Goal: Answer question/provide support: Share knowledge or assist other users

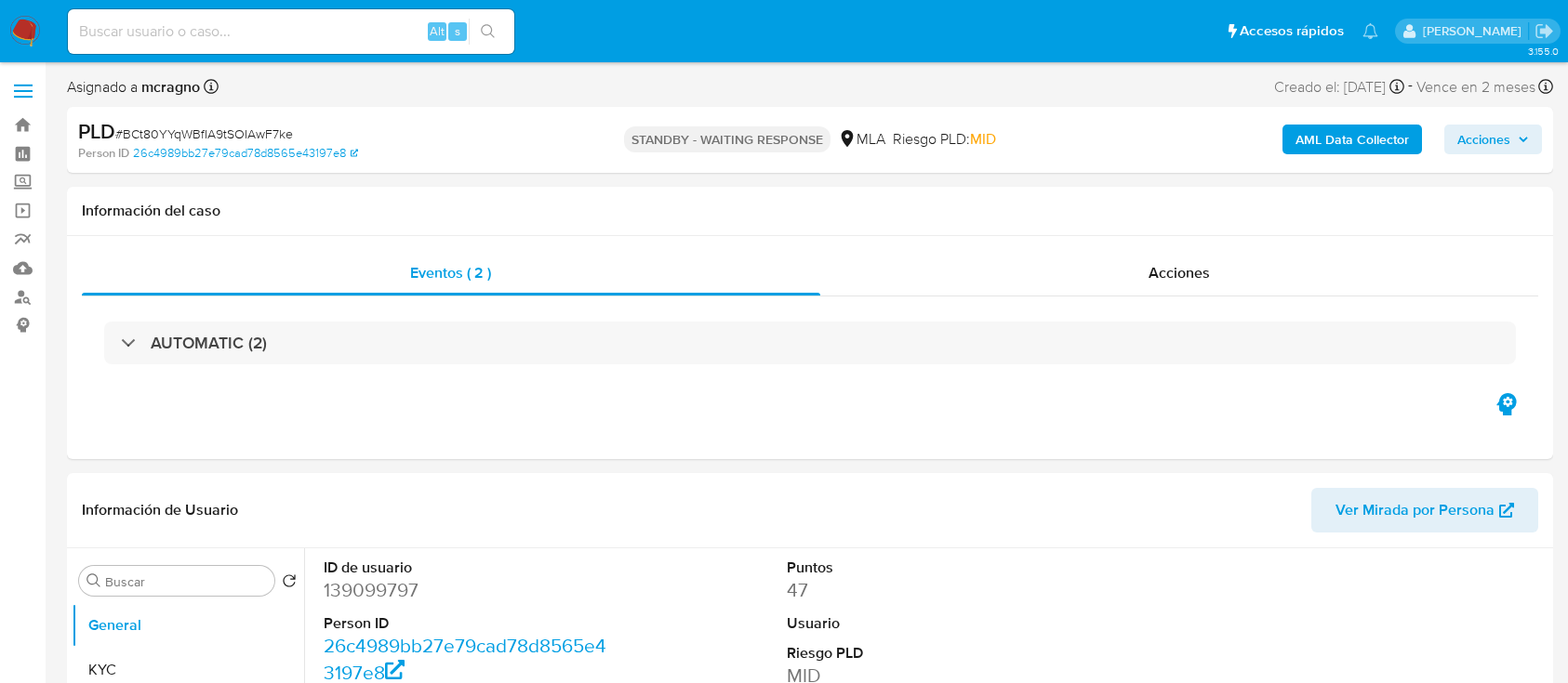
select select "10"
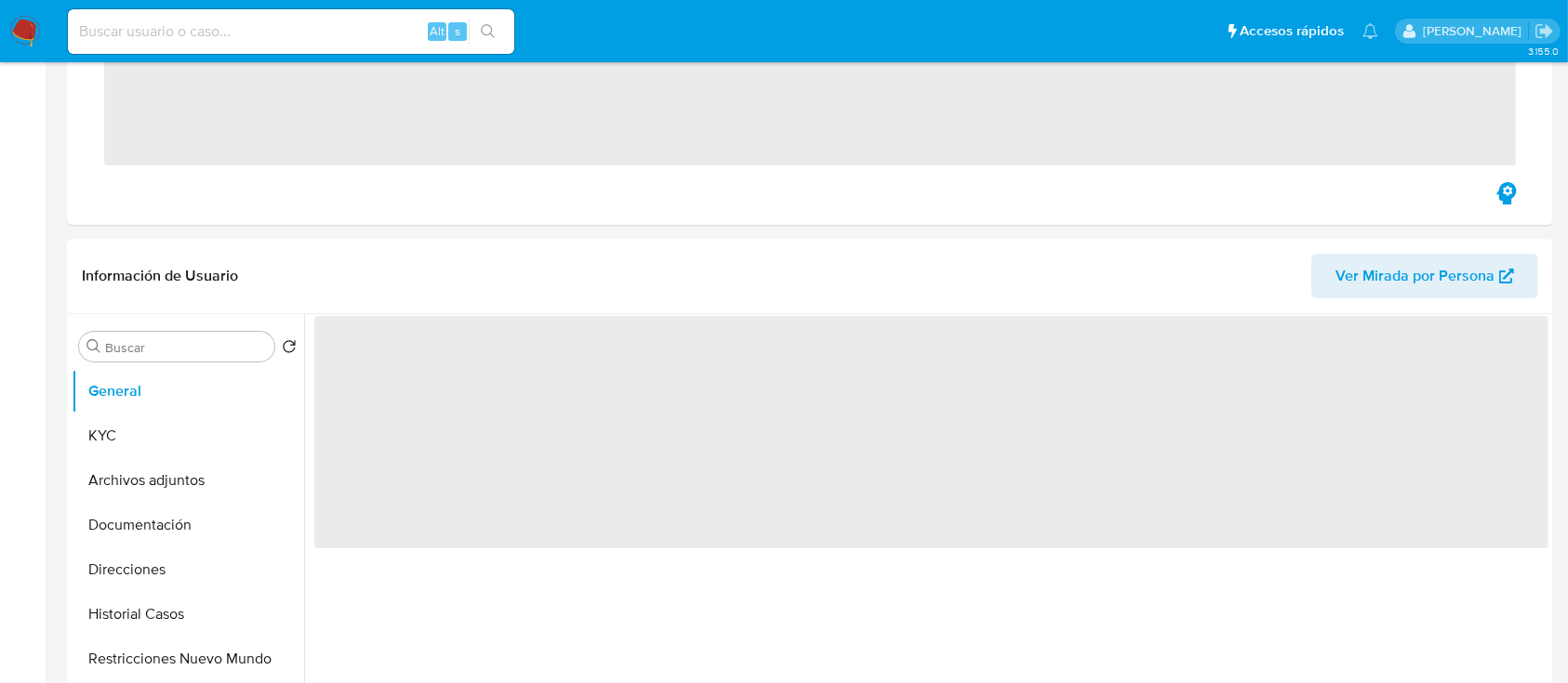
scroll to position [619, 0]
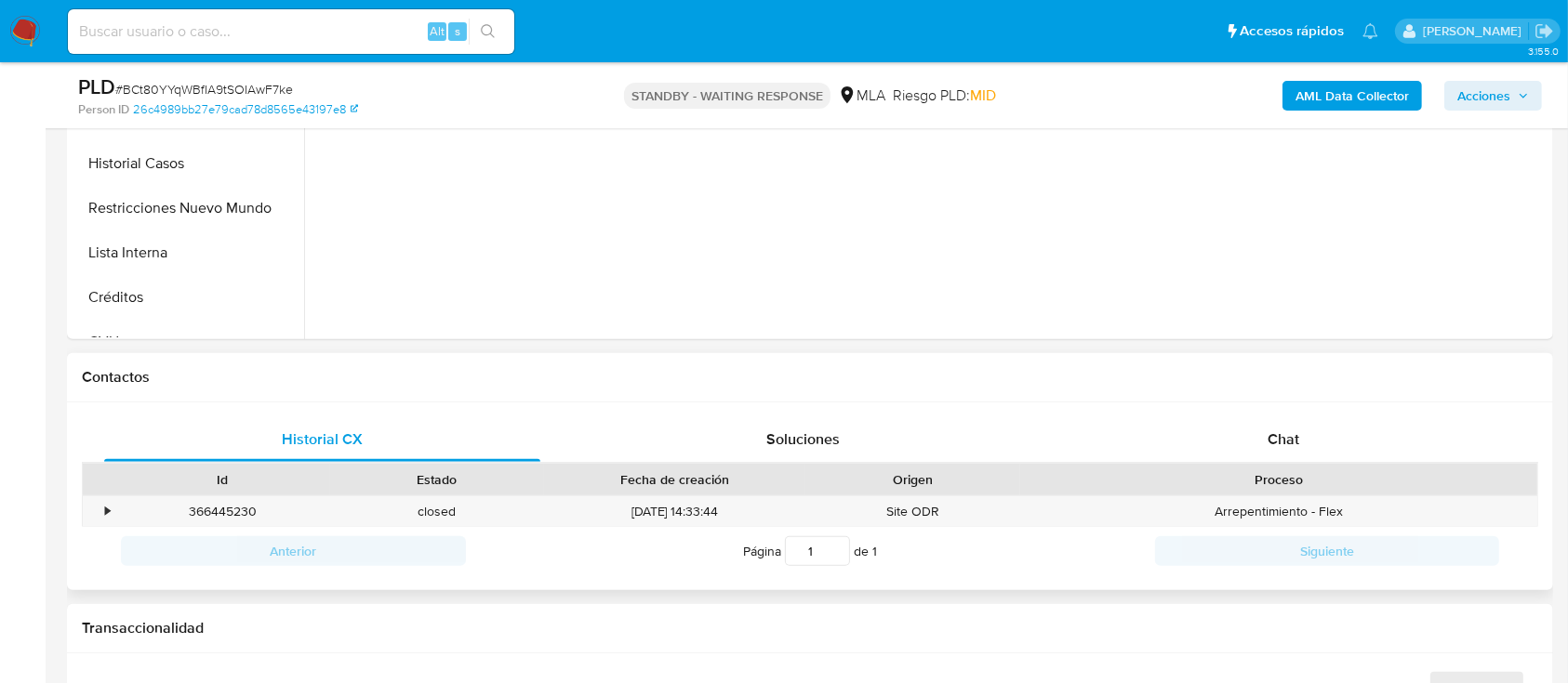
click at [1331, 459] on div "Chat" at bounding box center [1283, 440] width 436 height 44
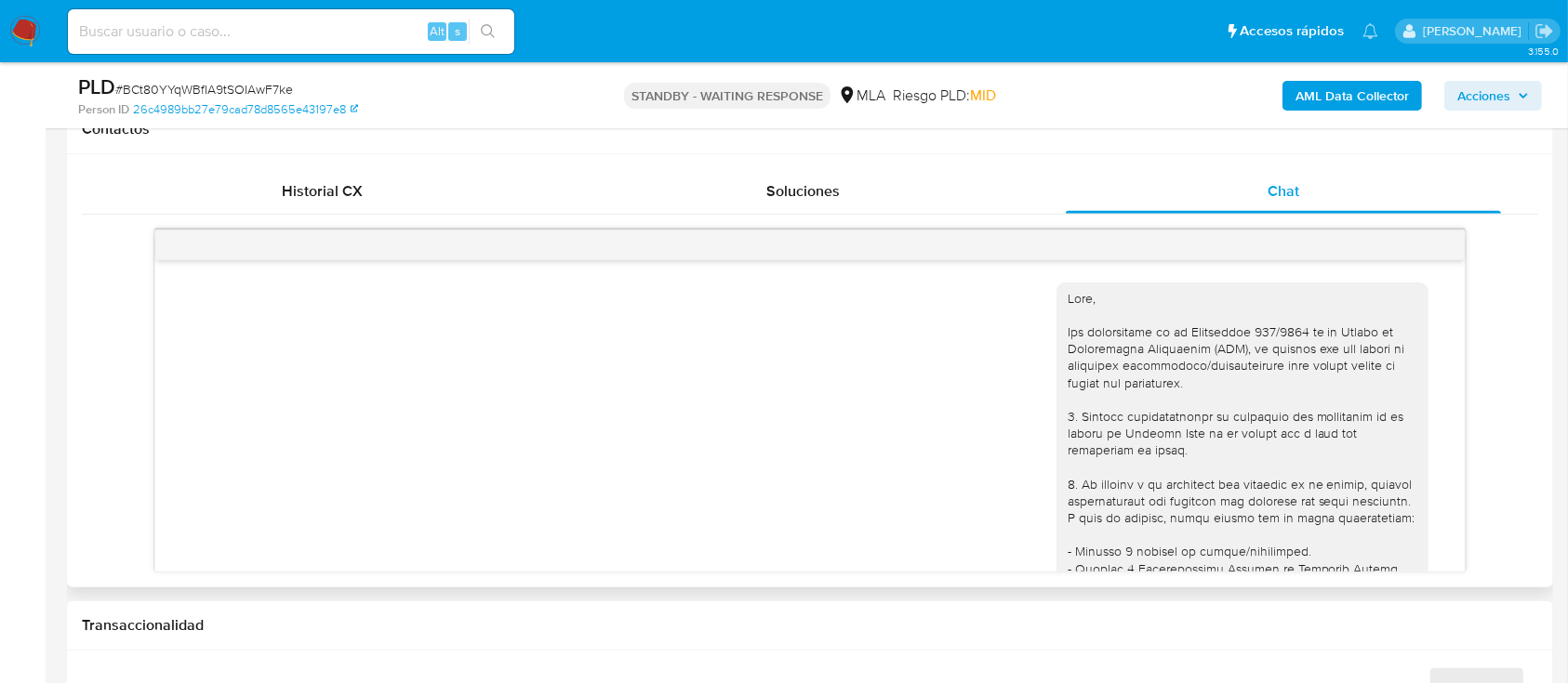
scroll to position [1915, 0]
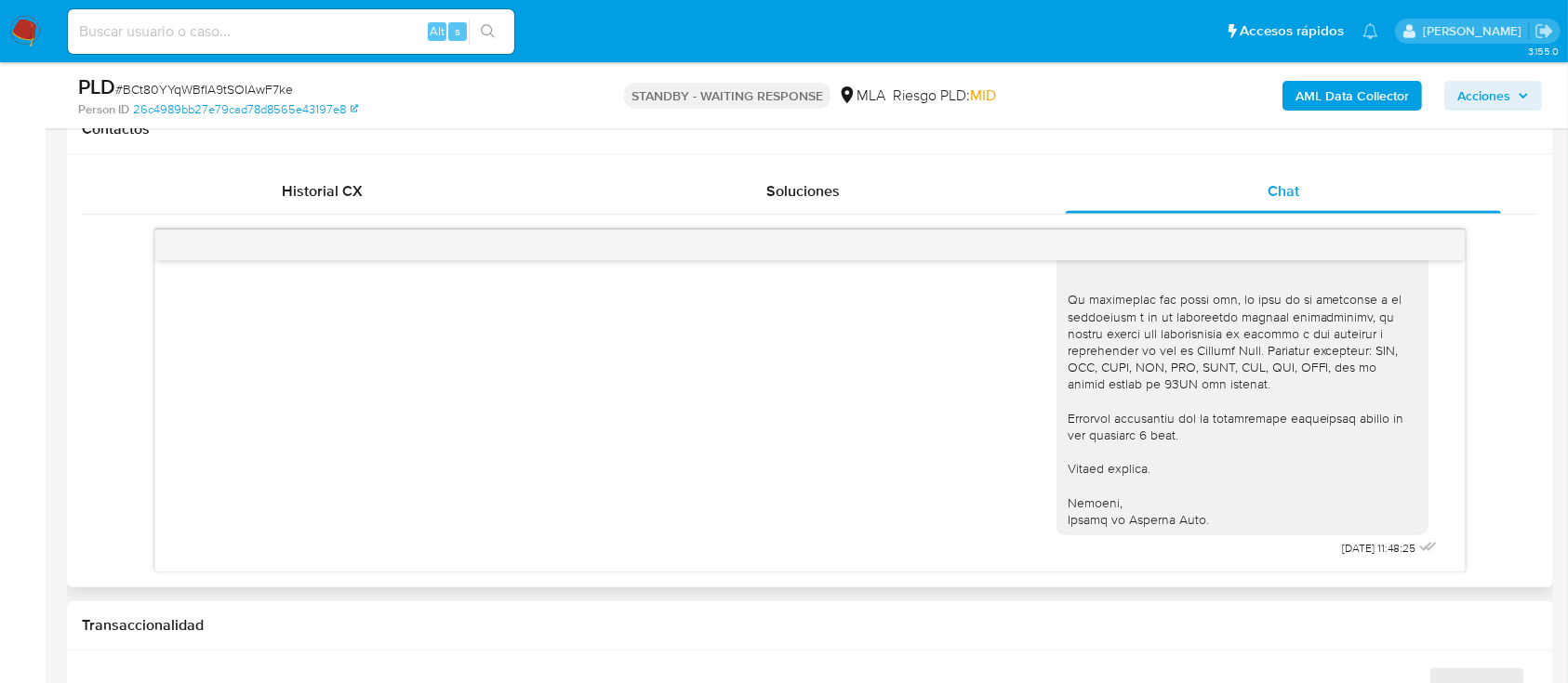
select select "10"
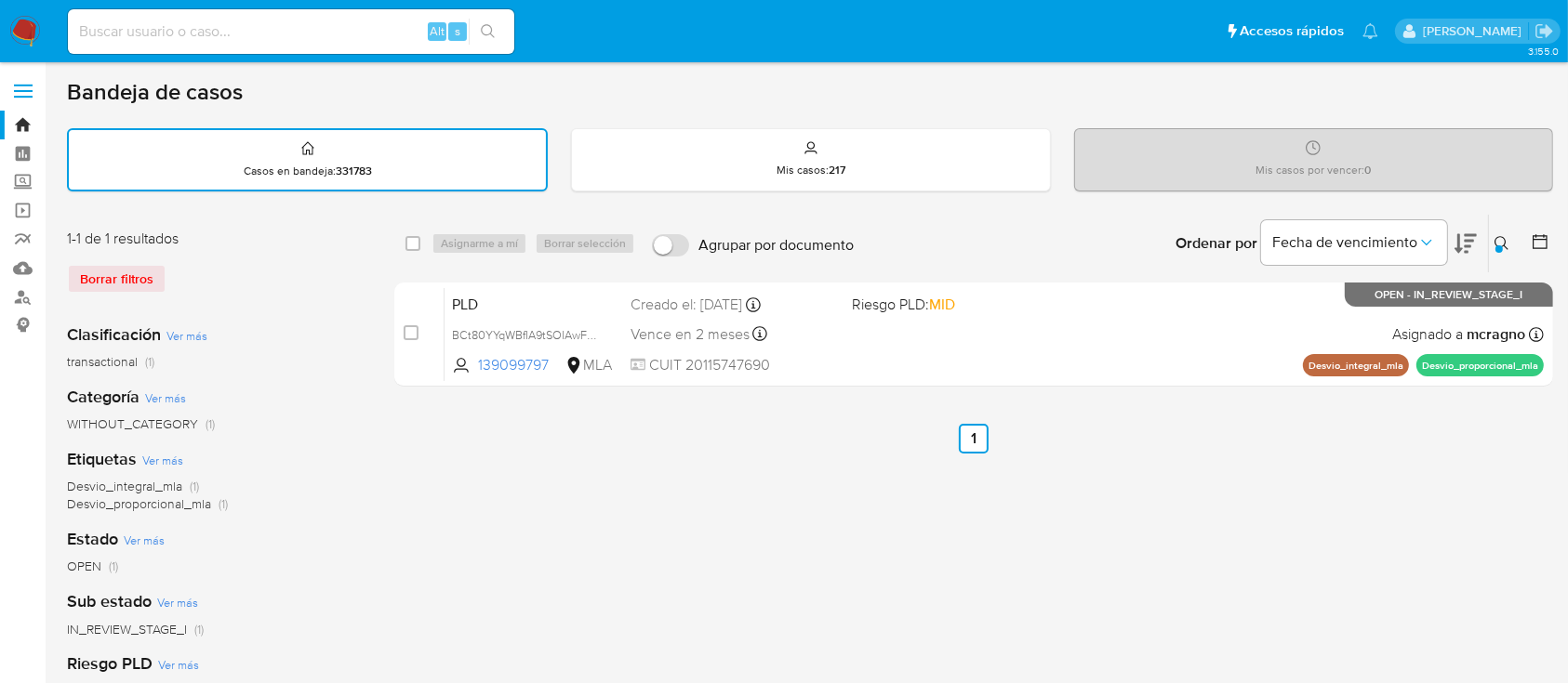
click at [1503, 237] on icon at bounding box center [1501, 243] width 15 height 15
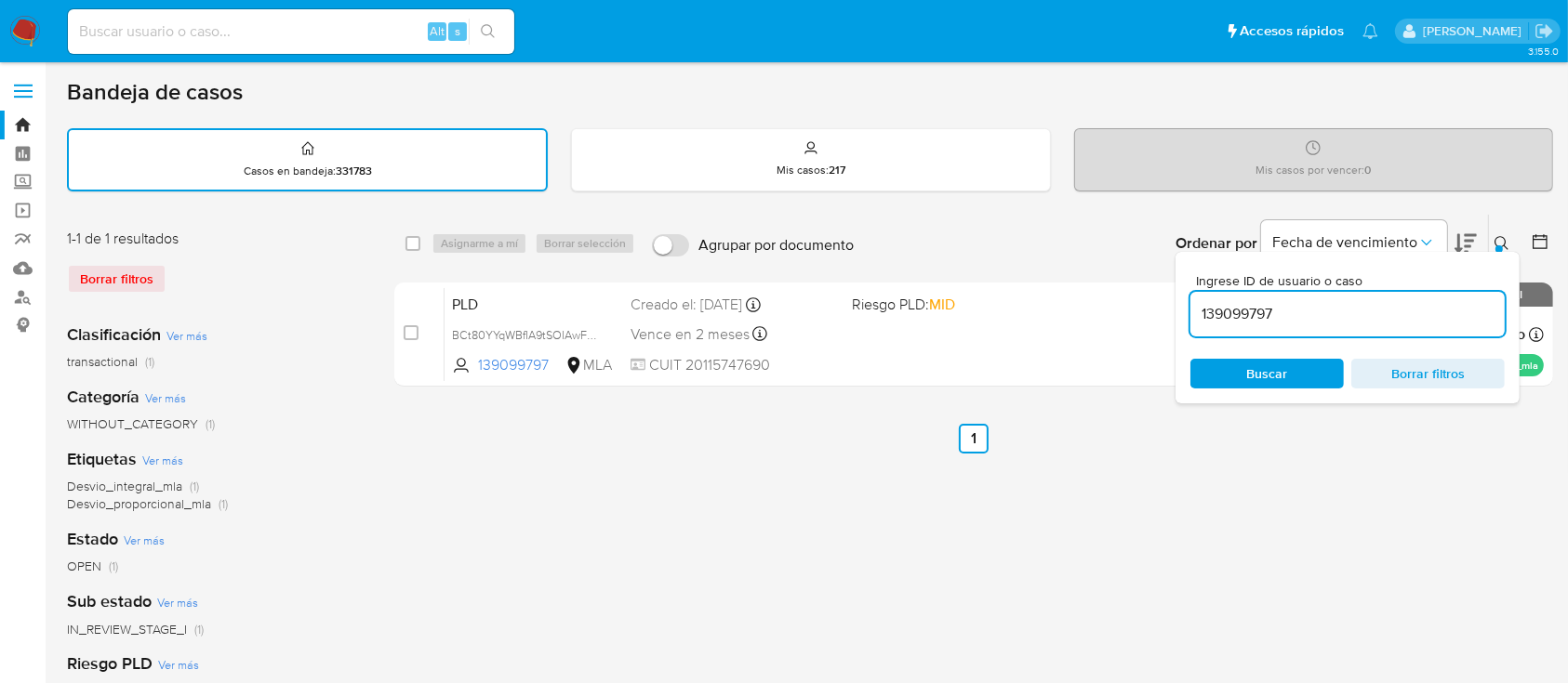
click at [1380, 318] on input "139099797" at bounding box center [1347, 314] width 314 height 25
type input "206718656"
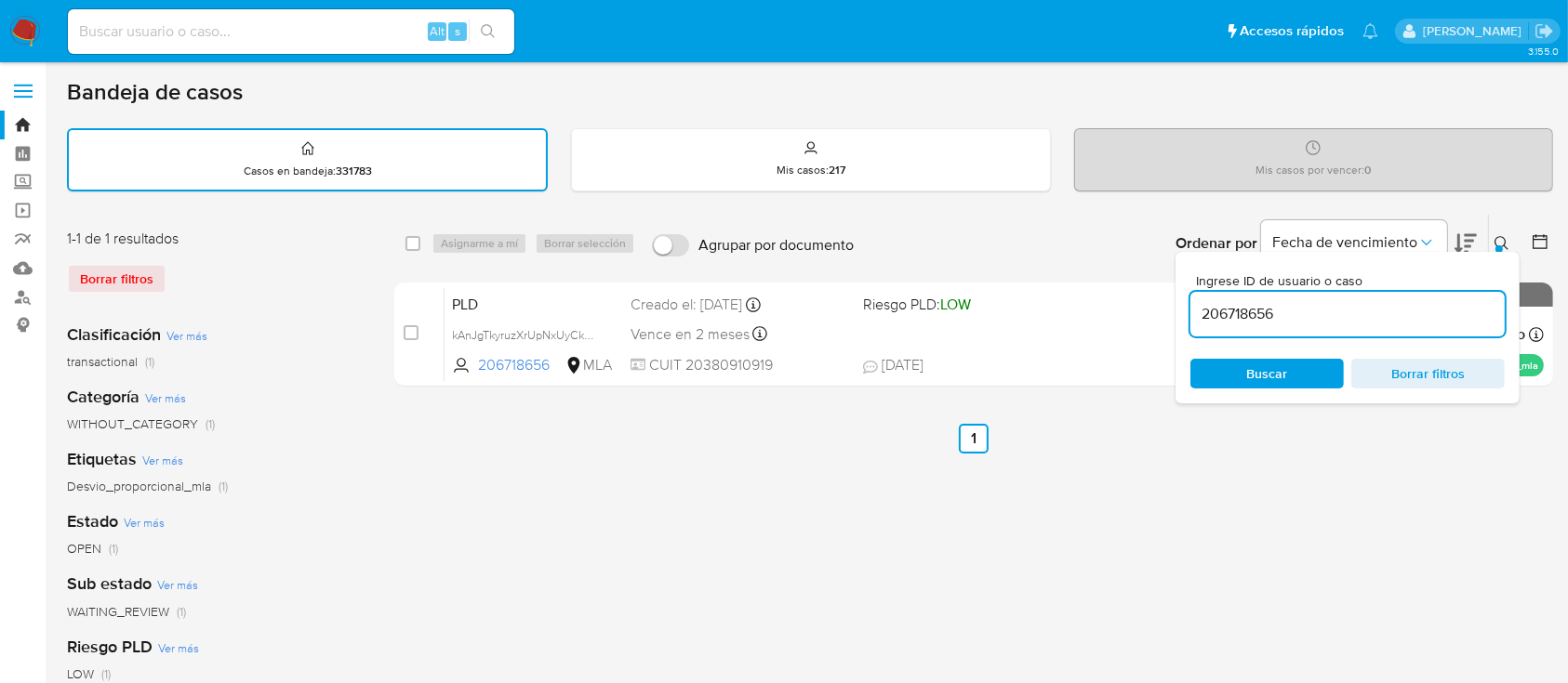
click at [1493, 244] on button at bounding box center [1503, 243] width 31 height 23
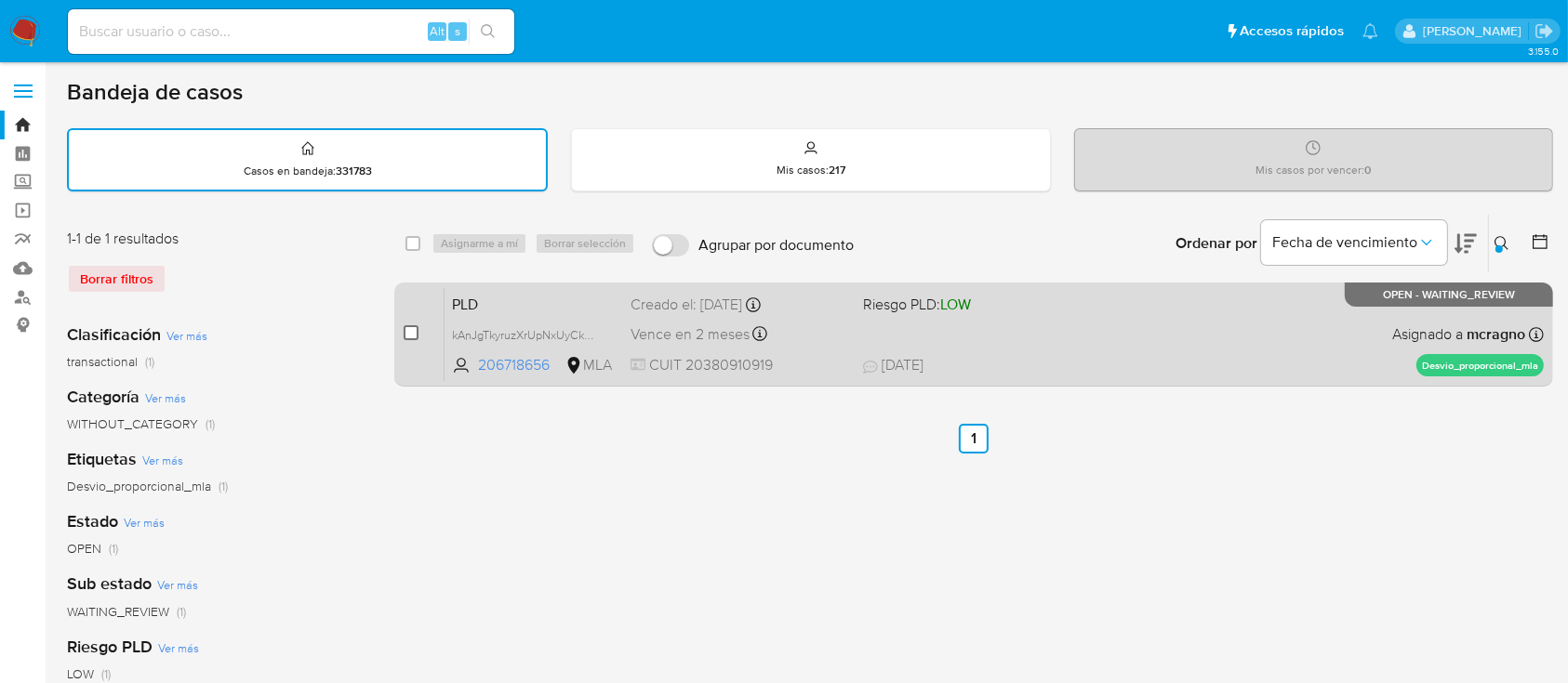
click at [408, 331] on input "checkbox" at bounding box center [410, 332] width 15 height 15
checkbox input "true"
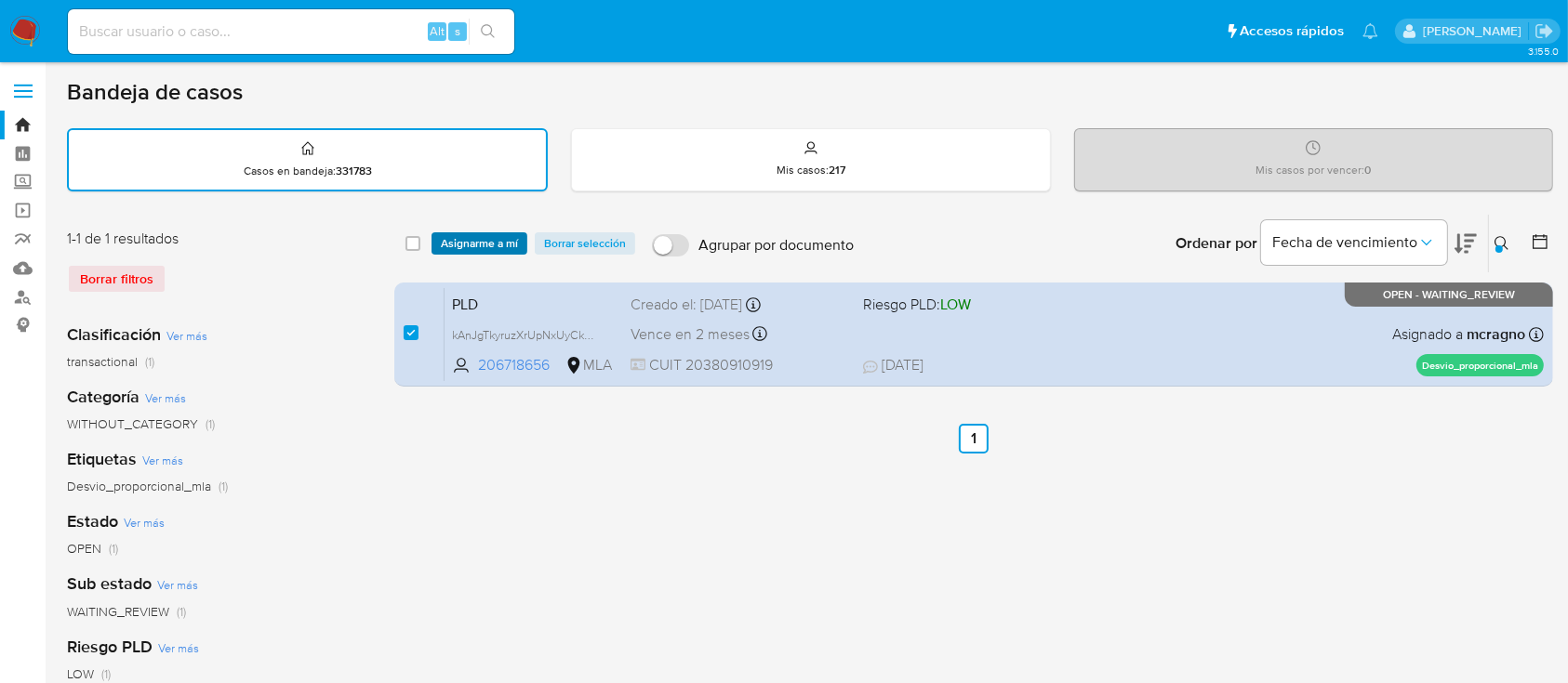
click at [497, 244] on span "Asignarme a mí" at bounding box center [479, 243] width 77 height 19
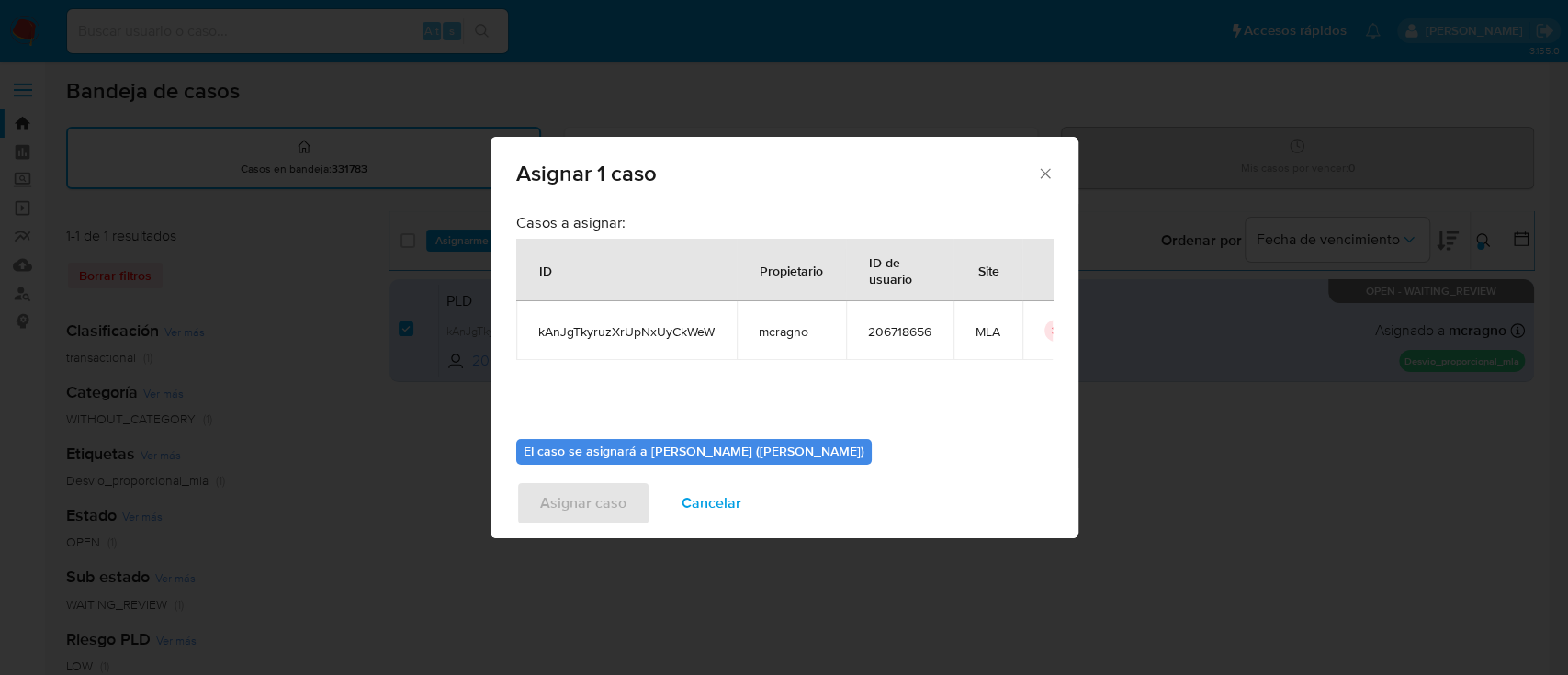
scroll to position [94, 0]
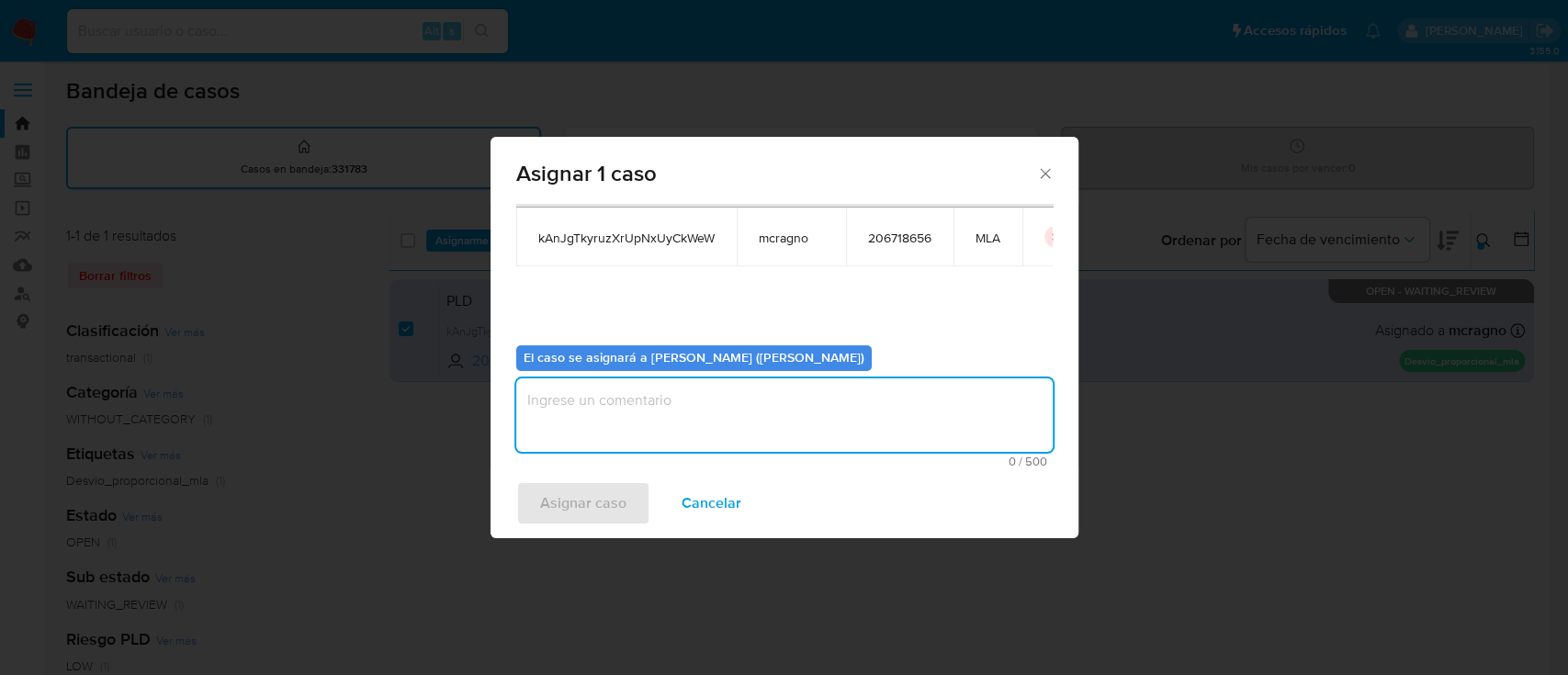
click at [617, 409] on textarea "assign-modal" at bounding box center [784, 415] width 537 height 73
click at [611, 480] on div "Asignar caso Cancelar" at bounding box center [785, 504] width 588 height 70
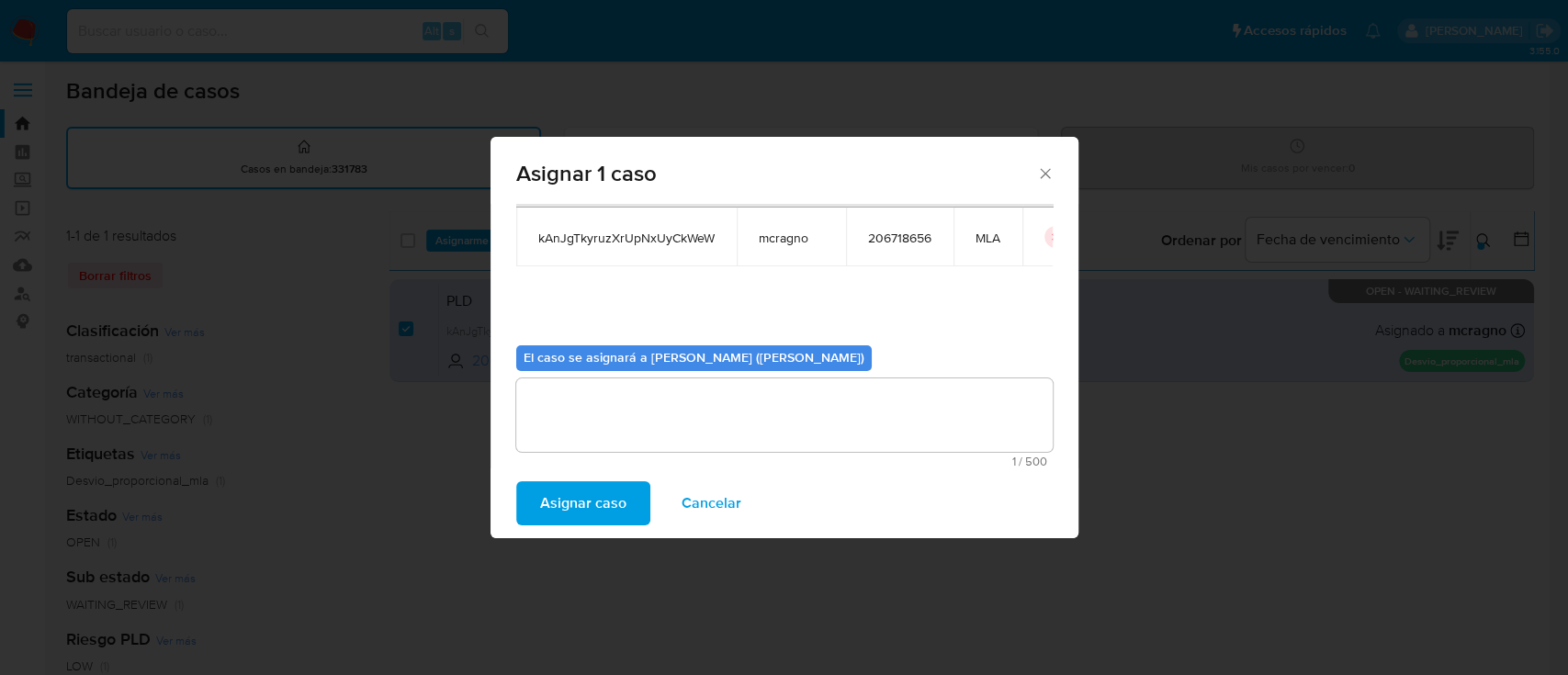
click at [609, 487] on span "Asignar caso" at bounding box center [583, 504] width 87 height 41
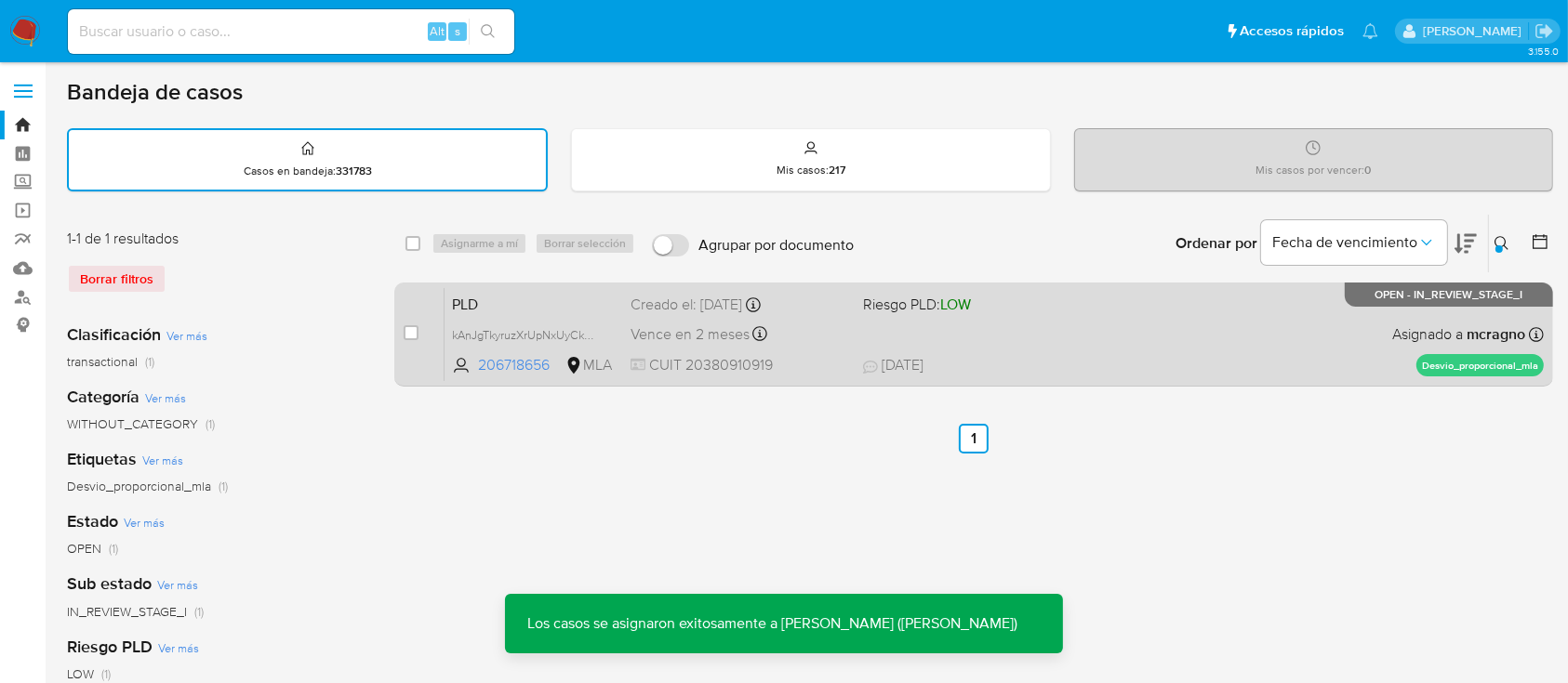
click at [1047, 353] on div "PLD kAnJgTkyruzXrUpNxUyCkWeW 206718656 MLA Riesgo PLD: LOW Creado el: 12/08/202…" at bounding box center [993, 334] width 1099 height 94
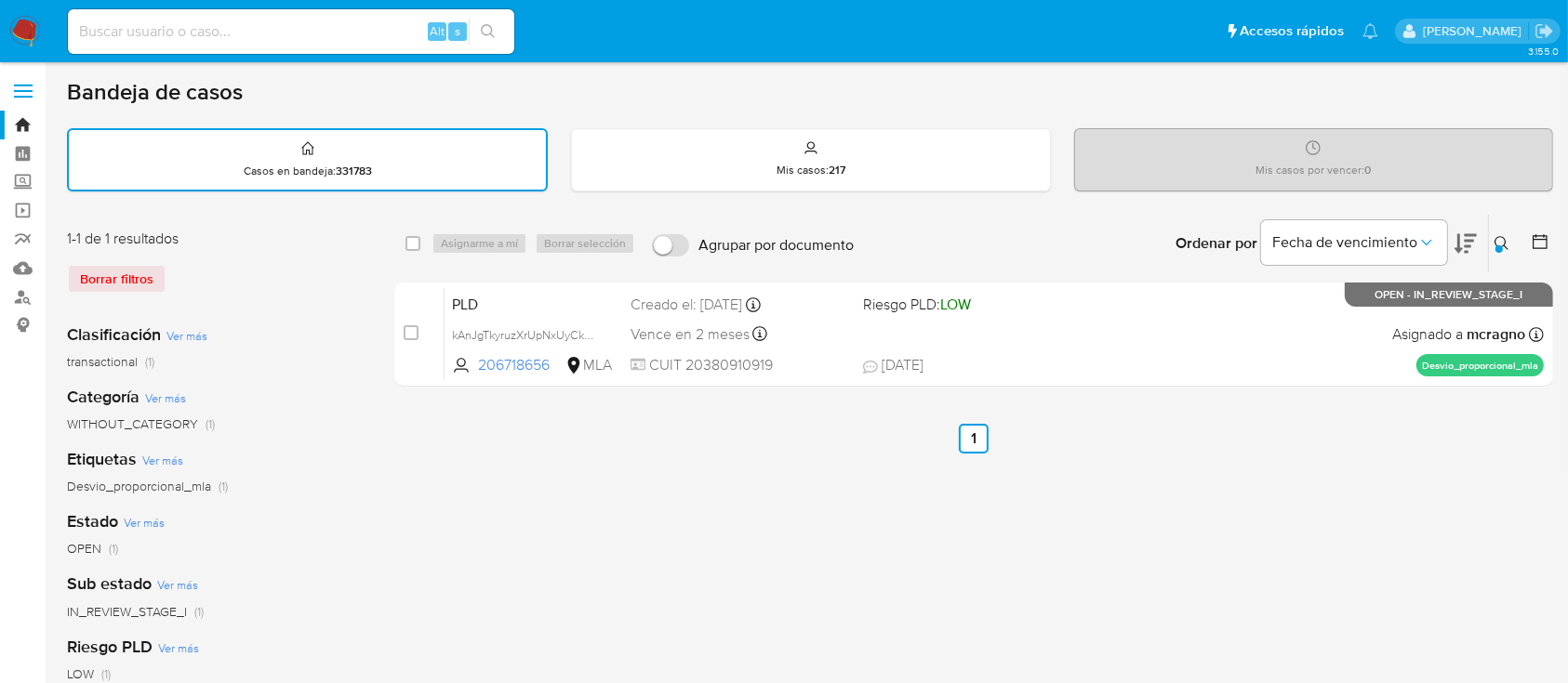
click at [1501, 237] on icon at bounding box center [1501, 243] width 15 height 15
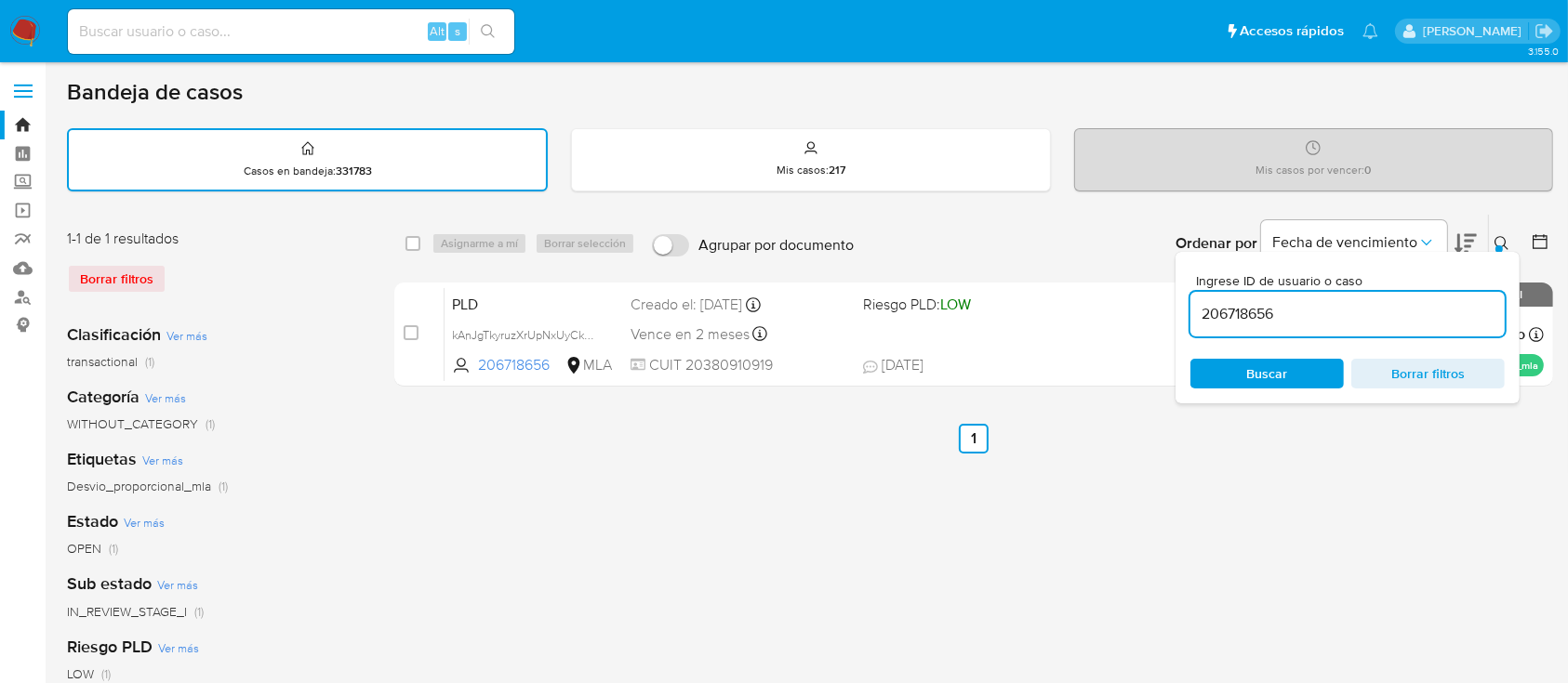
click at [1356, 316] on input "206718656" at bounding box center [1347, 314] width 314 height 25
type input "2409582960"
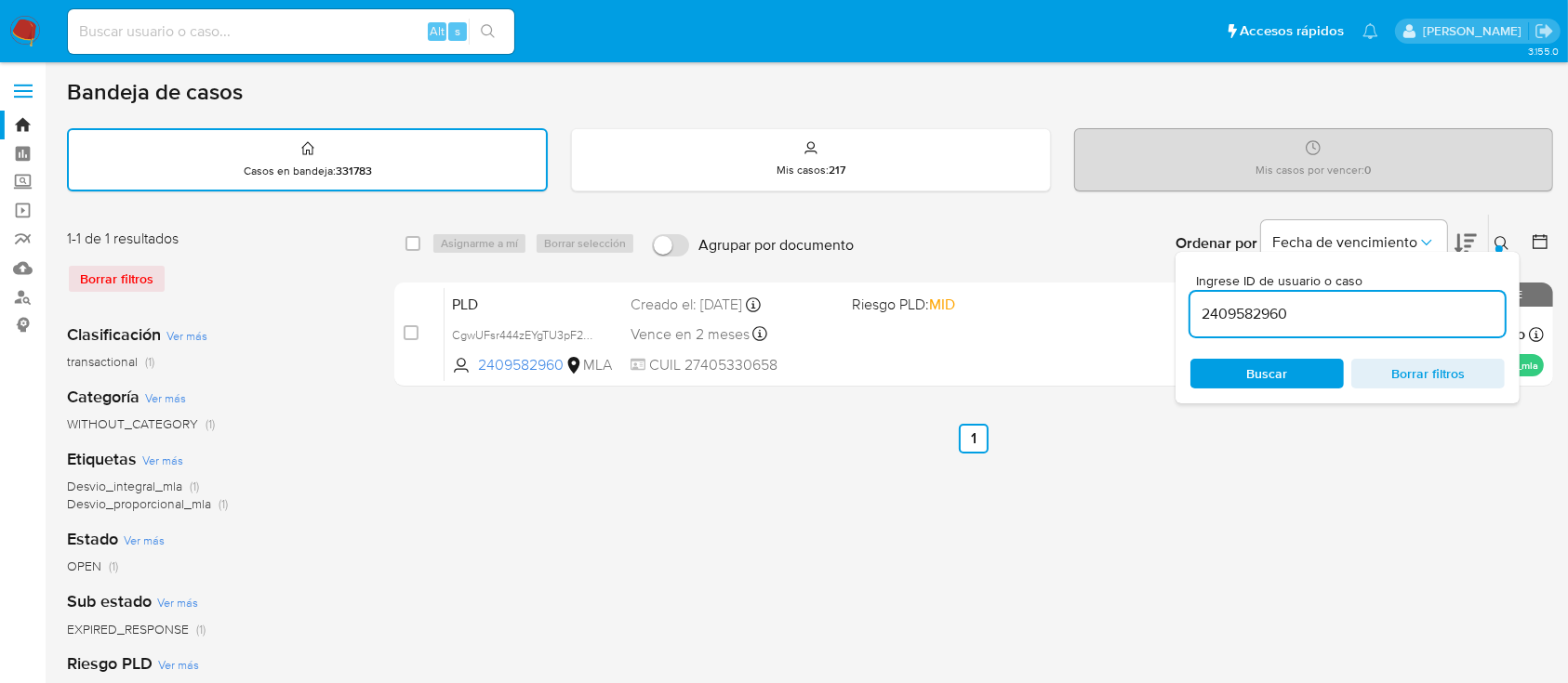
drag, startPoint x: 1501, startPoint y: 238, endPoint x: 1482, endPoint y: 247, distance: 21.0
click at [1501, 239] on icon at bounding box center [1501, 243] width 15 height 15
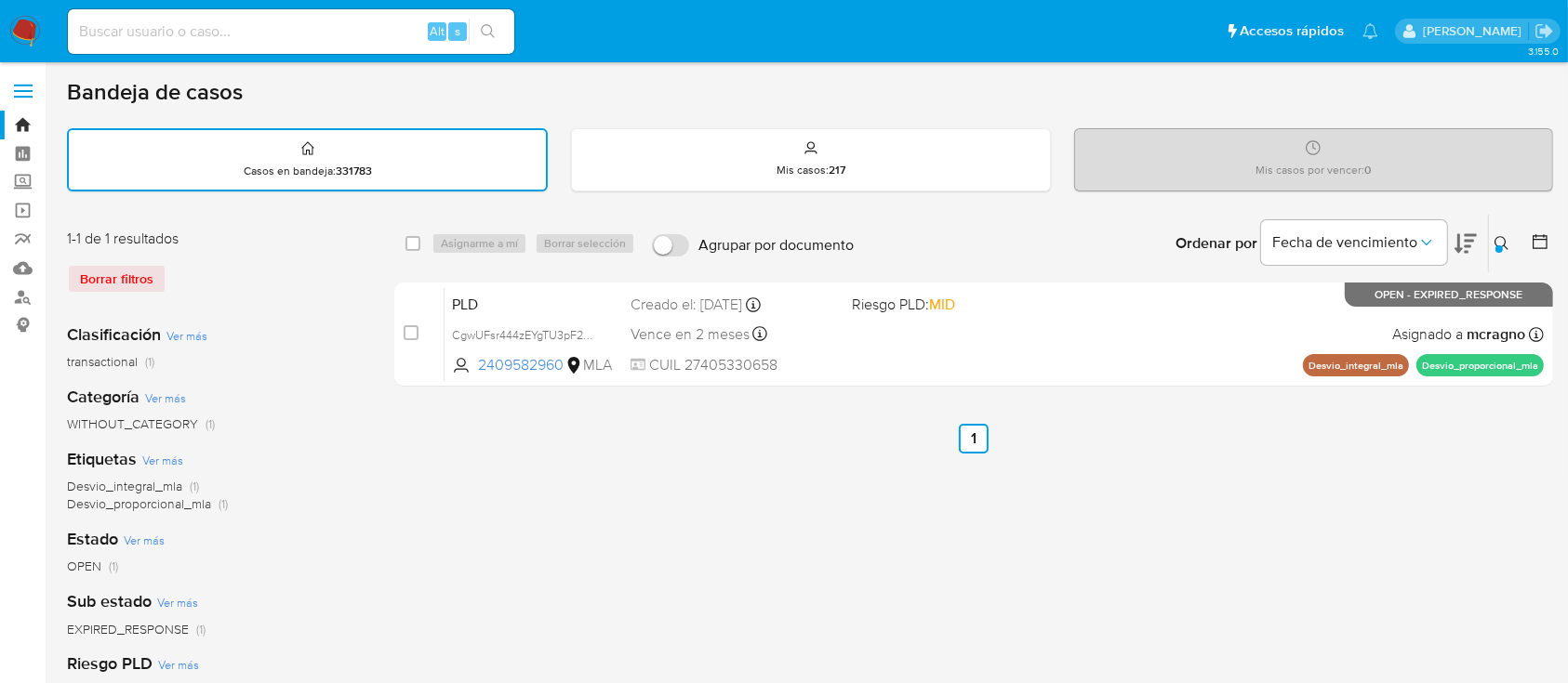
click at [417, 328] on input "checkbox" at bounding box center [410, 332] width 15 height 15
checkbox input "true"
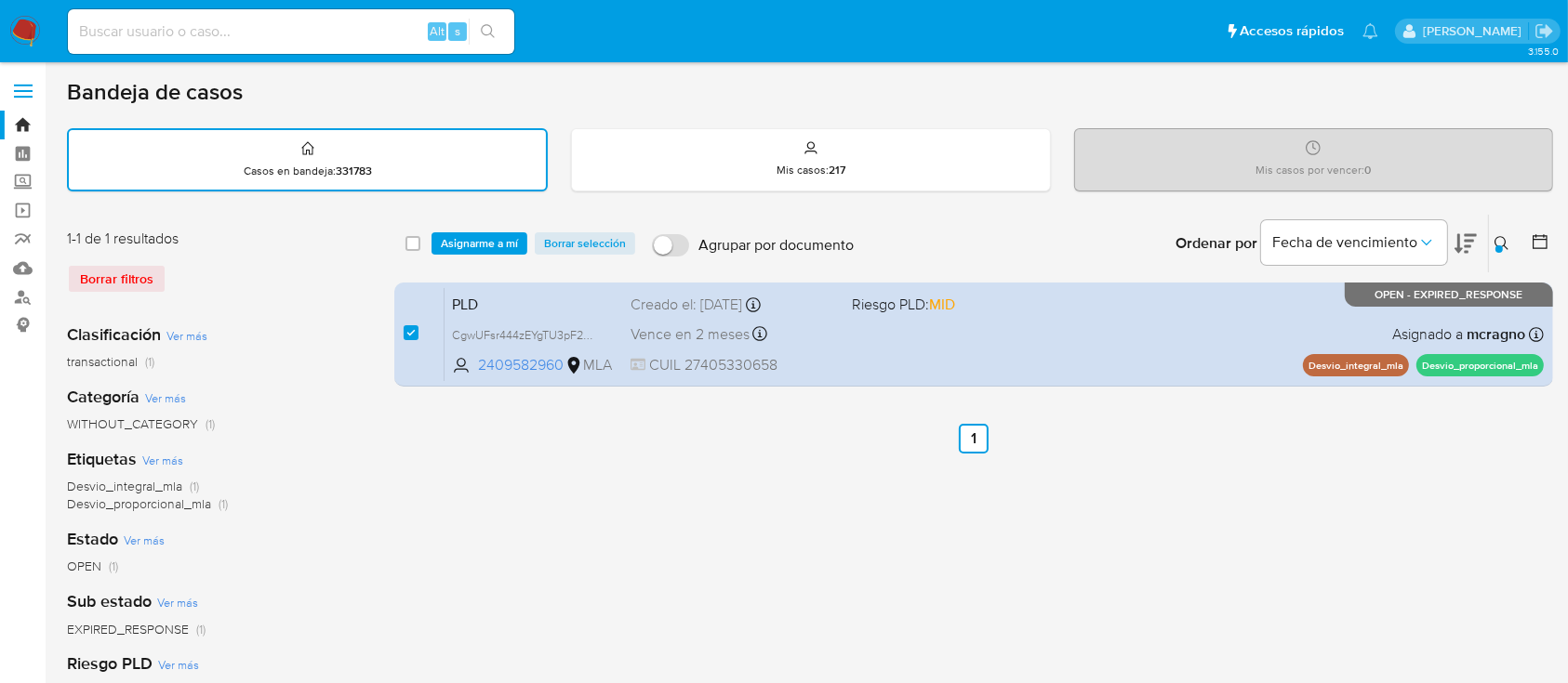
click at [503, 227] on div "select-all-cases-checkbox Asignarme a mí Borrar selección Agrupar por documento…" at bounding box center [974, 243] width 1159 height 57
click at [505, 240] on span "Asignarme a mí" at bounding box center [479, 243] width 77 height 19
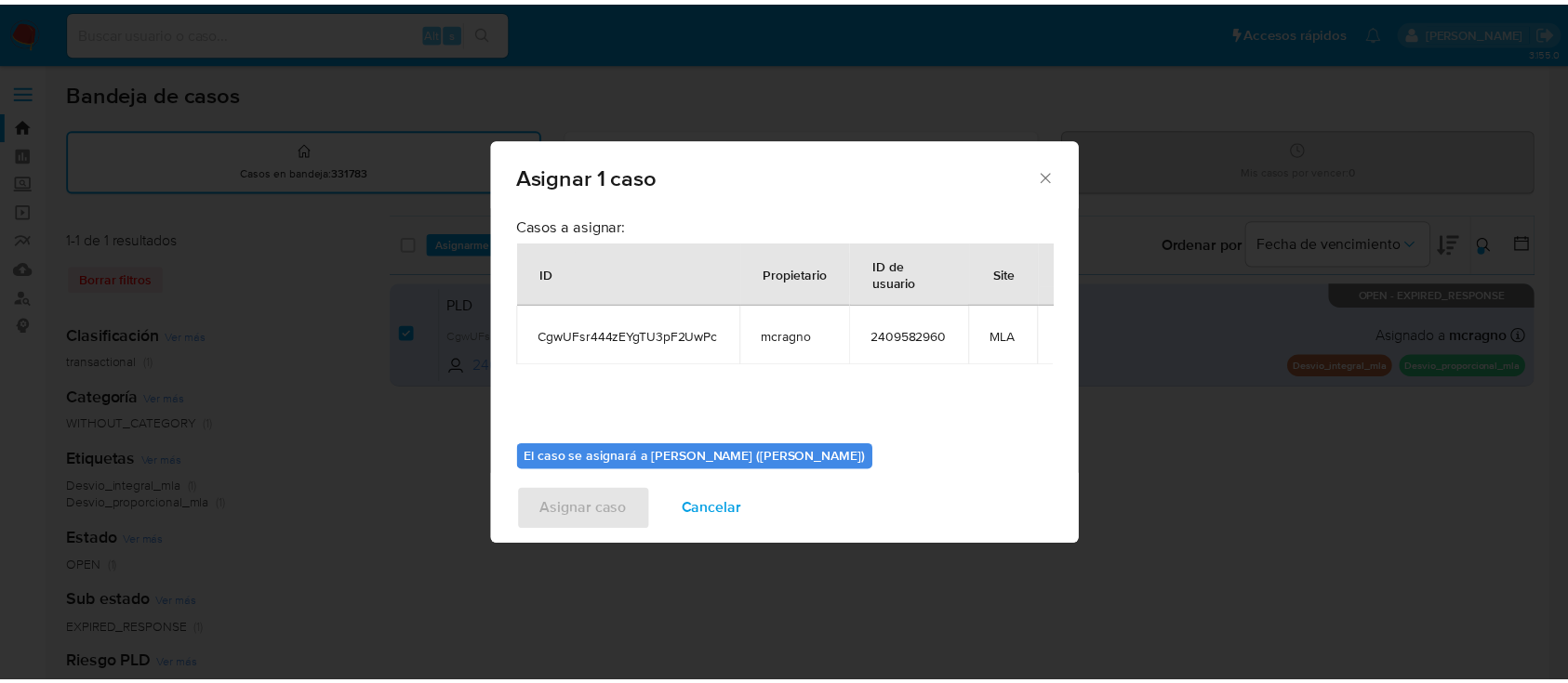
scroll to position [95, 0]
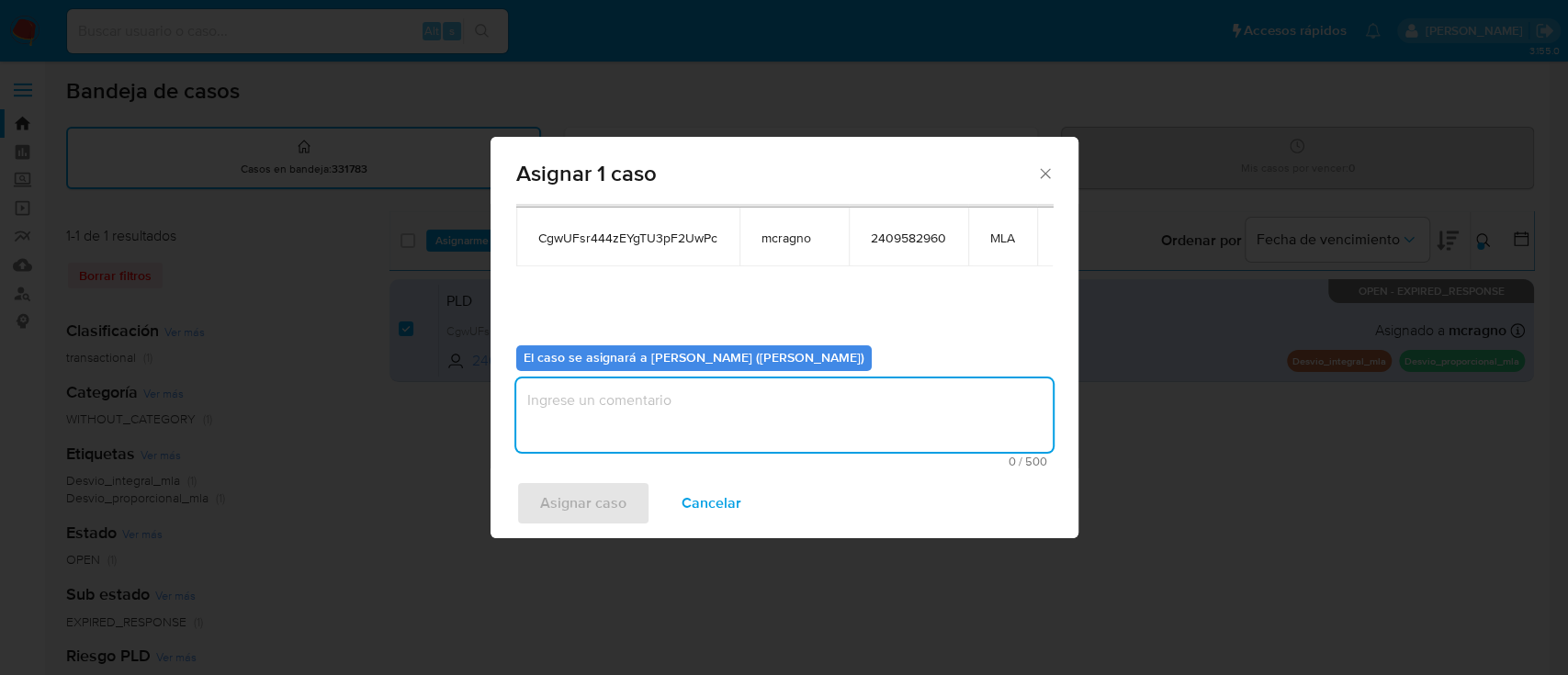
drag, startPoint x: 614, startPoint y: 411, endPoint x: 595, endPoint y: 496, distance: 87.1
click at [615, 412] on textarea "assign-modal" at bounding box center [784, 415] width 537 height 73
click at [593, 502] on span "Asignar caso" at bounding box center [583, 504] width 87 height 41
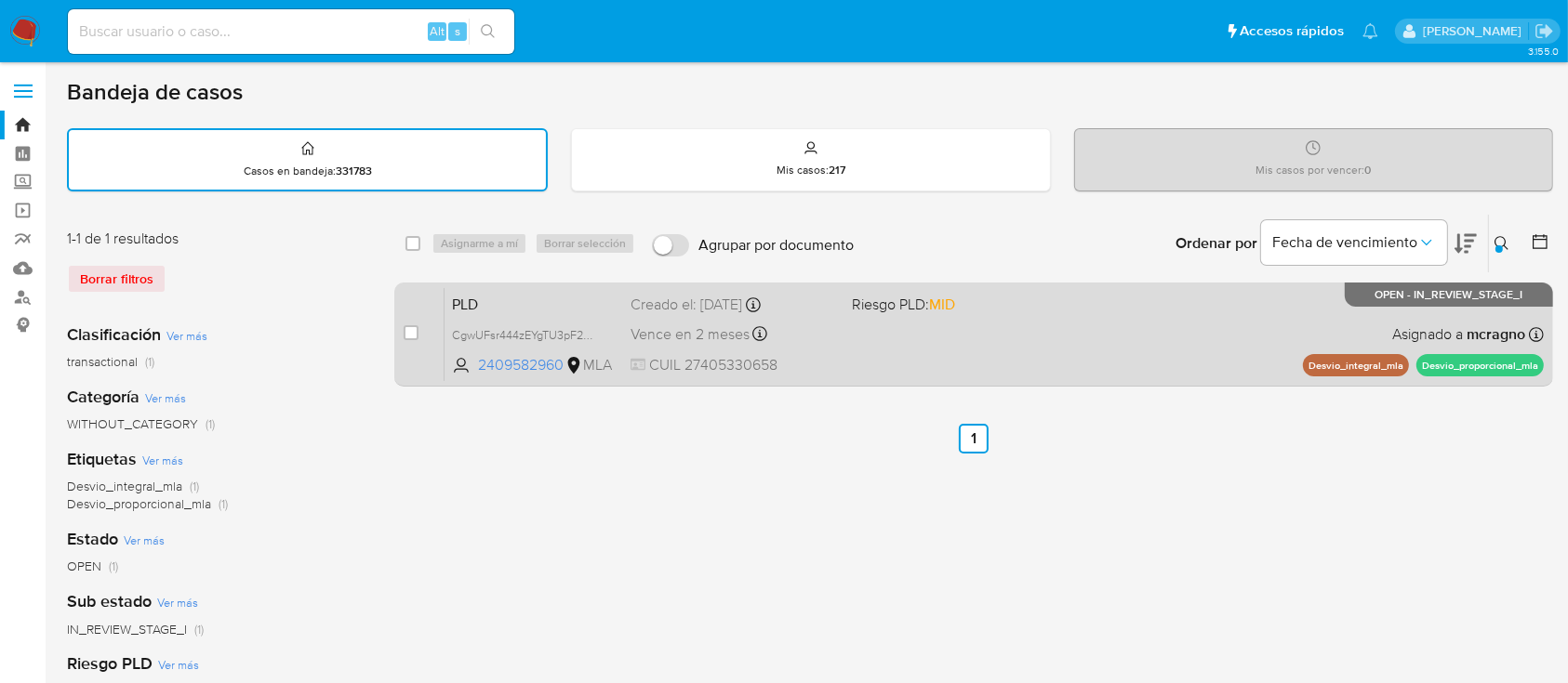
click at [1054, 341] on div "PLD CgwUFsr444zEYgTU3pF2UwPc 2409582960 MLA Riesgo PLD: MID Creado el: 12/08/20…" at bounding box center [993, 334] width 1099 height 94
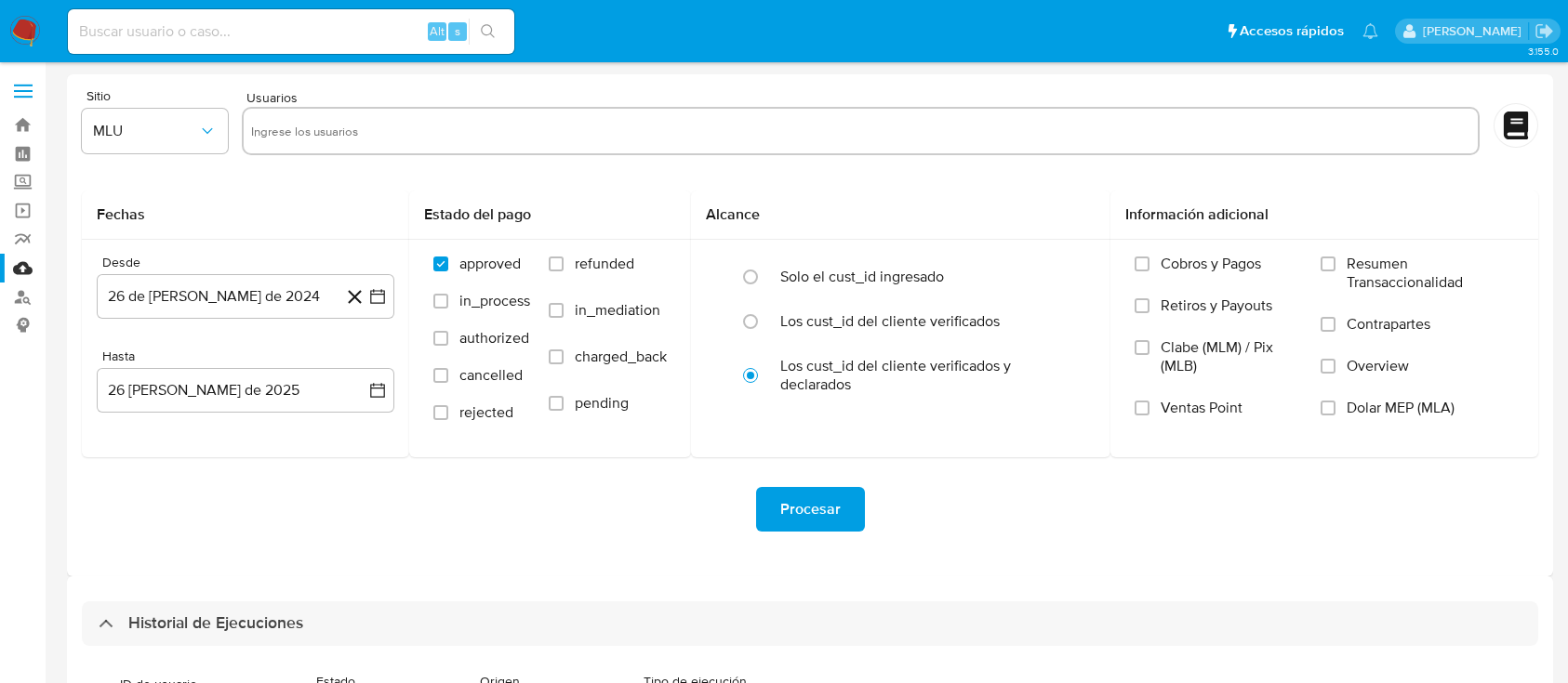
select select "10"
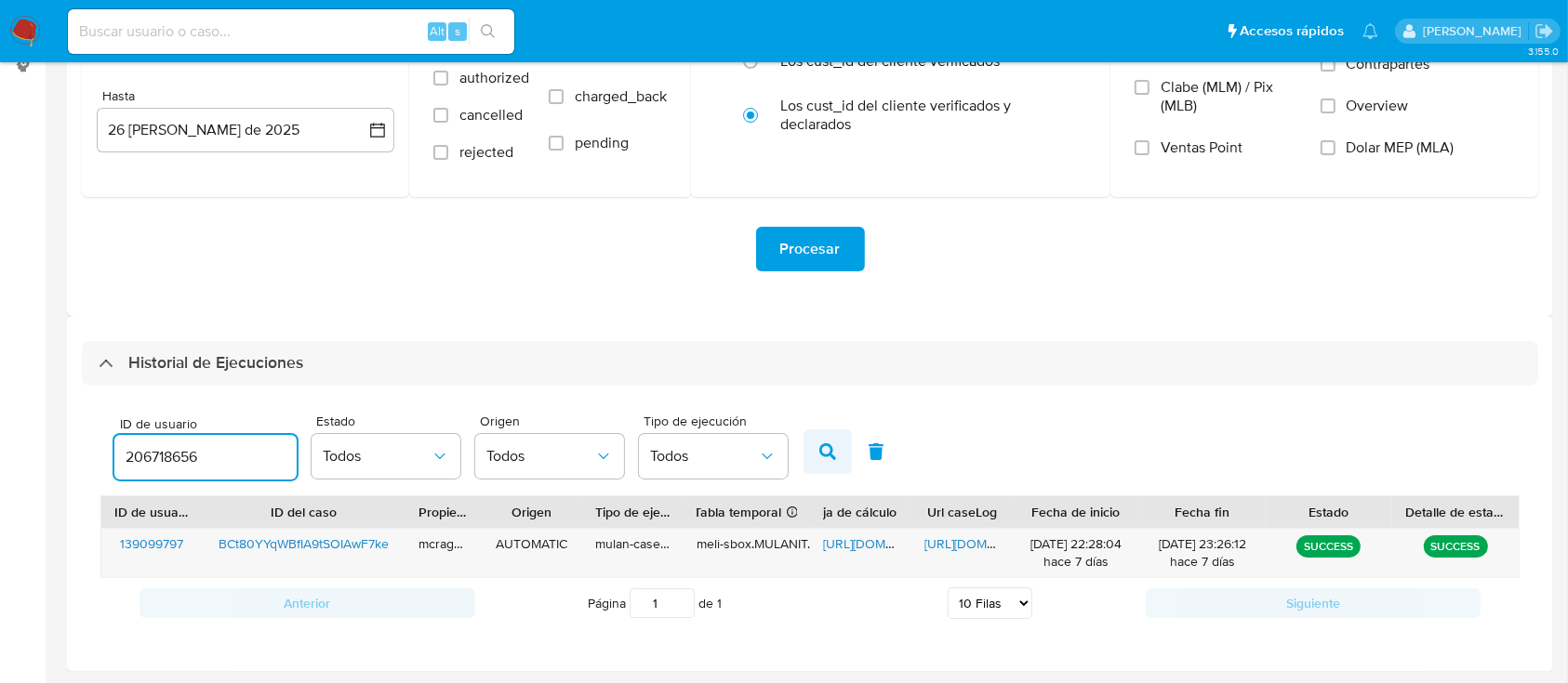
click at [829, 446] on icon "button" at bounding box center [827, 451] width 17 height 17
click at [844, 537] on span "https://docs.google.com/spreadsheets/d/1aoj7NXmQwpmfWUc8gsTr68mbisVLUm4iiueBj2L…" at bounding box center [887, 543] width 128 height 19
click at [969, 538] on span "https://docs.google.com/document/d/1sAlDkgIchoBzO2ghtwZDWA_siPsMZ3pbog8QpSWyXic…" at bounding box center [989, 543] width 128 height 19
click at [175, 454] on input "206718656" at bounding box center [205, 457] width 182 height 25
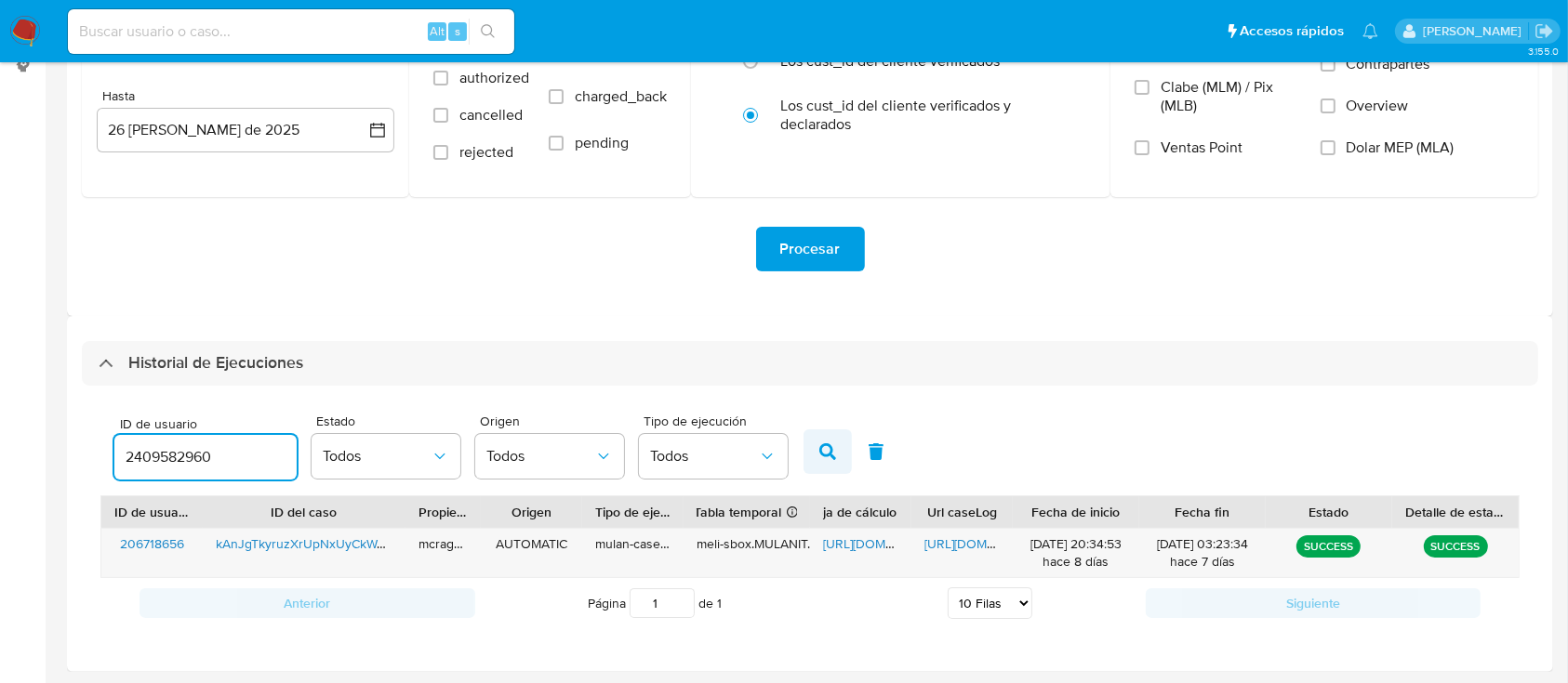
click at [833, 447] on icon "button" at bounding box center [827, 451] width 17 height 17
click at [866, 547] on span "https://docs.google.com/spreadsheets/d/1X6-FFD3TbgGSH8VU-f4c_yeZ_cxhgpJpGUL_Qim…" at bounding box center [887, 543] width 128 height 19
click at [928, 554] on div "https://docs.google.com/document/d/16PDLWrmw-Gqg8dQCKG5k3yWCw51XcHgzBWr9a-7pceo…" at bounding box center [962, 553] width 102 height 48
click at [949, 538] on span "https://docs.google.com/document/d/16PDLWrmw-Gqg8dQCKG5k3yWCw51XcHgzBWr9a-7pceo…" at bounding box center [989, 543] width 128 height 19
click at [156, 459] on input "2409582960" at bounding box center [205, 457] width 182 height 25
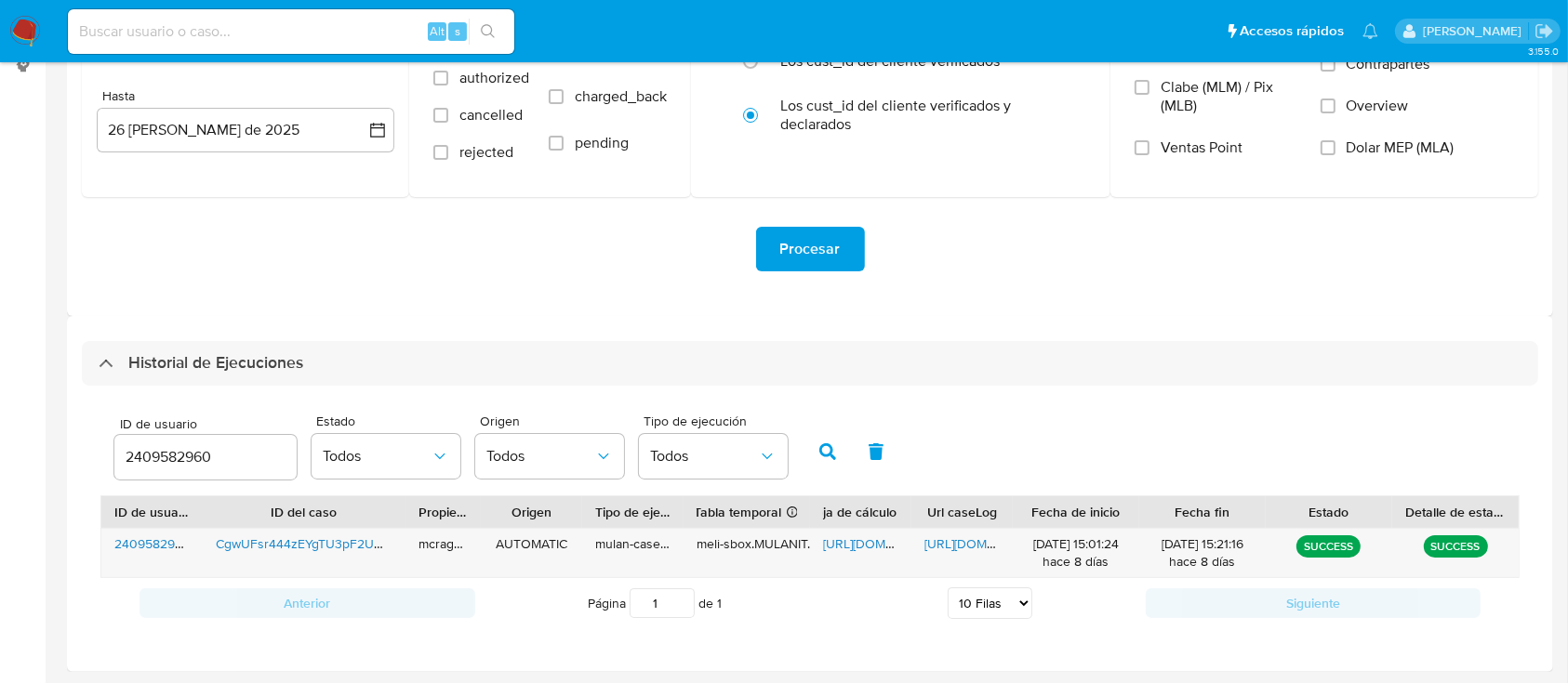
click at [156, 459] on input "2409582960" at bounding box center [205, 457] width 182 height 25
click at [837, 452] on button "button" at bounding box center [827, 451] width 48 height 44
click at [869, 544] on span "https://docs.google.com/spreadsheets/d/1wdDpiyg0YJCBlGfoYtaNNRA-meodZ0JVekc9Dz2…" at bounding box center [887, 543] width 128 height 19
click at [939, 537] on span "https://docs.google.com/document/d/1kJG1kdgcZnPGNBV_dCmSvNRo8OlK1Dhhe1ZEFKp-3ac…" at bounding box center [989, 543] width 128 height 19
click at [163, 452] on input "1138681123" at bounding box center [205, 457] width 182 height 25
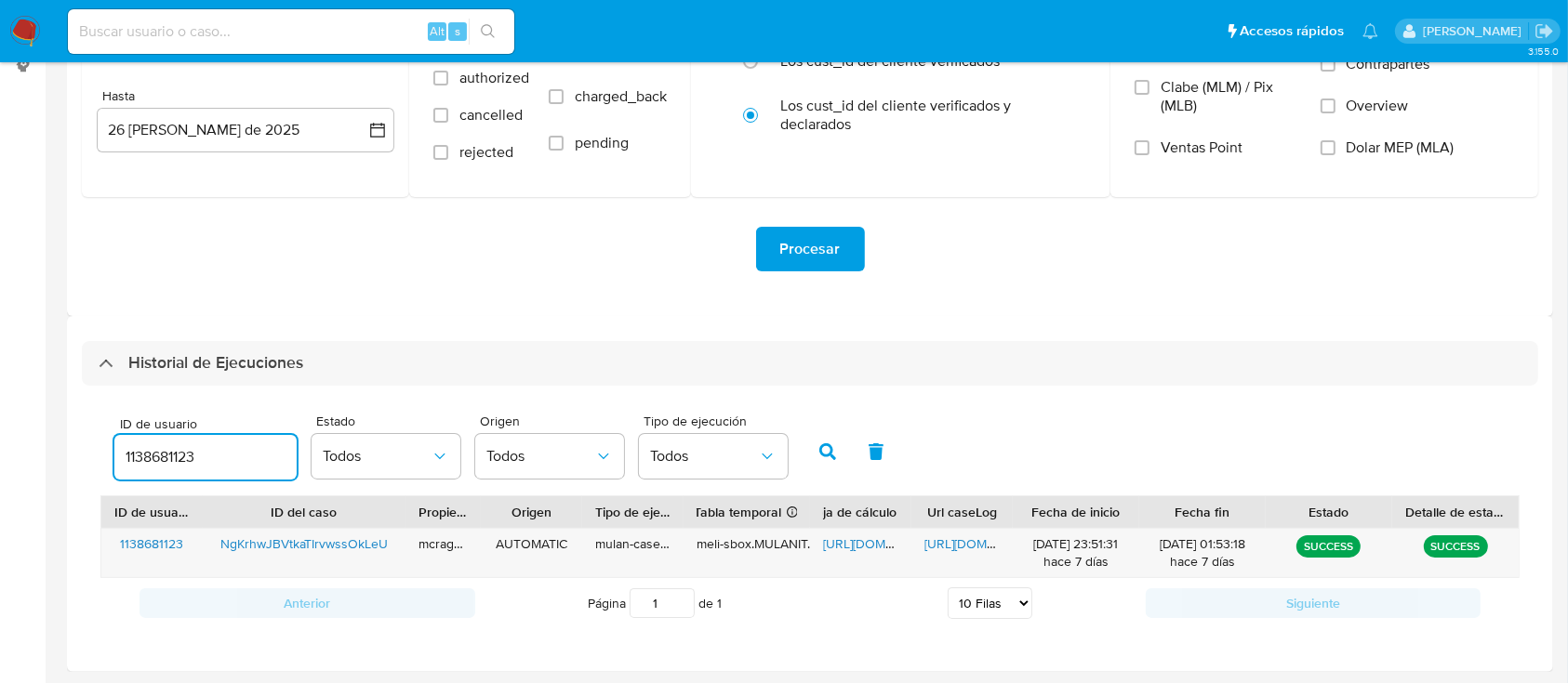
click at [163, 452] on input "1138681123" at bounding box center [205, 457] width 182 height 25
click at [819, 452] on icon "button" at bounding box center [827, 451] width 17 height 17
click at [841, 533] on div "https://docs.google.com/spreadsheets/d/1I3KrJtda8_IPmgW7PNraX8zWa64P9McQwOJIdhH…" at bounding box center [860, 553] width 102 height 48
click at [843, 547] on span "https://docs.google.com/spreadsheets/d/1I3KrJtda8_IPmgW7PNraX8zWa64P9McQwOJIdhH…" at bounding box center [887, 543] width 128 height 19
click at [928, 544] on span "https://docs.google.com/document/d/1XnkQJp_xCt7fcz0Ua0PFJoxyurlM_6D70-gPLKsmWHE…" at bounding box center [989, 543] width 128 height 19
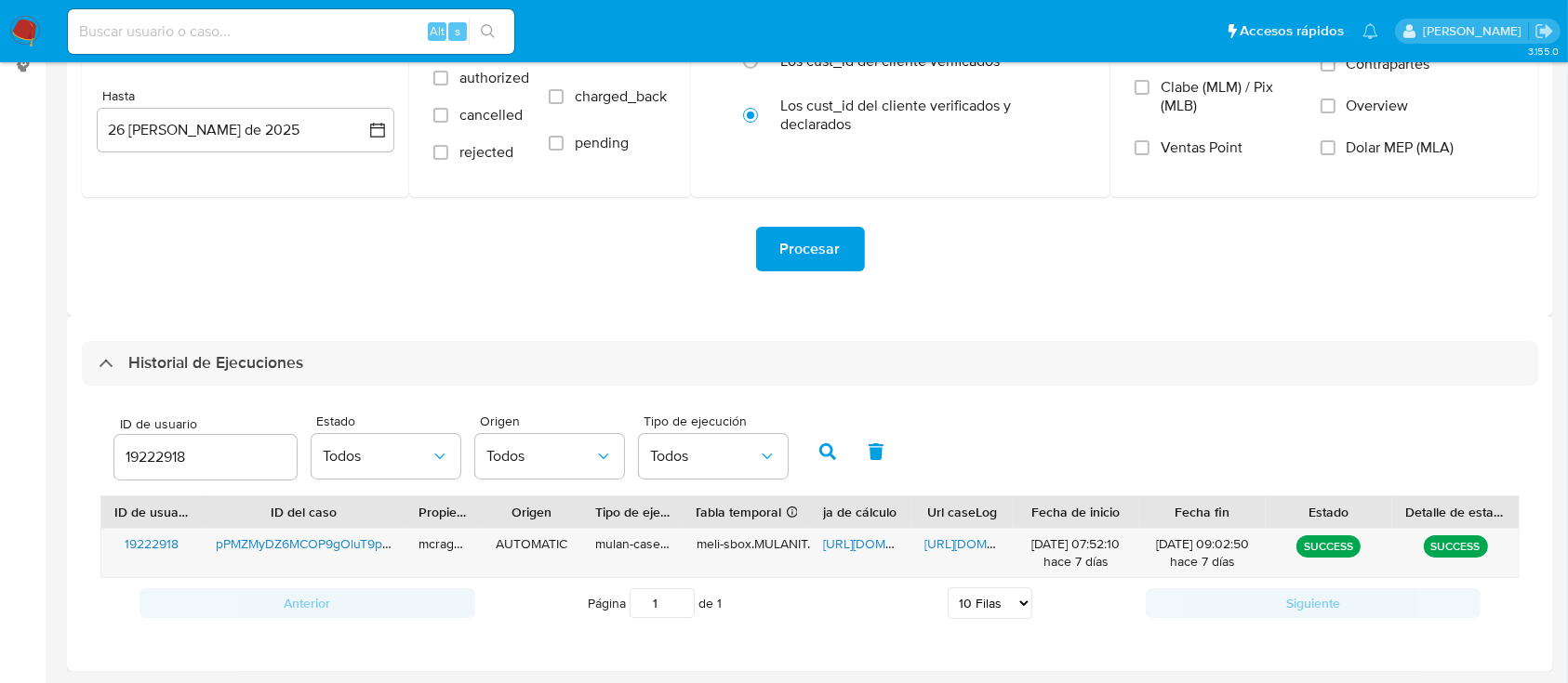
click at [177, 476] on div "19222918" at bounding box center [205, 457] width 182 height 44
click at [166, 453] on input "19222918" at bounding box center [205, 457] width 182 height 25
paste input "2516214817"
click at [827, 450] on icon "button" at bounding box center [827, 451] width 17 height 17
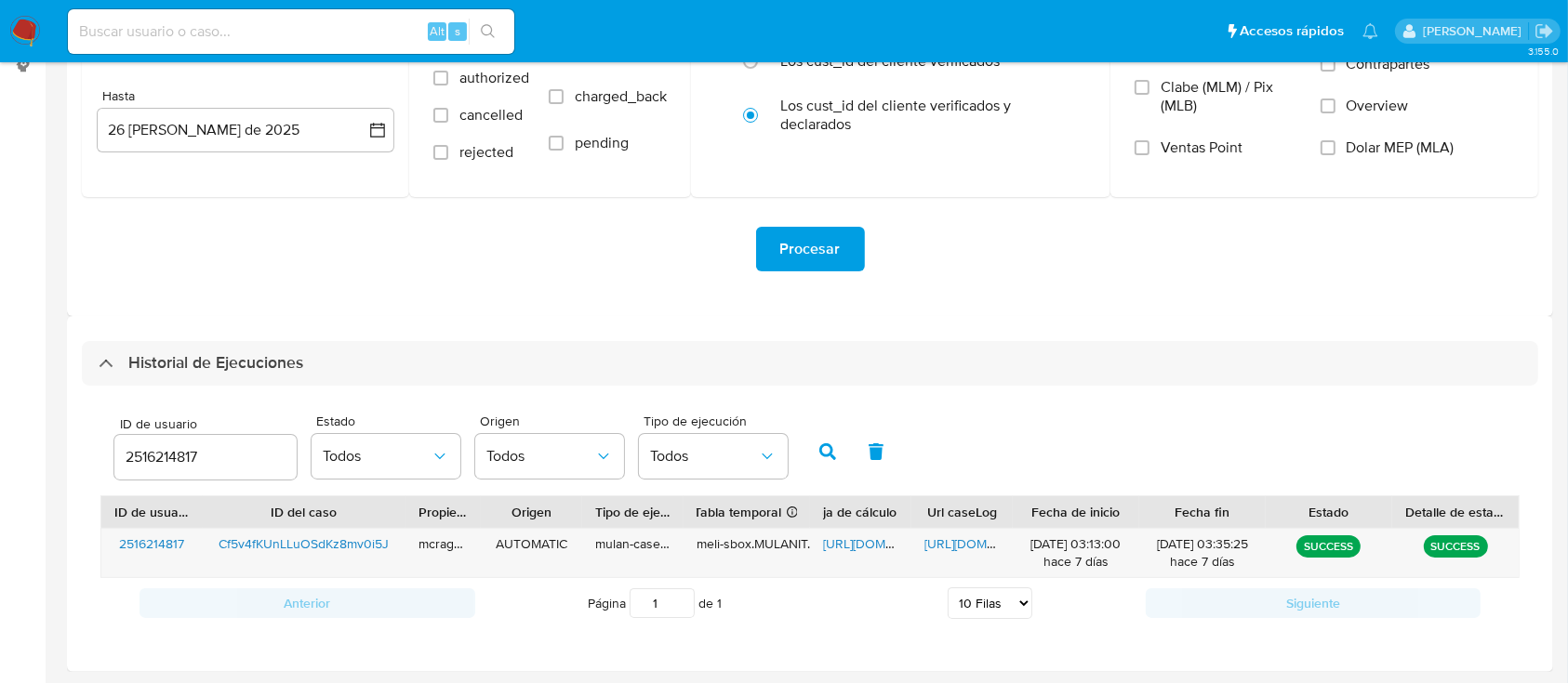
click at [852, 551] on span "https://docs.google.com/spreadsheets/d/1BpHzul9Ed1epZsMFPiqdn1twAVDN97b_GKwEzPo…" at bounding box center [887, 543] width 128 height 19
click at [983, 545] on span "https://docs.google.com/document/d/1akRNm0G-iYiUTt4iUppXTmqAZMq3h341mAw90KgCeik…" at bounding box center [989, 543] width 128 height 19
click at [185, 440] on div "2516214817" at bounding box center [205, 457] width 182 height 44
click at [169, 461] on input "2516214817" at bounding box center [205, 457] width 182 height 25
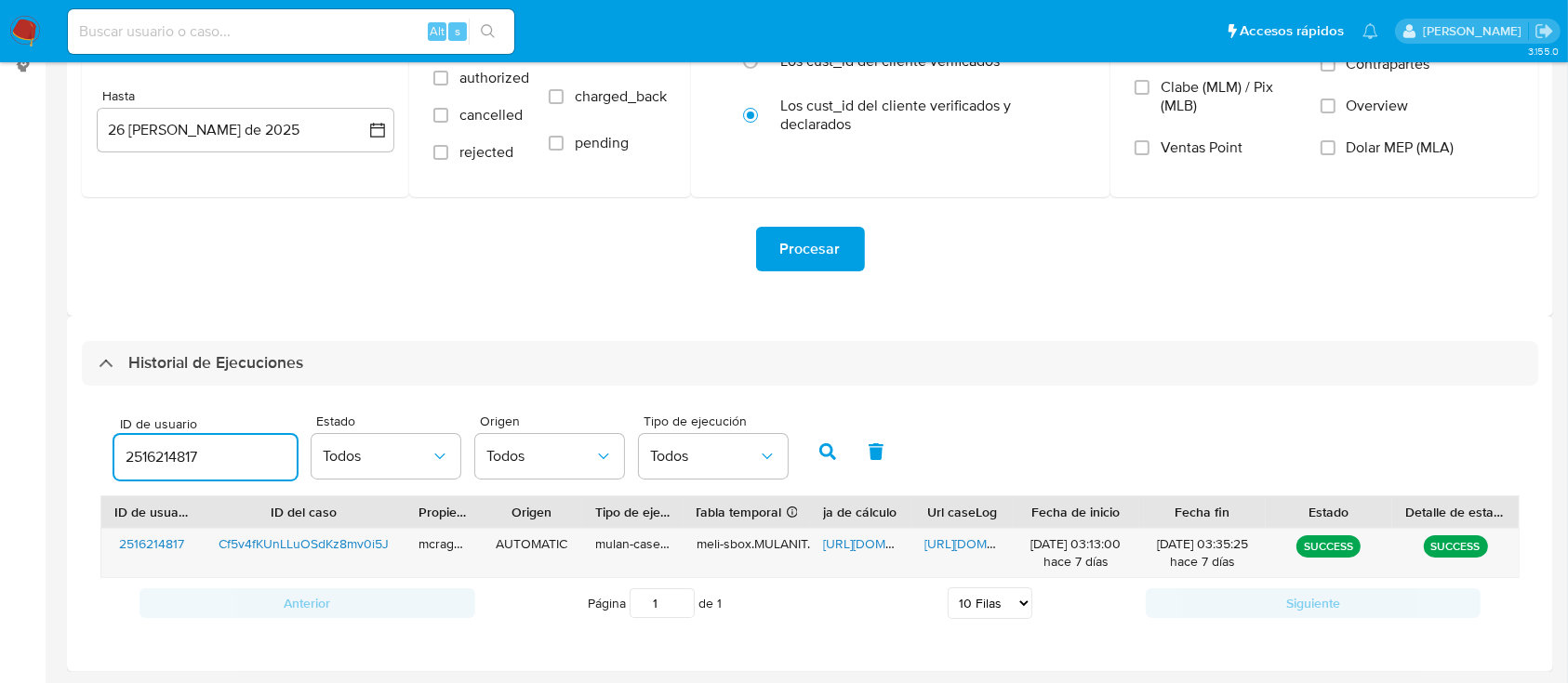
click at [169, 461] on input "2516214817" at bounding box center [205, 457] width 182 height 25
paste input "301610301"
type input "301610301"
click at [821, 449] on icon "button" at bounding box center [827, 451] width 17 height 17
click at [842, 547] on span "https://docs.google.com/spreadsheets/d/1F6P35lmY7QUTcpwa9PnEqAIwket2oNjm46SFpzC…" at bounding box center [887, 543] width 128 height 19
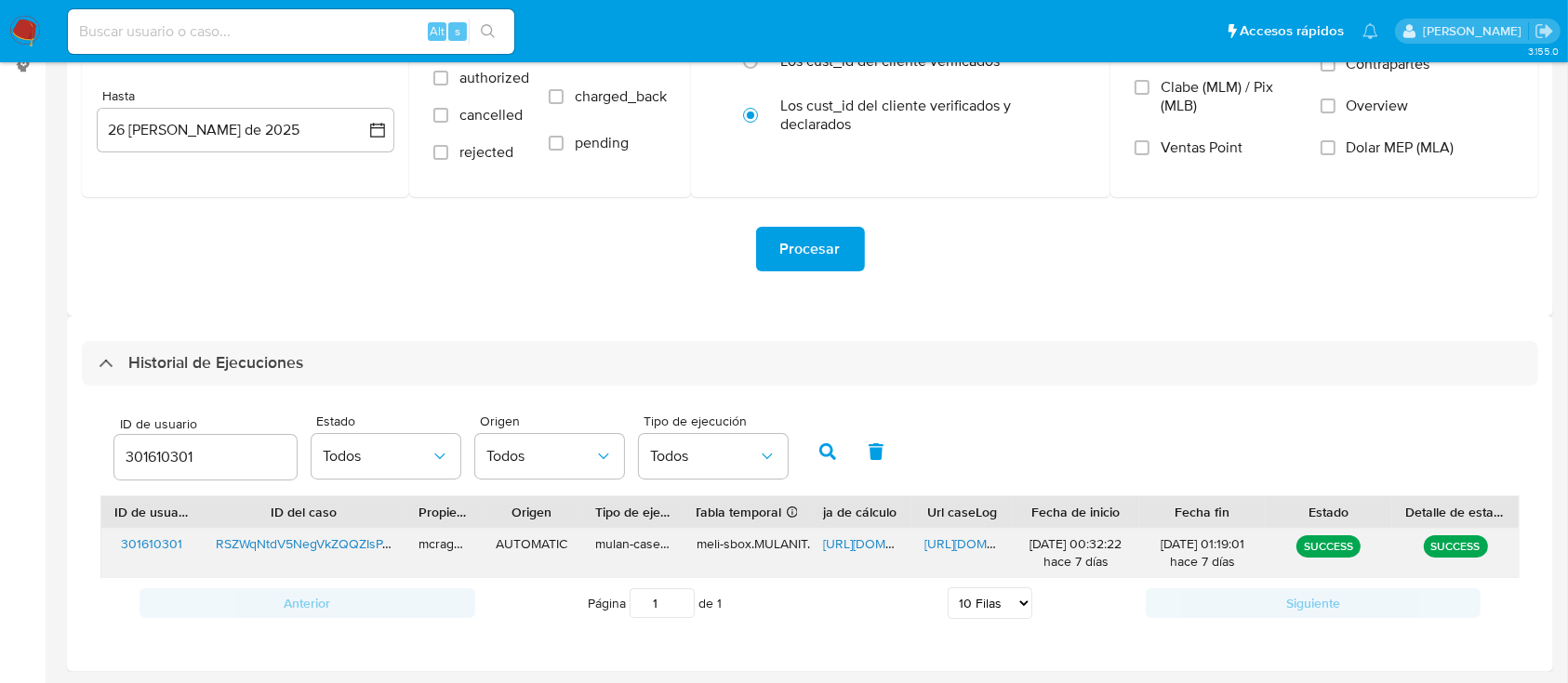
click at [967, 551] on span "https://docs.google.com/document/d/1JQ31WtuoJ3FeareKK78jxxRrkDsi1-0F7tMyqY8565Y…" at bounding box center [989, 543] width 128 height 19
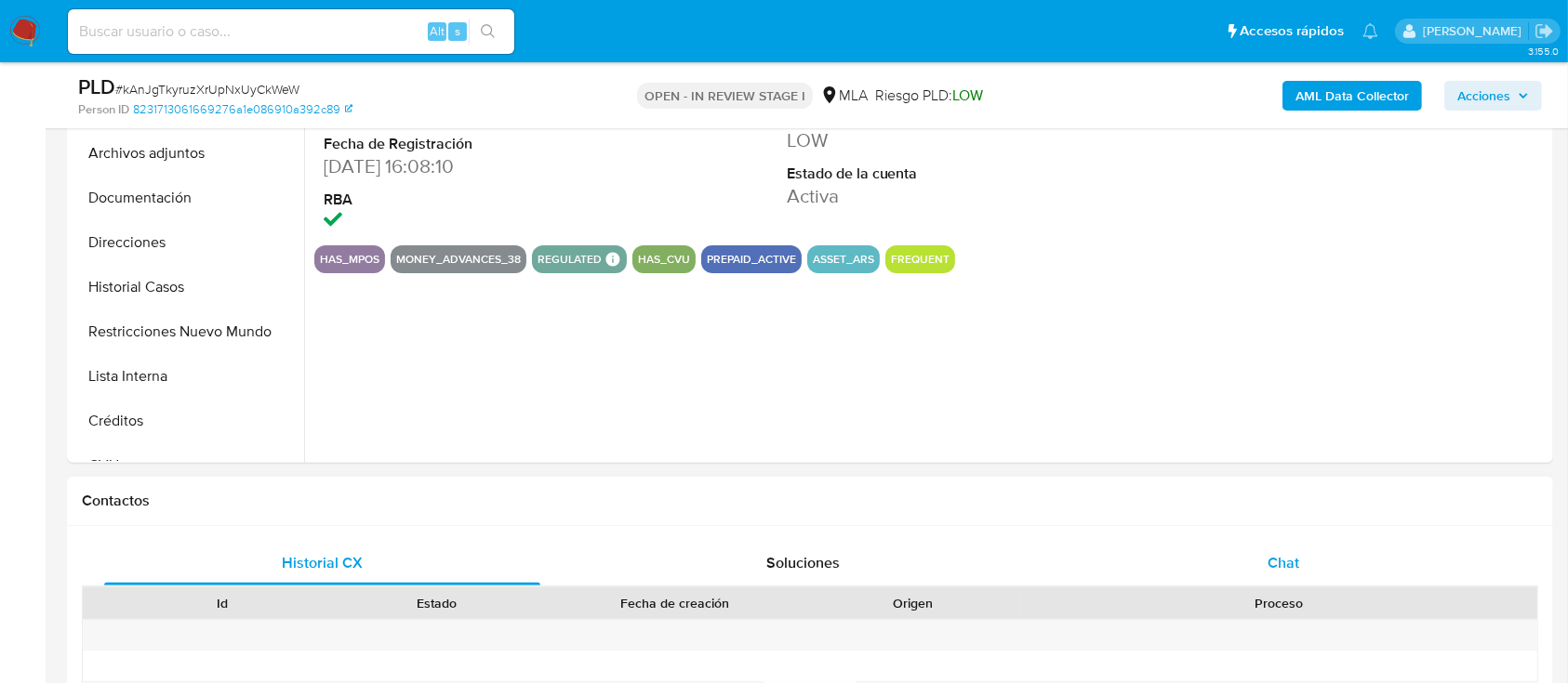
click at [1190, 512] on div "Chat" at bounding box center [1283, 563] width 436 height 44
select select "10"
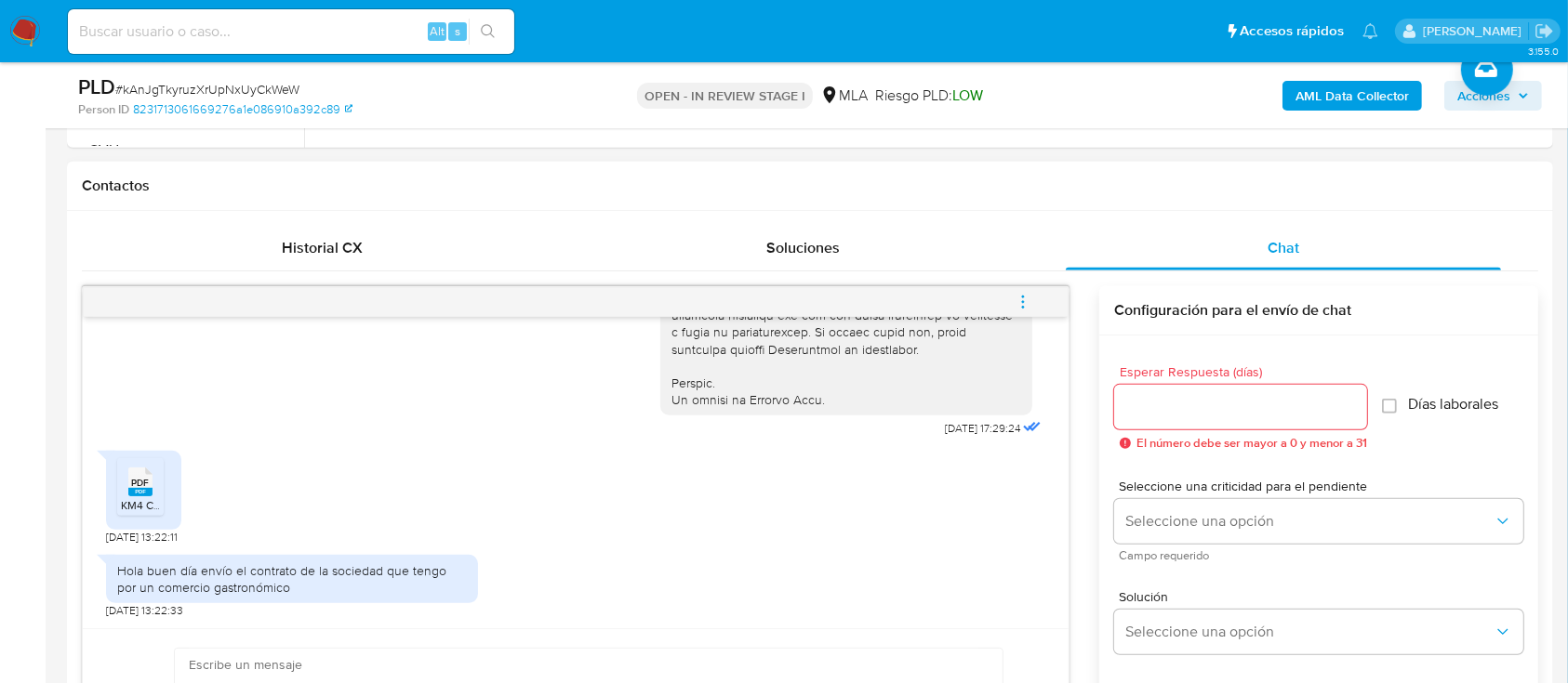
scroll to position [991, 0]
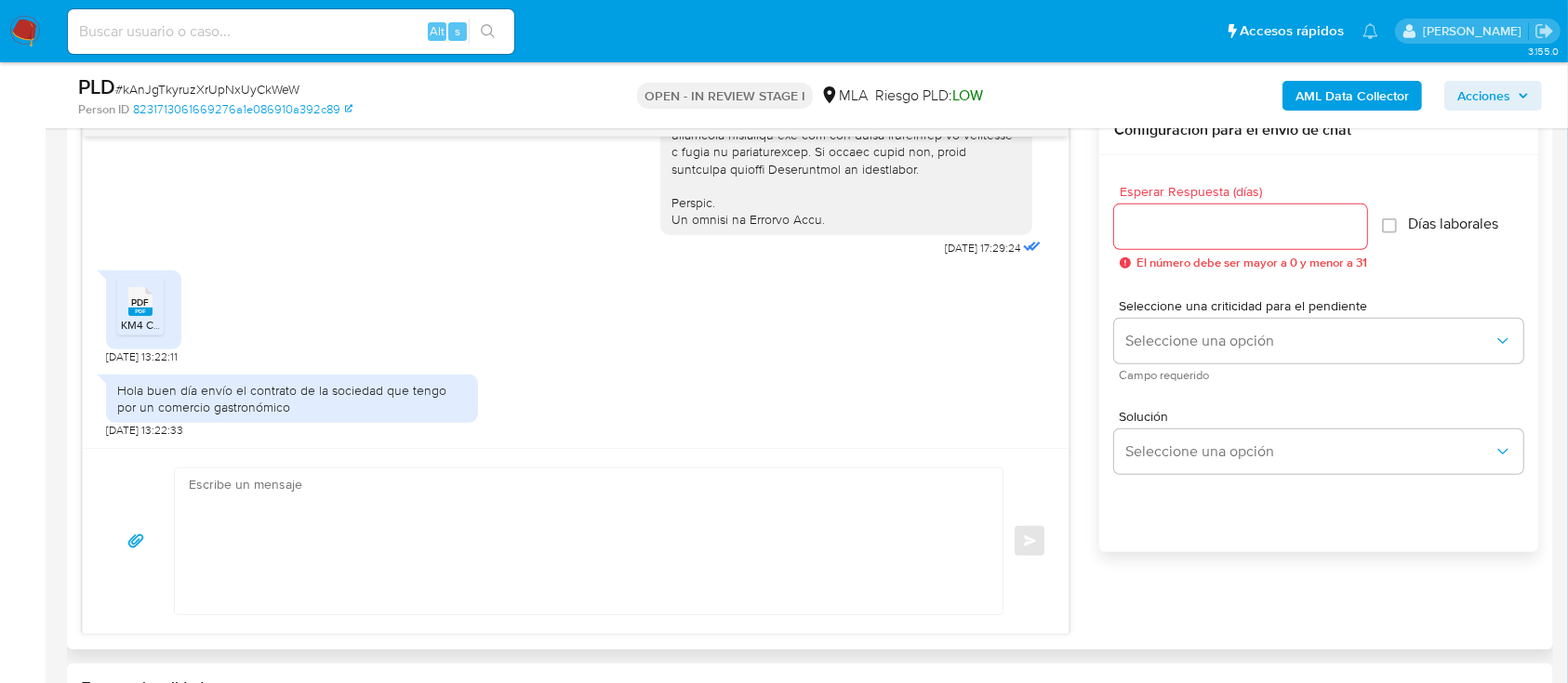
click at [123, 312] on div "PDF PDF" at bounding box center [141, 300] width 39 height 36
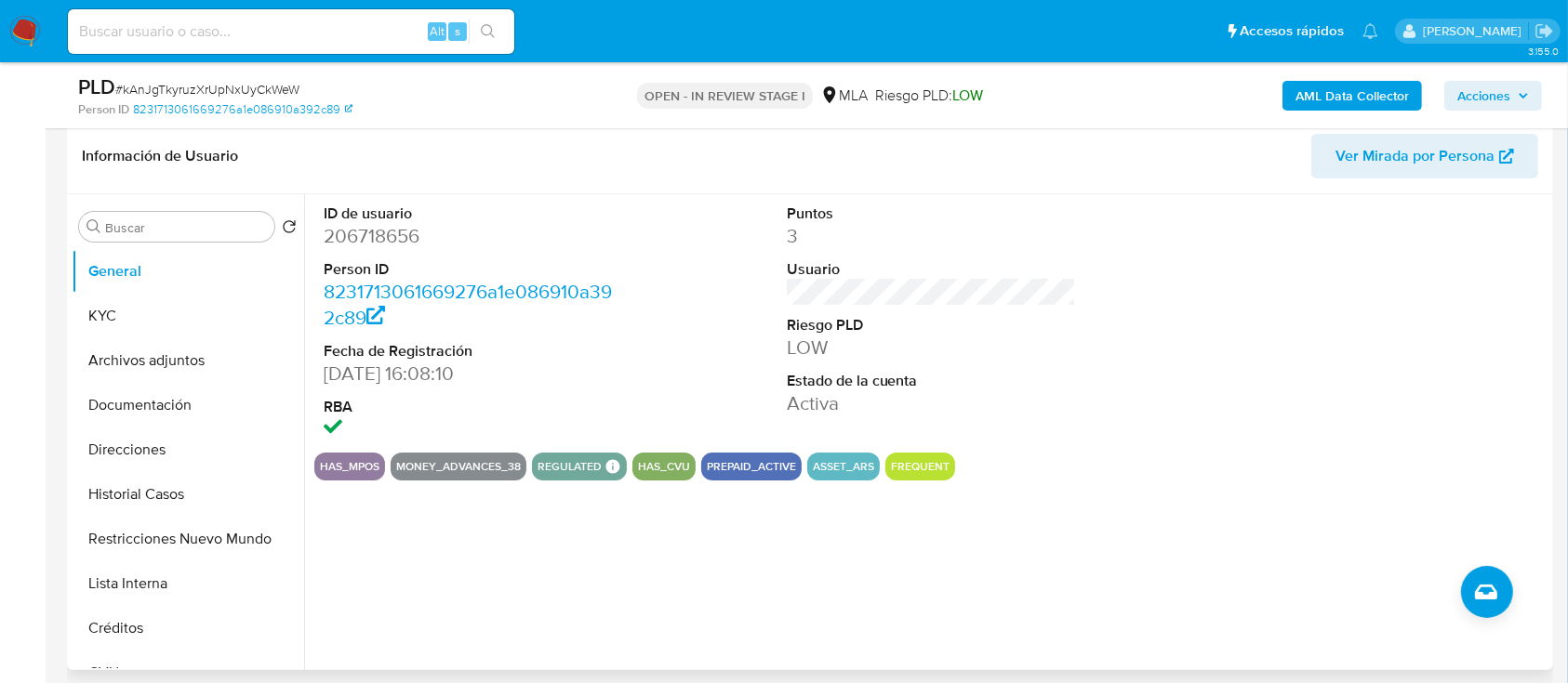
scroll to position [123, 0]
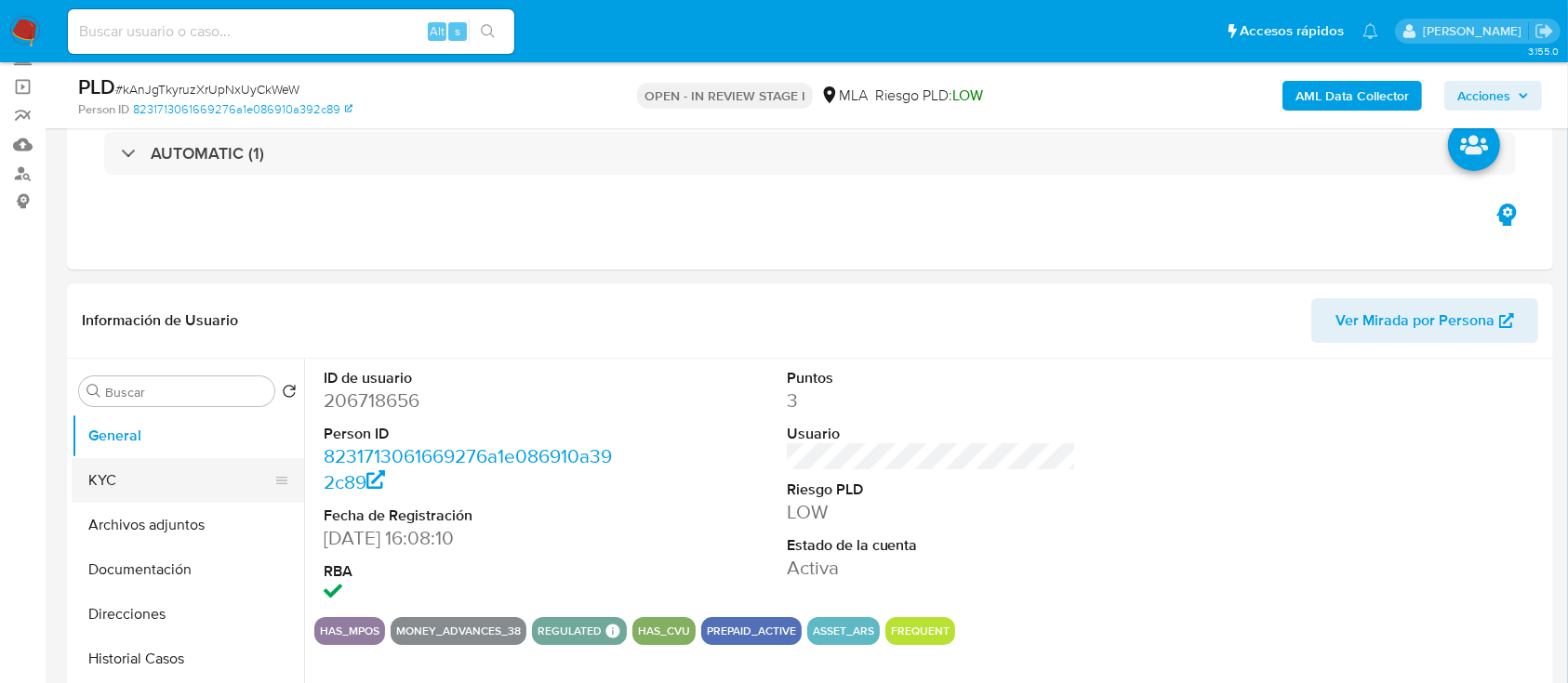
click at [137, 490] on button "KYC" at bounding box center [180, 480] width 218 height 44
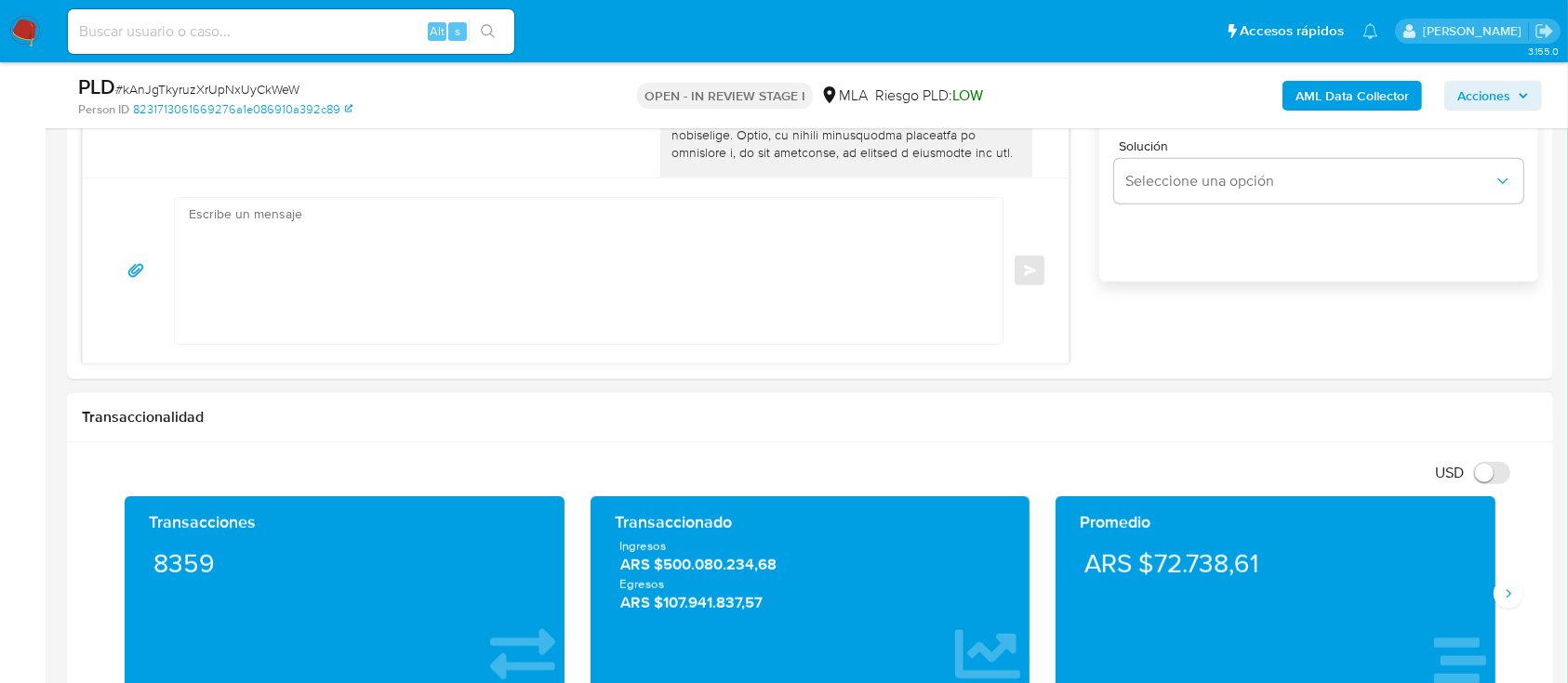
scroll to position [1363, 0]
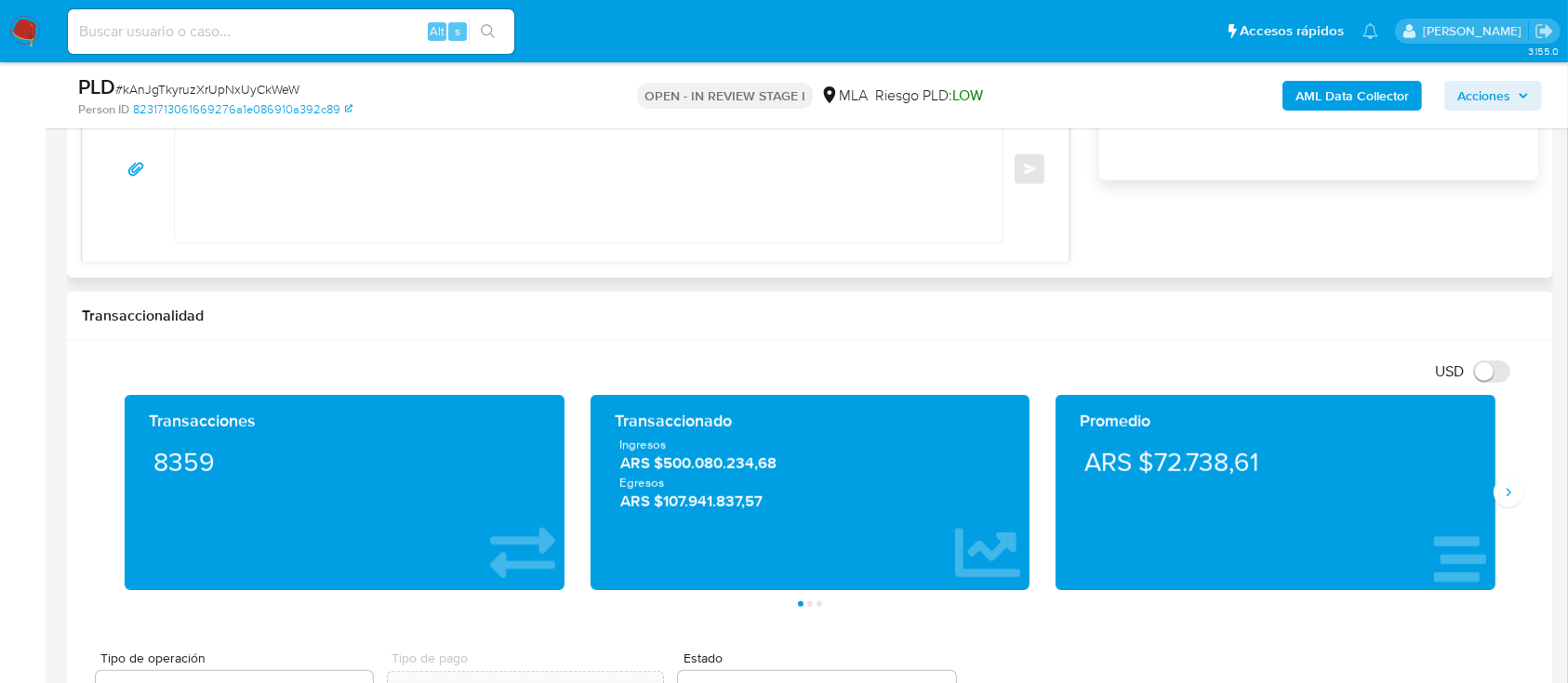
click at [821, 180] on textarea at bounding box center [584, 170] width 790 height 146
paste textarea "Hola Nehuen Stefan Lammers, Muchas gracias por tu respuesta, no obstante, la do…"
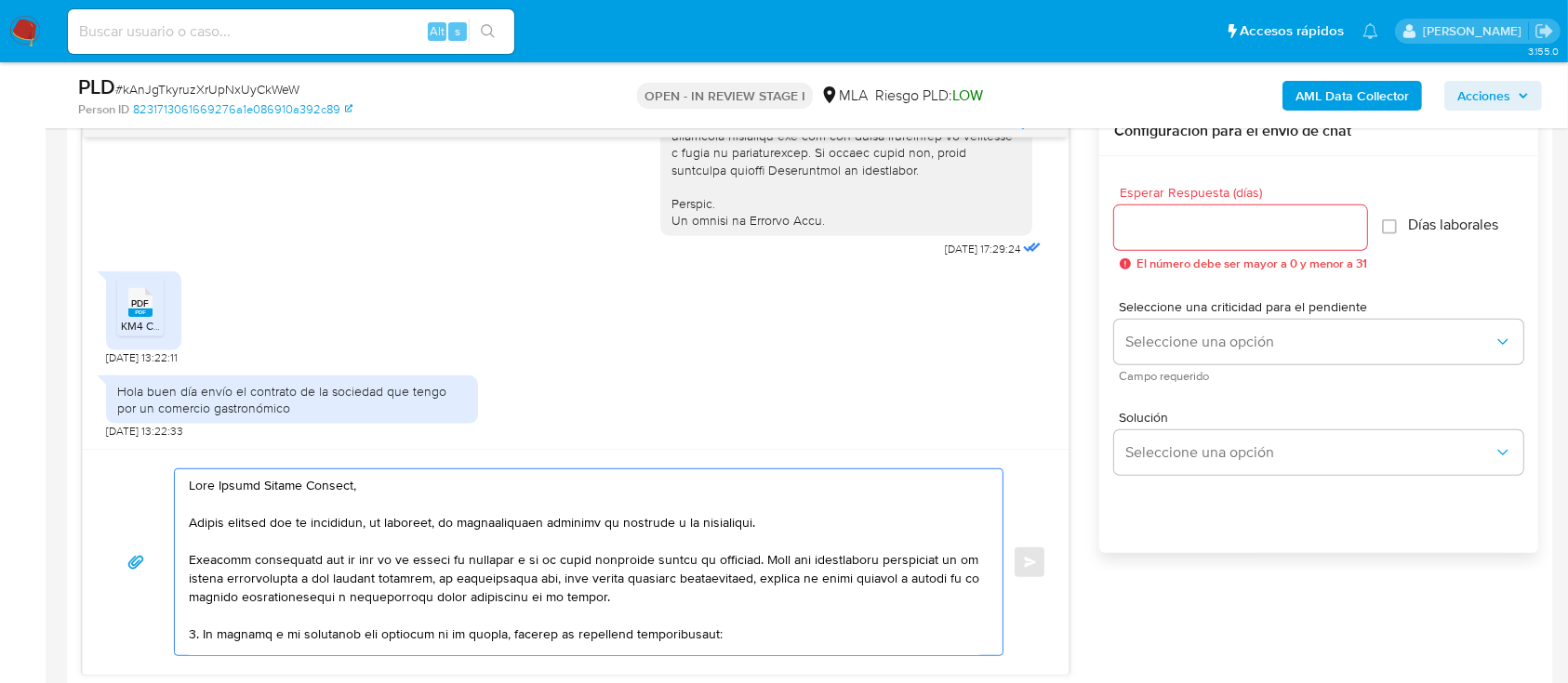
scroll to position [867, 0]
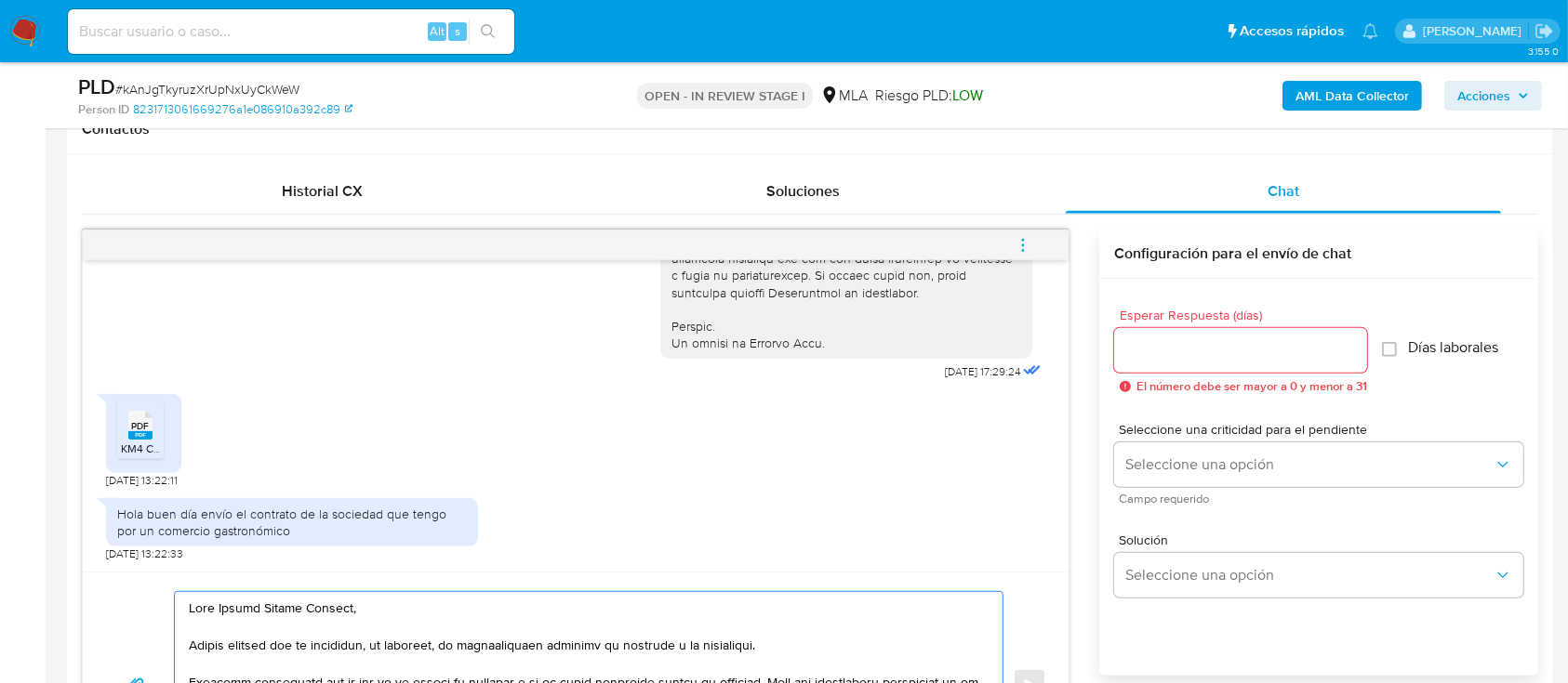
type textarea "Hola Nehuen Stefan Lammers, Muchas gracias por tu respuesta, no obstante, la do…"
click at [1156, 338] on input "Esperar Respuesta (días)" at bounding box center [1240, 350] width 253 height 25
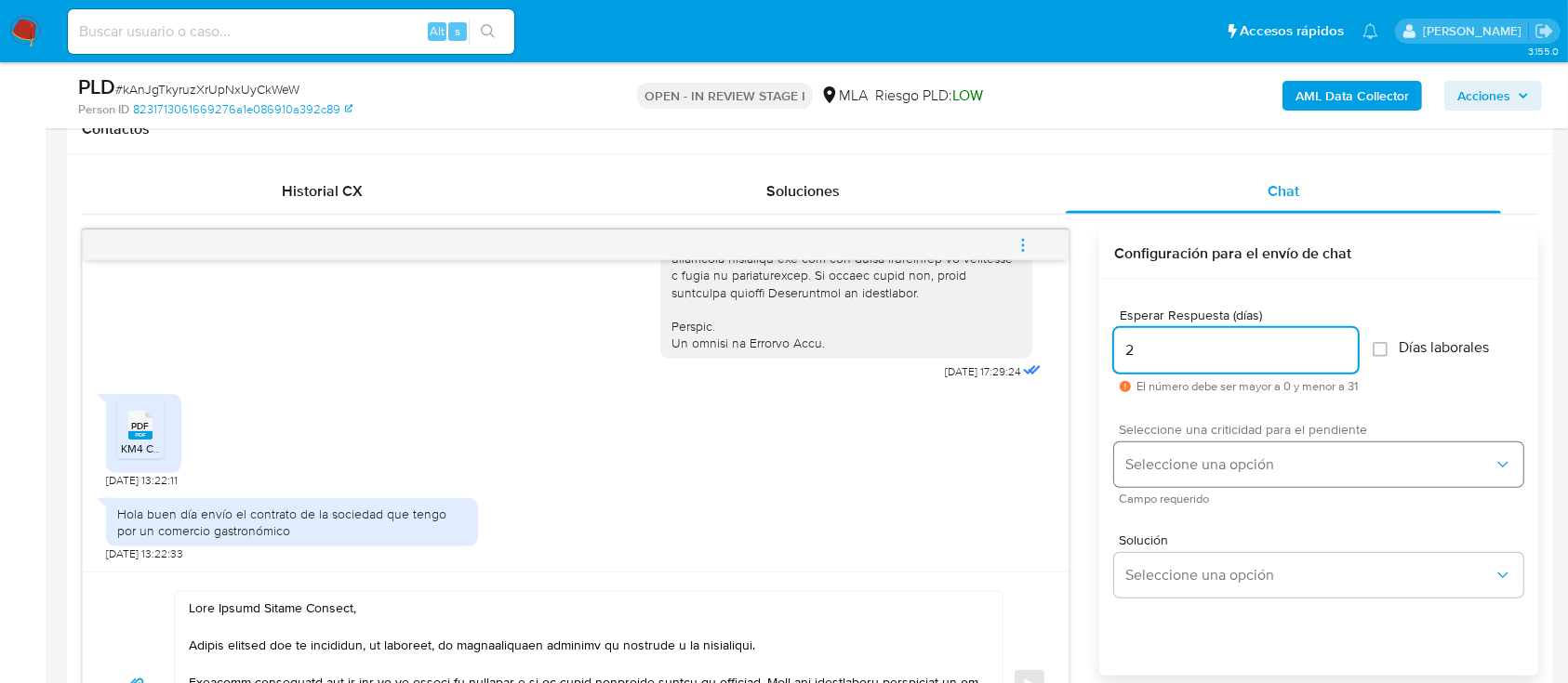
type input "2"
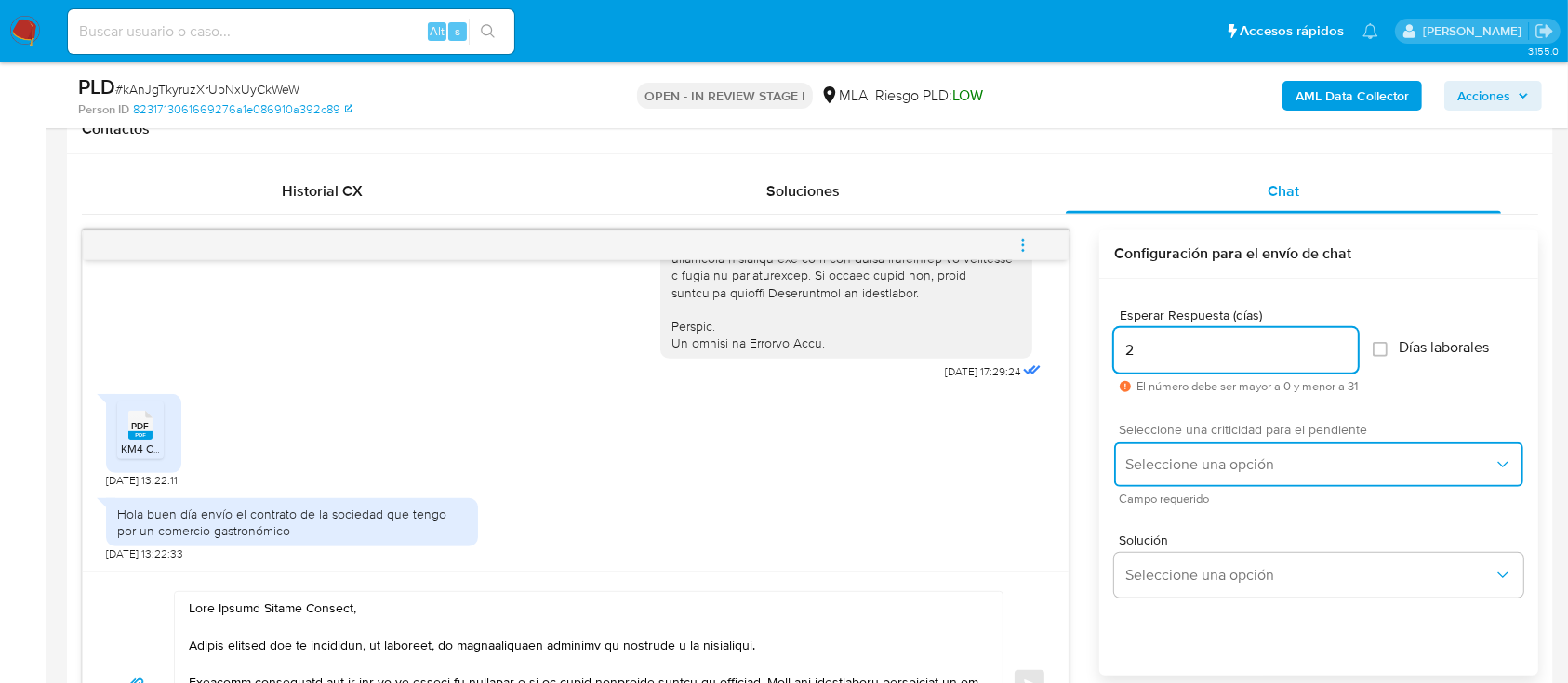
click at [1188, 468] on span "Seleccione una opción" at bounding box center [1310, 464] width 369 height 19
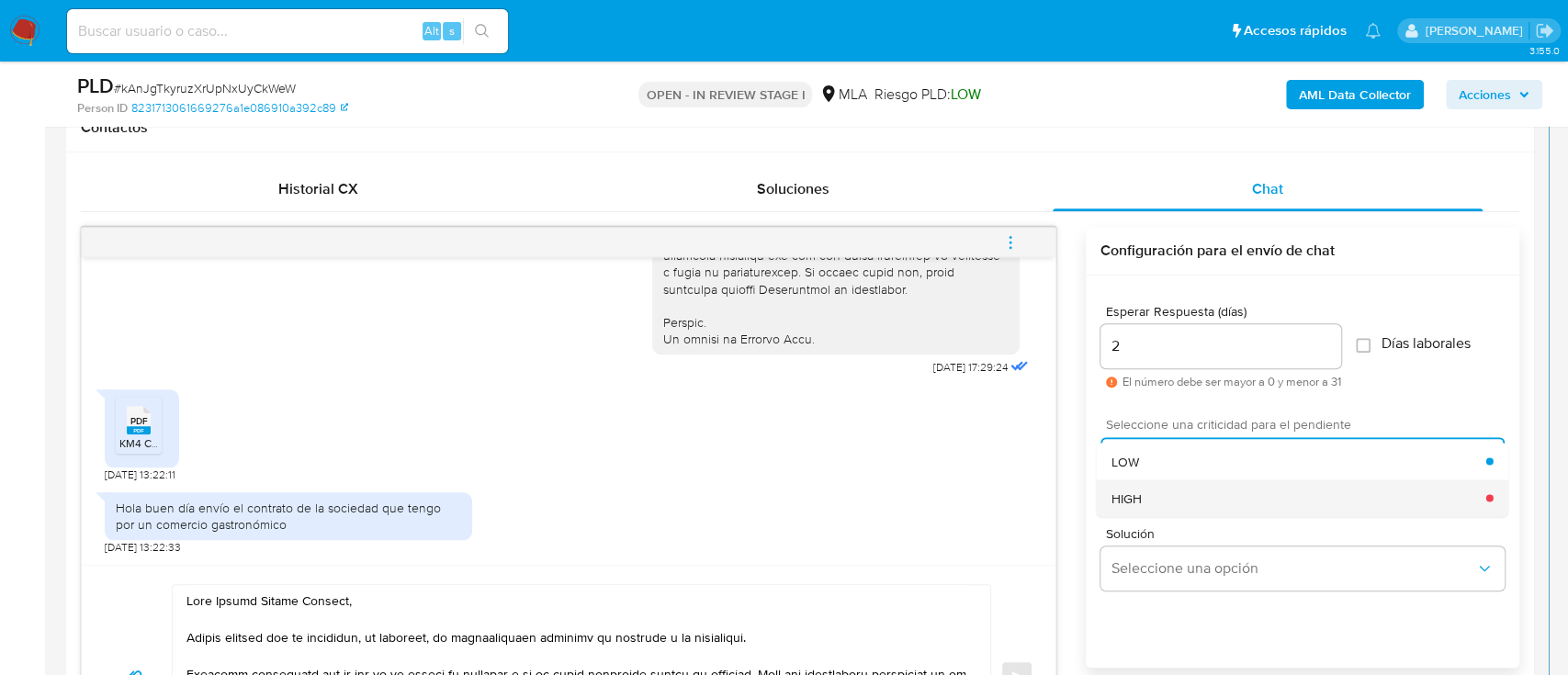
click at [1151, 496] on div "HIGH" at bounding box center [1299, 498] width 375 height 37
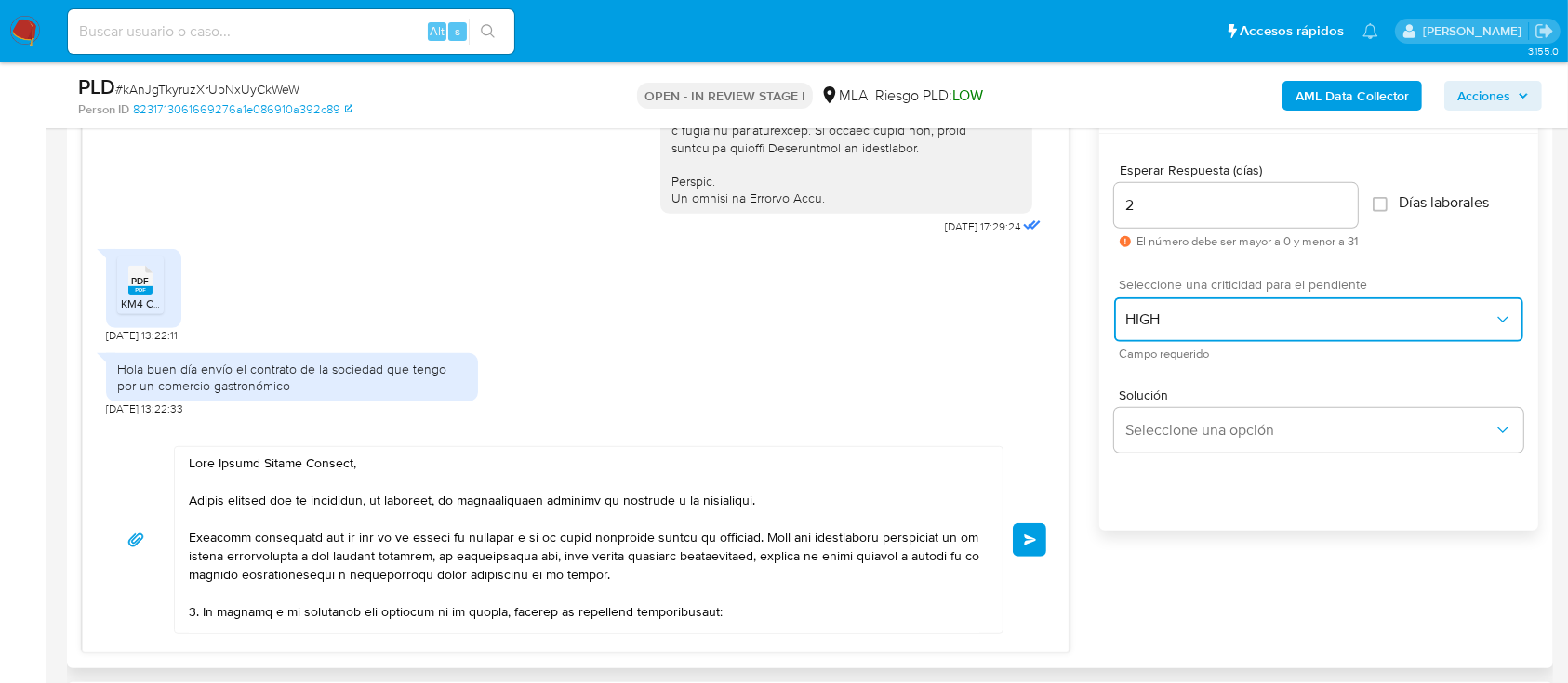
scroll to position [1240, 0]
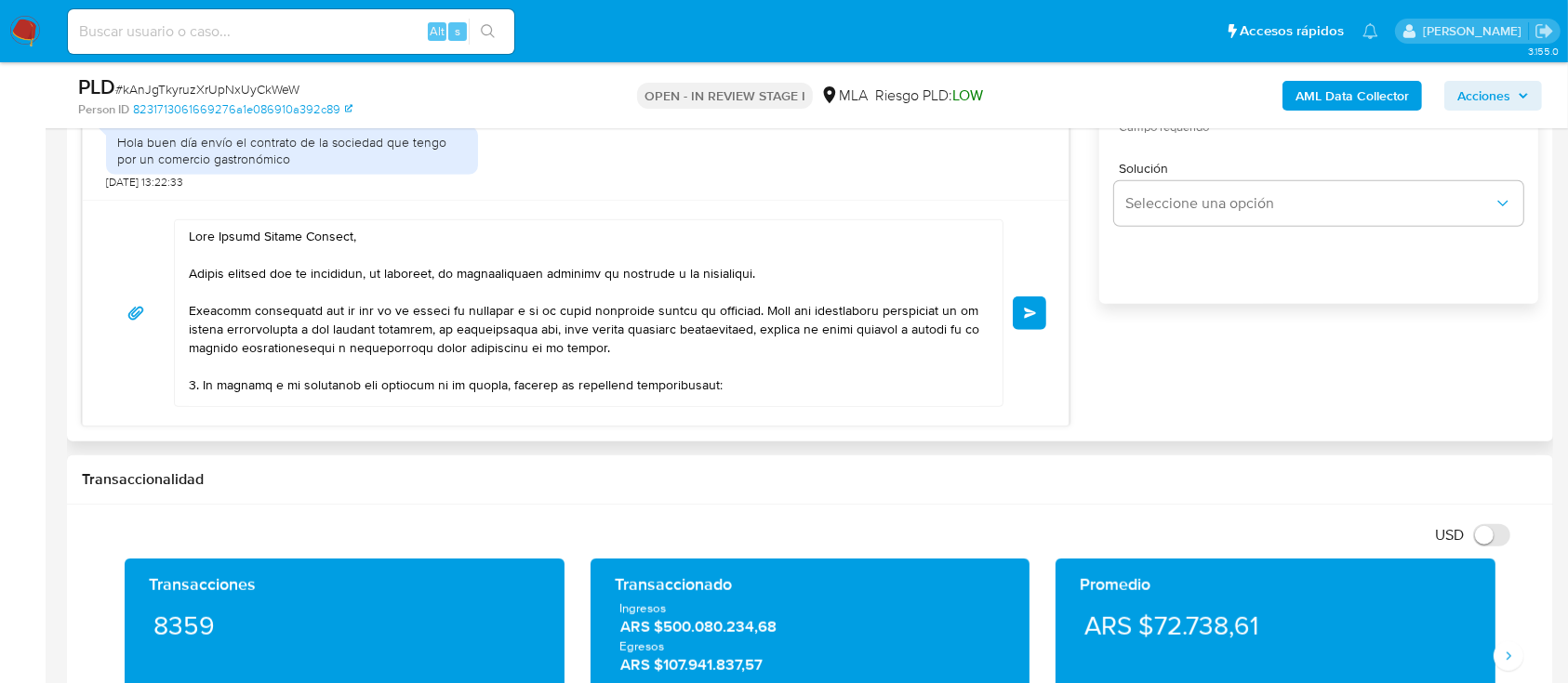
click at [1030, 312] on span "Enviar" at bounding box center [1030, 312] width 13 height 11
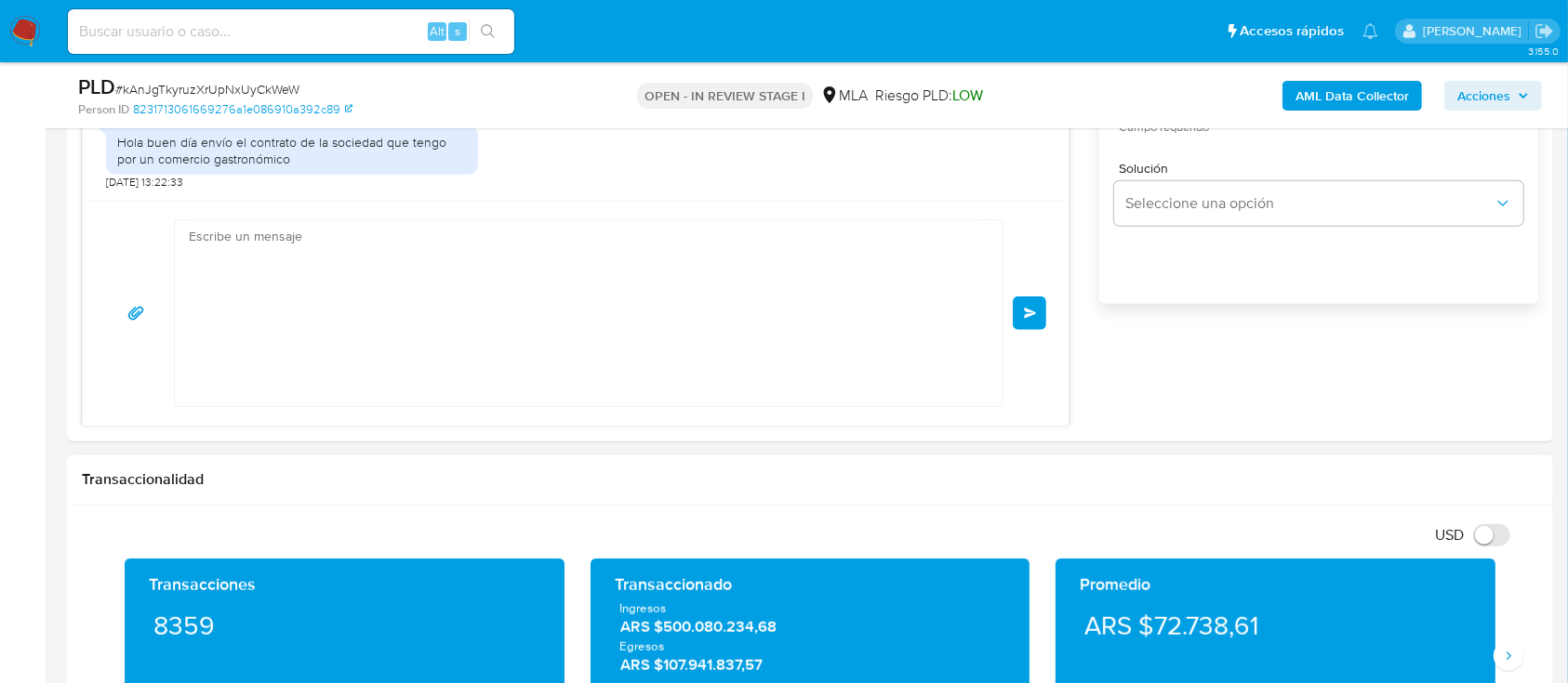
scroll to position [1717, 0]
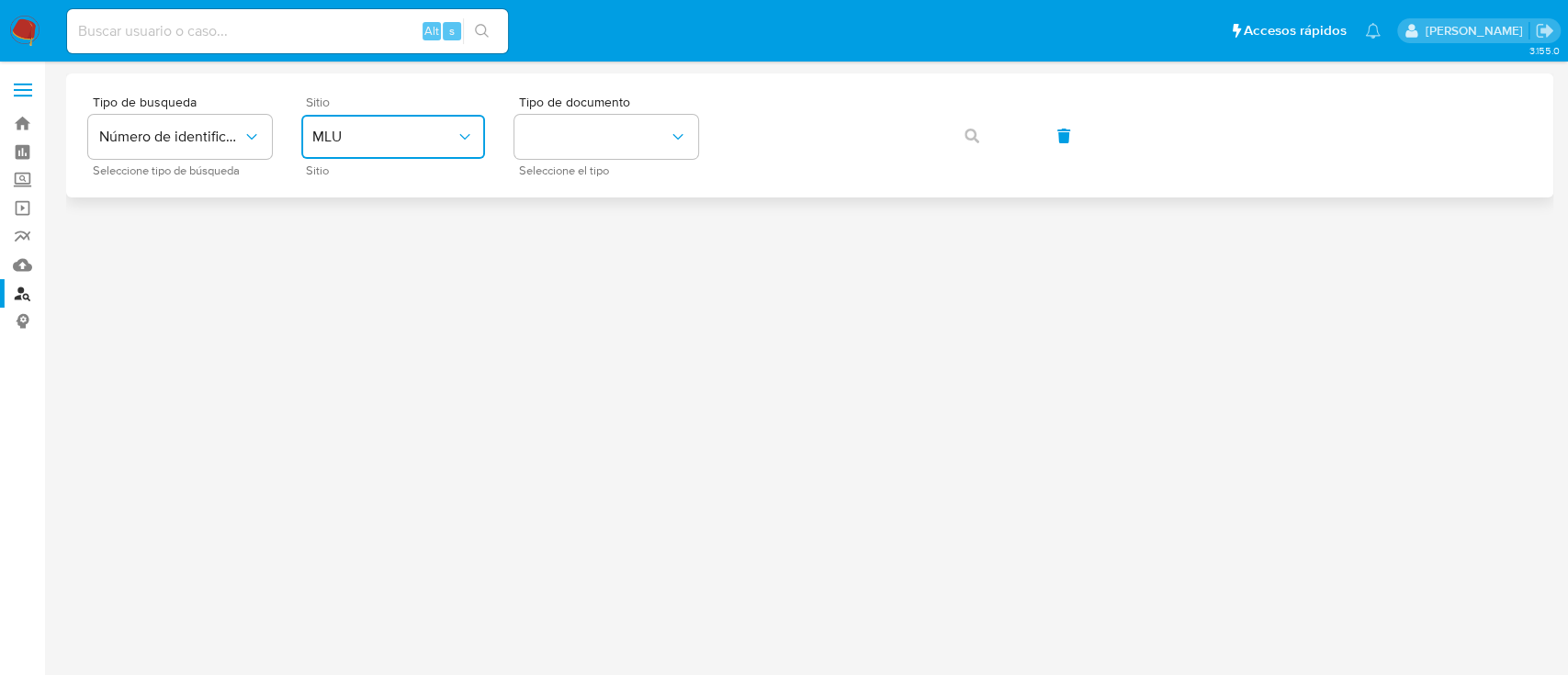
click at [359, 147] on button "MLU" at bounding box center [392, 136] width 184 height 44
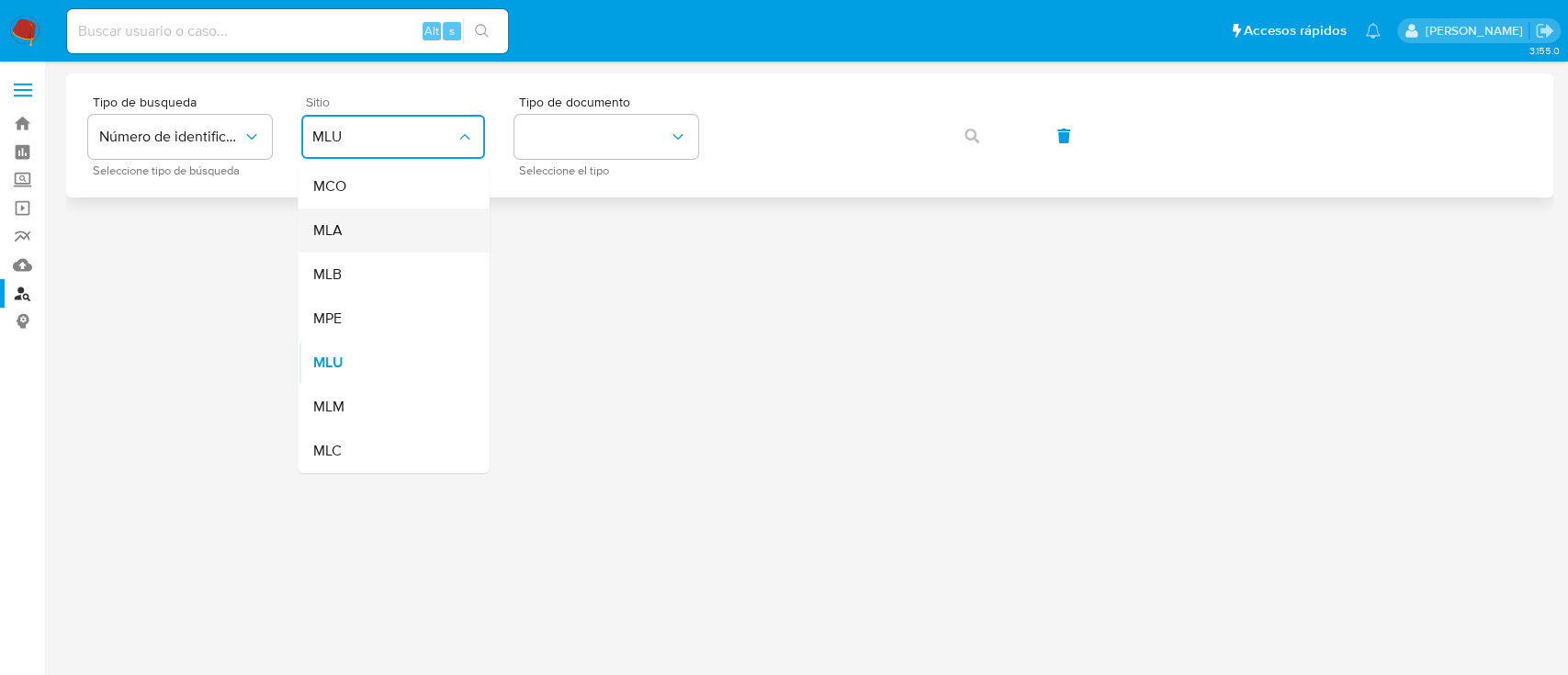
drag, startPoint x: 362, startPoint y: 259, endPoint x: 375, endPoint y: 228, distance: 33.6
click at [375, 228] on ul "MCO MLA MLB MPE MLU MLM MLC" at bounding box center [393, 319] width 191 height 309
drag, startPoint x: 345, startPoint y: 241, endPoint x: 362, endPoint y: 231, distance: 19.7
click at [346, 240] on div "MLA" at bounding box center [388, 230] width 151 height 44
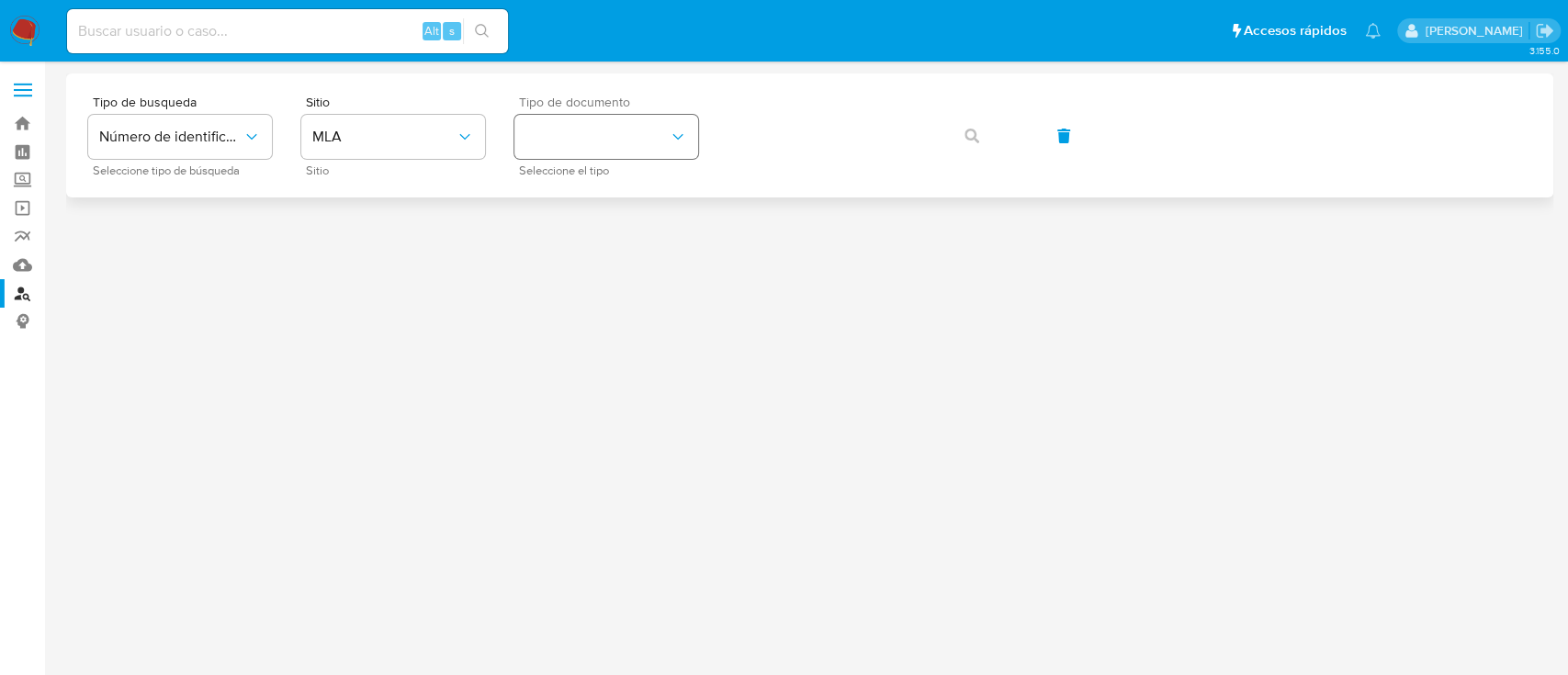
click at [612, 113] on div "Tipo de documento Seleccione el tipo" at bounding box center [606, 135] width 184 height 80
click at [621, 151] on button "identificationType" at bounding box center [606, 136] width 184 height 44
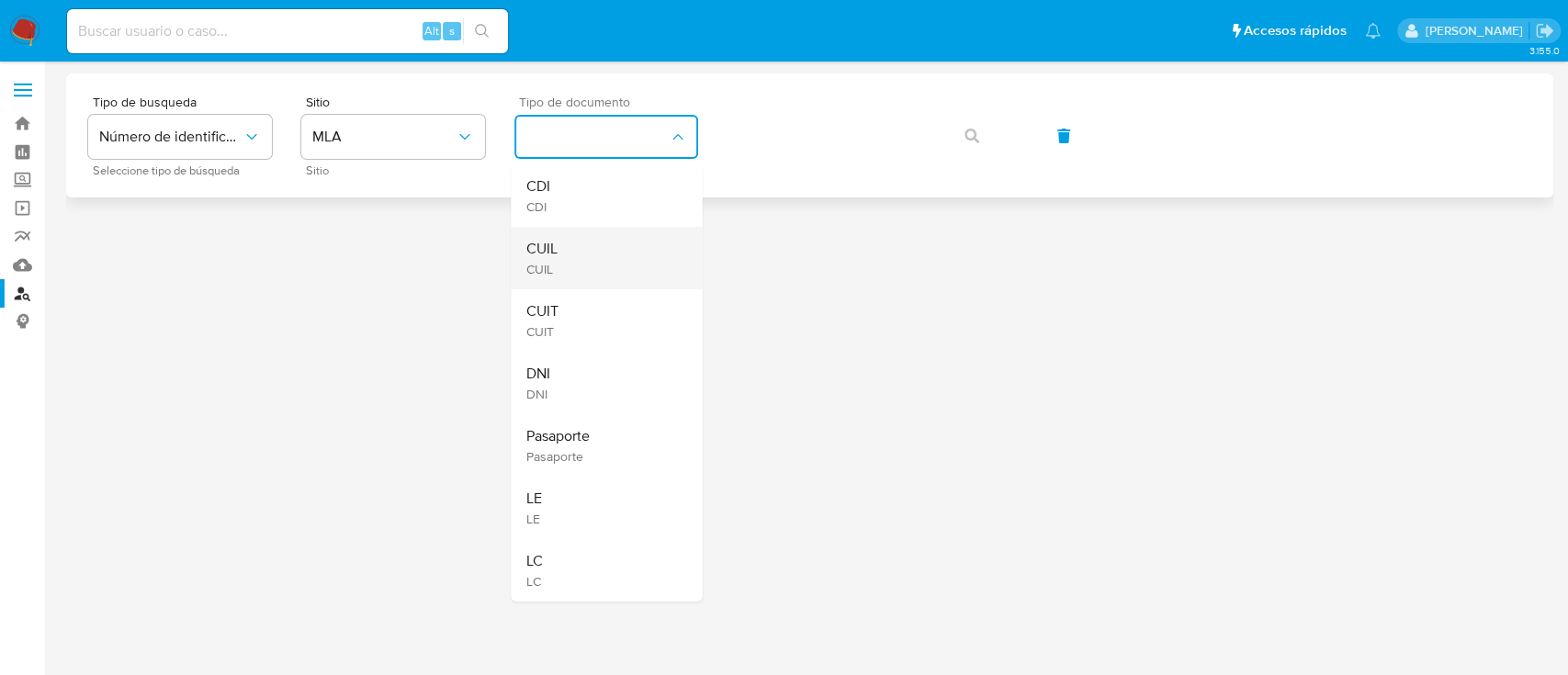
click at [610, 254] on div "CUIL CUIL" at bounding box center [601, 258] width 151 height 62
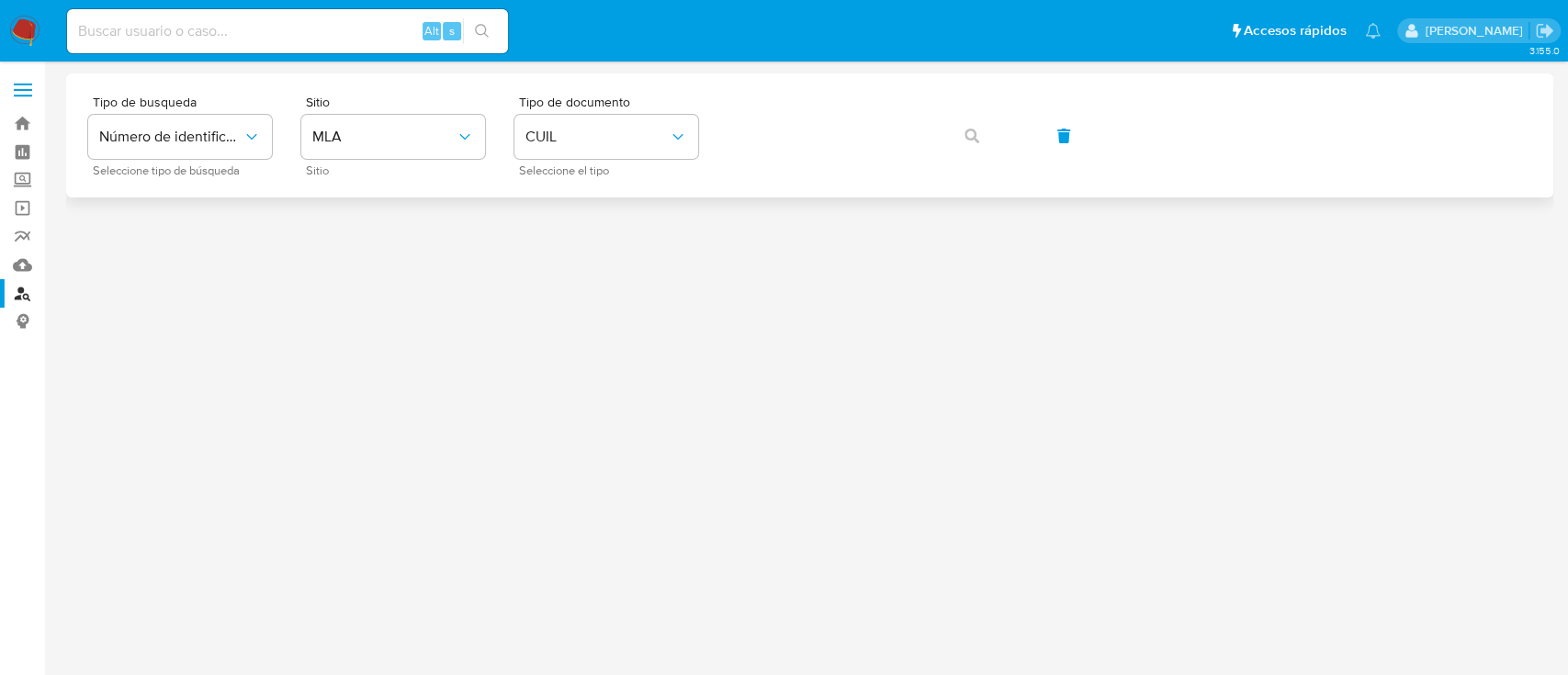
click at [757, 164] on div "Tipo de busqueda Número de identificación Seleccione tipo de búsqueda Sitio MLA…" at bounding box center [810, 135] width 1443 height 80
click at [980, 129] on button "button" at bounding box center [972, 135] width 62 height 44
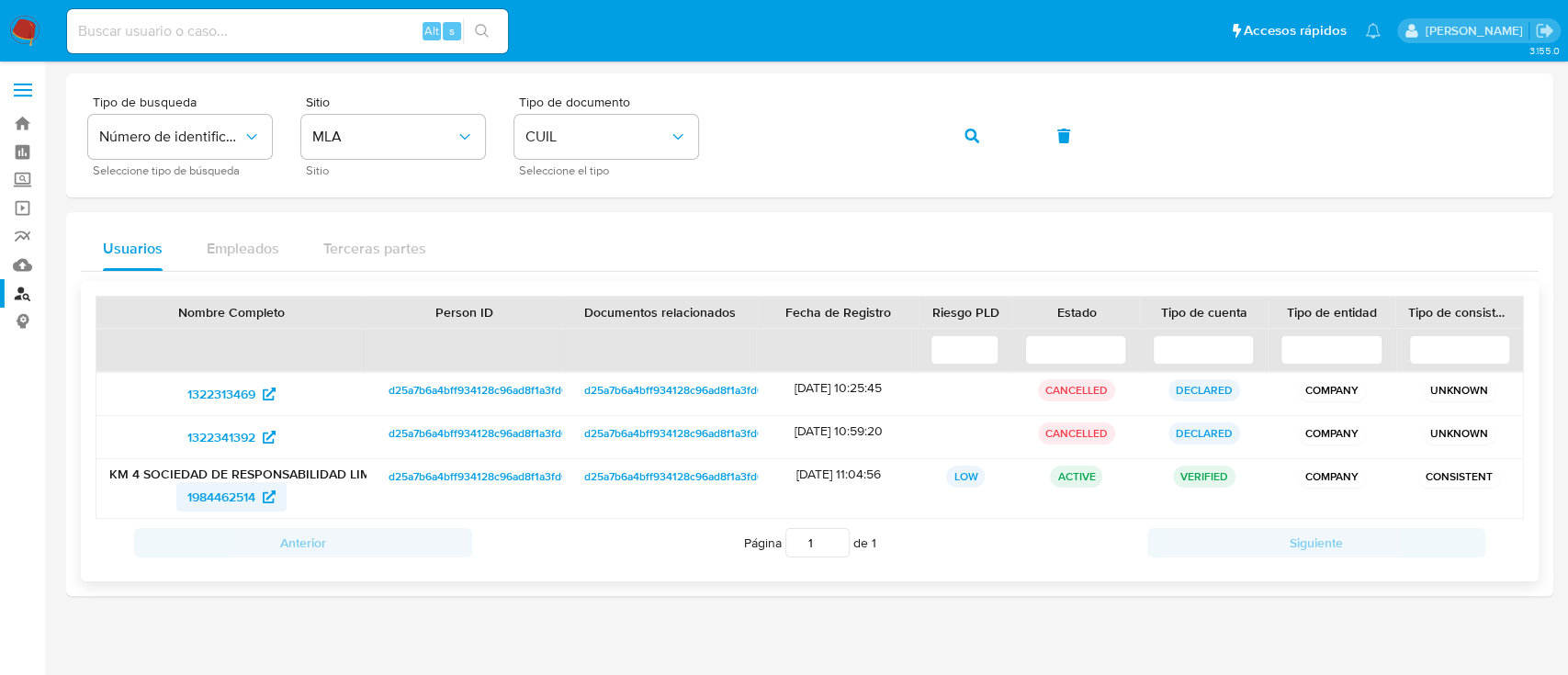
click at [216, 491] on span "1984462514" at bounding box center [221, 497] width 68 height 29
click at [975, 139] on icon "button" at bounding box center [972, 135] width 15 height 15
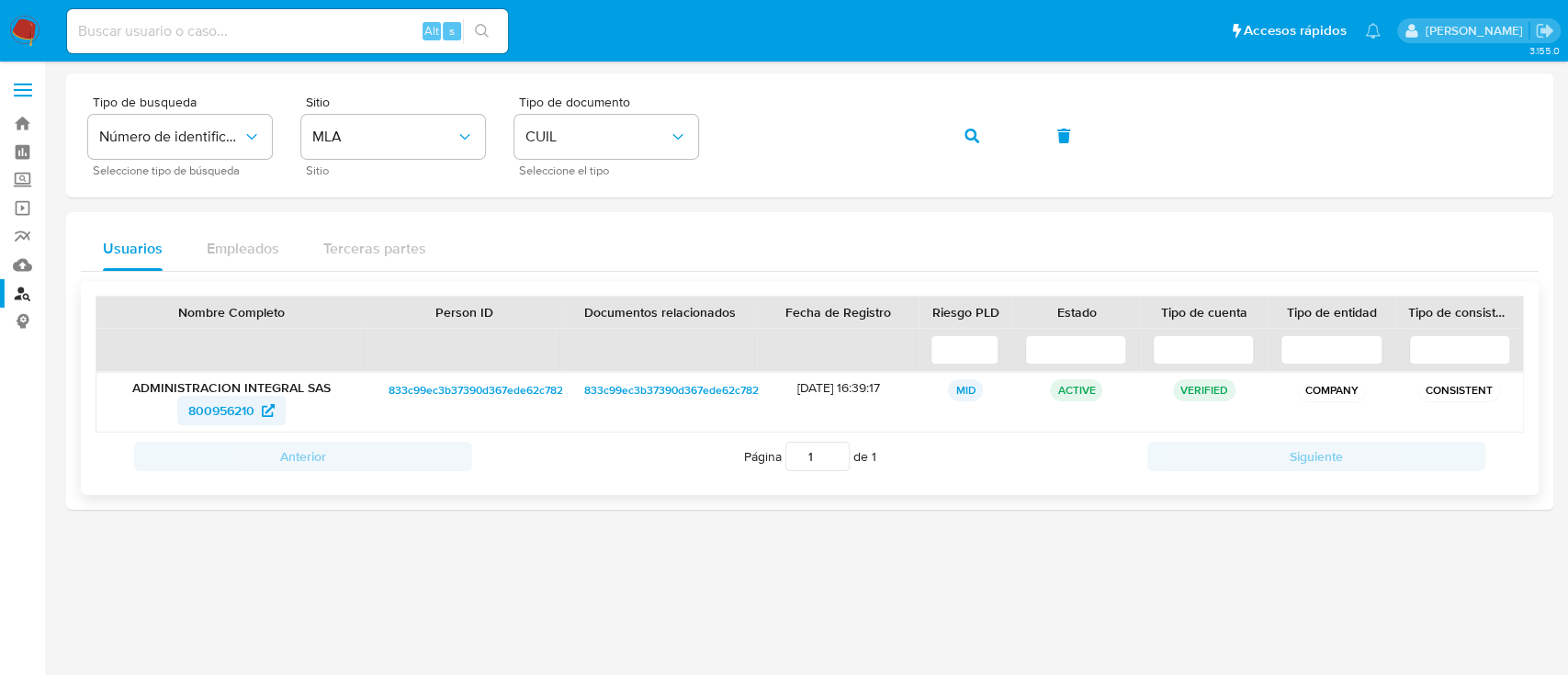
click at [267, 402] on span "800956210" at bounding box center [231, 411] width 87 height 29
click at [211, 414] on span "800956210" at bounding box center [221, 411] width 66 height 29
click at [966, 126] on span "button" at bounding box center [972, 136] width 15 height 41
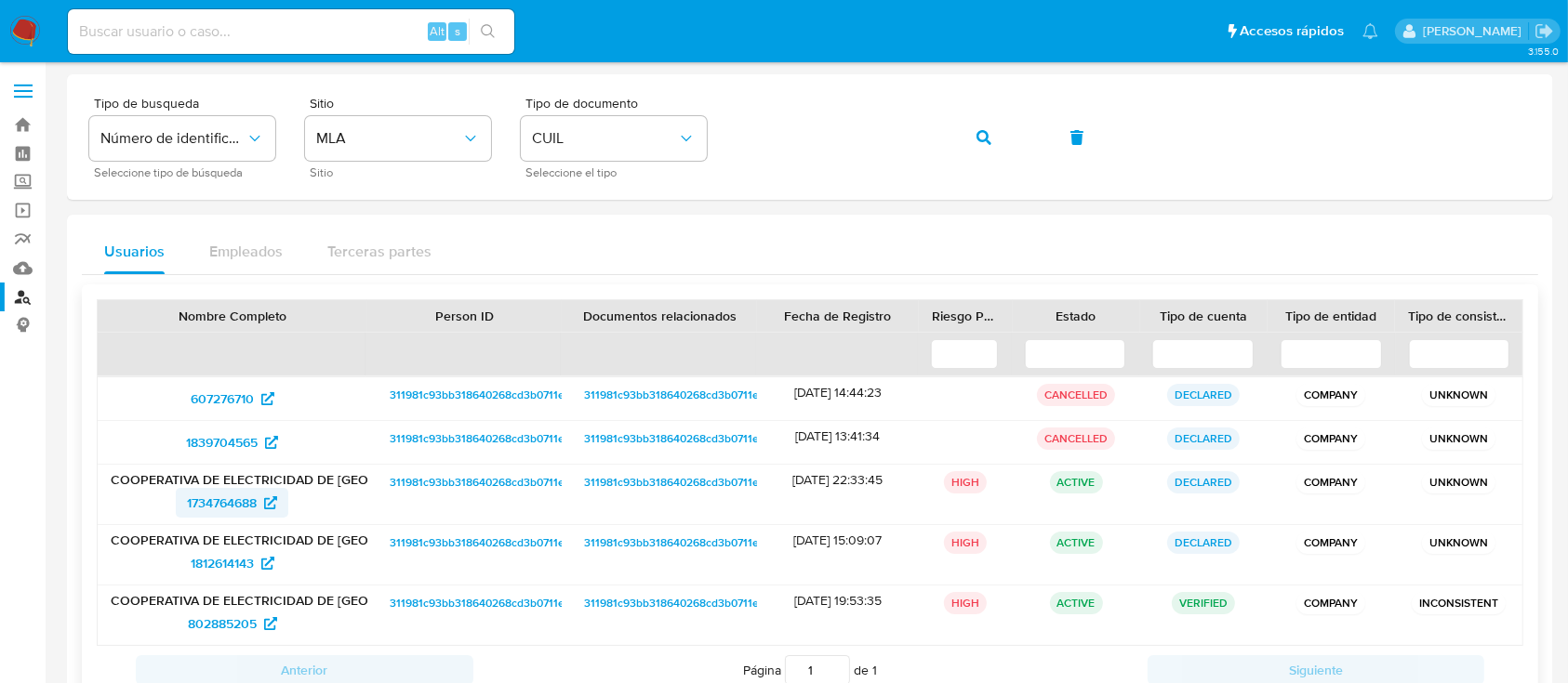
click at [219, 516] on span "1734764688" at bounding box center [222, 503] width 70 height 30
click at [992, 134] on button "button" at bounding box center [984, 137] width 63 height 44
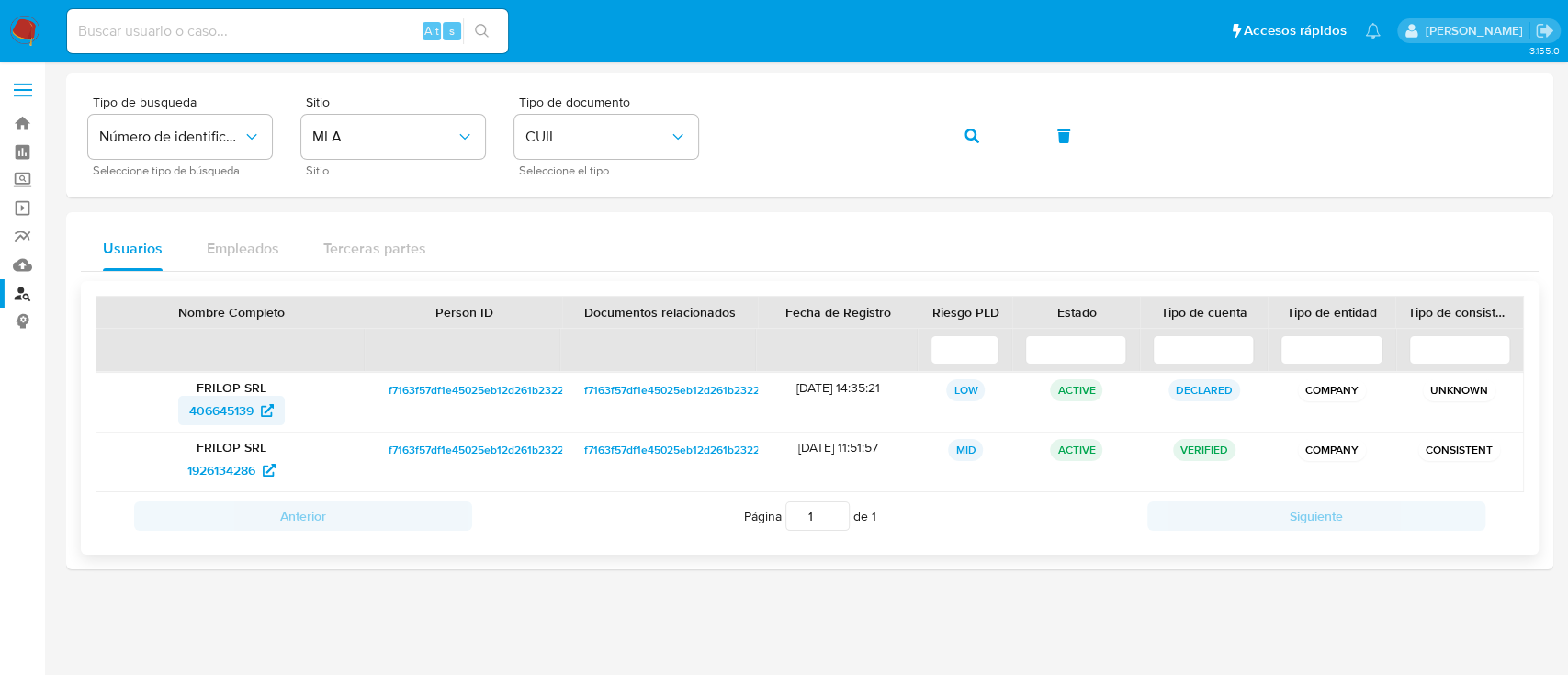
click at [226, 413] on span "406645139" at bounding box center [221, 411] width 64 height 29
click at [979, 145] on button "button" at bounding box center [972, 135] width 62 height 44
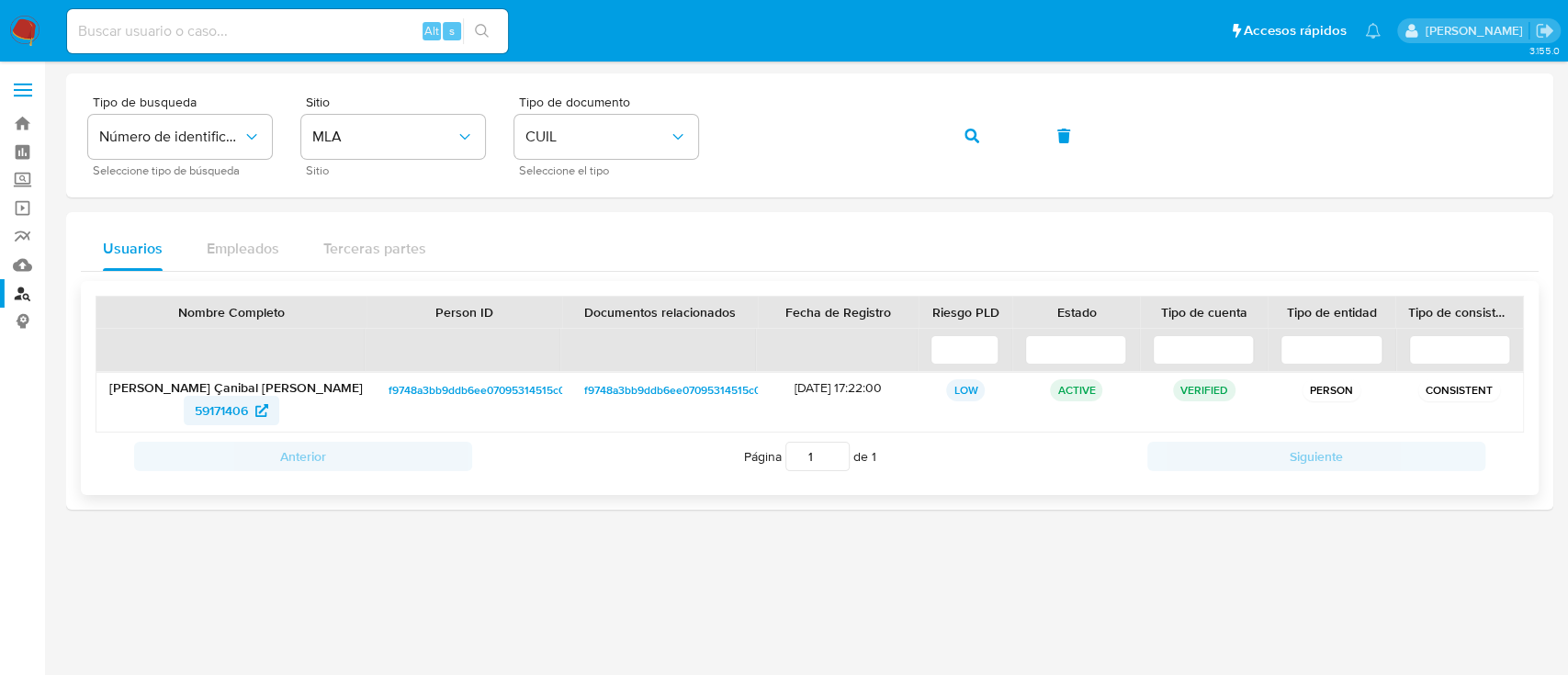
click at [252, 405] on span "59171406" at bounding box center [231, 411] width 73 height 29
click at [965, 122] on span "button" at bounding box center [972, 136] width 15 height 41
click at [219, 399] on span "193080694" at bounding box center [220, 411] width 65 height 29
click at [971, 133] on icon "button" at bounding box center [972, 135] width 15 height 15
click at [213, 411] on span "167440310" at bounding box center [220, 411] width 61 height 29
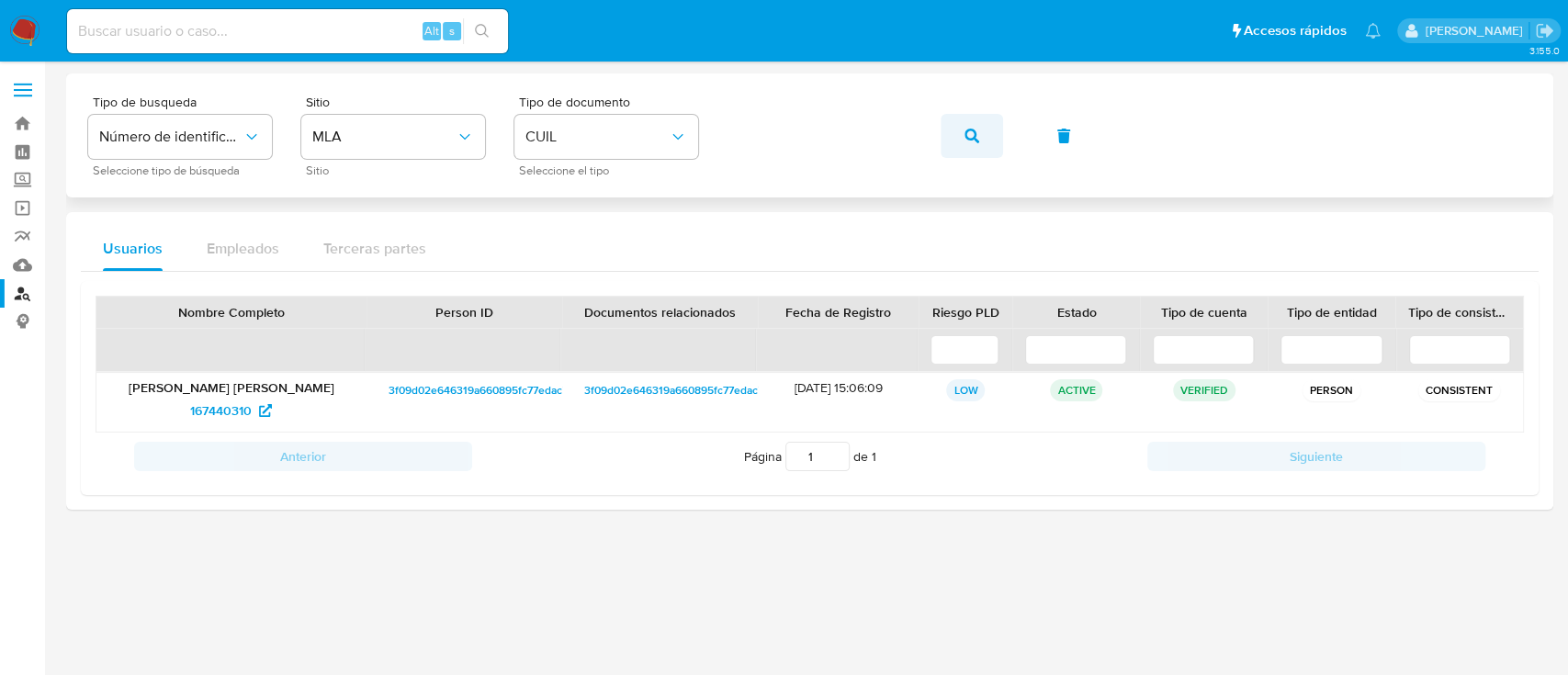
click at [974, 122] on span "button" at bounding box center [972, 136] width 15 height 41
click at [237, 407] on span "1281775419" at bounding box center [220, 411] width 63 height 29
click at [977, 141] on icon "button" at bounding box center [972, 135] width 15 height 15
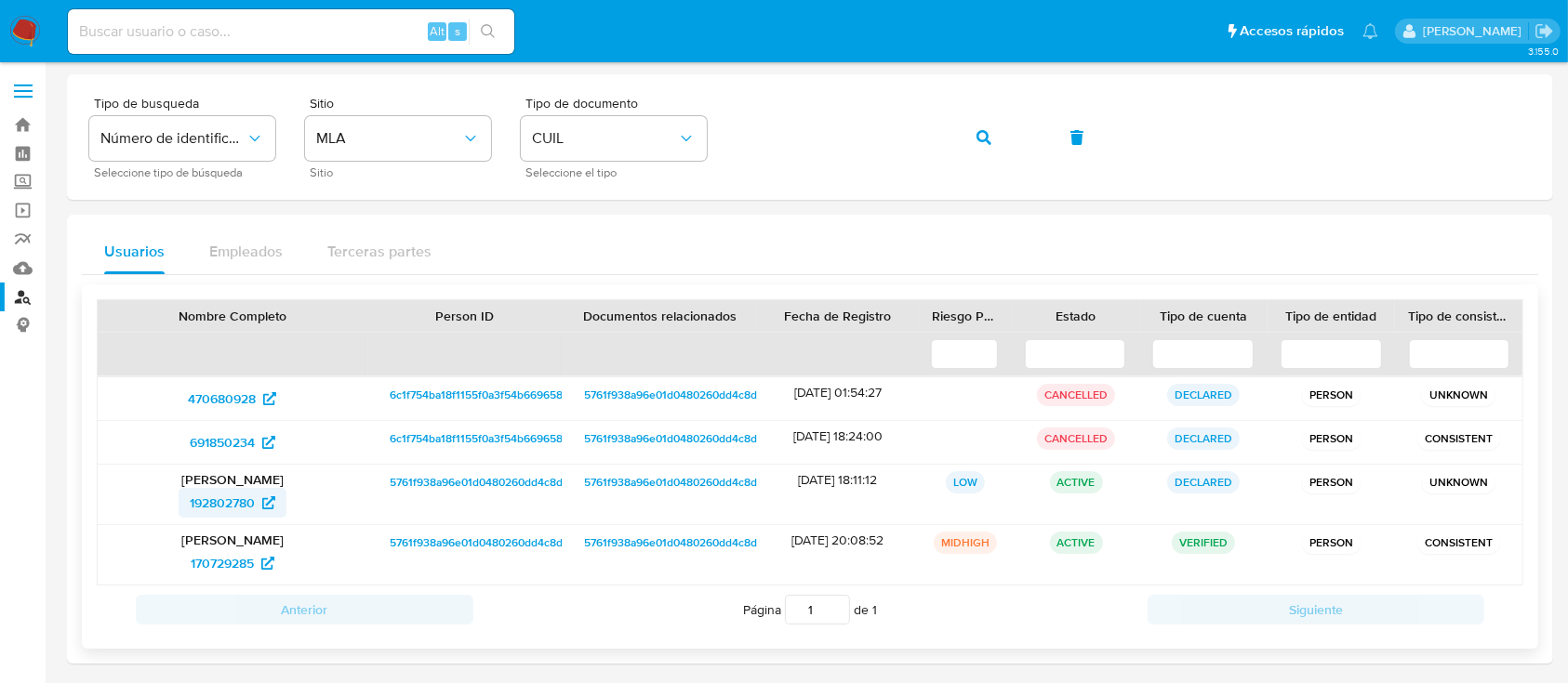
click at [238, 502] on span "192802780" at bounding box center [222, 503] width 65 height 30
click at [989, 128] on span "button" at bounding box center [984, 138] width 15 height 41
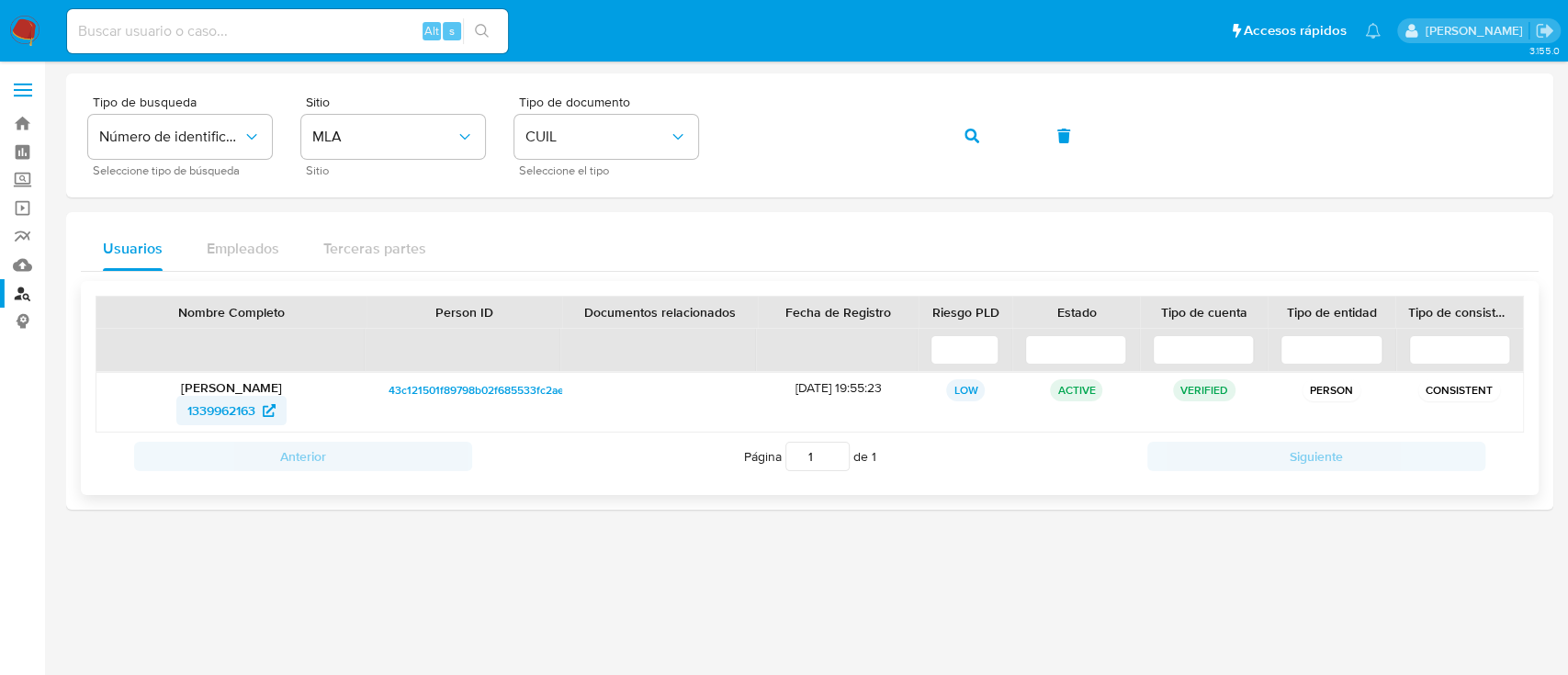
click at [255, 409] on span "1339962163" at bounding box center [221, 411] width 68 height 29
click at [967, 130] on icon "button" at bounding box center [972, 135] width 15 height 15
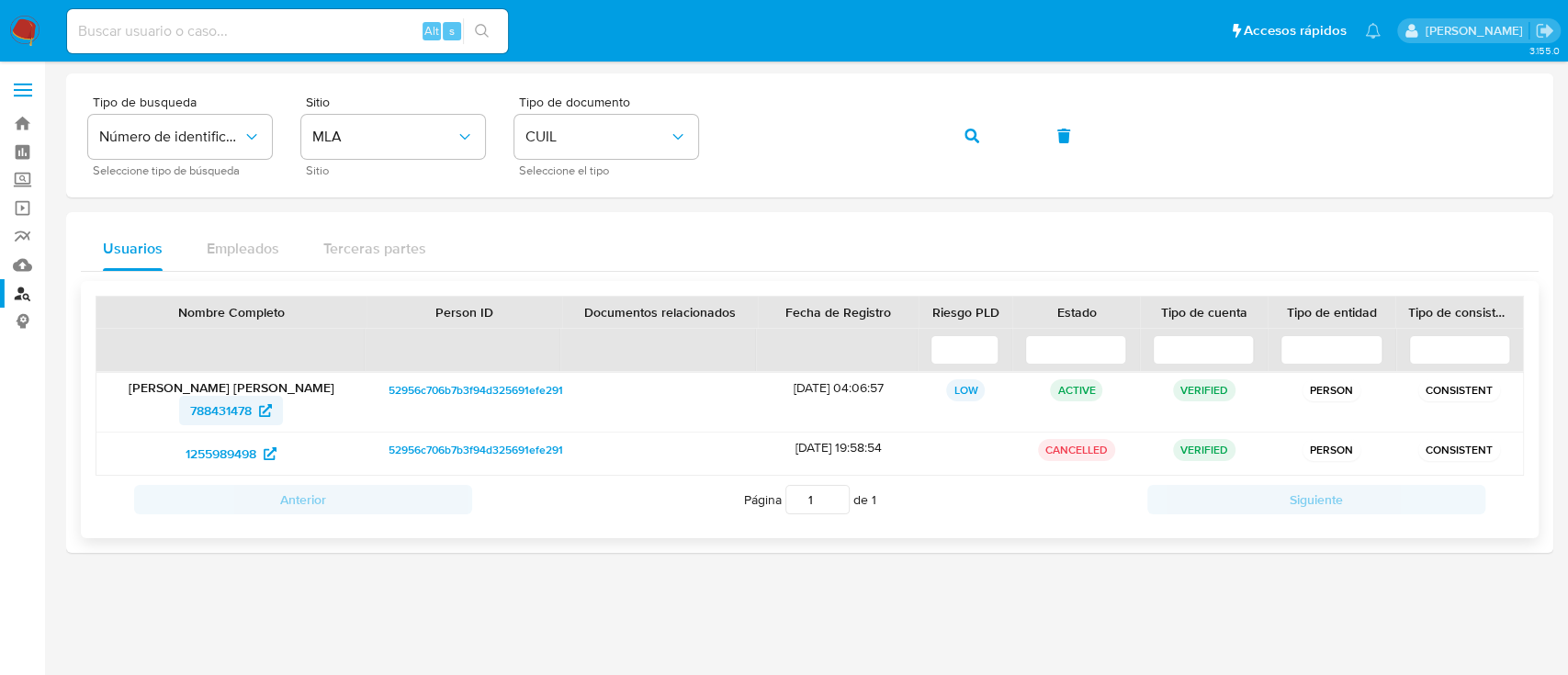
click at [231, 413] on span "788431478" at bounding box center [220, 411] width 61 height 29
click at [991, 131] on button "button" at bounding box center [972, 135] width 62 height 44
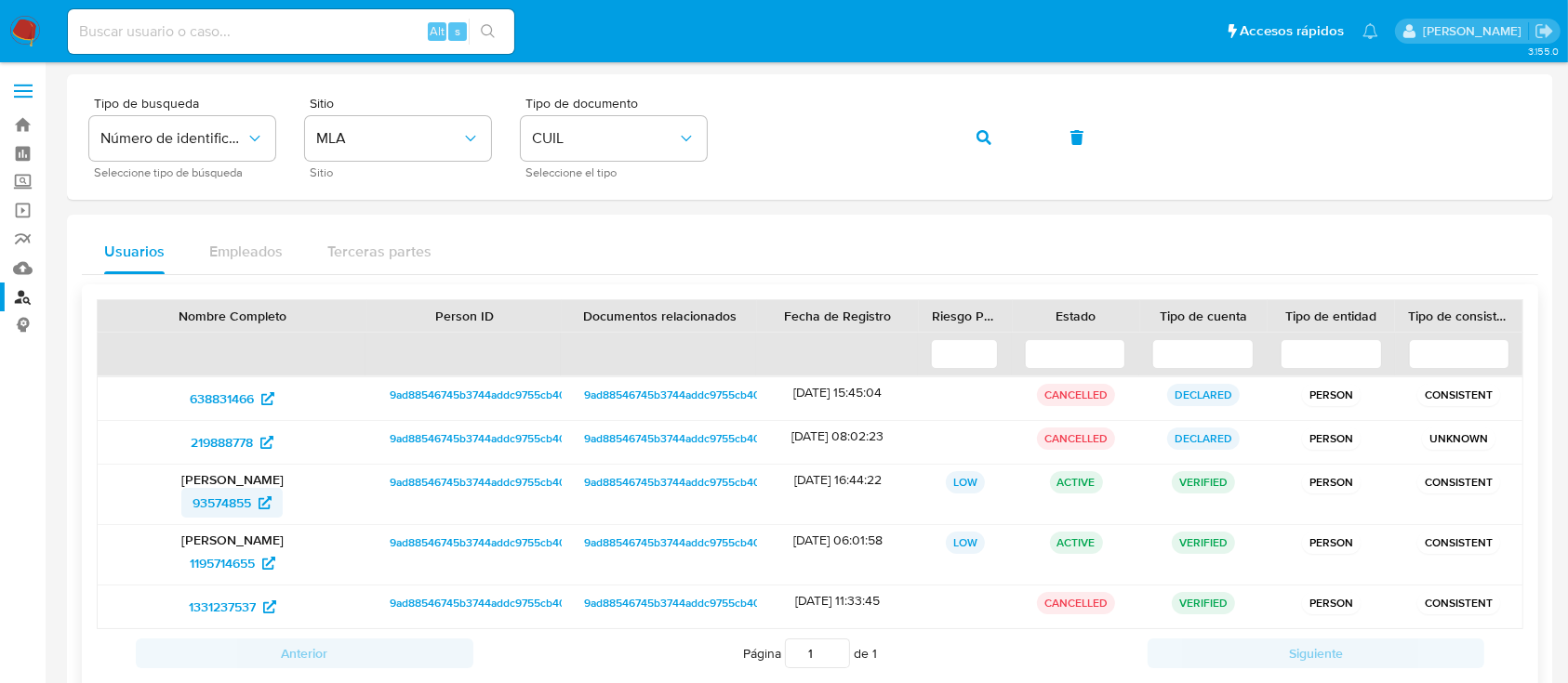
click at [209, 509] on span "93574855" at bounding box center [221, 503] width 58 height 30
click at [980, 128] on span "button" at bounding box center [984, 138] width 15 height 41
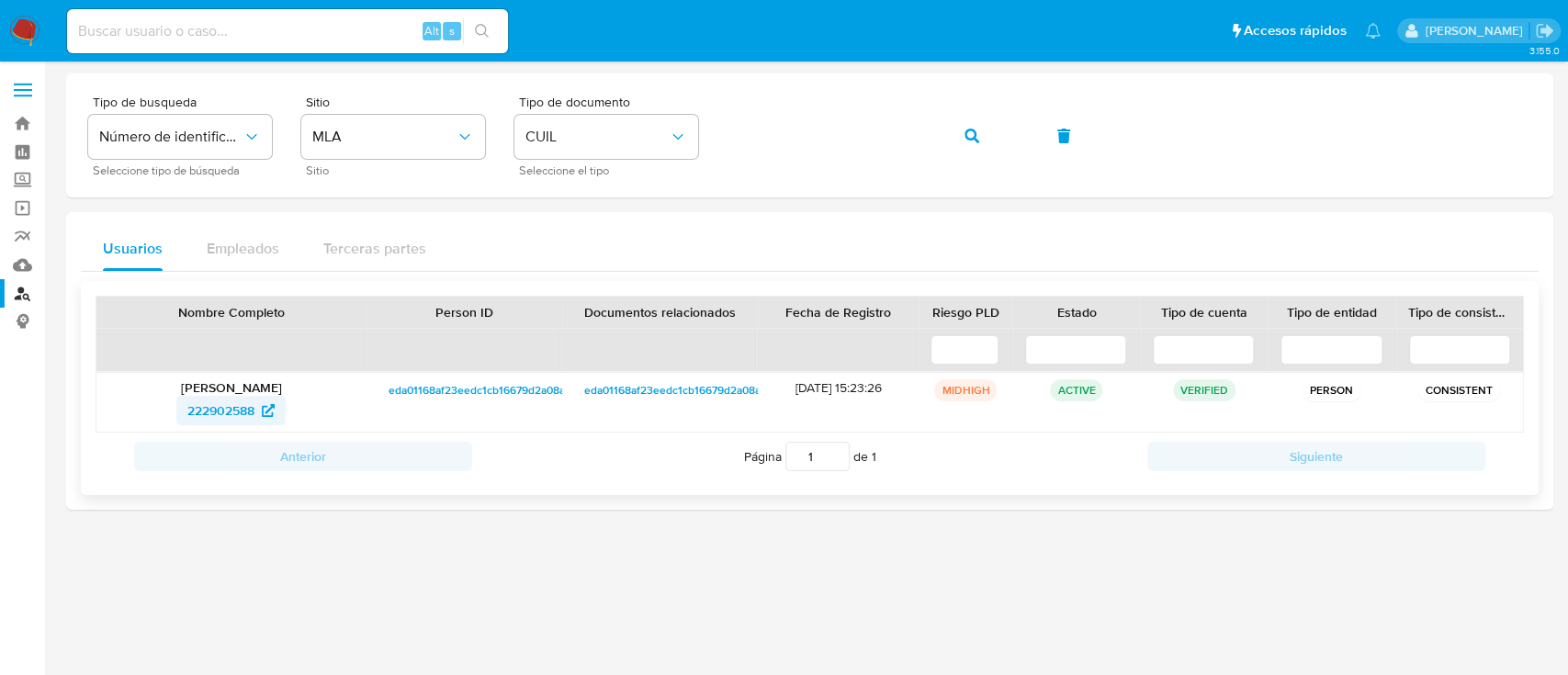
click at [229, 409] on span "222902588" at bounding box center [220, 411] width 67 height 29
click at [970, 130] on icon "button" at bounding box center [972, 135] width 15 height 15
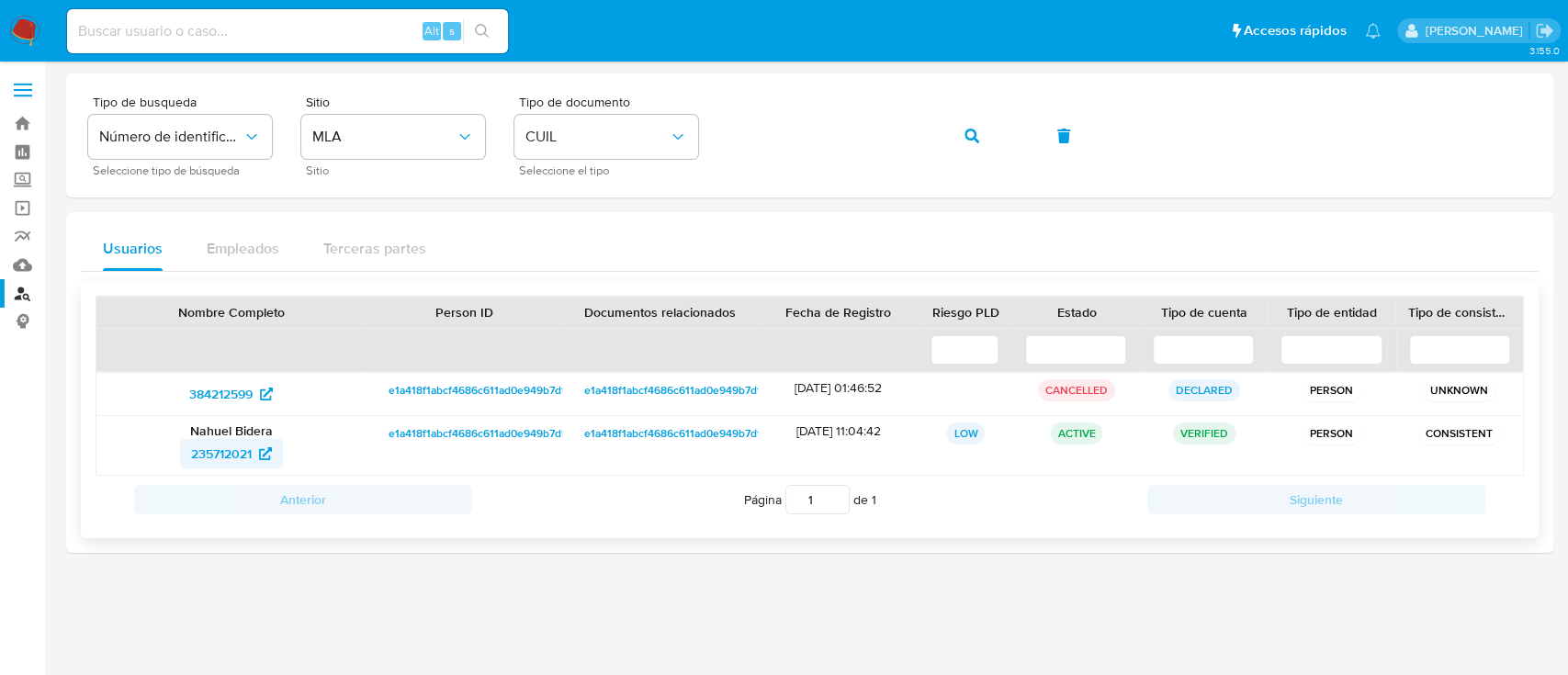
click at [245, 447] on span "235712021" at bounding box center [221, 454] width 60 height 29
click at [963, 122] on button "button" at bounding box center [972, 135] width 62 height 44
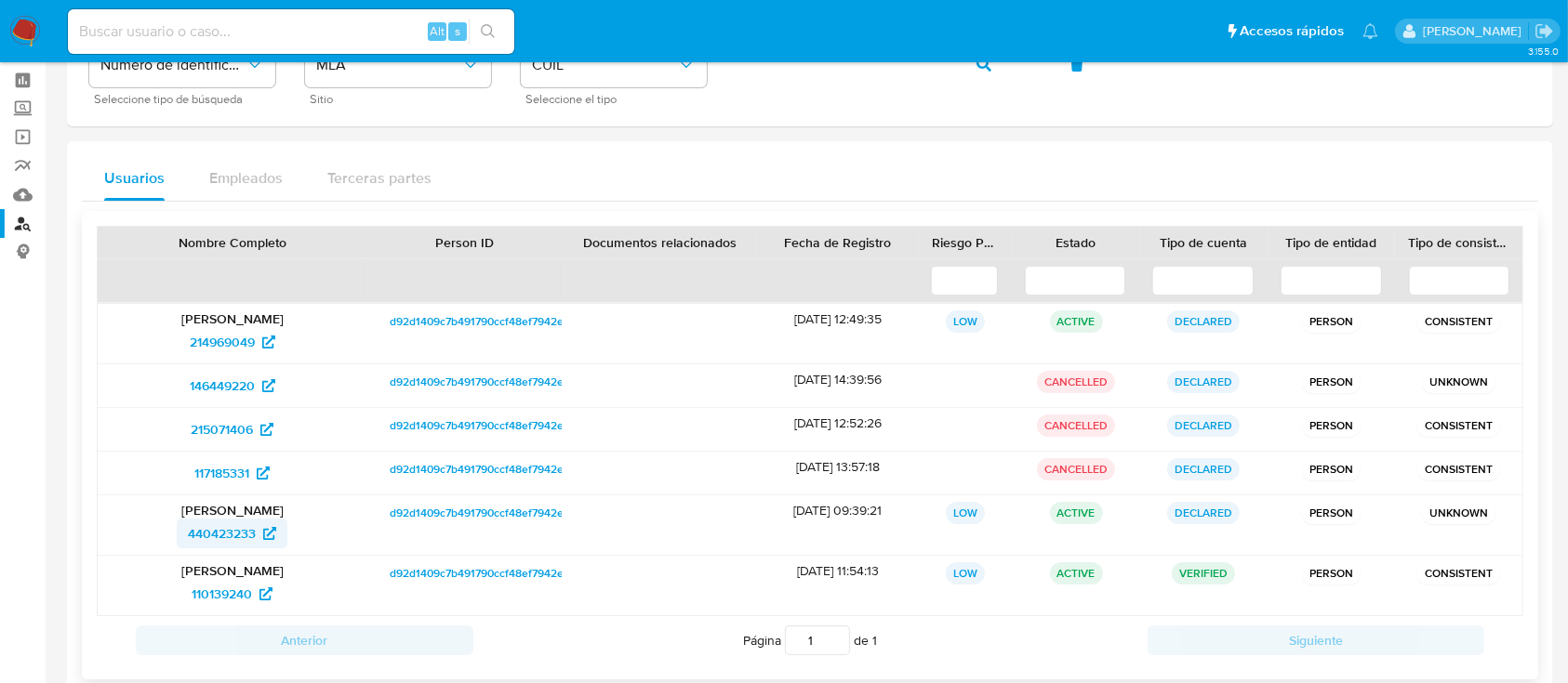
scroll to position [110, 0]
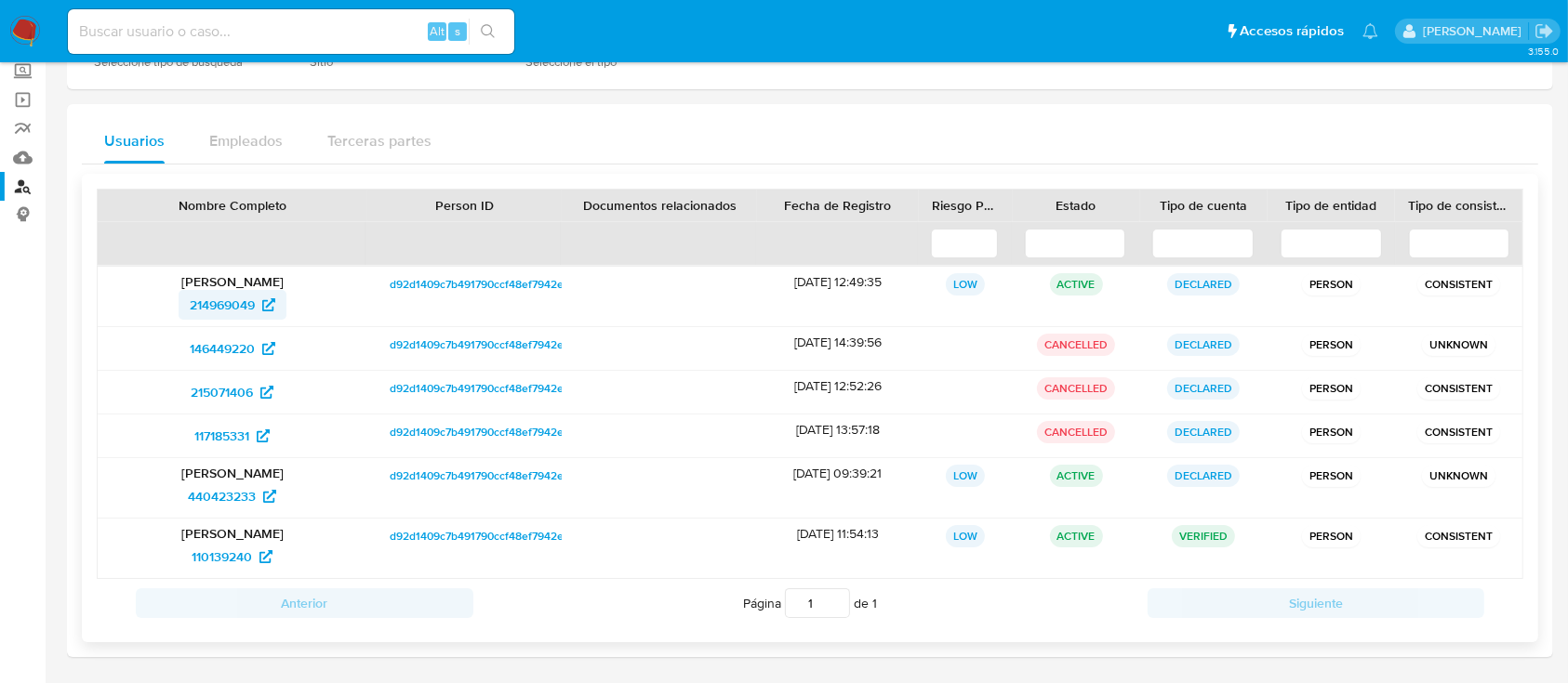
click at [267, 290] on span "214969049" at bounding box center [232, 305] width 86 height 30
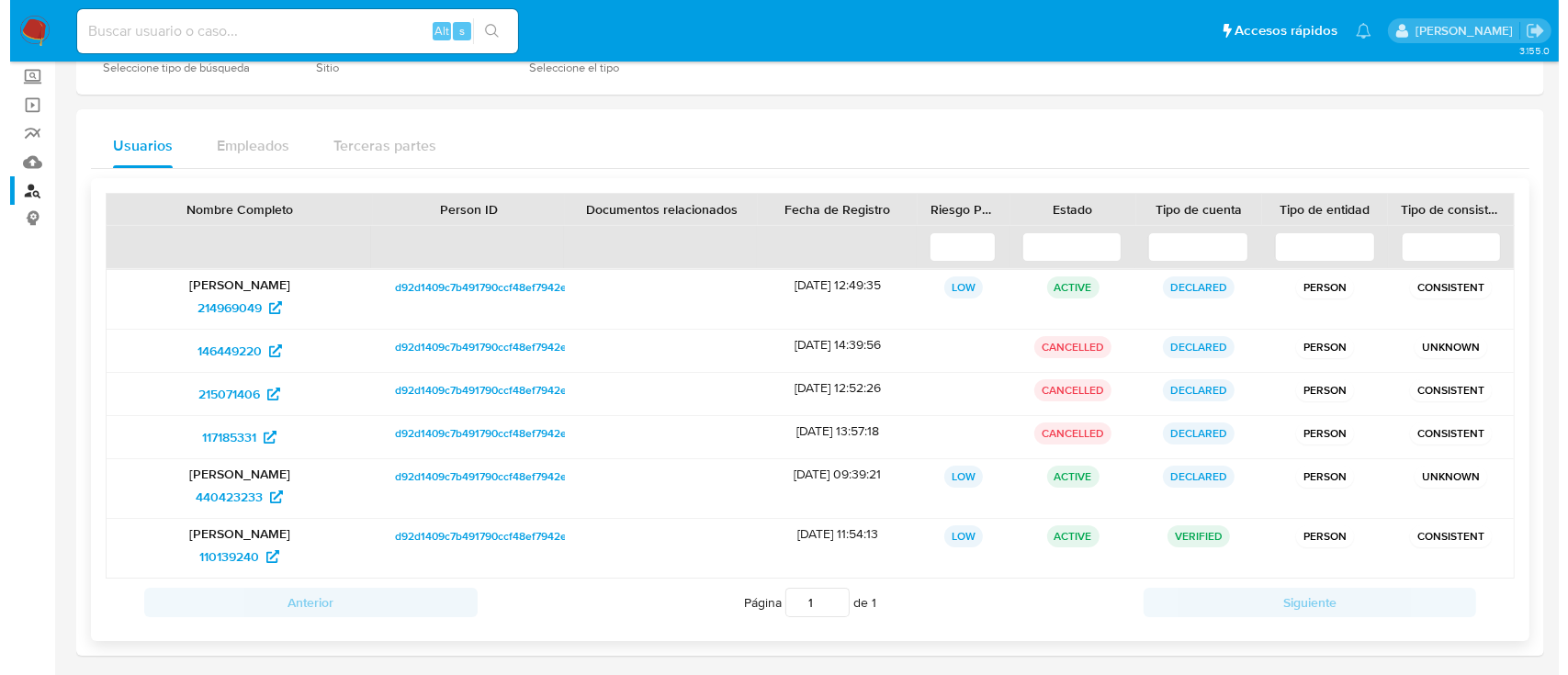
scroll to position [0, 0]
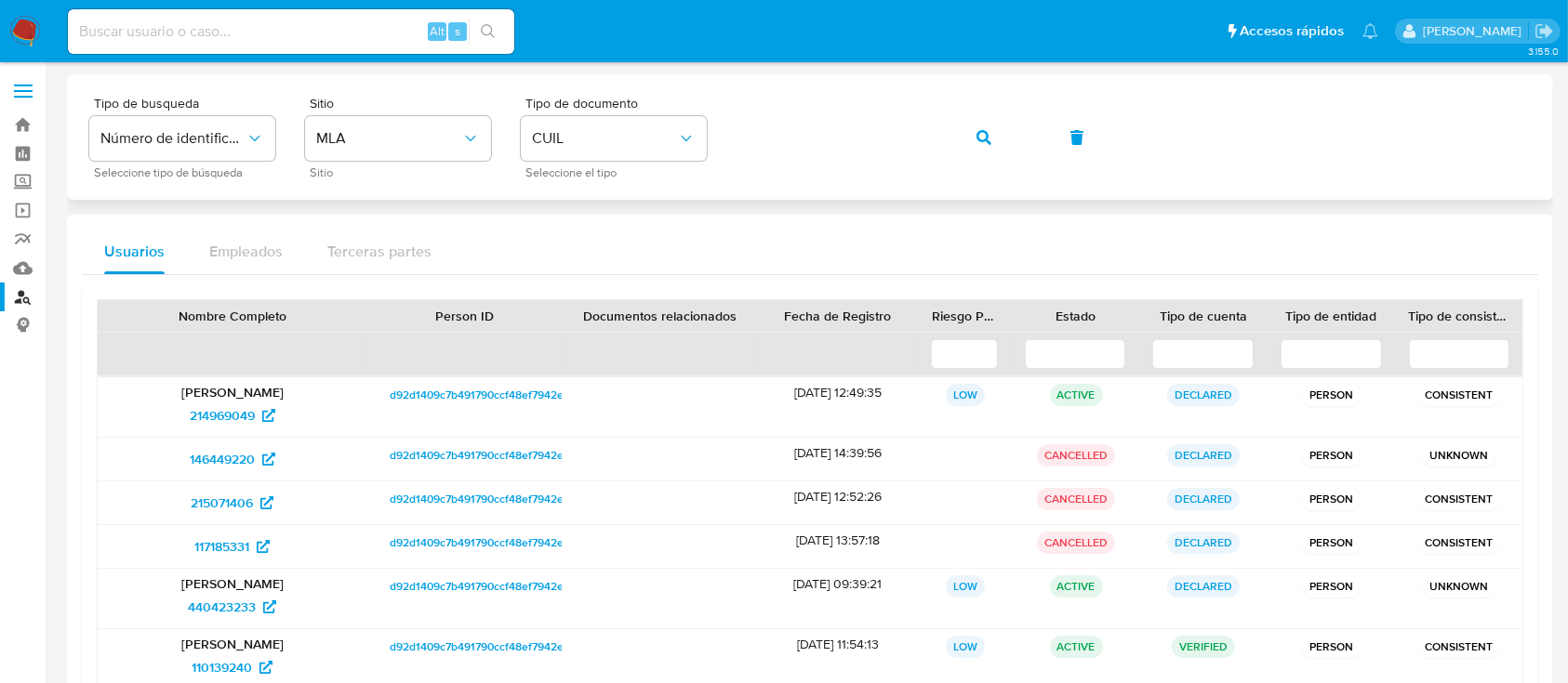
click at [1023, 156] on div "Tipo de busqueda Número de identificación Seleccione tipo de búsqueda Sitio MLA…" at bounding box center [810, 137] width 1441 height 81
drag, startPoint x: 991, startPoint y: 137, endPoint x: 879, endPoint y: 190, distance: 123.9
click at [990, 138] on button "button" at bounding box center [984, 137] width 63 height 44
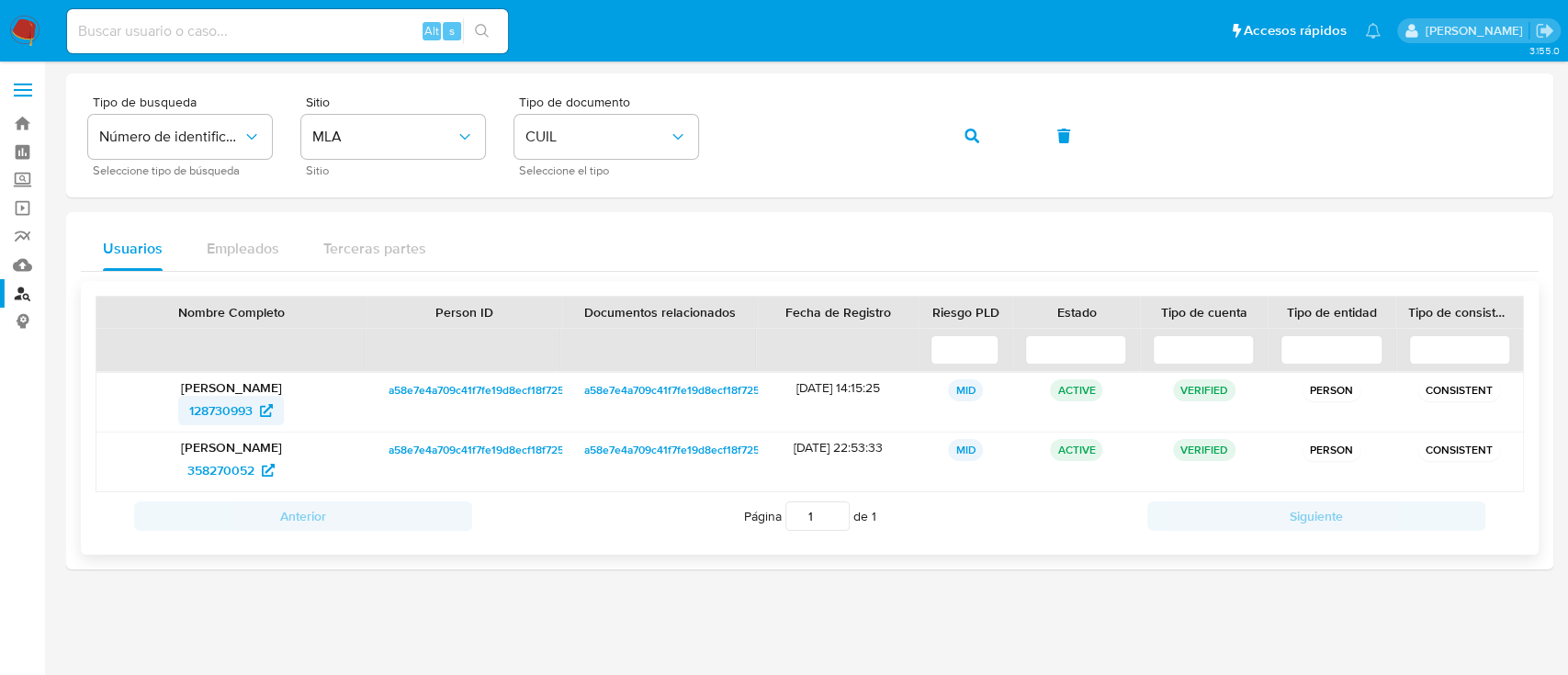
click at [217, 419] on span "128730993" at bounding box center [220, 411] width 63 height 29
click at [965, 129] on icon "button" at bounding box center [972, 135] width 15 height 15
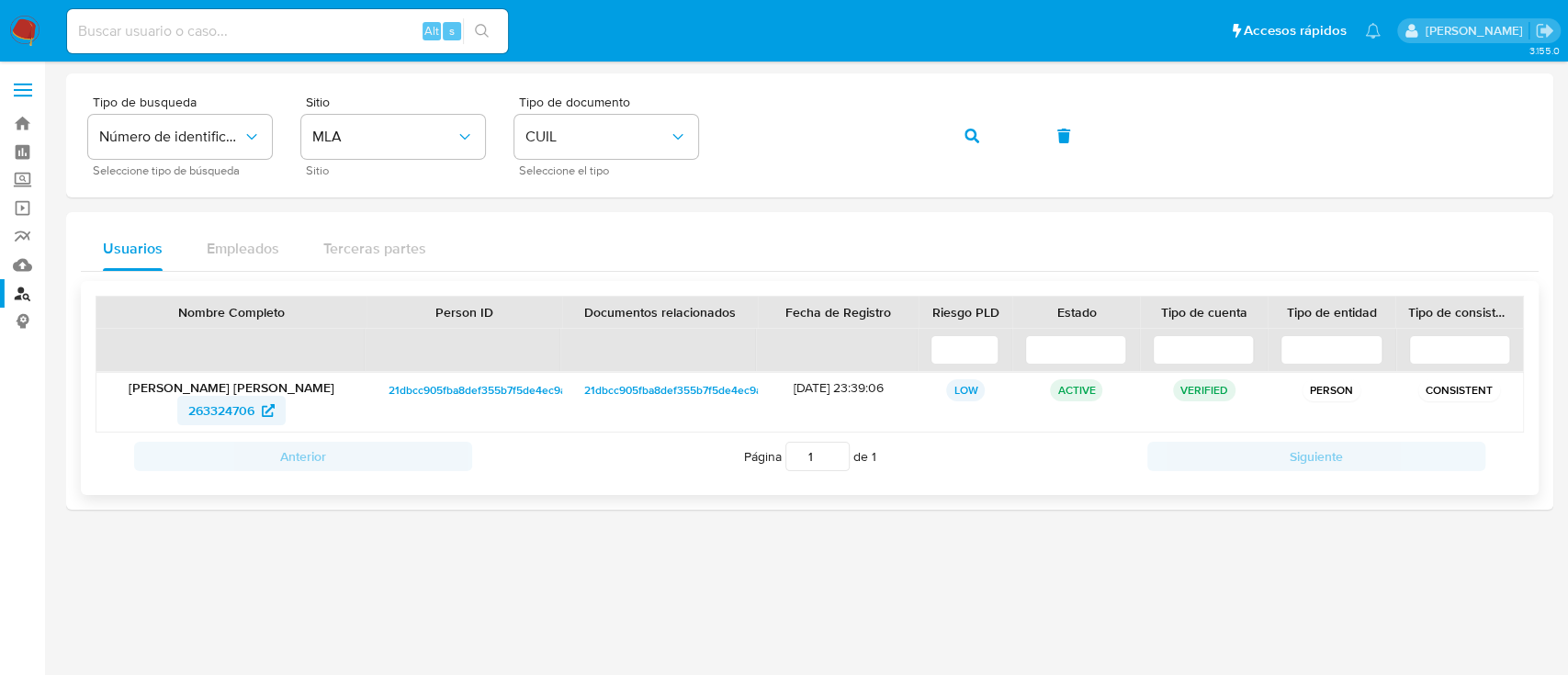
click at [252, 406] on span "263324706" at bounding box center [221, 411] width 66 height 29
click at [951, 131] on button "button" at bounding box center [972, 135] width 62 height 44
click at [261, 398] on span "37652816" at bounding box center [231, 411] width 75 height 29
click at [955, 139] on button "button" at bounding box center [972, 135] width 62 height 44
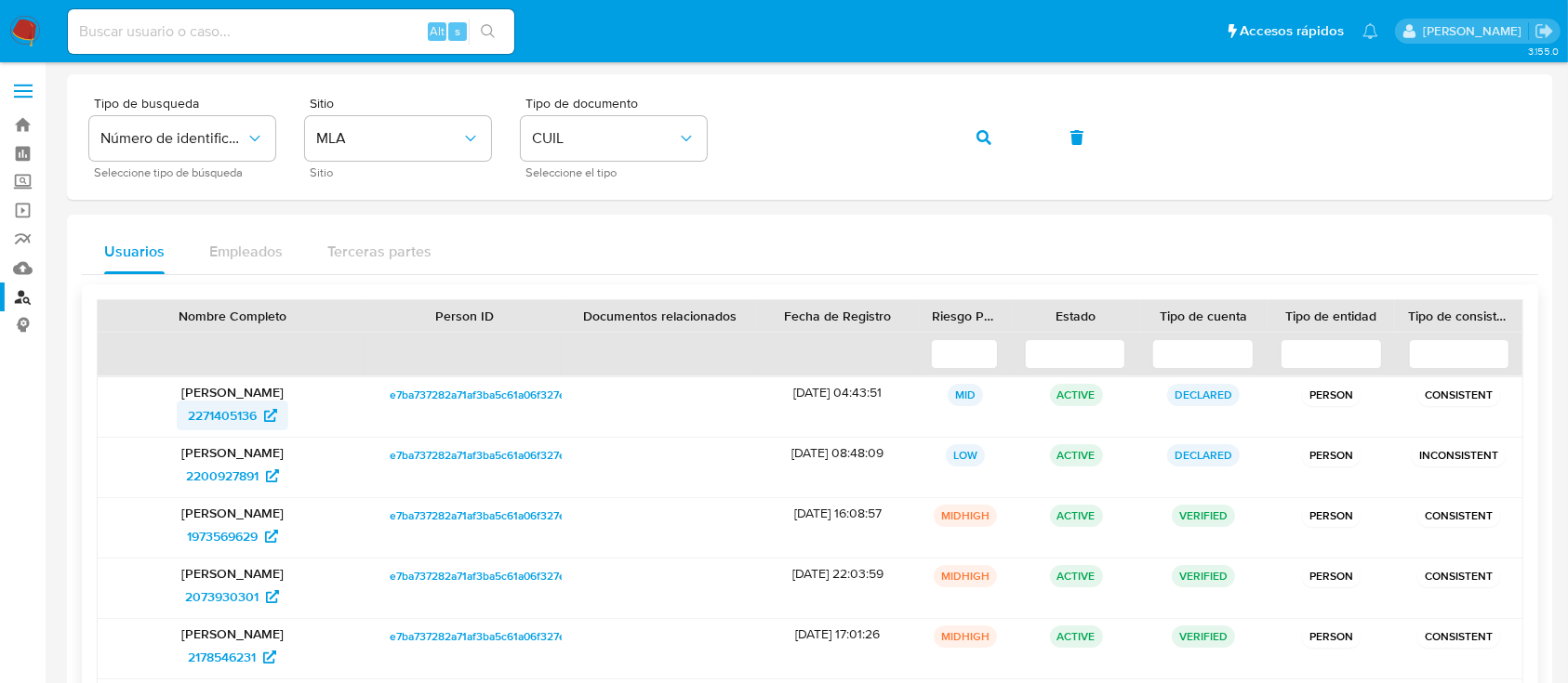
click at [224, 420] on span "2271405136" at bounding box center [223, 416] width 69 height 30
click at [987, 138] on icon "button" at bounding box center [984, 137] width 15 height 15
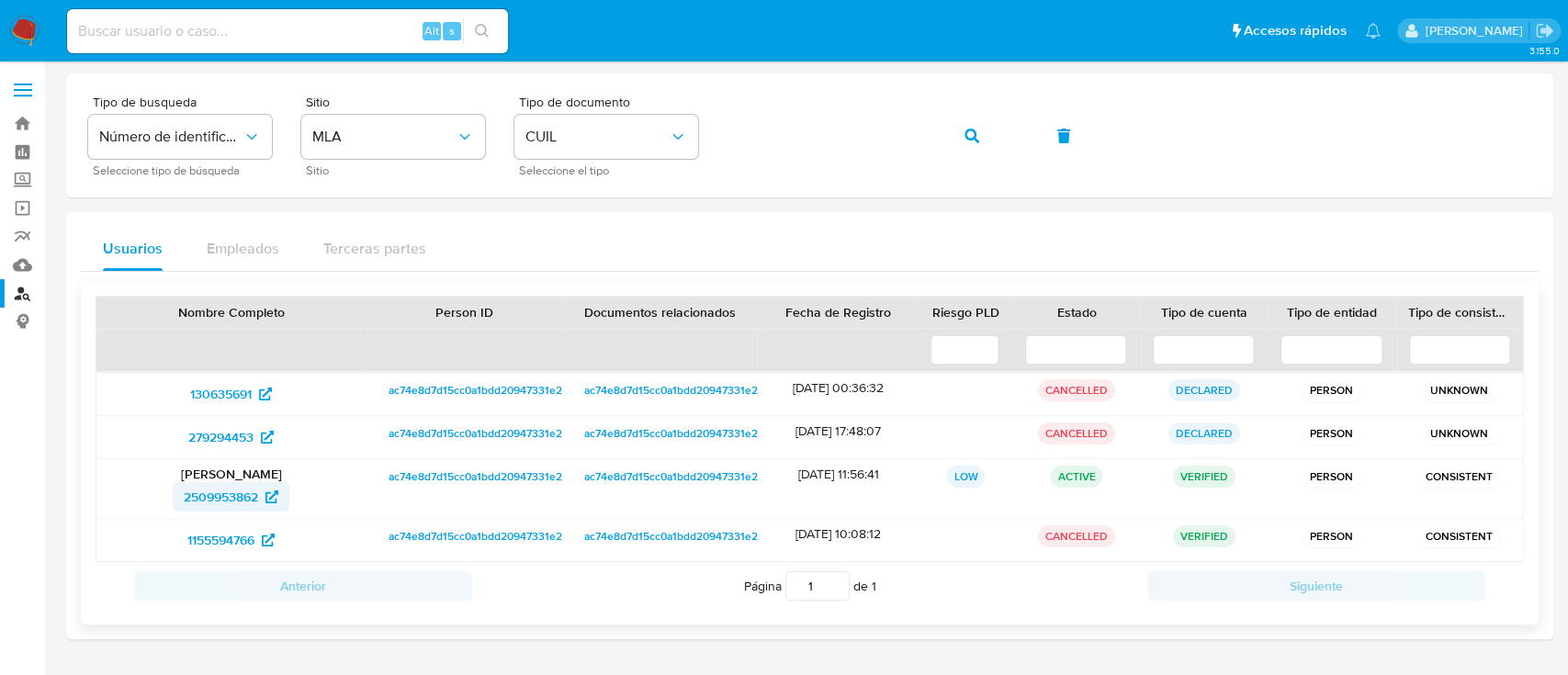
click at [235, 496] on span "2509953862" at bounding box center [221, 497] width 74 height 29
click at [976, 126] on span "button" at bounding box center [972, 136] width 15 height 41
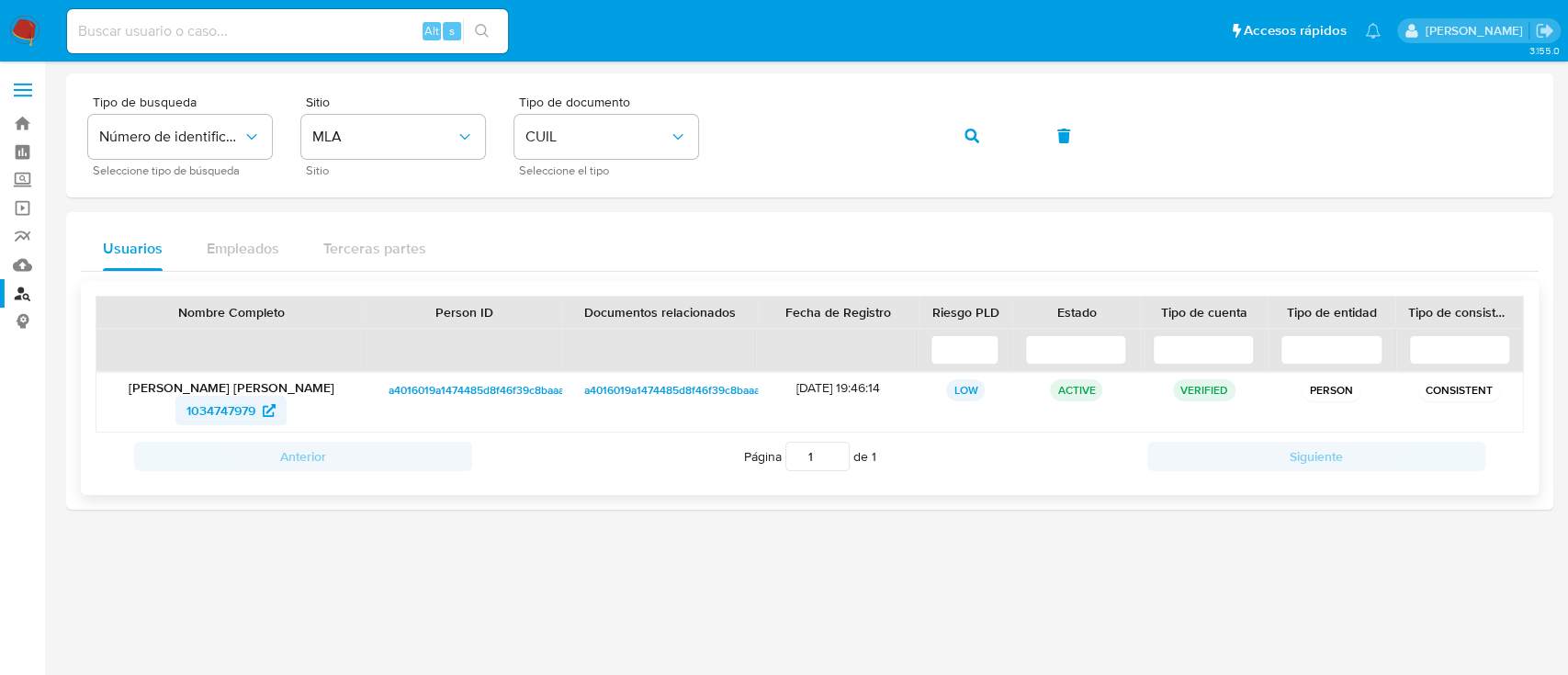
click at [205, 420] on span "1034747979" at bounding box center [221, 411] width 69 height 29
click at [919, 135] on div "Tipo de busqueda Número de identificación Seleccione tipo de búsqueda Sitio MLA…" at bounding box center [810, 135] width 1443 height 80
drag, startPoint x: 955, startPoint y: 138, endPoint x: 951, endPoint y: 153, distance: 15.5
click at [956, 139] on button "button" at bounding box center [972, 135] width 62 height 44
click at [208, 398] on span "2435633787" at bounding box center [222, 411] width 72 height 29
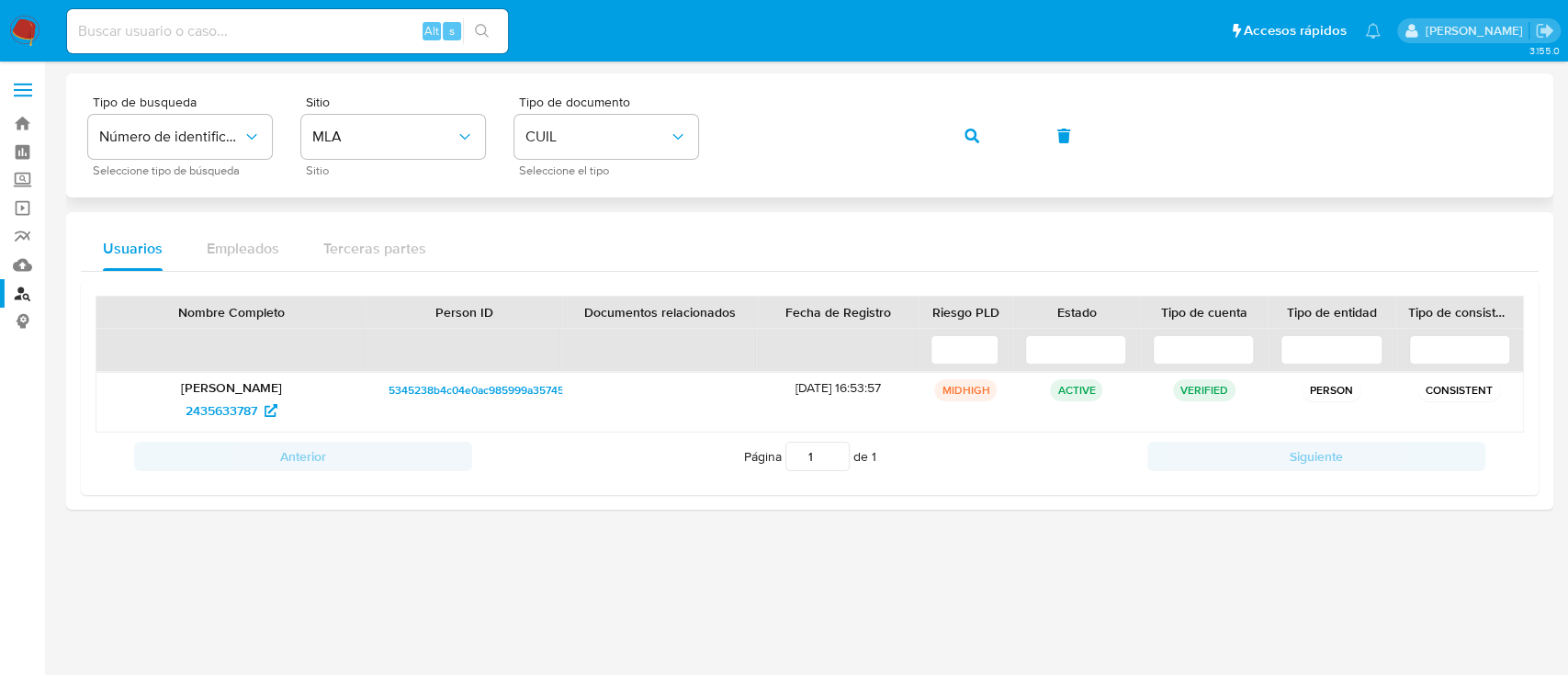
drag, startPoint x: 981, startPoint y: 131, endPoint x: 969, endPoint y: 148, distance: 20.8
click at [979, 131] on button "button" at bounding box center [972, 135] width 62 height 44
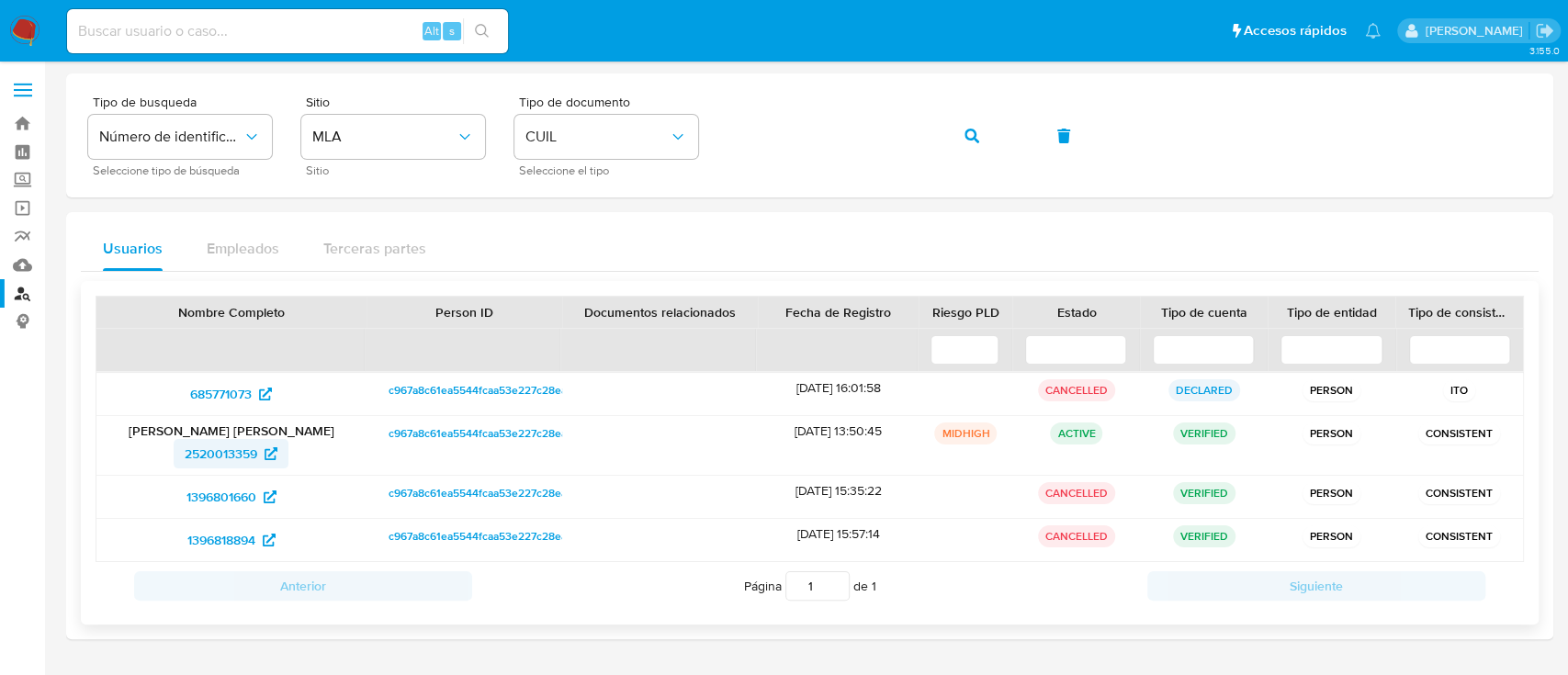
click at [226, 442] on span "2520013359" at bounding box center [221, 454] width 73 height 29
click at [930, 142] on div "Tipo de busqueda Número de identificación Seleccione tipo de búsqueda Sitio MLA…" at bounding box center [810, 135] width 1443 height 80
click at [962, 136] on button "button" at bounding box center [972, 135] width 62 height 44
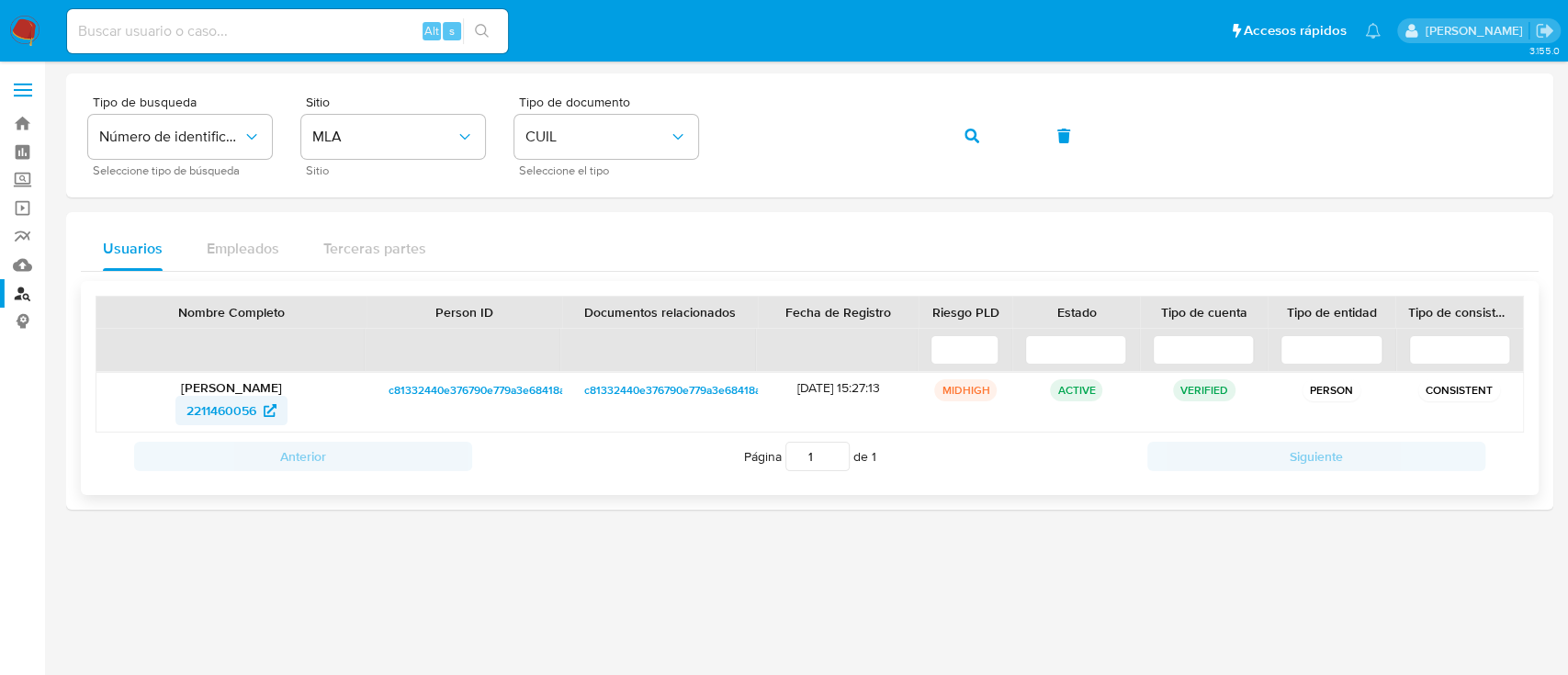
click at [270, 405] on icon at bounding box center [270, 410] width 13 height 13
click at [980, 134] on button "button" at bounding box center [972, 135] width 62 height 44
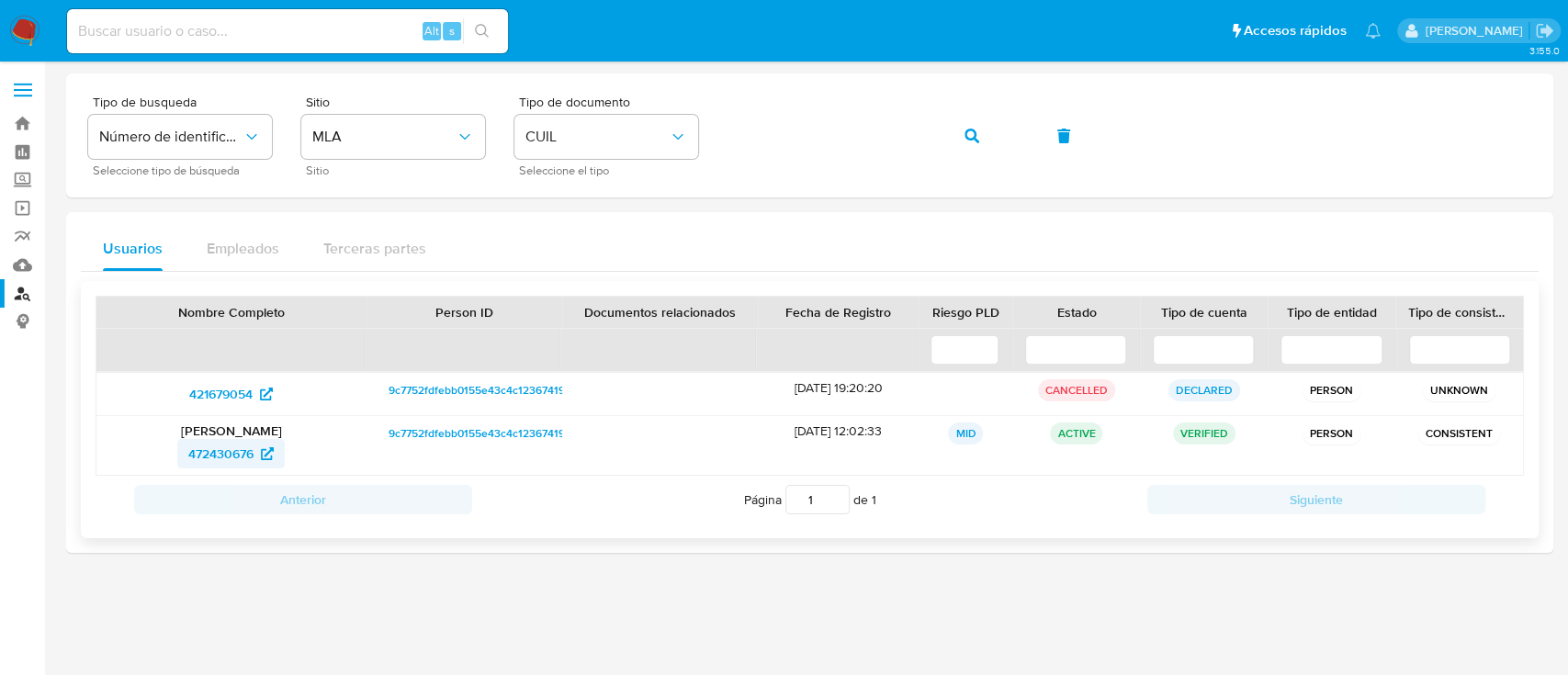
click at [232, 447] on span "472430676" at bounding box center [220, 454] width 65 height 29
click at [985, 121] on button "button" at bounding box center [972, 135] width 62 height 44
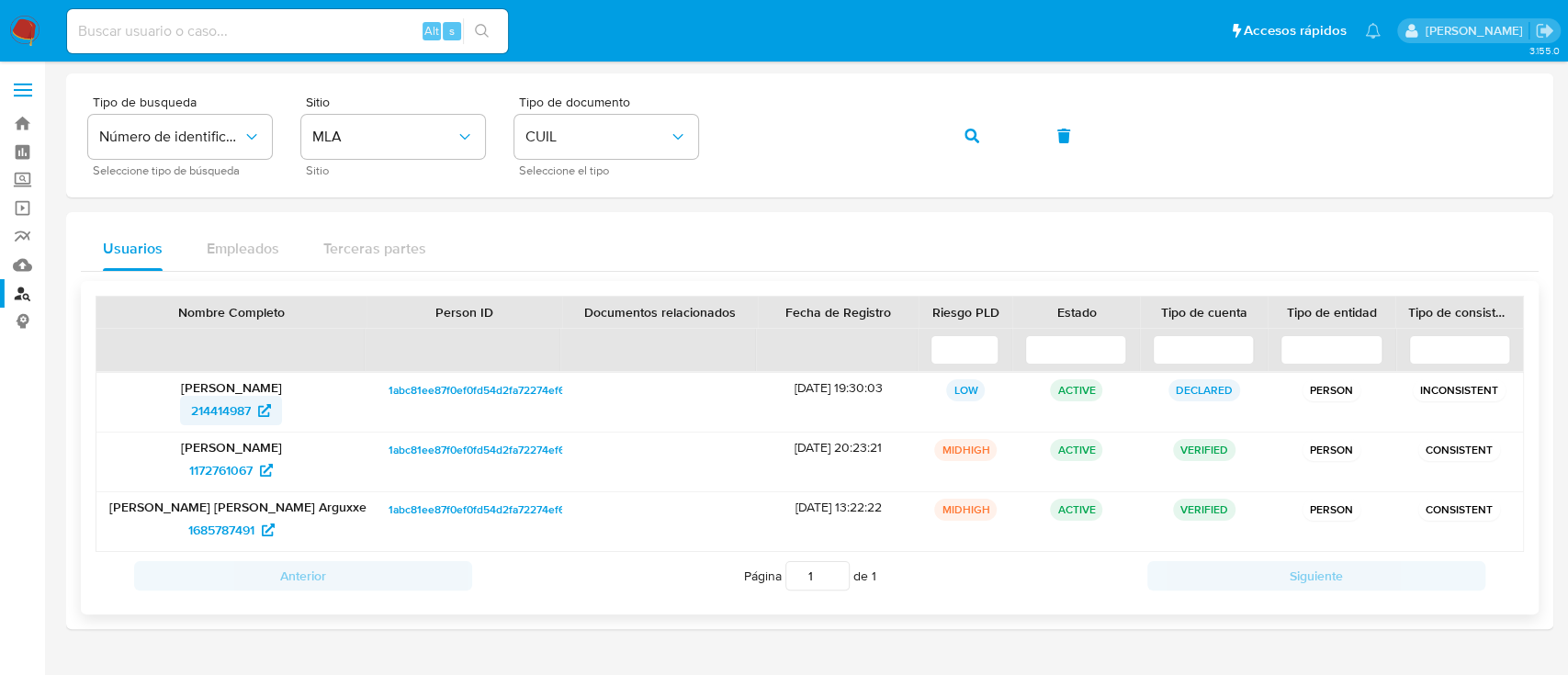
click at [234, 408] on span "214414987" at bounding box center [220, 411] width 59 height 29
click at [982, 125] on button "button" at bounding box center [972, 135] width 62 height 44
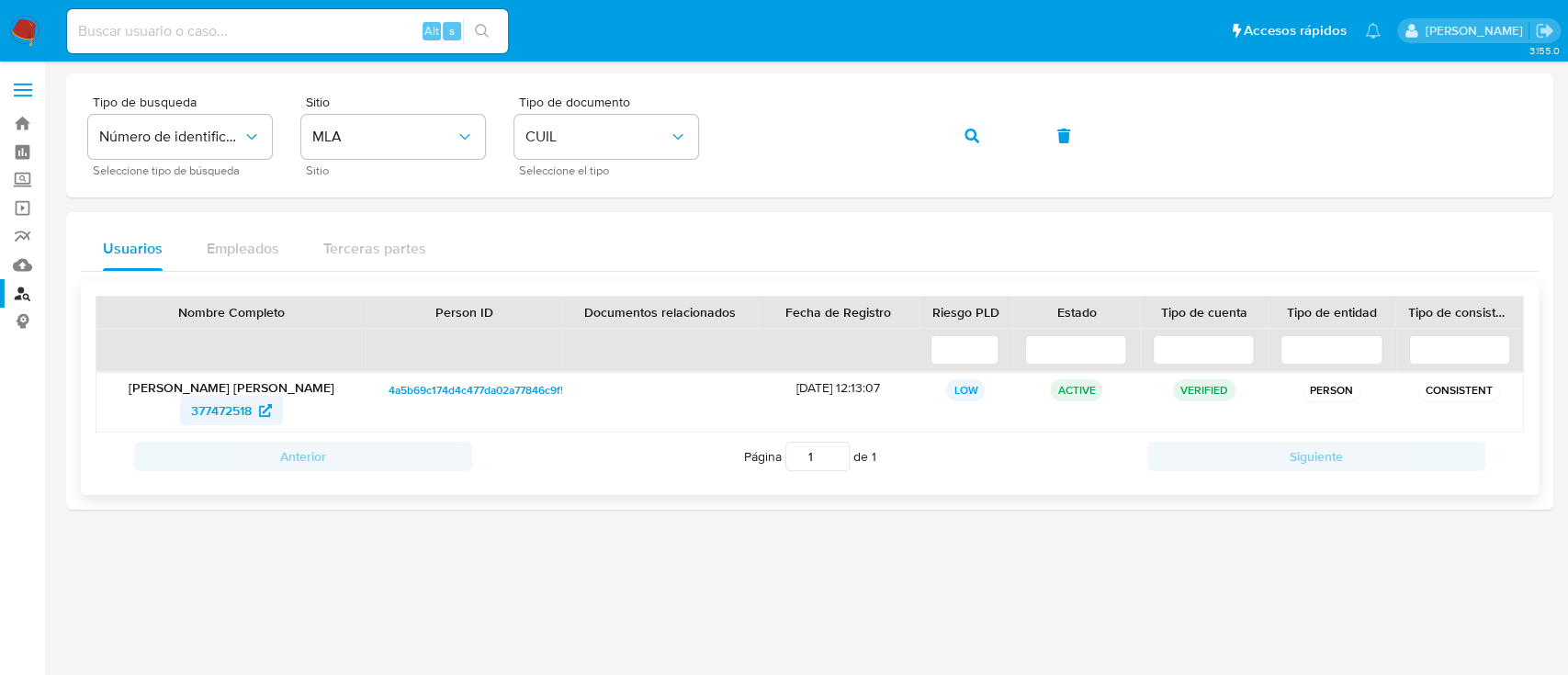
click at [230, 413] on span "377472518" at bounding box center [221, 411] width 60 height 29
click at [987, 122] on button "button" at bounding box center [972, 135] width 62 height 44
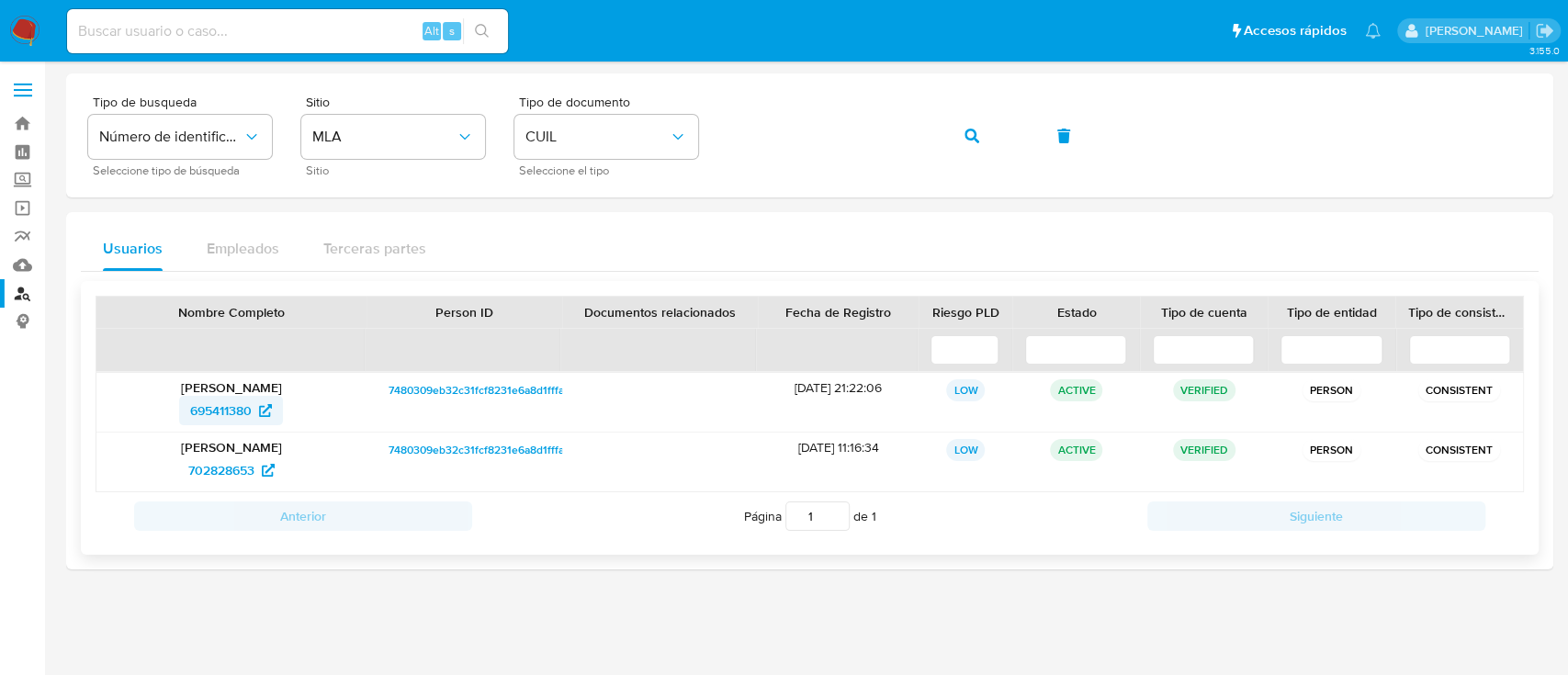
click at [235, 415] on span "695411380" at bounding box center [220, 411] width 61 height 29
click at [982, 129] on button "button" at bounding box center [972, 135] width 62 height 44
click at [225, 415] on span "1167958682" at bounding box center [220, 411] width 67 height 29
click at [825, 160] on div "Tipo de busqueda Número de identificación Seleccione tipo de búsqueda Sitio MLA…" at bounding box center [810, 135] width 1443 height 80
click at [965, 140] on icon "button" at bounding box center [972, 135] width 15 height 15
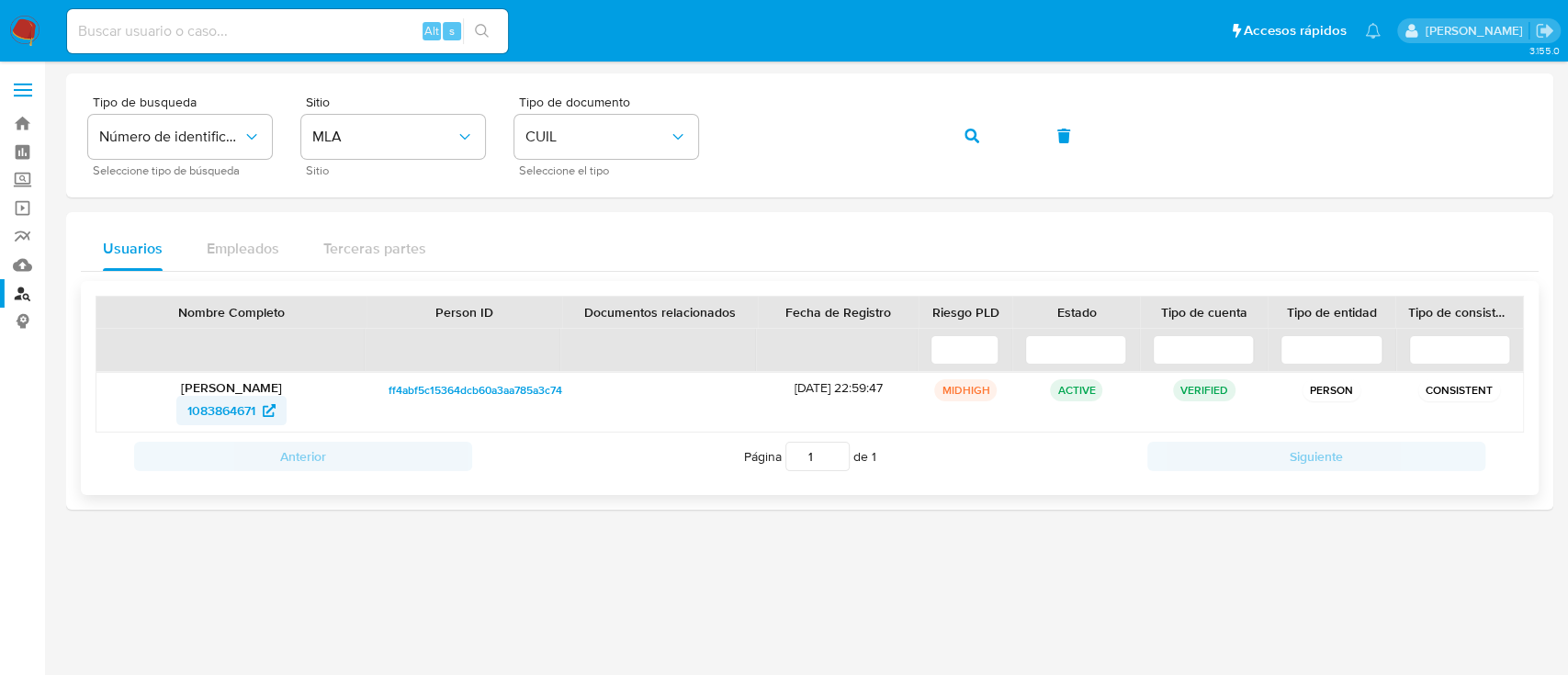
click at [223, 409] on span "1083864671" at bounding box center [221, 411] width 68 height 29
click at [967, 136] on icon "button" at bounding box center [972, 135] width 15 height 15
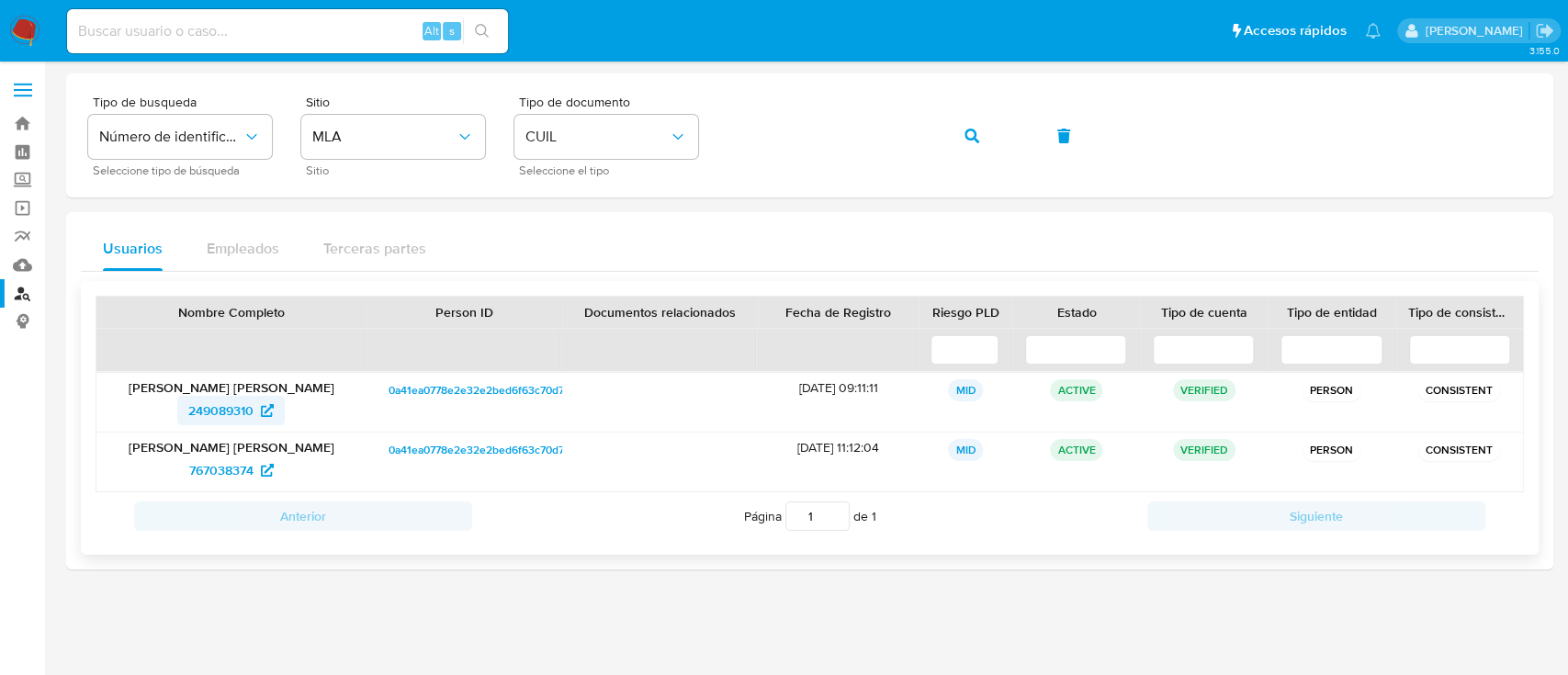
click at [247, 408] on span "249089310" at bounding box center [220, 411] width 65 height 29
click at [985, 127] on button "button" at bounding box center [972, 135] width 62 height 44
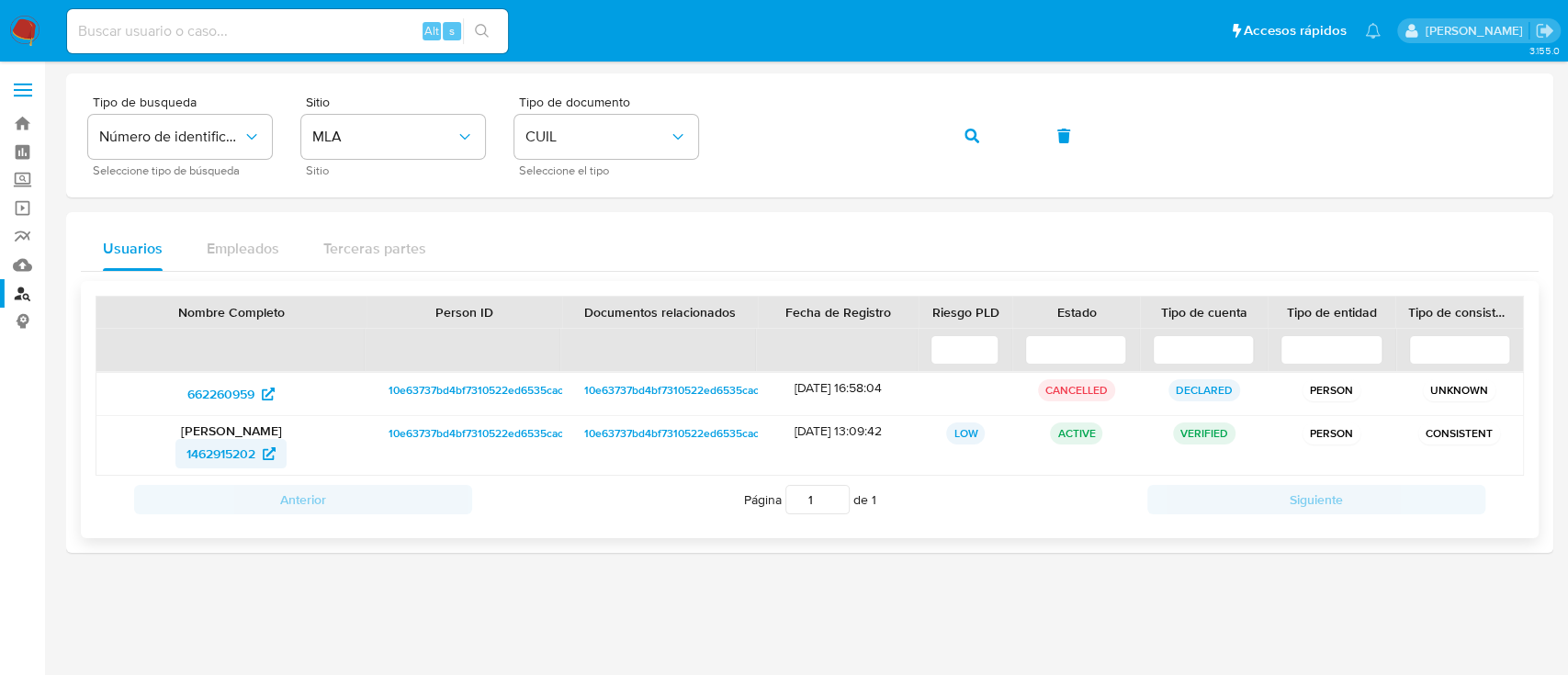
click at [239, 452] on span "1462915202" at bounding box center [221, 454] width 69 height 29
click at [974, 129] on icon "button" at bounding box center [972, 135] width 15 height 15
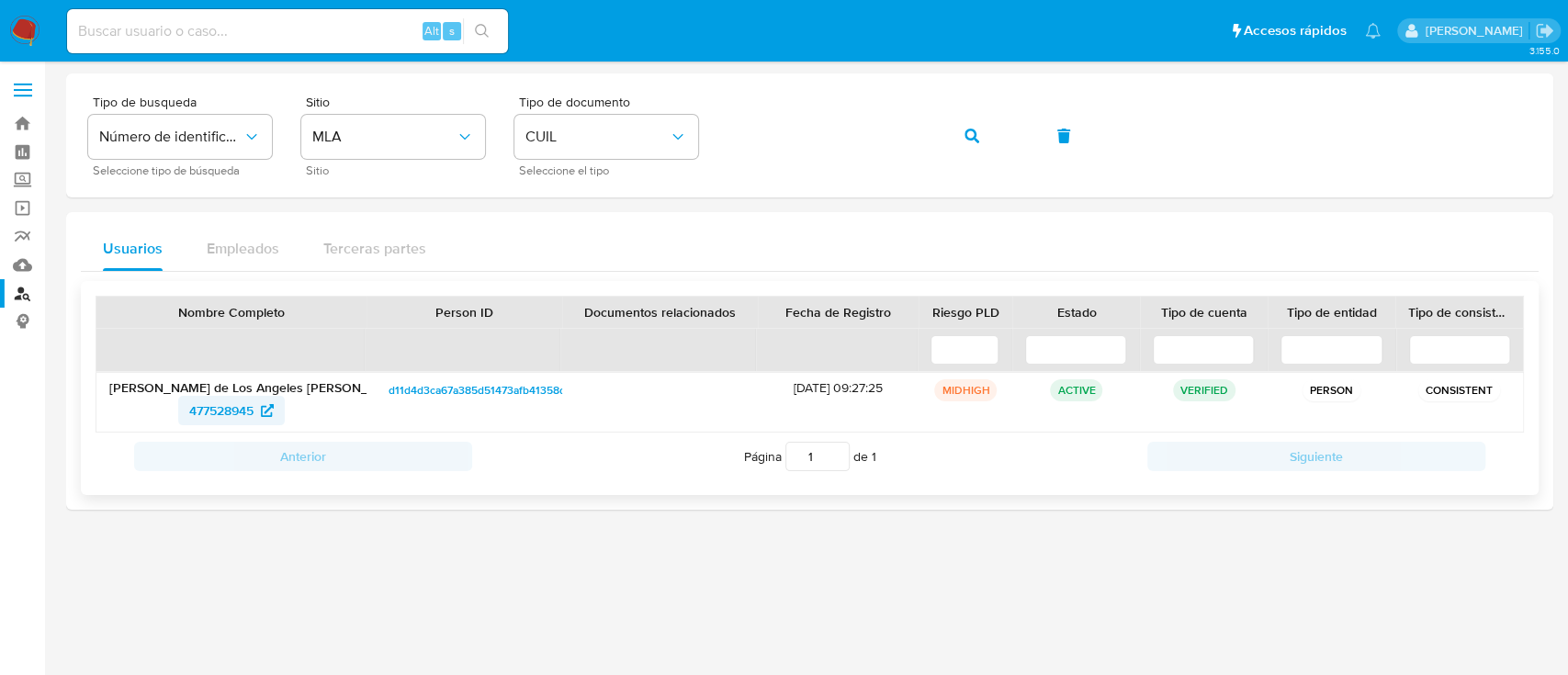
click at [228, 402] on span "477528945" at bounding box center [221, 411] width 64 height 29
click at [967, 124] on span "button" at bounding box center [972, 136] width 15 height 41
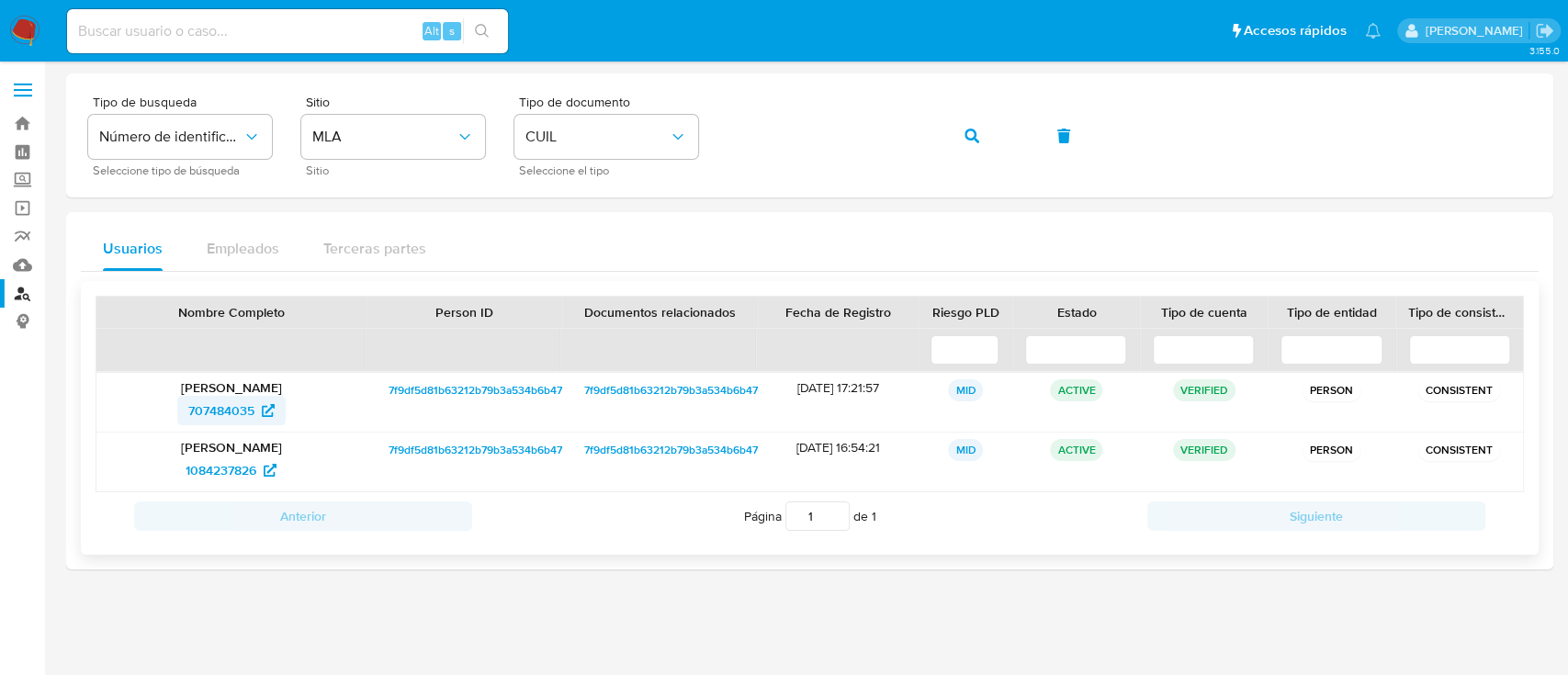
click at [218, 408] on span "707484035" at bounding box center [221, 411] width 66 height 29
click at [971, 139] on icon "button" at bounding box center [972, 135] width 15 height 15
click at [220, 406] on span "160540354" at bounding box center [220, 411] width 65 height 29
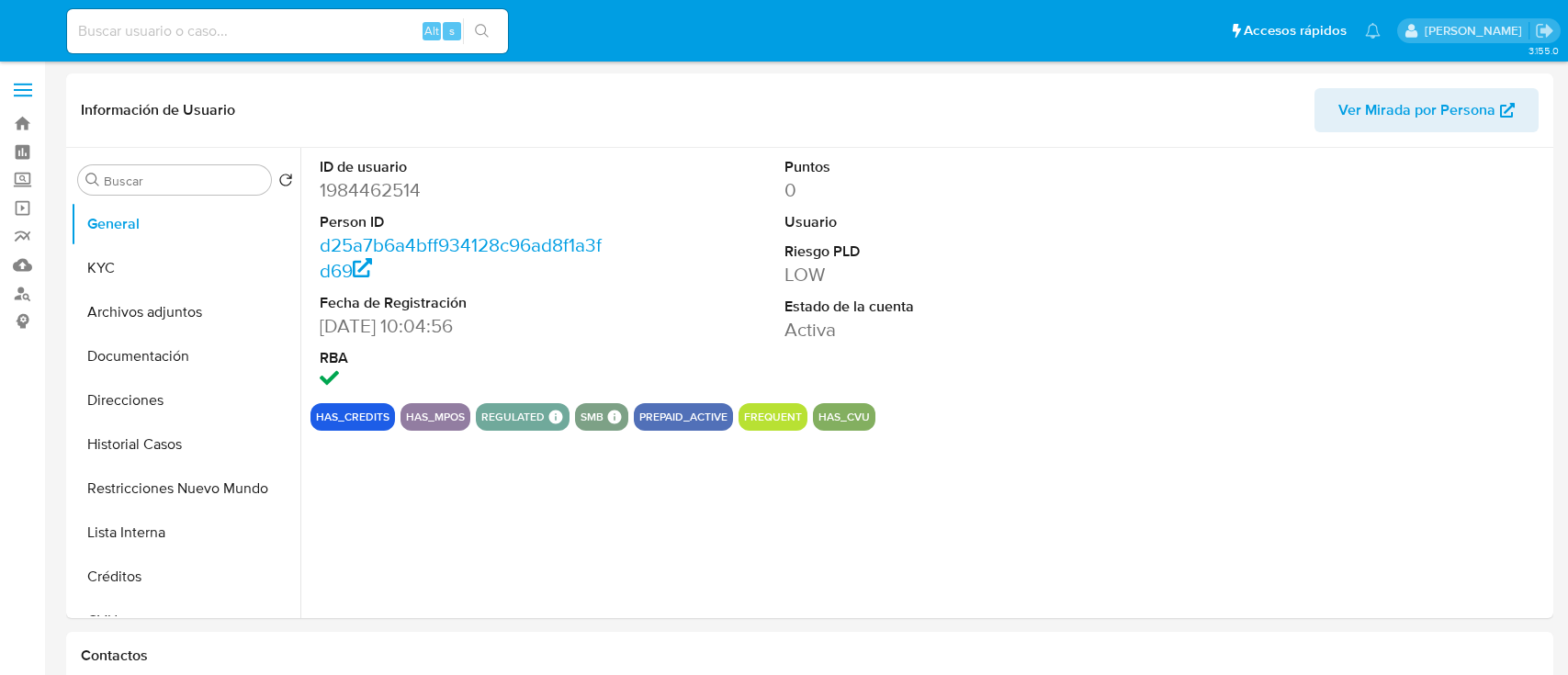
select select "10"
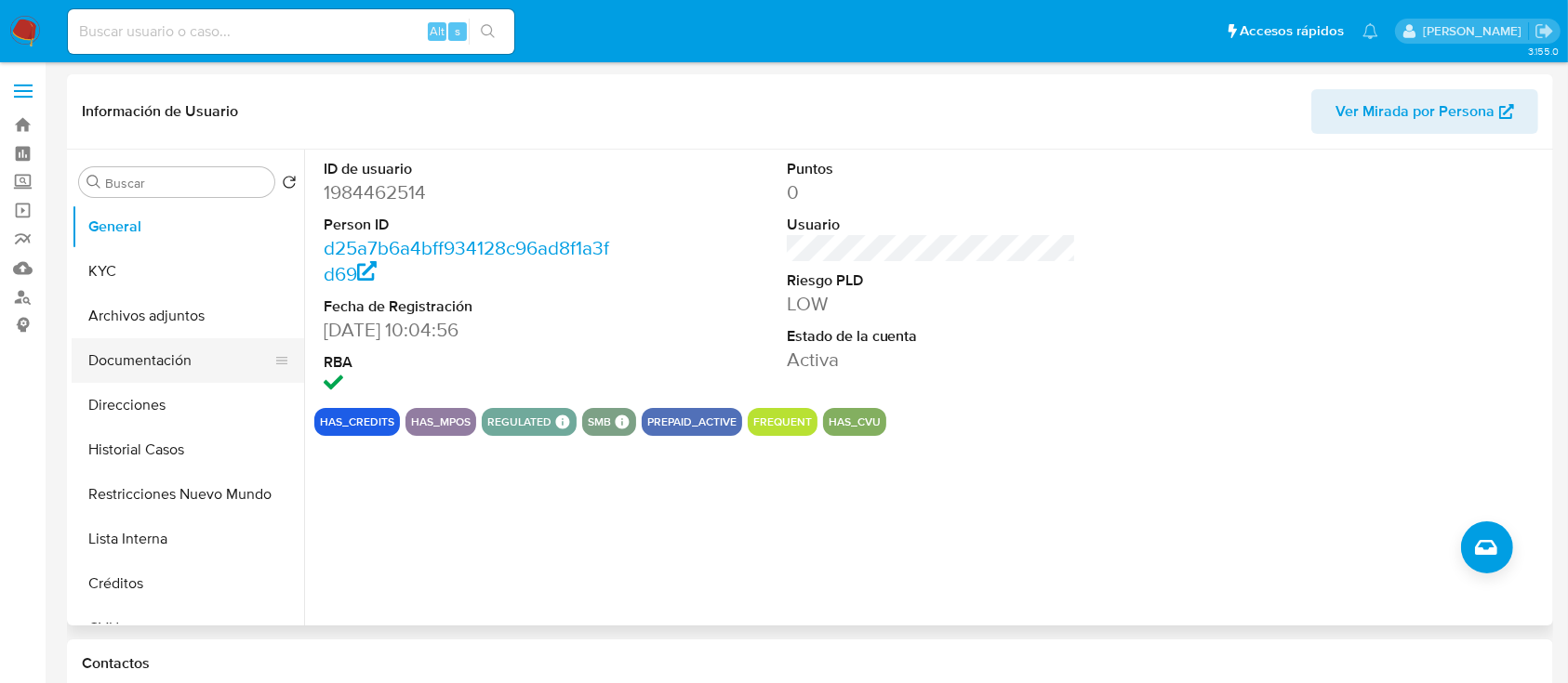
click at [185, 357] on button "Documentación" at bounding box center [180, 360] width 218 height 44
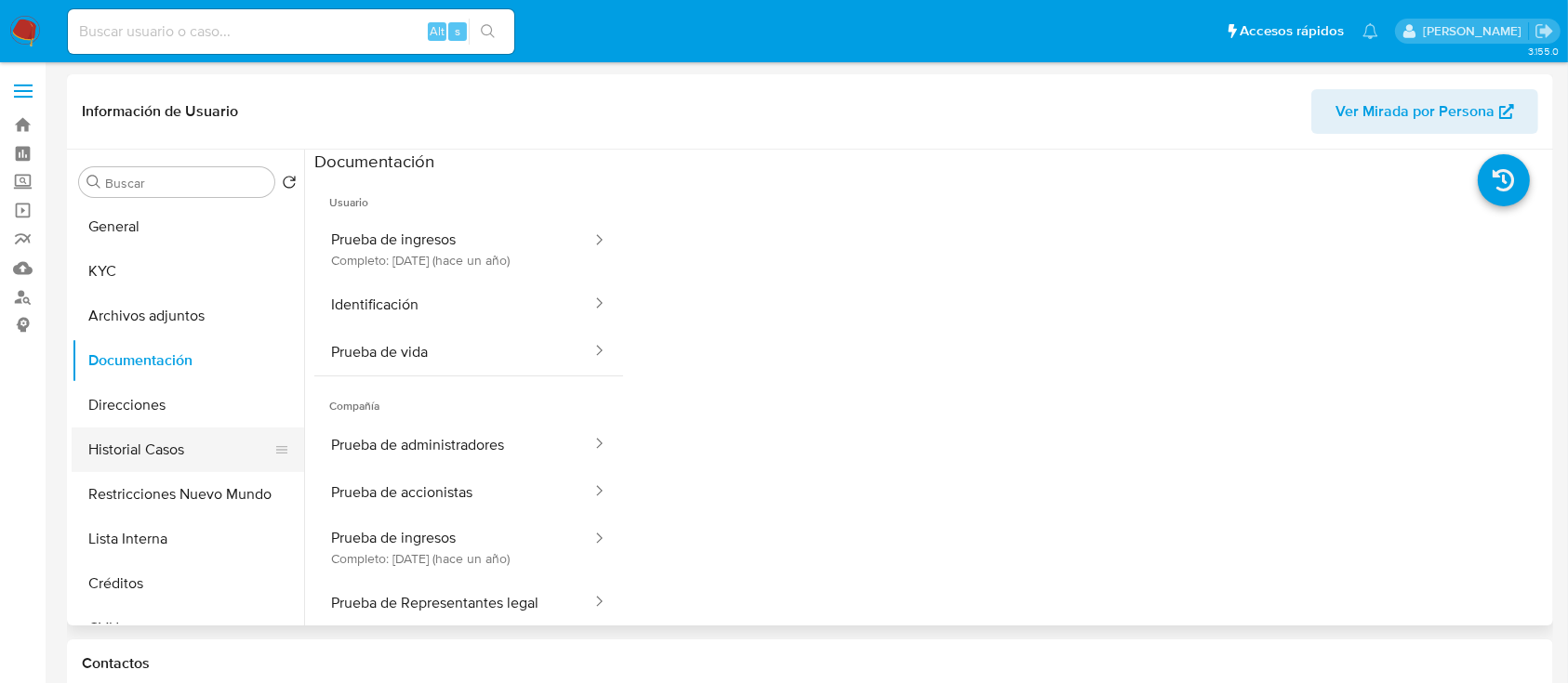
click at [173, 460] on button "Historial Casos" at bounding box center [180, 449] width 218 height 44
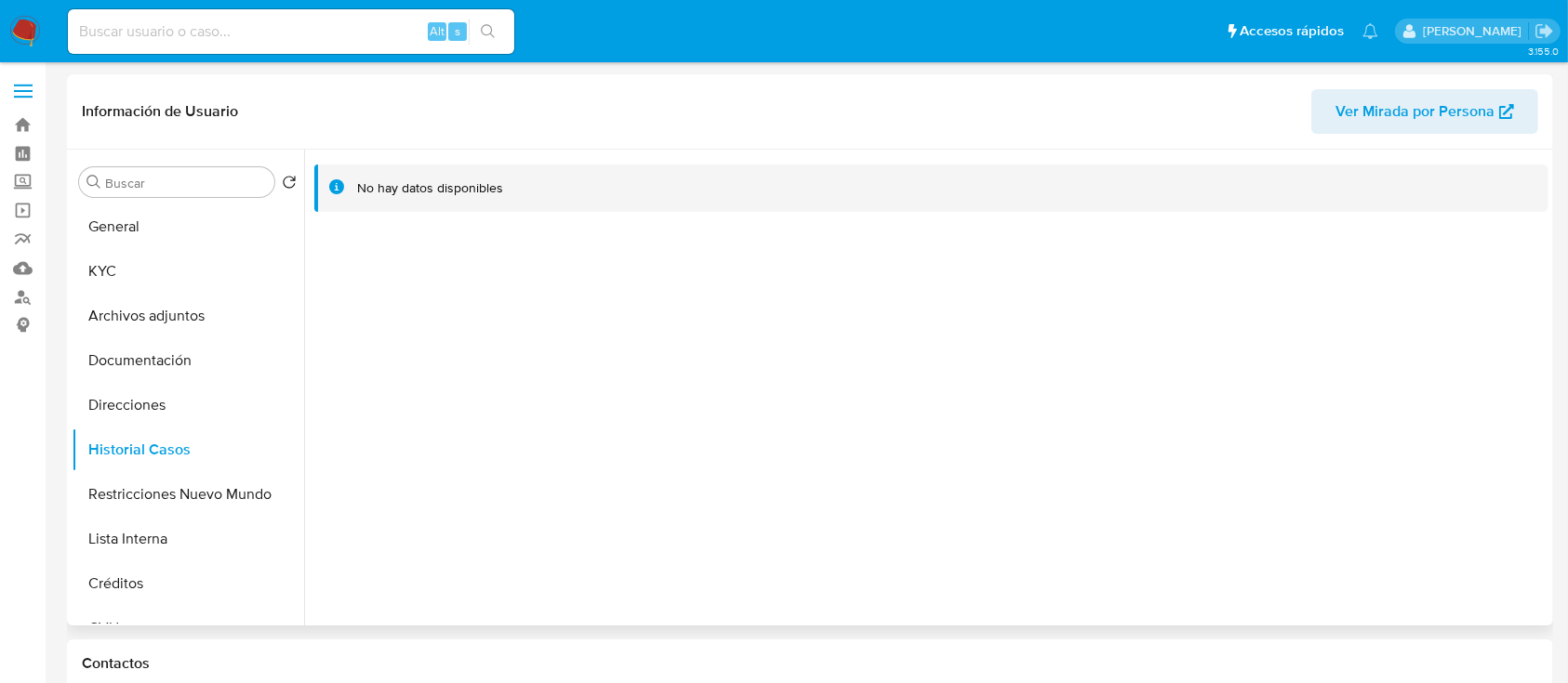
click at [1411, 116] on span "Ver Mirada por Persona" at bounding box center [1414, 111] width 159 height 44
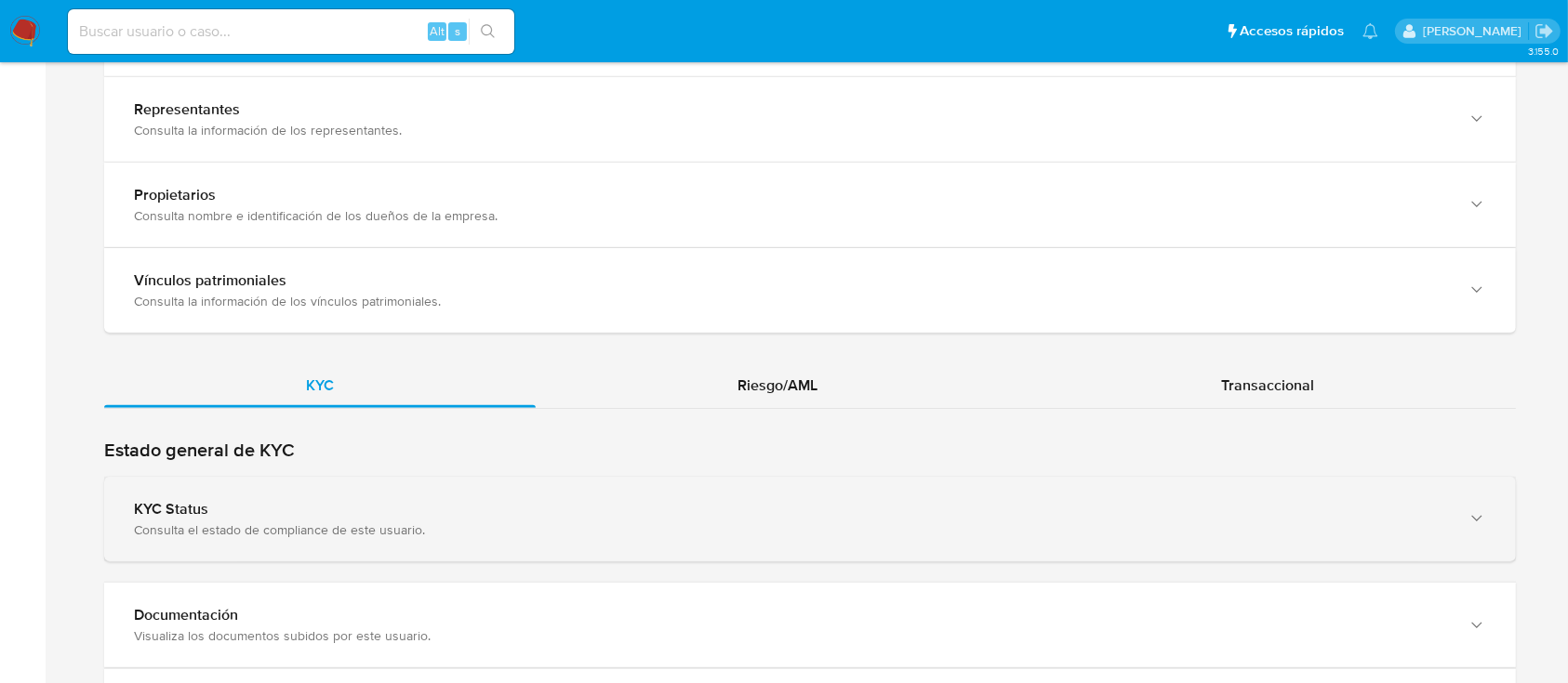
scroll to position [1735, 0]
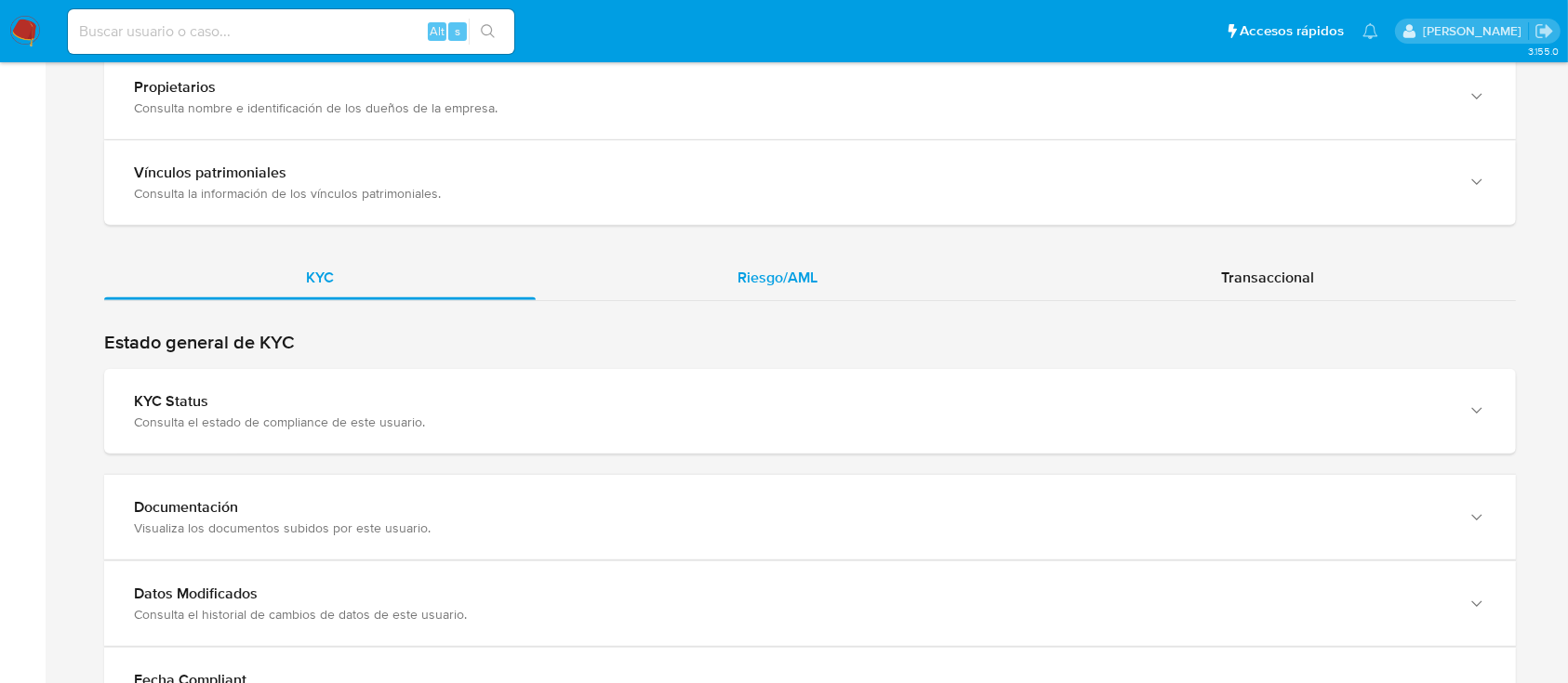
click at [785, 263] on div "Riesgo/AML" at bounding box center [777, 277] width 484 height 44
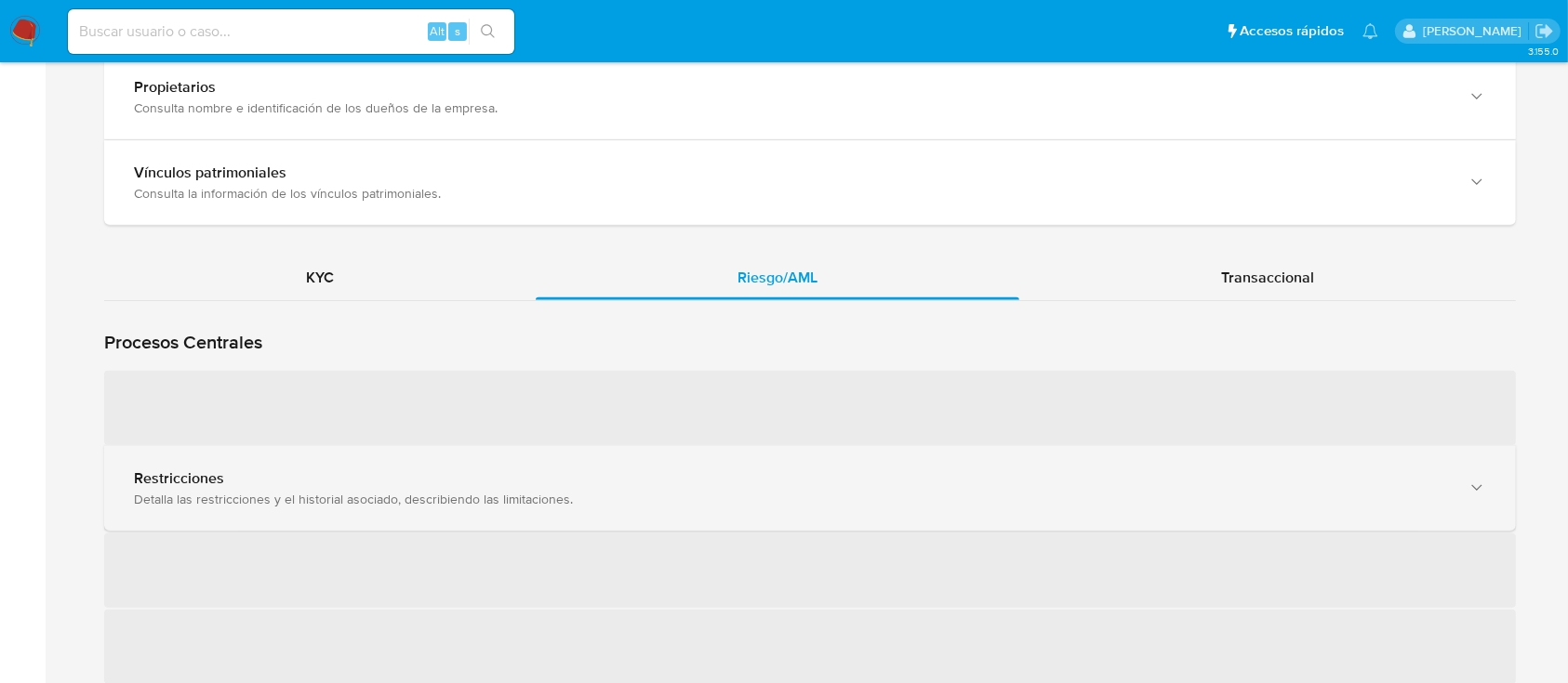
click at [457, 493] on div "Detalla las restricciones y el historial asociado, describiendo las limitacione…" at bounding box center [791, 499] width 1315 height 17
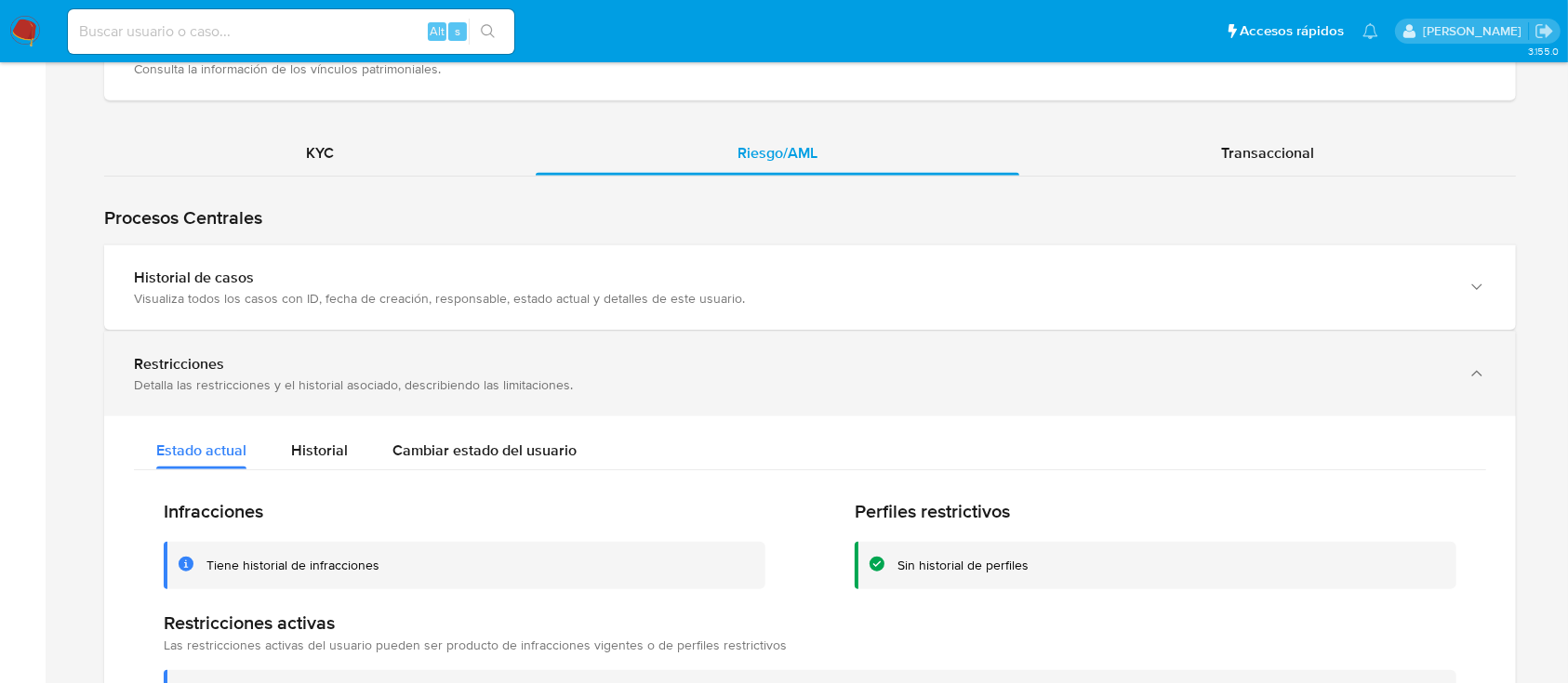
scroll to position [1860, 0]
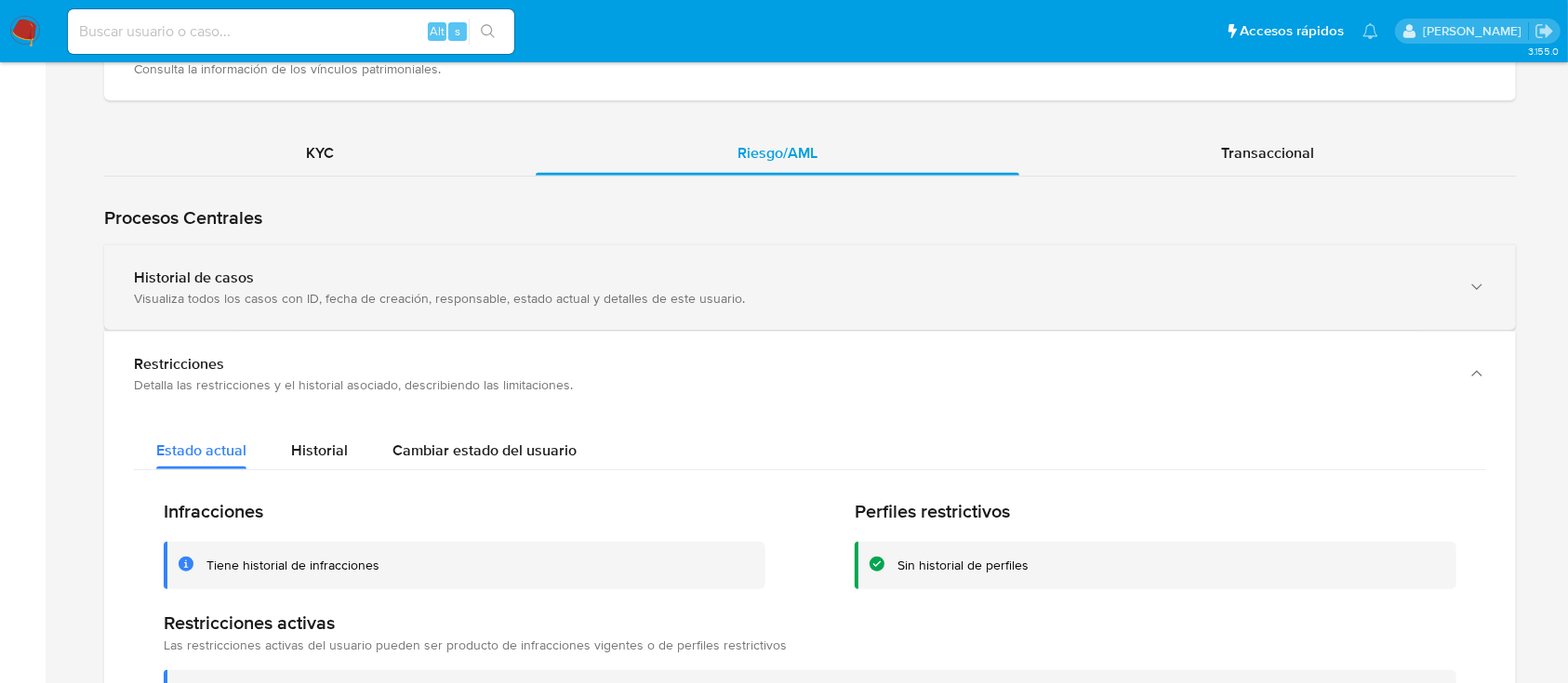
click at [350, 295] on div "Visualiza todos los casos con ID, fecha de creación, responsable, estado actual…" at bounding box center [791, 298] width 1315 height 17
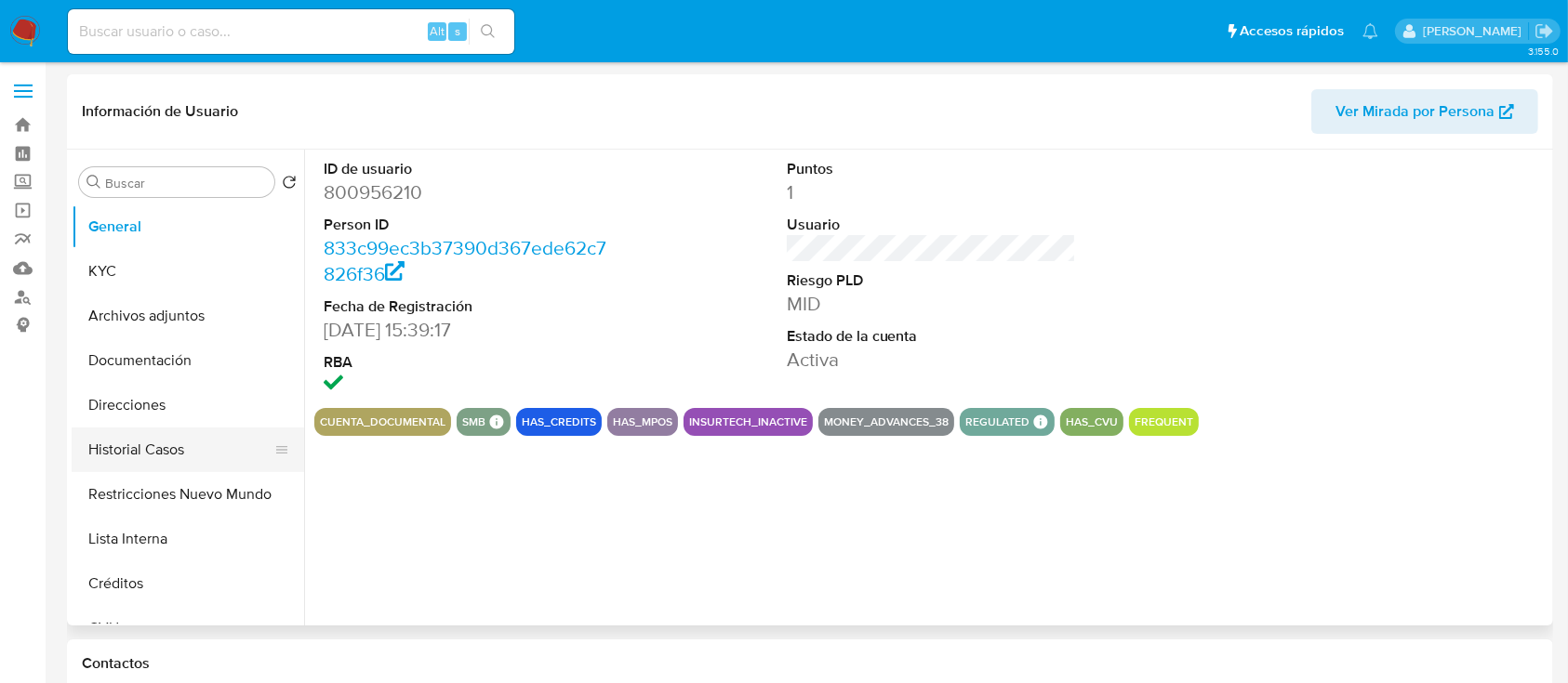
select select "10"
drag, startPoint x: 189, startPoint y: 490, endPoint x: 192, endPoint y: 472, distance: 18.2
click at [189, 491] on button "Restricciones Nuevo Mundo" at bounding box center [180, 494] width 218 height 44
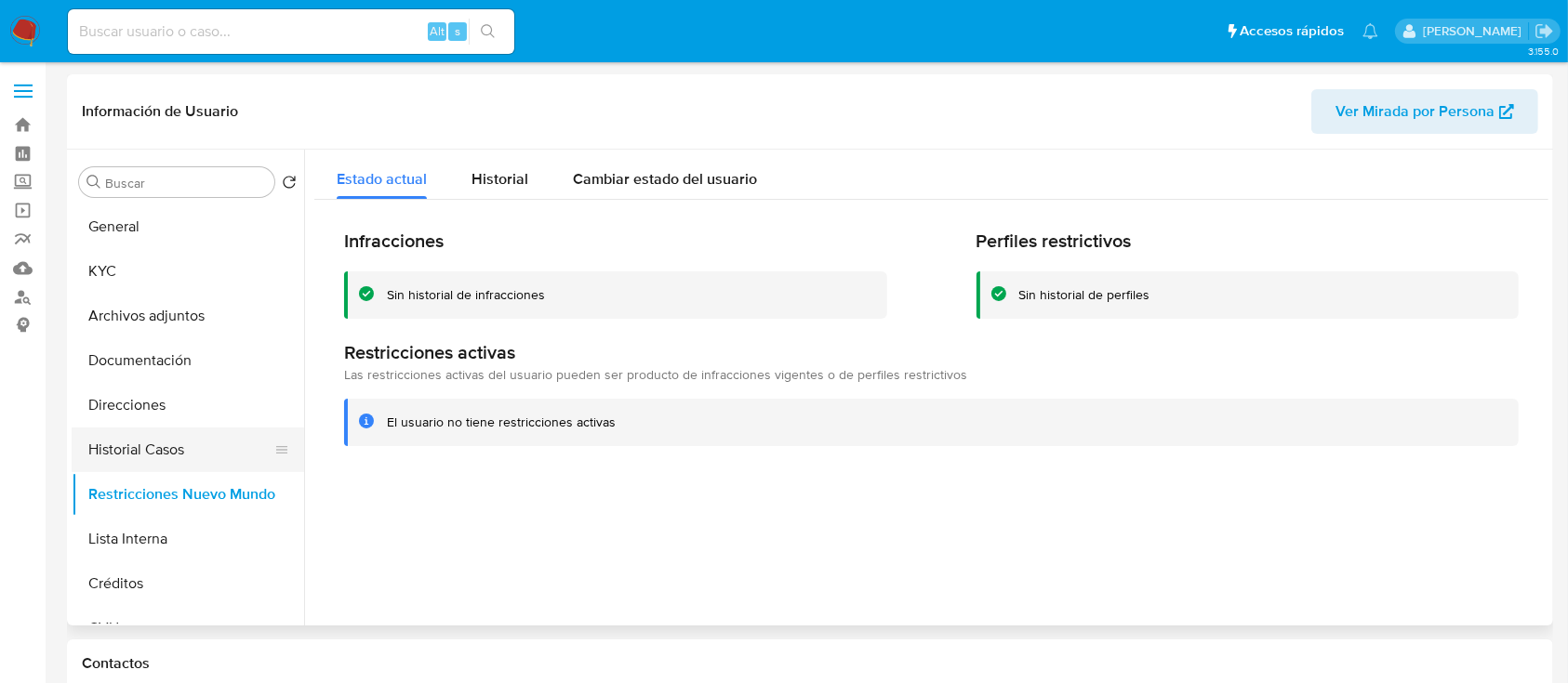
click at [196, 454] on button "Historial Casos" at bounding box center [180, 449] width 218 height 44
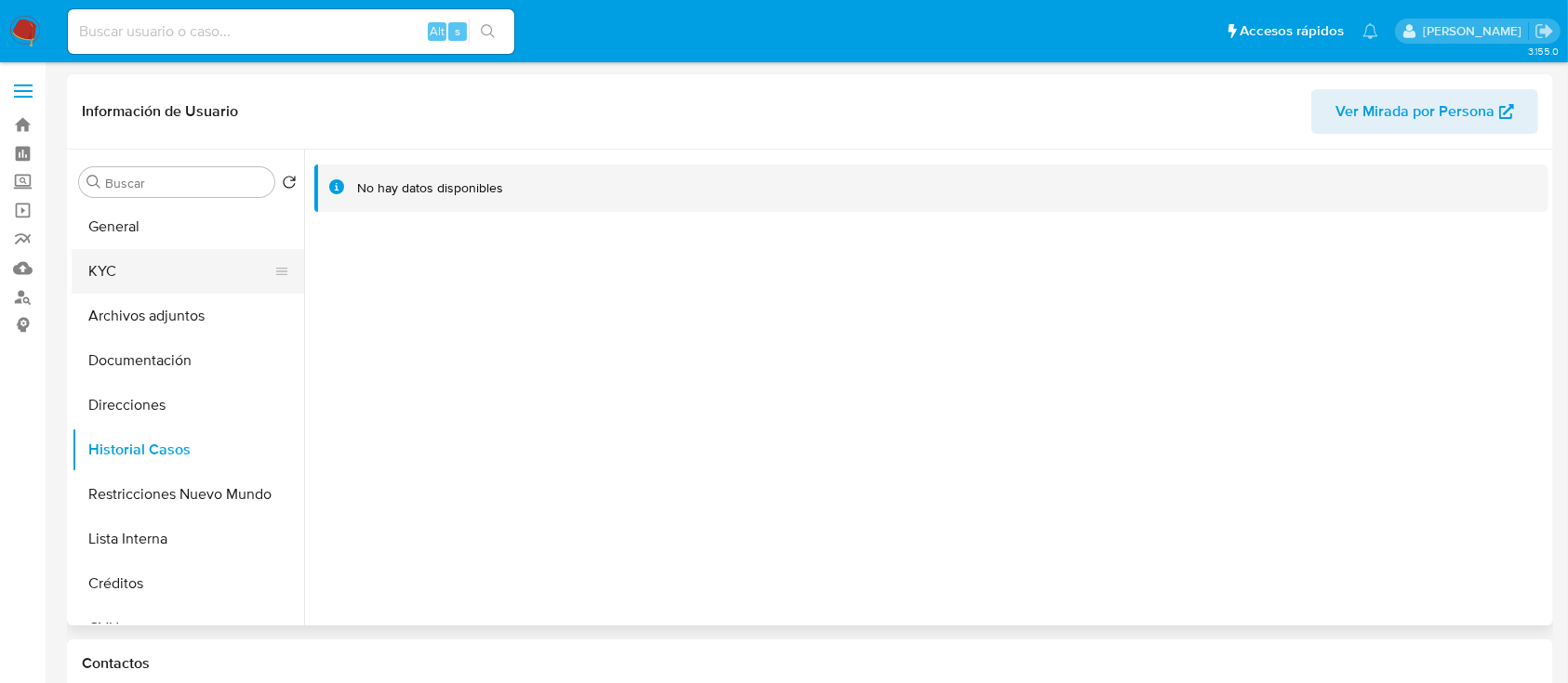
click at [189, 269] on button "KYC" at bounding box center [180, 271] width 218 height 44
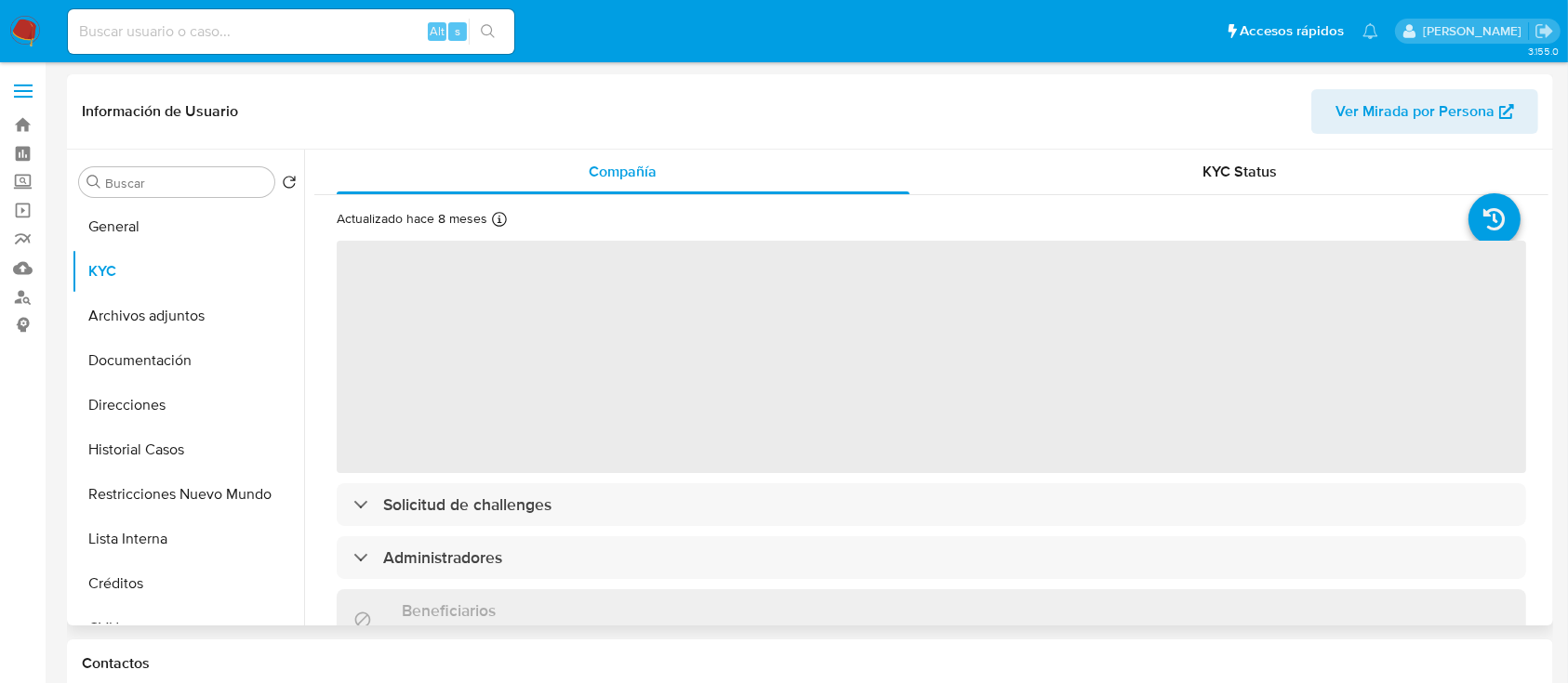
scroll to position [1235, 0]
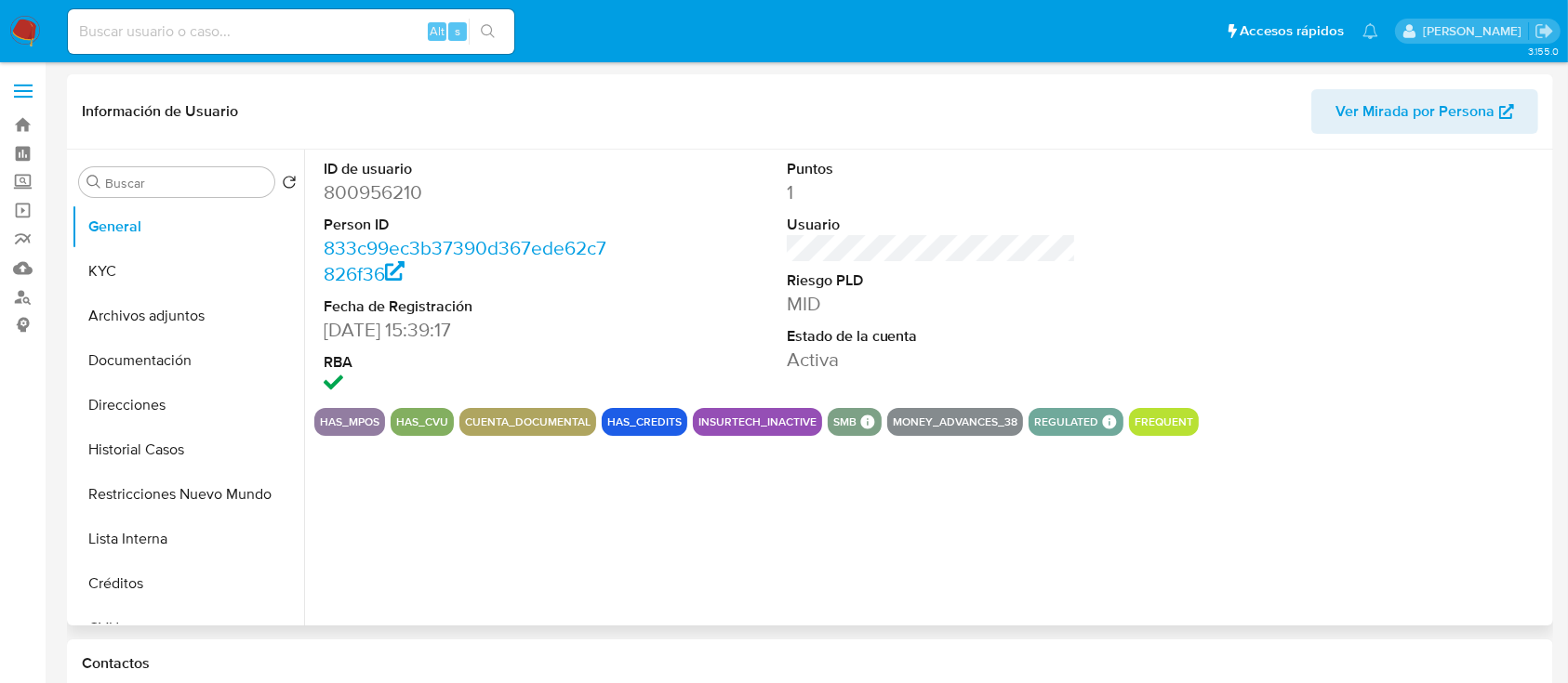
drag, startPoint x: 201, startPoint y: 286, endPoint x: 305, endPoint y: 324, distance: 110.7
click at [202, 286] on button "KYC" at bounding box center [188, 271] width 233 height 44
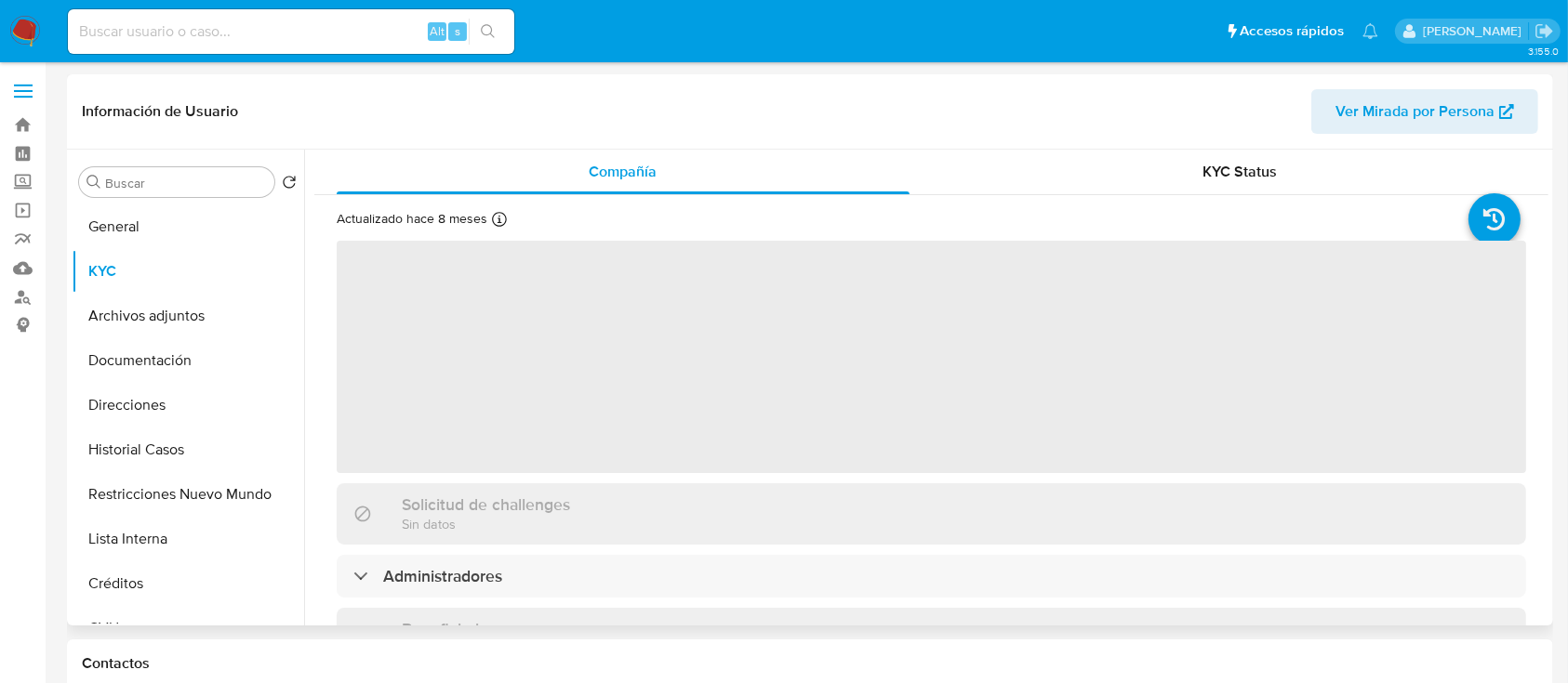
select select "10"
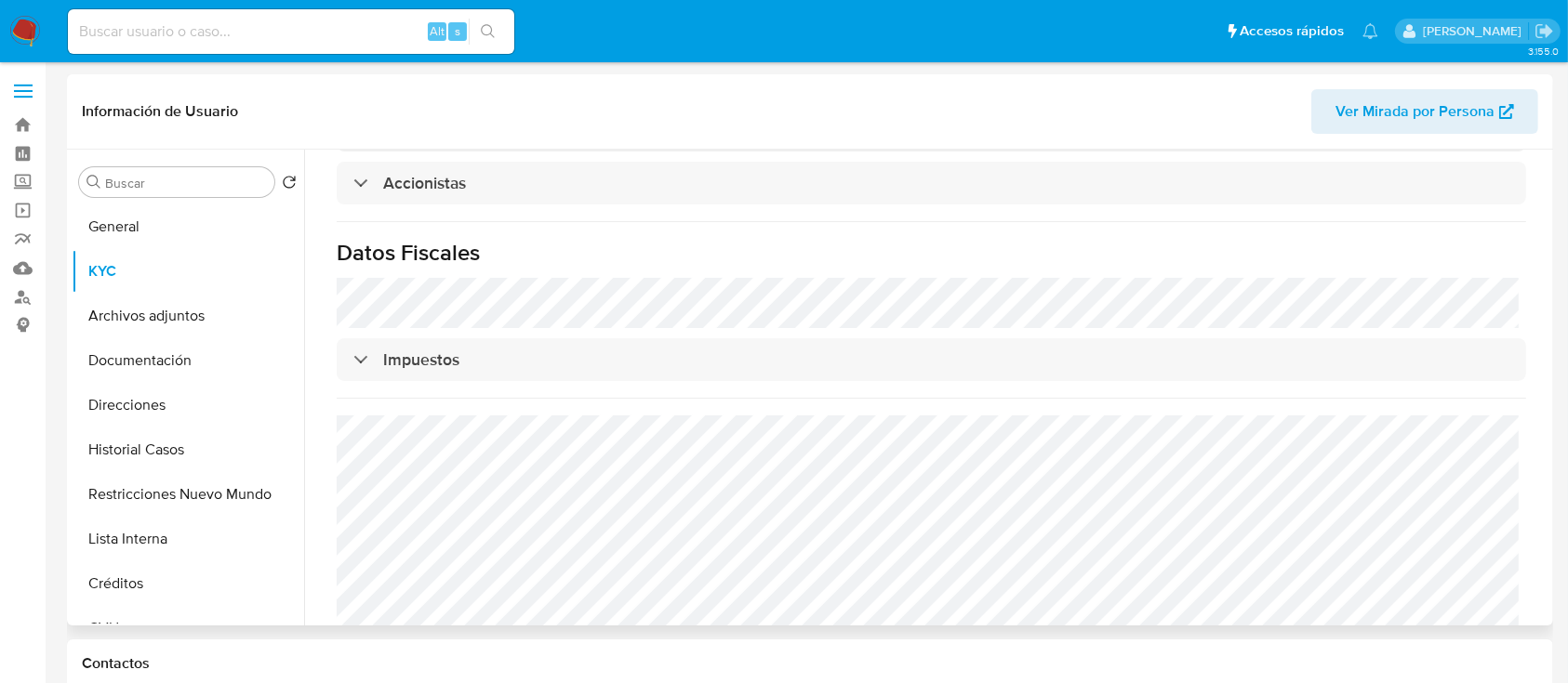
scroll to position [1291, 0]
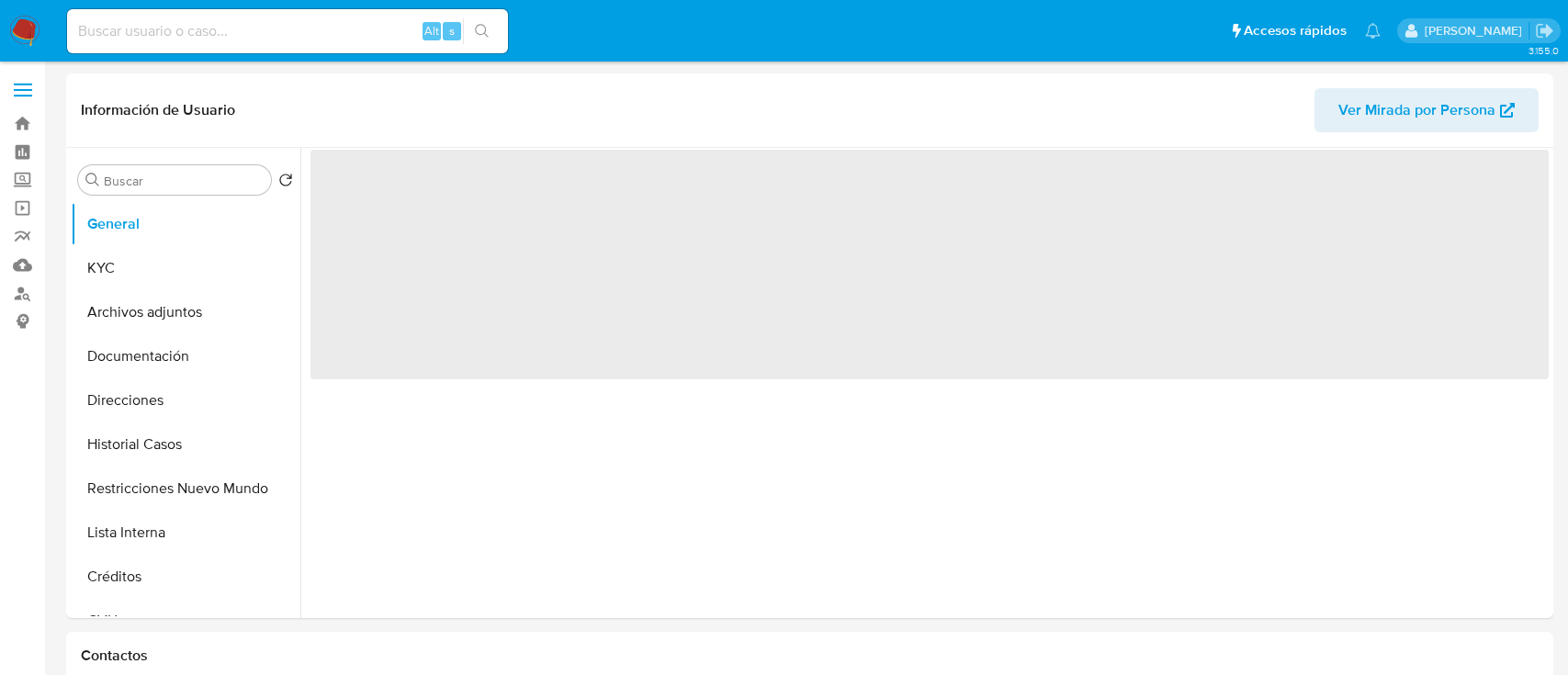
select select "10"
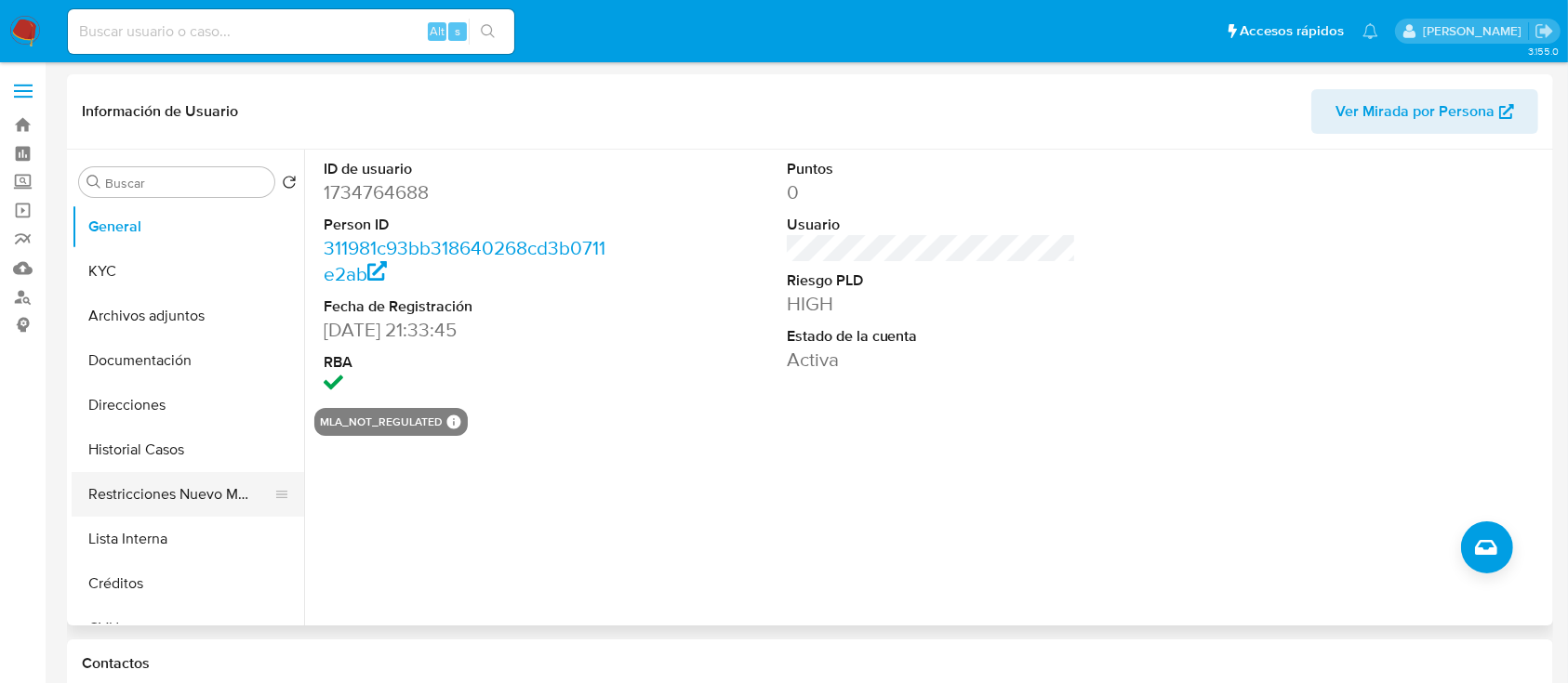
click at [149, 499] on button "Restricciones Nuevo Mundo" at bounding box center [180, 494] width 218 height 44
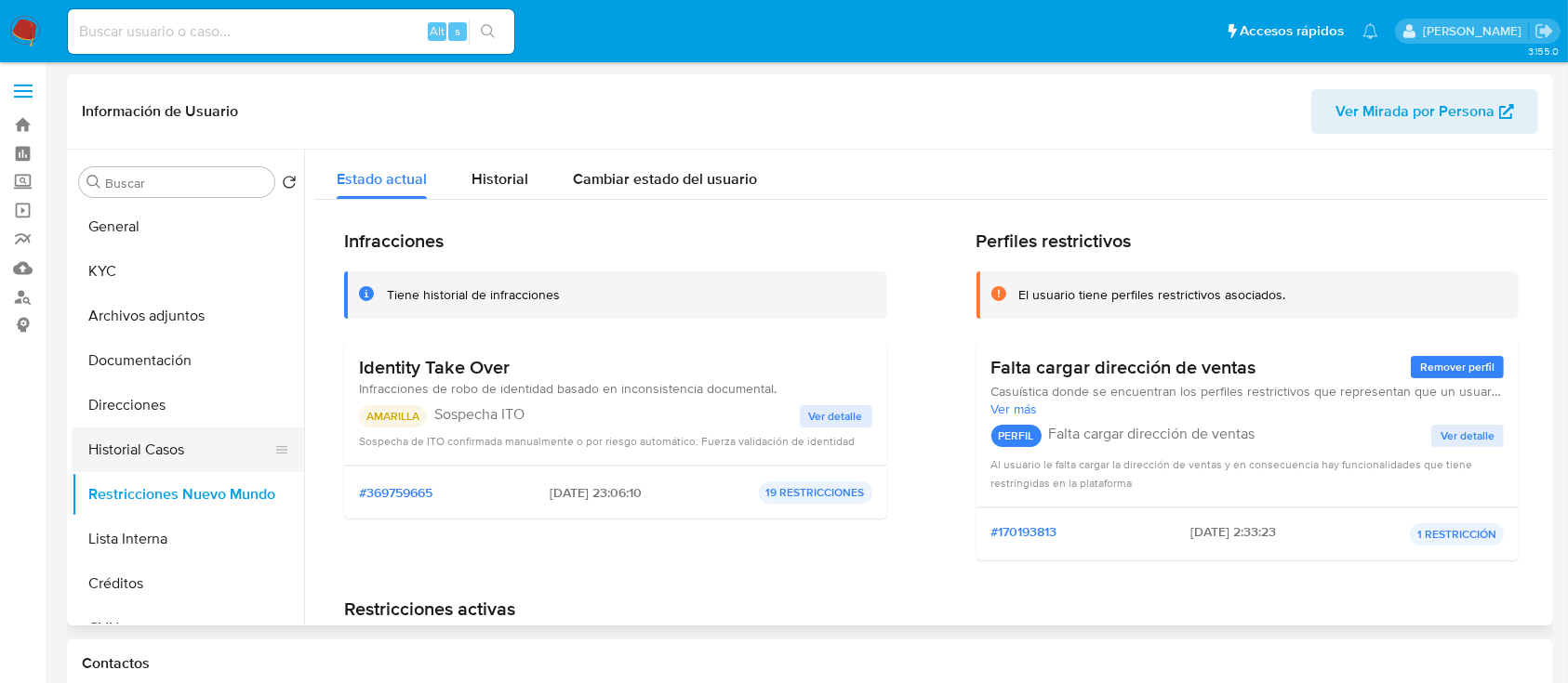
click at [156, 450] on button "Historial Casos" at bounding box center [180, 449] width 218 height 44
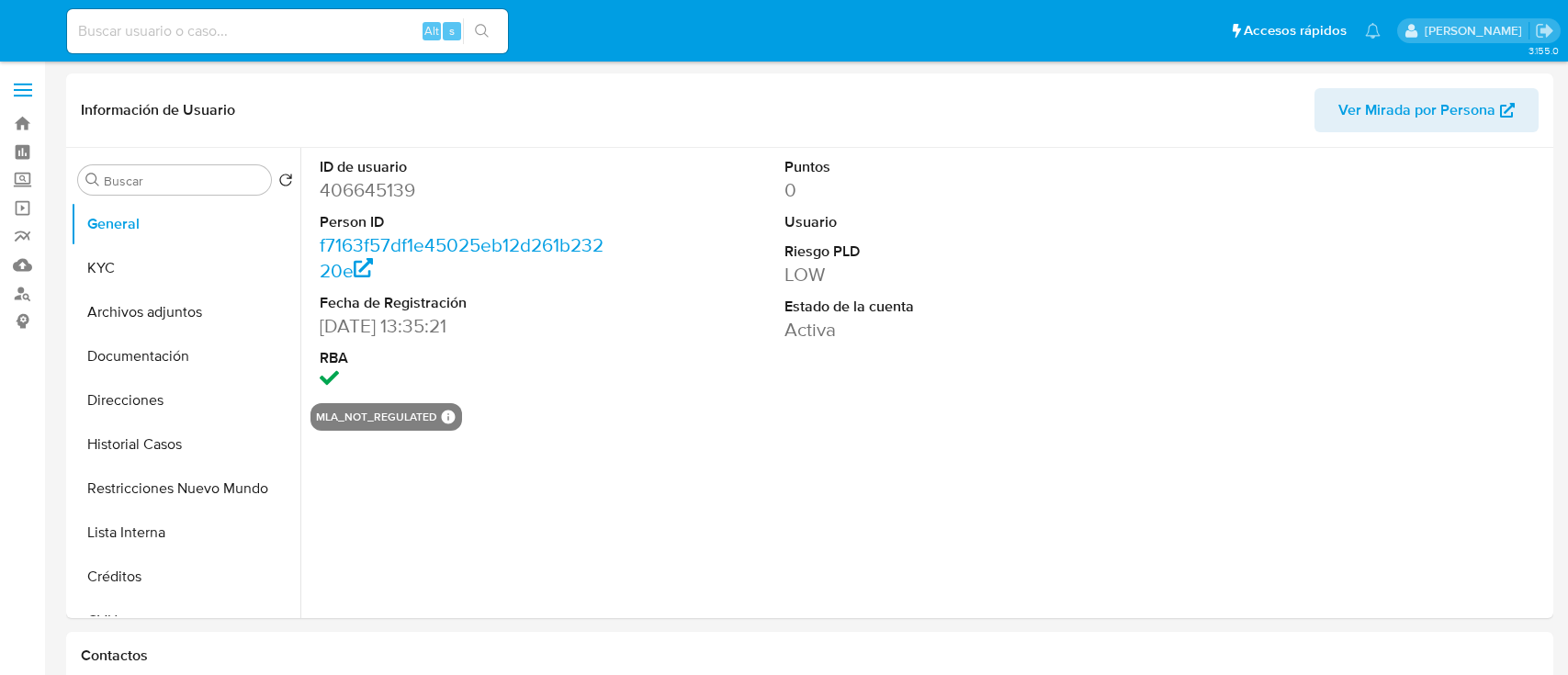
select select "10"
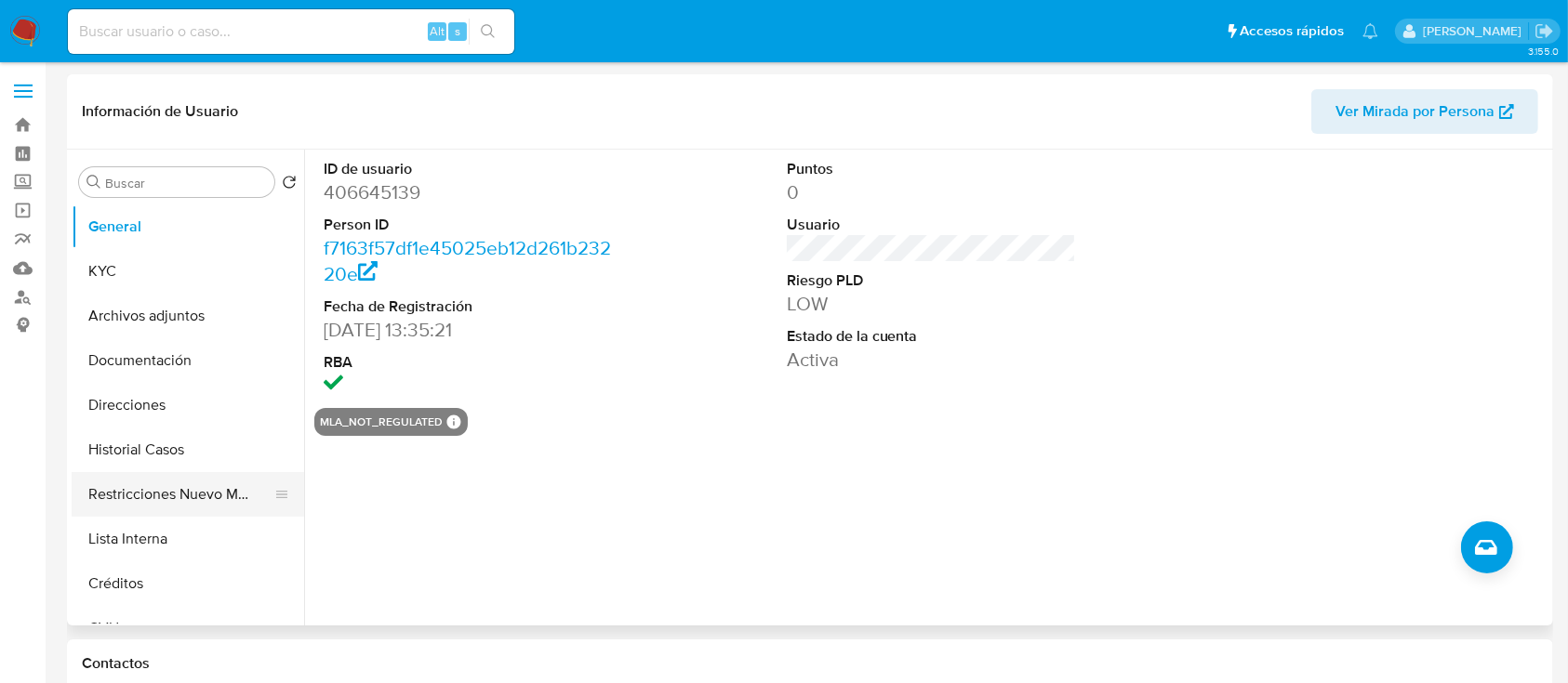
click at [235, 502] on button "Restricciones Nuevo Mundo" at bounding box center [180, 494] width 218 height 44
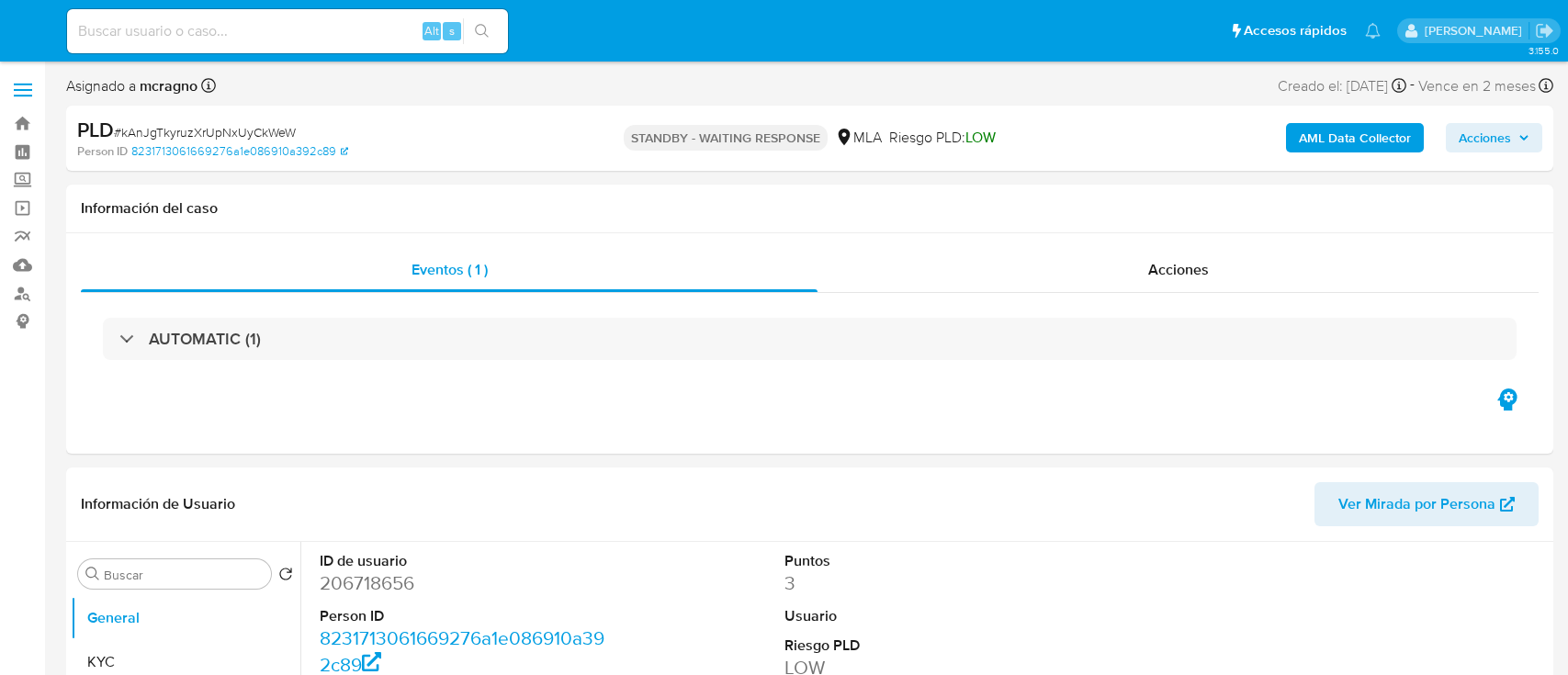
select select "10"
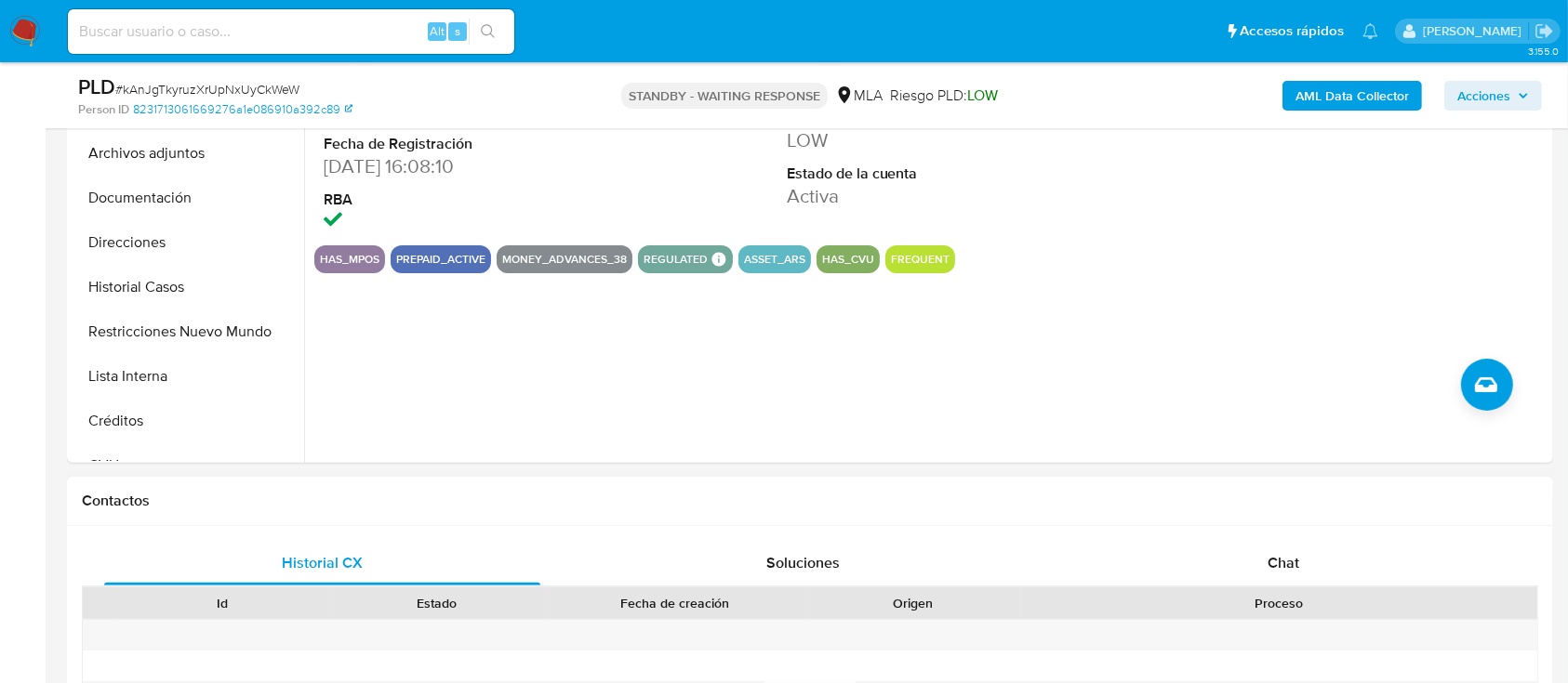
drag, startPoint x: 1348, startPoint y: 574, endPoint x: 982, endPoint y: 480, distance: 377.9
click at [1348, 575] on div "Chat" at bounding box center [1283, 563] width 436 height 44
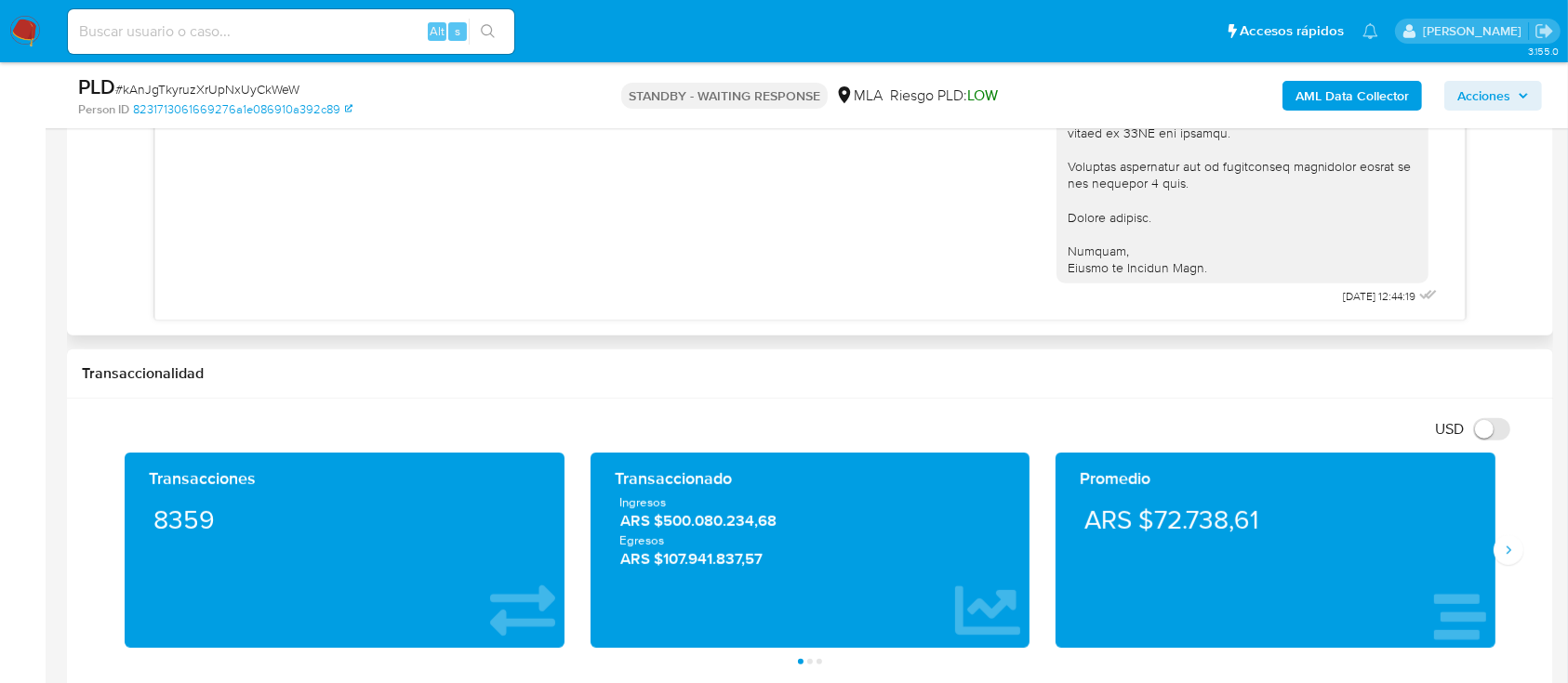
scroll to position [1116, 0]
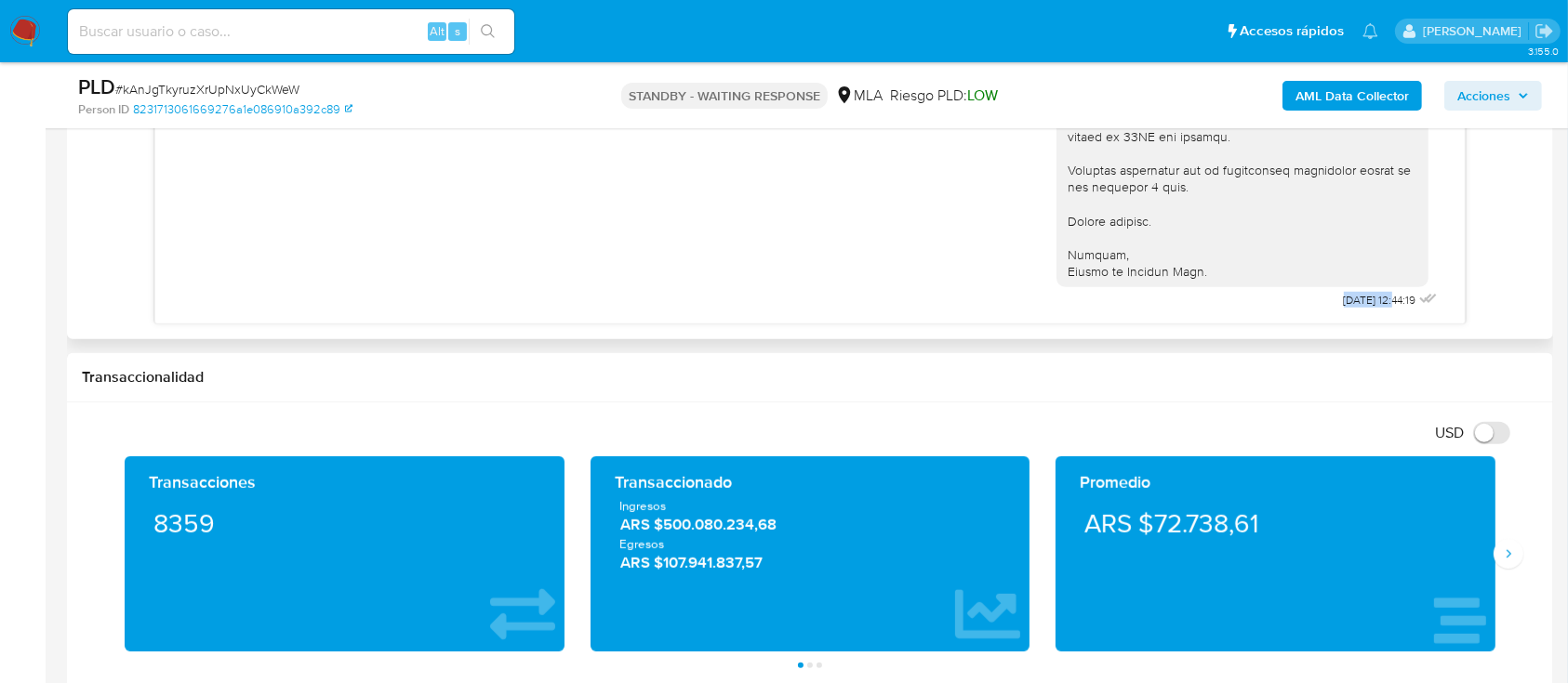
drag, startPoint x: 1300, startPoint y: 297, endPoint x: 1357, endPoint y: 301, distance: 57.1
click at [1357, 301] on span "26/08/2025 12:44:19" at bounding box center [1380, 300] width 73 height 15
copy span "[DATE]"
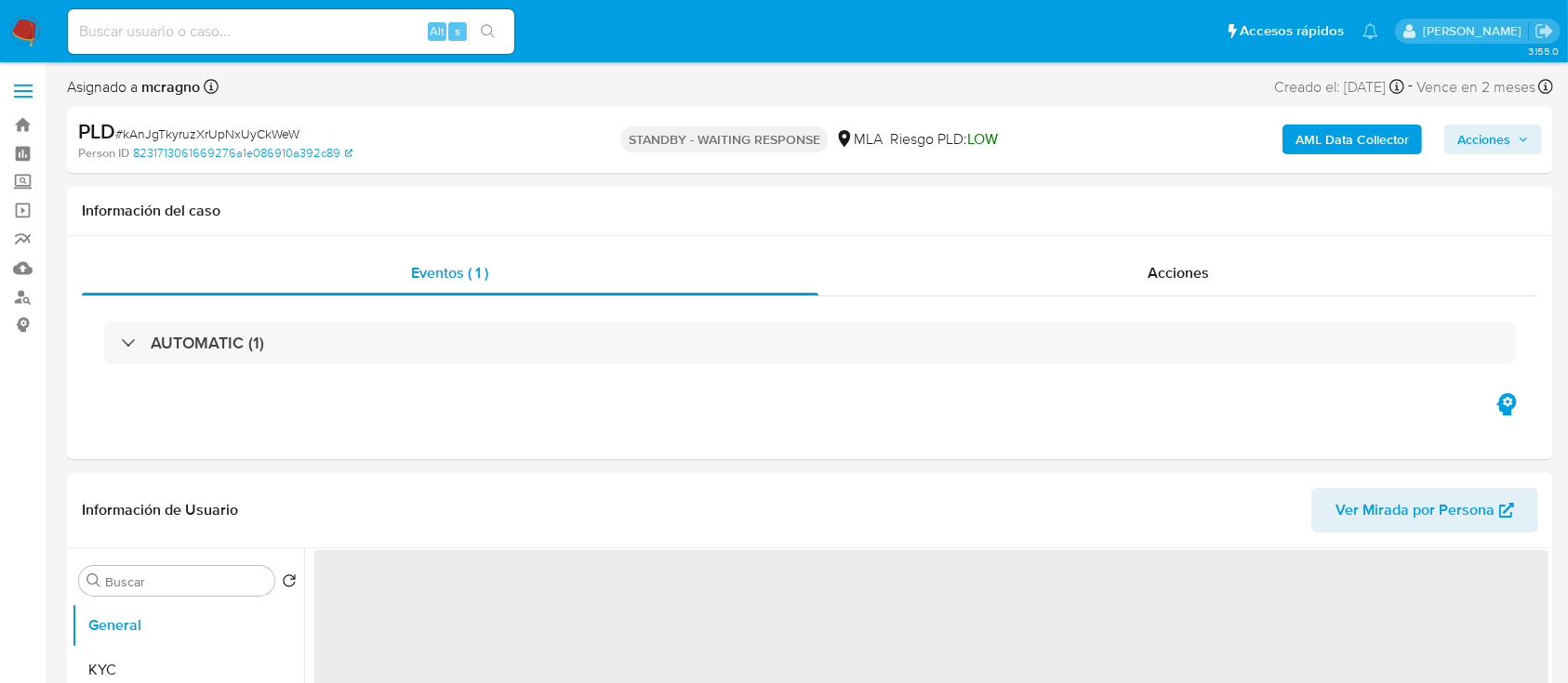
select select "10"
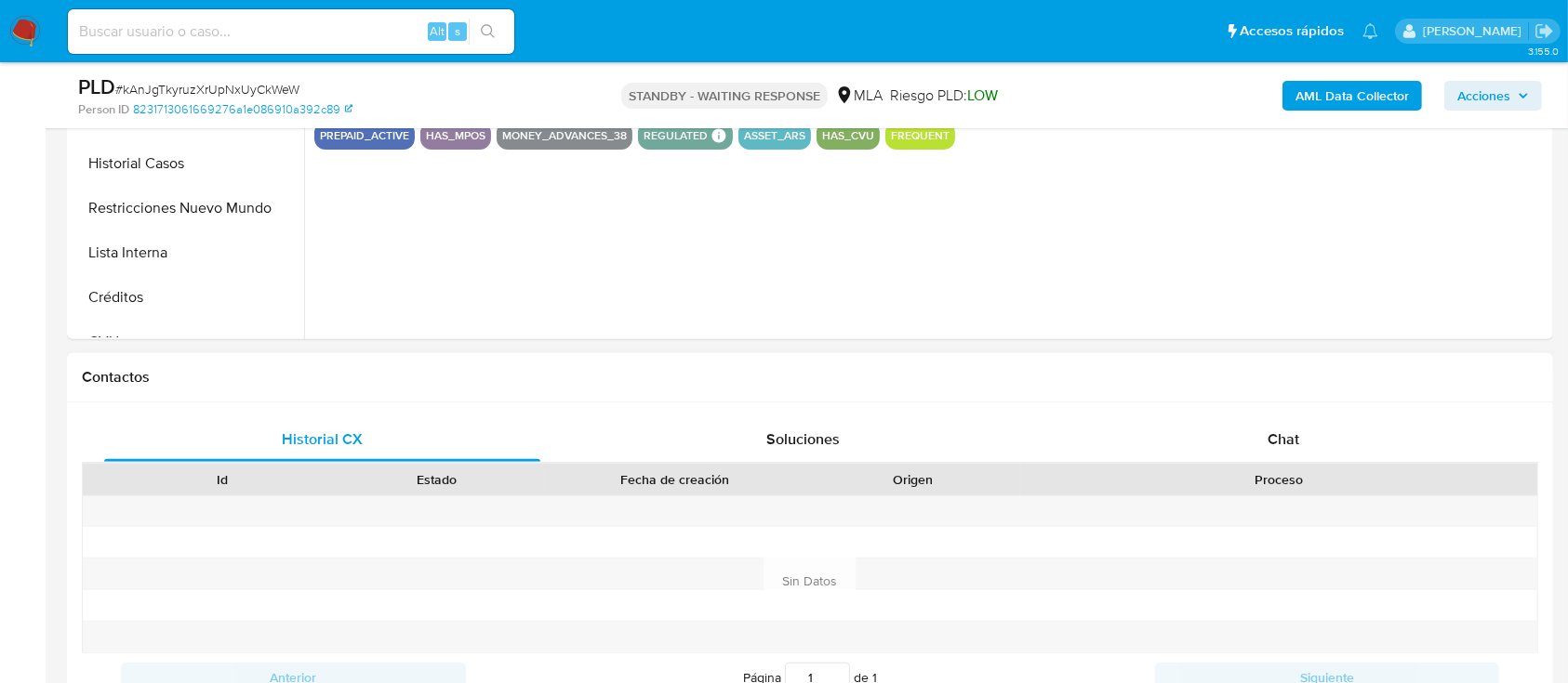
click at [1353, 519] on div at bounding box center [1278, 512] width 517 height 31
click at [1343, 434] on div "Chat" at bounding box center [1283, 440] width 436 height 44
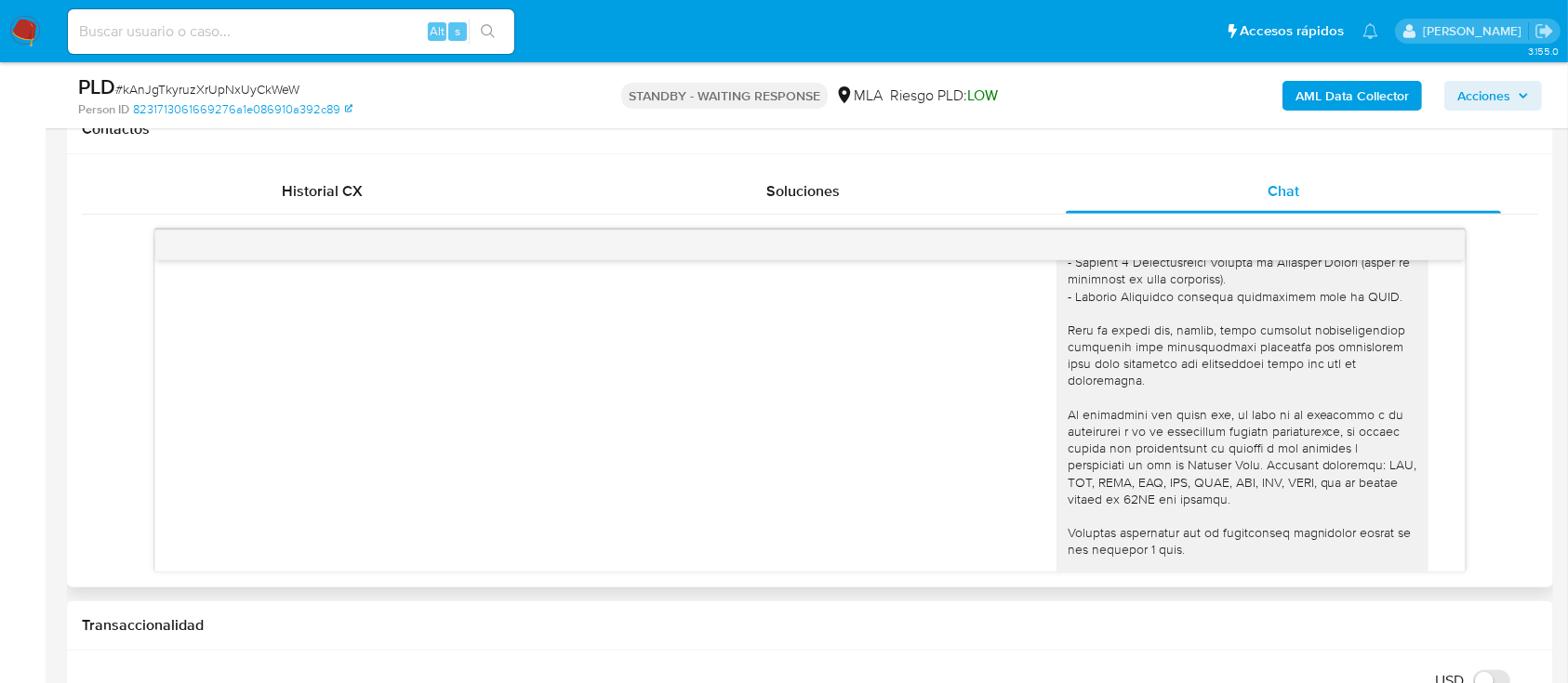
scroll to position [1468, 0]
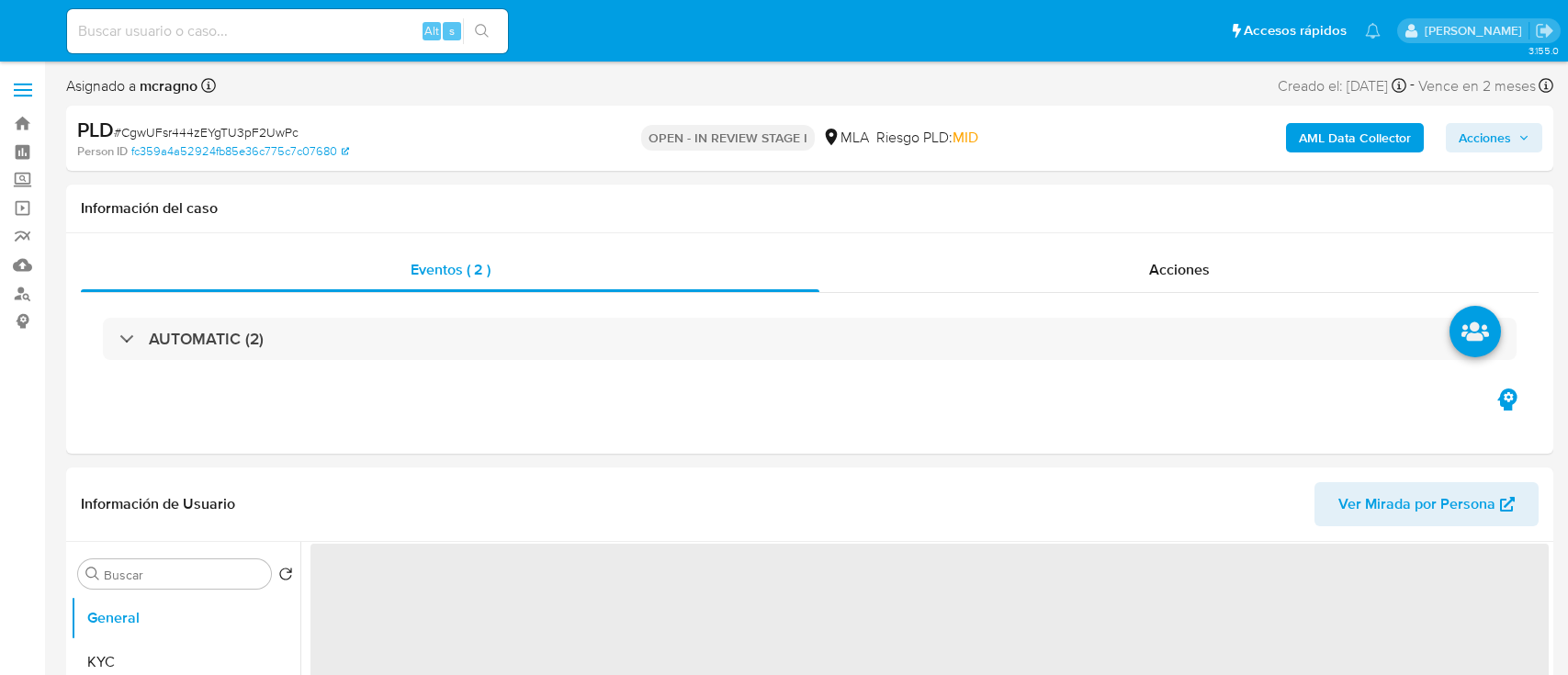
select select "10"
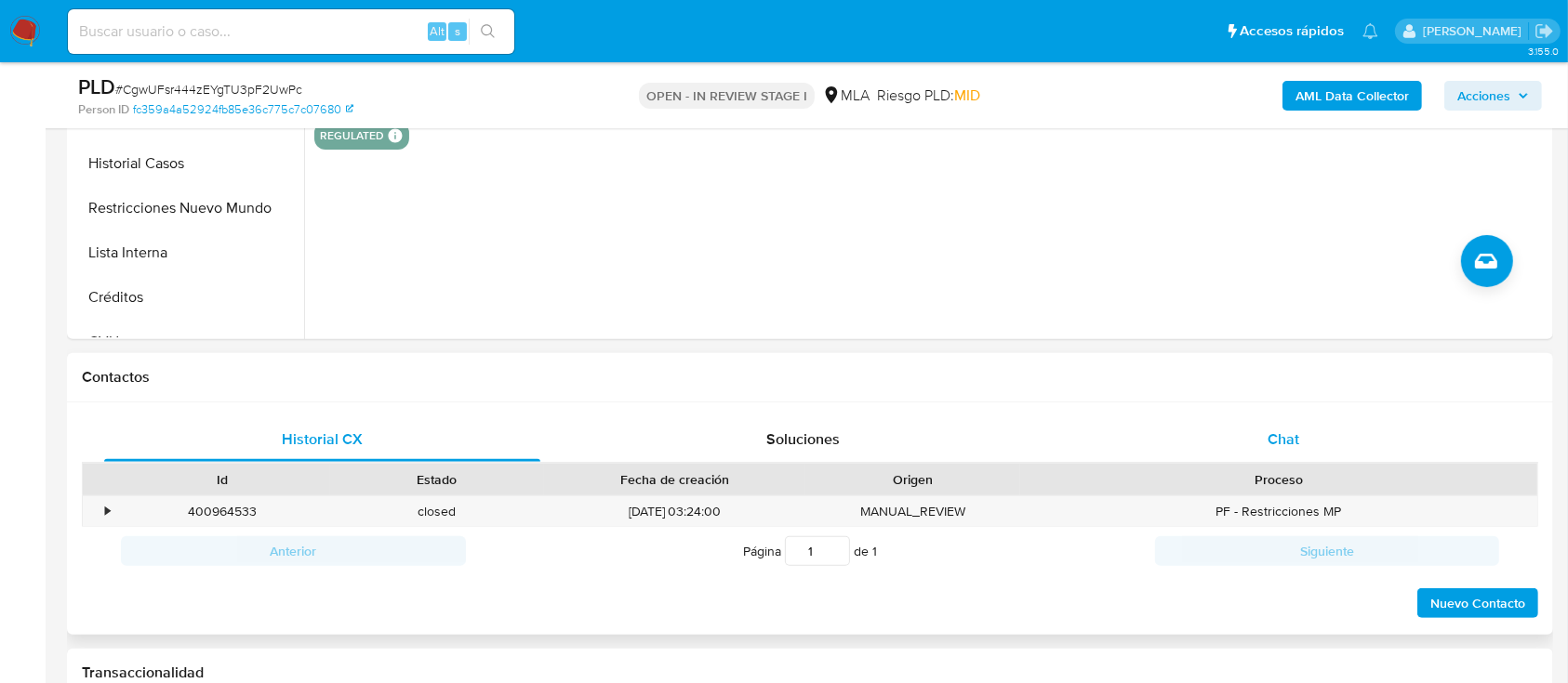
click at [1312, 436] on div "Chat" at bounding box center [1283, 440] width 436 height 44
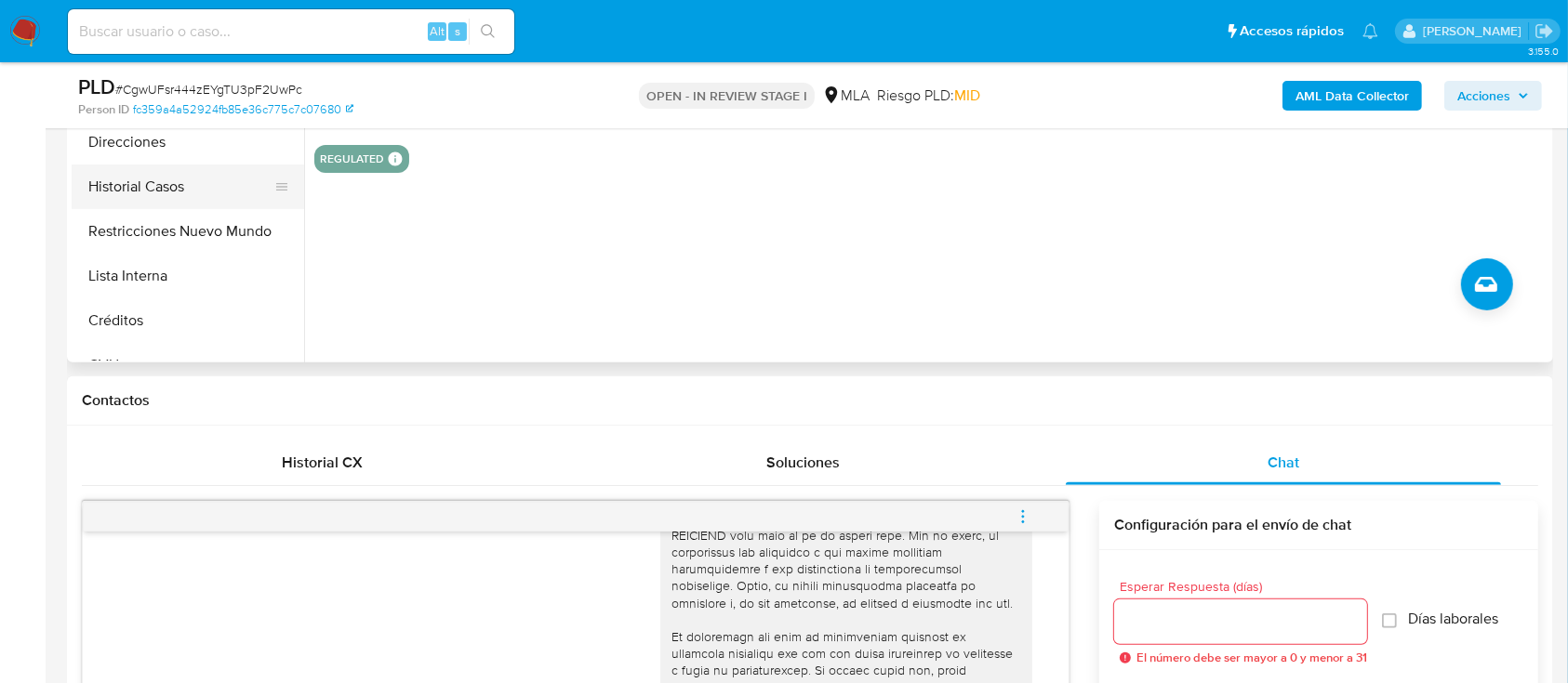
scroll to position [372, 0]
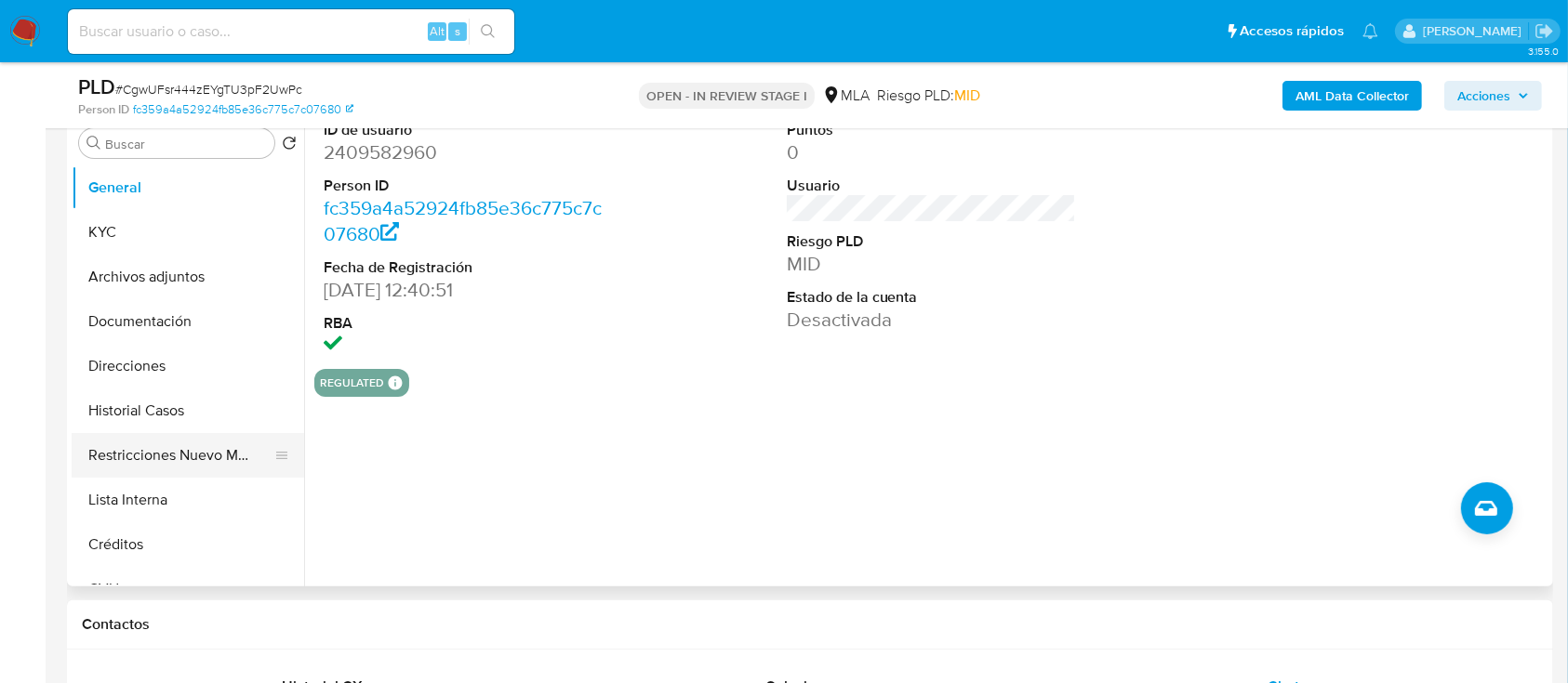
click at [155, 444] on button "Restricciones Nuevo Mundo" at bounding box center [180, 455] width 218 height 44
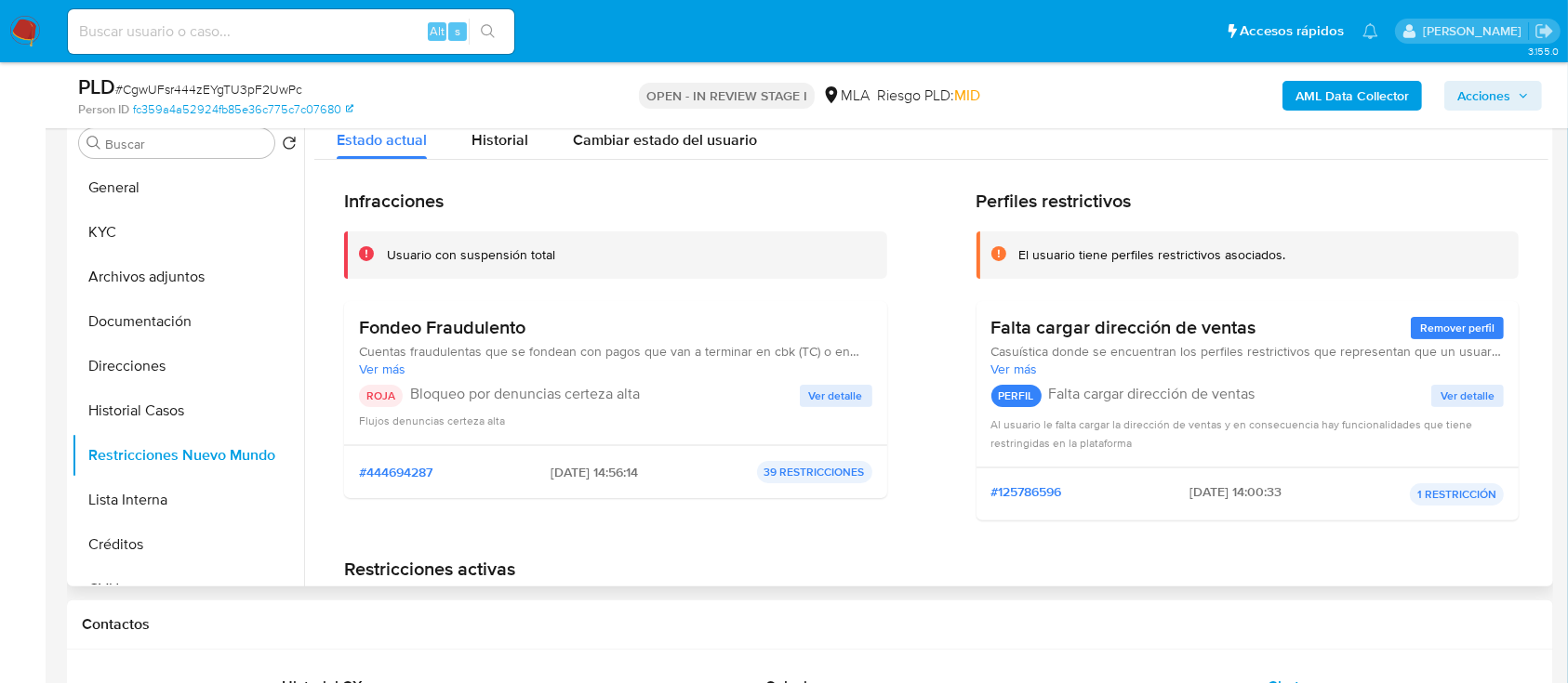
drag, startPoint x: 531, startPoint y: 474, endPoint x: 604, endPoint y: 475, distance: 73.0
click at [604, 475] on span "2025-07-07 - 14:56:14" at bounding box center [594, 472] width 88 height 17
click at [128, 323] on button "Documentación" at bounding box center [180, 321] width 218 height 44
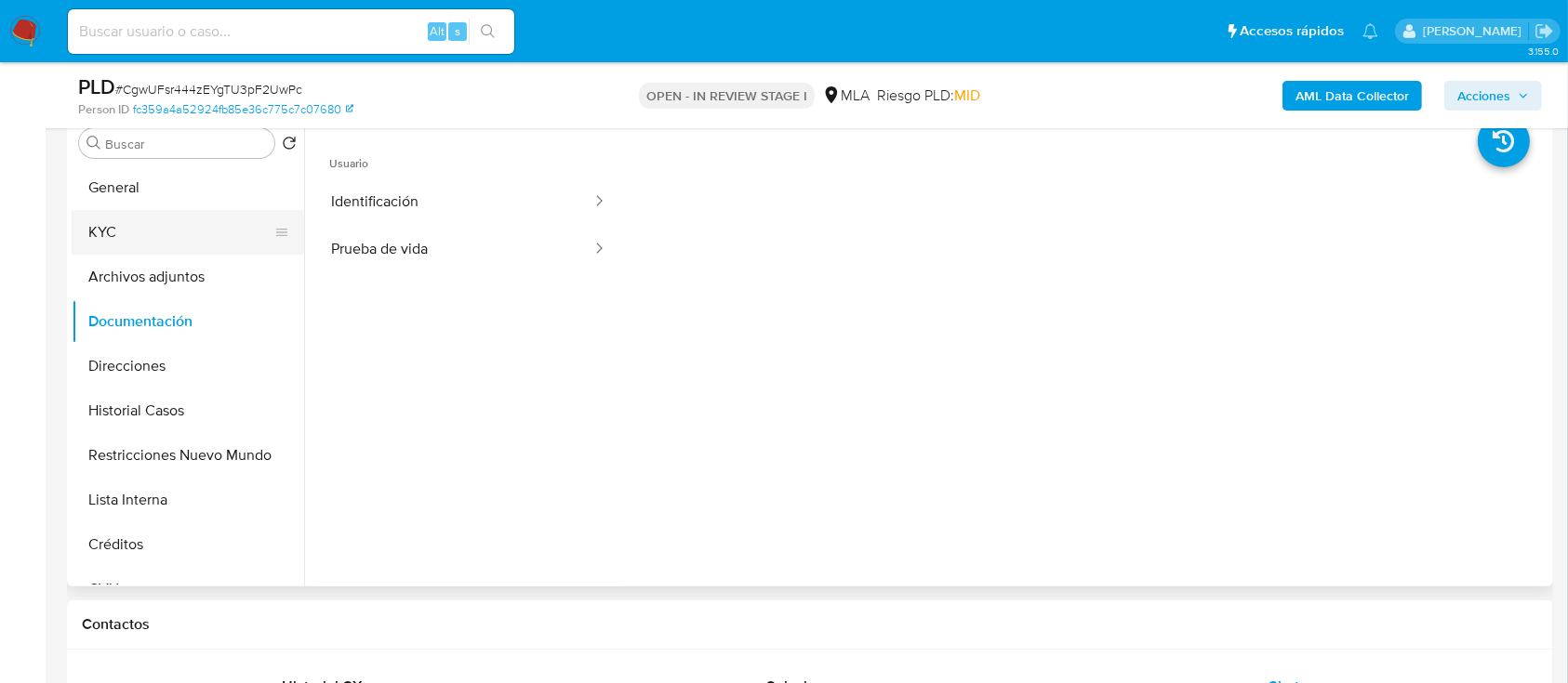
click at [164, 227] on button "KYC" at bounding box center [180, 232] width 218 height 44
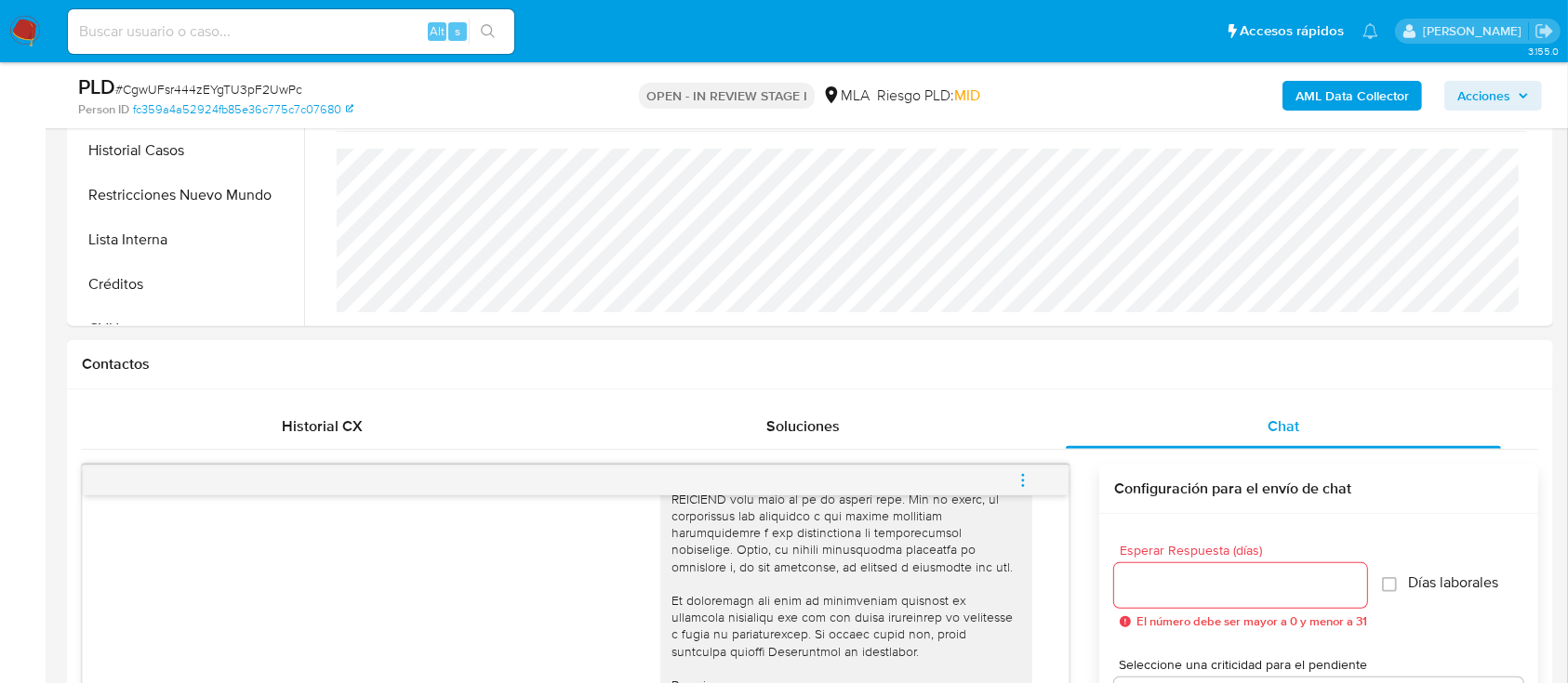
scroll to position [744, 0]
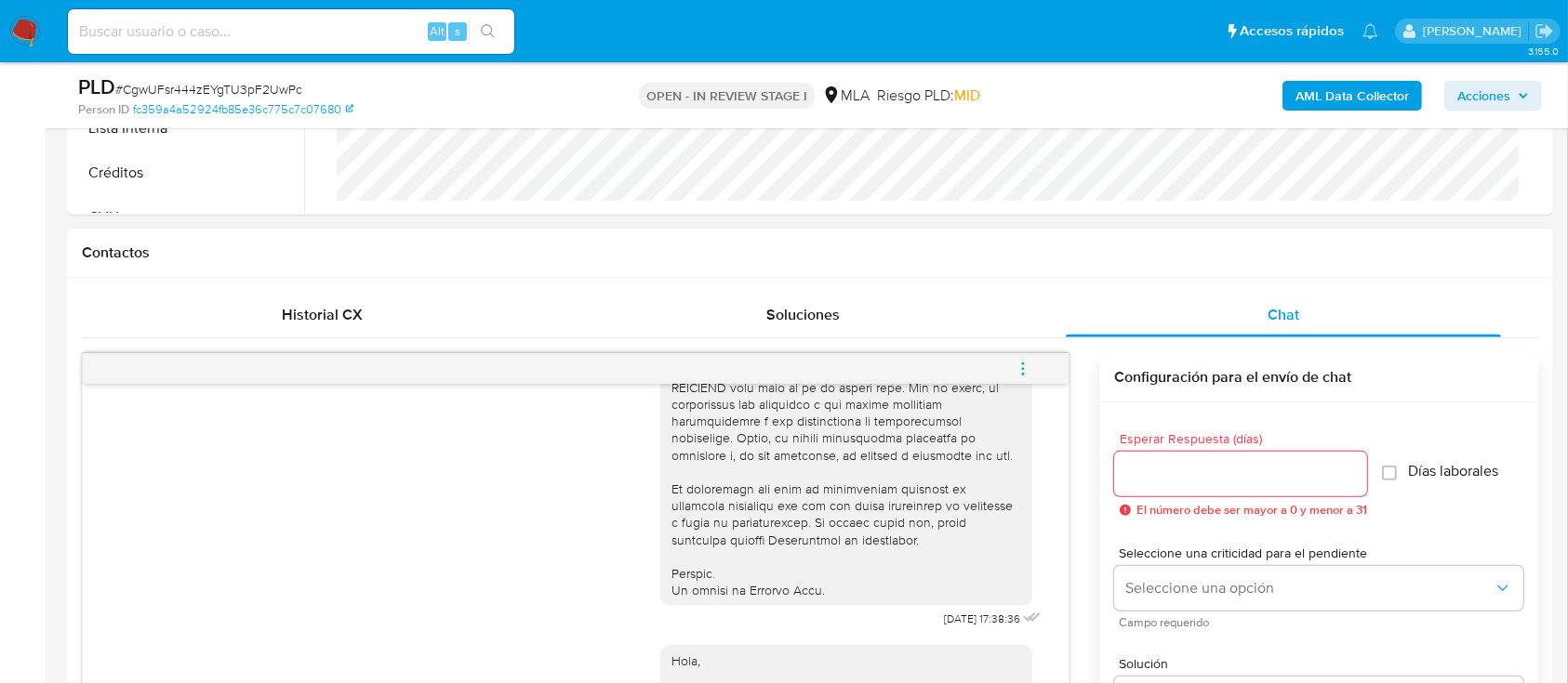
drag, startPoint x: 1017, startPoint y: 357, endPoint x: 952, endPoint y: 321, distance: 74.3
click at [1017, 357] on span "menu-action" at bounding box center [1022, 369] width 17 height 44
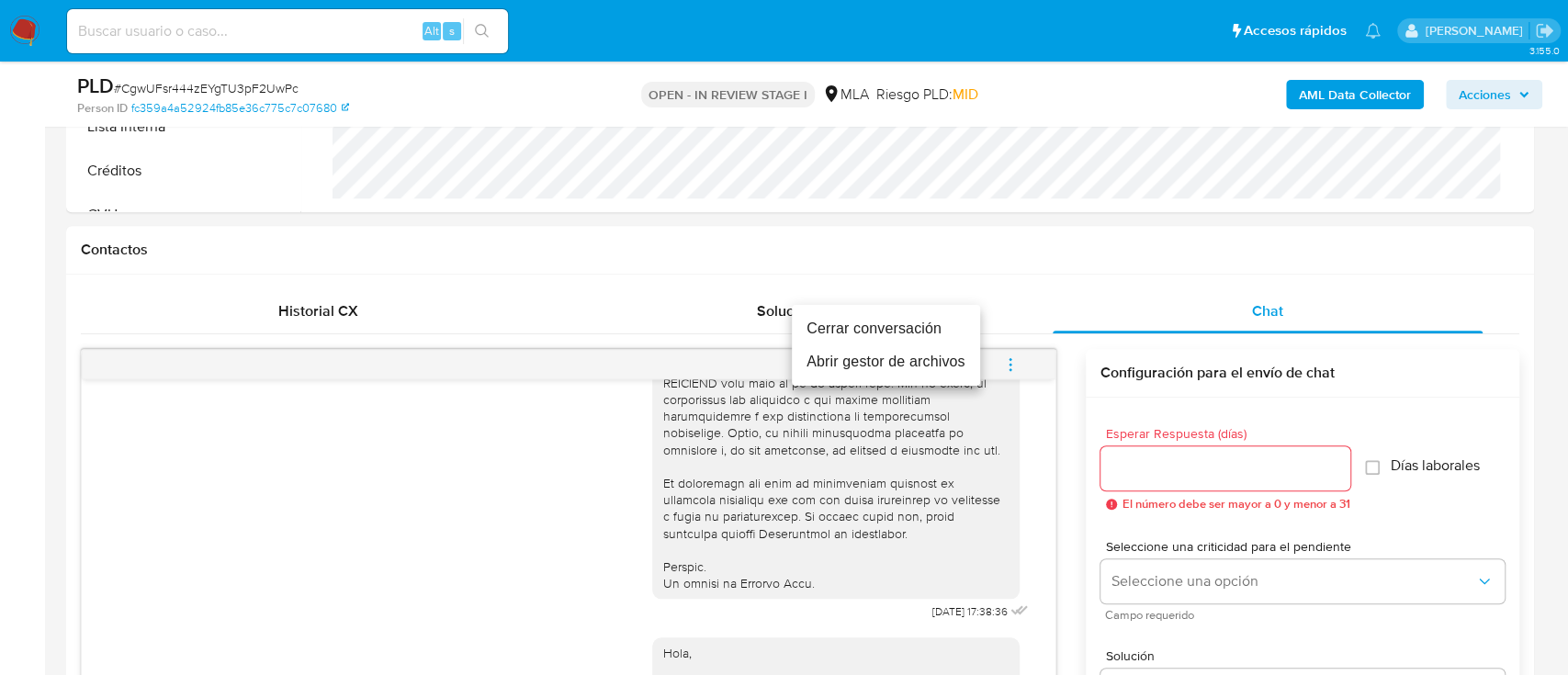
click at [902, 335] on li "Cerrar conversación" at bounding box center [885, 329] width 188 height 33
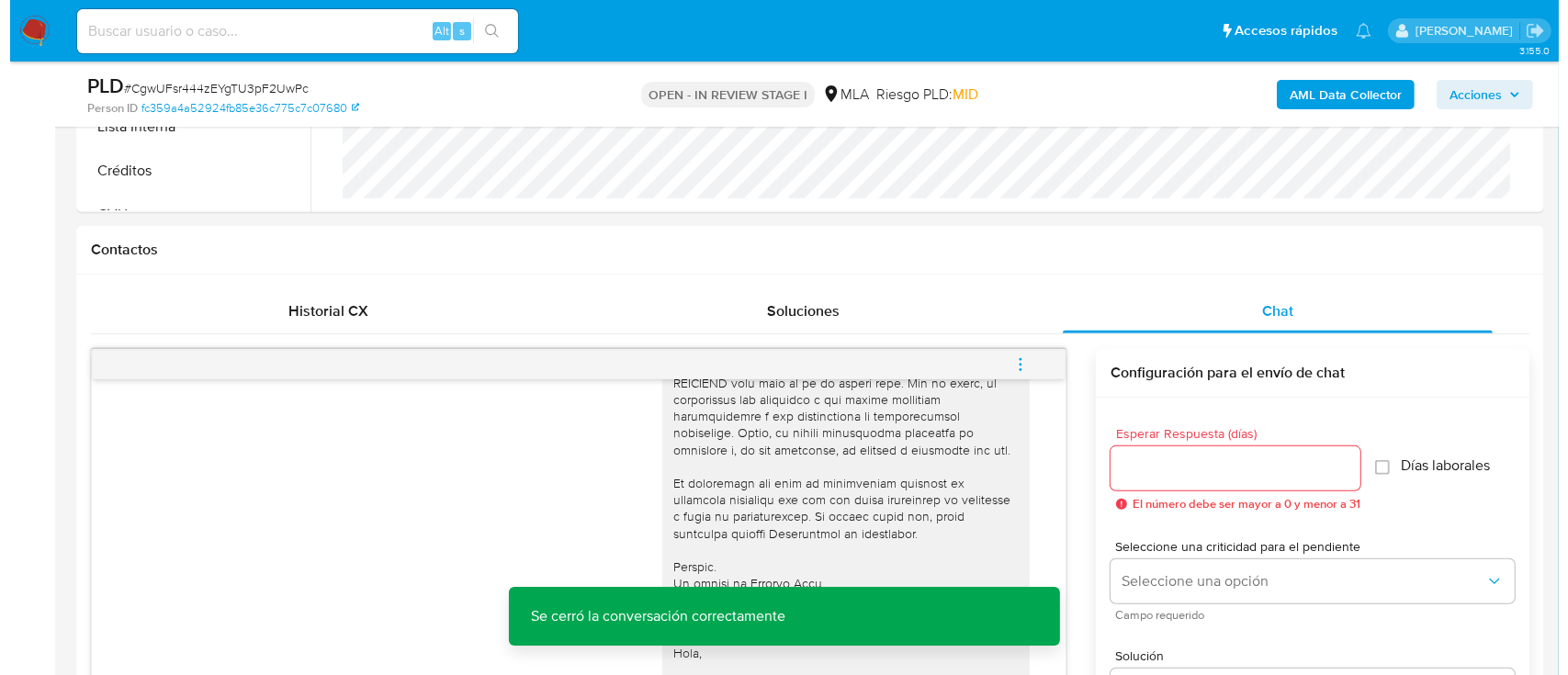
scroll to position [3292, 0]
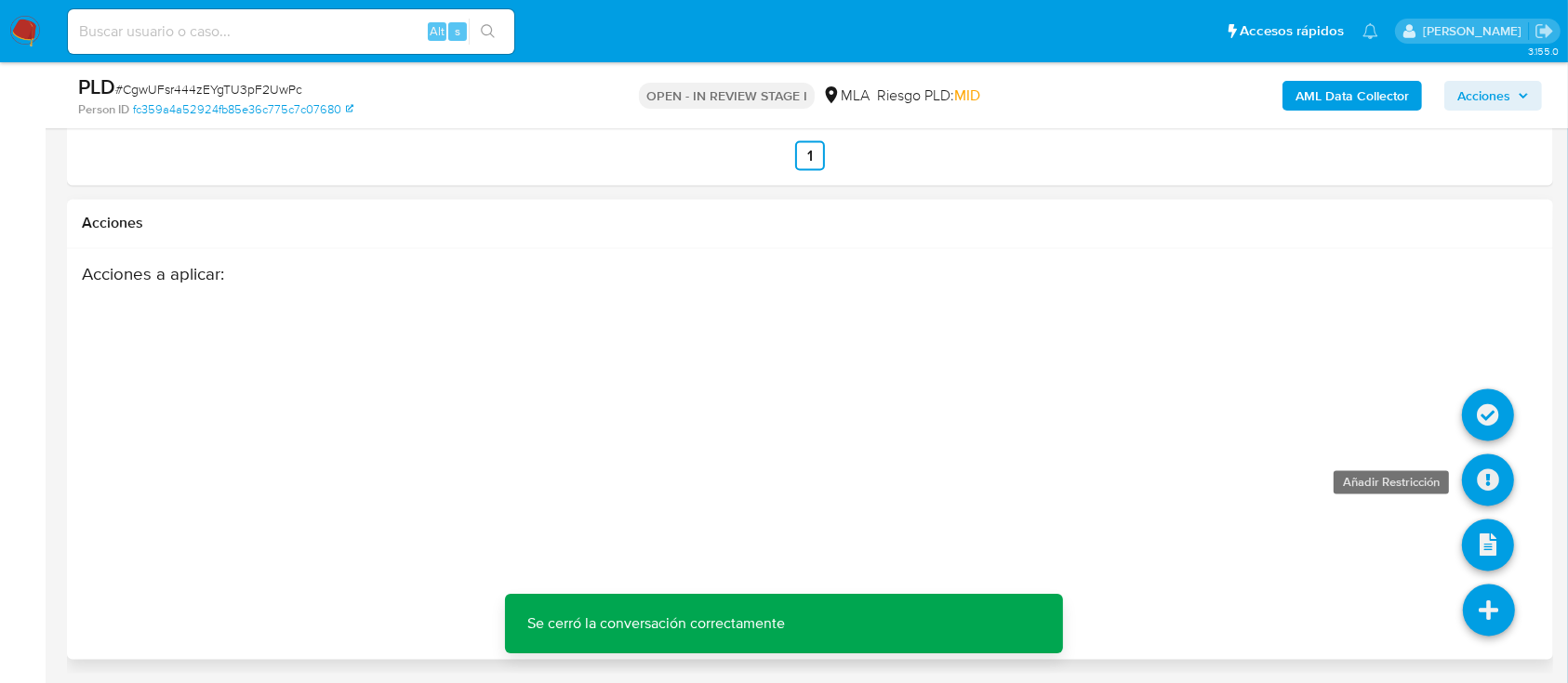
click at [1495, 481] on icon at bounding box center [1487, 480] width 52 height 52
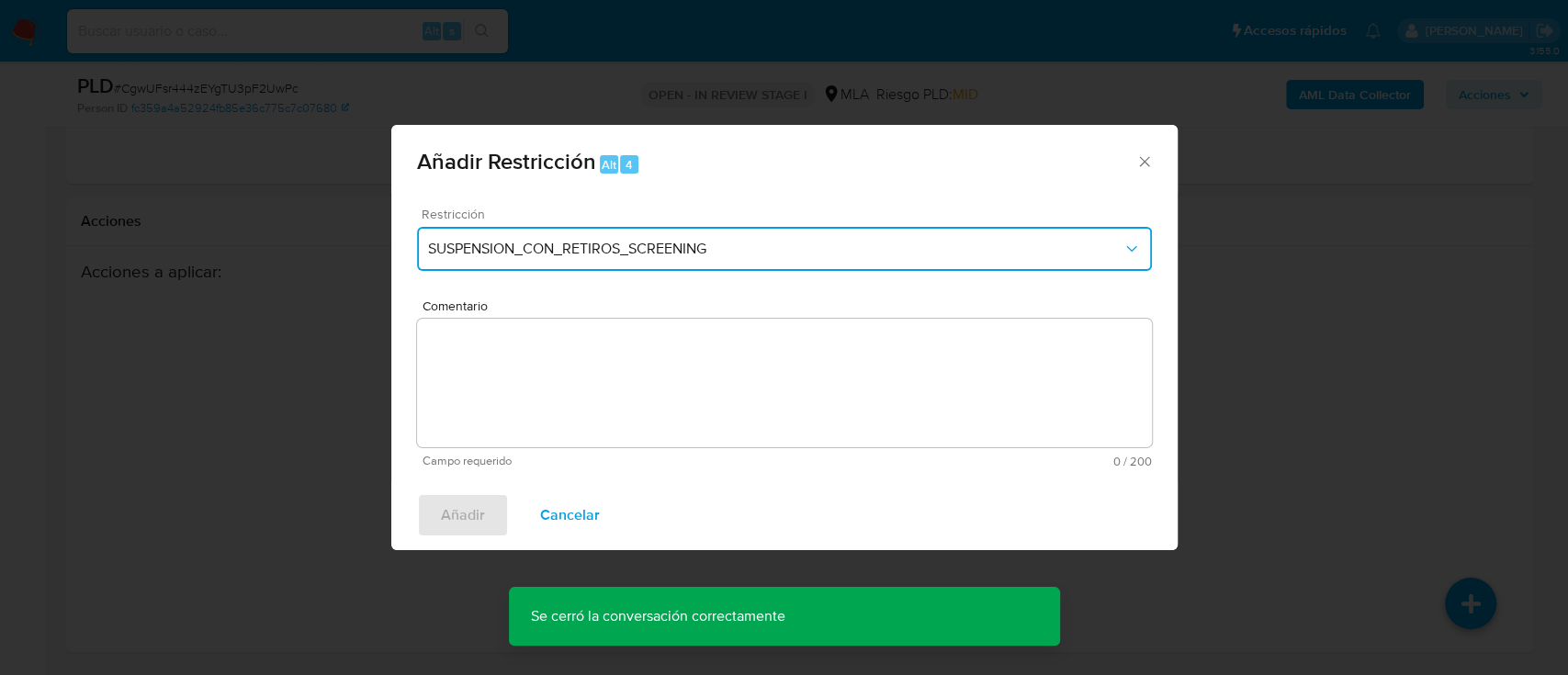
click at [541, 252] on span "SUSPENSION_CON_RETIROS_SCREENING" at bounding box center [775, 248] width 694 height 19
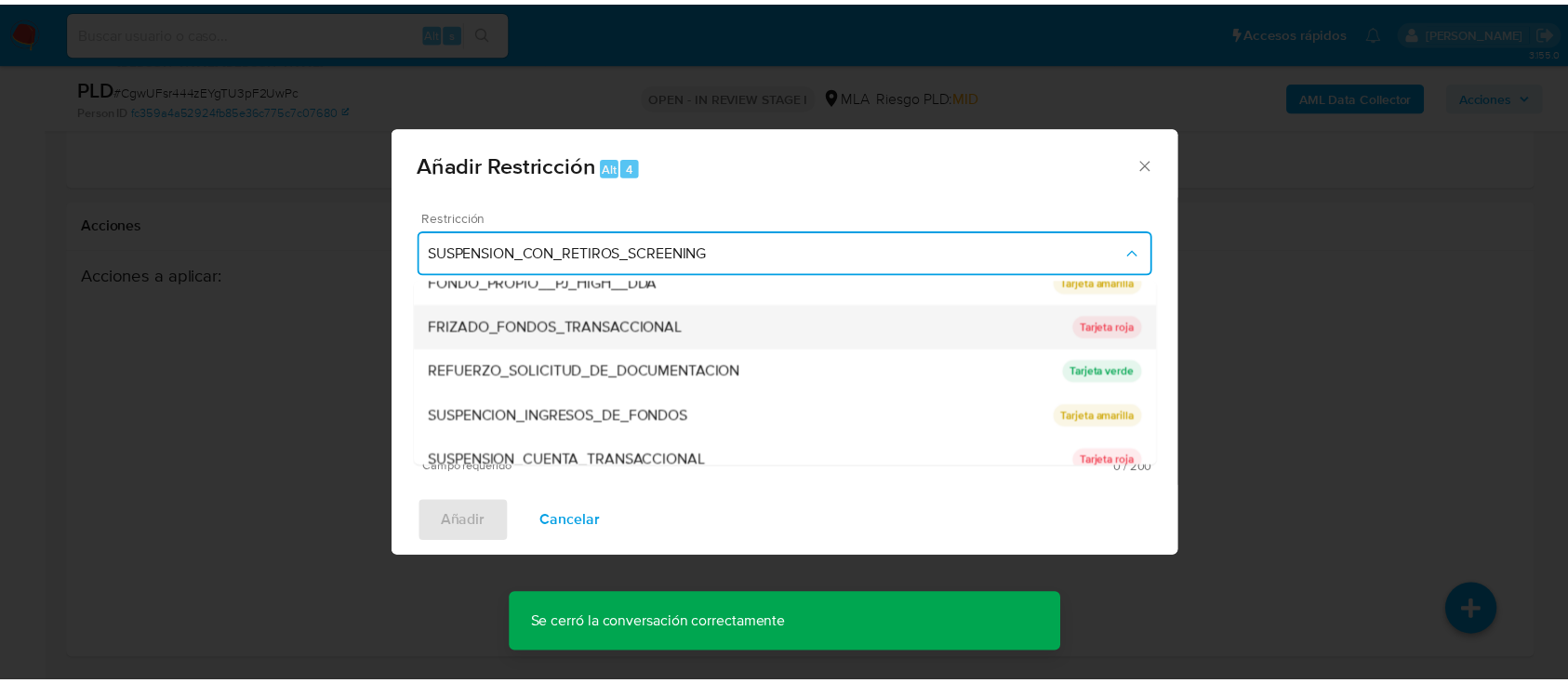
scroll to position [372, 0]
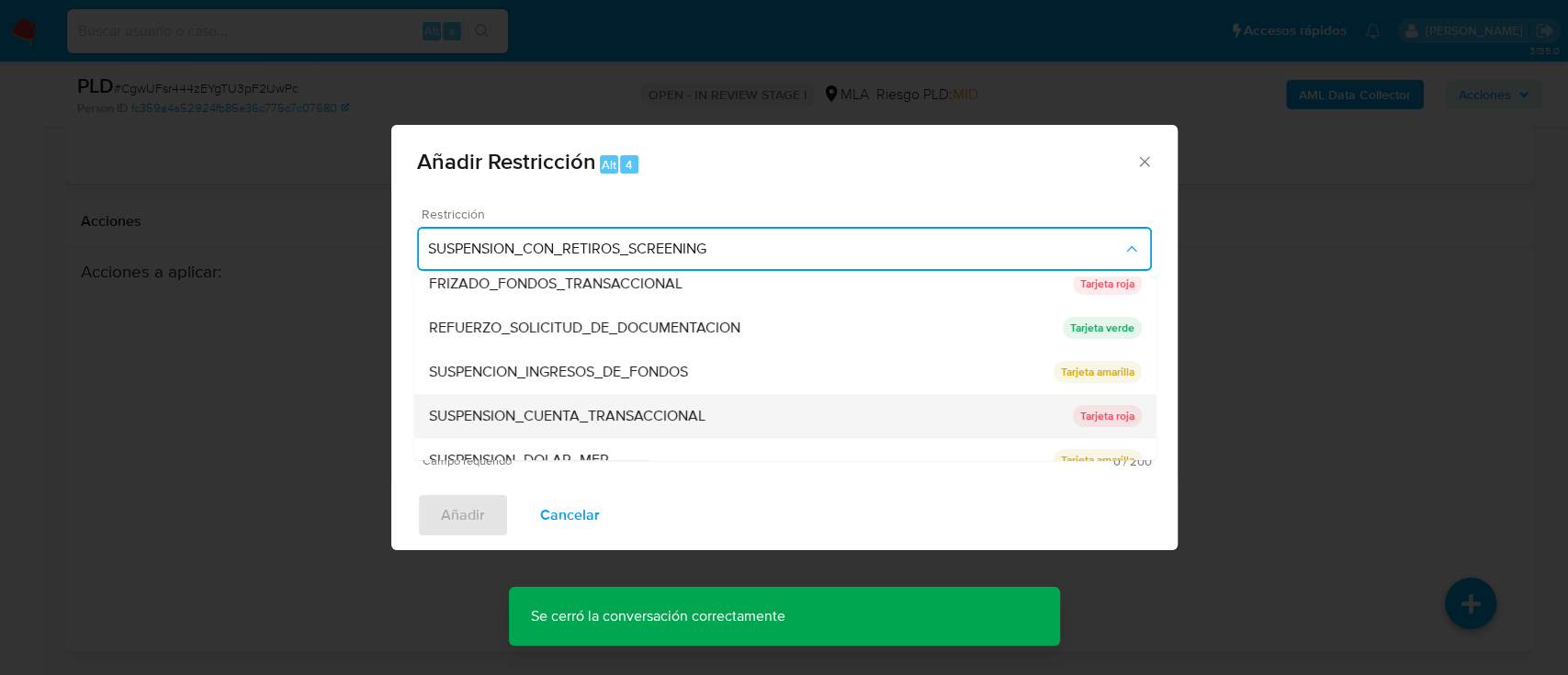
click at [649, 400] on div "SUSPENSION_CUENTA_TRANSACCIONAL" at bounding box center [750, 416] width 644 height 44
click at [649, 400] on textarea "Comentario" at bounding box center [784, 383] width 735 height 129
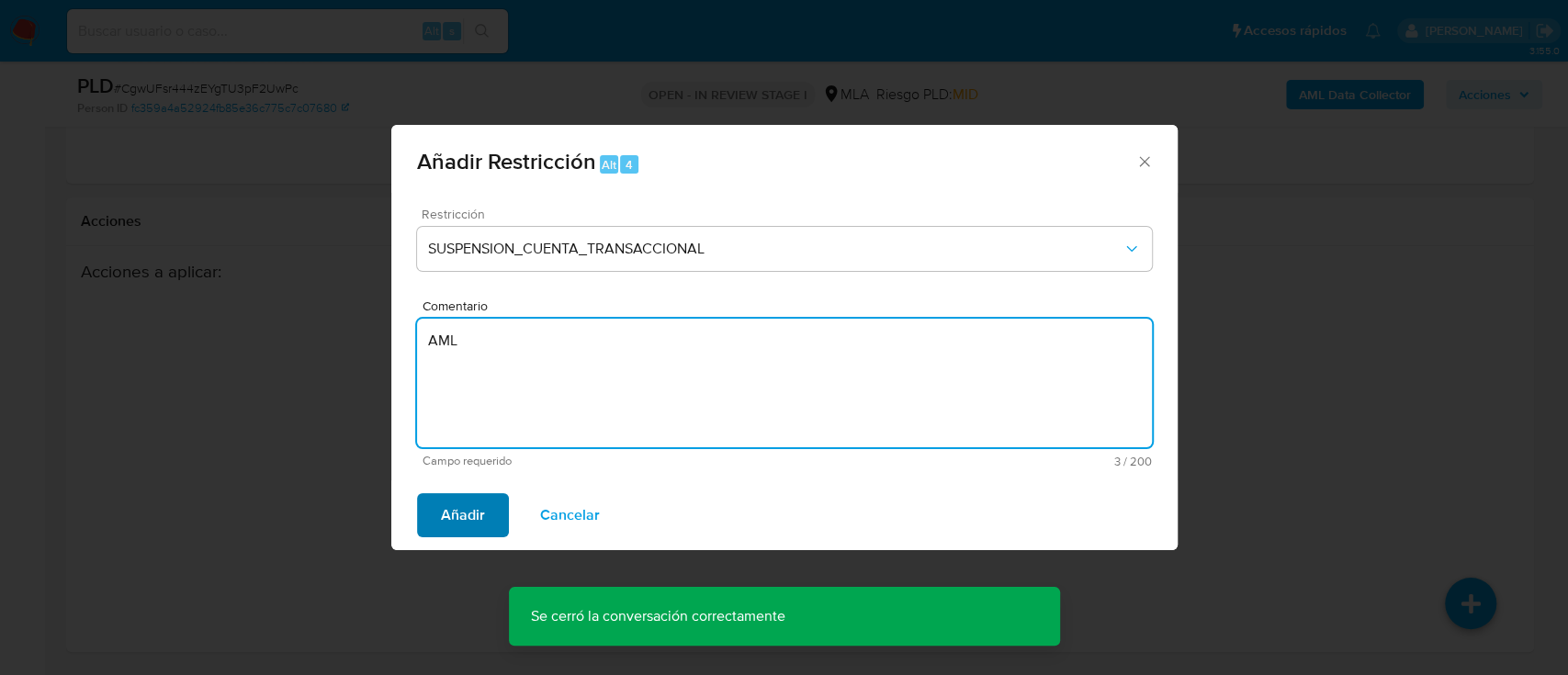
type textarea "AML"
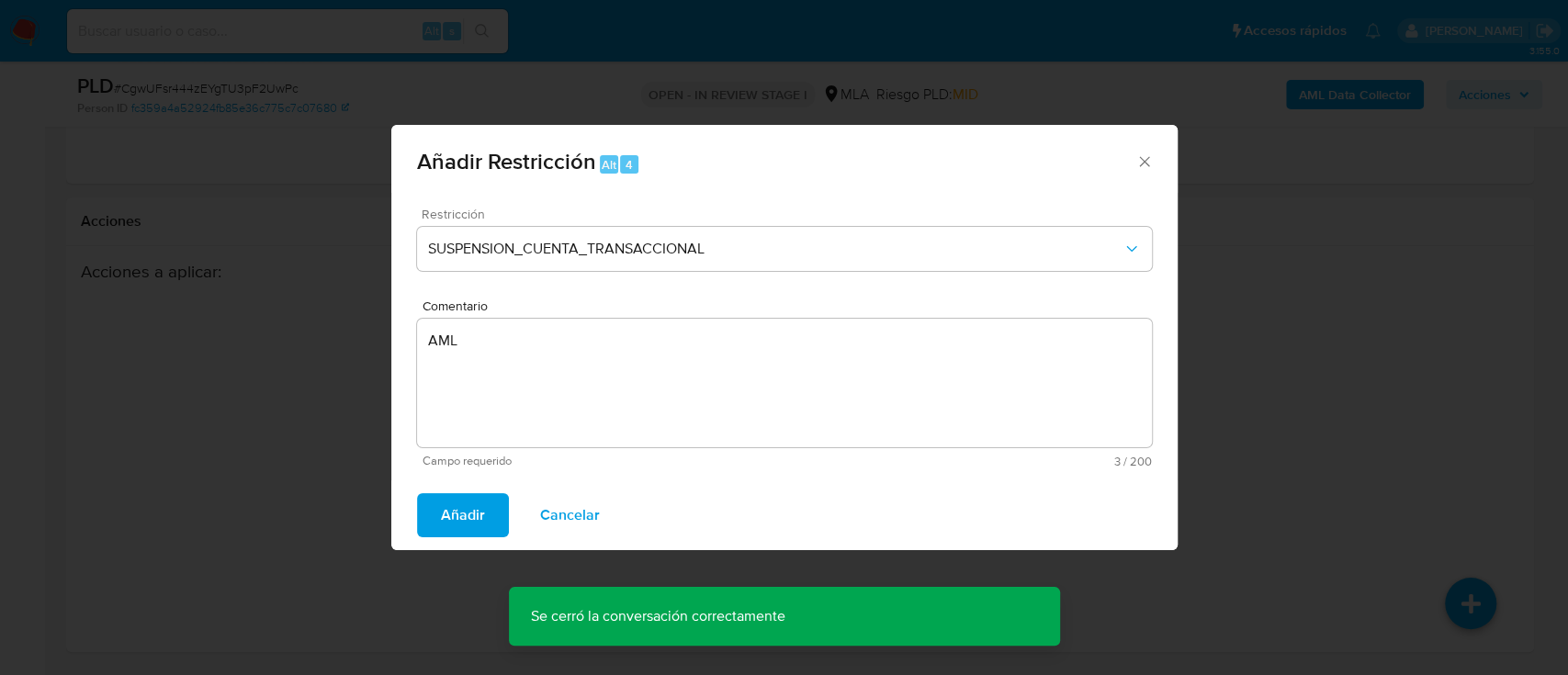
click at [441, 516] on span "Añadir" at bounding box center [463, 516] width 44 height 41
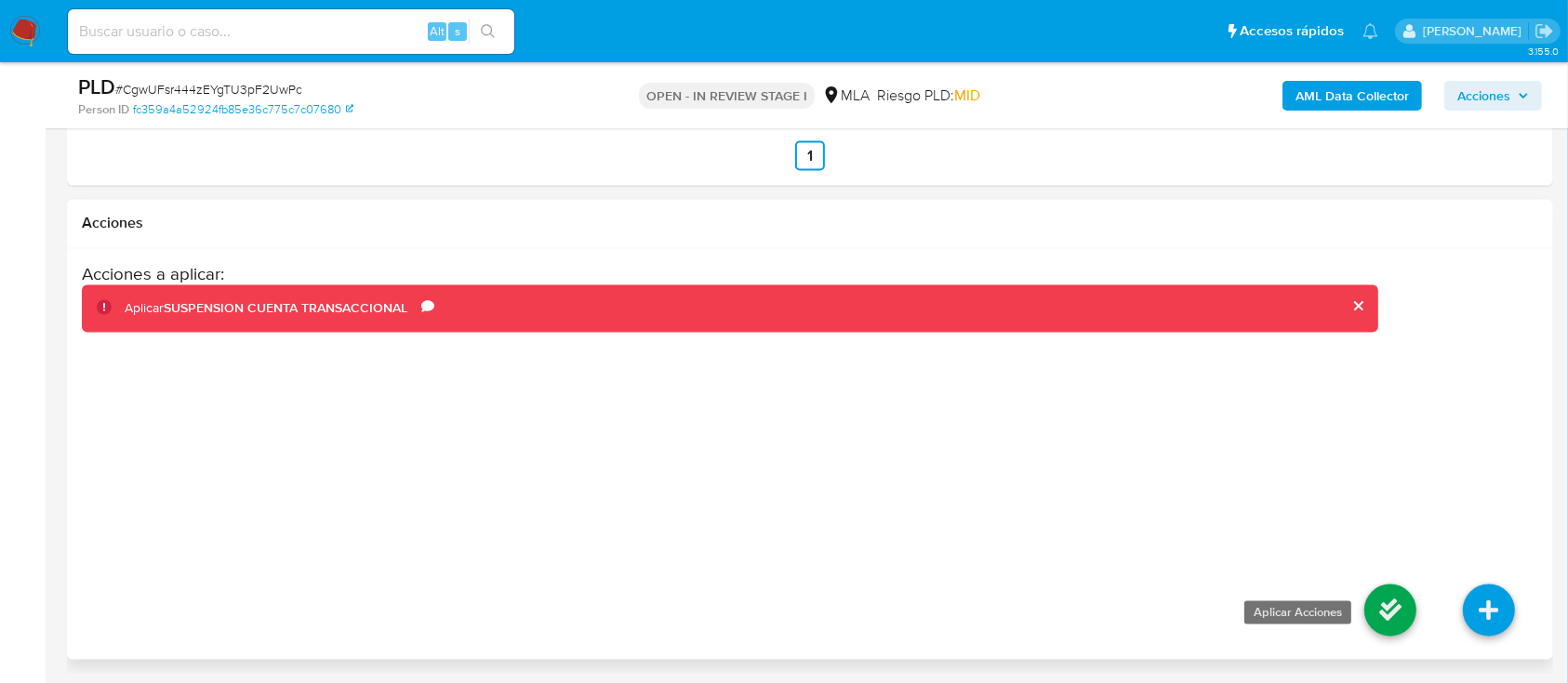
click at [1398, 605] on icon at bounding box center [1390, 610] width 52 height 52
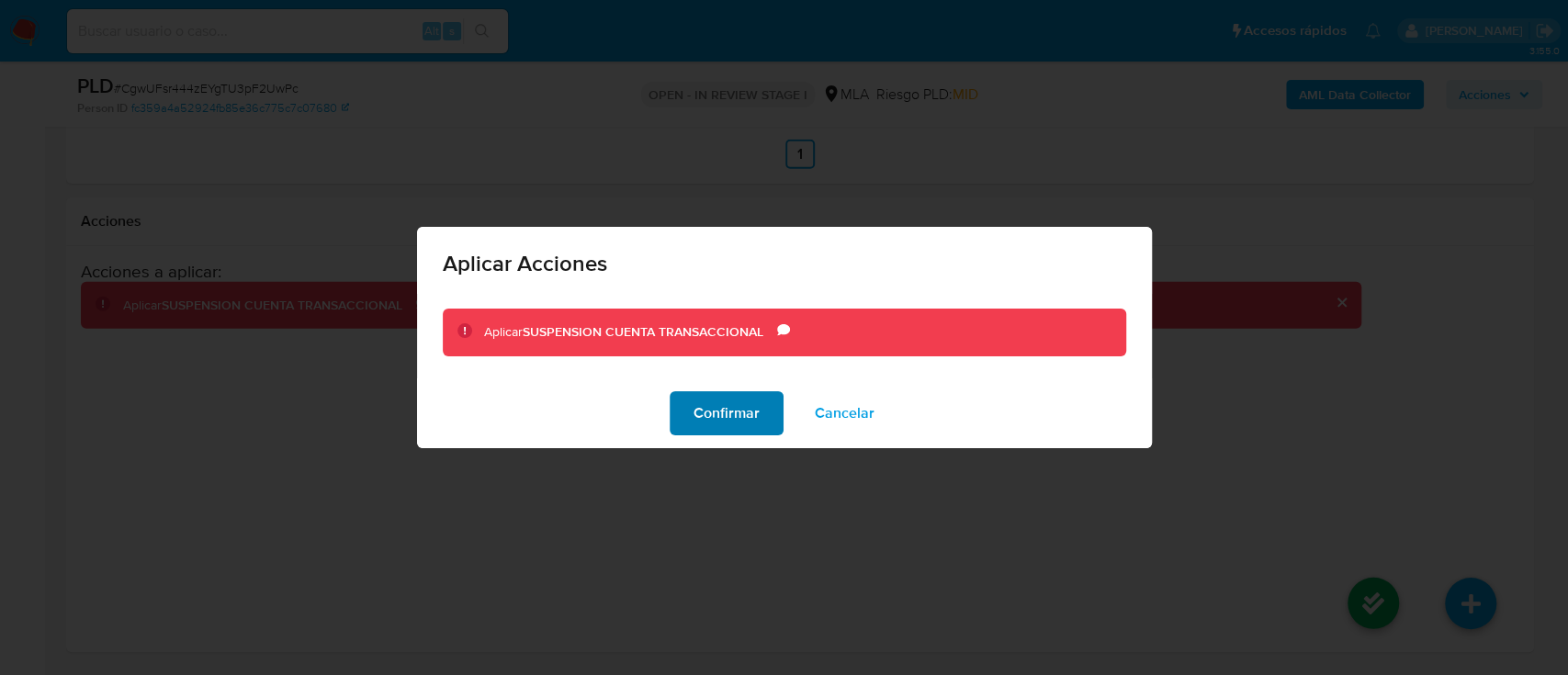
click at [701, 417] on span "Confirmar" at bounding box center [727, 414] width 66 height 41
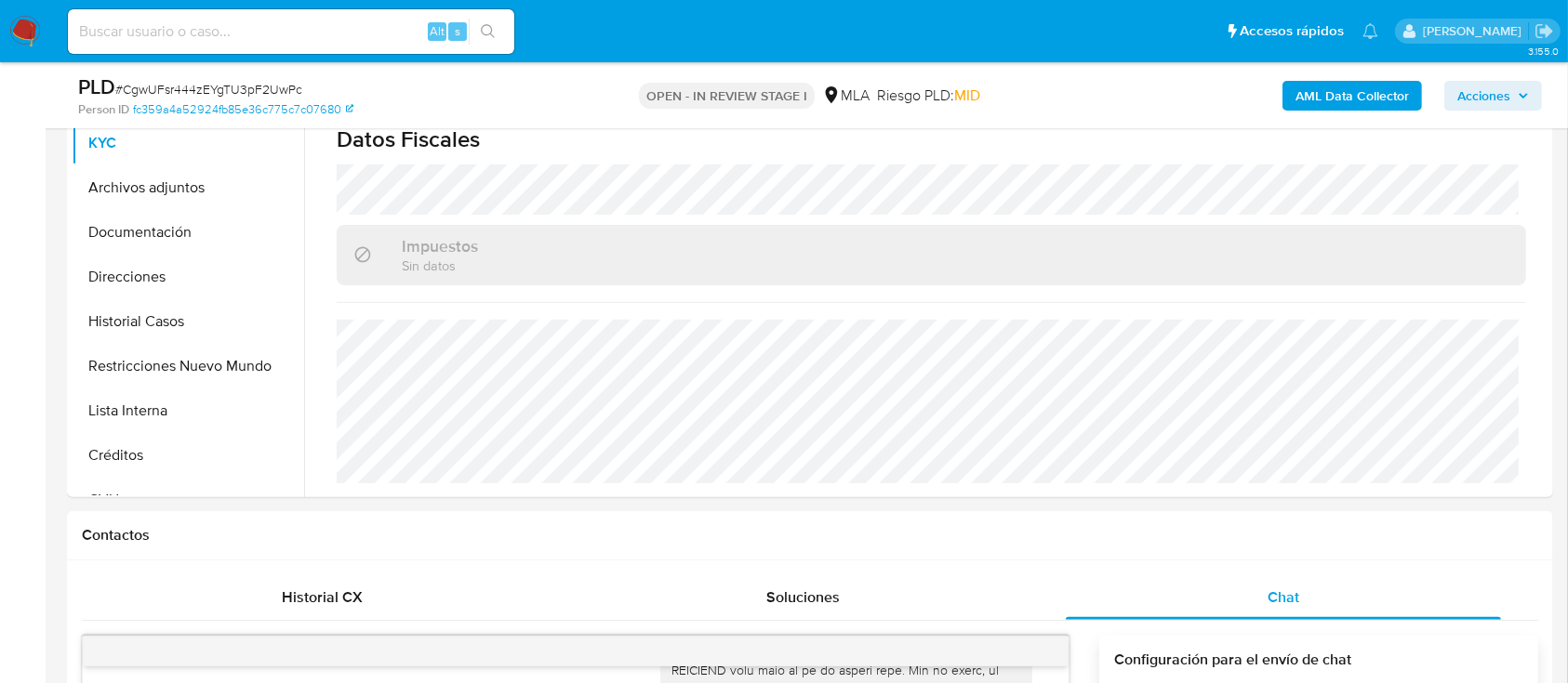
scroll to position [356, 0]
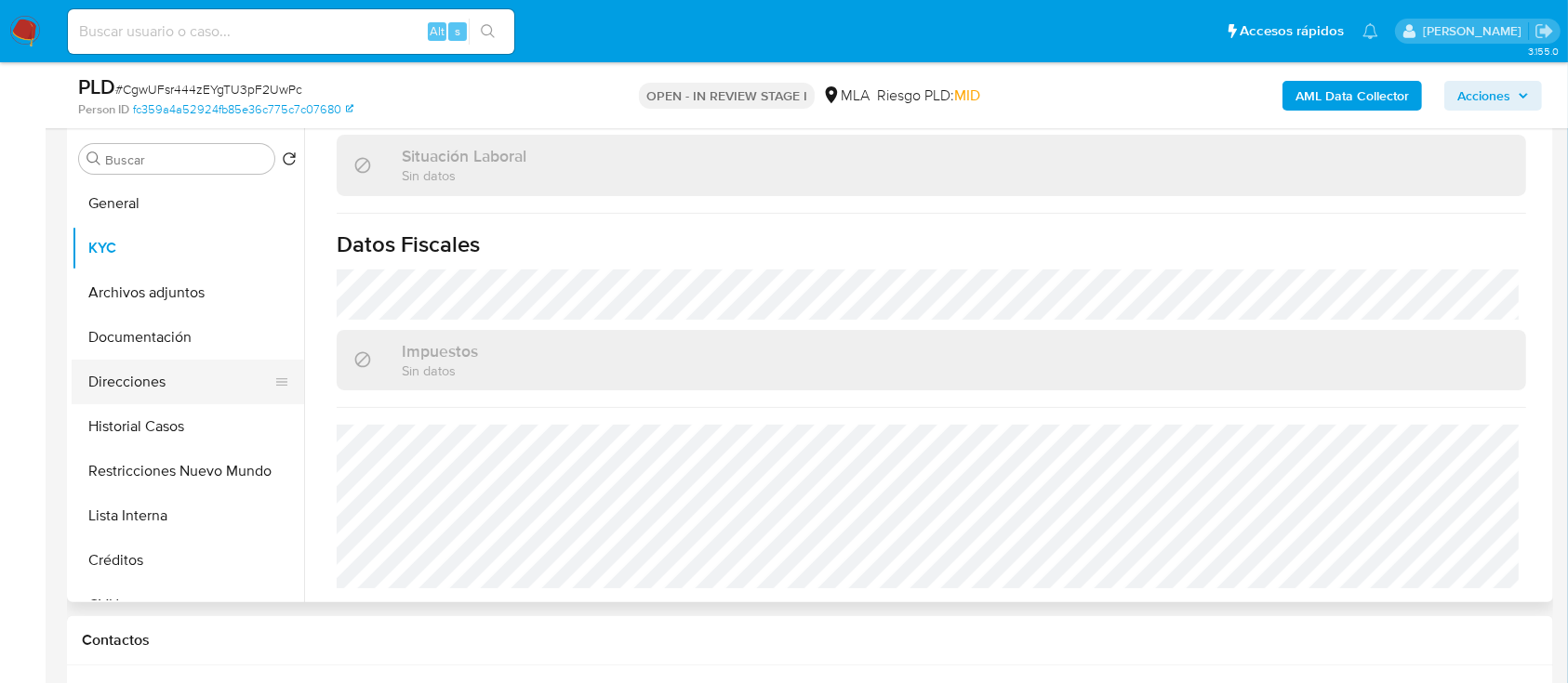
click at [193, 403] on button "Direcciones" at bounding box center [180, 381] width 218 height 44
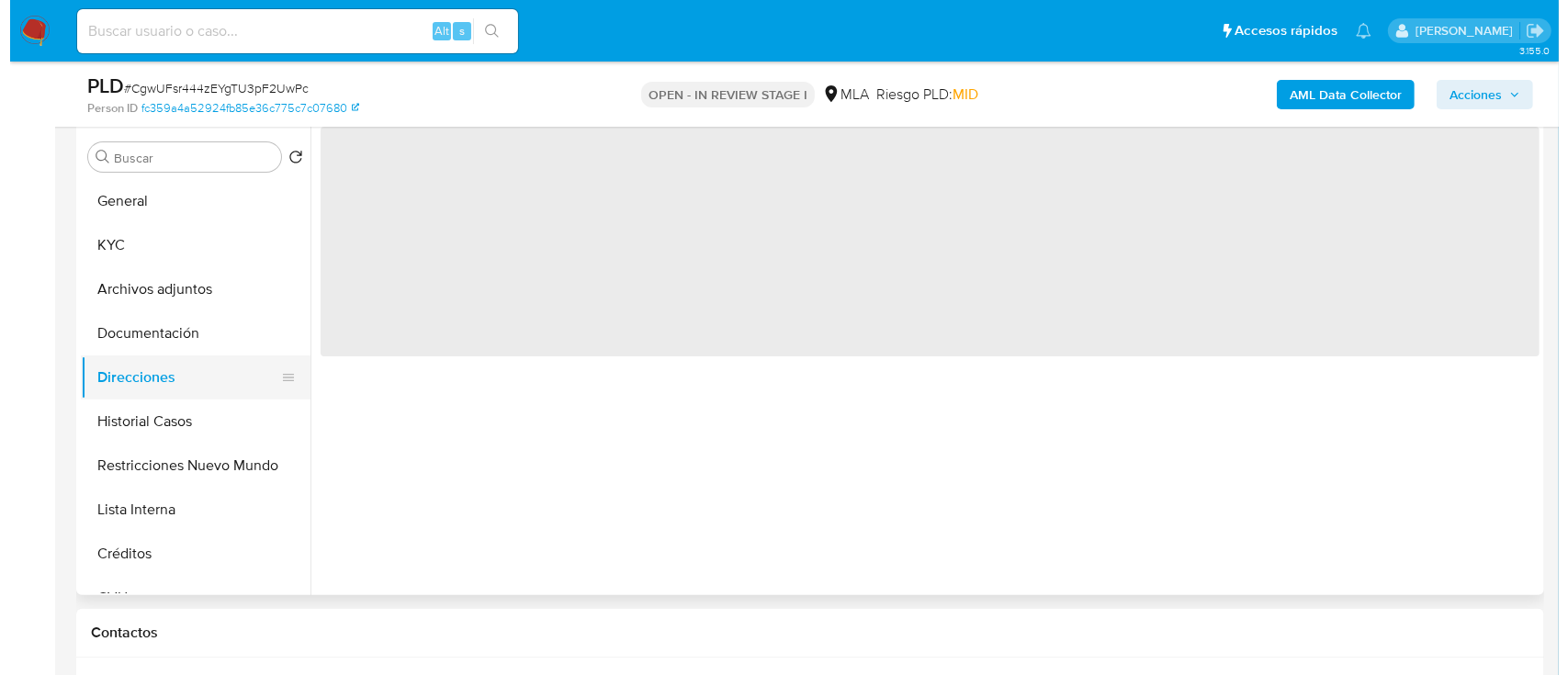
scroll to position [0, 0]
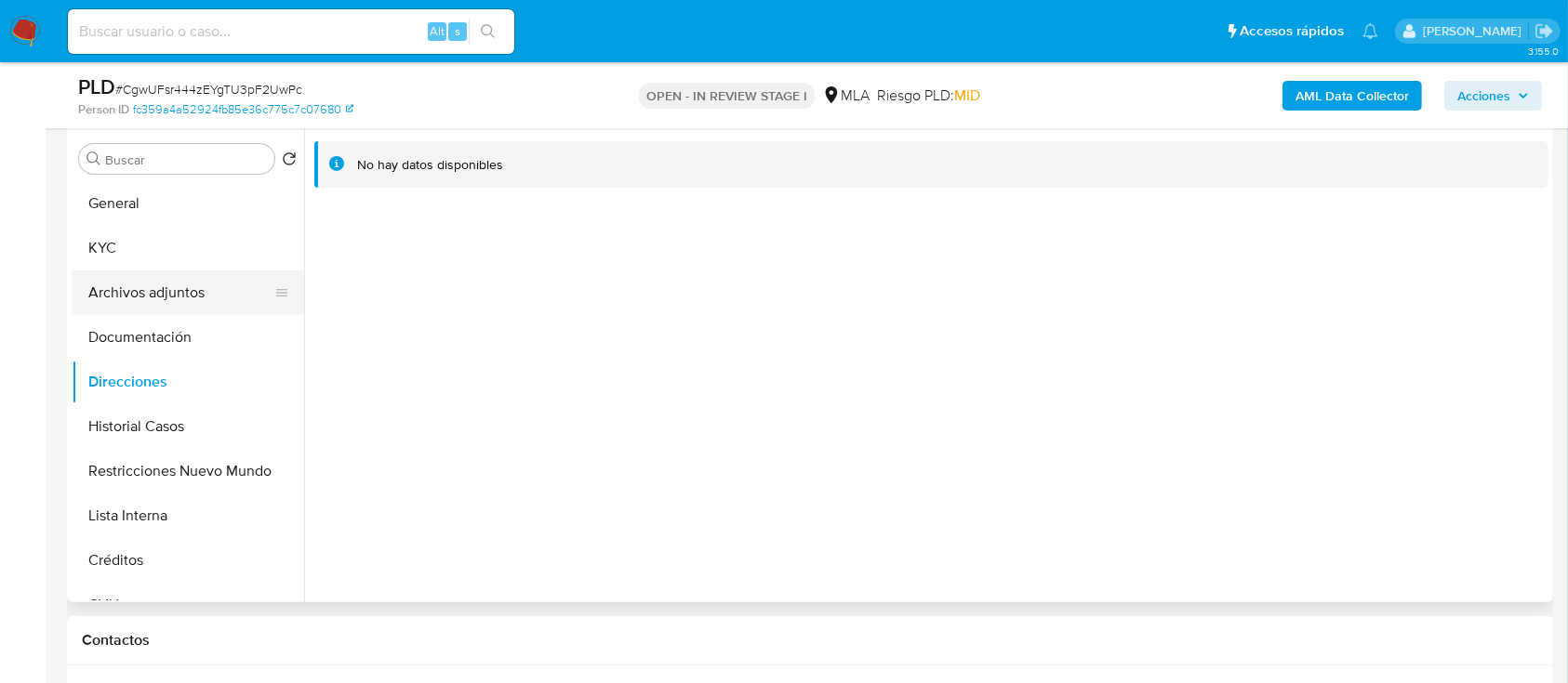
click at [175, 296] on button "Archivos adjuntos" at bounding box center [180, 293] width 218 height 44
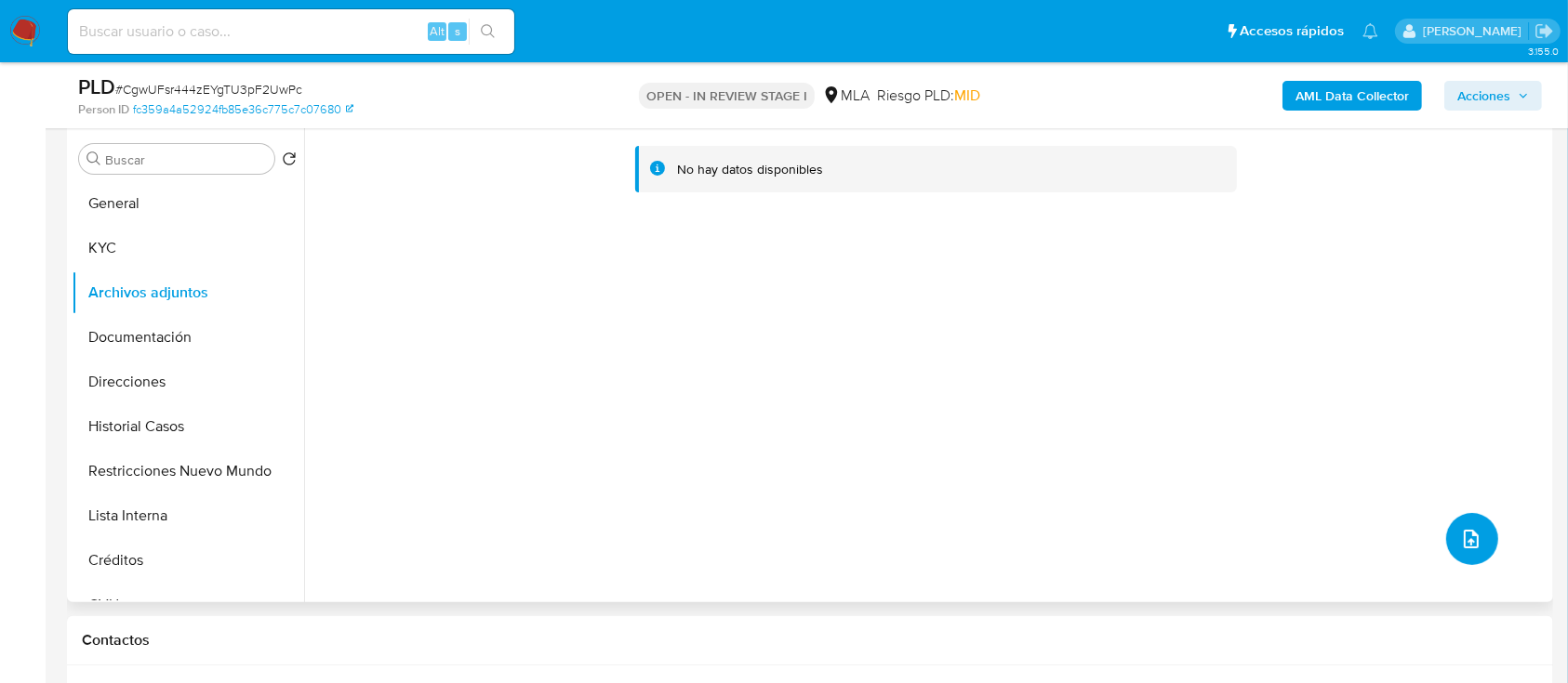
click at [1464, 534] on icon "upload-file" at bounding box center [1470, 539] width 23 height 23
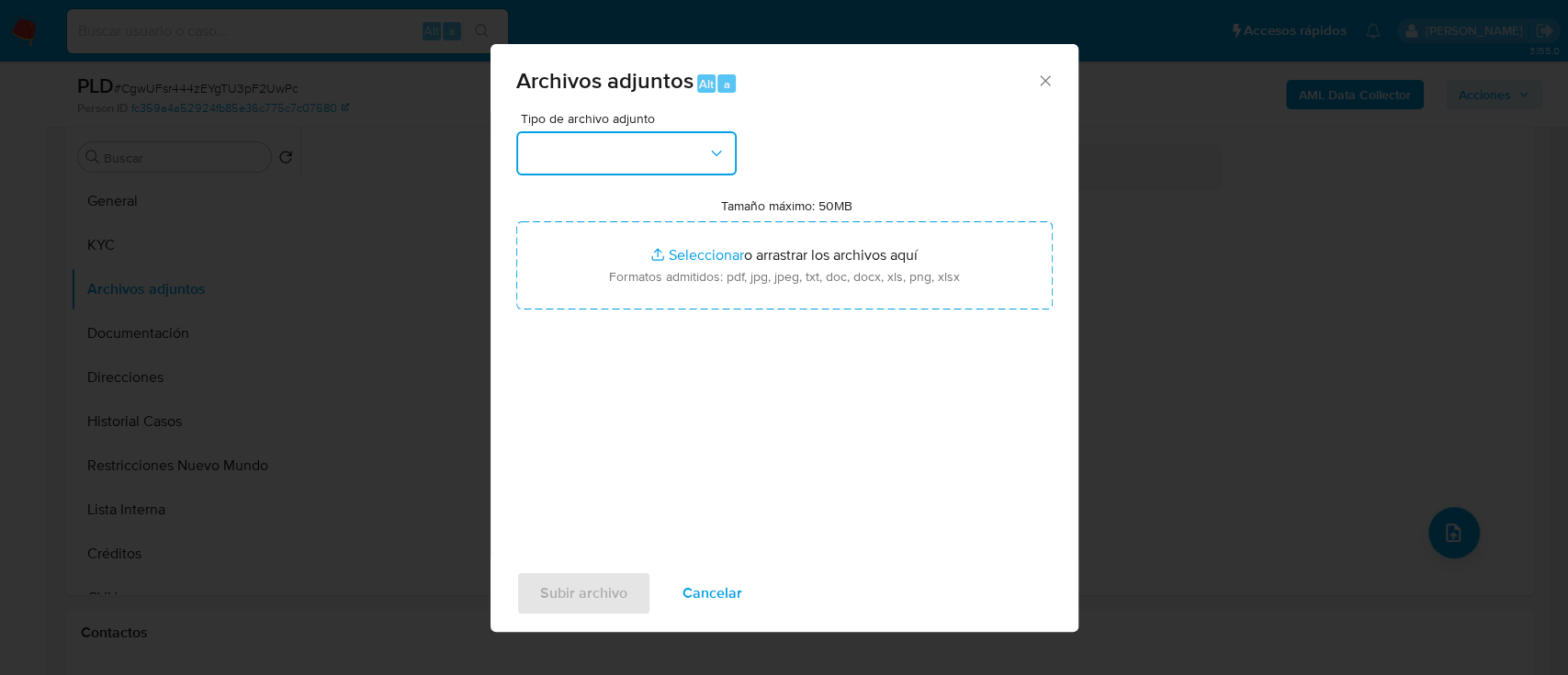
click at [676, 166] on button "button" at bounding box center [626, 153] width 220 height 44
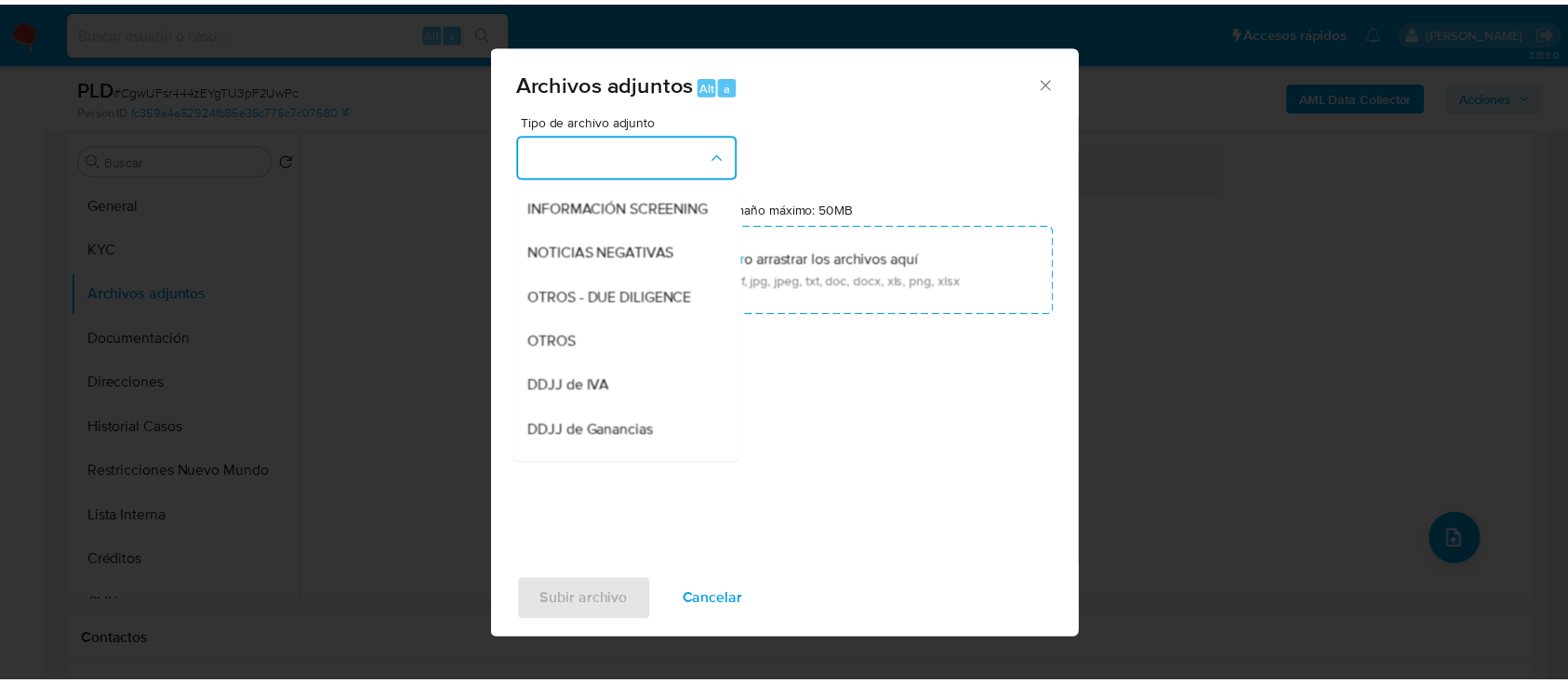
scroll to position [372, 0]
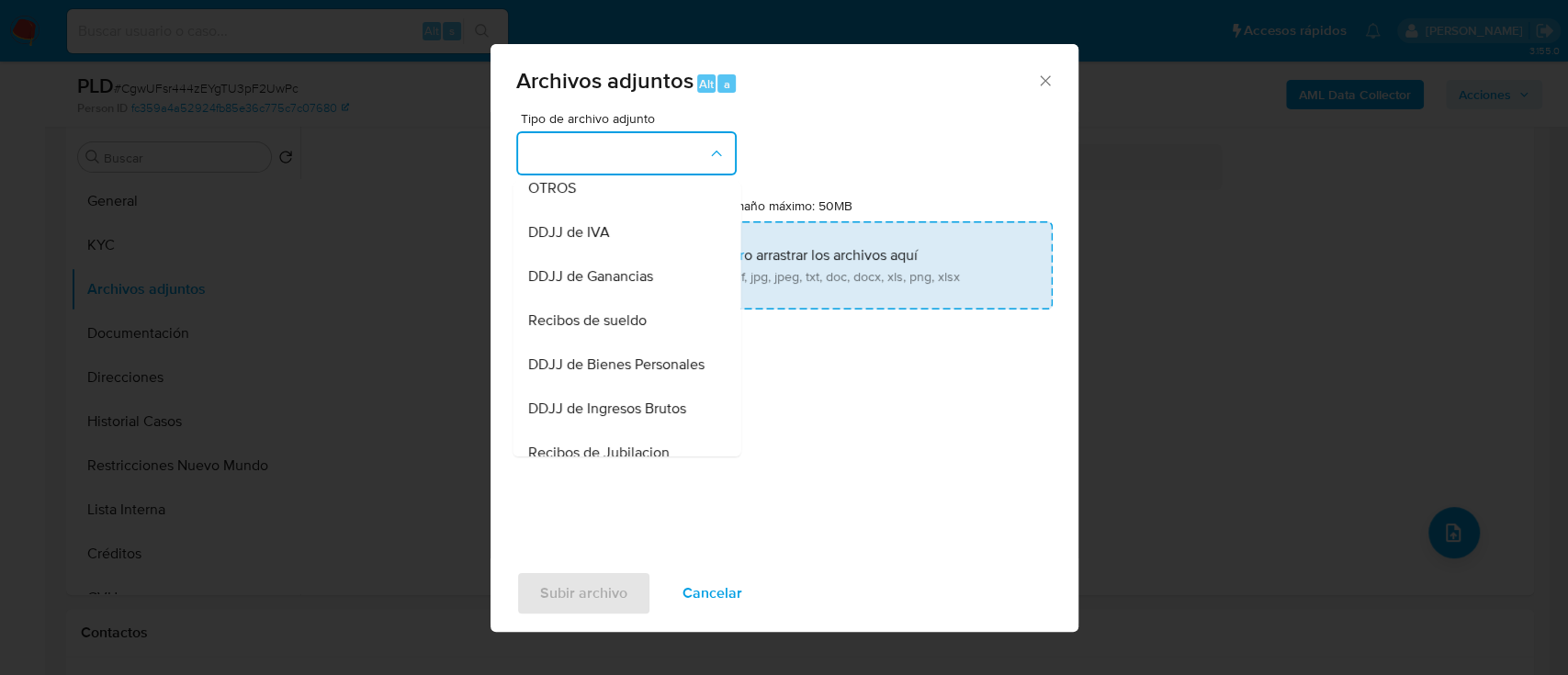
drag, startPoint x: 623, startPoint y: 207, endPoint x: 737, endPoint y: 272, distance: 131.2
click at [624, 207] on div "OTROS" at bounding box center [621, 188] width 187 height 44
click at [737, 272] on input "Tamaño máximo: 50MB Seleccionar archivos" at bounding box center [784, 265] width 537 height 89
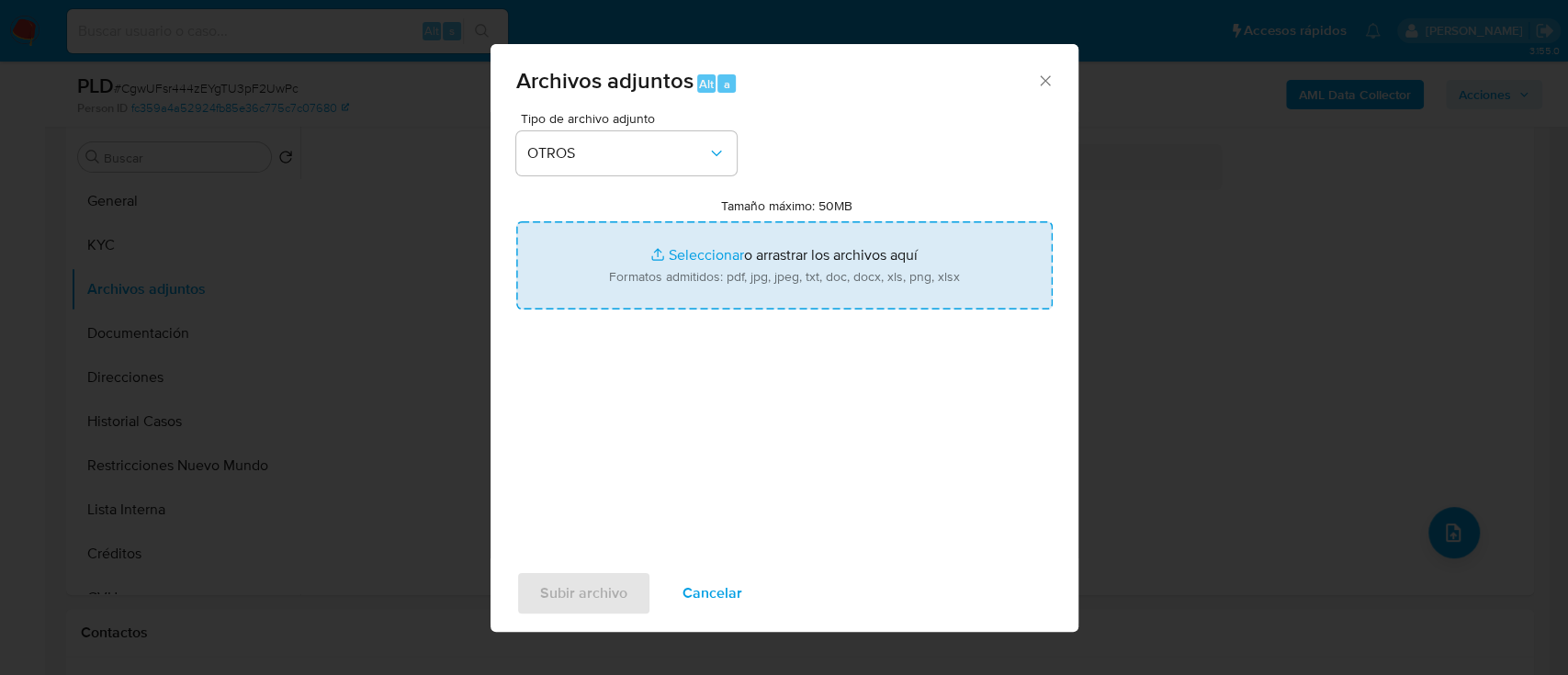
type input "C:\fakepath\2409582960 - Movimientos.xlsx"
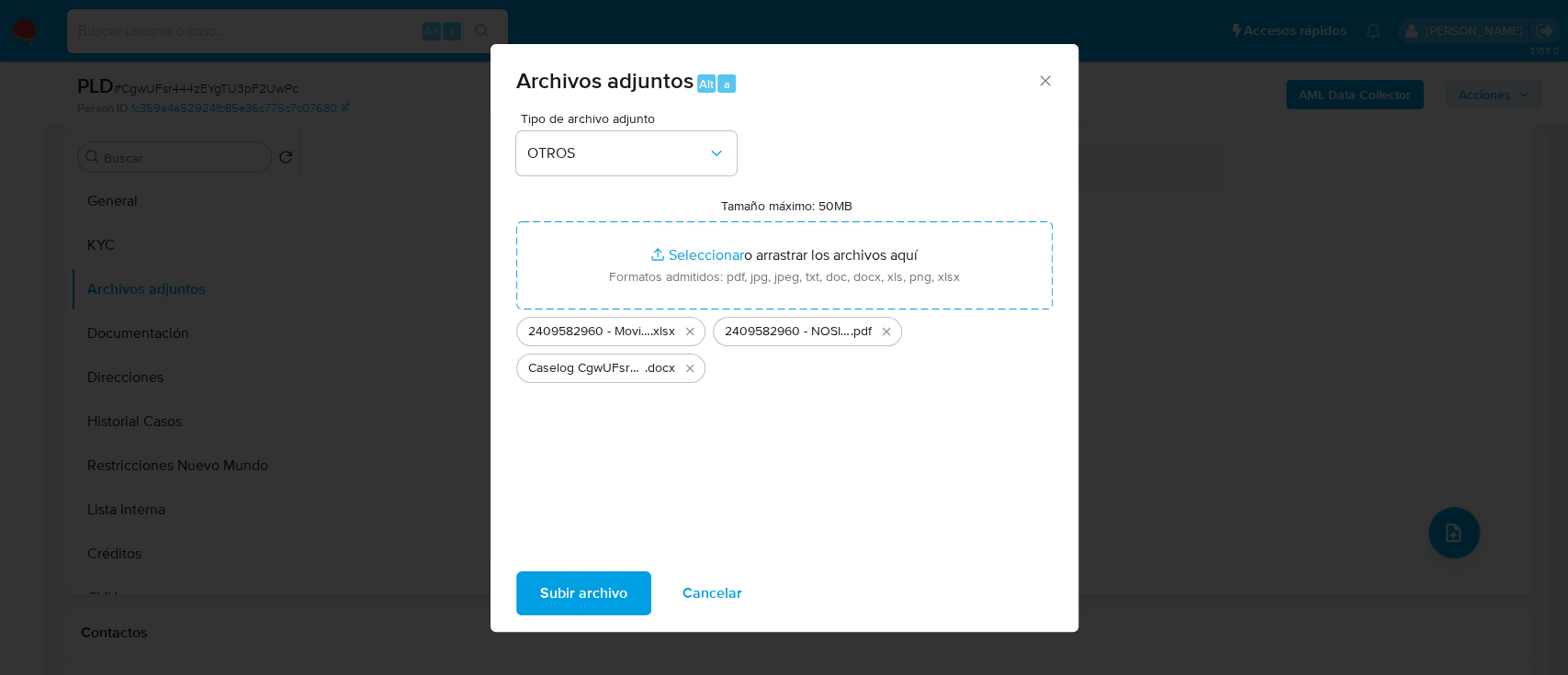
click at [605, 601] on span "Subir archivo" at bounding box center [584, 594] width 88 height 41
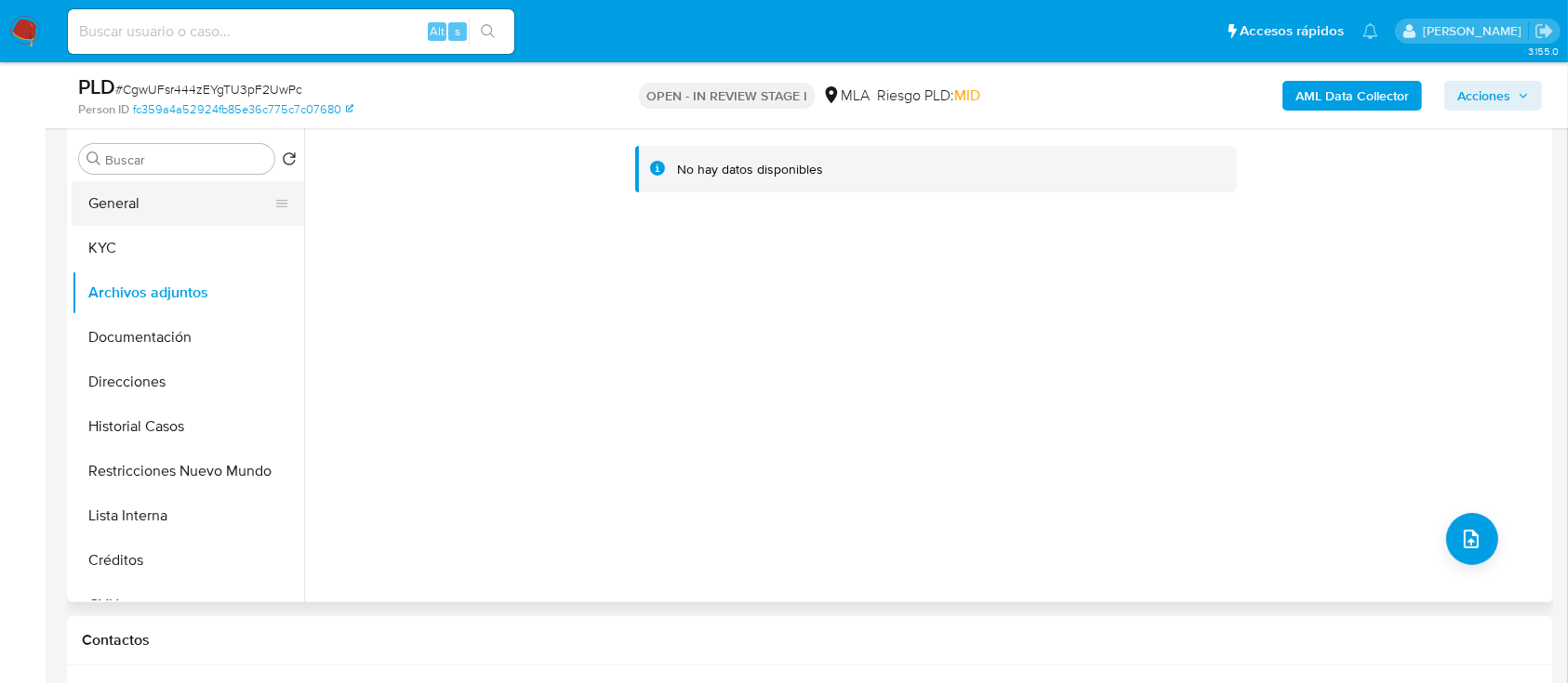
click at [162, 195] on button "General" at bounding box center [180, 203] width 218 height 44
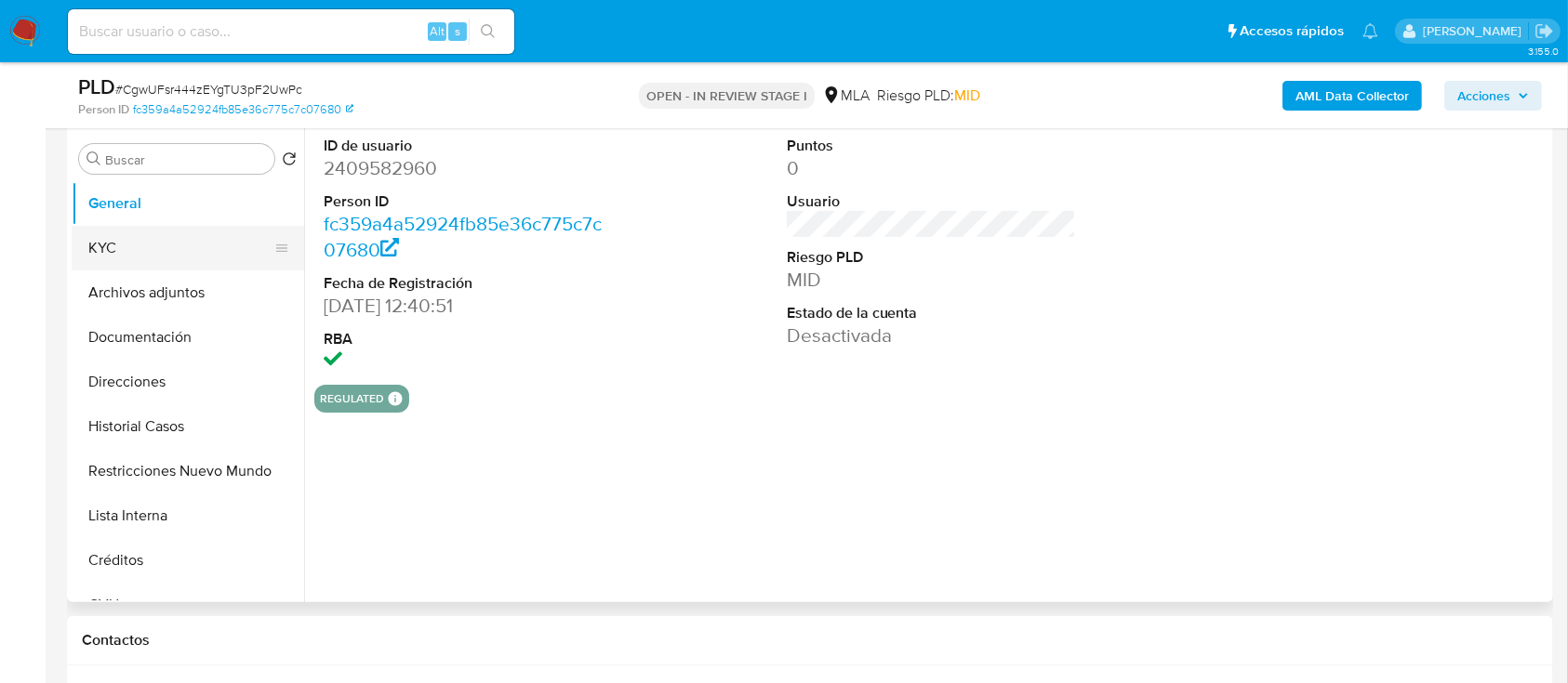
click at [178, 262] on button "KYC" at bounding box center [180, 247] width 218 height 44
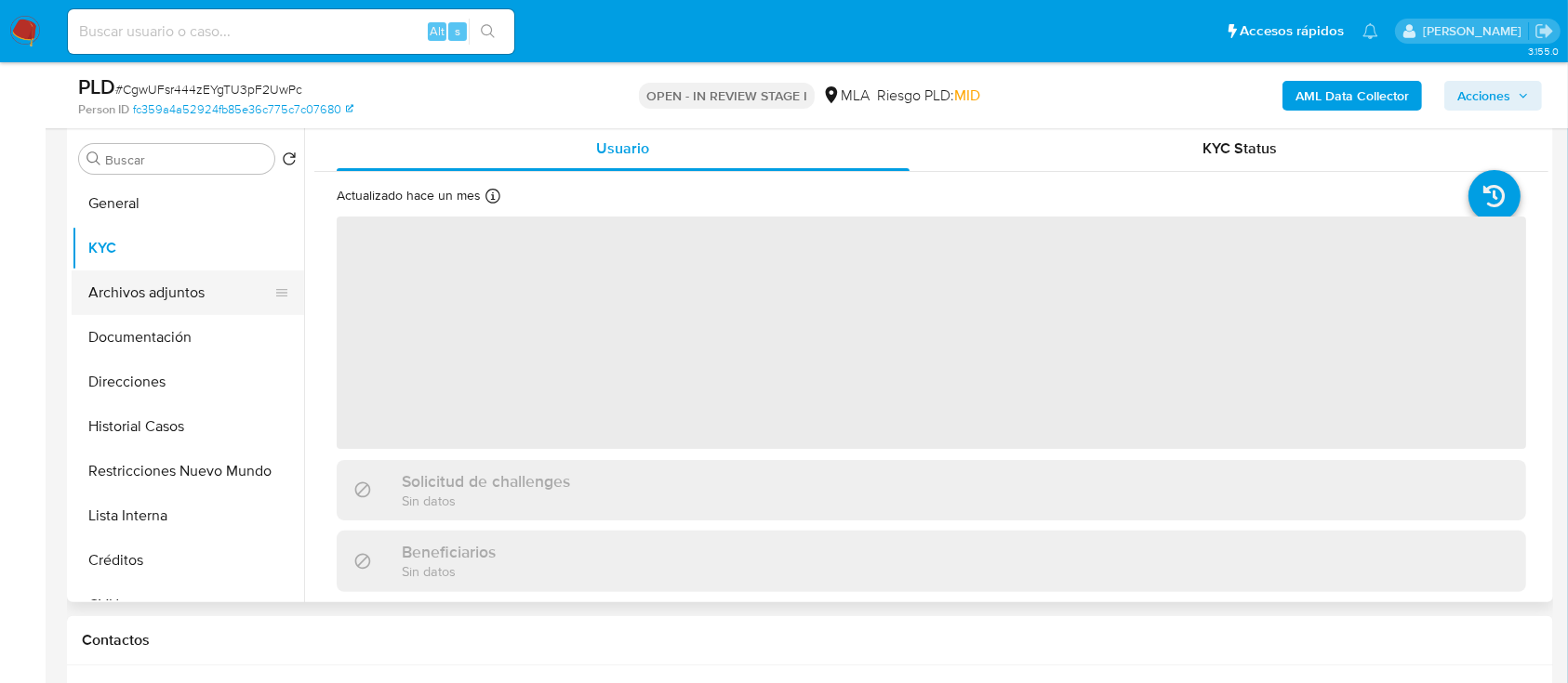
click at [183, 295] on button "Archivos adjuntos" at bounding box center [180, 293] width 218 height 44
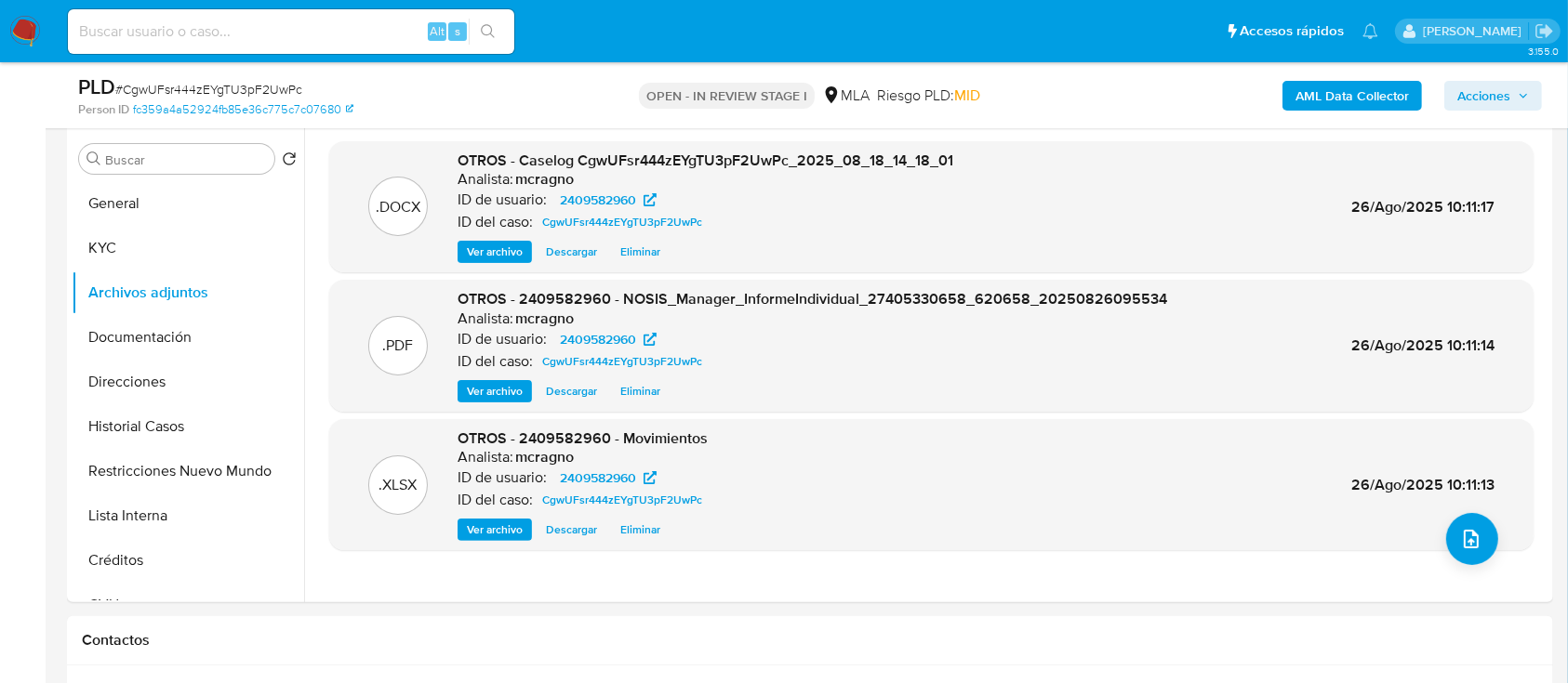
click at [1476, 92] on span "Acciones" at bounding box center [1483, 96] width 53 height 30
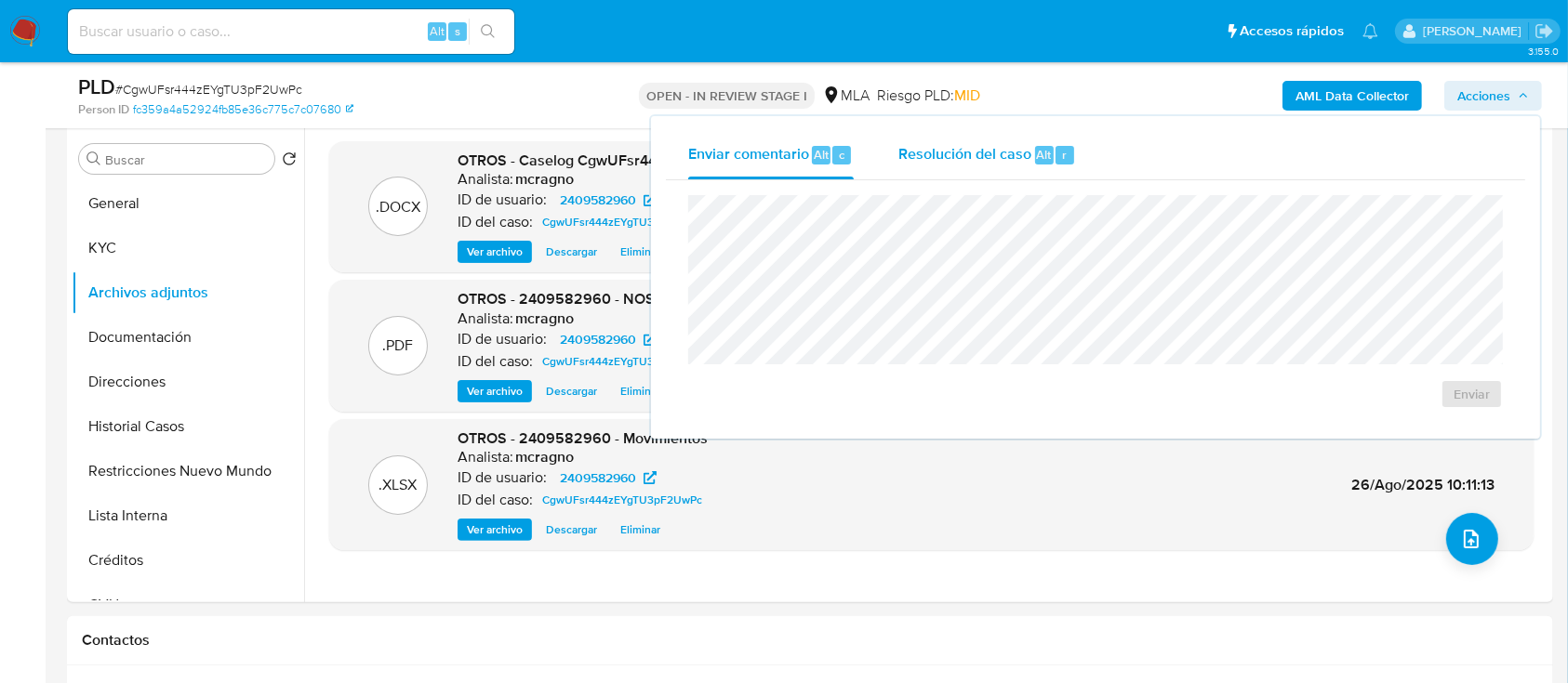
click at [1019, 168] on div "Resolución del caso Alt r" at bounding box center [987, 155] width 177 height 48
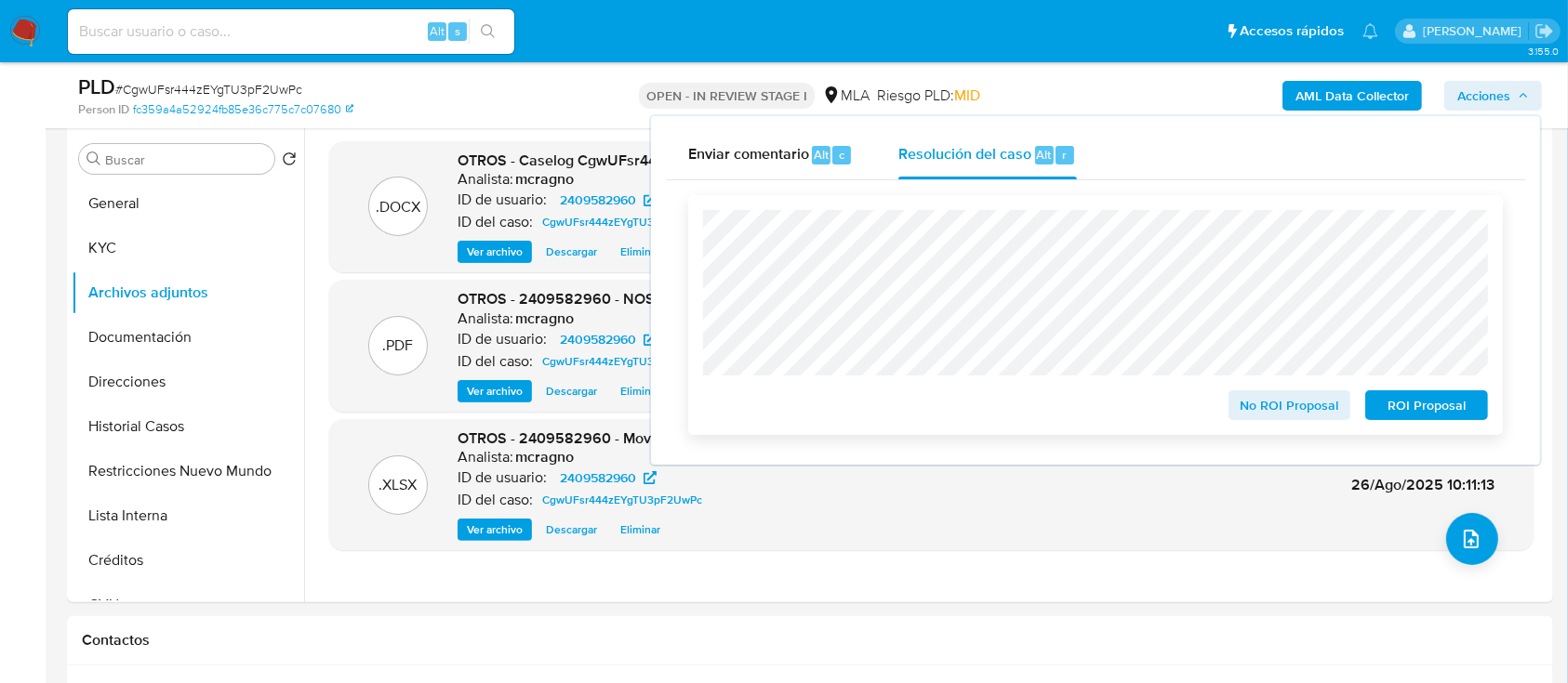
click at [1442, 403] on span "ROI Proposal" at bounding box center [1426, 405] width 97 height 26
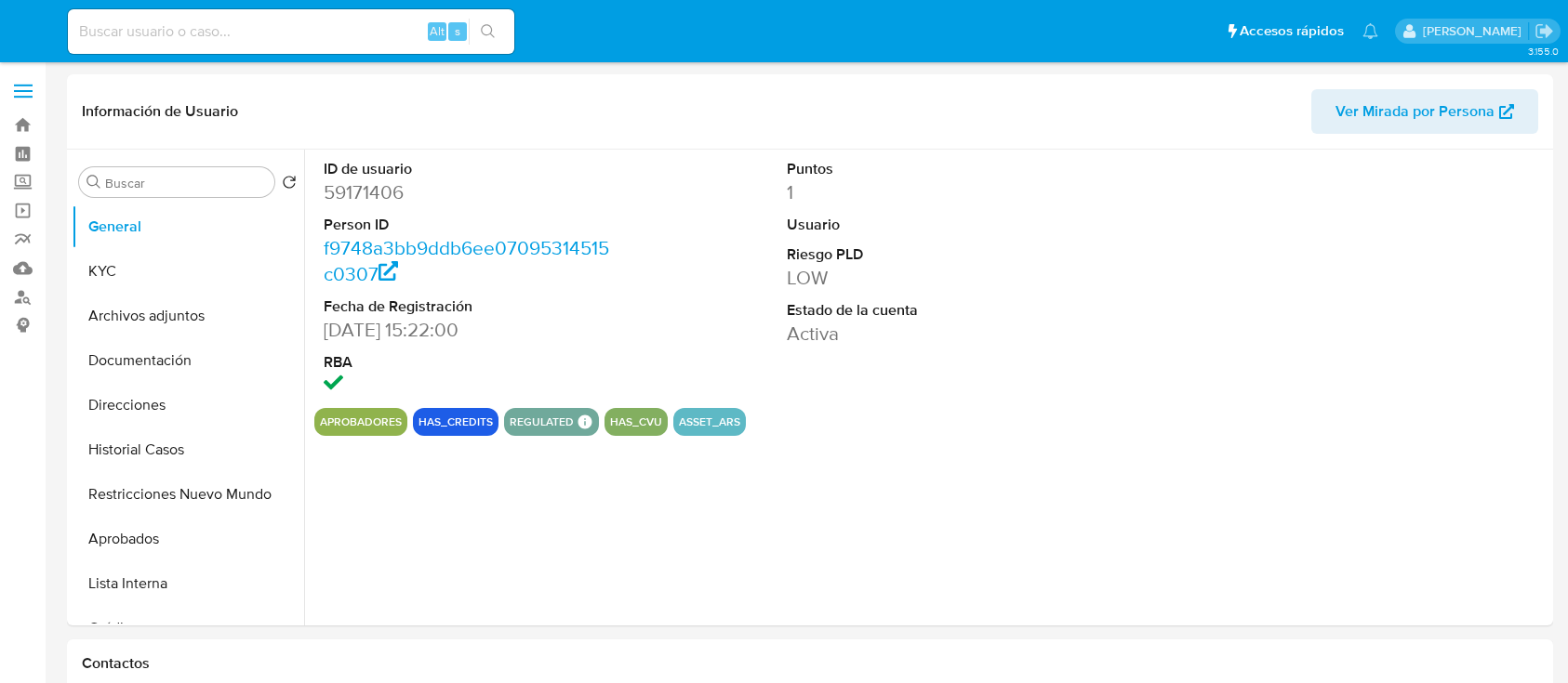
select select "10"
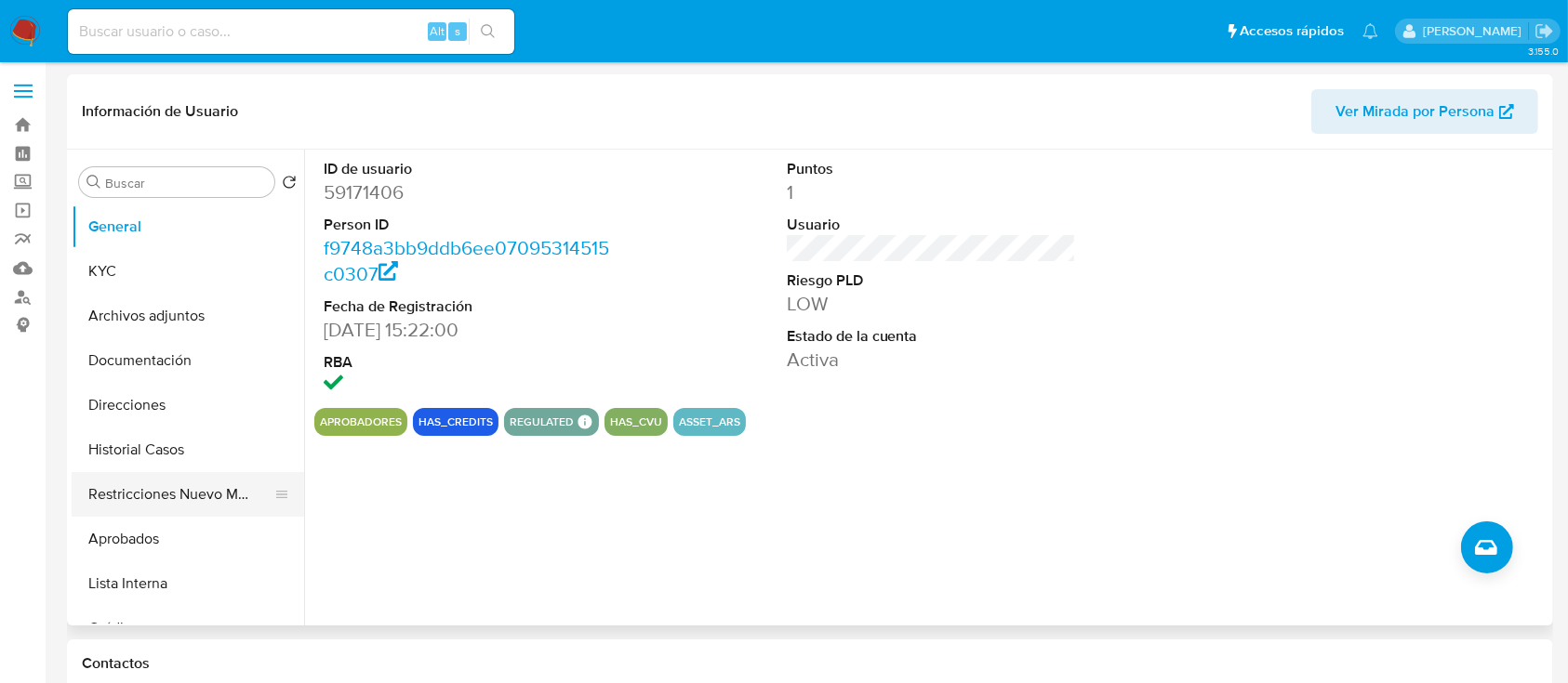
click at [155, 494] on button "Restricciones Nuevo Mundo" at bounding box center [180, 494] width 218 height 44
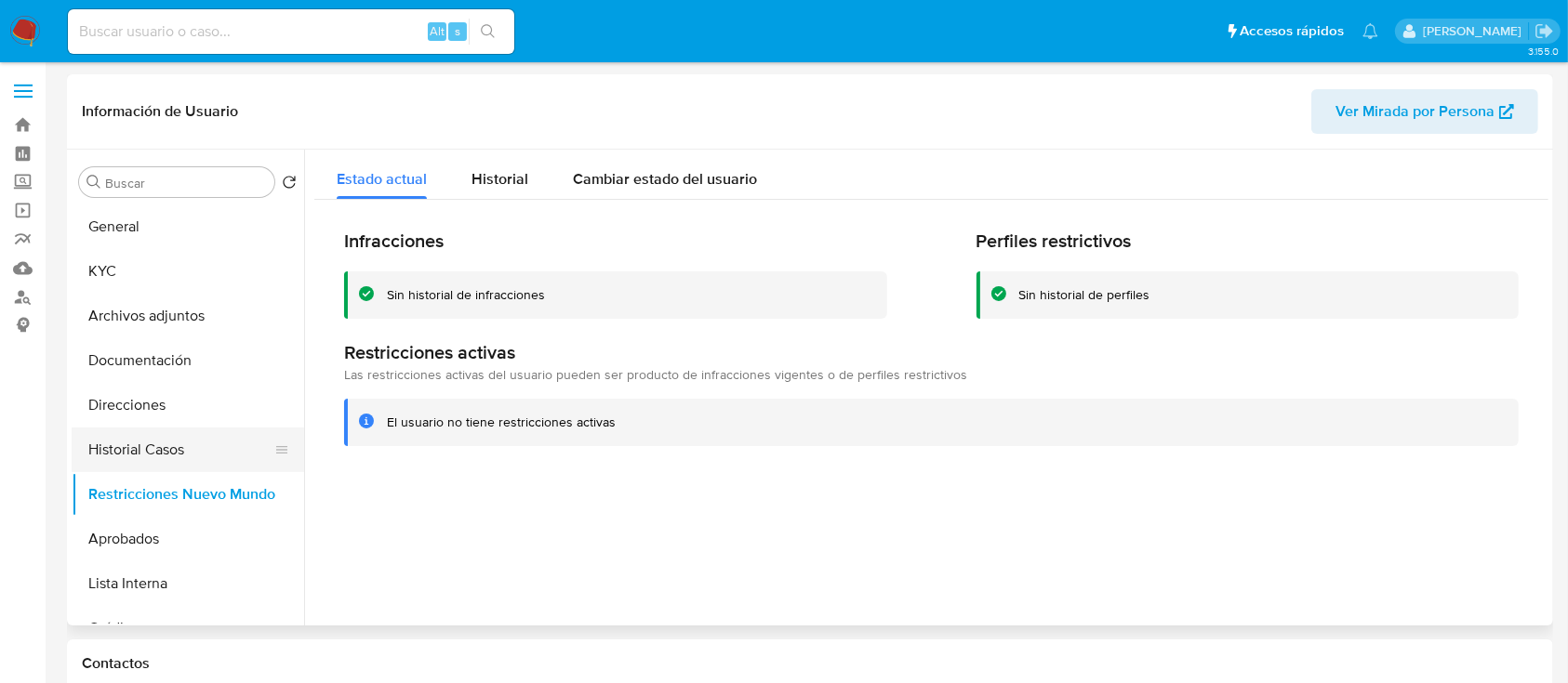
click at [186, 447] on button "Historial Casos" at bounding box center [180, 449] width 218 height 44
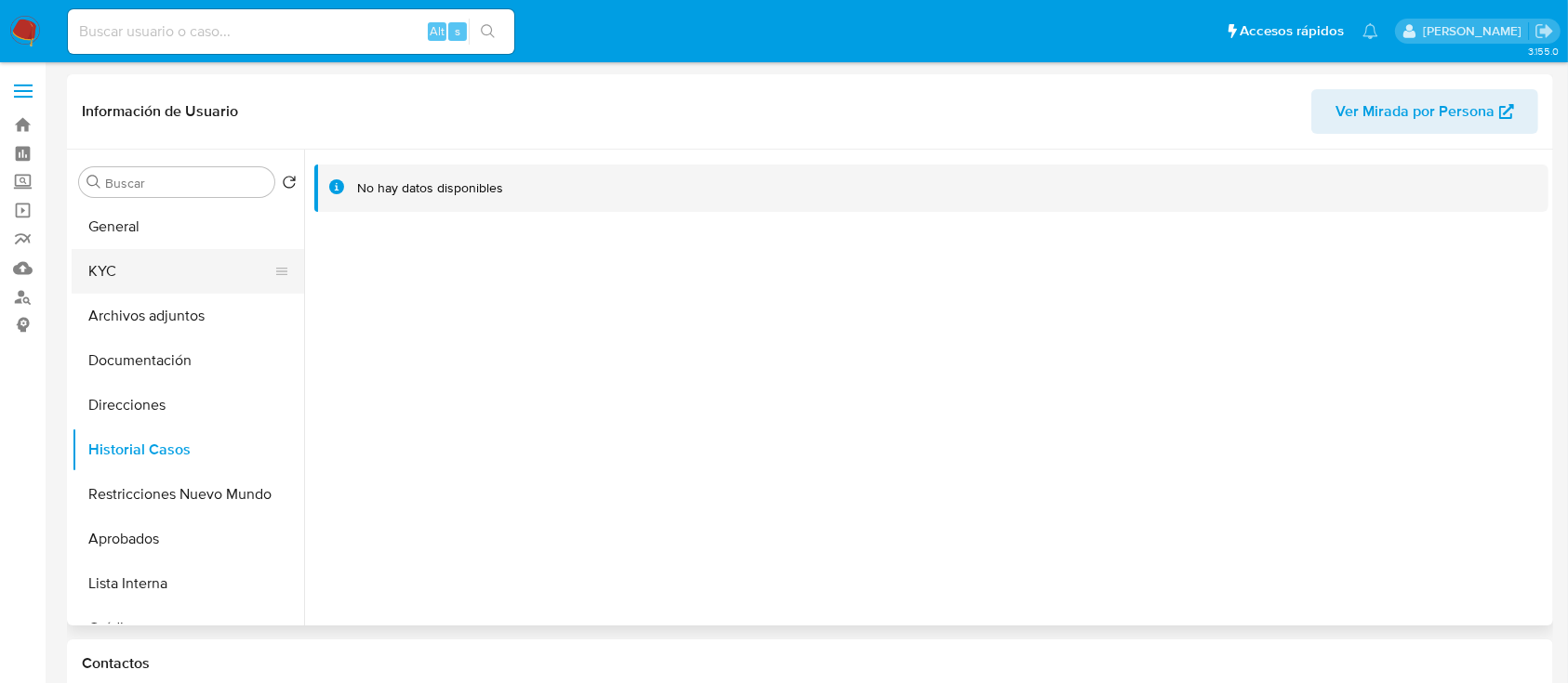
click at [176, 274] on button "KYC" at bounding box center [180, 271] width 218 height 44
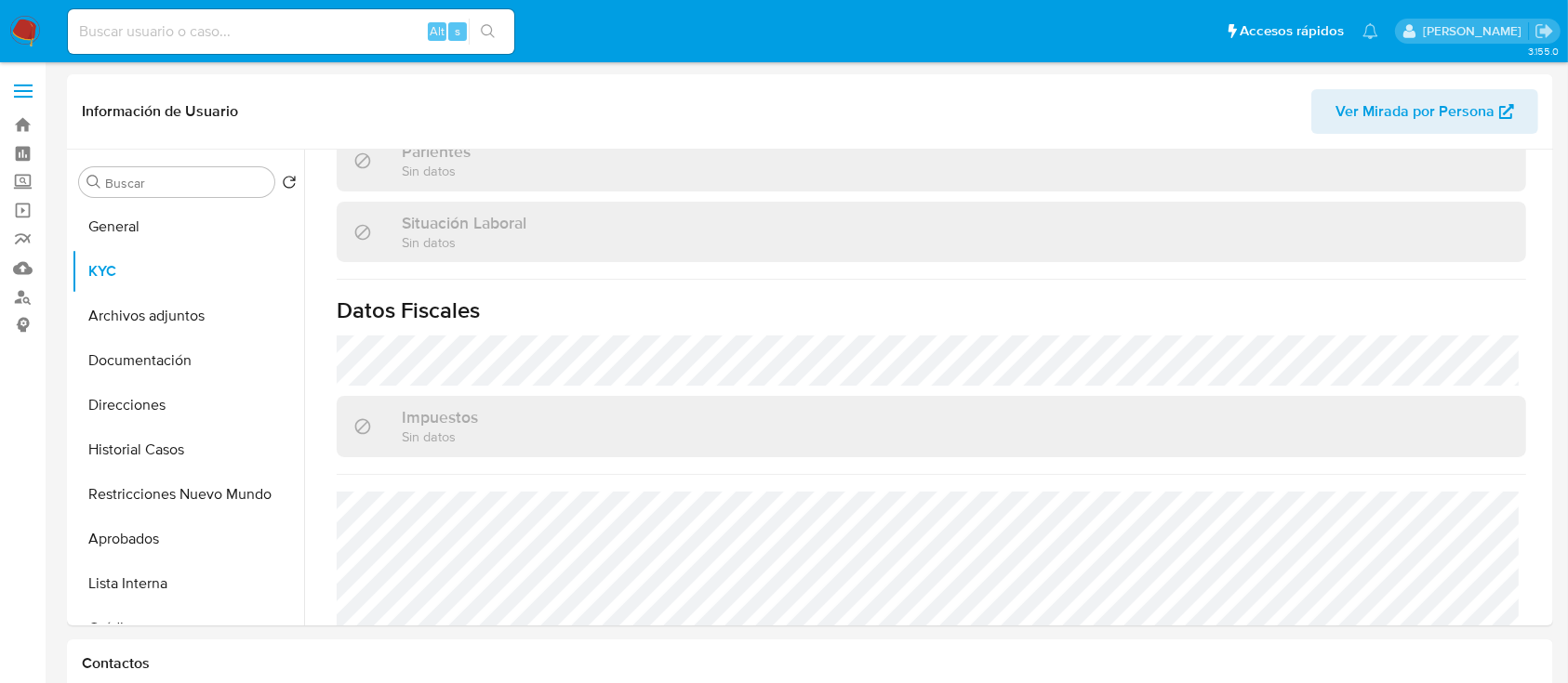
scroll to position [934, 0]
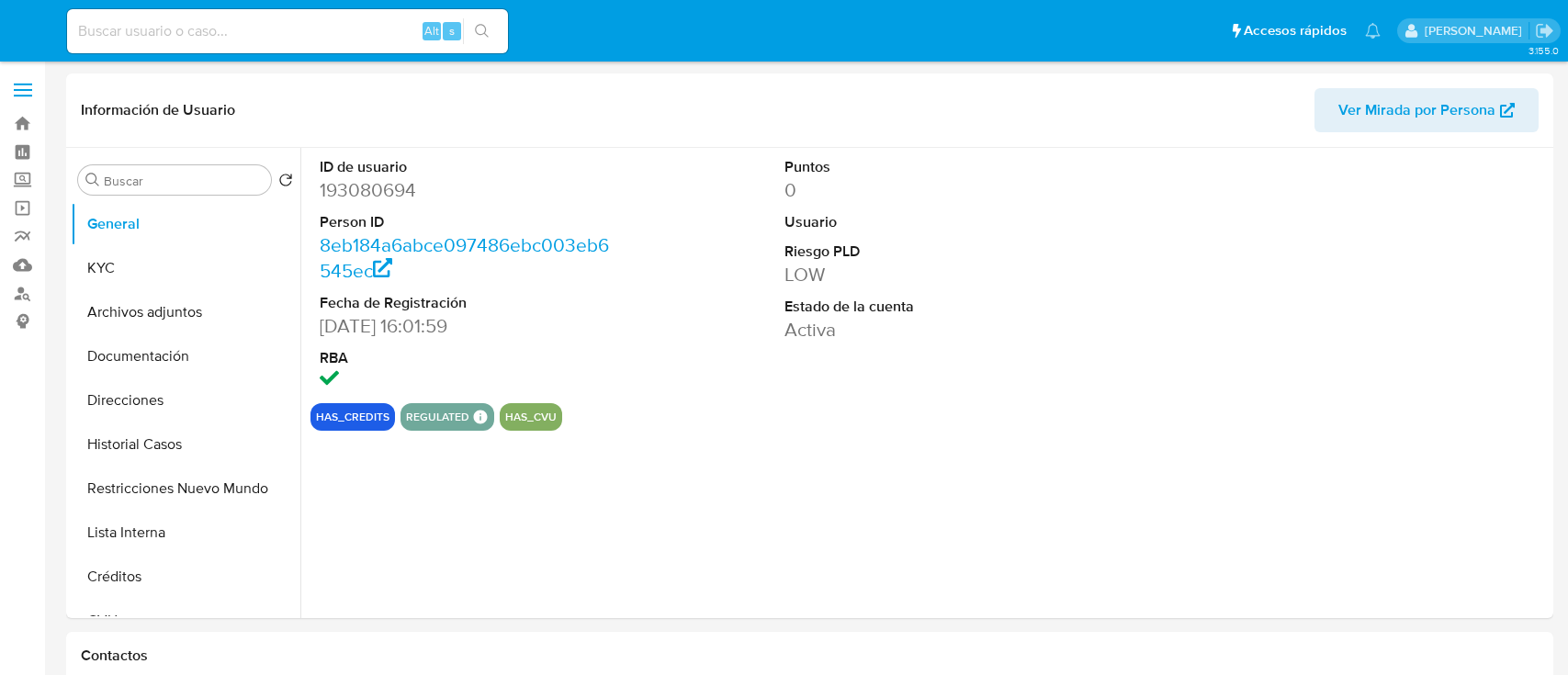
select select "10"
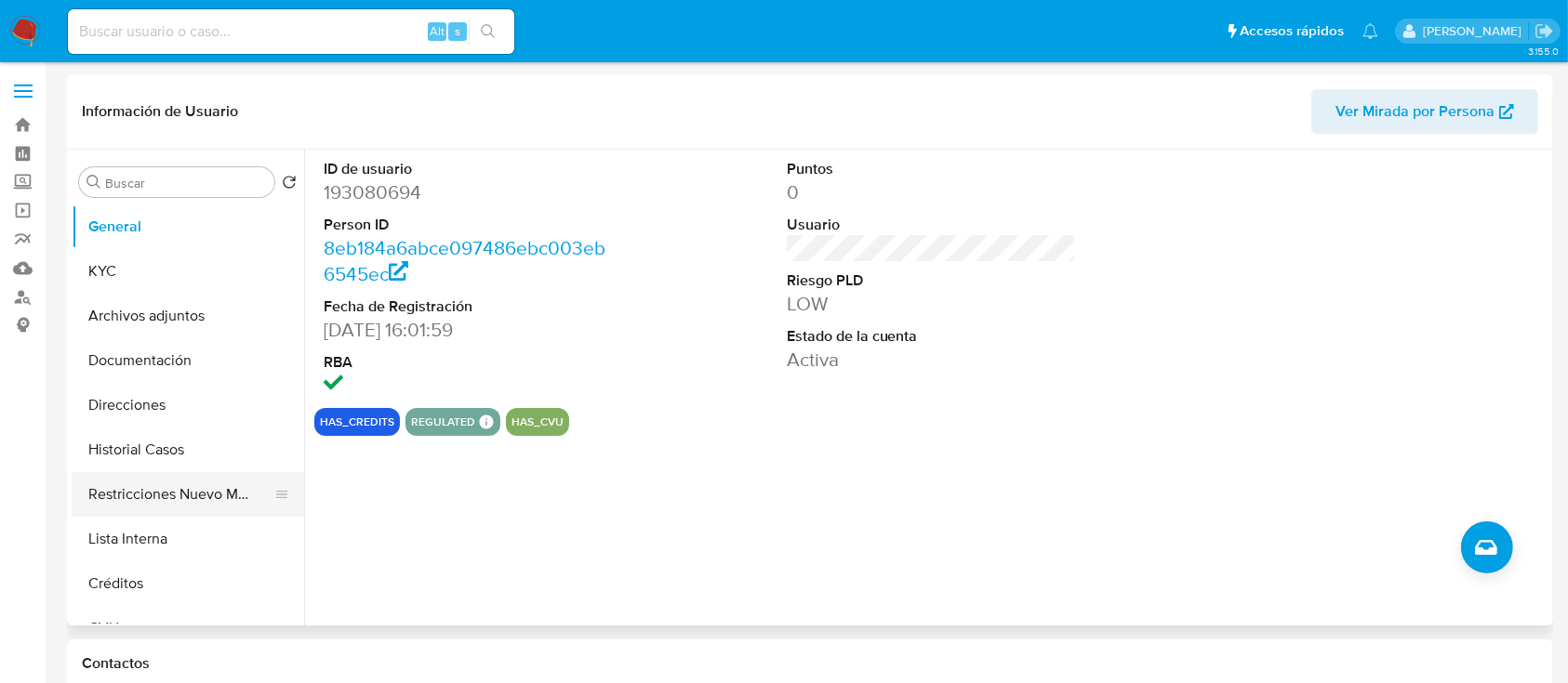
click at [186, 502] on button "Restricciones Nuevo Mundo" at bounding box center [180, 494] width 218 height 44
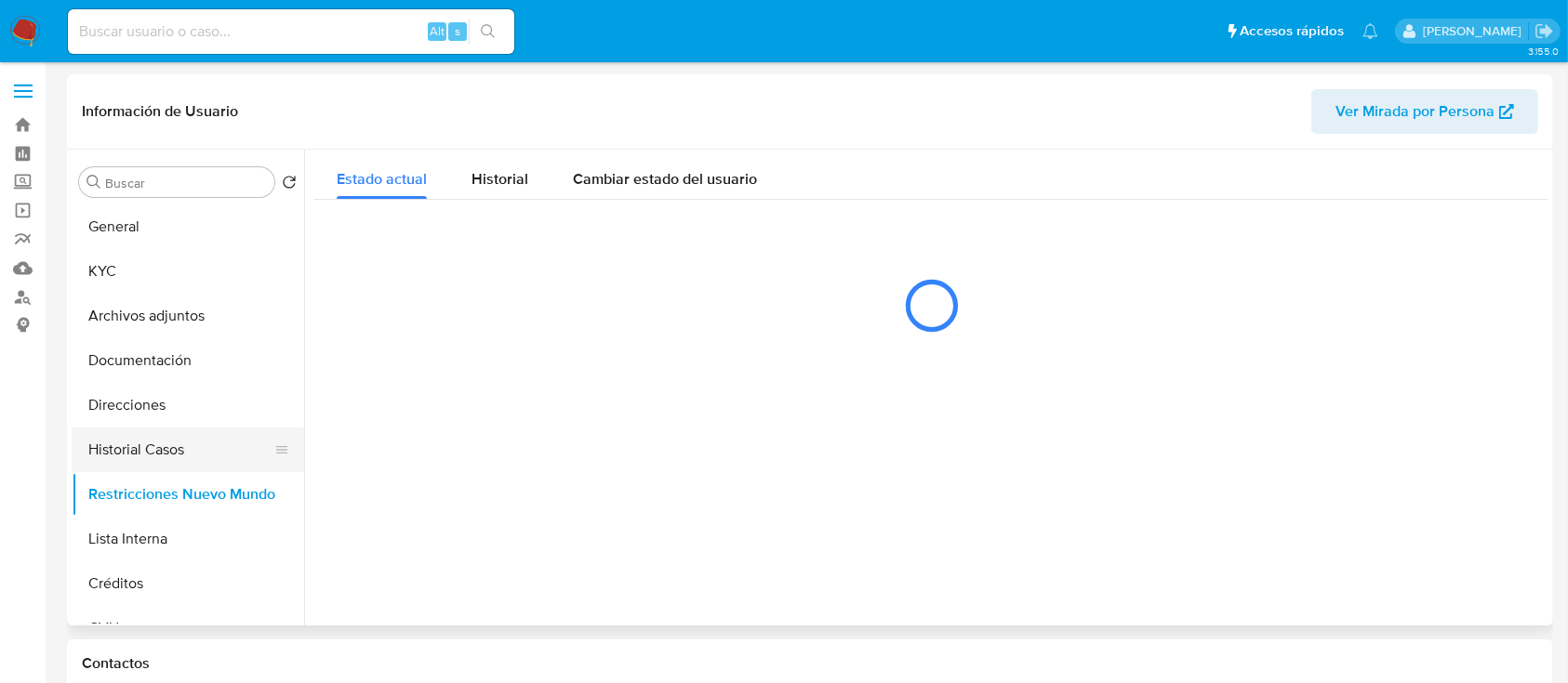
click at [199, 456] on button "Historial Casos" at bounding box center [180, 449] width 218 height 44
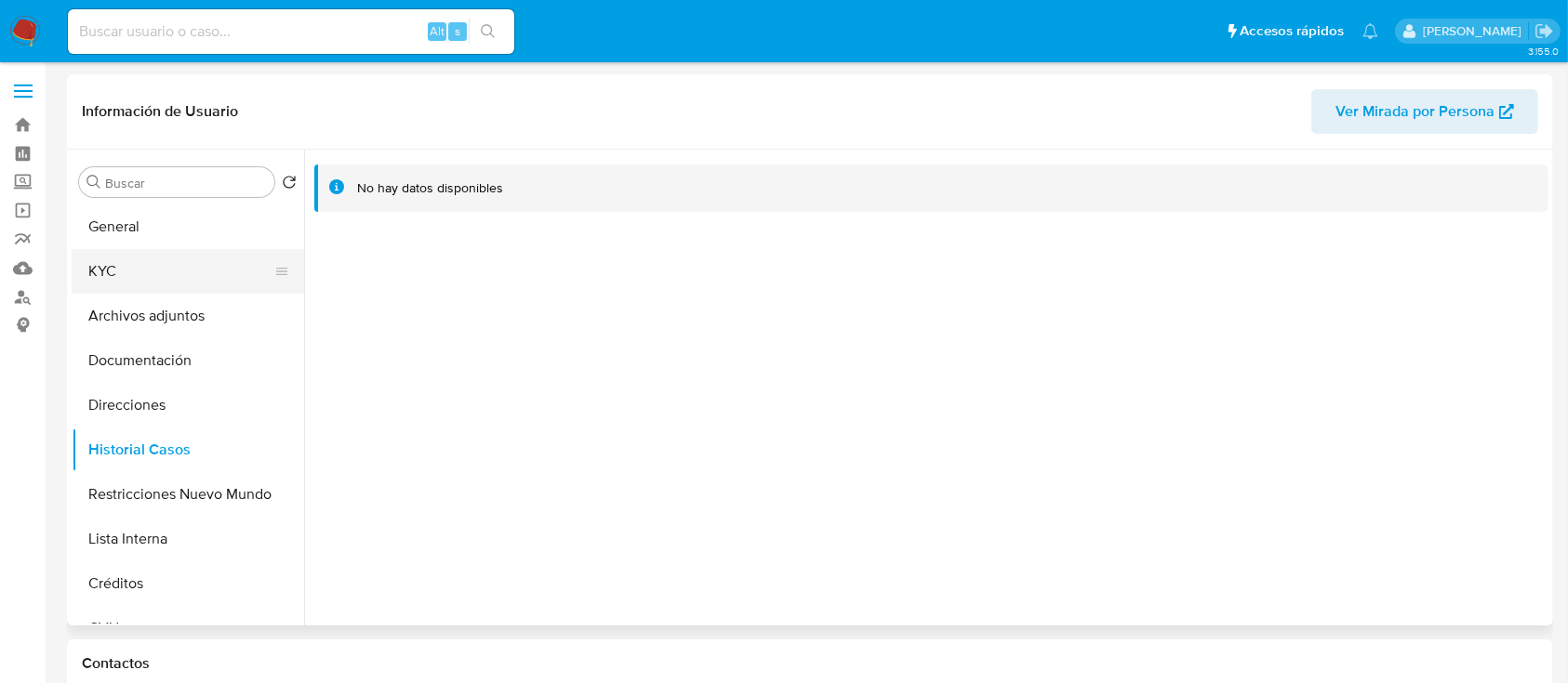
click at [231, 291] on button "KYC" at bounding box center [180, 271] width 218 height 44
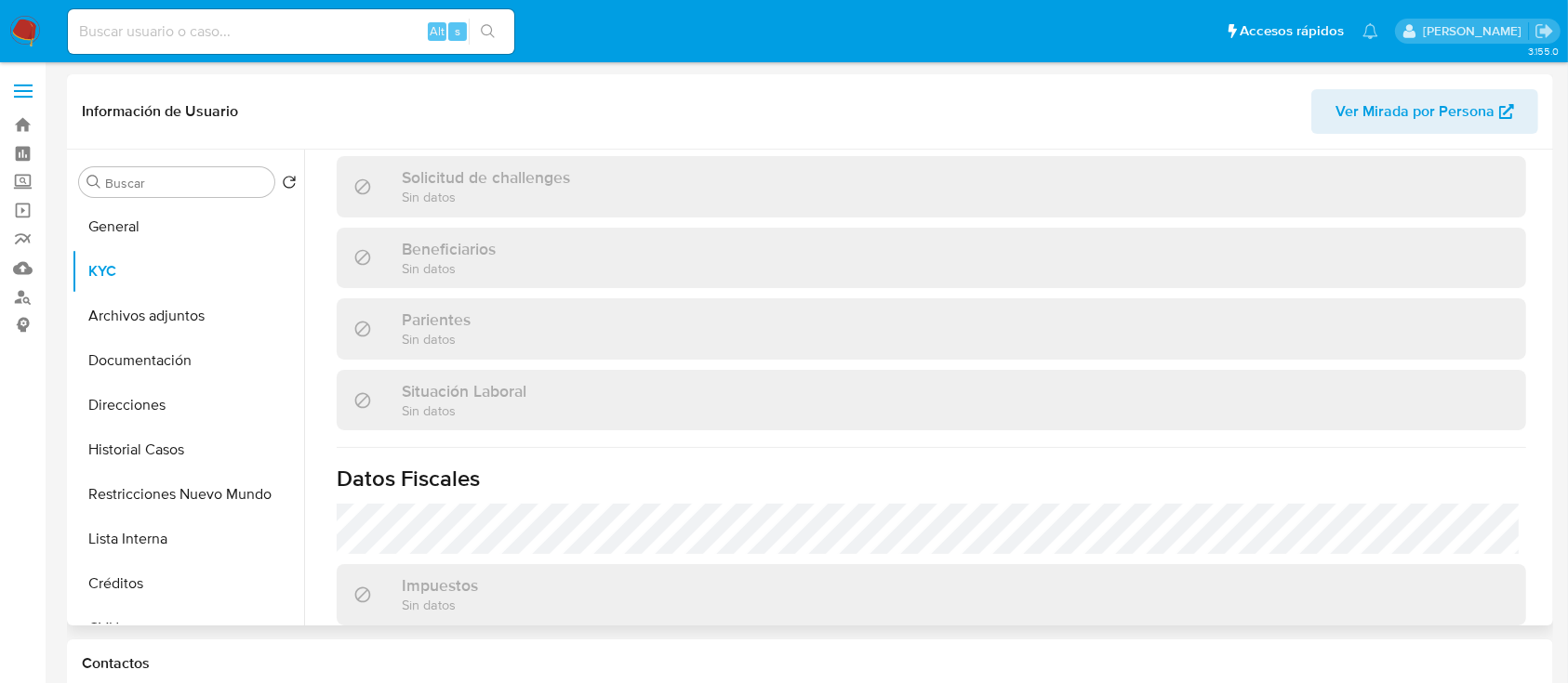
scroll to position [557, 0]
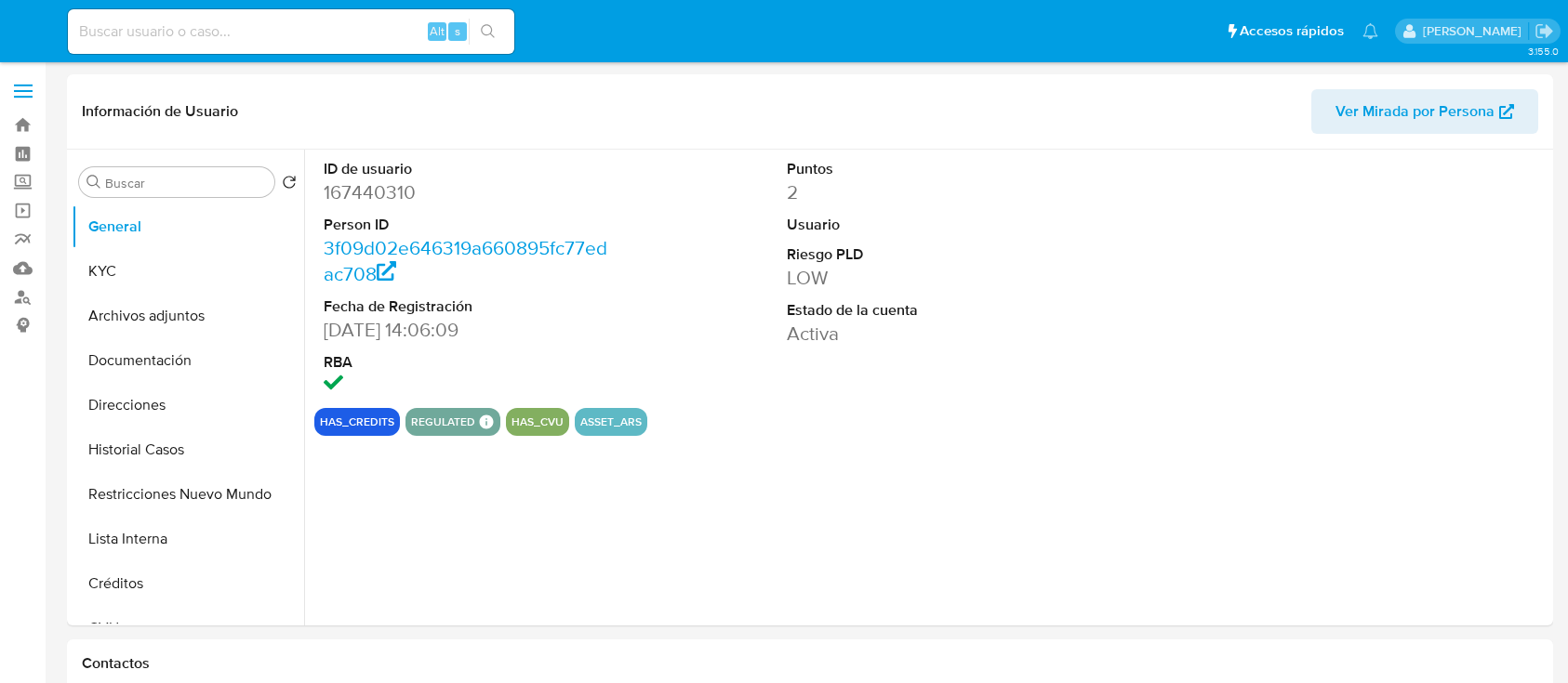
select select "10"
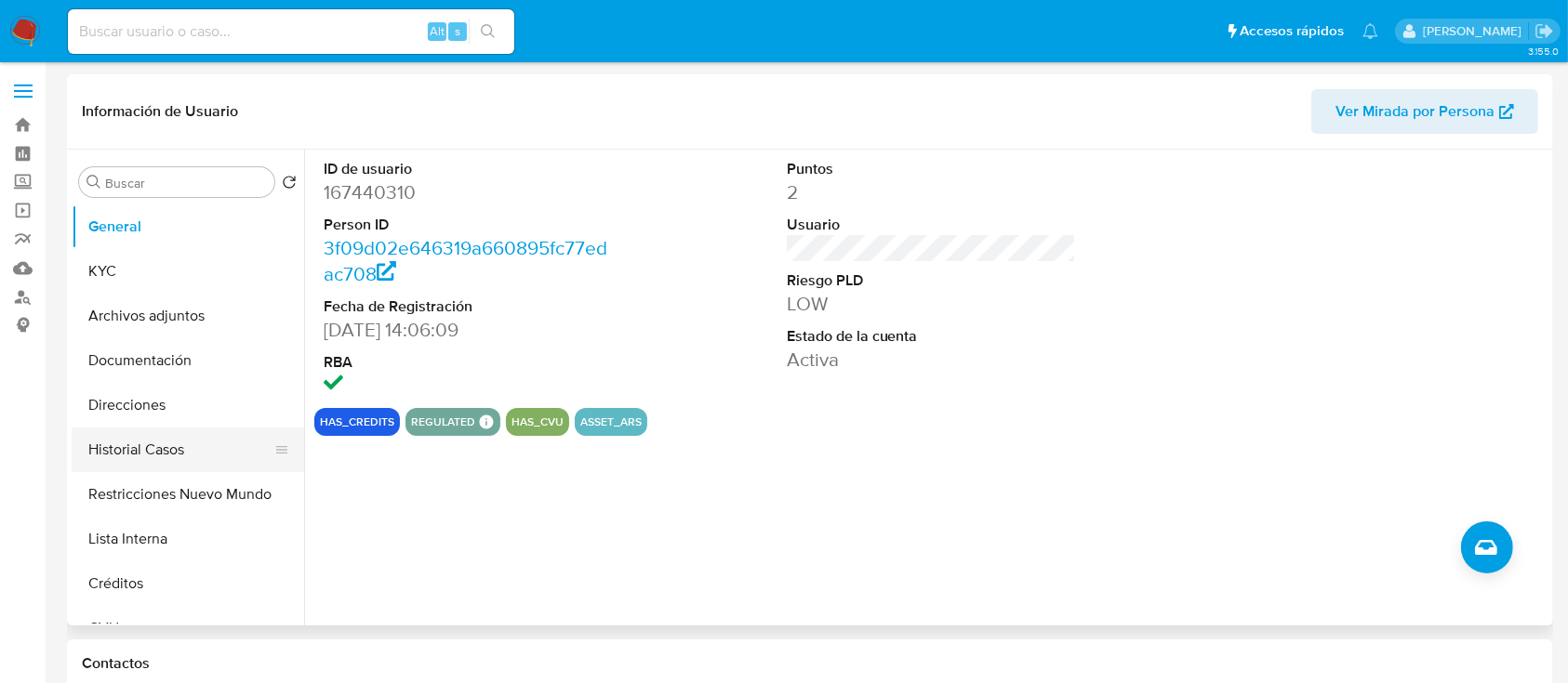
drag, startPoint x: 149, startPoint y: 512, endPoint x: 173, endPoint y: 468, distance: 50.1
click at [149, 512] on button "Restricciones Nuevo Mundo" at bounding box center [188, 494] width 233 height 44
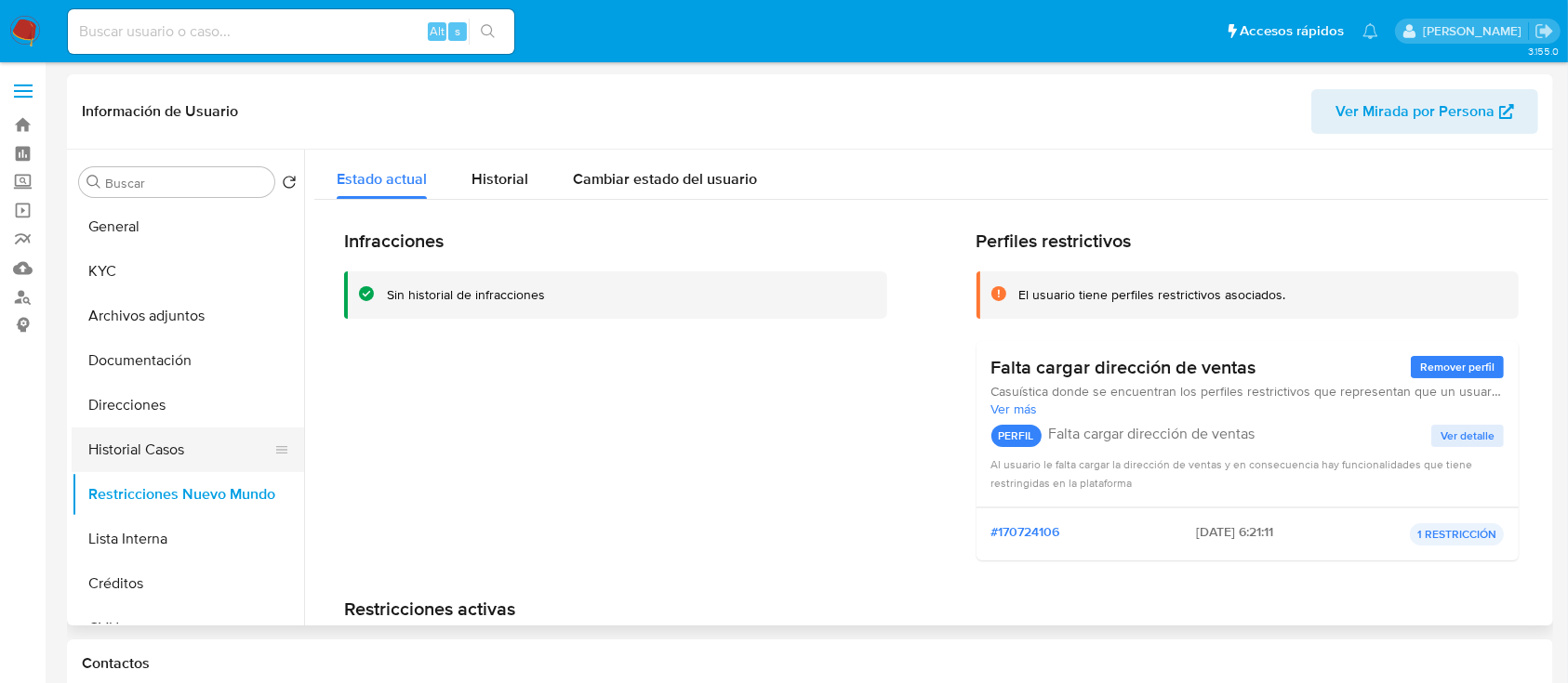
click at [188, 444] on button "Historial Casos" at bounding box center [180, 449] width 218 height 44
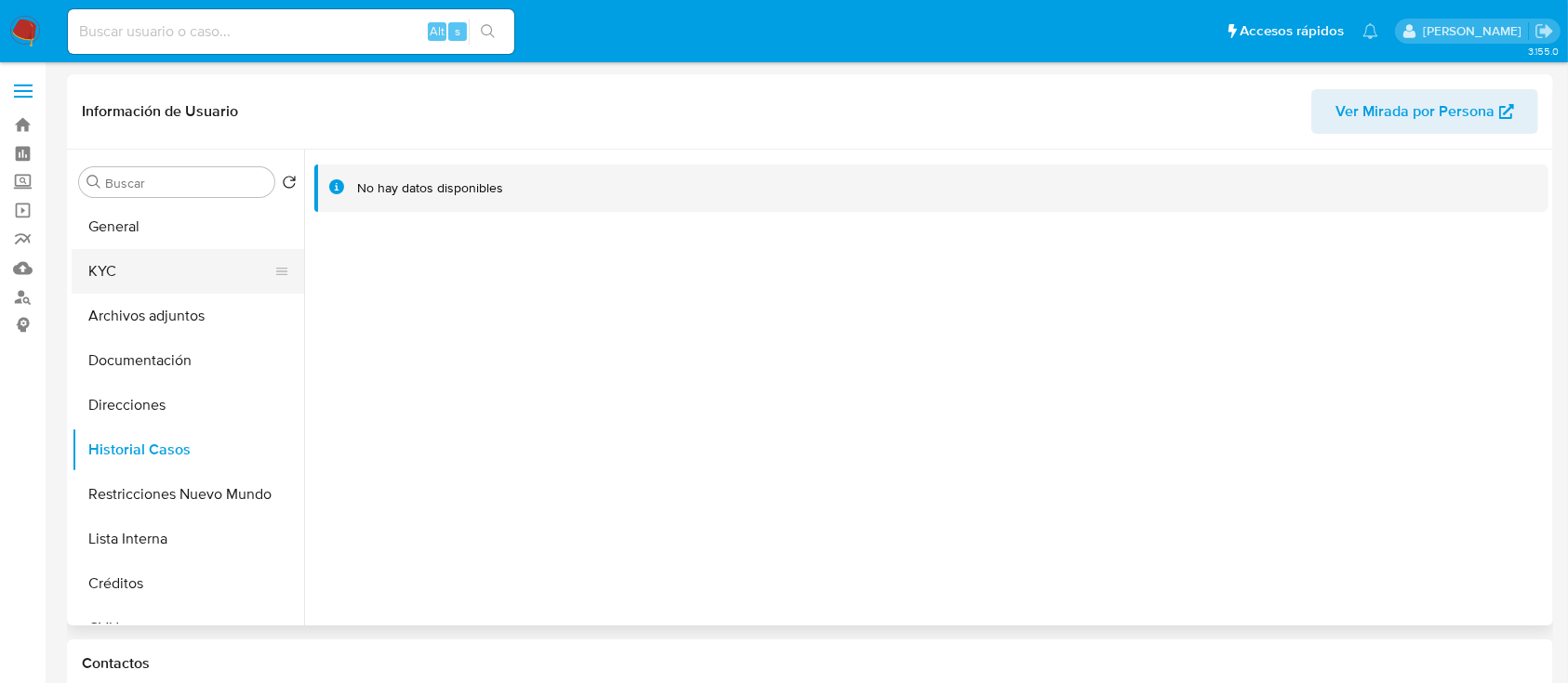
click at [172, 263] on button "KYC" at bounding box center [180, 271] width 218 height 44
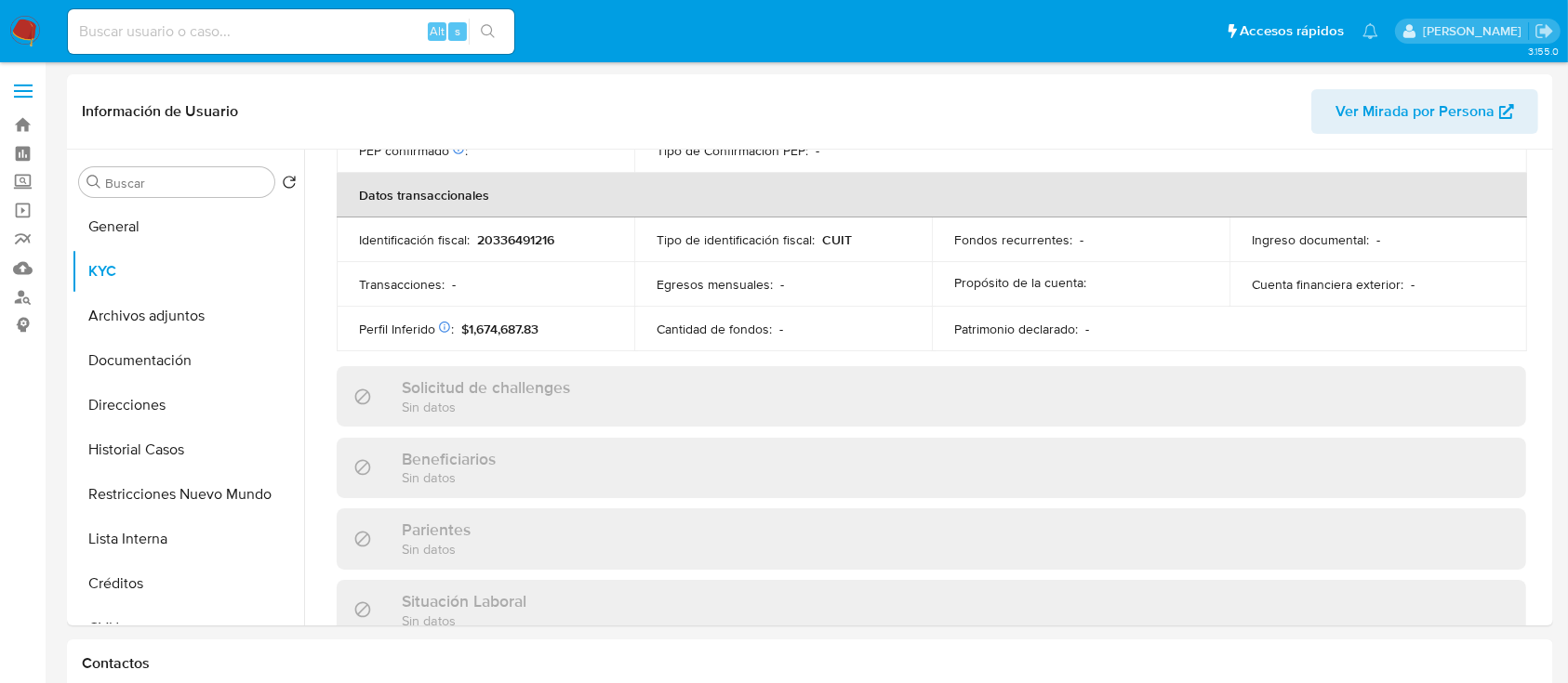
scroll to position [979, 0]
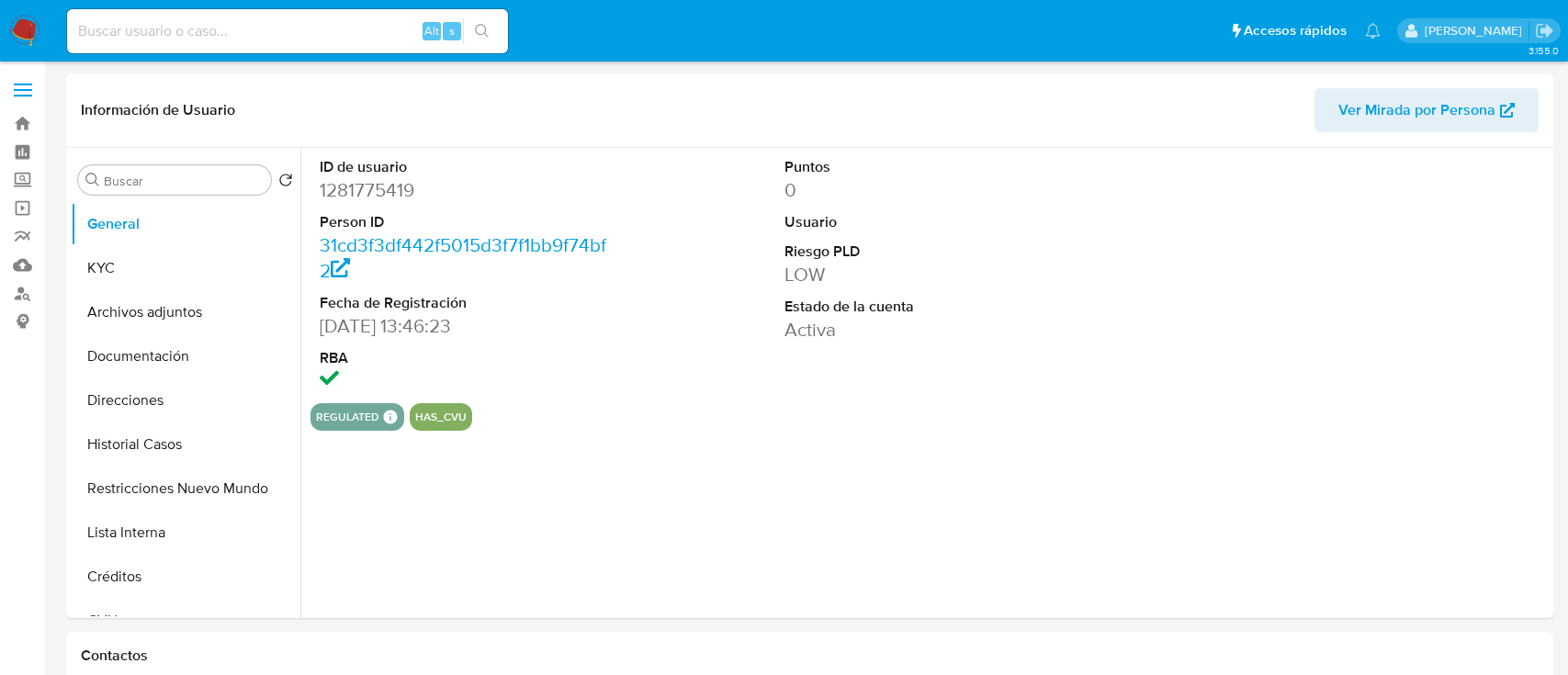
select select "10"
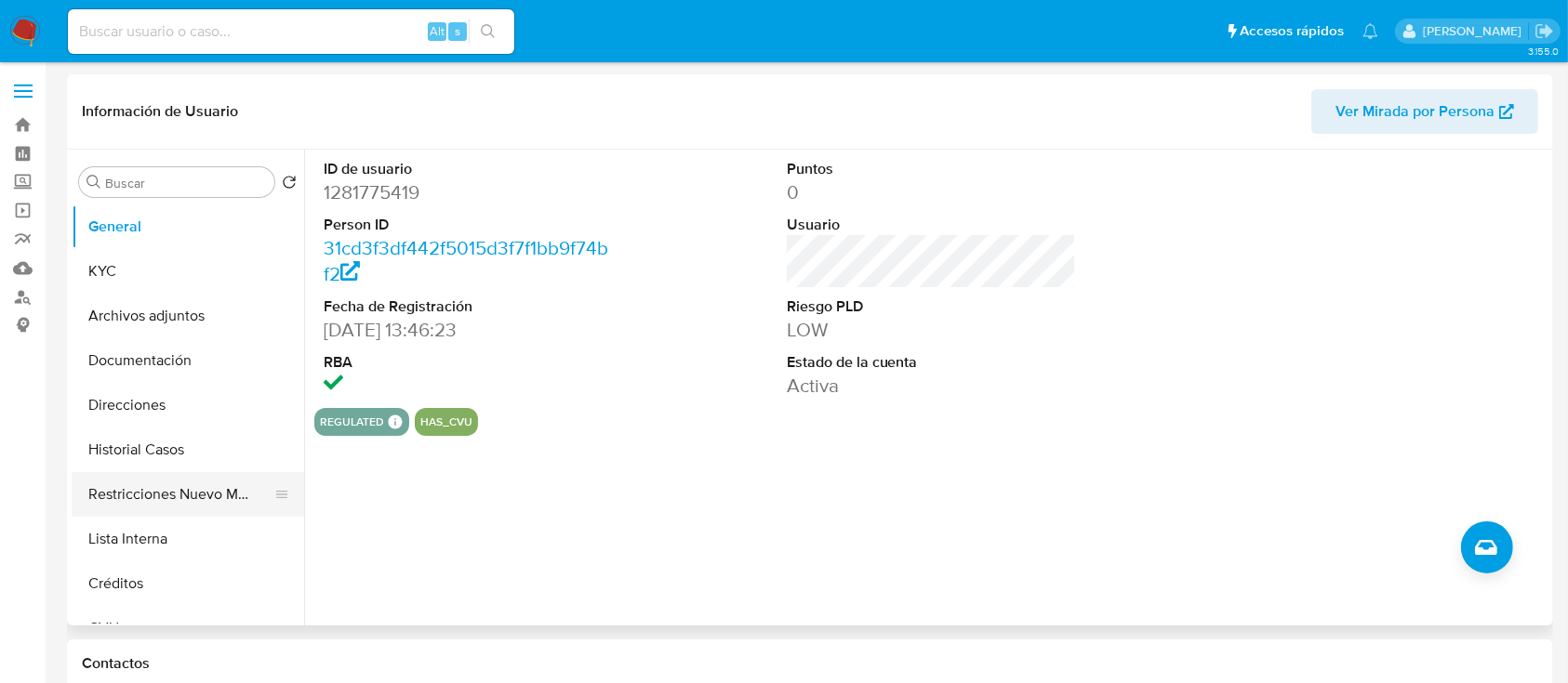
click at [207, 486] on button "Restricciones Nuevo Mundo" at bounding box center [180, 494] width 218 height 44
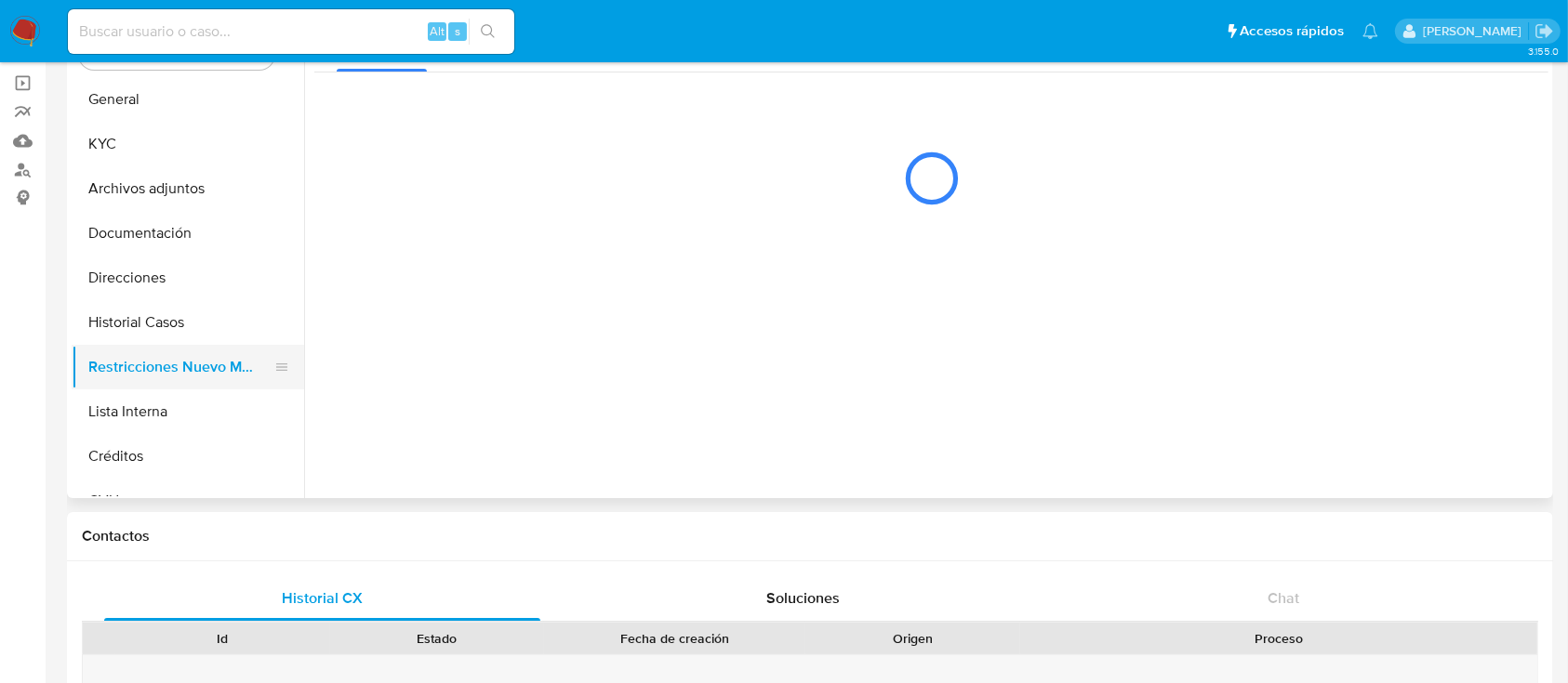
scroll to position [123, 0]
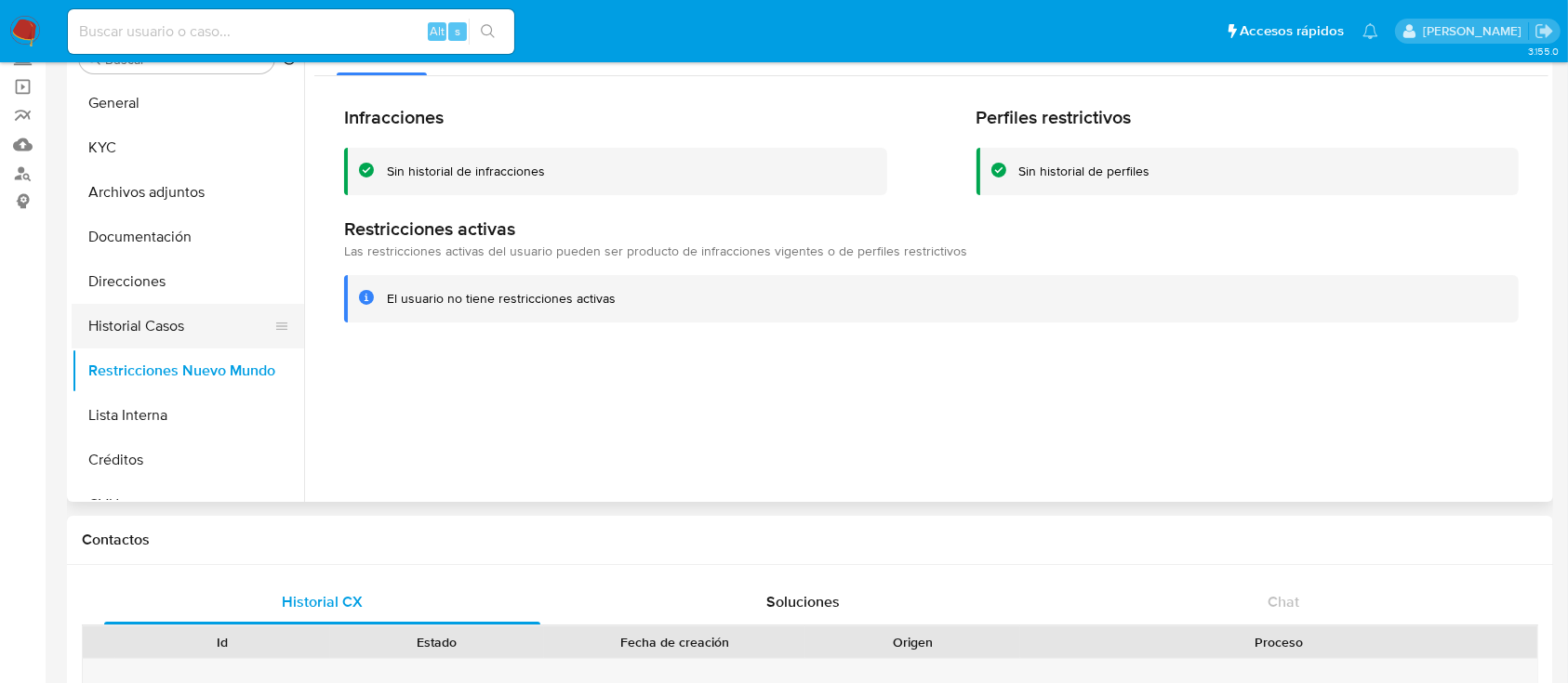
click at [160, 334] on button "Historial Casos" at bounding box center [180, 326] width 218 height 44
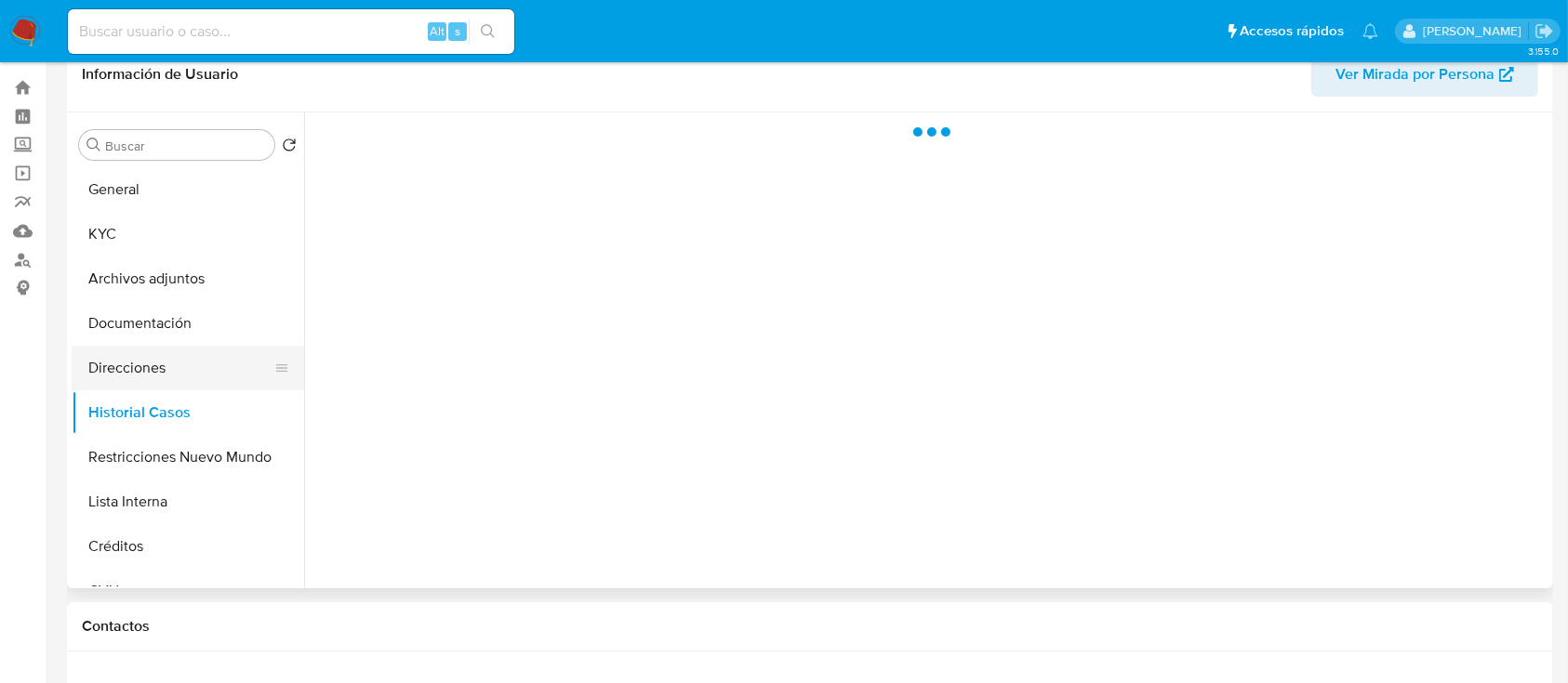
scroll to position [0, 0]
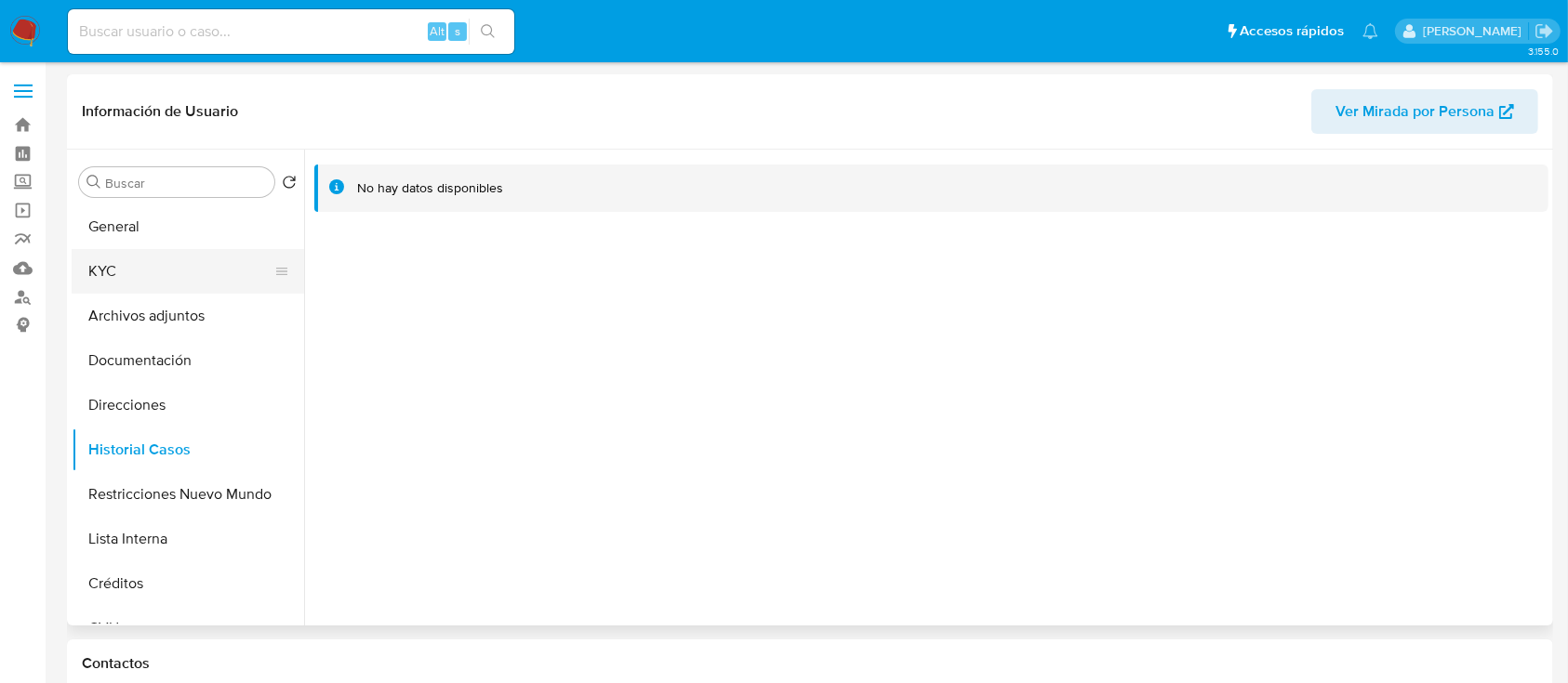
click at [187, 279] on button "KYC" at bounding box center [180, 271] width 218 height 44
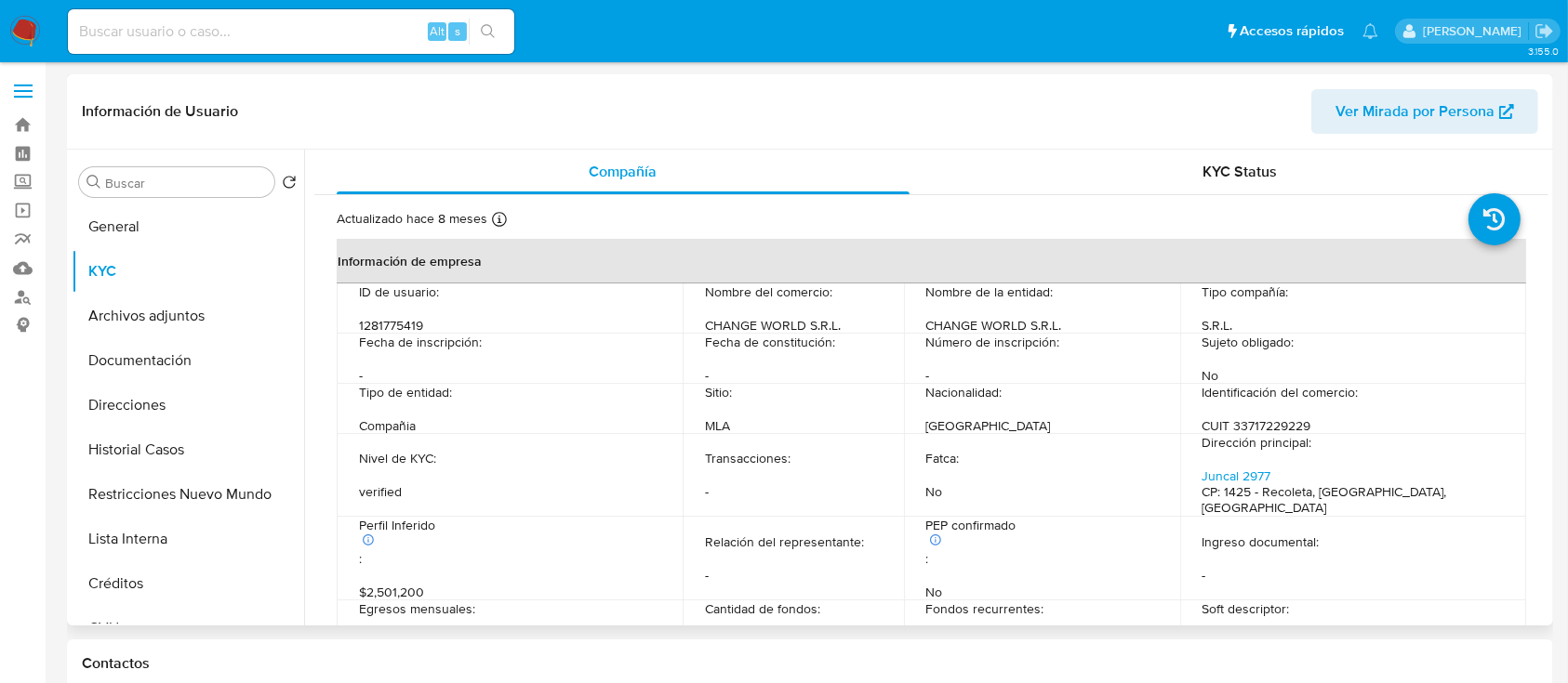
scroll to position [496, 0]
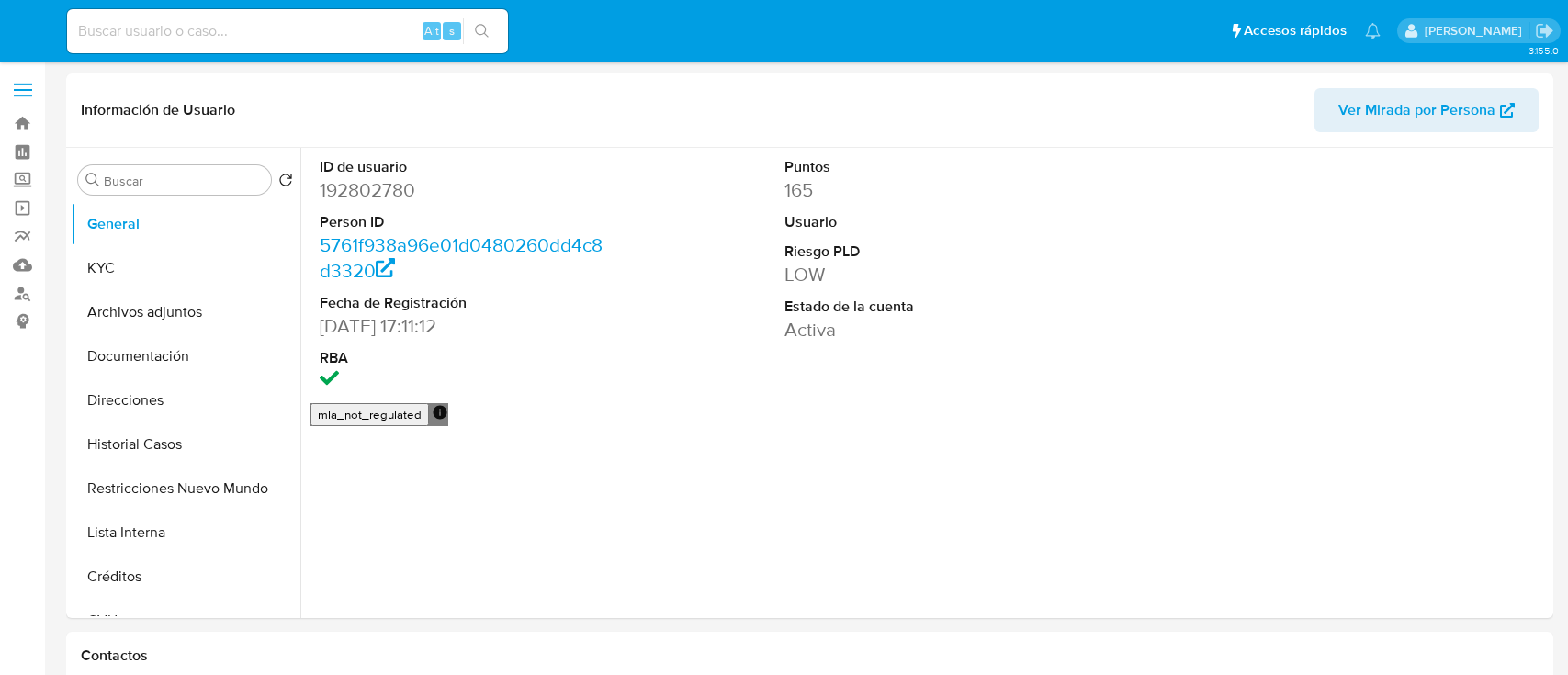
select select "10"
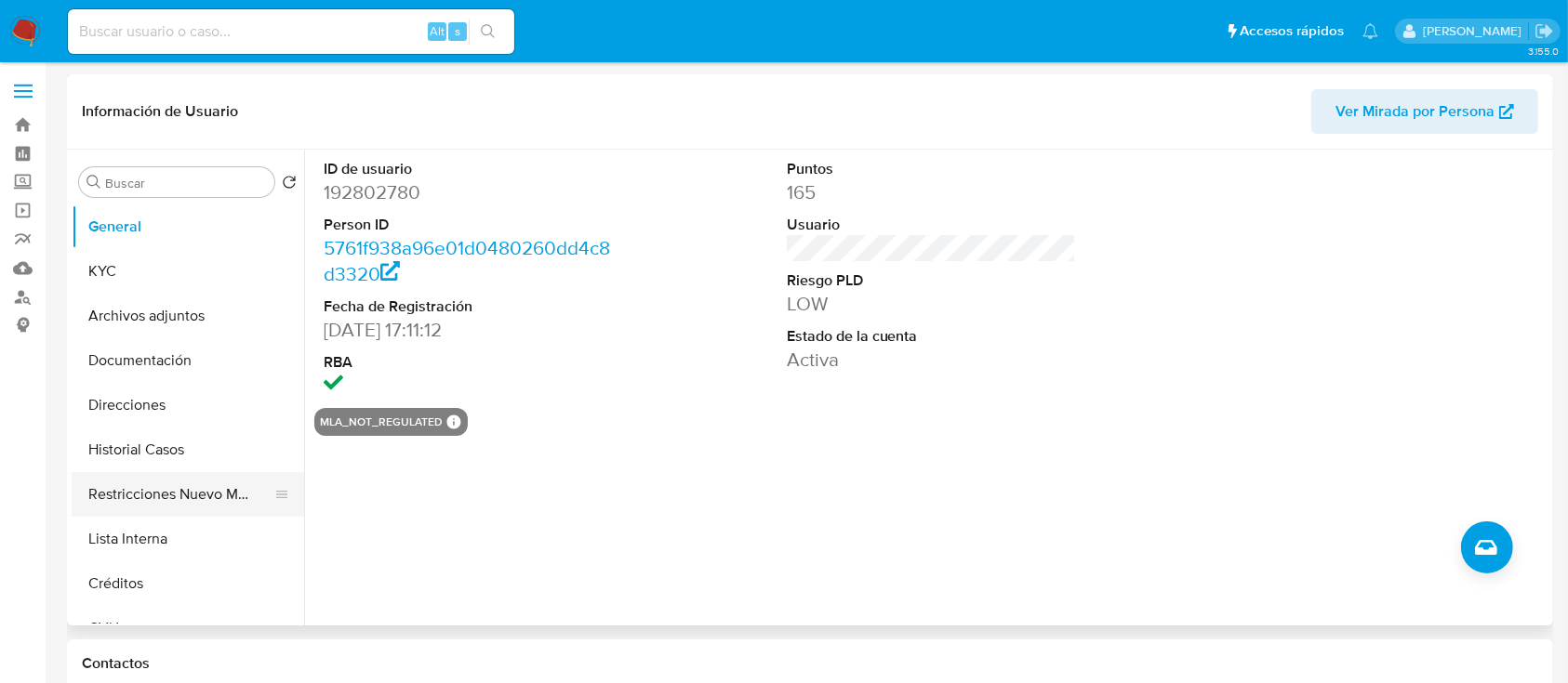
click at [190, 502] on button "Restricciones Nuevo Mundo" at bounding box center [180, 494] width 218 height 44
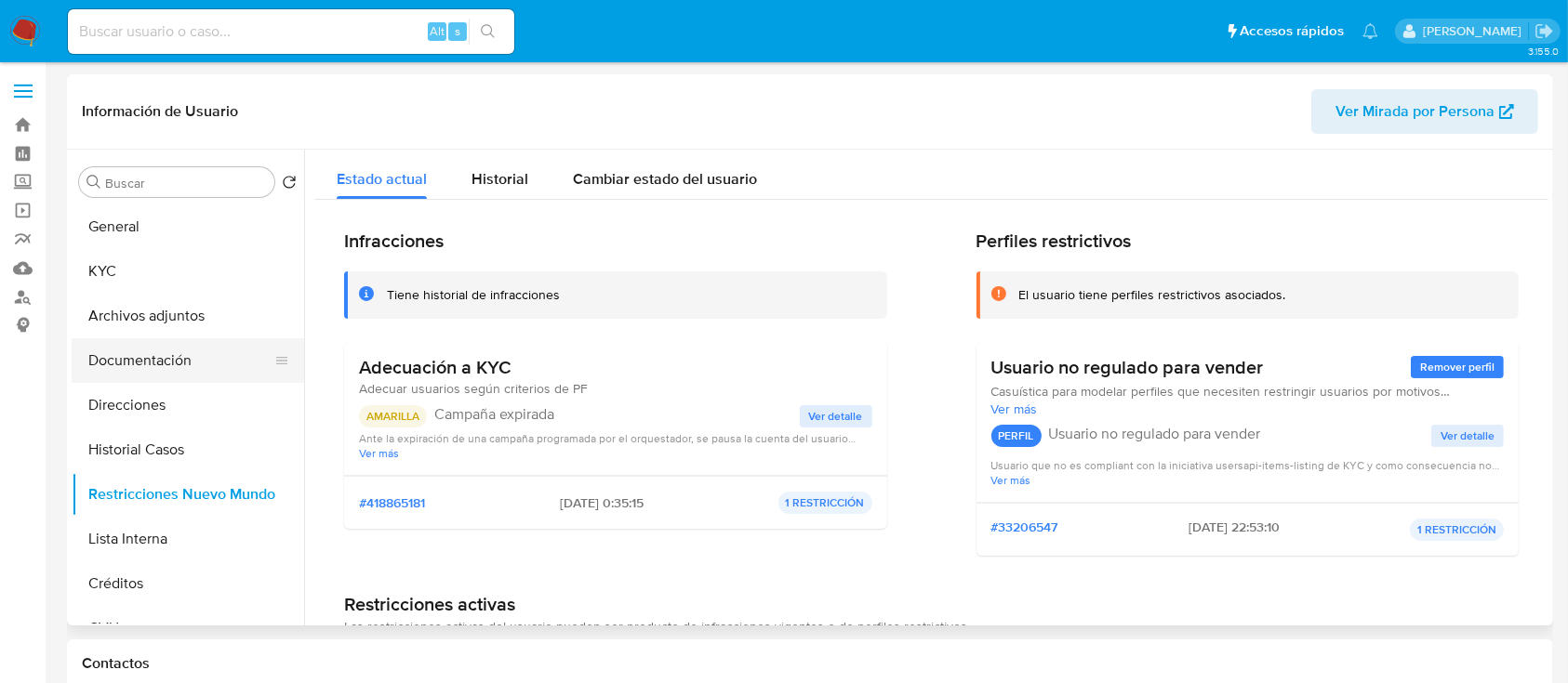
drag, startPoint x: 198, startPoint y: 446, endPoint x: 186, endPoint y: 338, distance: 108.7
click at [198, 445] on button "Historial Casos" at bounding box center [188, 449] width 233 height 44
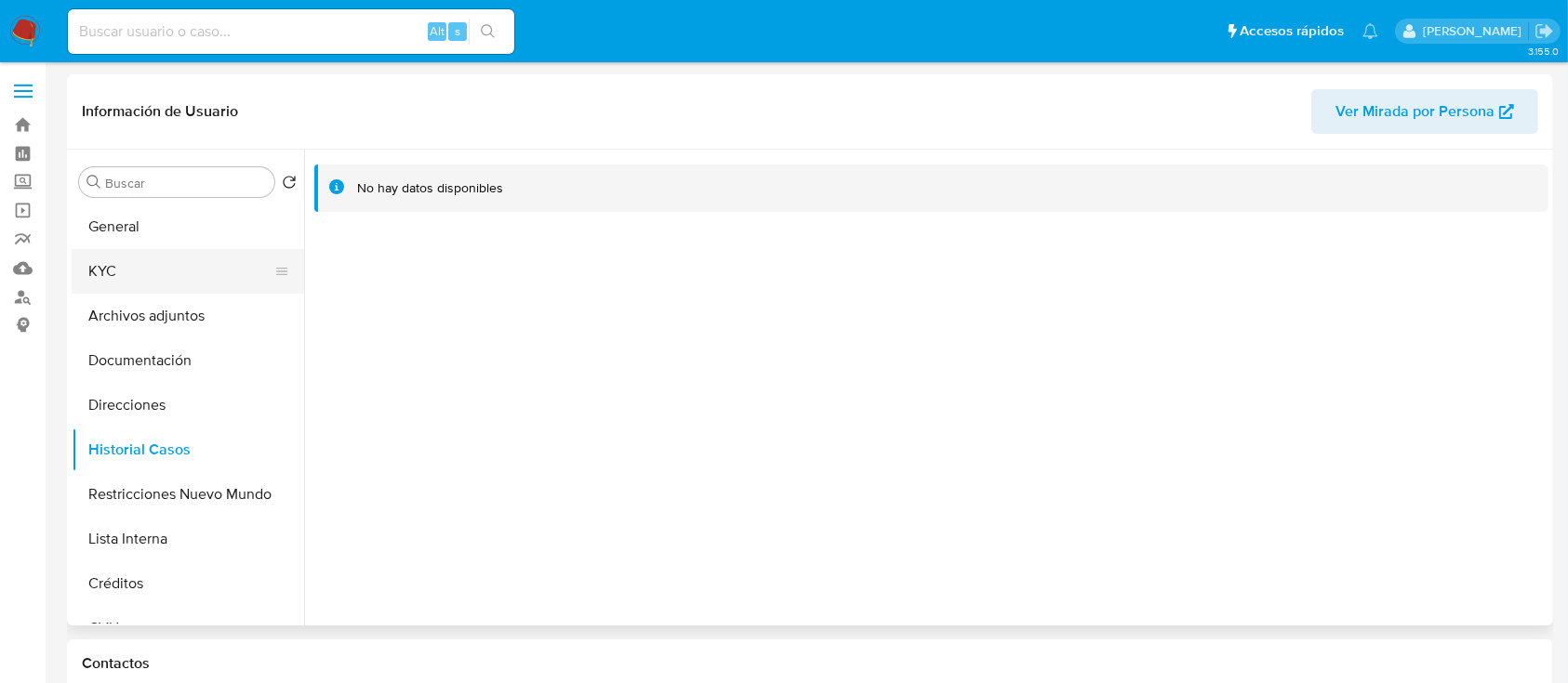
click at [180, 259] on button "KYC" at bounding box center [180, 271] width 218 height 44
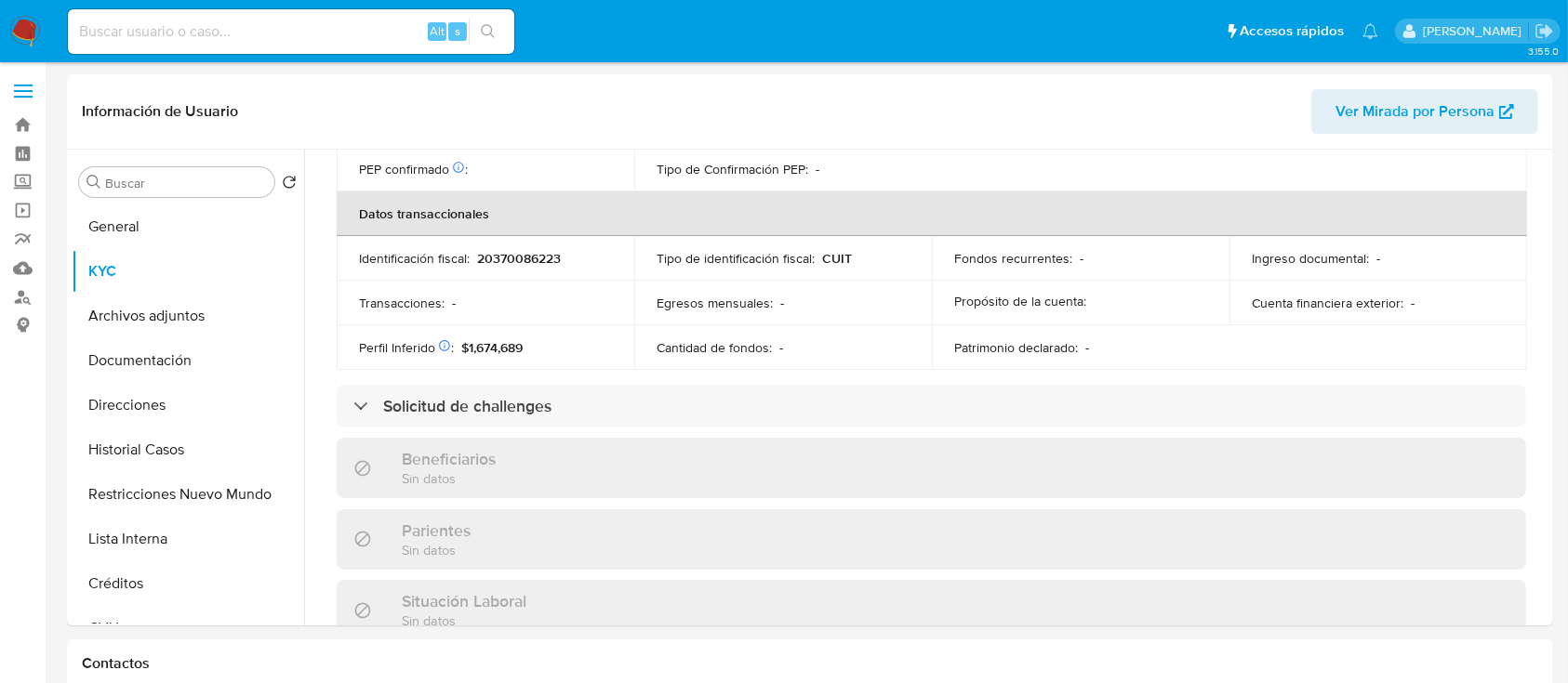
scroll to position [961, 0]
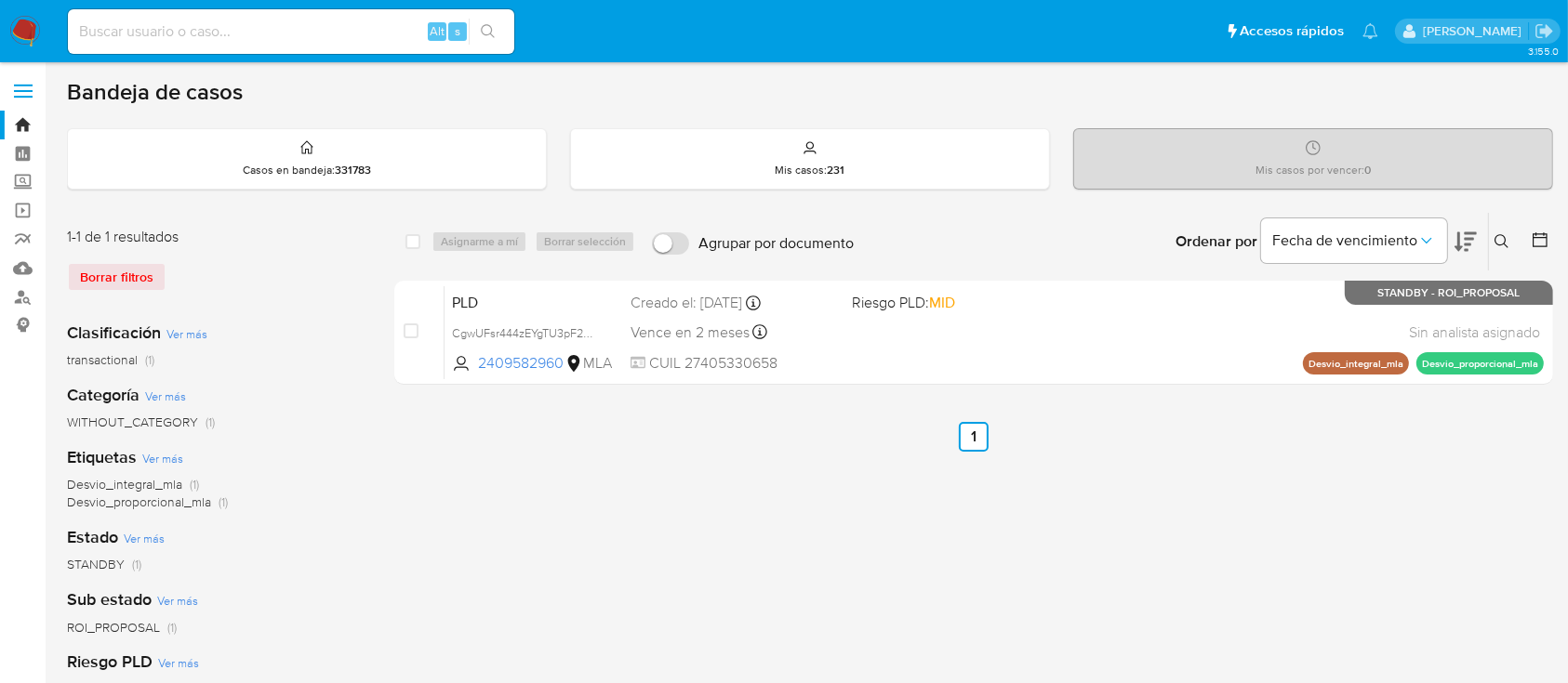
click at [1499, 231] on button at bounding box center [1503, 241] width 31 height 23
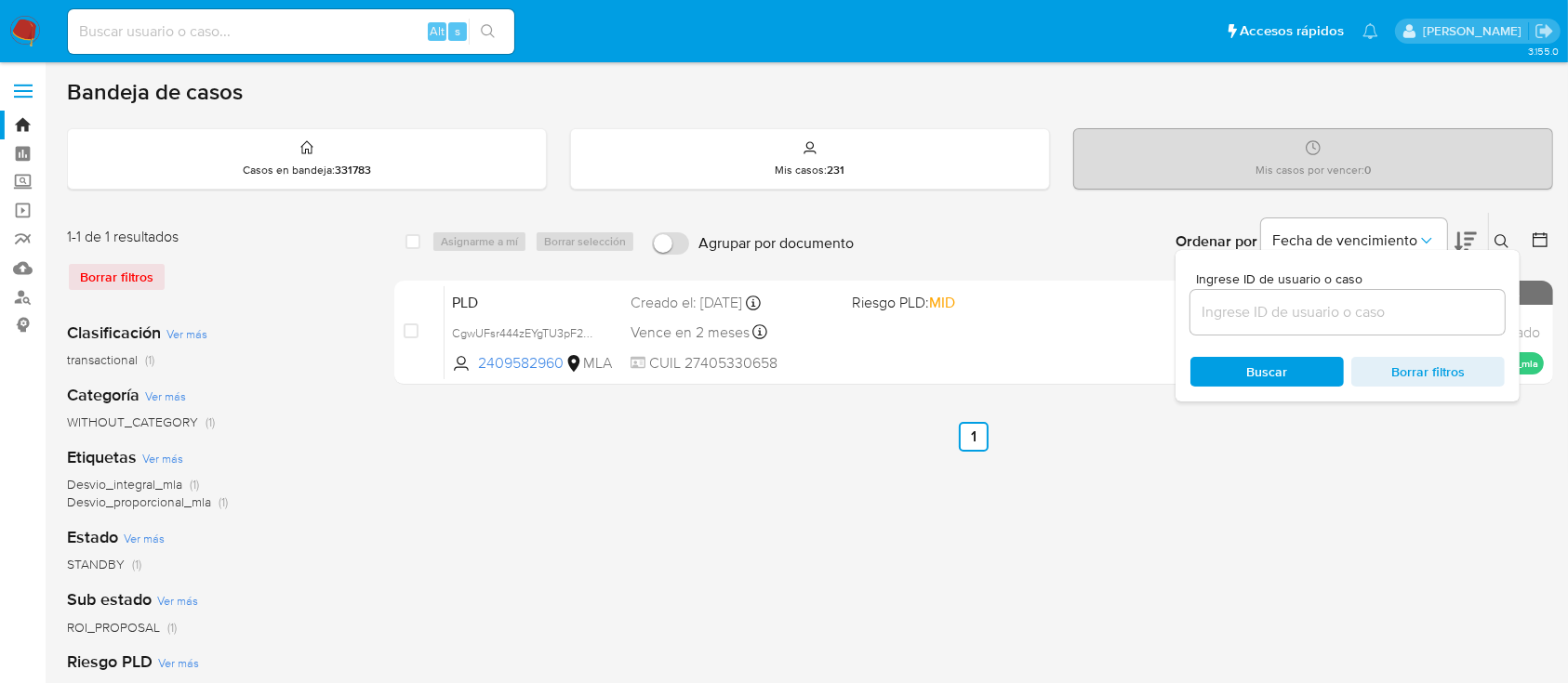
drag, startPoint x: 1398, startPoint y: 306, endPoint x: 1437, endPoint y: 298, distance: 39.8
click at [1398, 306] on input at bounding box center [1347, 312] width 314 height 25
type input "1138681123"
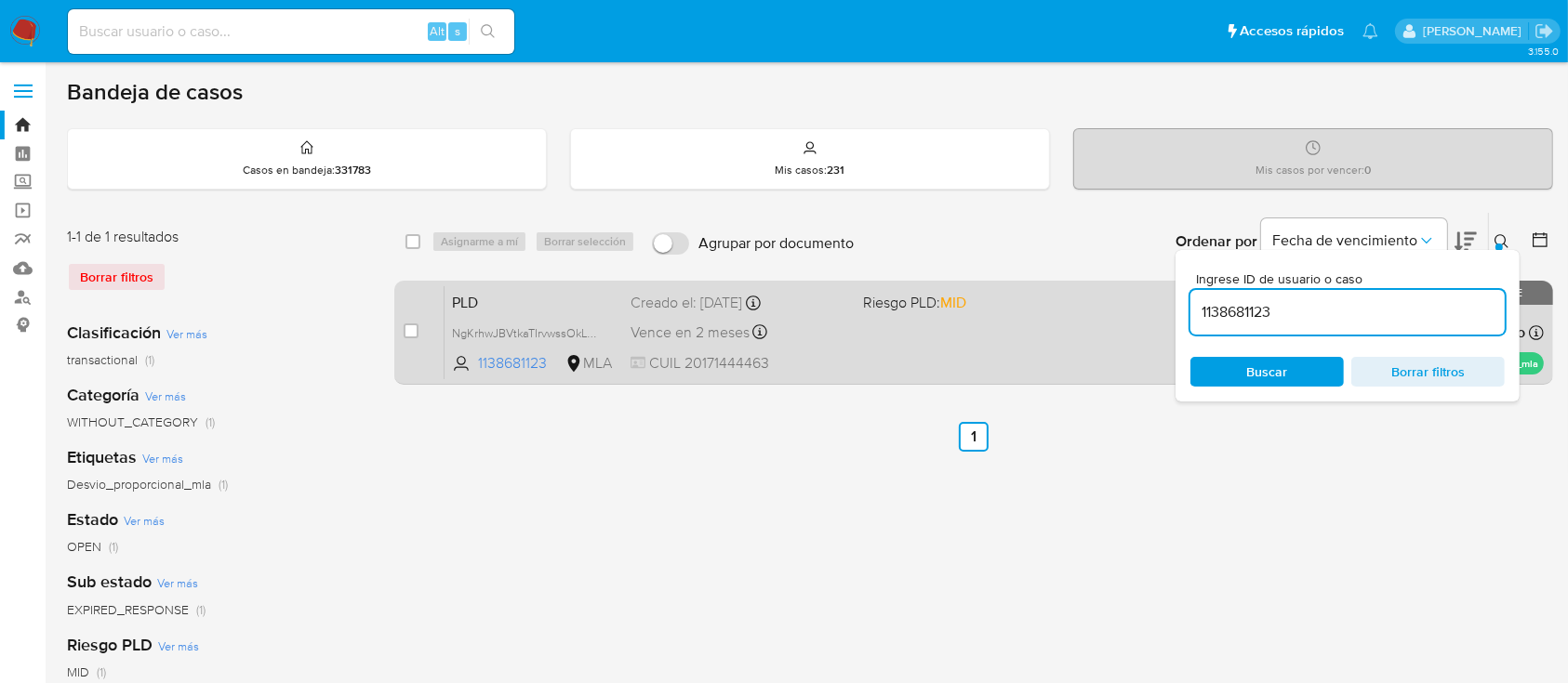
click at [1497, 243] on div at bounding box center [1499, 247] width 8 height 8
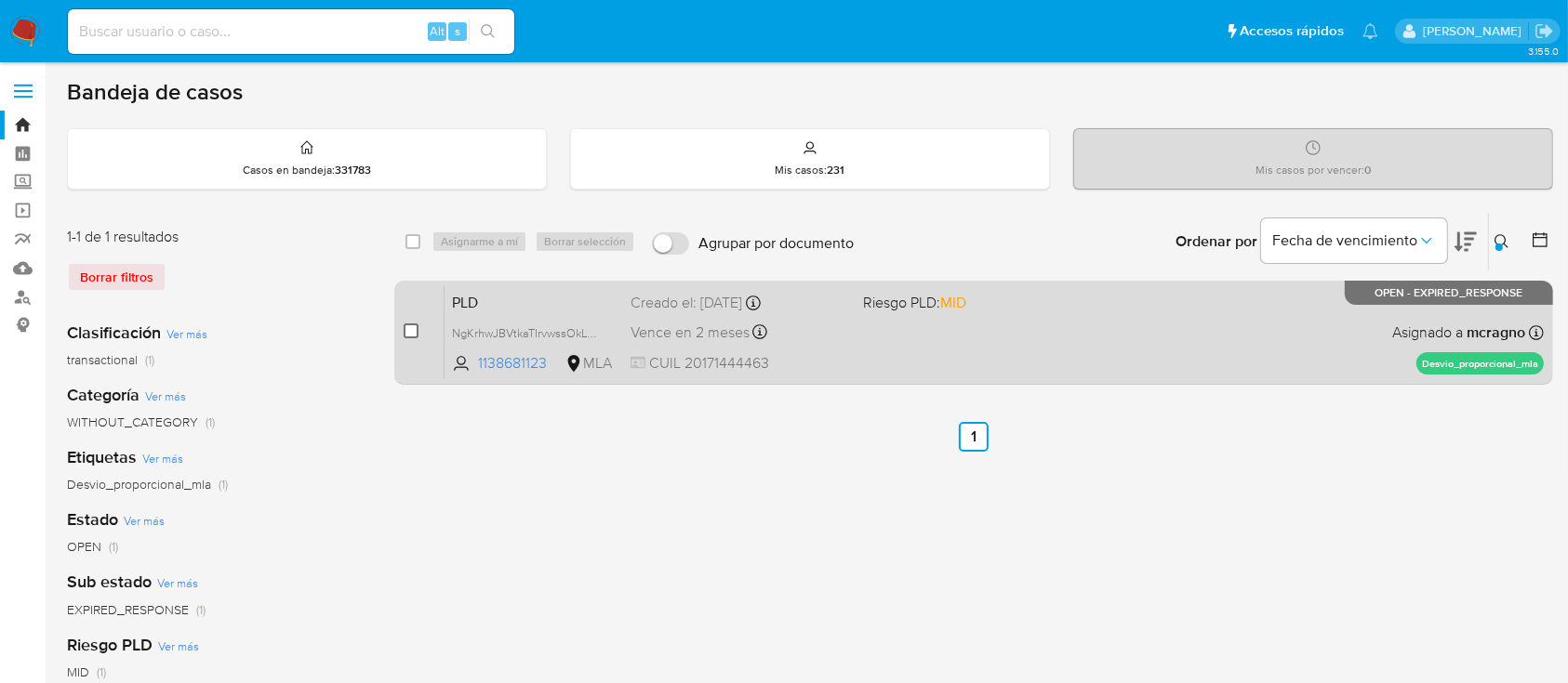
click at [411, 328] on input "checkbox" at bounding box center [410, 330] width 15 height 15
checkbox input "true"
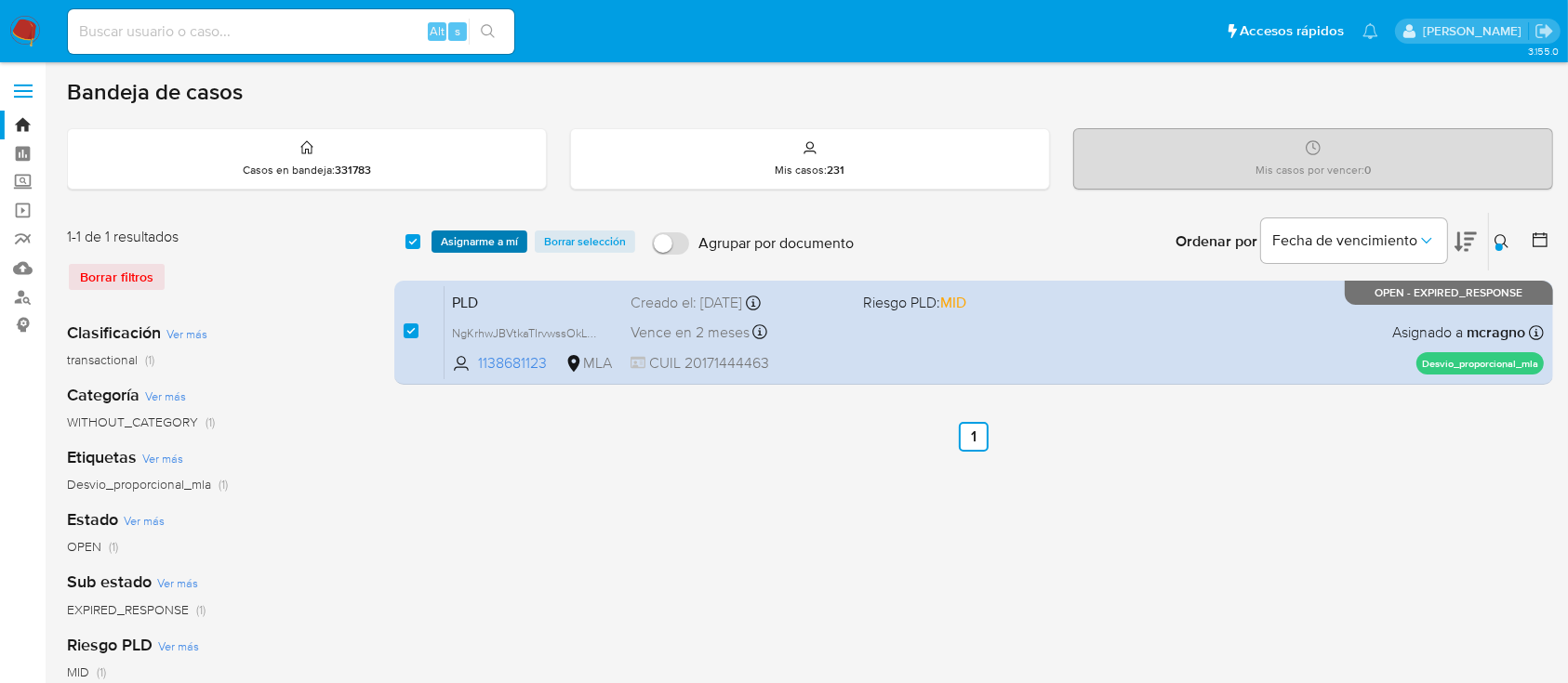
click at [511, 240] on span "Asignarme a mí" at bounding box center [479, 241] width 77 height 19
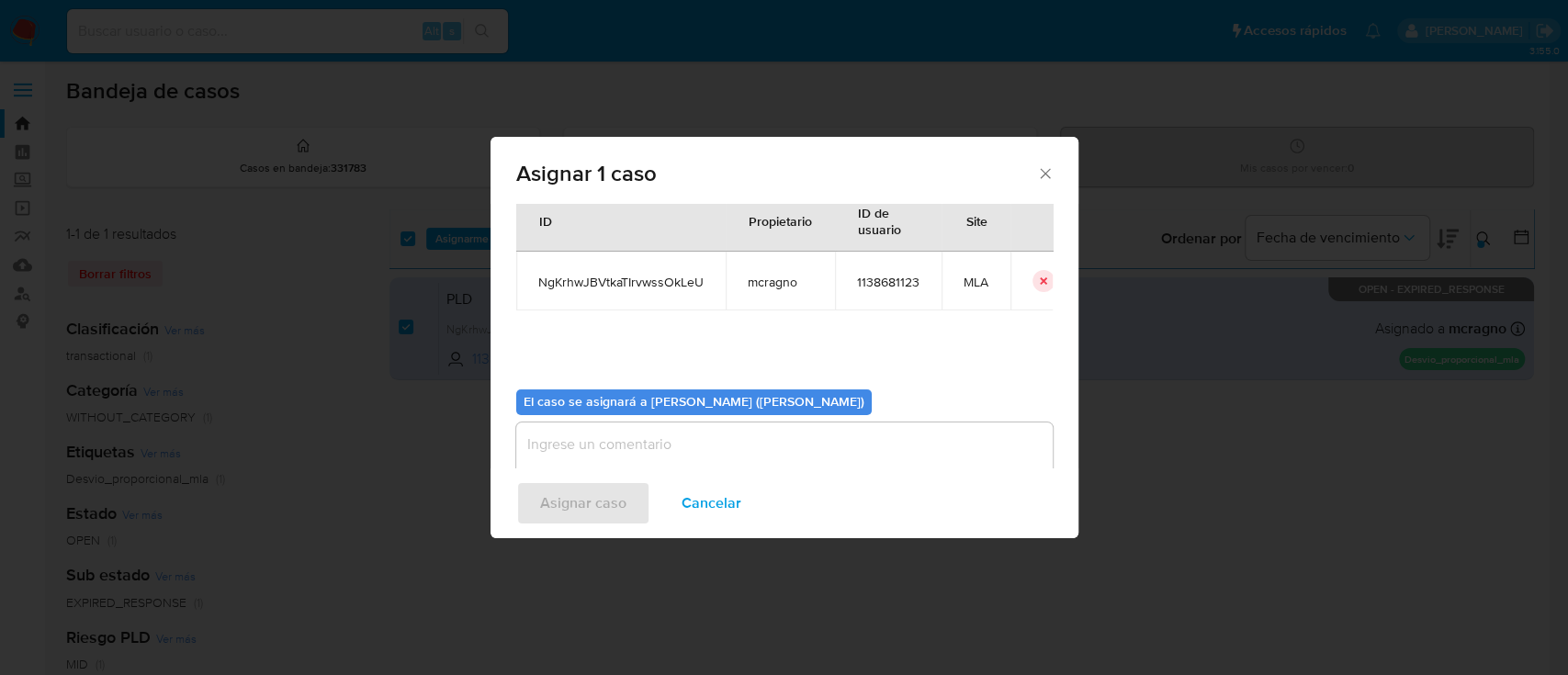
scroll to position [94, 0]
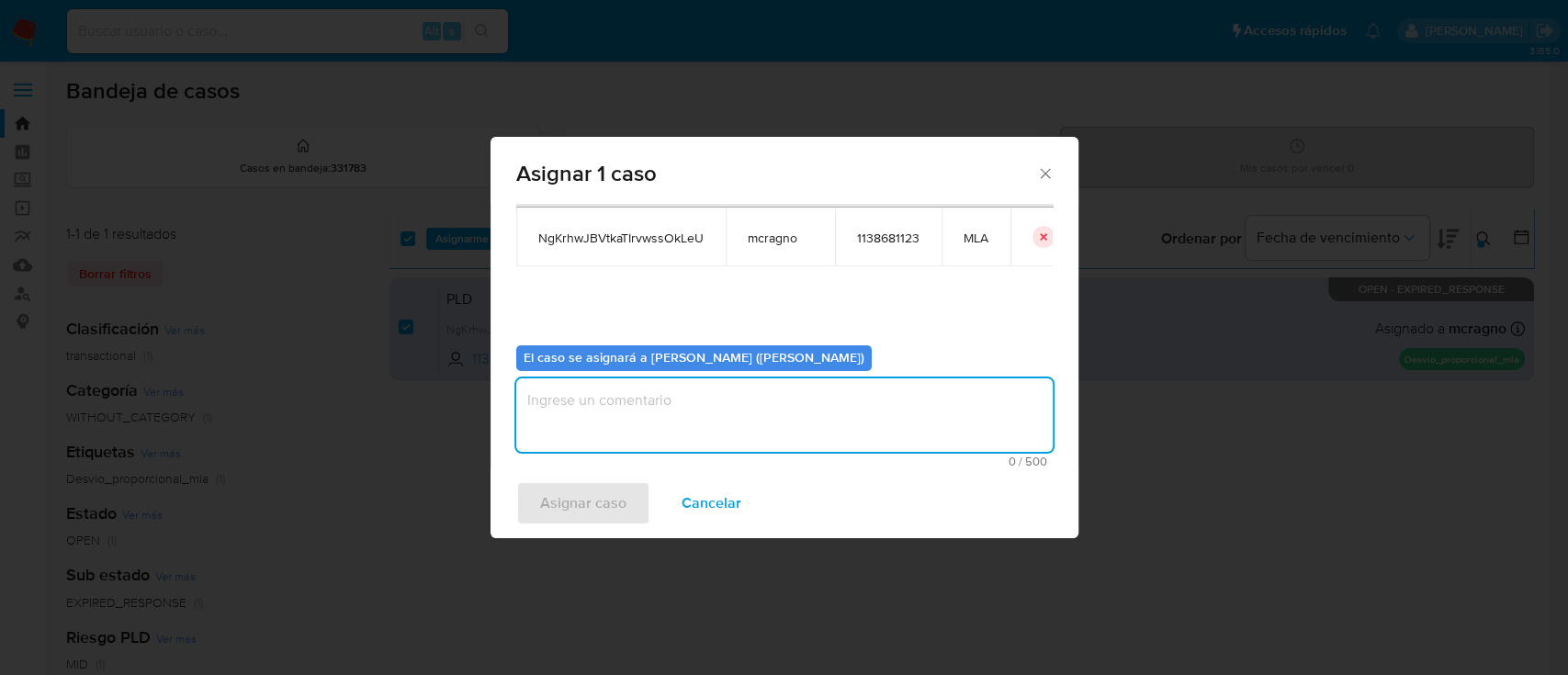
click at [555, 431] on textarea "assign-modal" at bounding box center [784, 415] width 537 height 73
click at [563, 497] on span "Asignar caso" at bounding box center [583, 504] width 87 height 41
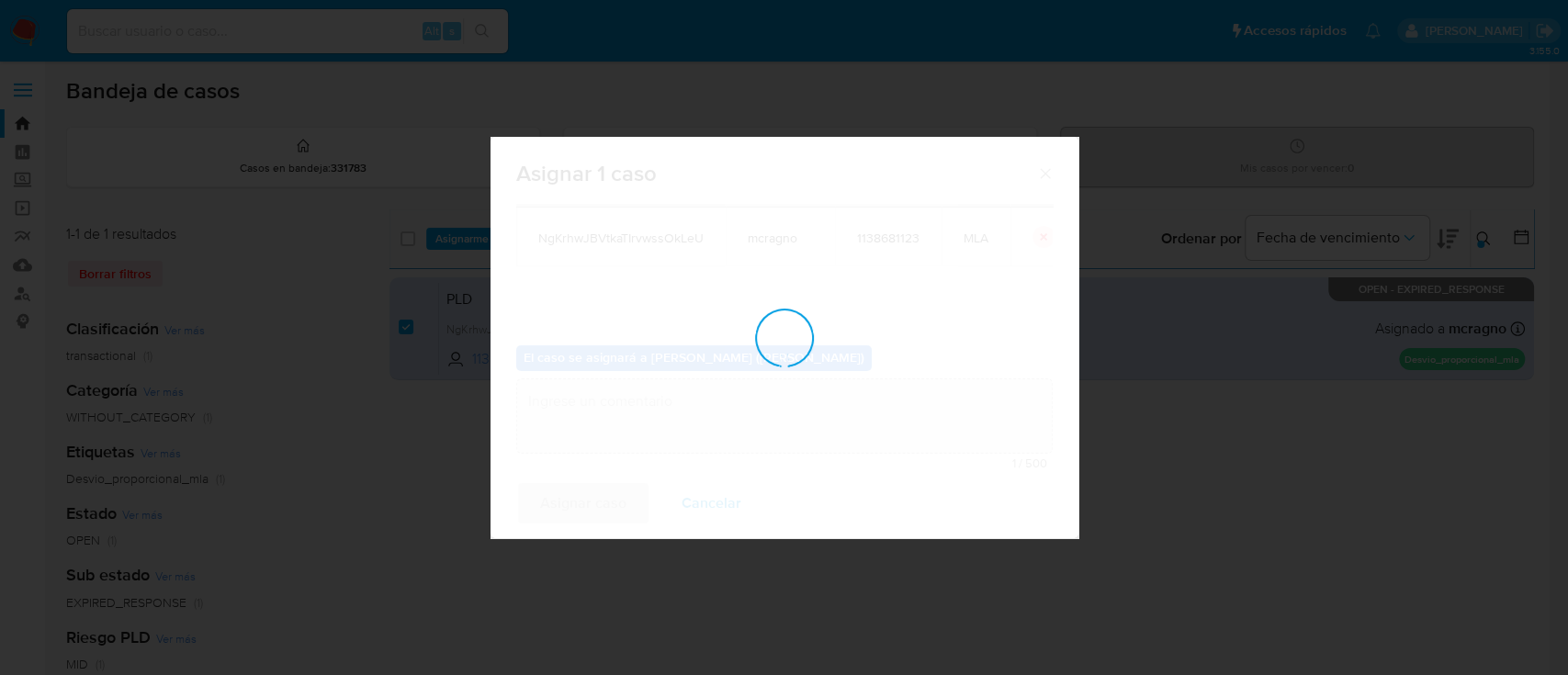
checkbox input "false"
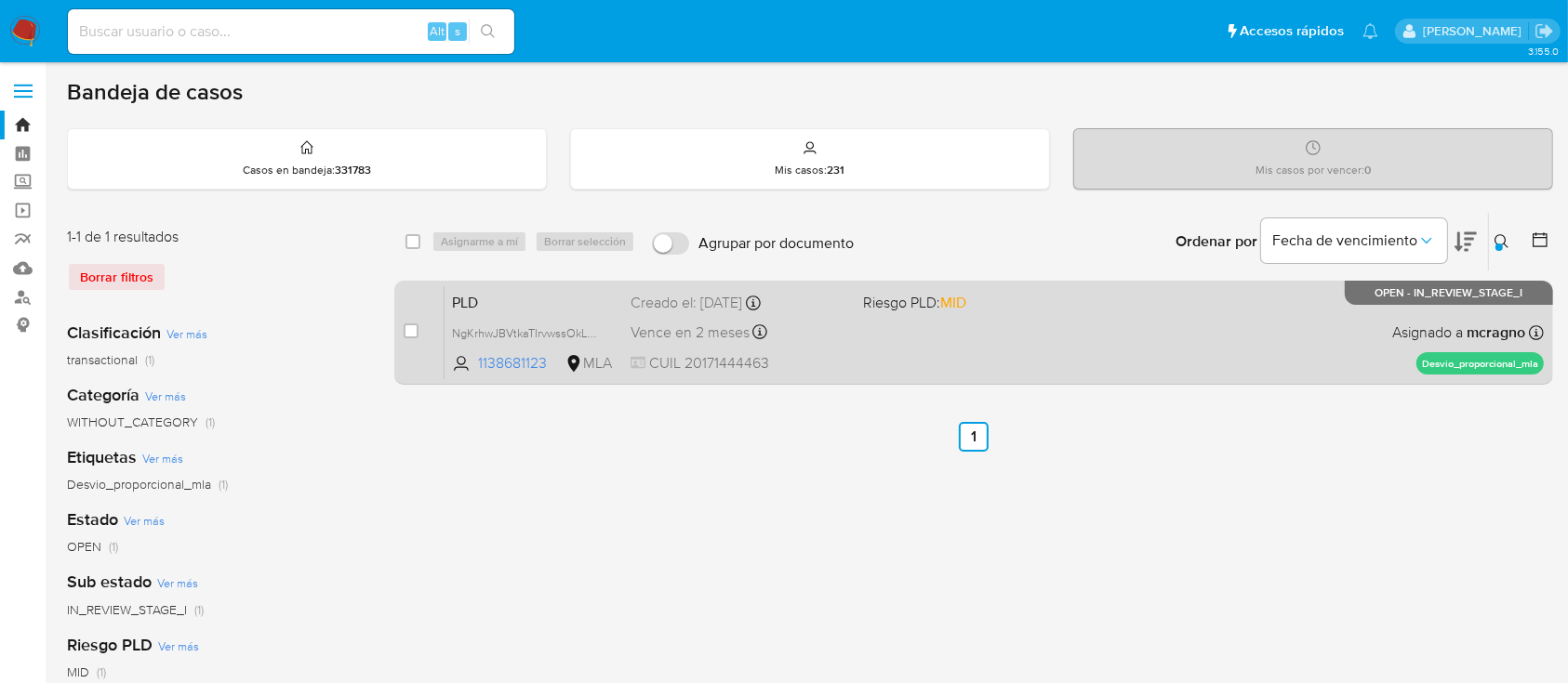
click at [1168, 339] on div "PLD NgKrhwJBVtkaTIrvwssOkLeU 1138681123 MLA Riesgo PLD: MID Creado el: 12/08/20…" at bounding box center [993, 332] width 1099 height 94
click at [405, 327] on input "checkbox" at bounding box center [410, 330] width 15 height 15
checkbox input "true"
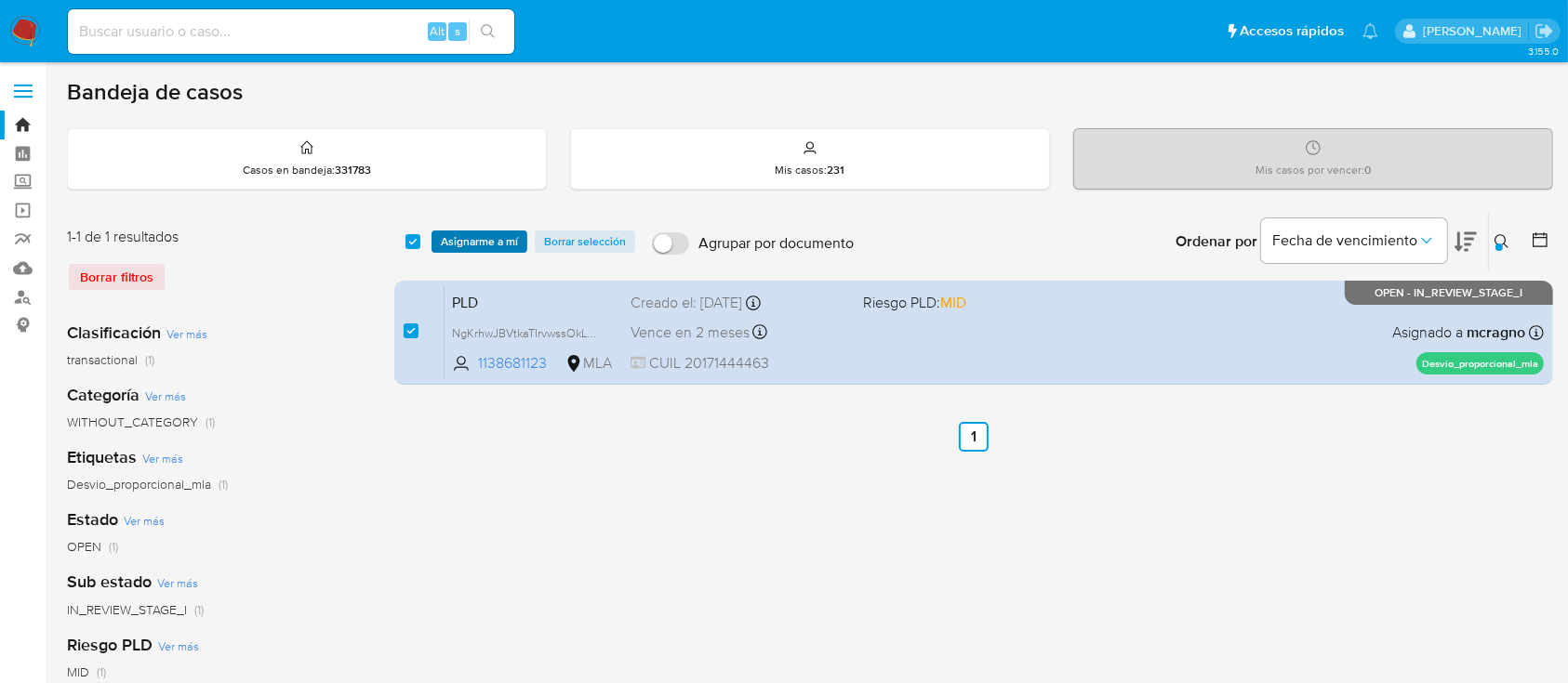
click at [513, 239] on span "Asignarme a mí" at bounding box center [479, 241] width 77 height 19
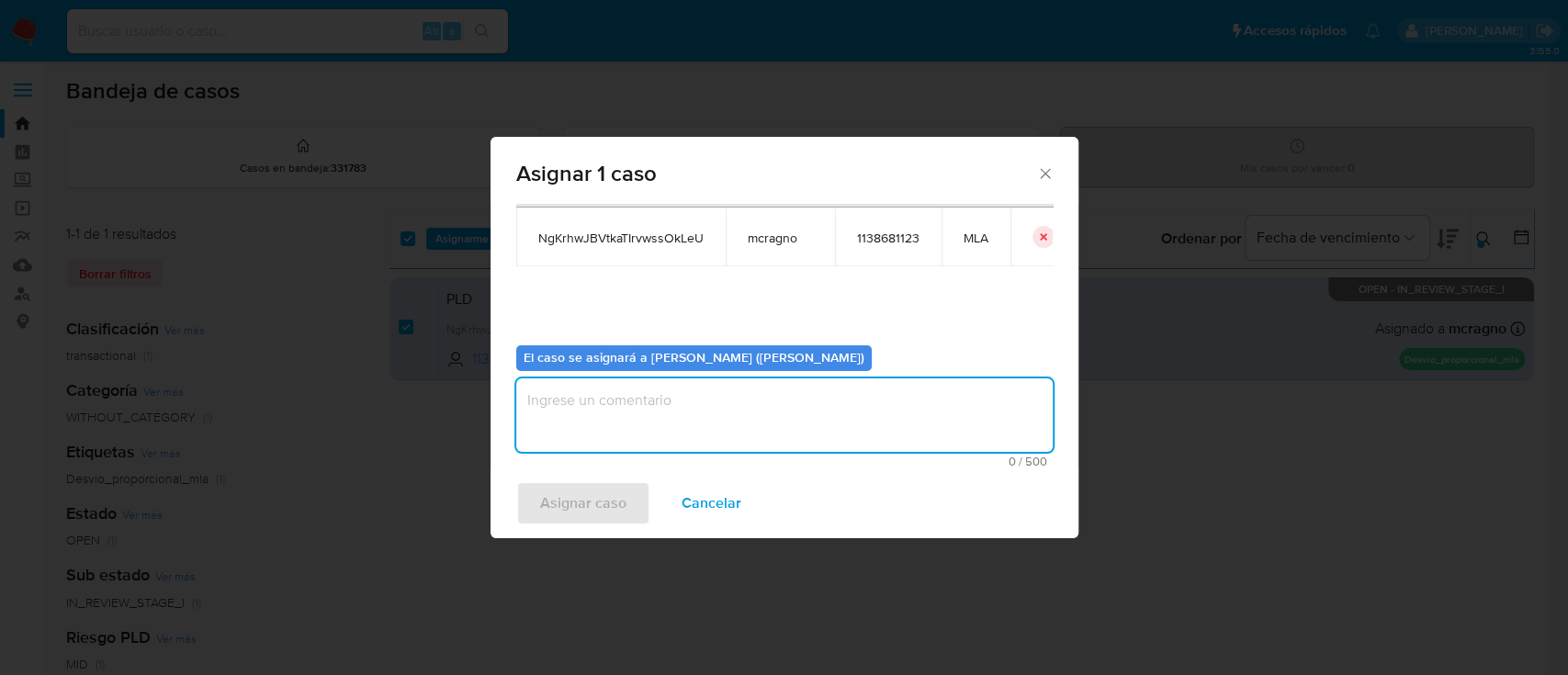
drag, startPoint x: 590, startPoint y: 398, endPoint x: 597, endPoint y: 448, distance: 50.5
click at [591, 398] on textarea "assign-modal" at bounding box center [784, 415] width 537 height 73
click at [585, 501] on span "Asignar caso" at bounding box center [583, 504] width 87 height 41
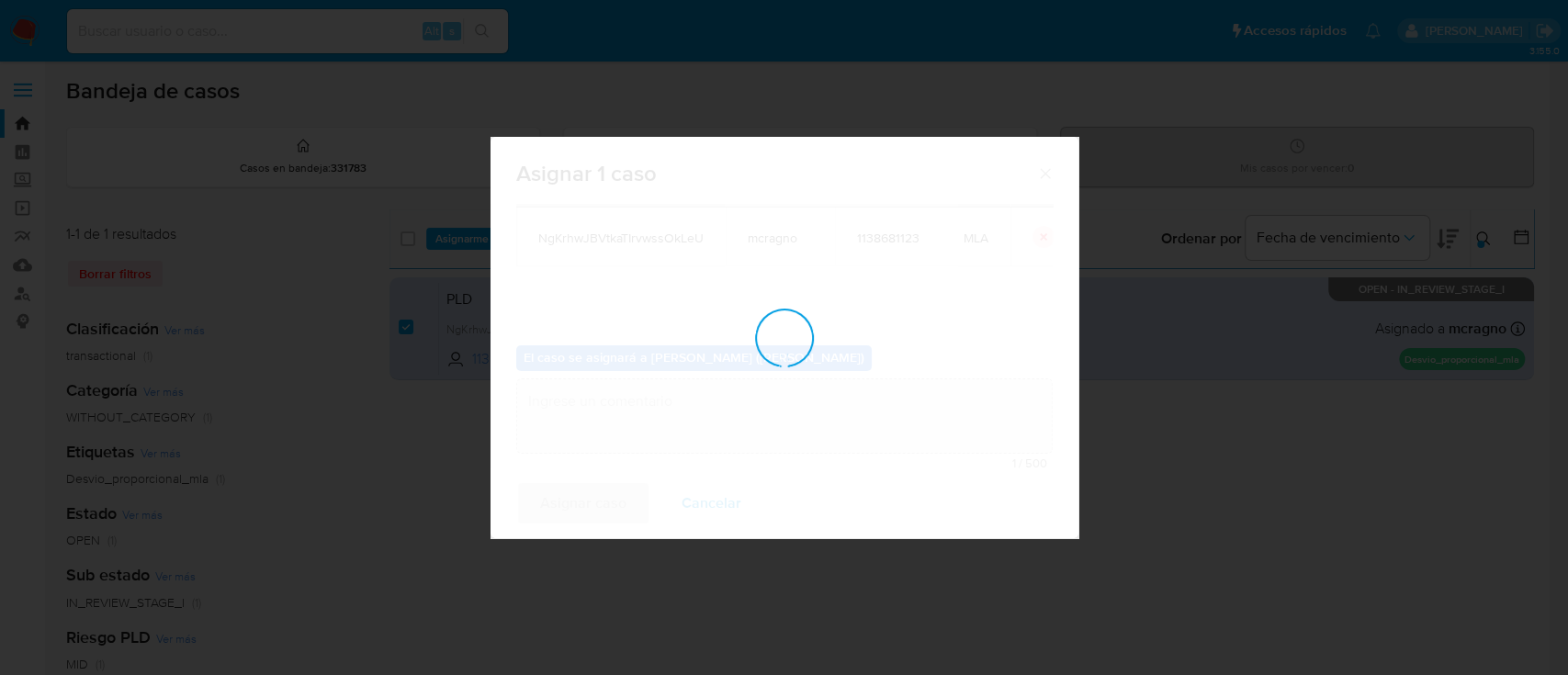
checkbox input "false"
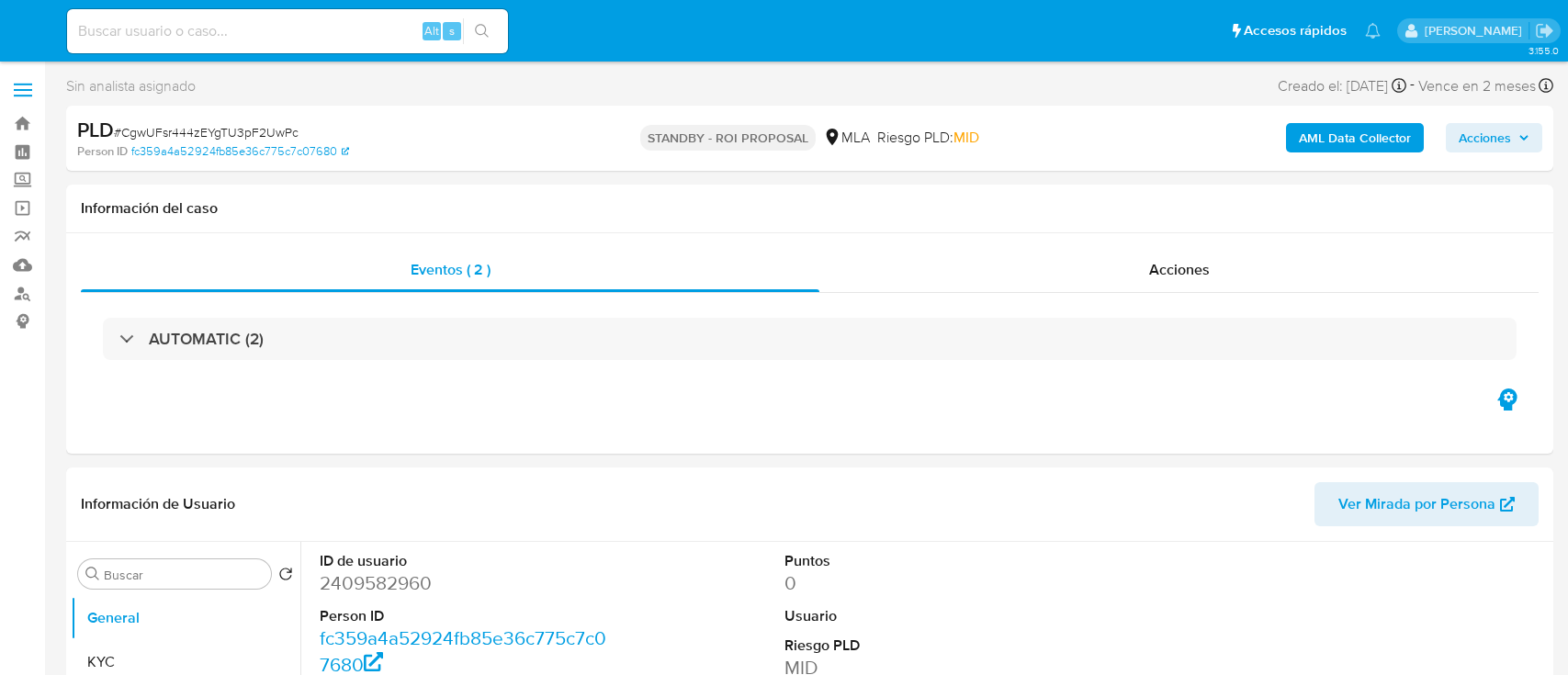
select select "10"
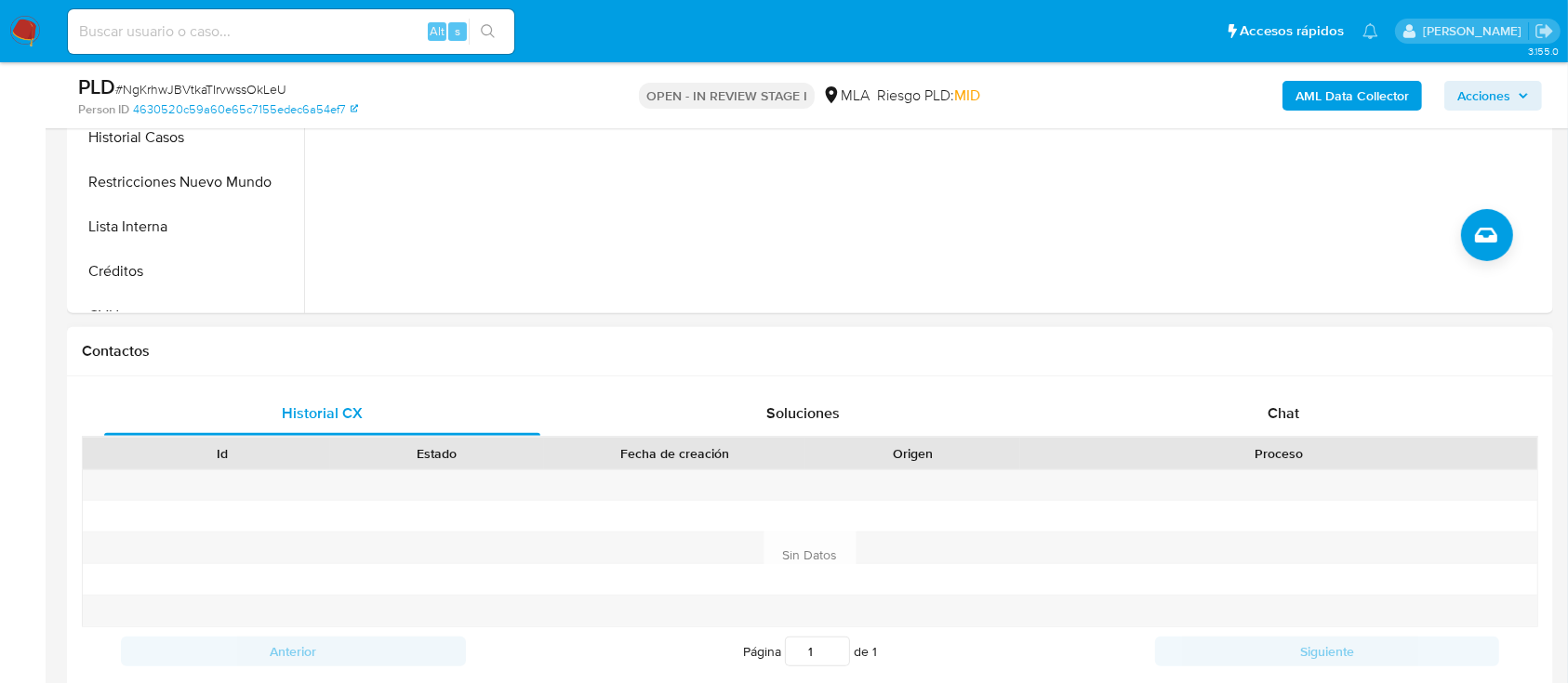
scroll to position [744, 0]
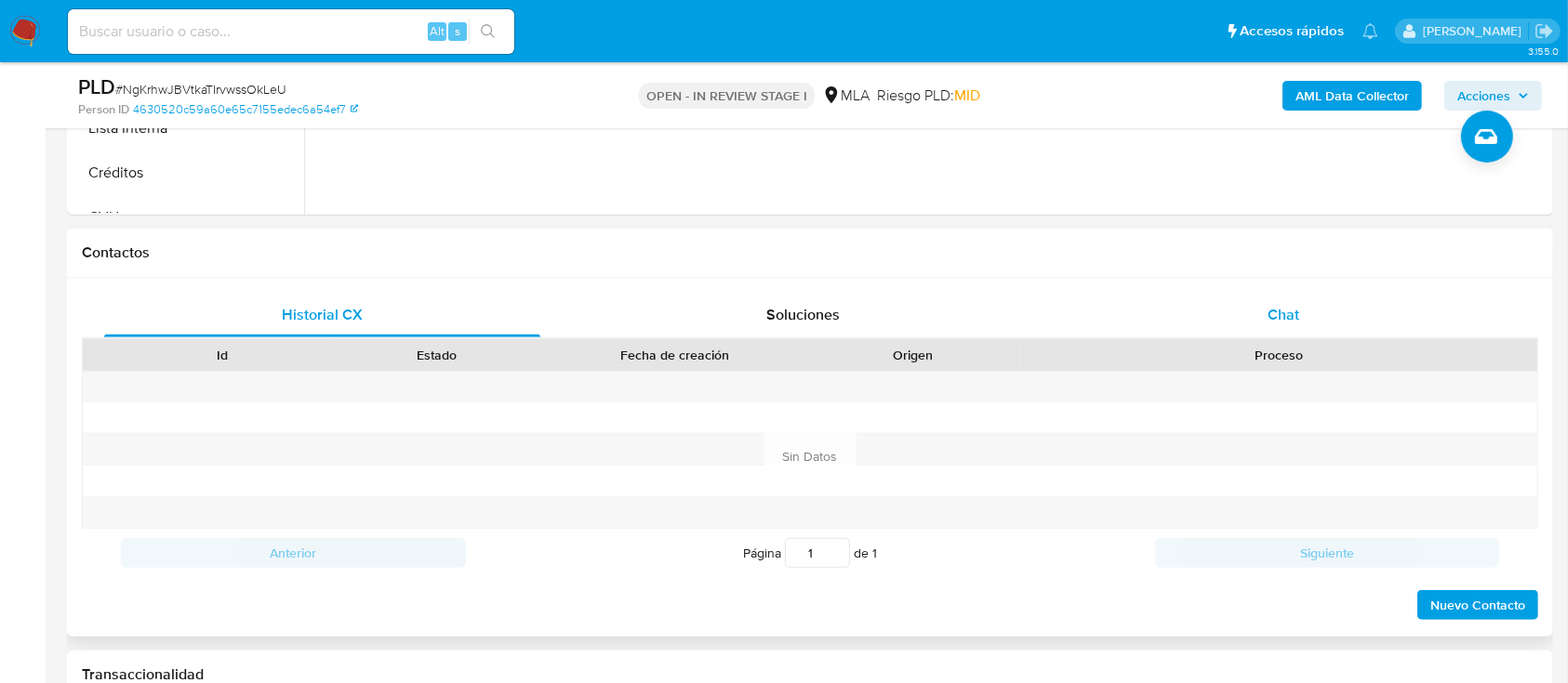
click at [1347, 317] on div "Chat" at bounding box center [1283, 314] width 436 height 44
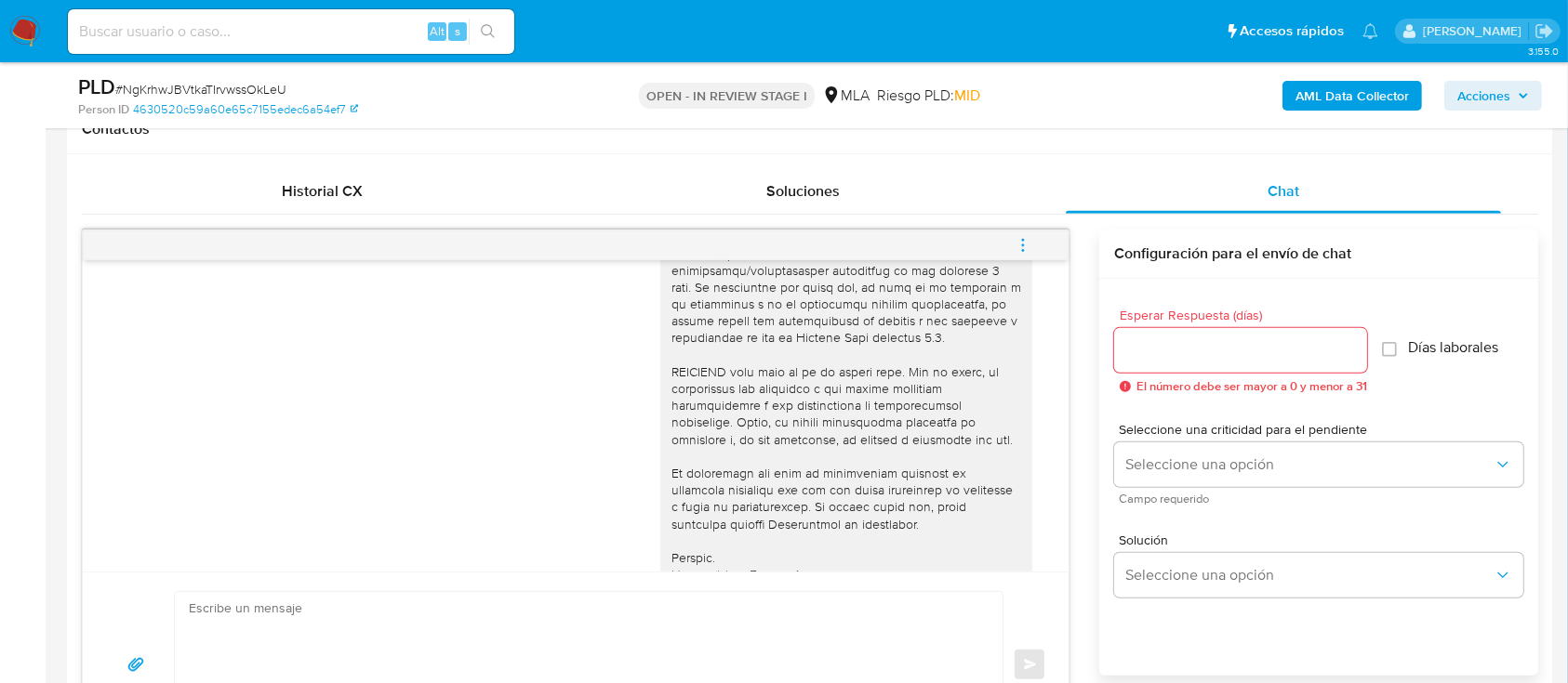
scroll to position [654, 0]
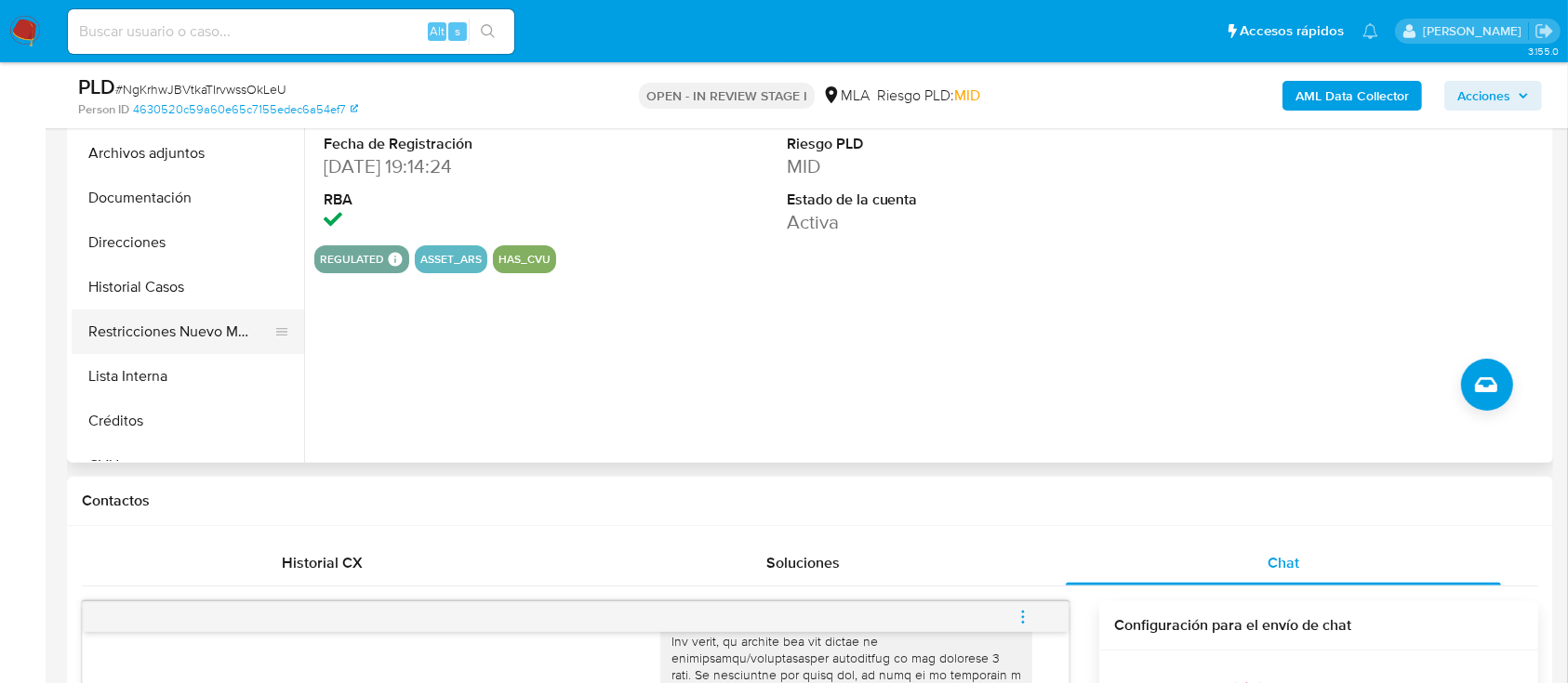
click at [137, 336] on button "Restricciones Nuevo Mundo" at bounding box center [180, 331] width 218 height 44
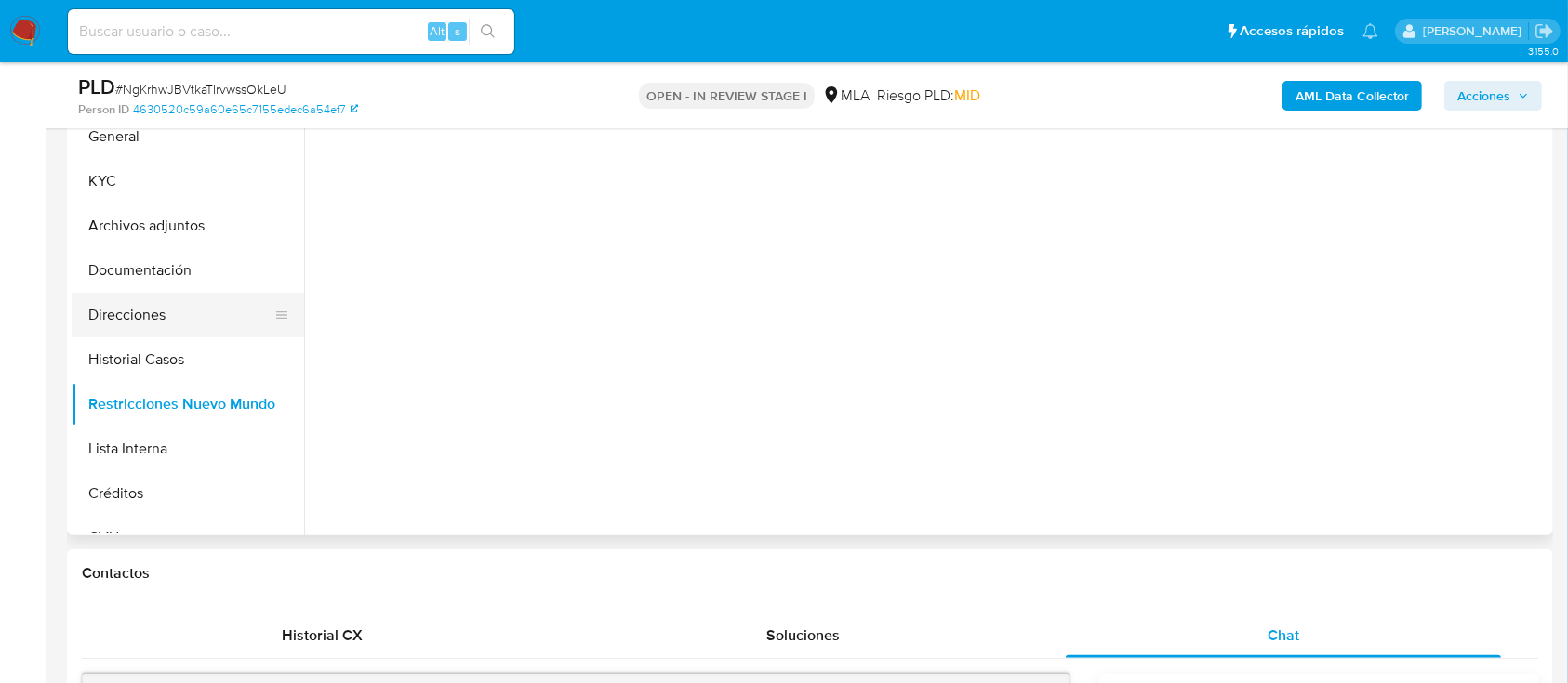
scroll to position [372, 0]
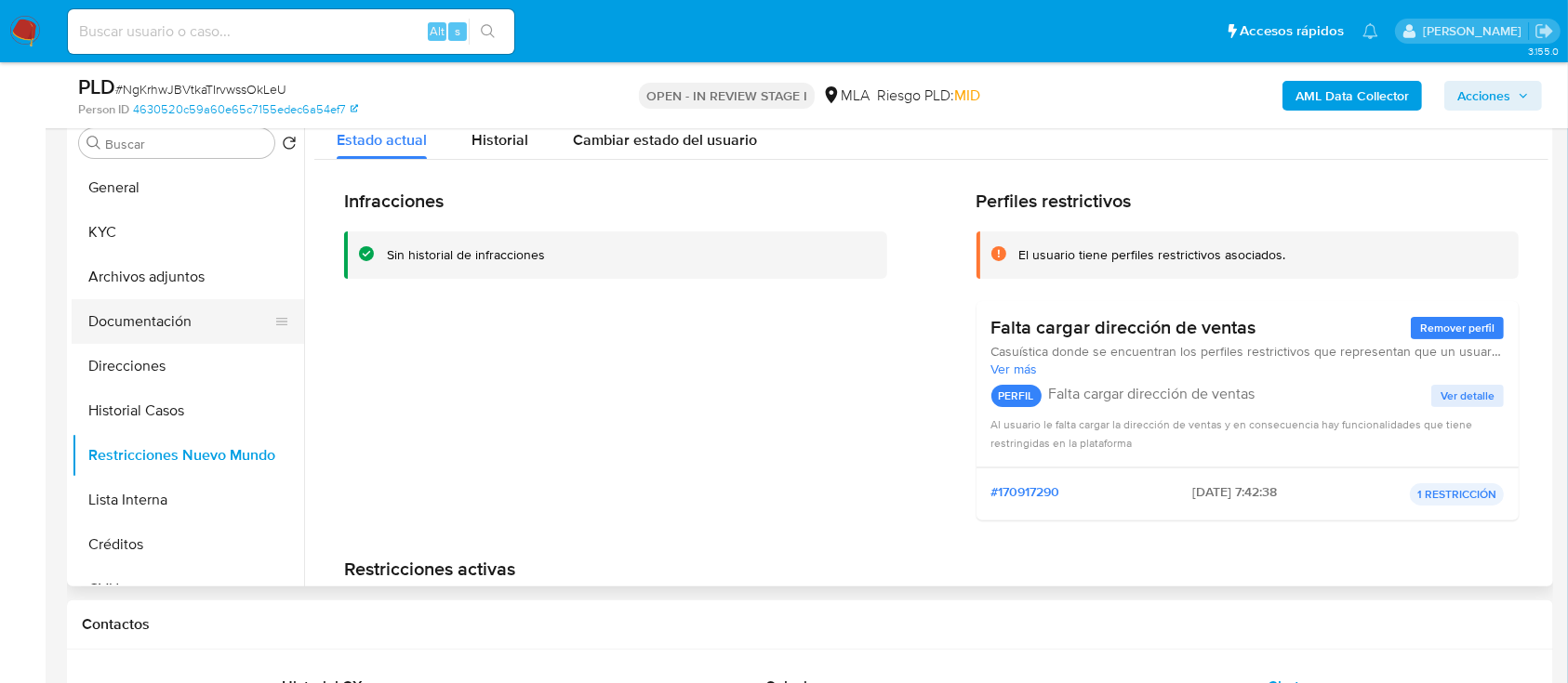
drag, startPoint x: 180, startPoint y: 330, endPoint x: 175, endPoint y: 318, distance: 13.0
click at [180, 330] on button "Documentación" at bounding box center [180, 321] width 218 height 44
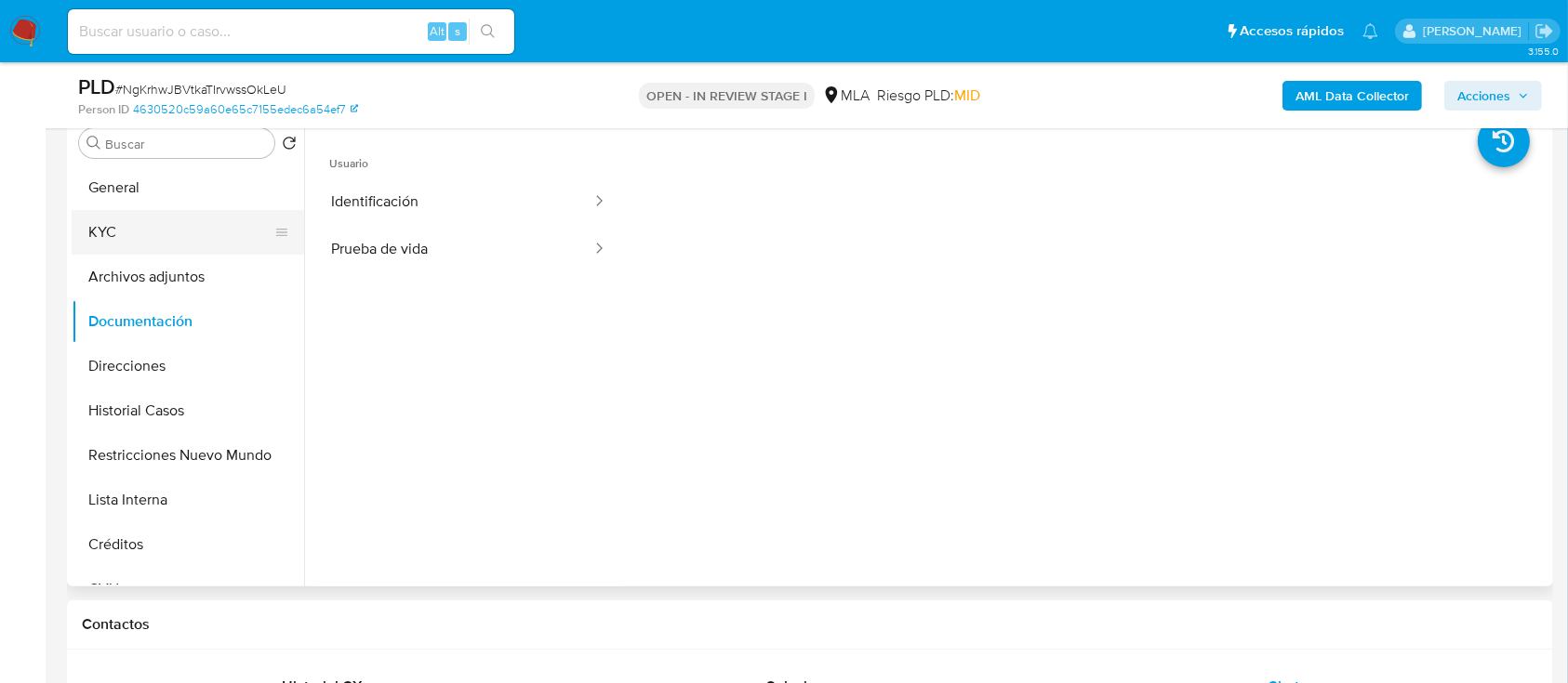
click at [171, 239] on button "KYC" at bounding box center [180, 232] width 218 height 44
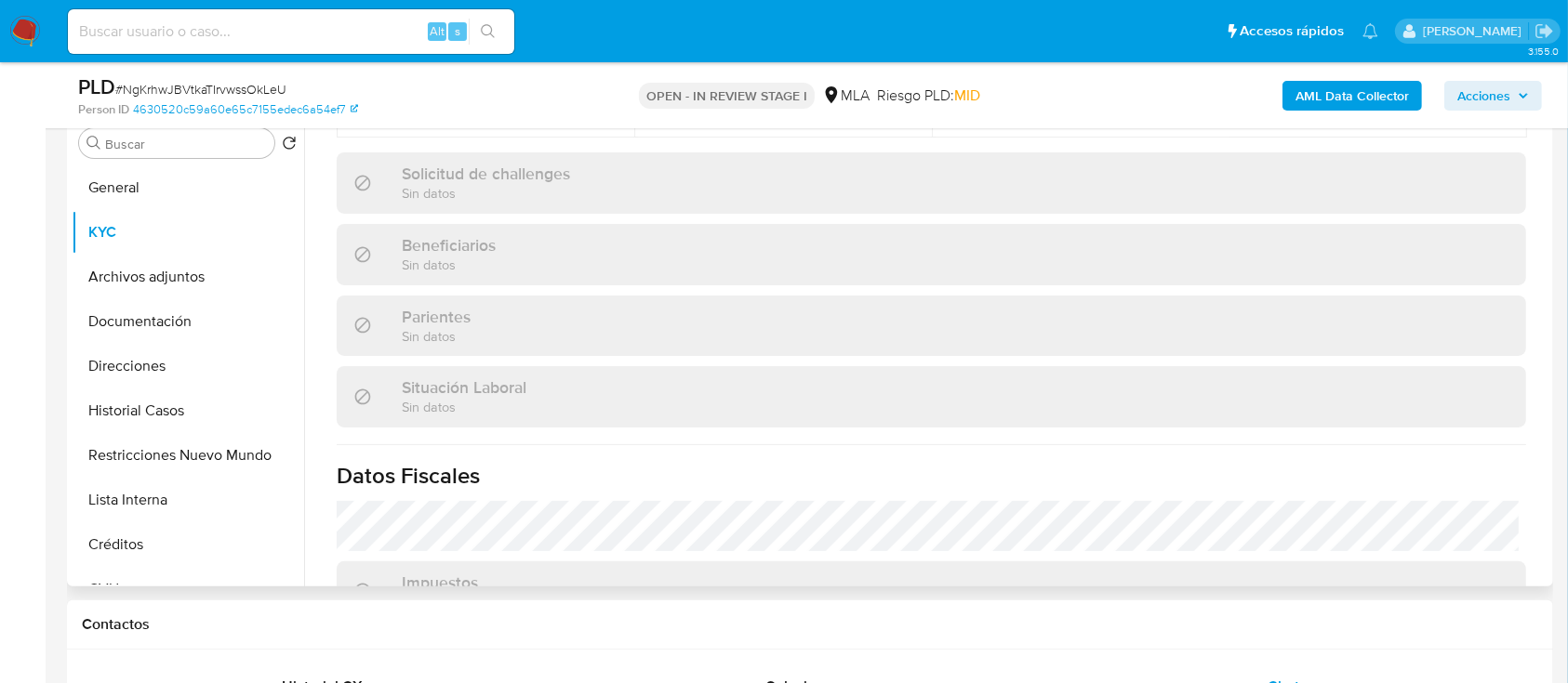
scroll to position [979, 0]
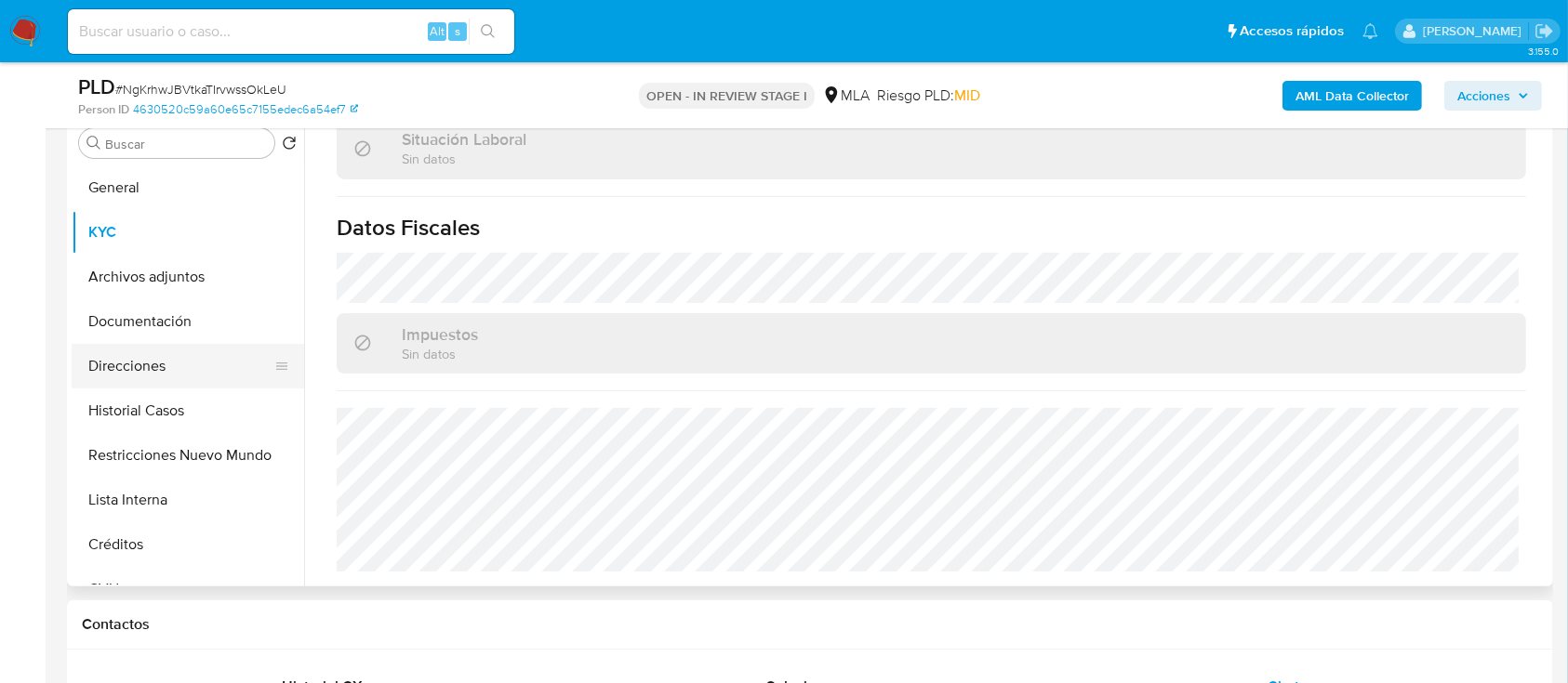
click at [200, 369] on button "Direcciones" at bounding box center [180, 366] width 218 height 44
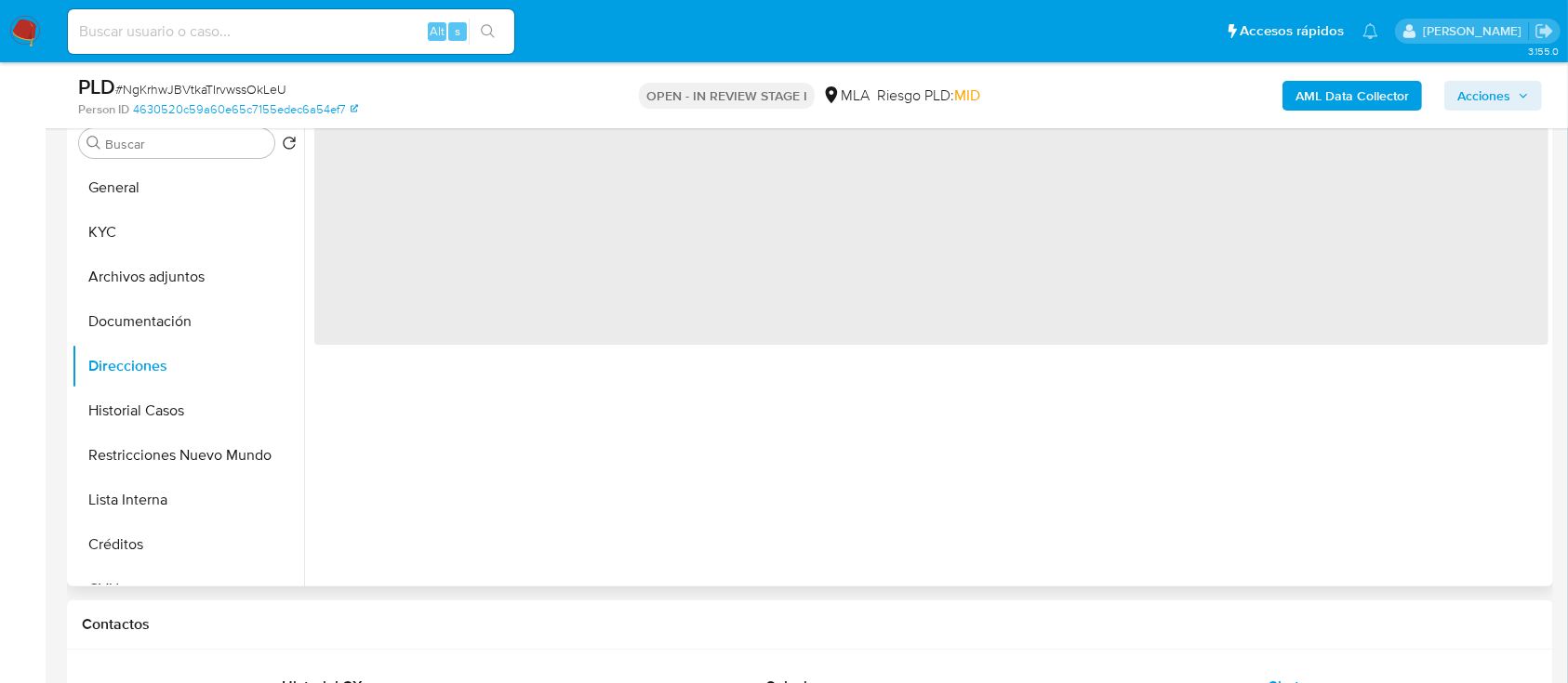
scroll to position [0, 0]
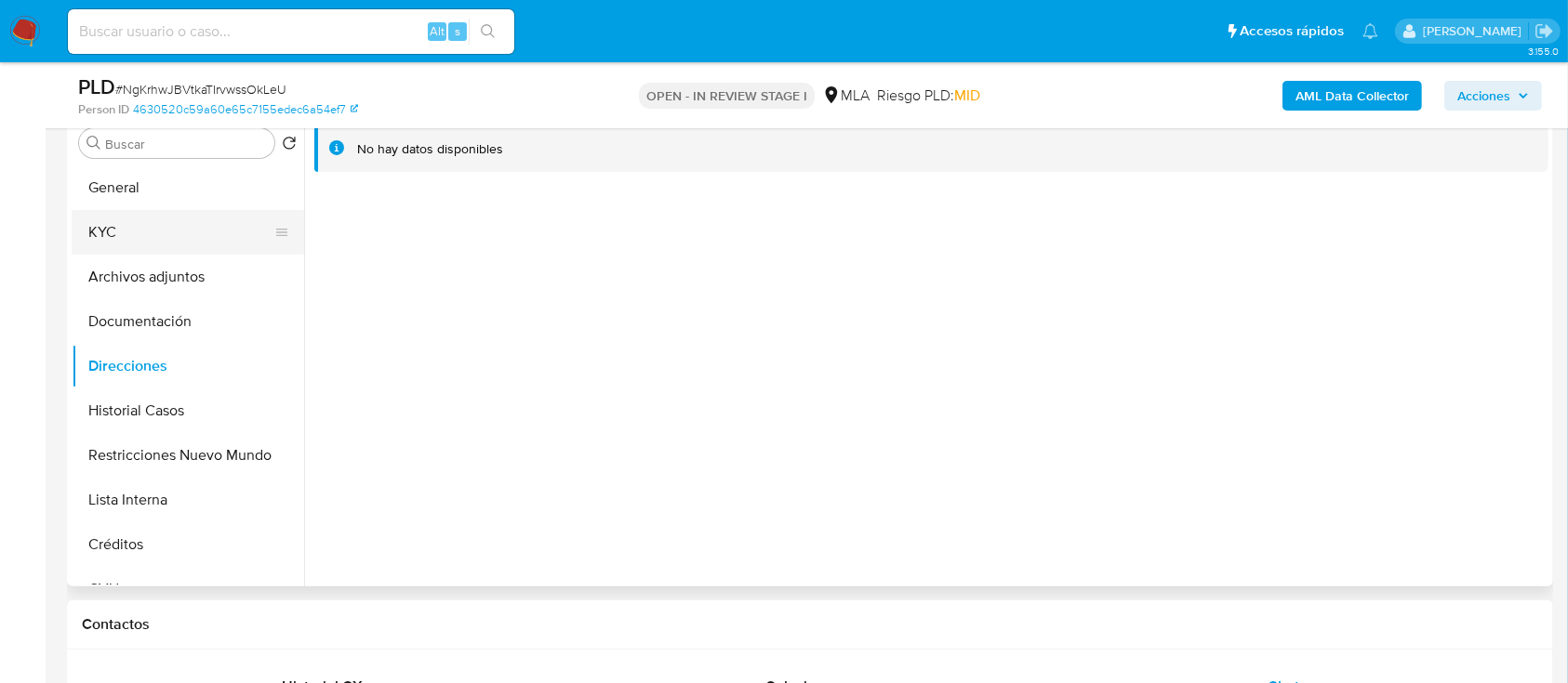
click at [188, 245] on button "KYC" at bounding box center [180, 232] width 218 height 44
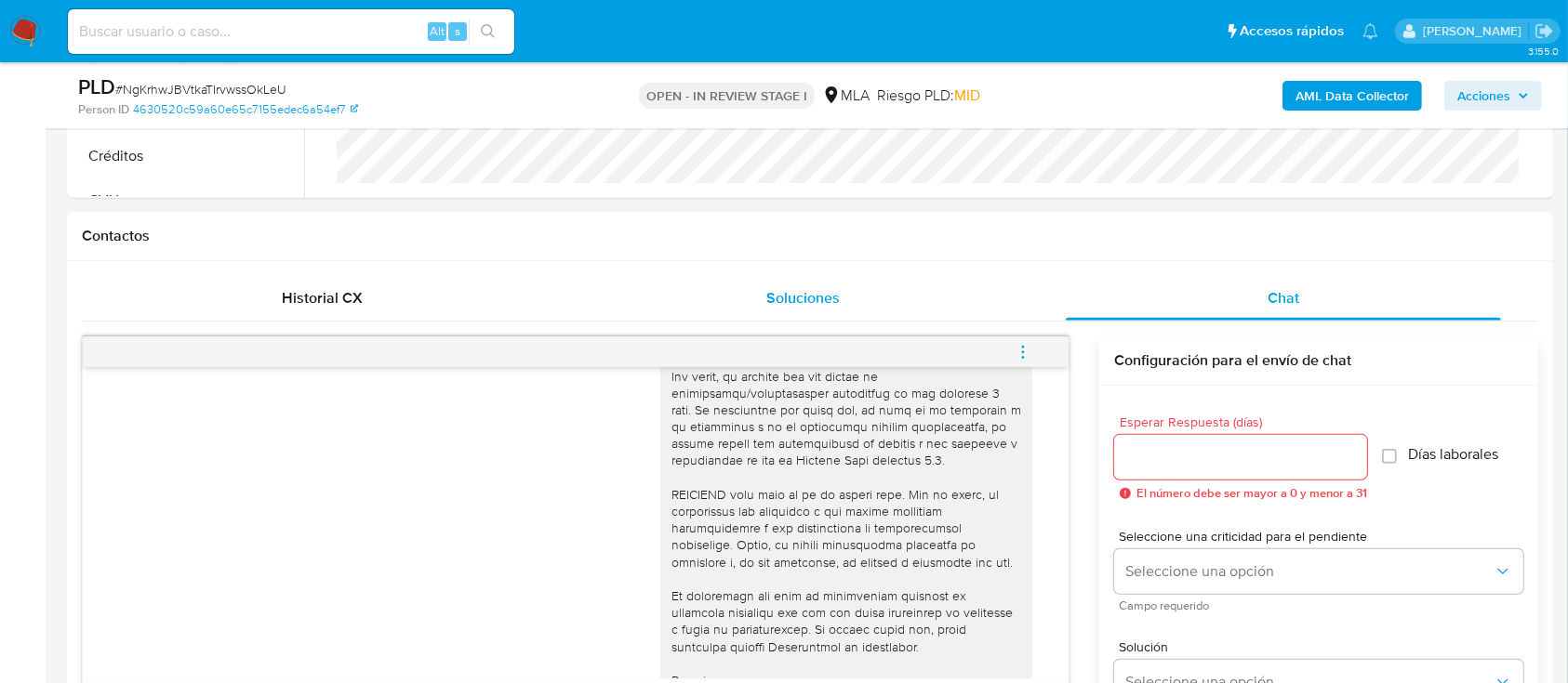
scroll to position [991, 0]
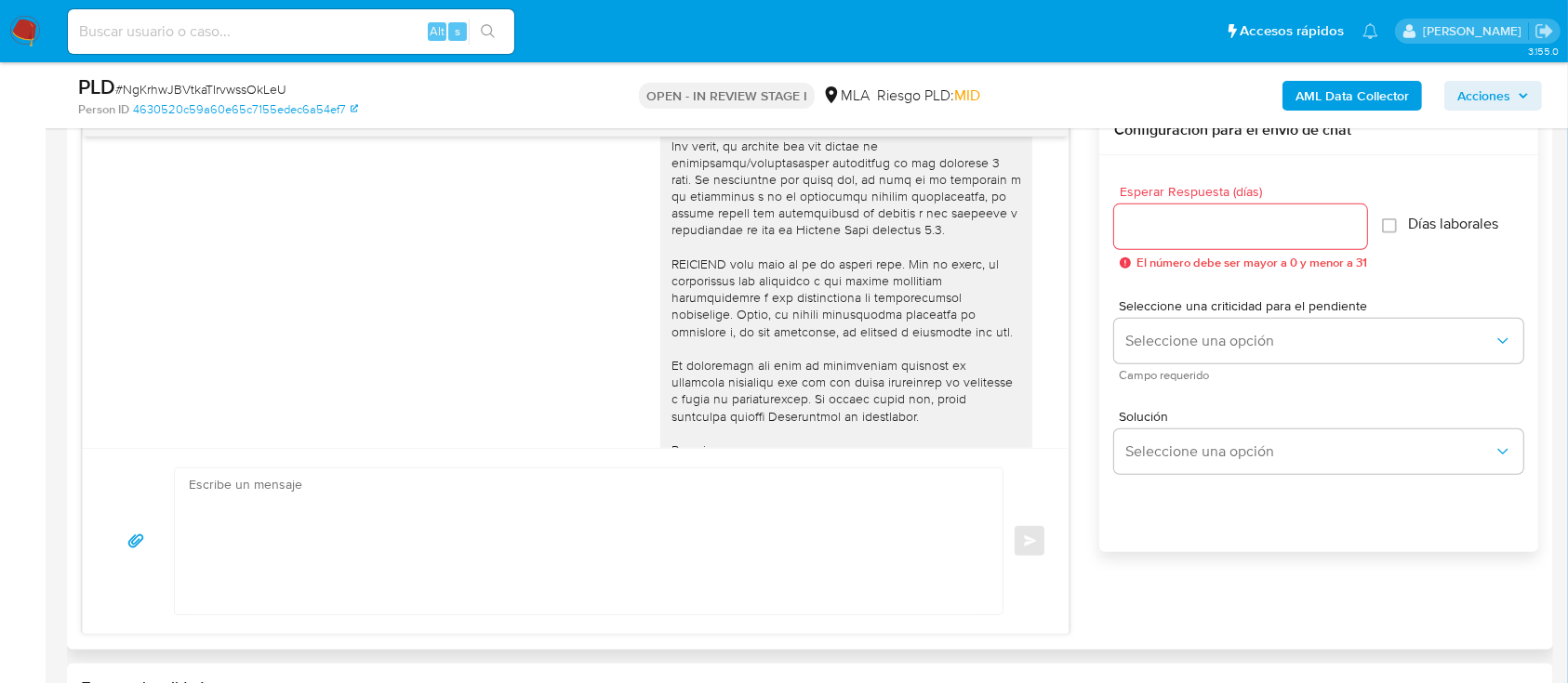
click at [635, 527] on textarea at bounding box center [584, 541] width 790 height 146
paste textarea "Hola XXX, Al analizar tu caso se encontraron algunas inconsistencias, por este …"
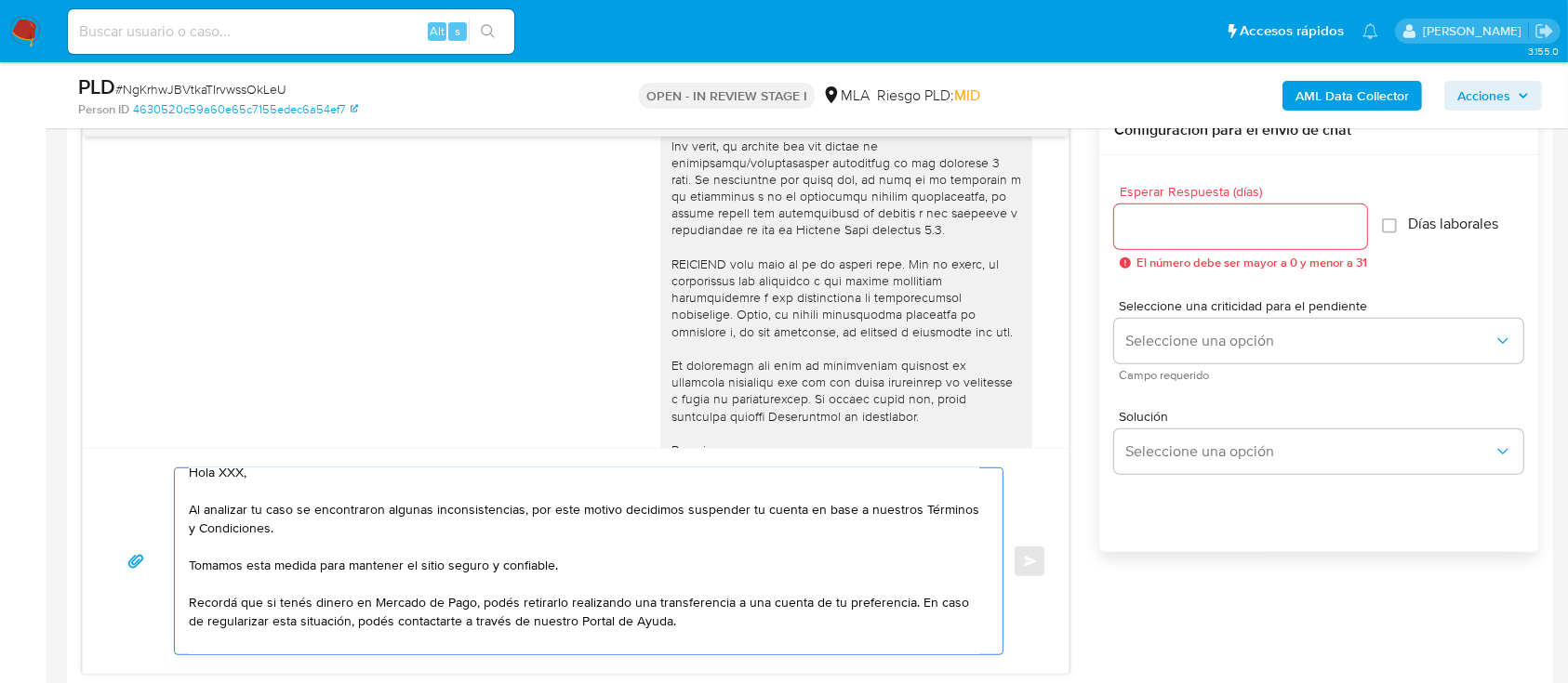
scroll to position [0, 0]
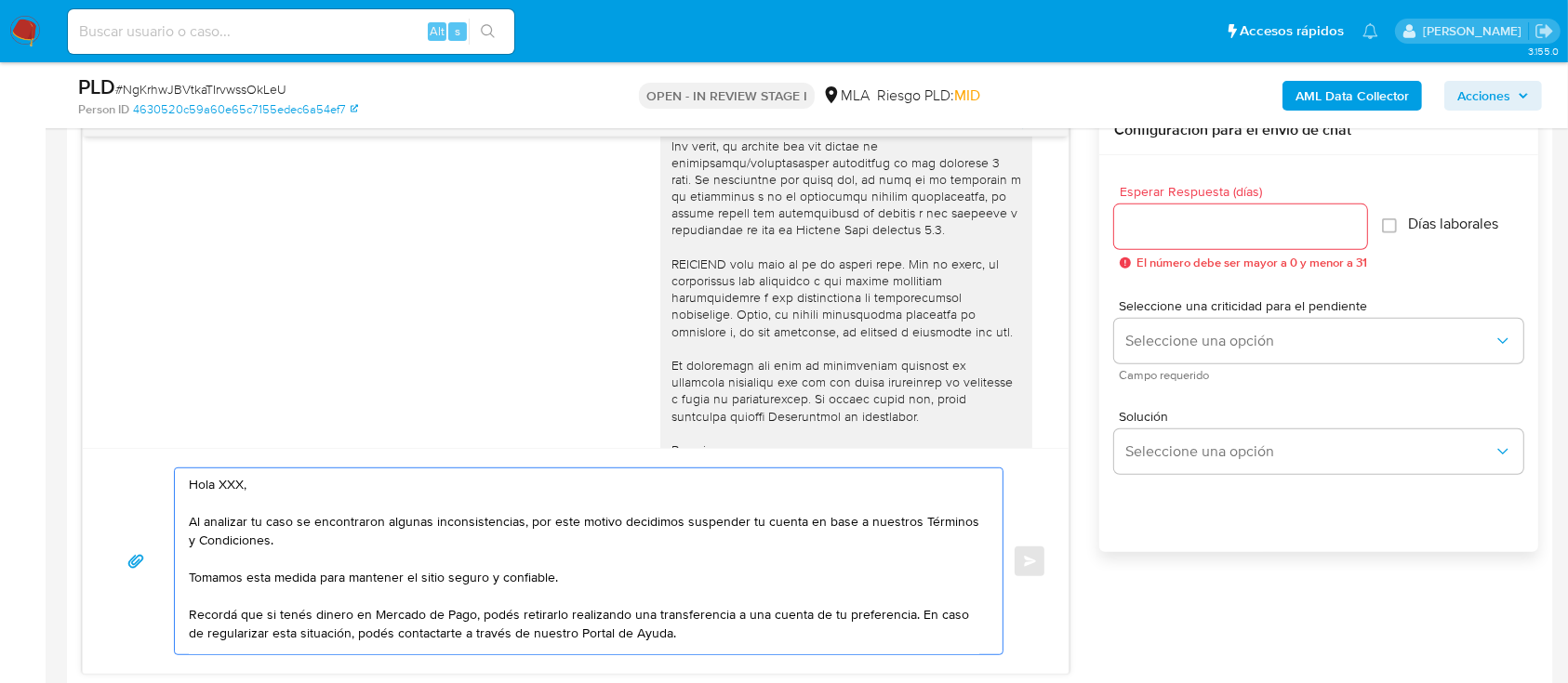
drag, startPoint x: 254, startPoint y: 484, endPoint x: 228, endPoint y: 479, distance: 26.5
click at [222, 479] on textarea "Hola XXX, Al analizar tu caso se encontraron algunas inconsistencias, por este …" at bounding box center [584, 561] width 790 height 186
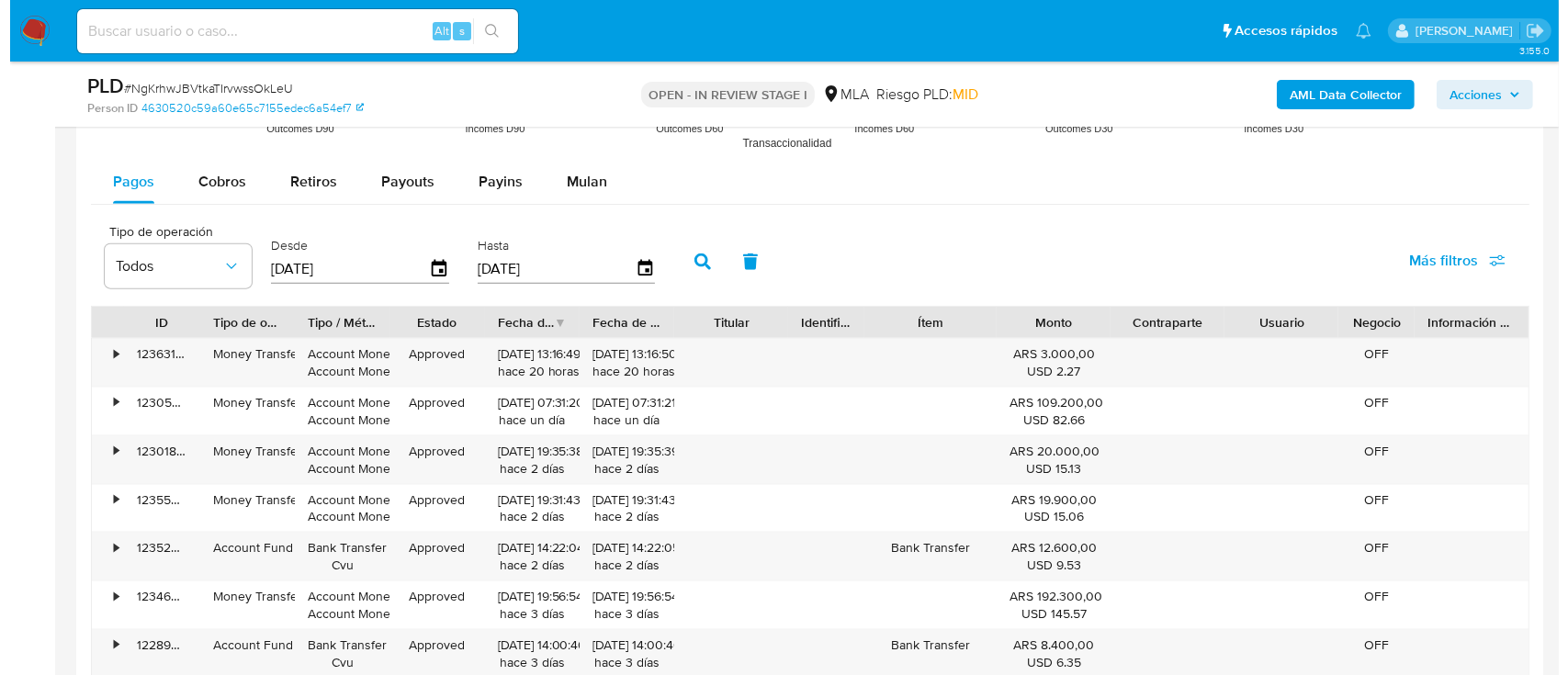
scroll to position [3272, 0]
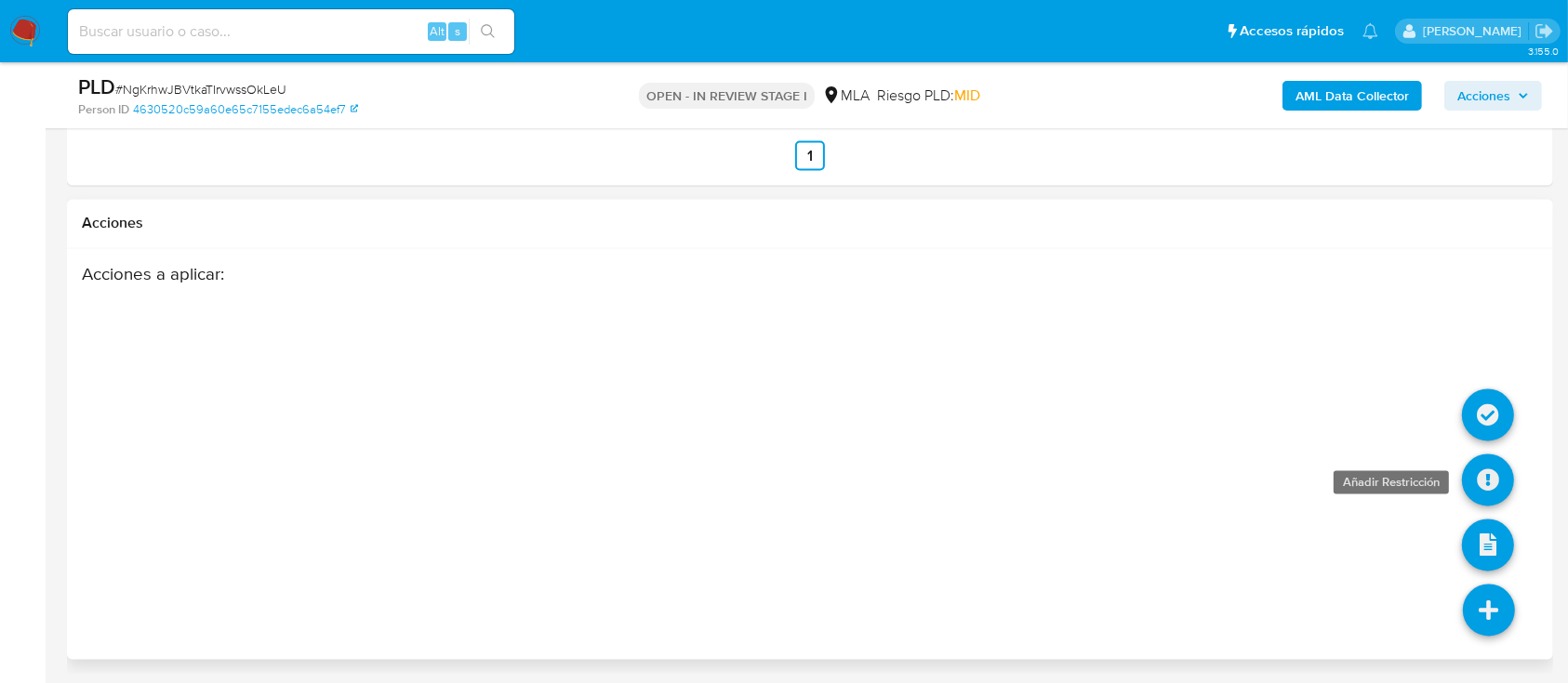
type textarea "Hola, Al analizar tu caso se encontraron algunas inconsistencias, por este moti…"
click at [1499, 472] on icon at bounding box center [1487, 480] width 52 height 52
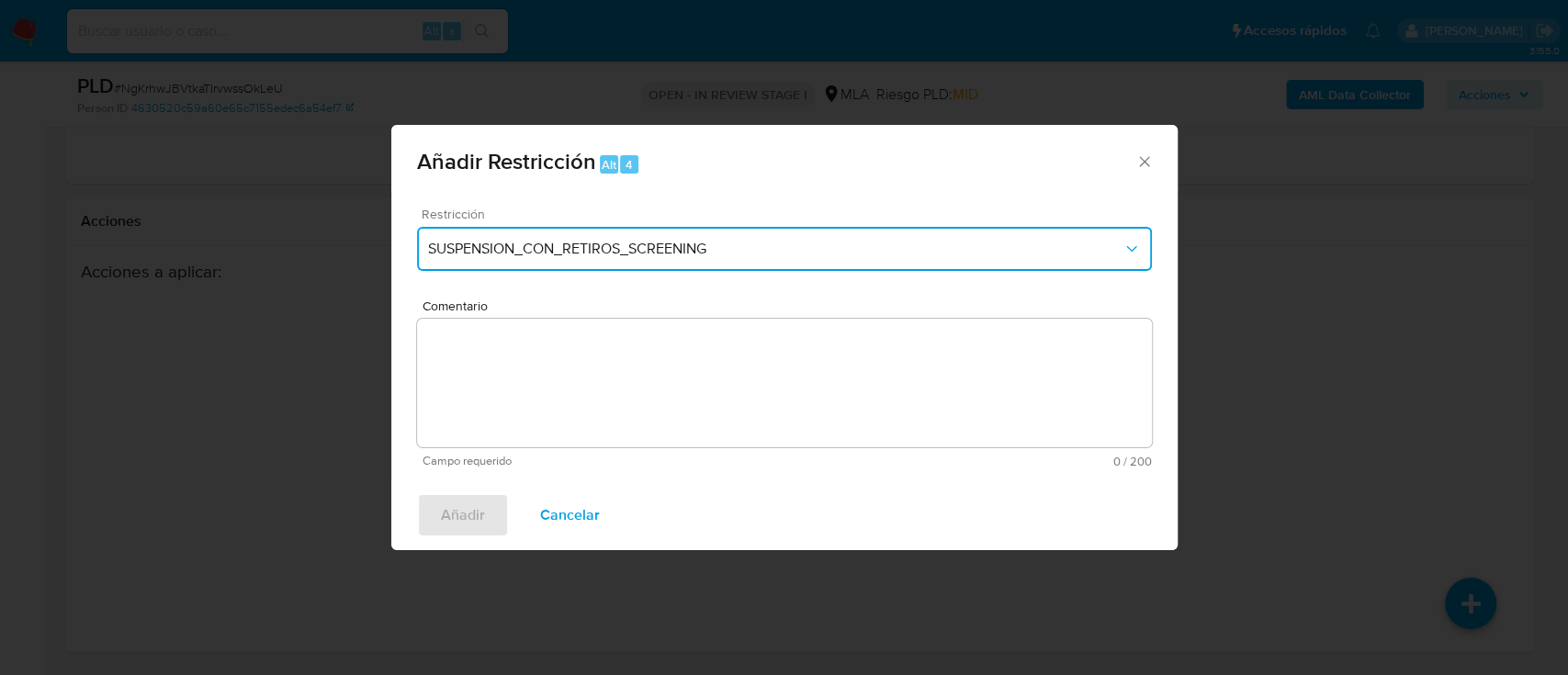
click at [528, 248] on span "SUSPENSION_CON_RETIROS_SCREENING" at bounding box center [775, 248] width 694 height 19
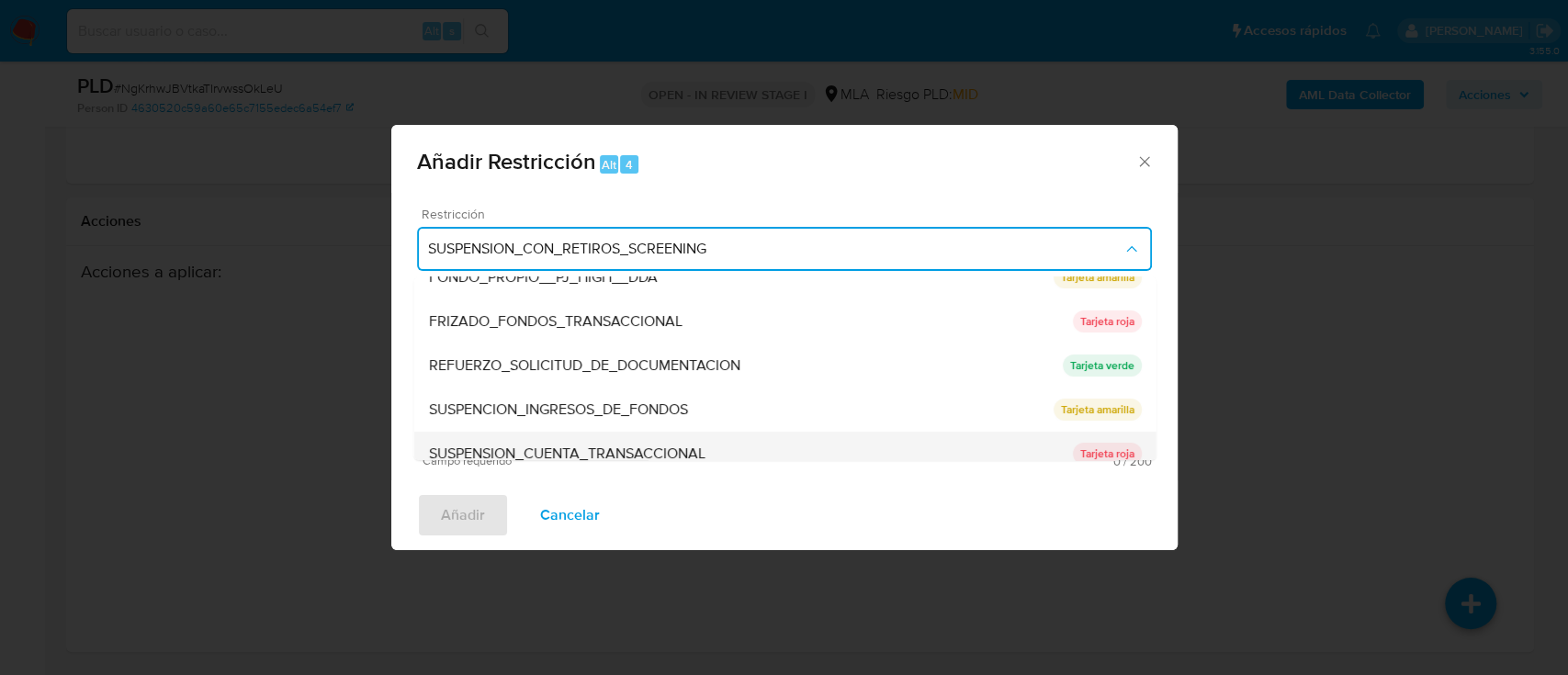
scroll to position [367, 0]
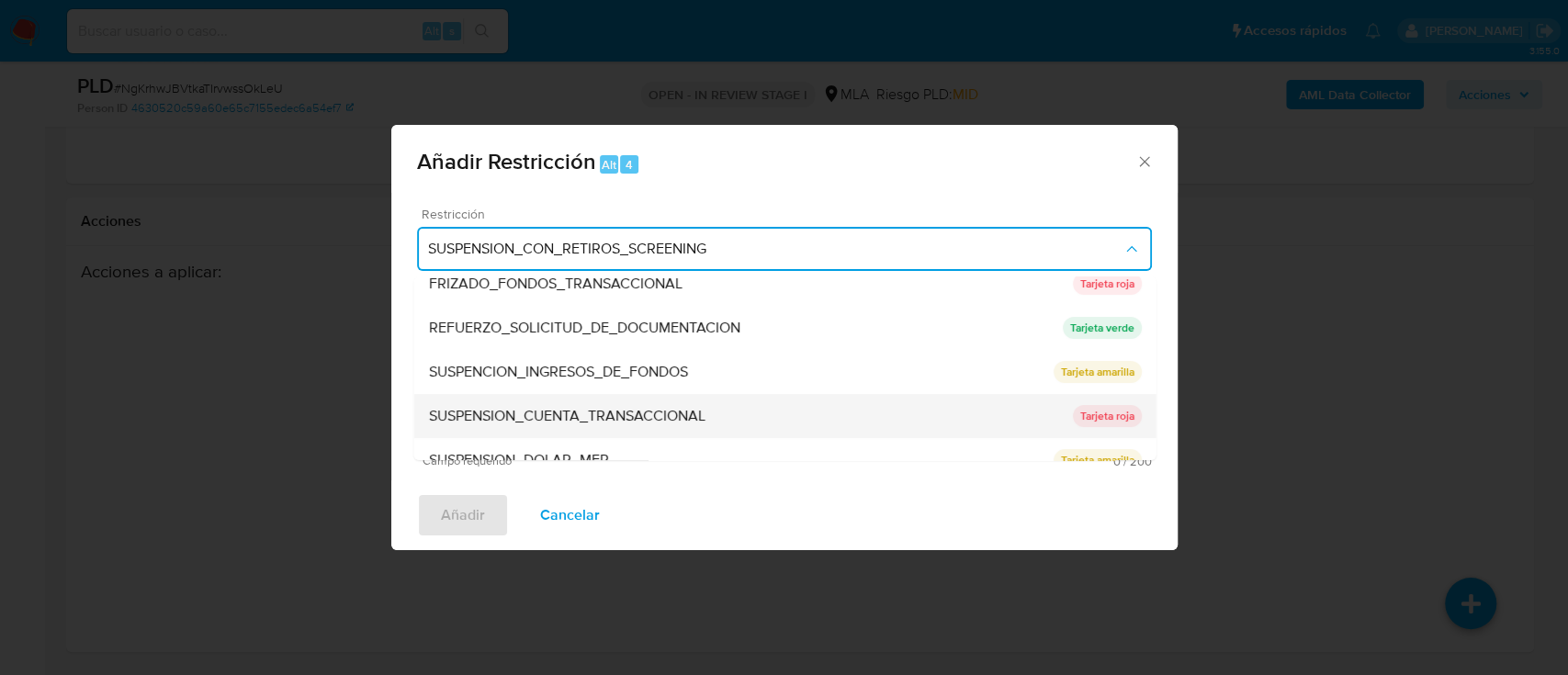
click at [629, 420] on span "SUSPENSION_CUENTA_TRANSACCIONAL" at bounding box center [567, 416] width 277 height 19
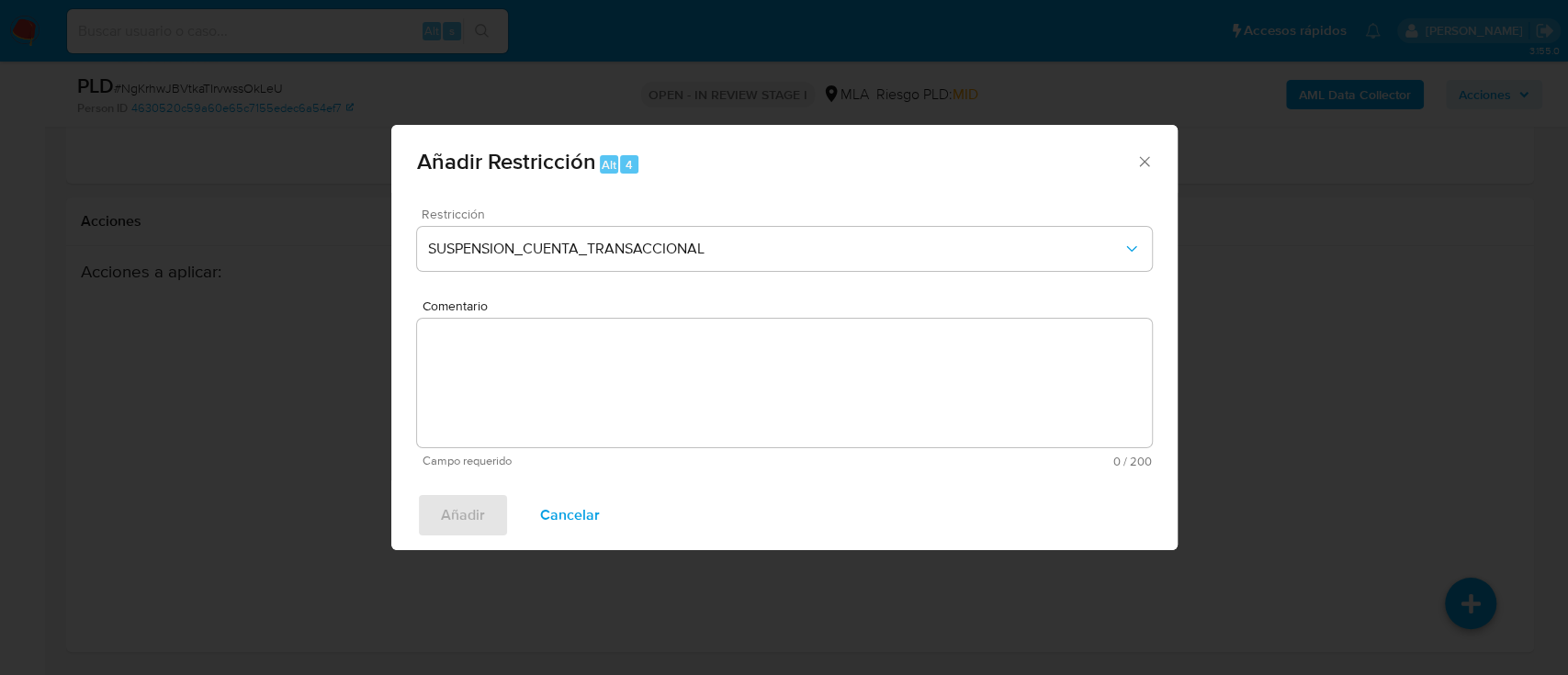
click at [628, 418] on textarea "Comentario" at bounding box center [784, 383] width 735 height 129
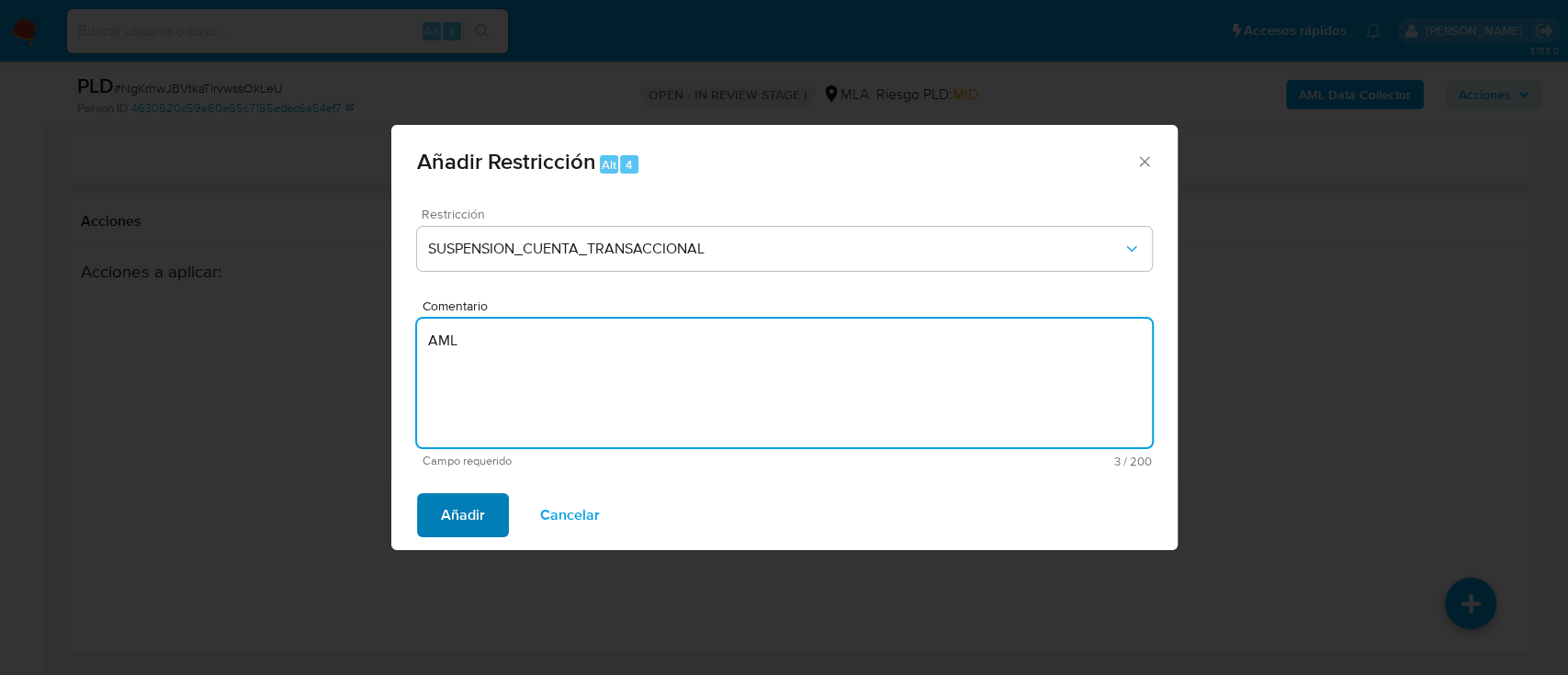
type textarea "AML"
click at [454, 496] on span "Añadir" at bounding box center [463, 516] width 44 height 41
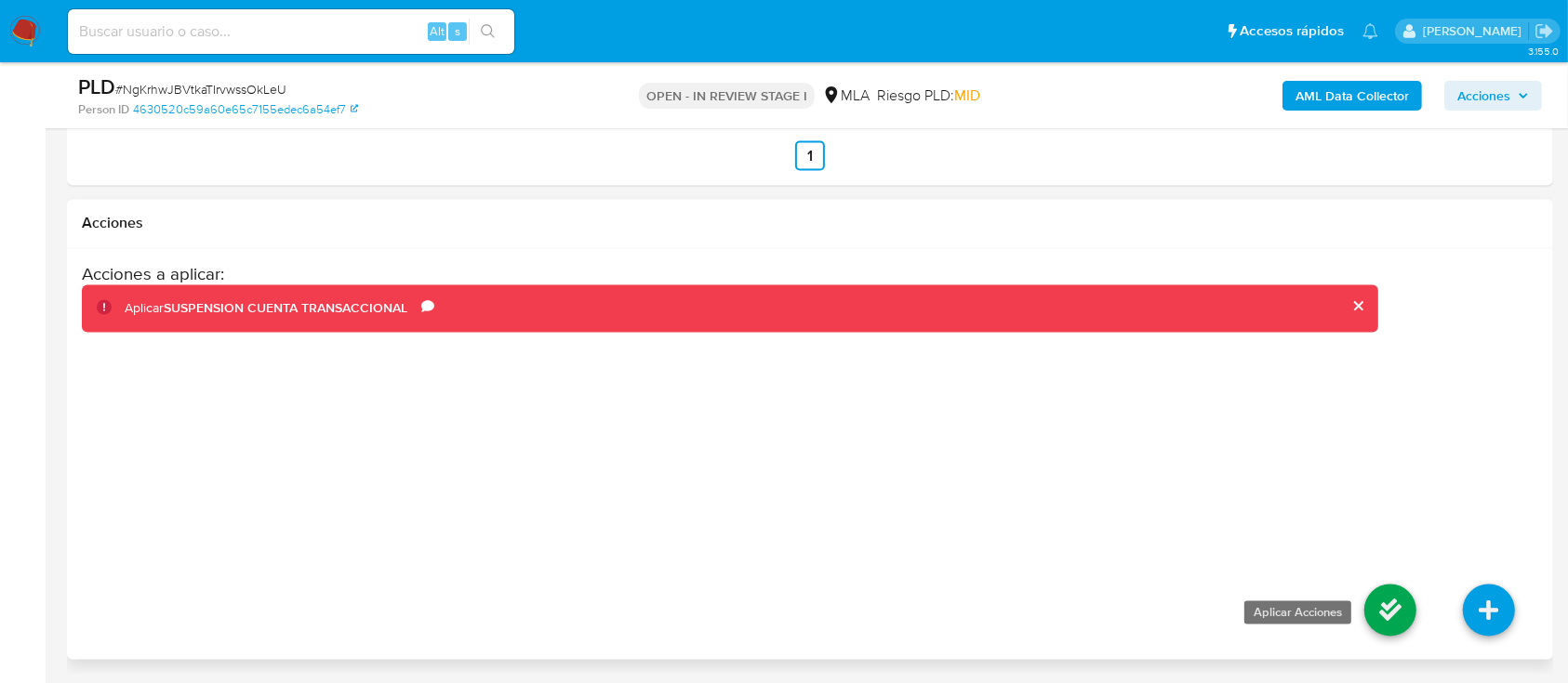
click at [1376, 602] on icon at bounding box center [1390, 610] width 52 height 52
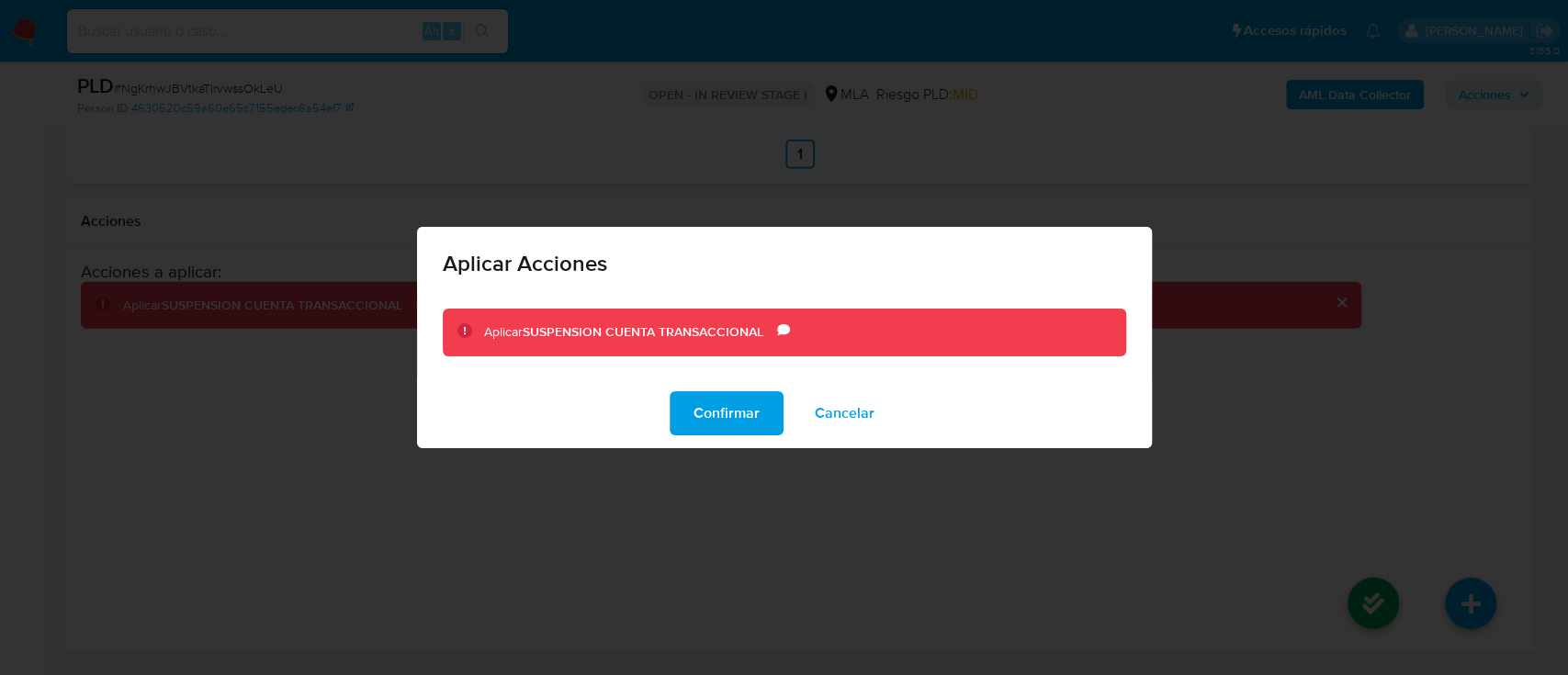
click at [742, 415] on span "Confirmar" at bounding box center [727, 414] width 66 height 41
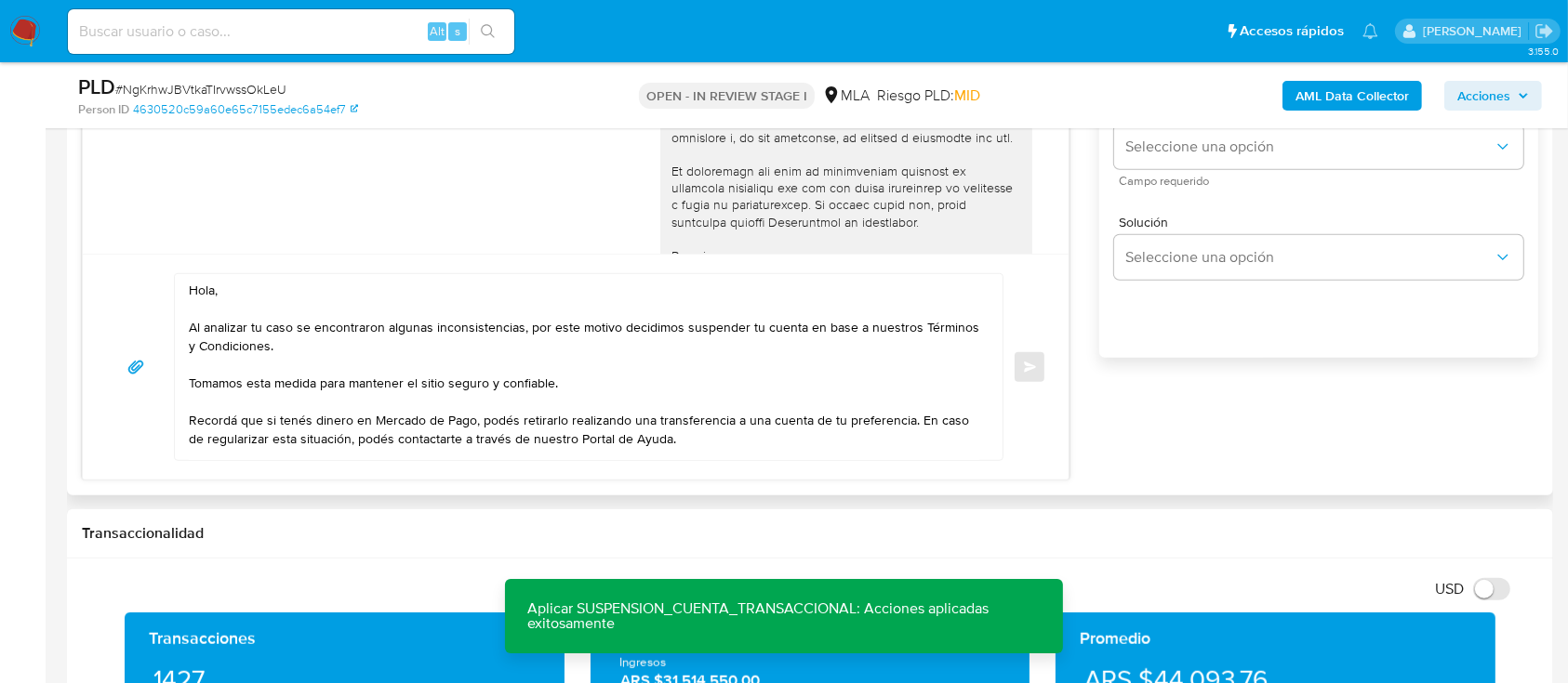
scroll to position [955, 0]
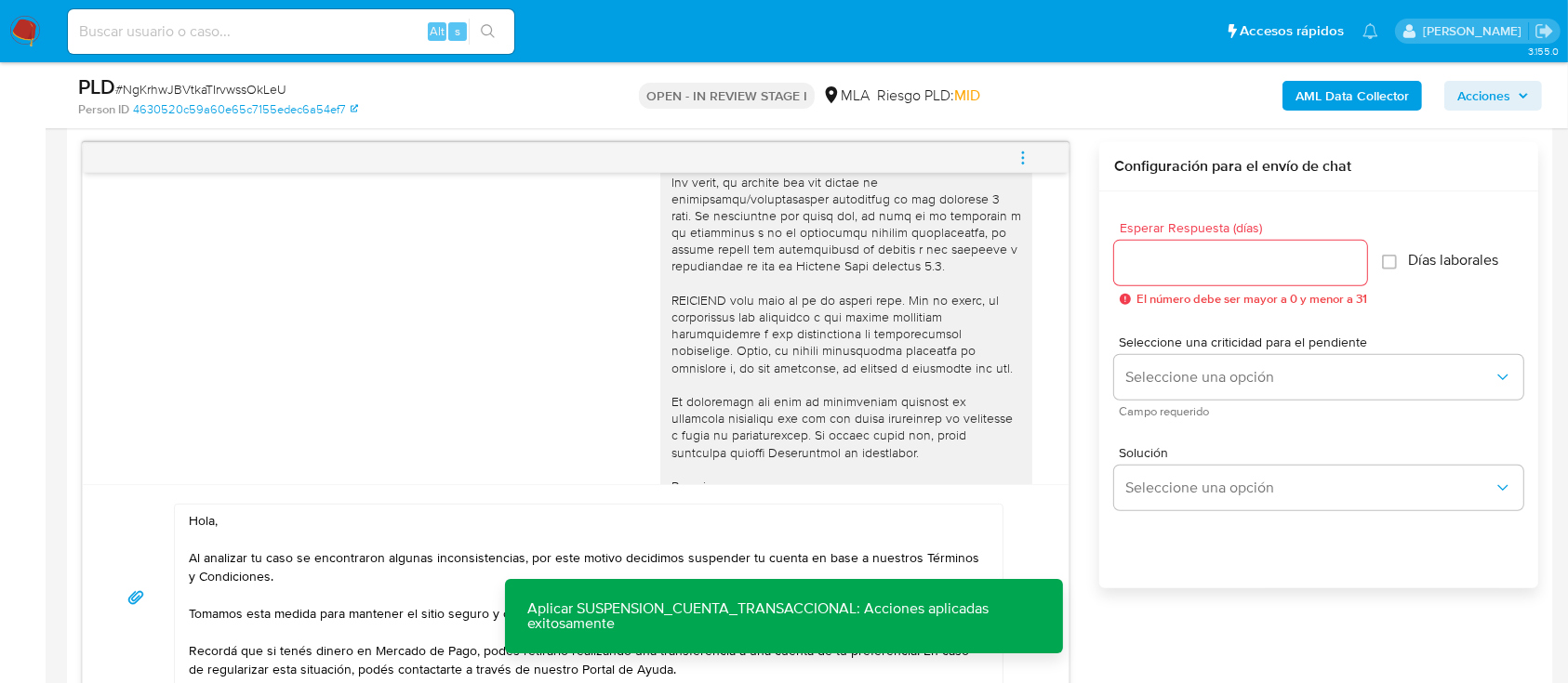
click at [1173, 261] on input "Esperar Respuesta (días)" at bounding box center [1240, 263] width 253 height 25
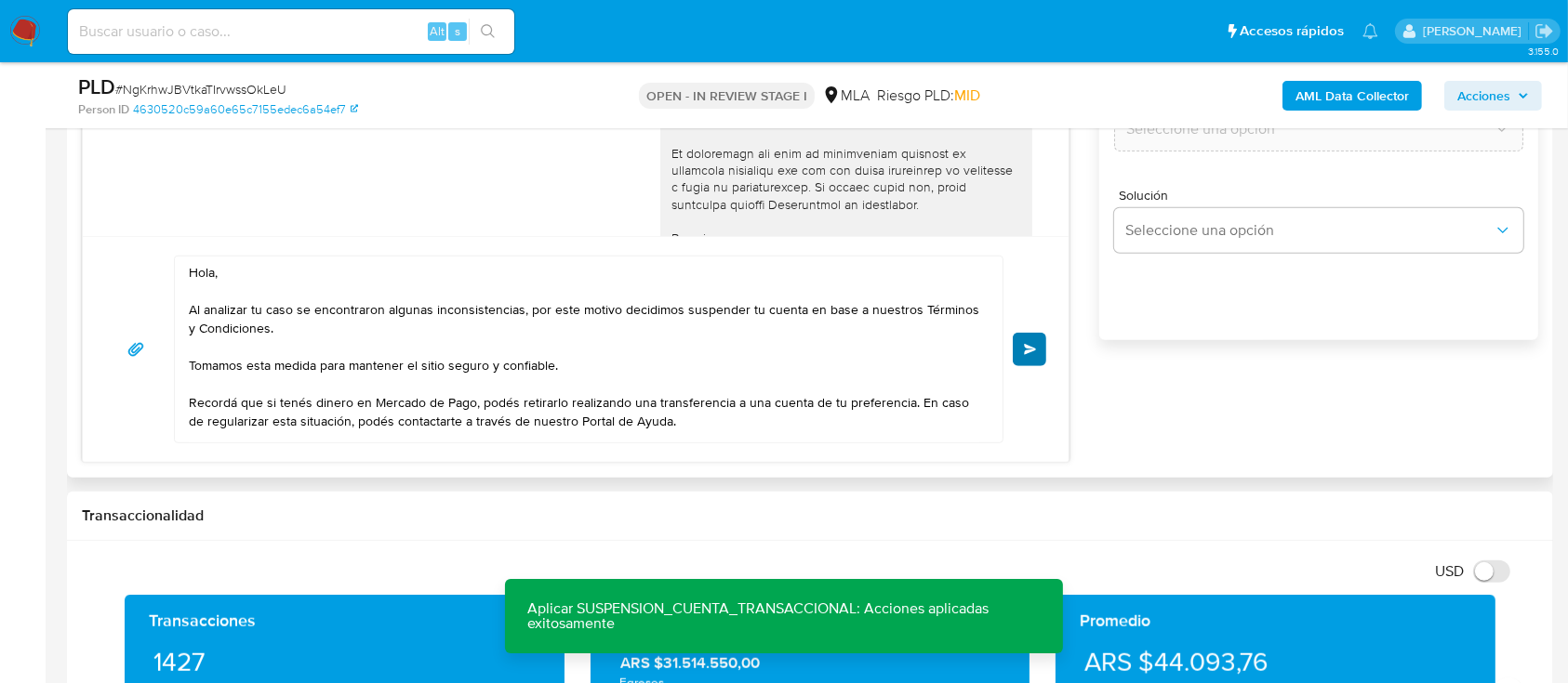
type input "0"
click at [1029, 339] on button "Enviar" at bounding box center [1029, 350] width 34 height 34
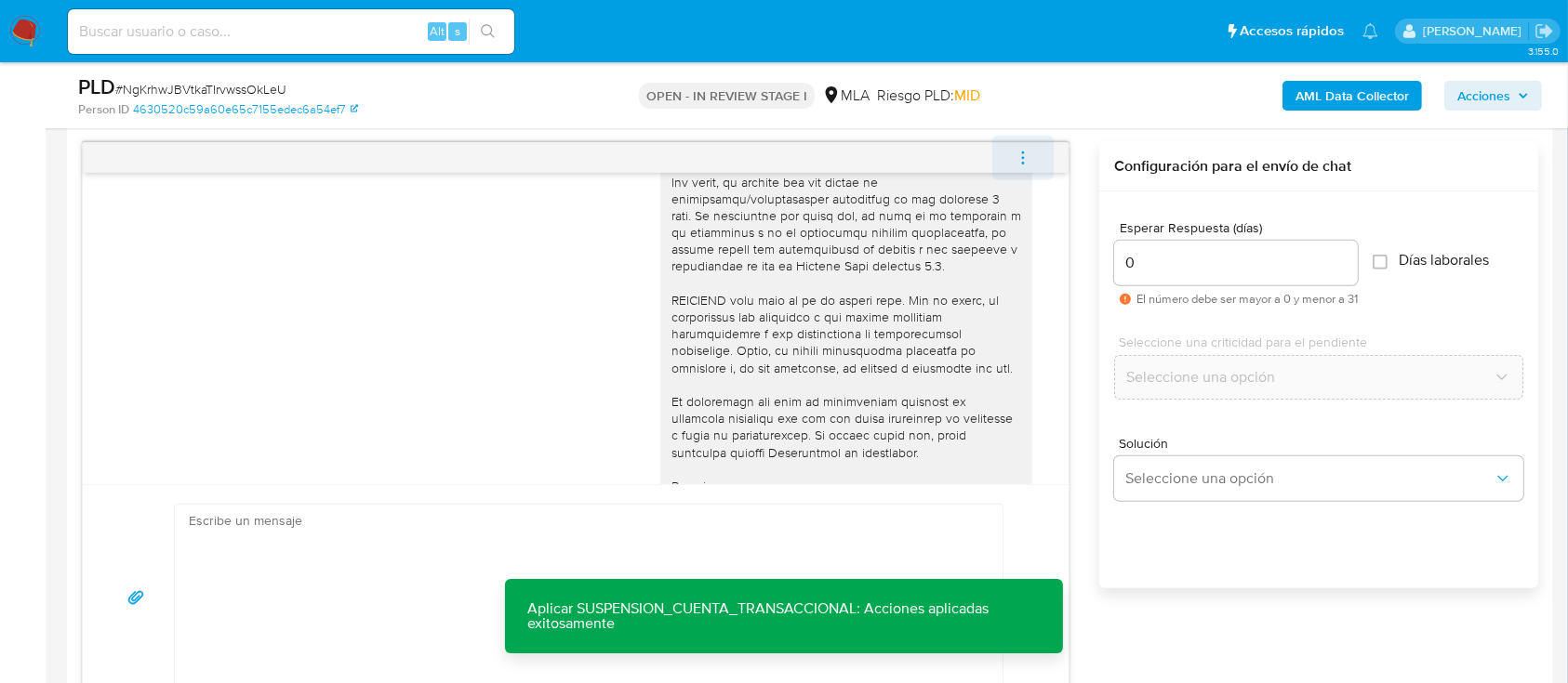
scroll to position [1458, 0]
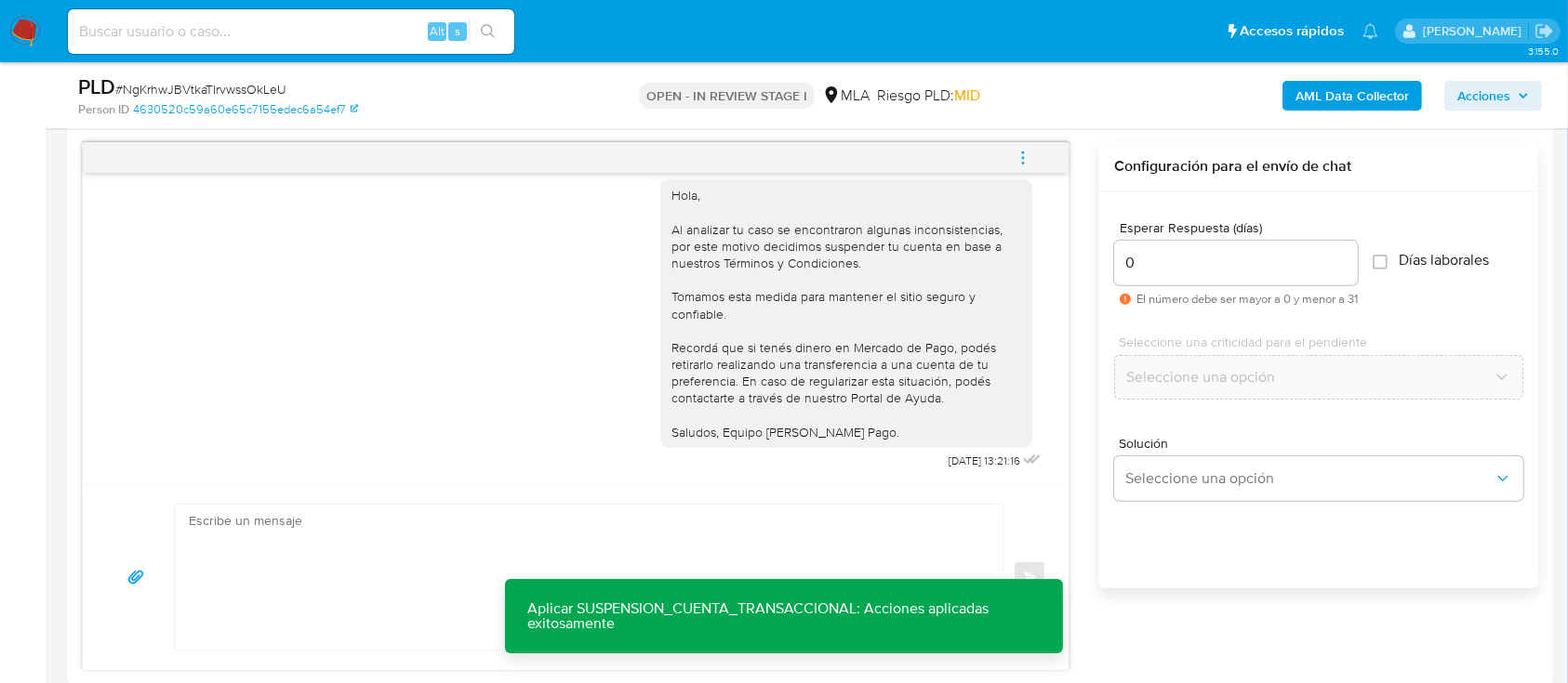
click at [1029, 164] on icon "menu-action" at bounding box center [1022, 158] width 17 height 17
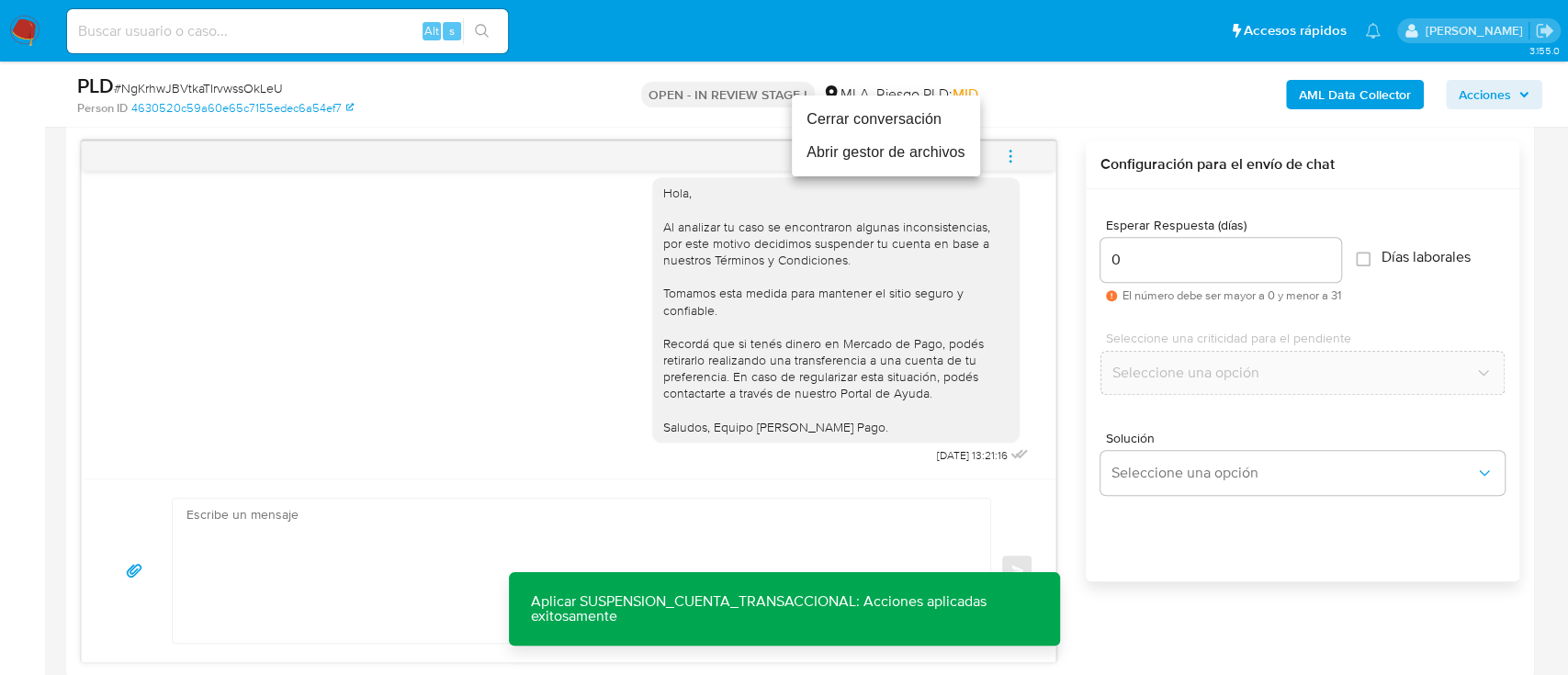
click at [902, 129] on li "Cerrar conversación" at bounding box center [885, 120] width 188 height 33
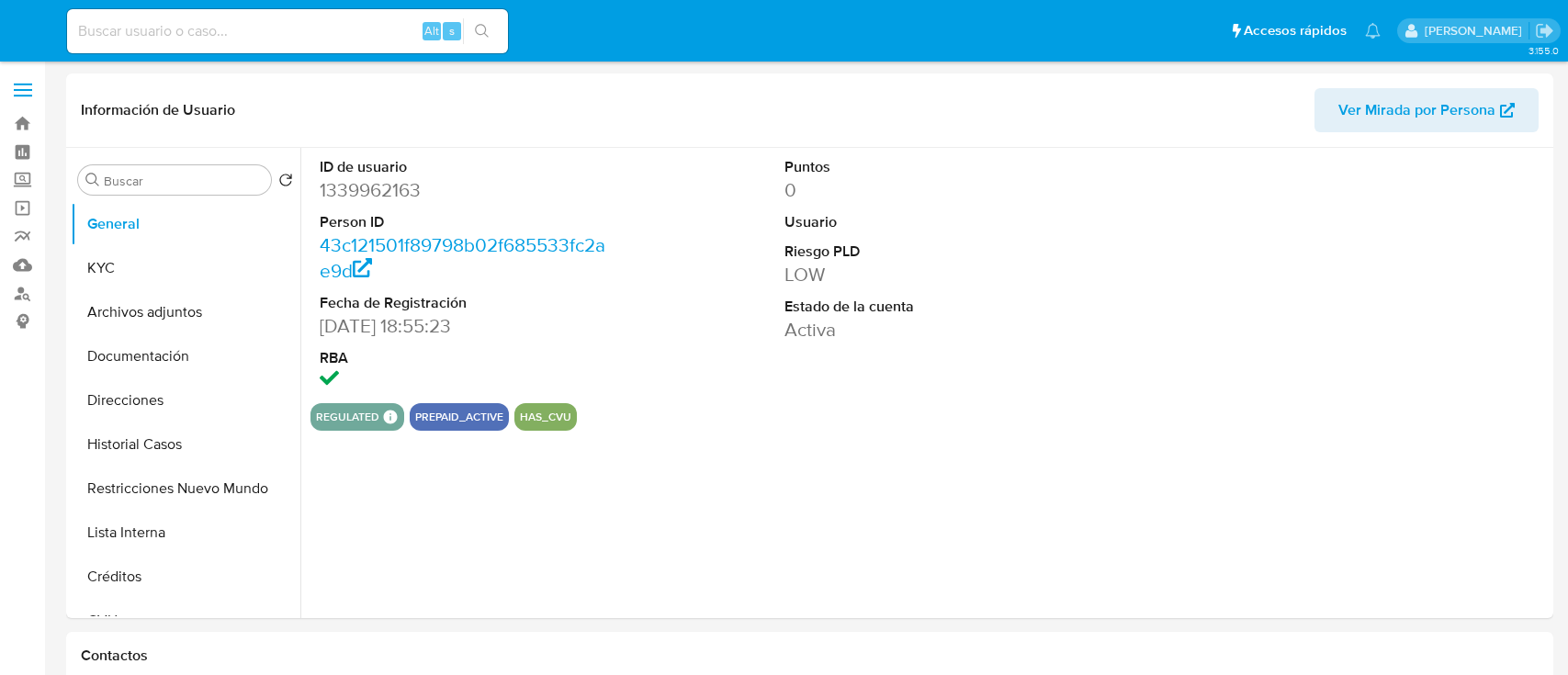
select select "10"
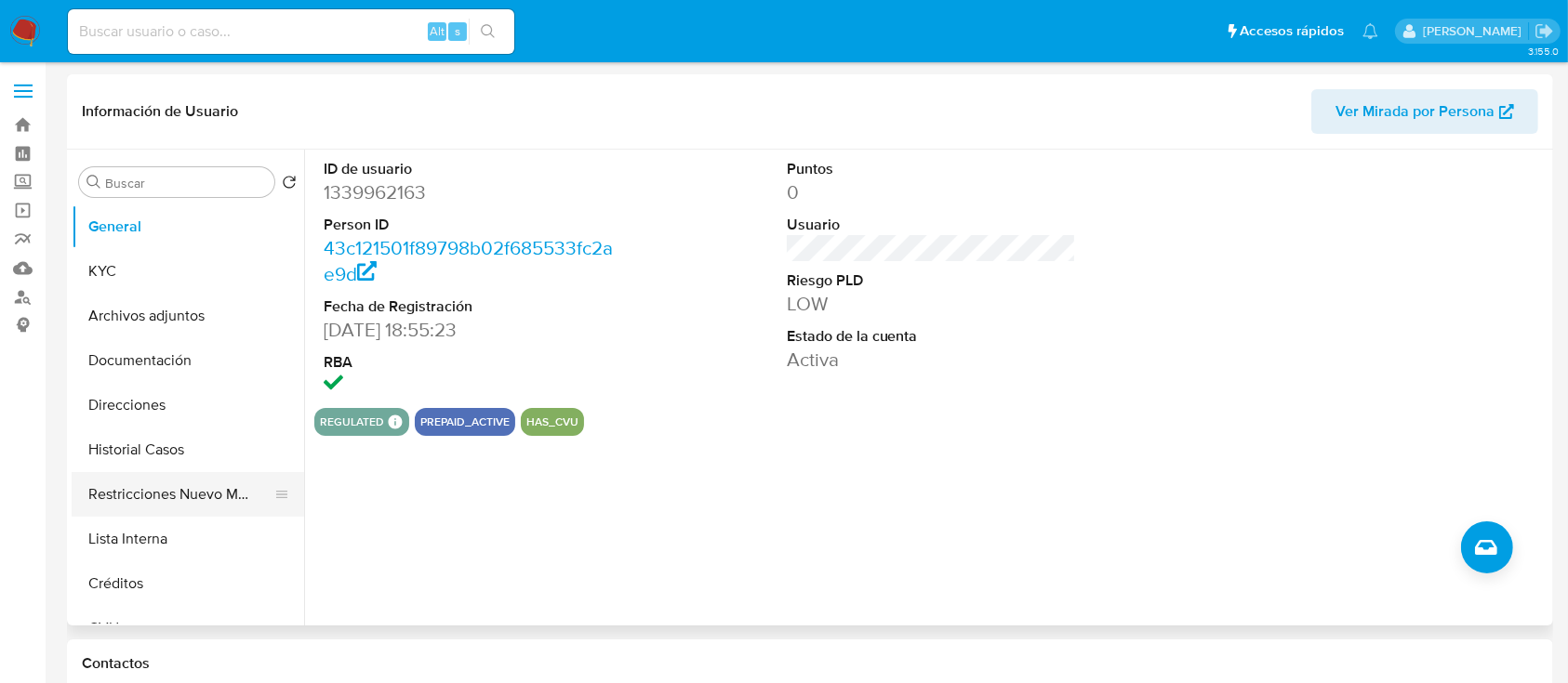
click at [175, 502] on button "Restricciones Nuevo Mundo" at bounding box center [180, 494] width 218 height 44
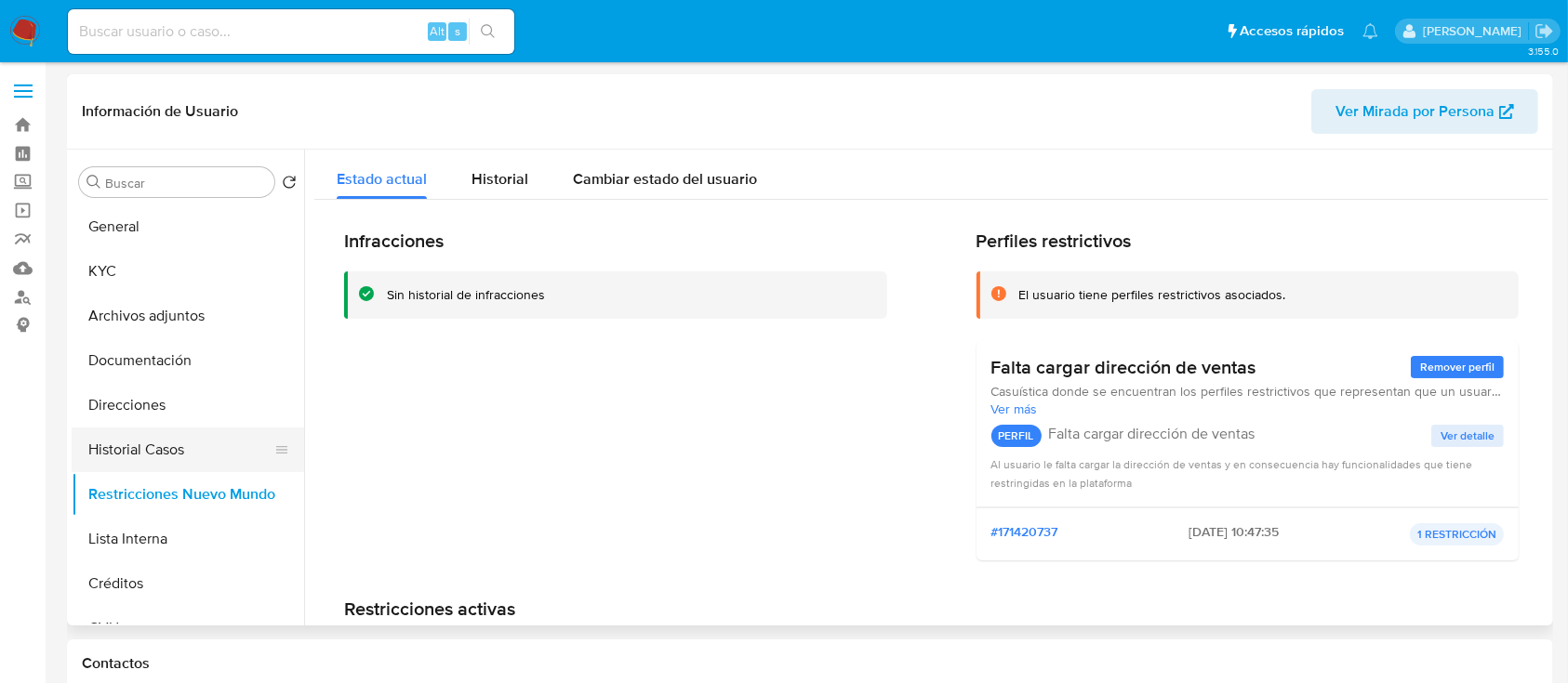
click at [190, 454] on button "Historial Casos" at bounding box center [180, 449] width 218 height 44
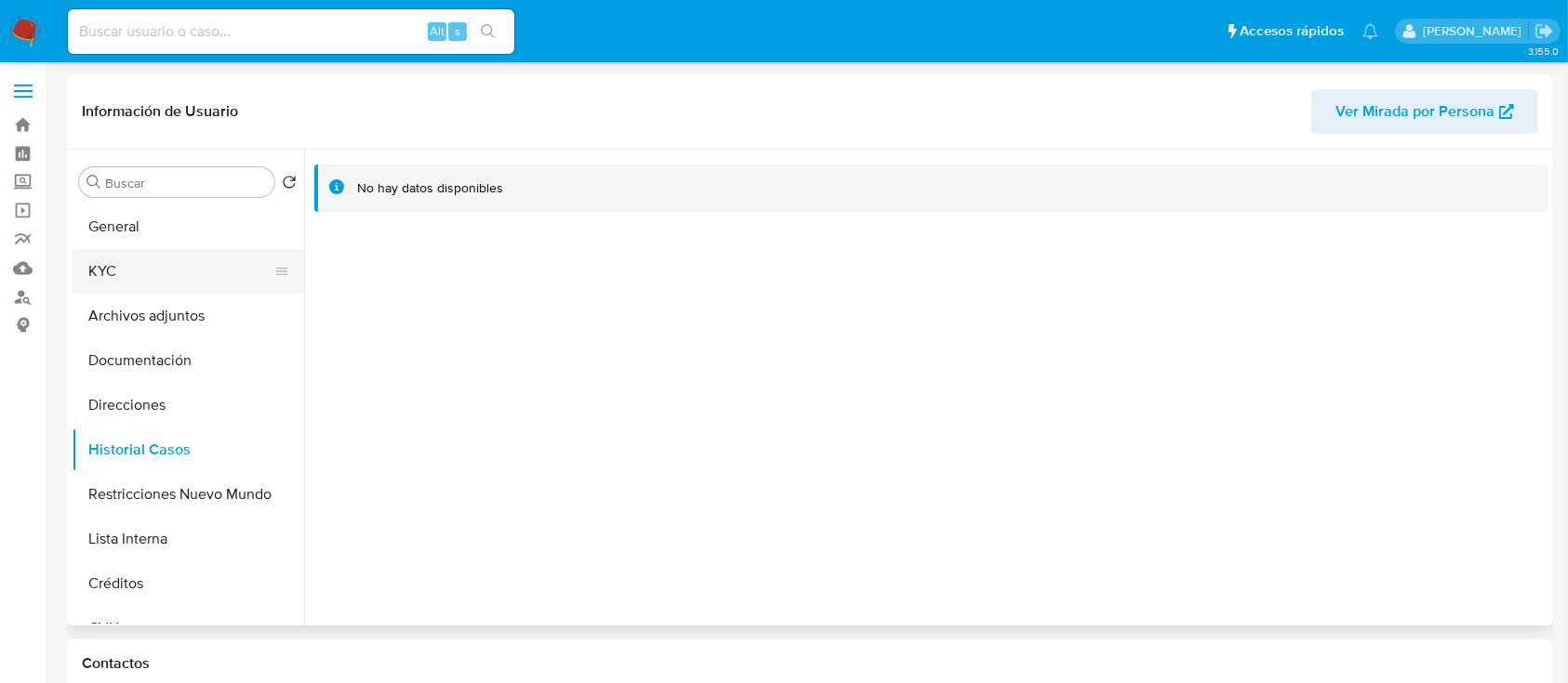
click at [184, 277] on button "KYC" at bounding box center [180, 271] width 218 height 44
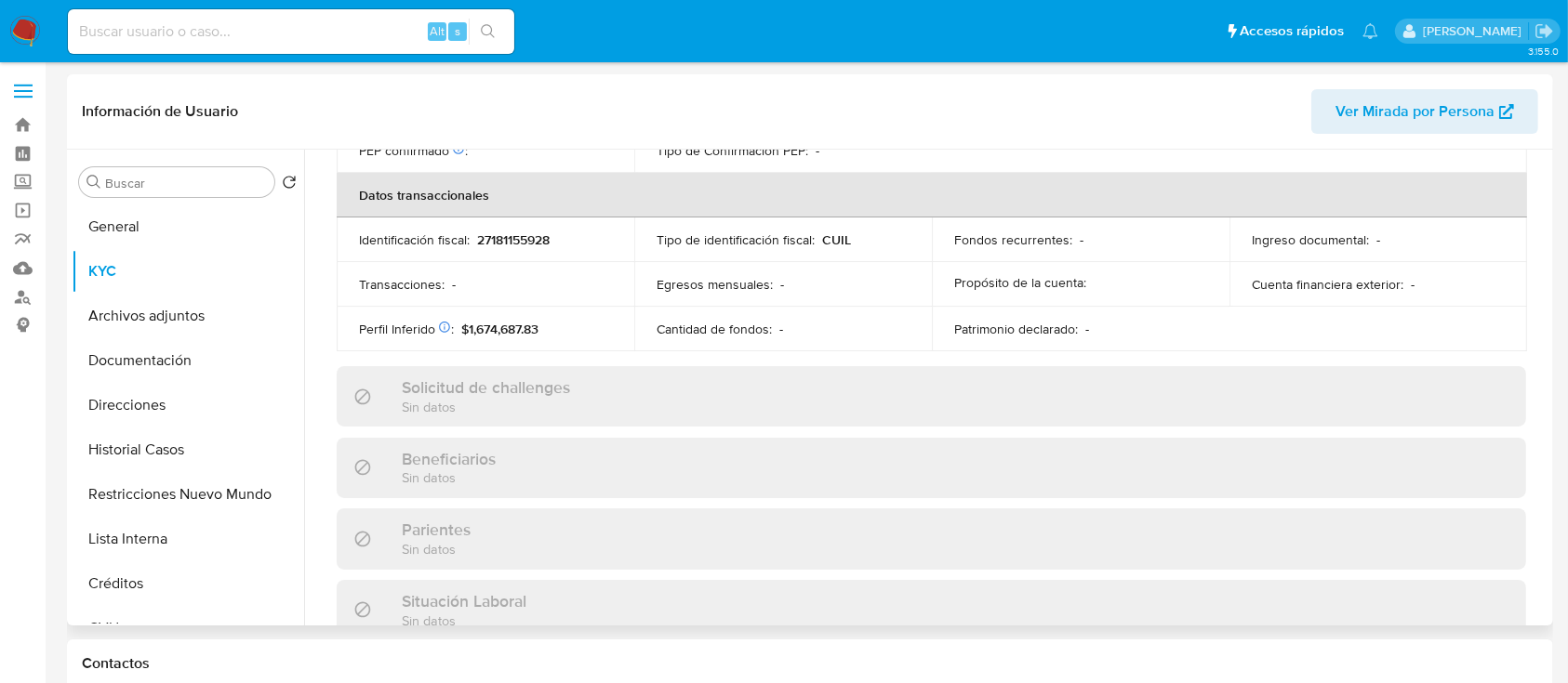
scroll to position [979, 0]
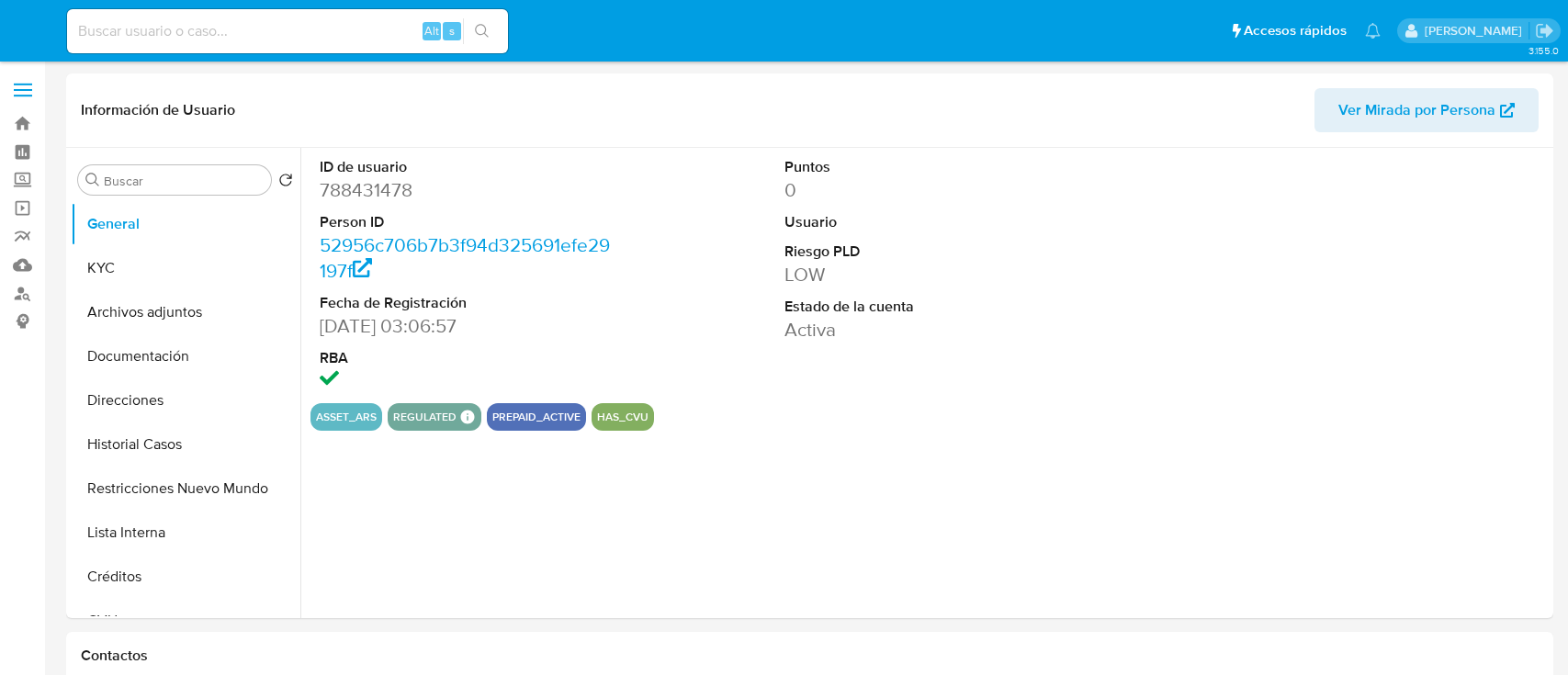
select select "10"
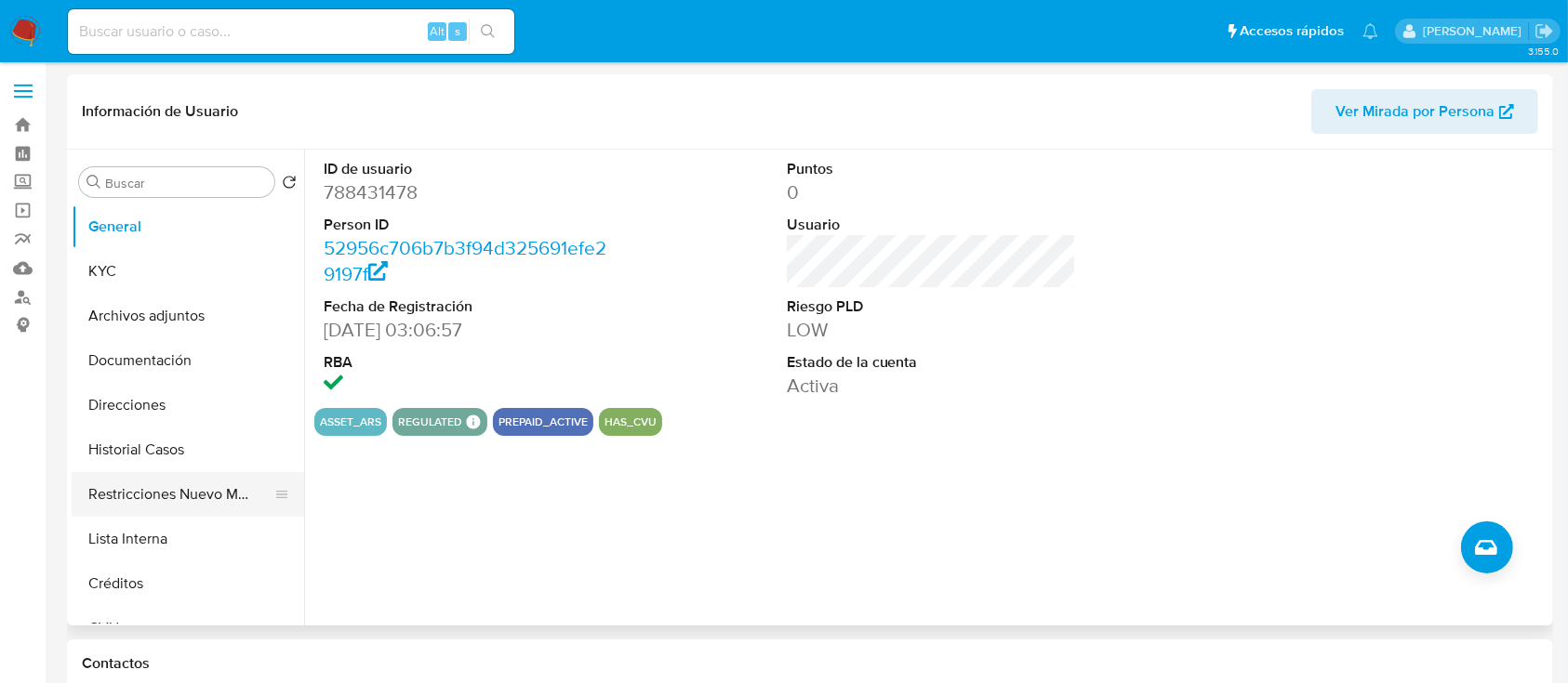
click at [195, 492] on button "Restricciones Nuevo Mundo" at bounding box center [180, 494] width 218 height 44
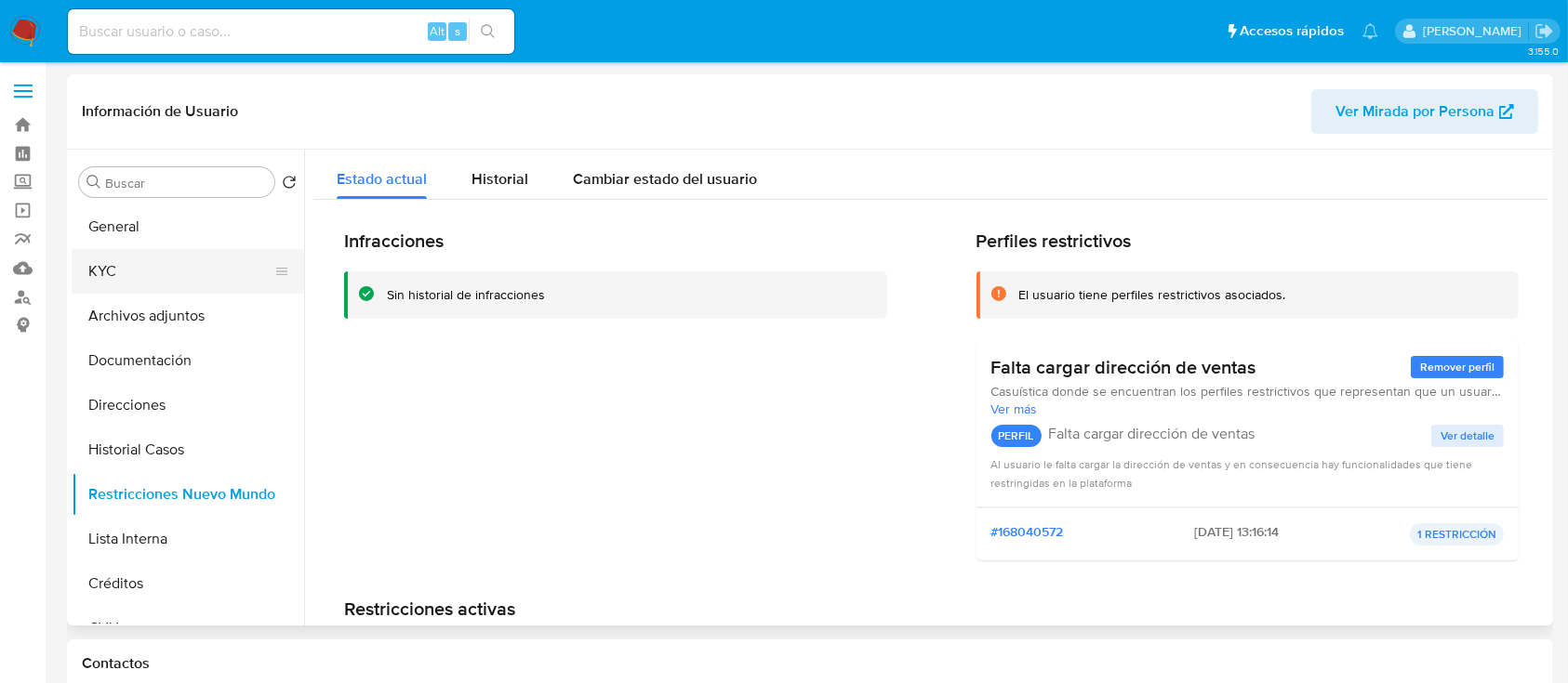
click at [159, 284] on button "KYC" at bounding box center [180, 271] width 218 height 44
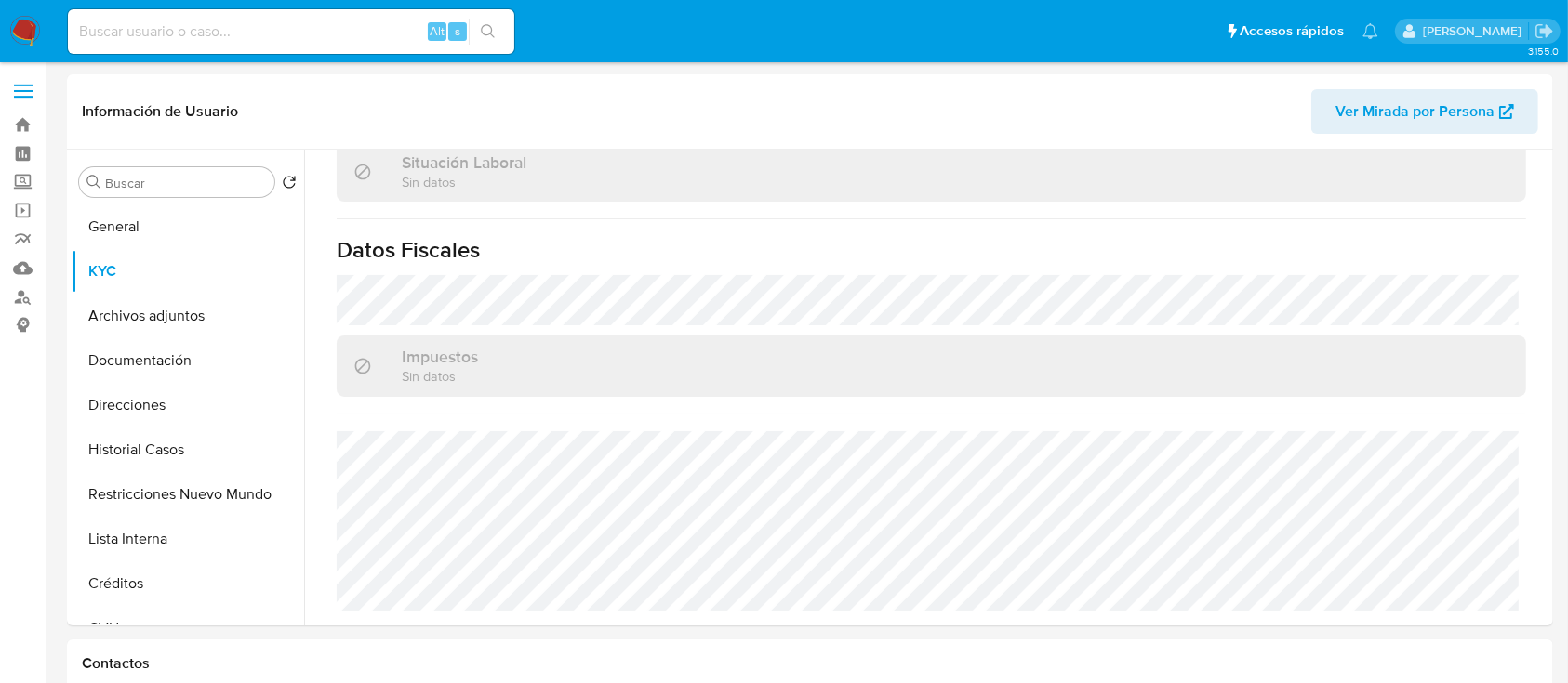
scroll to position [979, 0]
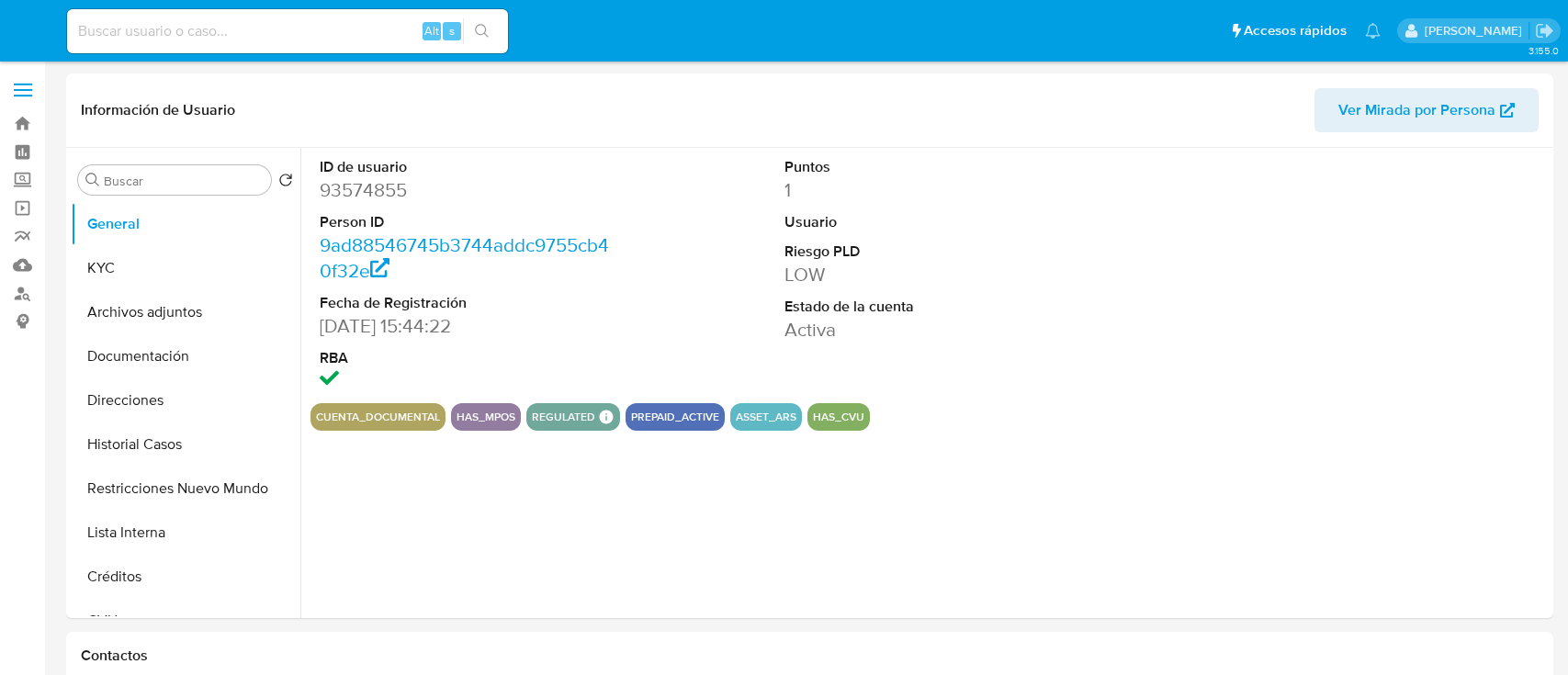
select select "10"
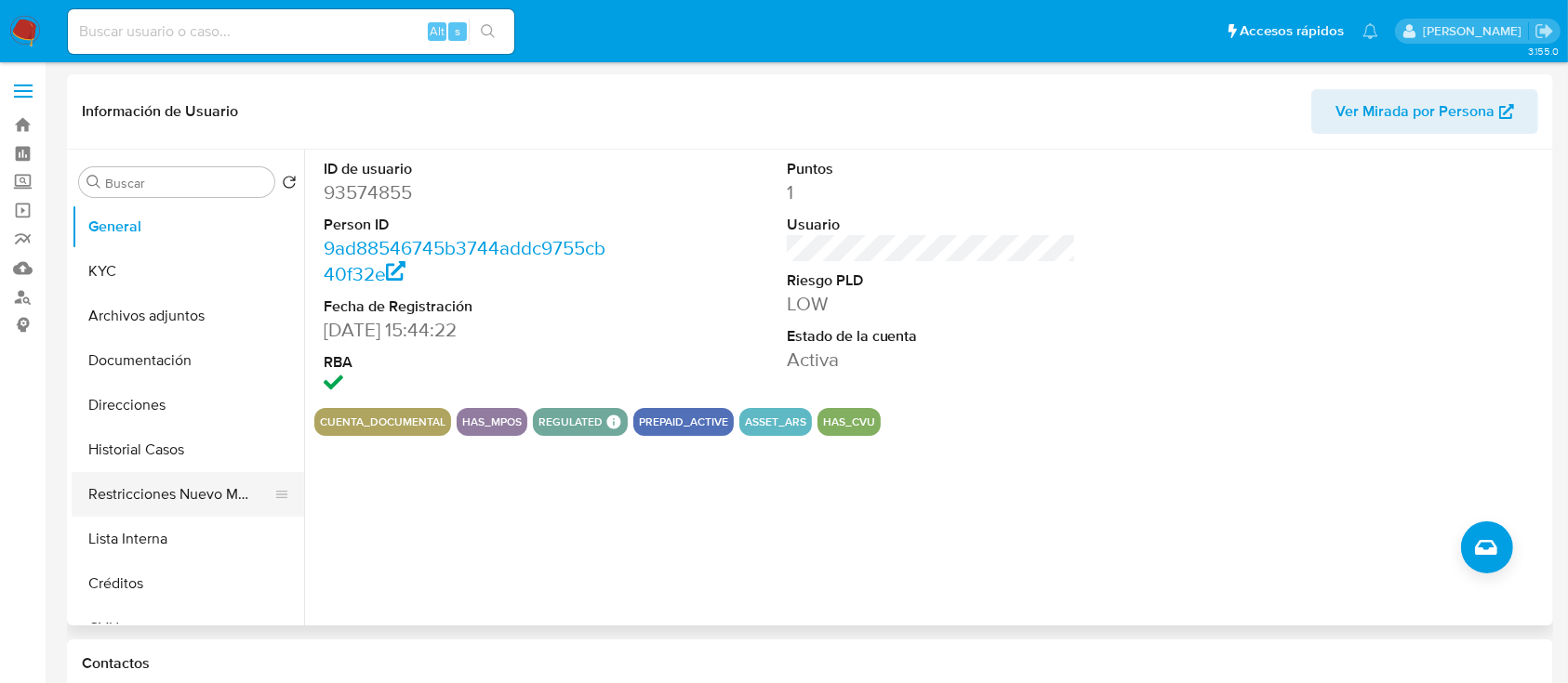
click at [183, 481] on button "Restricciones Nuevo Mundo" at bounding box center [180, 494] width 218 height 44
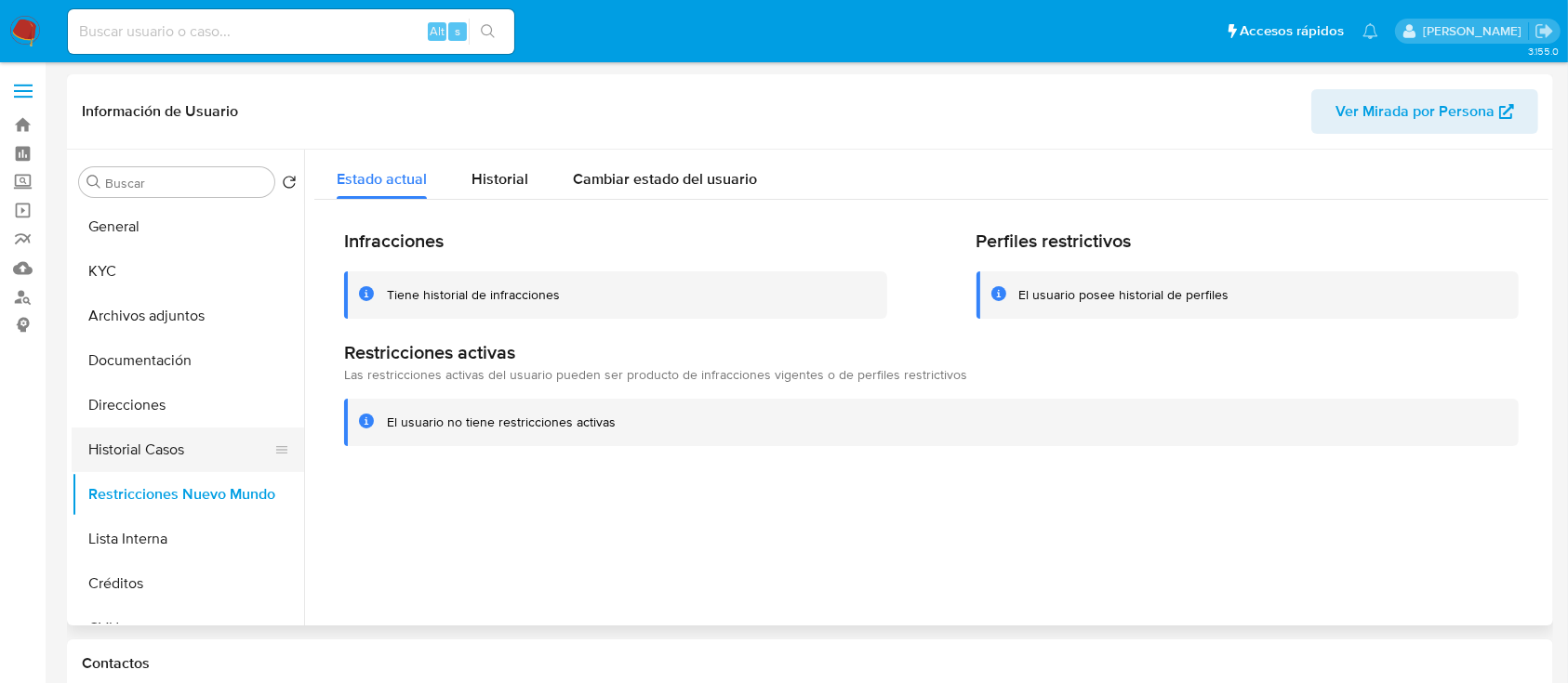
click at [186, 443] on button "Historial Casos" at bounding box center [180, 449] width 218 height 44
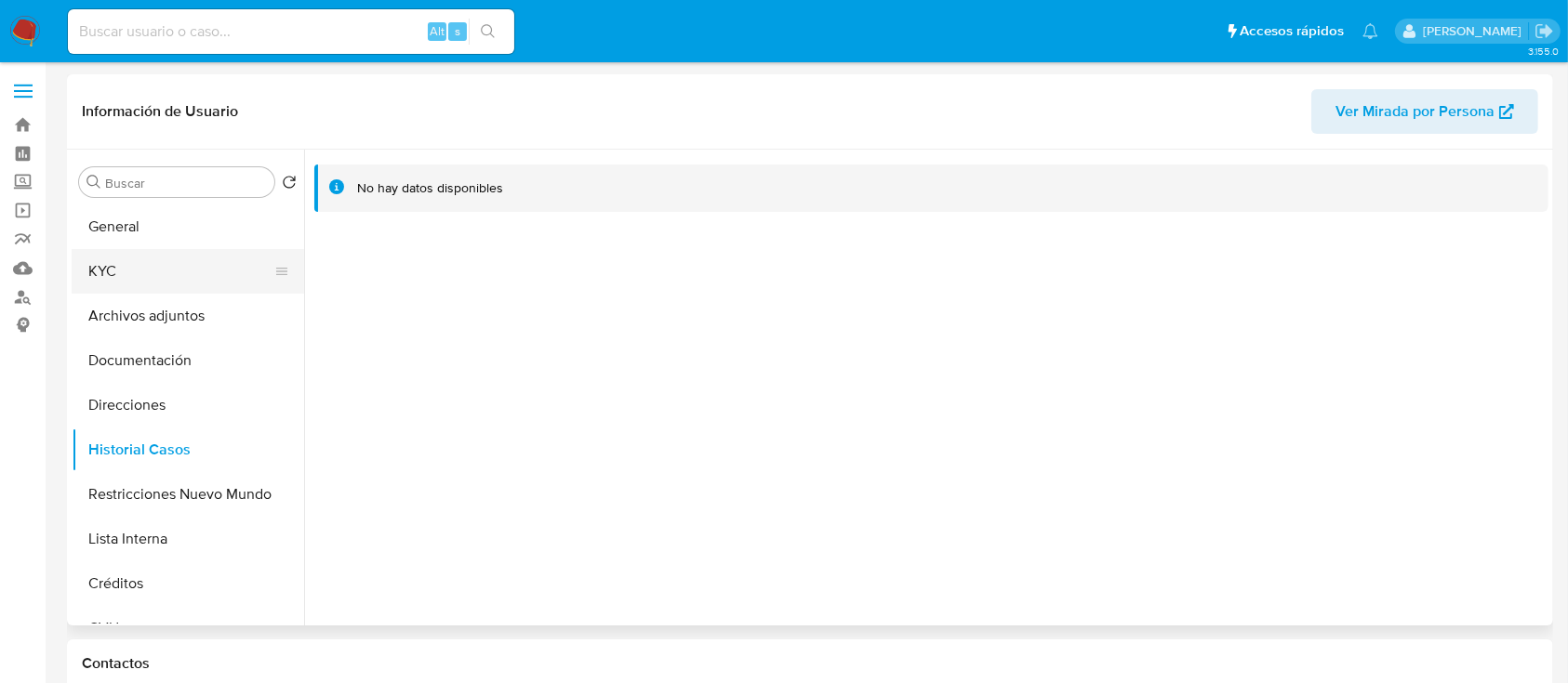
click at [186, 263] on button "KYC" at bounding box center [180, 271] width 218 height 44
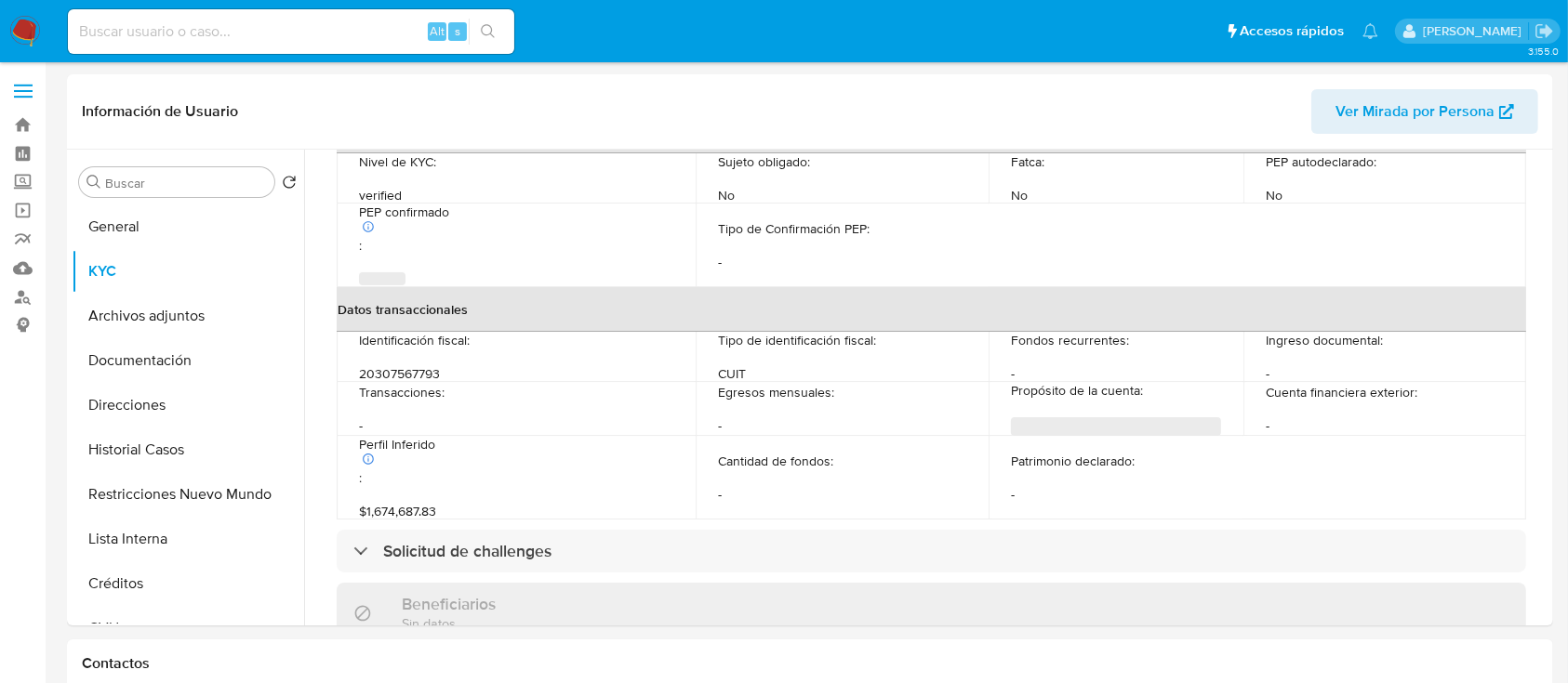
scroll to position [943, 0]
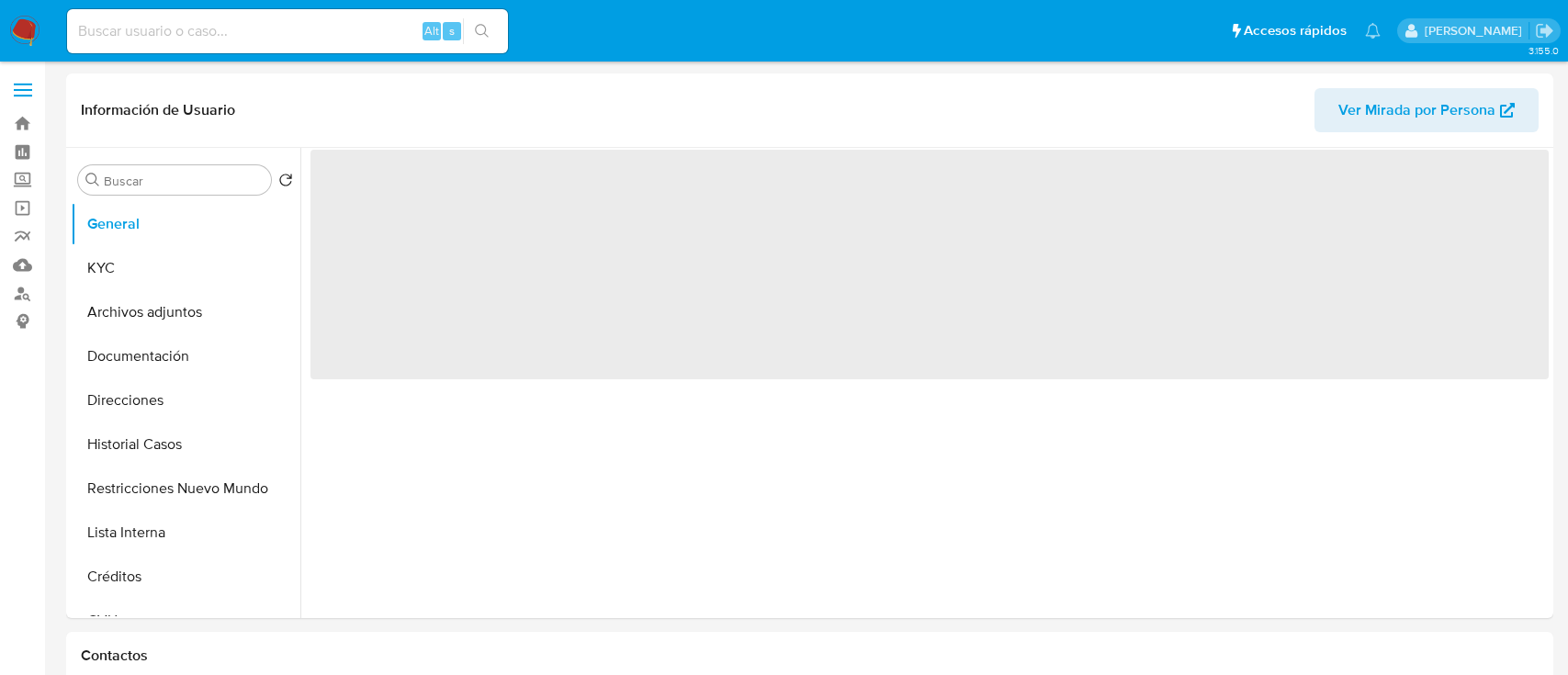
select select "10"
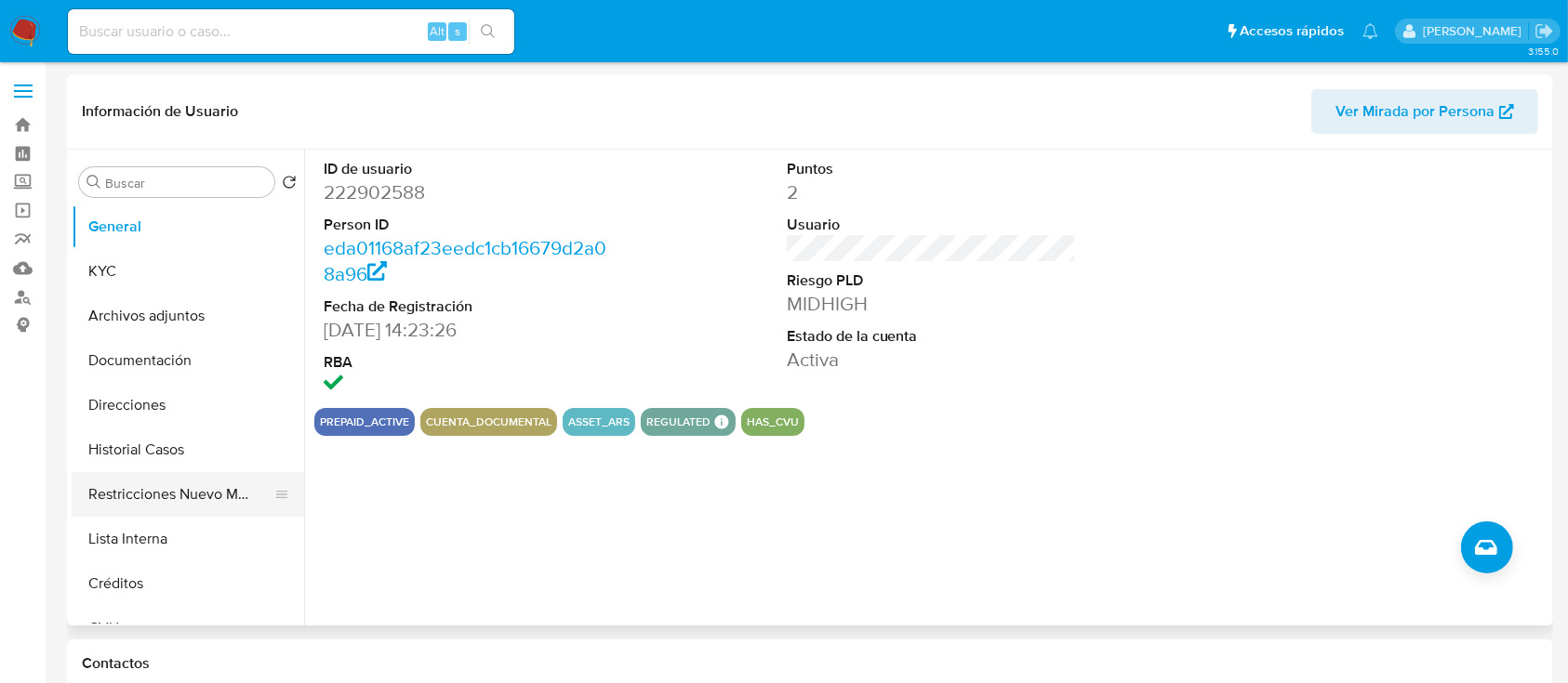
click at [213, 499] on button "Restricciones Nuevo Mundo" at bounding box center [180, 494] width 218 height 44
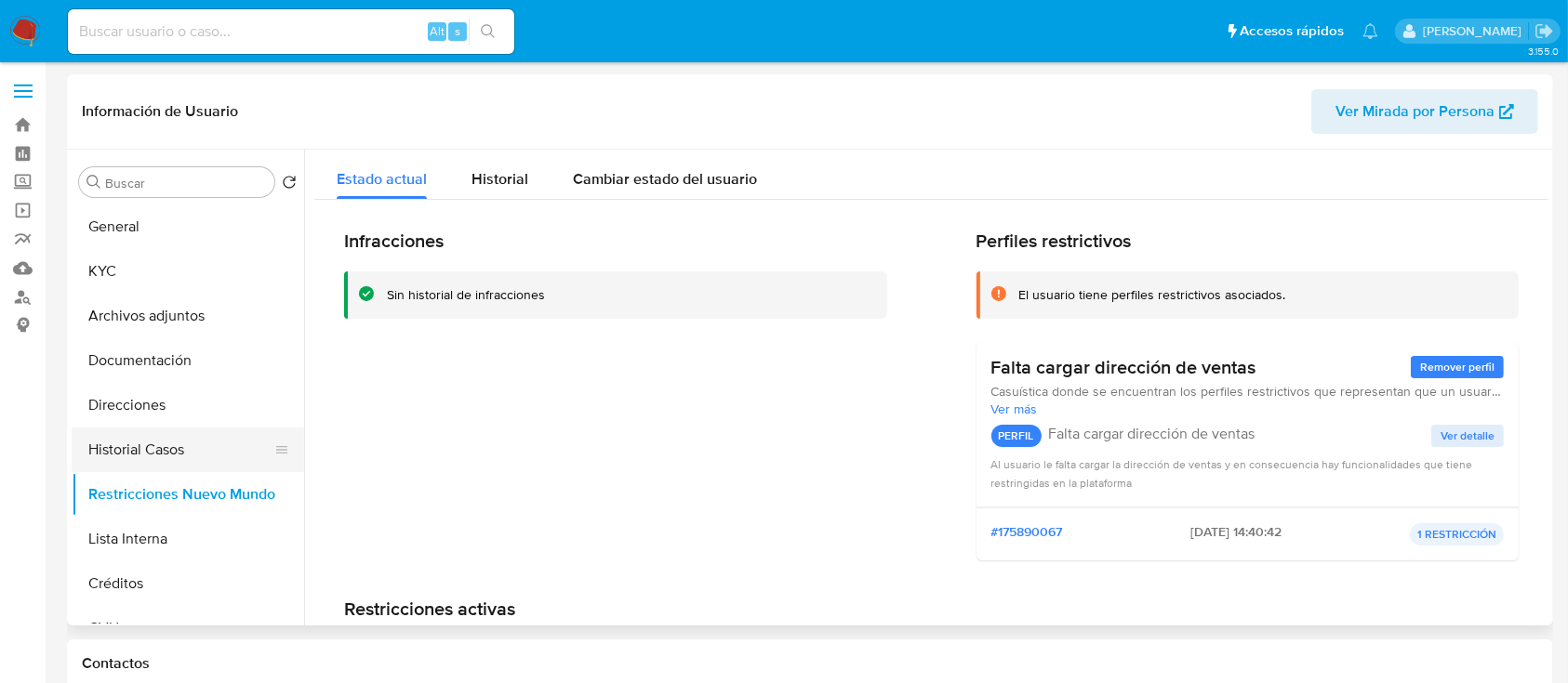
click at [176, 441] on button "Historial Casos" at bounding box center [180, 449] width 218 height 44
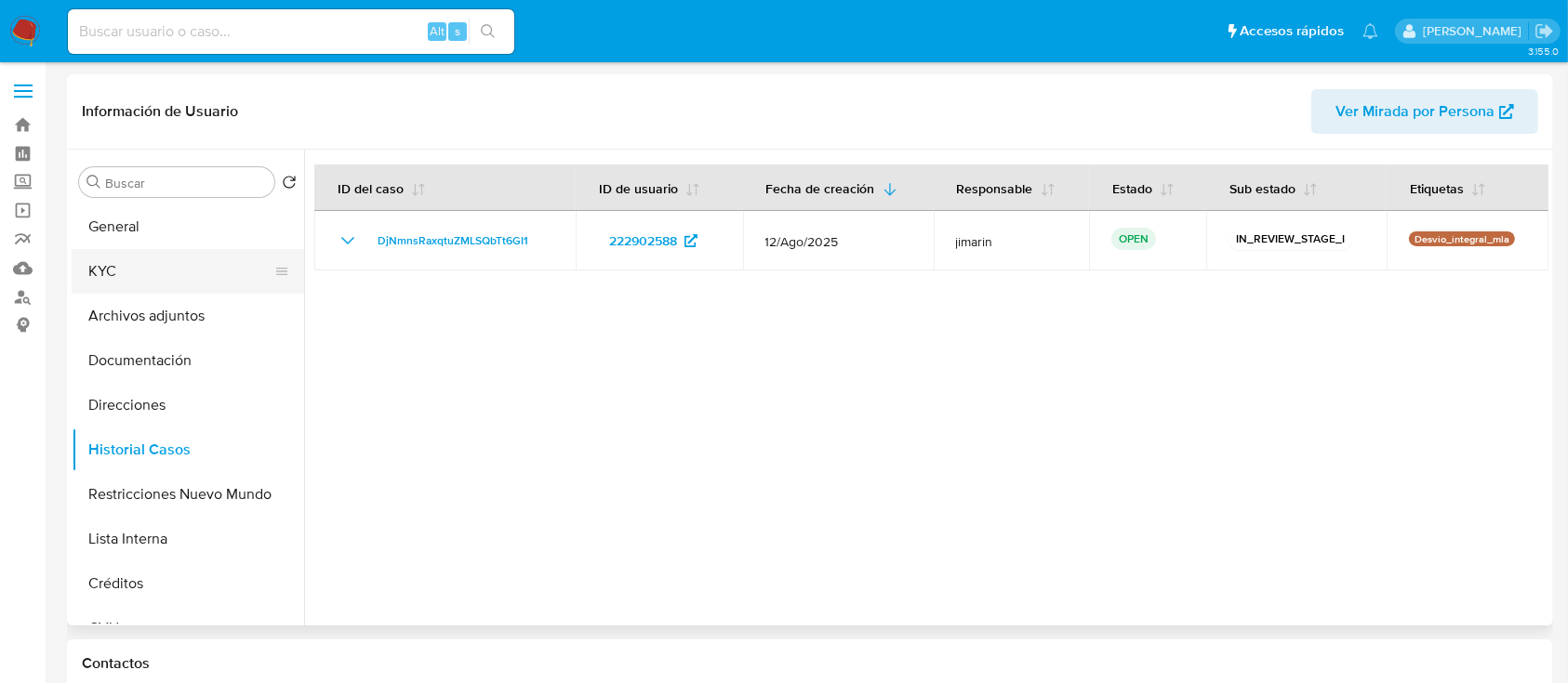
click at [193, 286] on button "KYC" at bounding box center [180, 271] width 218 height 44
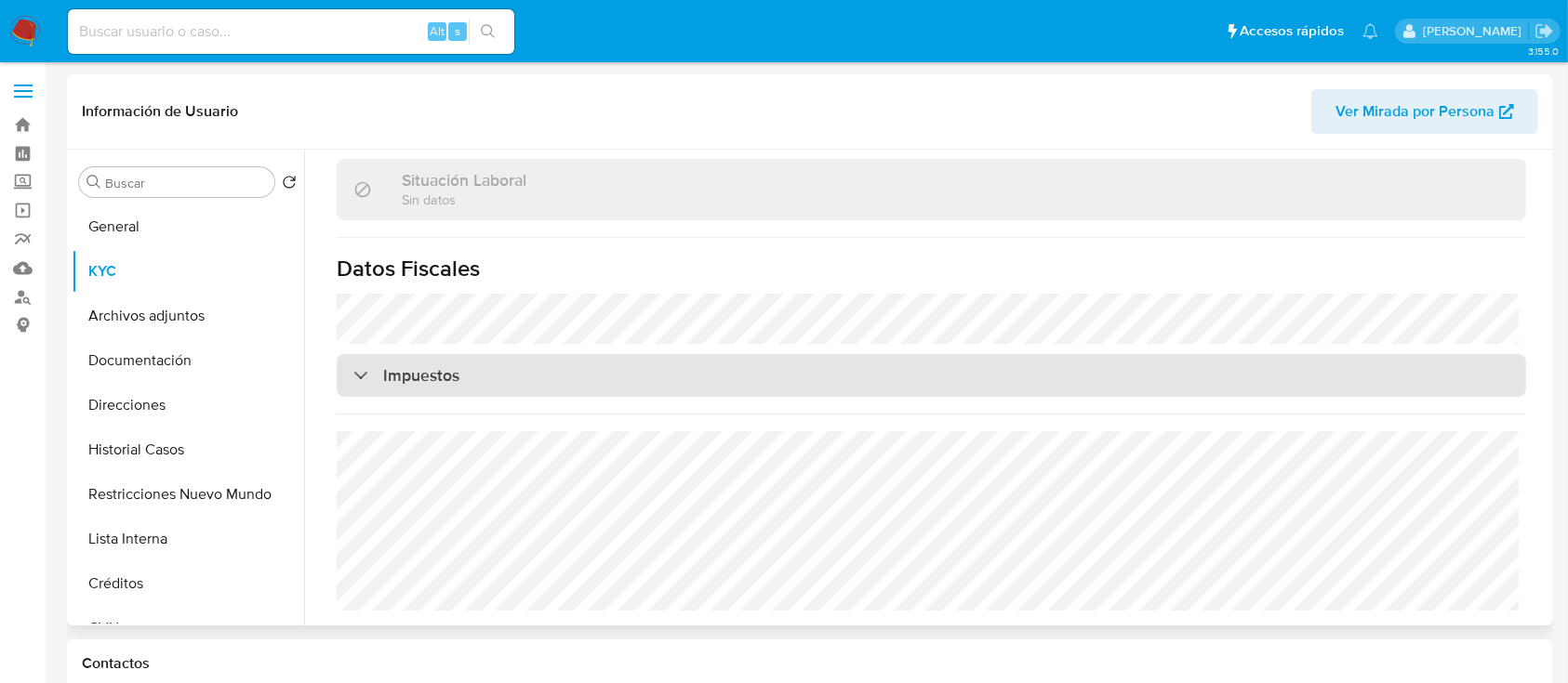
scroll to position [943, 0]
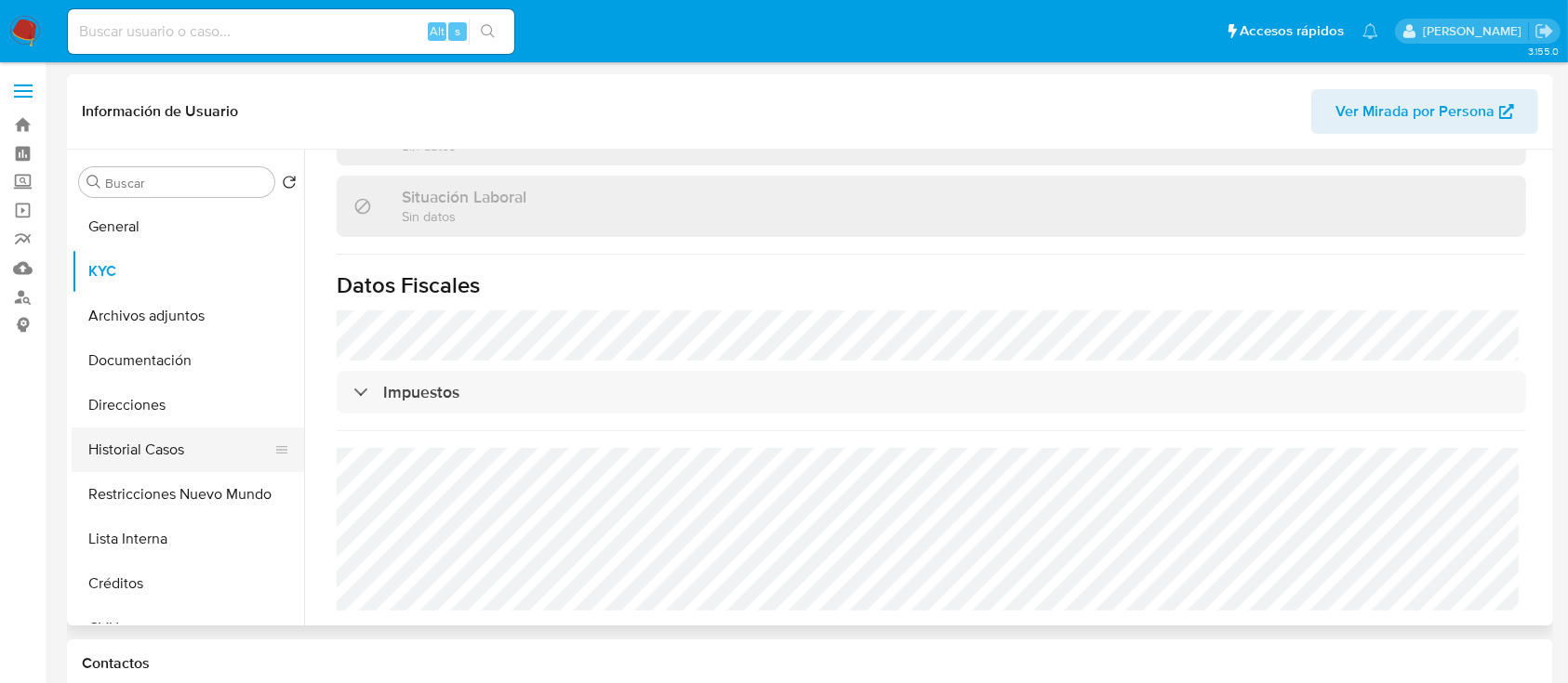
click at [170, 457] on button "Historial Casos" at bounding box center [180, 449] width 218 height 44
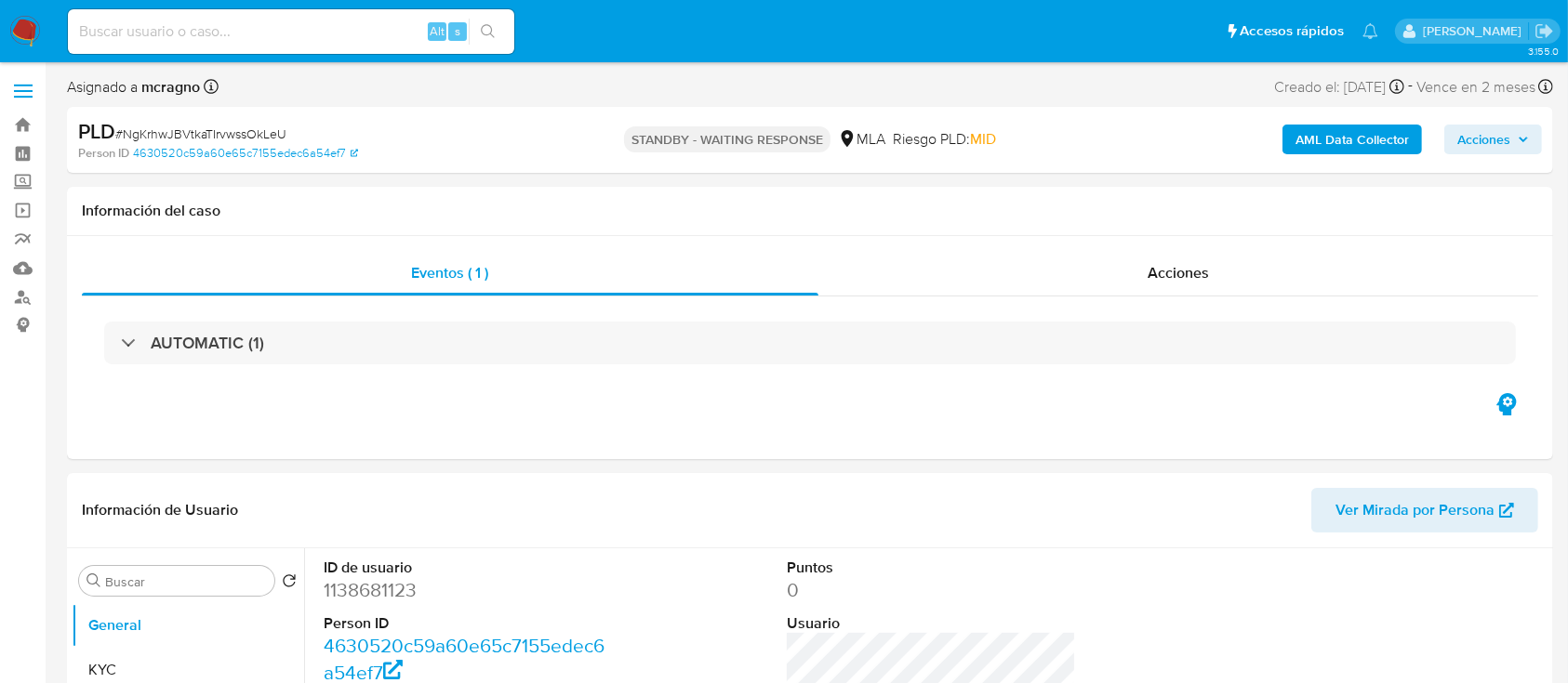
select select "10"
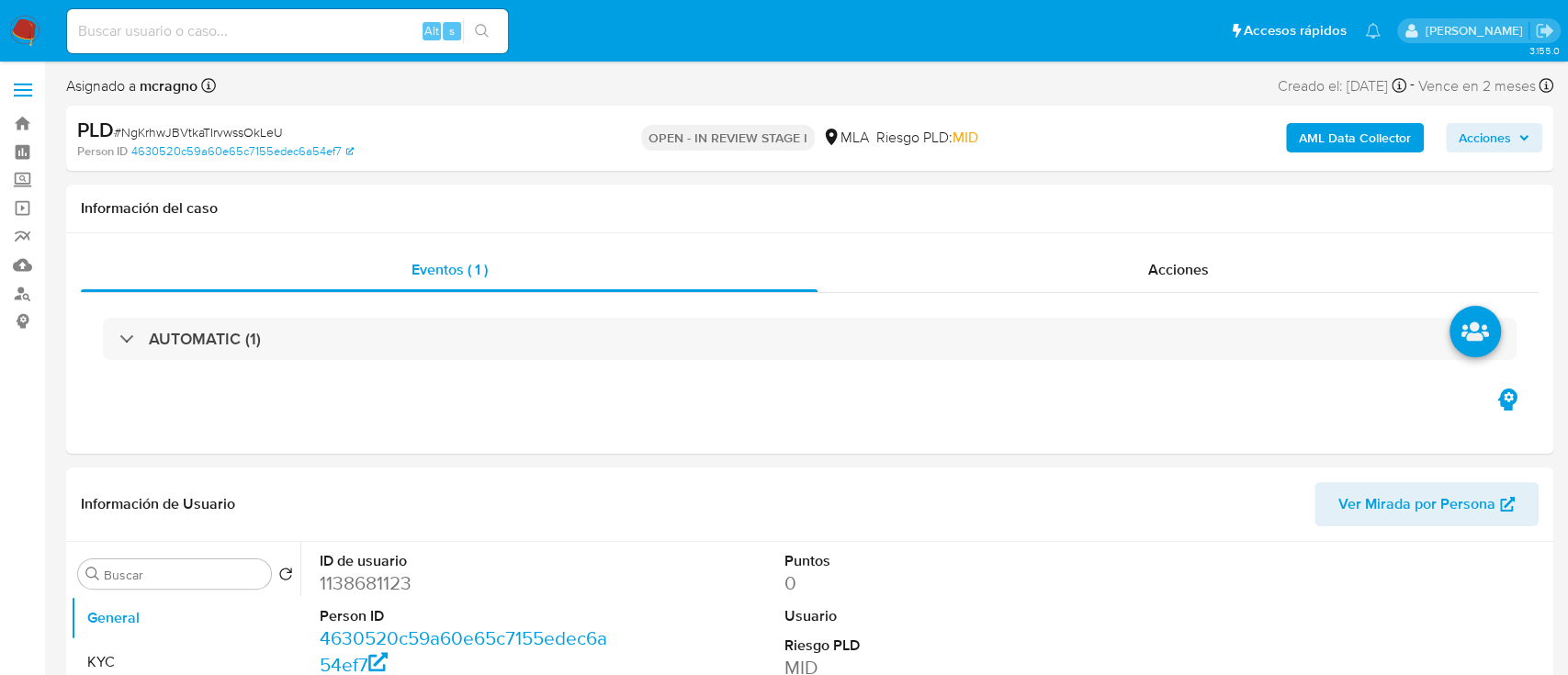
select select "10"
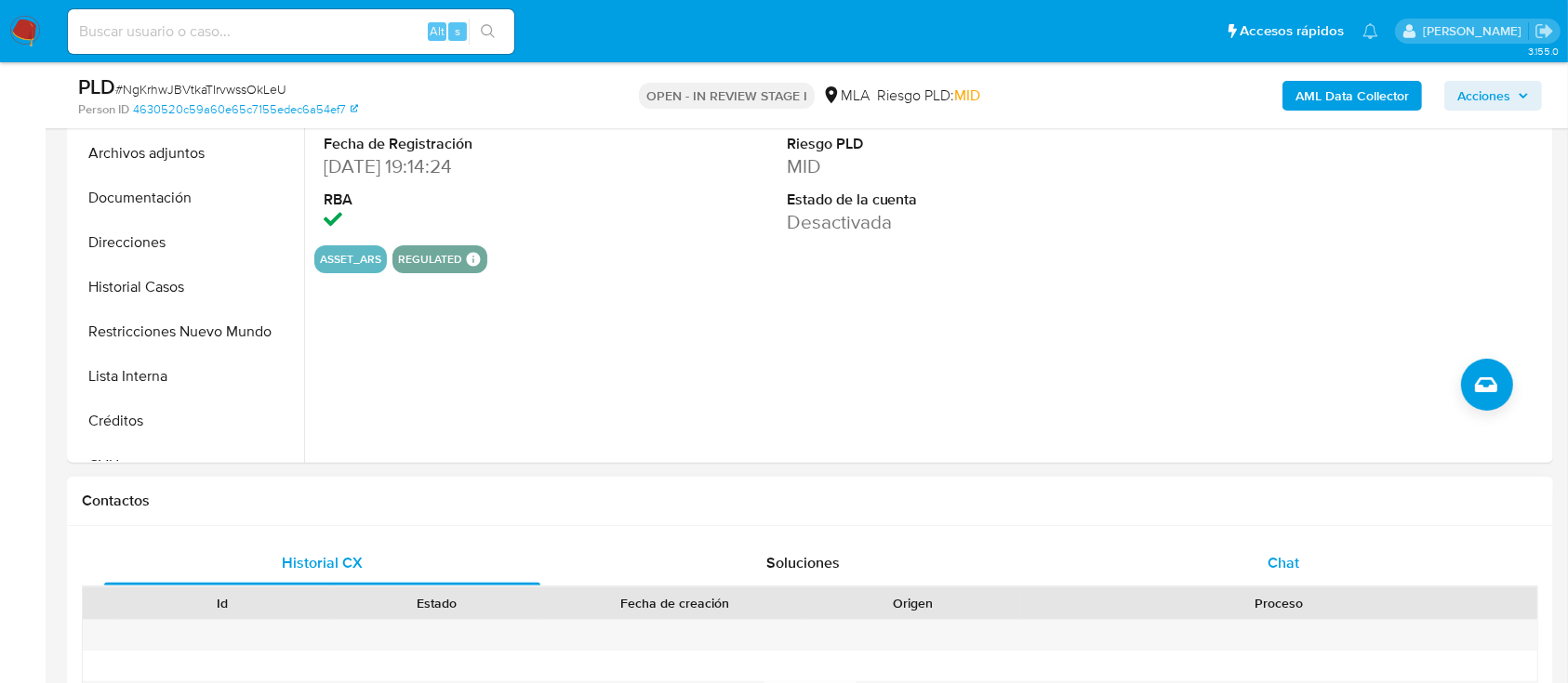
click at [1287, 554] on span "Chat" at bounding box center [1283, 563] width 32 height 22
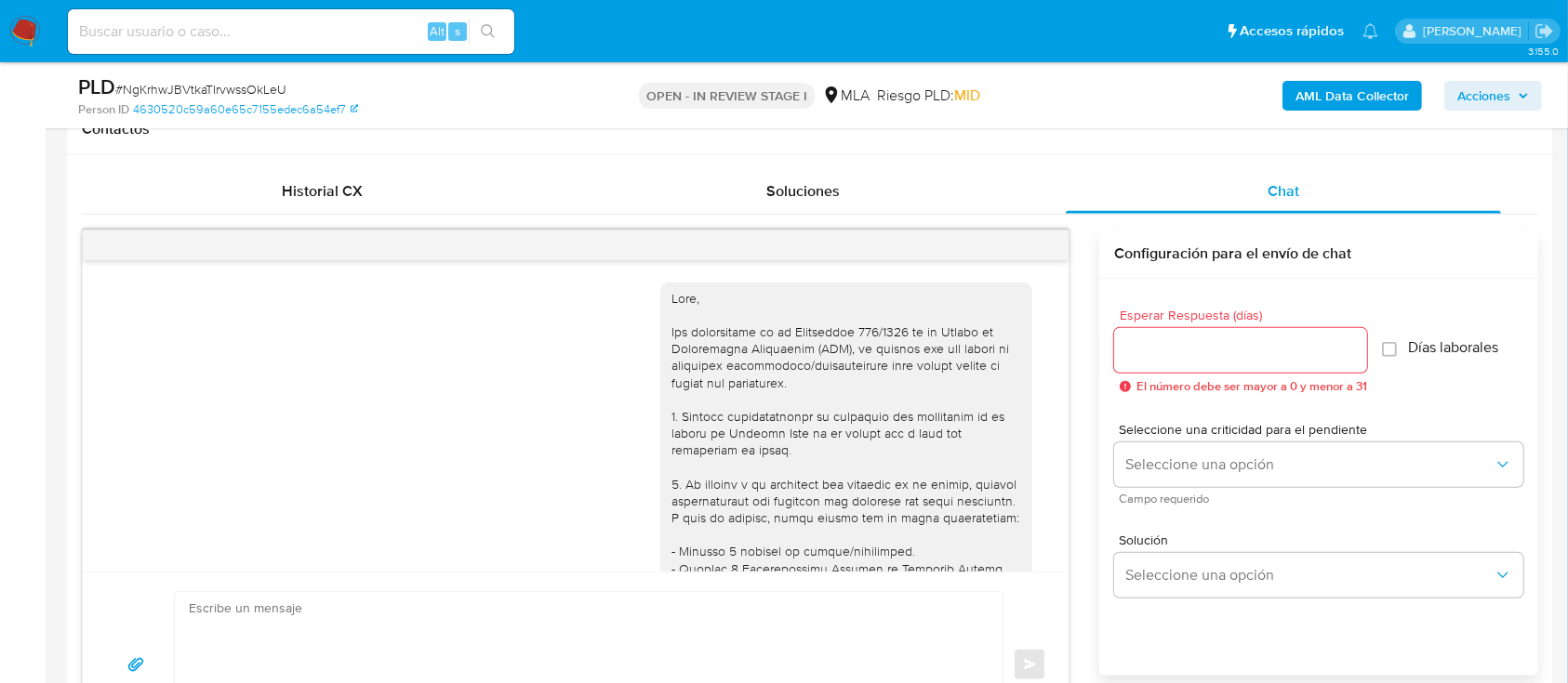
scroll to position [1458, 0]
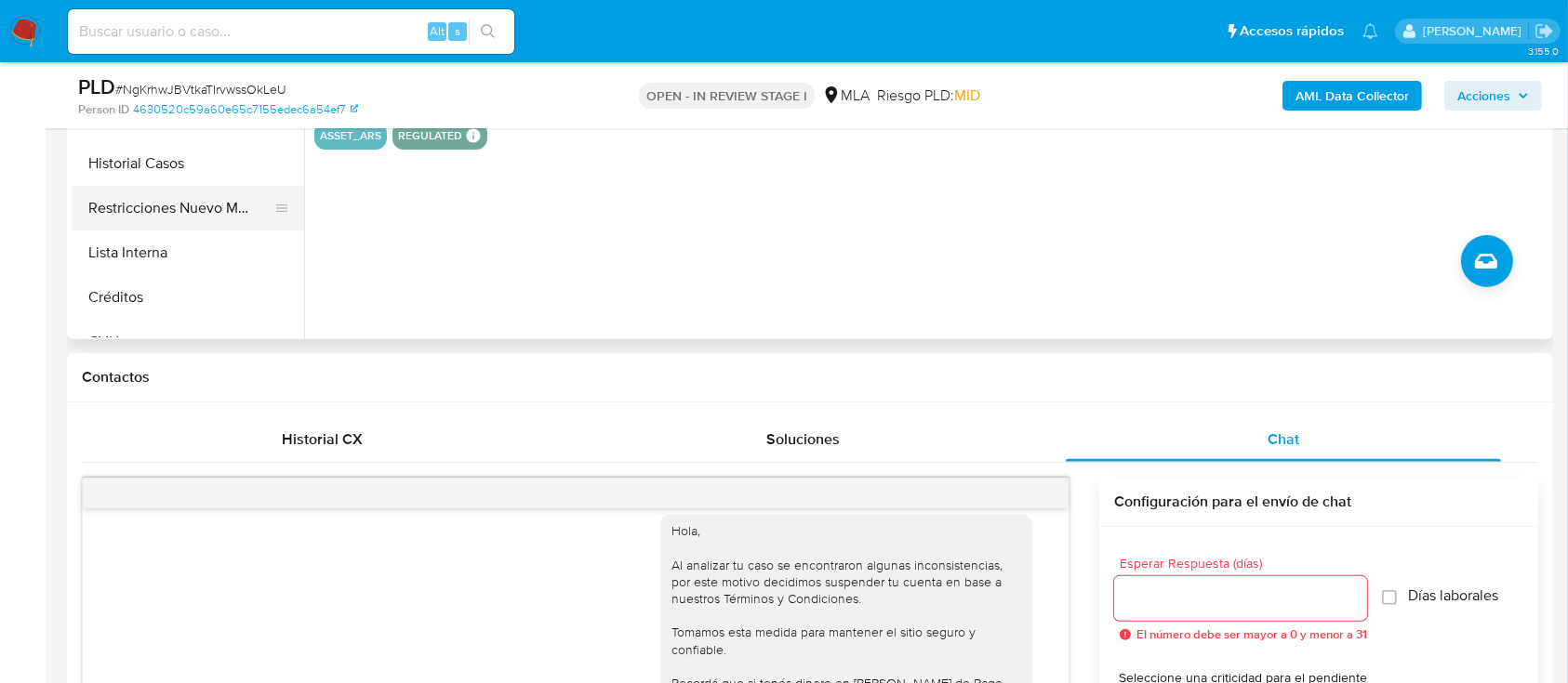
click at [190, 204] on button "Restricciones Nuevo Mundo" at bounding box center [180, 208] width 218 height 44
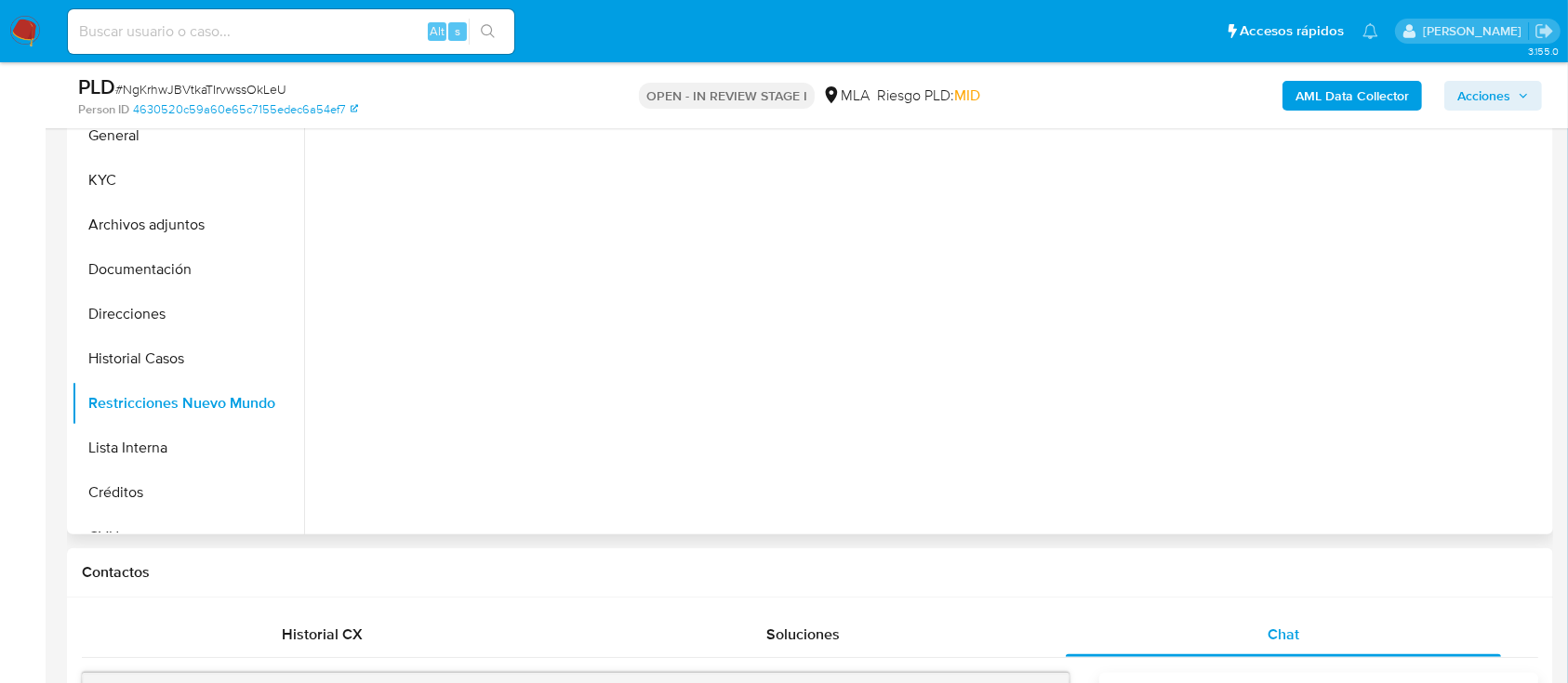
scroll to position [247, 0]
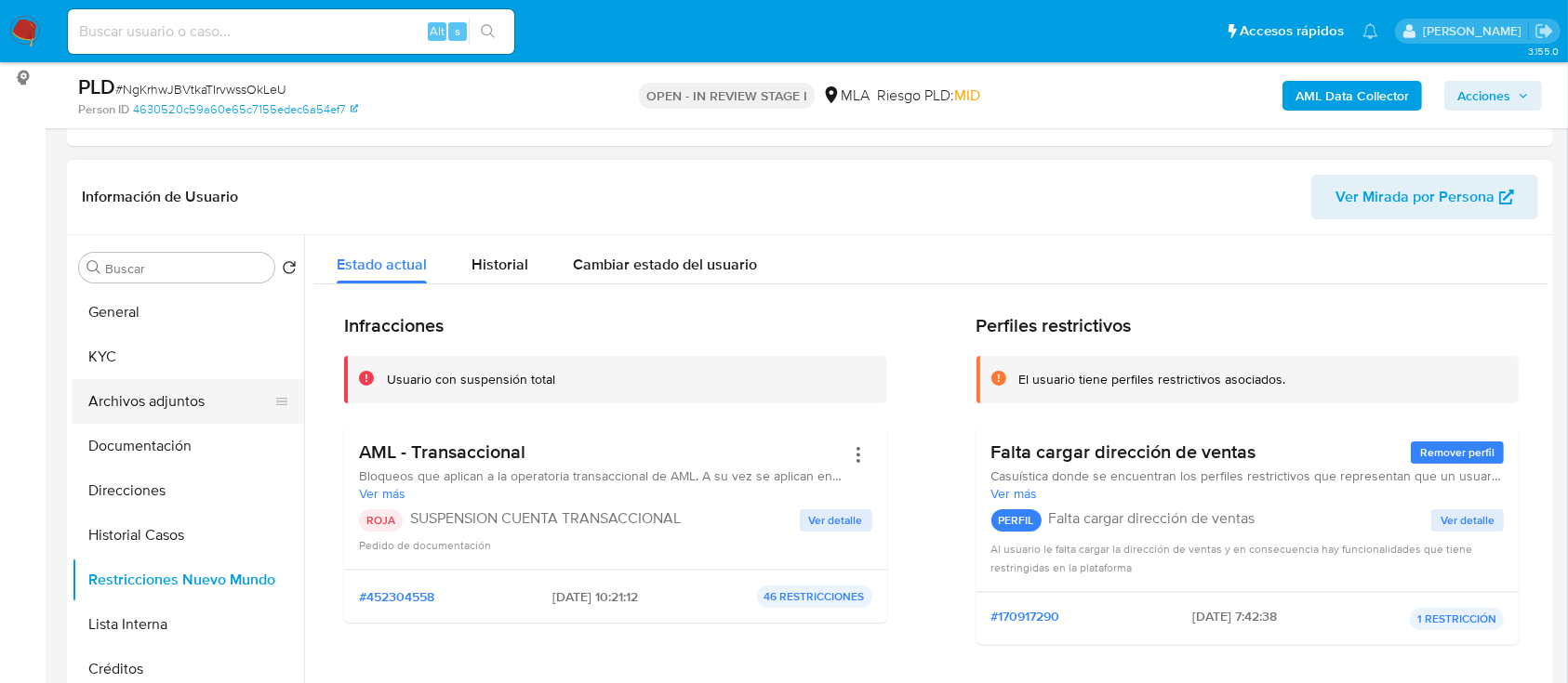
click at [200, 397] on button "Archivos adjuntos" at bounding box center [180, 401] width 218 height 44
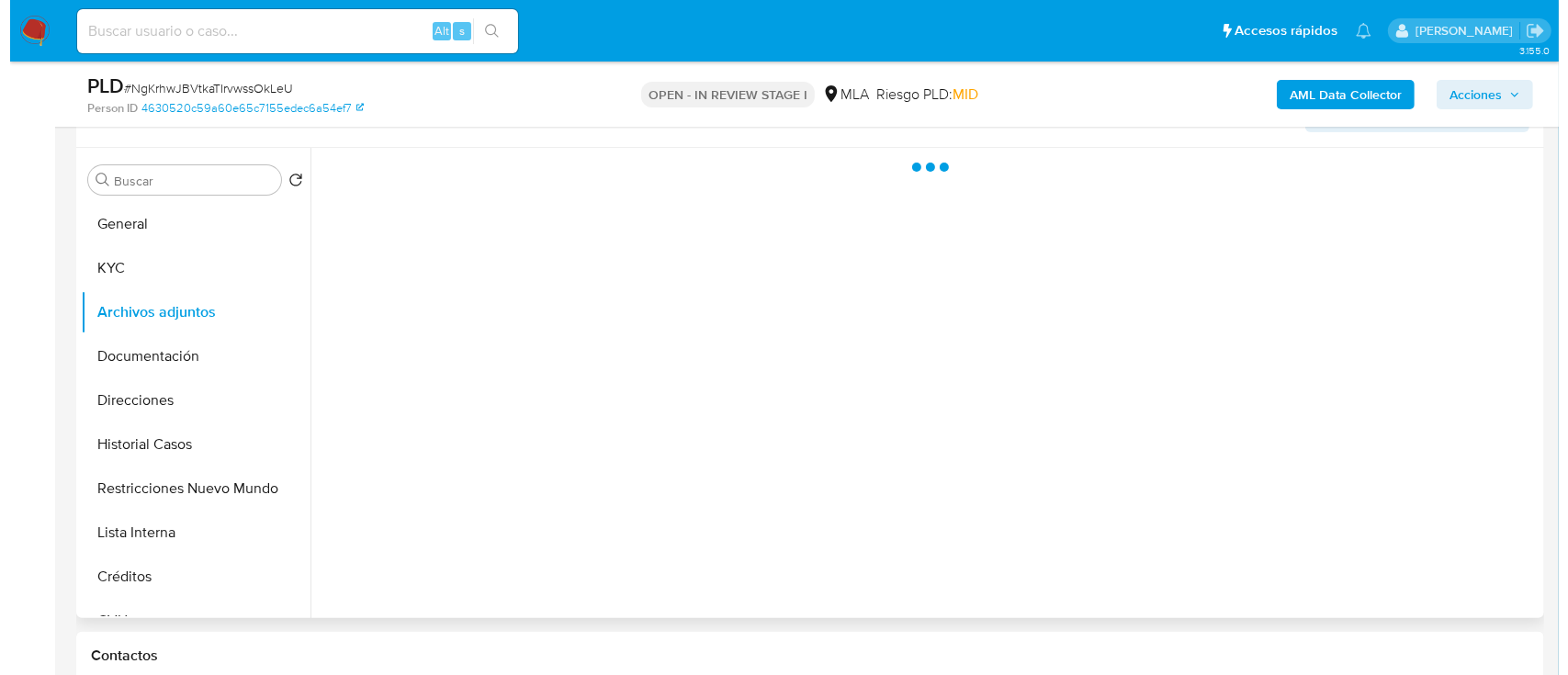
scroll to position [367, 0]
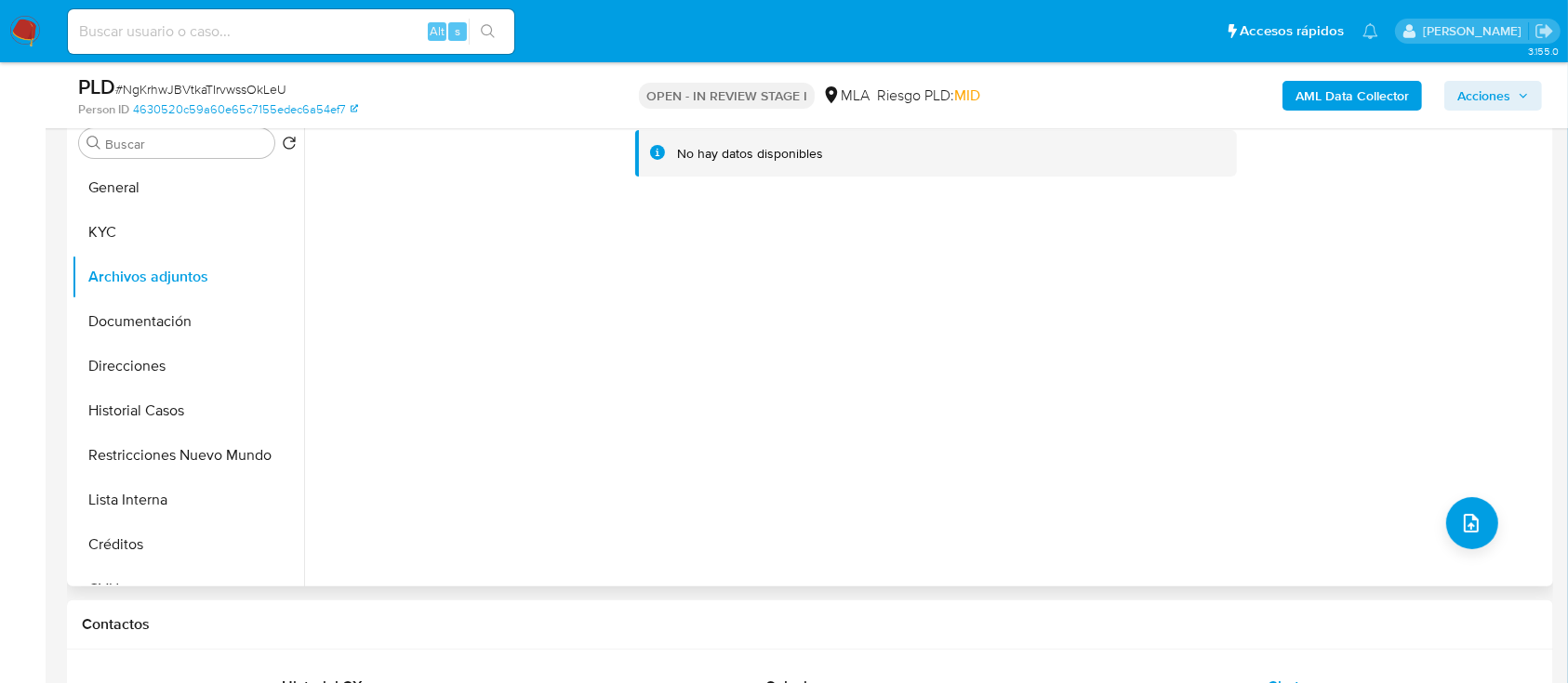
click at [1490, 517] on div "No hay datos disponibles" at bounding box center [926, 348] width 1244 height 476
click at [1460, 521] on icon "upload-file" at bounding box center [1470, 523] width 23 height 23
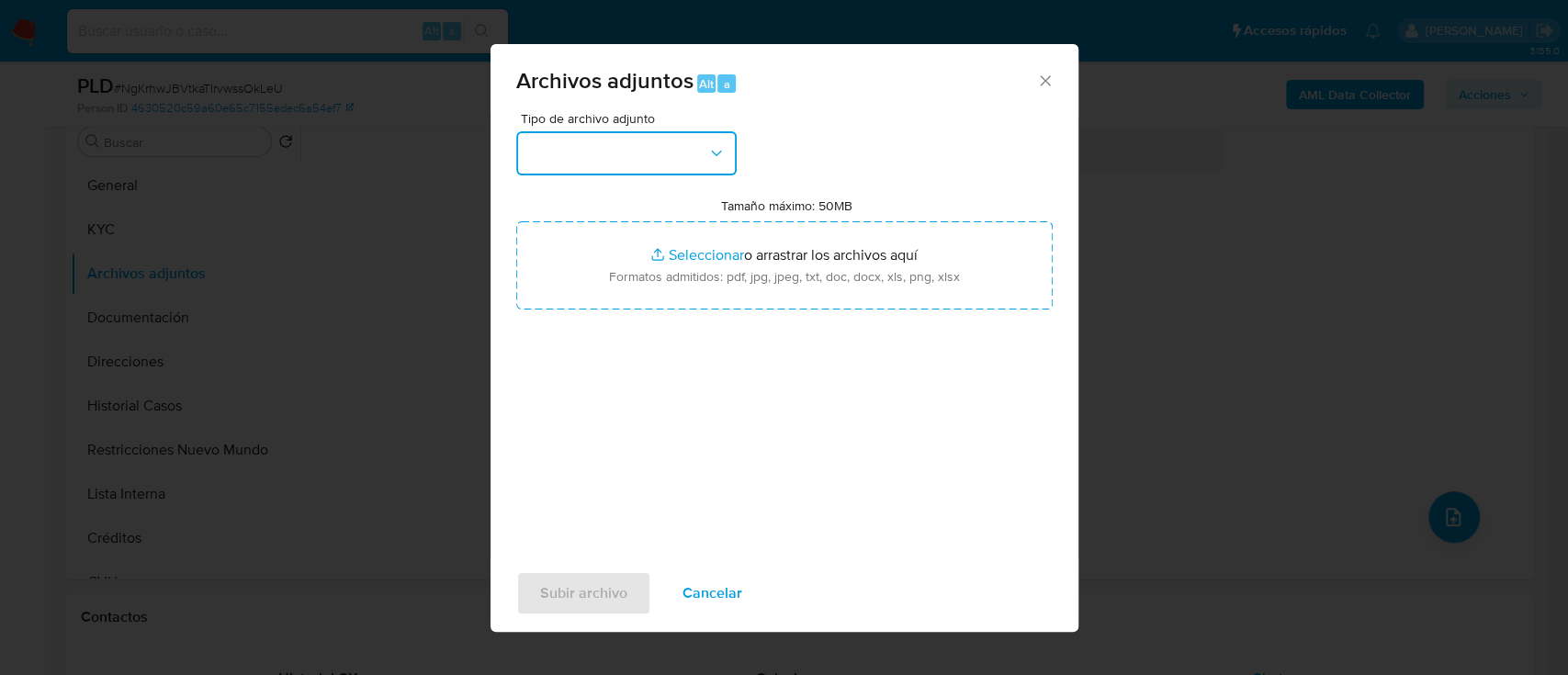
click at [596, 165] on button "button" at bounding box center [626, 153] width 220 height 44
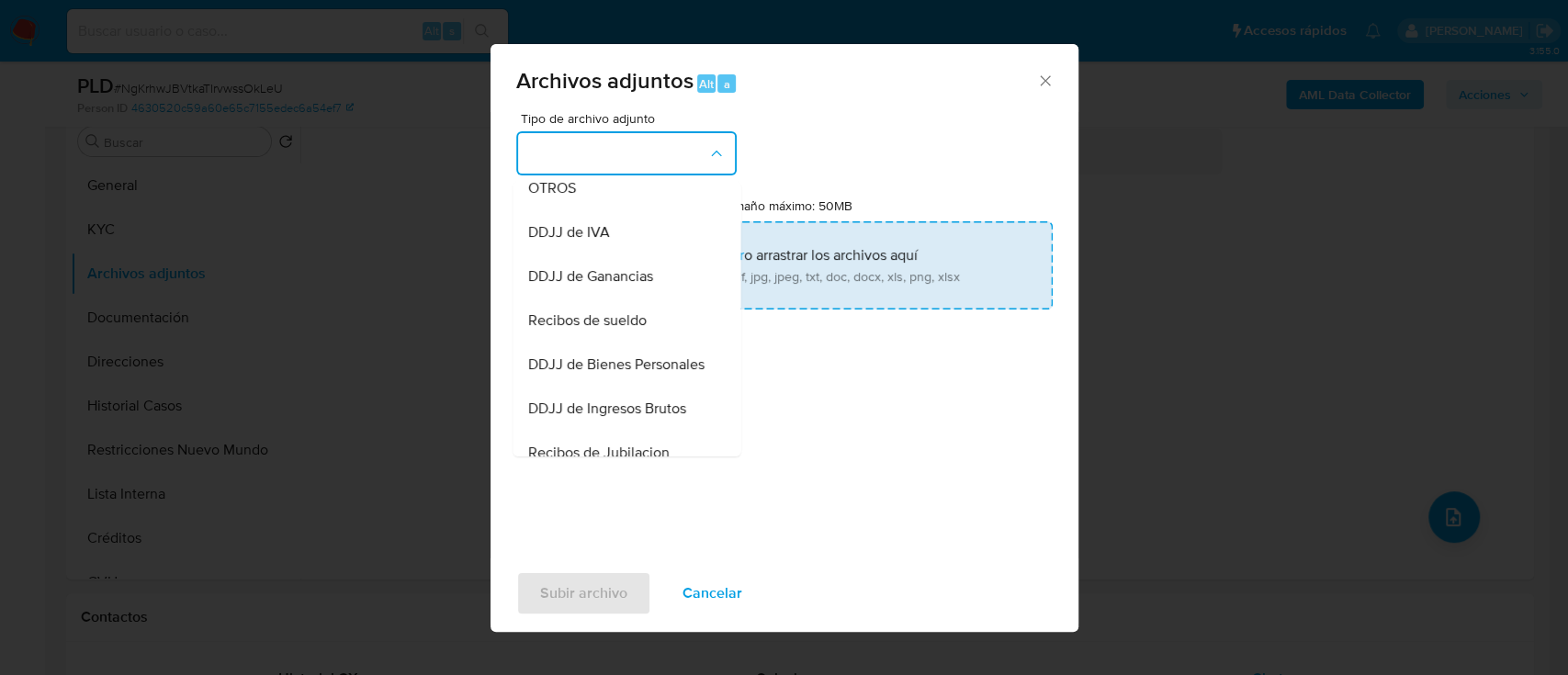
click at [610, 210] on div "OTROS" at bounding box center [621, 188] width 187 height 44
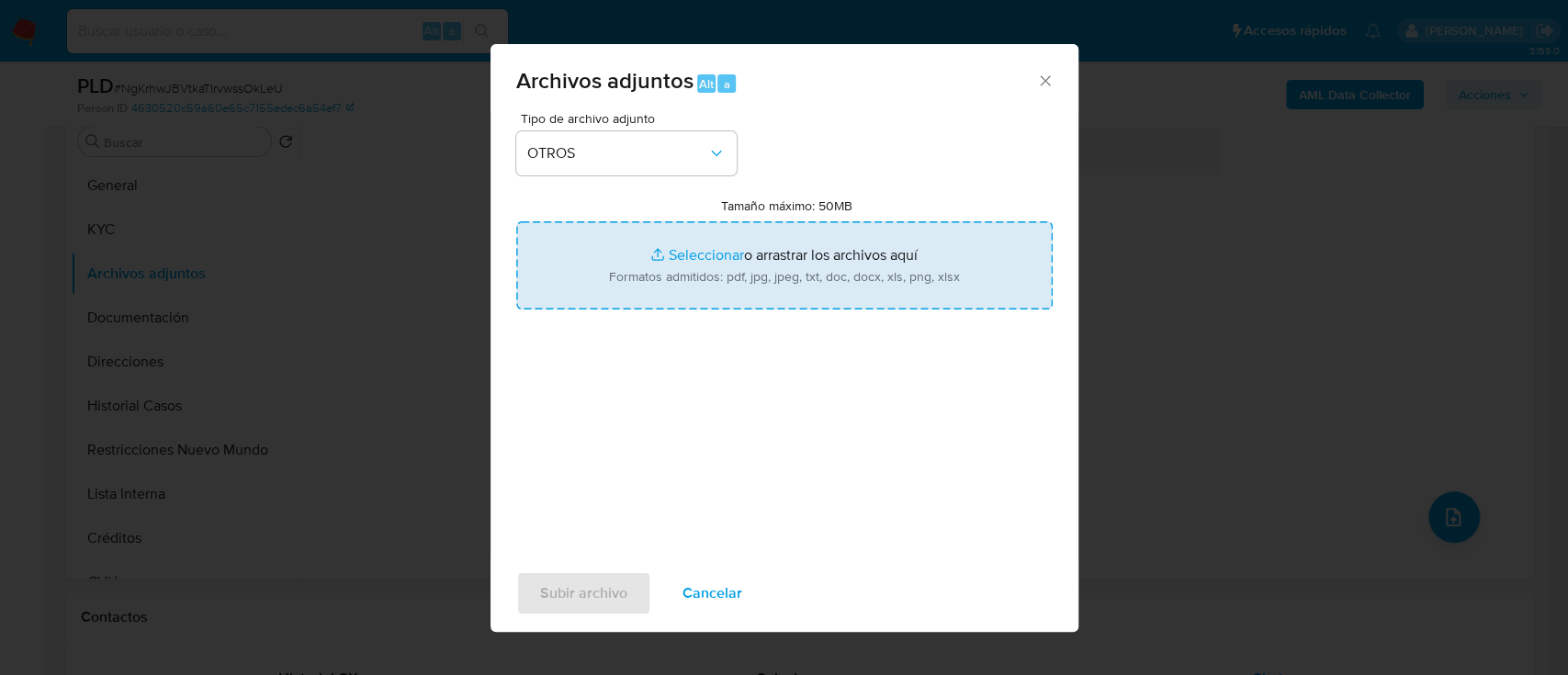
click at [686, 263] on input "Tamaño máximo: 50MB Seleccionar archivos" at bounding box center [784, 265] width 537 height 89
type input "C:\fakepath\1138681123 - Movimientos.xlsx"
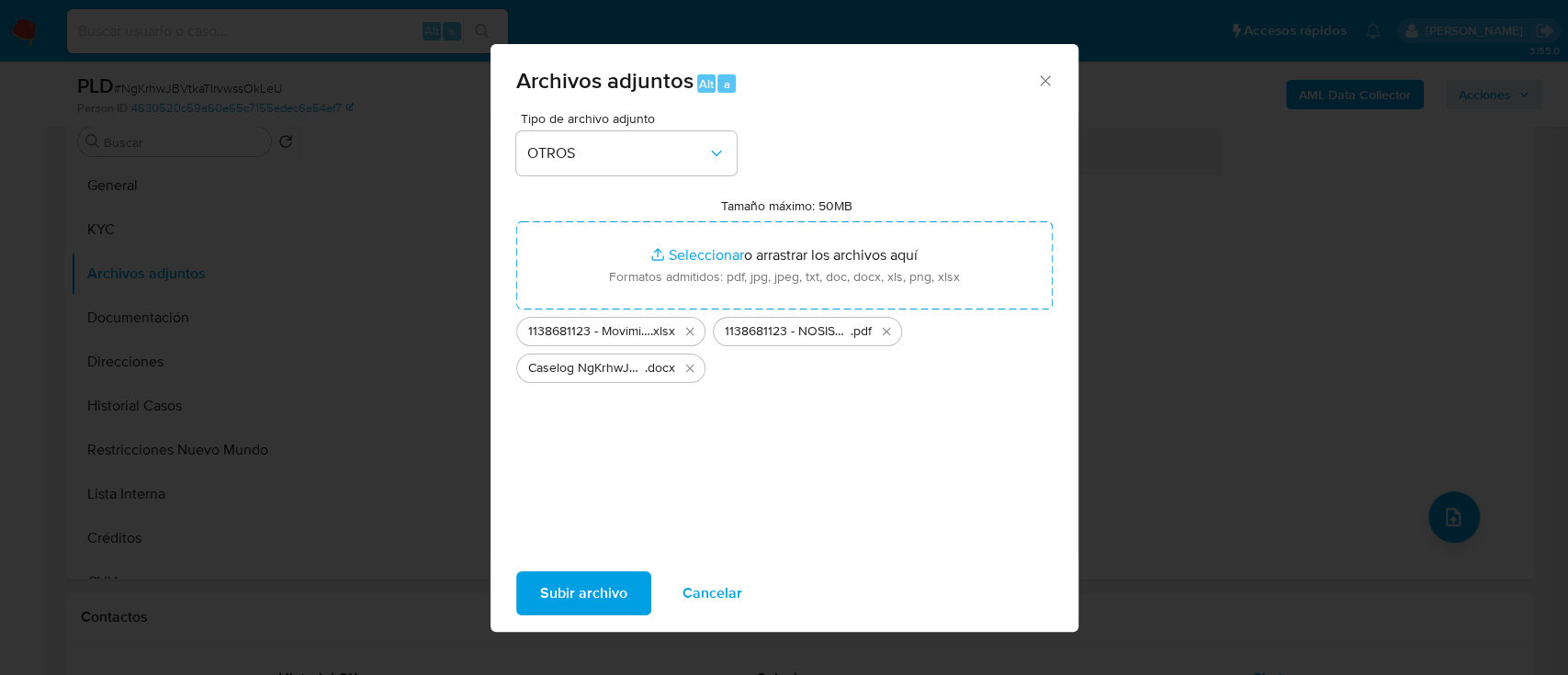
click at [620, 574] on span "Subir archivo" at bounding box center [584, 594] width 88 height 41
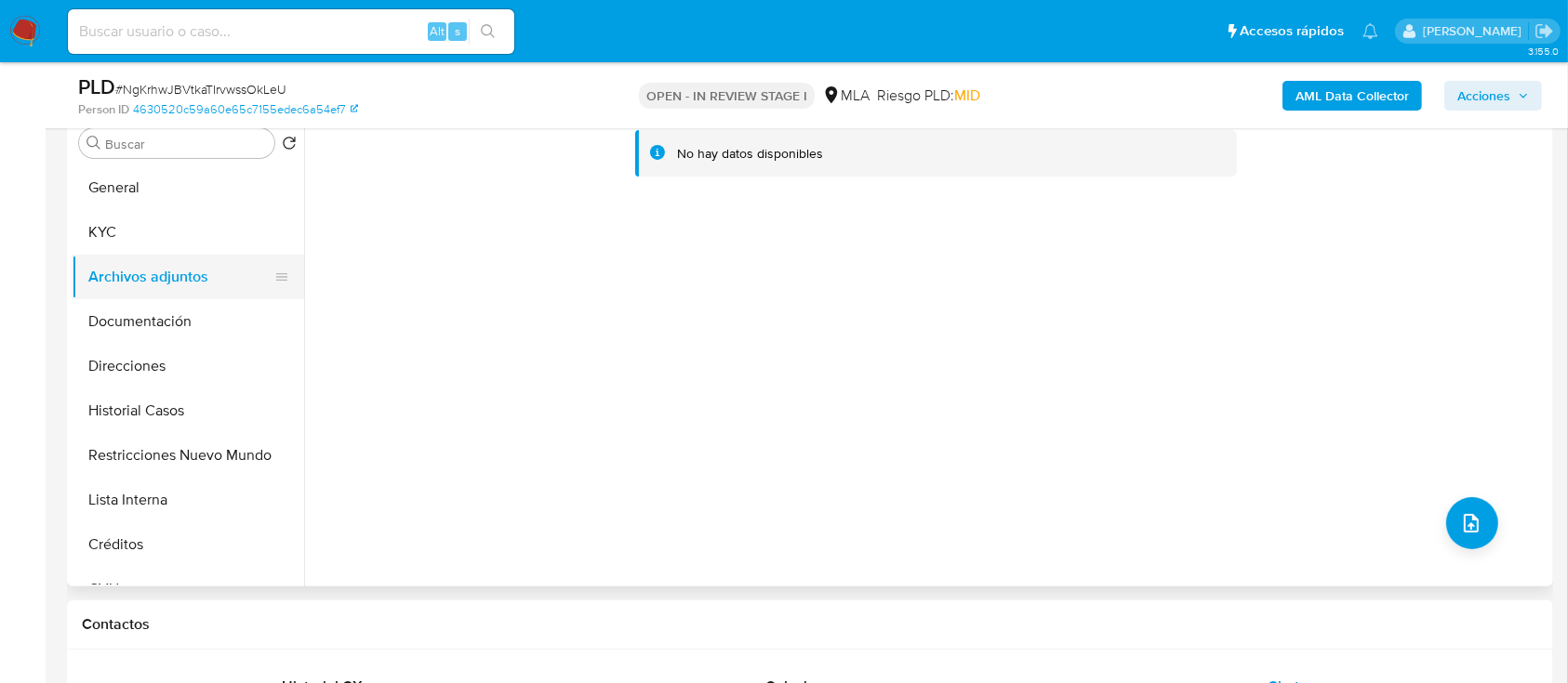
drag, startPoint x: 156, startPoint y: 182, endPoint x: 186, endPoint y: 265, distance: 88.3
click at [156, 186] on button "General" at bounding box center [188, 187] width 233 height 44
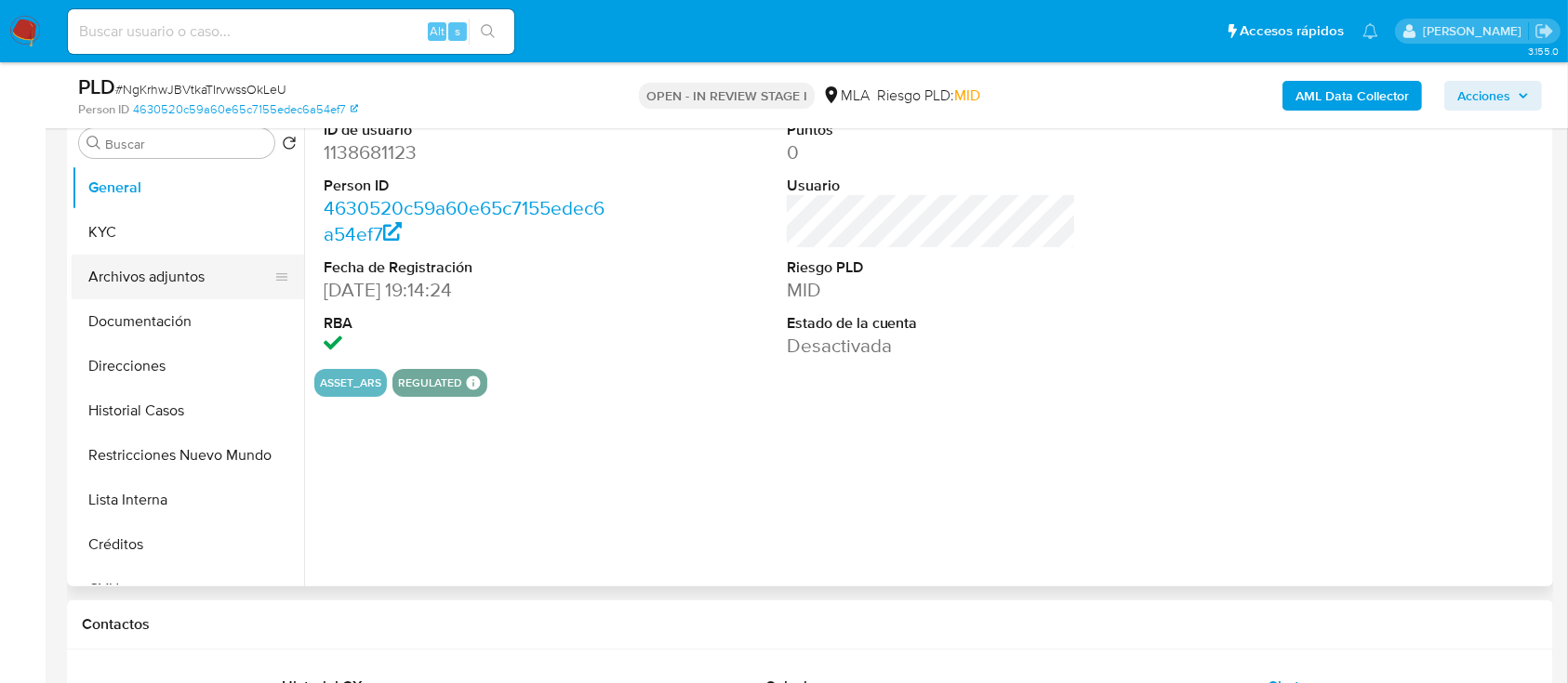
click at [182, 289] on button "Archivos adjuntos" at bounding box center [180, 277] width 218 height 44
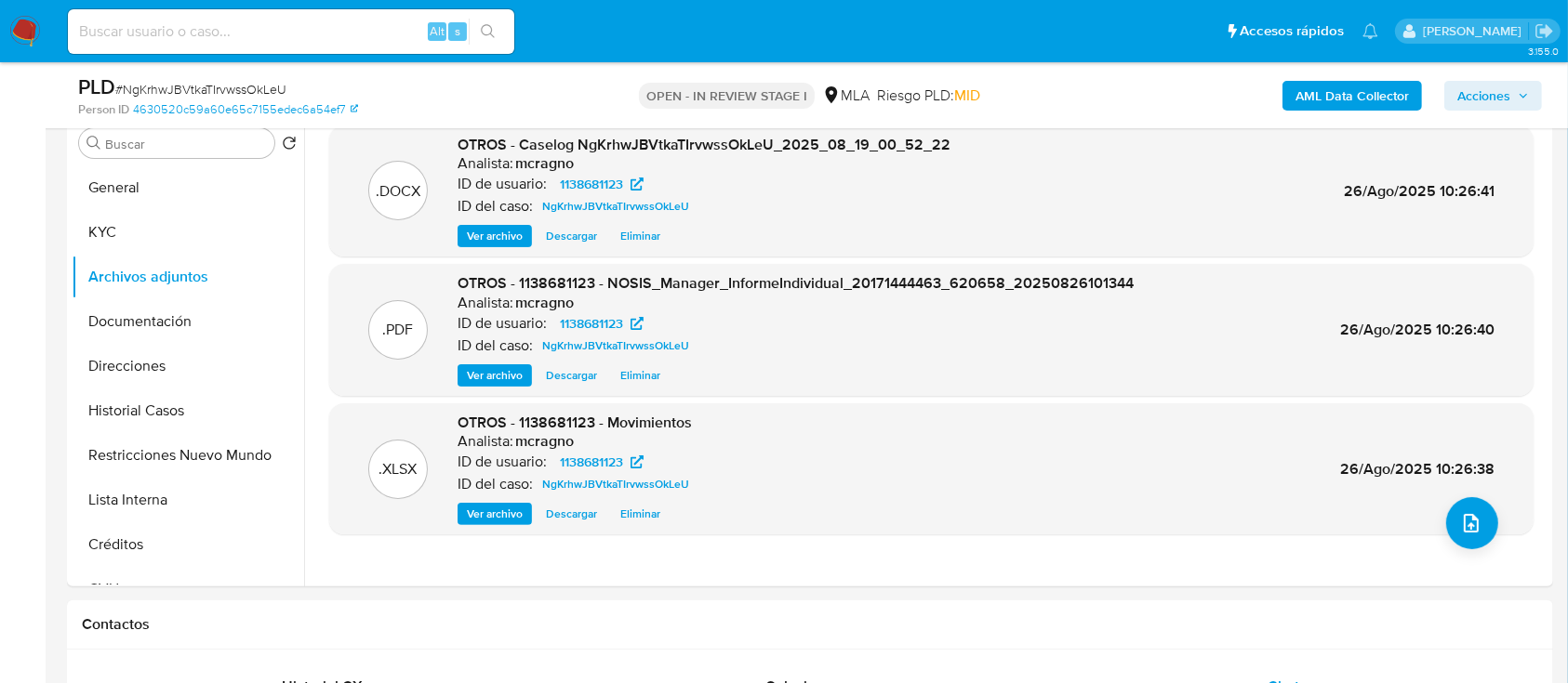
click at [1493, 90] on span "Acciones" at bounding box center [1483, 96] width 53 height 30
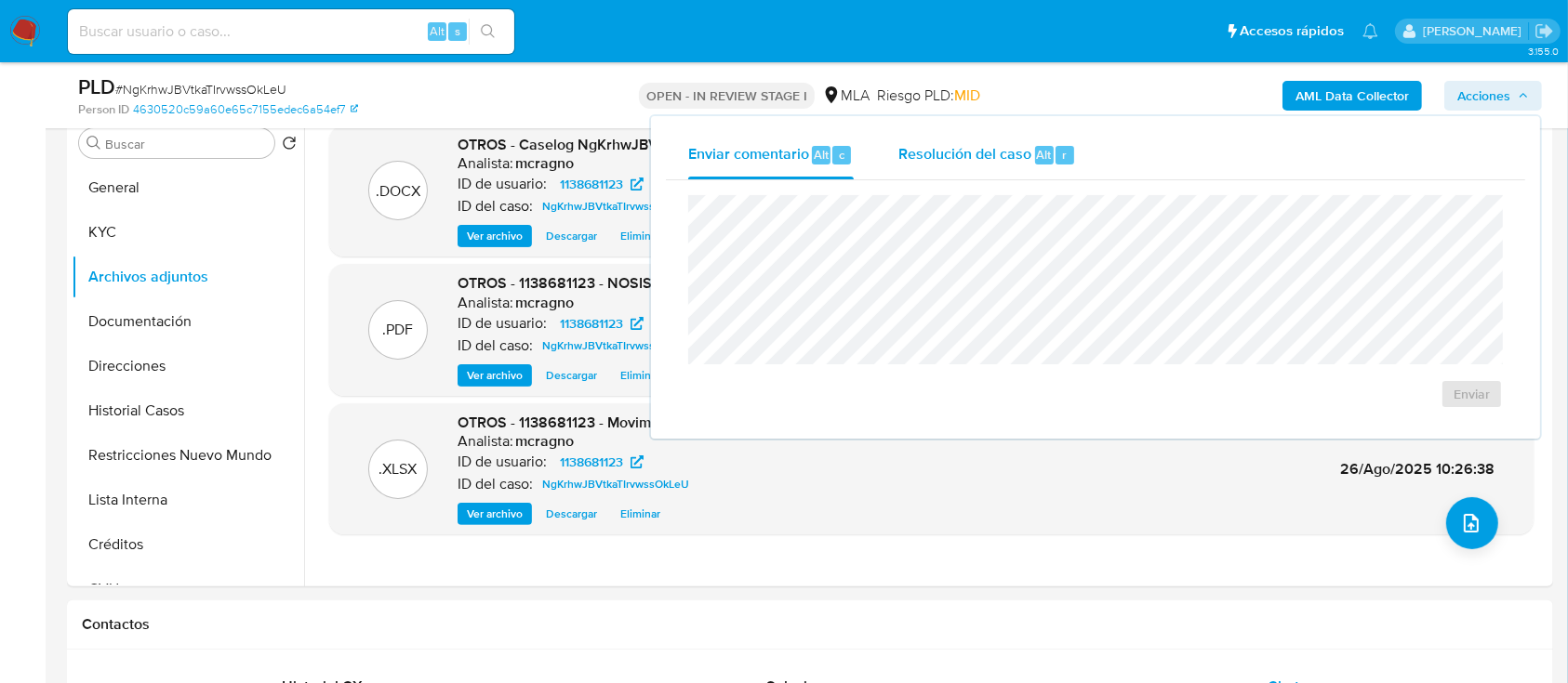
click at [902, 165] on span "Resolución del caso" at bounding box center [964, 154] width 133 height 22
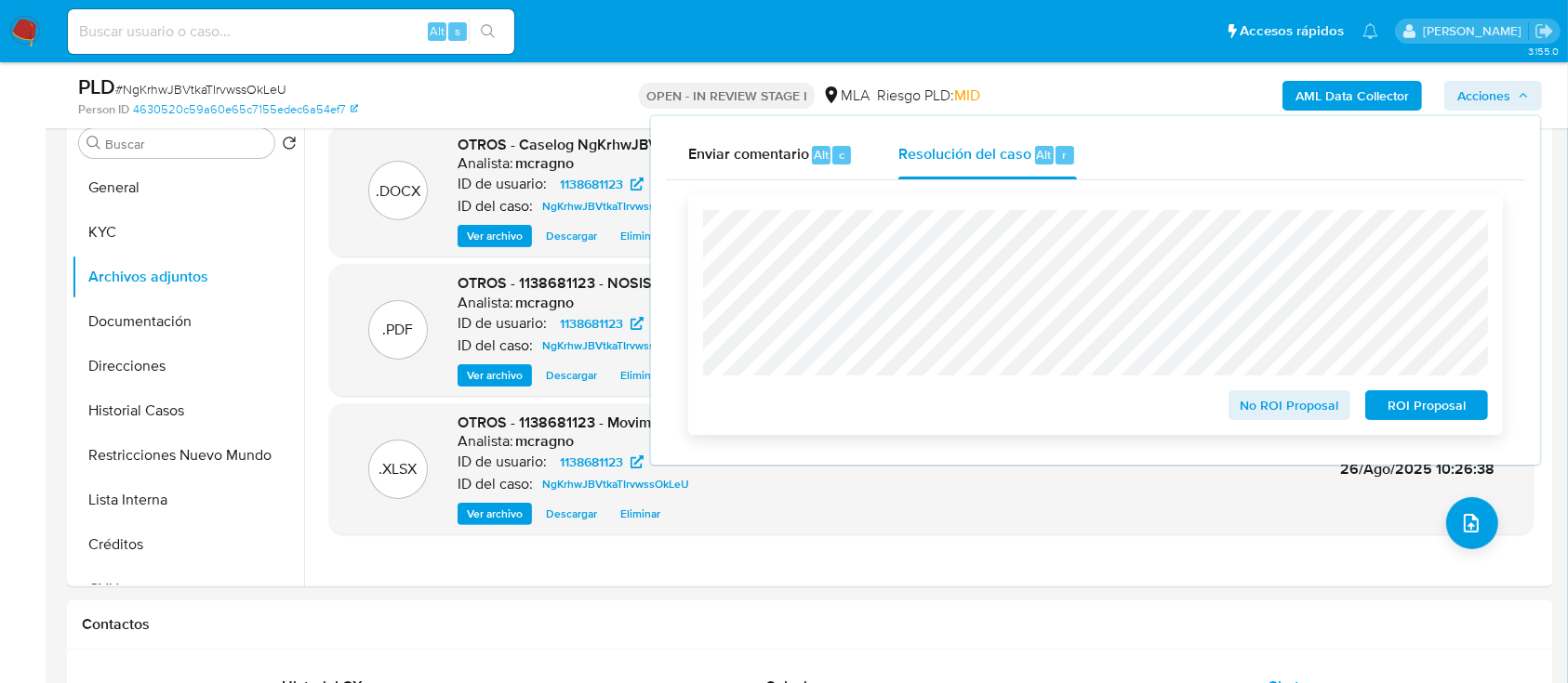
click at [1436, 403] on span "ROI Proposal" at bounding box center [1426, 405] width 97 height 26
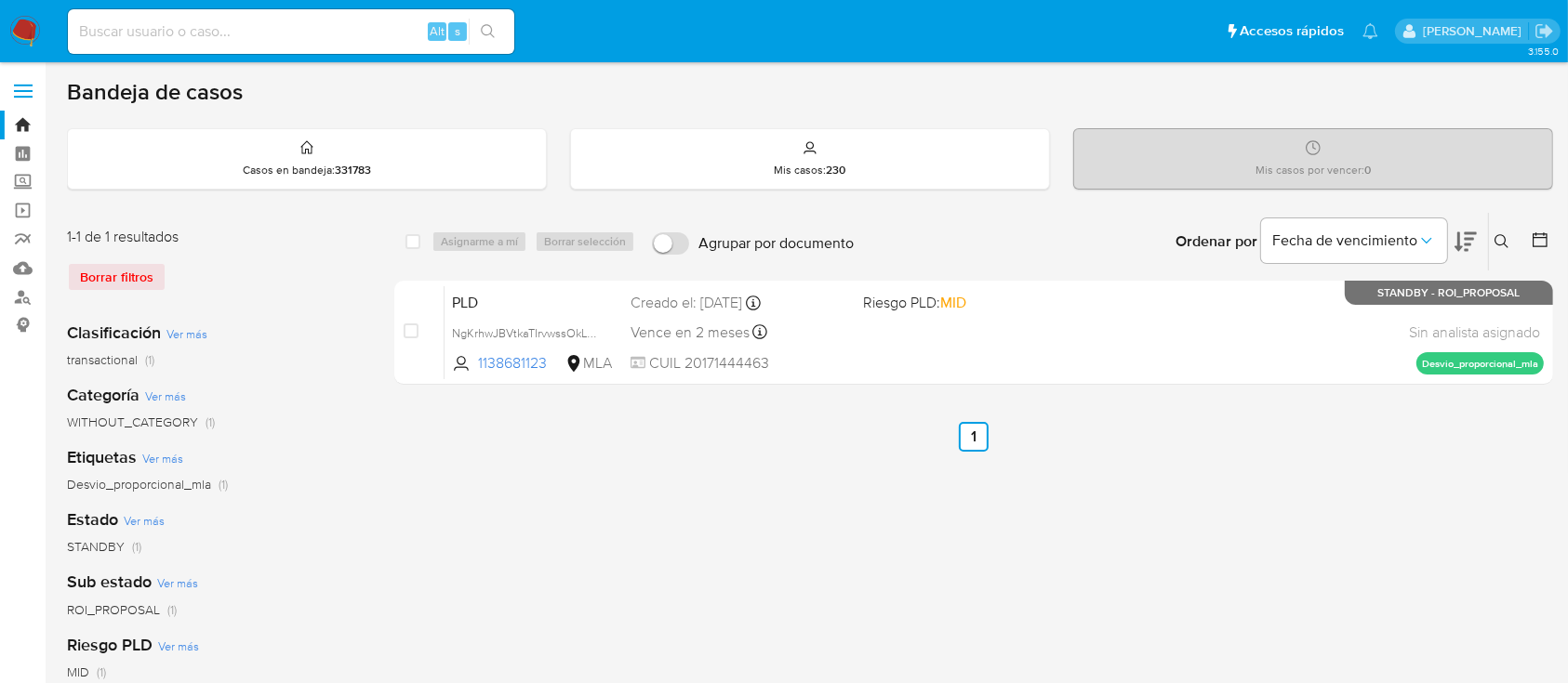
click at [1495, 237] on icon at bounding box center [1501, 241] width 14 height 14
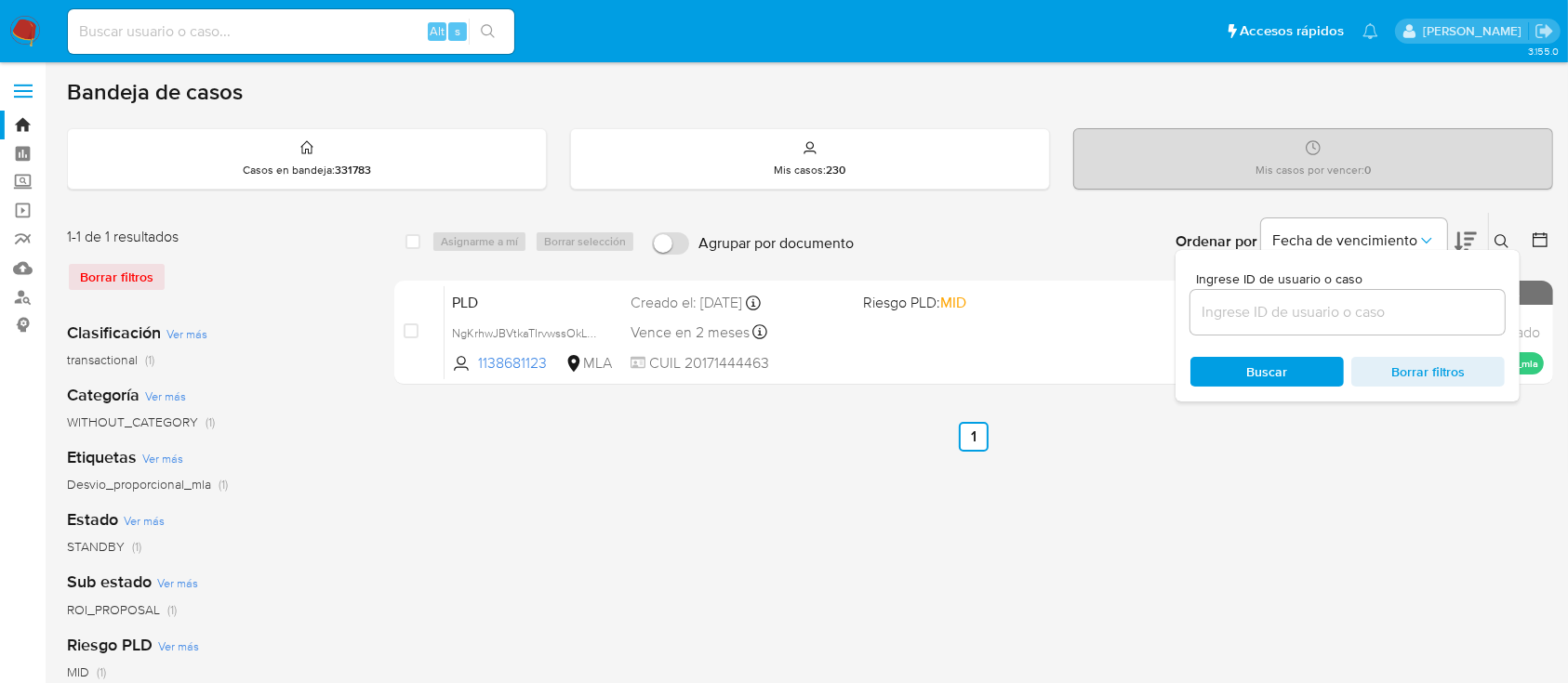
click at [1324, 301] on input at bounding box center [1347, 312] width 314 height 25
type input "19222918"
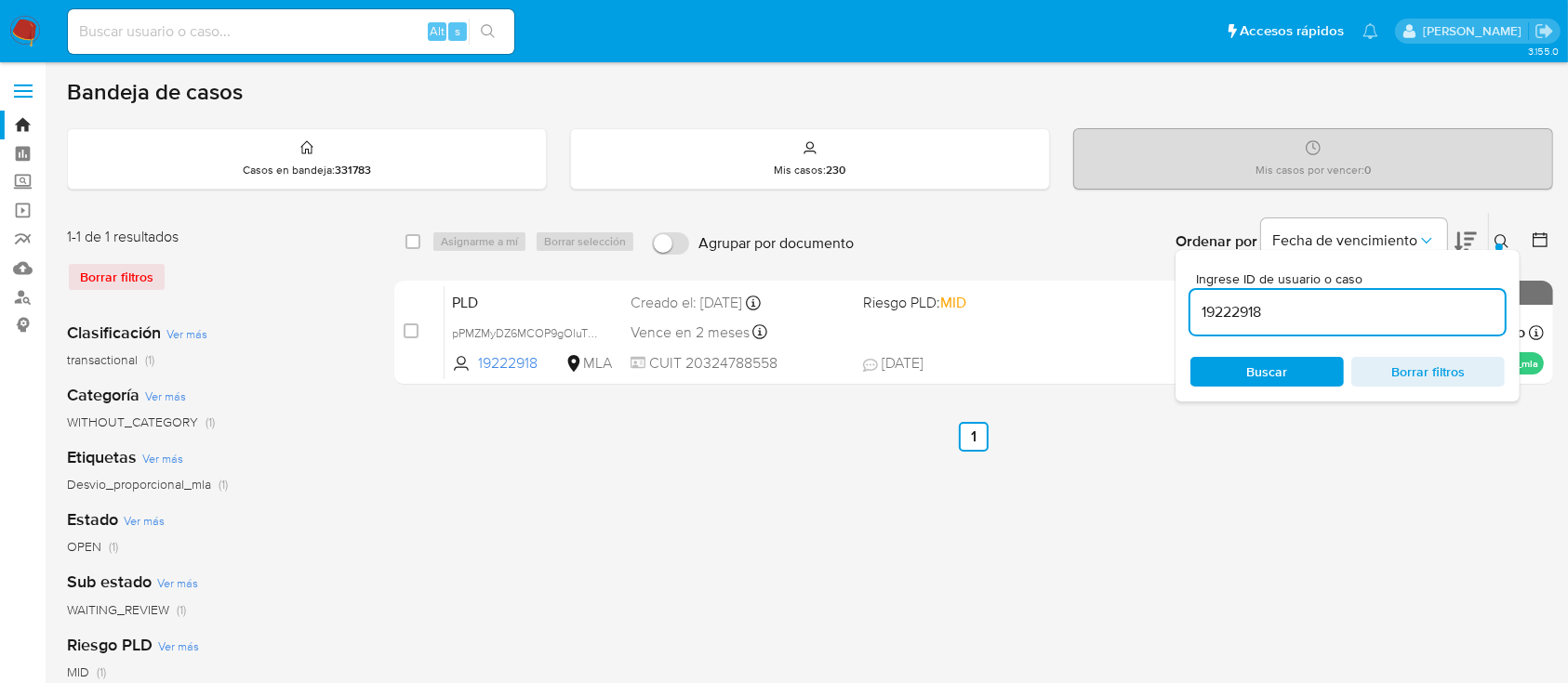
click at [1500, 239] on icon at bounding box center [1501, 241] width 15 height 15
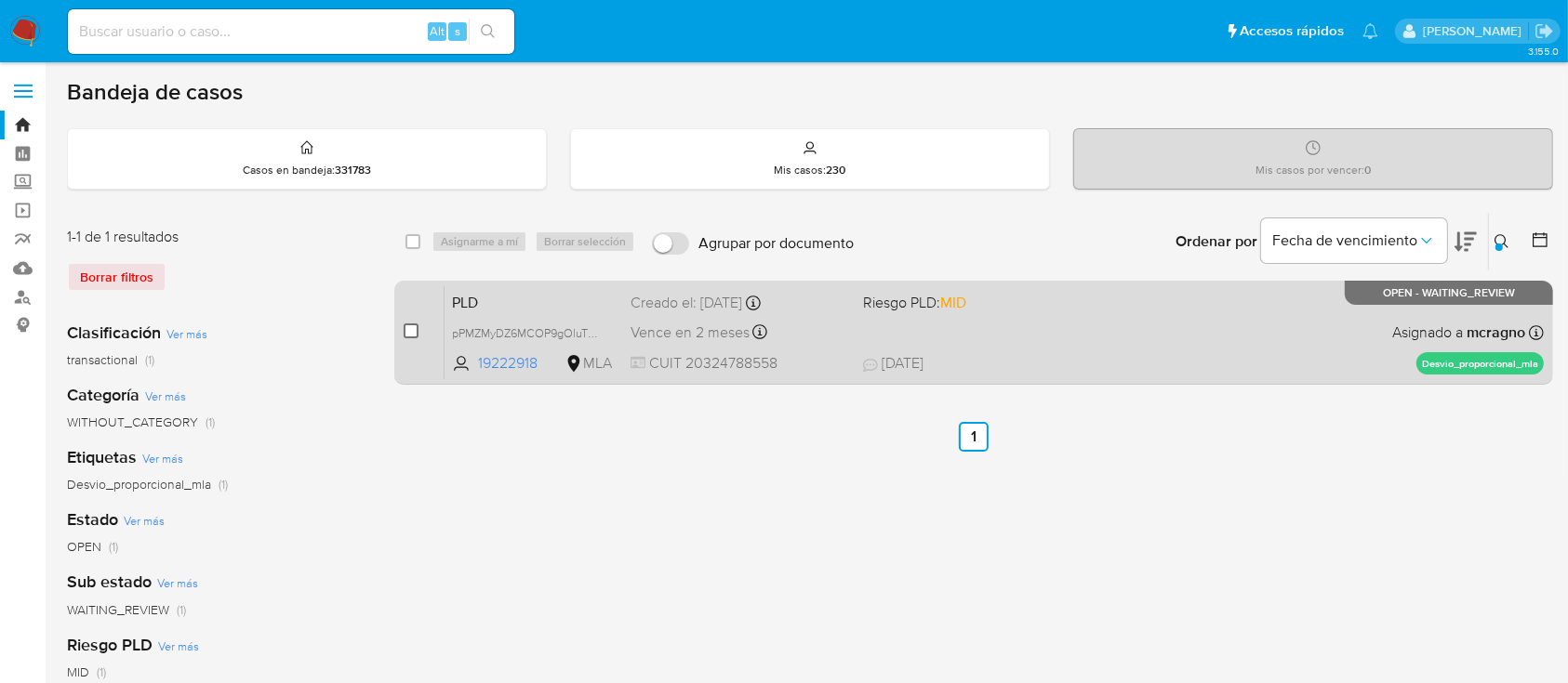
click at [405, 333] on input "checkbox" at bounding box center [410, 330] width 15 height 15
checkbox input "true"
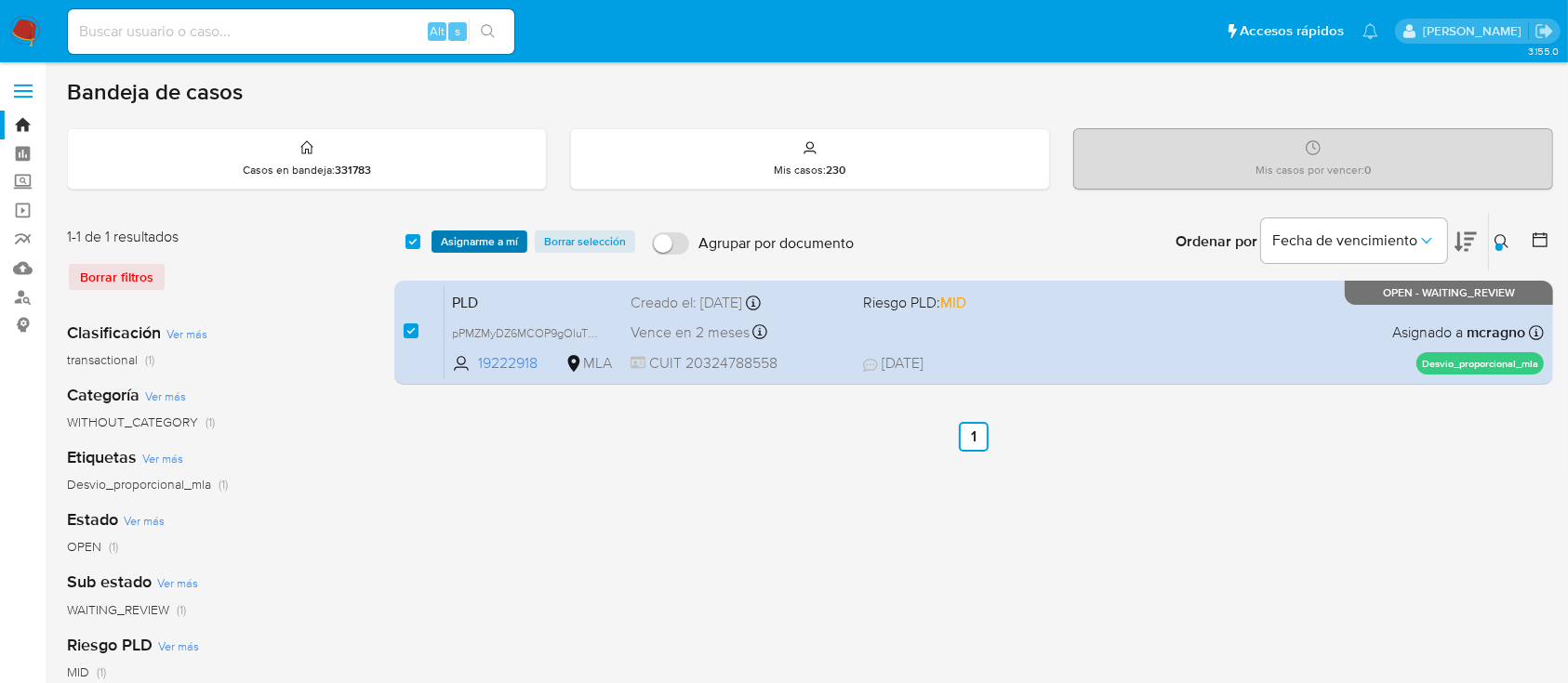
click at [478, 233] on span "Asignarme a mí" at bounding box center [479, 241] width 77 height 19
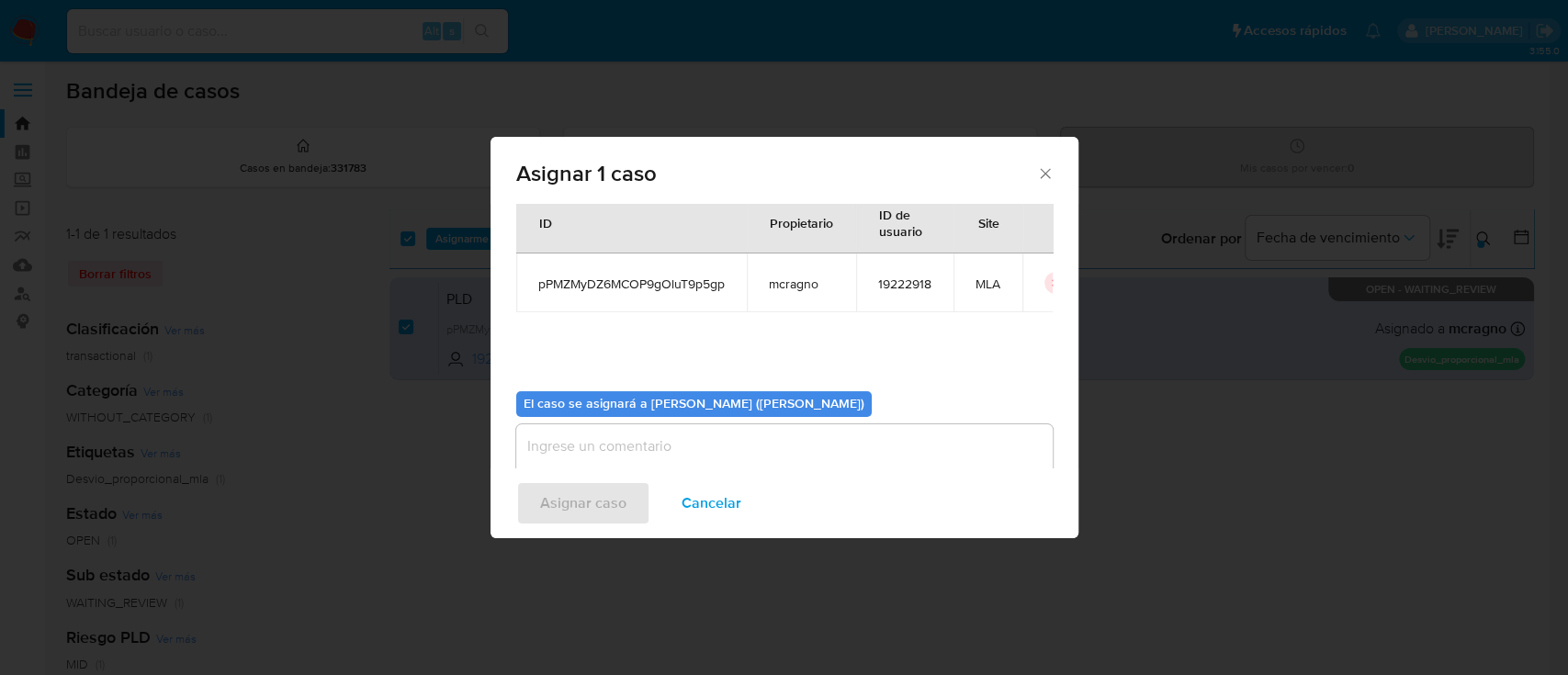
scroll to position [94, 0]
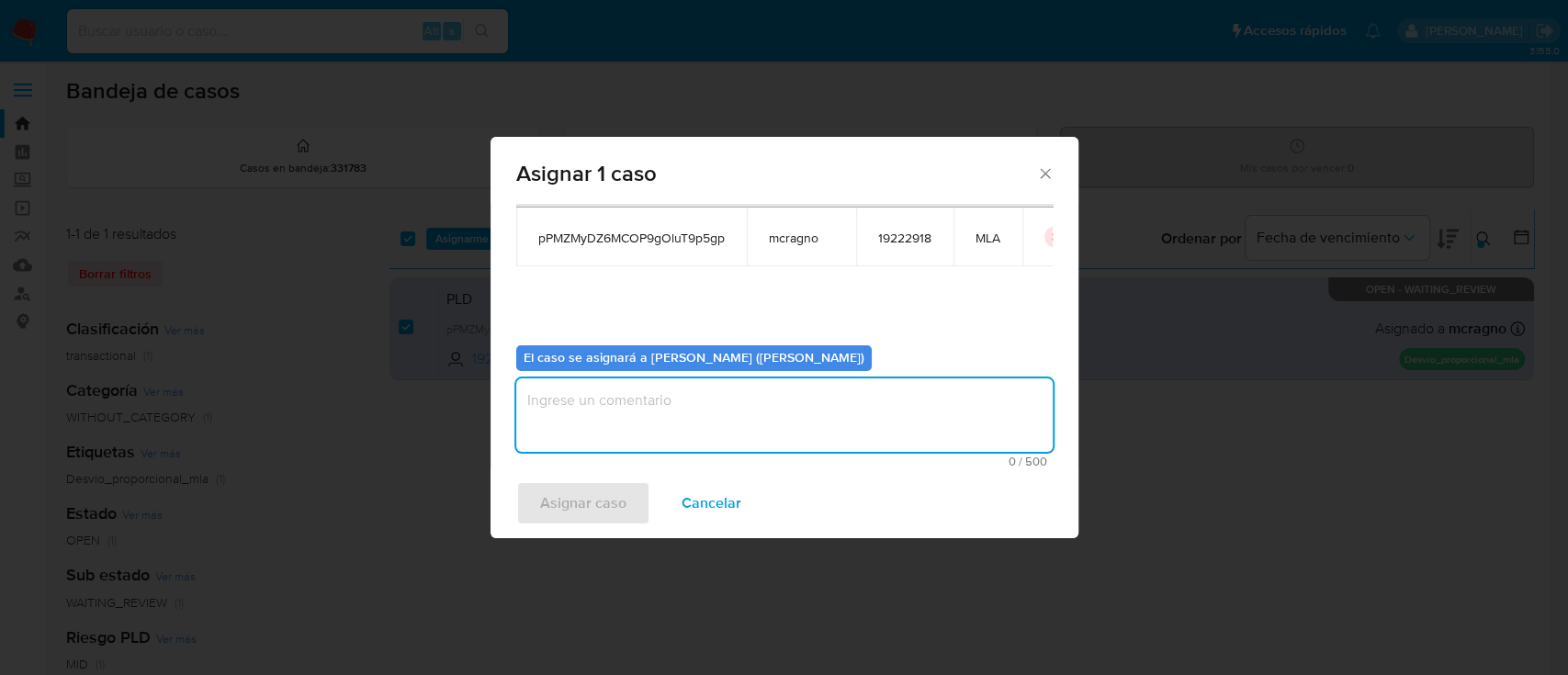
drag, startPoint x: 654, startPoint y: 379, endPoint x: 654, endPoint y: 416, distance: 37.0
click at [654, 382] on textarea "assign-modal" at bounding box center [784, 415] width 537 height 73
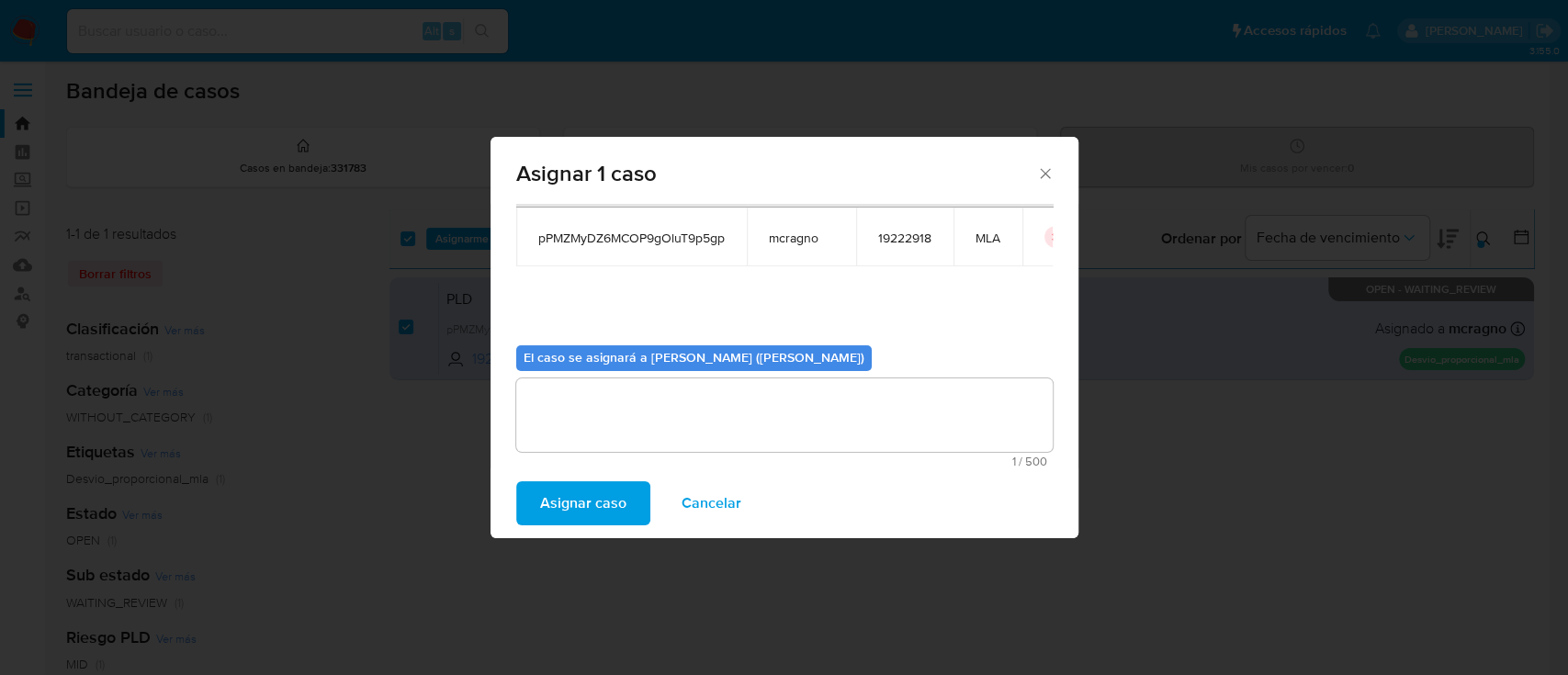
click at [573, 493] on span "Asignar caso" at bounding box center [583, 504] width 87 height 41
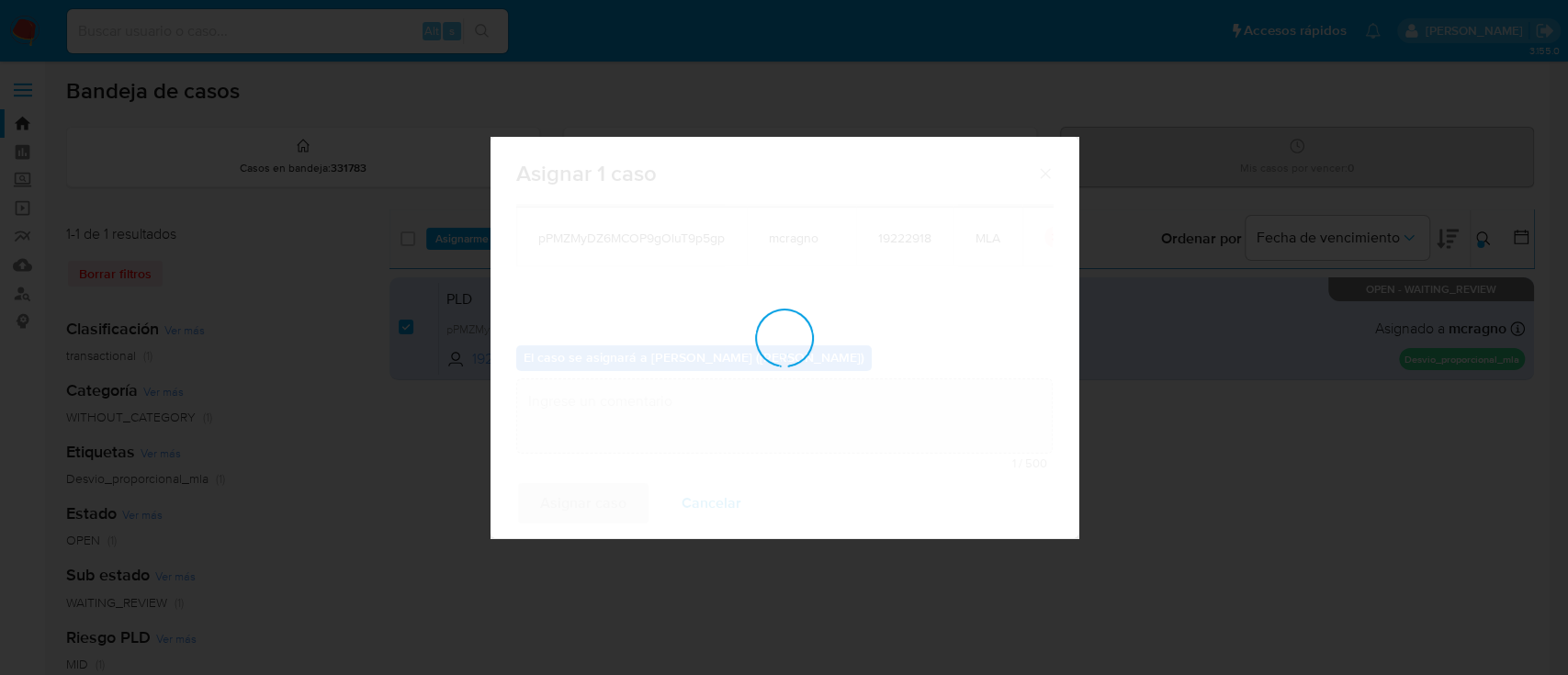
checkbox input "false"
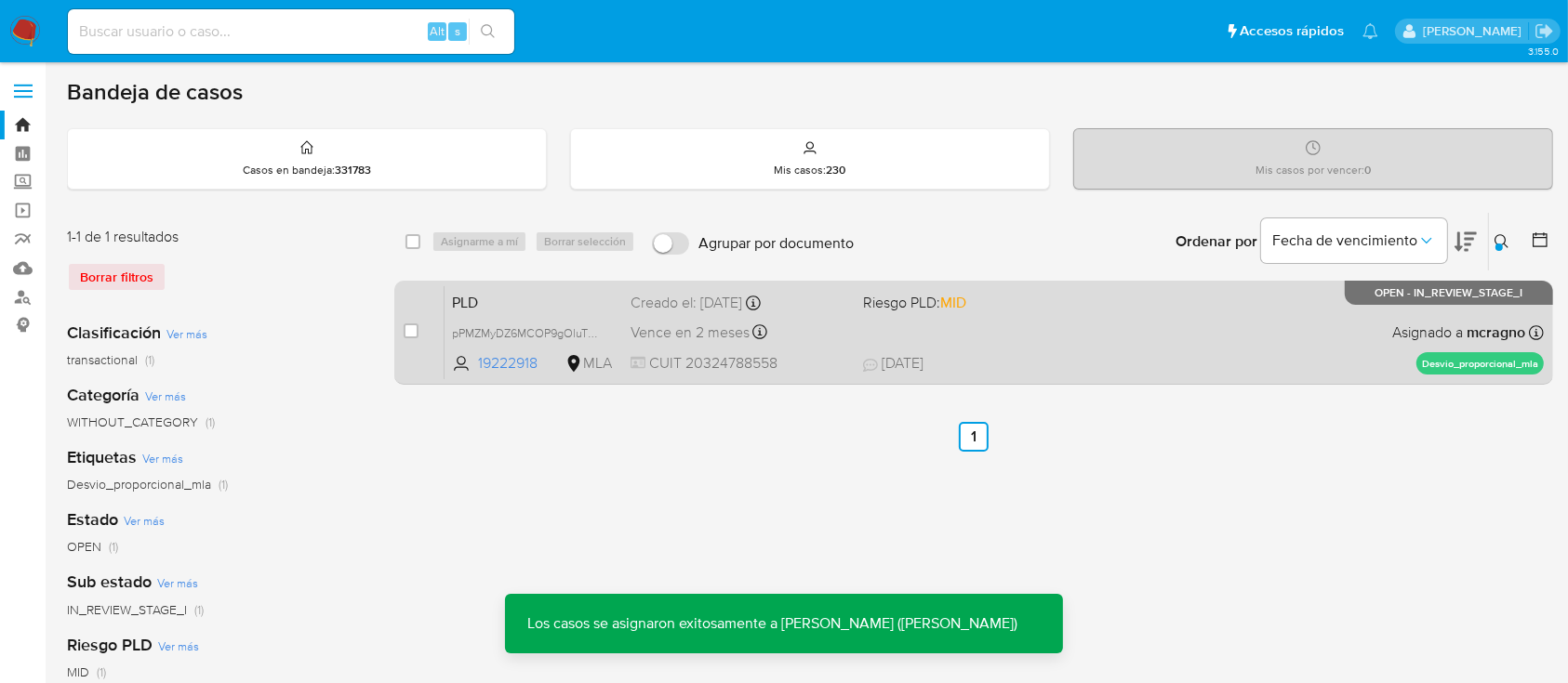
click at [1106, 332] on div "PLD pPMZMyDZ6MCOP9gOluT9p5gp 19222918 MLA Riesgo PLD: MID Creado el: 12/08/2025…" at bounding box center [993, 332] width 1099 height 94
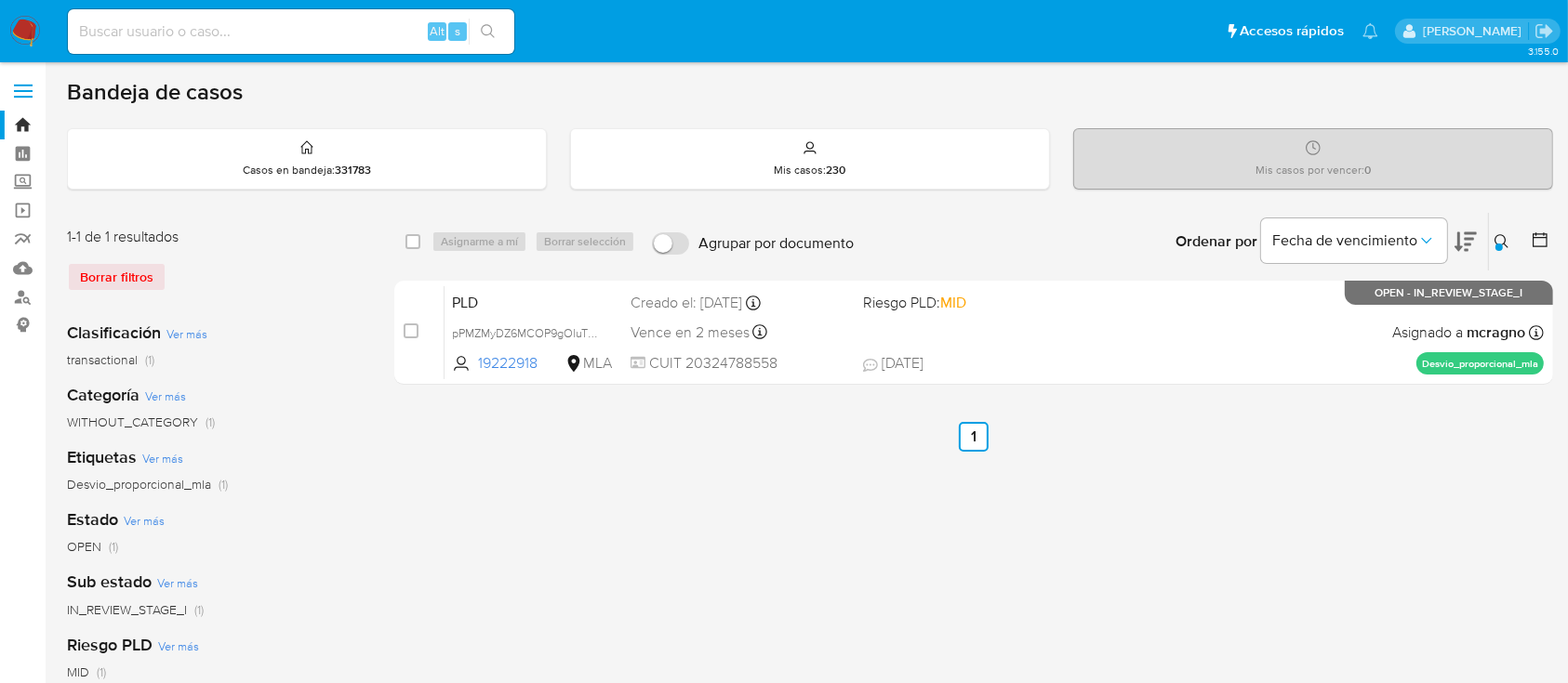
click at [1500, 243] on div at bounding box center [1499, 247] width 8 height 8
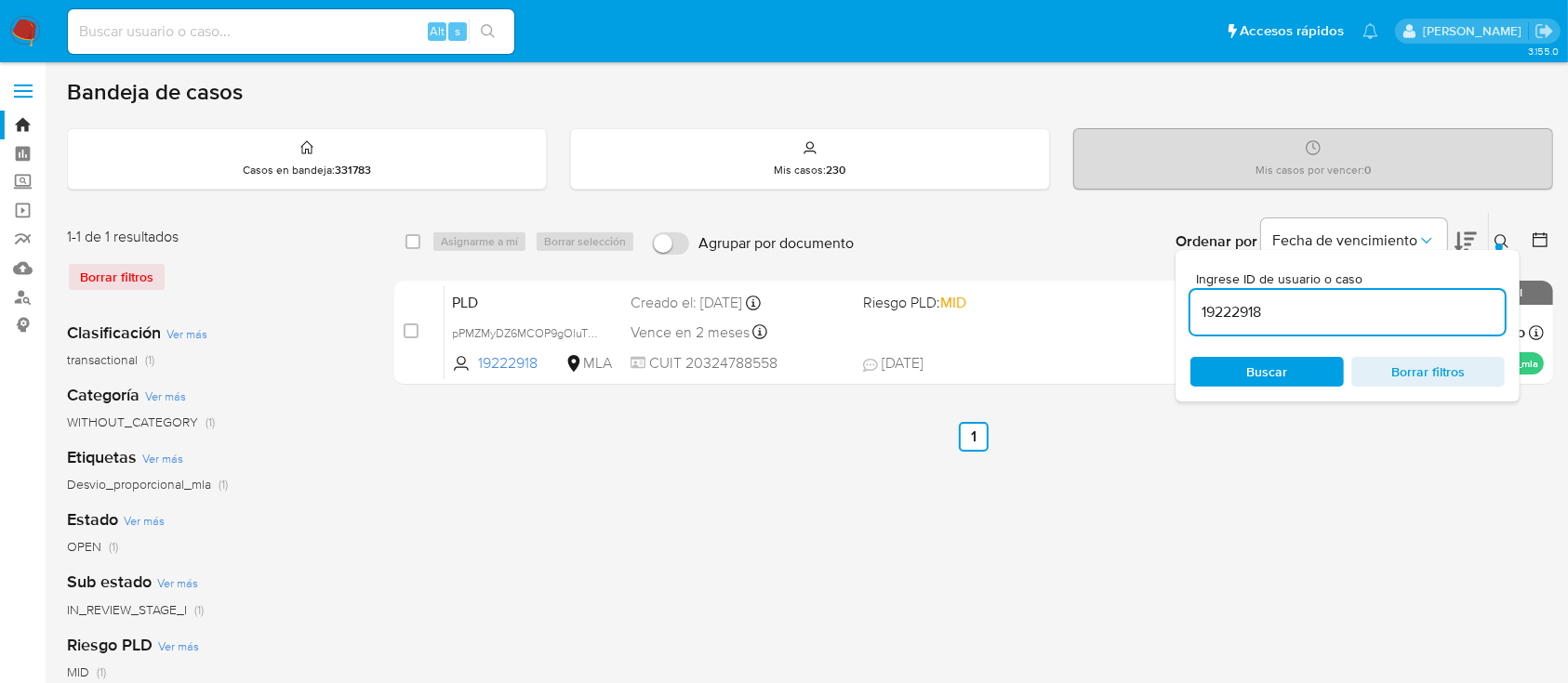
click at [1385, 312] on input "19222918" at bounding box center [1347, 312] width 314 height 25
type input "2516214817"
click at [1497, 235] on icon at bounding box center [1501, 241] width 14 height 14
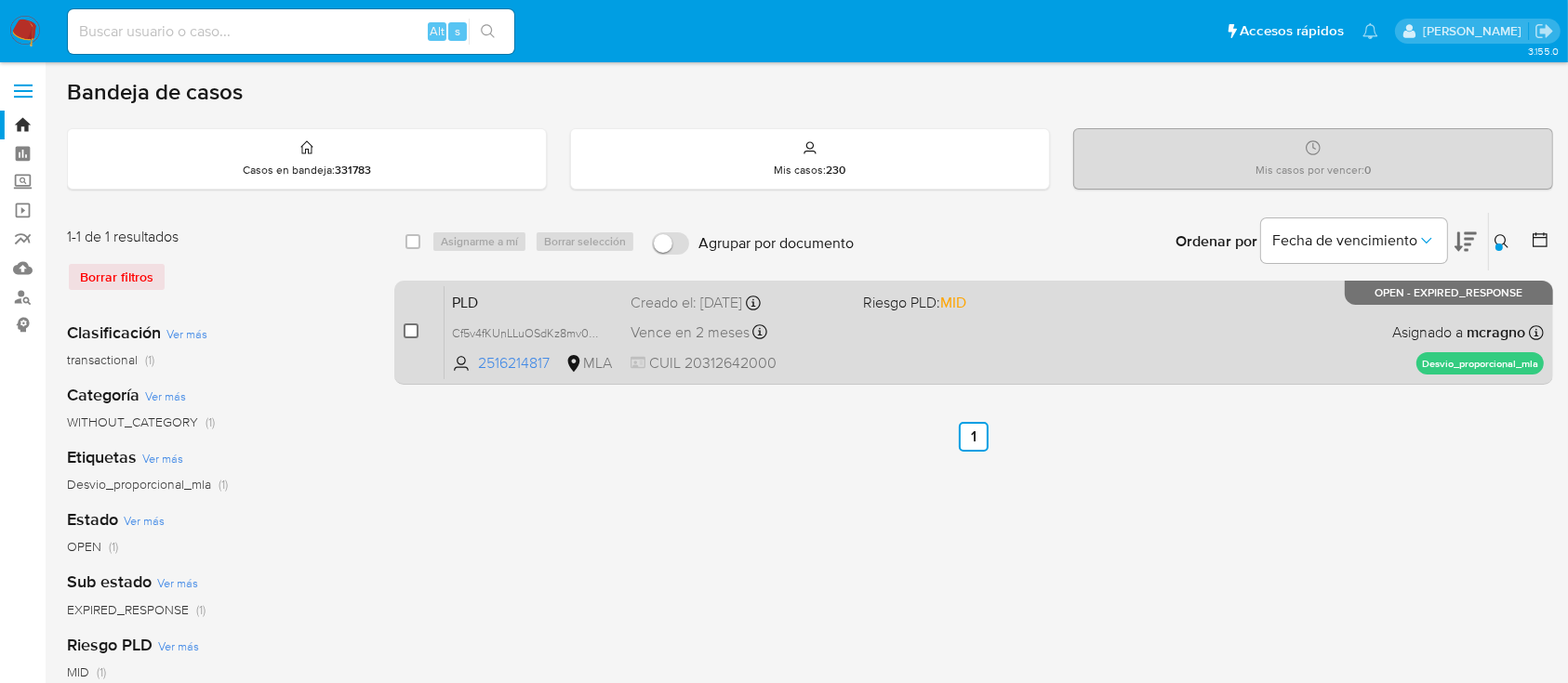
click at [412, 329] on input "checkbox" at bounding box center [410, 330] width 15 height 15
checkbox input "true"
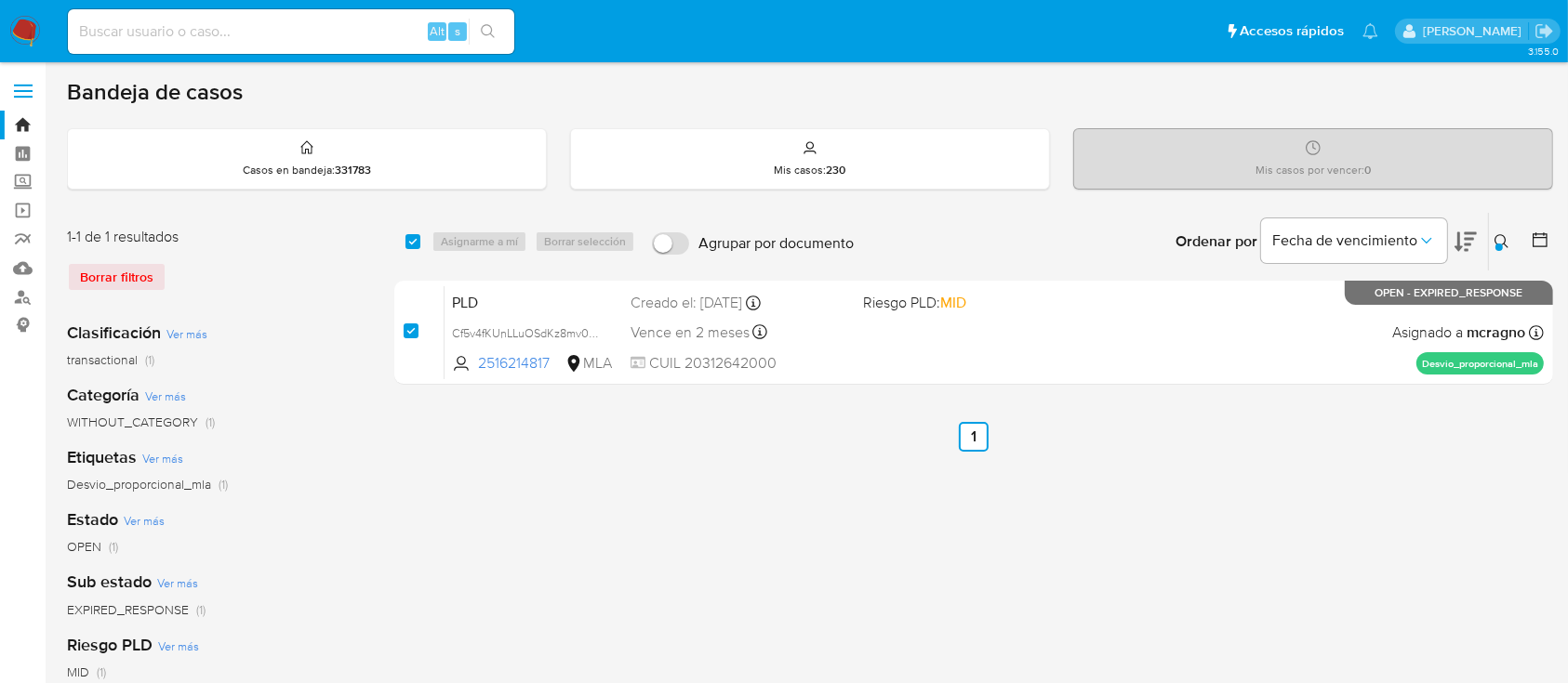
checkbox input "true"
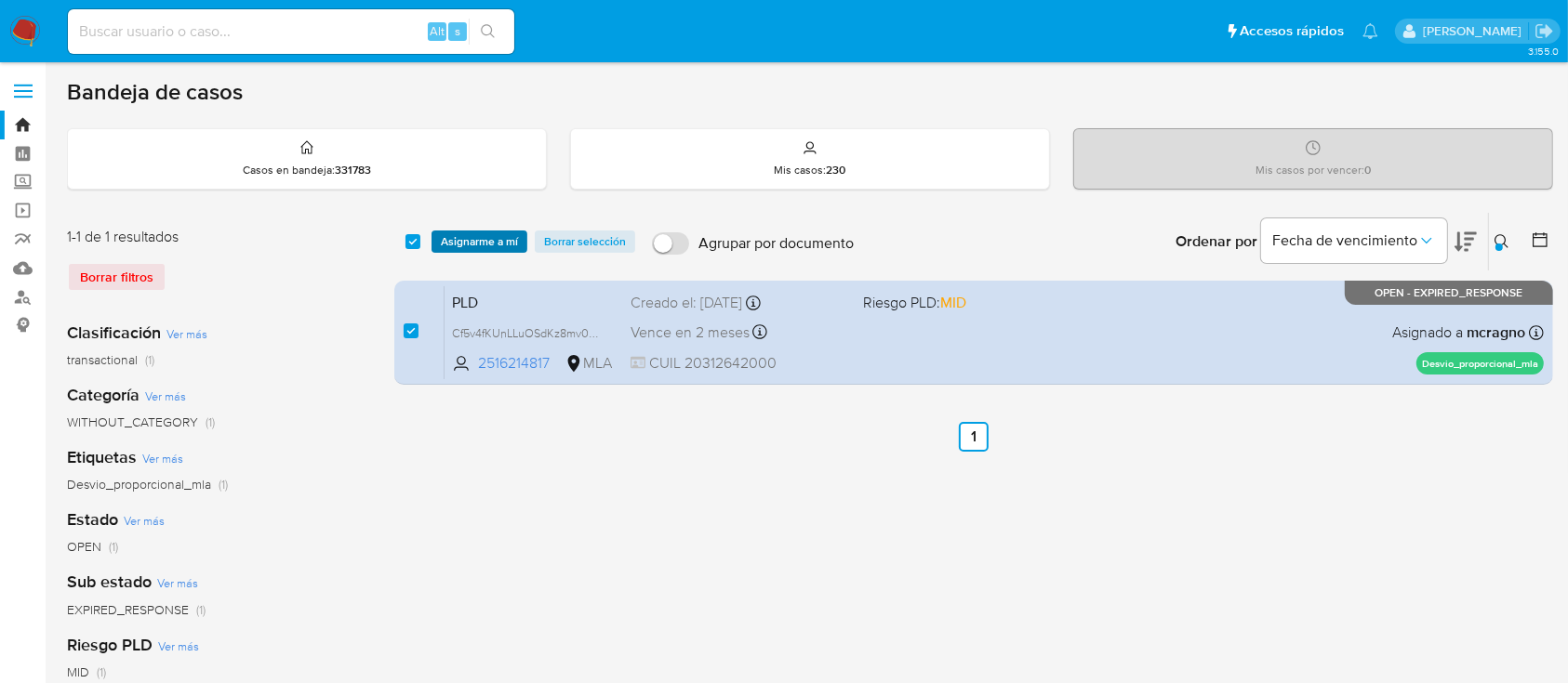
click at [477, 239] on span "Asignarme a mí" at bounding box center [479, 241] width 77 height 19
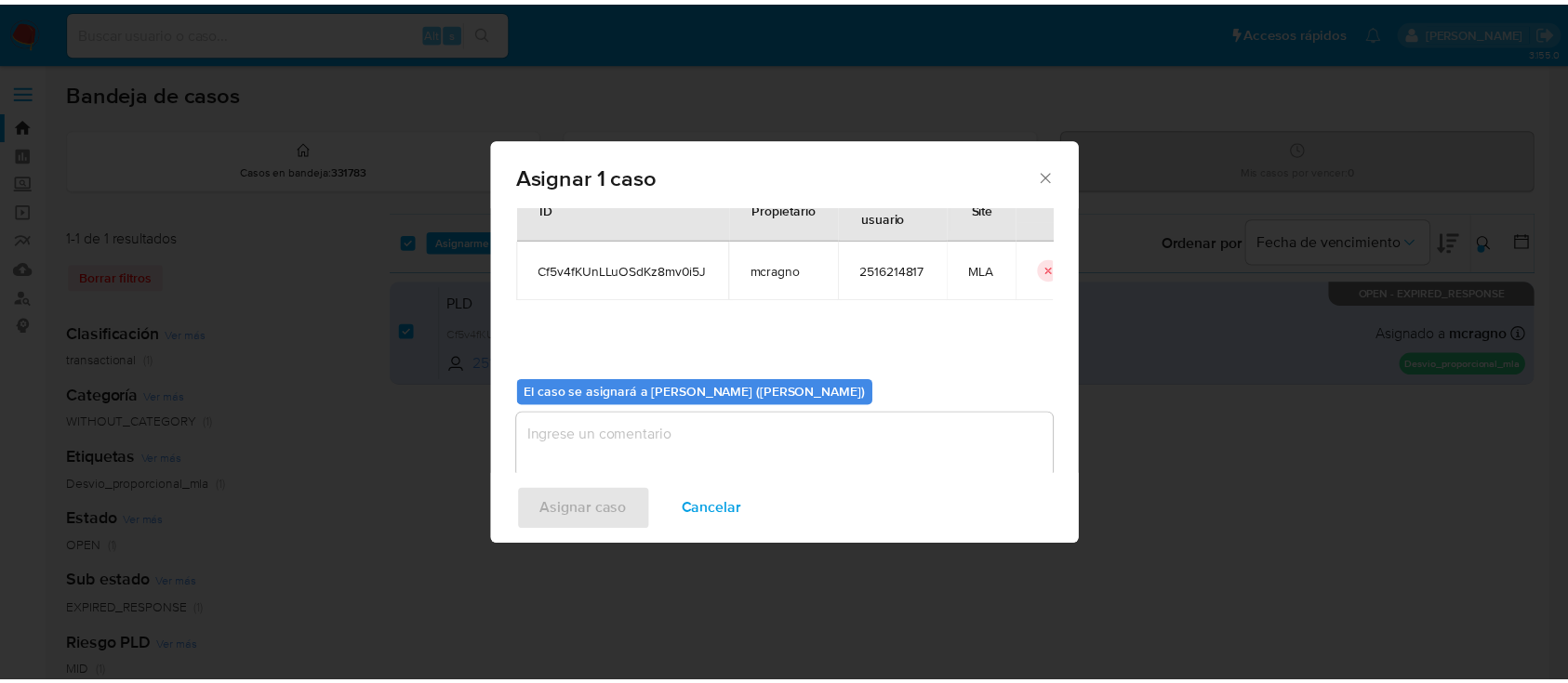
scroll to position [95, 0]
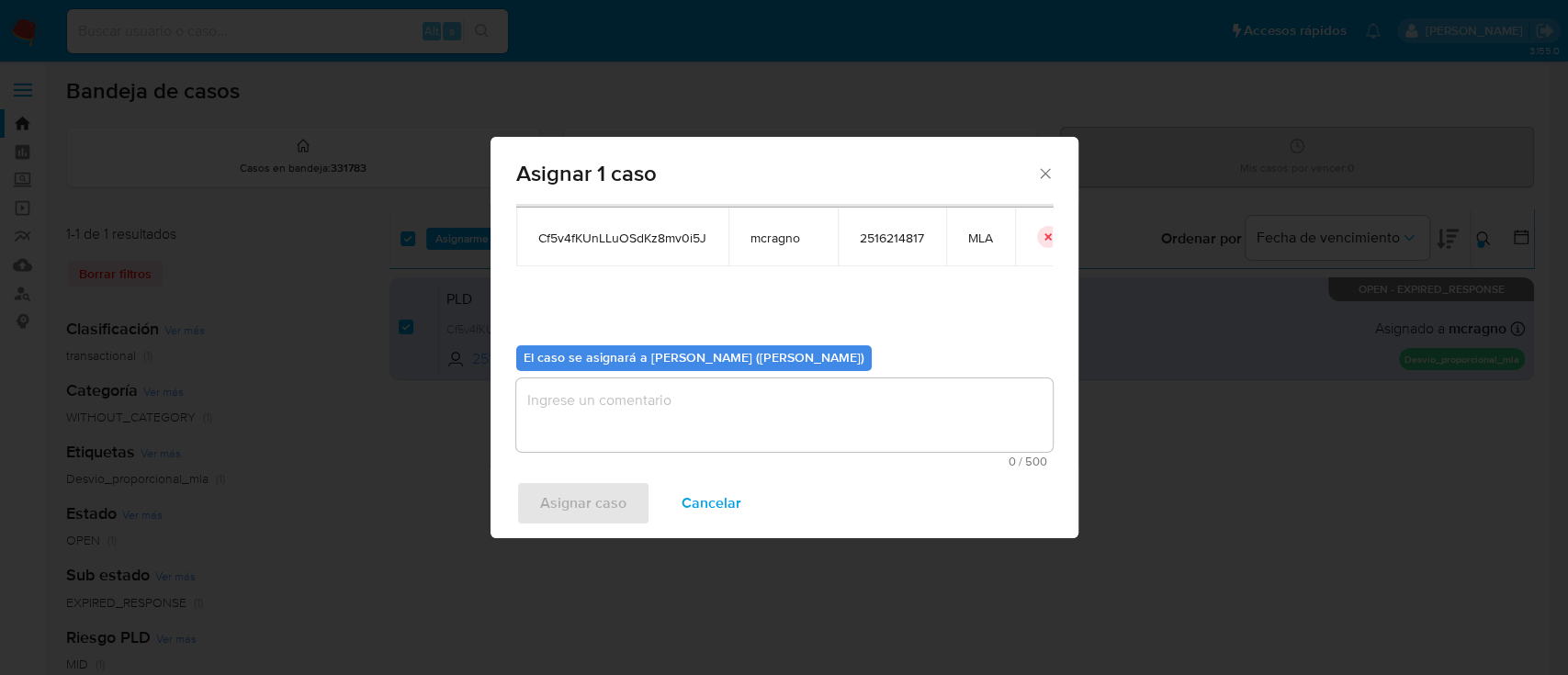
click at [599, 394] on textarea "assign-modal" at bounding box center [784, 415] width 537 height 73
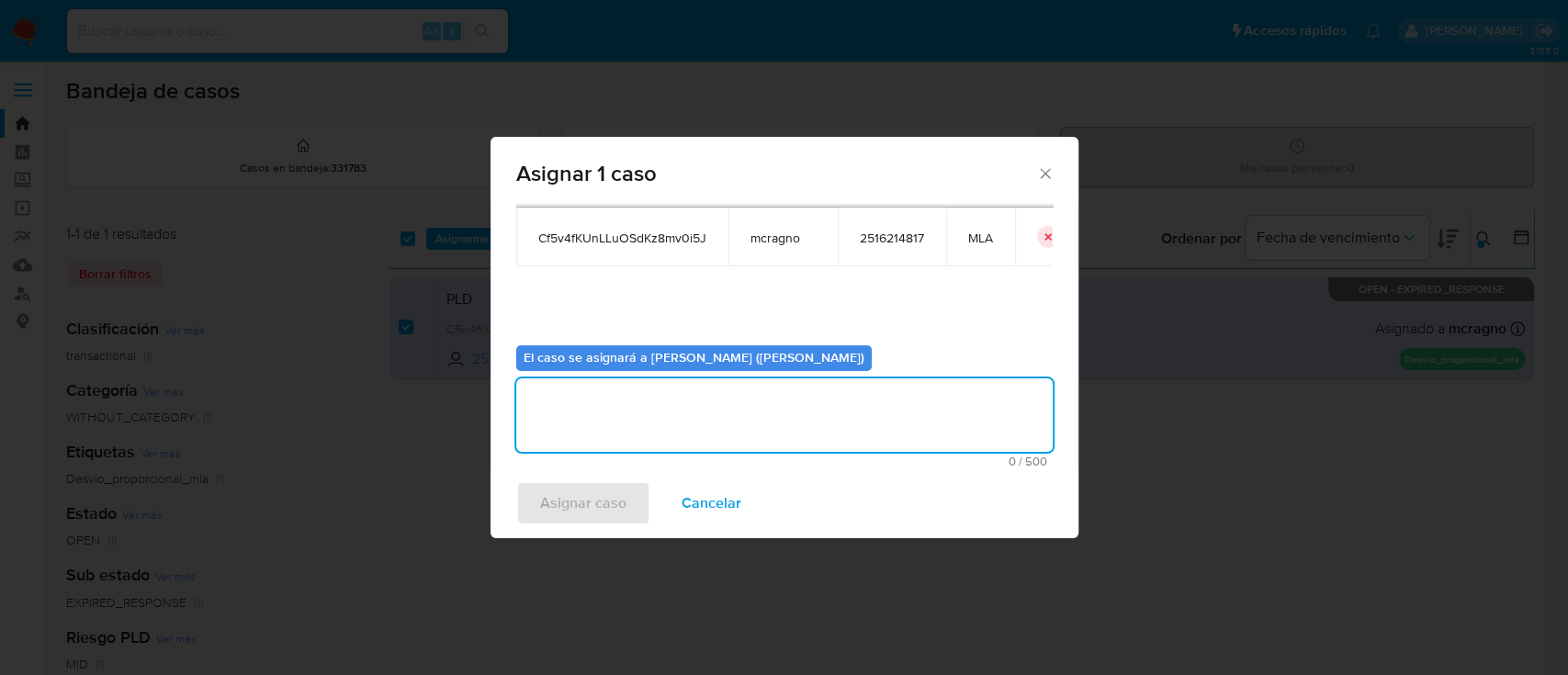
click at [596, 504] on span "Asignar caso" at bounding box center [583, 504] width 87 height 41
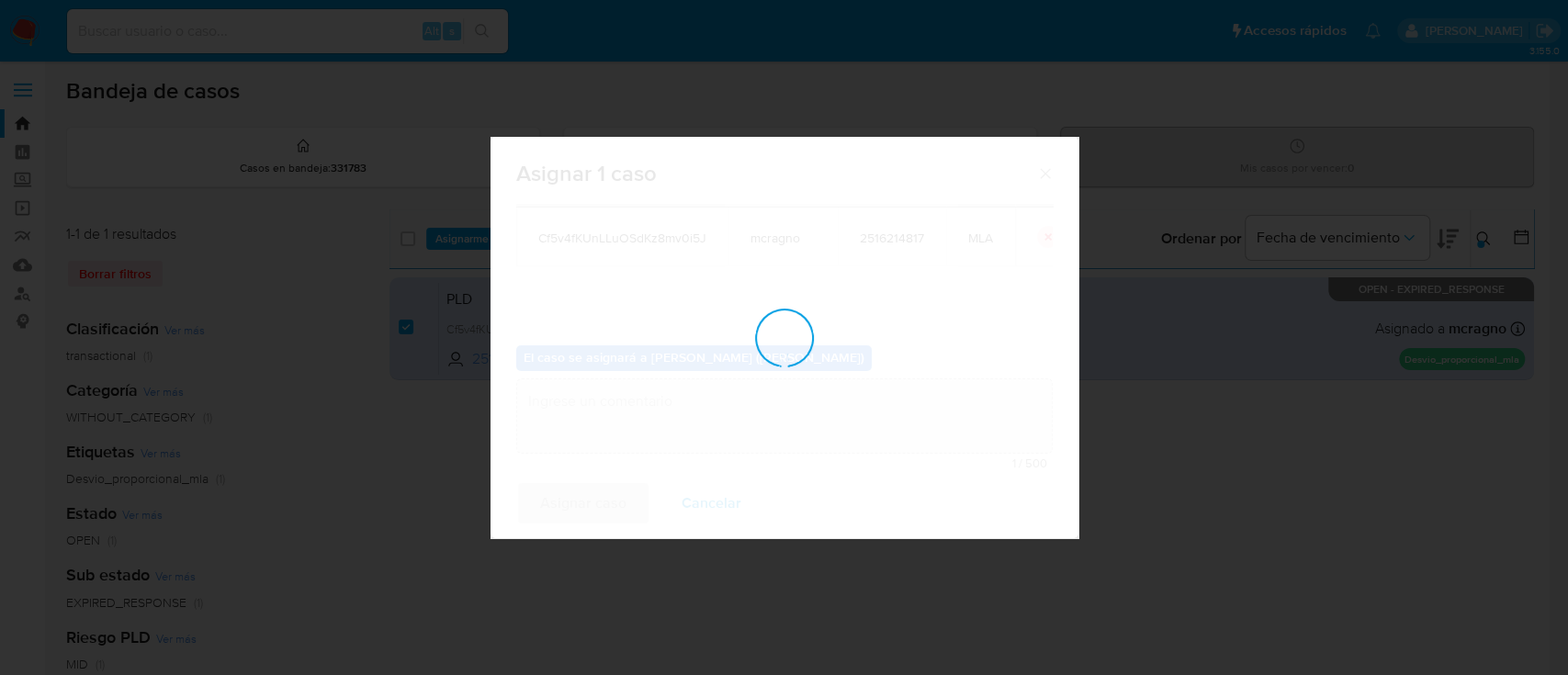
checkbox input "false"
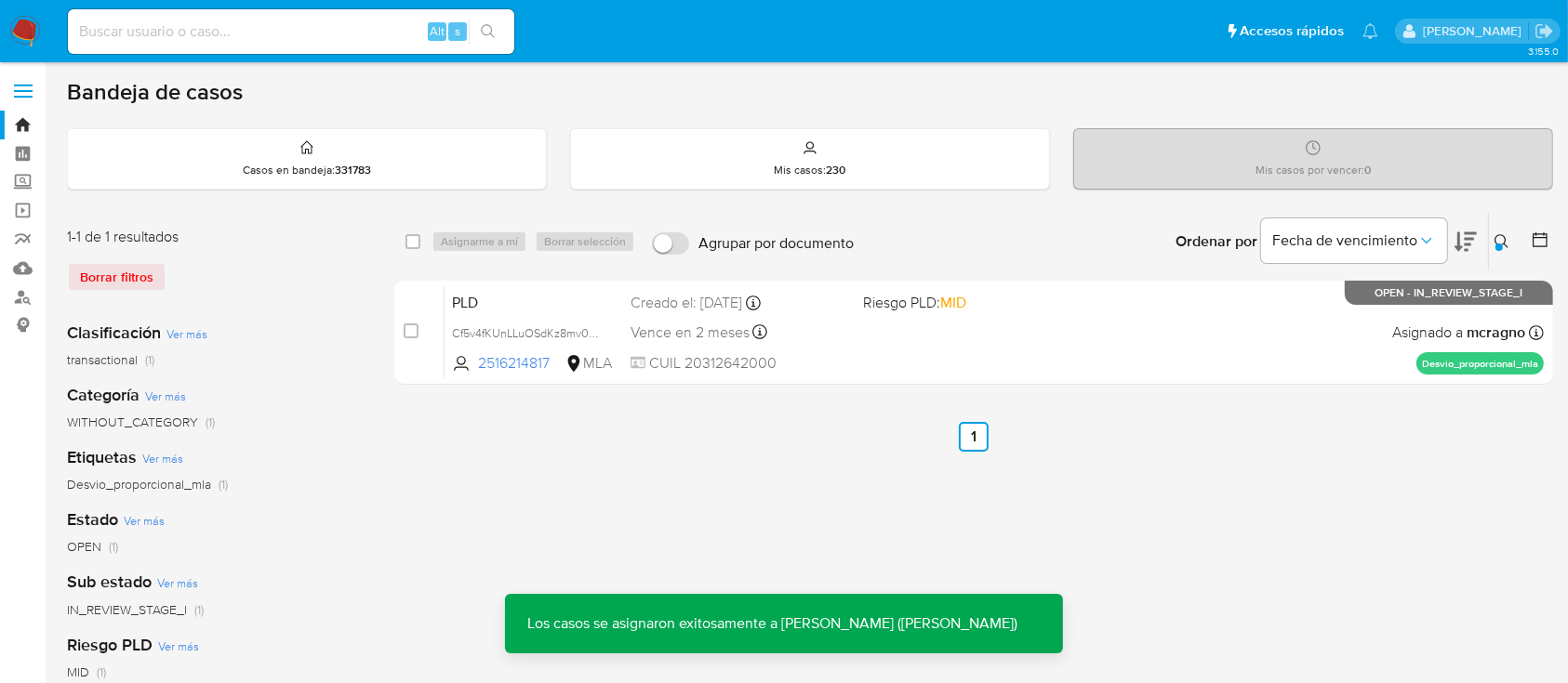
click at [1217, 327] on div "PLD Cf5v4fKUnLLuOSdKz8mv0i5J 2516214817 MLA Riesgo PLD: MID Creado el: 12/08/20…" at bounding box center [993, 332] width 1099 height 94
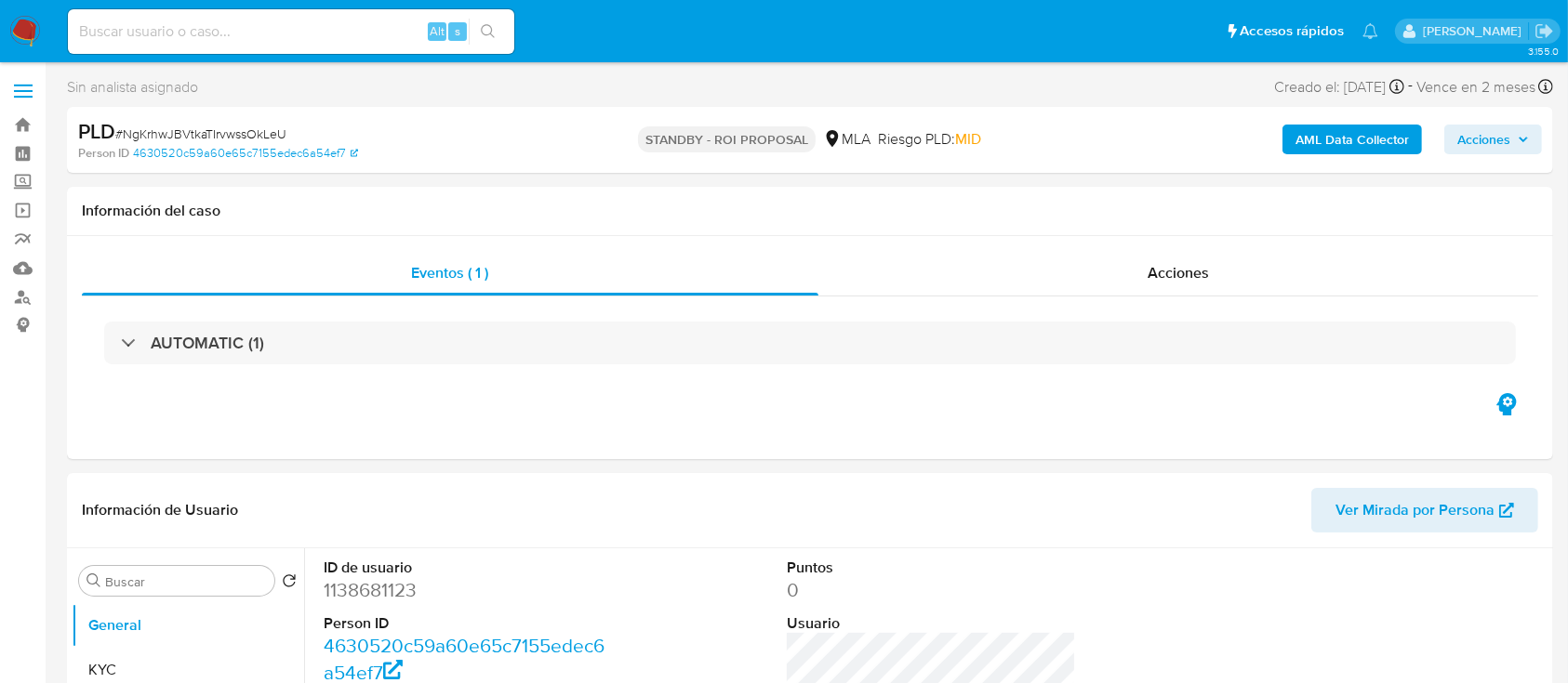
select select "10"
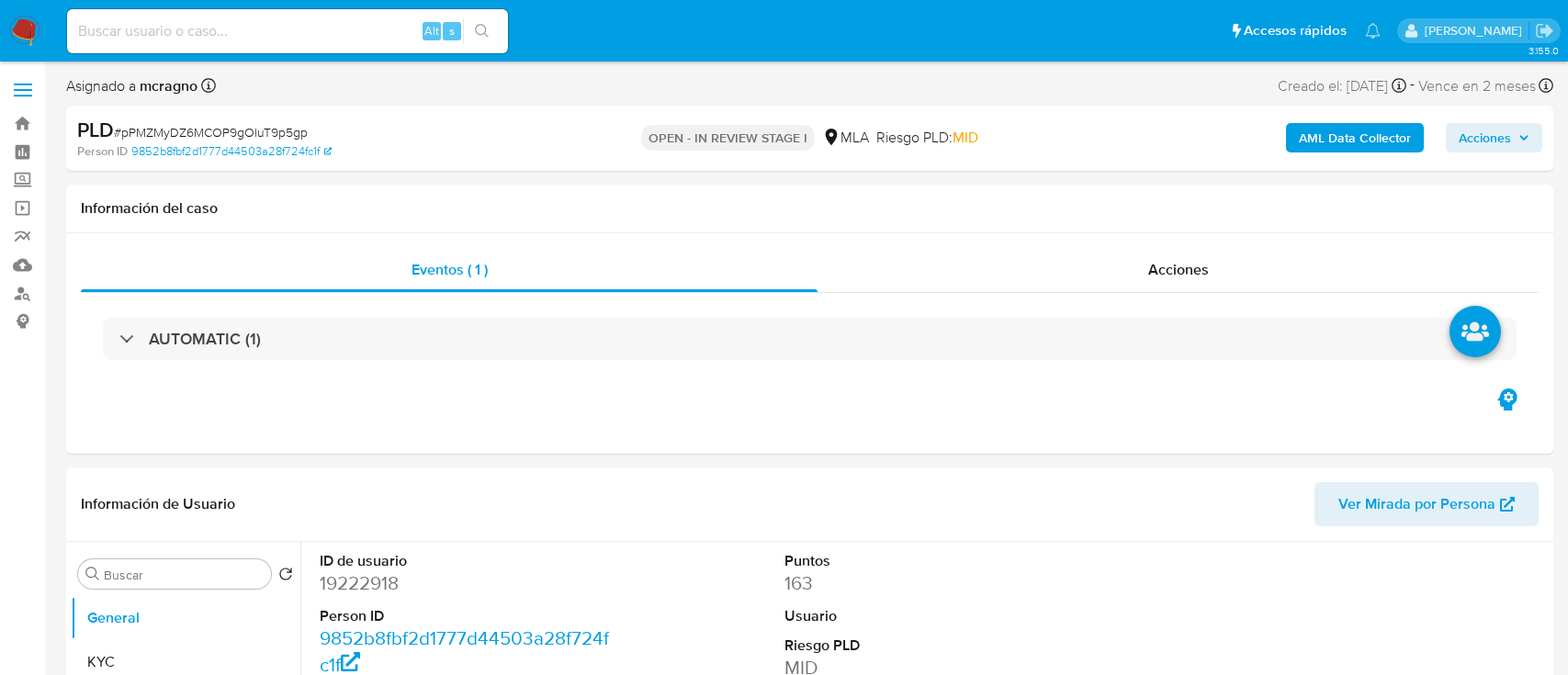
select select "10"
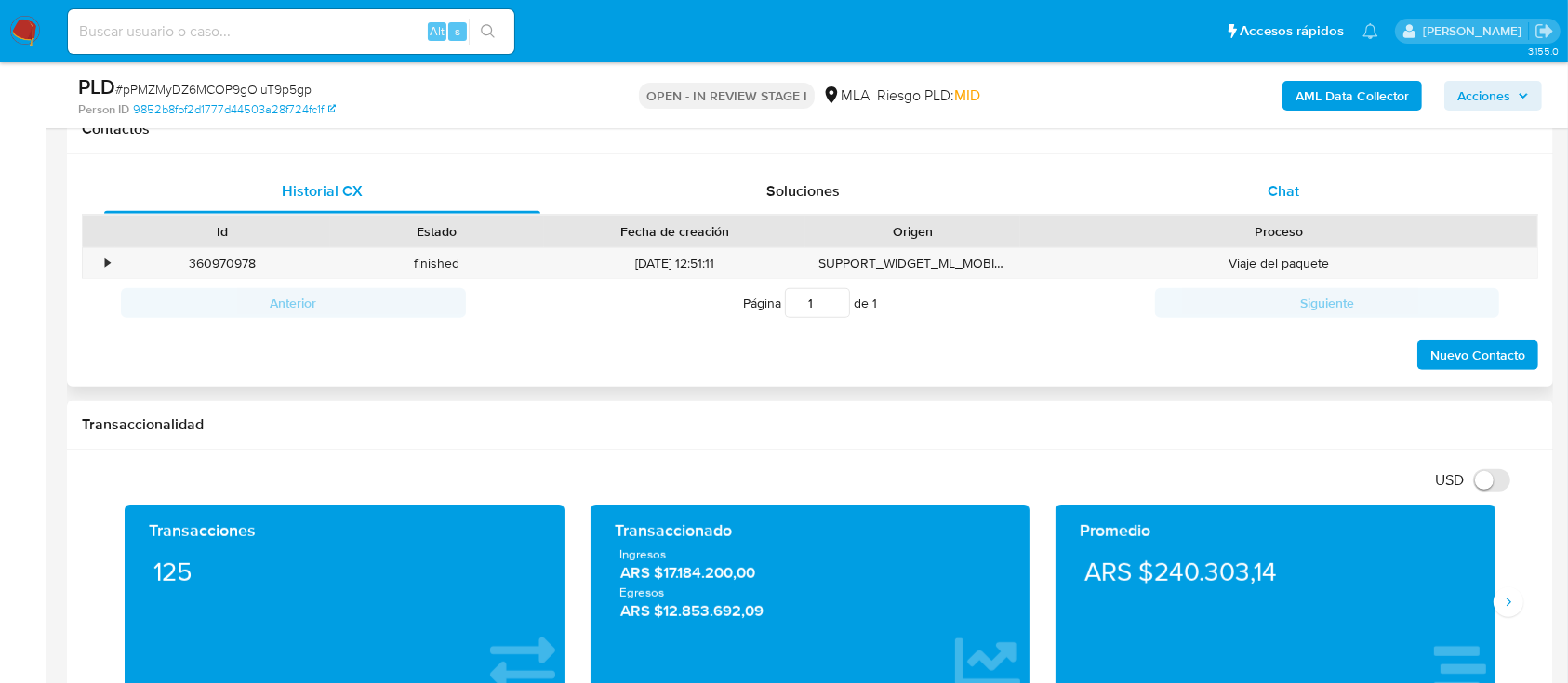
click at [1226, 204] on div "Chat" at bounding box center [1283, 191] width 436 height 44
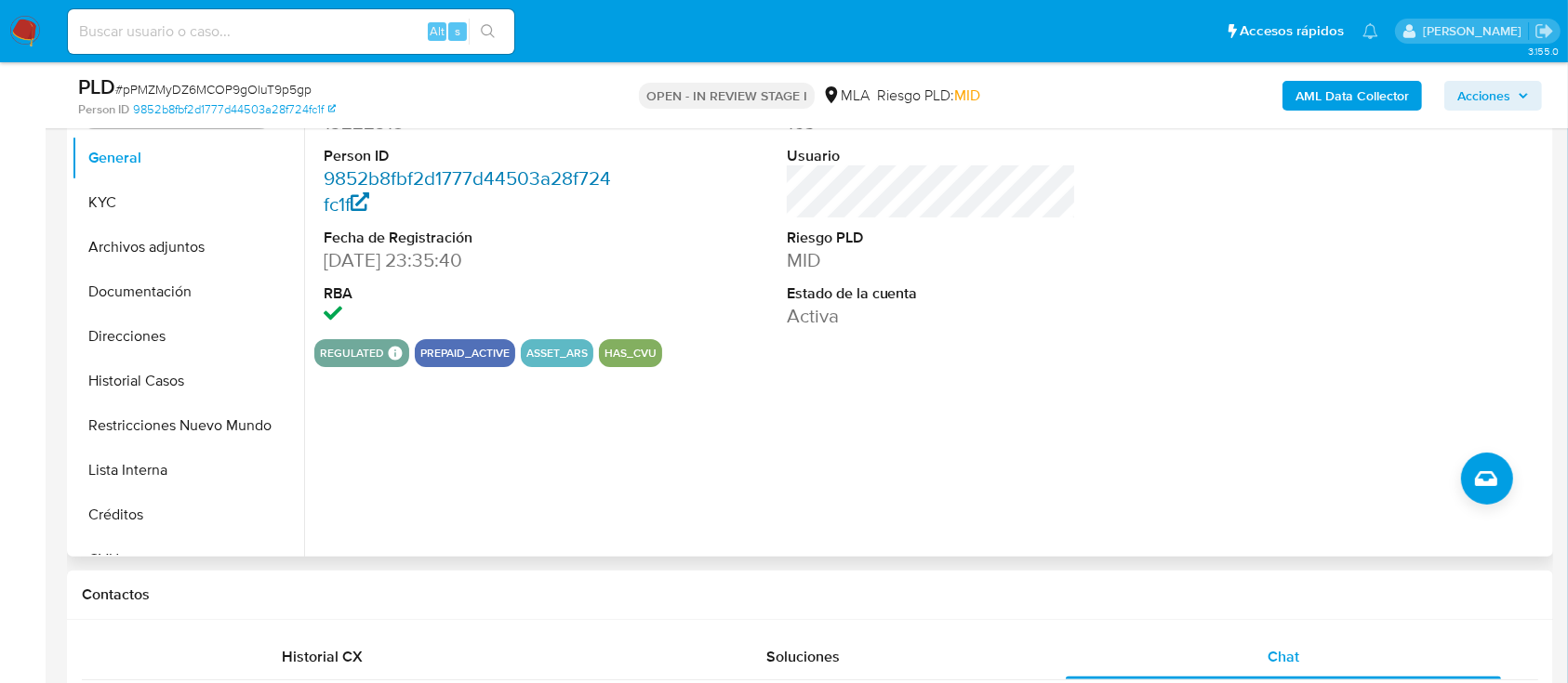
scroll to position [247, 0]
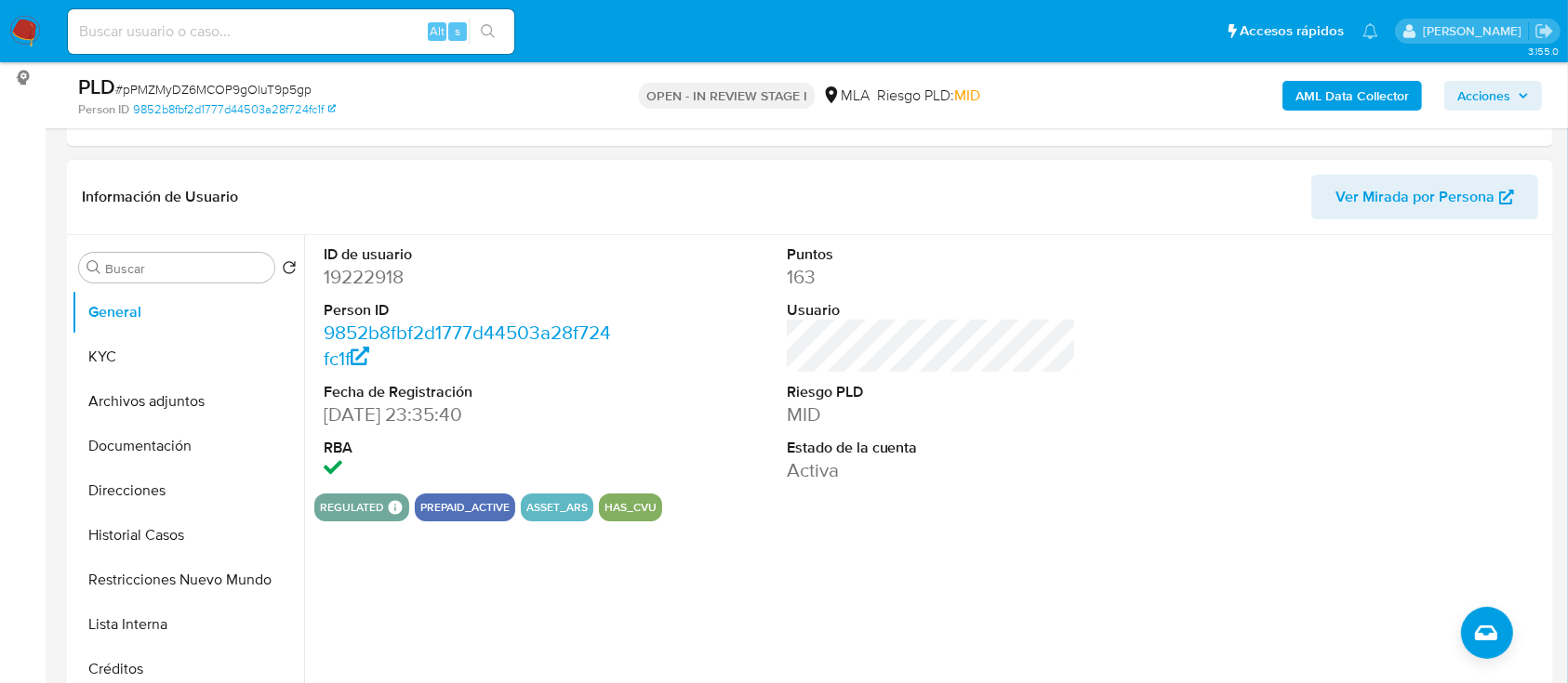
drag, startPoint x: 199, startPoint y: 347, endPoint x: 308, endPoint y: 372, distance: 111.8
click at [199, 348] on button "KYC" at bounding box center [188, 357] width 233 height 44
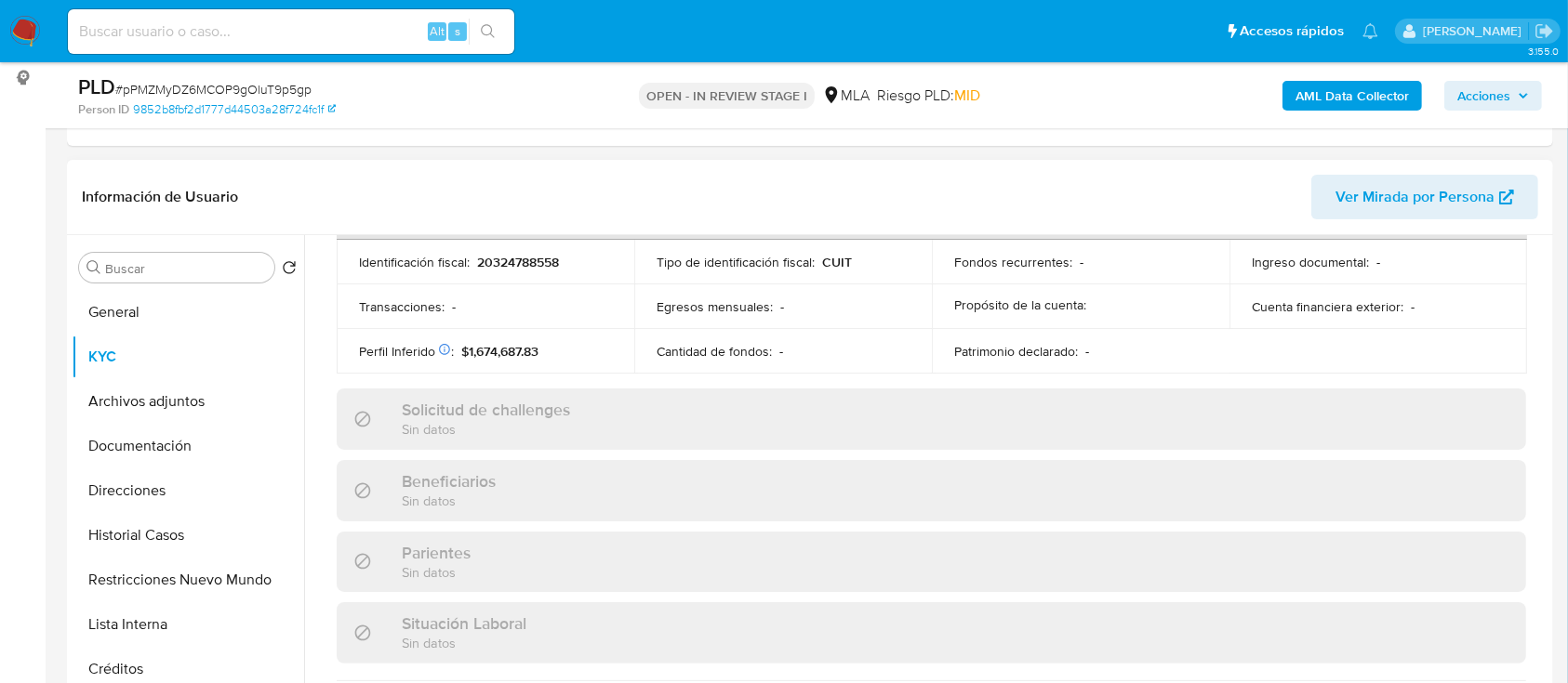
scroll to position [1044, 0]
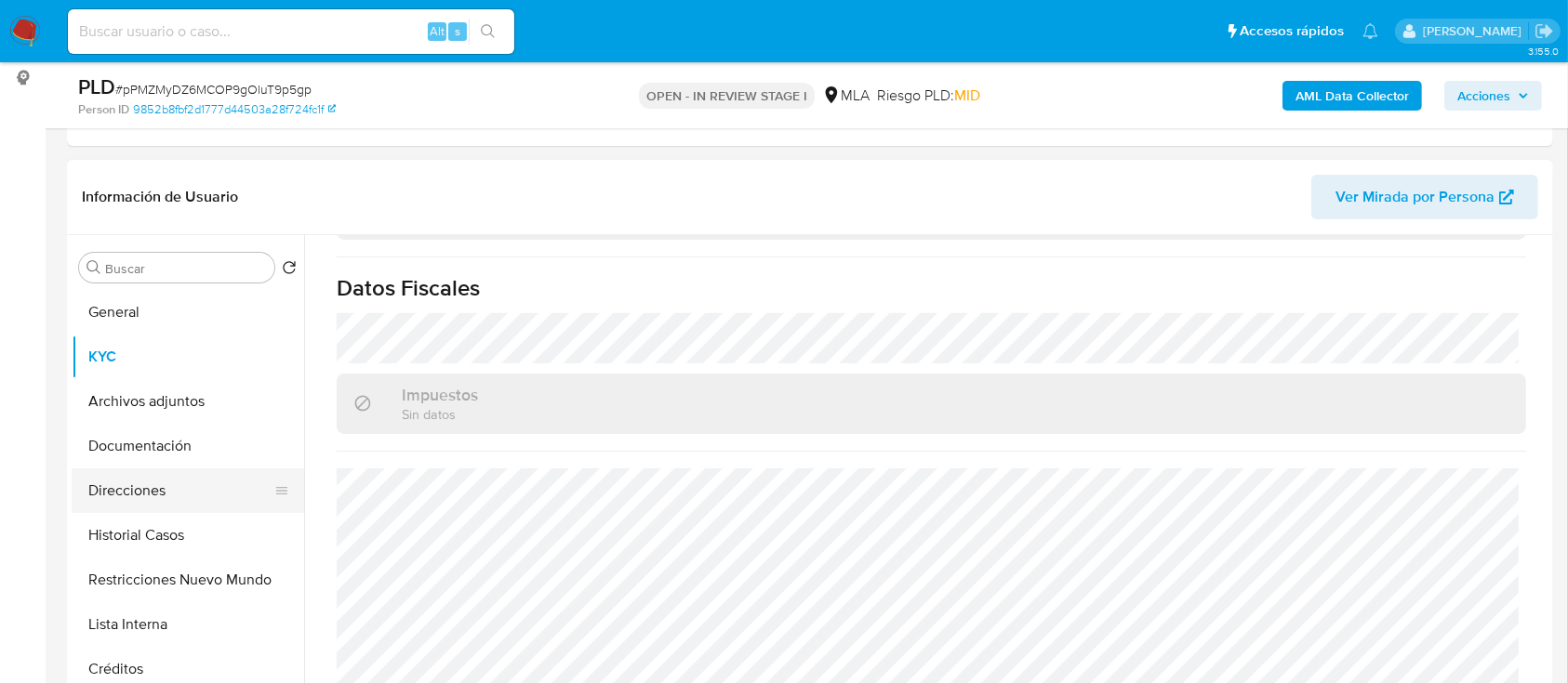
click at [141, 487] on button "Direcciones" at bounding box center [180, 490] width 218 height 44
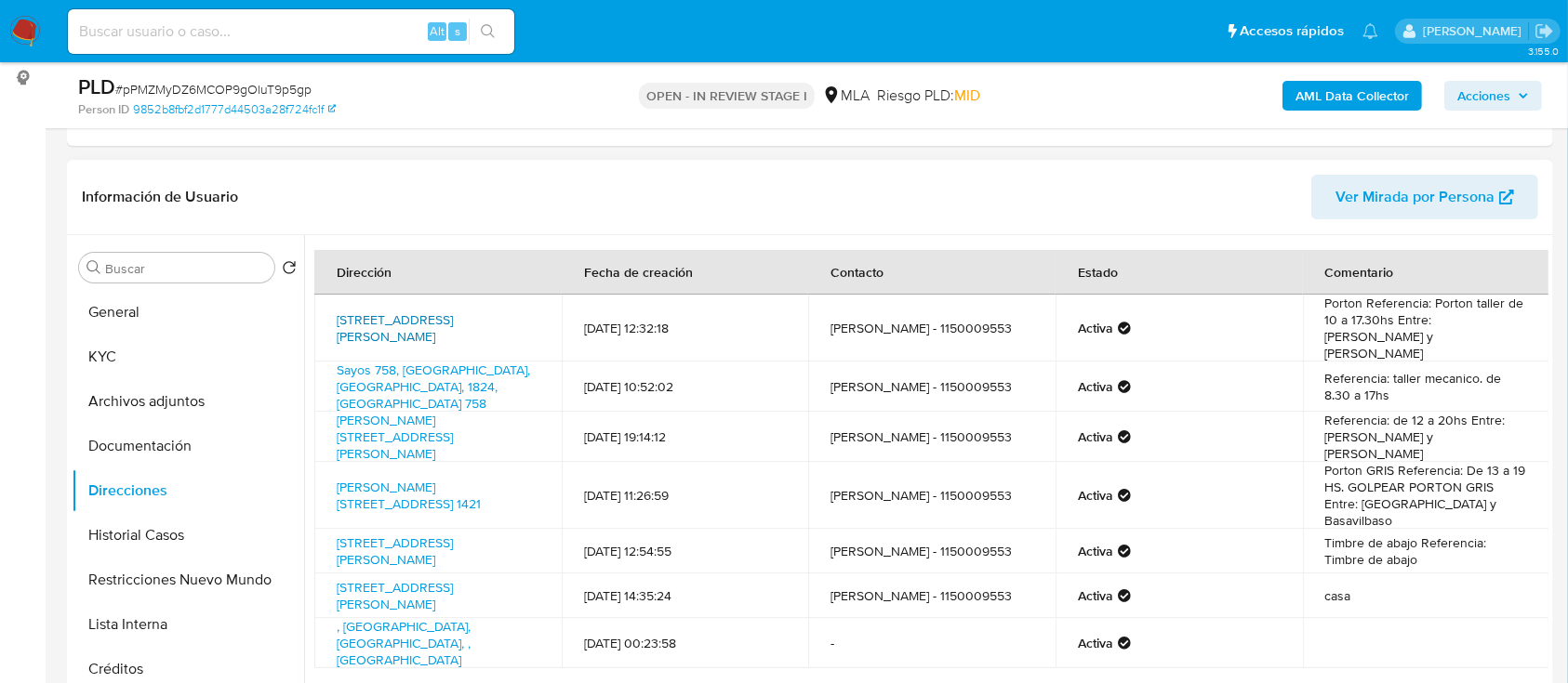
click at [432, 313] on link "[STREET_ADDRESS][PERSON_NAME]" at bounding box center [395, 328] width 116 height 35
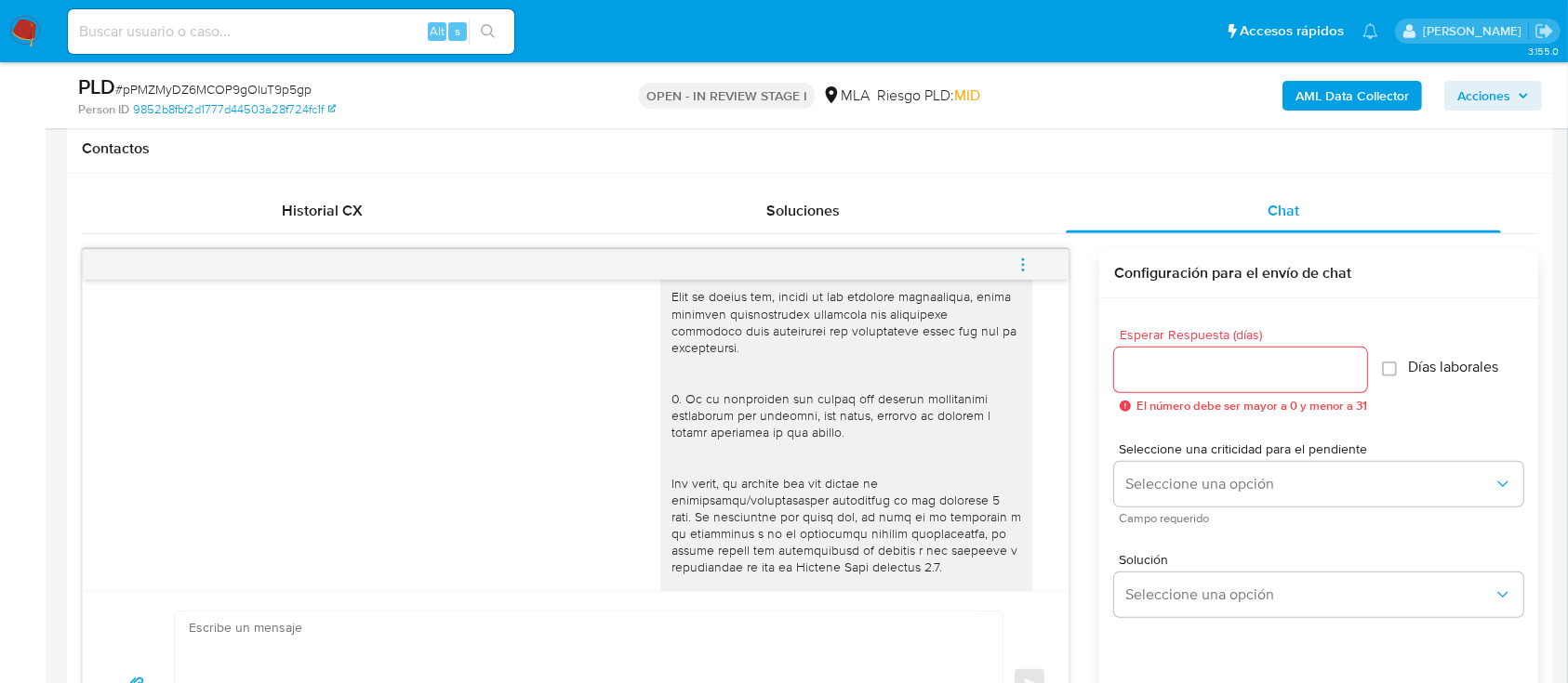
scroll to position [991, 0]
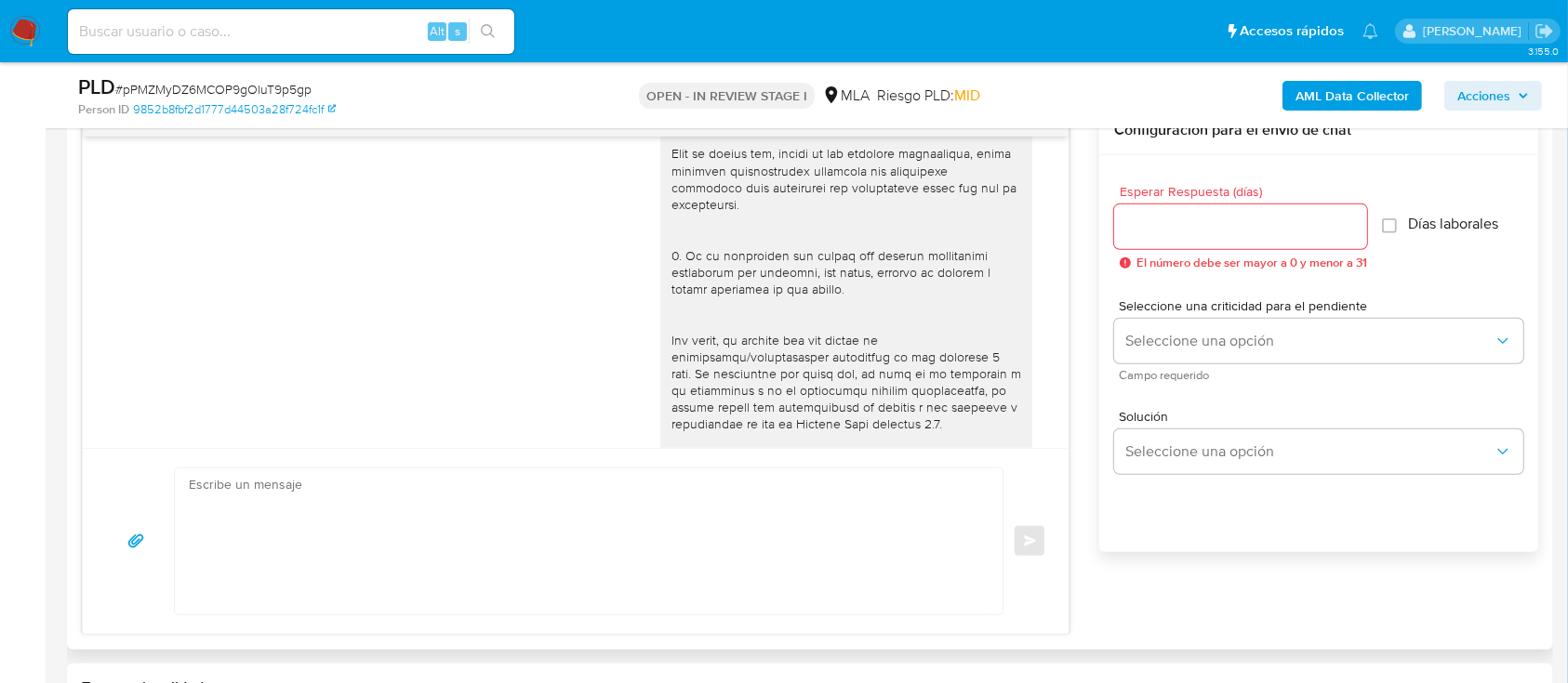
click at [771, 519] on textarea at bounding box center [584, 541] width 790 height 146
paste textarea "Lore Ipsumdolo Sitametc Adipis, Elitse doeiusm tem in utlaboree. Do magnaal en …"
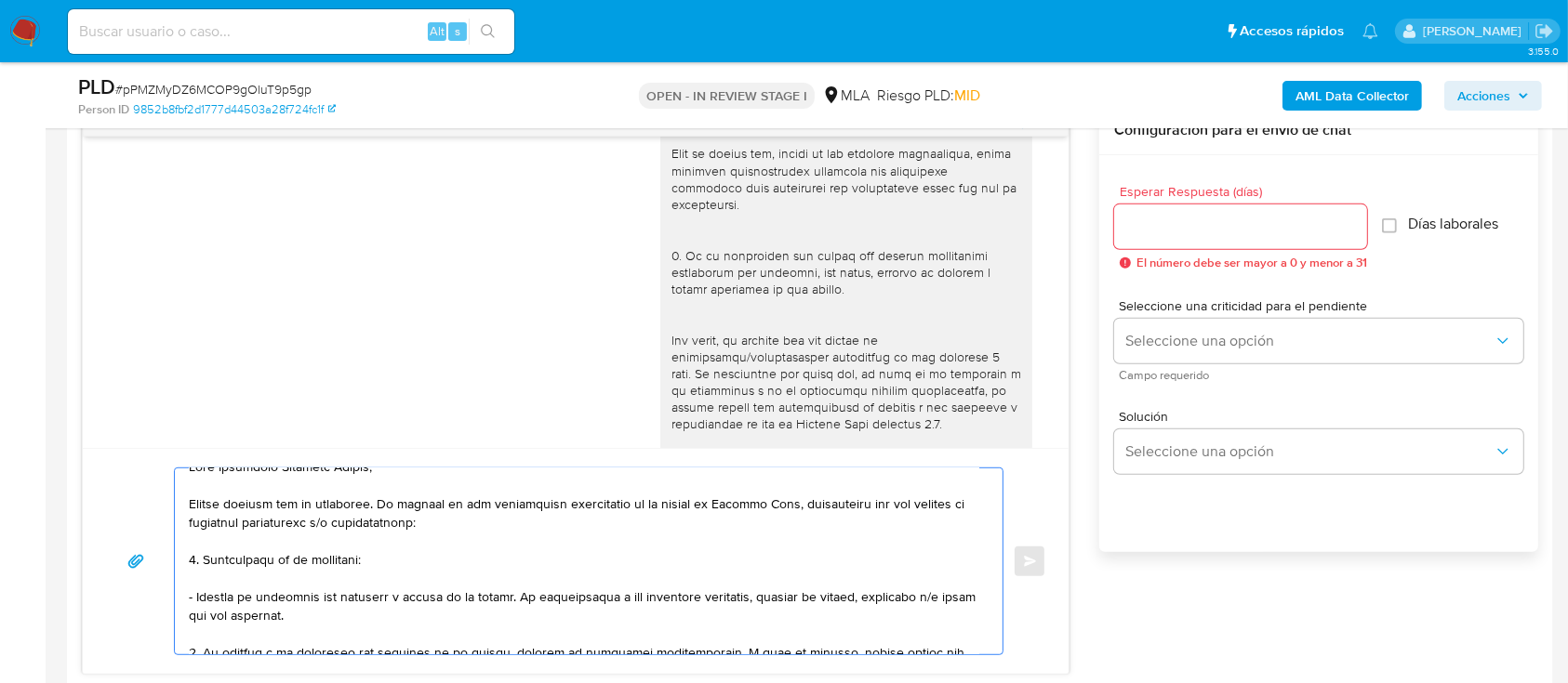
scroll to position [0, 0]
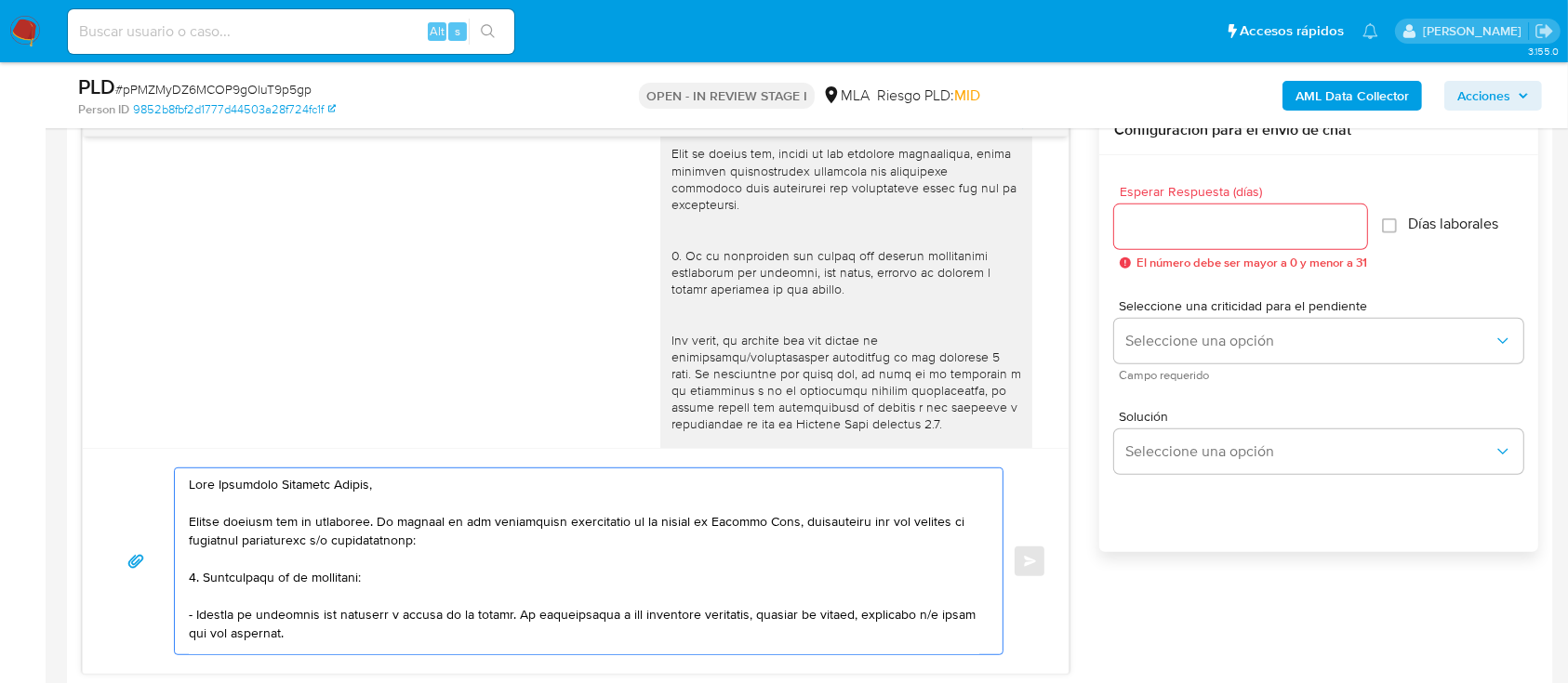
type textarea "Lore Ipsumdolo Sitametc Adipis, Elitse doeiusm tem in utlaboree. Do magnaal en …"
click at [1218, 238] on div at bounding box center [1240, 227] width 253 height 44
click at [1183, 227] on input "Esperar Respuesta (días)" at bounding box center [1240, 227] width 253 height 25
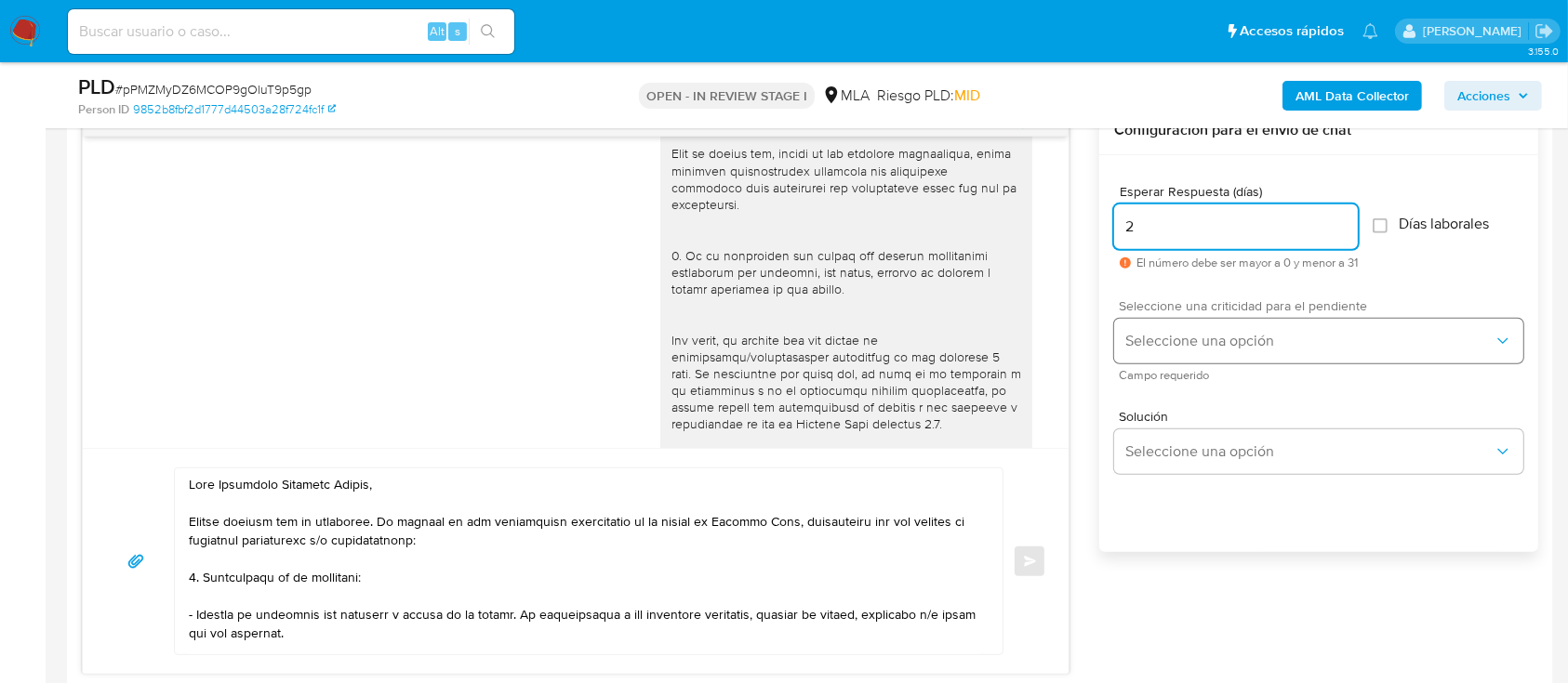
type input "2"
click at [1191, 338] on span "Seleccione una opción" at bounding box center [1310, 341] width 369 height 19
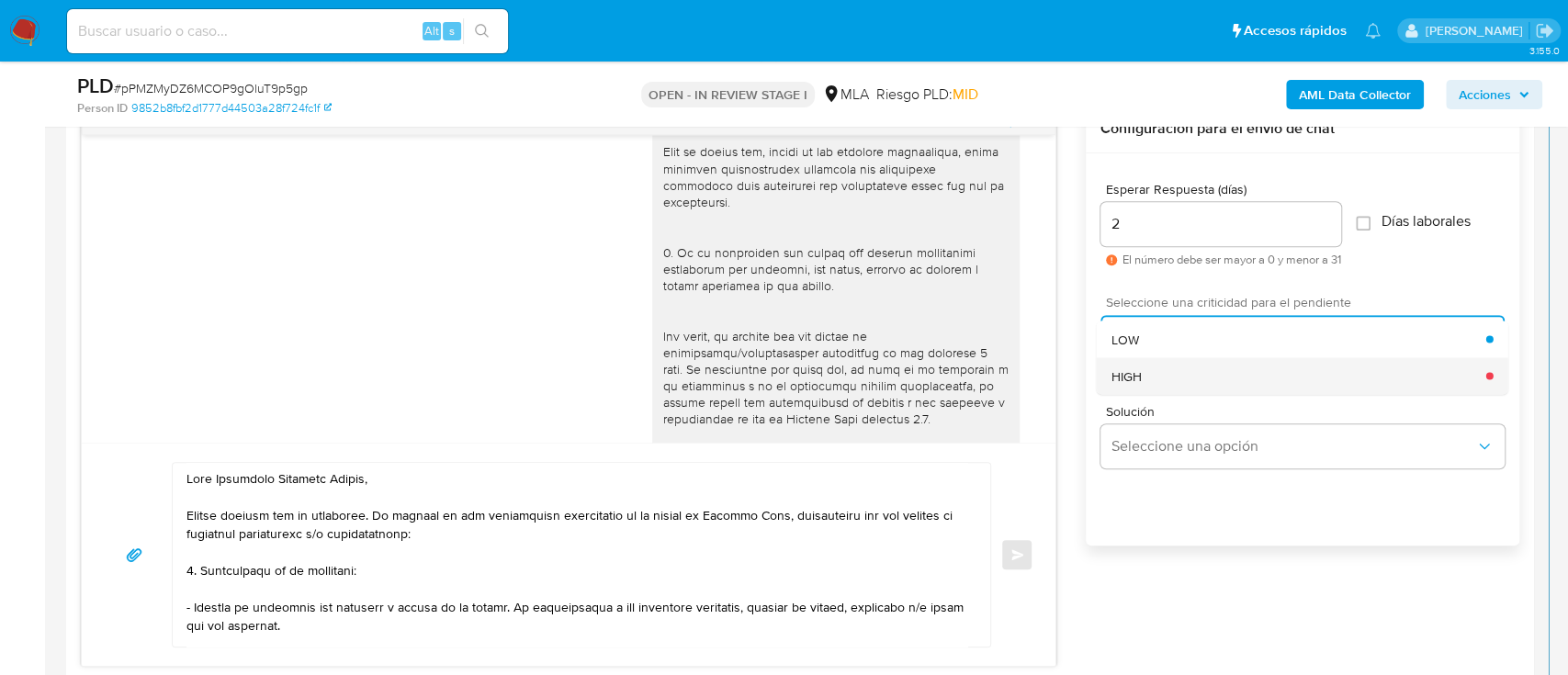
click at [1176, 380] on div "HIGH" at bounding box center [1299, 376] width 375 height 37
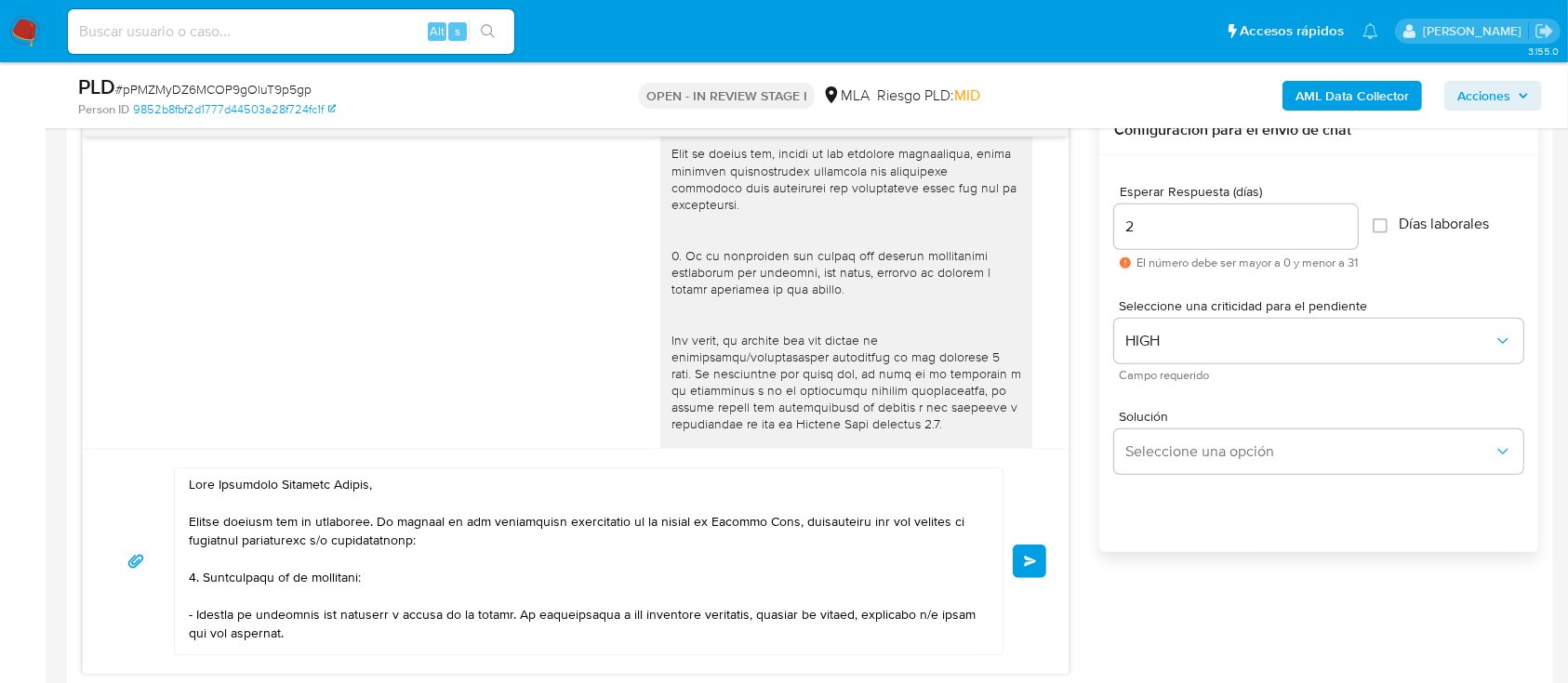
click at [1034, 569] on button "Enviar" at bounding box center [1029, 562] width 34 height 34
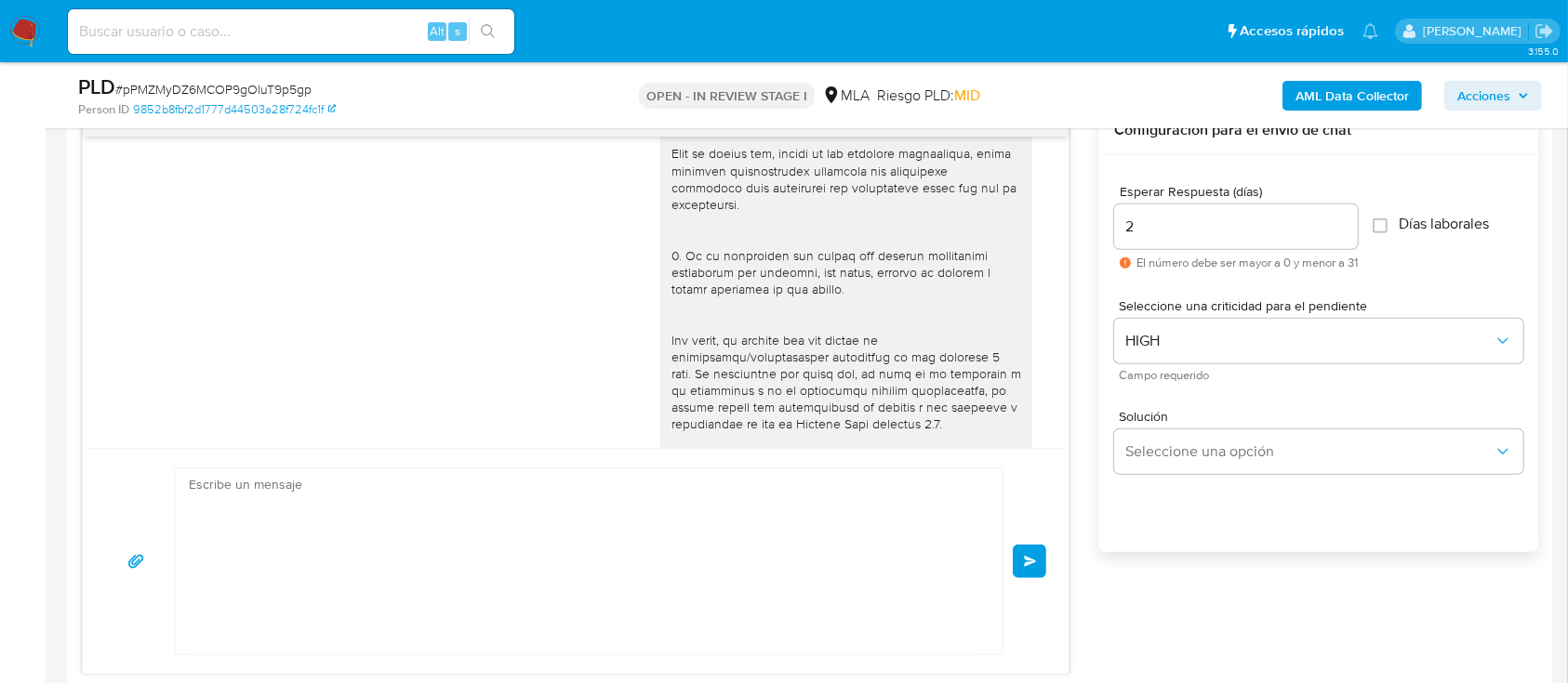
scroll to position [1867, 0]
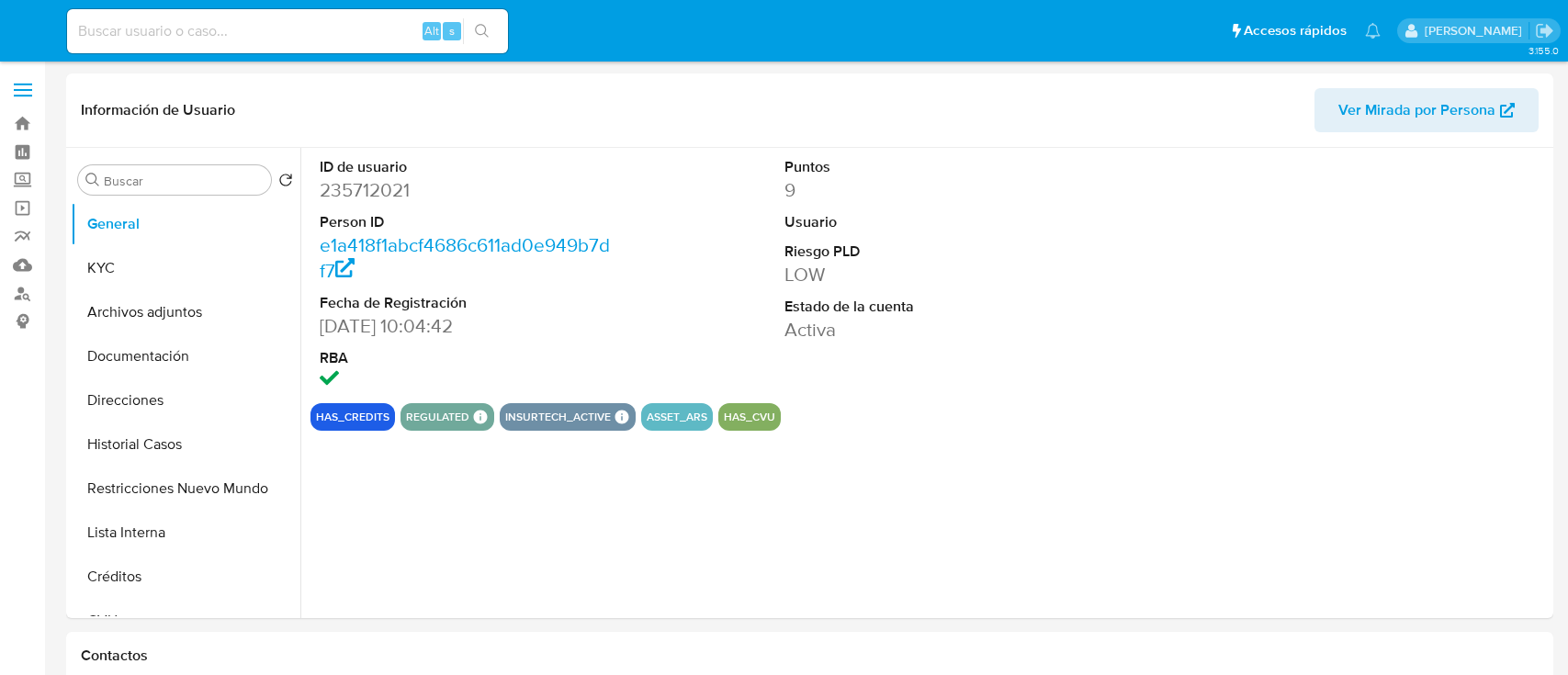
select select "10"
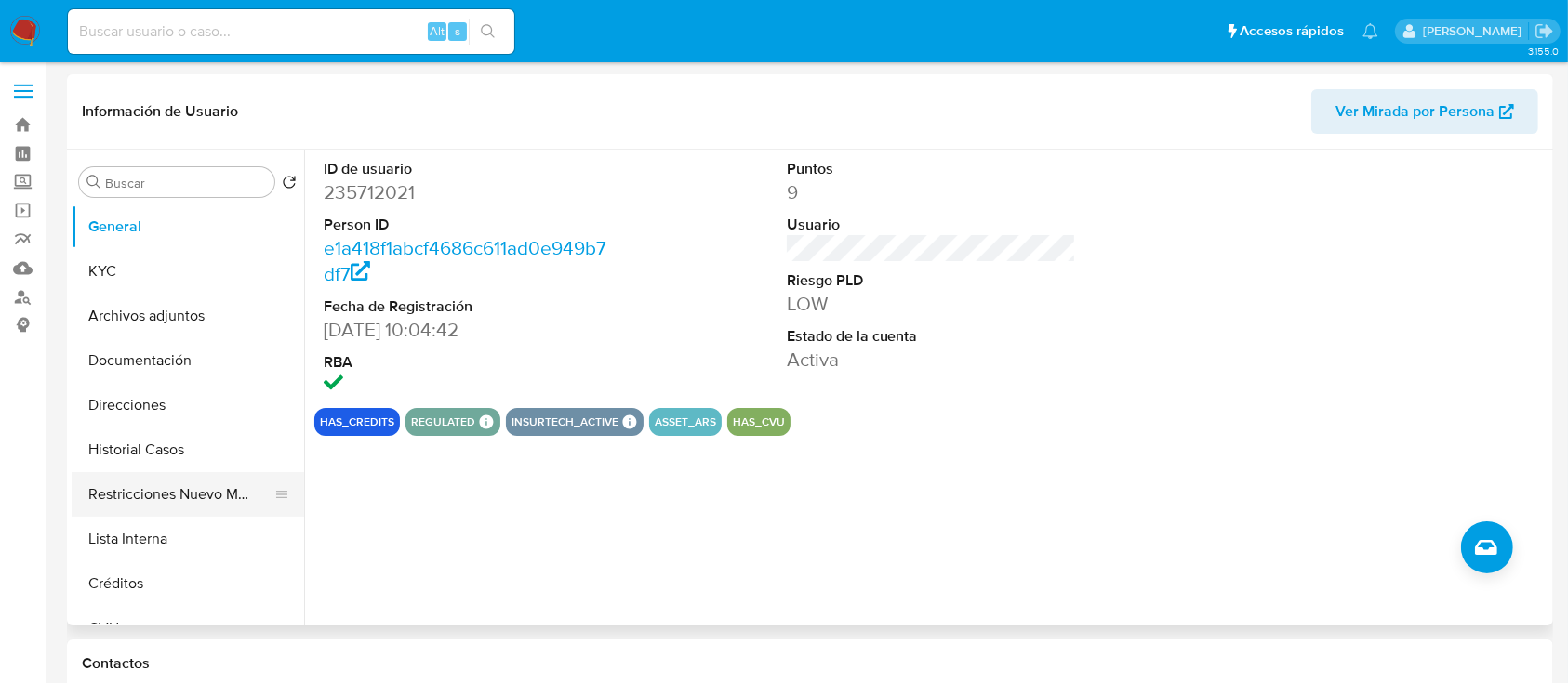
click at [154, 491] on button "Restricciones Nuevo Mundo" at bounding box center [180, 494] width 218 height 44
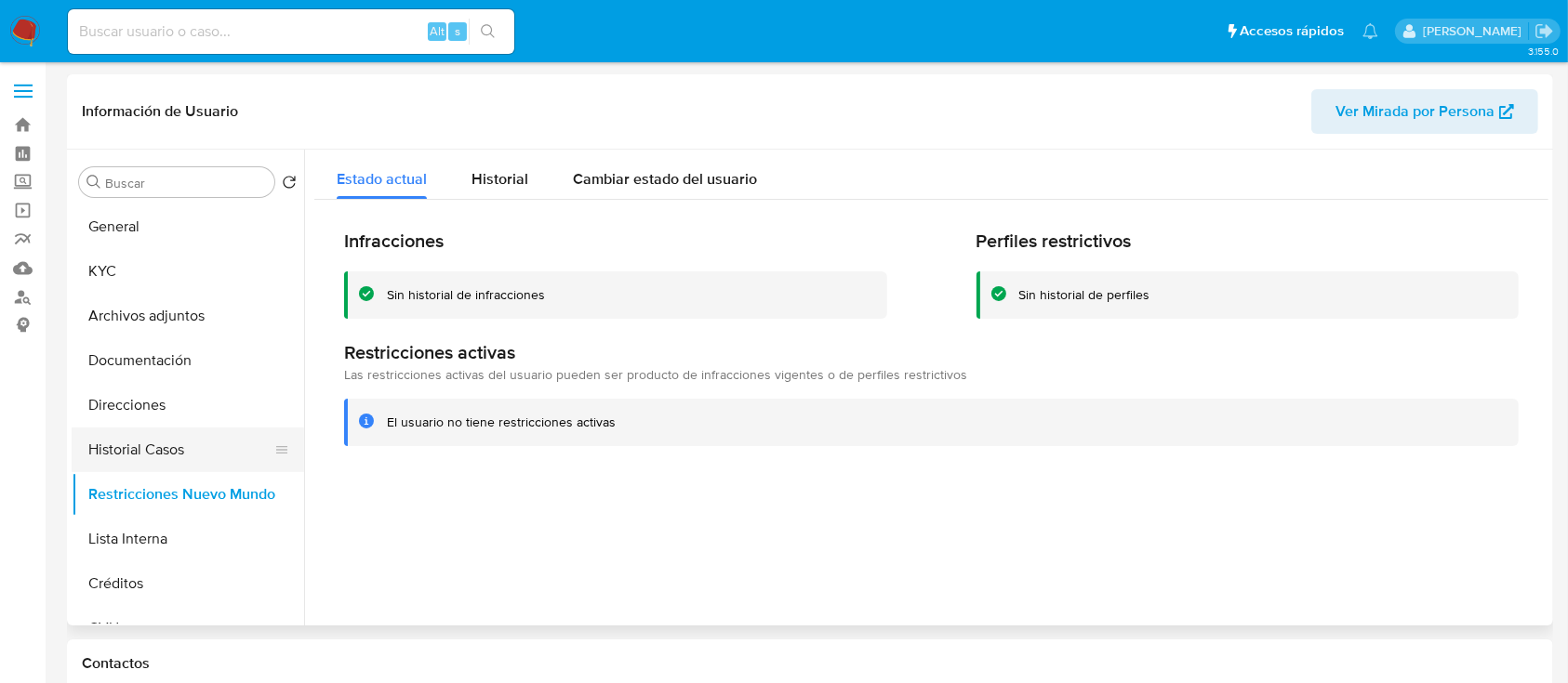
click at [196, 445] on button "Historial Casos" at bounding box center [180, 449] width 218 height 44
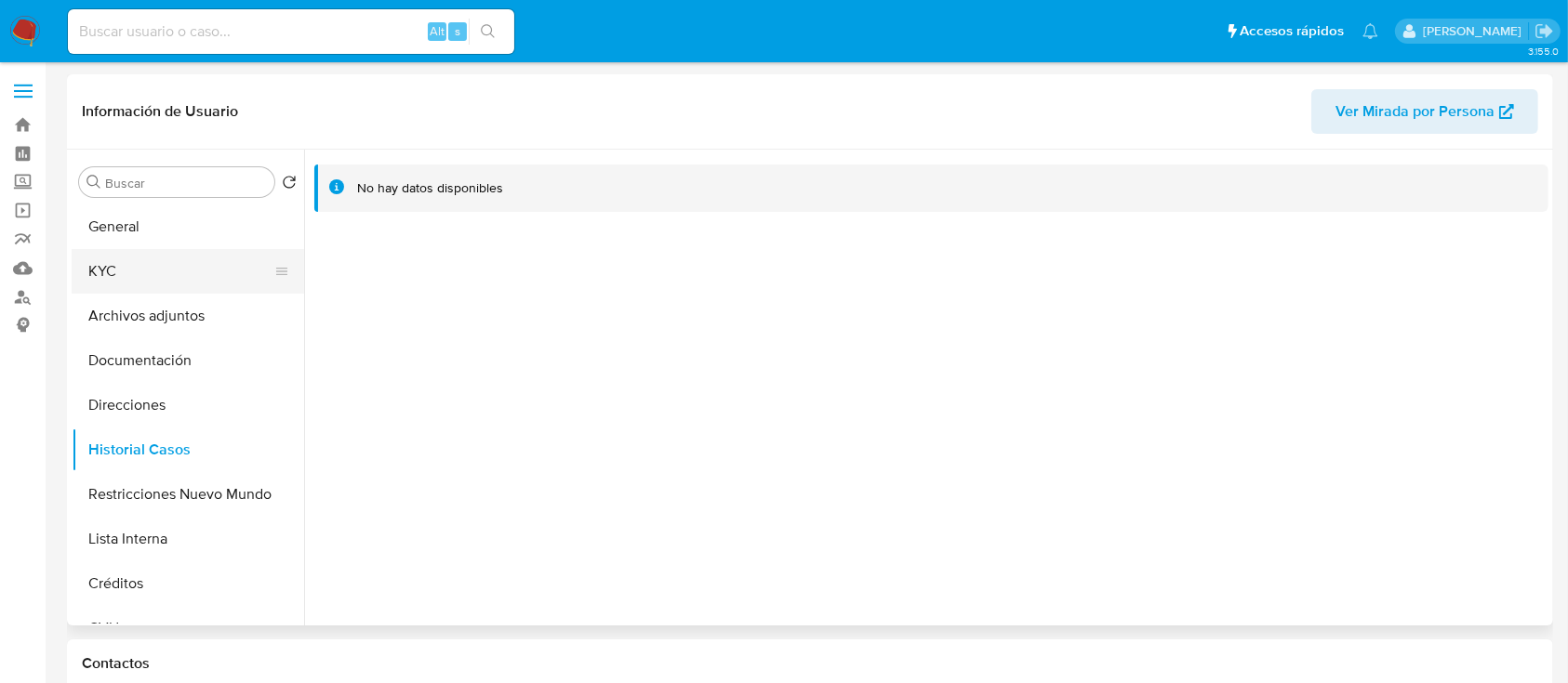
click at [196, 271] on button "KYC" at bounding box center [180, 271] width 218 height 44
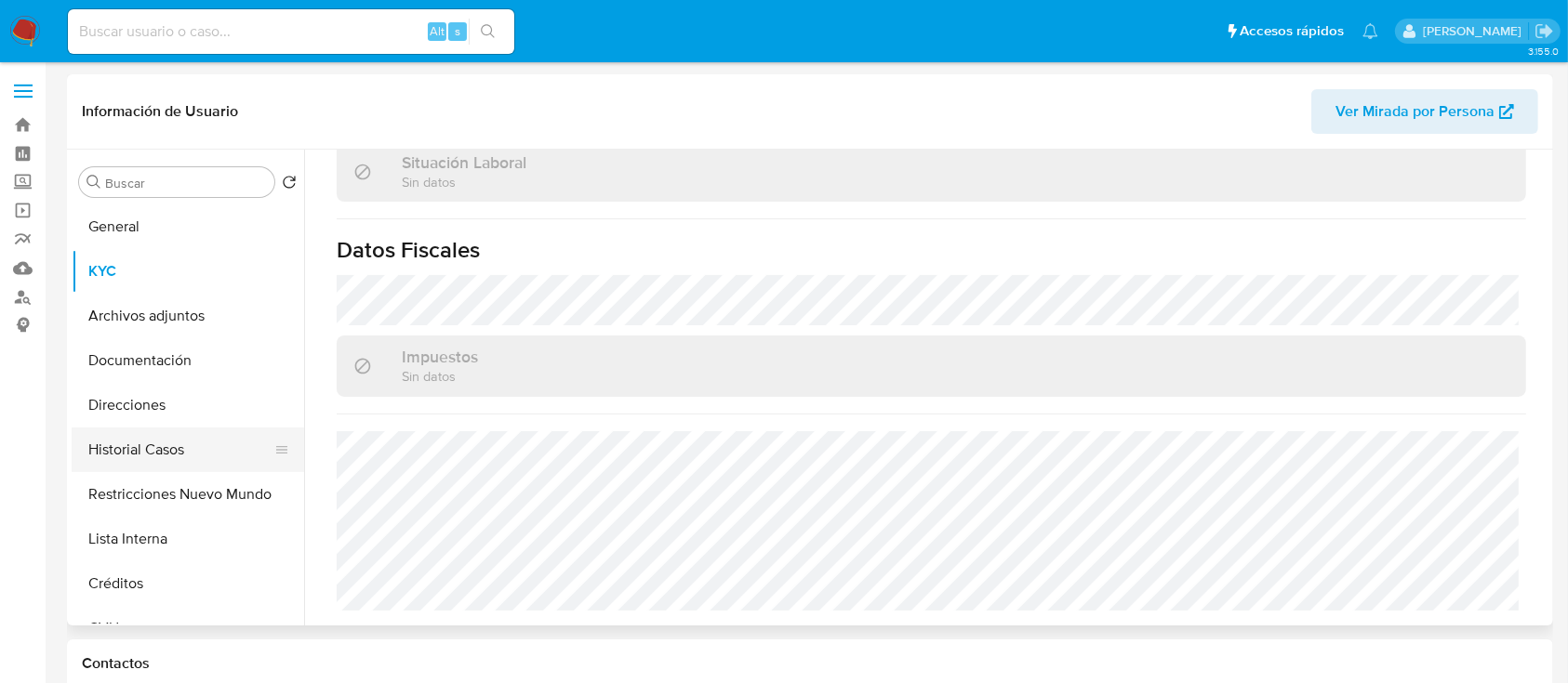
scroll to position [979, 0]
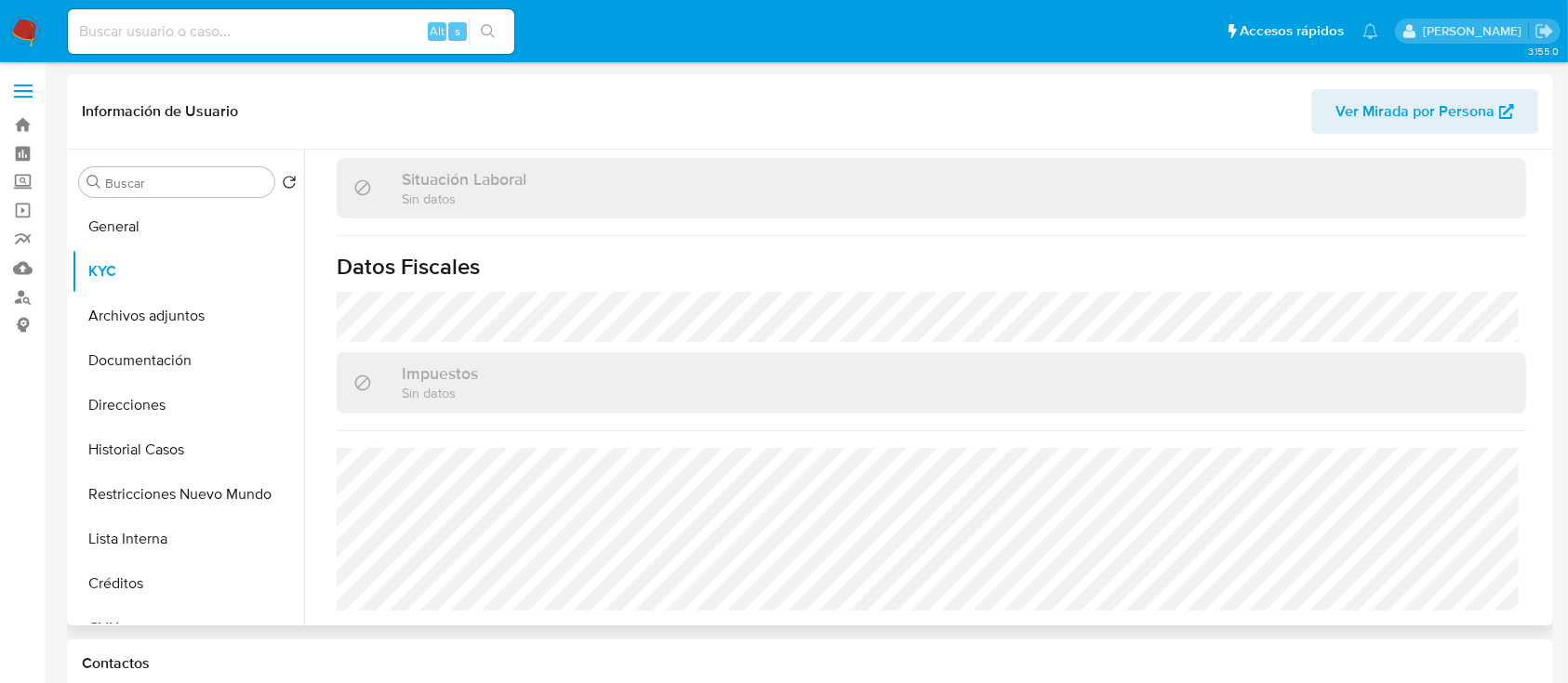
drag, startPoint x: 186, startPoint y: 400, endPoint x: 303, endPoint y: 266, distance: 177.9
click at [186, 400] on button "Direcciones" at bounding box center [188, 405] width 233 height 44
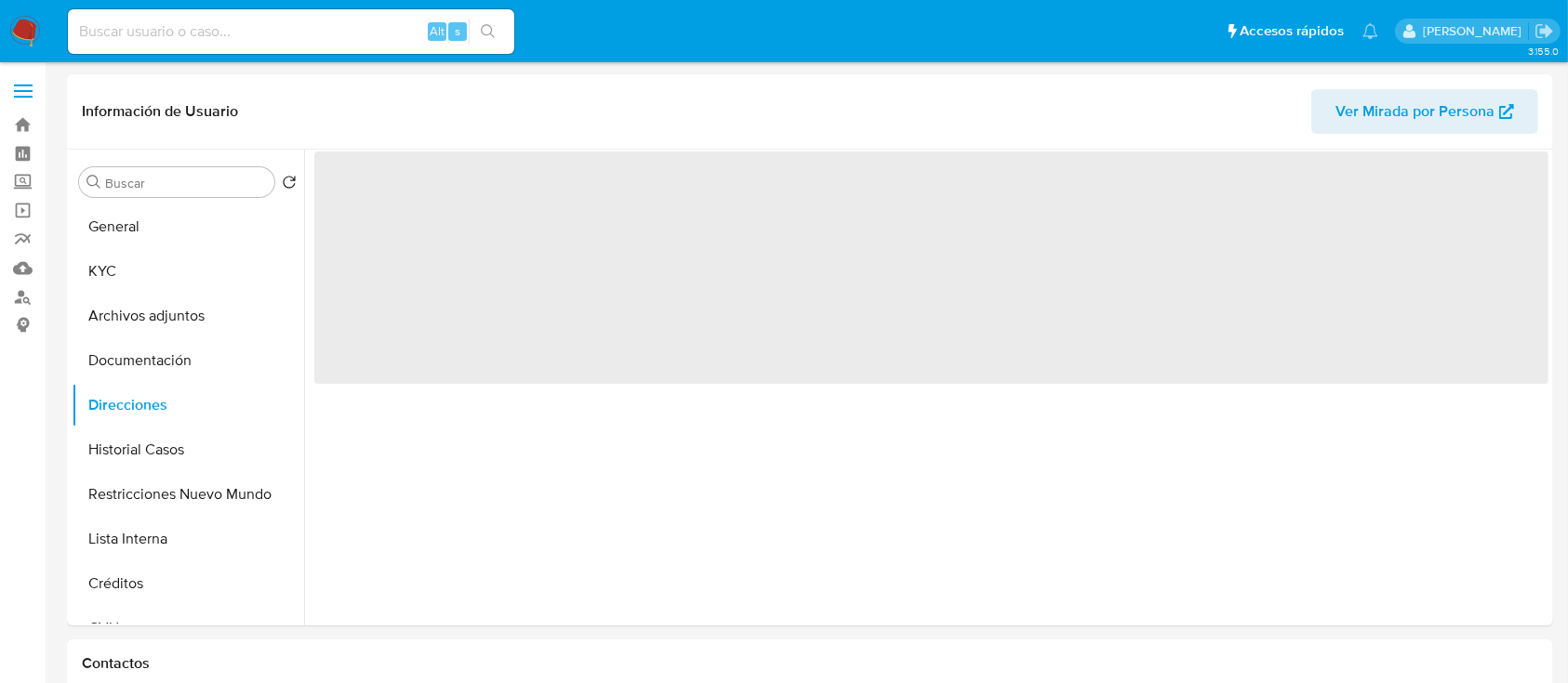
scroll to position [0, 0]
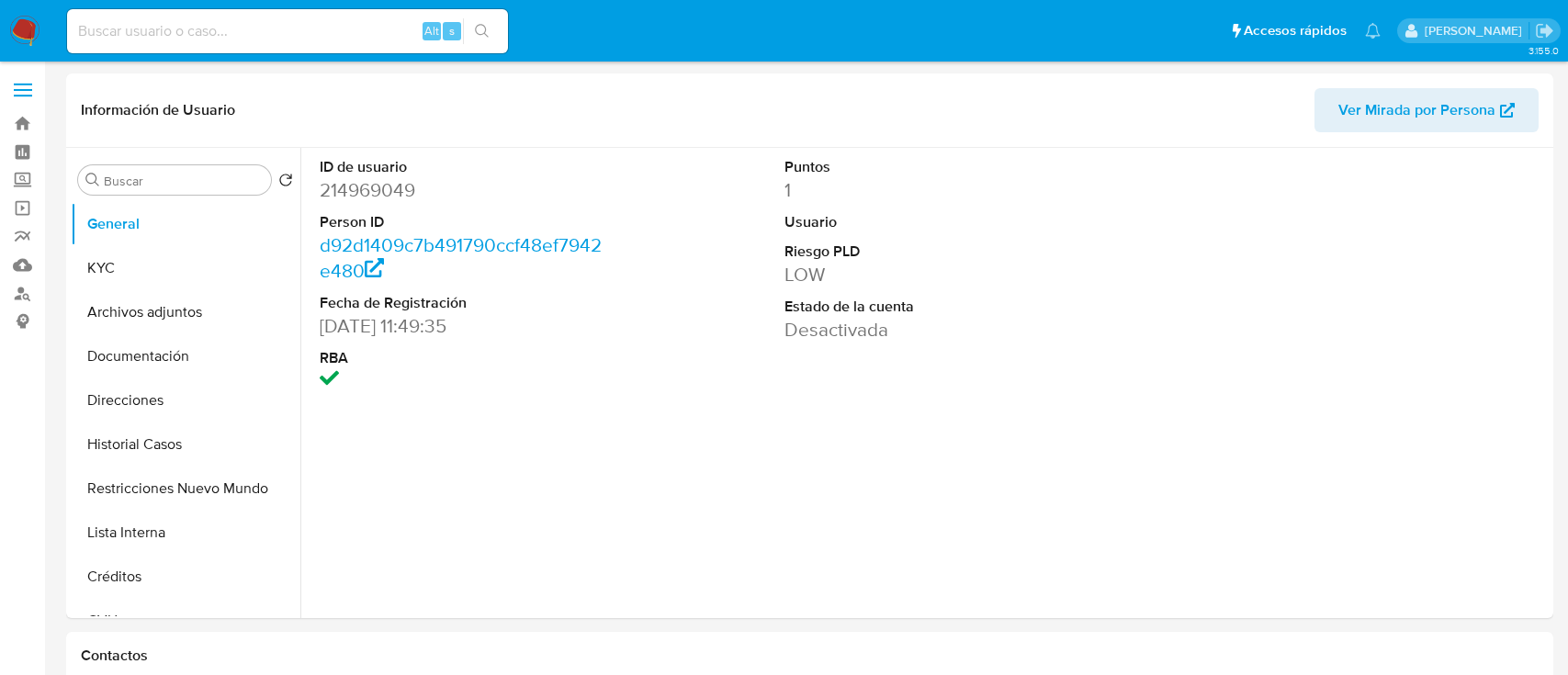
select select "10"
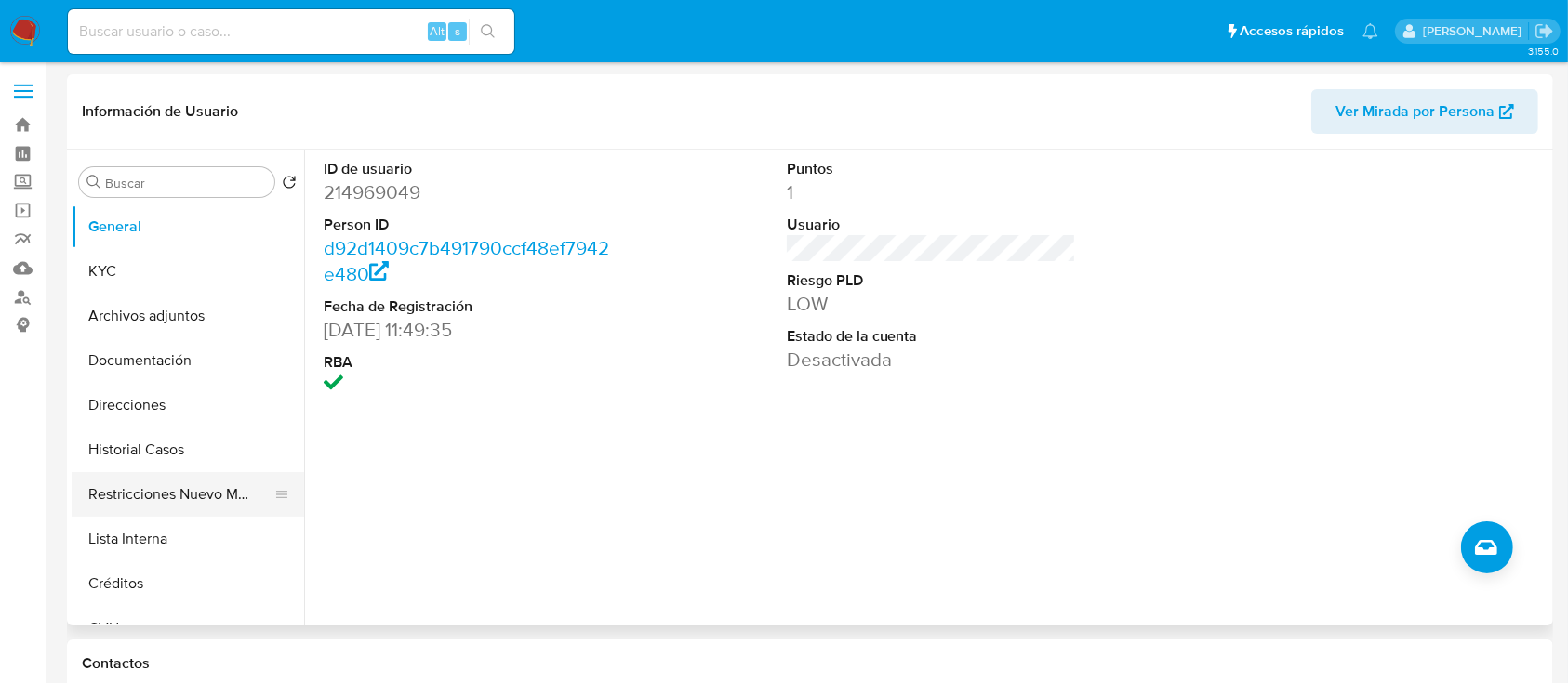
click at [195, 498] on button "Restricciones Nuevo Mundo" at bounding box center [180, 494] width 218 height 44
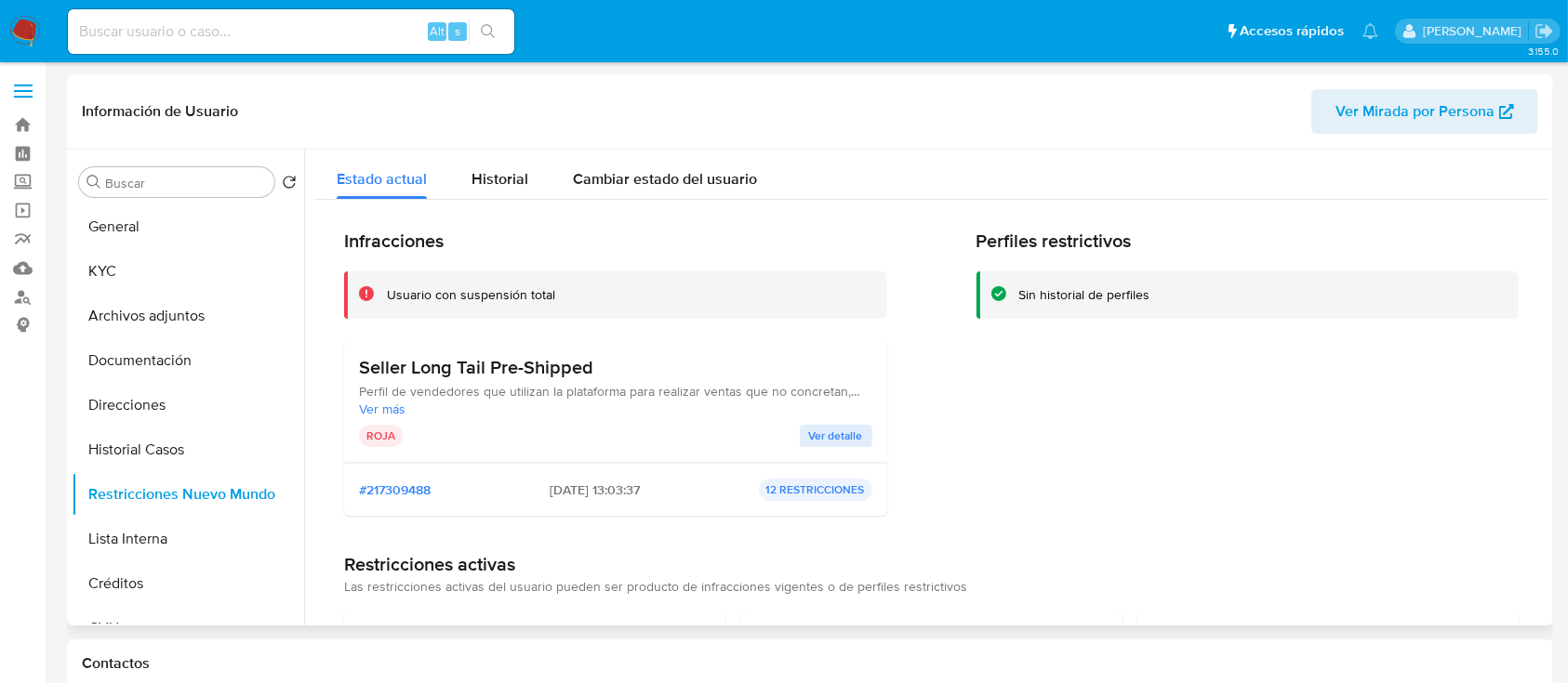
click at [387, 408] on span "Ver más" at bounding box center [615, 409] width 513 height 17
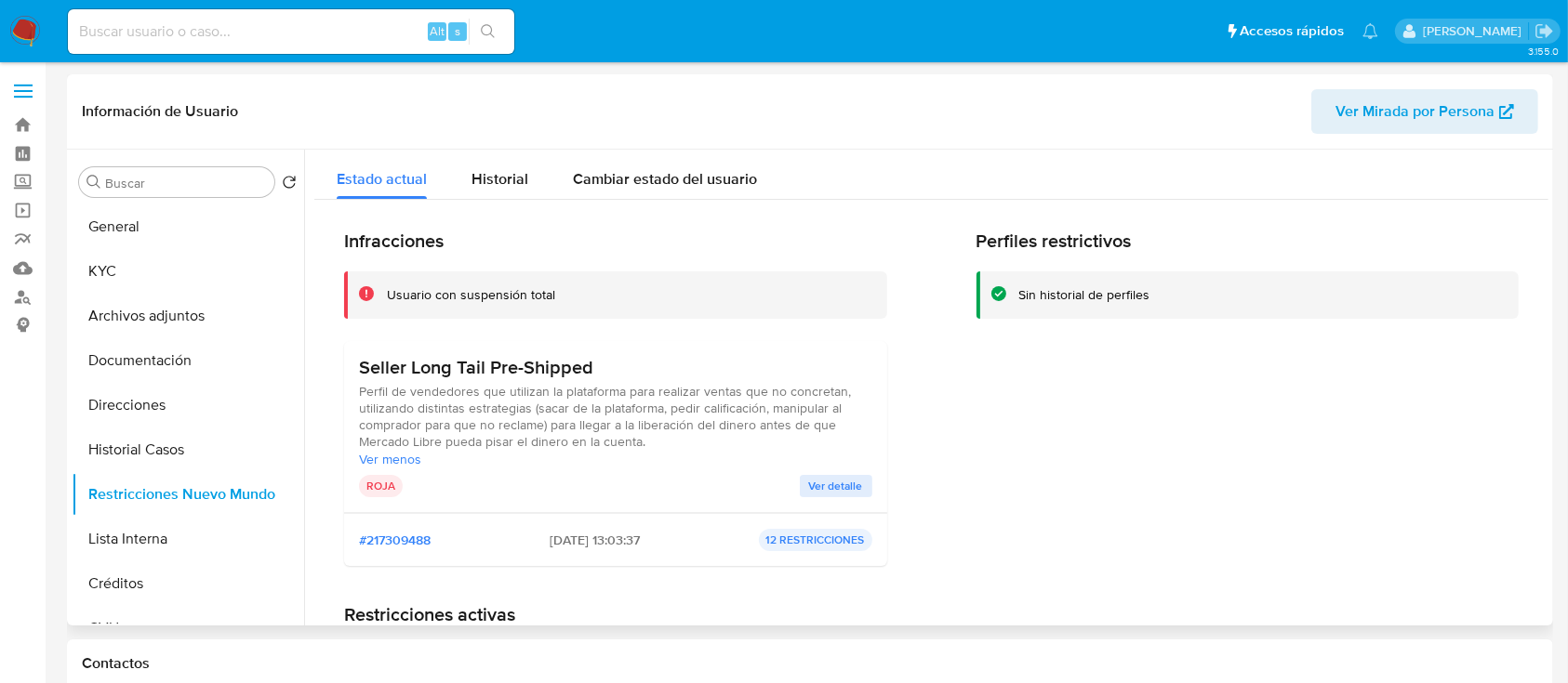
click at [817, 482] on span "Ver detalle" at bounding box center [836, 486] width 54 height 19
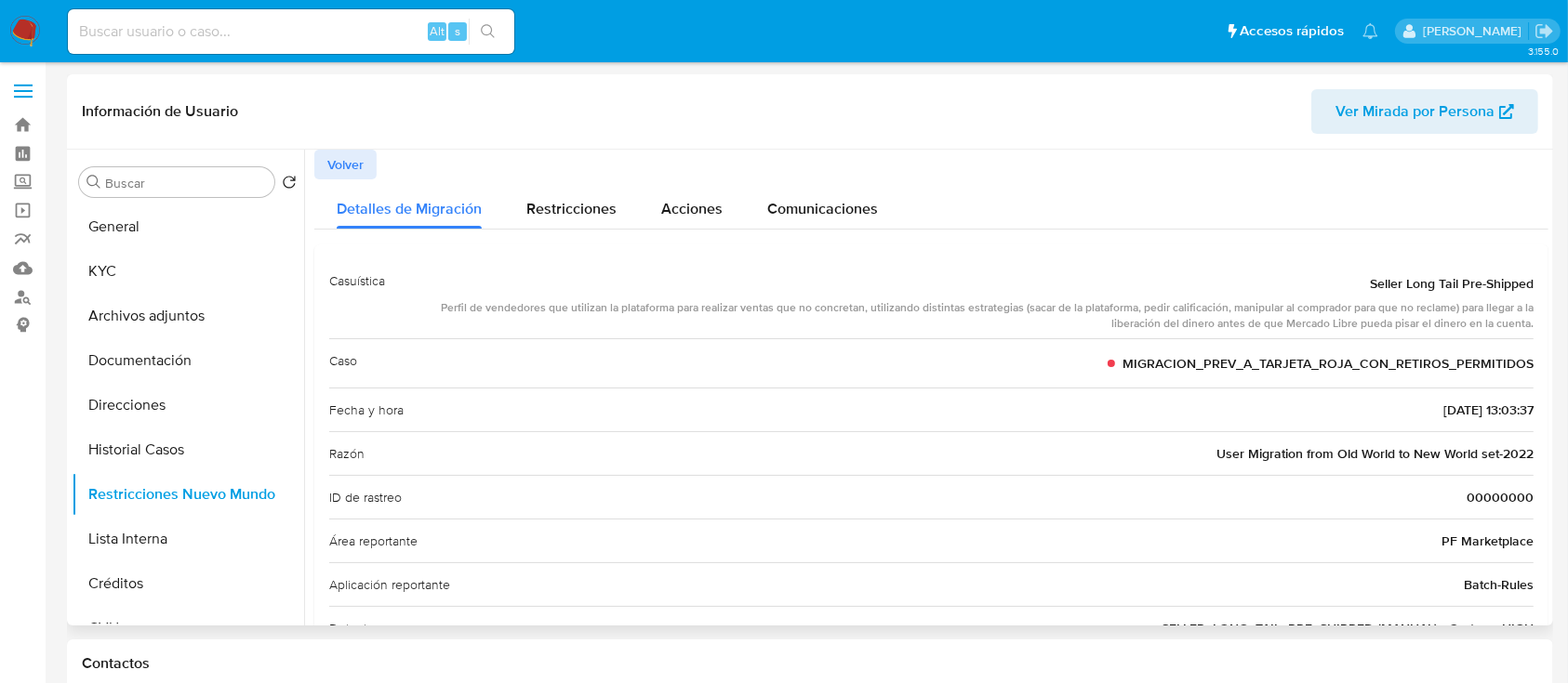
scroll to position [106, 0]
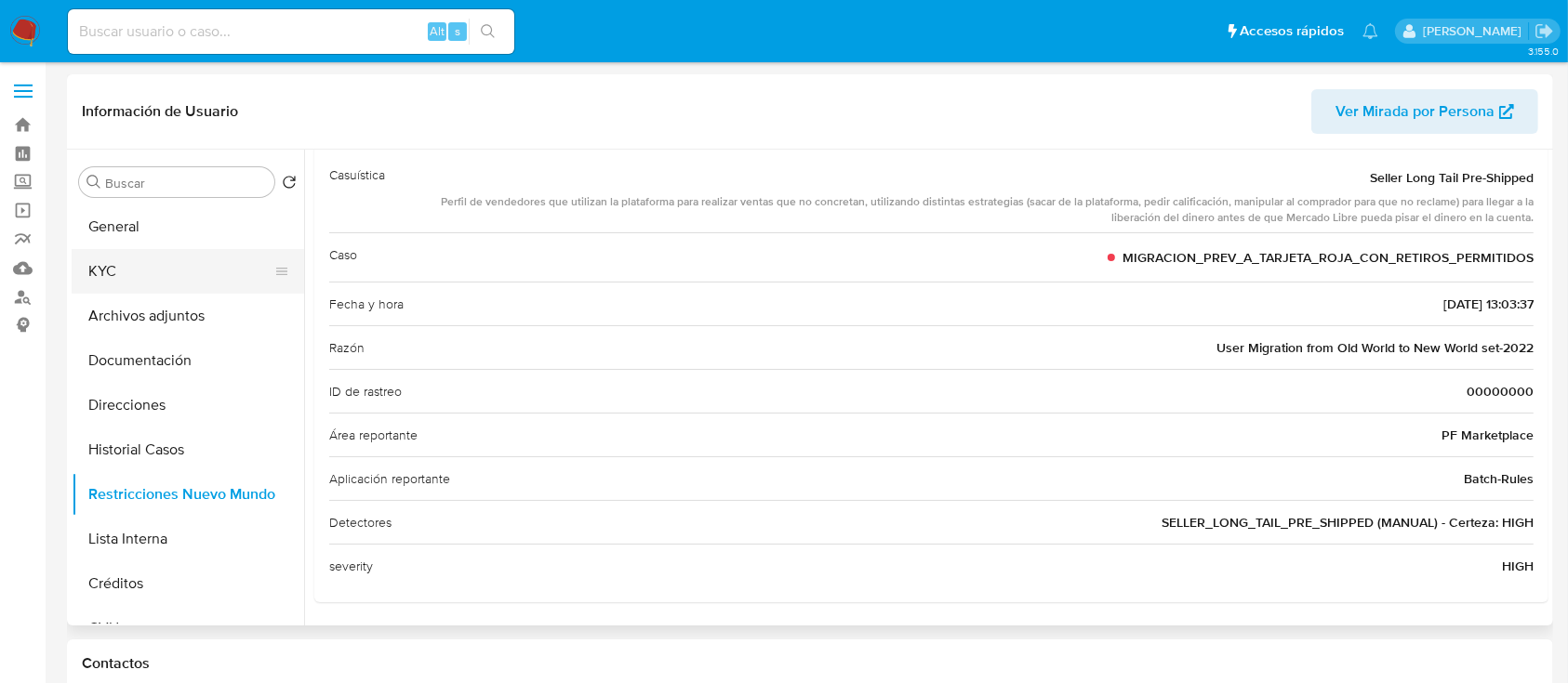
drag, startPoint x: 198, startPoint y: 270, endPoint x: 207, endPoint y: 279, distance: 12.7
click at [198, 271] on button "KYC" at bounding box center [180, 271] width 218 height 44
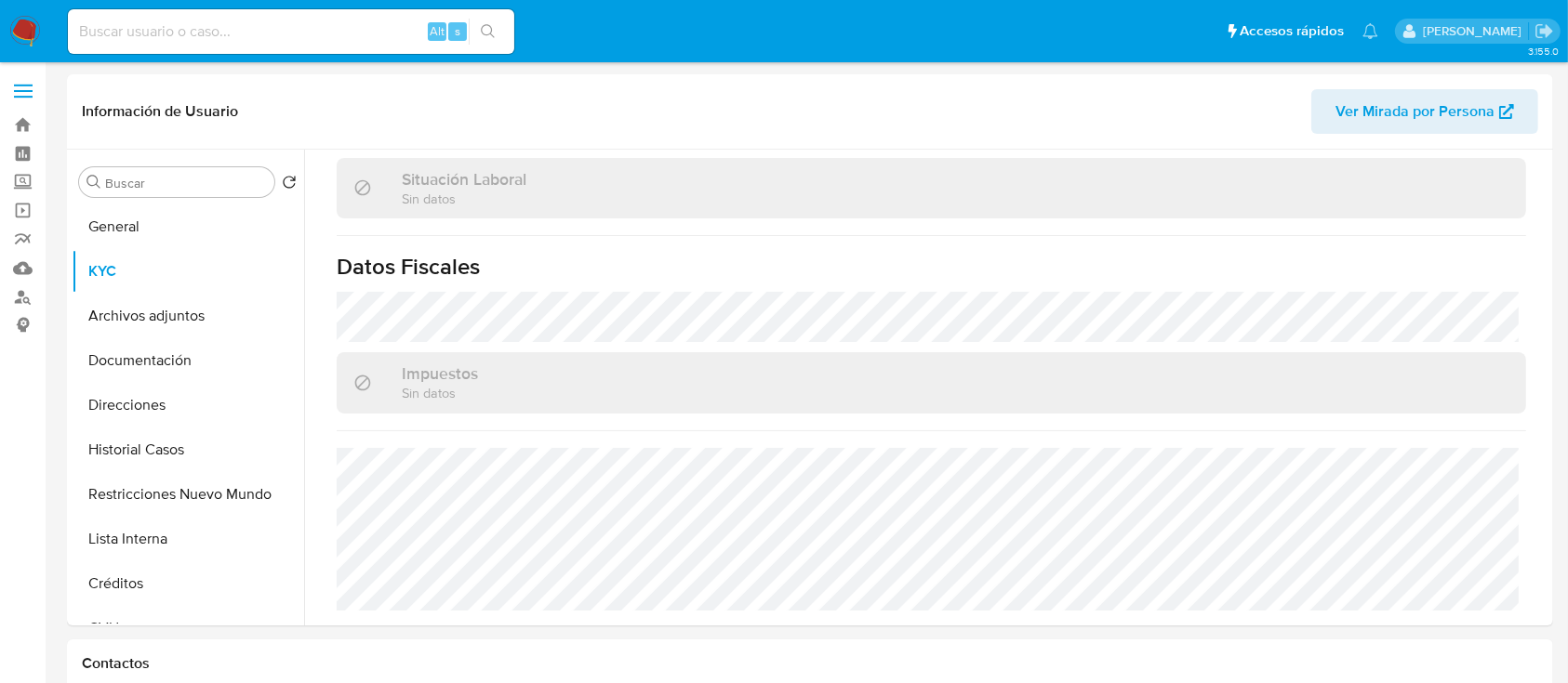
scroll to position [984, 0]
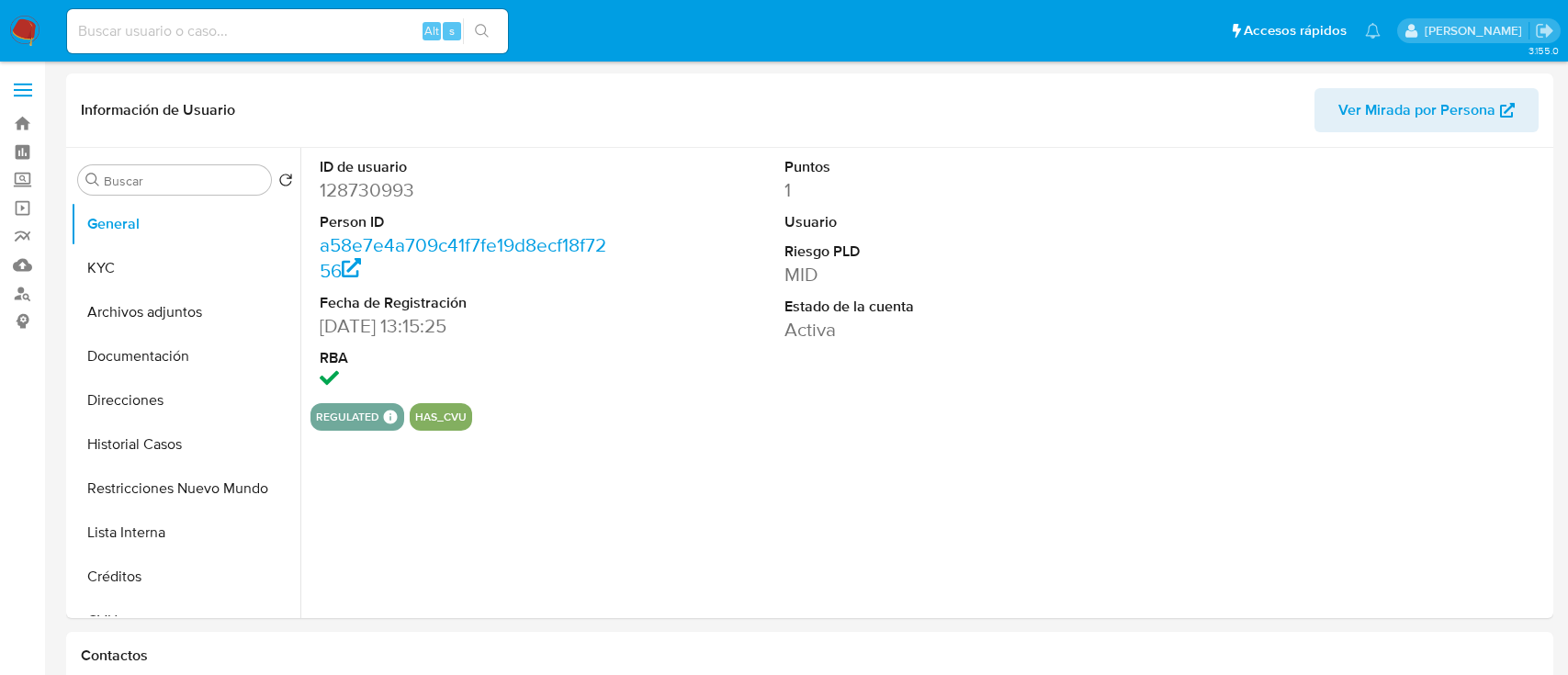
select select "10"
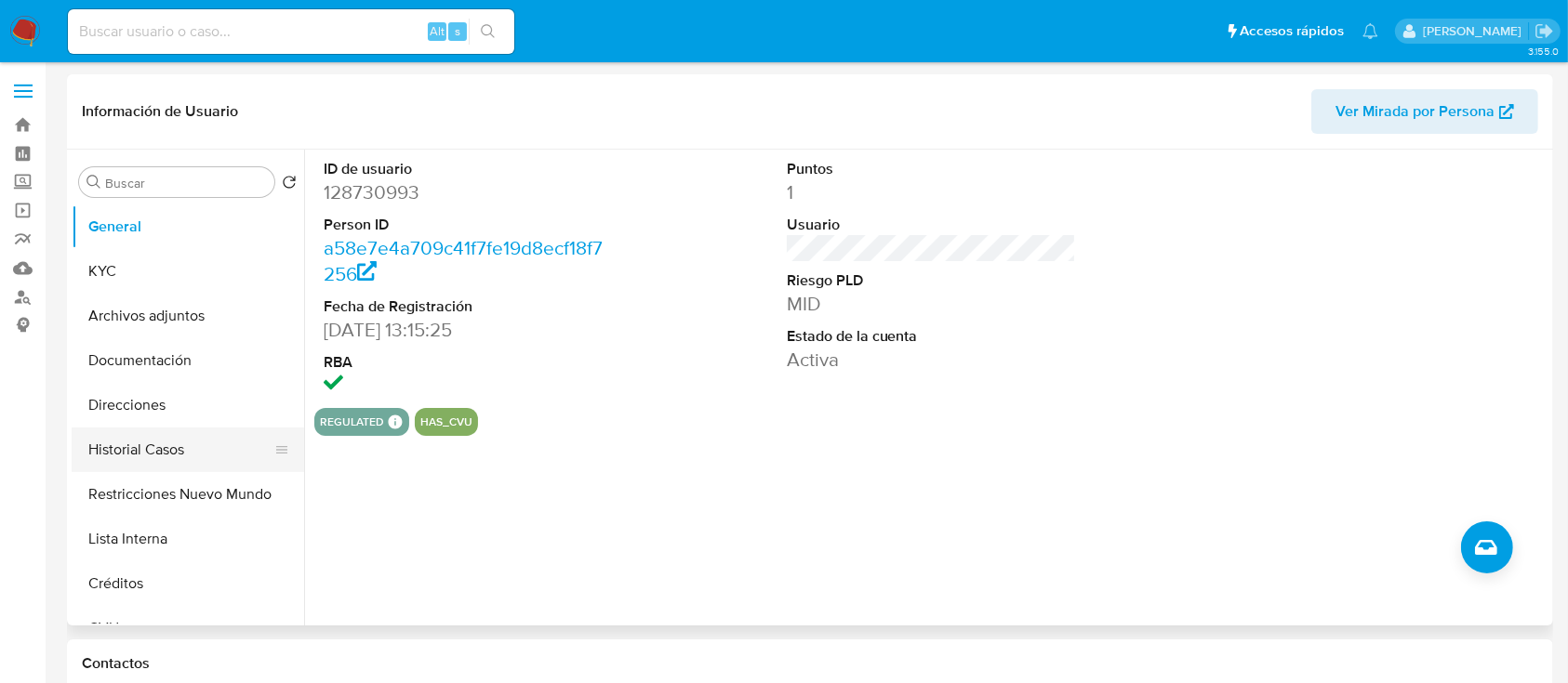
click at [236, 488] on button "Restricciones Nuevo Mundo" at bounding box center [188, 494] width 233 height 44
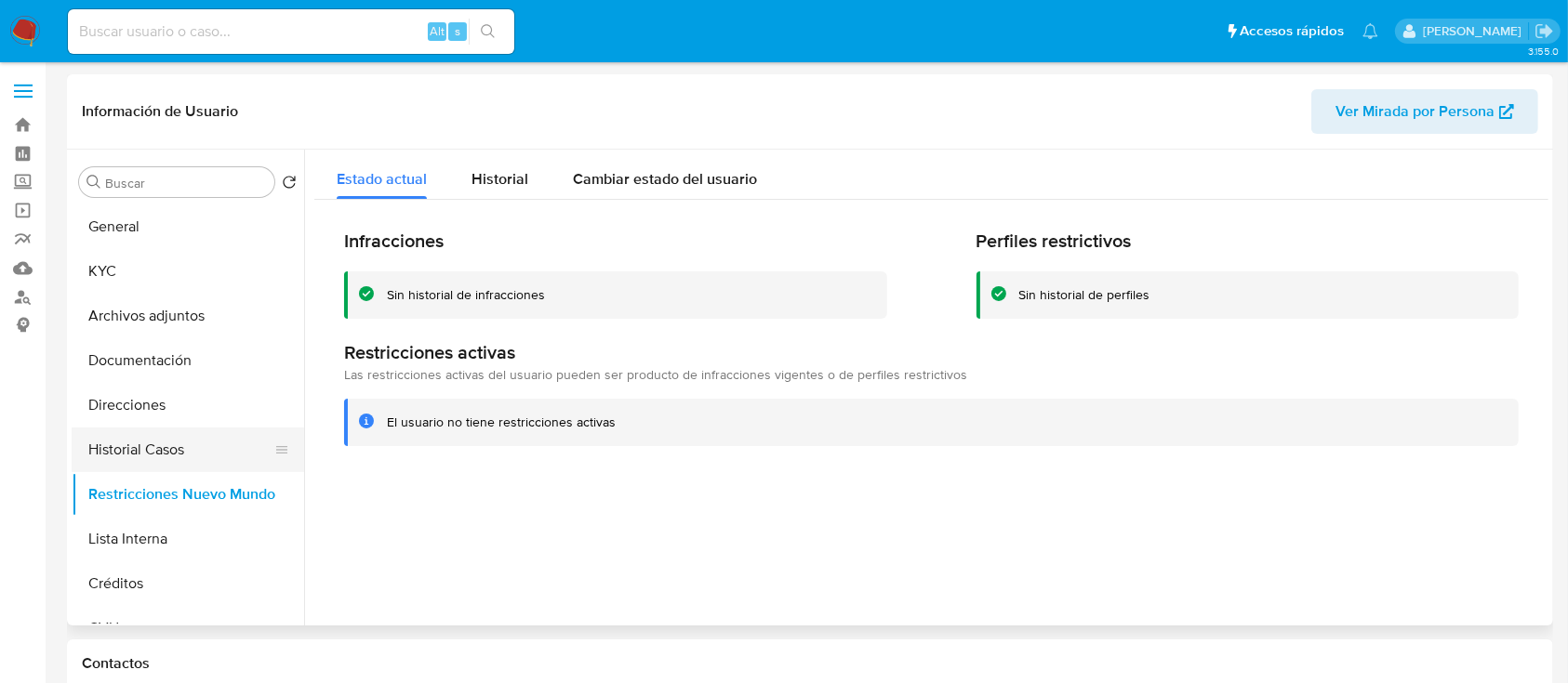
click at [183, 445] on button "Historial Casos" at bounding box center [180, 449] width 218 height 44
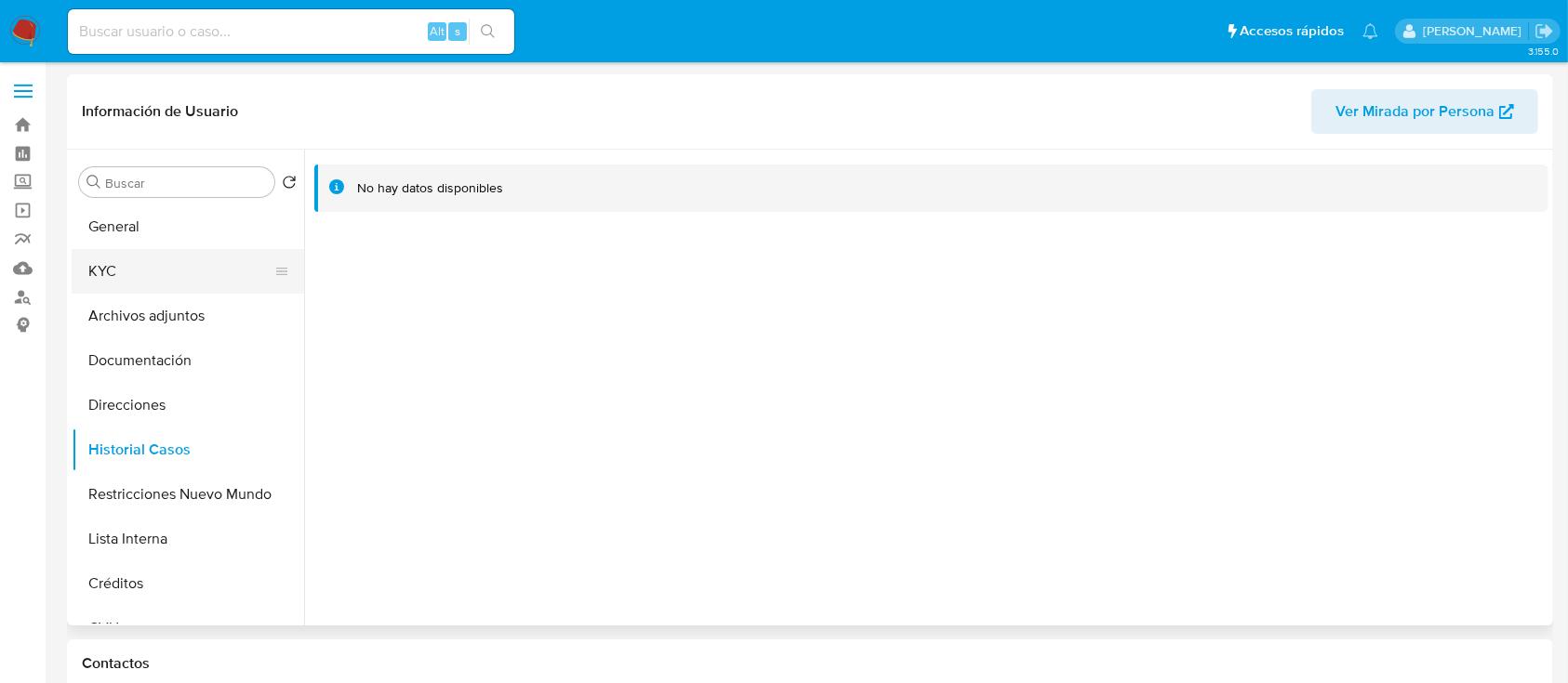
click at [174, 279] on button "KYC" at bounding box center [180, 271] width 218 height 44
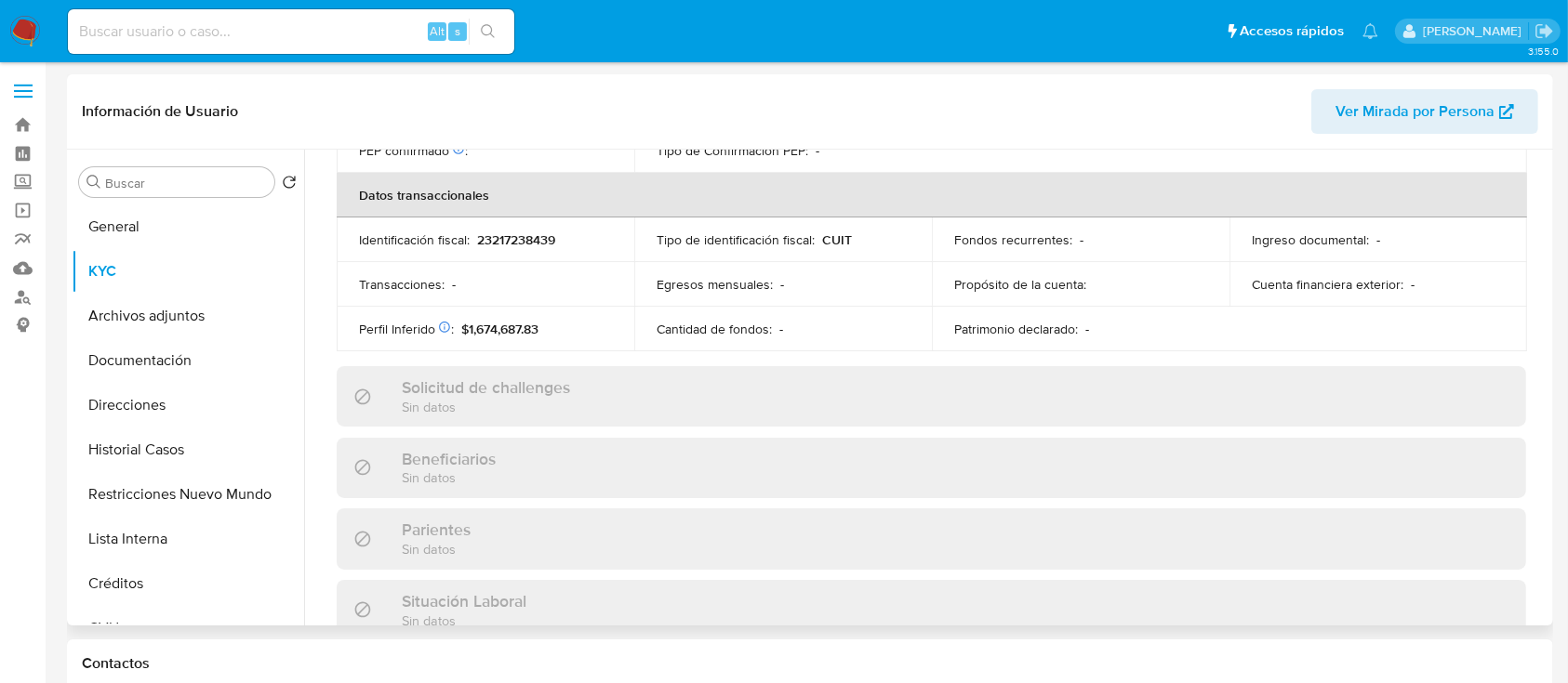
scroll to position [979, 0]
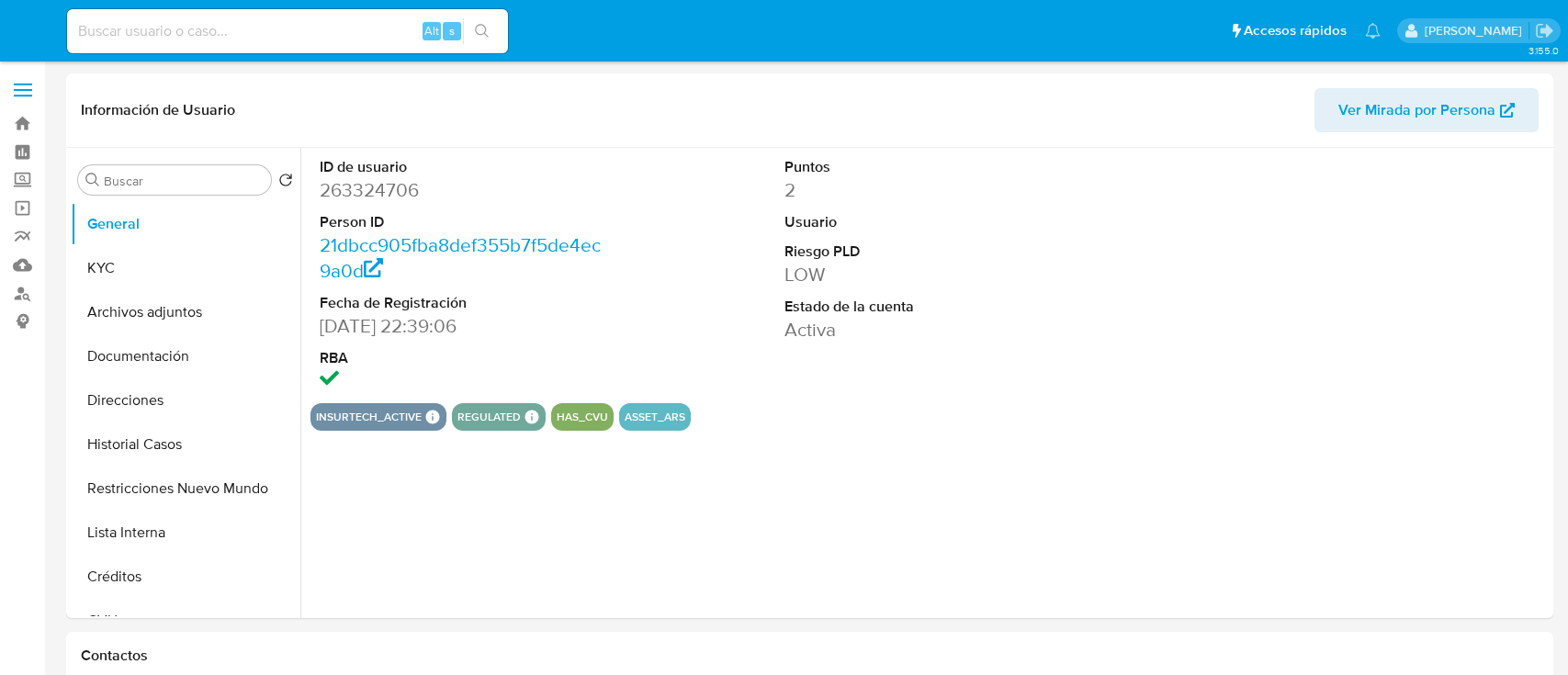
select select "10"
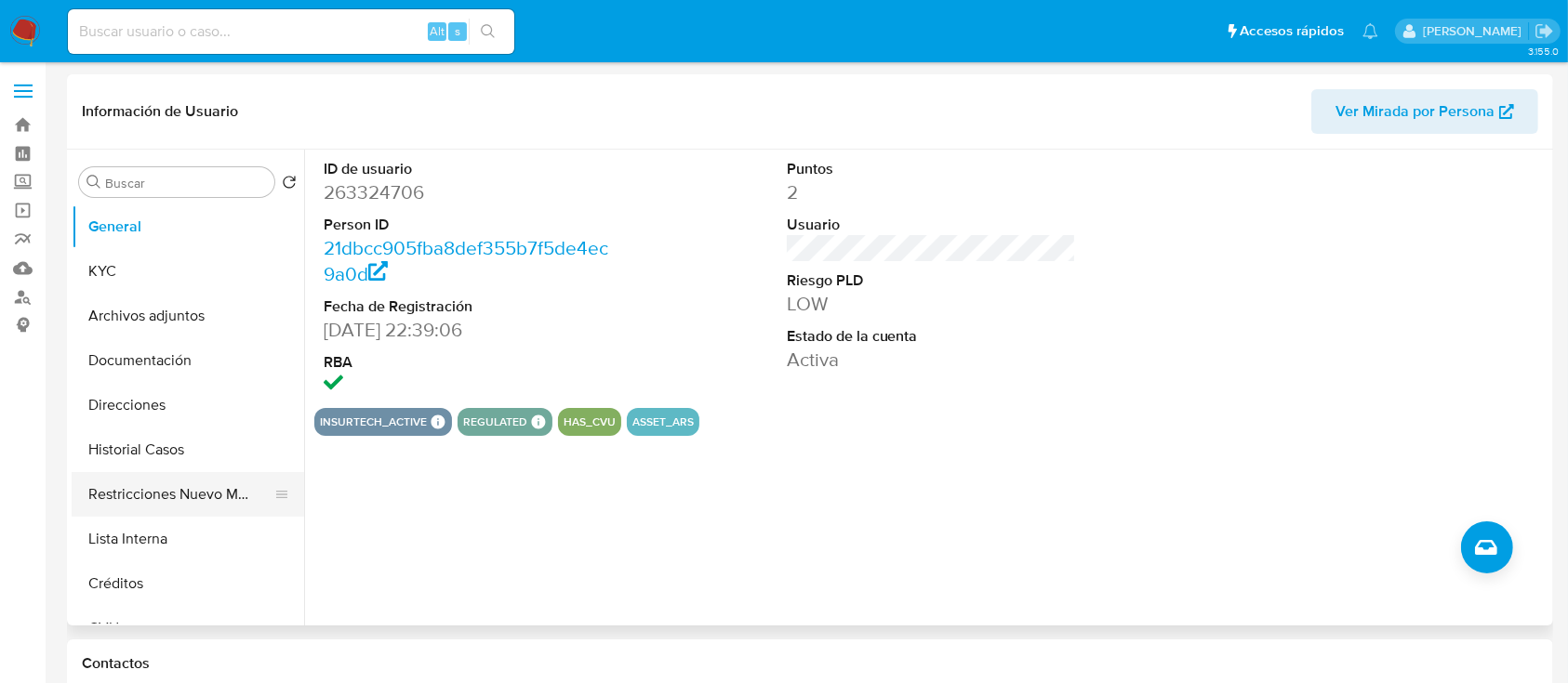
click at [208, 494] on button "Restricciones Nuevo Mundo" at bounding box center [180, 494] width 218 height 44
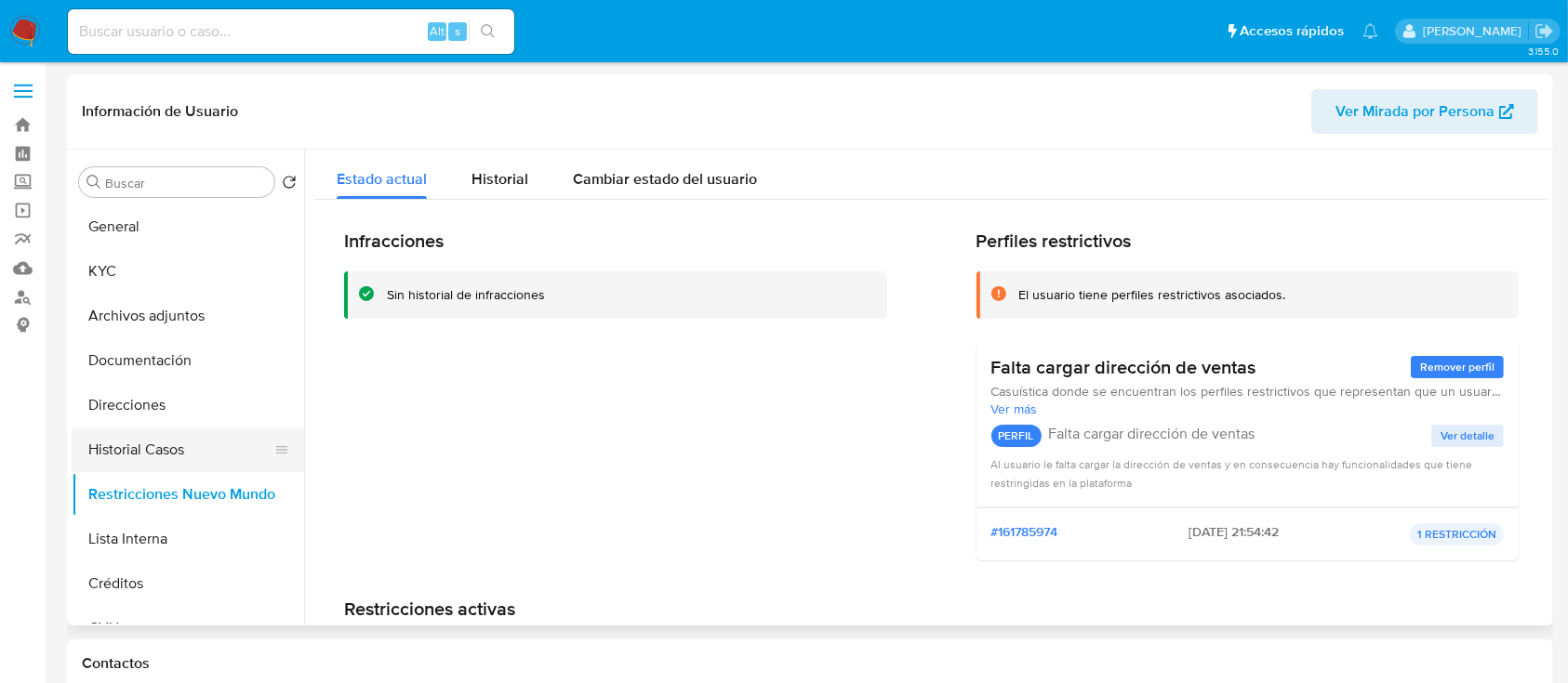
click at [210, 436] on button "Historial Casos" at bounding box center [180, 449] width 218 height 44
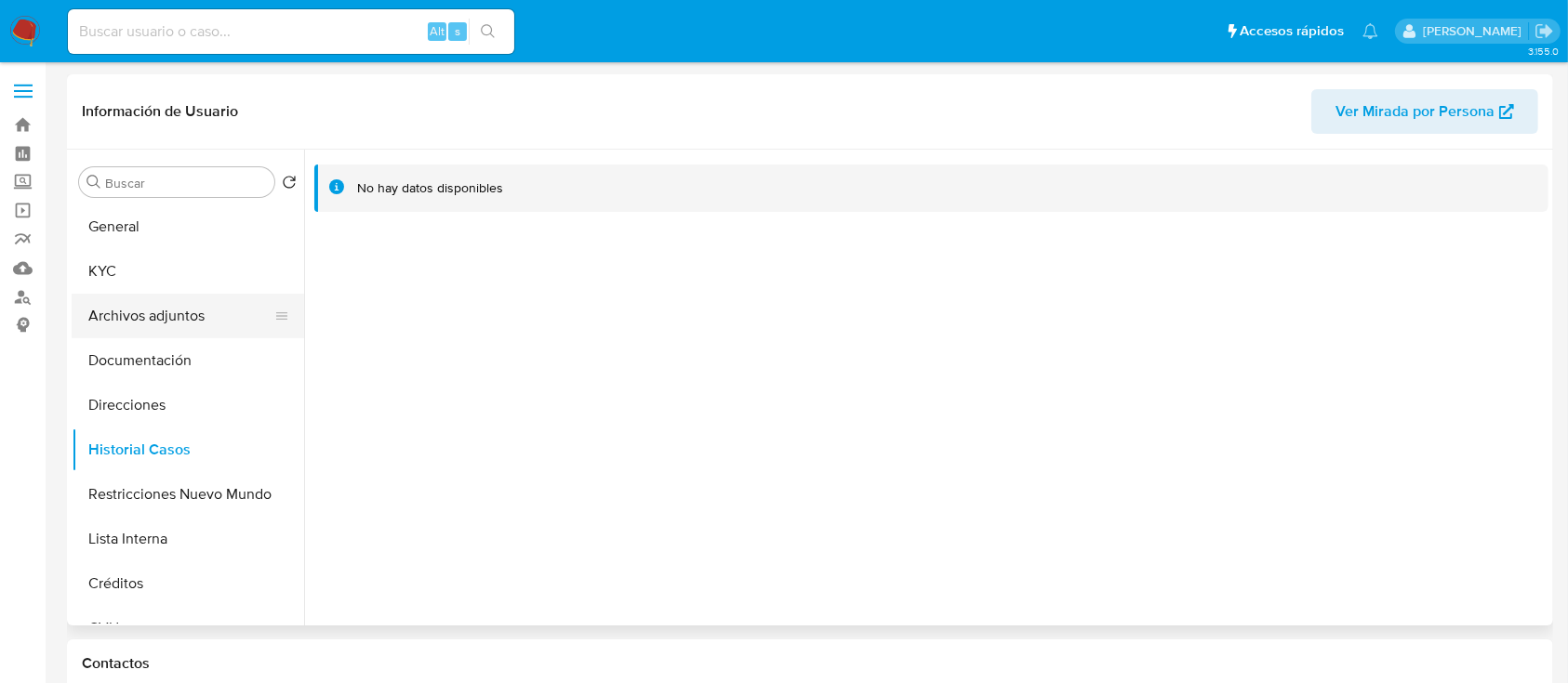
drag, startPoint x: 158, startPoint y: 272, endPoint x: 278, endPoint y: 311, distance: 126.2
click at [158, 274] on button "KYC" at bounding box center [188, 271] width 233 height 44
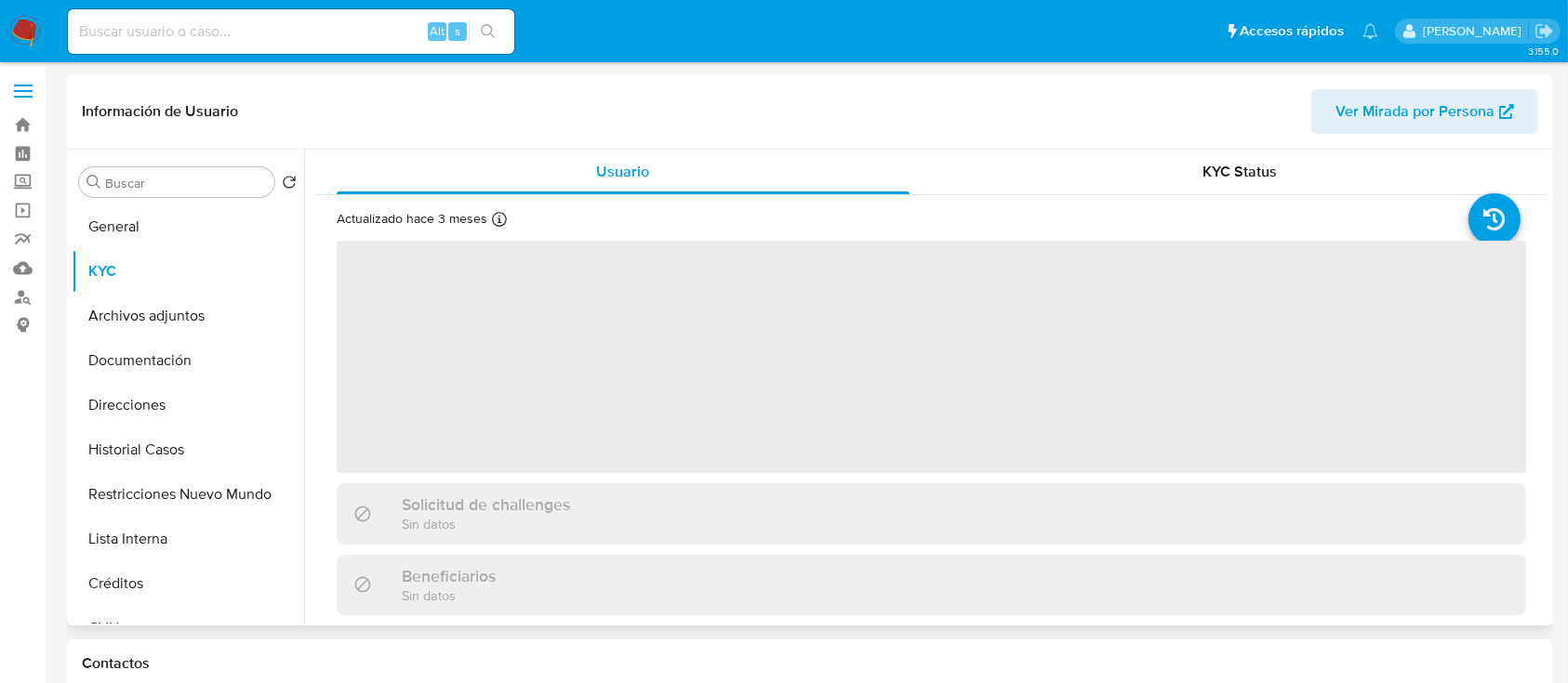
scroll to position [557, 0]
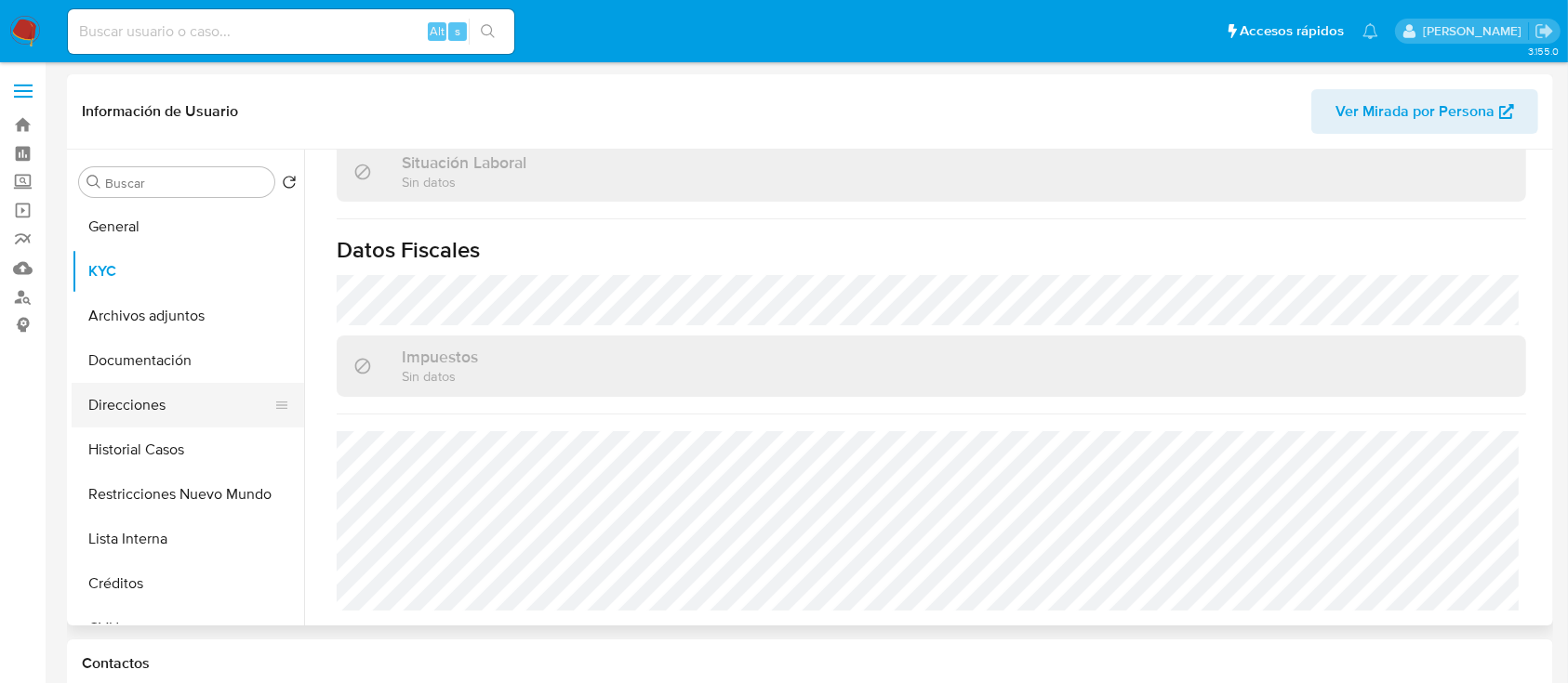
click at [208, 419] on button "Direcciones" at bounding box center [180, 405] width 218 height 44
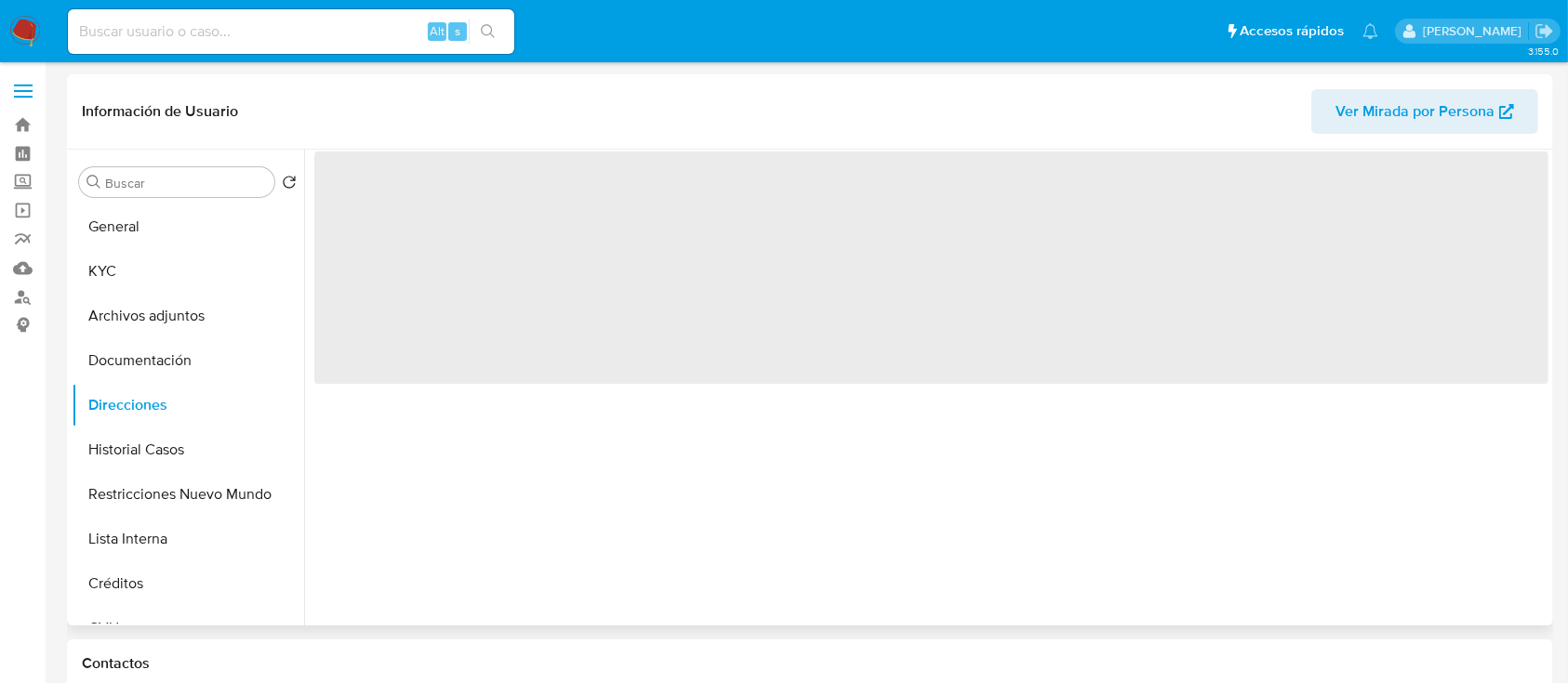
scroll to position [0, 0]
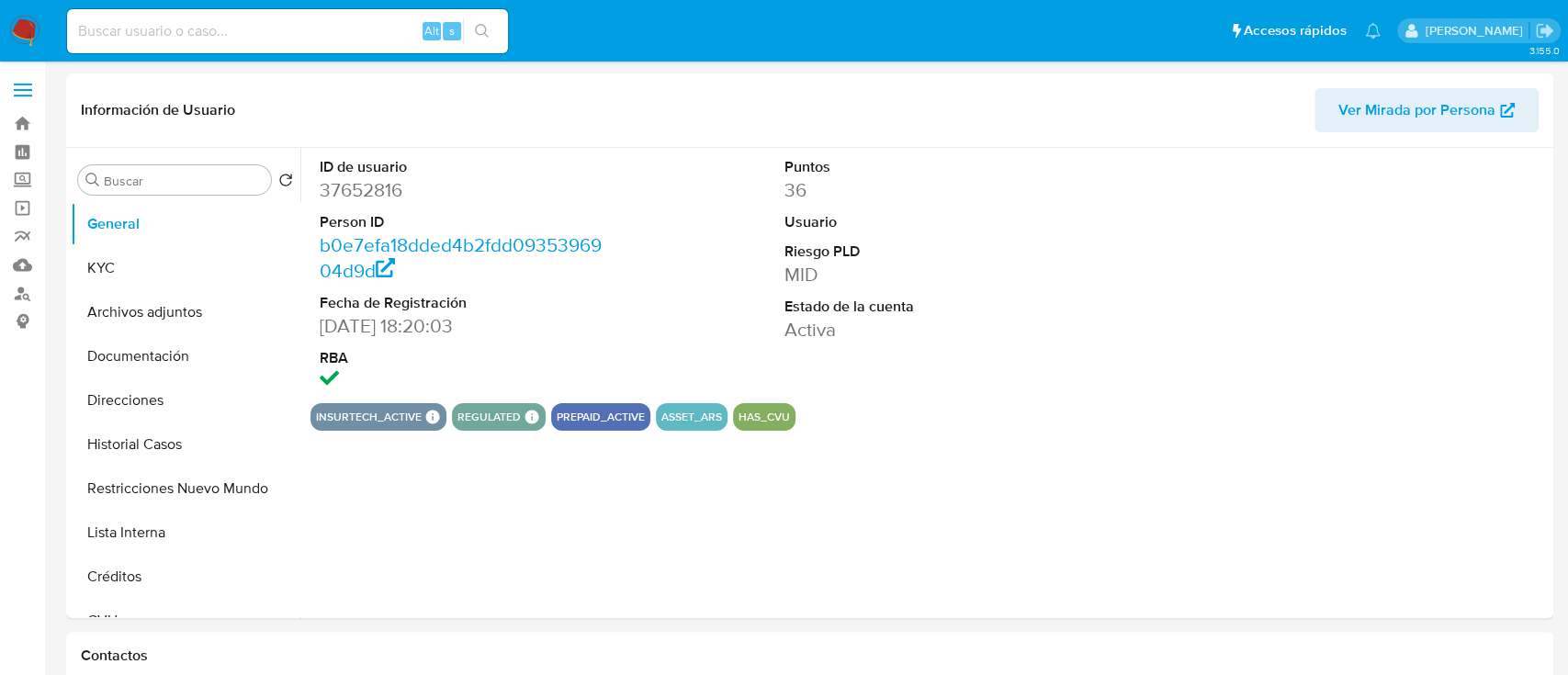
select select "10"
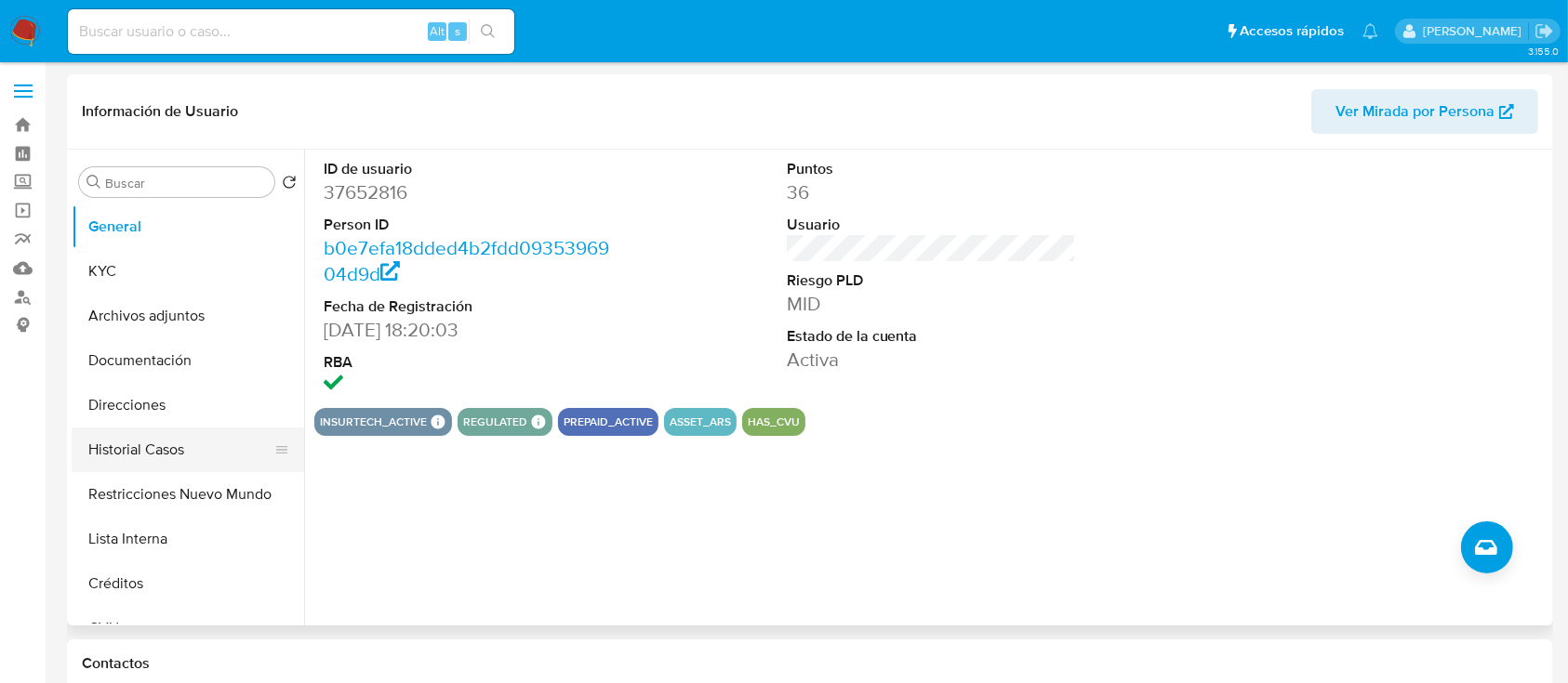
click at [221, 502] on button "Restricciones Nuevo Mundo" at bounding box center [188, 494] width 233 height 44
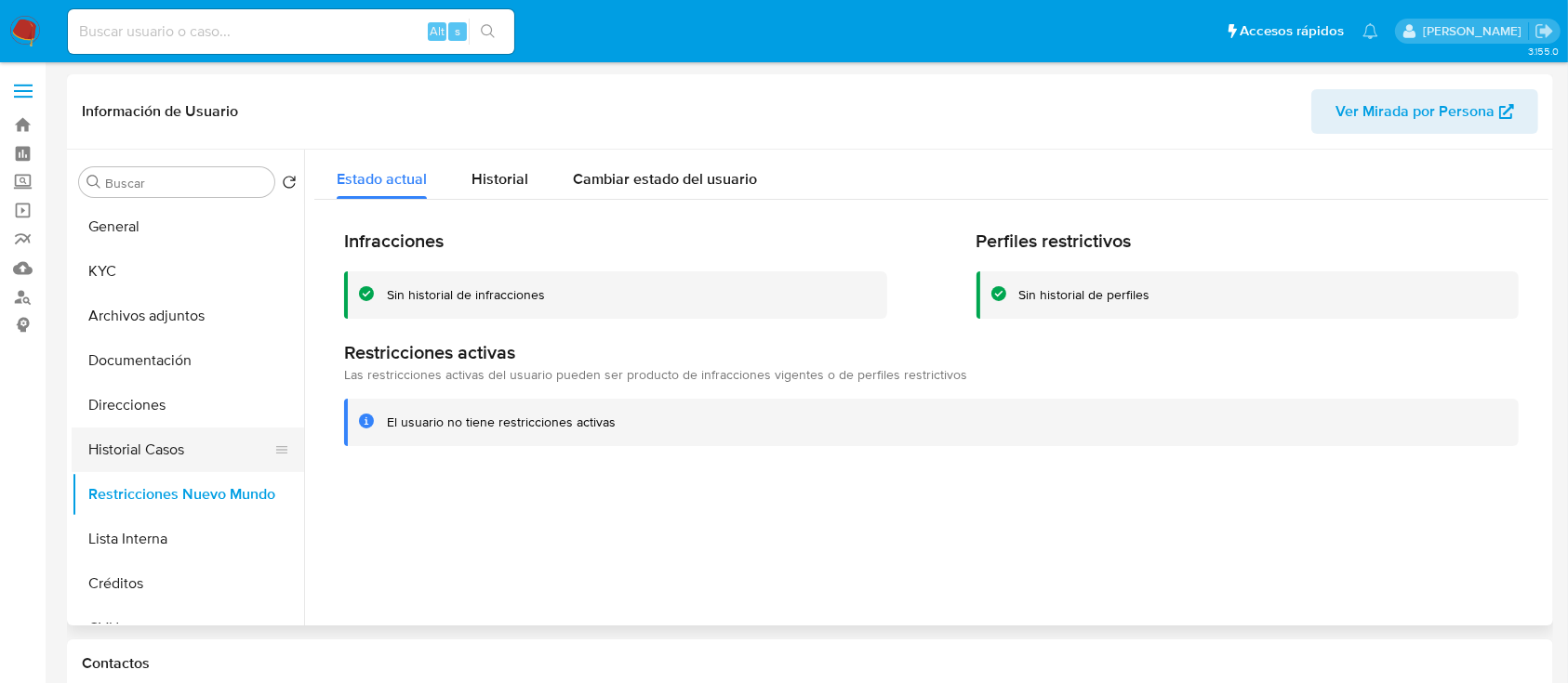
click at [189, 451] on button "Historial Casos" at bounding box center [180, 449] width 218 height 44
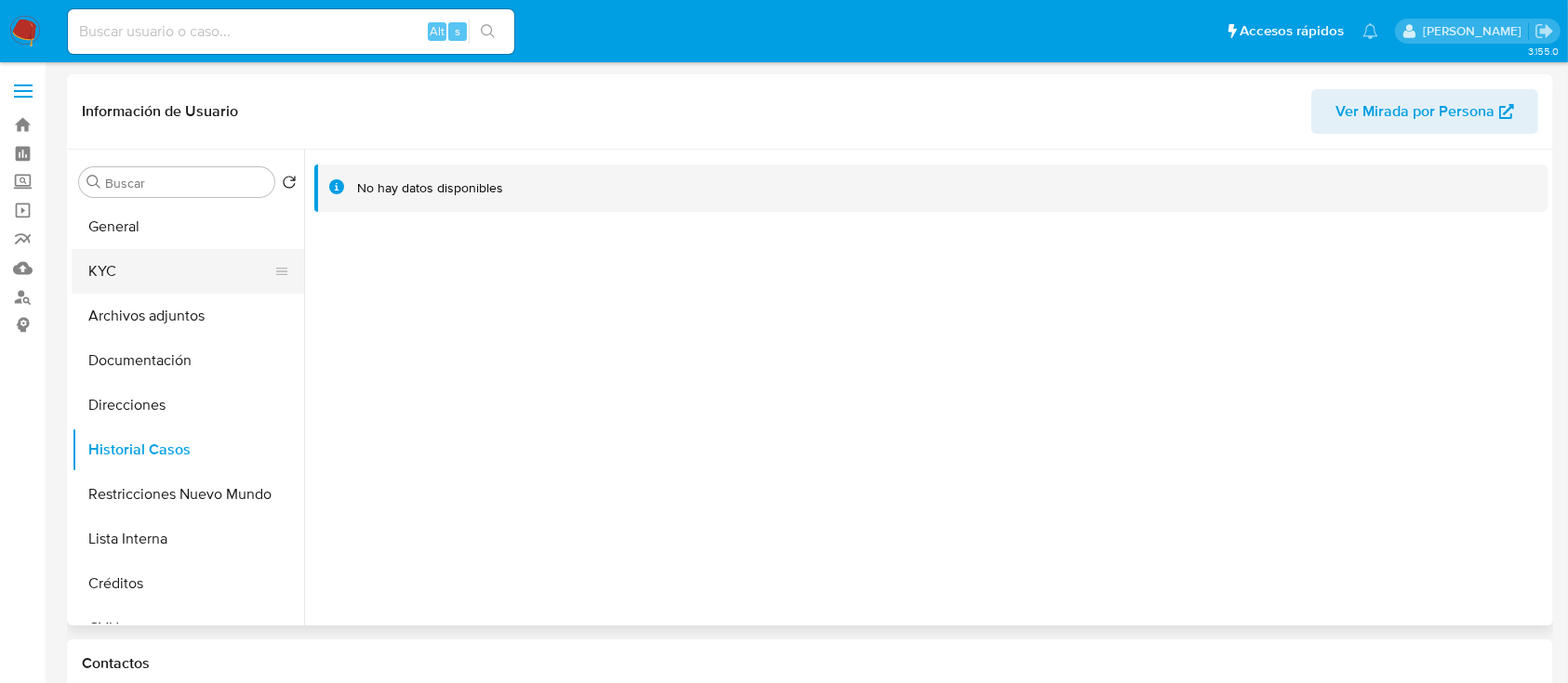
click at [160, 258] on button "KYC" at bounding box center [180, 271] width 218 height 44
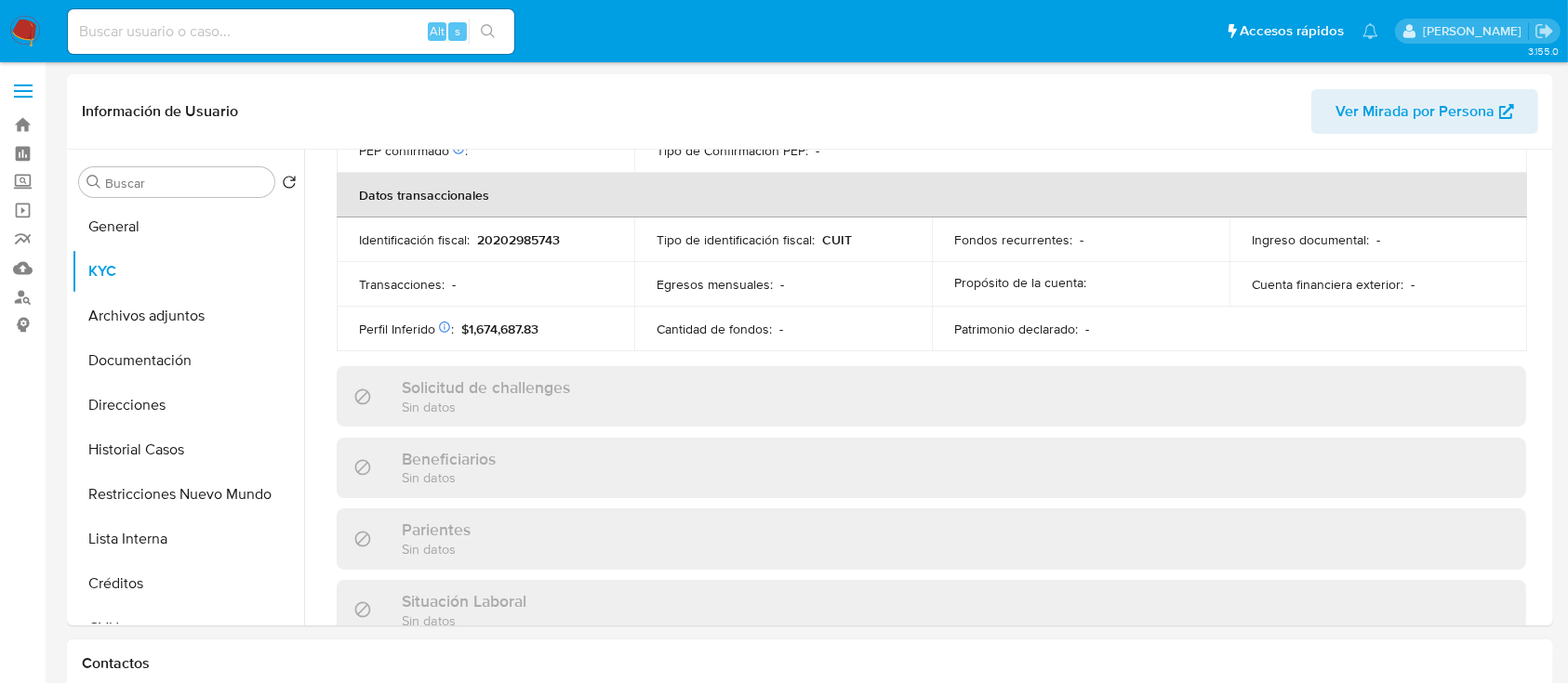
scroll to position [979, 0]
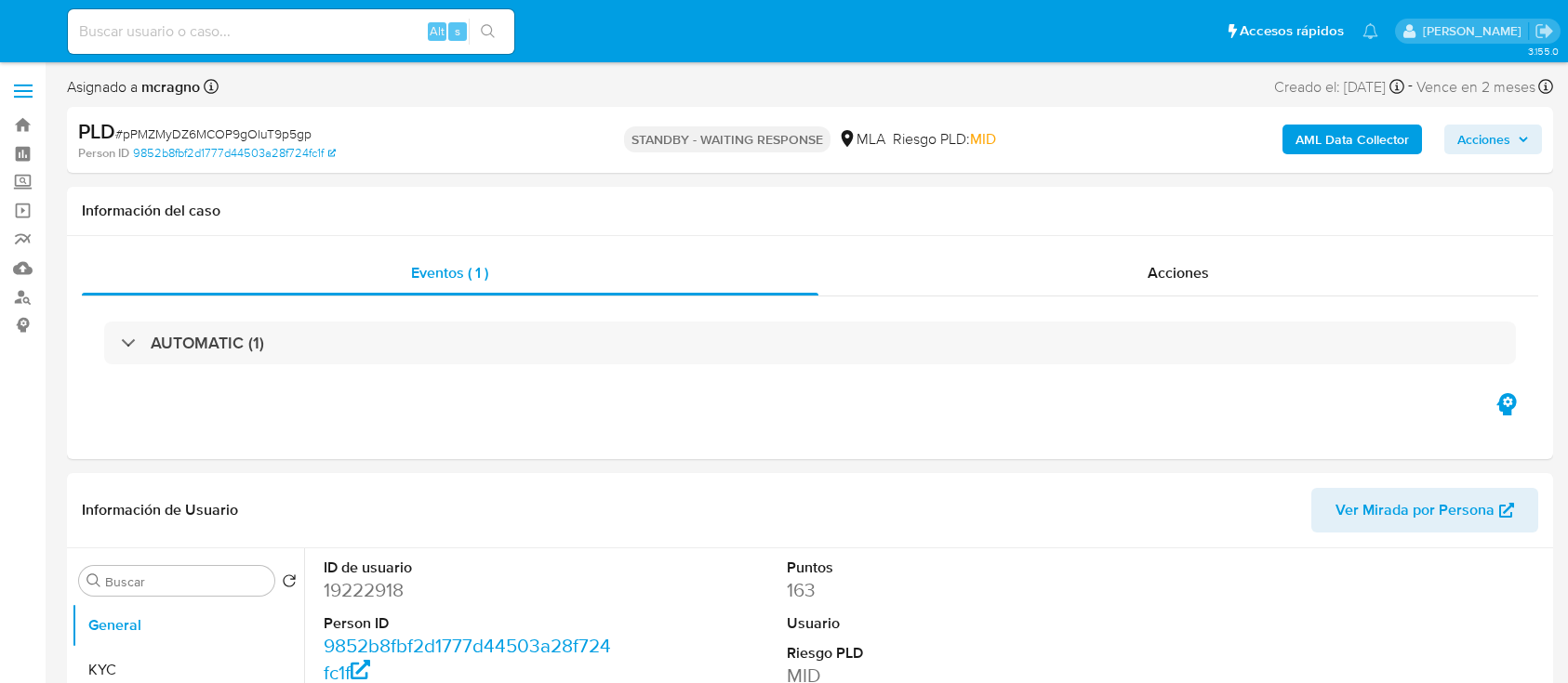
select select "10"
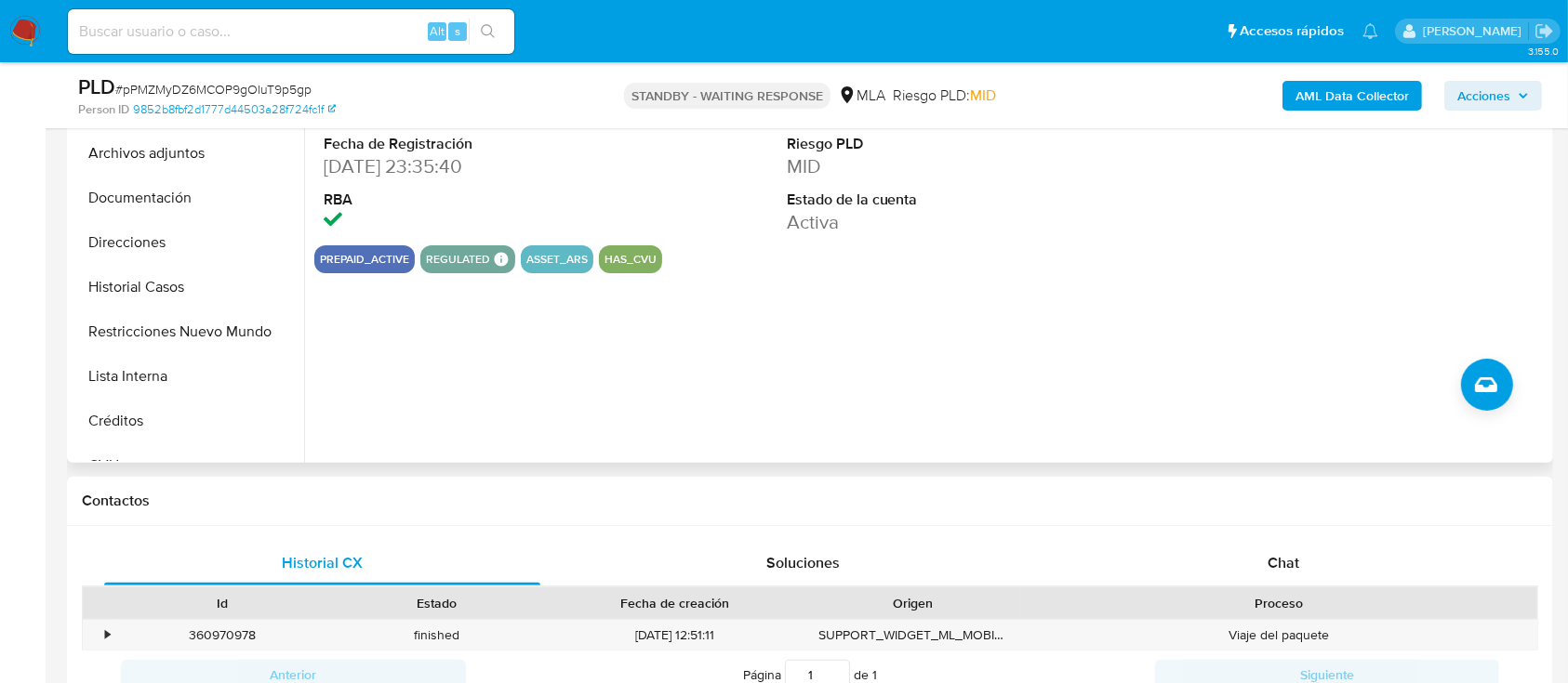
drag, startPoint x: 1310, startPoint y: 565, endPoint x: 1149, endPoint y: 417, distance: 218.7
click at [1310, 565] on div "Chat" at bounding box center [1283, 563] width 436 height 44
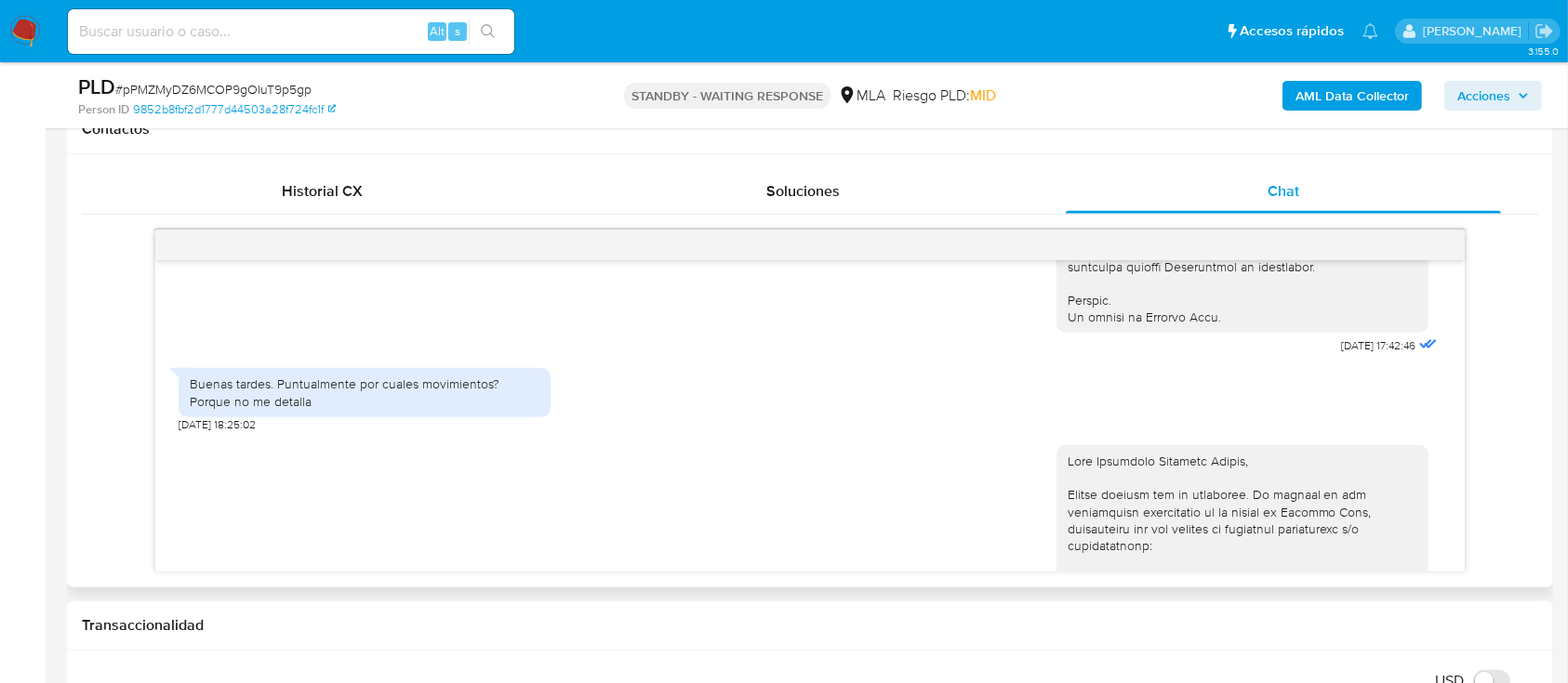
scroll to position [875, 0]
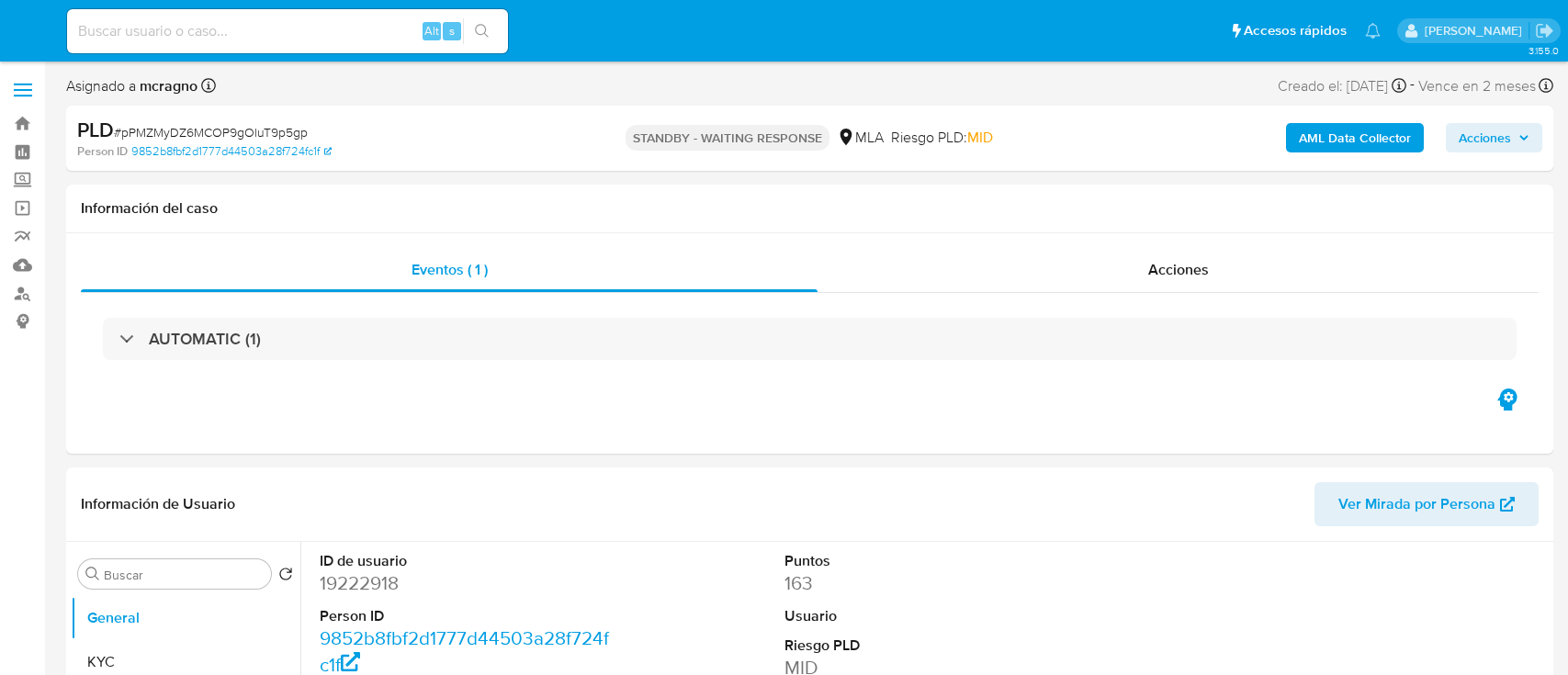
select select "10"
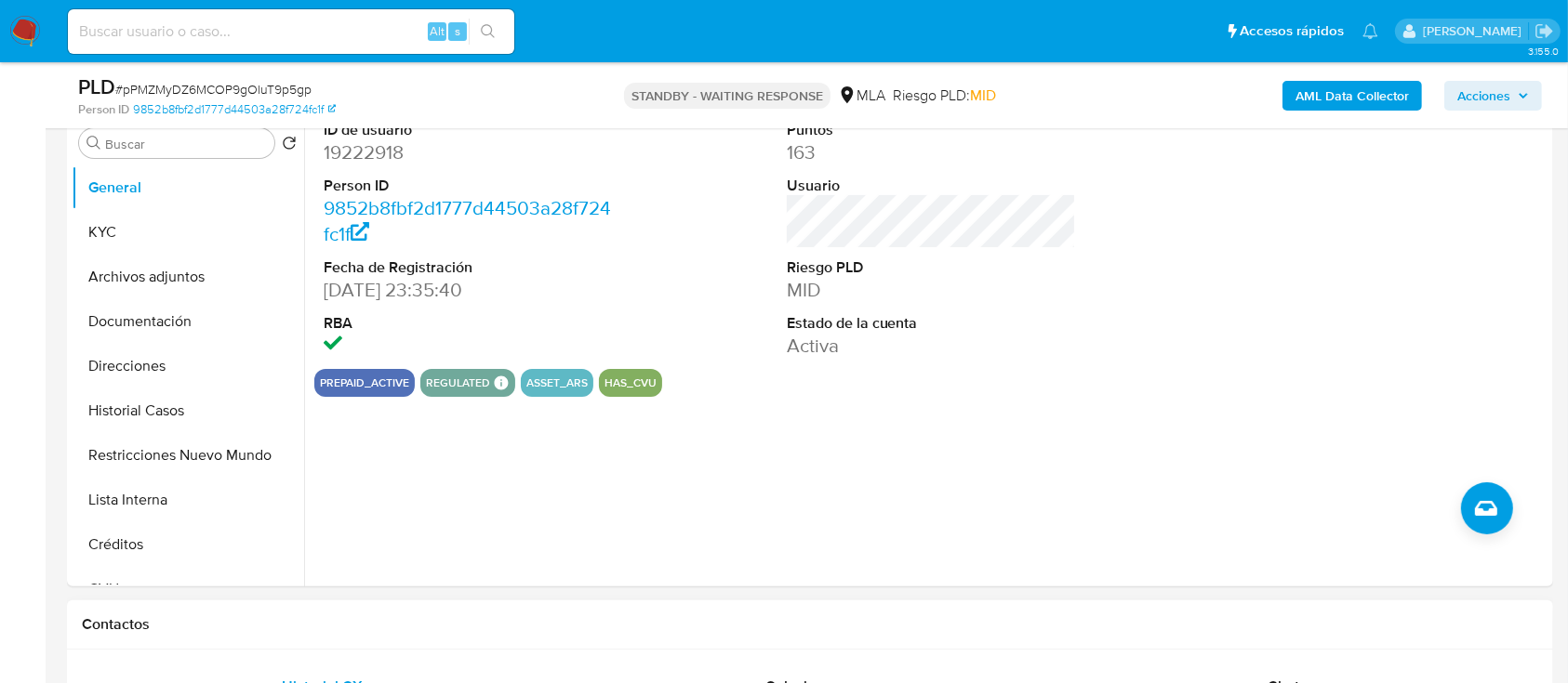
scroll to position [744, 0]
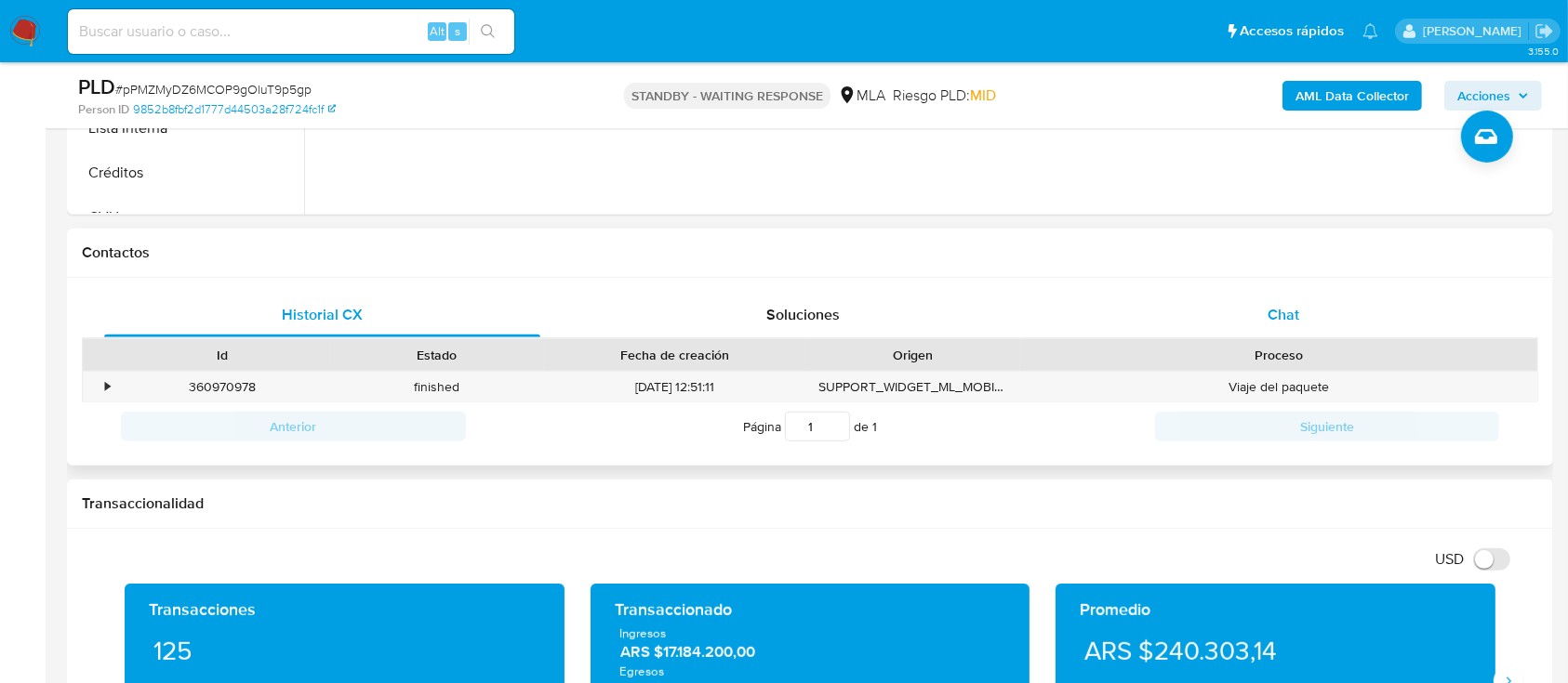
click at [1392, 302] on div "Chat" at bounding box center [1283, 314] width 436 height 44
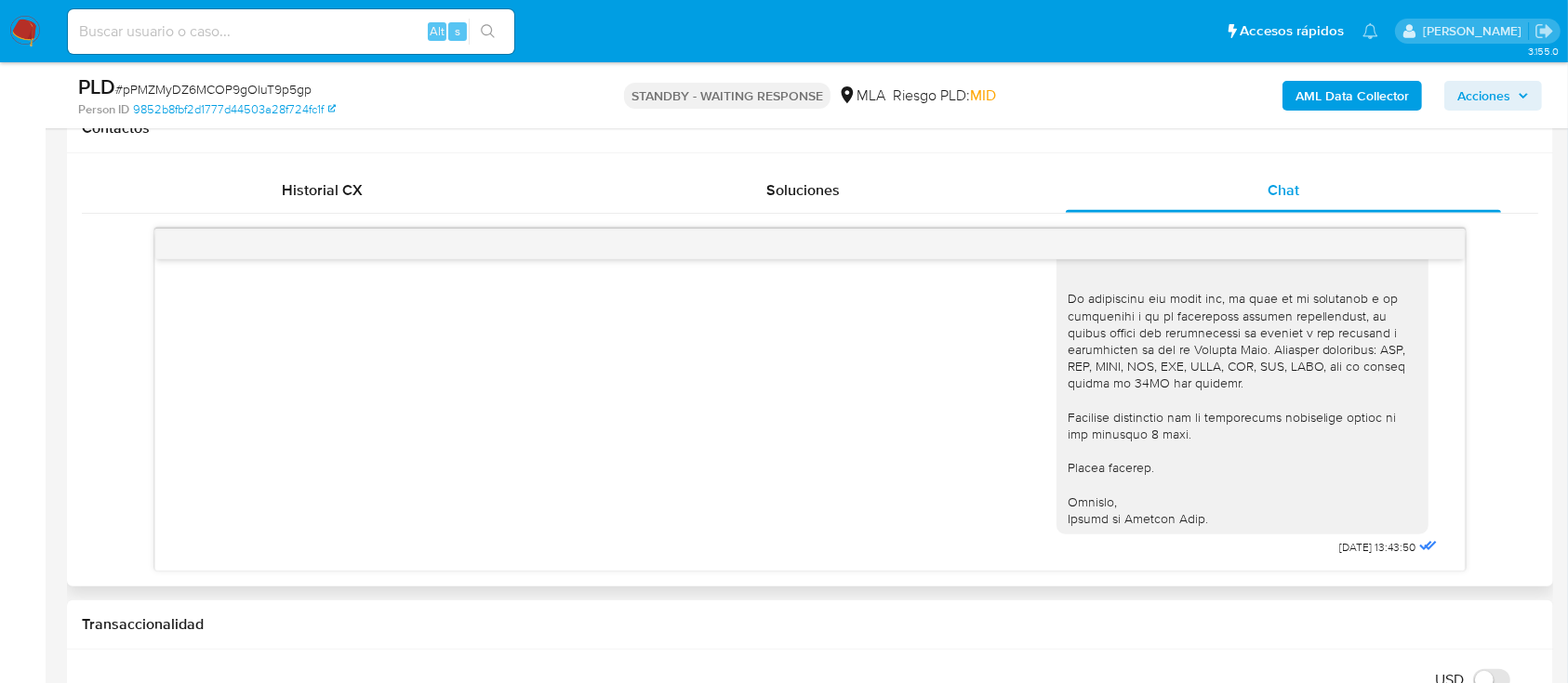
scroll to position [991, 0]
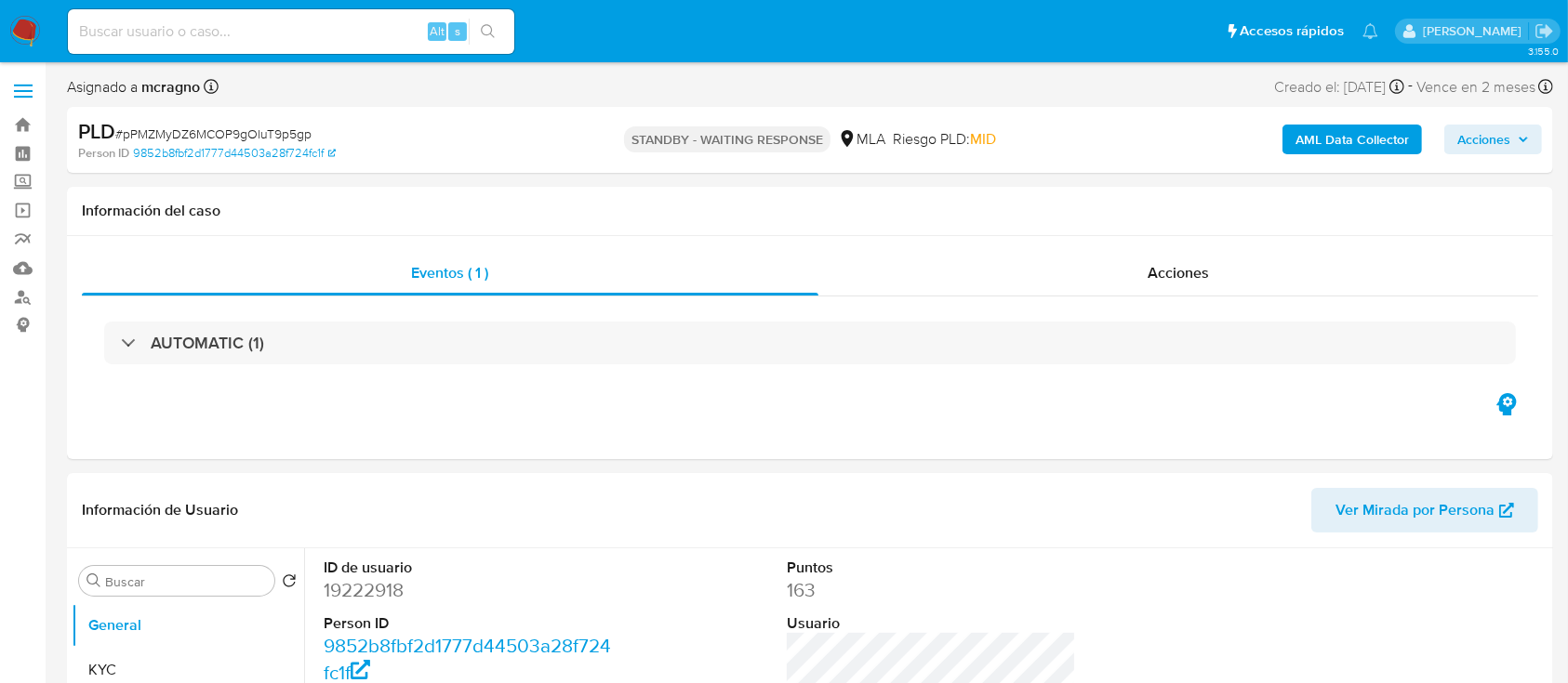
select select "10"
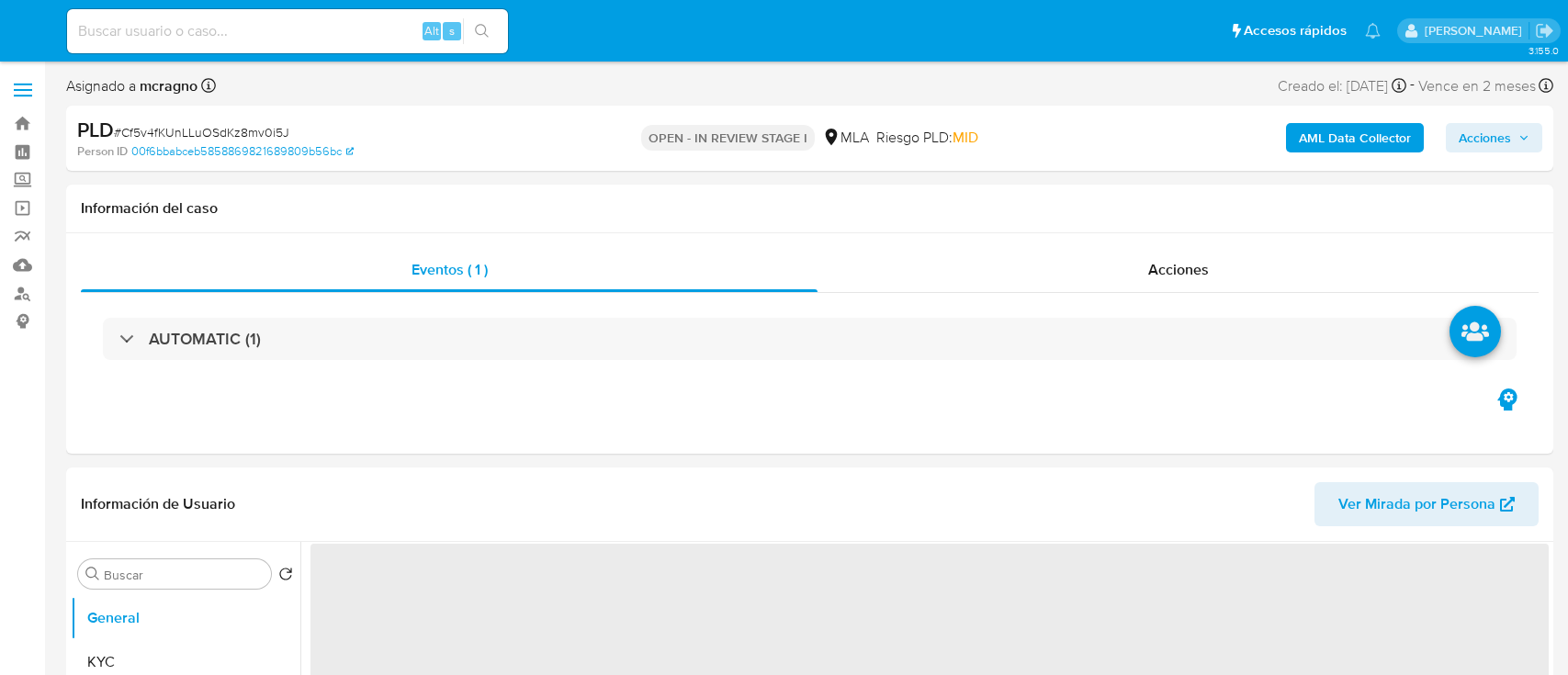
select select "10"
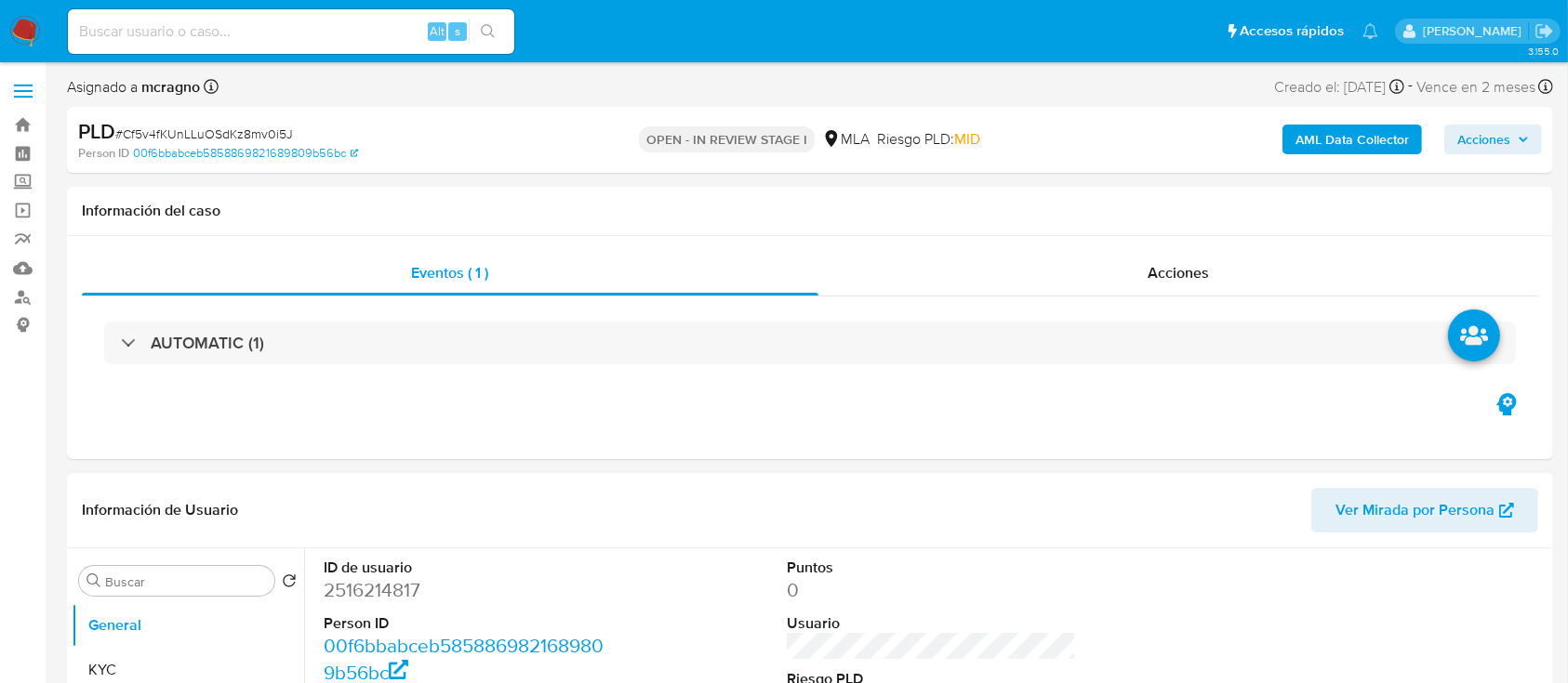
scroll to position [496, 0]
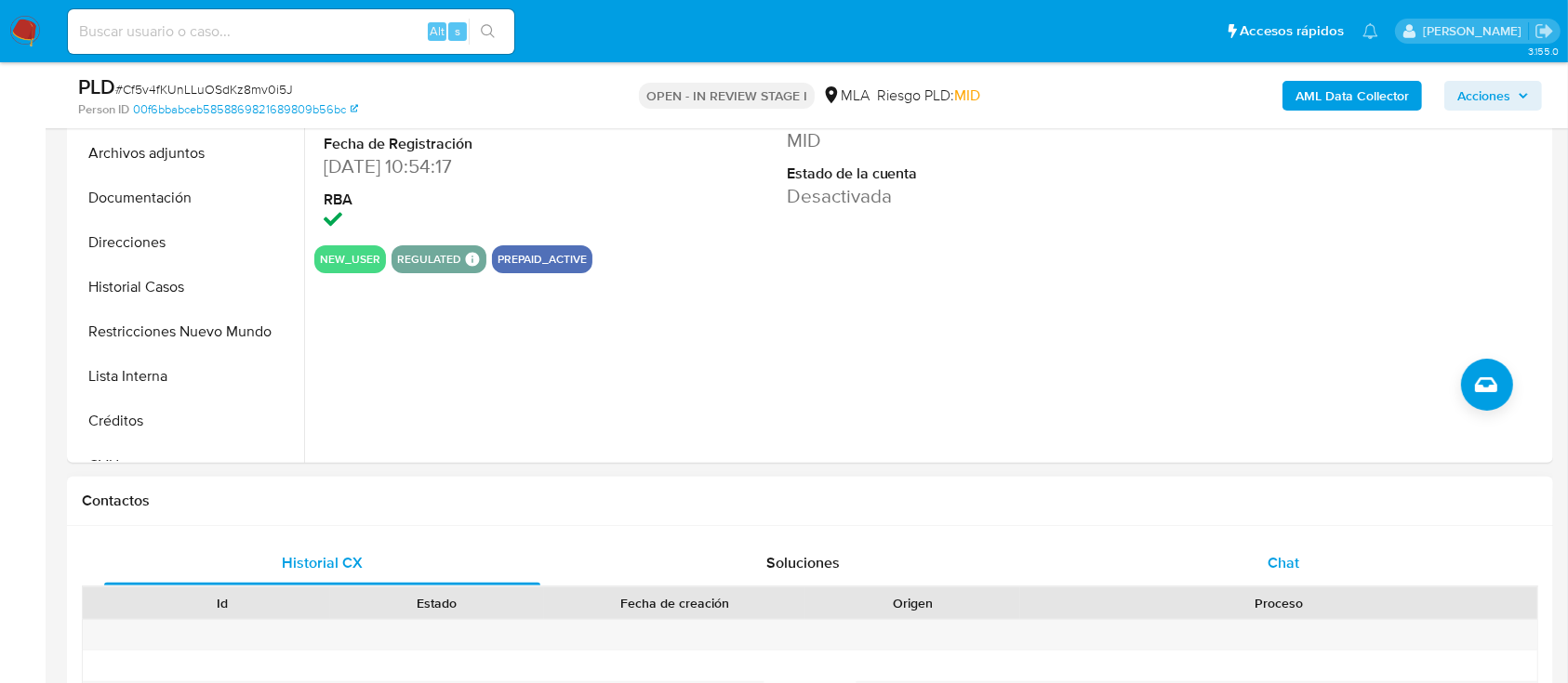
click at [1256, 556] on div "Chat" at bounding box center [1283, 563] width 436 height 44
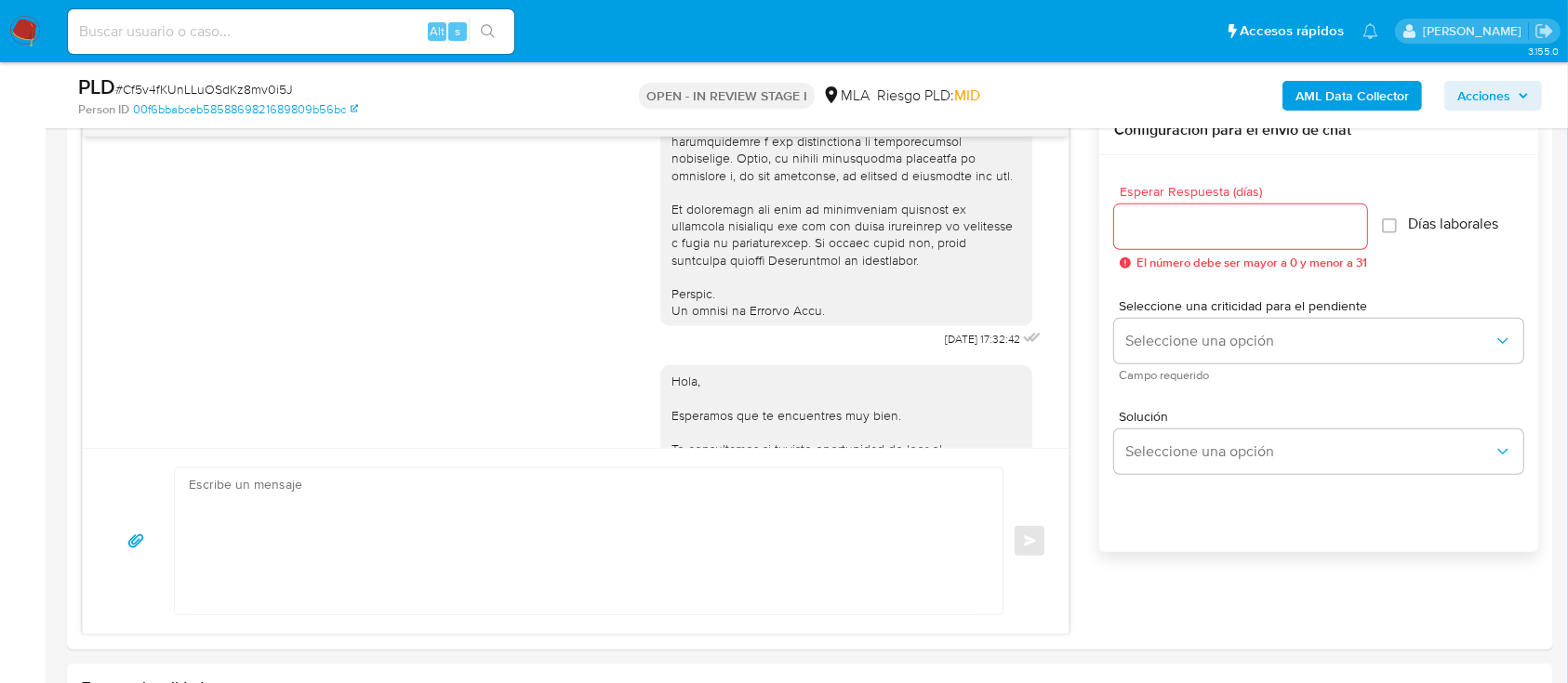
scroll to position [779, 0]
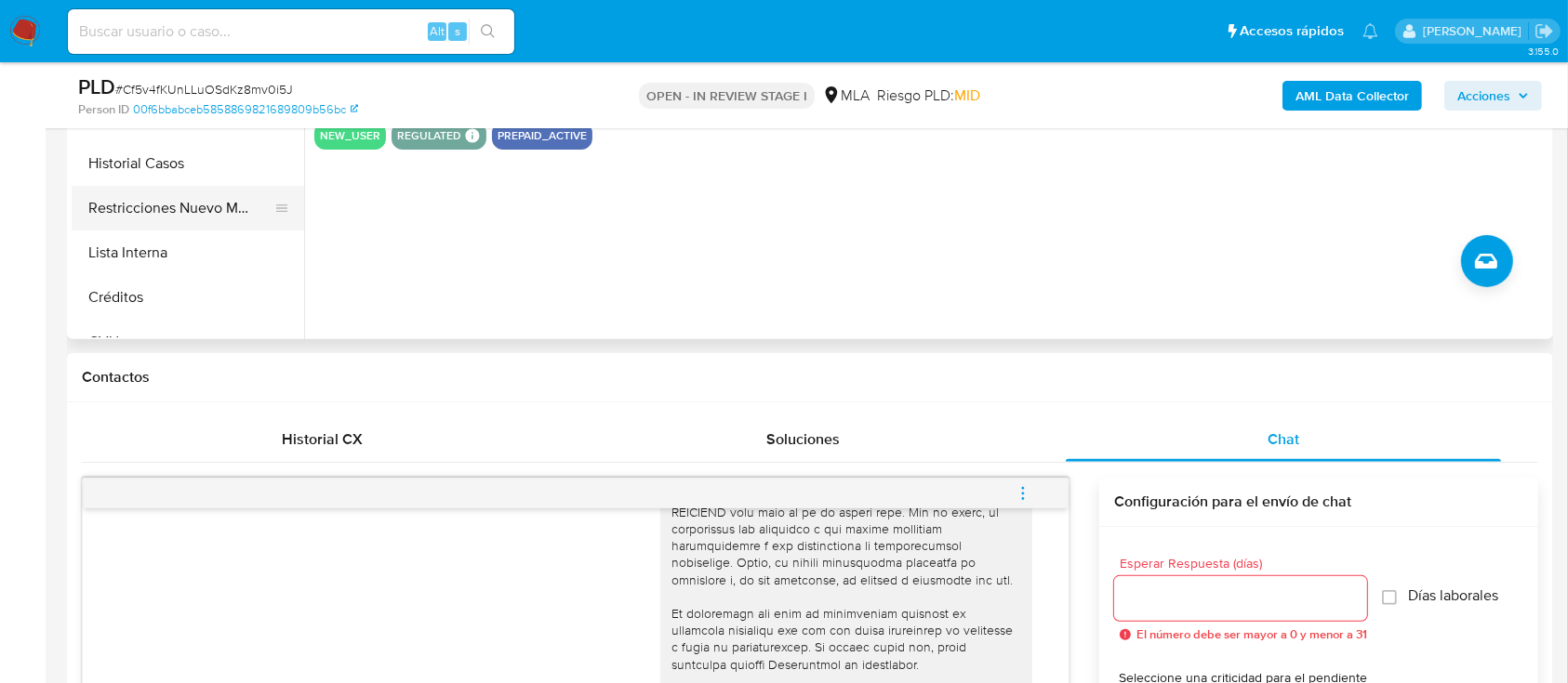
click at [206, 212] on button "Restricciones Nuevo Mundo" at bounding box center [180, 208] width 218 height 44
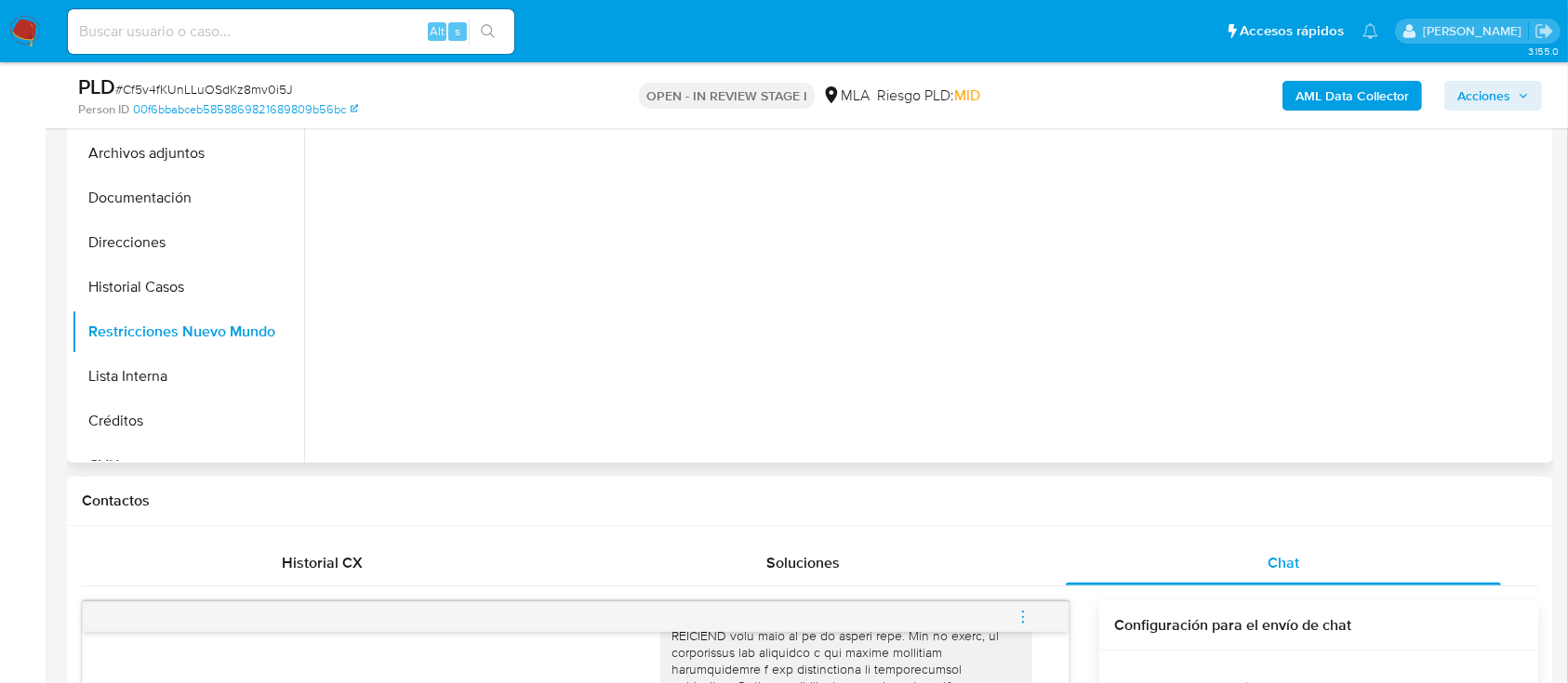
scroll to position [372, 0]
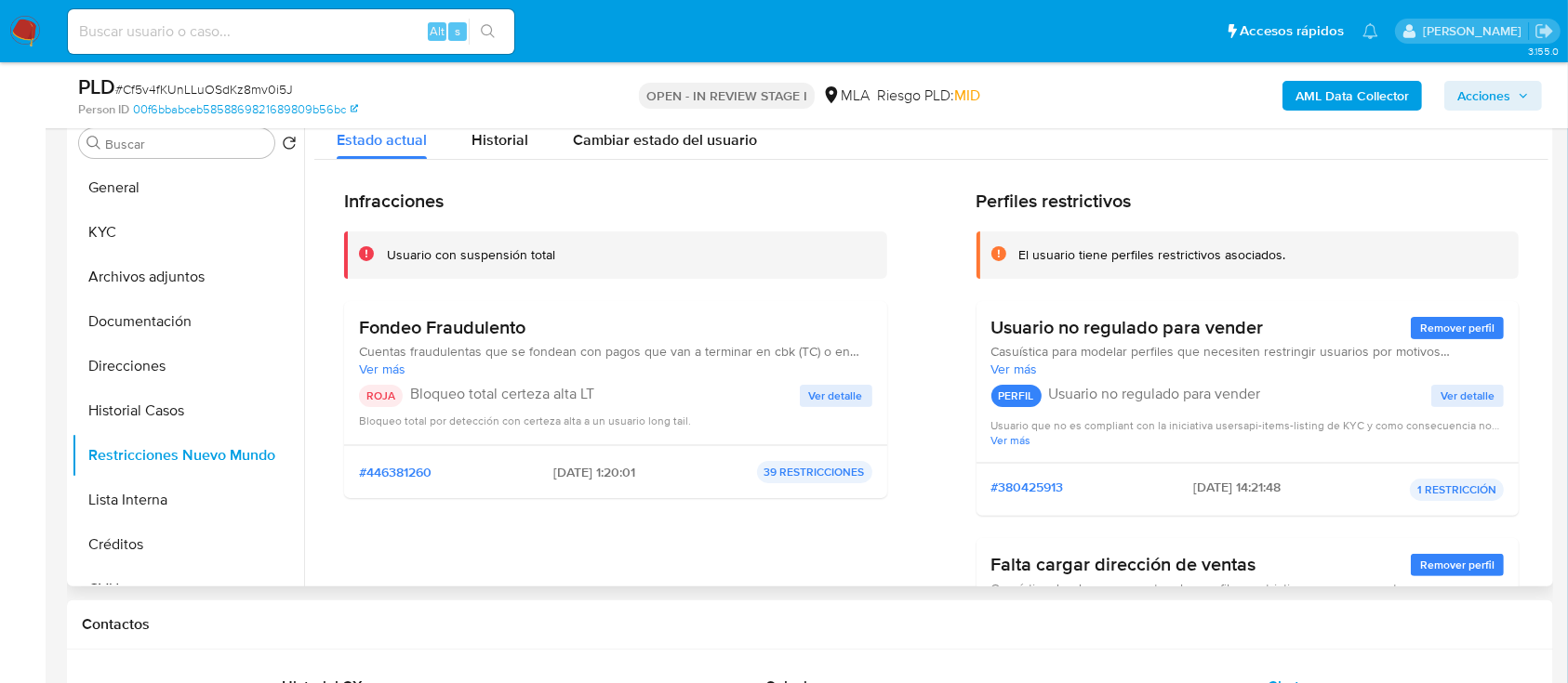
drag, startPoint x: 531, startPoint y: 474, endPoint x: 610, endPoint y: 480, distance: 79.2
click at [610, 480] on div "#446381260 [DATE] 1:20:01 39 RESTRICCIONES" at bounding box center [615, 472] width 513 height 23
drag, startPoint x: 216, startPoint y: 235, endPoint x: 239, endPoint y: 228, distance: 24.0
click at [215, 235] on button "KYC" at bounding box center [180, 232] width 218 height 44
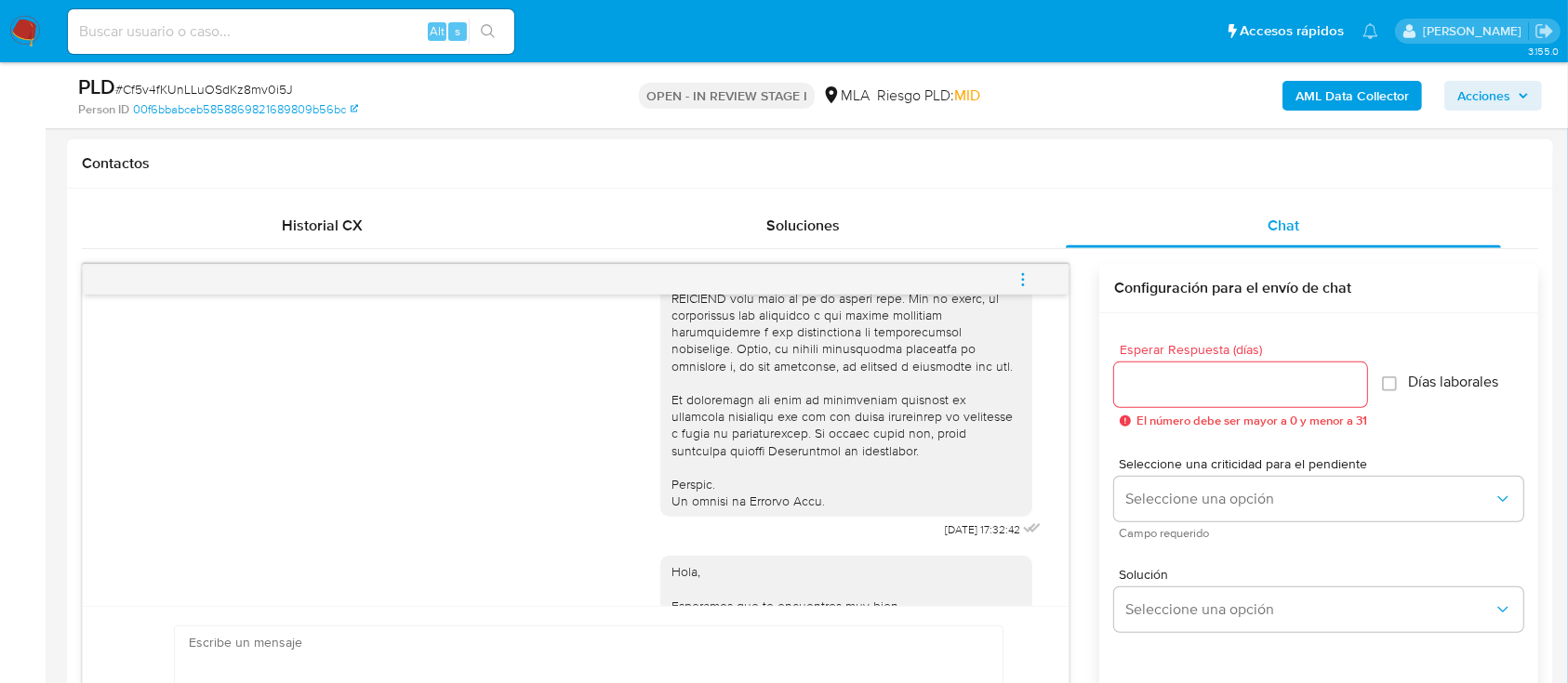
scroll to position [744, 0]
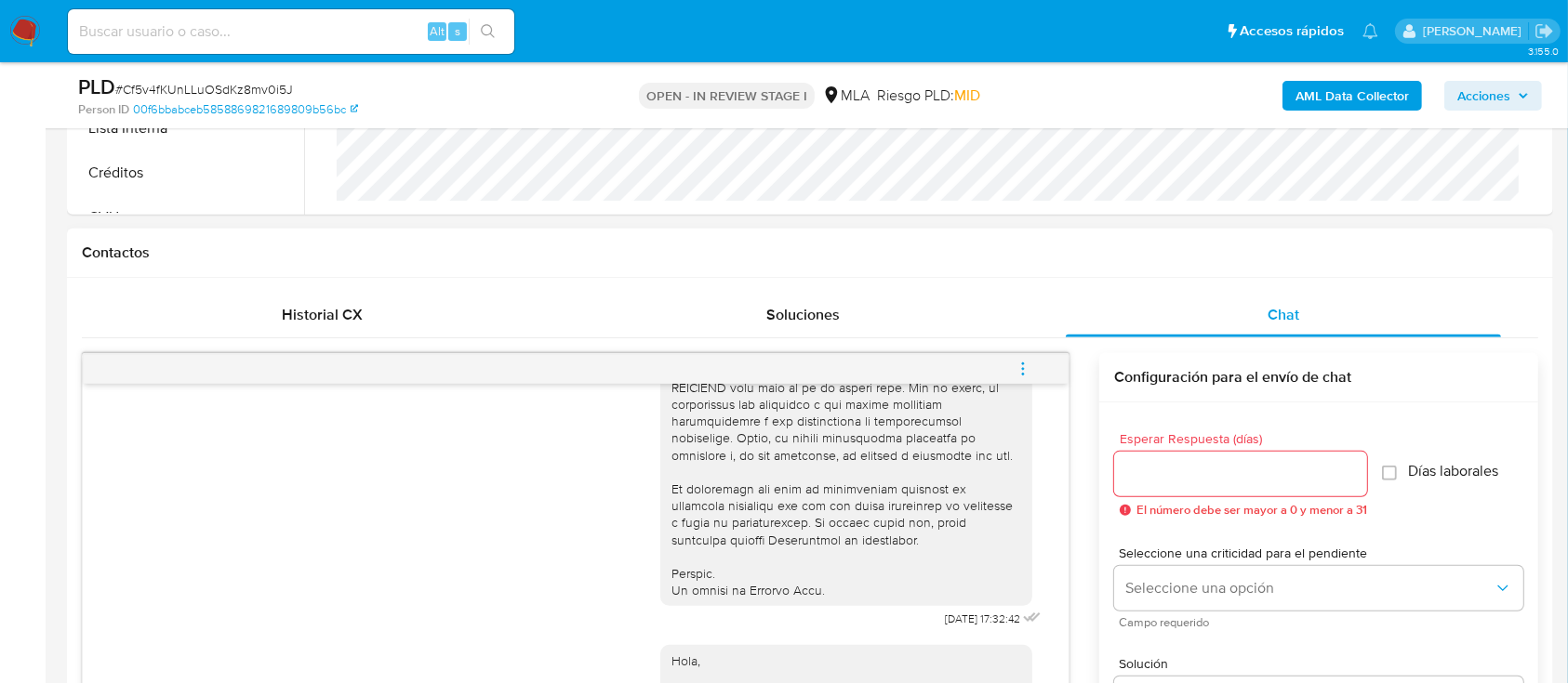
click at [1016, 372] on icon "menu-action" at bounding box center [1022, 369] width 17 height 17
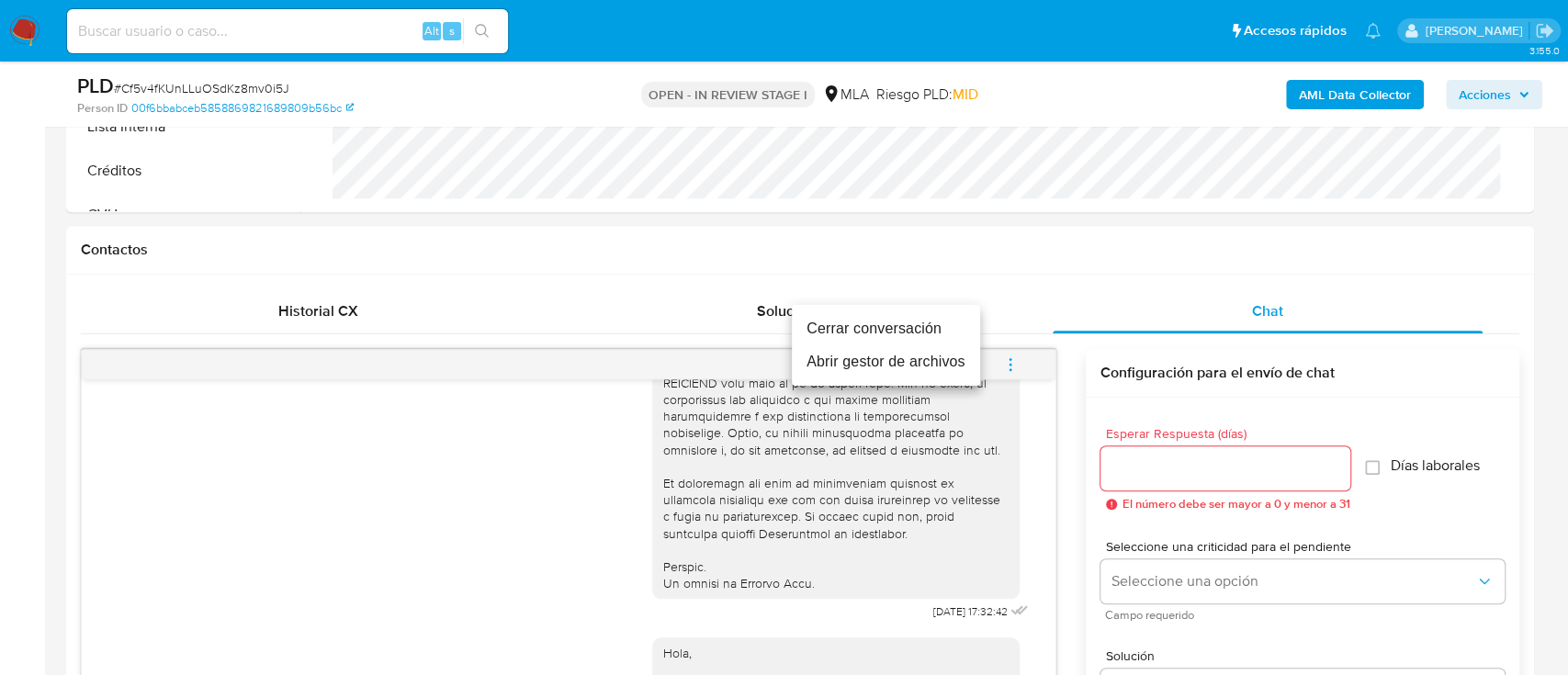
drag, startPoint x: 853, startPoint y: 327, endPoint x: 1567, endPoint y: 254, distance: 717.7
click at [873, 336] on li "Cerrar conversación" at bounding box center [885, 329] width 188 height 33
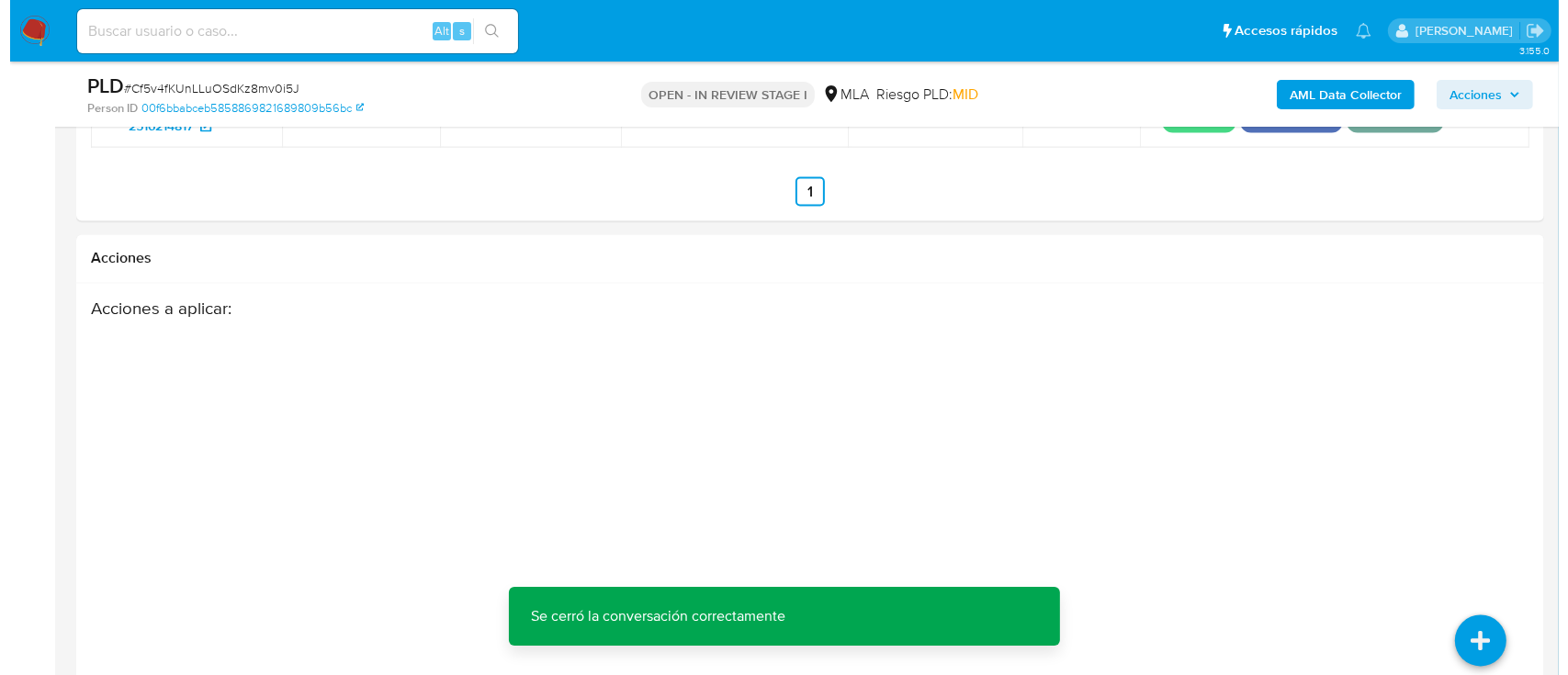
scroll to position [3292, 0]
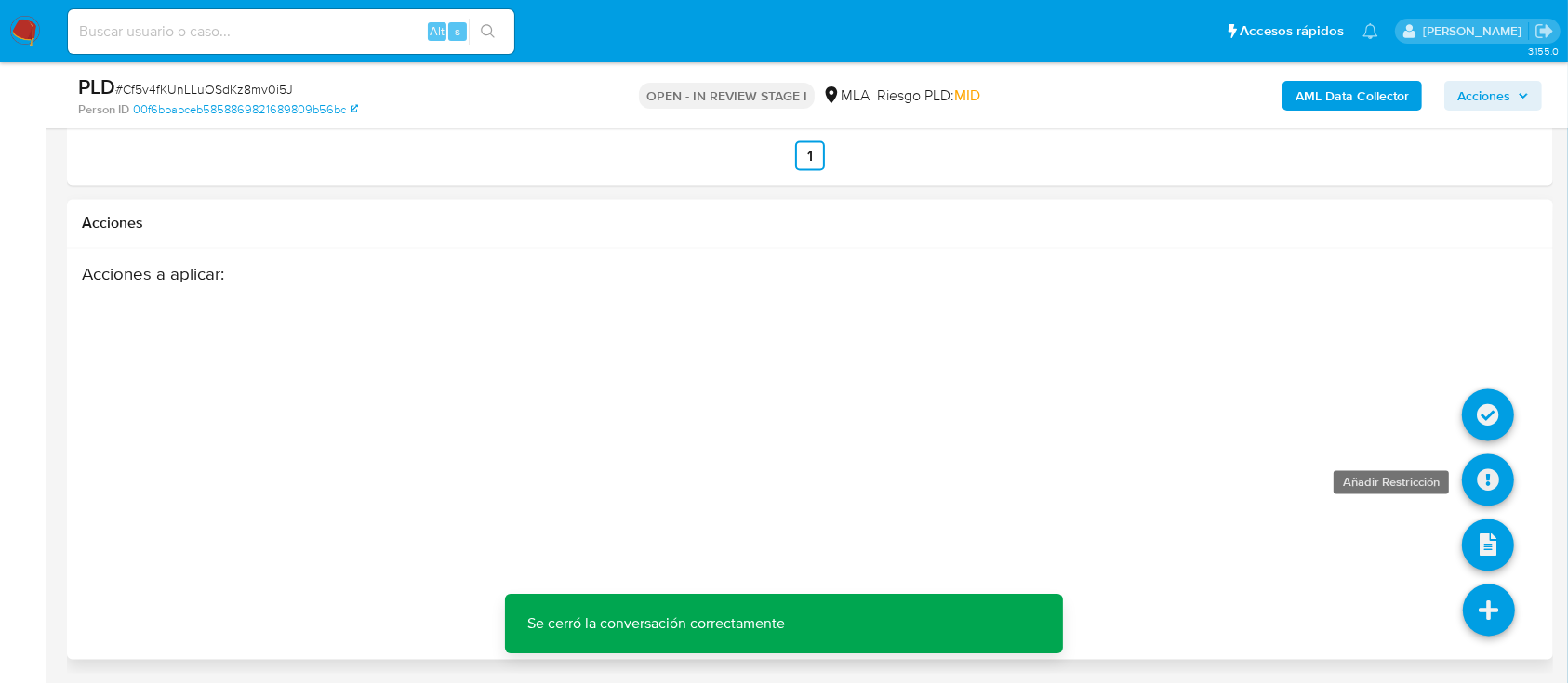
click at [1504, 480] on icon at bounding box center [1487, 480] width 52 height 52
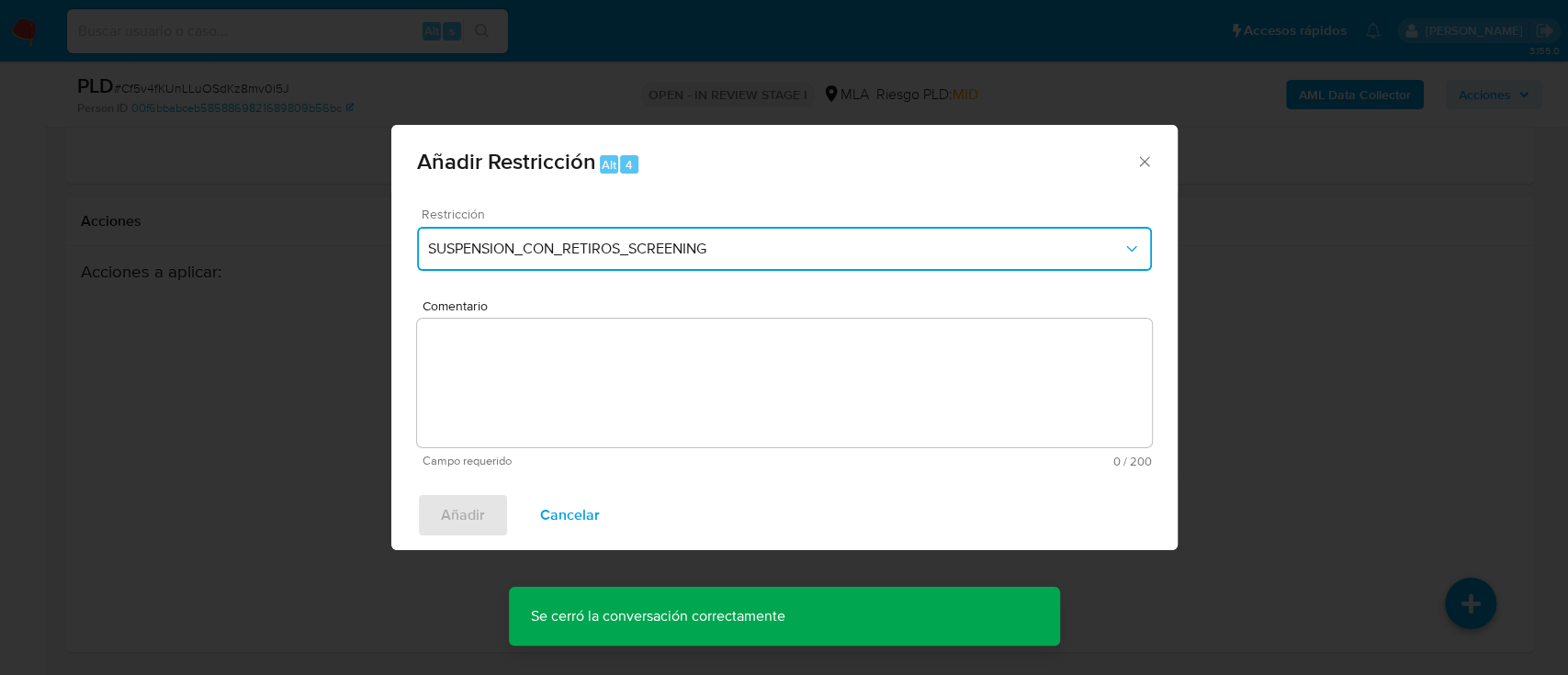
click at [586, 244] on span "SUSPENSION_CON_RETIROS_SCREENING" at bounding box center [775, 248] width 694 height 19
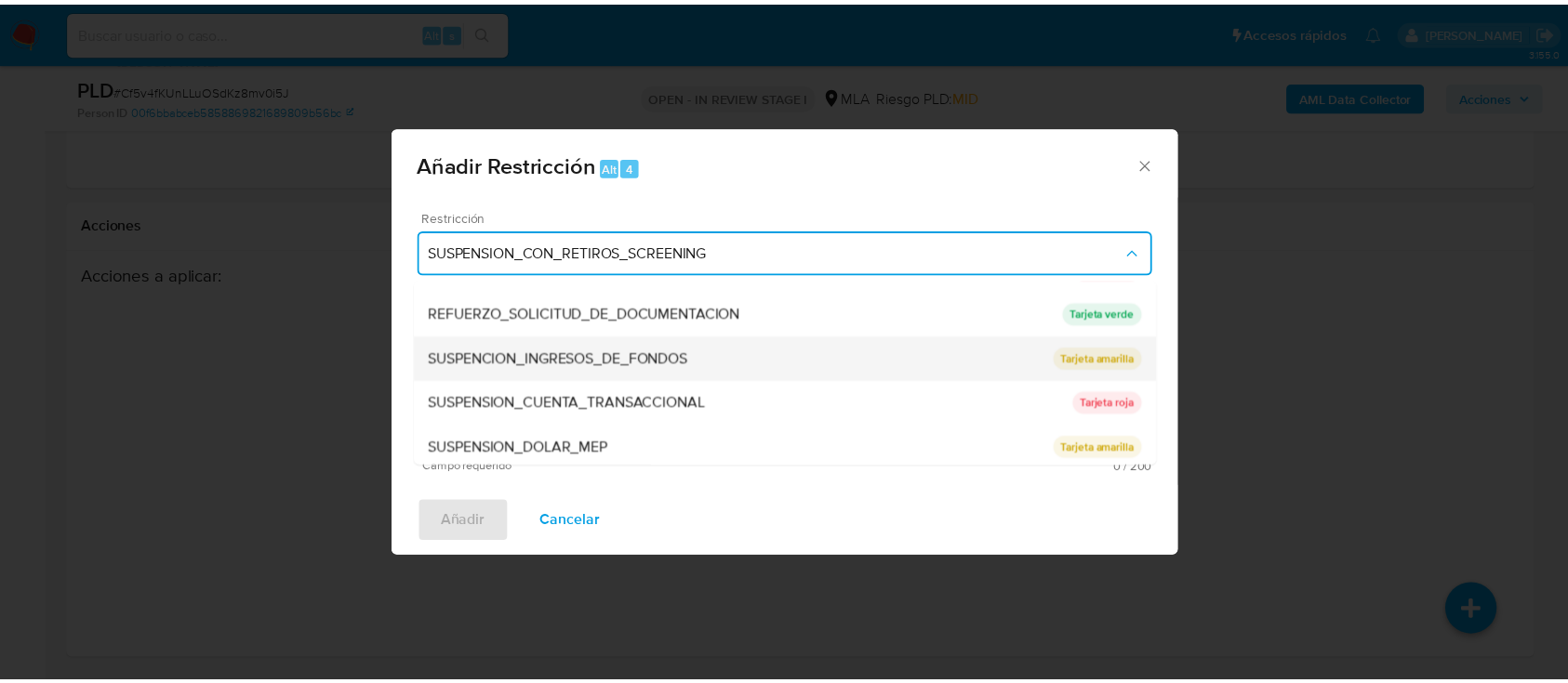
scroll to position [394, 0]
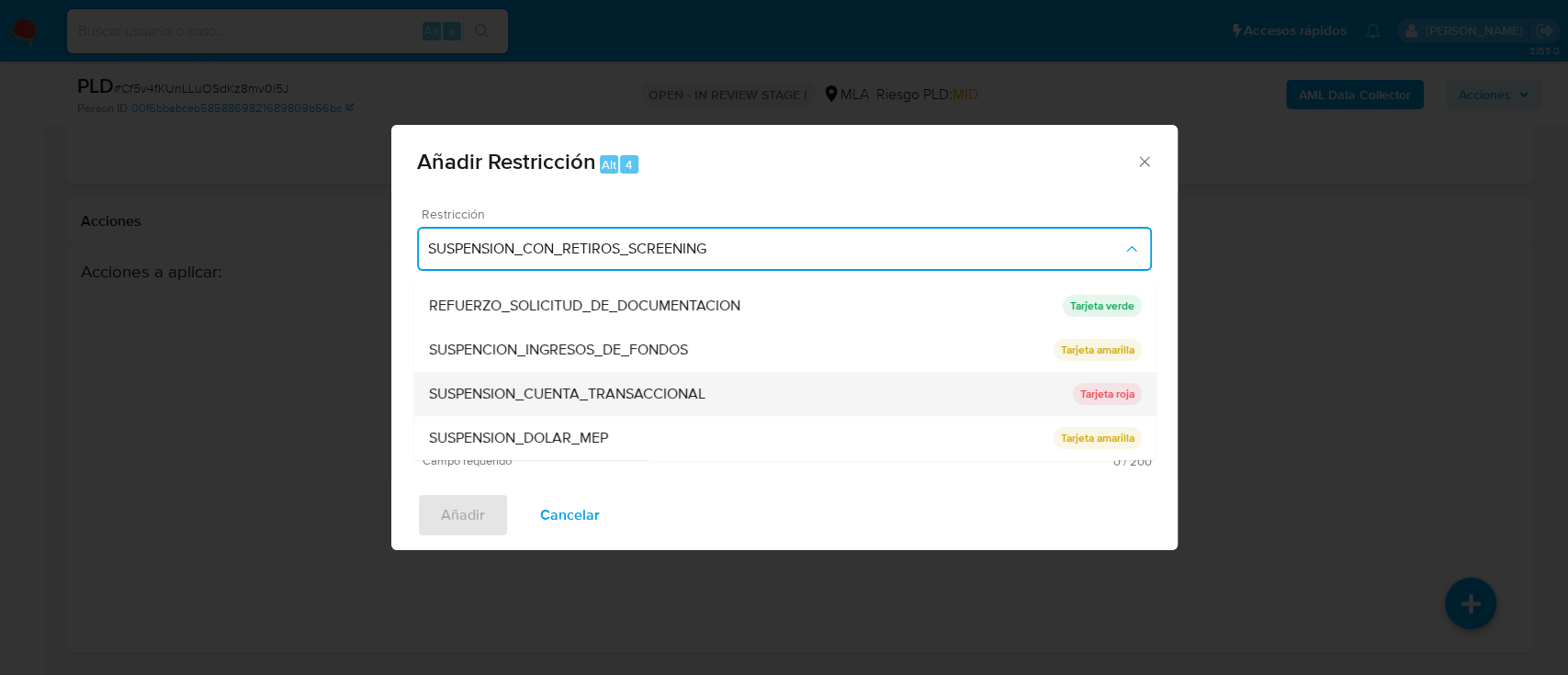
click at [714, 394] on div "SUSPENSION_CUENTA_TRANSACCIONAL" at bounding box center [750, 394] width 644 height 44
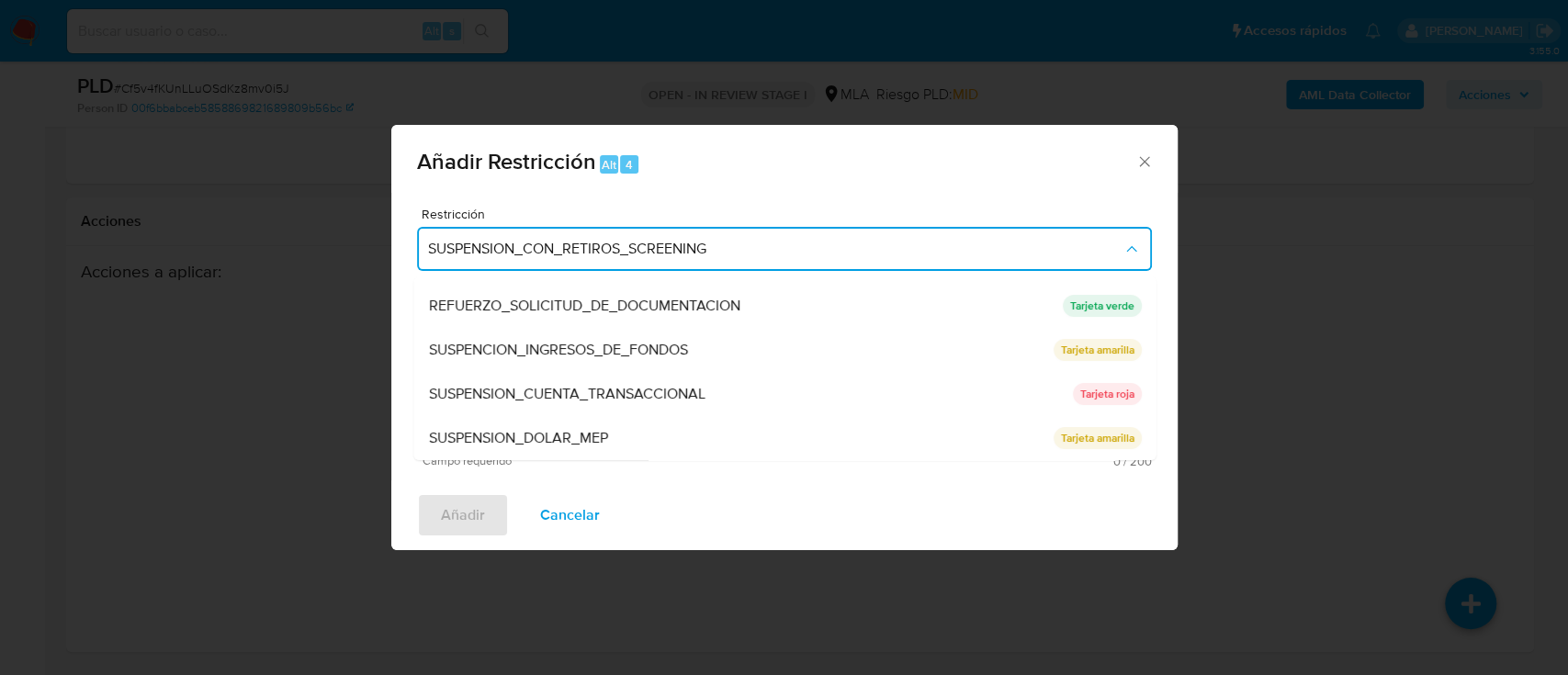
click at [713, 394] on textarea "Comentario" at bounding box center [784, 383] width 735 height 129
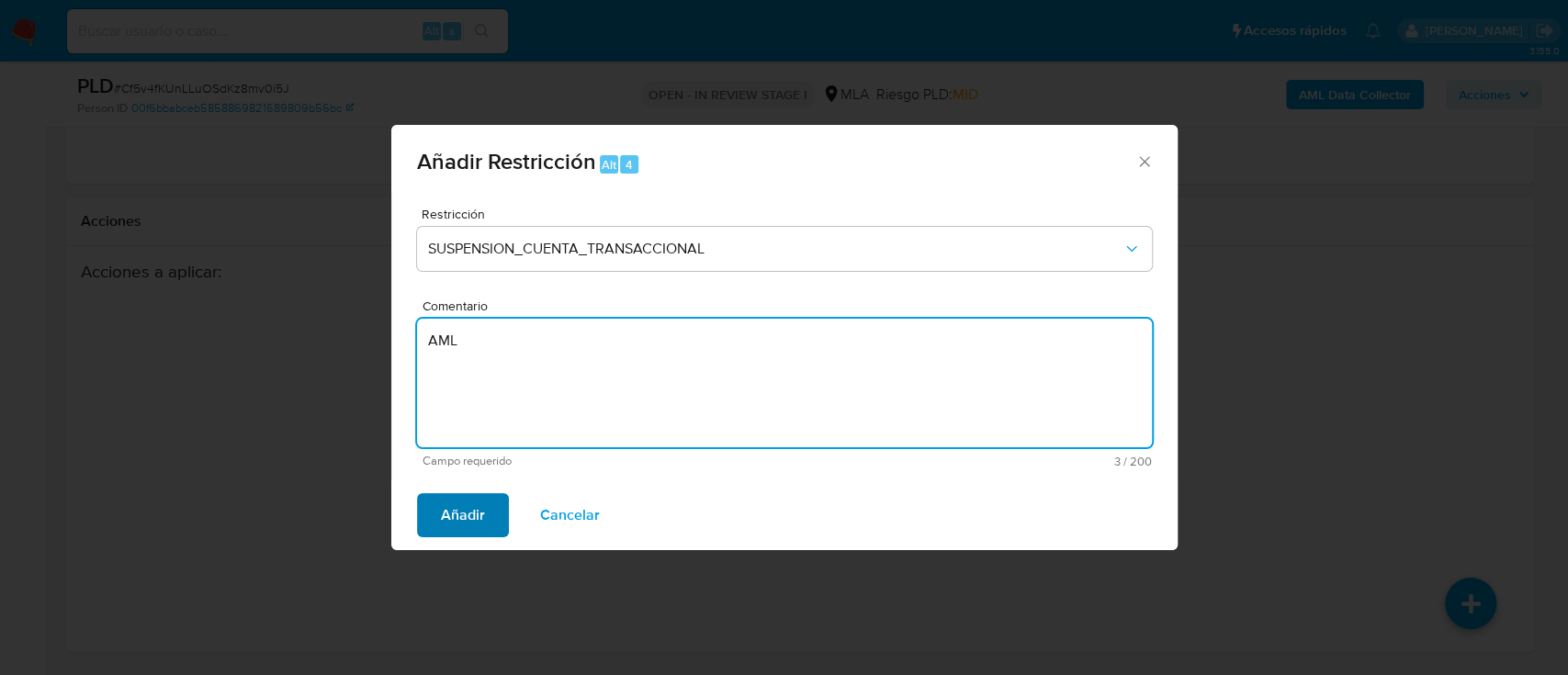
type textarea "AML"
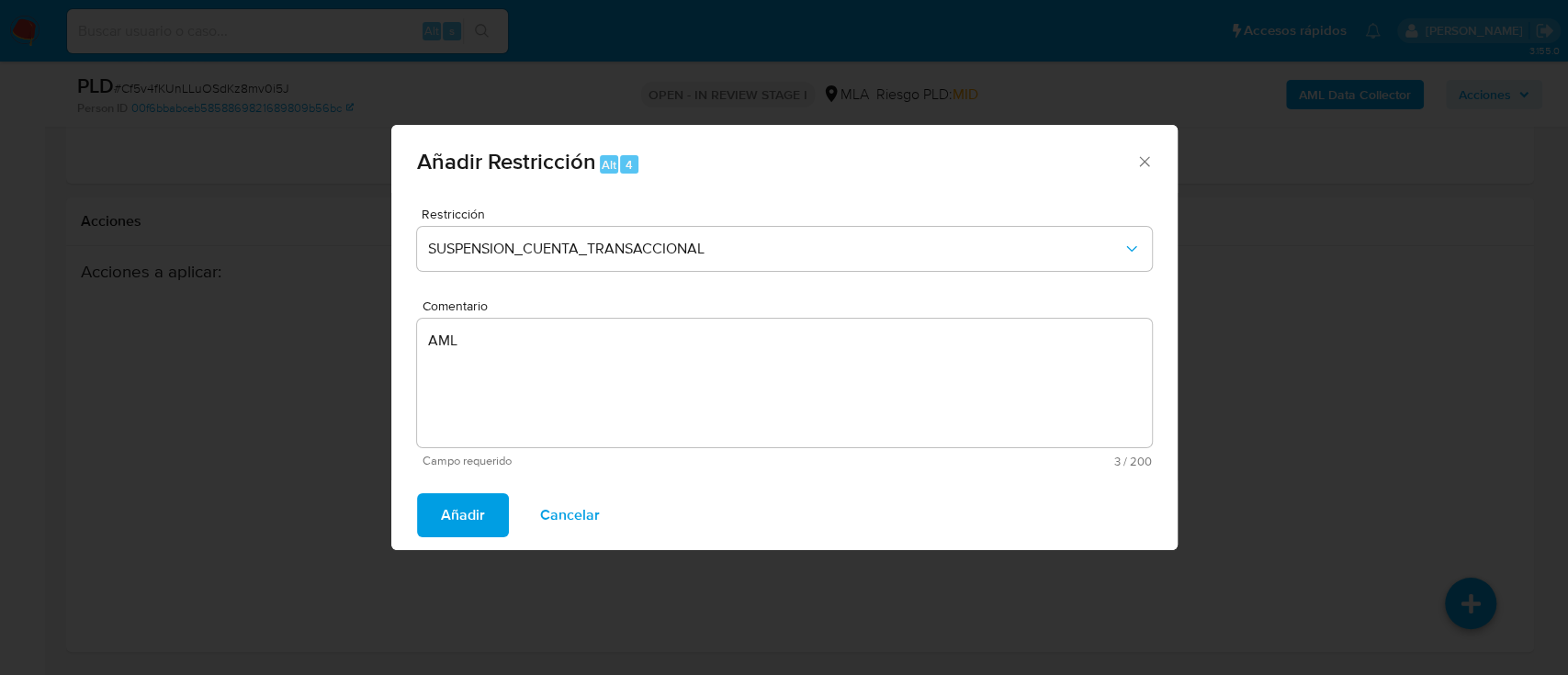
click at [445, 516] on span "Añadir" at bounding box center [463, 516] width 44 height 41
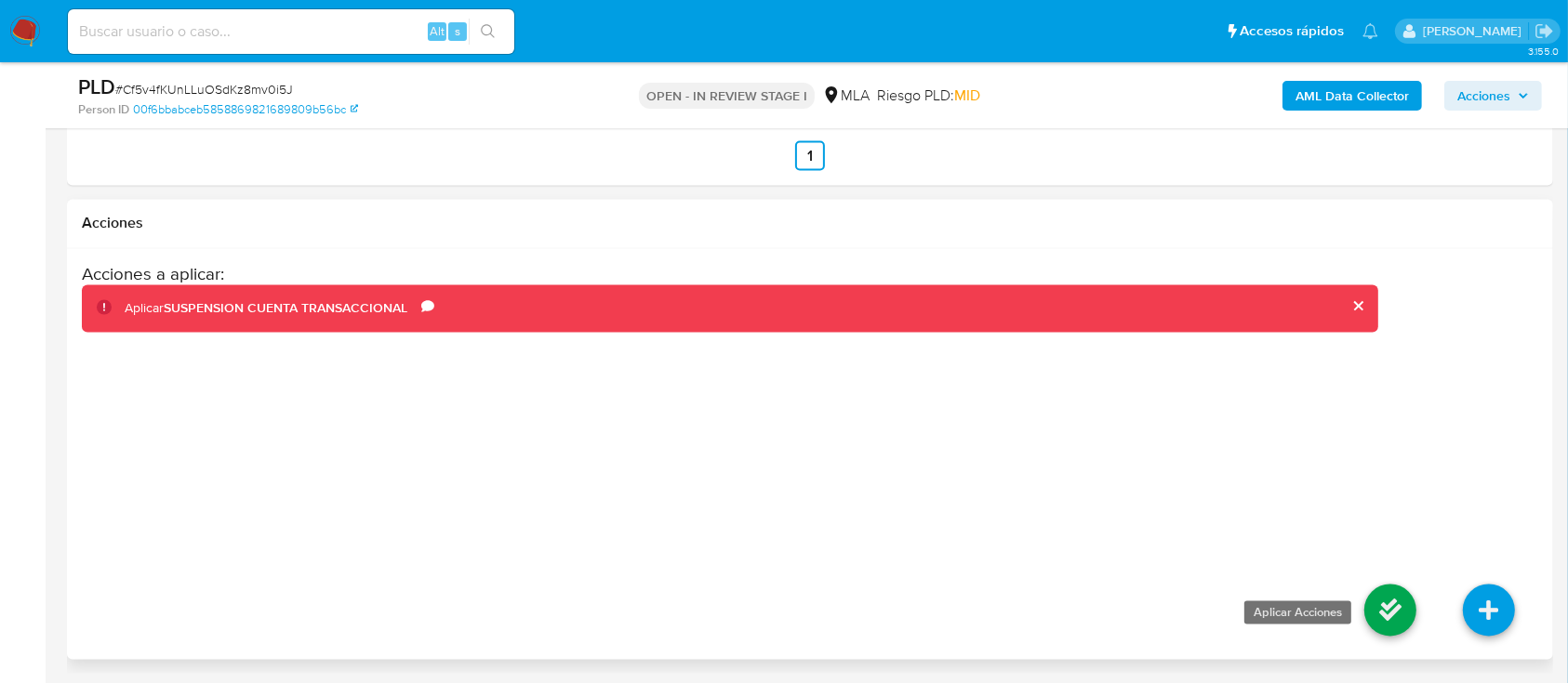
click at [1399, 595] on icon at bounding box center [1390, 610] width 52 height 52
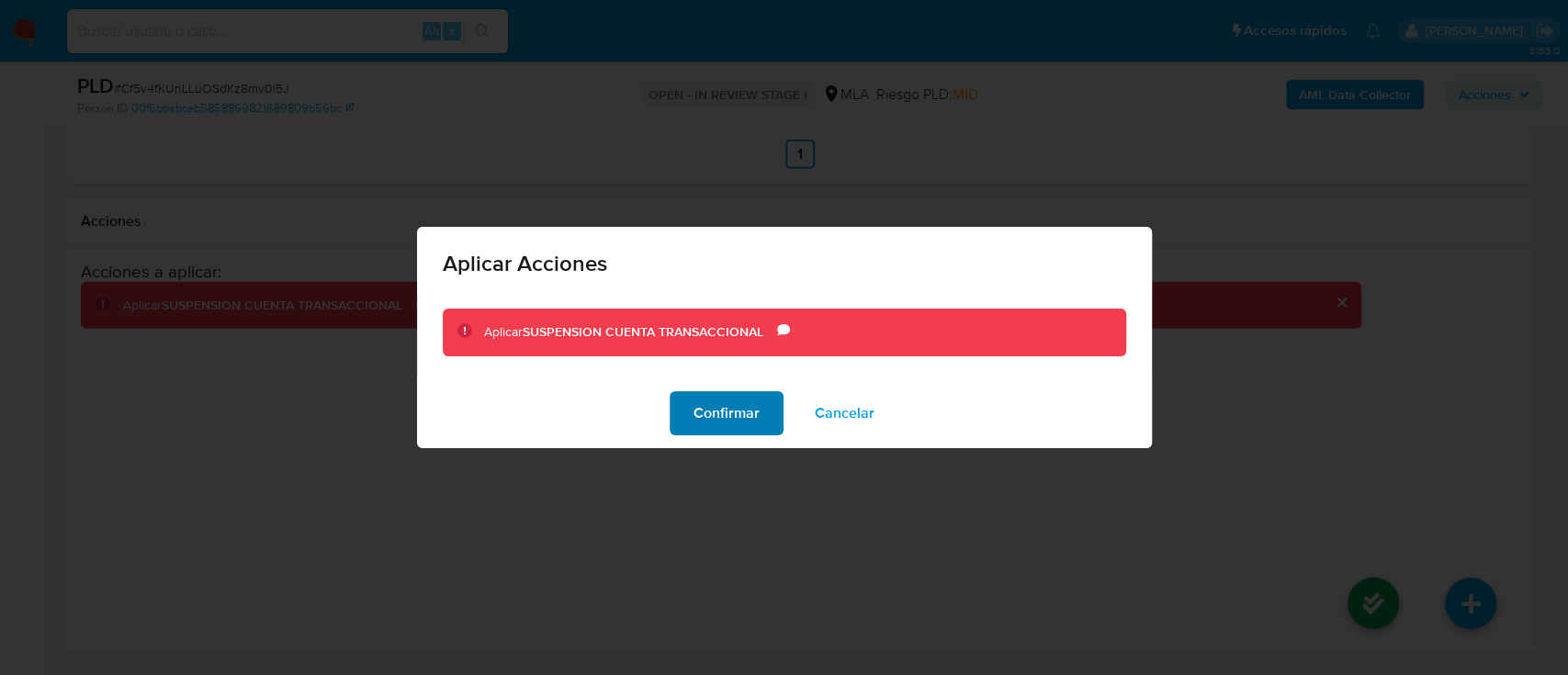
click at [734, 414] on span "Confirmar" at bounding box center [727, 414] width 66 height 41
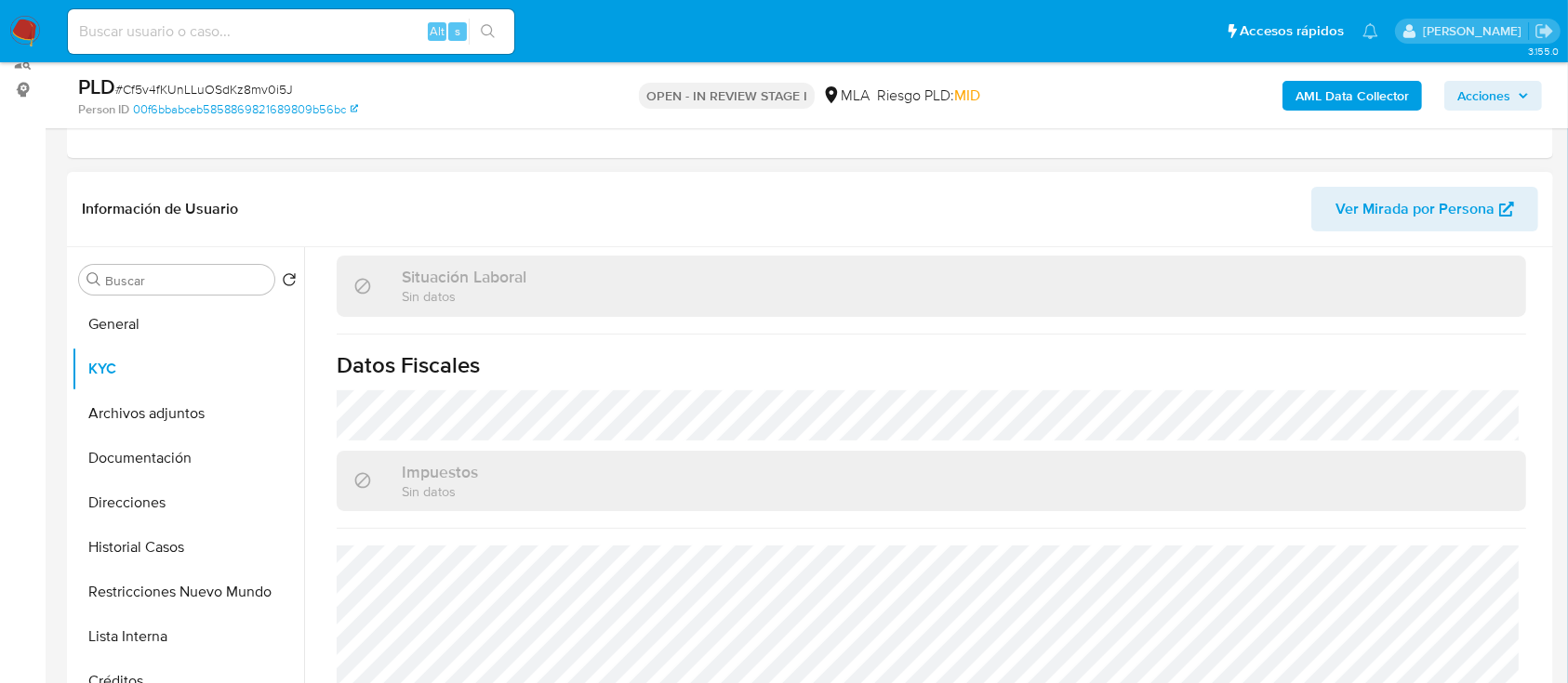
scroll to position [372, 0]
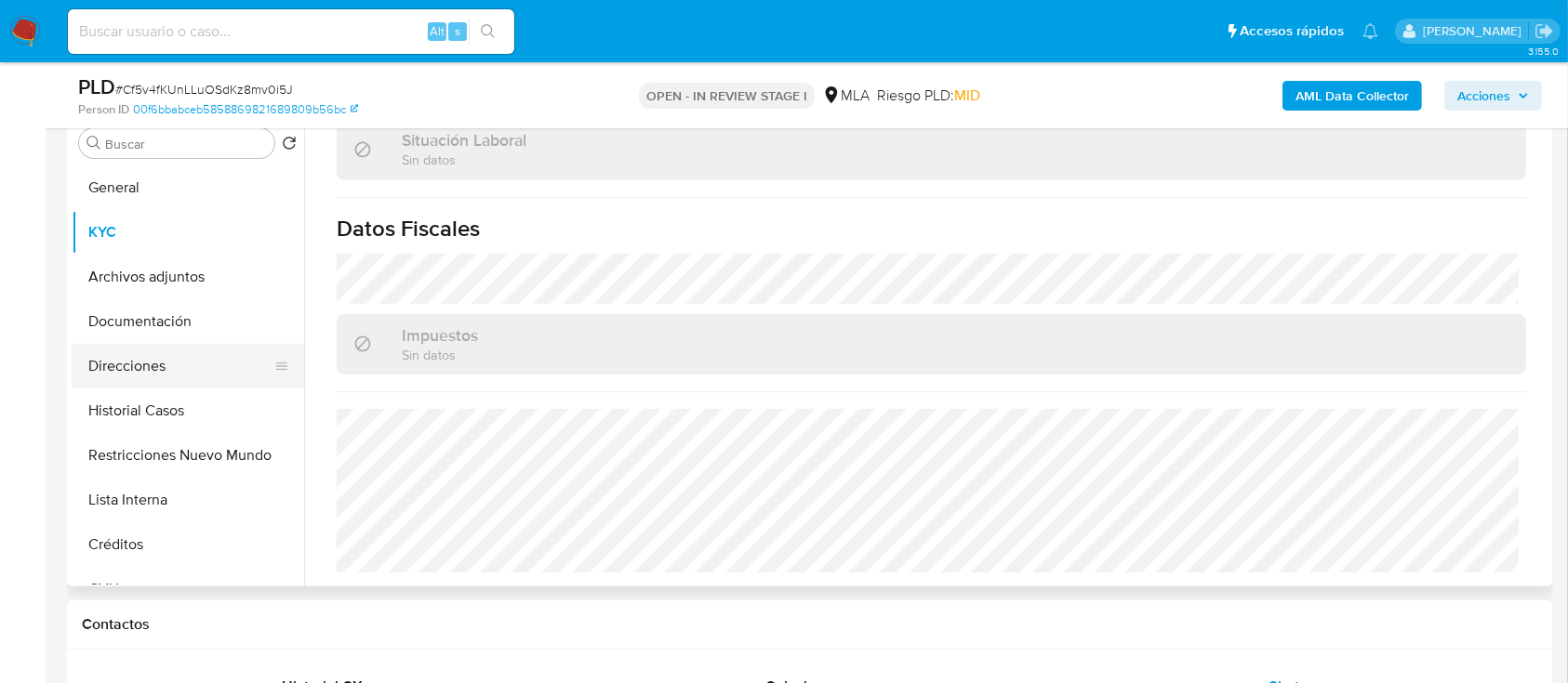
drag, startPoint x: 147, startPoint y: 376, endPoint x: 419, endPoint y: 402, distance: 273.2
click at [149, 376] on button "Direcciones" at bounding box center [188, 366] width 233 height 44
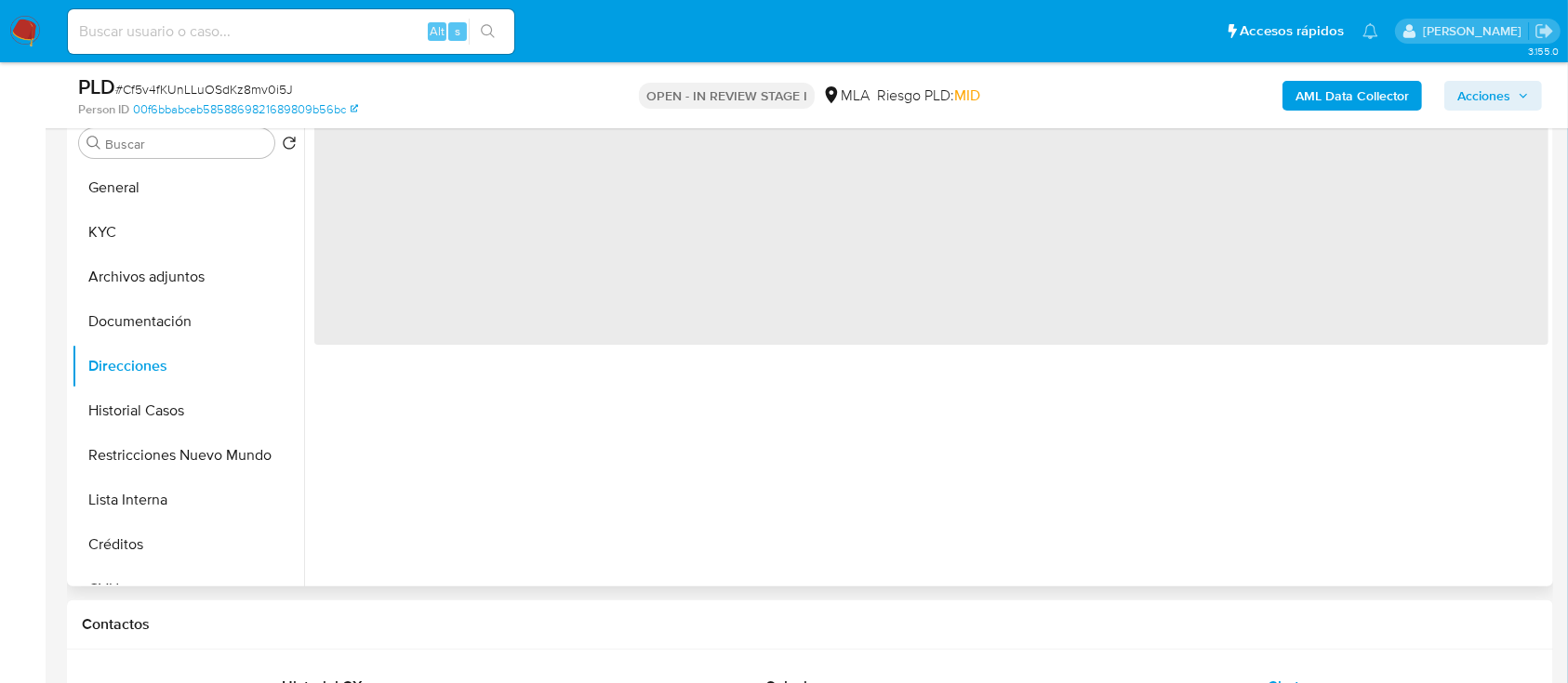
scroll to position [0, 0]
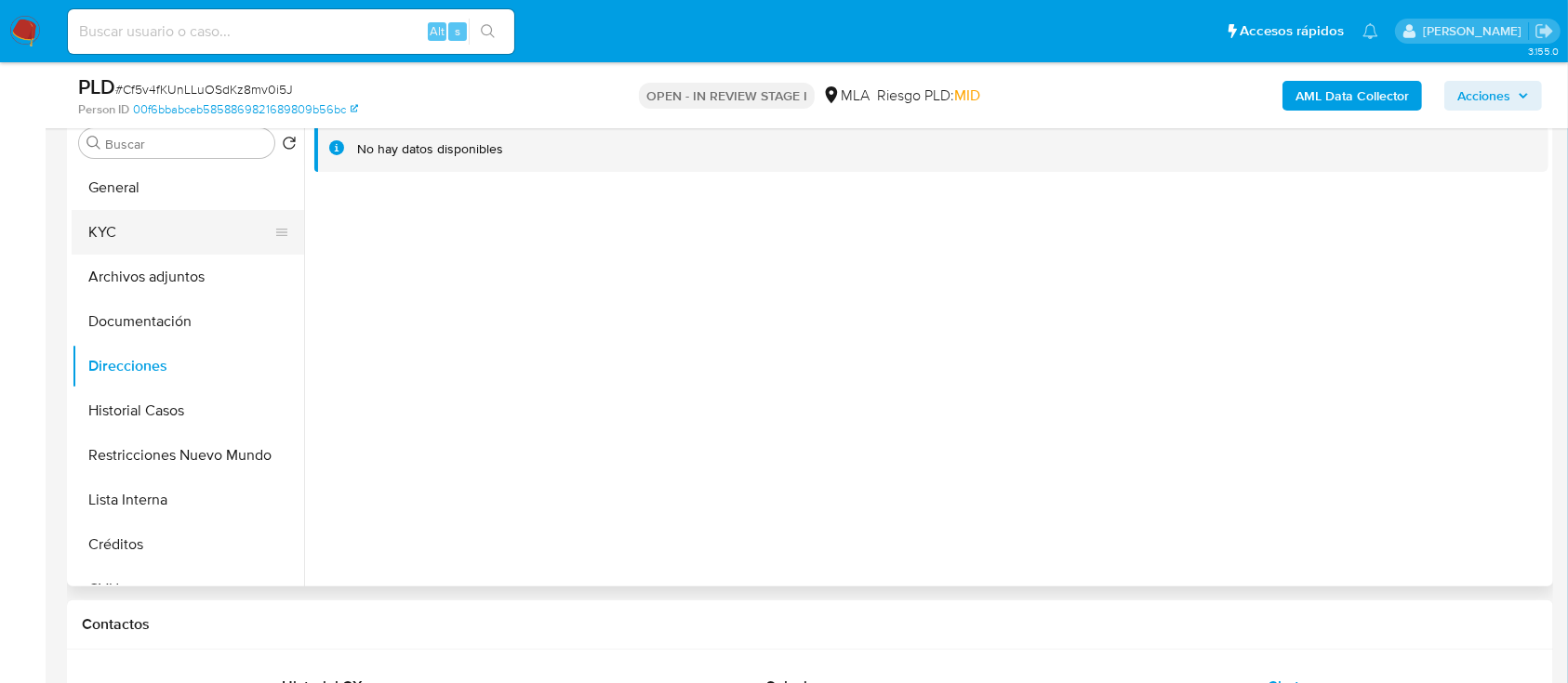
click at [170, 234] on button "KYC" at bounding box center [180, 232] width 218 height 44
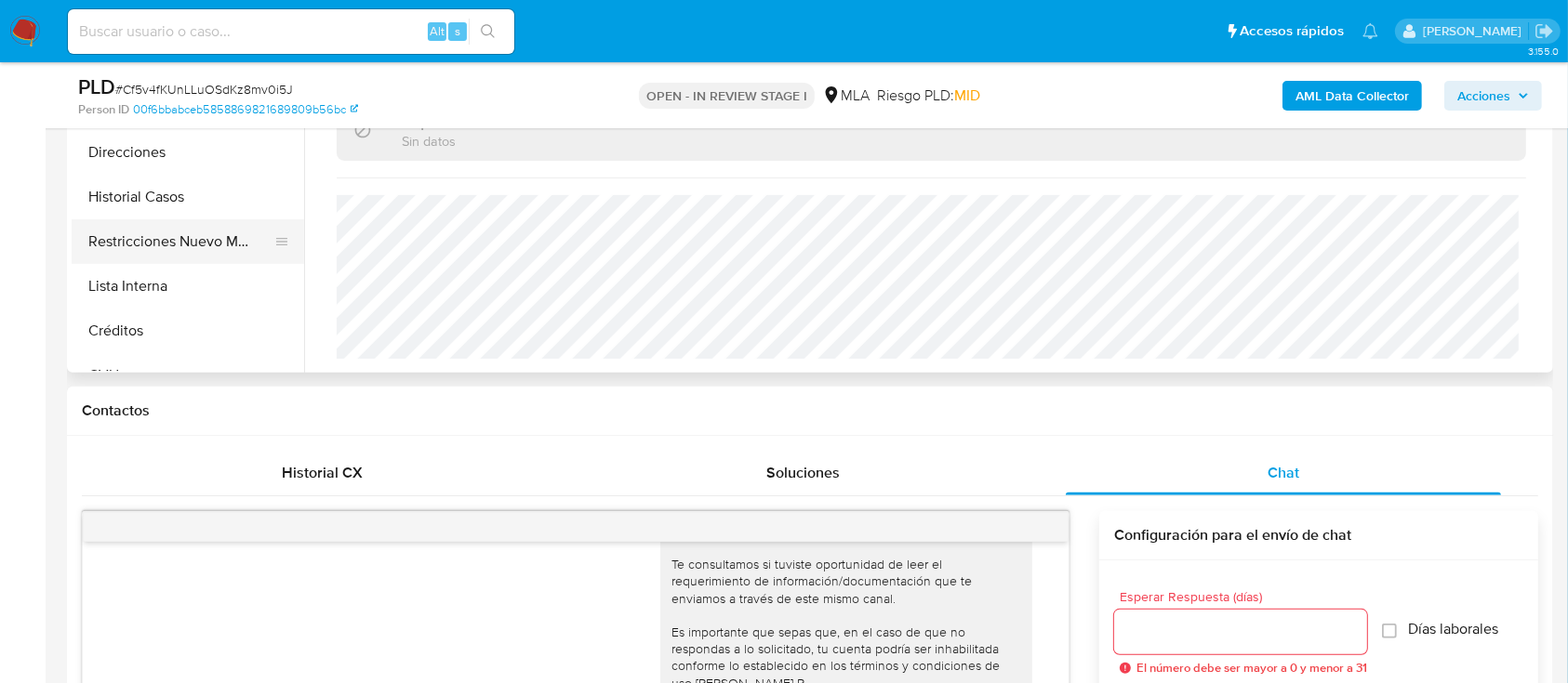
scroll to position [496, 0]
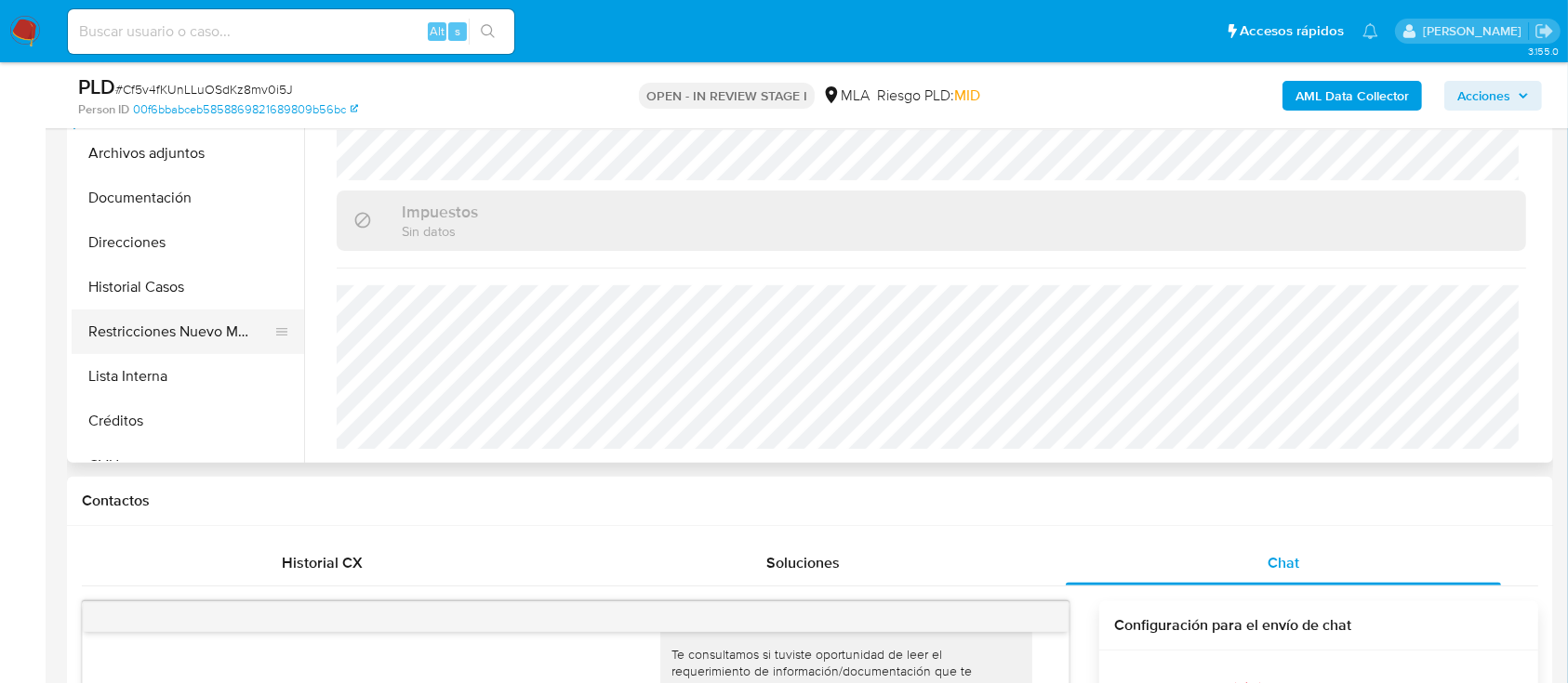
click at [203, 334] on button "Restricciones Nuevo Mundo" at bounding box center [180, 331] width 218 height 44
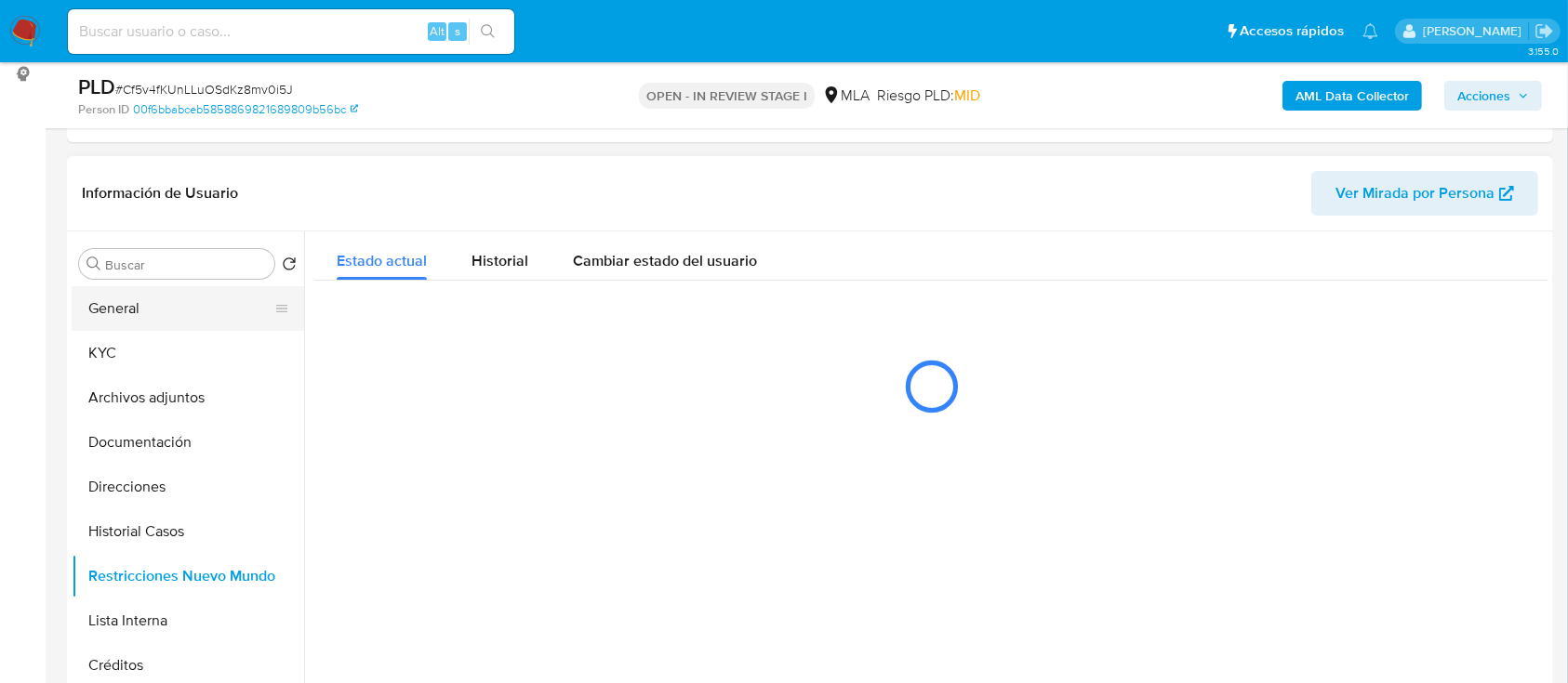
scroll to position [247, 0]
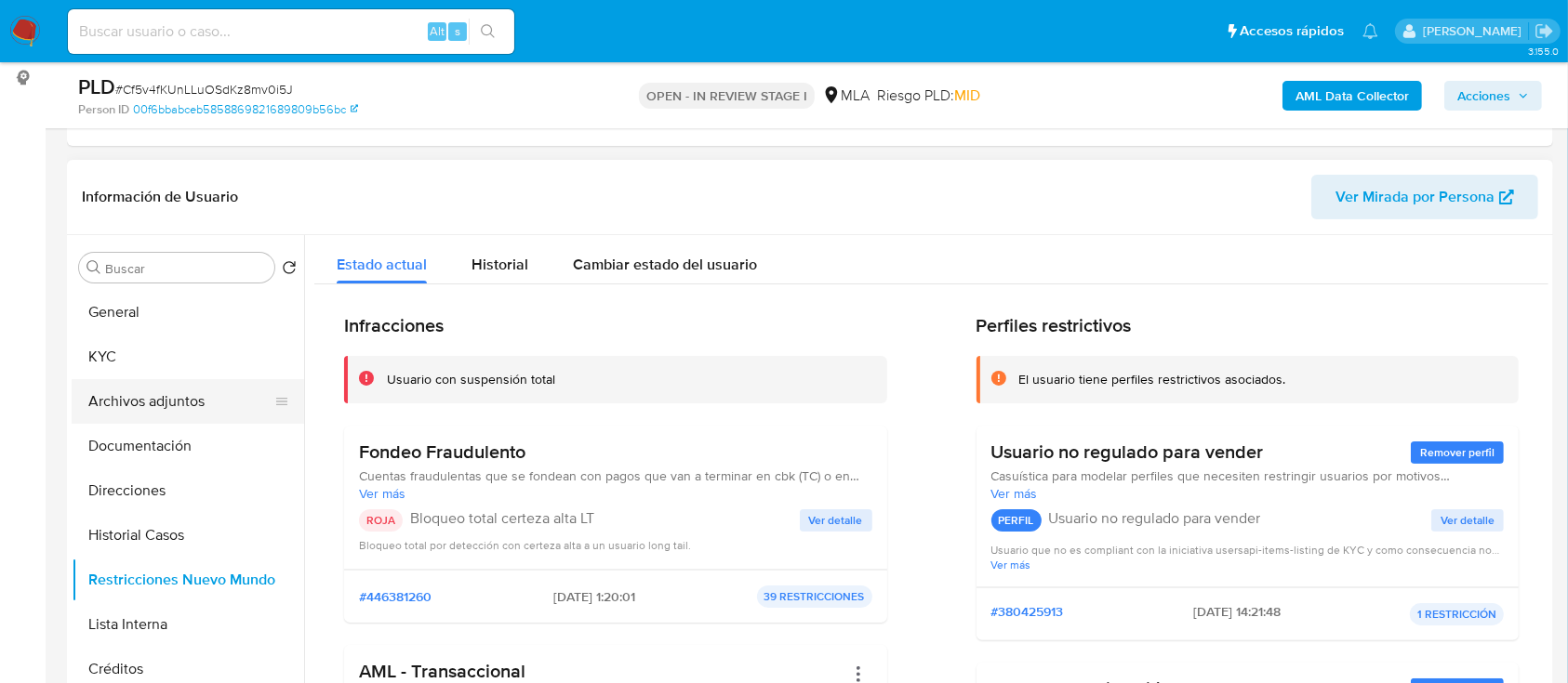
click at [174, 393] on button "Archivos adjuntos" at bounding box center [180, 401] width 218 height 44
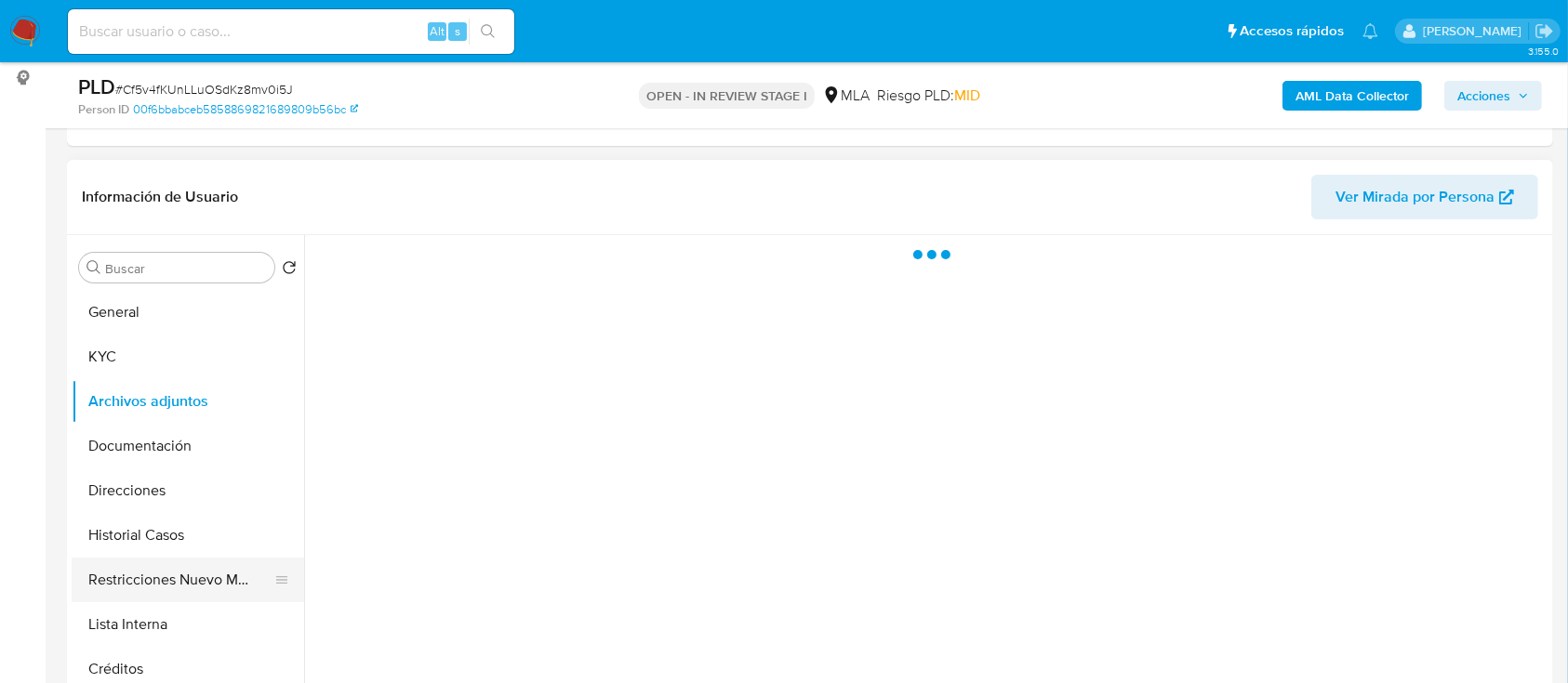
click at [191, 576] on button "Restricciones Nuevo Mundo" at bounding box center [180, 580] width 218 height 44
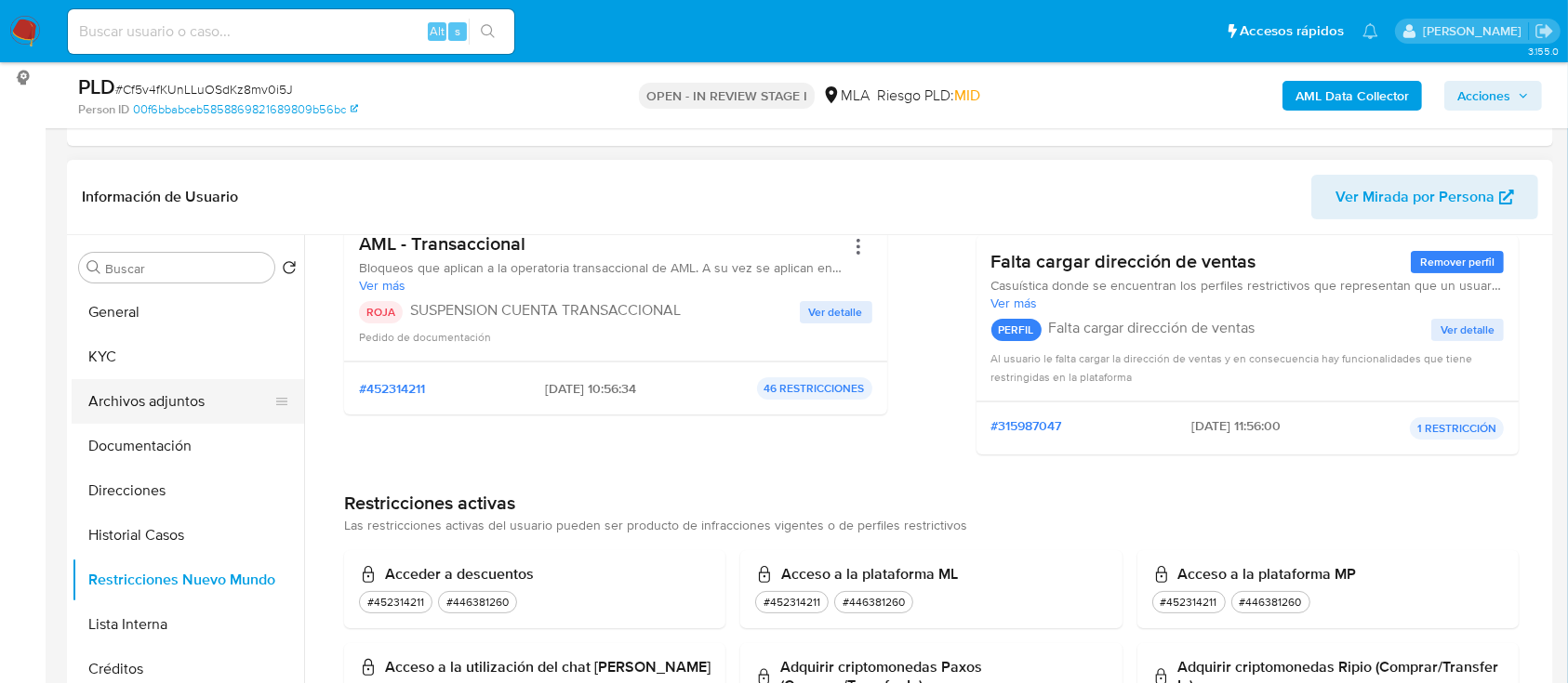
scroll to position [372, 0]
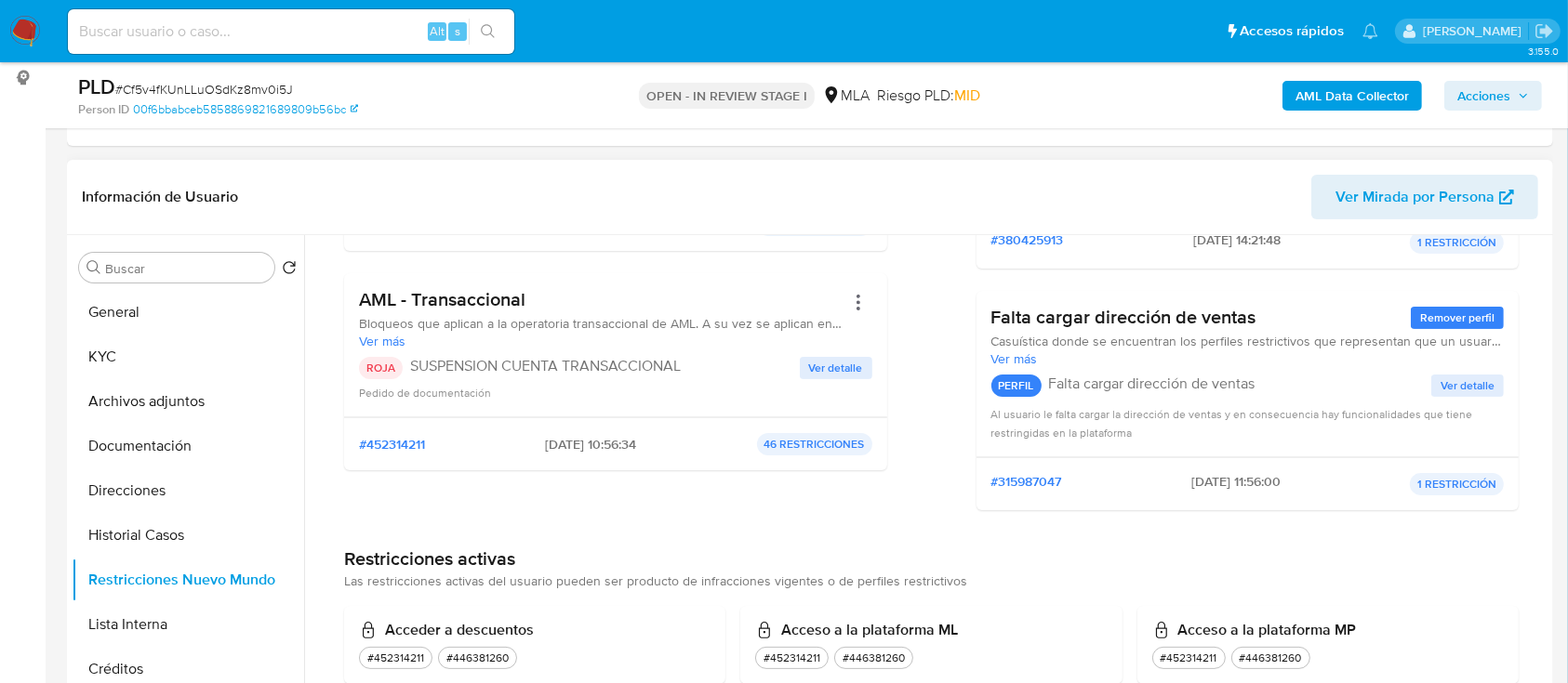
drag, startPoint x: 148, startPoint y: 400, endPoint x: 1327, endPoint y: 547, distance: 1188.1
click at [149, 399] on button "Archivos adjuntos" at bounding box center [188, 401] width 233 height 44
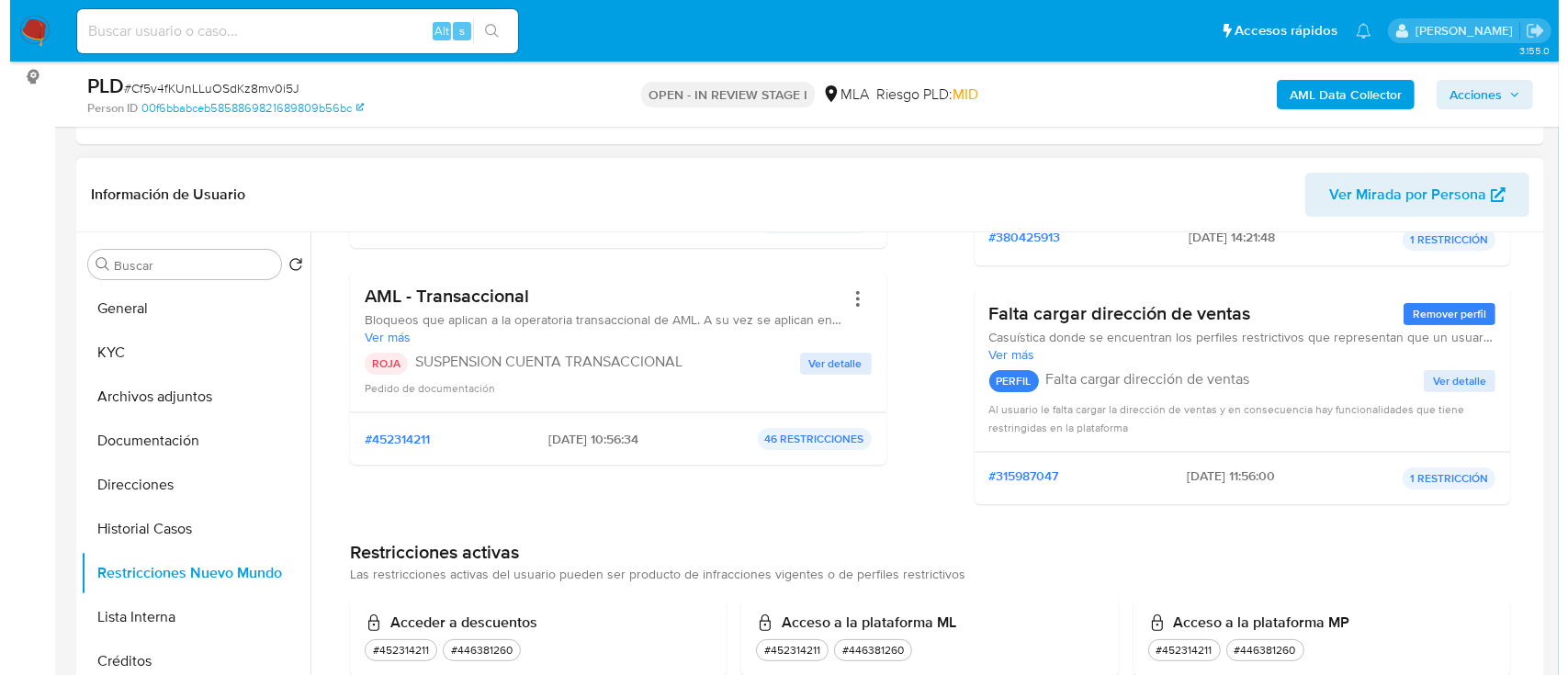
scroll to position [0, 0]
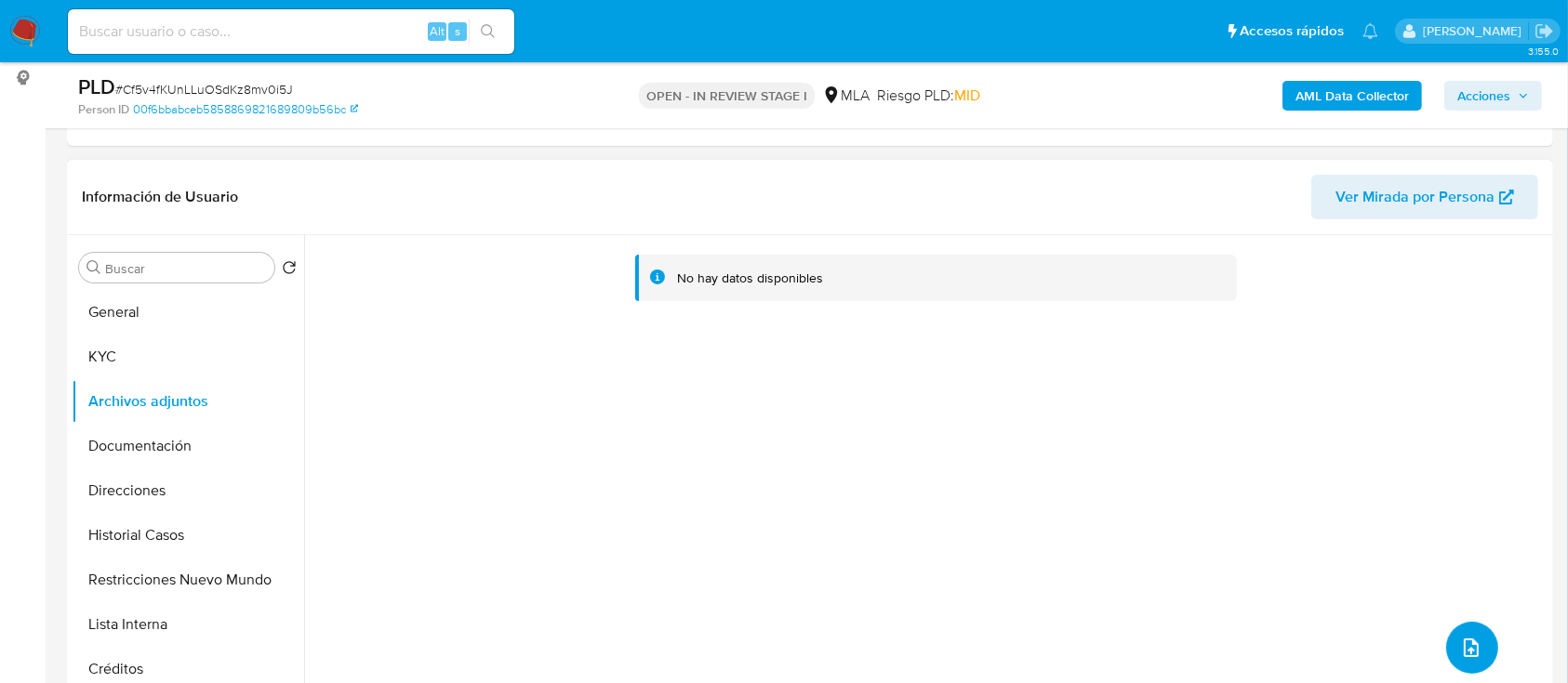
click at [1460, 637] on icon "upload-file" at bounding box center [1470, 648] width 23 height 23
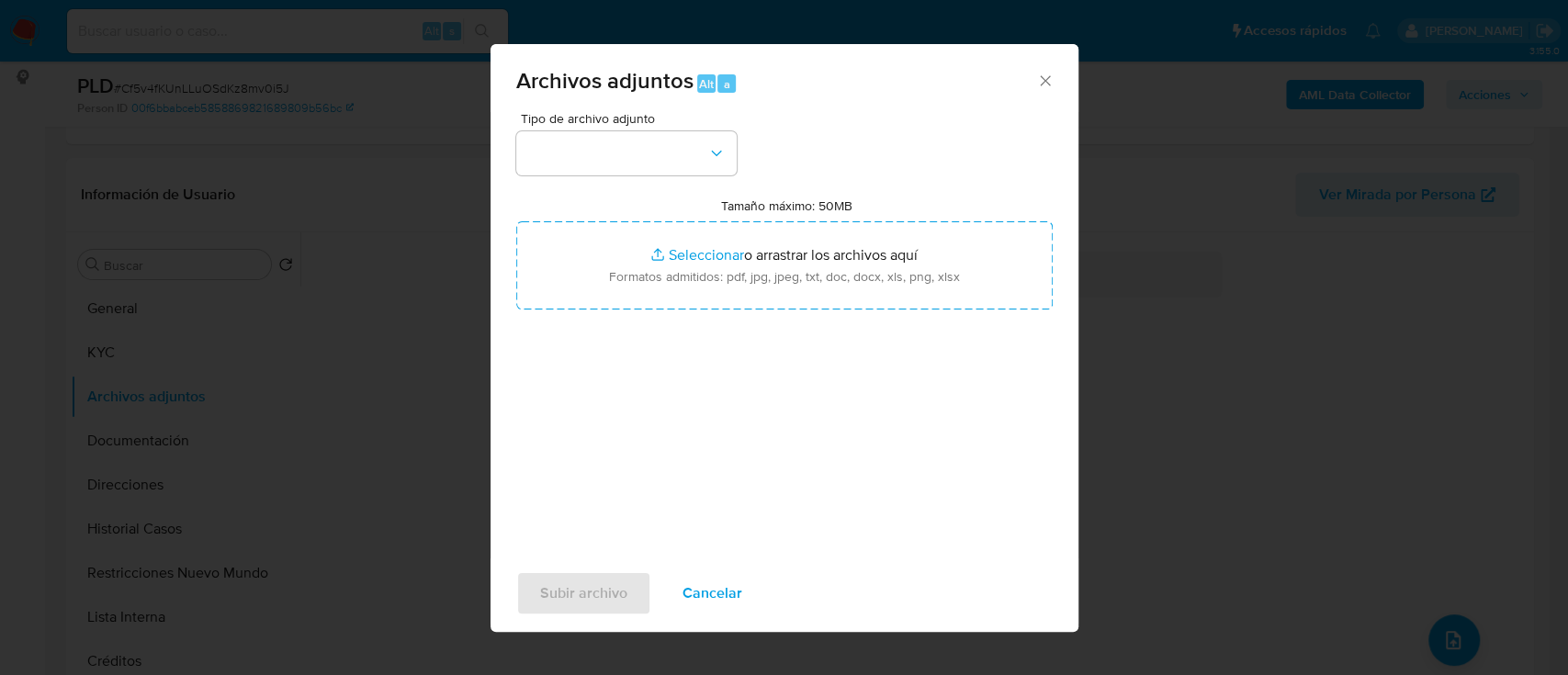
click at [630, 183] on div "Tipo de archivo adjunto Tamaño máximo: 50MB Seleccionar archivos Seleccionar o …" at bounding box center [784, 328] width 537 height 433
click at [644, 151] on button "button" at bounding box center [626, 153] width 220 height 44
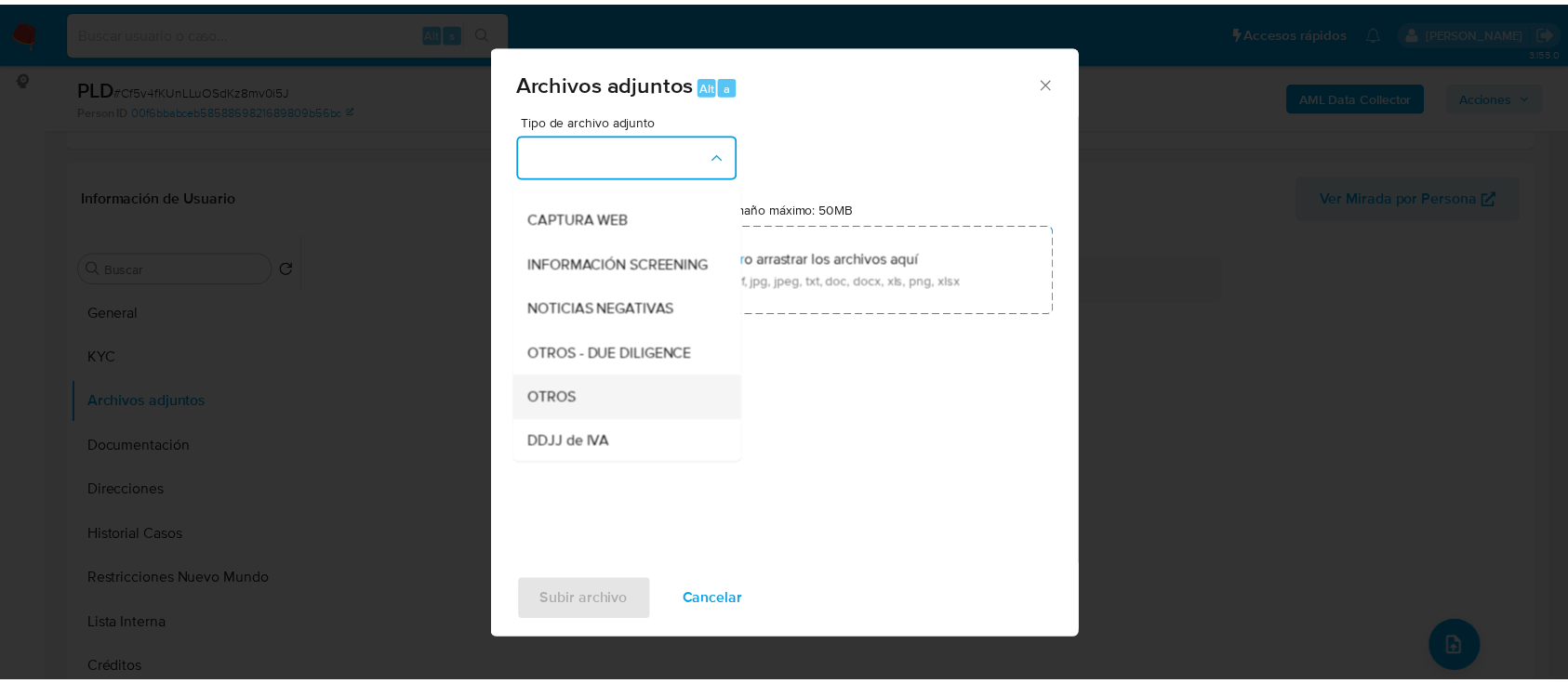
scroll to position [247, 0]
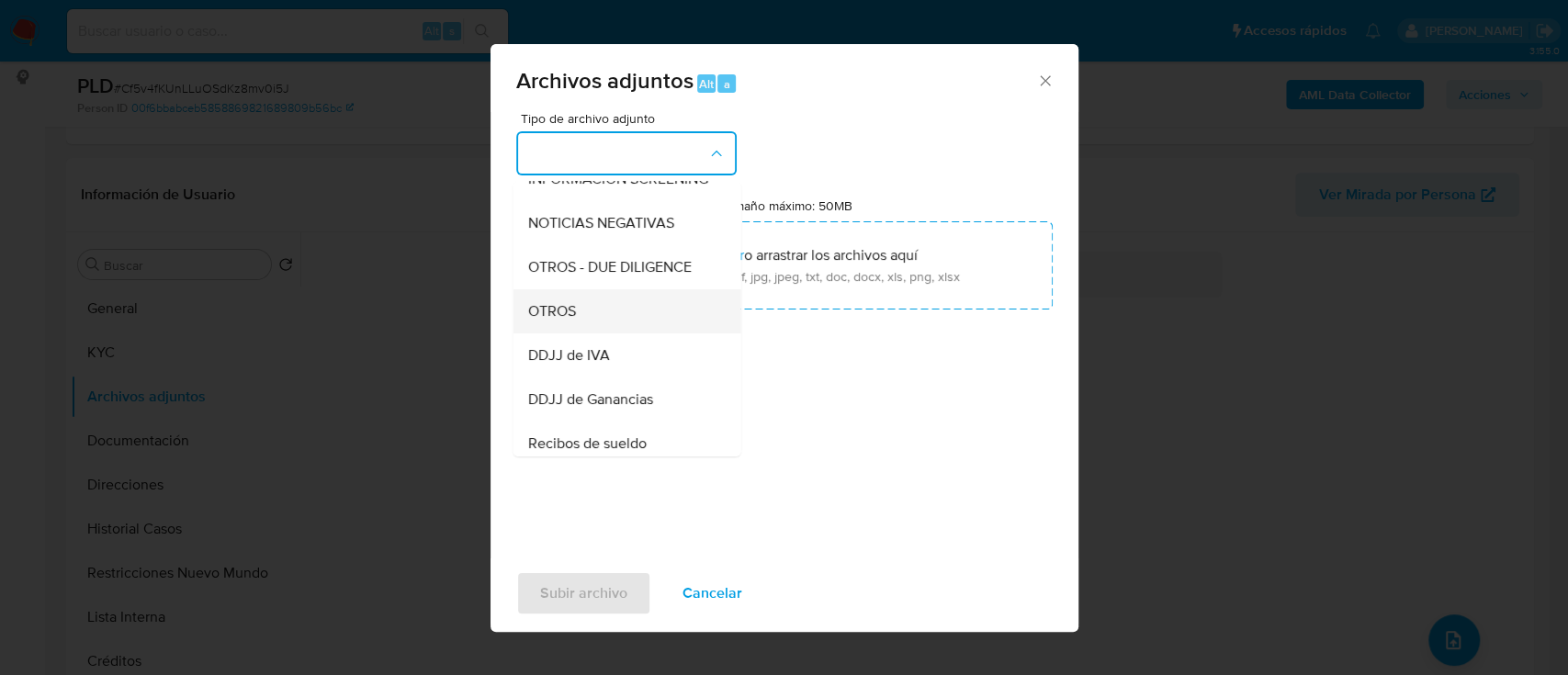
click at [589, 327] on div "OTROS" at bounding box center [621, 311] width 187 height 44
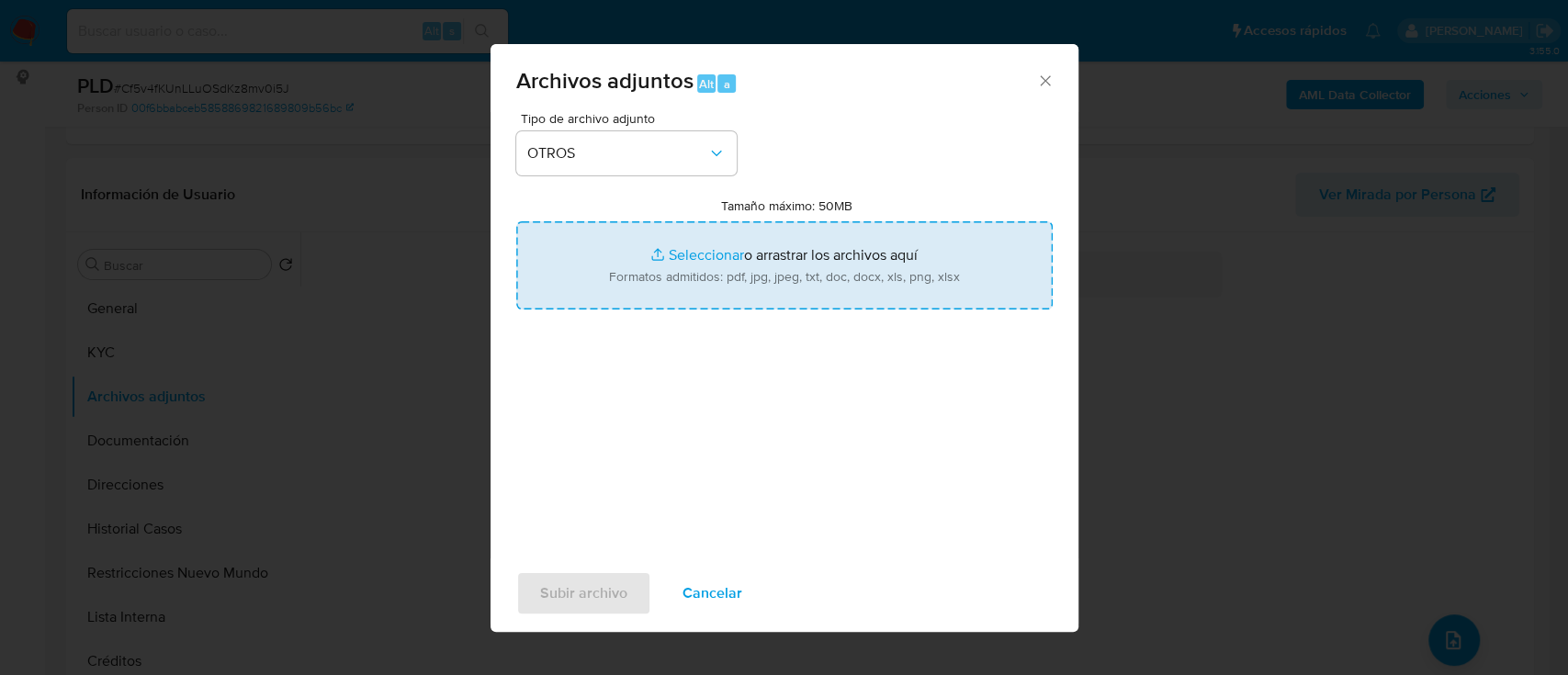
click at [723, 269] on input "Tamaño máximo: 50MB Seleccionar archivos" at bounding box center [784, 265] width 537 height 89
type input "C:\fakepath\2516214817 - Movimientos.xlsx"
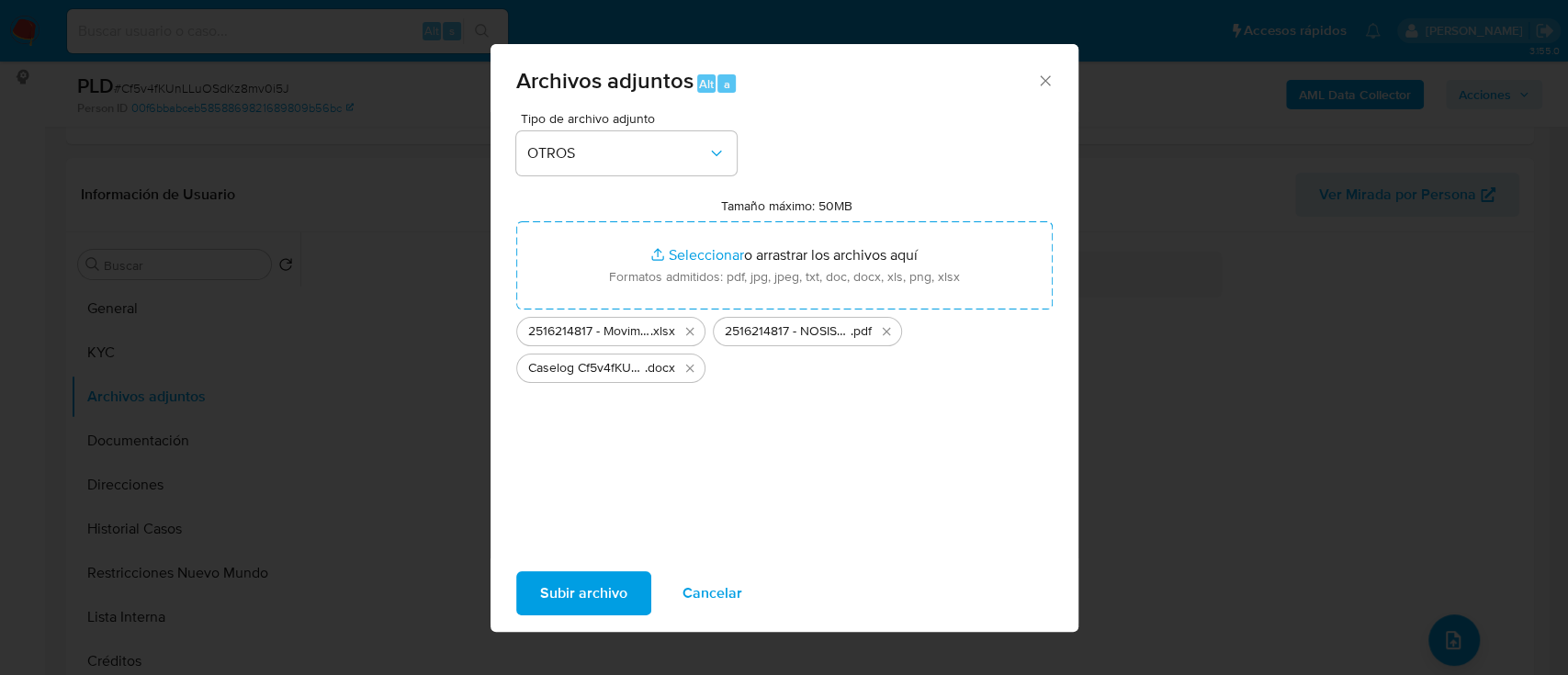
click at [580, 593] on span "Subir archivo" at bounding box center [584, 594] width 88 height 41
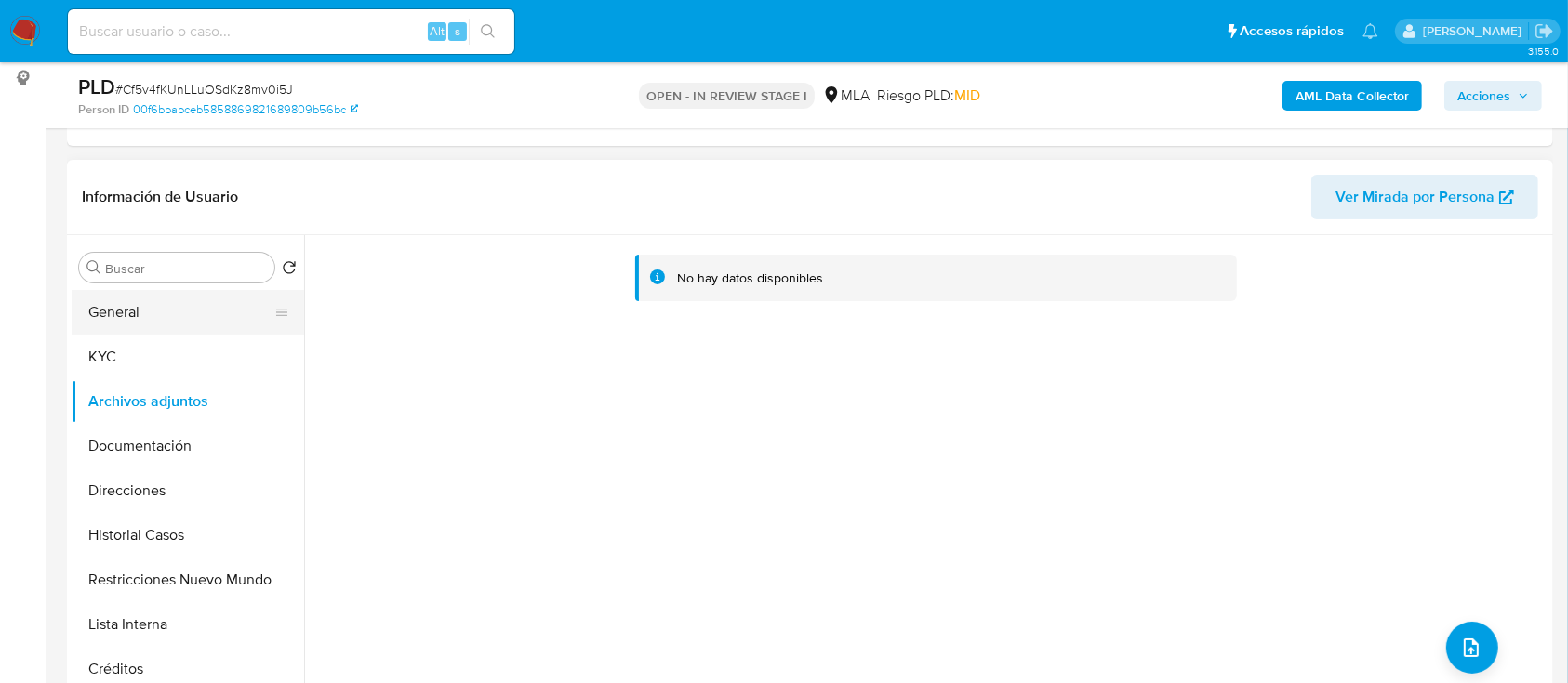
click at [170, 300] on button "General" at bounding box center [180, 311] width 218 height 44
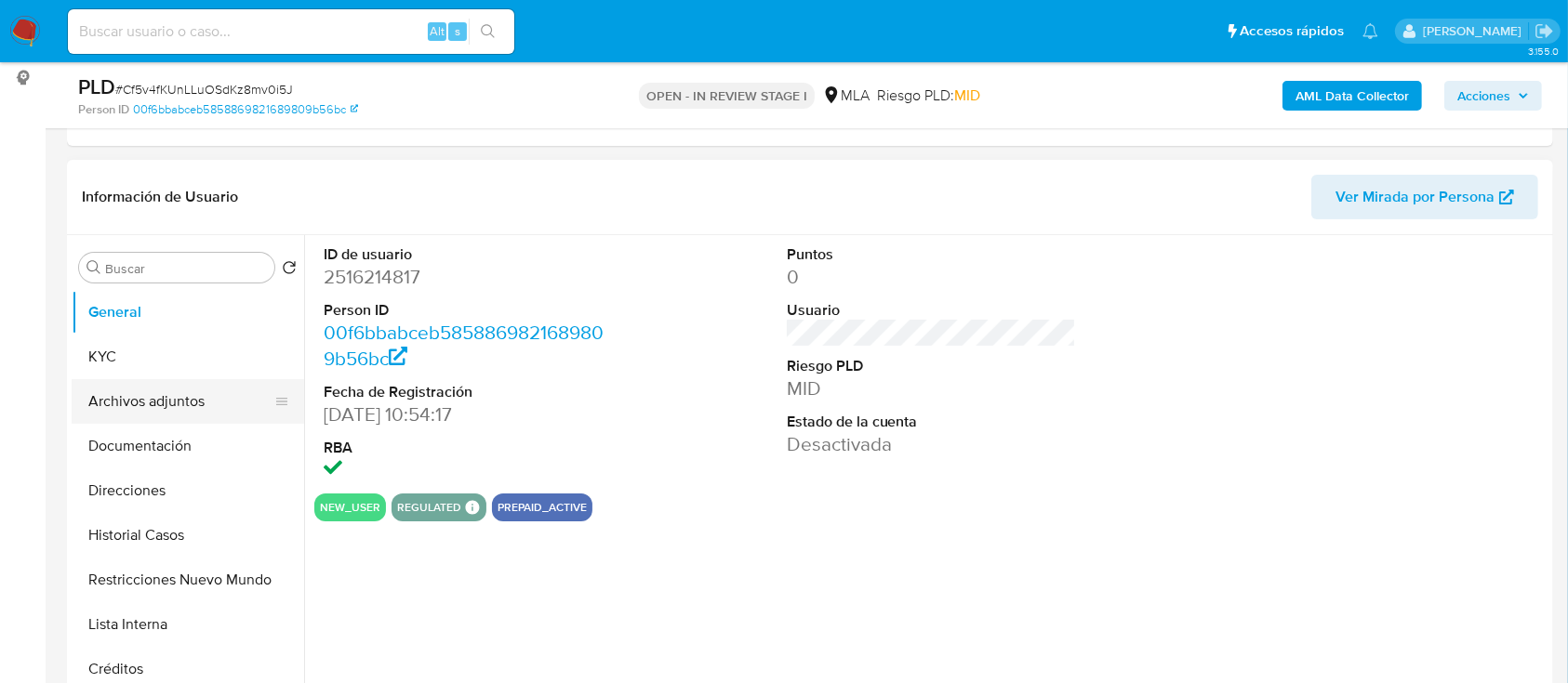
click at [172, 405] on button "Archivos adjuntos" at bounding box center [180, 401] width 218 height 44
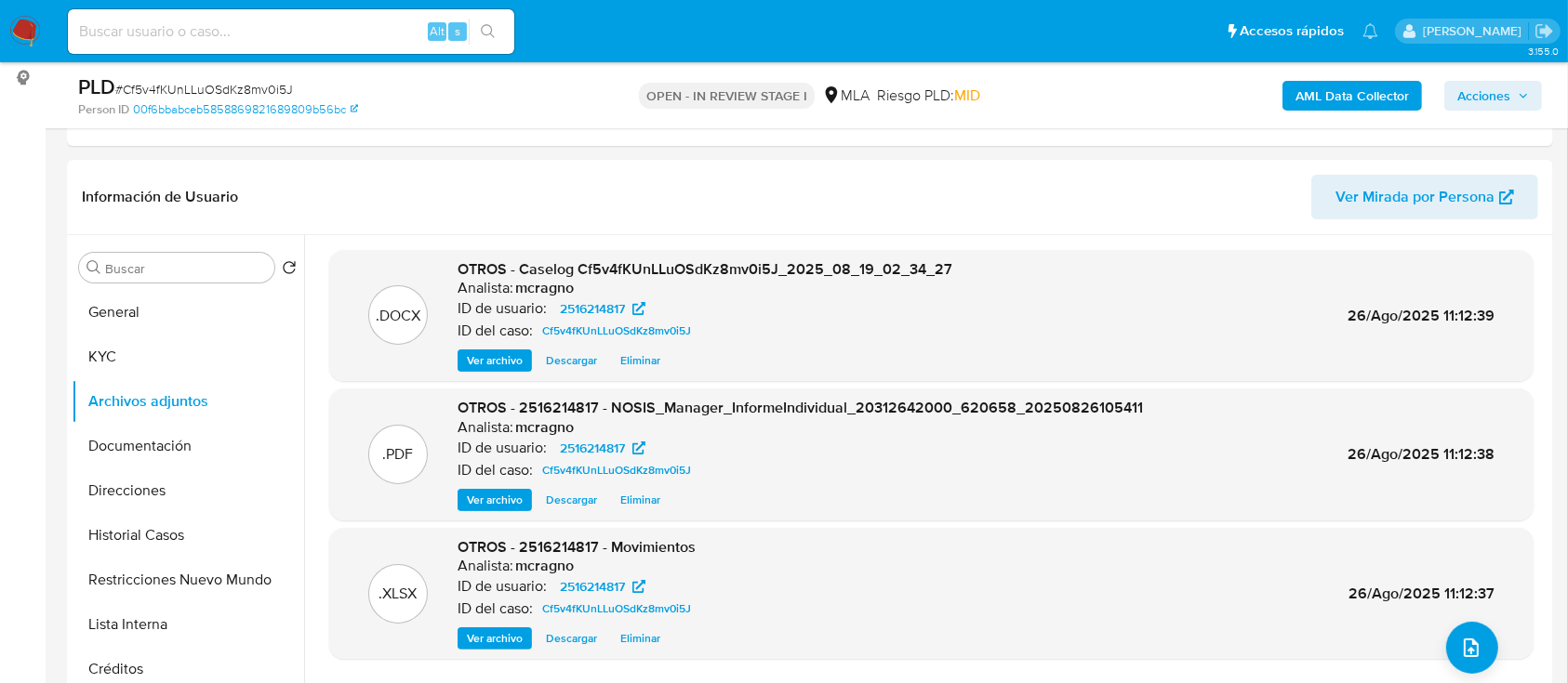
click at [1504, 95] on span "Acciones" at bounding box center [1483, 96] width 53 height 30
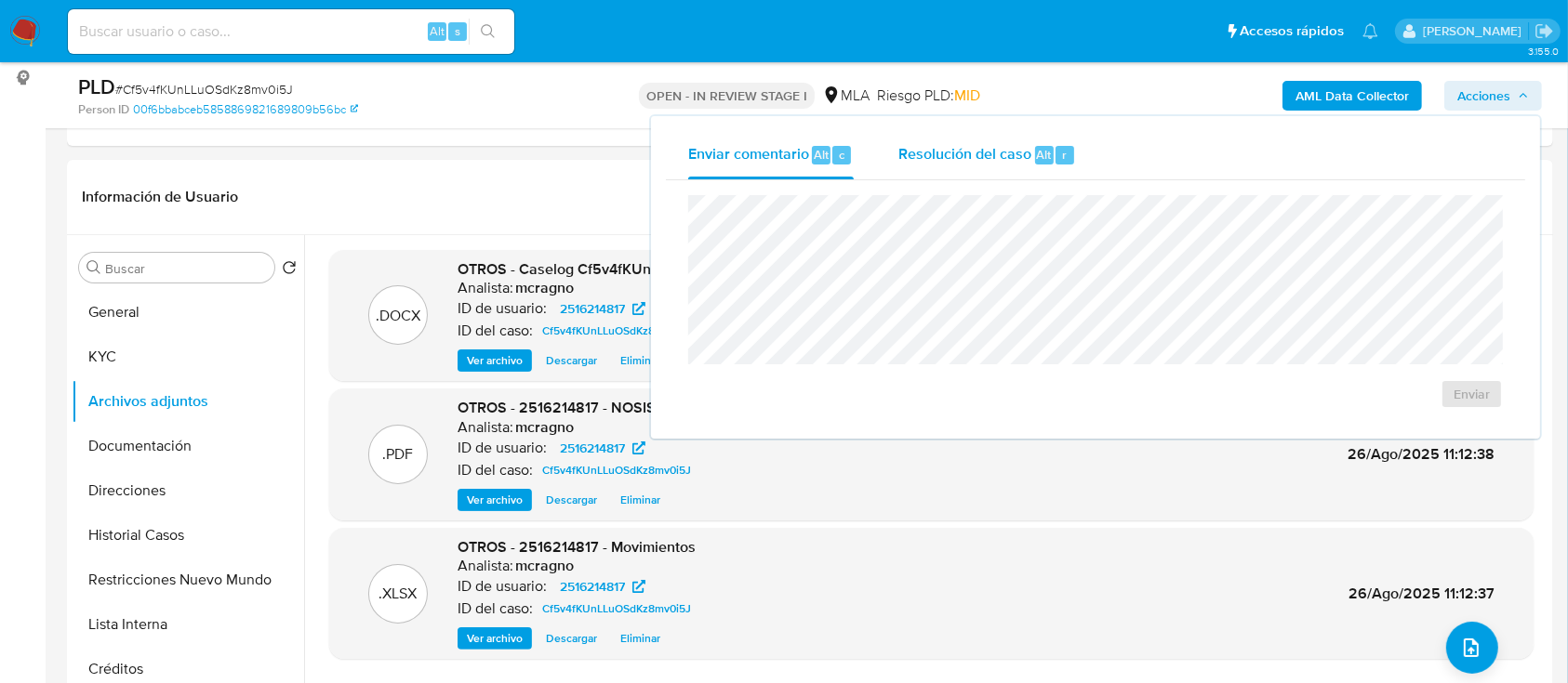
click at [1037, 153] on span "Alt" at bounding box center [1044, 155] width 15 height 18
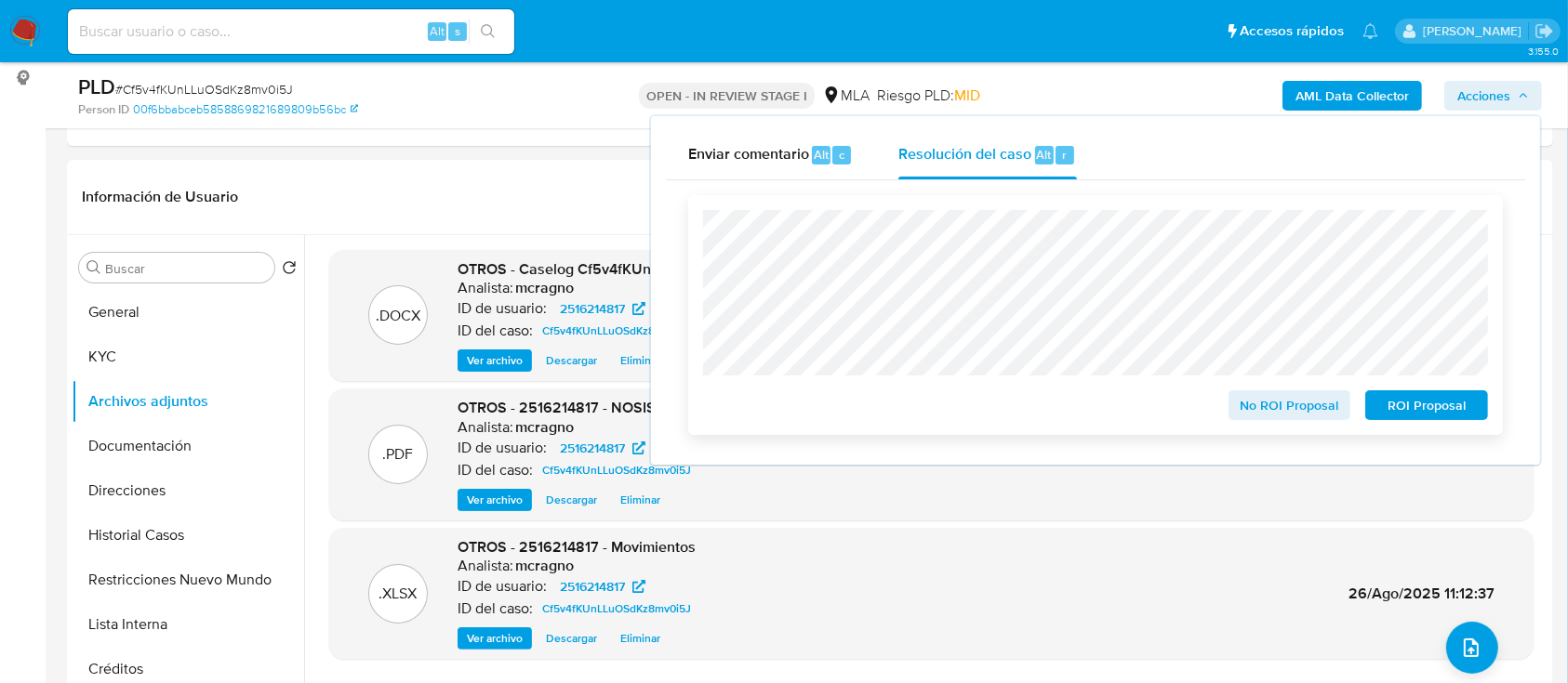
click at [1419, 406] on span "ROI Proposal" at bounding box center [1426, 405] width 97 height 26
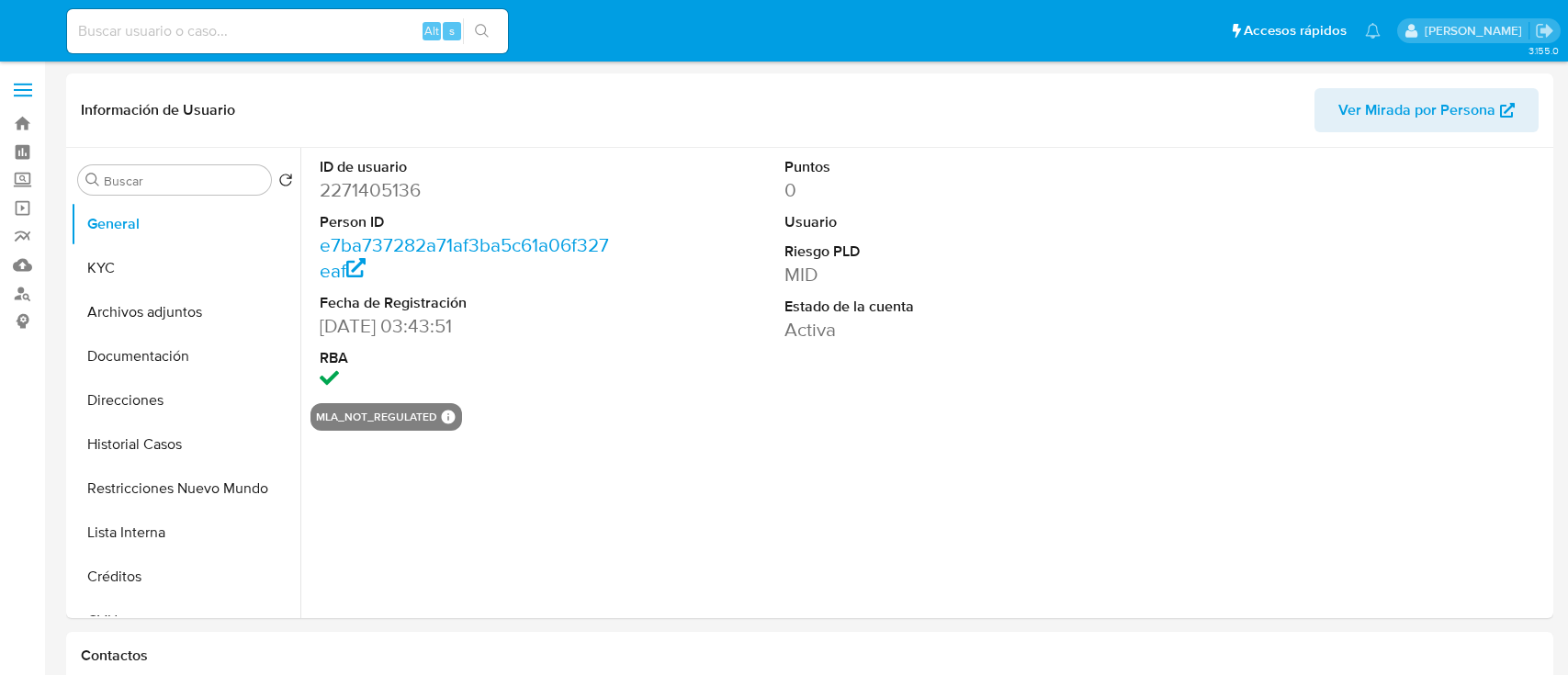
select select "10"
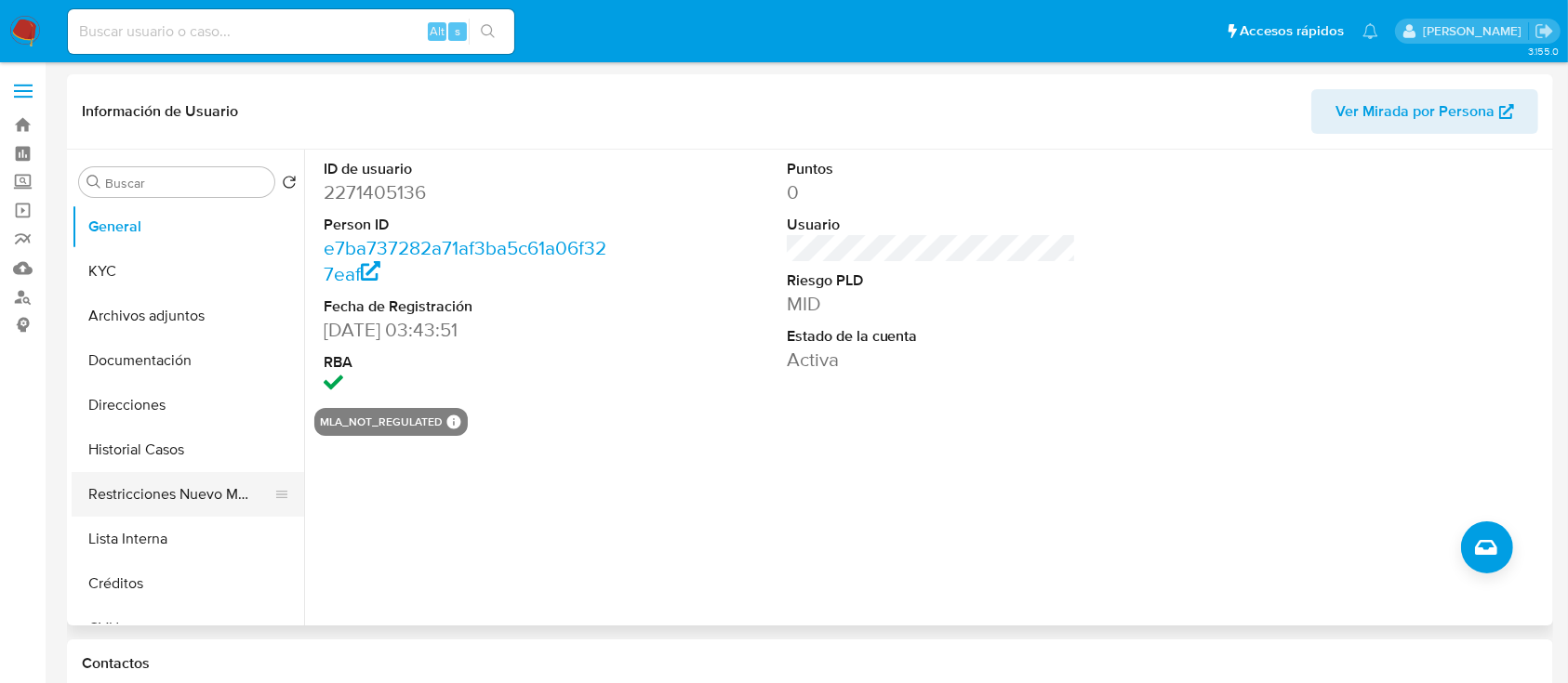
click at [196, 473] on button "Restricciones Nuevo Mundo" at bounding box center [180, 494] width 218 height 44
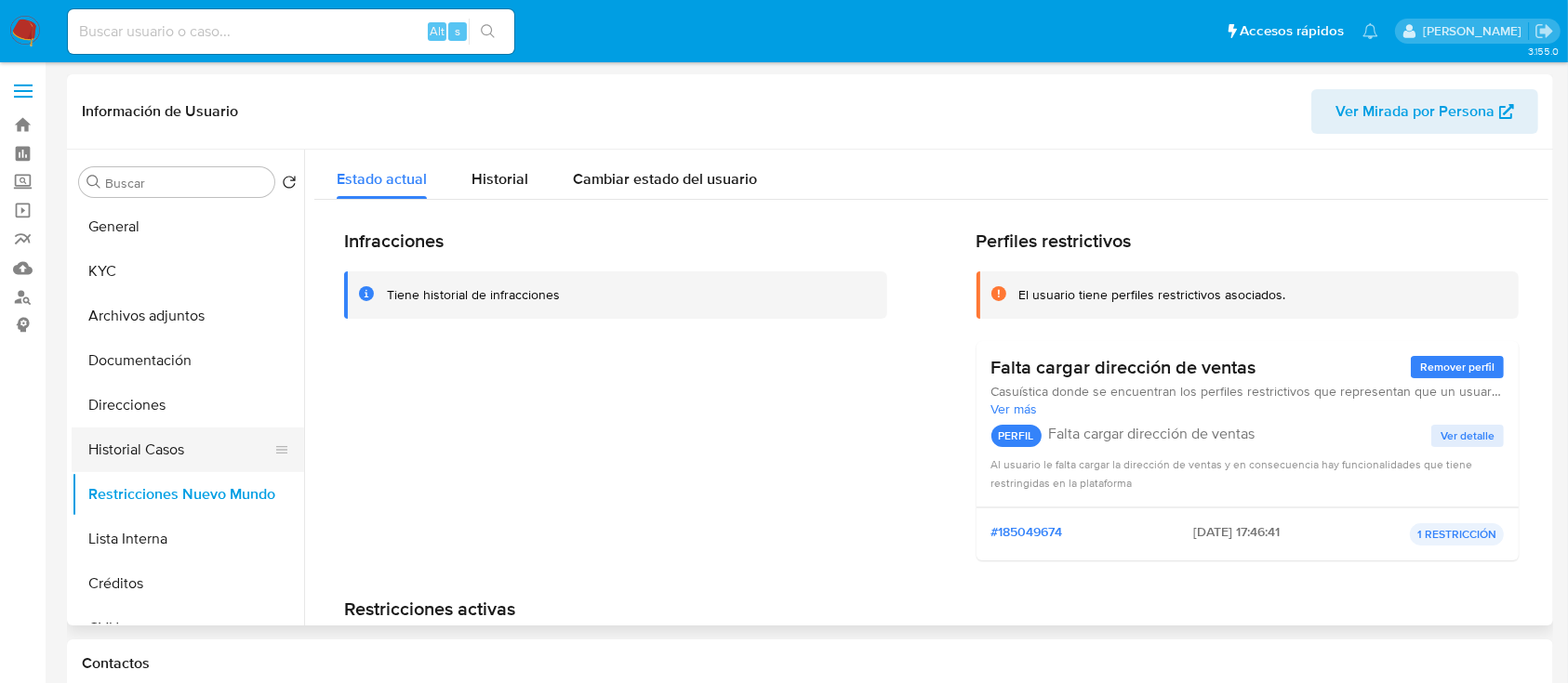
click at [197, 439] on button "Historial Casos" at bounding box center [180, 449] width 218 height 44
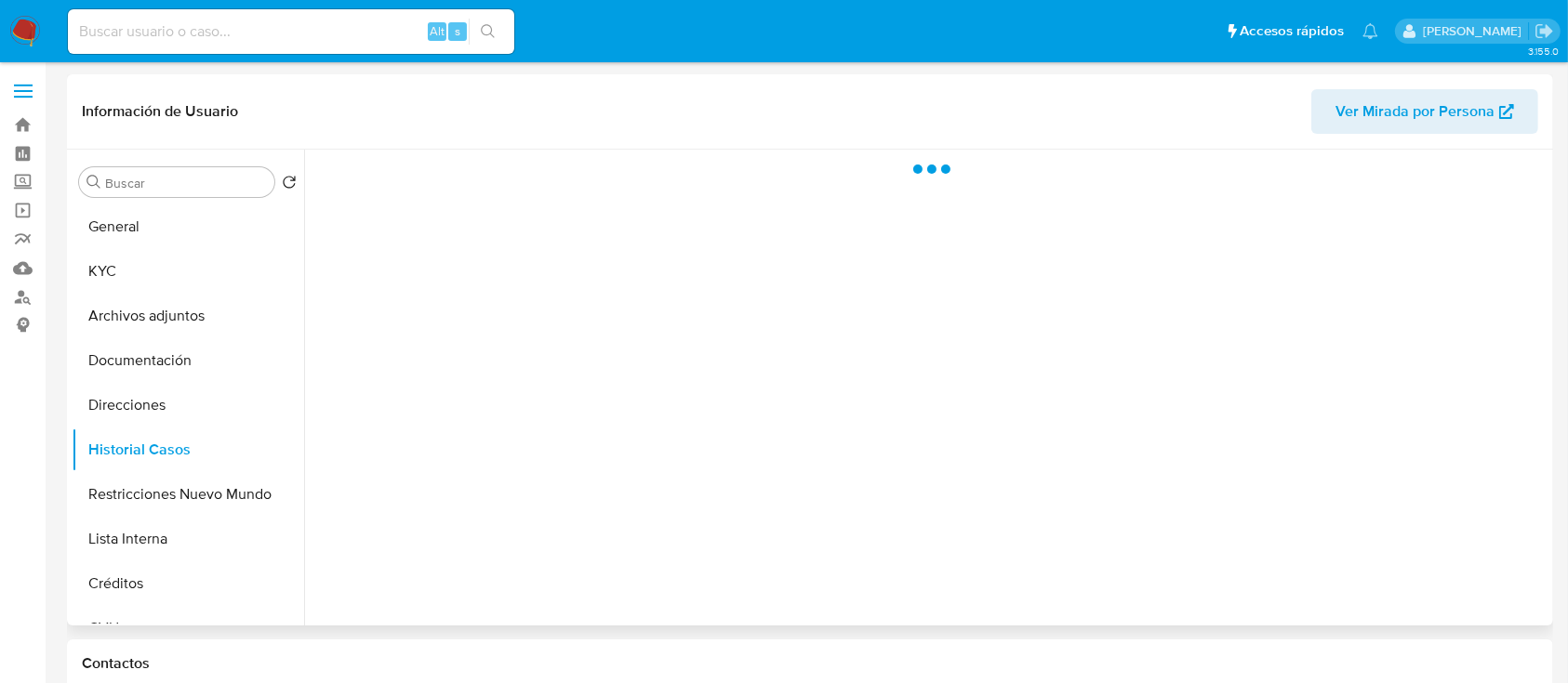
click at [1472, 119] on span "Ver Mirada por Persona" at bounding box center [1414, 111] width 159 height 44
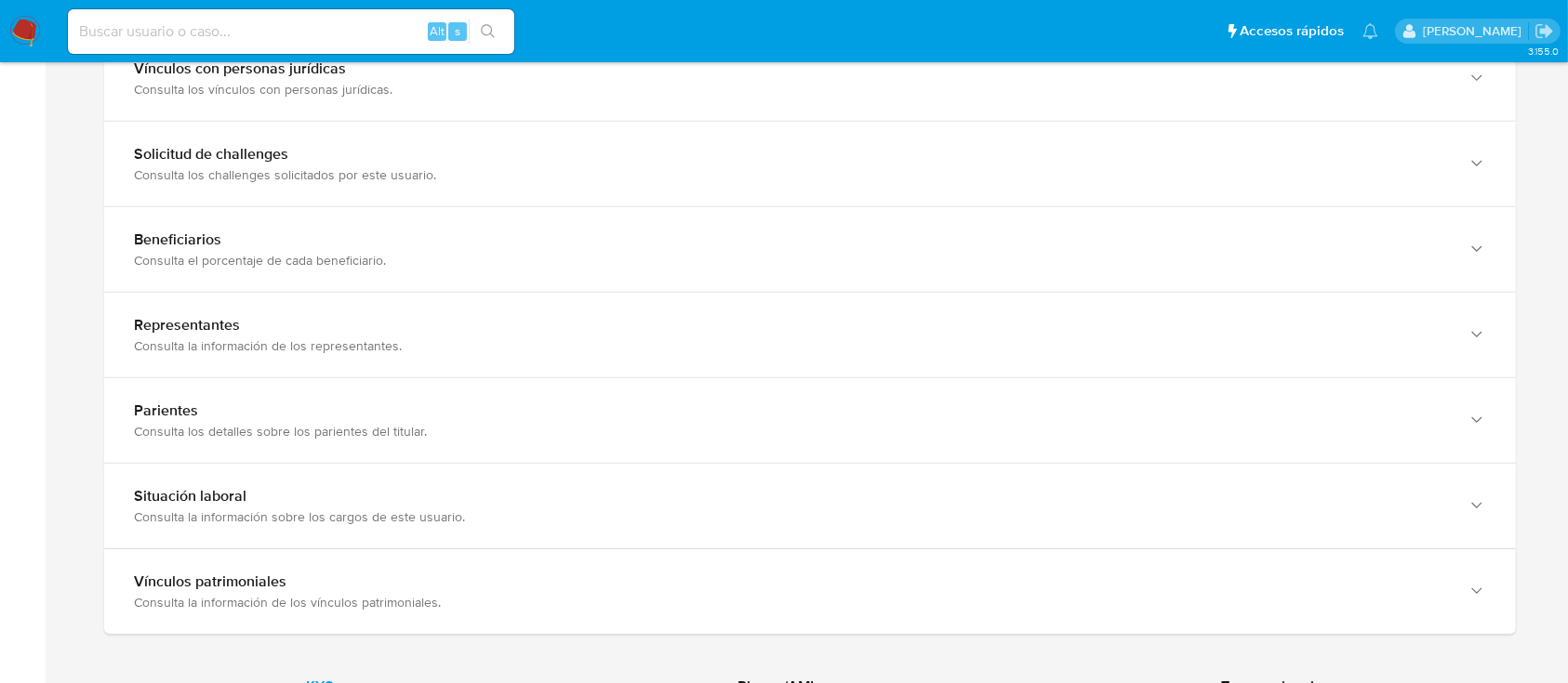
scroll to position [1611, 0]
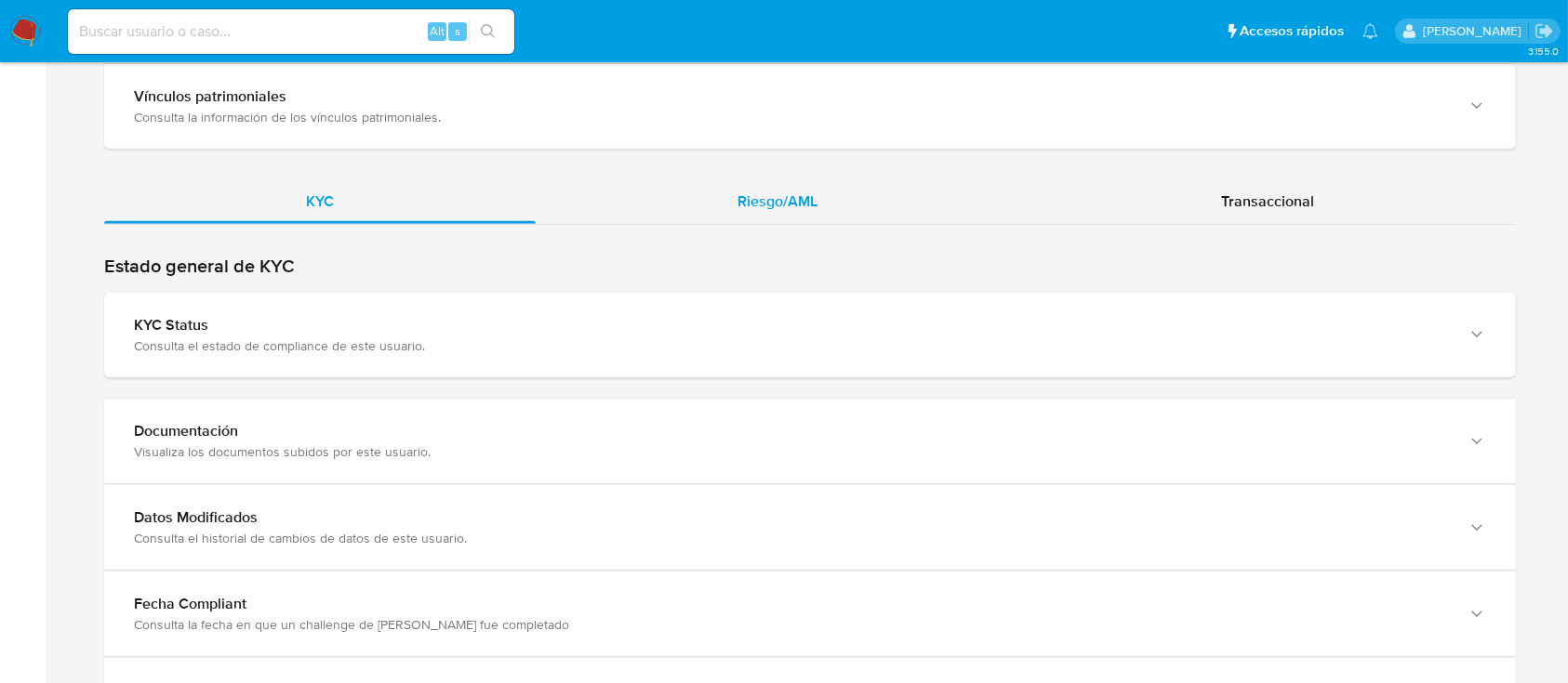
click at [783, 204] on span "Riesgo/AML" at bounding box center [777, 201] width 80 height 22
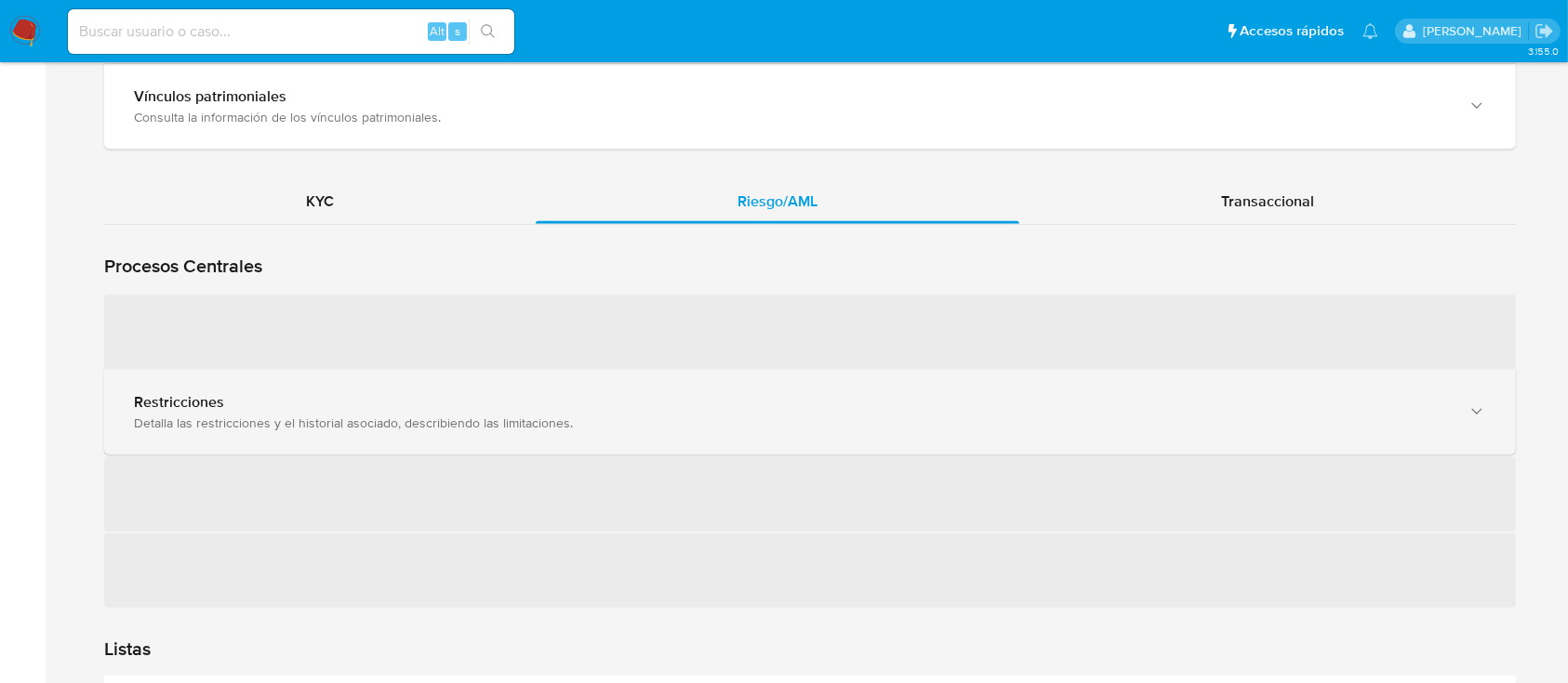
drag, startPoint x: 394, startPoint y: 426, endPoint x: 545, endPoint y: 430, distance: 151.1
click at [394, 425] on div "Detalla las restricciones y el historial asociado, describiendo las limitacione…" at bounding box center [791, 423] width 1315 height 17
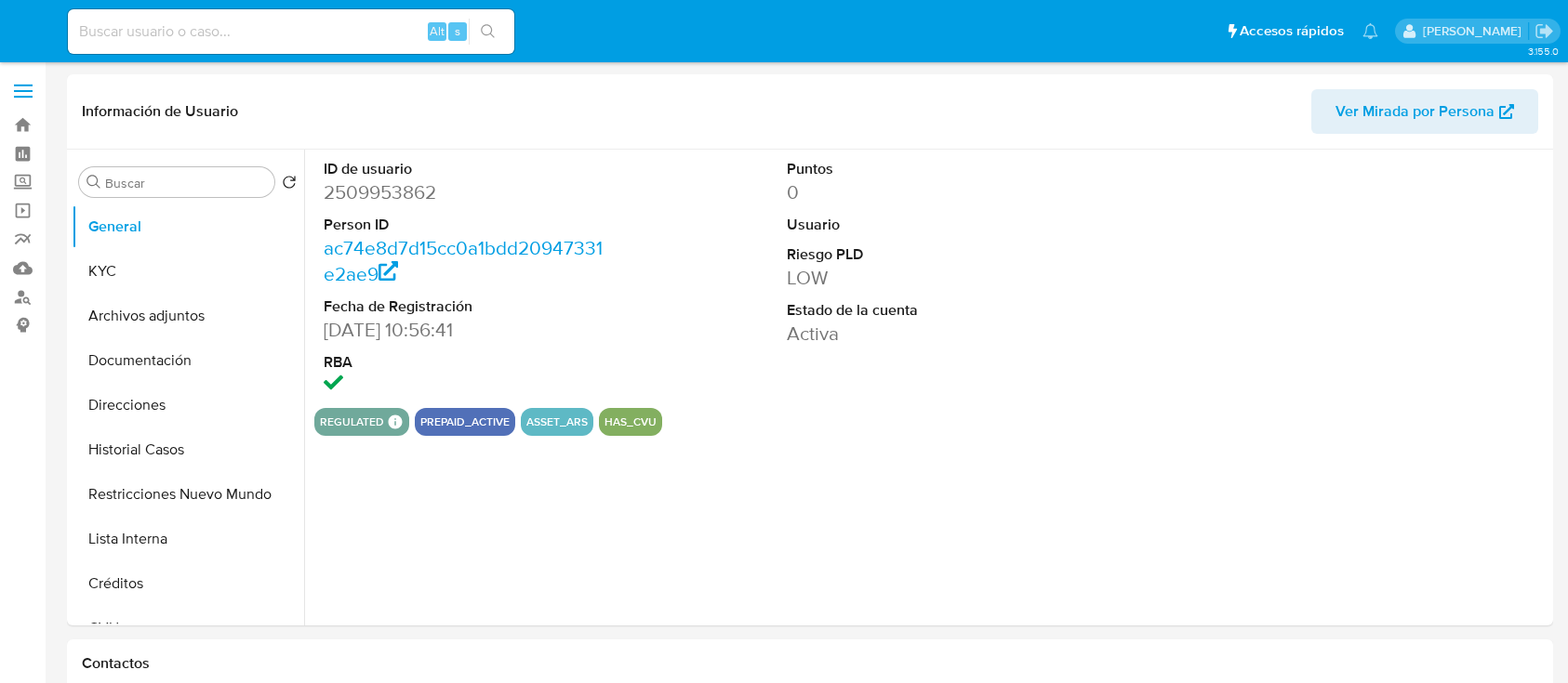
select select "10"
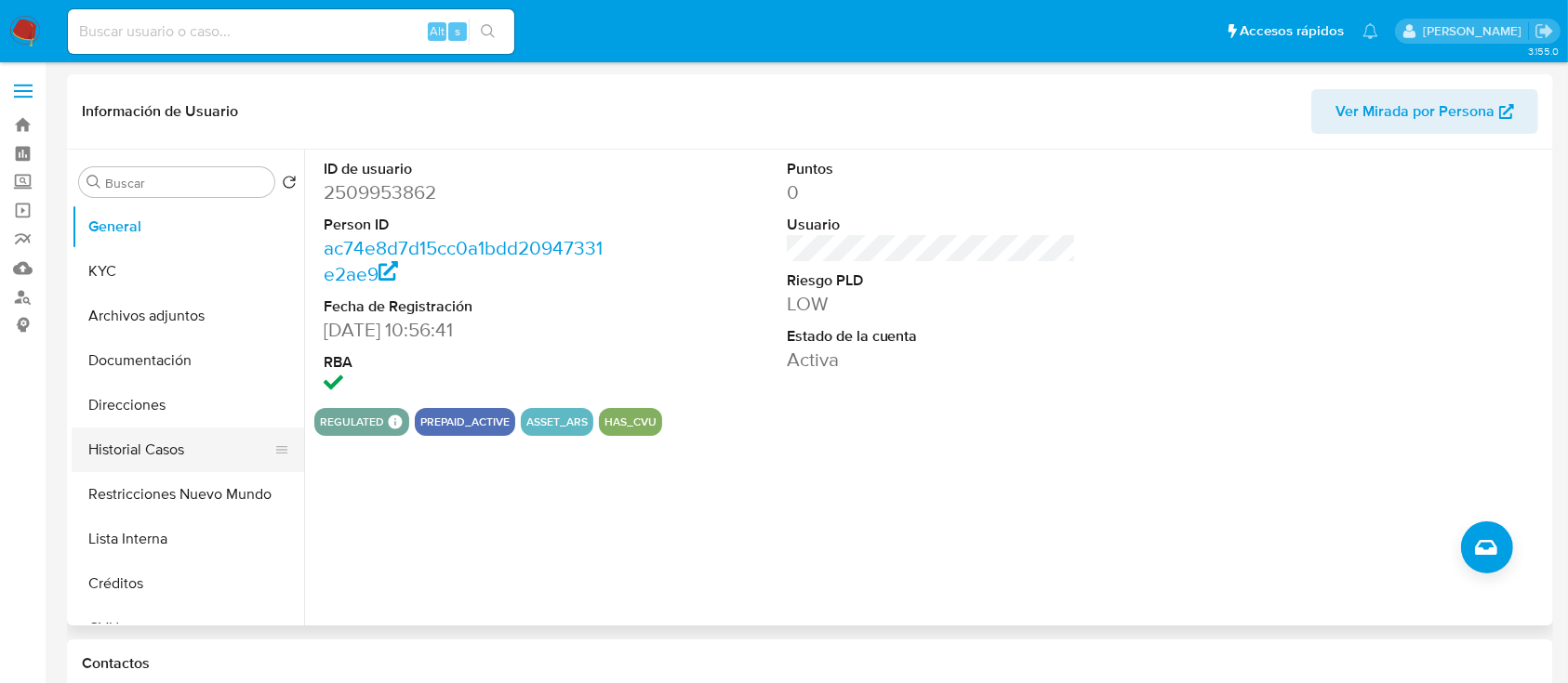
drag, startPoint x: 177, startPoint y: 481, endPoint x: 199, endPoint y: 432, distance: 53.7
click at [178, 480] on button "Restricciones Nuevo Mundo" at bounding box center [188, 494] width 233 height 44
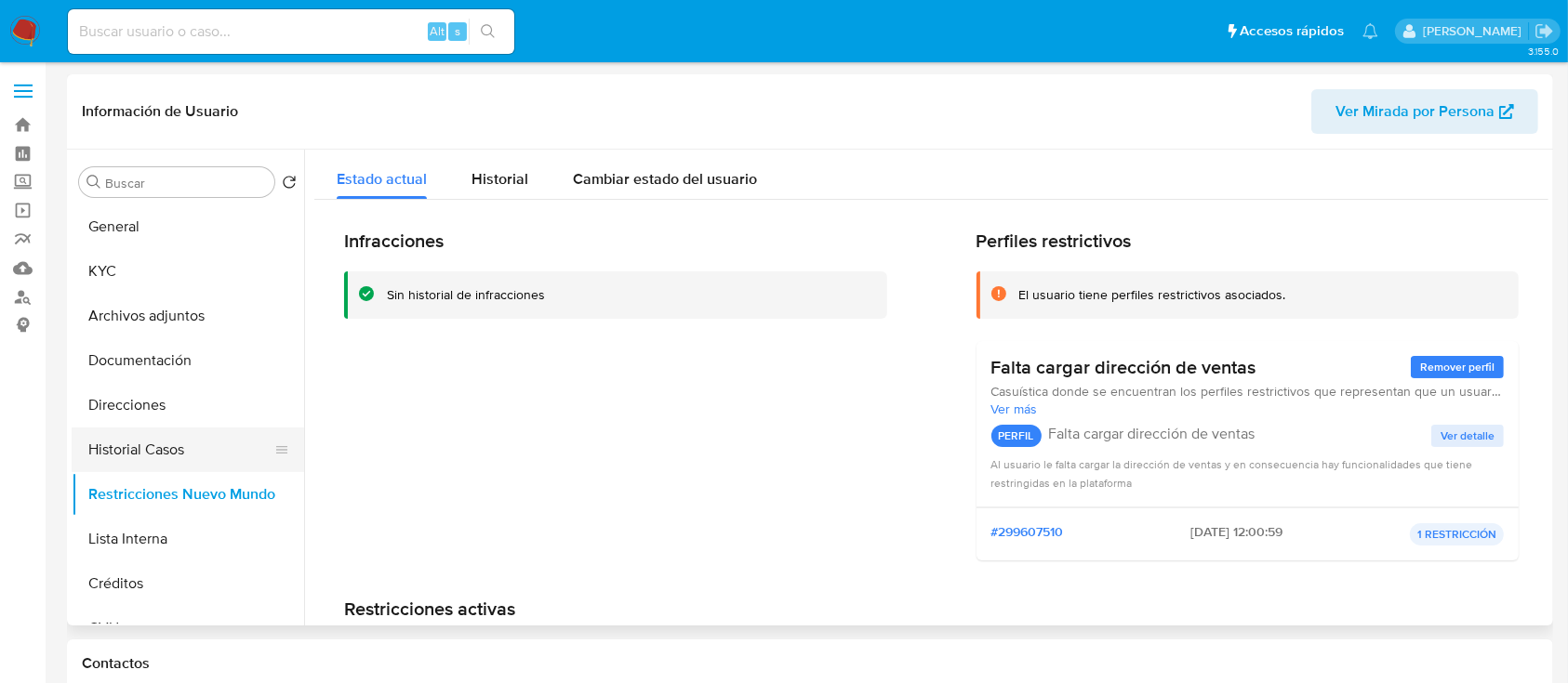
click at [208, 448] on button "Historial Casos" at bounding box center [180, 449] width 218 height 44
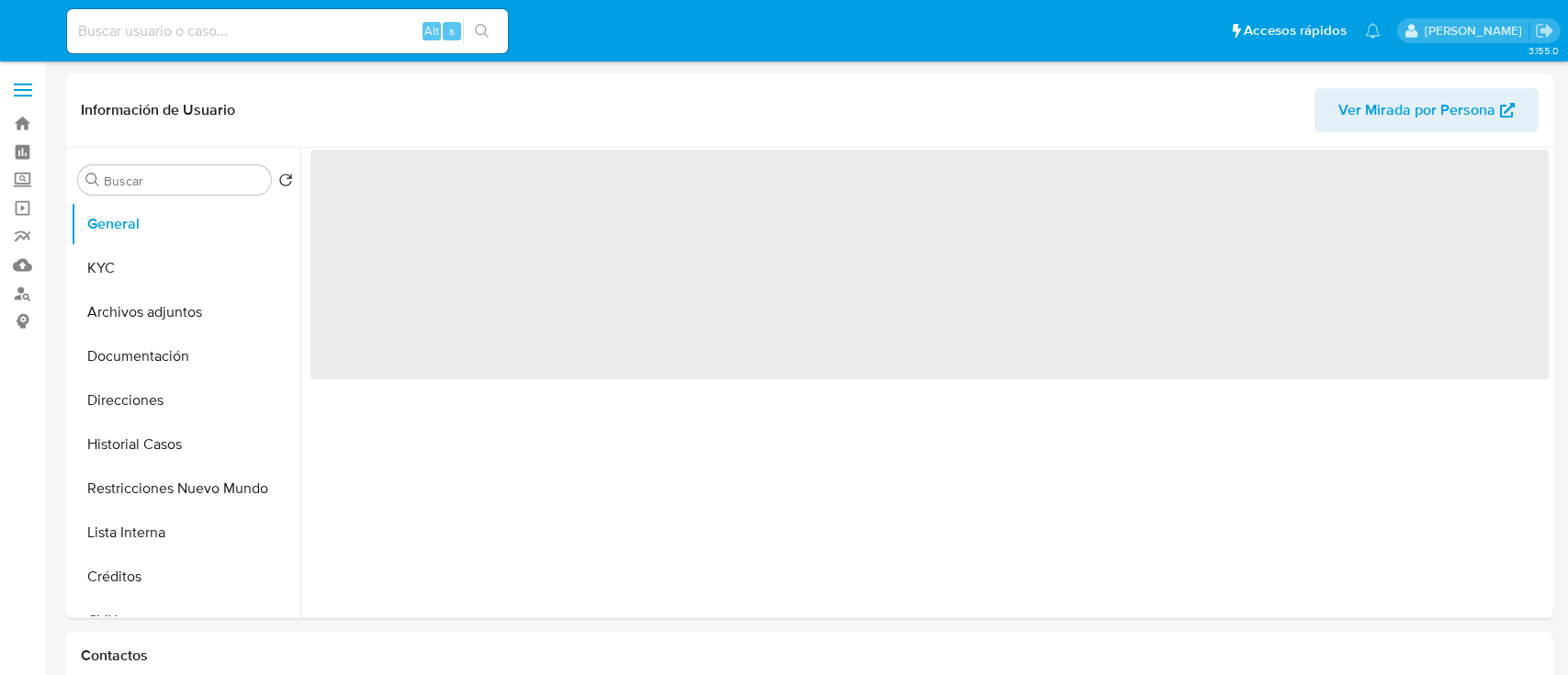
select select "10"
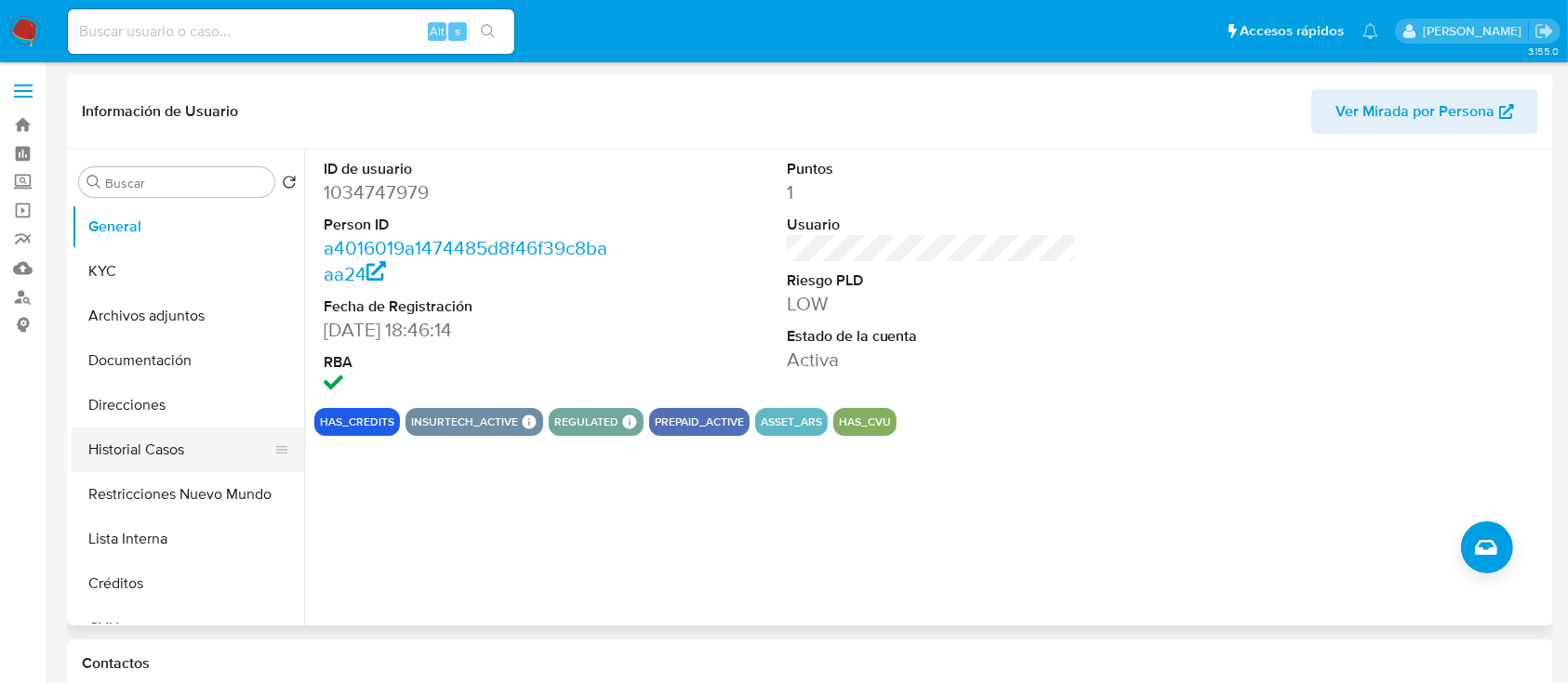
click at [220, 470] on button "Historial Casos" at bounding box center [180, 449] width 218 height 44
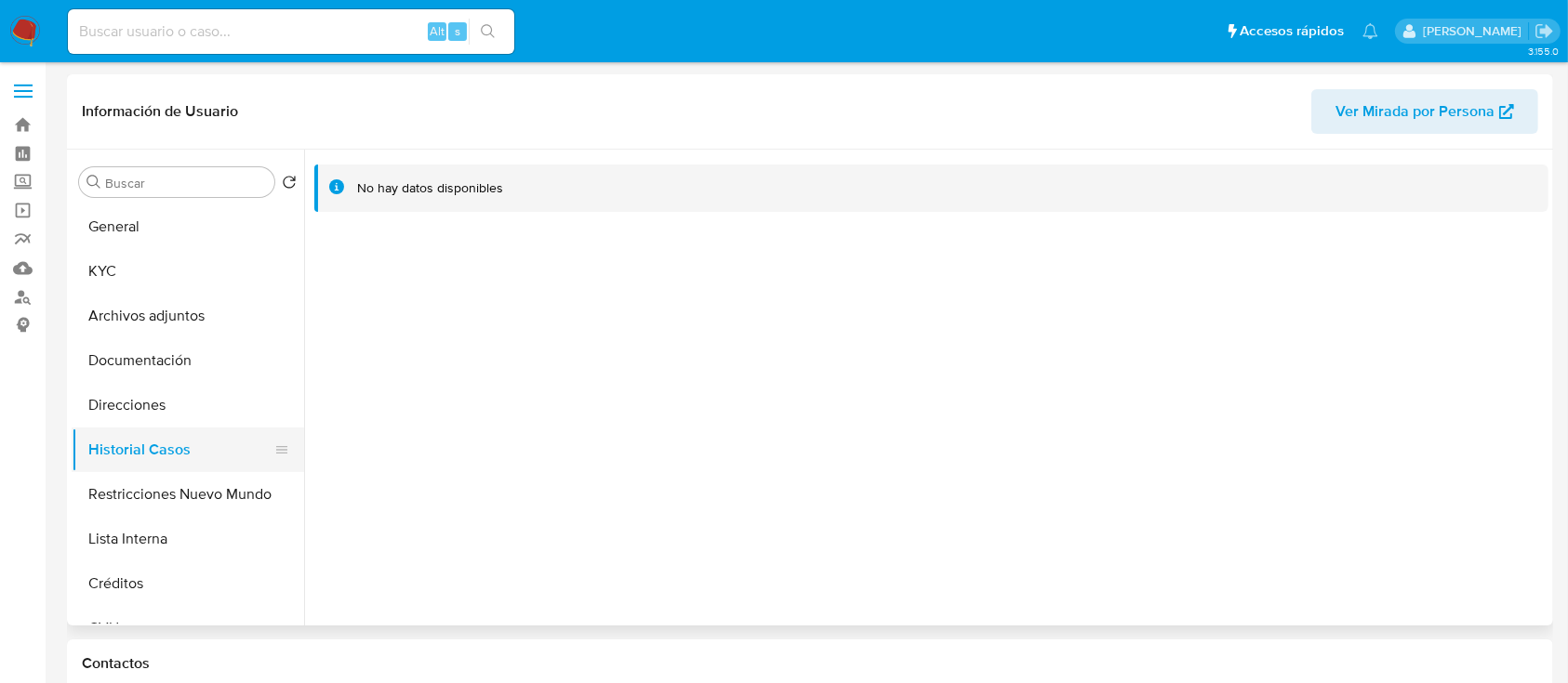
click at [151, 454] on button "Historial Casos" at bounding box center [180, 449] width 218 height 44
click at [178, 497] on button "Restricciones Nuevo Mundo" at bounding box center [180, 494] width 218 height 44
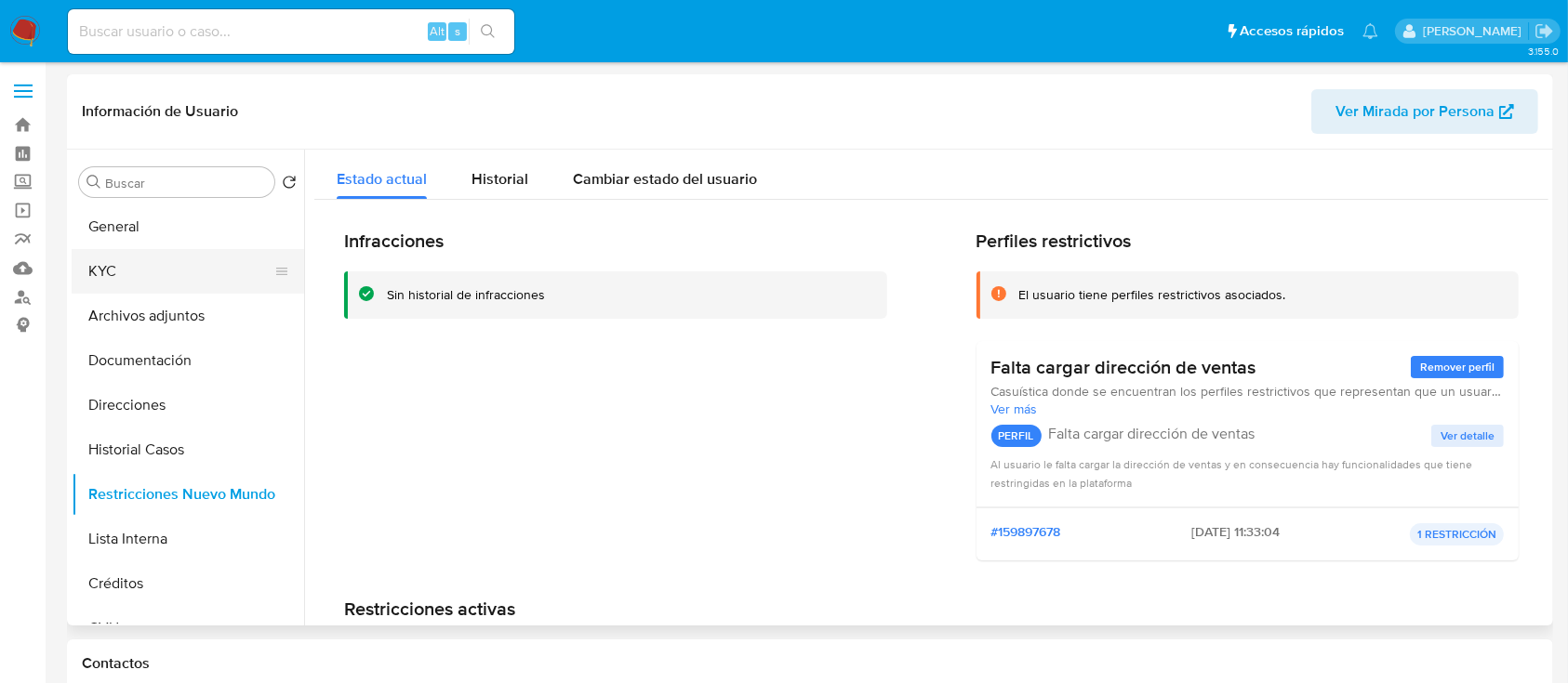
click at [178, 268] on button "KYC" at bounding box center [180, 271] width 218 height 44
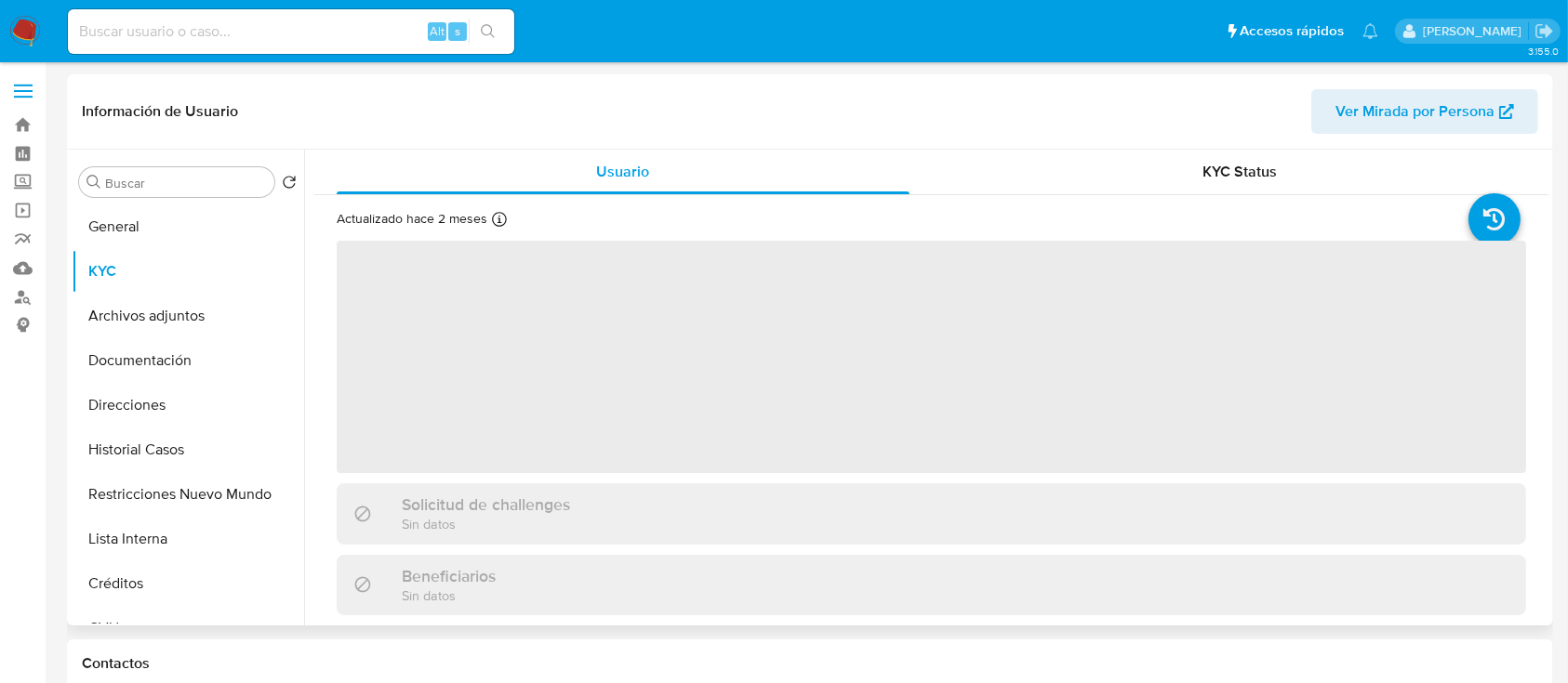
scroll to position [557, 0]
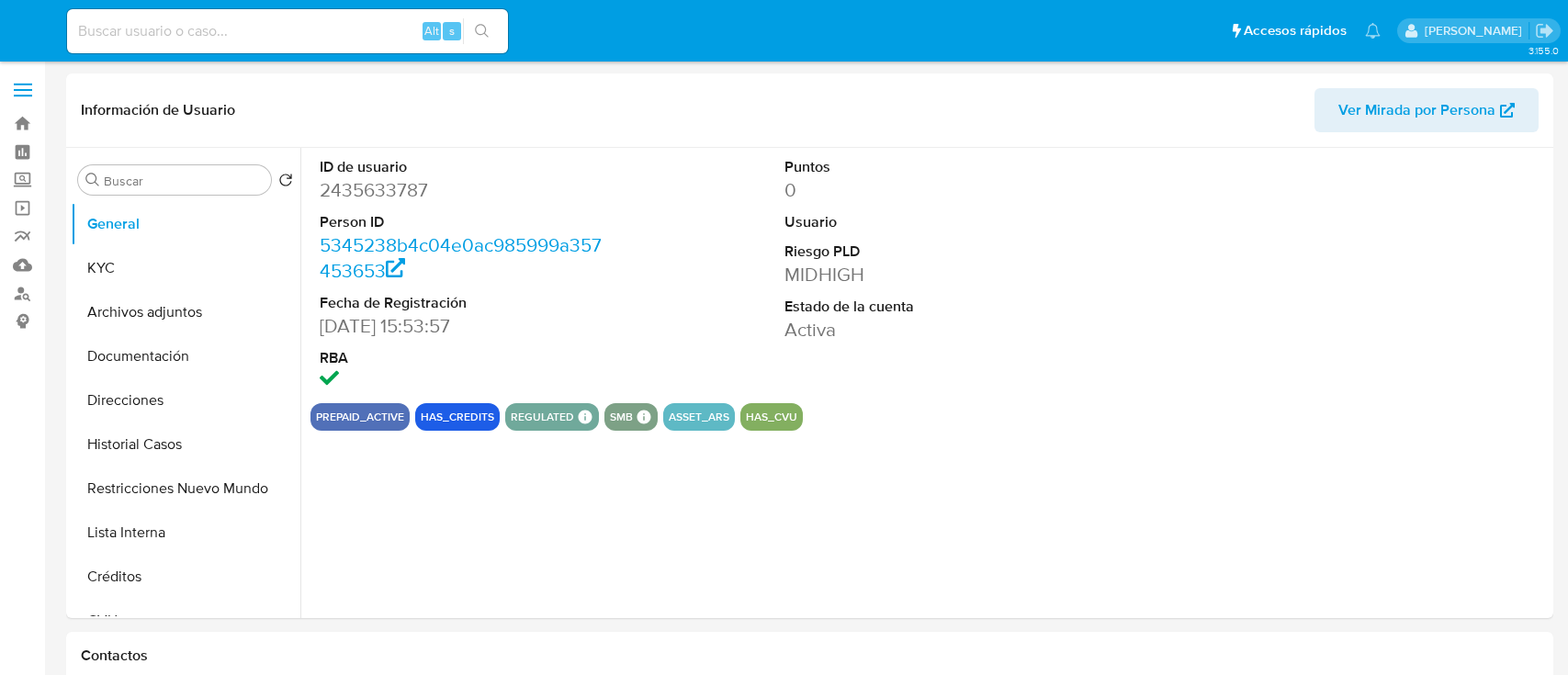
select select "10"
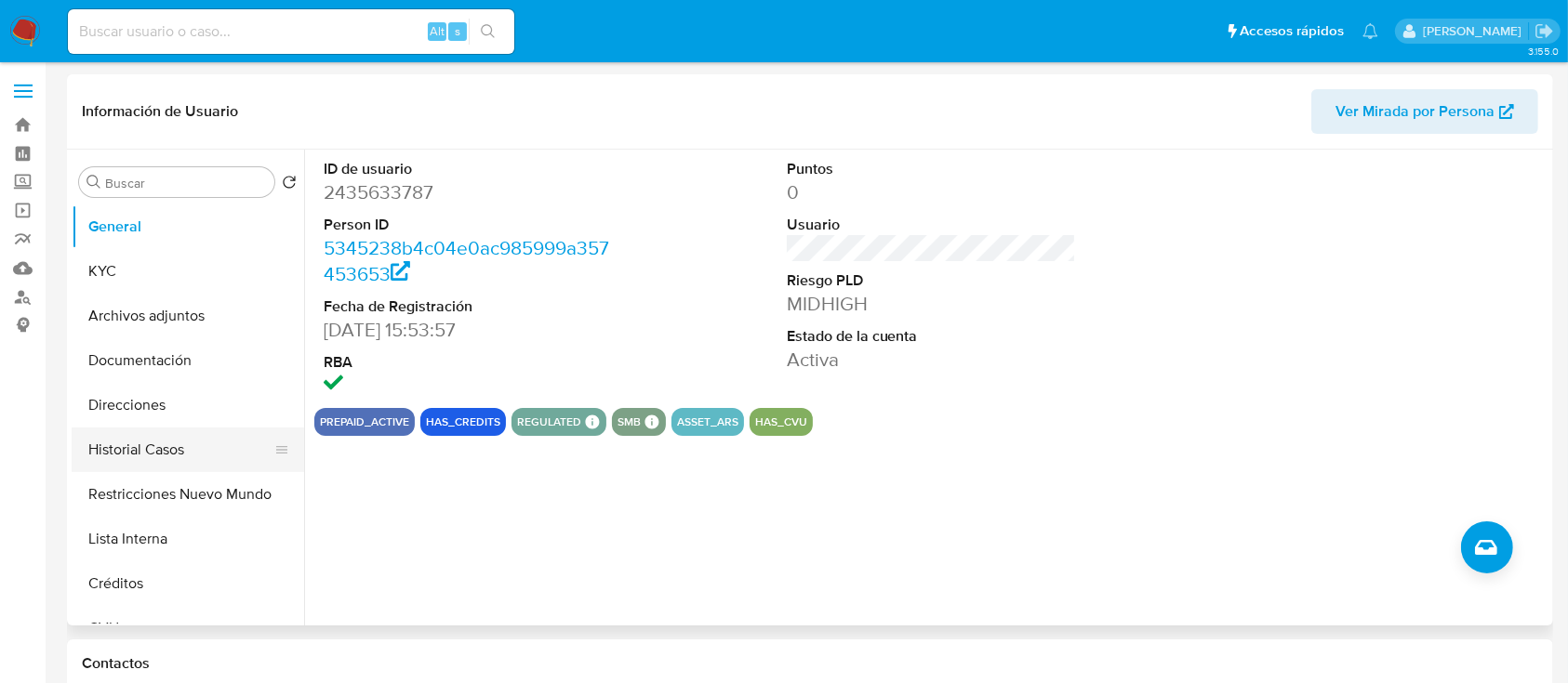
drag, startPoint x: 168, startPoint y: 497, endPoint x: 162, endPoint y: 452, distance: 45.4
click at [168, 498] on button "Restricciones Nuevo Mundo" at bounding box center [188, 494] width 233 height 44
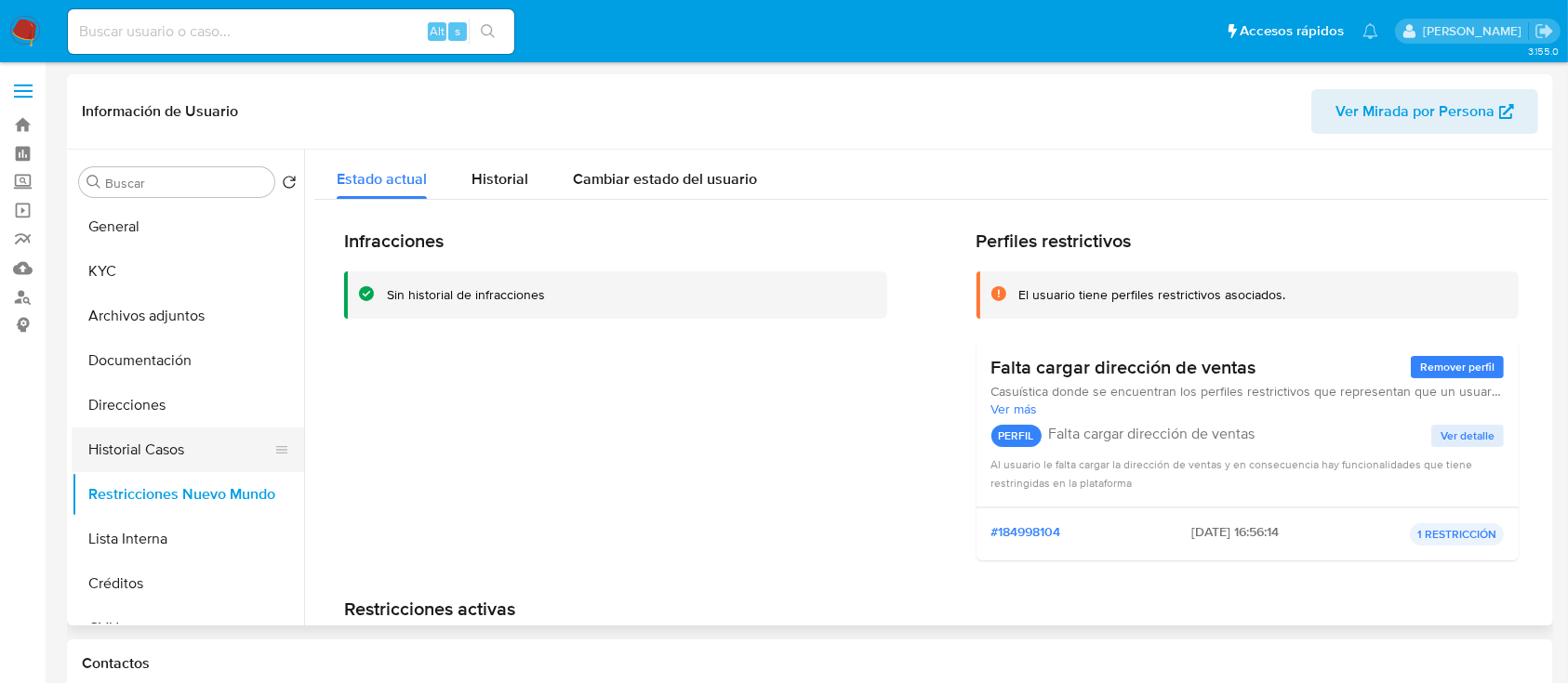
click at [188, 447] on button "Historial Casos" at bounding box center [180, 449] width 218 height 44
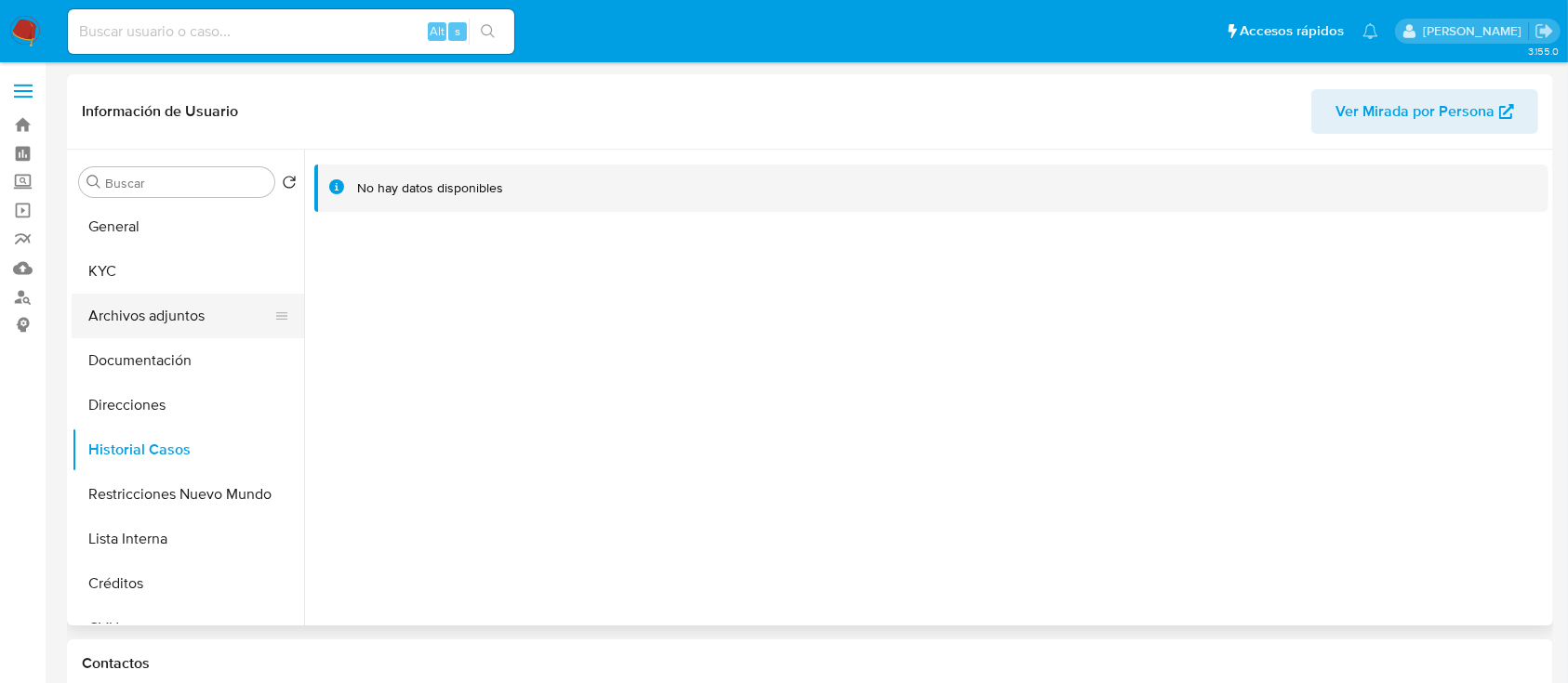
drag, startPoint x: 197, startPoint y: 266, endPoint x: 287, endPoint y: 300, distance: 96.2
click at [198, 267] on button "KYC" at bounding box center [188, 271] width 233 height 44
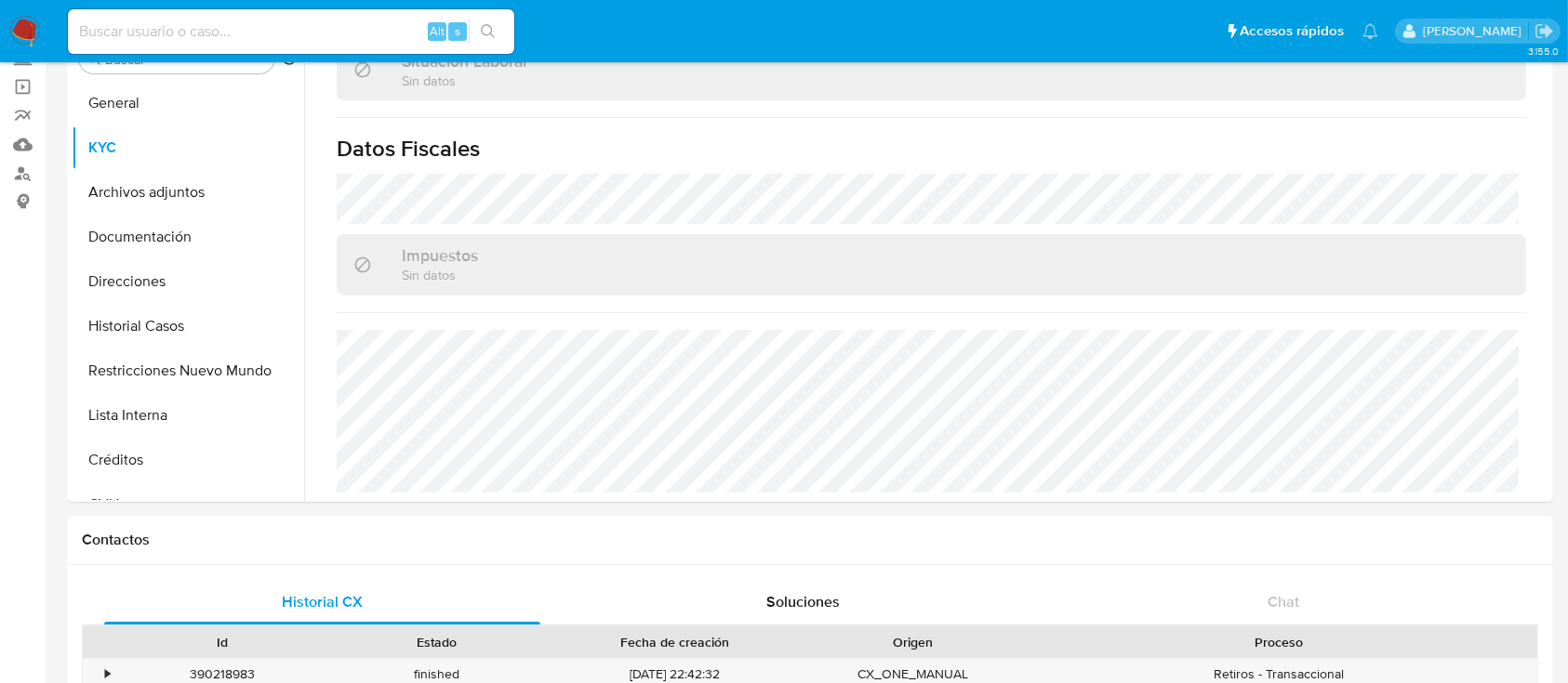
scroll to position [984, 0]
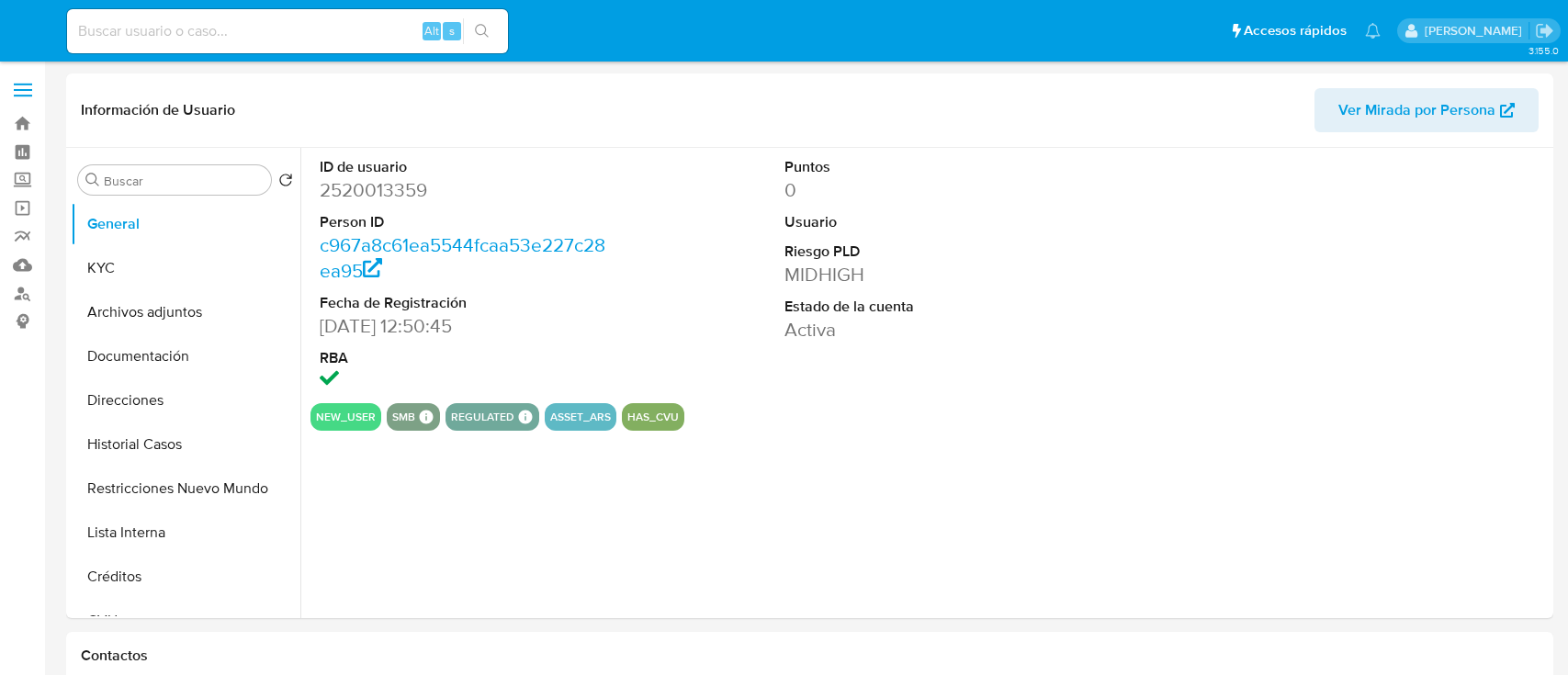
select select "10"
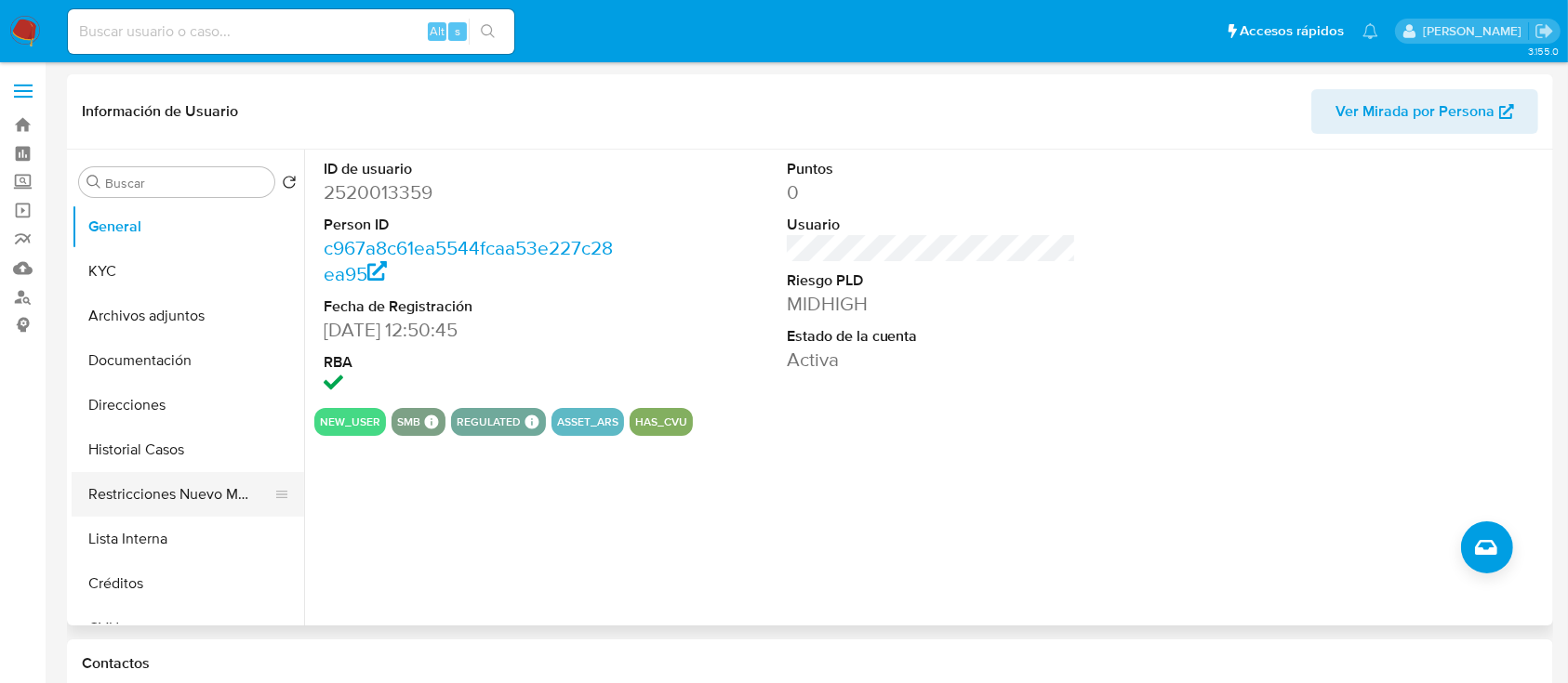
click at [119, 494] on button "Restricciones Nuevo Mundo" at bounding box center [180, 494] width 218 height 44
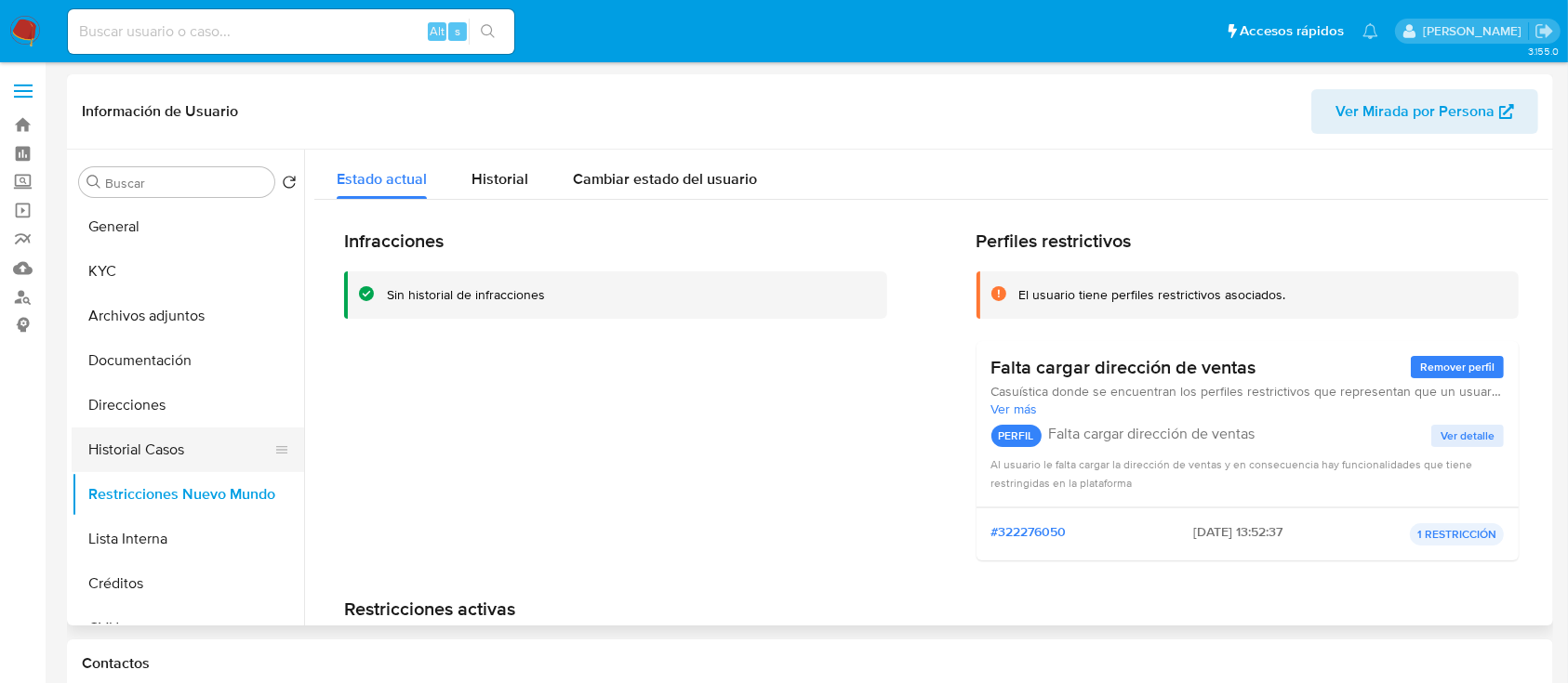
click at [153, 465] on button "Historial Casos" at bounding box center [180, 449] width 218 height 44
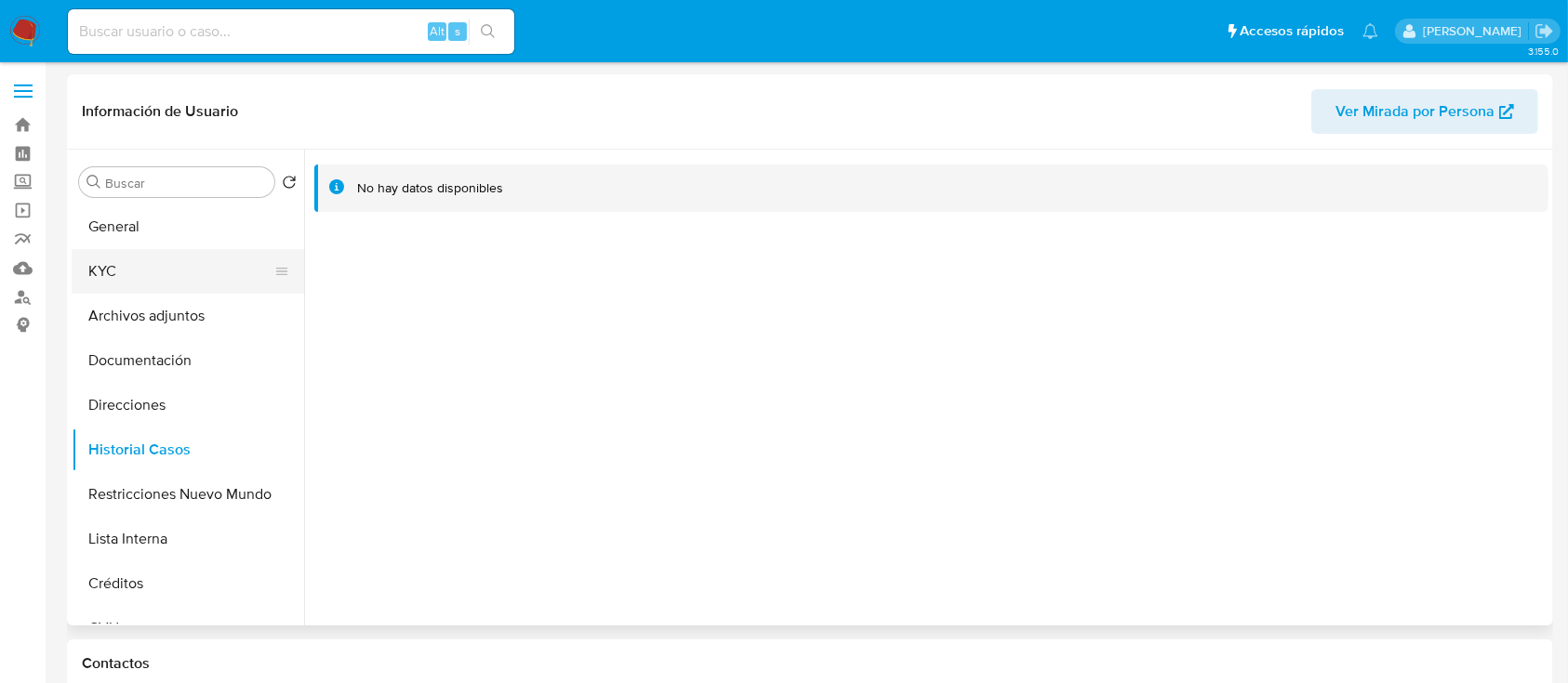
click at [183, 264] on button "KYC" at bounding box center [180, 271] width 218 height 44
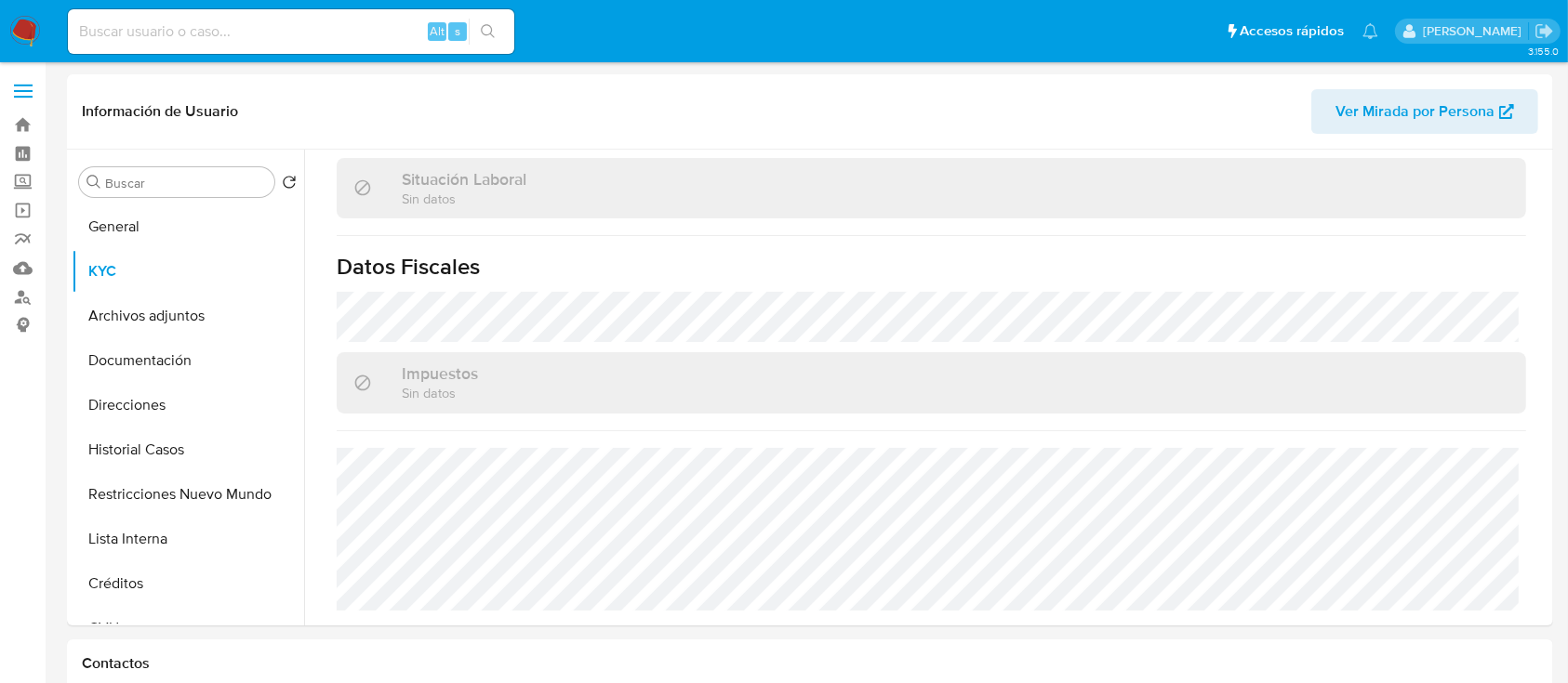
scroll to position [984, 0]
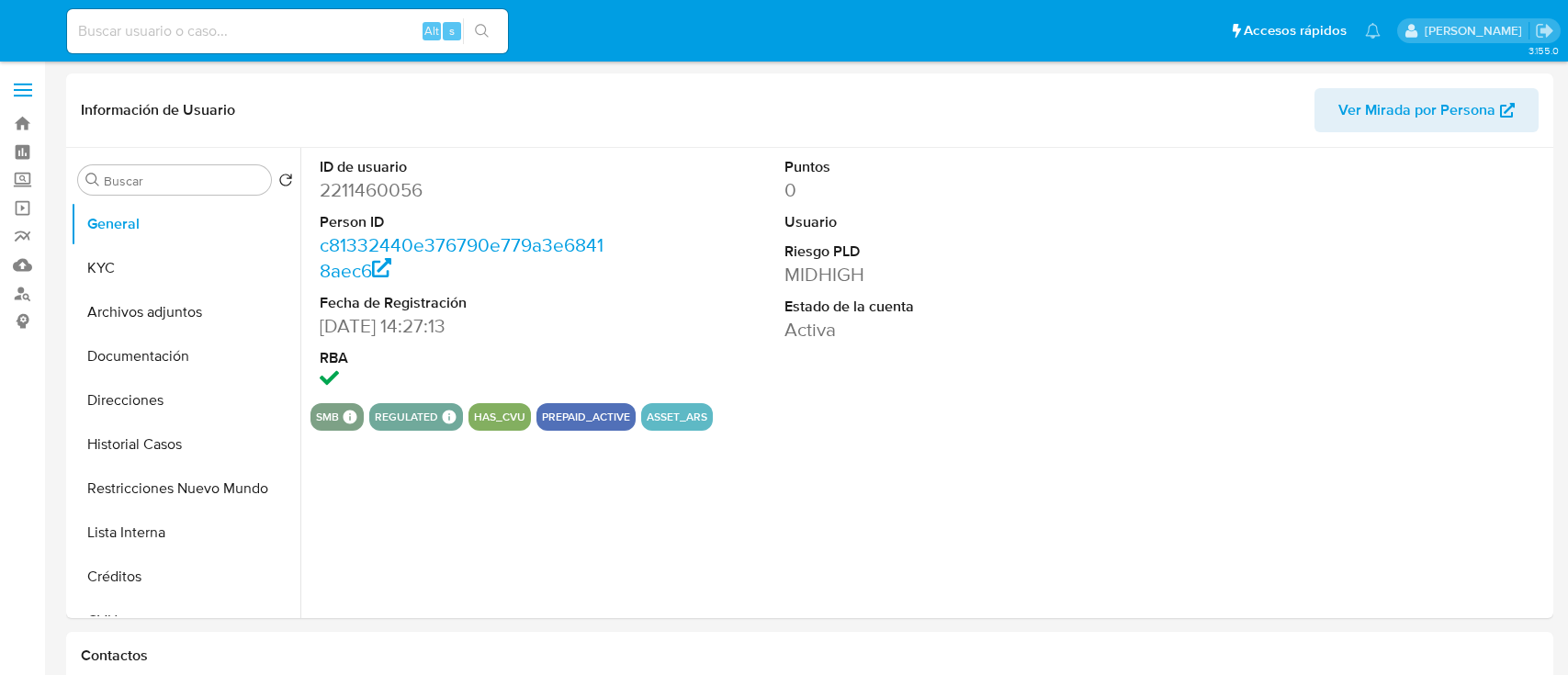
select select "10"
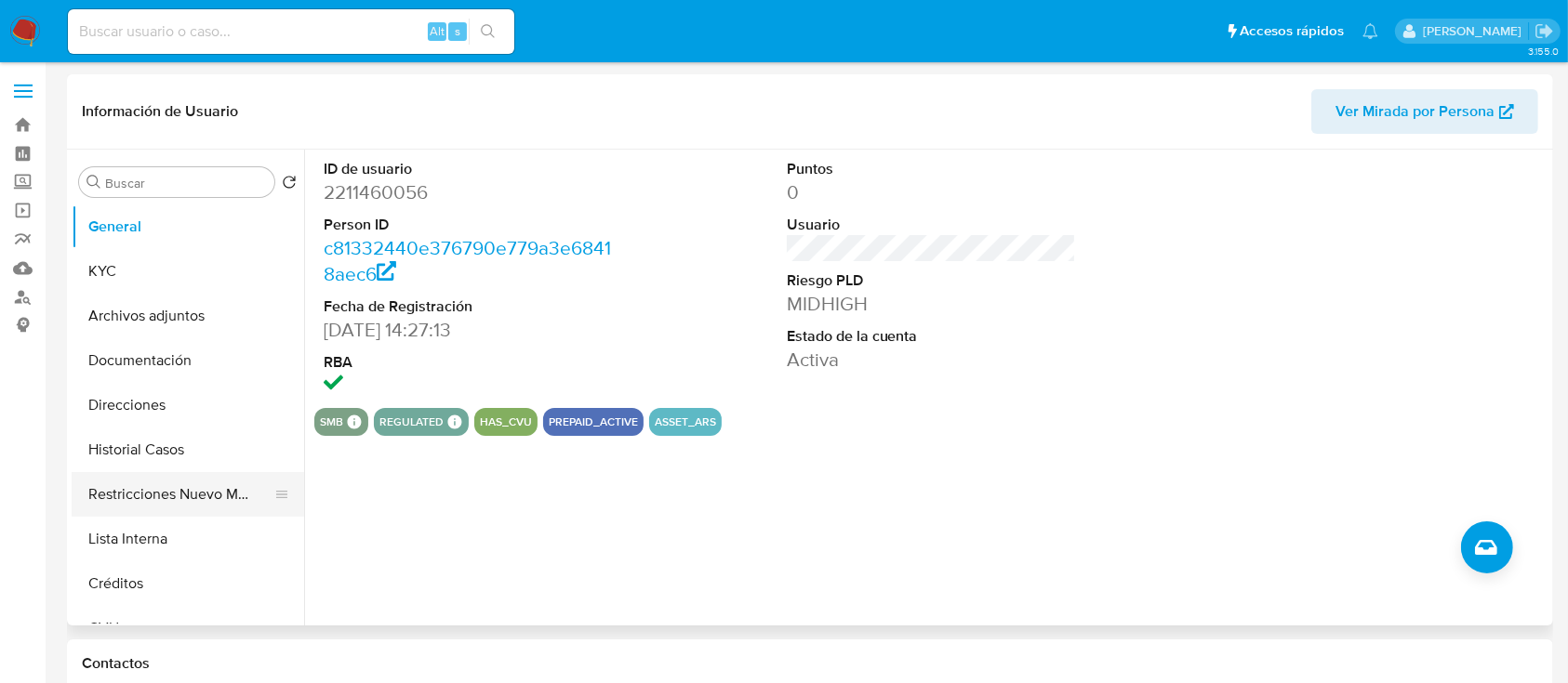
click at [207, 473] on button "Restricciones Nuevo Mundo" at bounding box center [180, 494] width 218 height 44
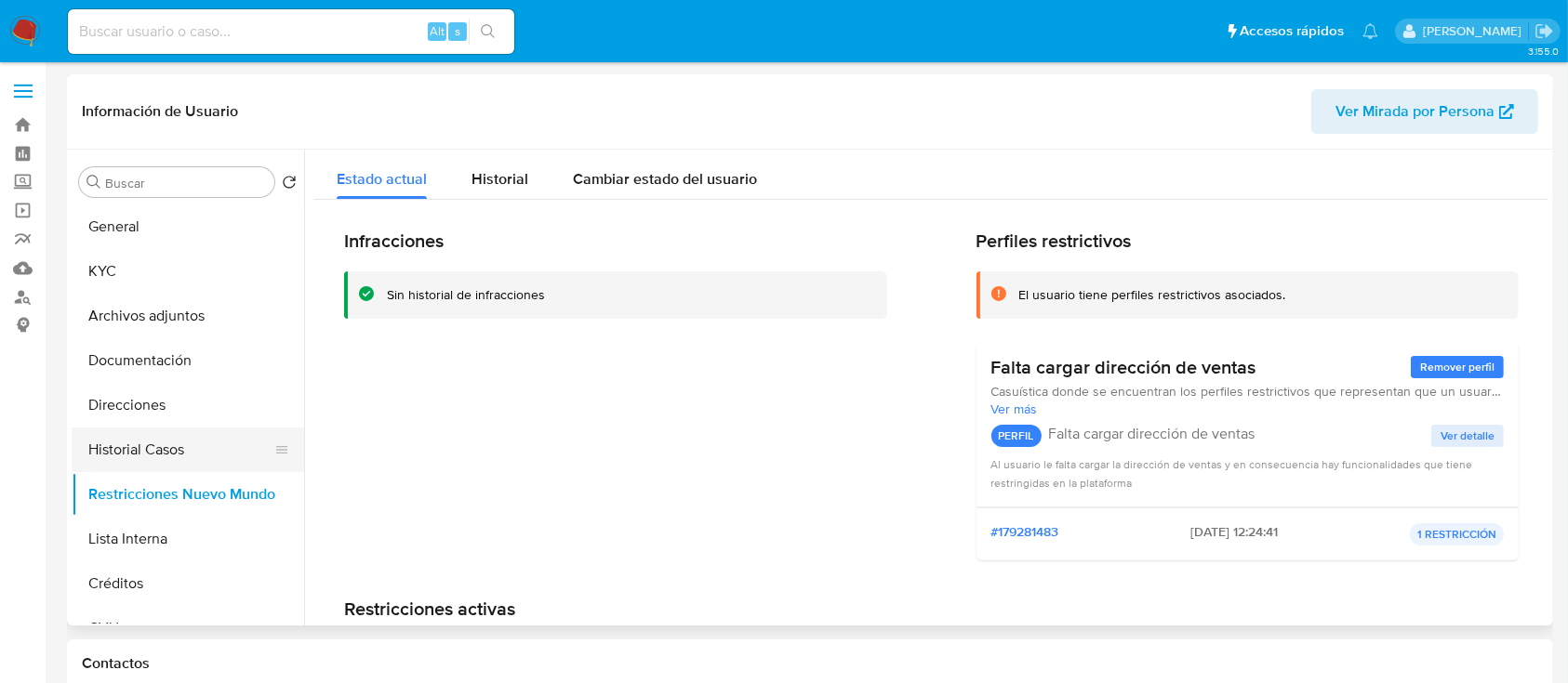
click at [199, 433] on button "Historial Casos" at bounding box center [180, 449] width 218 height 44
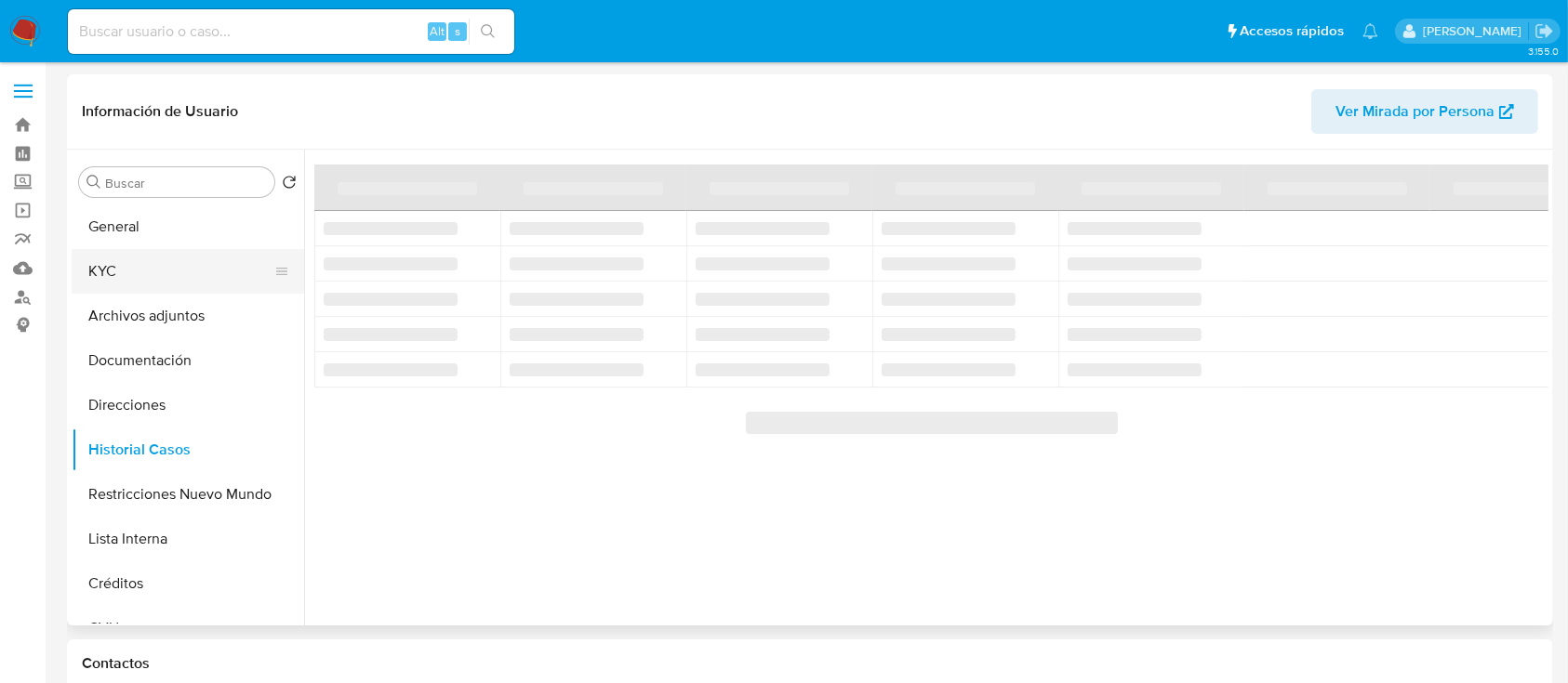
click at [209, 263] on button "KYC" at bounding box center [180, 271] width 218 height 44
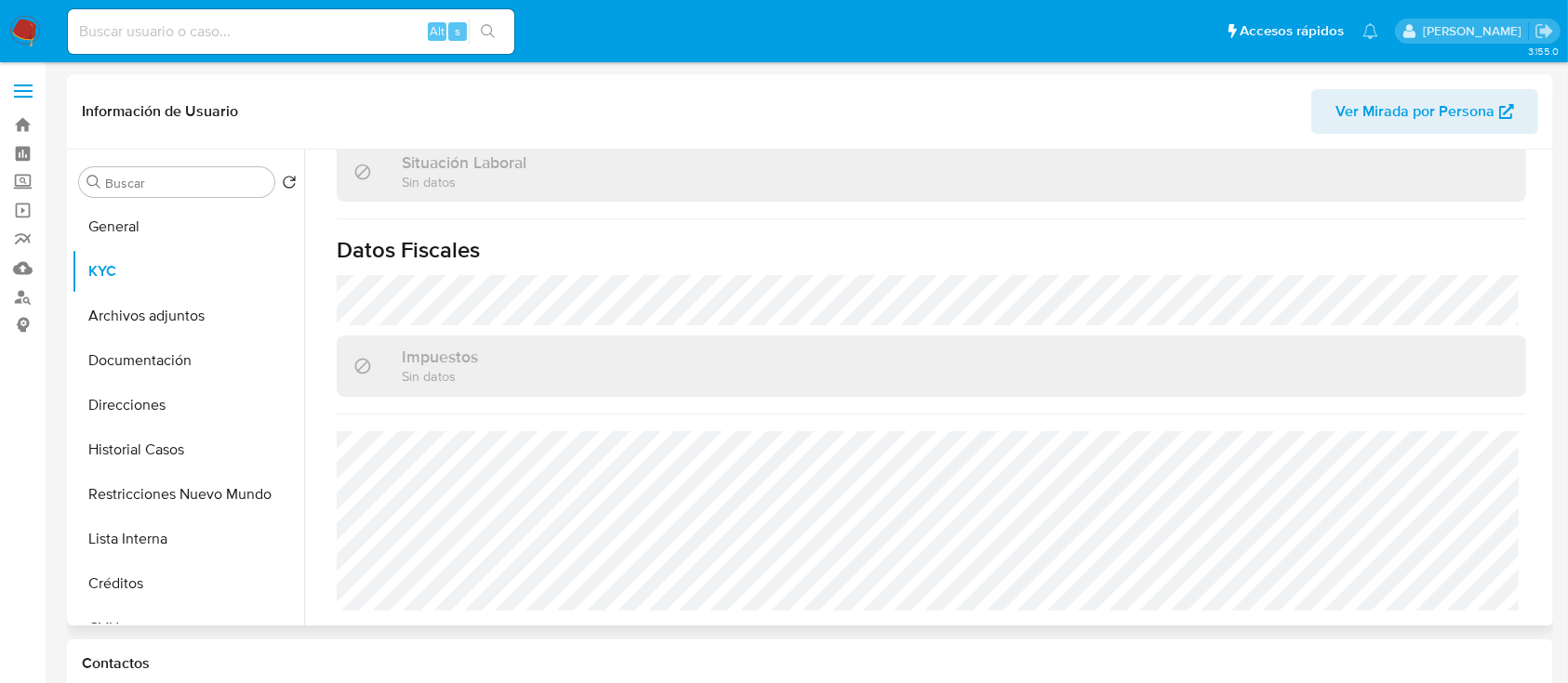
scroll to position [979, 0]
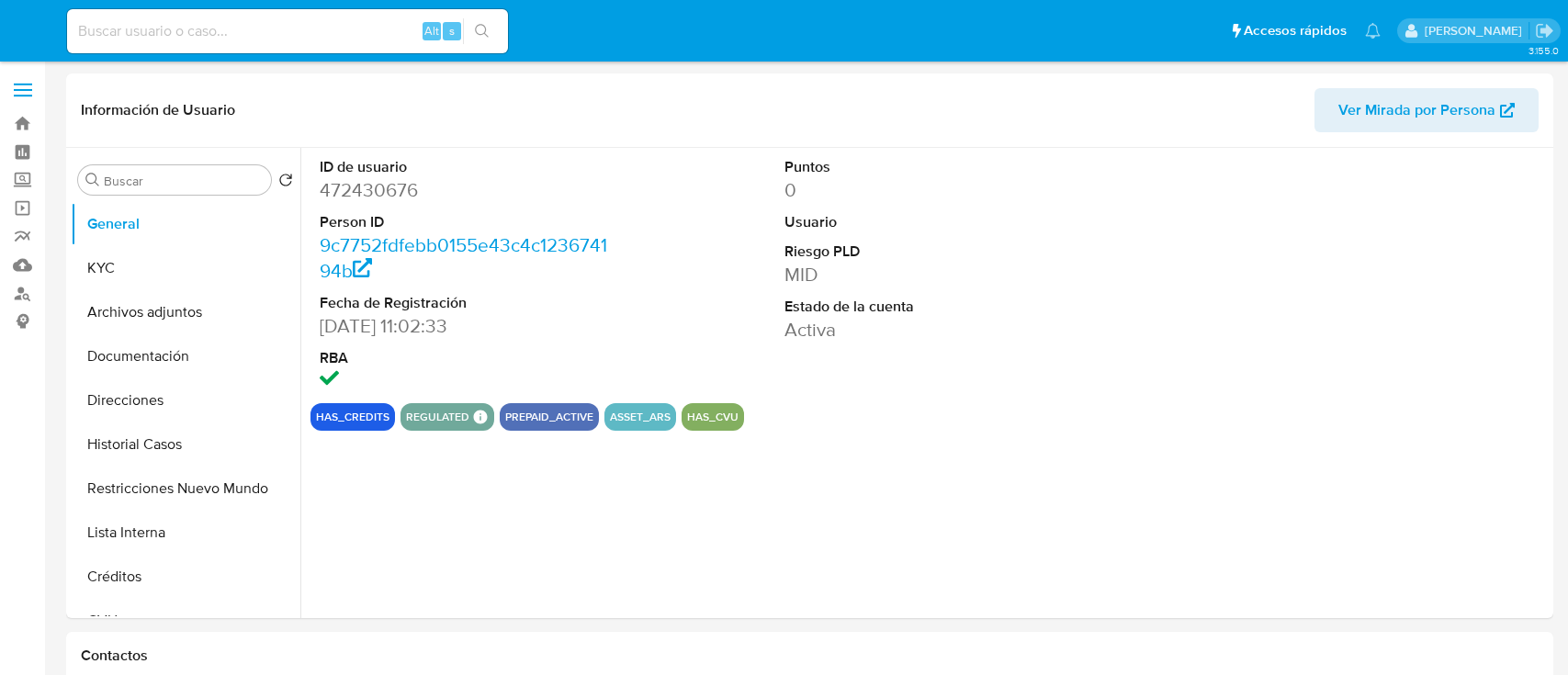
select select "10"
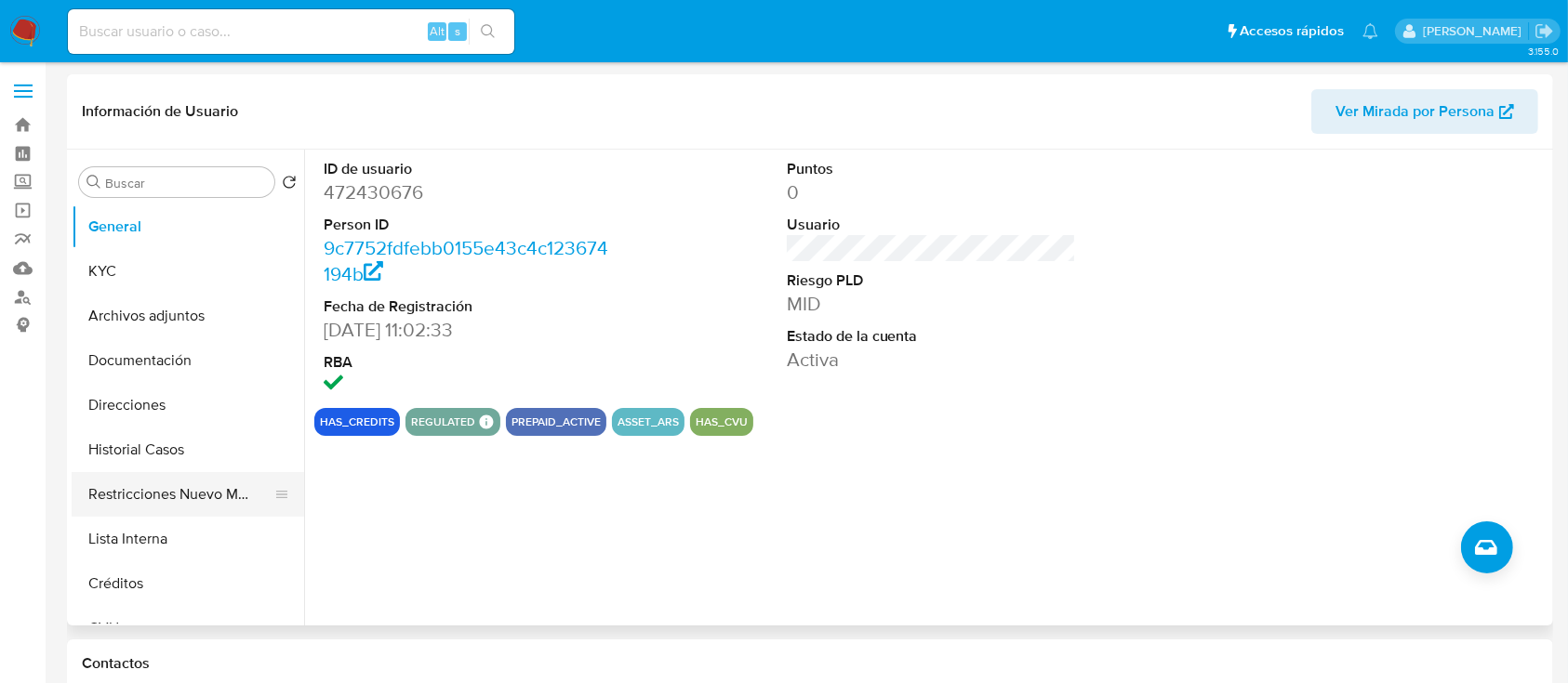
click at [186, 488] on button "Restricciones Nuevo Mundo" at bounding box center [180, 494] width 218 height 44
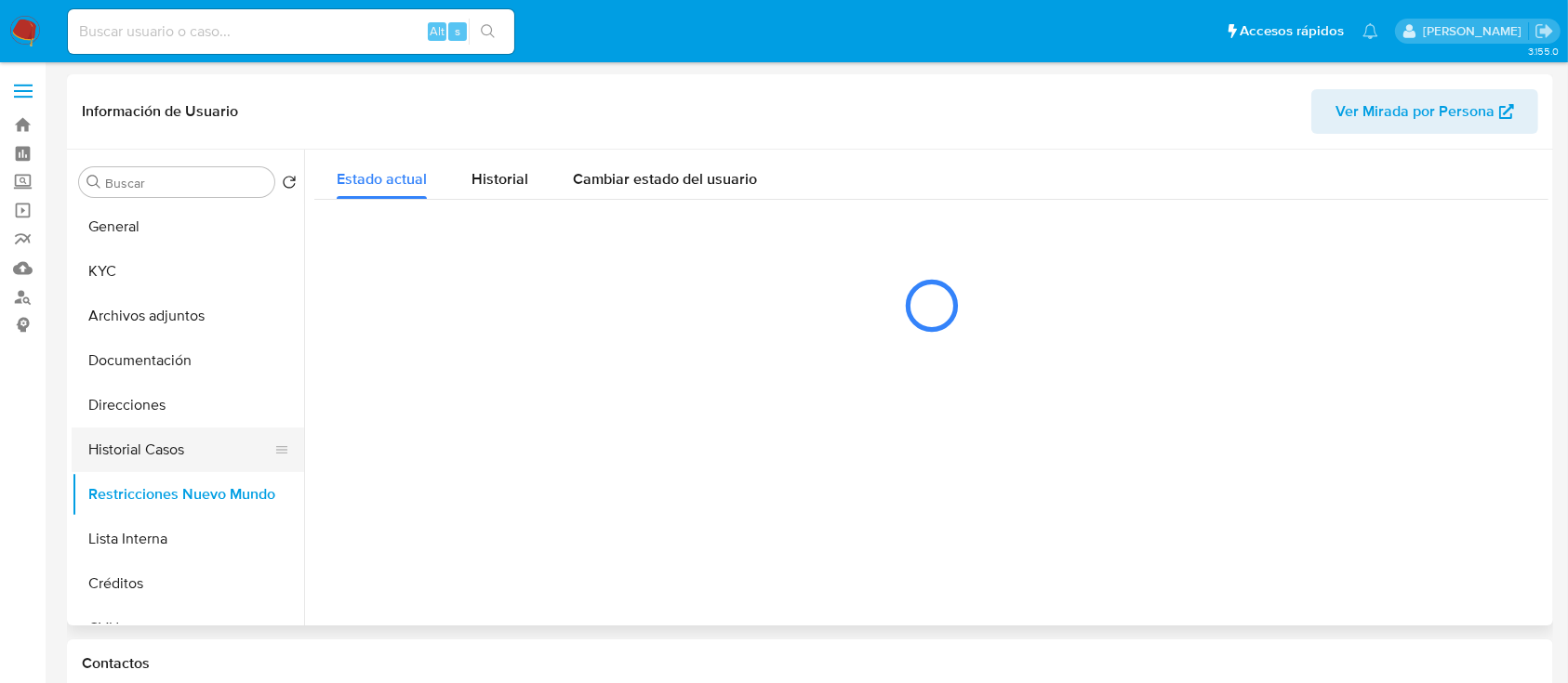
click at [173, 444] on button "Historial Casos" at bounding box center [180, 449] width 218 height 44
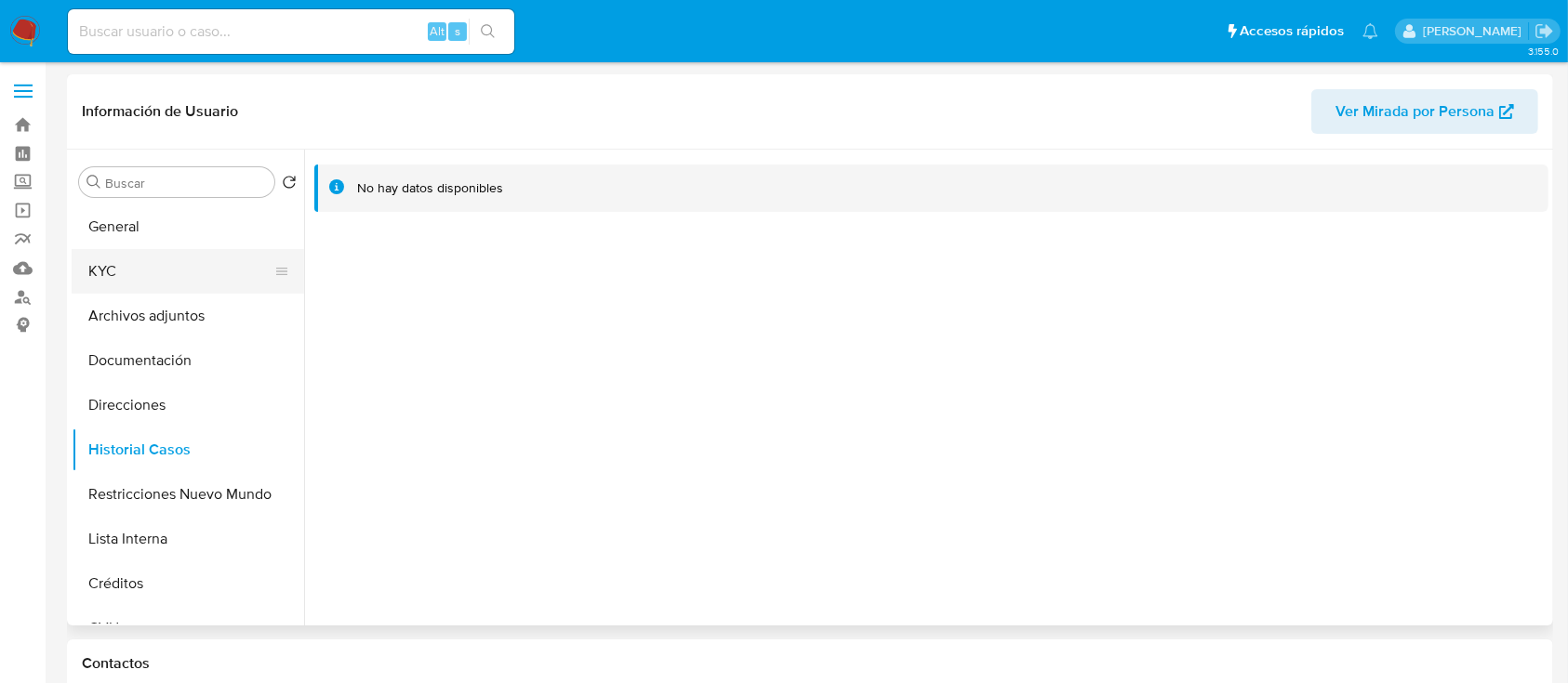
click at [177, 265] on button "KYC" at bounding box center [180, 271] width 218 height 44
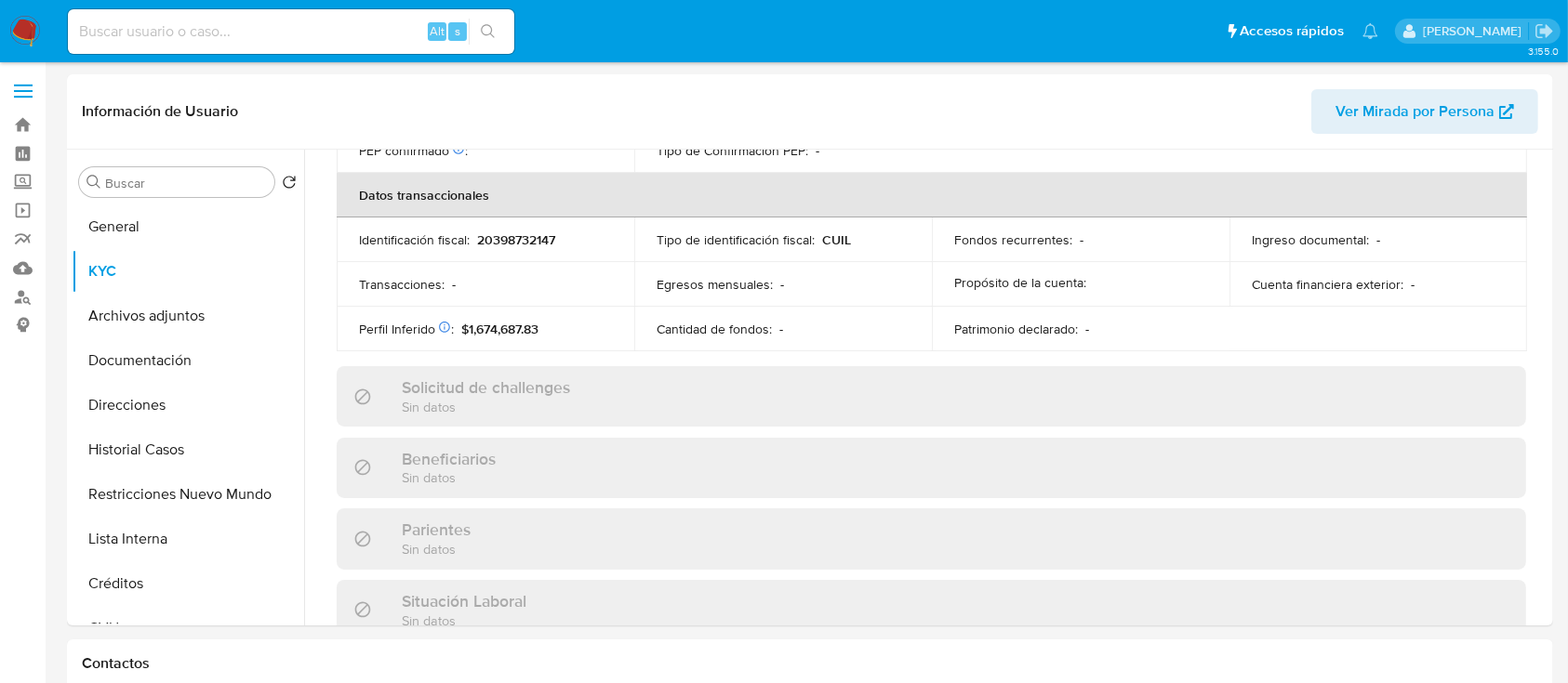
scroll to position [979, 0]
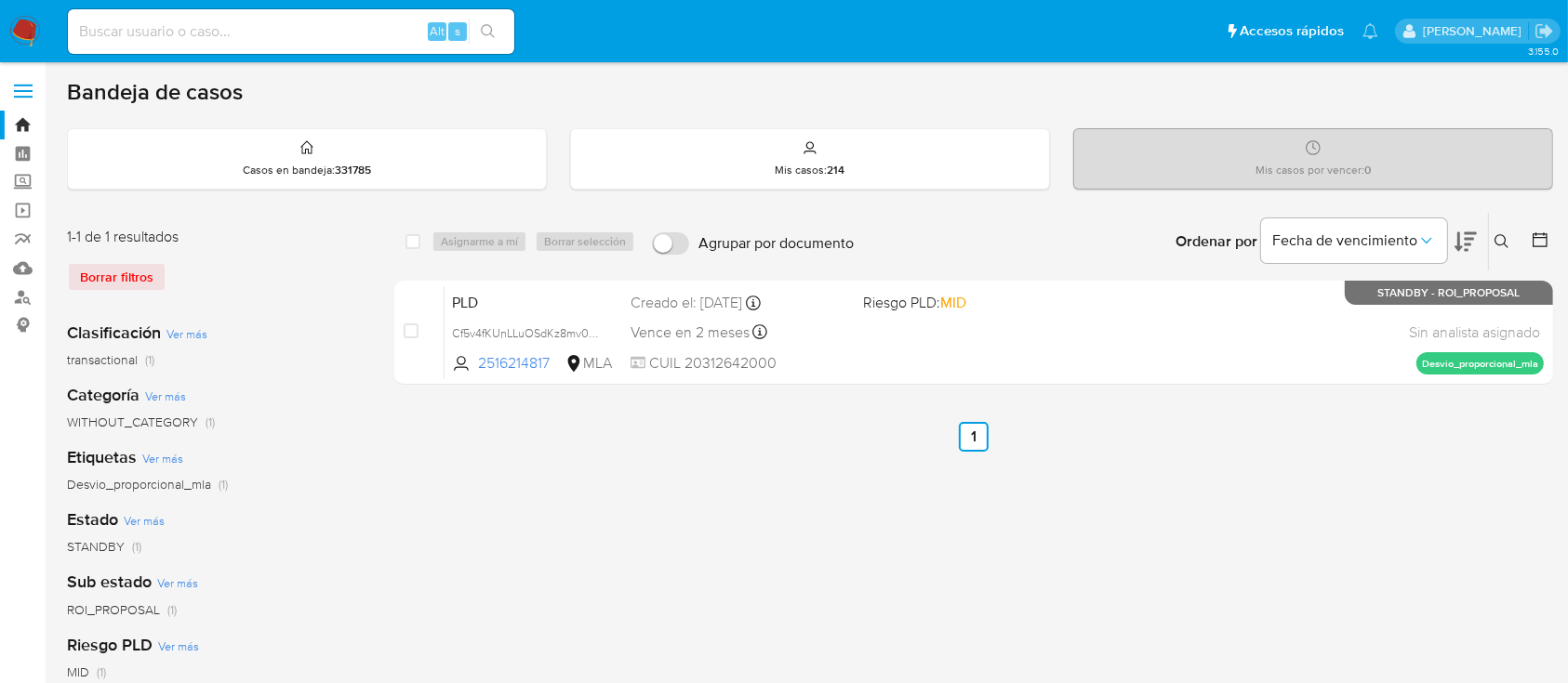
click at [1495, 239] on icon at bounding box center [1501, 241] width 14 height 14
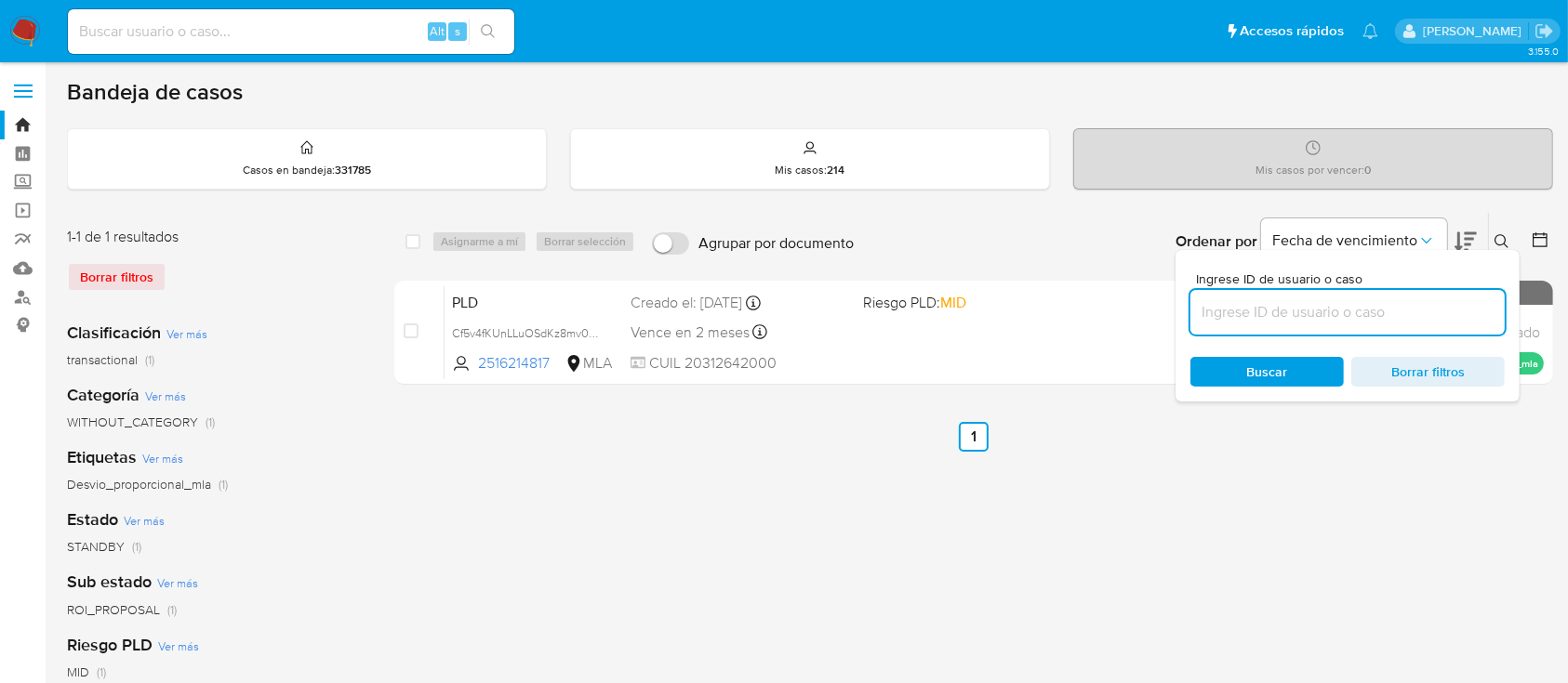
click at [1402, 308] on input at bounding box center [1347, 312] width 314 height 25
type input "301610301"
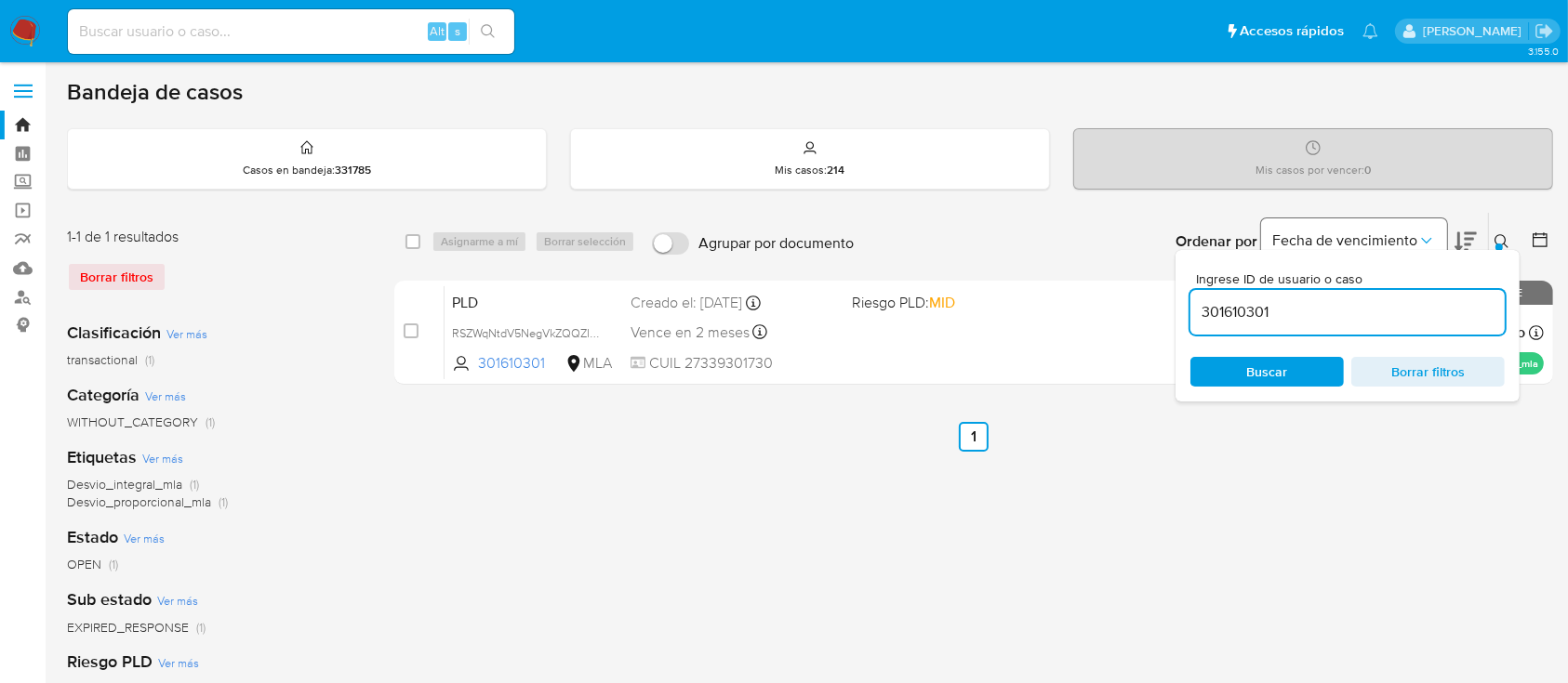
drag, startPoint x: 1511, startPoint y: 238, endPoint x: 1445, endPoint y: 256, distance: 68.4
click at [1510, 238] on button at bounding box center [1503, 241] width 31 height 23
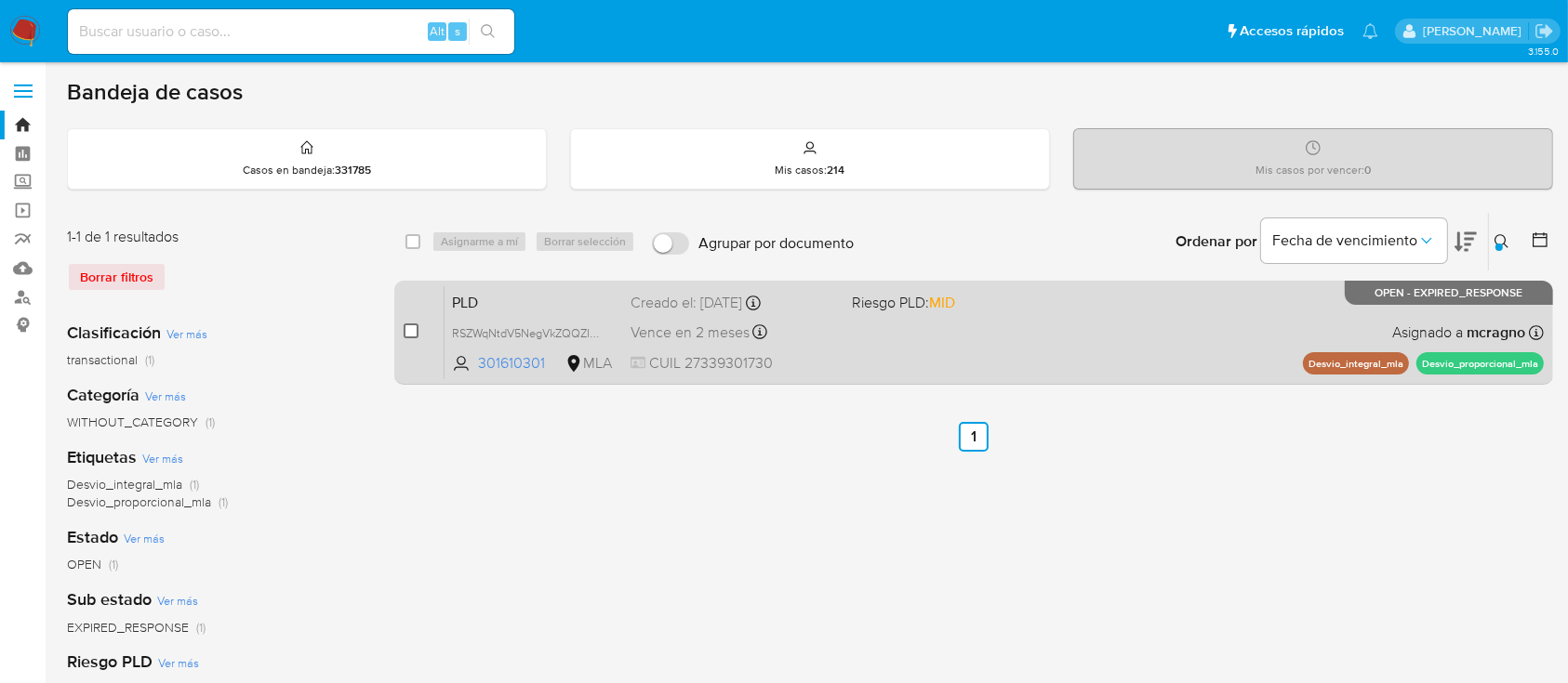
click at [407, 331] on input "checkbox" at bounding box center [410, 330] width 15 height 15
checkbox input "true"
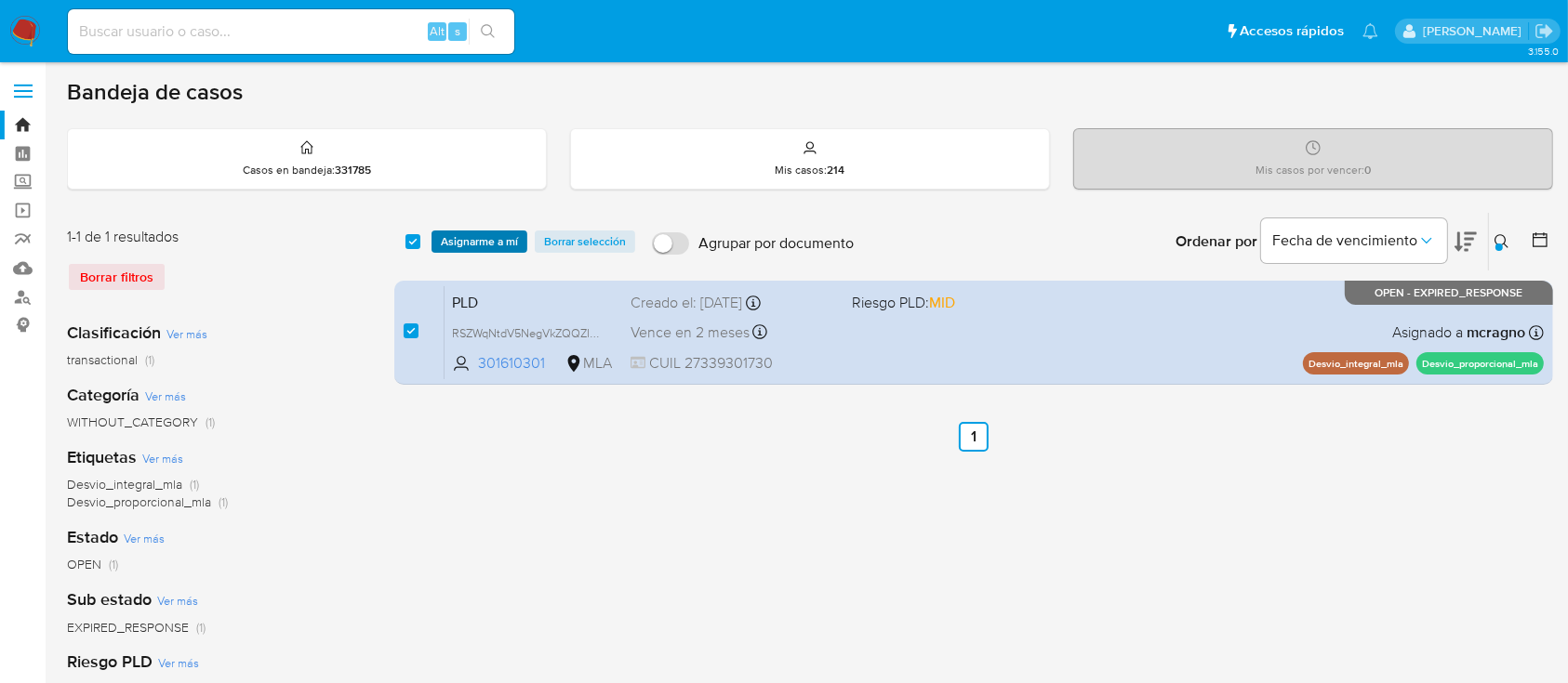
click at [476, 235] on span "Asignarme a mí" at bounding box center [479, 241] width 77 height 19
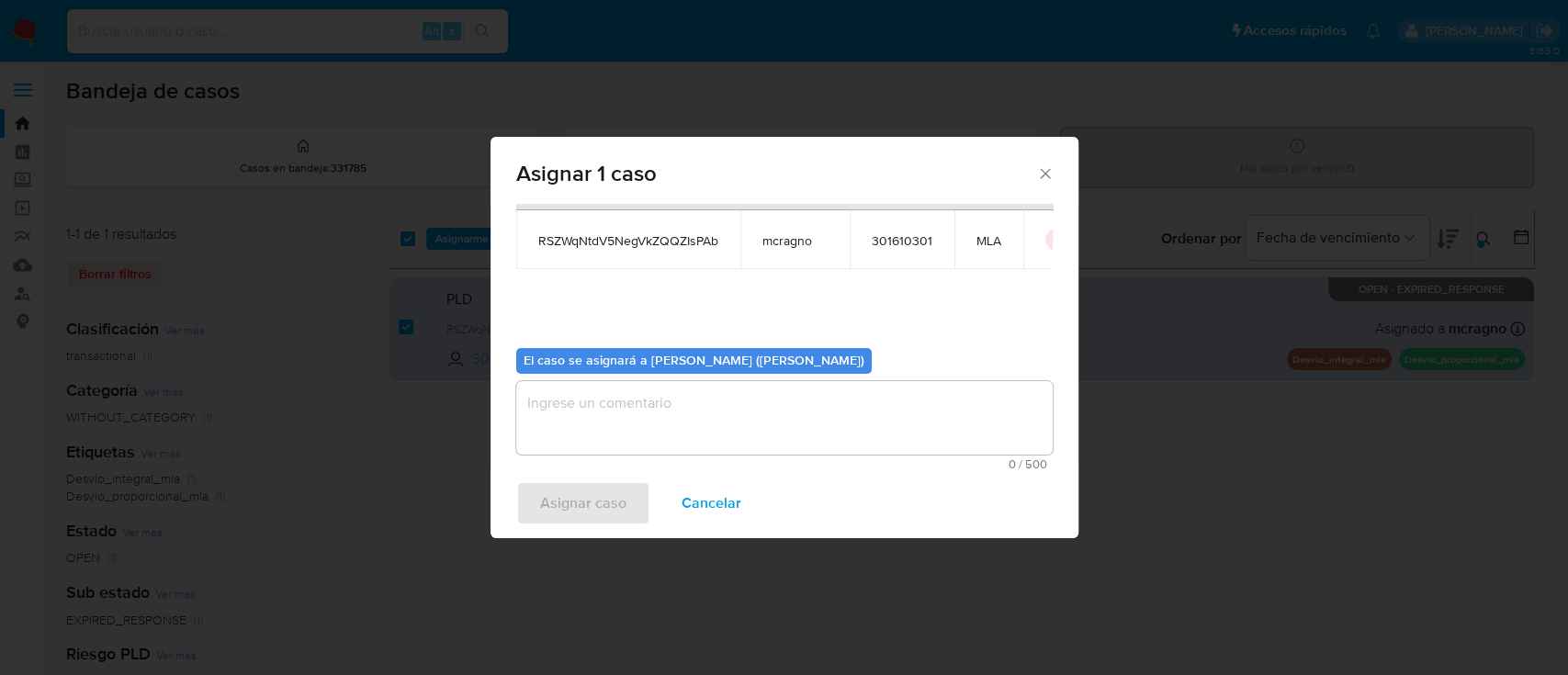
scroll to position [94, 0]
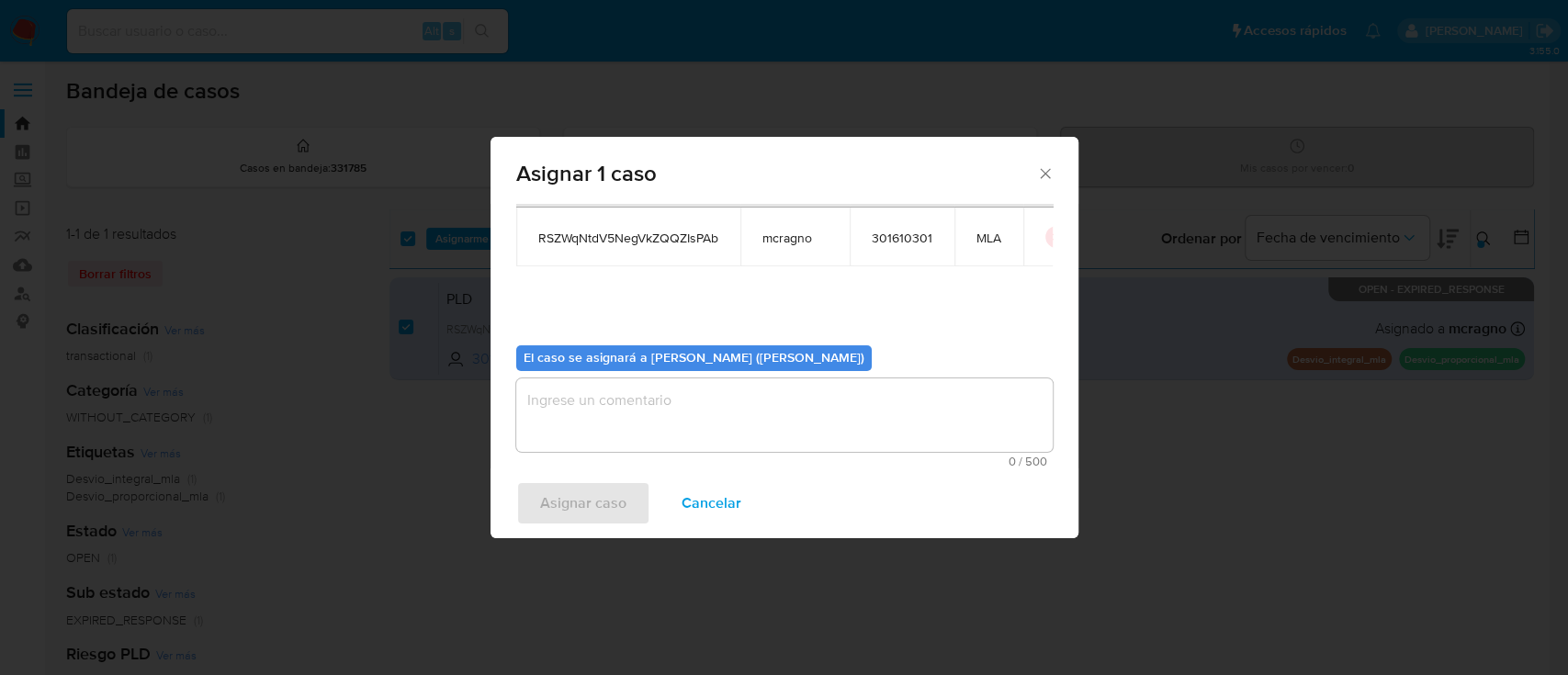
click at [617, 415] on textarea "assign-modal" at bounding box center [784, 415] width 537 height 73
click at [577, 492] on span "Asignar caso" at bounding box center [583, 504] width 87 height 41
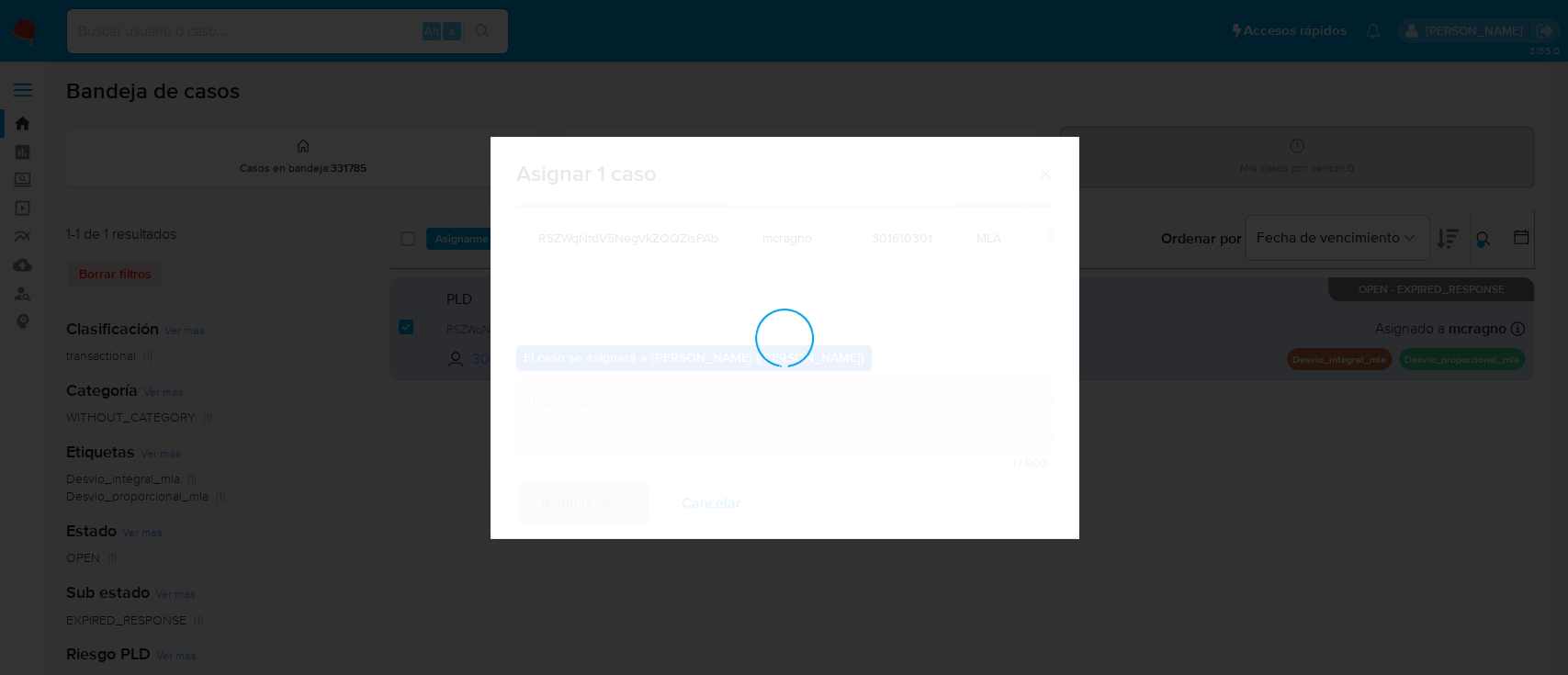
checkbox input "false"
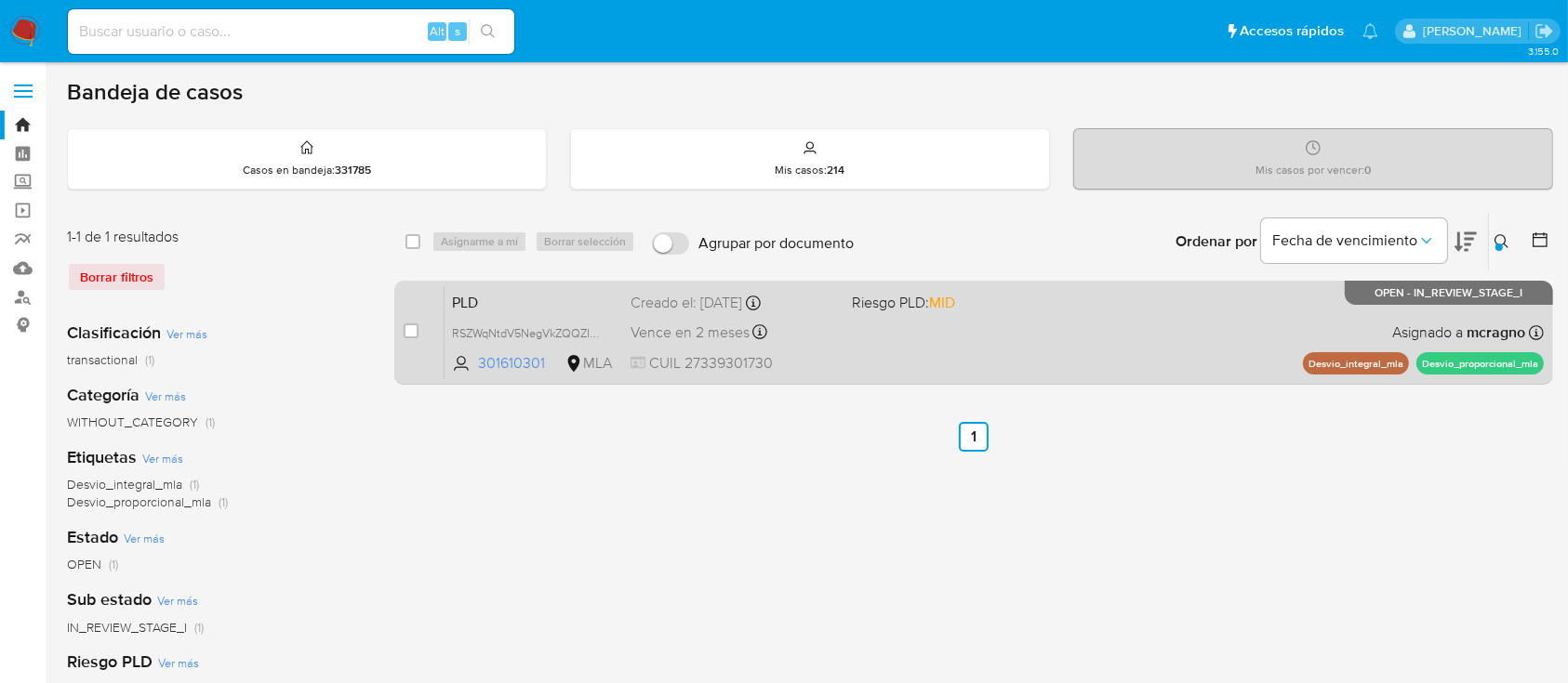
click at [1176, 326] on div "PLD RSZWqNtdV5NegVkZQQZIsPAb 301610301 MLA Riesgo PLD: MID Creado el: 12/08/202…" at bounding box center [993, 332] width 1099 height 94
click at [409, 329] on input "checkbox" at bounding box center [410, 330] width 15 height 15
checkbox input "true"
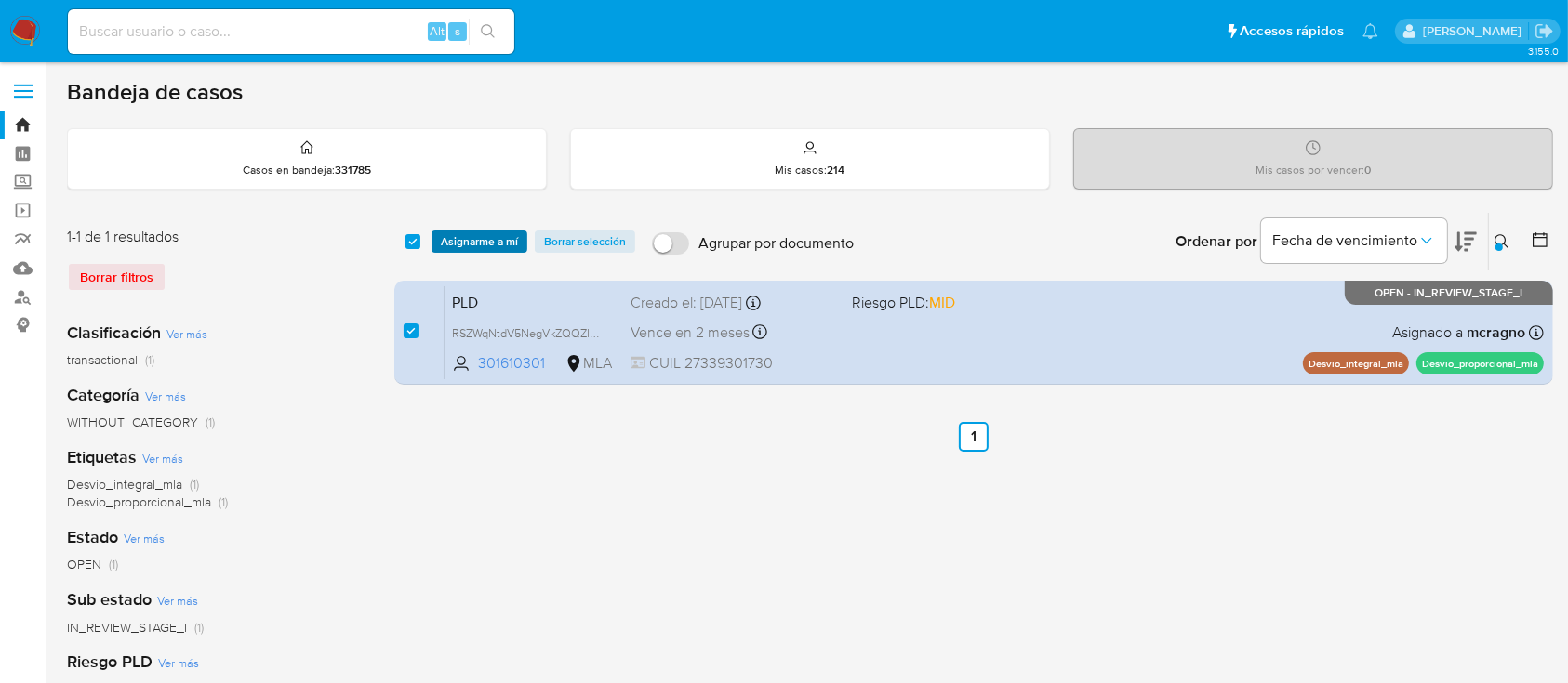
click at [513, 246] on span "Asignarme a mí" at bounding box center [479, 241] width 77 height 19
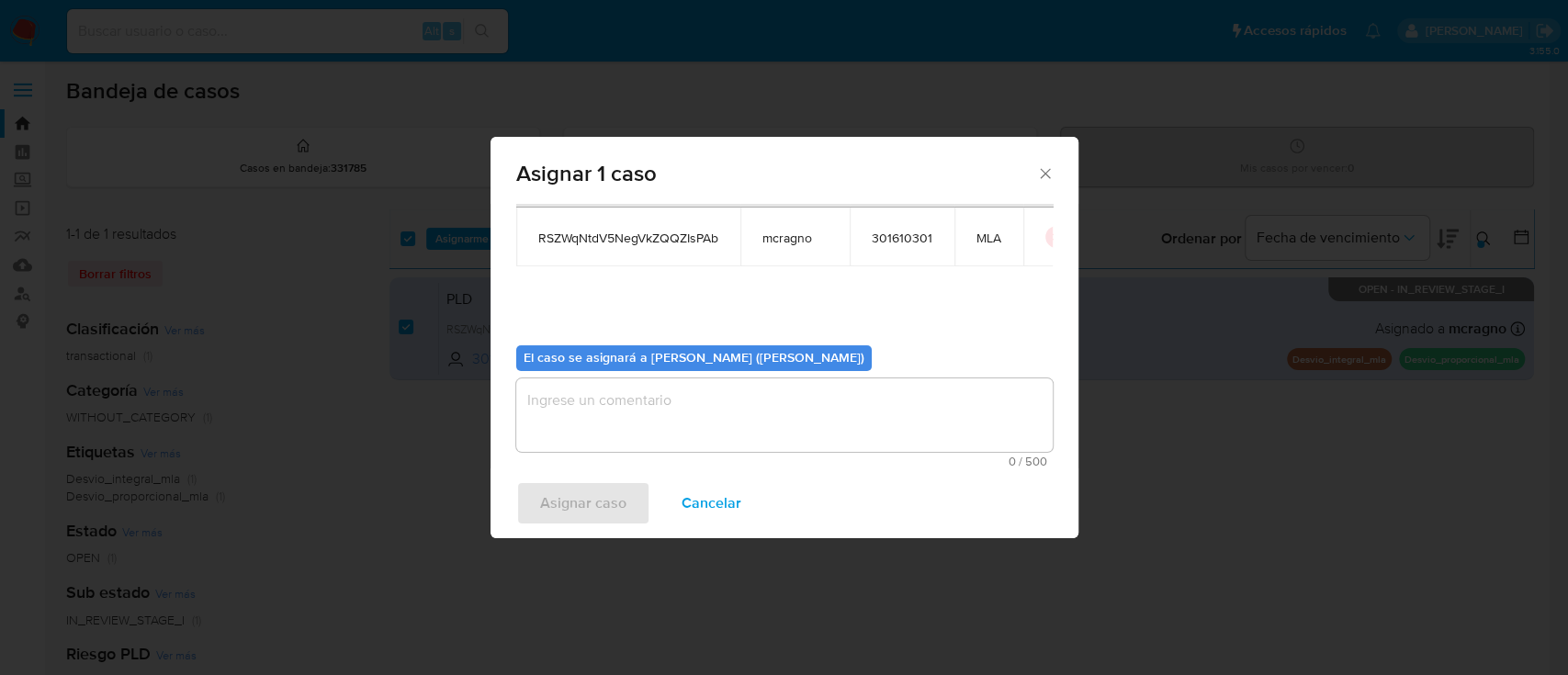
click at [599, 436] on textarea "assign-modal" at bounding box center [784, 415] width 537 height 73
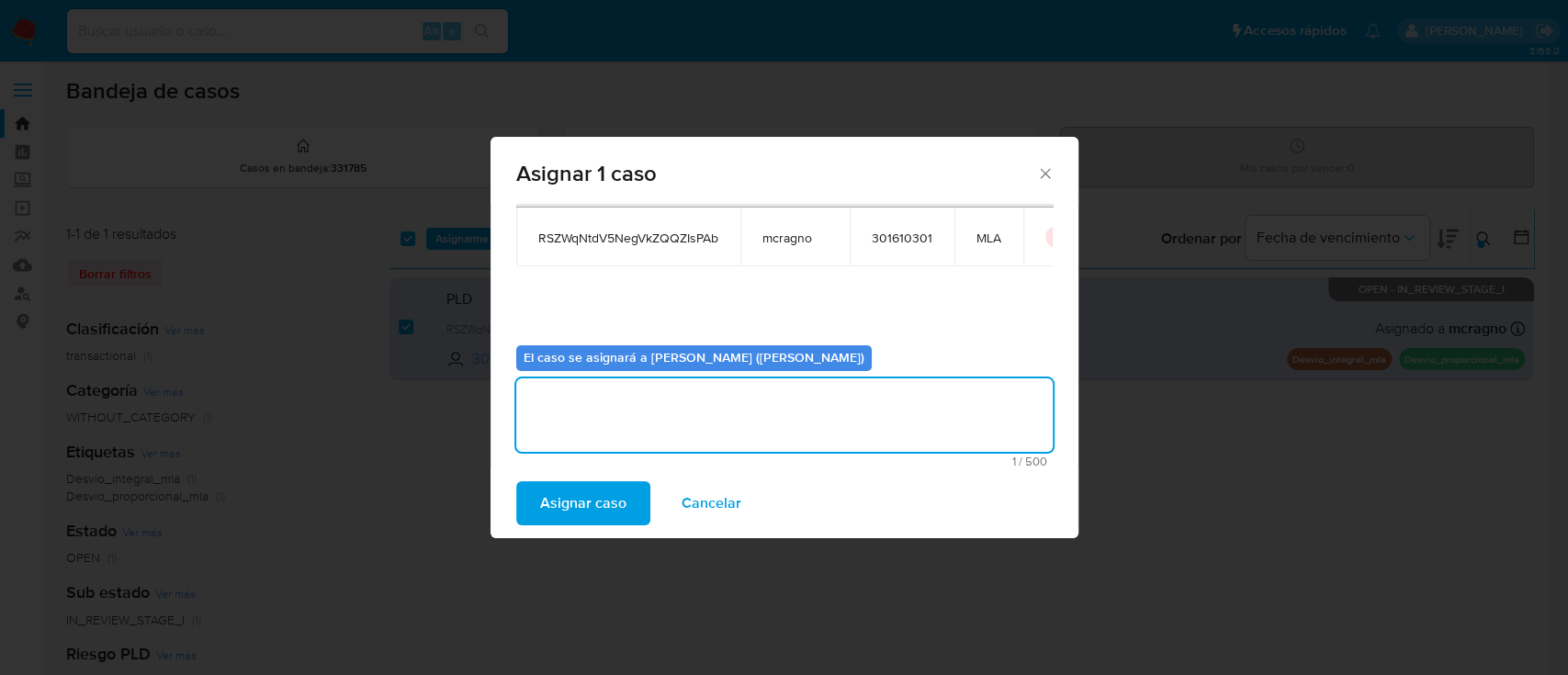
click at [599, 483] on span "Asignar caso" at bounding box center [583, 504] width 87 height 41
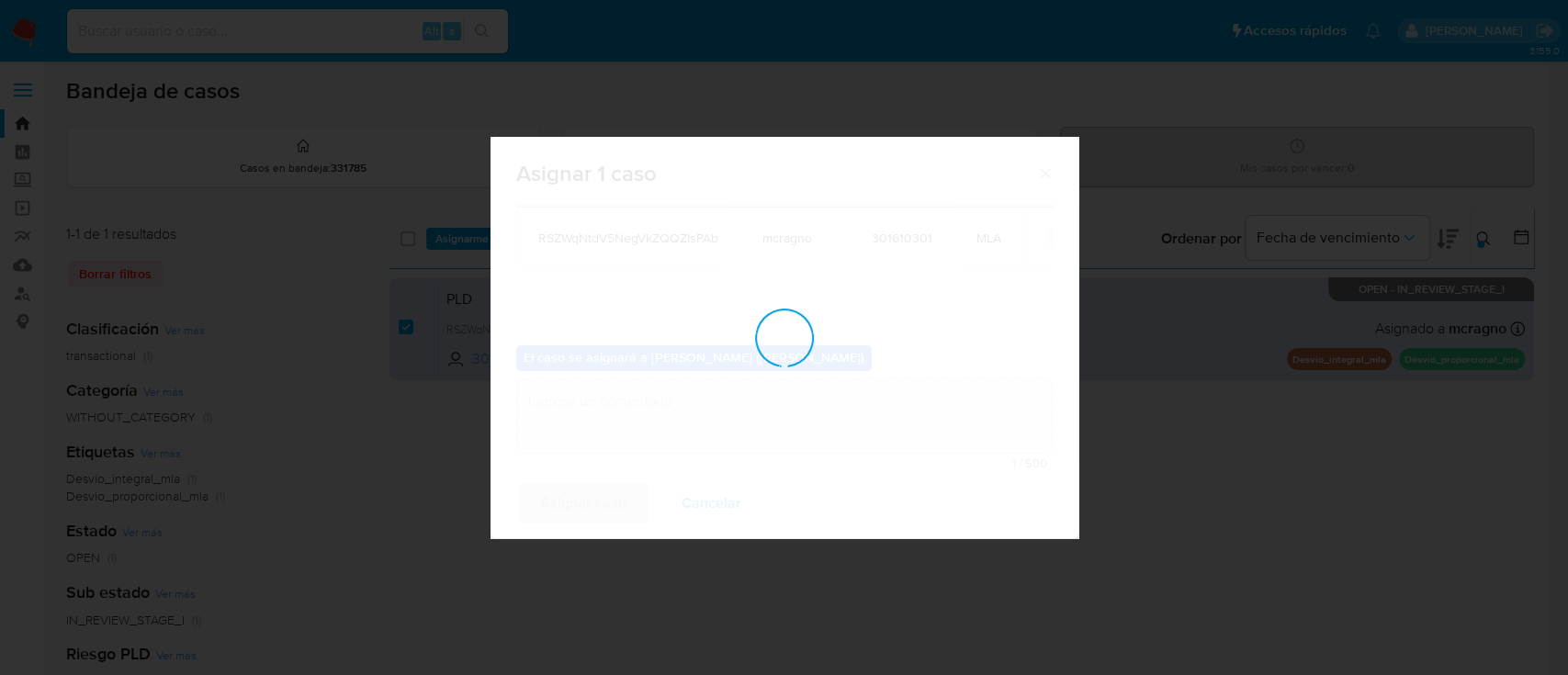
checkbox input "false"
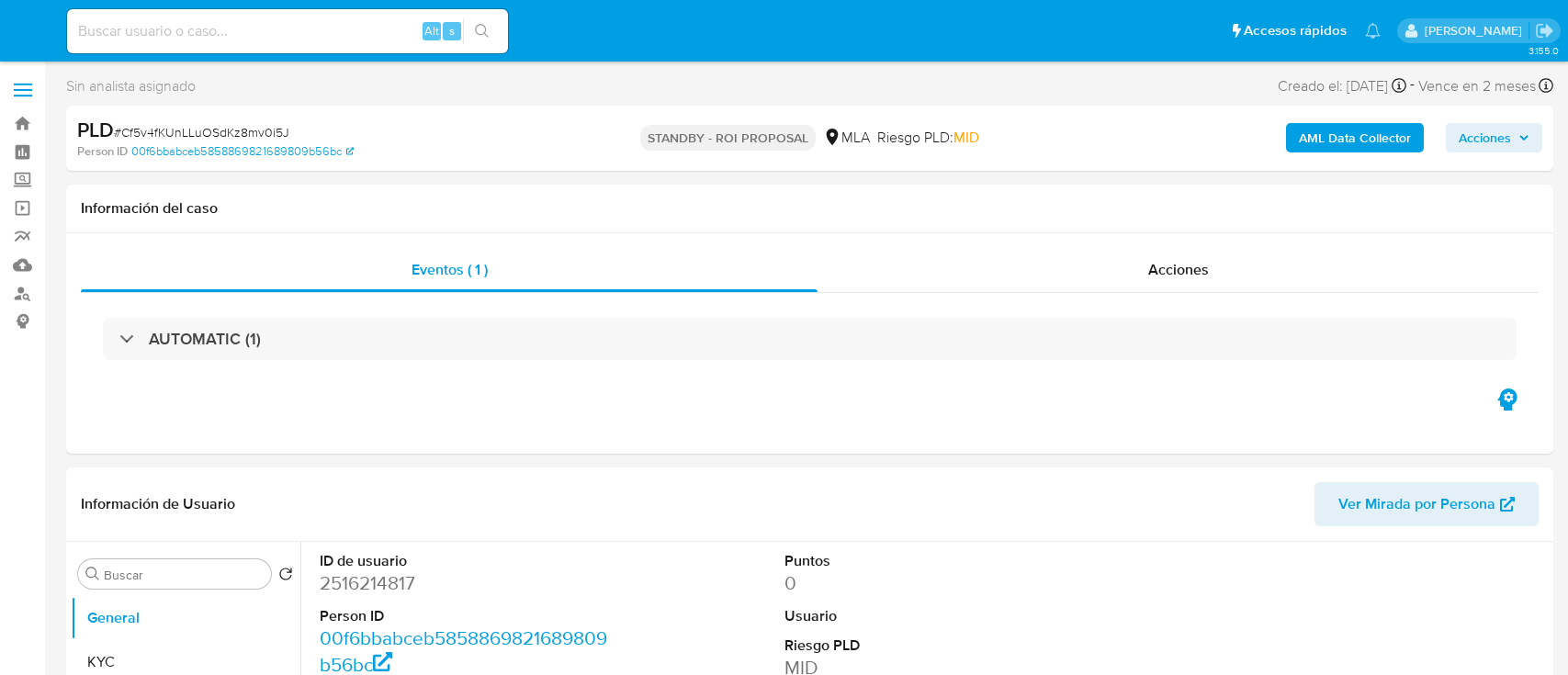
select select "10"
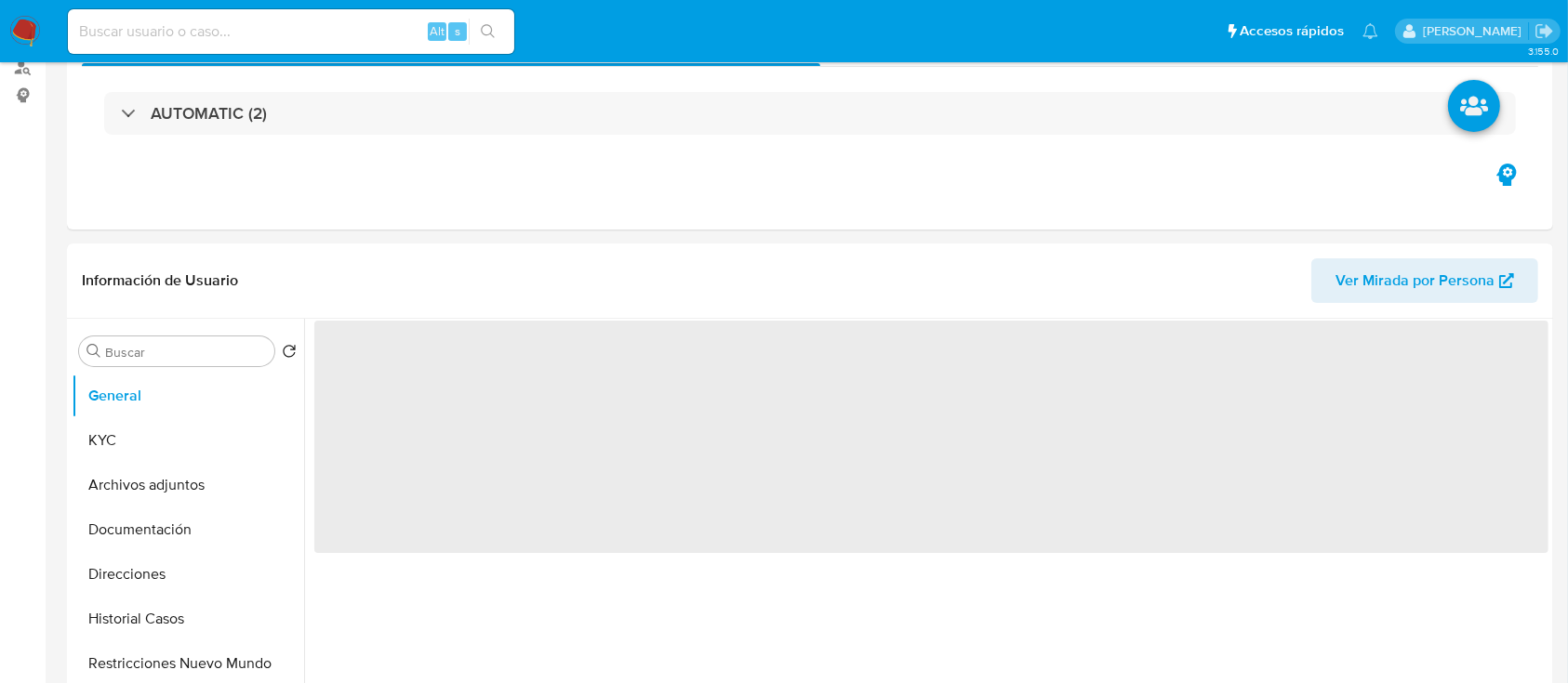
scroll to position [619, 0]
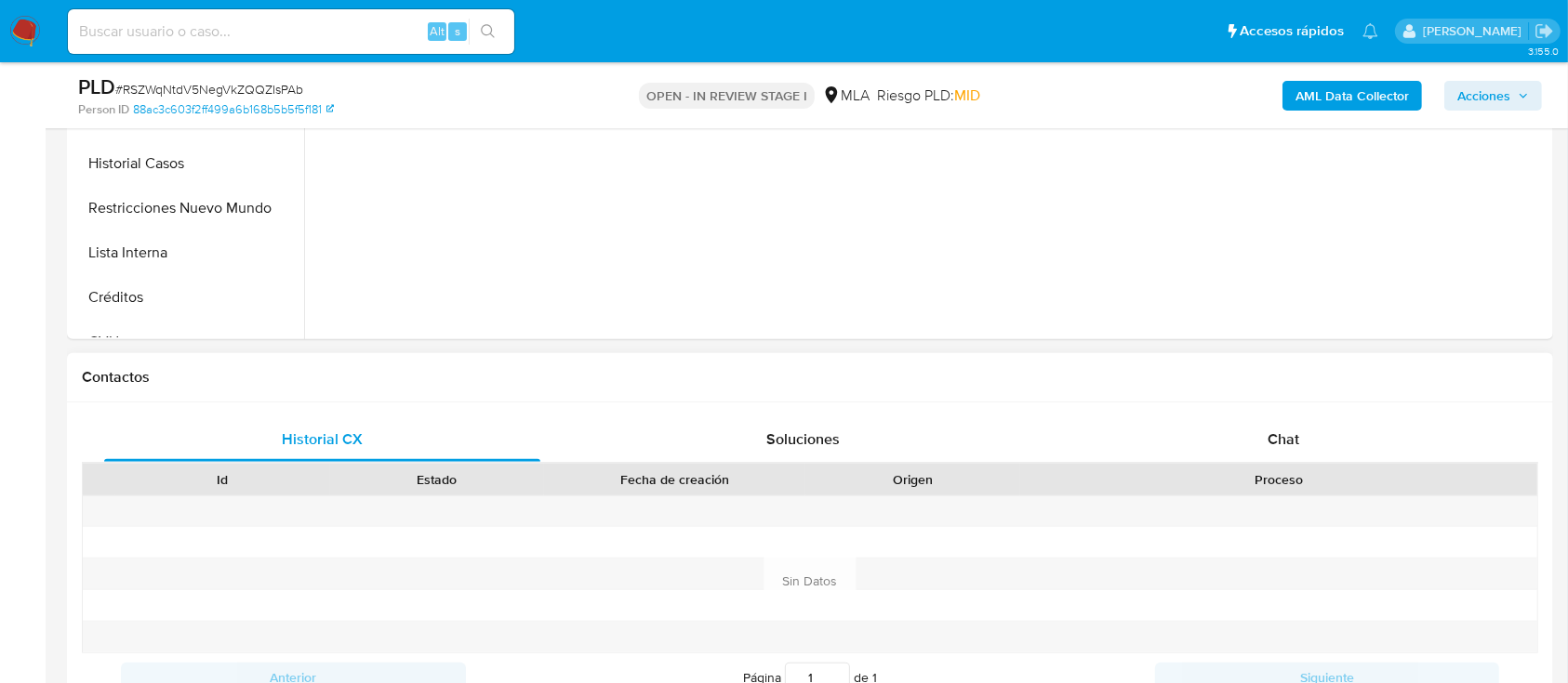
click at [1408, 386] on div "Contactos" at bounding box center [810, 378] width 1486 height 49
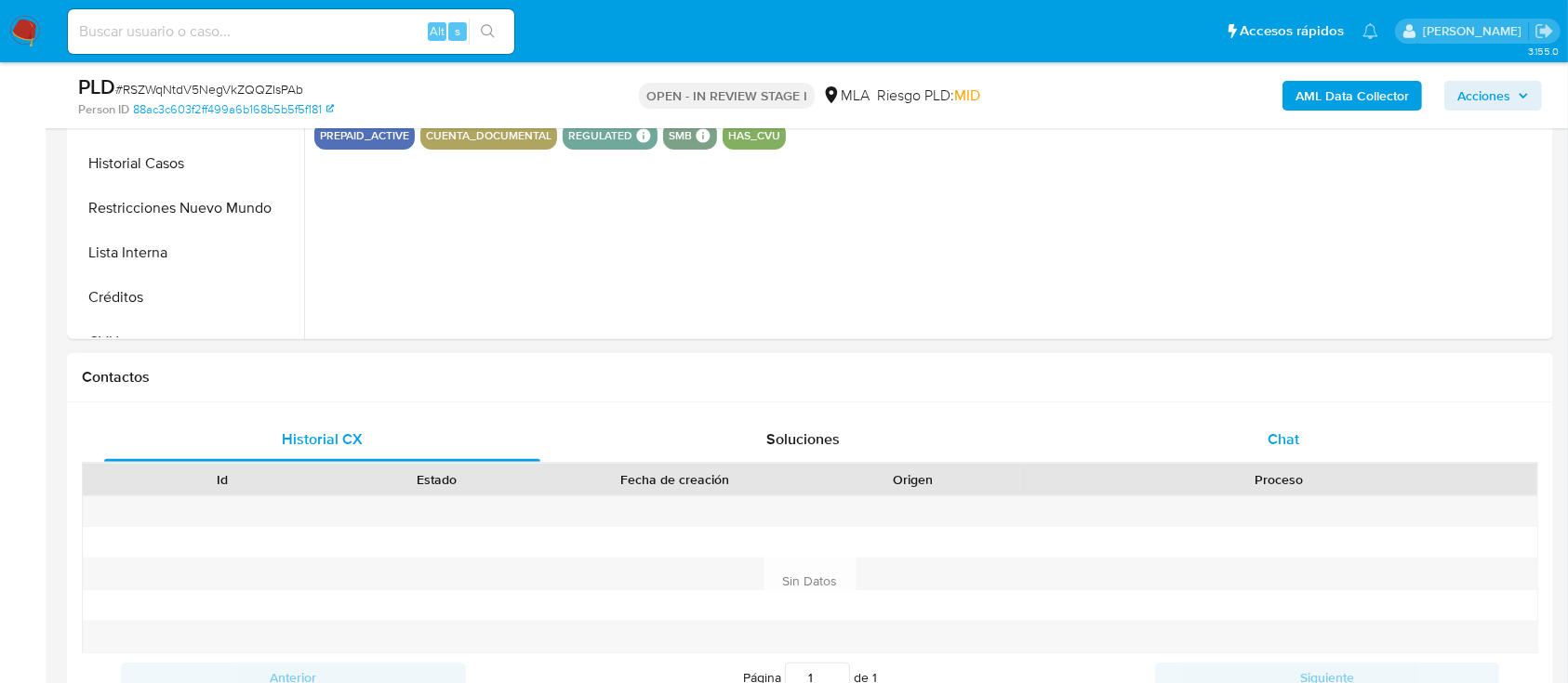
click at [1402, 428] on div "Chat" at bounding box center [1283, 440] width 436 height 44
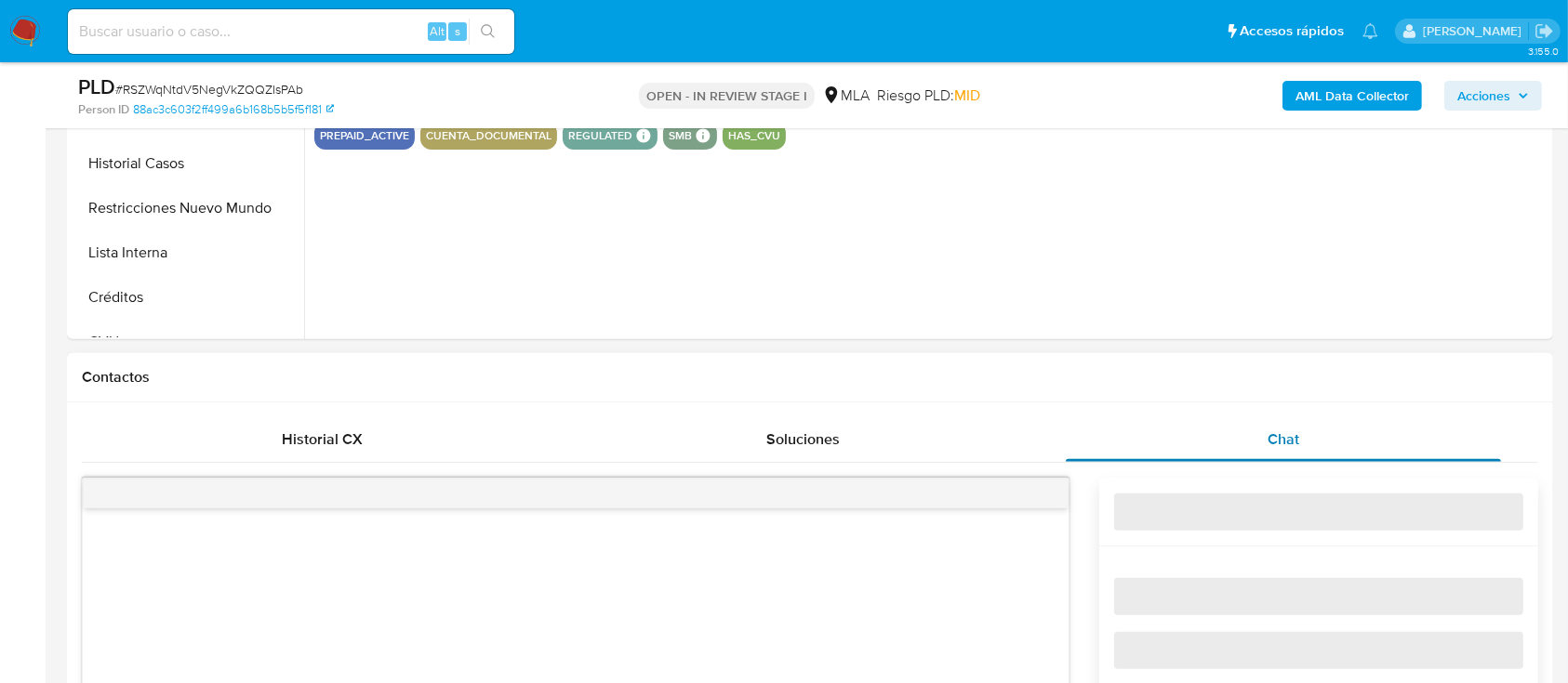
select select "10"
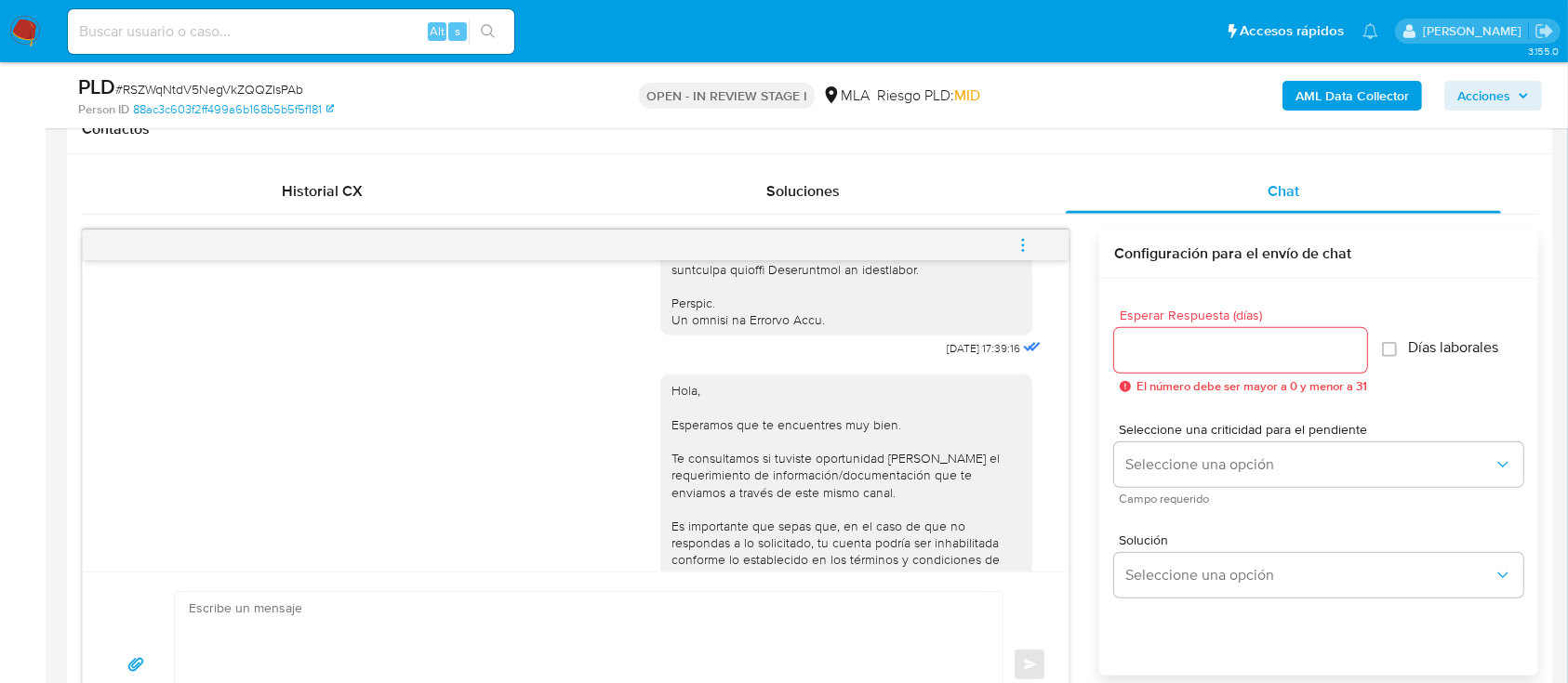
scroll to position [902, 0]
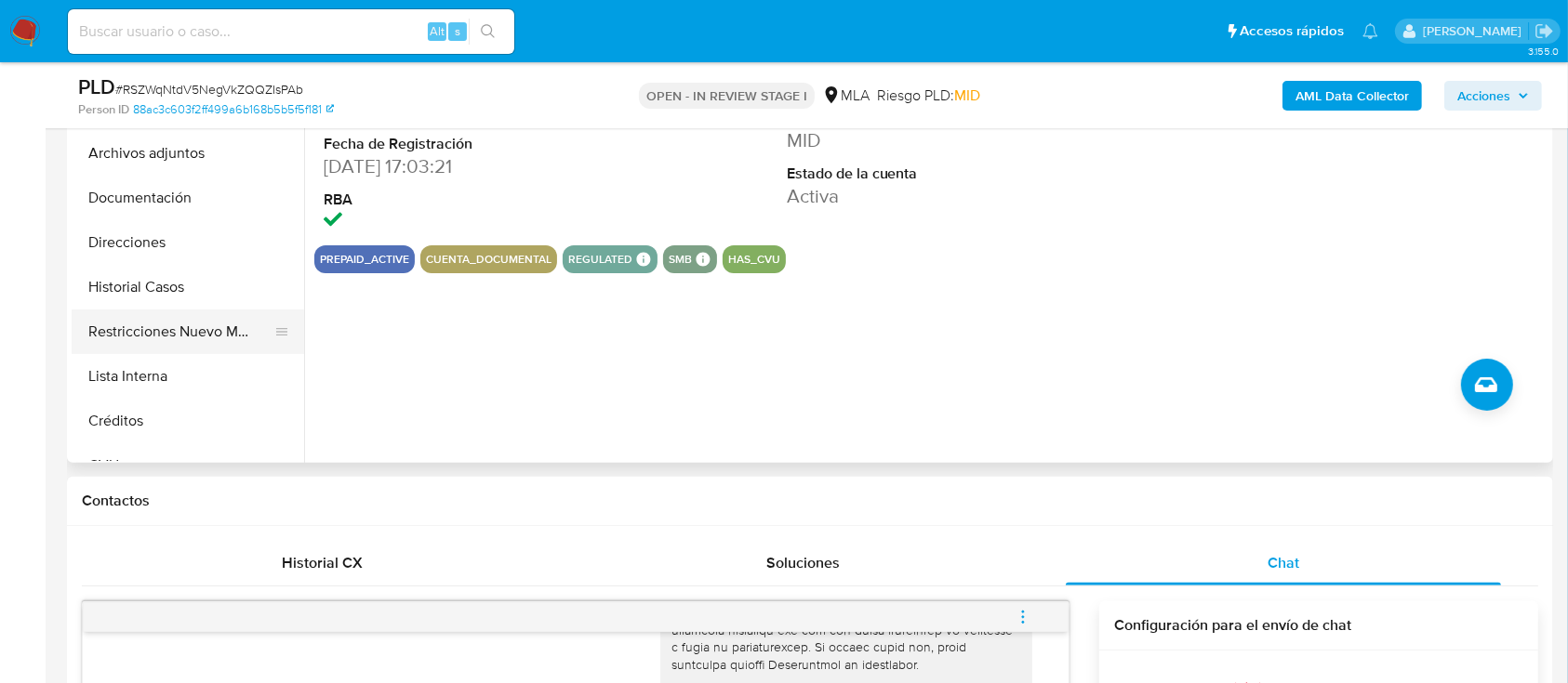
click at [208, 326] on button "Restricciones Nuevo Mundo" at bounding box center [180, 331] width 218 height 44
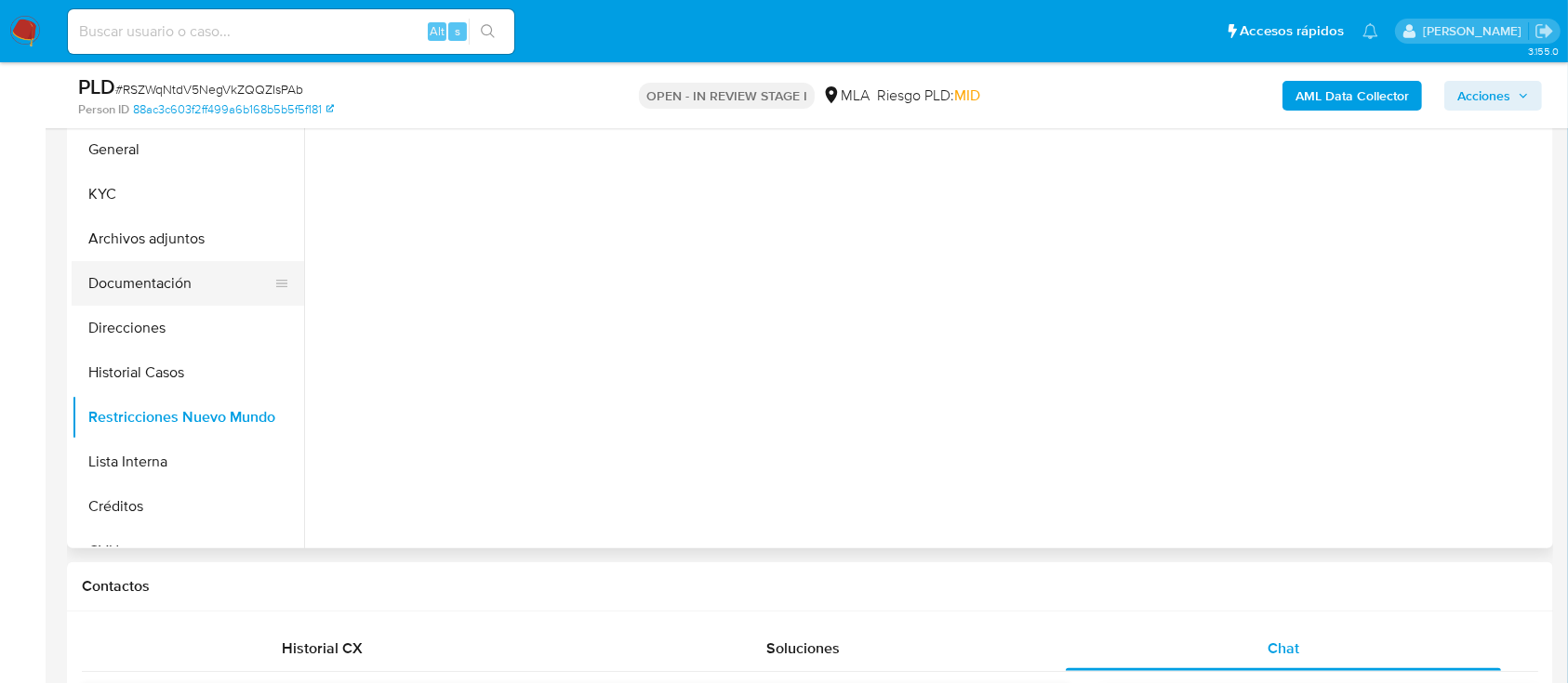
scroll to position [372, 0]
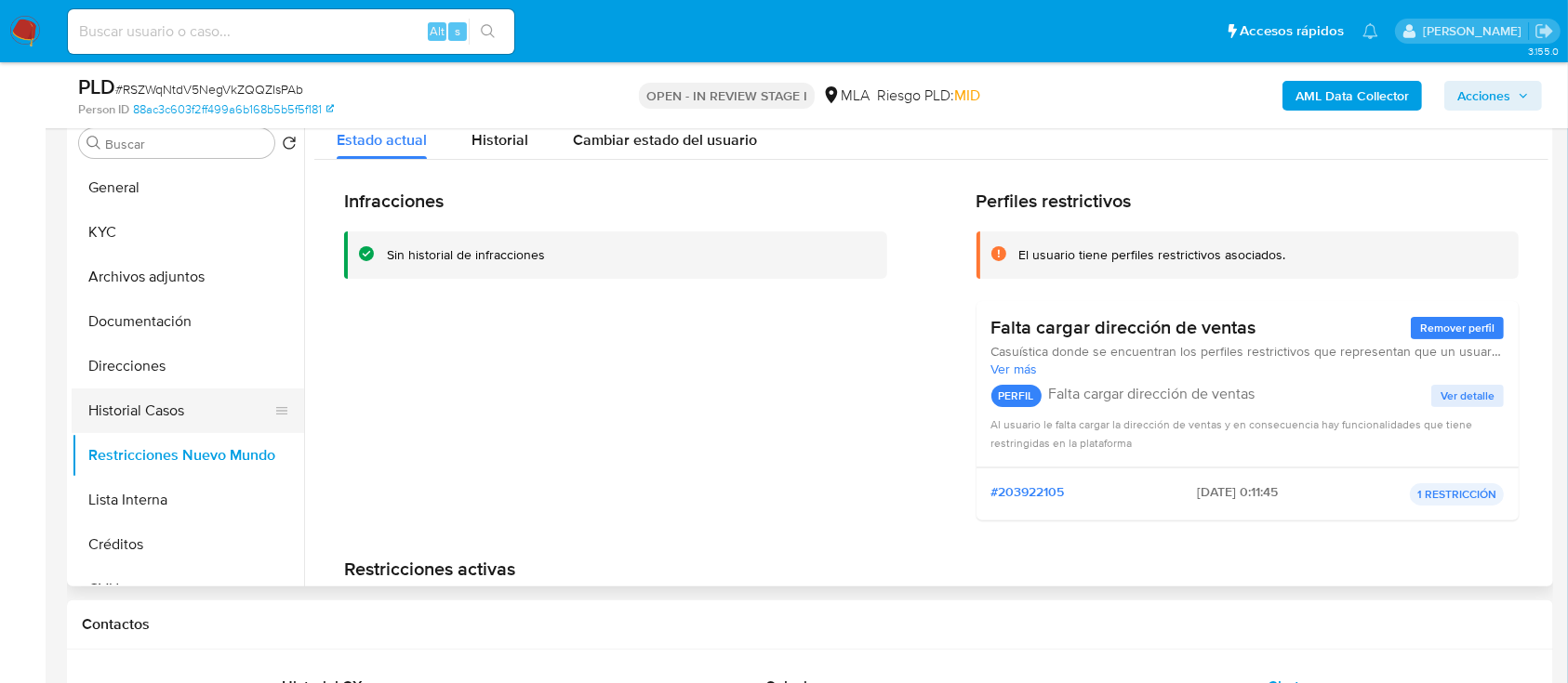
click at [126, 419] on button "Historial Casos" at bounding box center [180, 410] width 218 height 44
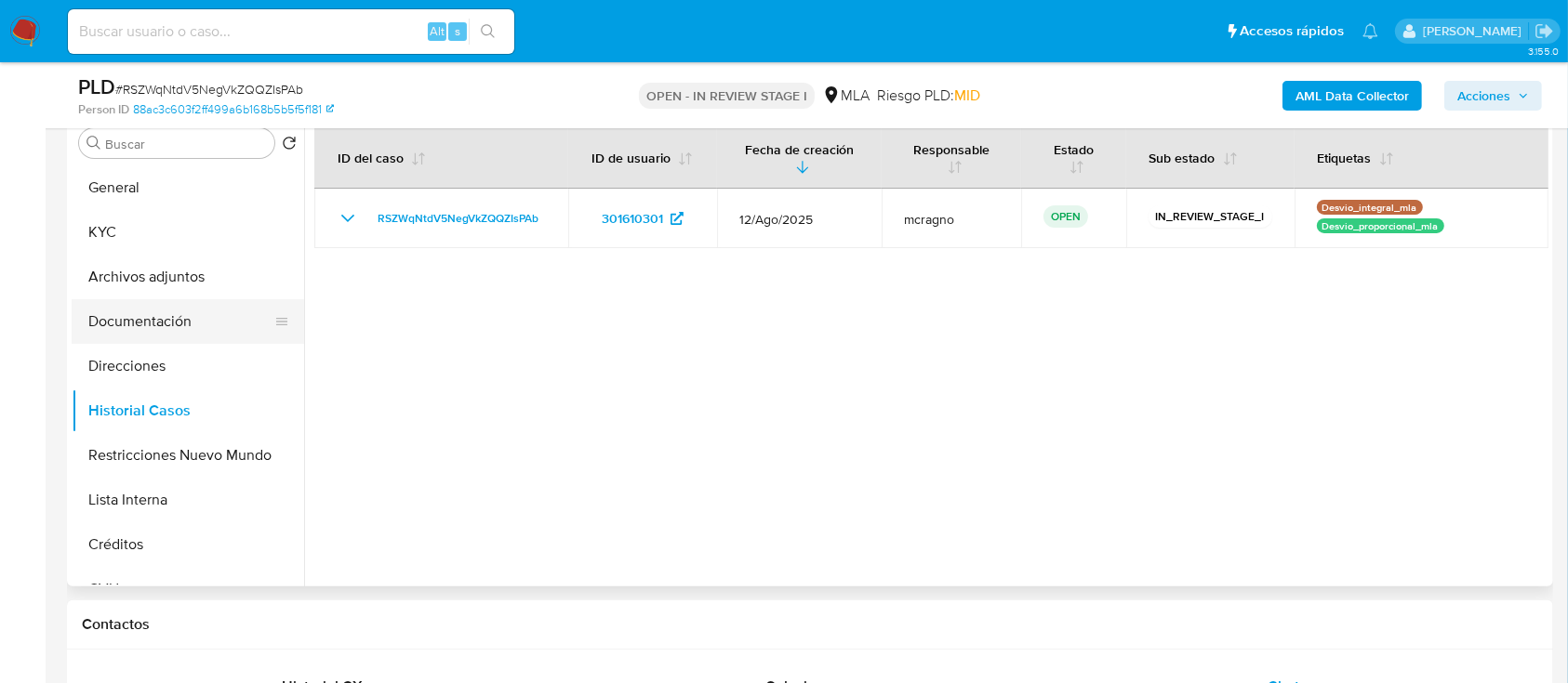
click at [181, 317] on button "Documentación" at bounding box center [180, 321] width 218 height 44
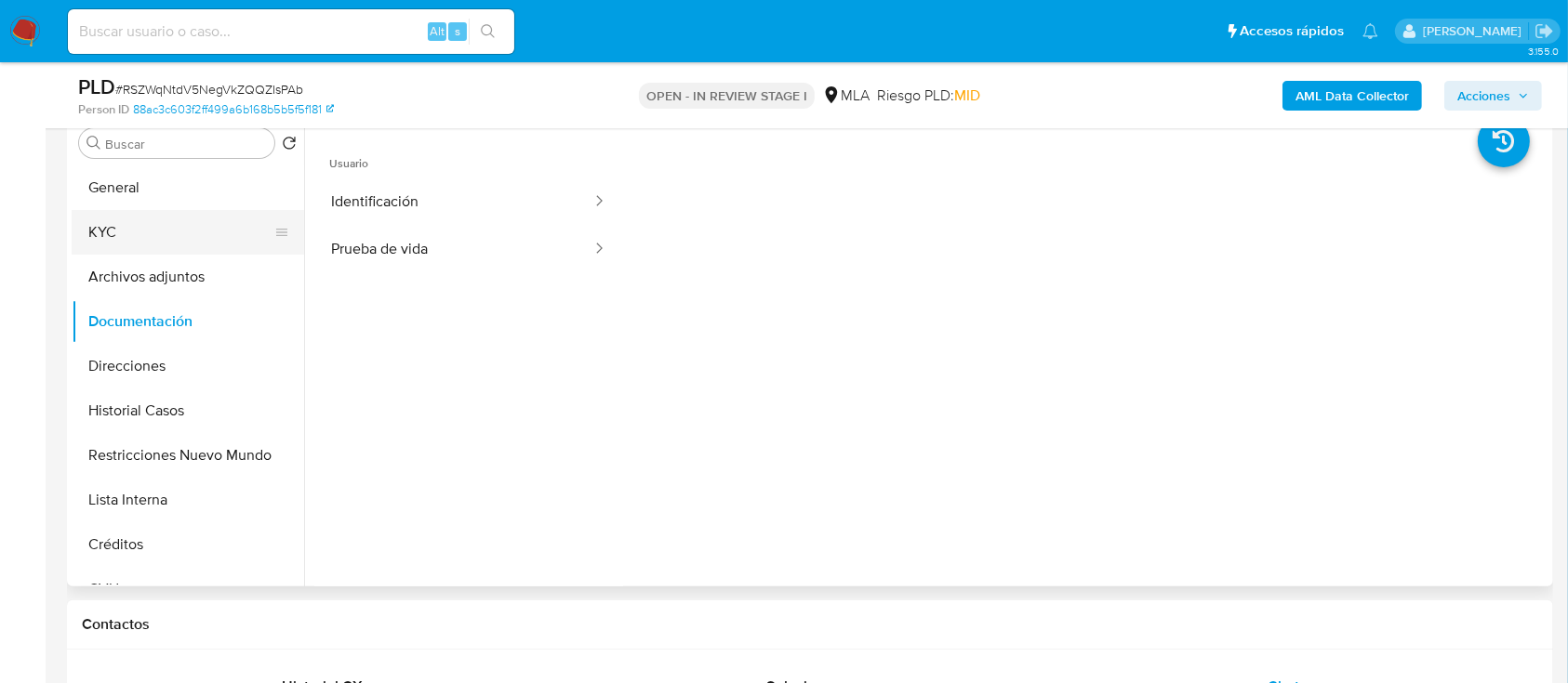
click at [181, 239] on button "KYC" at bounding box center [180, 232] width 218 height 44
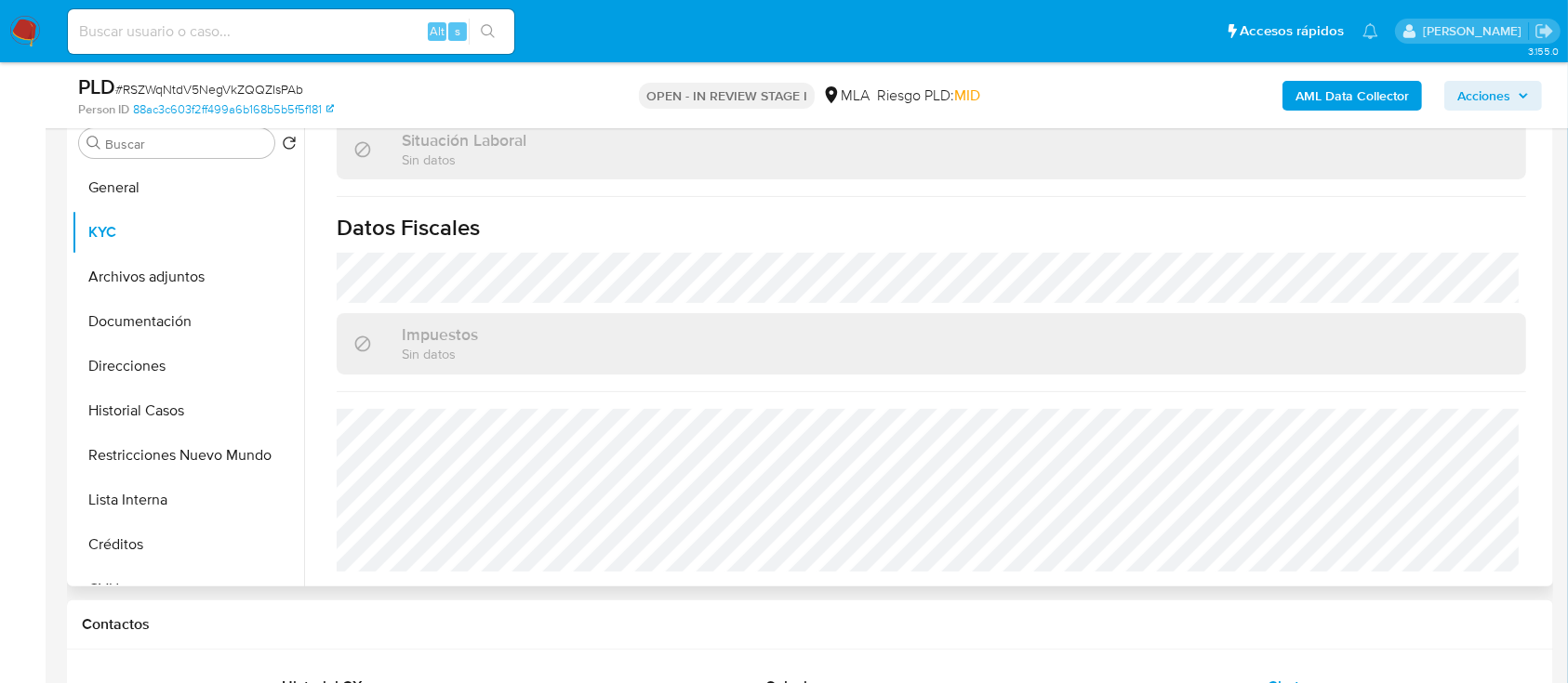
drag, startPoint x: 167, startPoint y: 357, endPoint x: 588, endPoint y: 423, distance: 426.1
click at [166, 357] on button "Direcciones" at bounding box center [188, 366] width 233 height 44
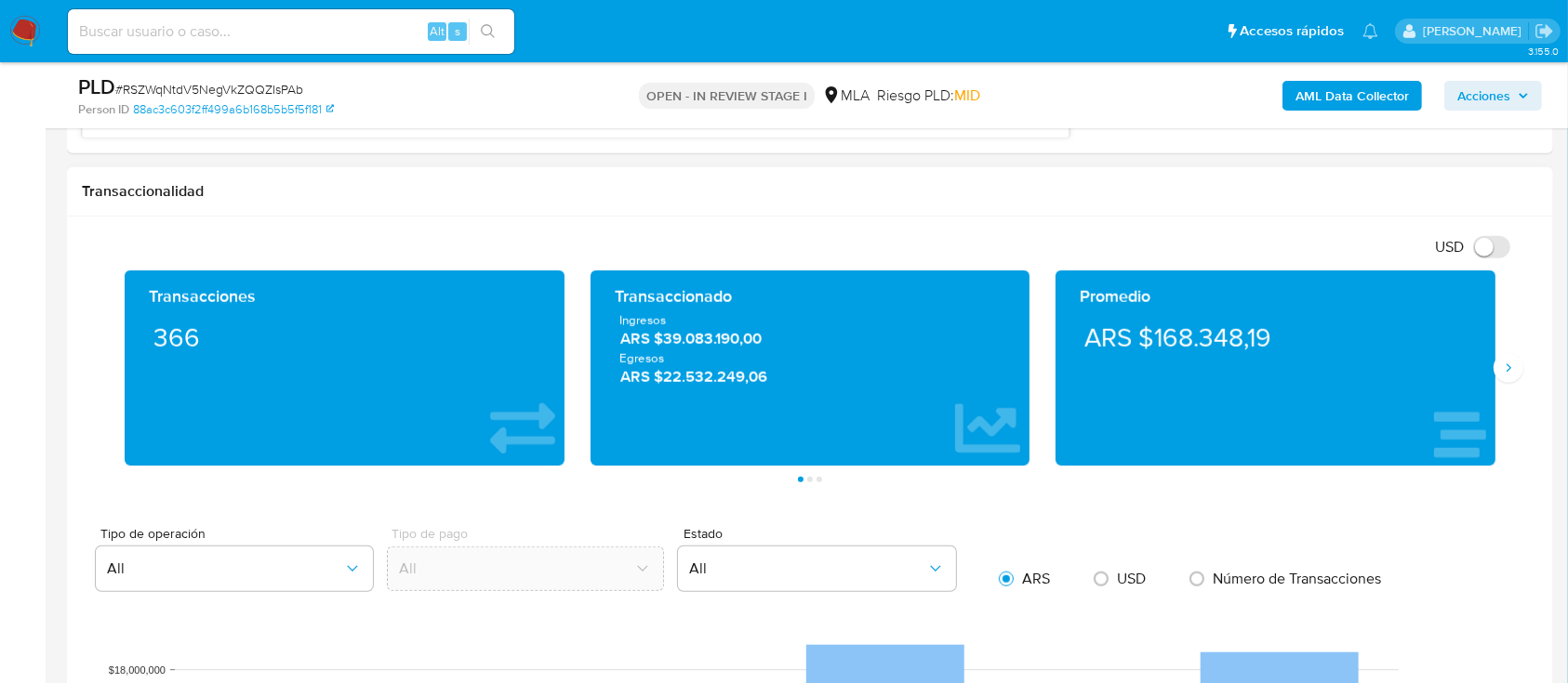
scroll to position [1240, 0]
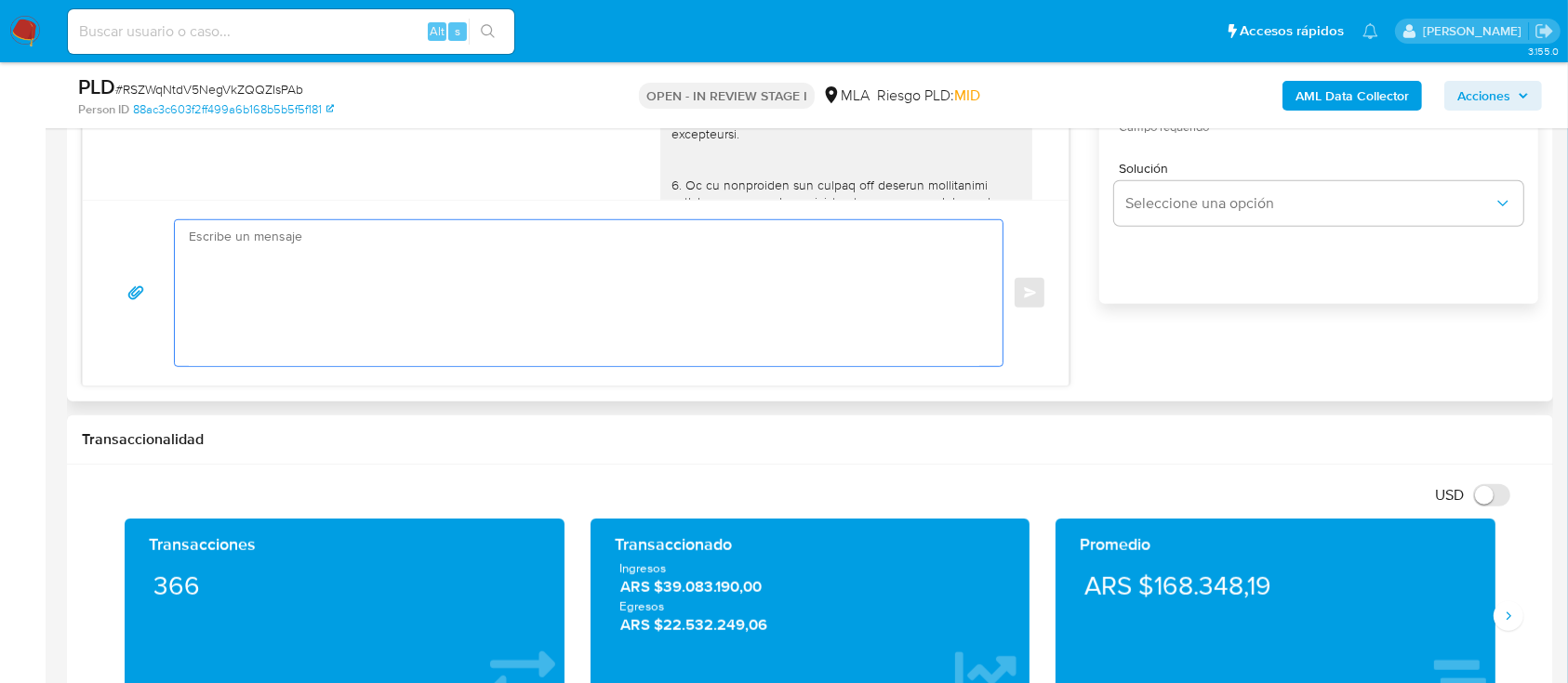
click at [514, 333] on textarea at bounding box center [584, 294] width 790 height 146
paste textarea "Hola XXX, Al analizar tu caso se encontraron algunas inconsistencias, por este …"
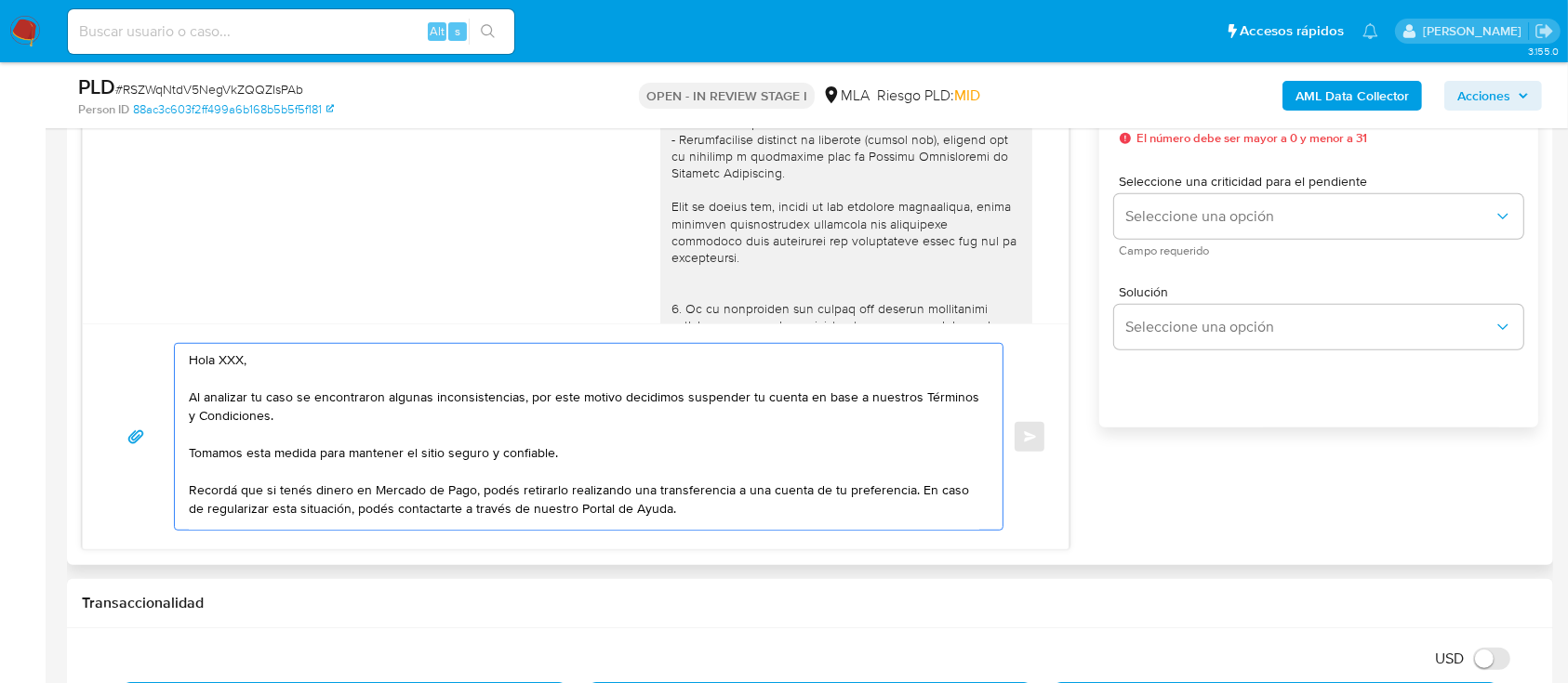
scroll to position [991, 0]
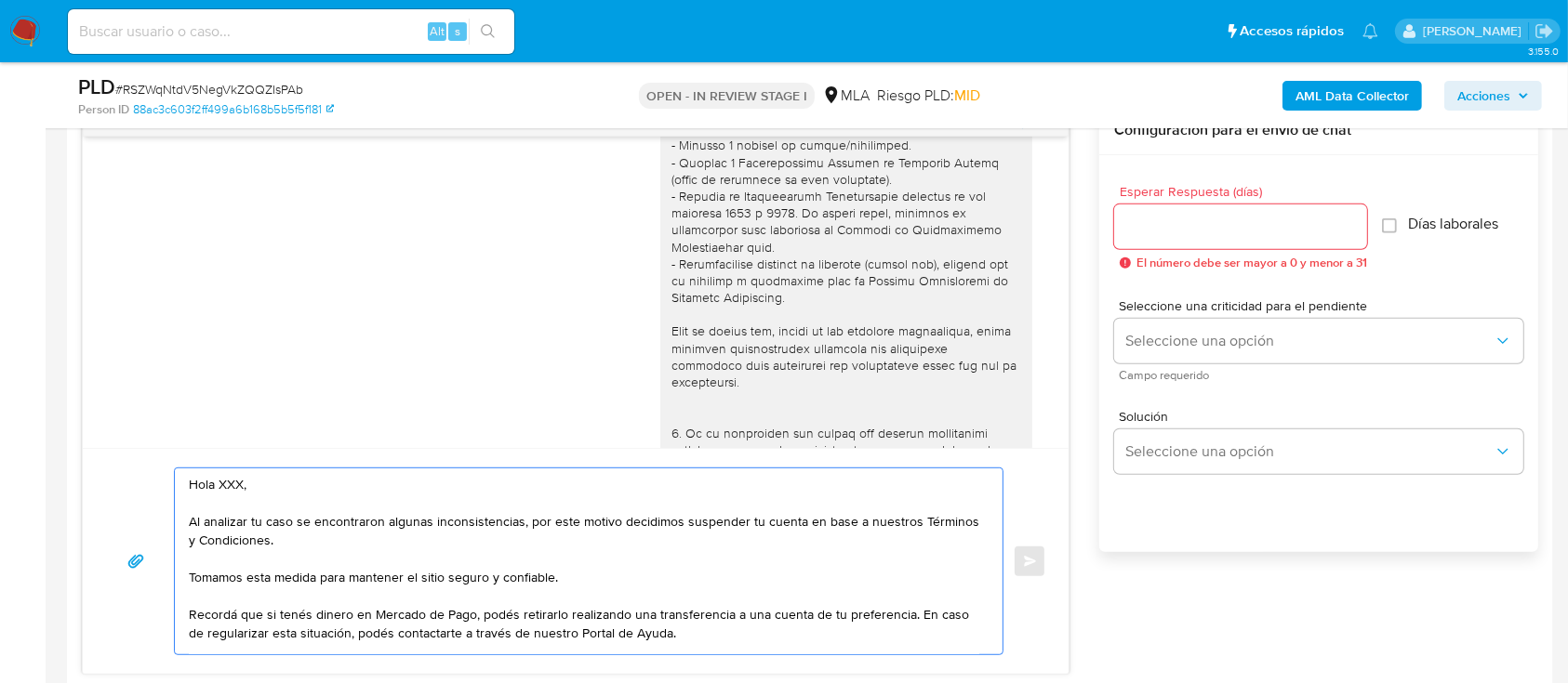
click at [260, 480] on textarea "Hola XXX, Al analizar tu caso se encontraron algunas inconsistencias, por este …" at bounding box center [584, 561] width 790 height 186
type textarea "Hola, Al analizar tu caso se encontraron algunas inconsistencias, por este moti…"
click at [1177, 221] on input "Esperar Respuesta (días)" at bounding box center [1240, 227] width 253 height 25
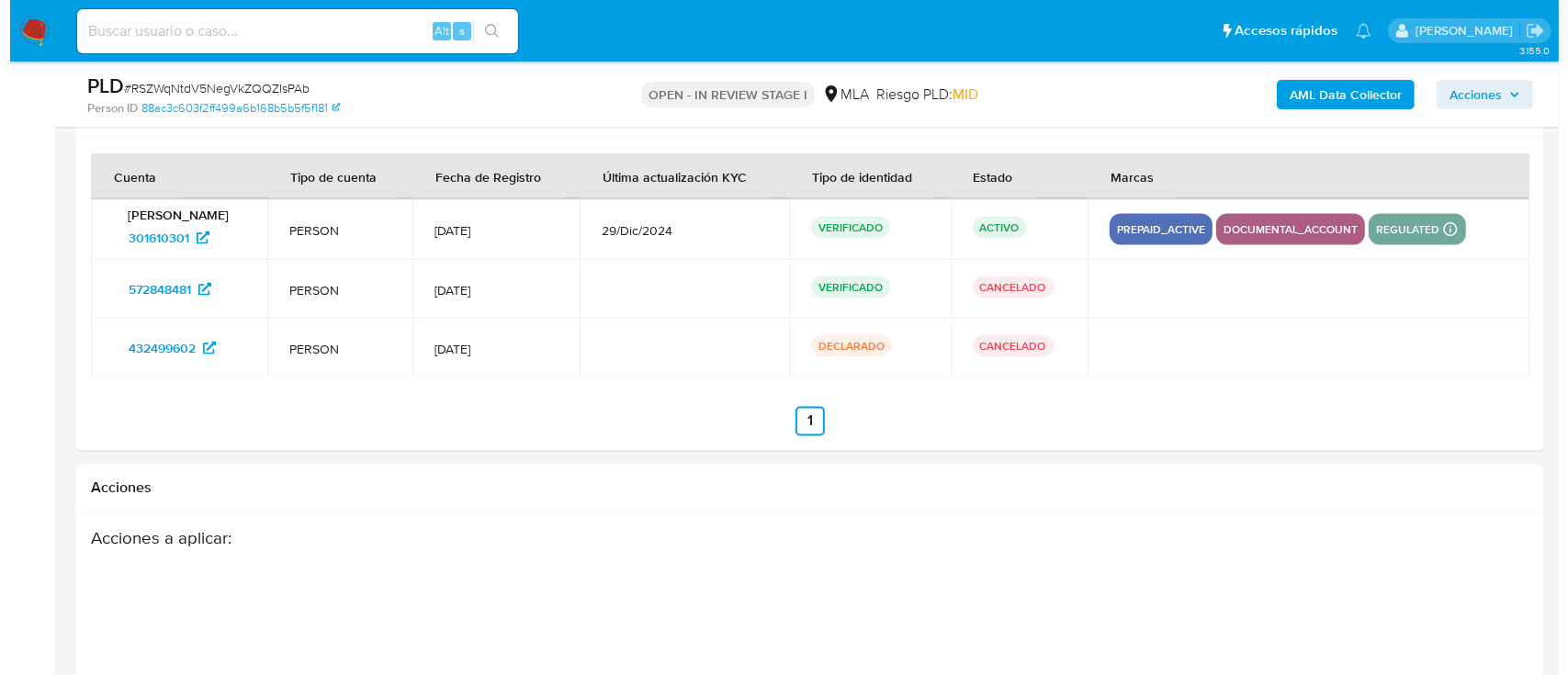
scroll to position [3389, 0]
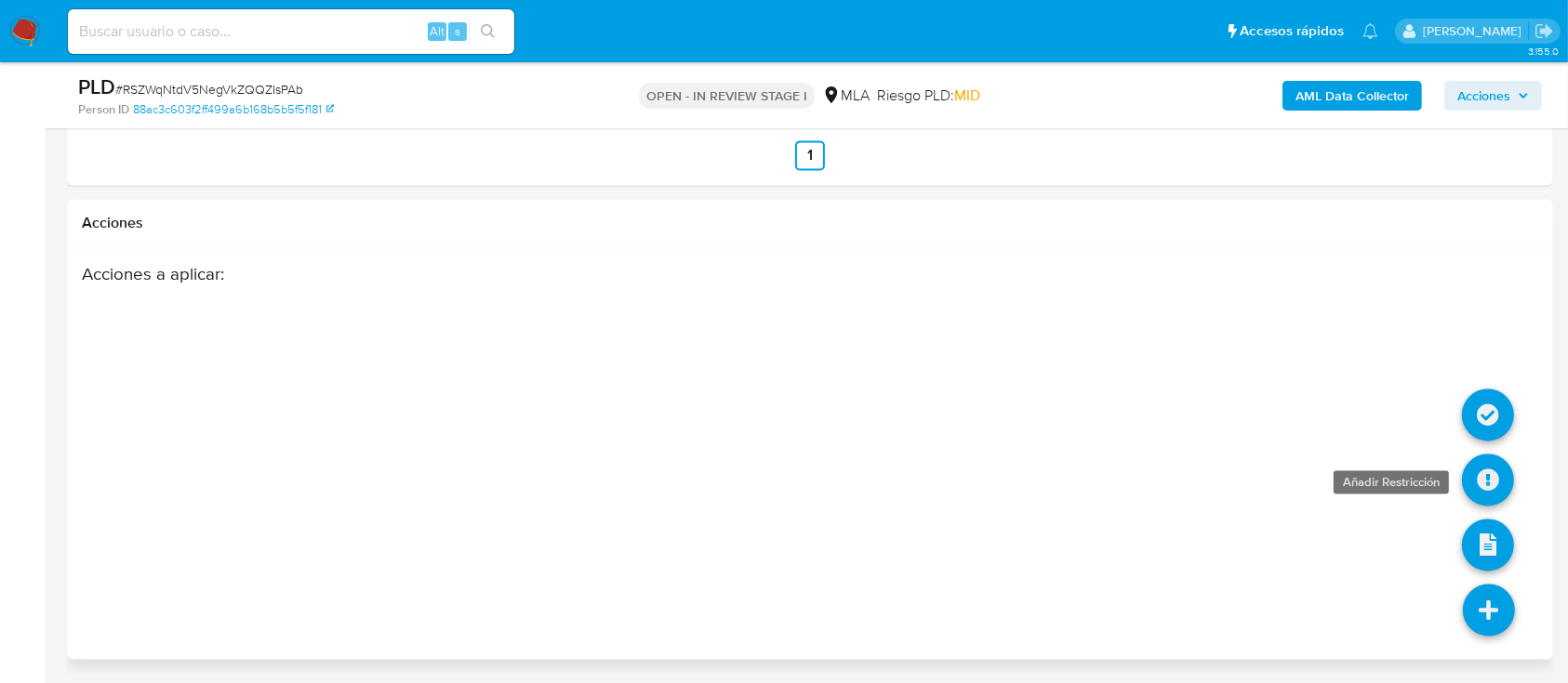
type input "0"
click at [1495, 484] on icon at bounding box center [1487, 480] width 52 height 52
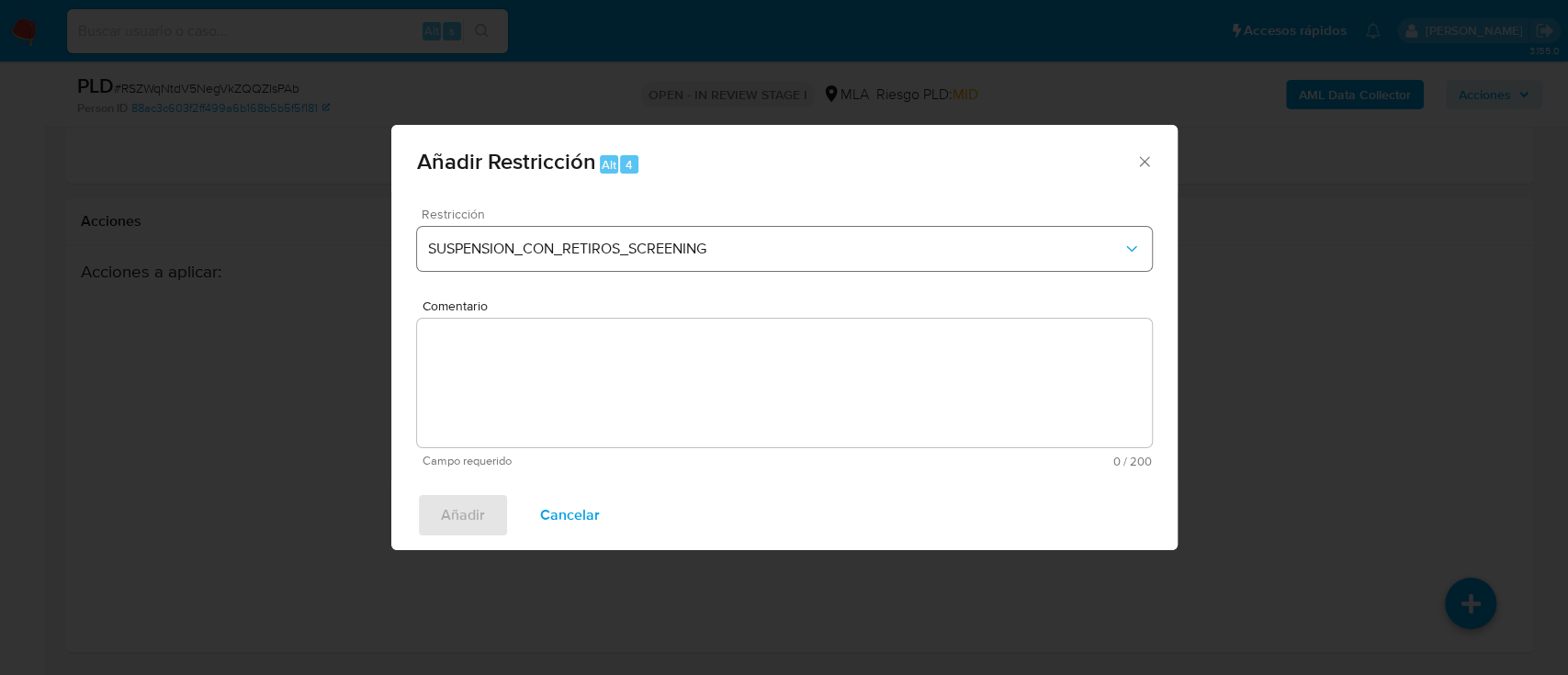
drag, startPoint x: 510, startPoint y: 219, endPoint x: 515, endPoint y: 260, distance: 41.3
click at [511, 232] on div "Restricción SUSPENSION_CON_RETIROS_SCREENING" at bounding box center [784, 251] width 735 height 88
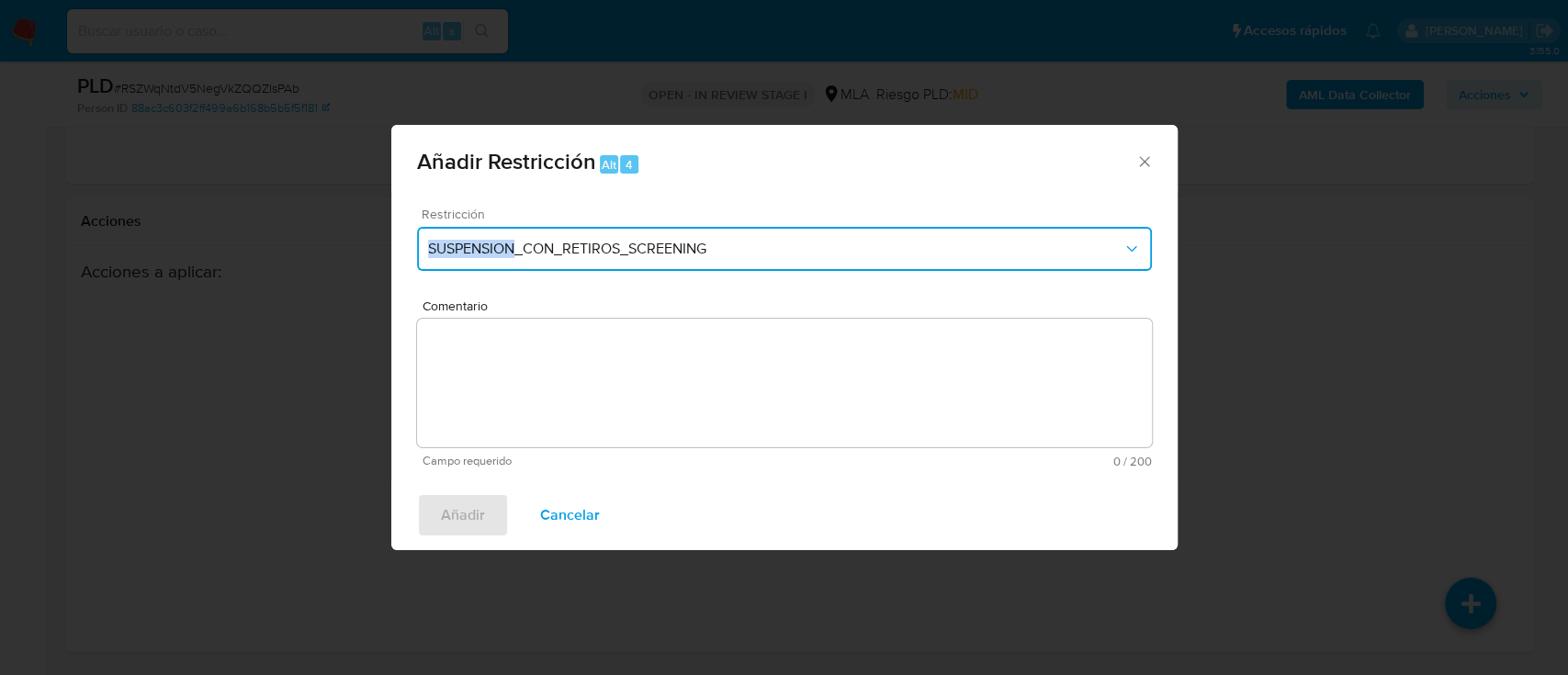
click at [514, 261] on button "SUSPENSION_CON_RETIROS_SCREENING" at bounding box center [784, 248] width 735 height 44
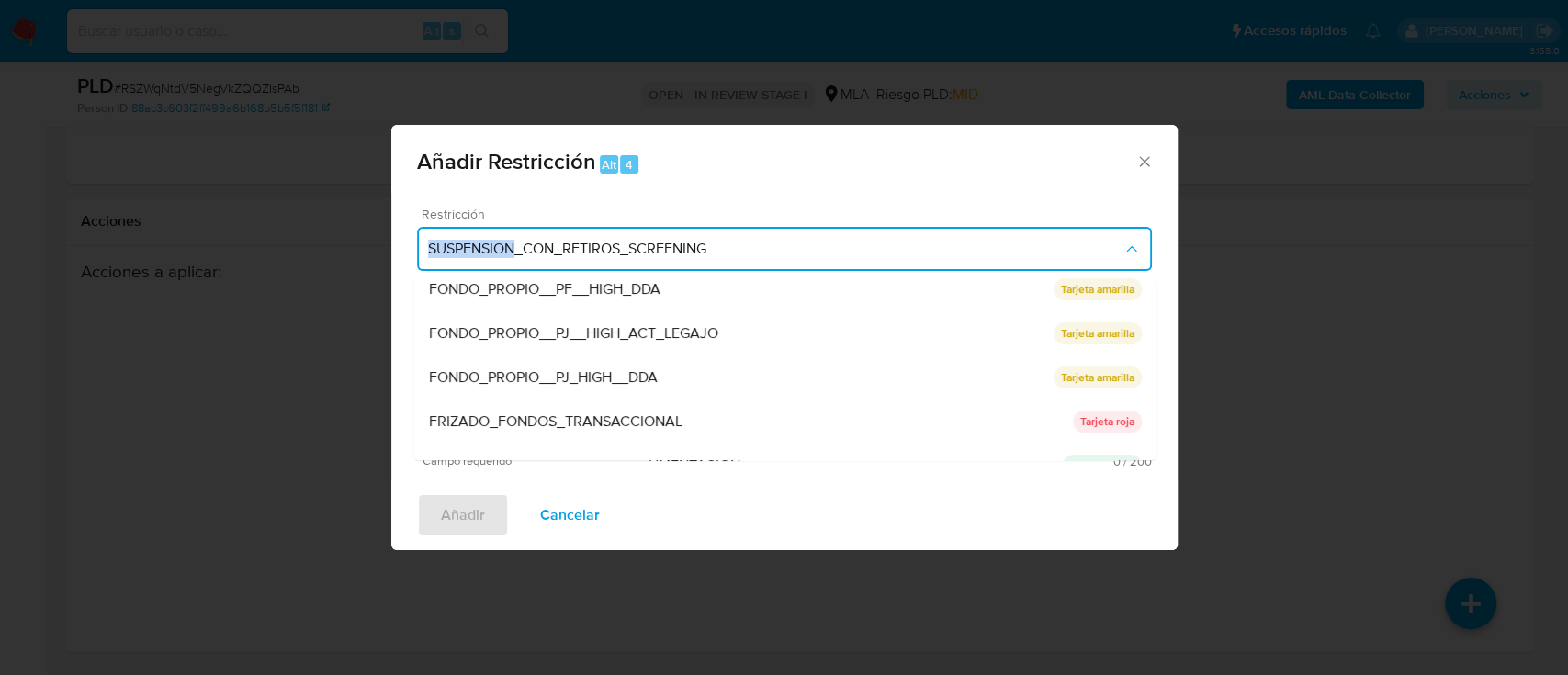
scroll to position [367, 0]
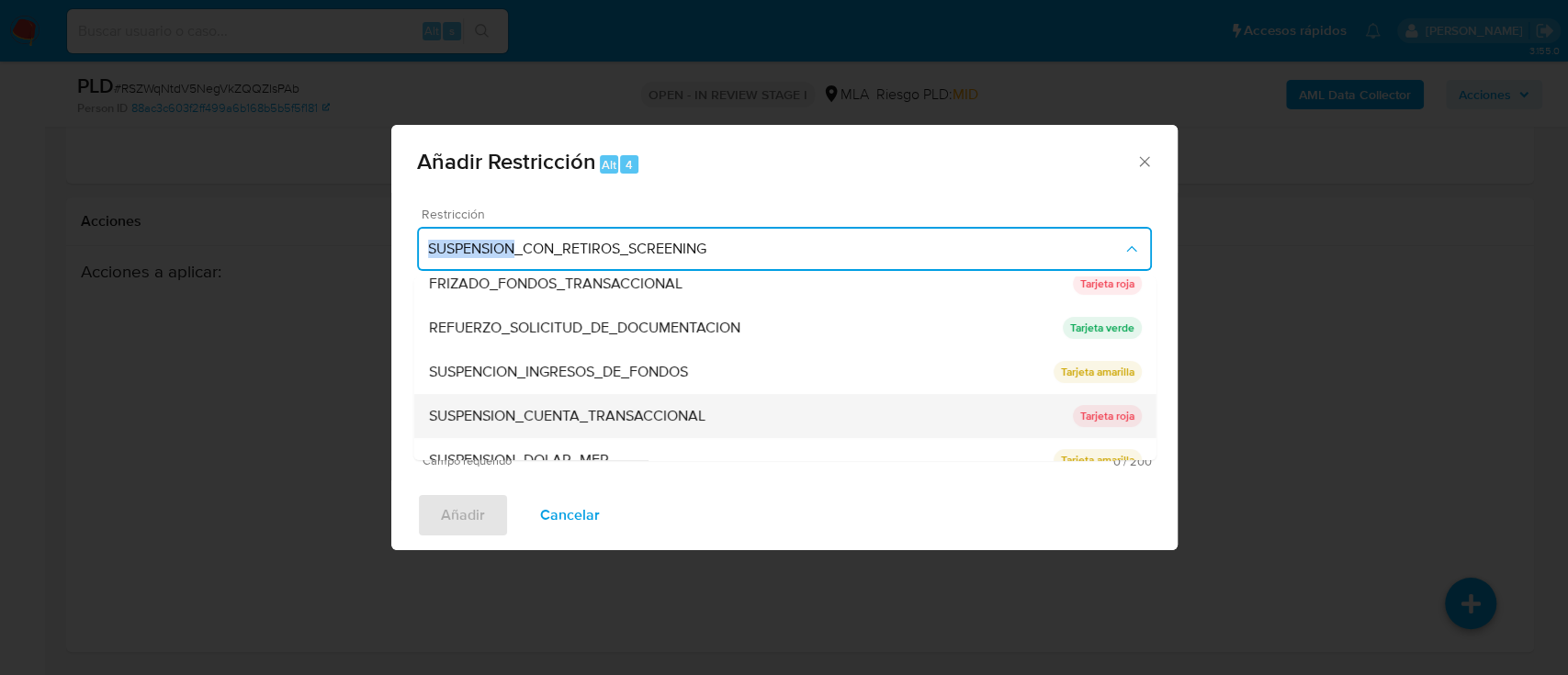
click at [590, 400] on div "SUSPENSION_CUENTA_TRANSACCIONAL" at bounding box center [750, 416] width 644 height 44
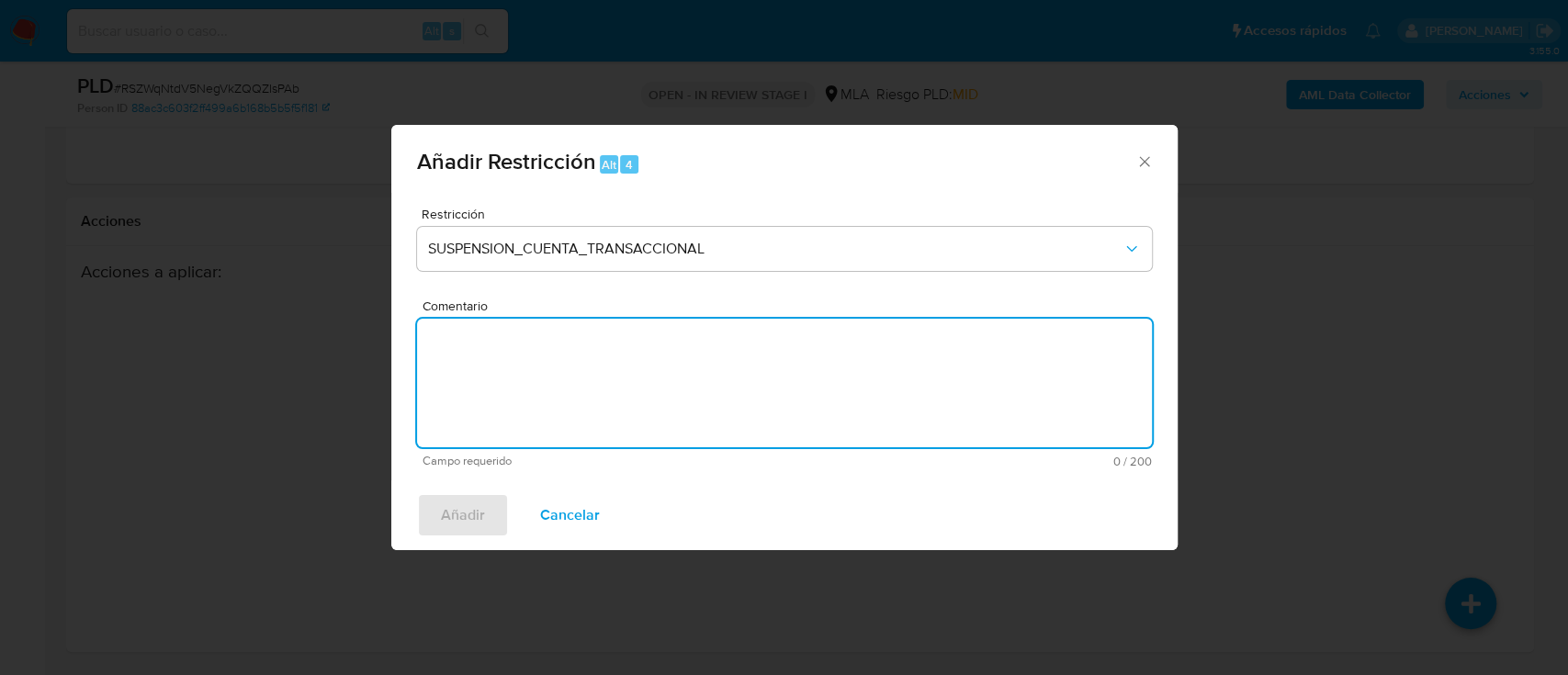
click at [590, 399] on textarea "Comentario" at bounding box center [784, 383] width 735 height 129
click at [440, 544] on div "Añadir Cancelar" at bounding box center [785, 515] width 787 height 70
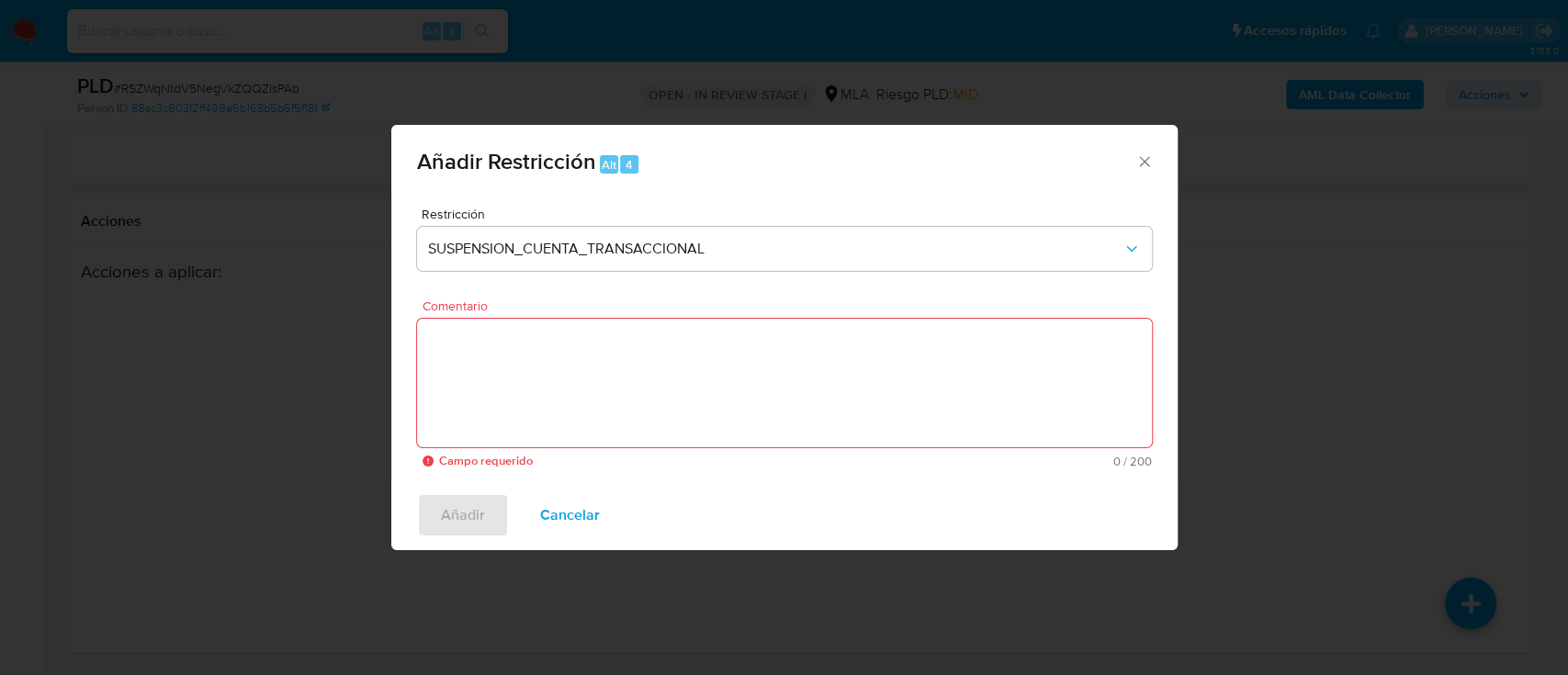
click at [539, 394] on textarea "Comentario" at bounding box center [784, 383] width 735 height 129
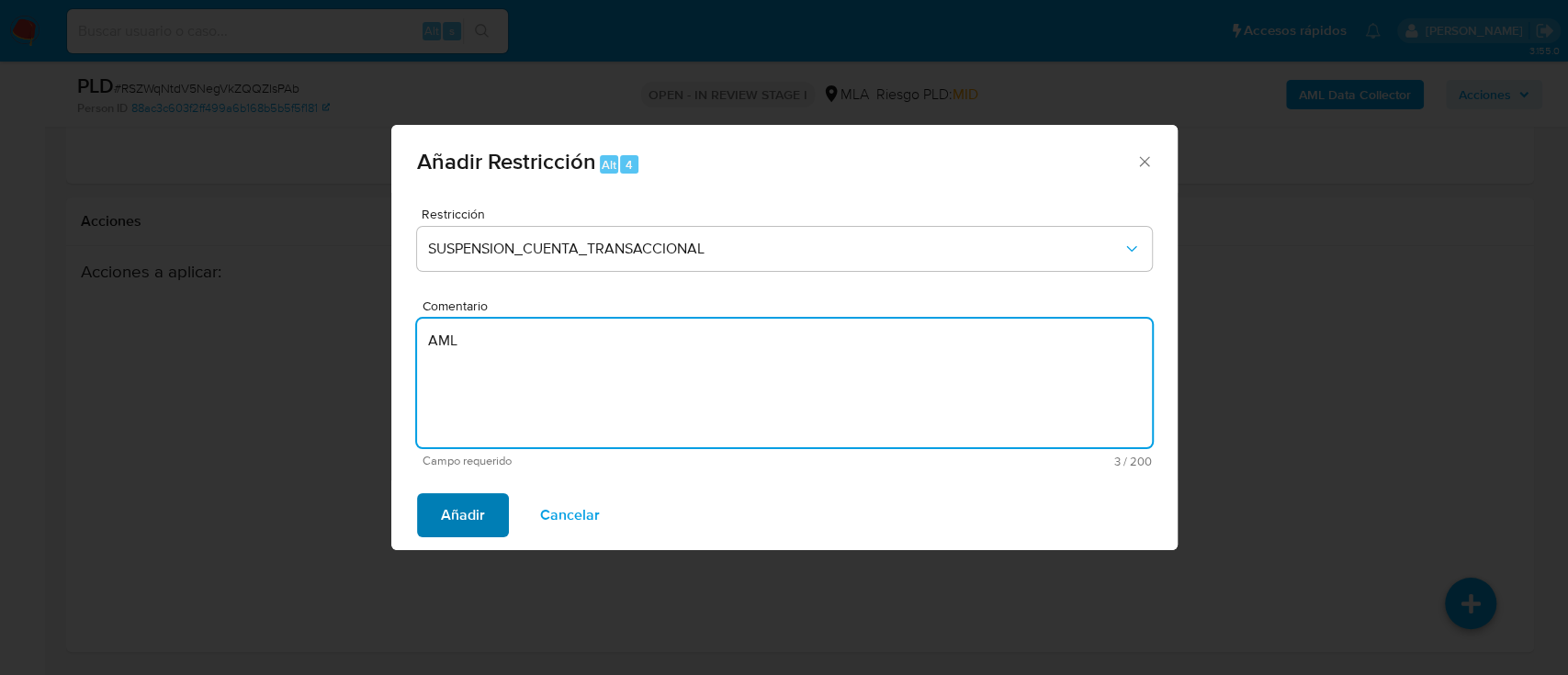
type textarea "AML"
click at [470, 508] on span "Añadir" at bounding box center [463, 516] width 44 height 41
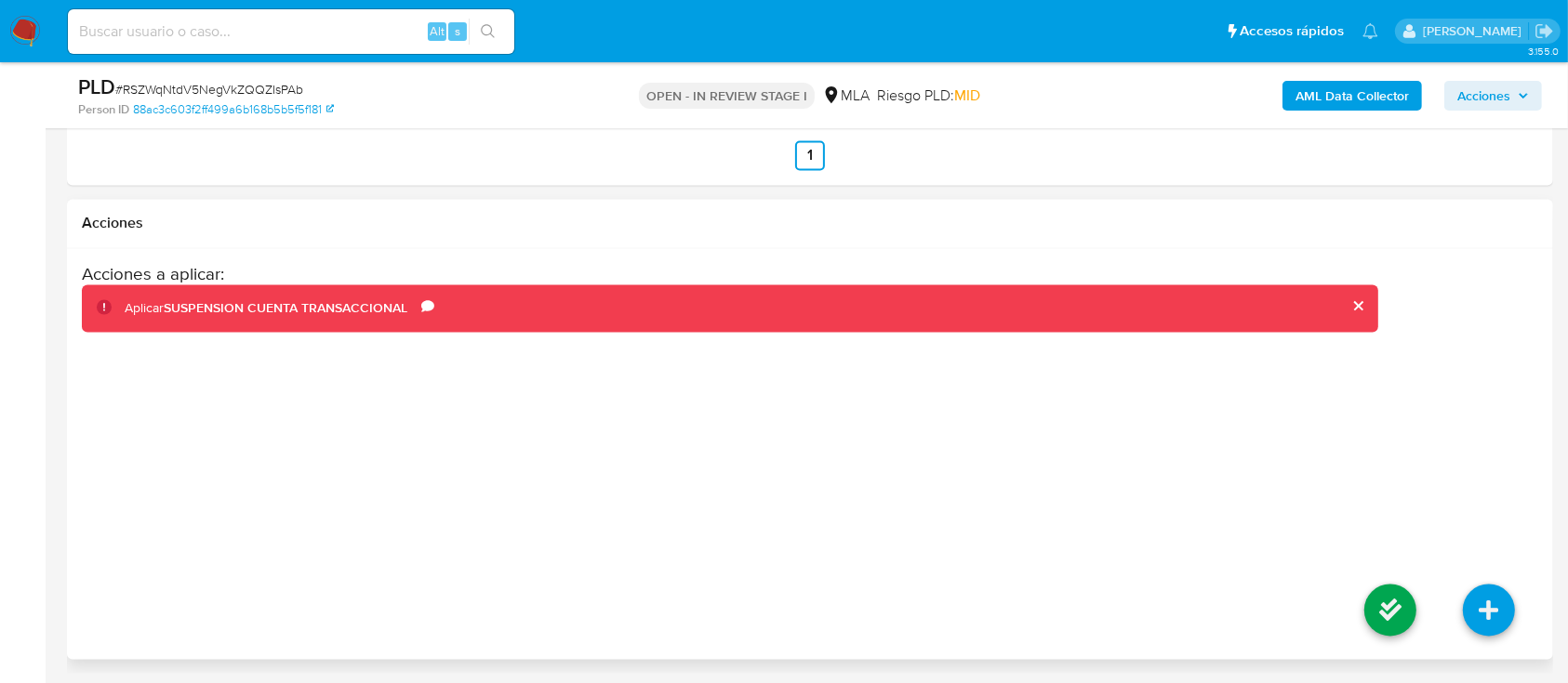
drag, startPoint x: 1377, startPoint y: 609, endPoint x: 1352, endPoint y: 594, distance: 29.2
click at [1378, 609] on icon at bounding box center [1390, 610] width 52 height 52
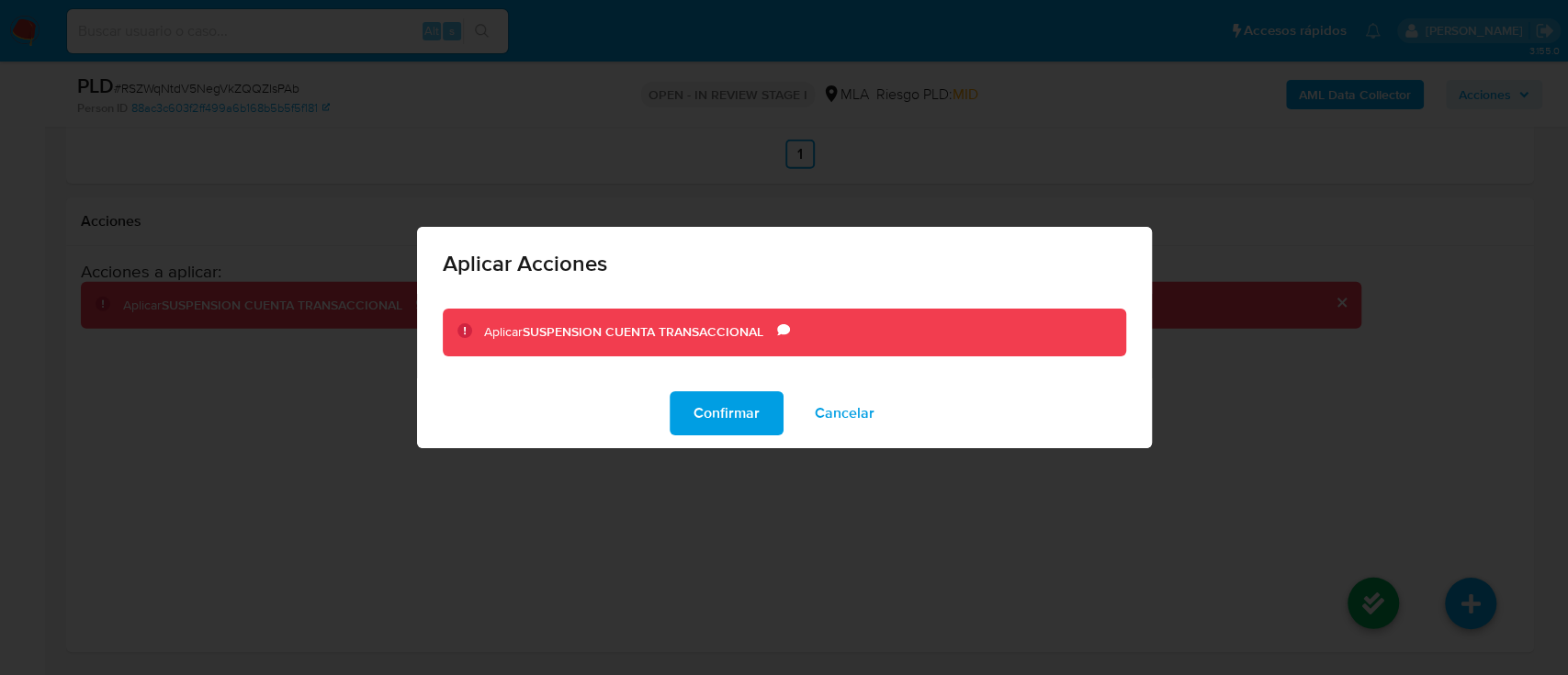
click at [769, 423] on button "Confirmar" at bounding box center [727, 413] width 114 height 44
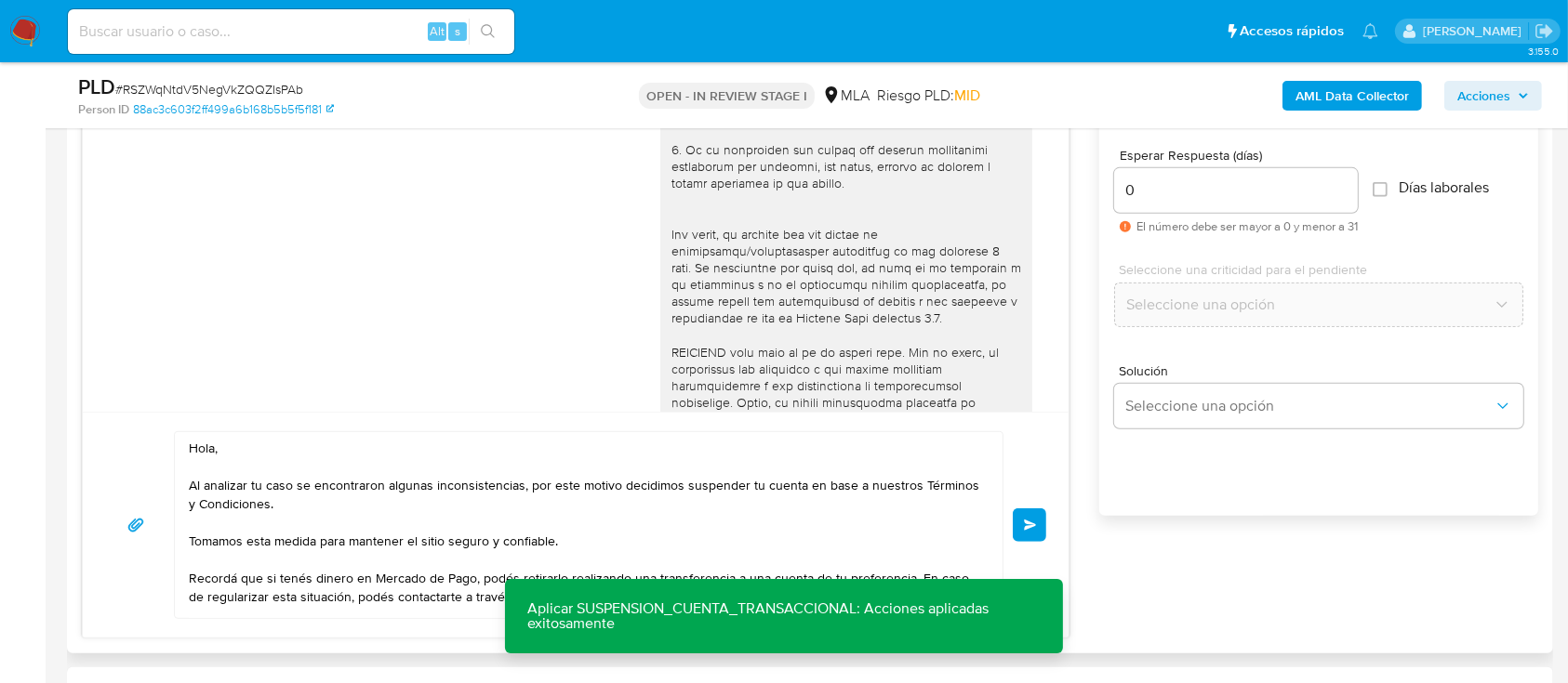
scroll to position [1197, 0]
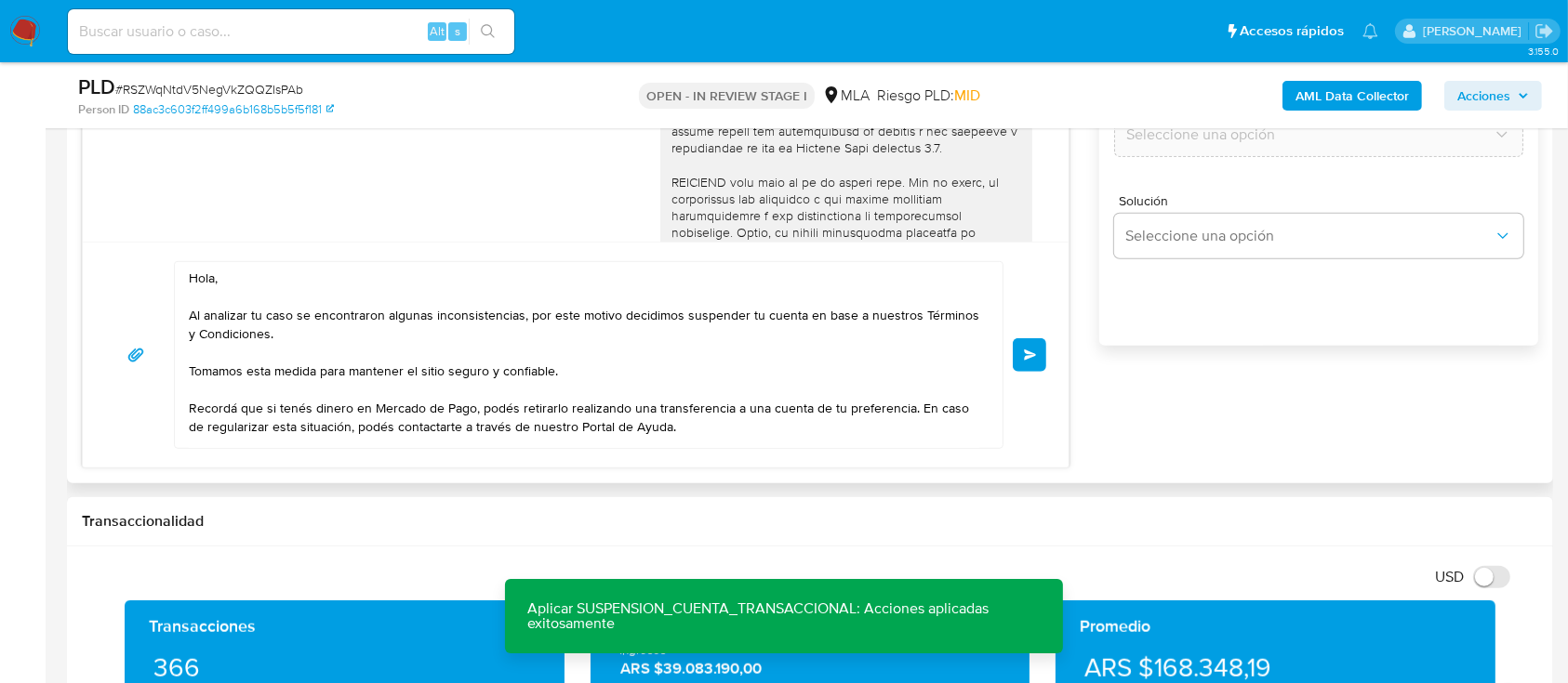
click at [1022, 372] on div "Hola, Al analizar tu caso se encontraron algunas inconsistencias, por este moti…" at bounding box center [576, 355] width 941 height 188
click at [1027, 354] on span "Enviar" at bounding box center [1030, 355] width 13 height 11
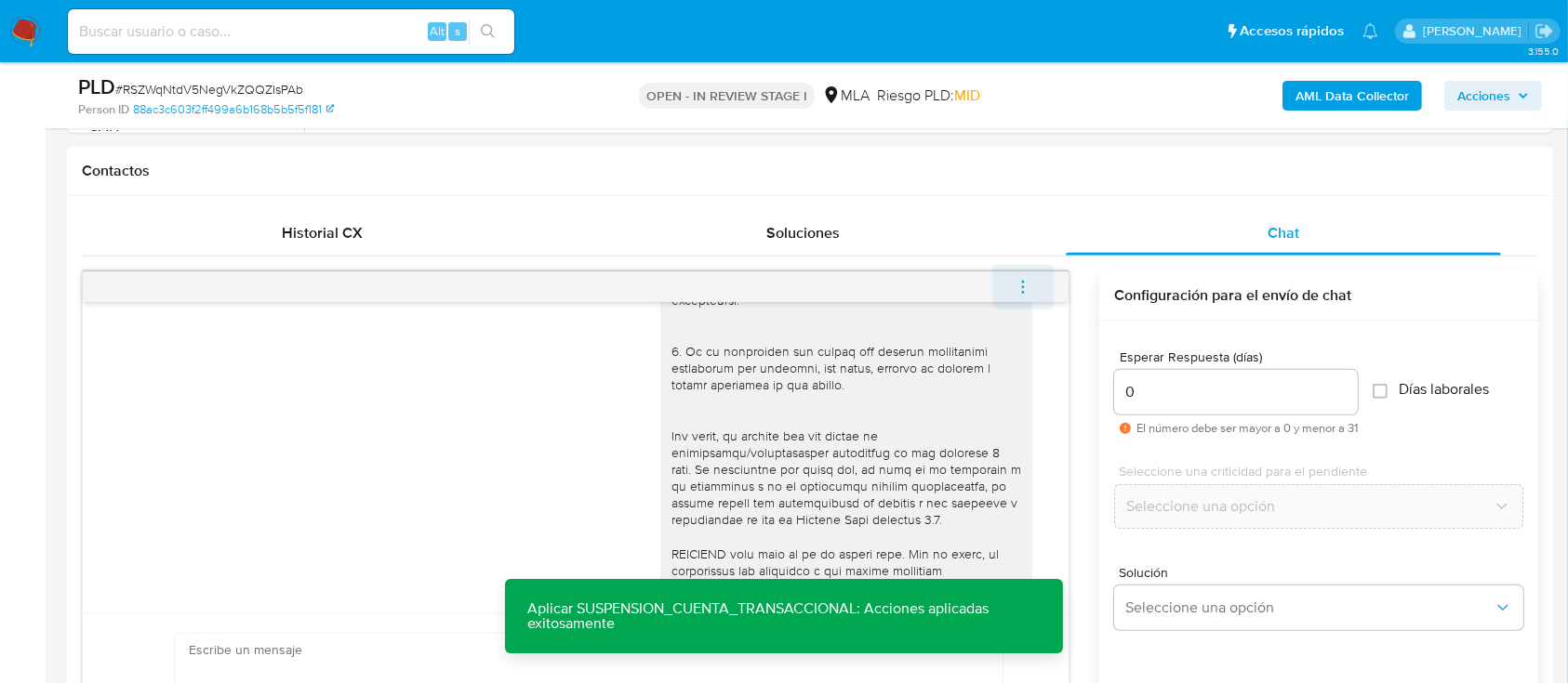
scroll to position [1458, 0]
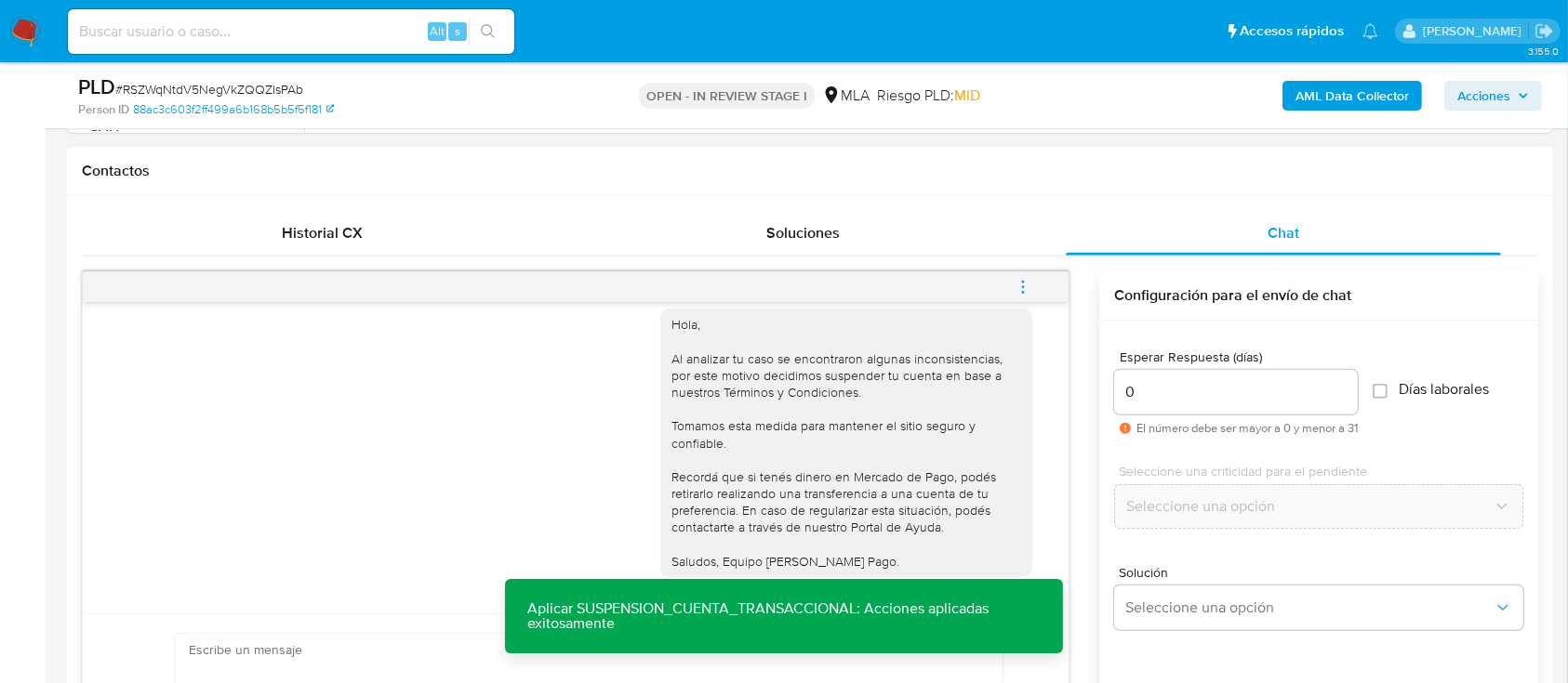
click at [1028, 284] on icon "menu-action" at bounding box center [1022, 287] width 17 height 17
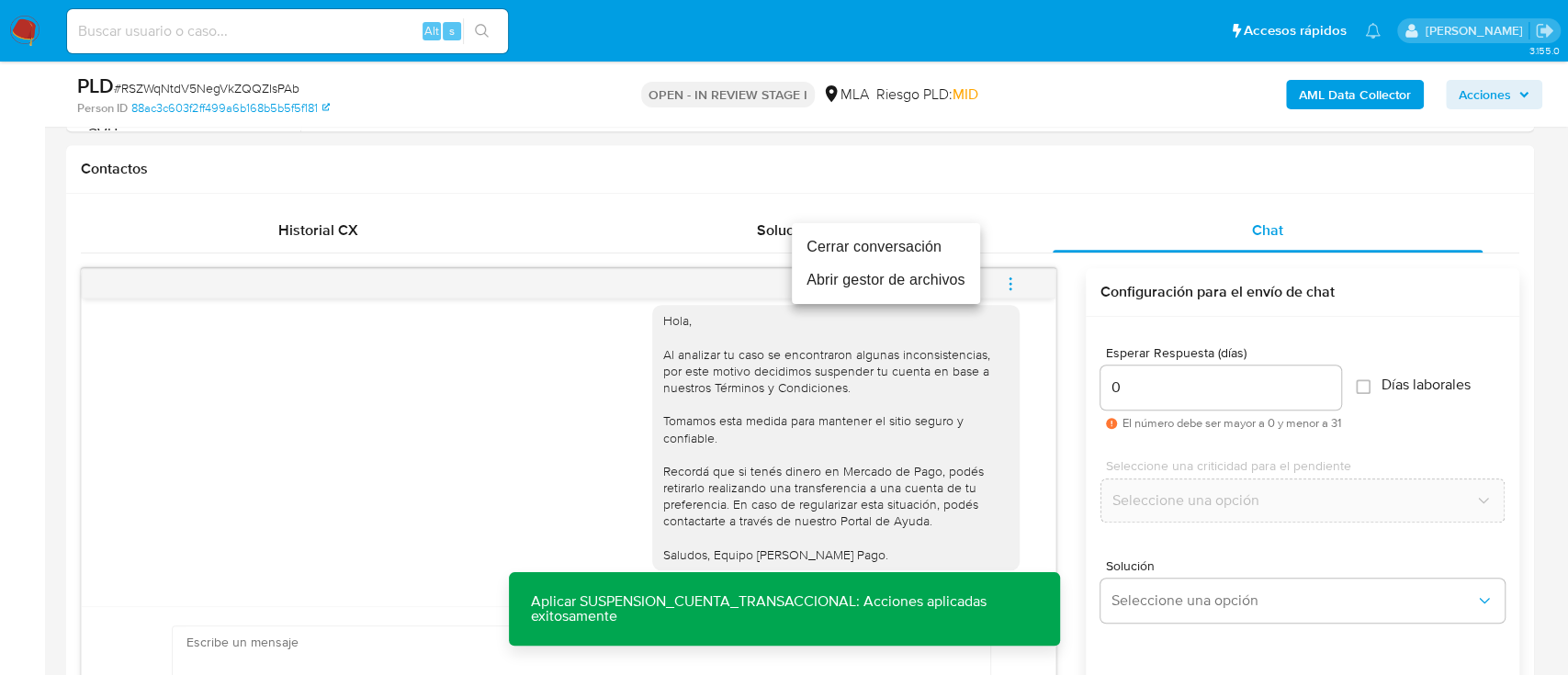
click at [838, 241] on li "Cerrar conversación" at bounding box center [885, 247] width 188 height 33
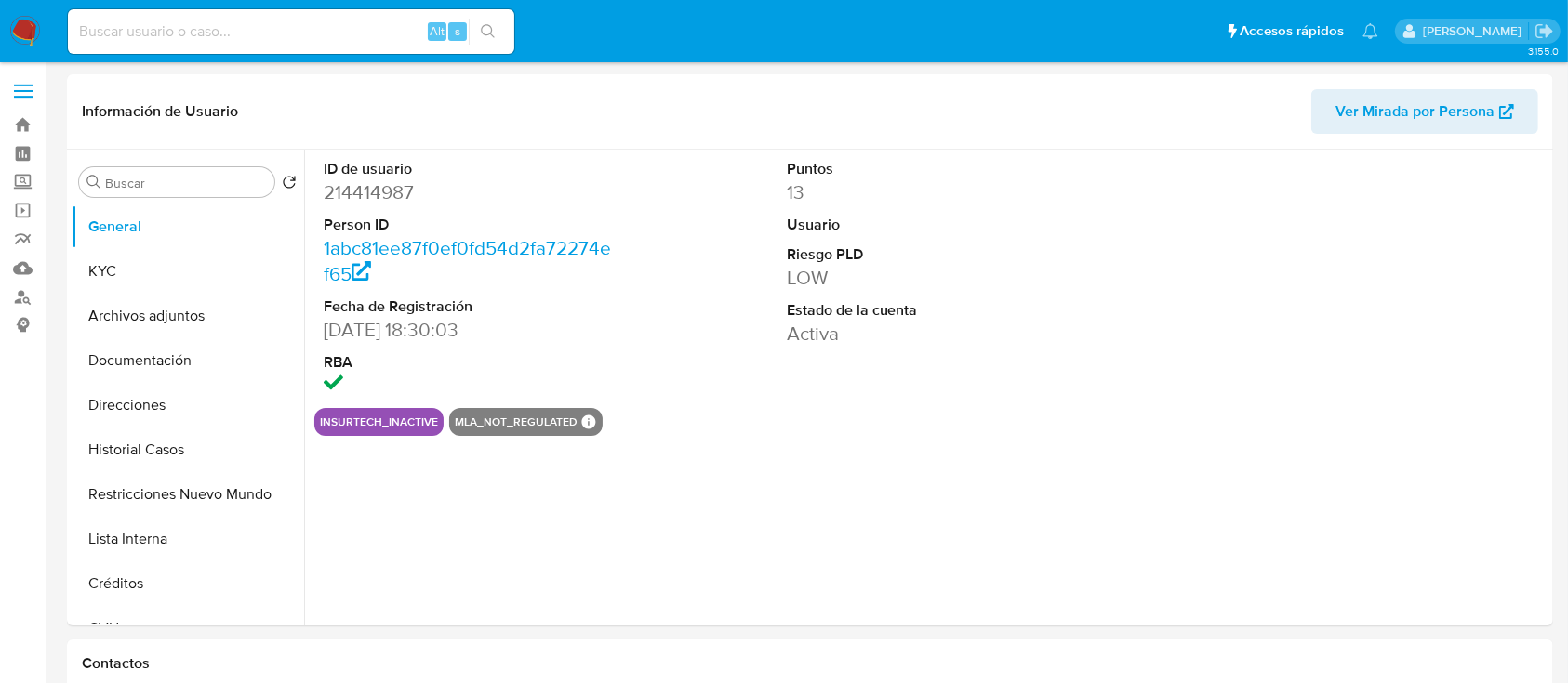
select select "10"
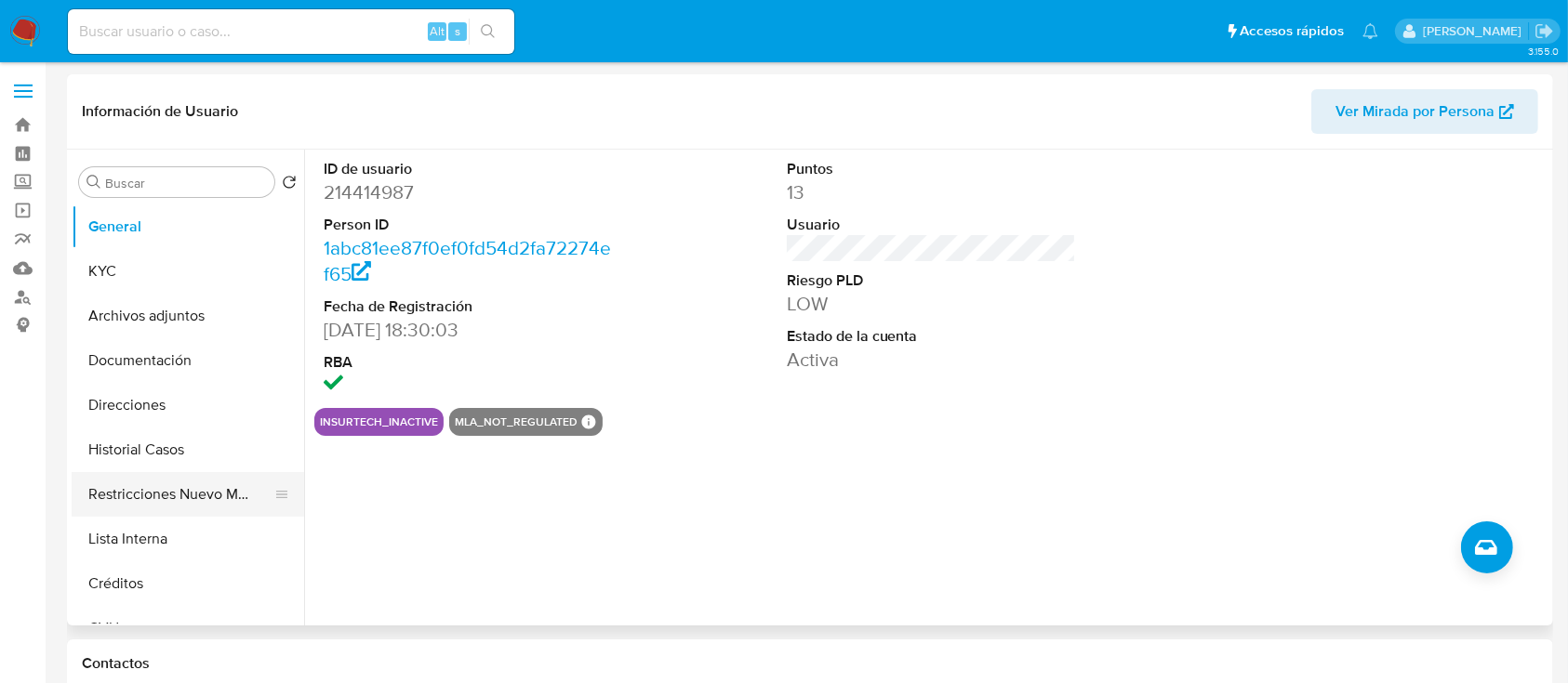
click at [153, 495] on button "Restricciones Nuevo Mundo" at bounding box center [180, 494] width 218 height 44
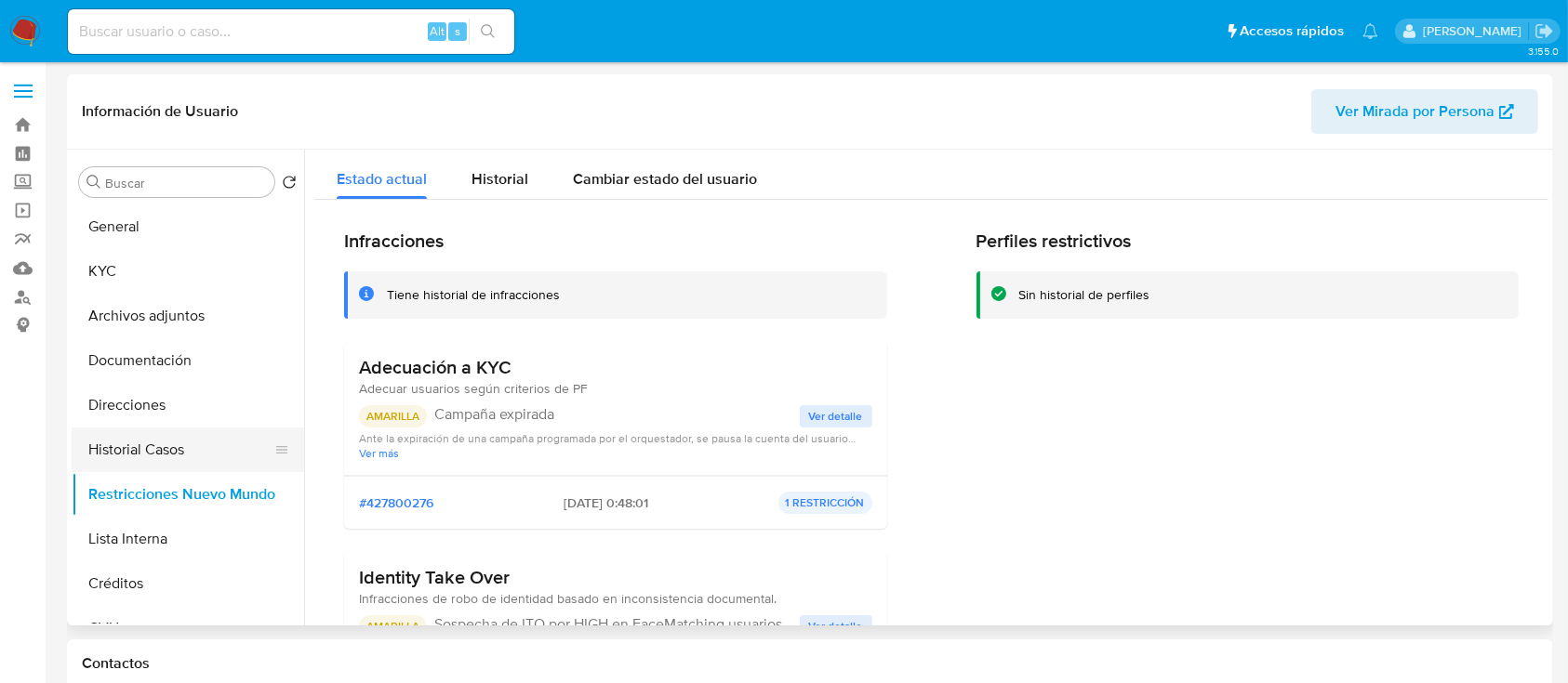
click at [173, 454] on button "Historial Casos" at bounding box center [180, 449] width 218 height 44
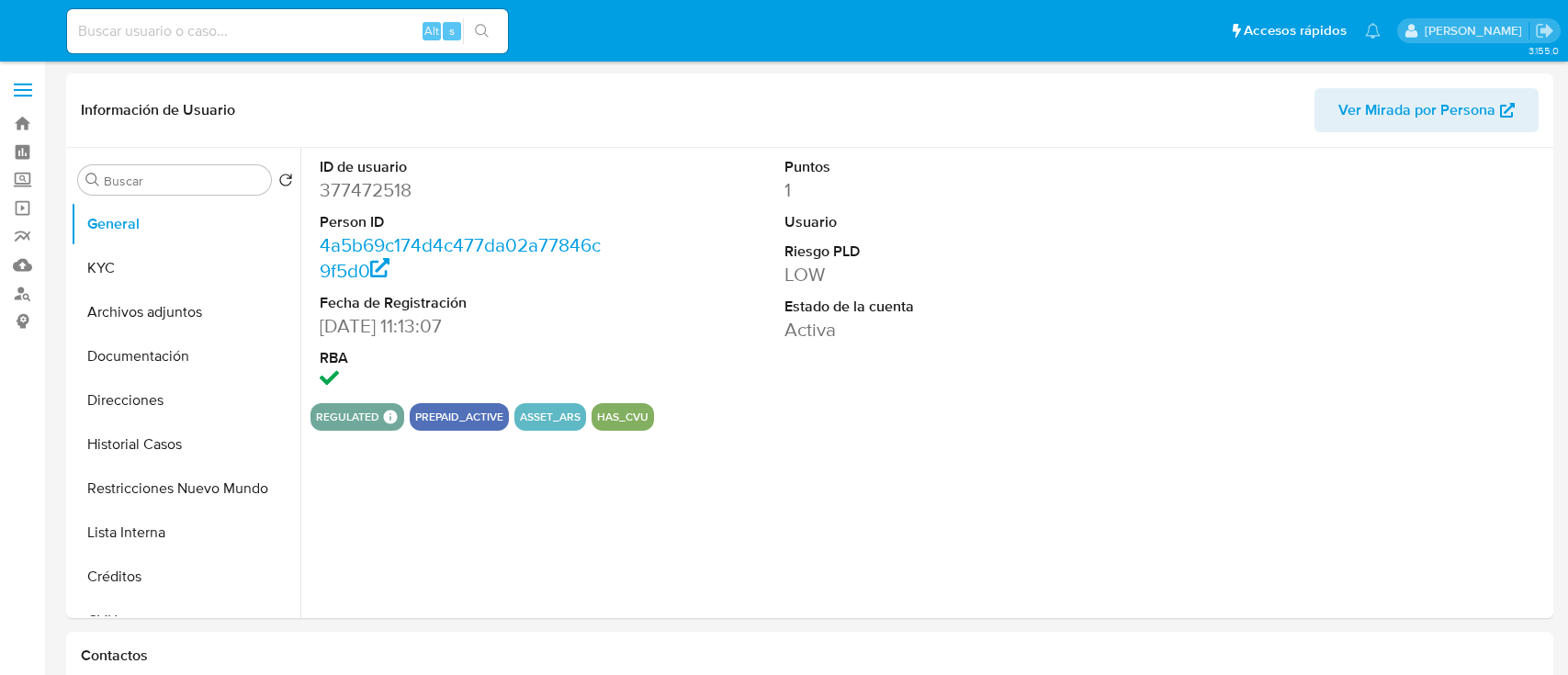
select select "10"
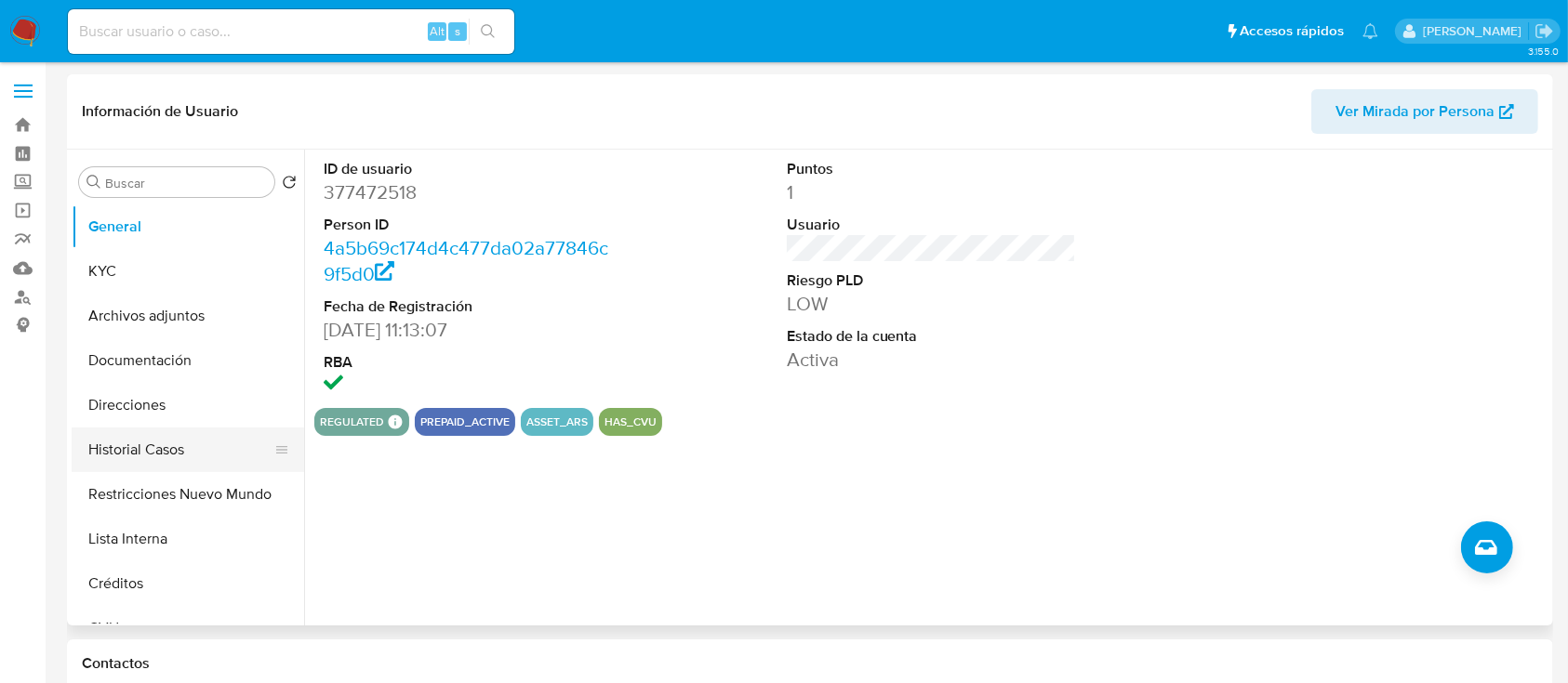
click at [178, 490] on button "Restricciones Nuevo Mundo" at bounding box center [188, 494] width 233 height 44
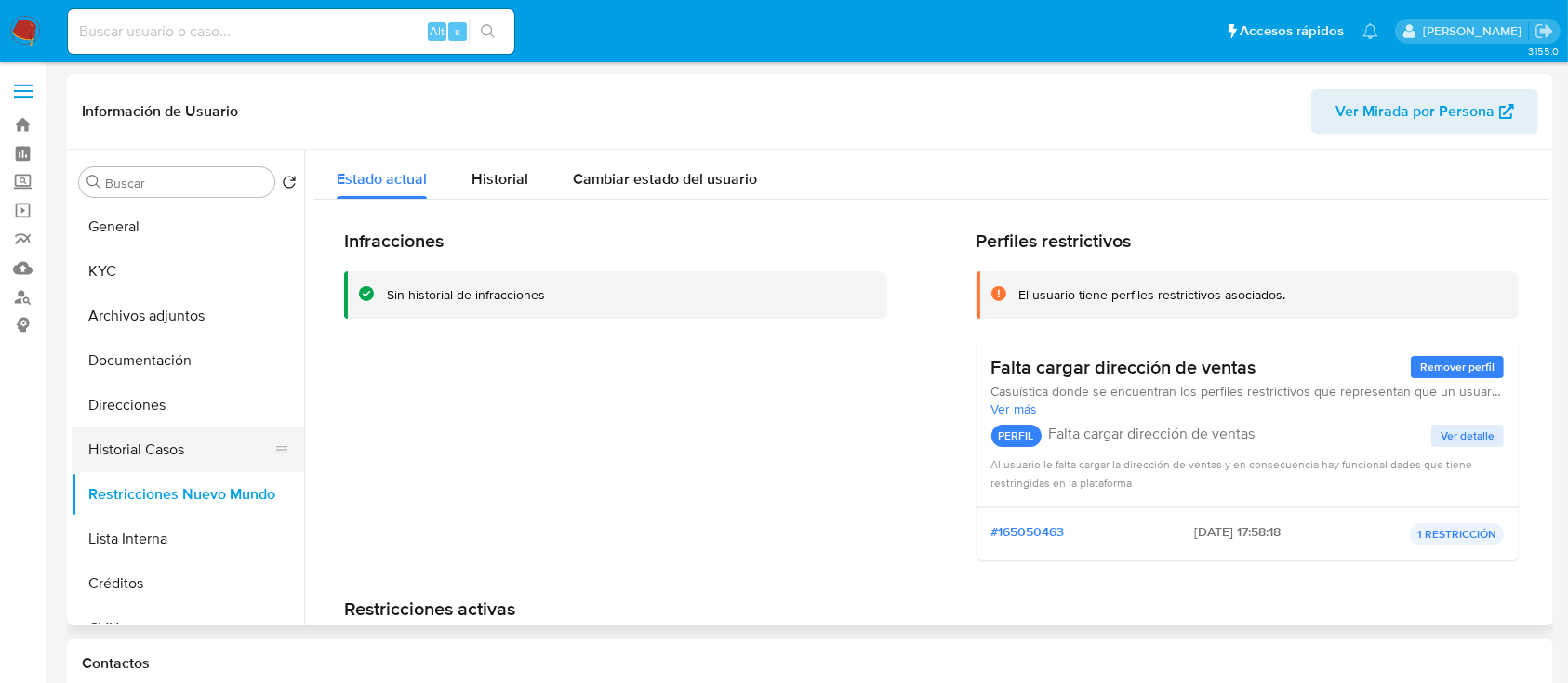
click at [185, 445] on button "Historial Casos" at bounding box center [180, 449] width 218 height 44
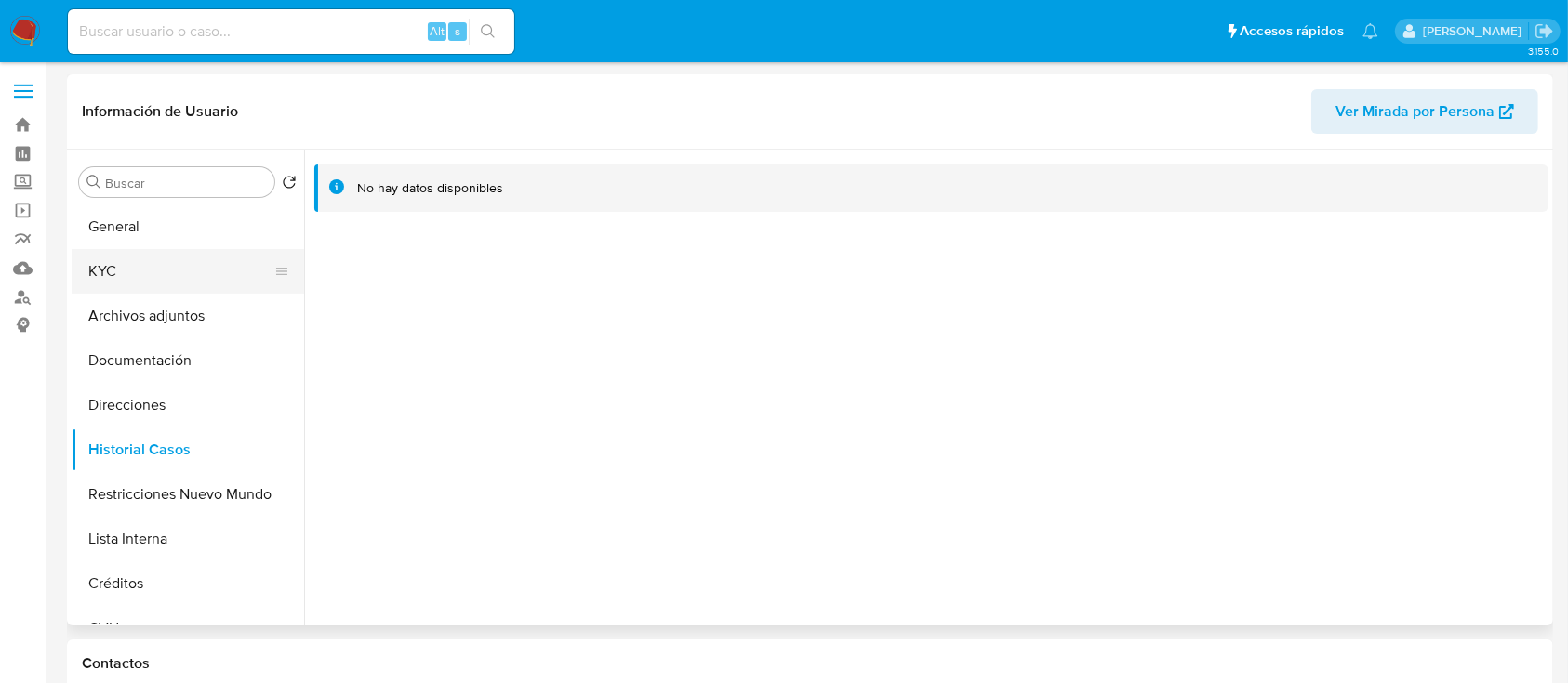
click at [174, 267] on button "KYC" at bounding box center [180, 271] width 218 height 44
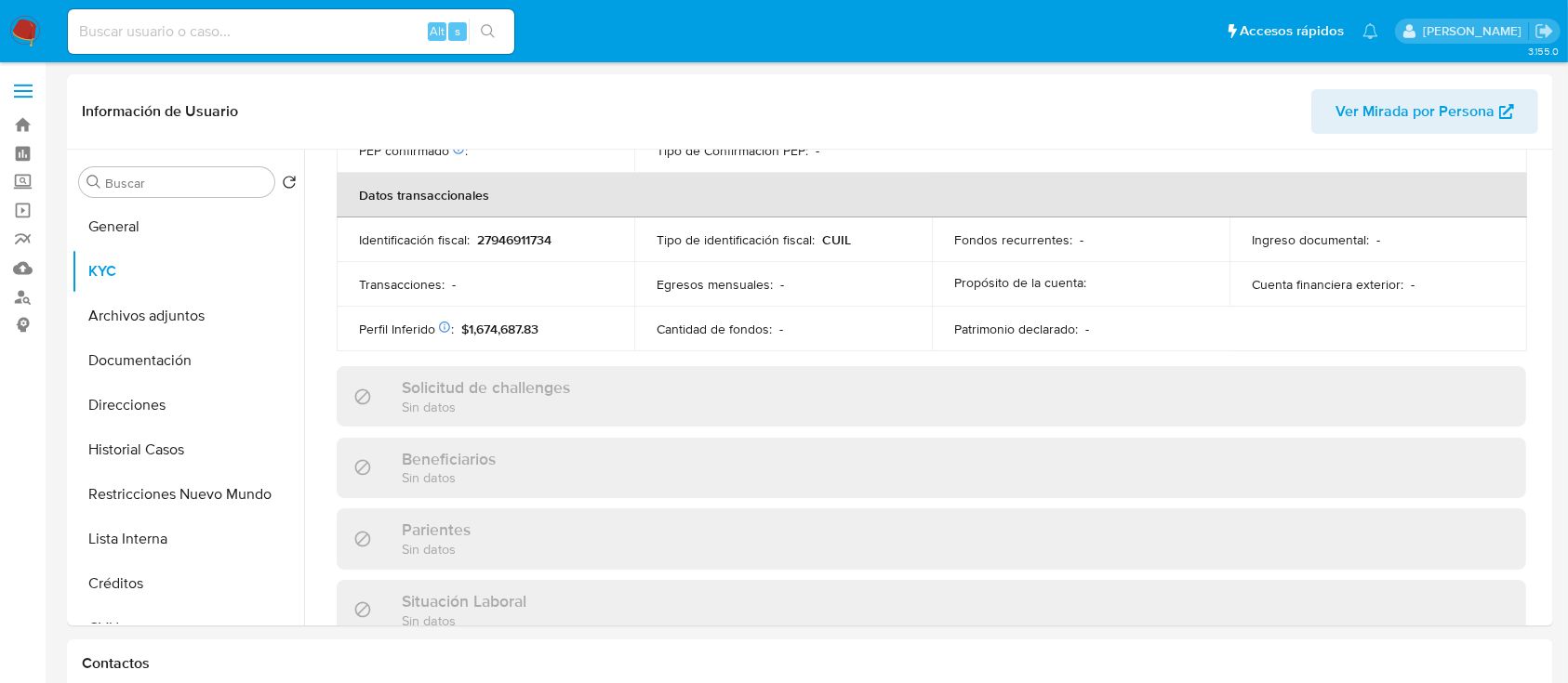
scroll to position [979, 0]
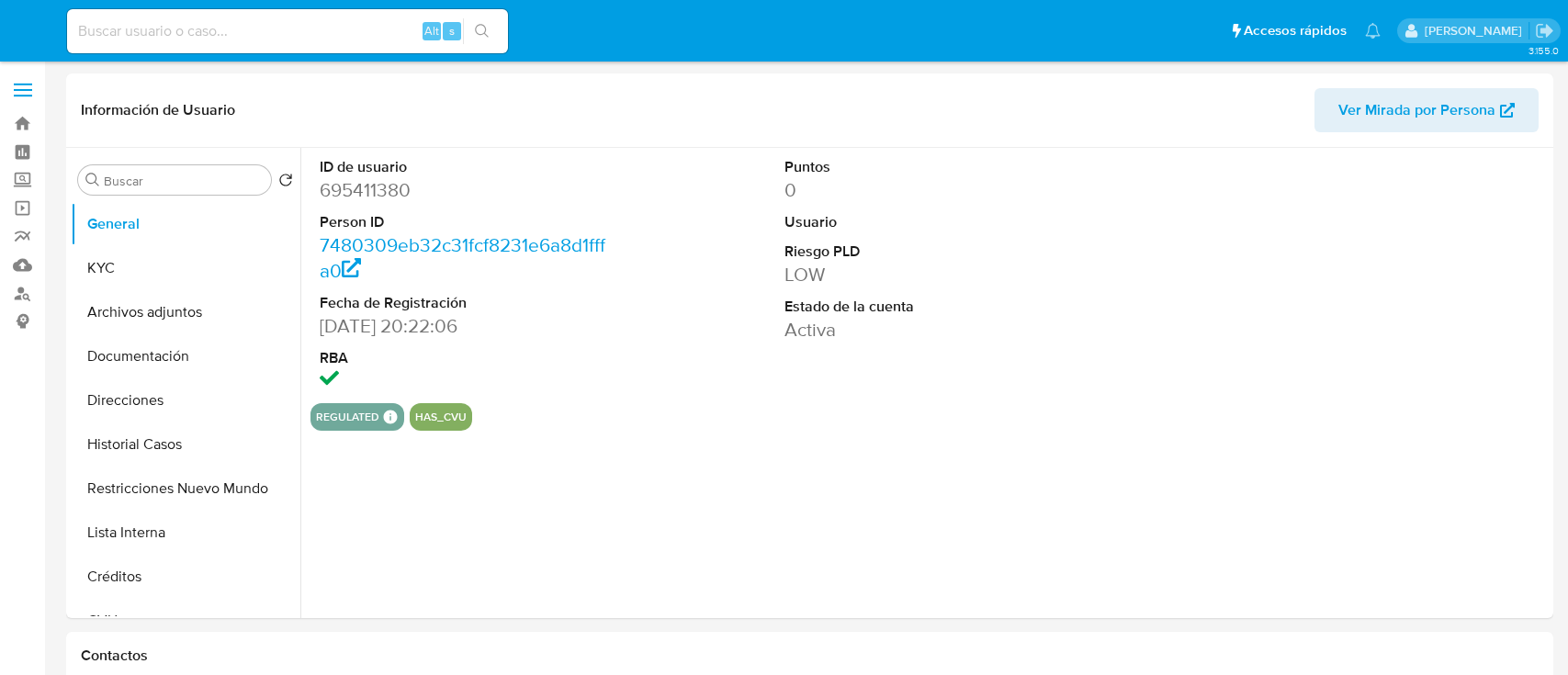
select select "10"
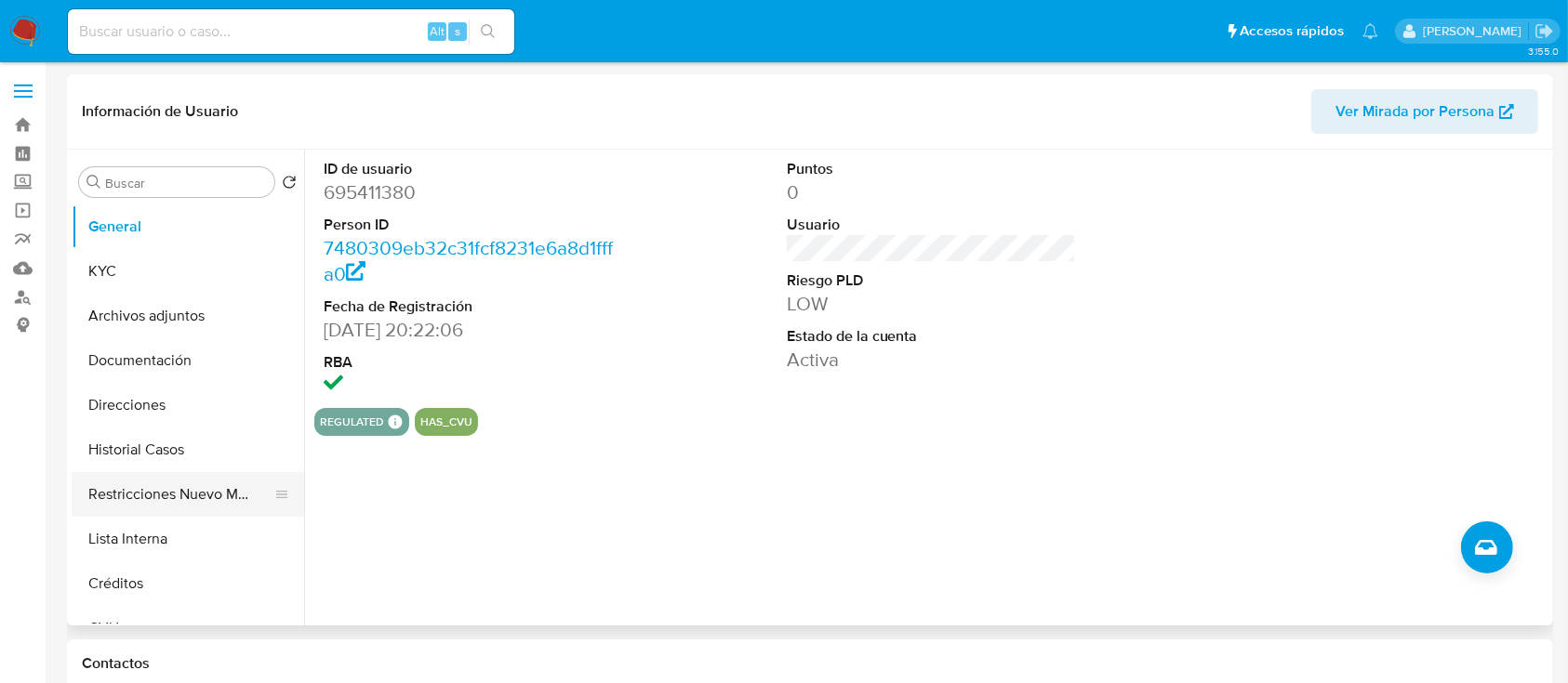
click at [236, 477] on button "Restricciones Nuevo Mundo" at bounding box center [180, 494] width 218 height 44
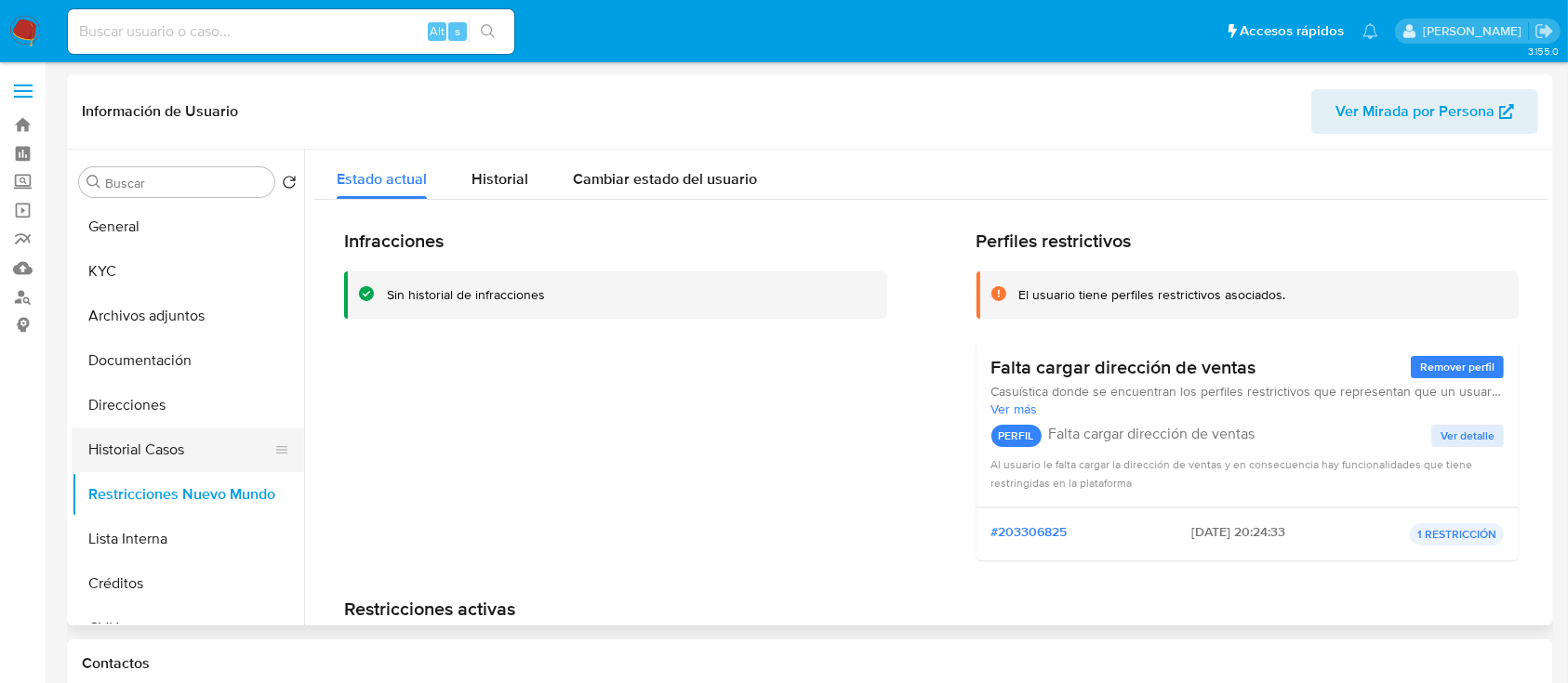
click at [176, 457] on button "Historial Casos" at bounding box center [180, 449] width 218 height 44
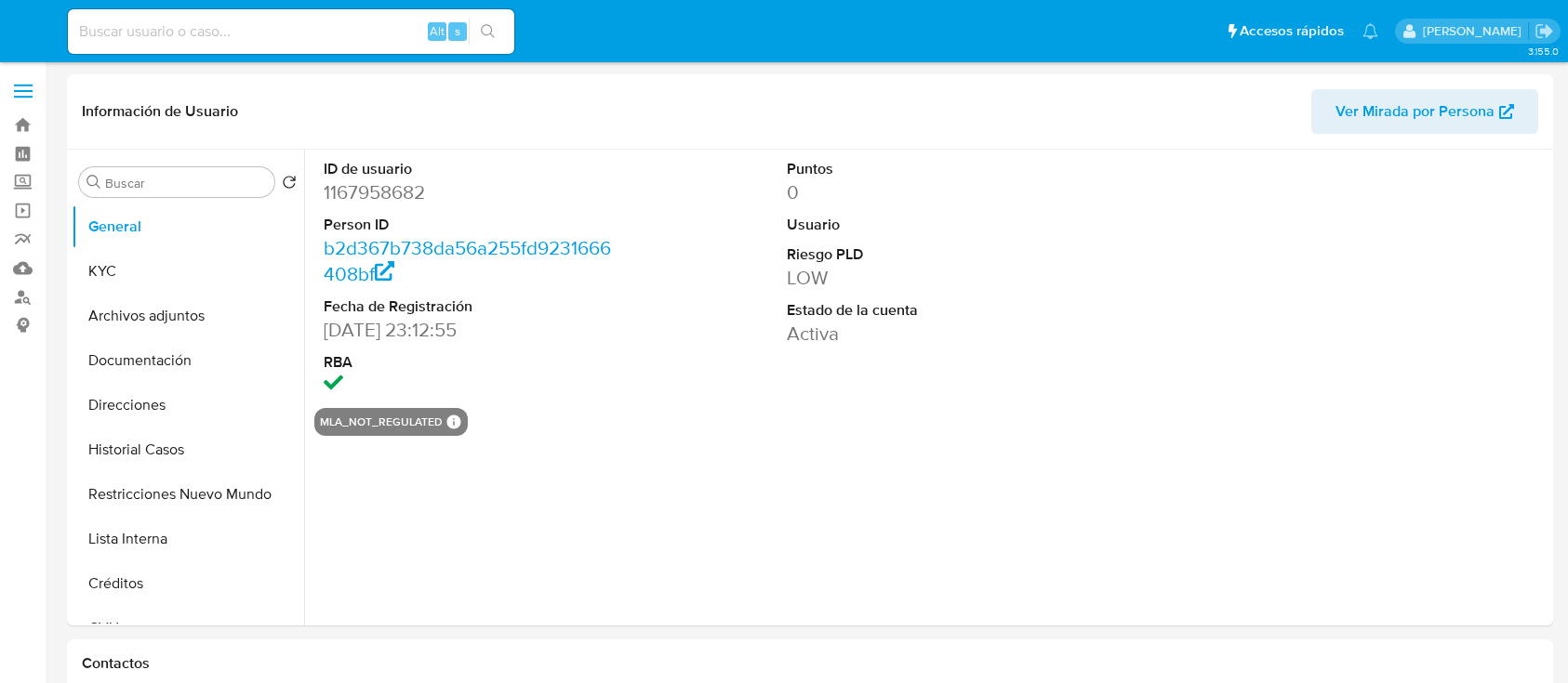
select select "10"
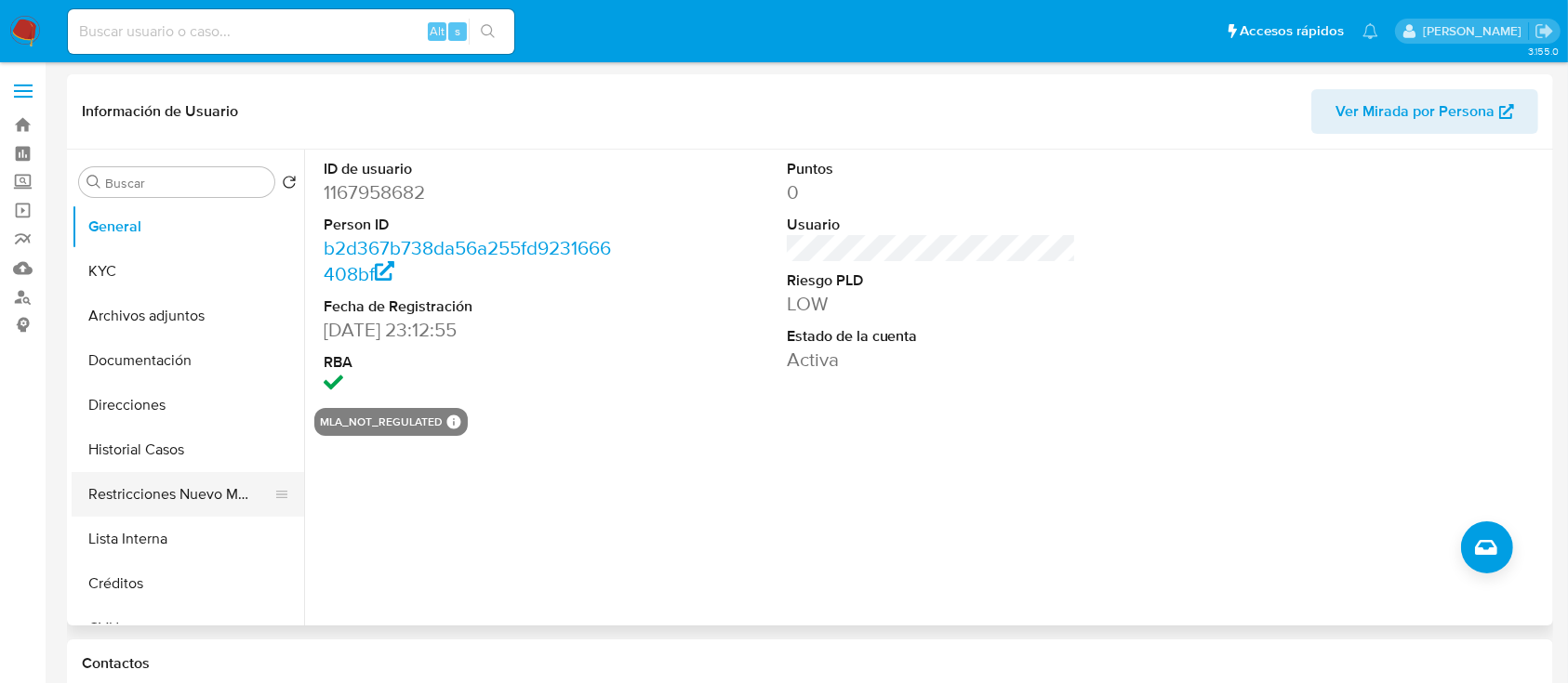
click at [171, 476] on button "Restricciones Nuevo Mundo" at bounding box center [180, 494] width 218 height 44
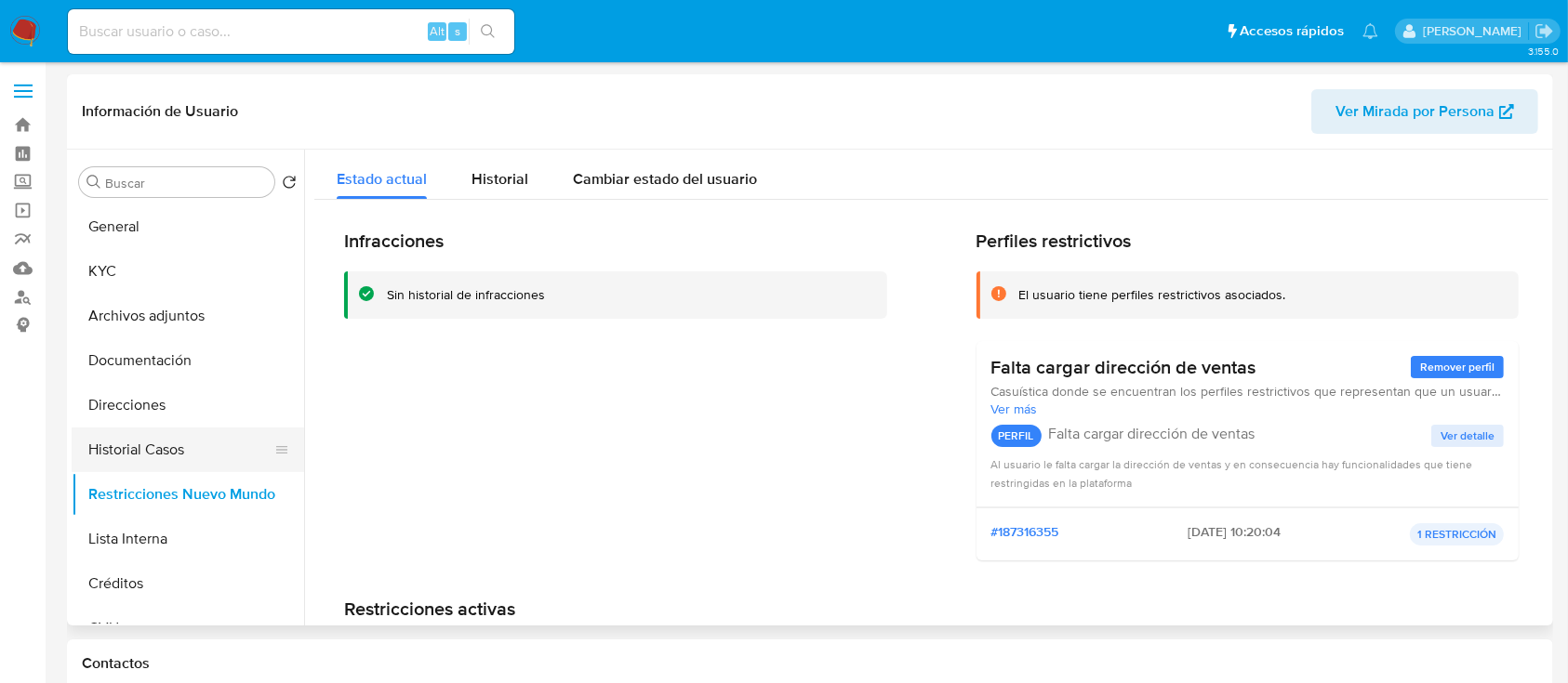
click at [175, 456] on button "Historial Casos" at bounding box center [180, 449] width 218 height 44
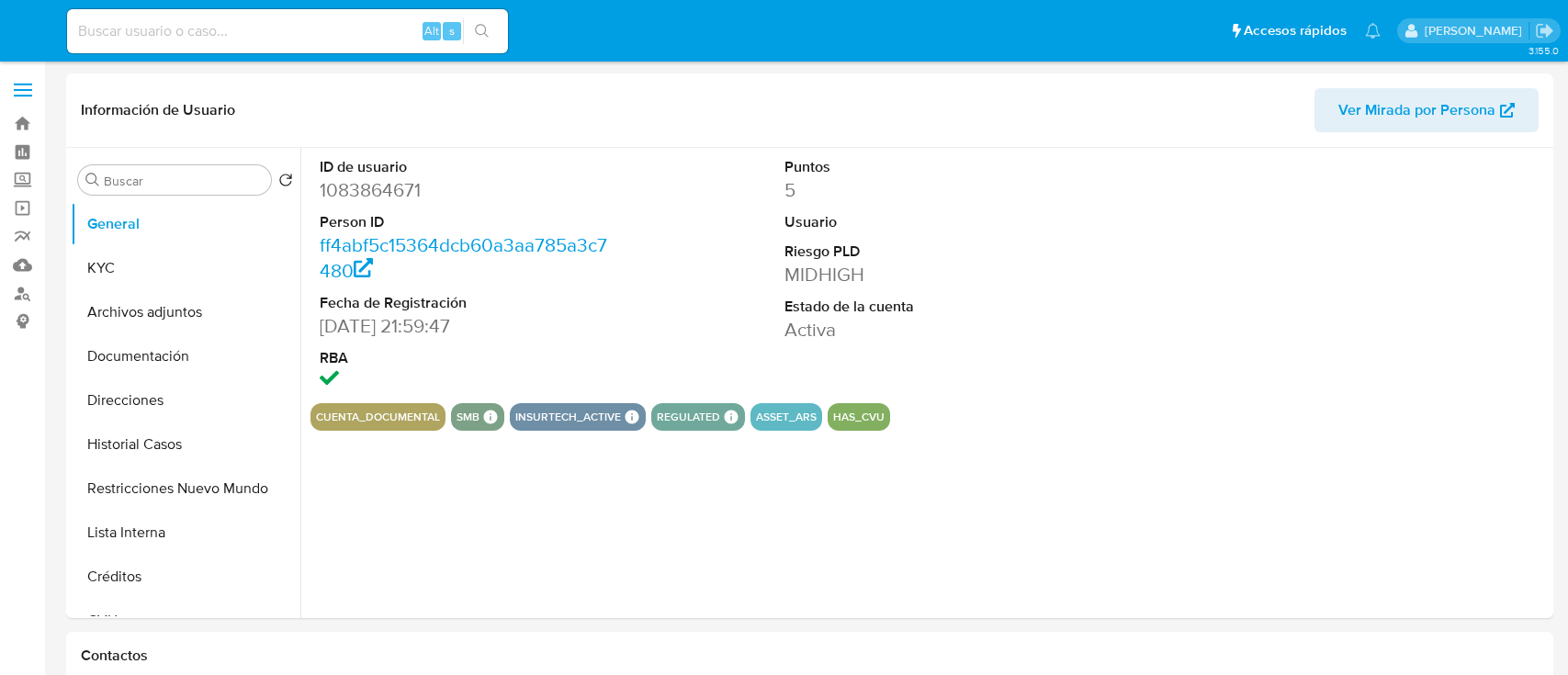
select select "10"
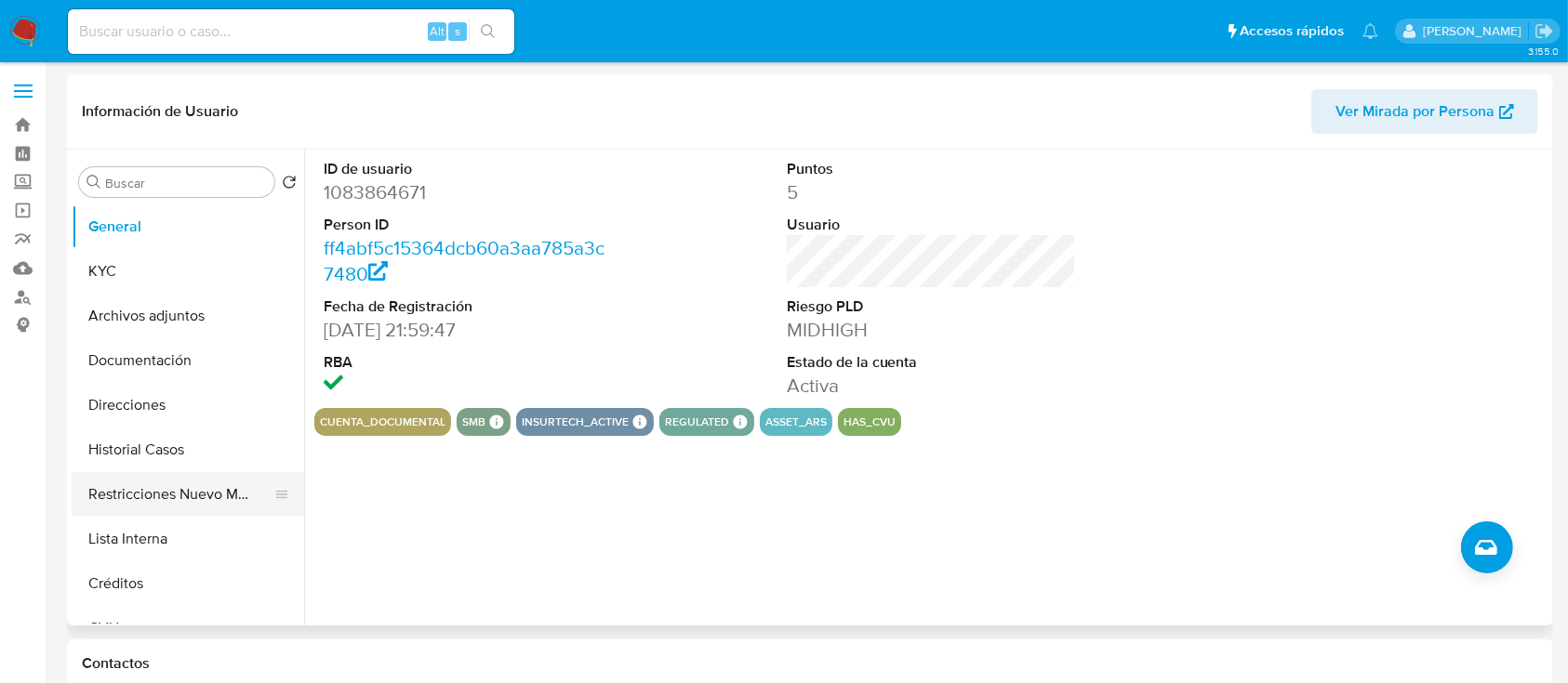
click at [184, 502] on button "Restricciones Nuevo Mundo" at bounding box center [180, 494] width 218 height 44
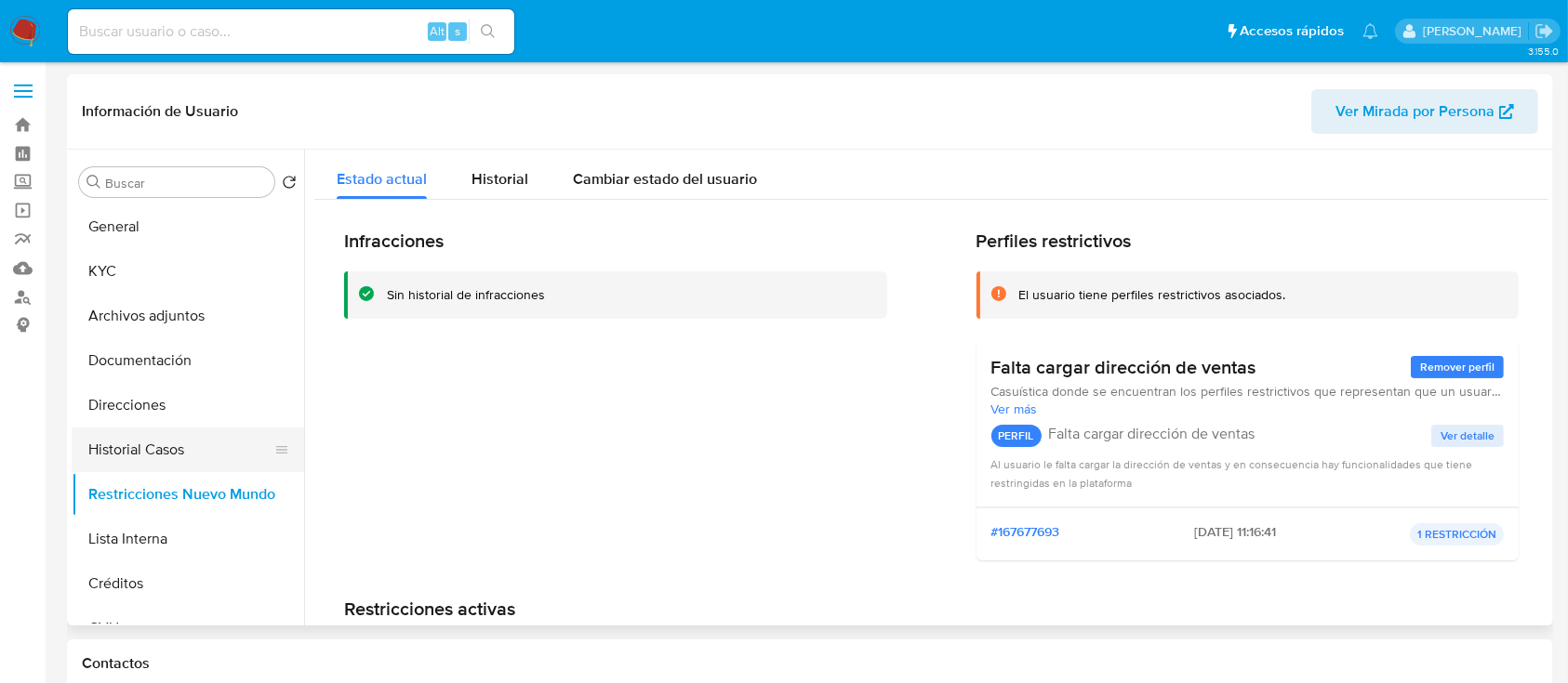
click at [194, 443] on button "Historial Casos" at bounding box center [180, 449] width 218 height 44
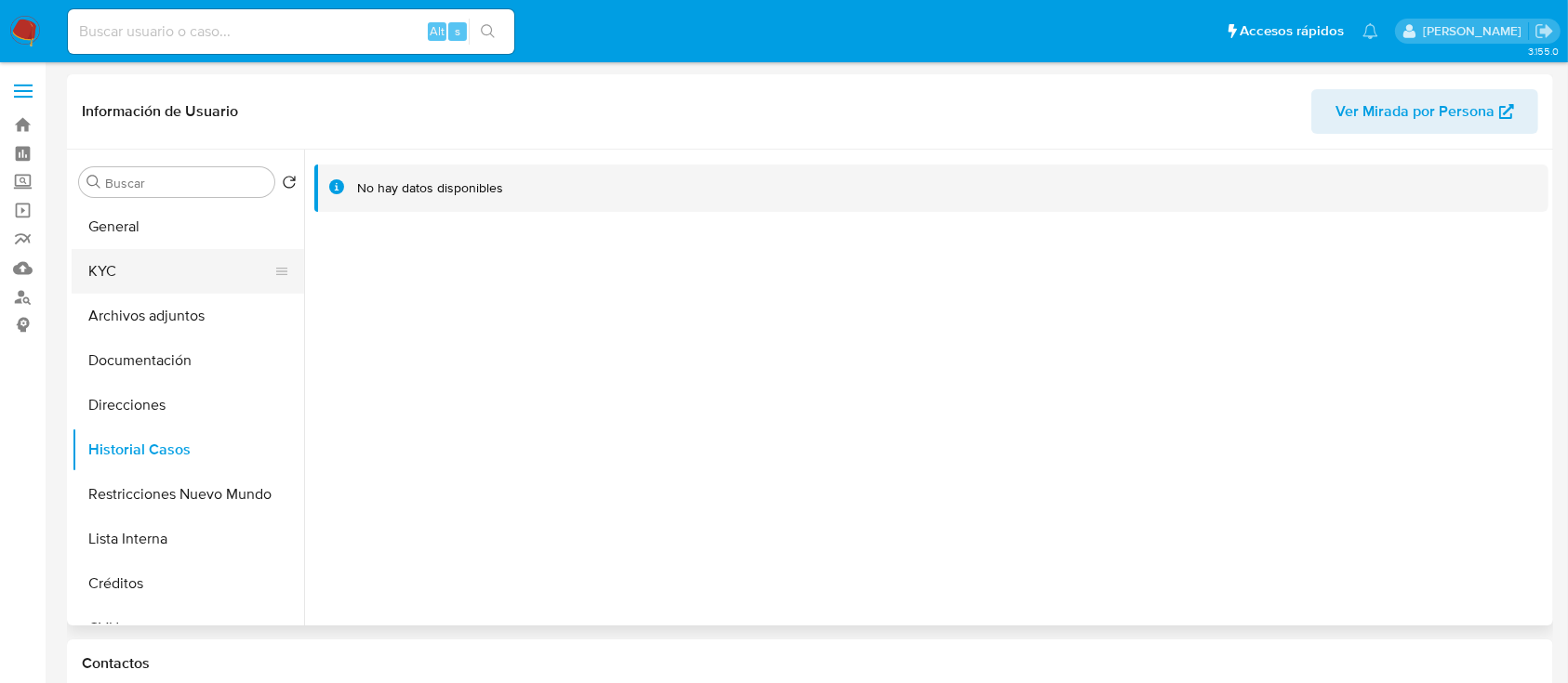
click at [199, 264] on button "KYC" at bounding box center [180, 271] width 218 height 44
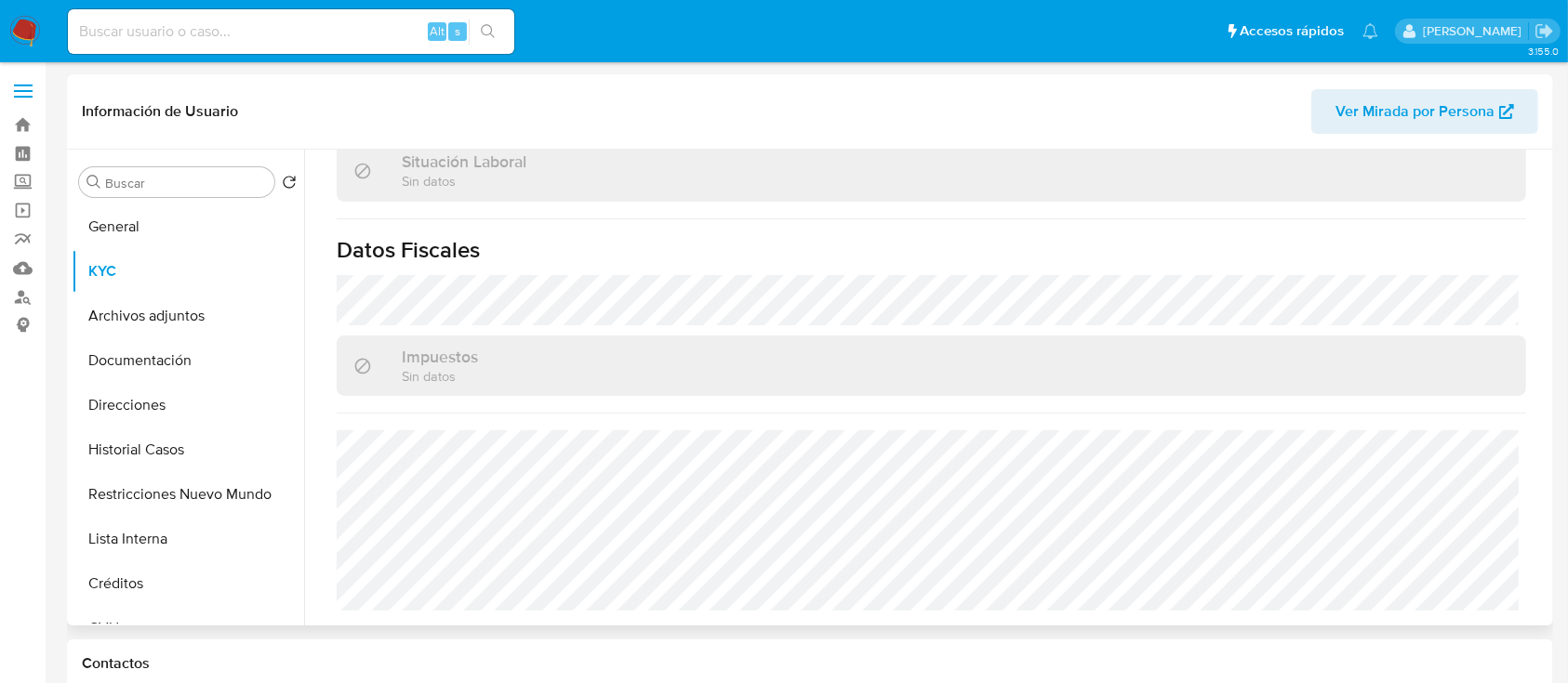
scroll to position [961, 0]
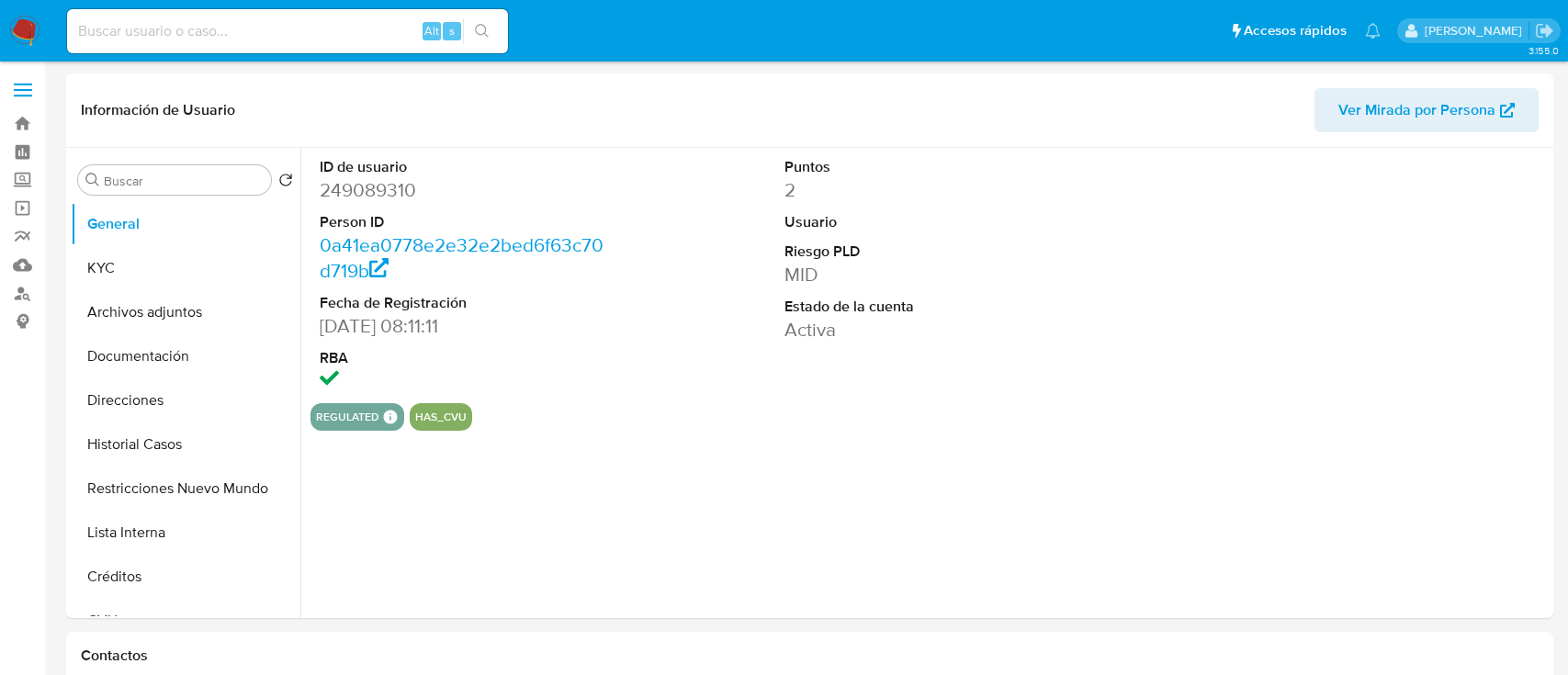
select select "10"
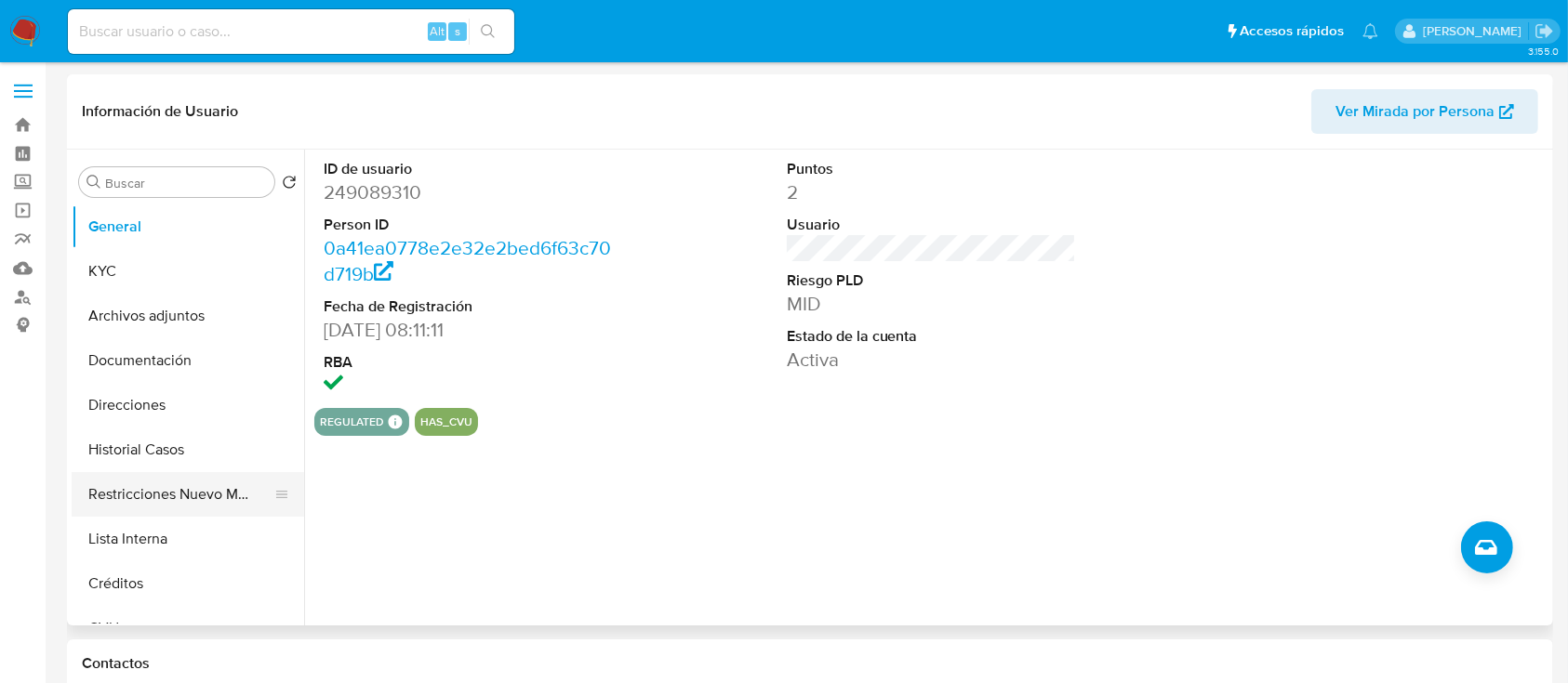
click at [183, 505] on button "Restricciones Nuevo Mundo" at bounding box center [180, 494] width 218 height 44
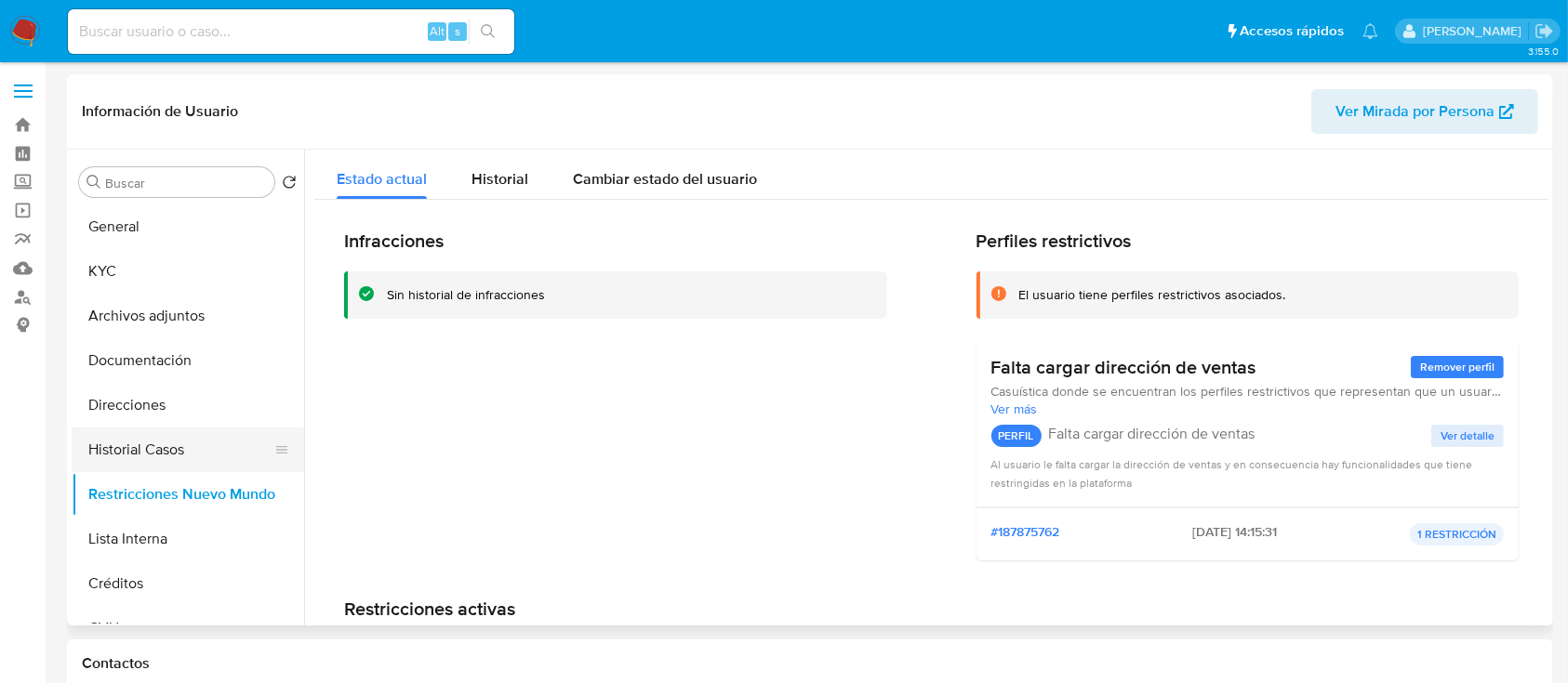
click at [186, 455] on button "Historial Casos" at bounding box center [180, 449] width 218 height 44
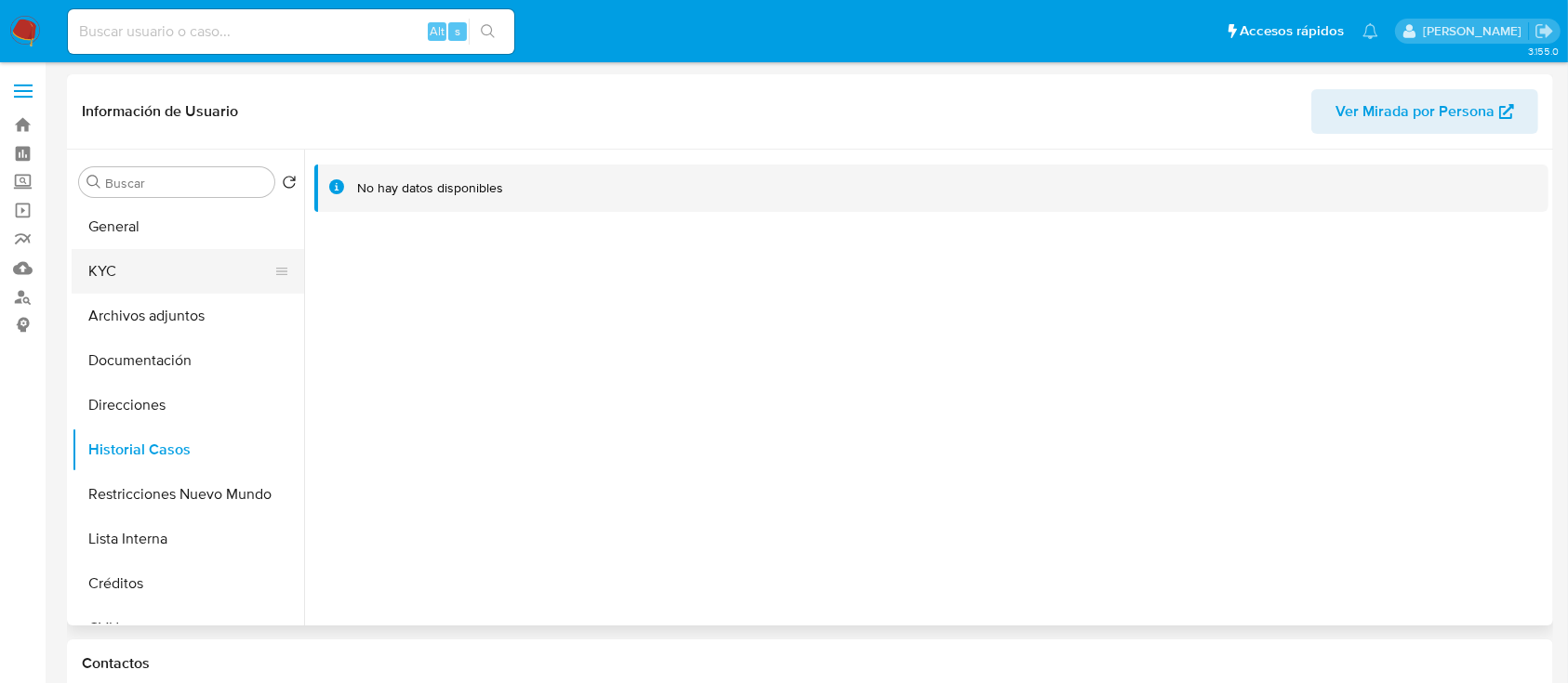
click at [191, 264] on button "KYC" at bounding box center [180, 271] width 218 height 44
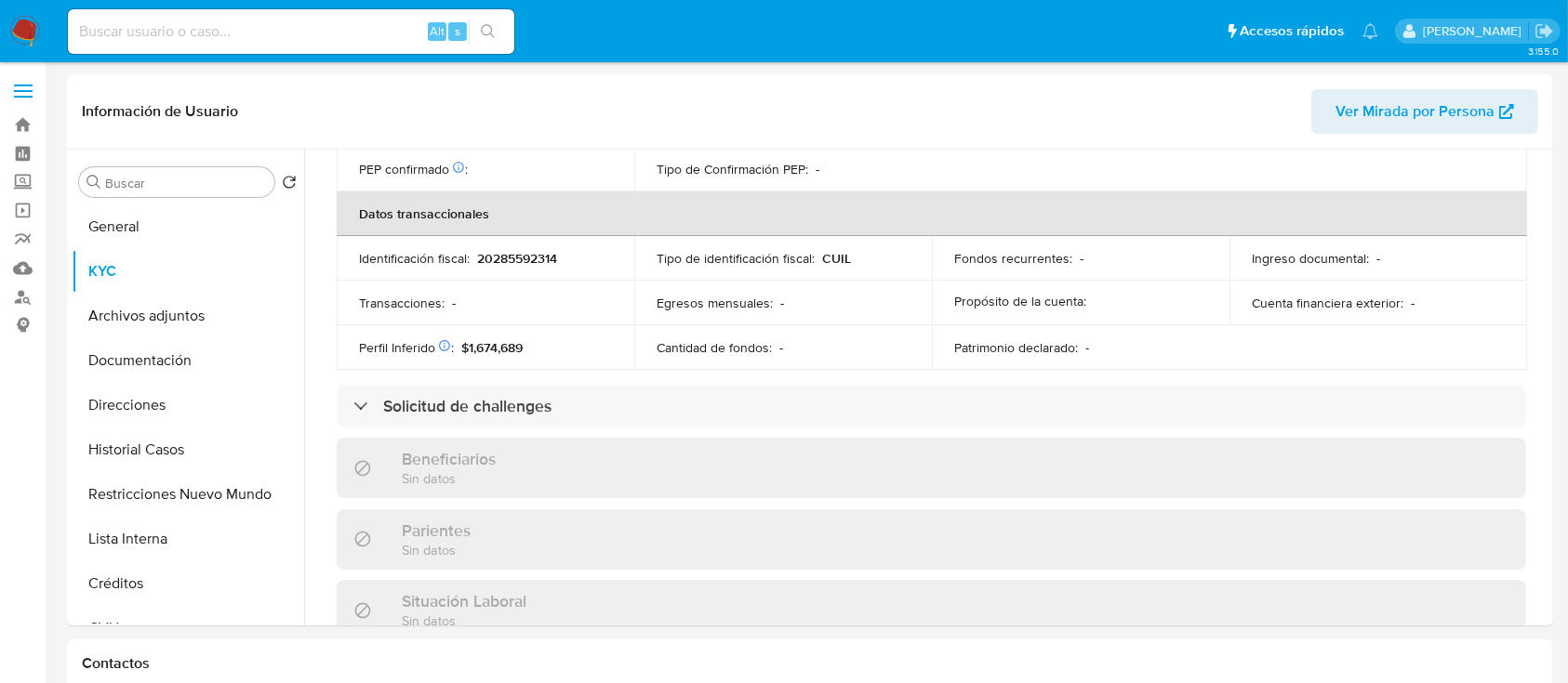
scroll to position [961, 0]
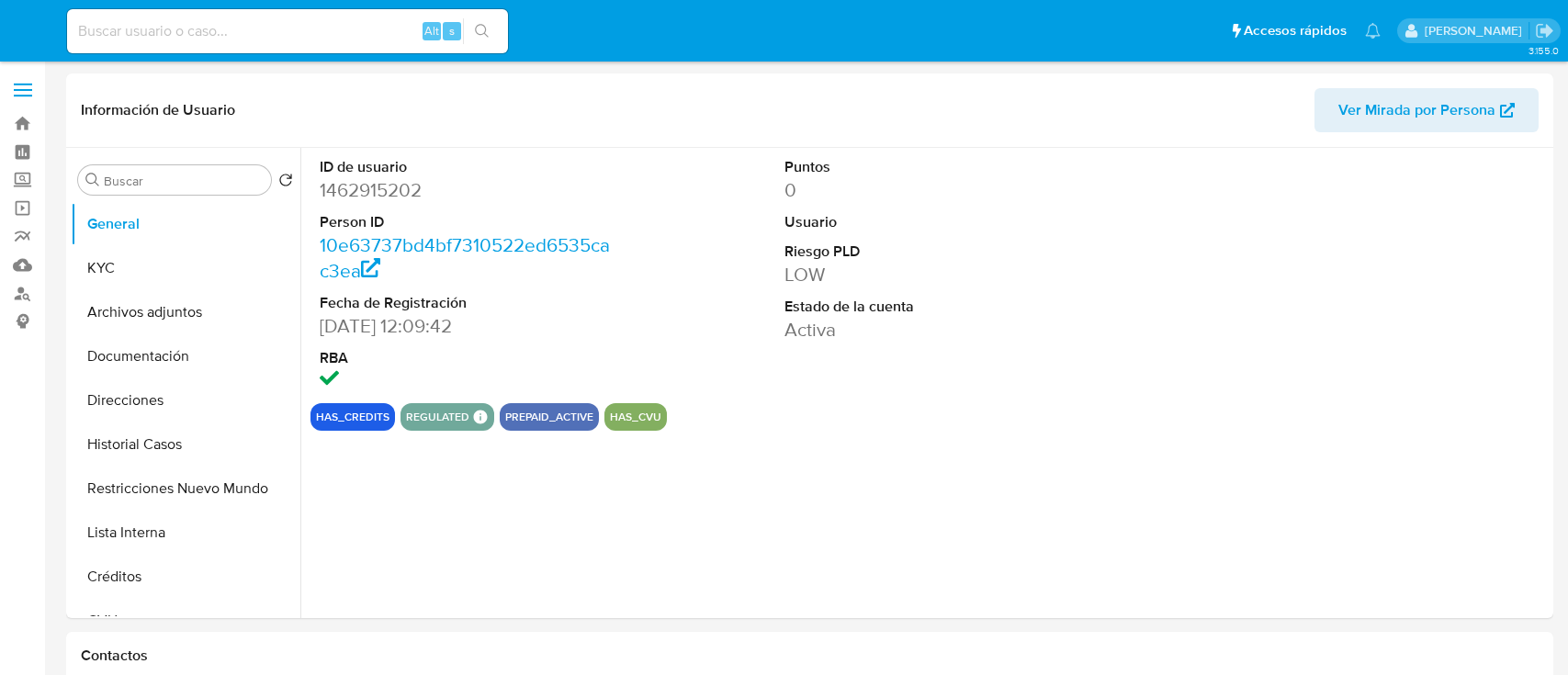
select select "10"
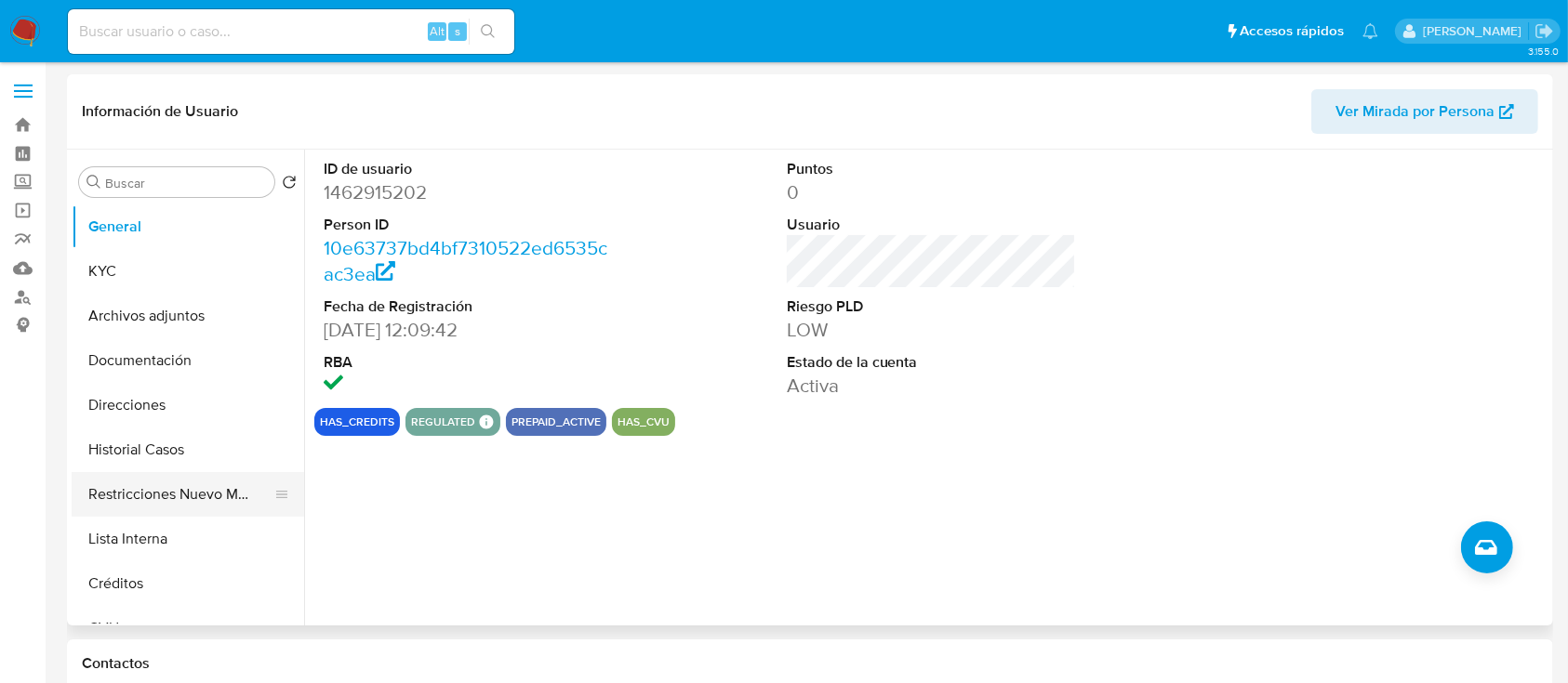
click at [189, 484] on button "Restricciones Nuevo Mundo" at bounding box center [180, 494] width 218 height 44
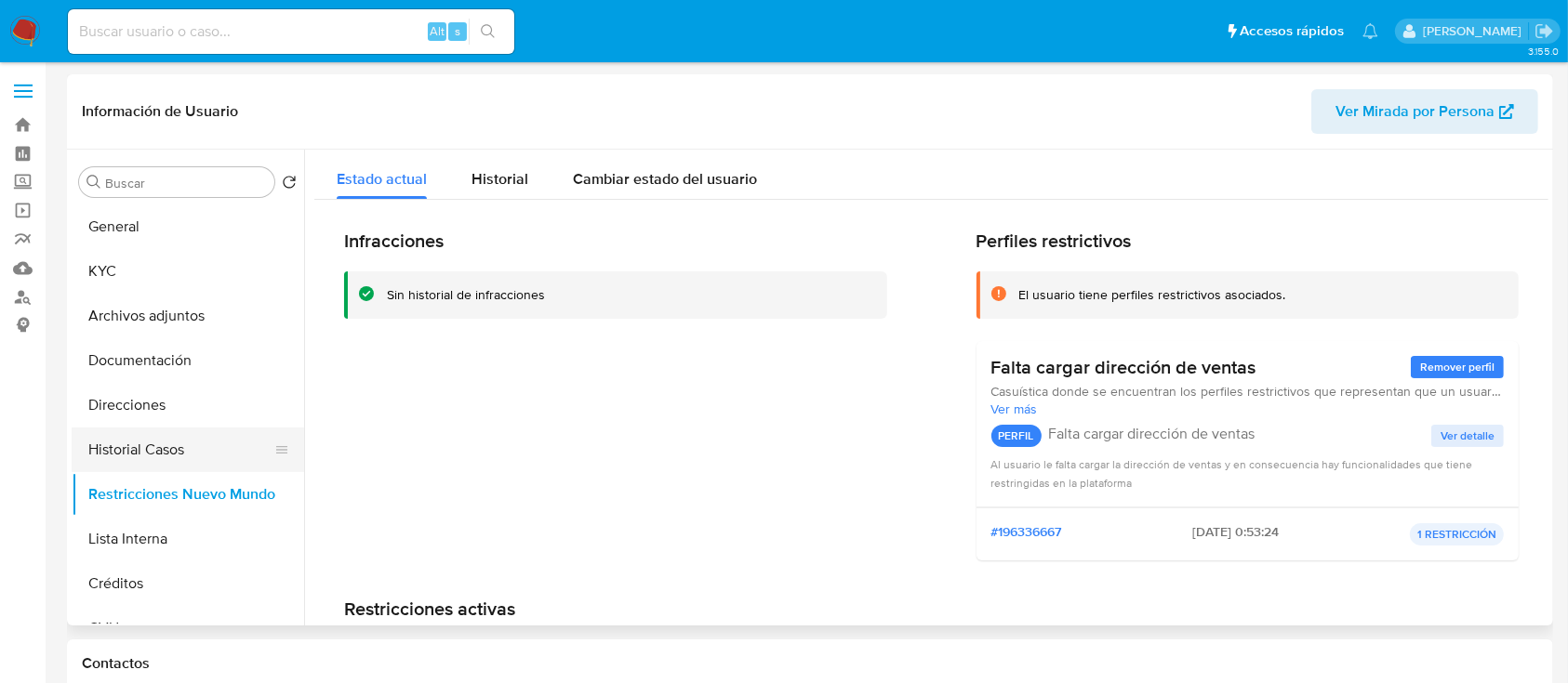
click at [196, 450] on button "Historial Casos" at bounding box center [180, 449] width 218 height 44
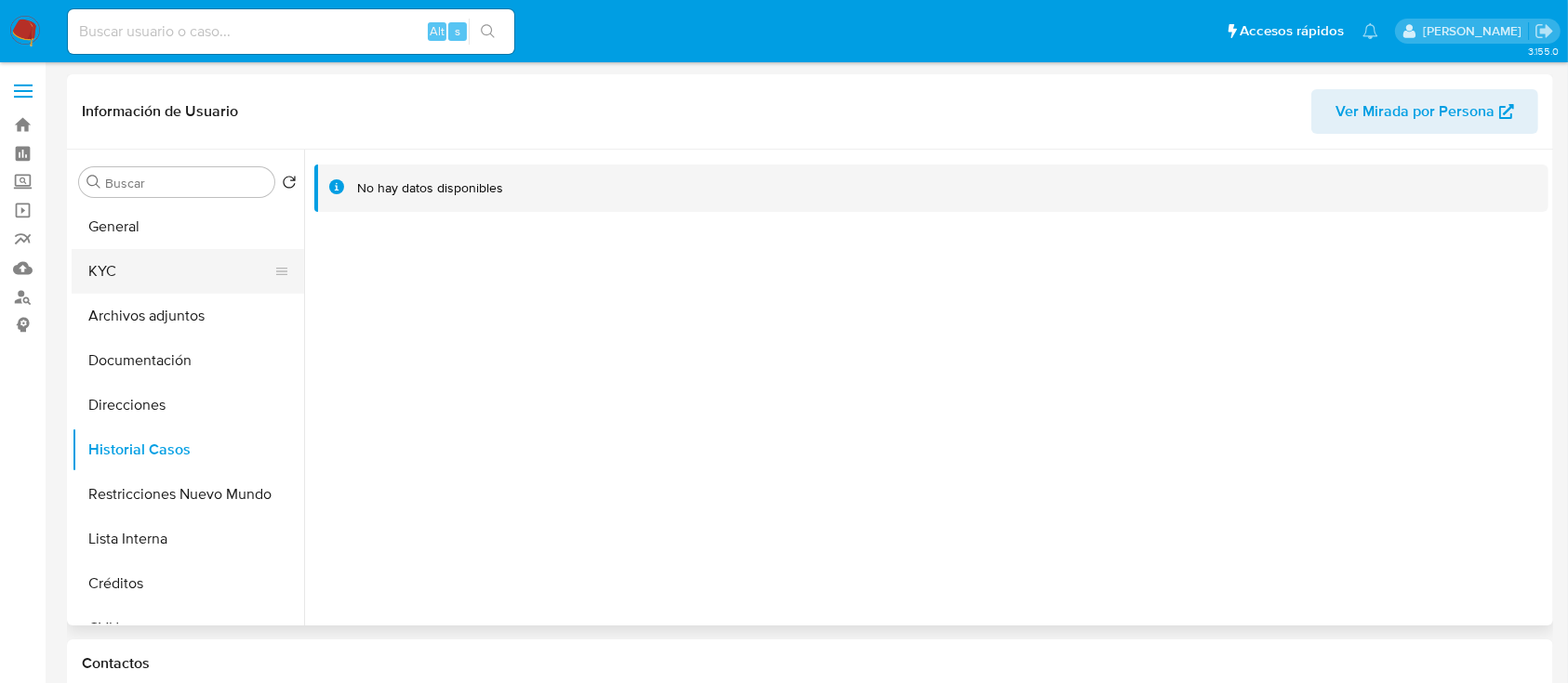
click at [198, 270] on button "KYC" at bounding box center [180, 271] width 218 height 44
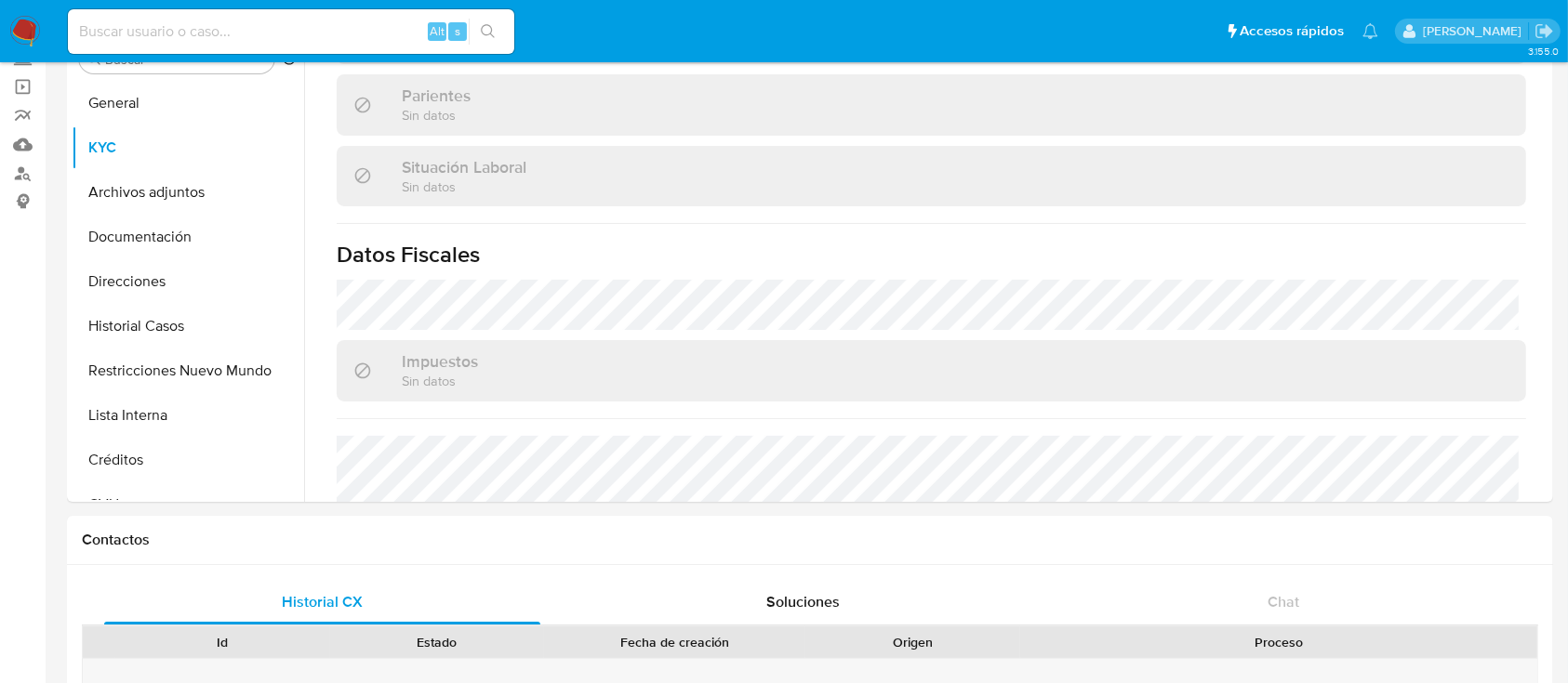
scroll to position [979, 0]
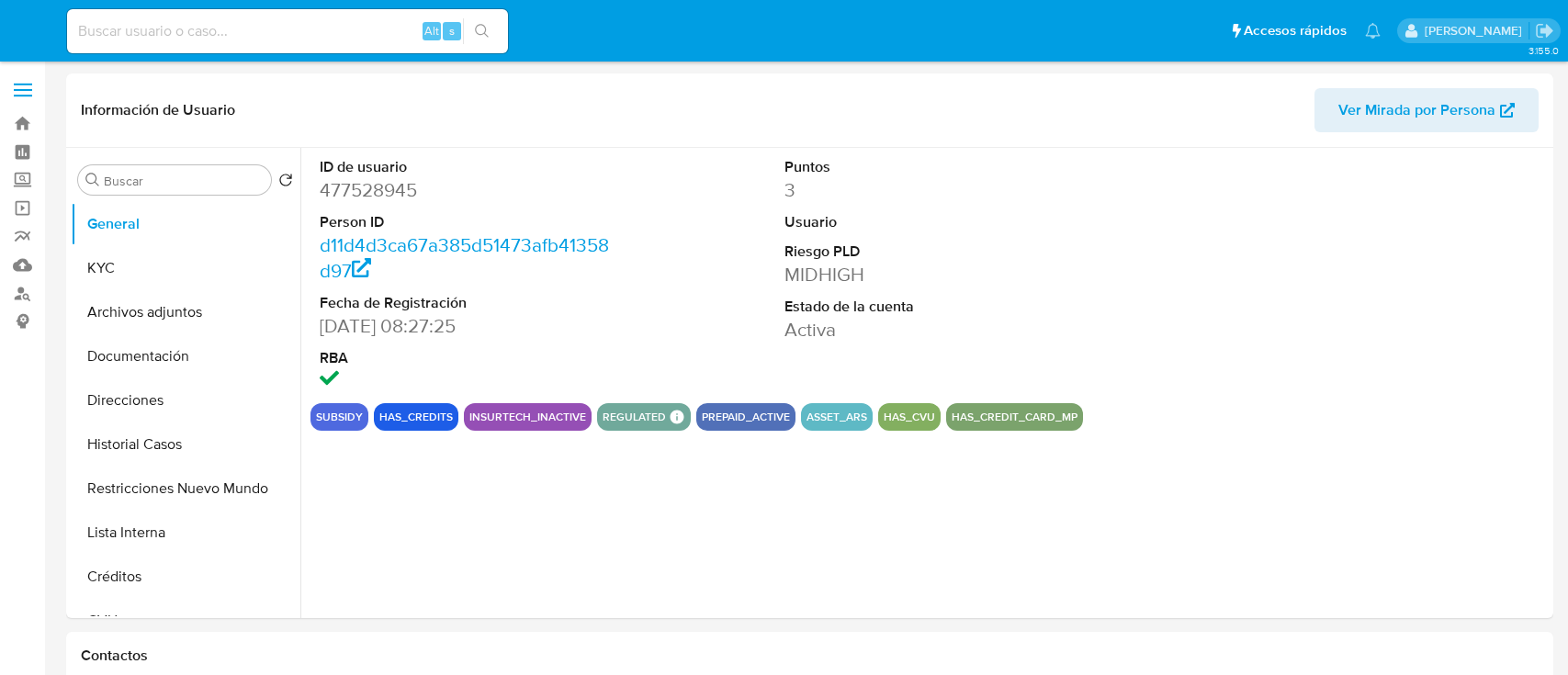
select select "10"
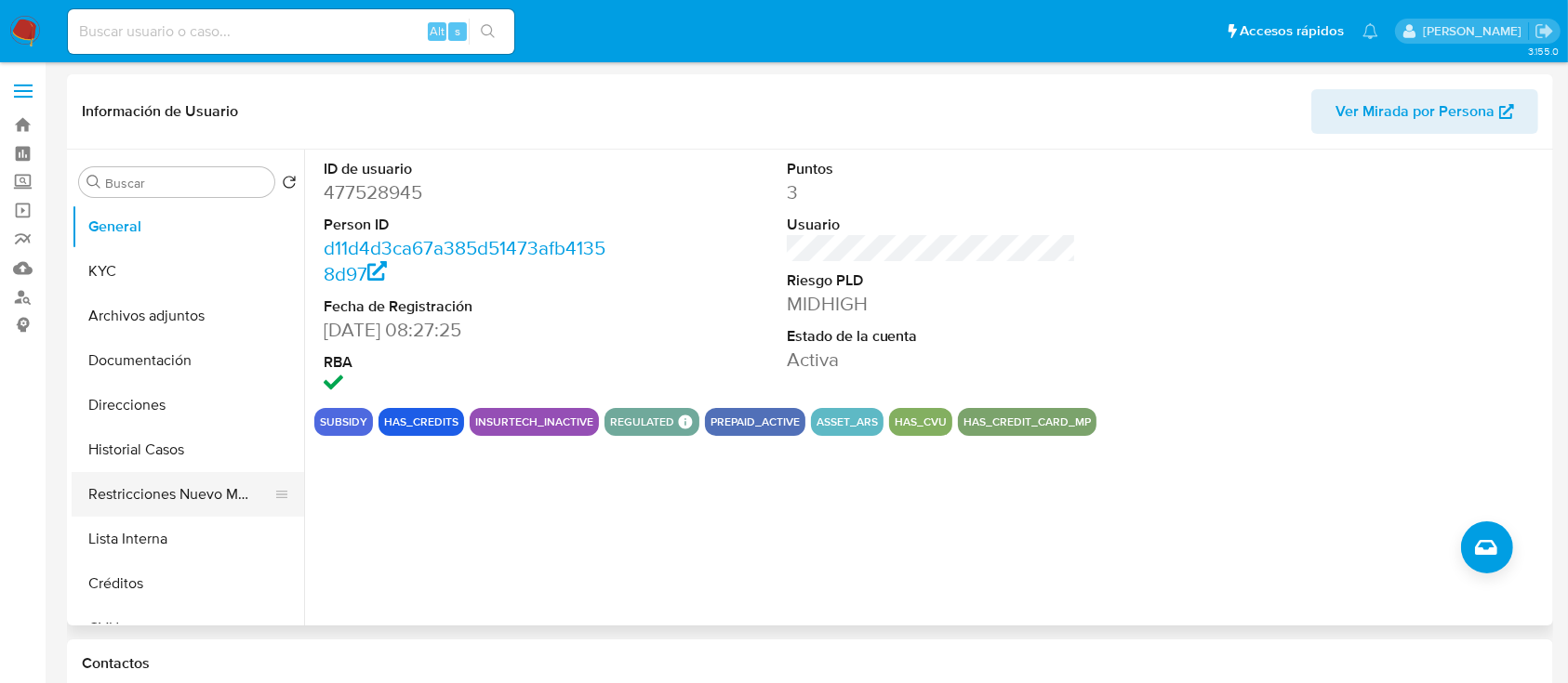
click at [166, 506] on button "Restricciones Nuevo Mundo" at bounding box center [180, 494] width 218 height 44
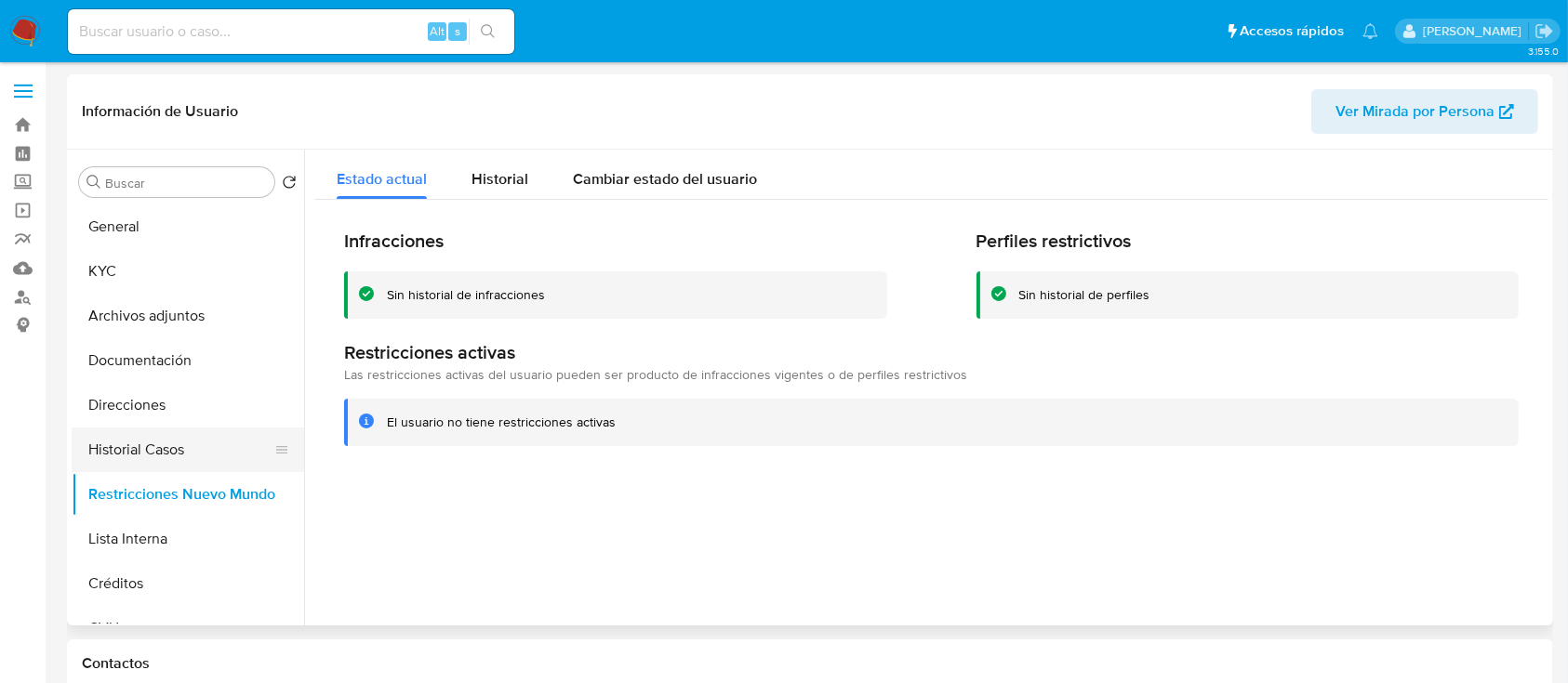
click at [201, 444] on button "Historial Casos" at bounding box center [180, 449] width 218 height 44
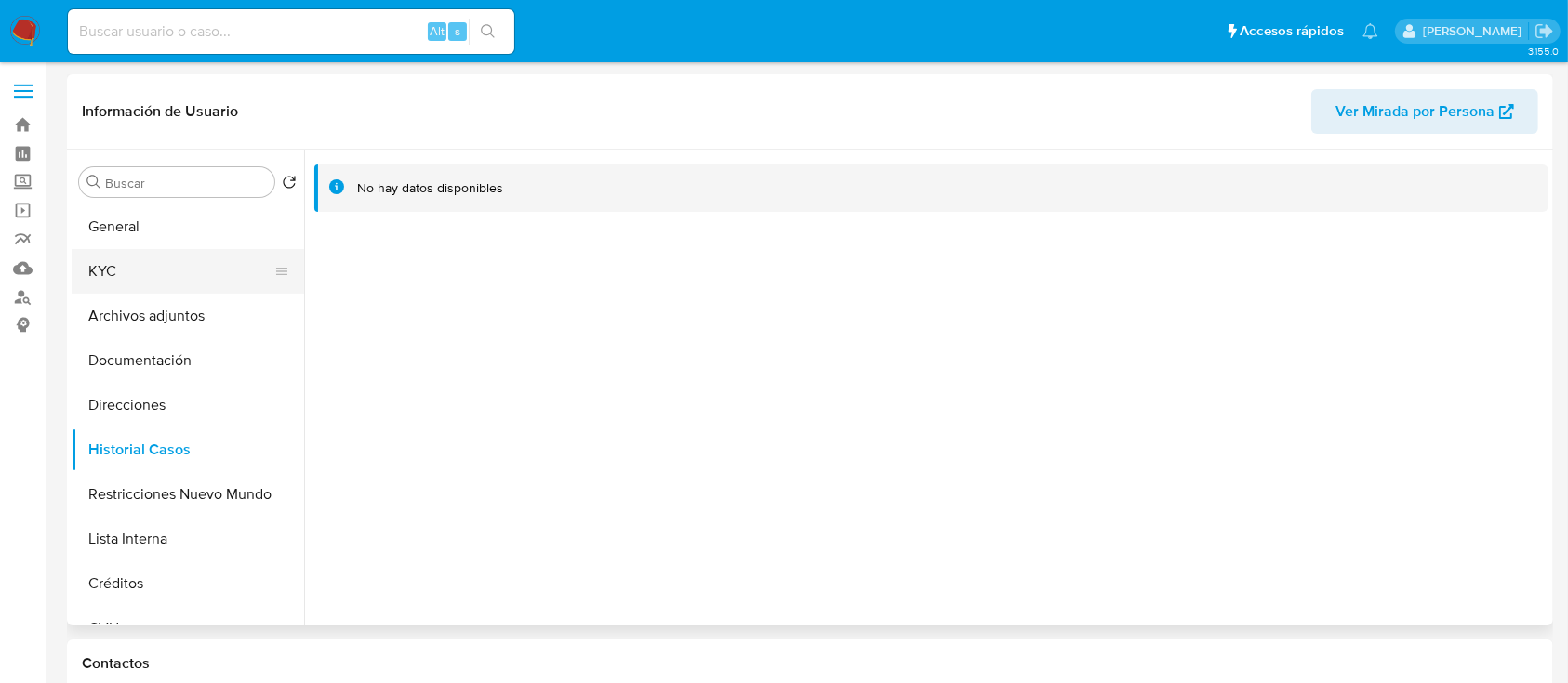
click at [167, 271] on button "KYC" at bounding box center [180, 271] width 218 height 44
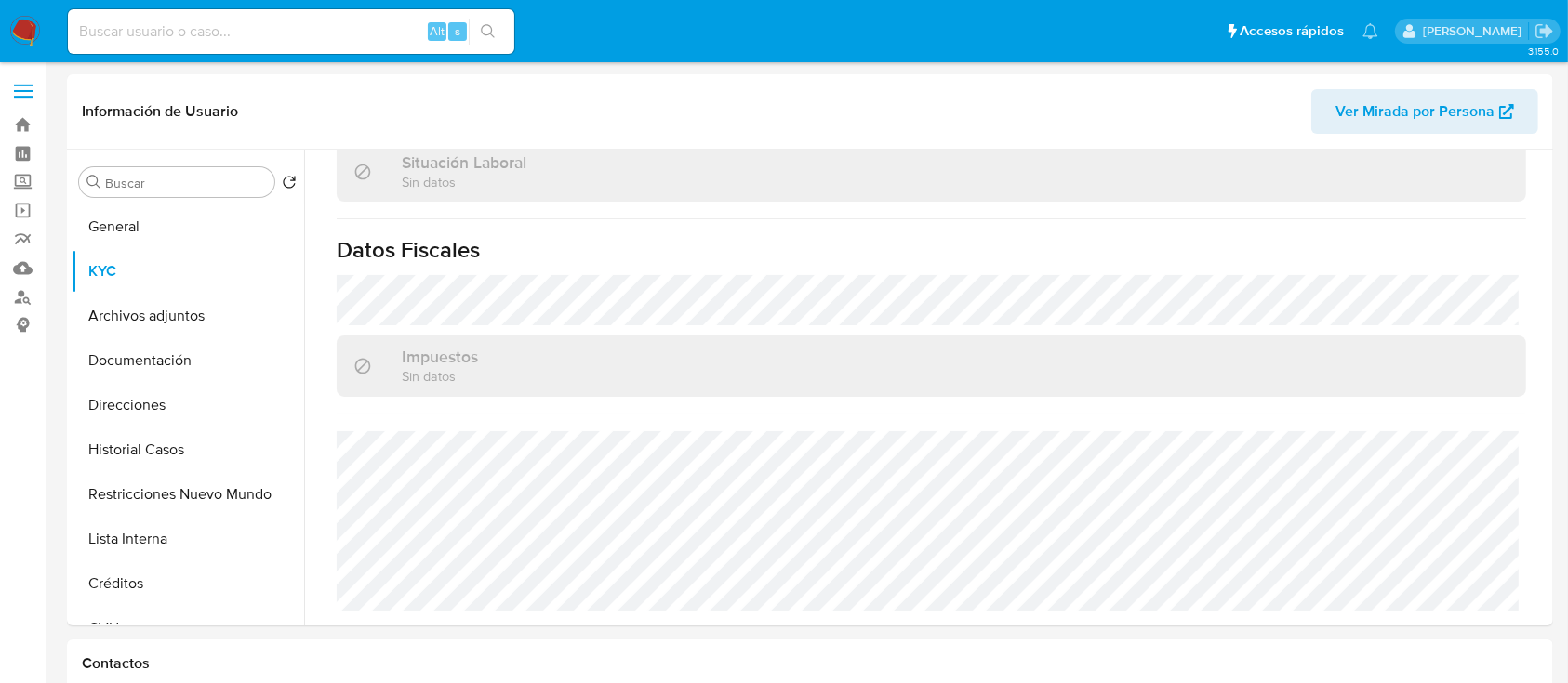
scroll to position [979, 0]
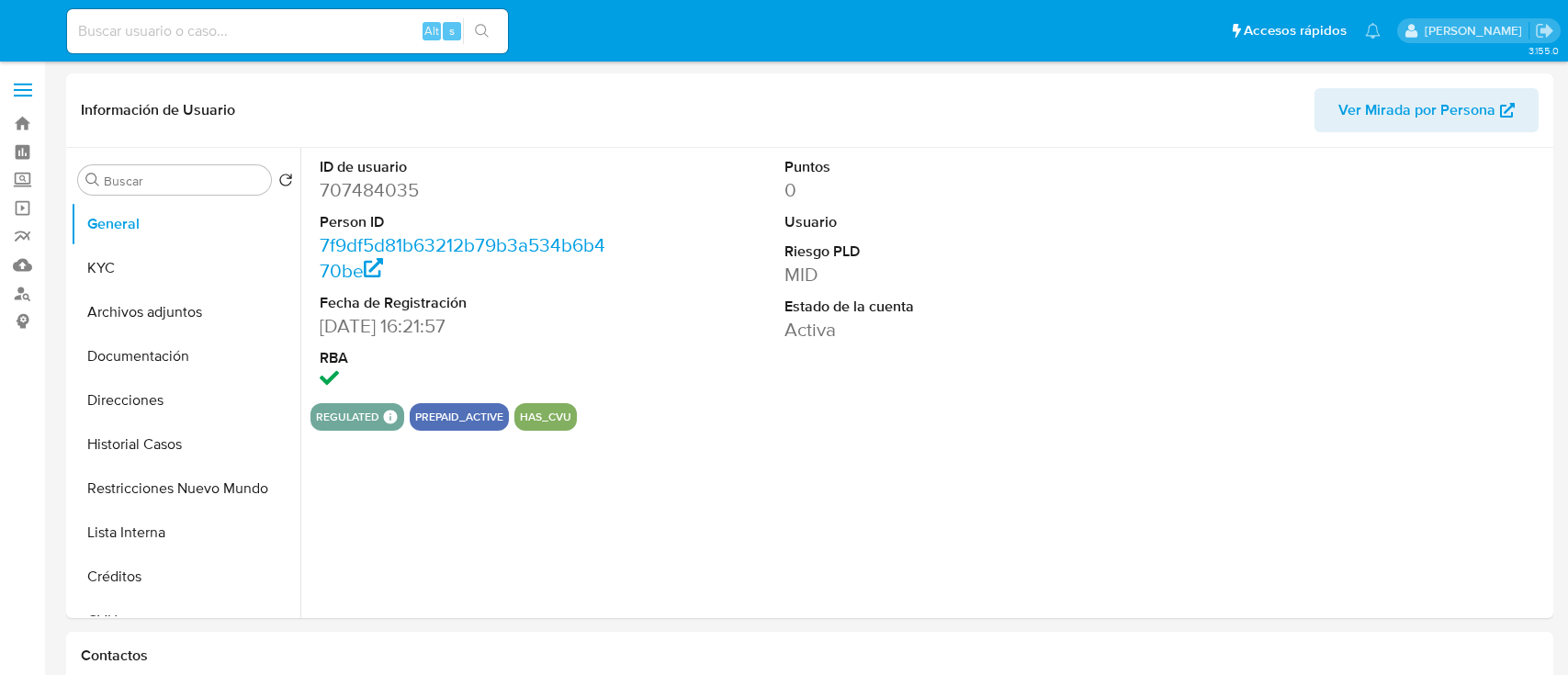
select select "10"
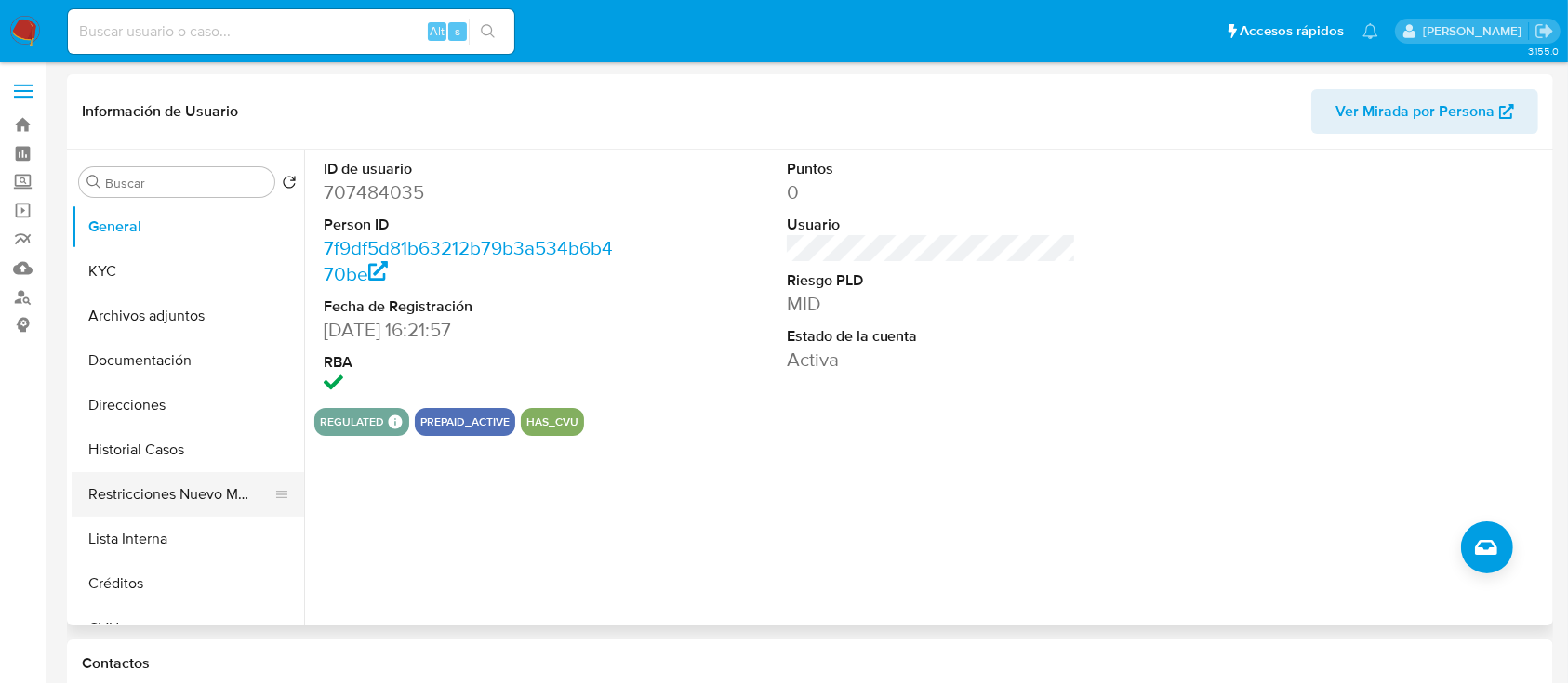
click at [134, 502] on button "Restricciones Nuevo Mundo" at bounding box center [180, 494] width 218 height 44
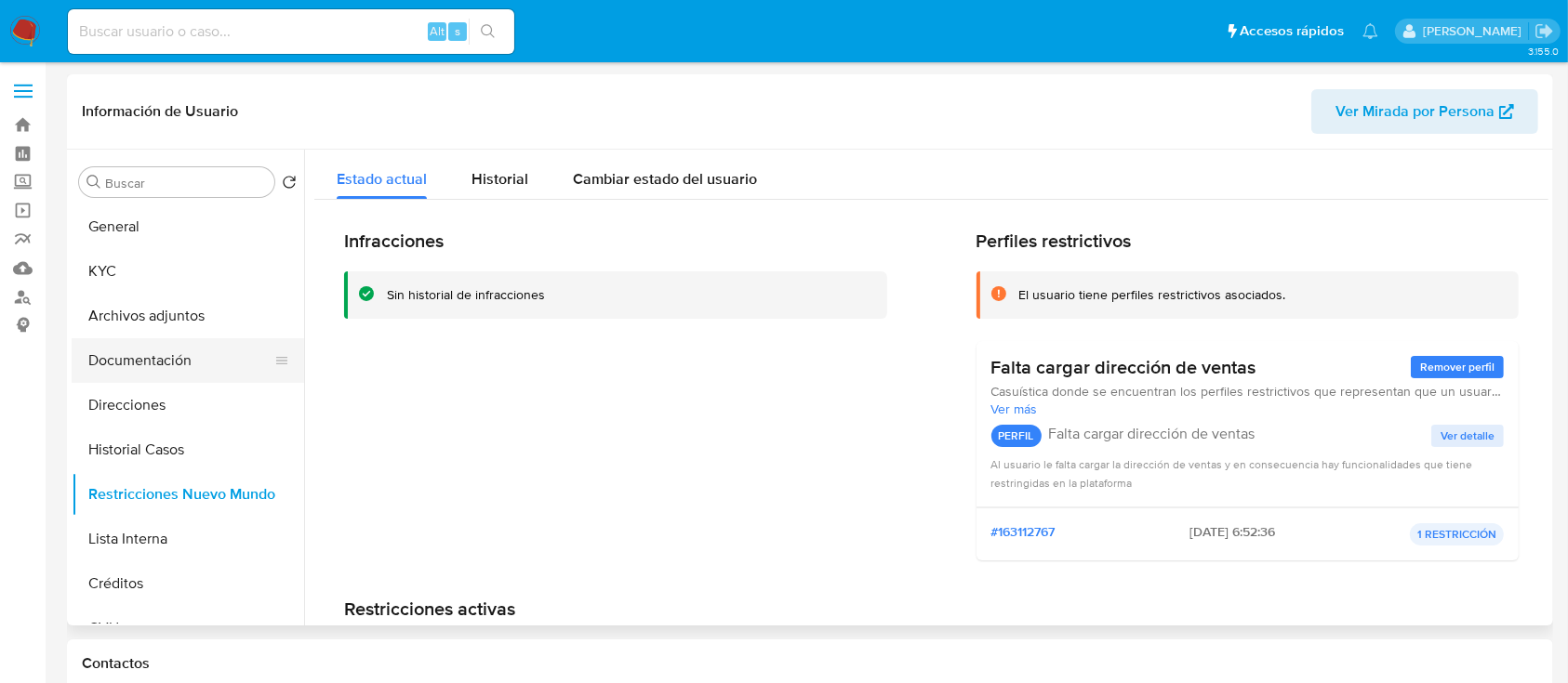
drag, startPoint x: 164, startPoint y: 450, endPoint x: 153, endPoint y: 342, distance: 108.6
click at [164, 449] on button "Historial Casos" at bounding box center [188, 449] width 233 height 44
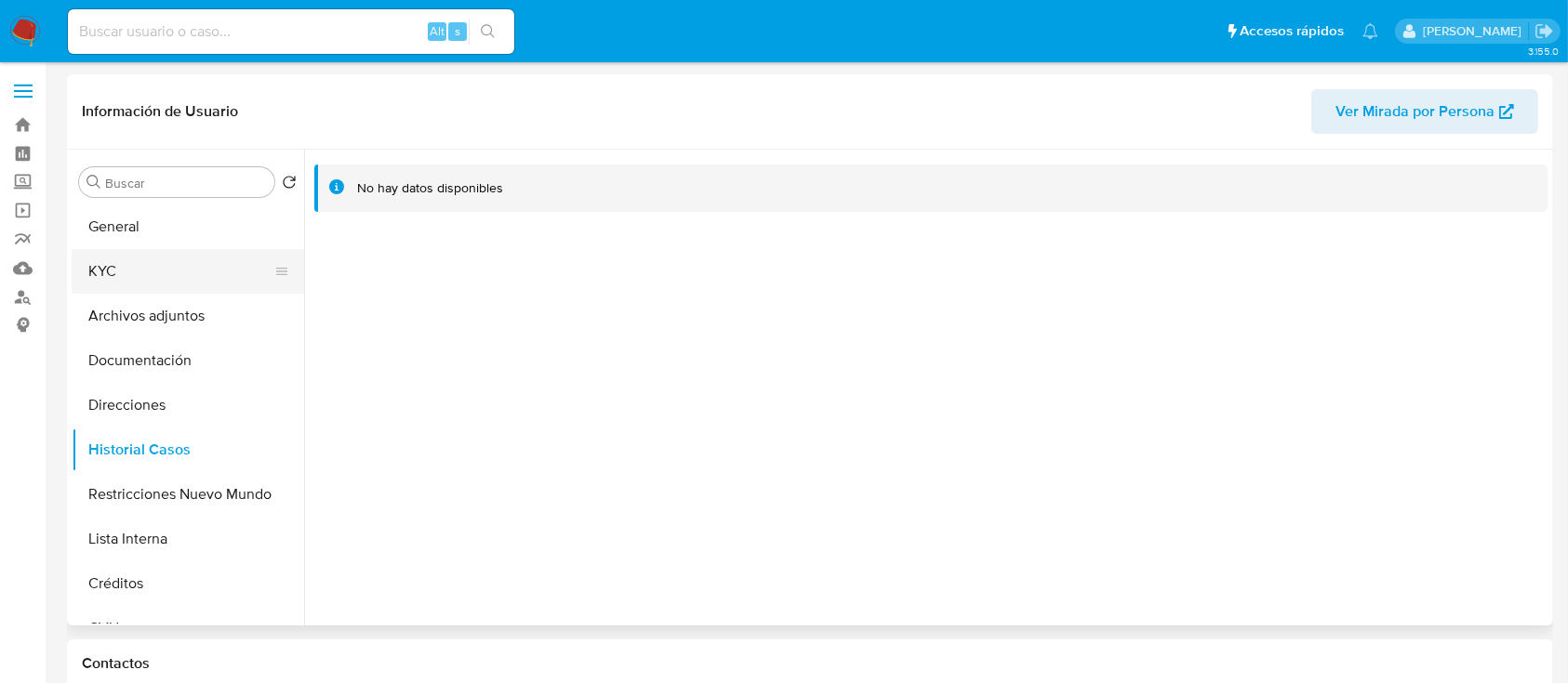
drag, startPoint x: 153, startPoint y: 274, endPoint x: 205, endPoint y: 283, distance: 52.8
click at [154, 273] on button "KYC" at bounding box center [180, 271] width 218 height 44
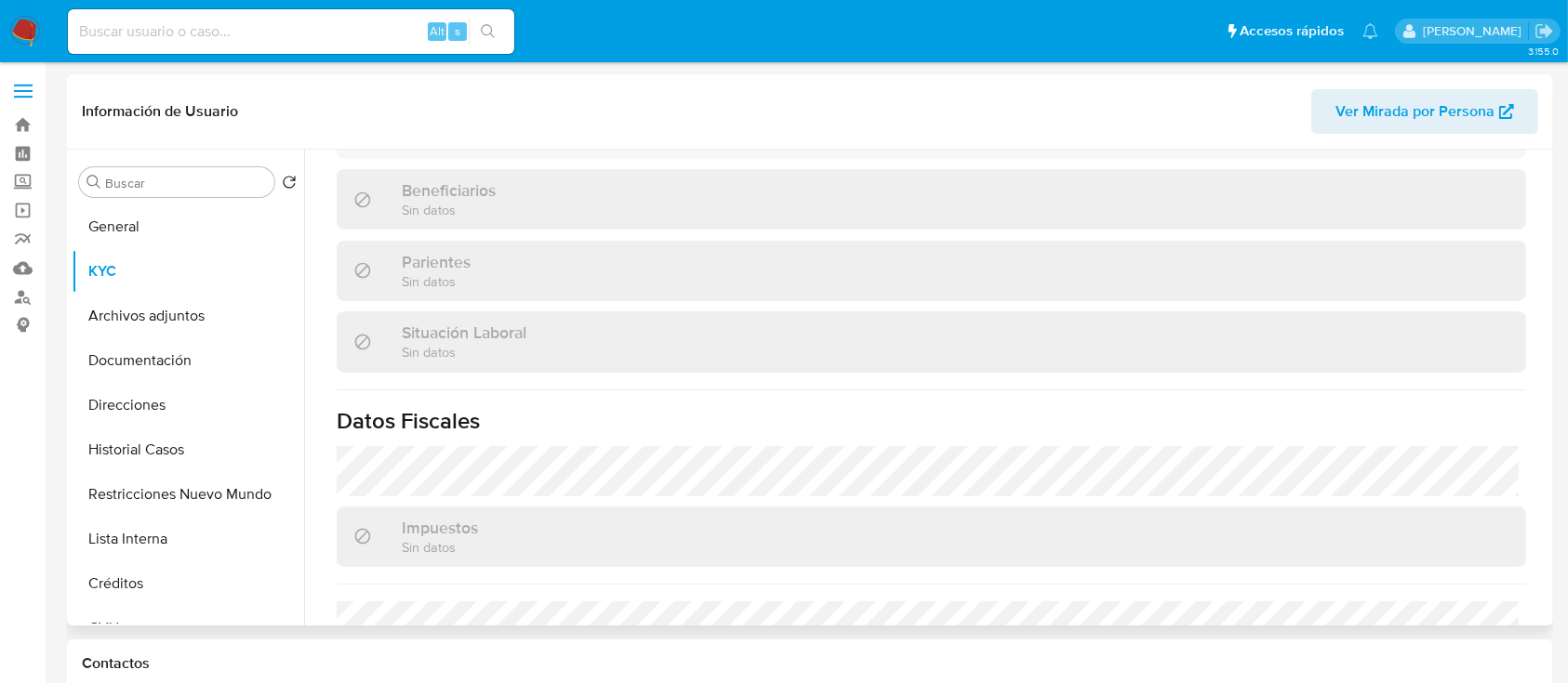
scroll to position [961, 0]
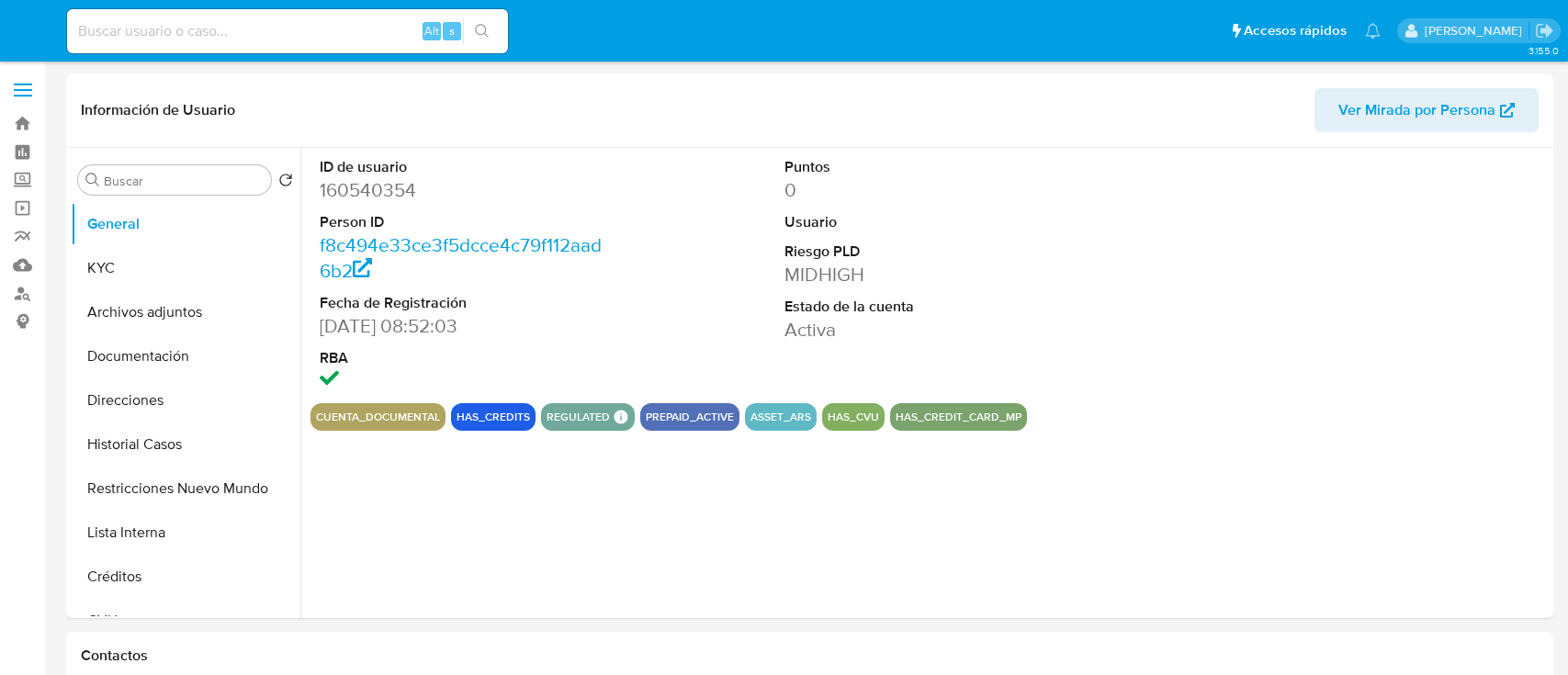
select select "10"
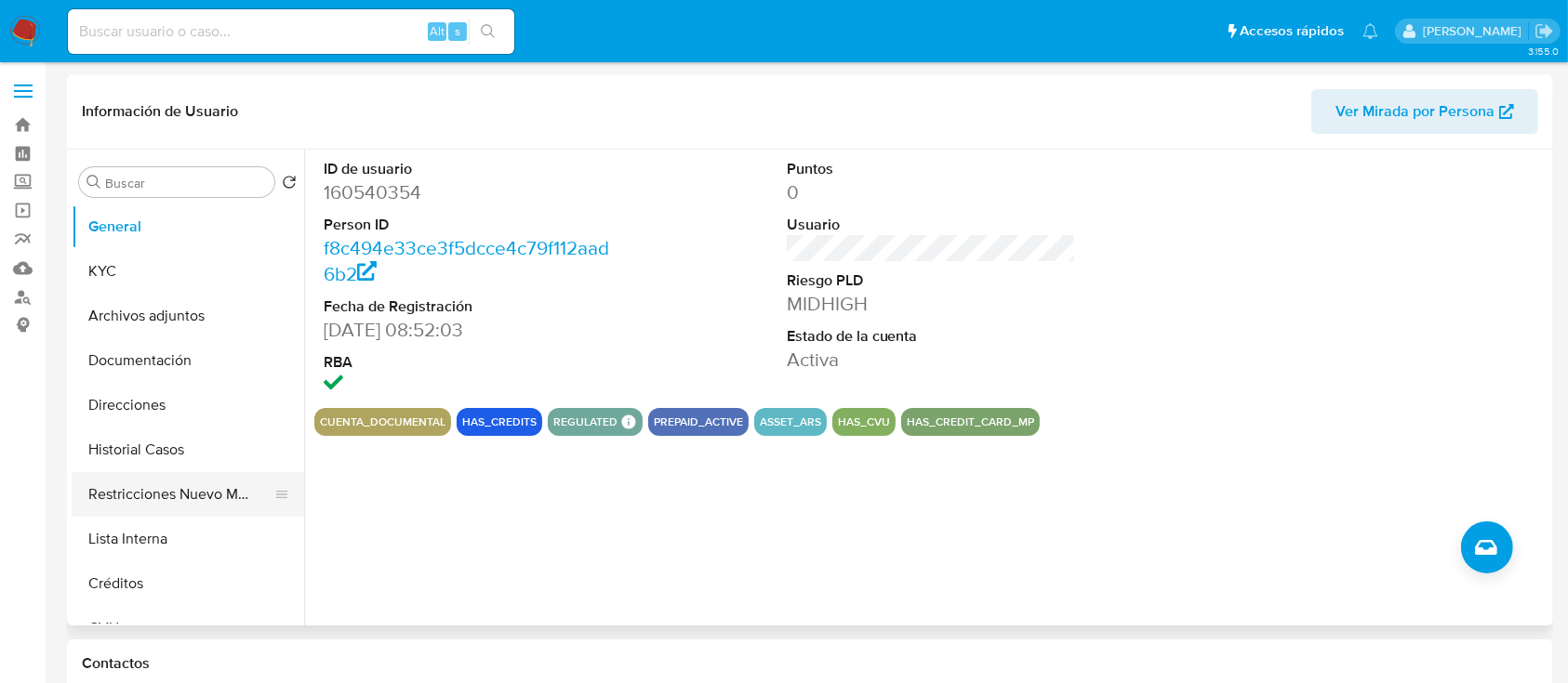
click at [168, 478] on button "Restricciones Nuevo Mundo" at bounding box center [180, 494] width 218 height 44
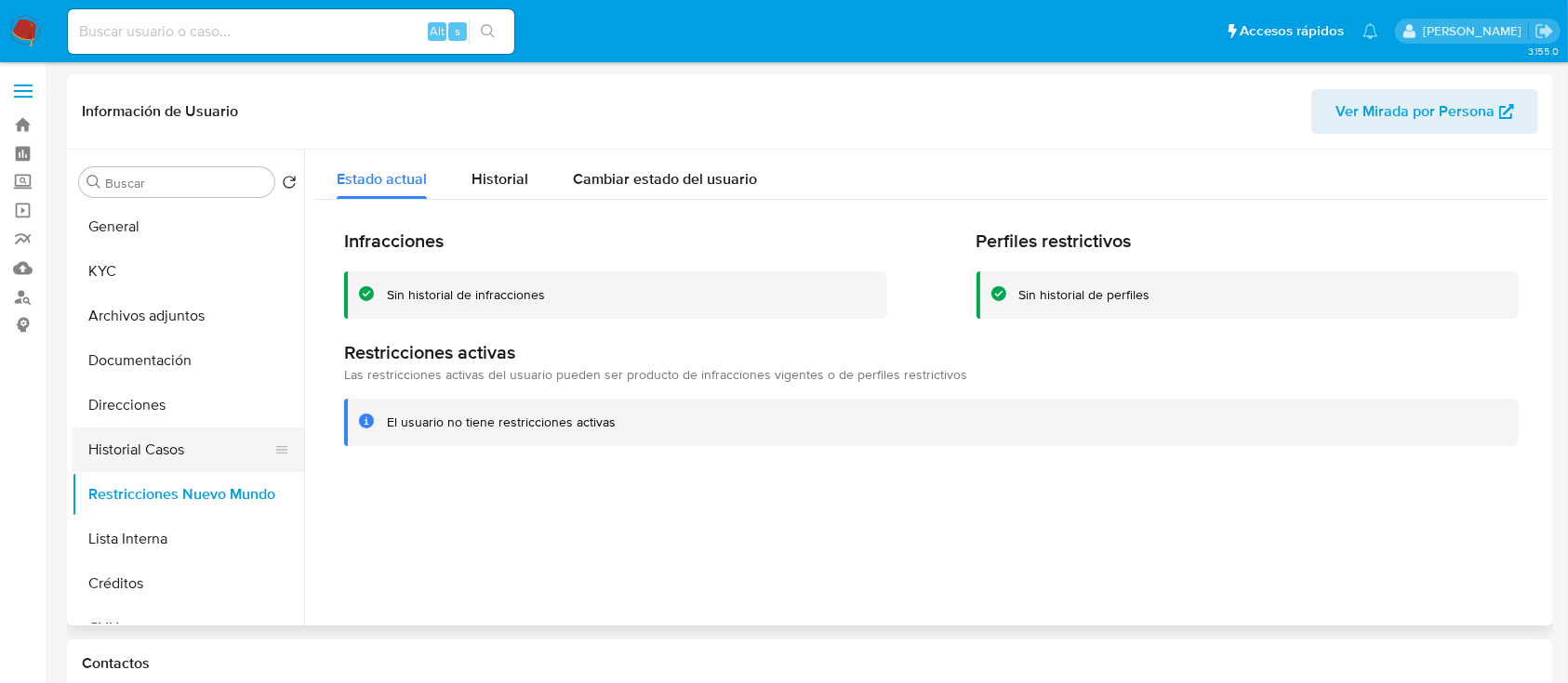
click at [171, 433] on button "Historial Casos" at bounding box center [180, 449] width 218 height 44
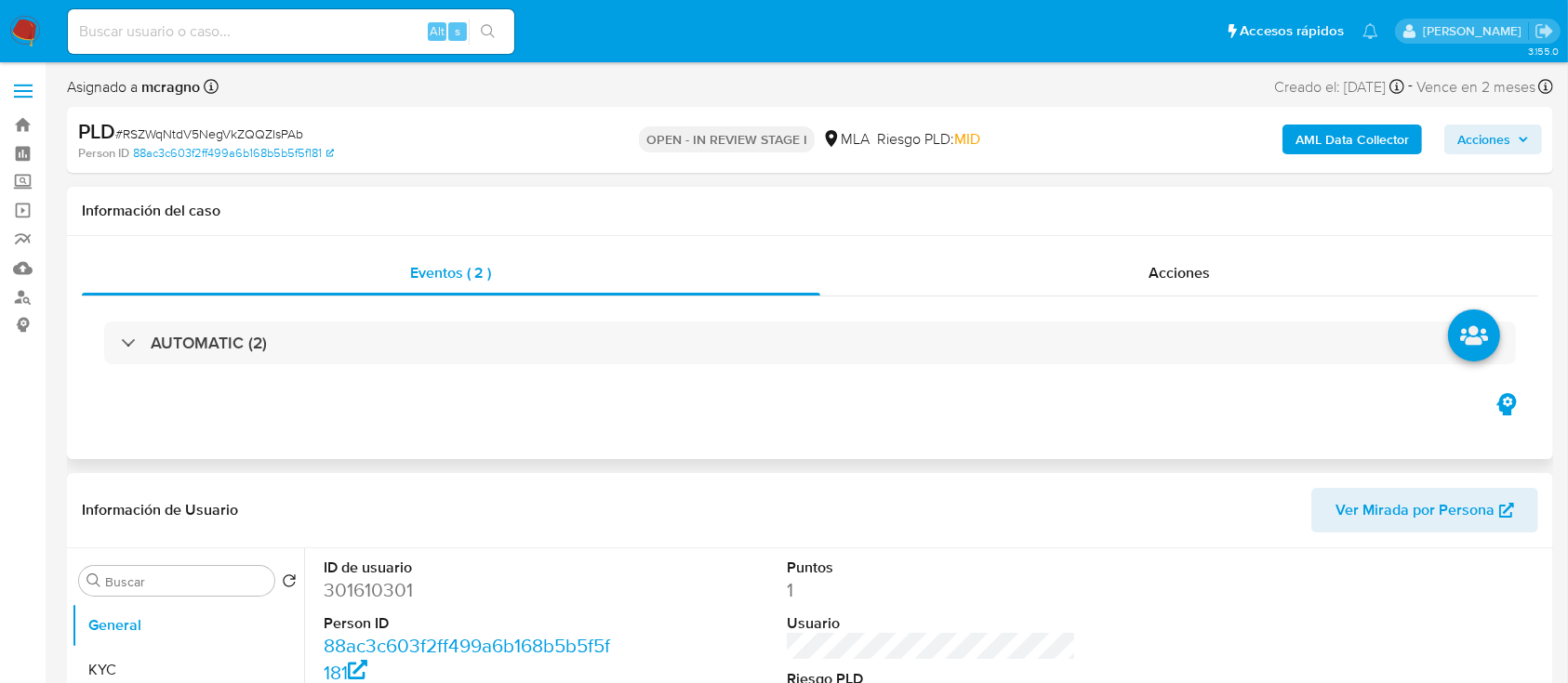
select select "10"
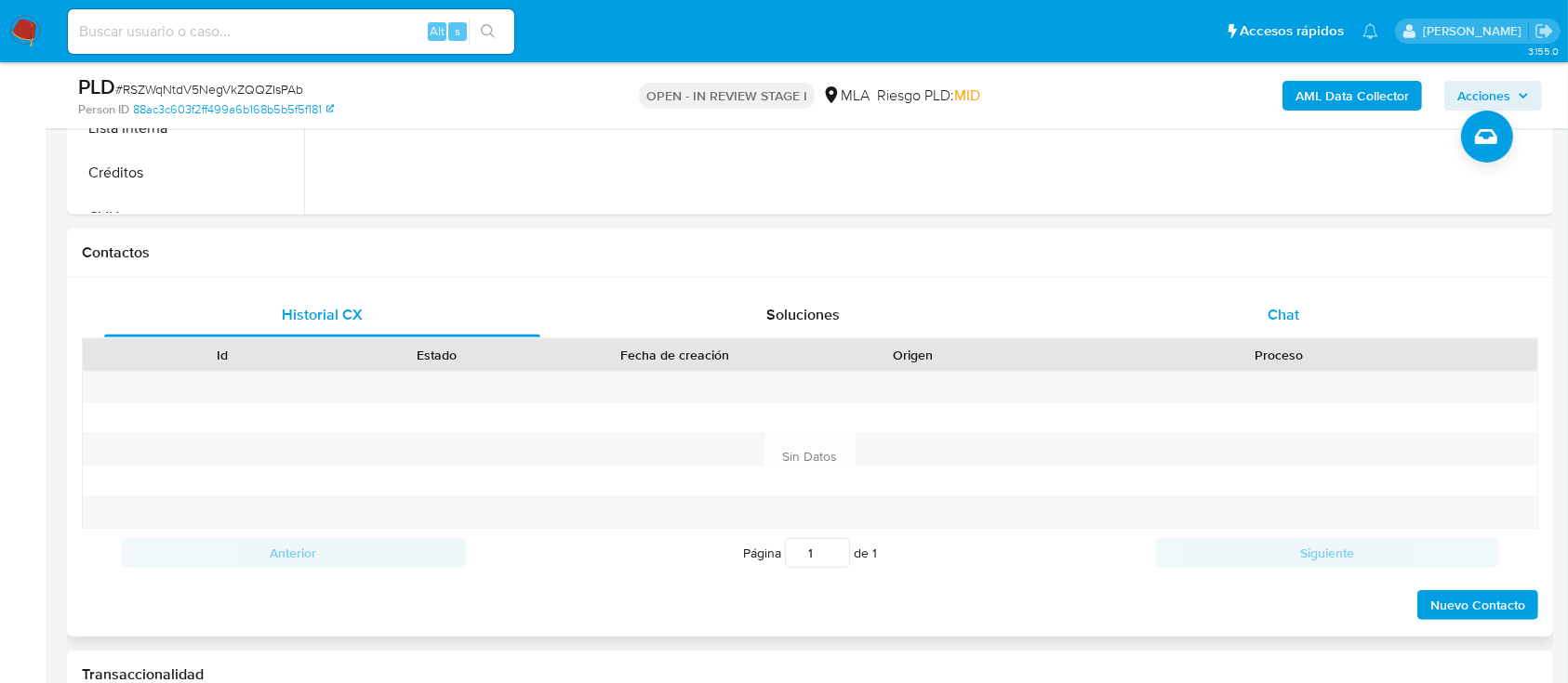
click at [1333, 308] on div "Chat" at bounding box center [1283, 314] width 436 height 44
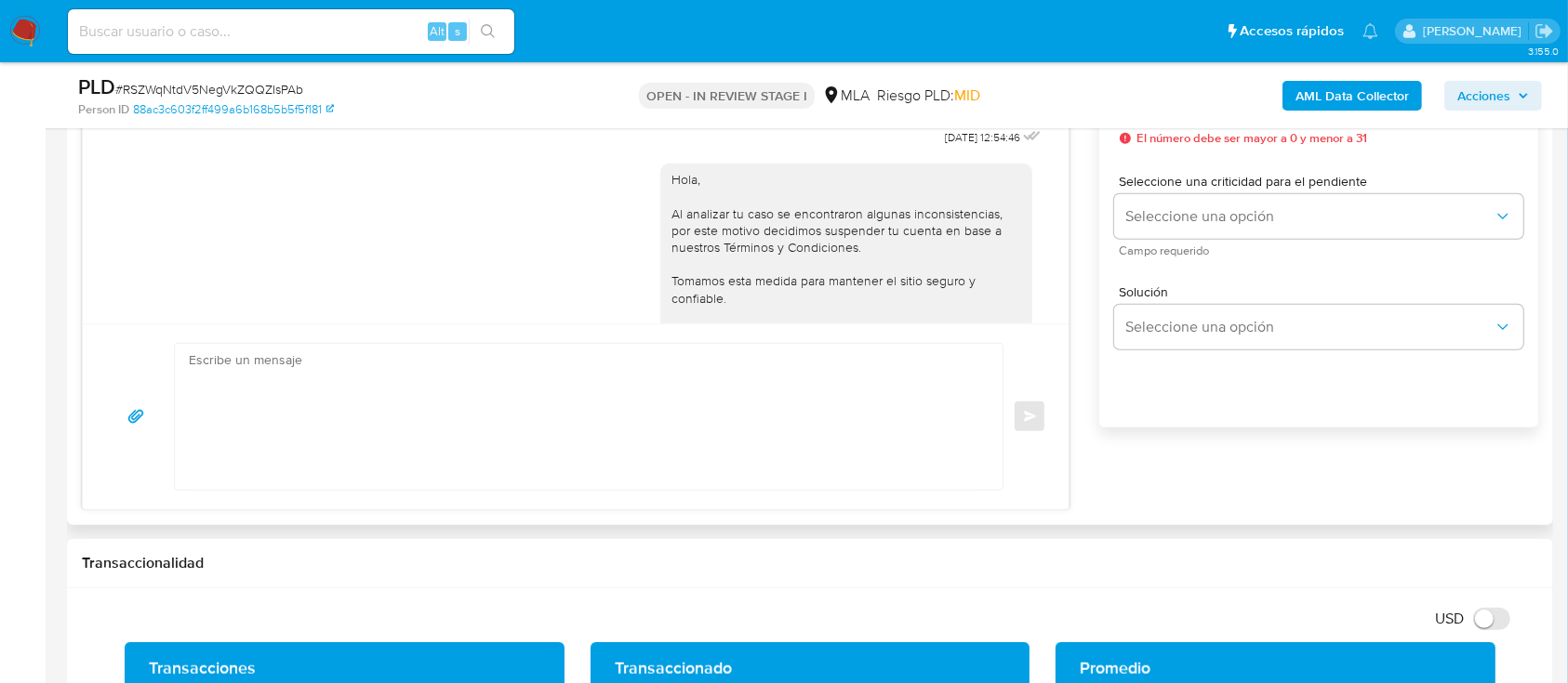
scroll to position [1209, 0]
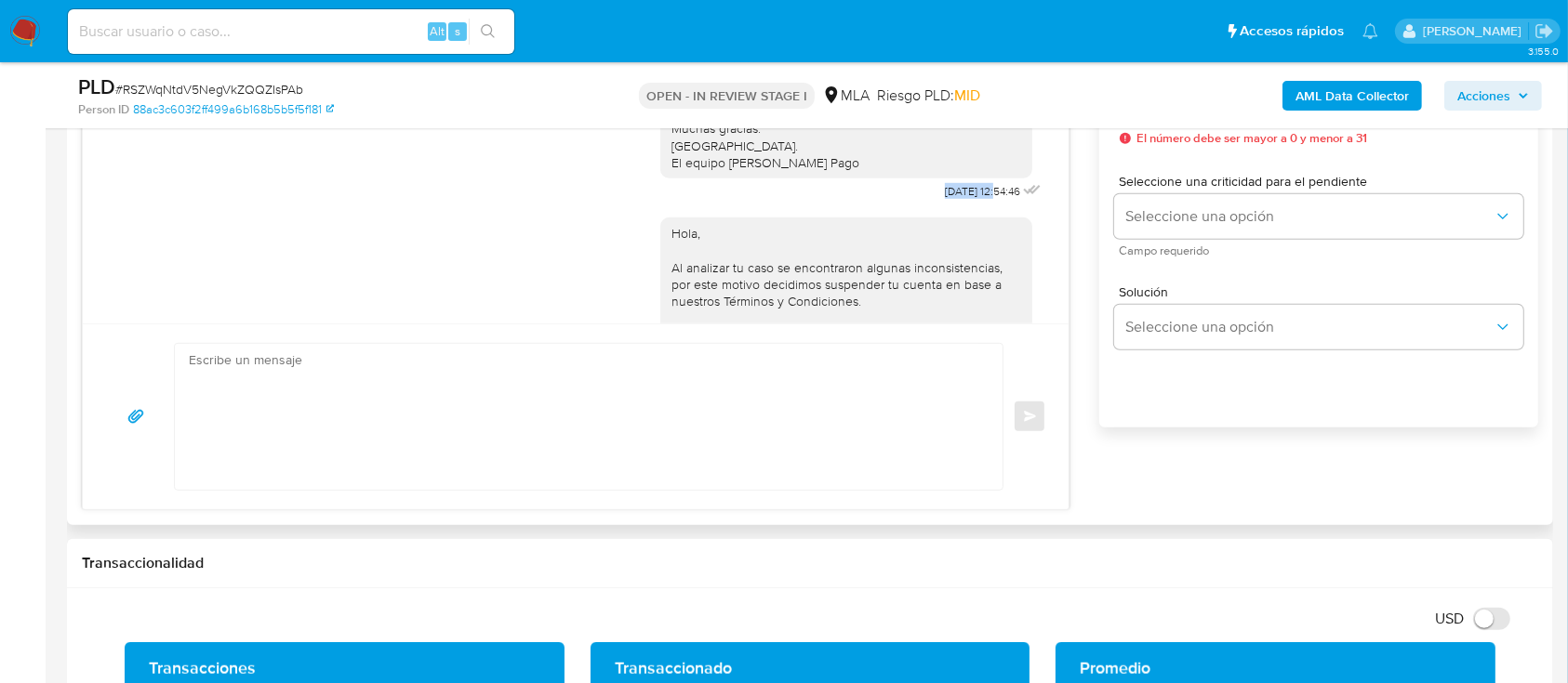
drag, startPoint x: 893, startPoint y: 238, endPoint x: 958, endPoint y: 239, distance: 65.0
click at [958, 205] on div "Hola, Esperamos que te encuentres muy bien. Te consultamos si tuviste oportunid…" at bounding box center [852, 16] width 385 height 376
copy span "[DATE]"
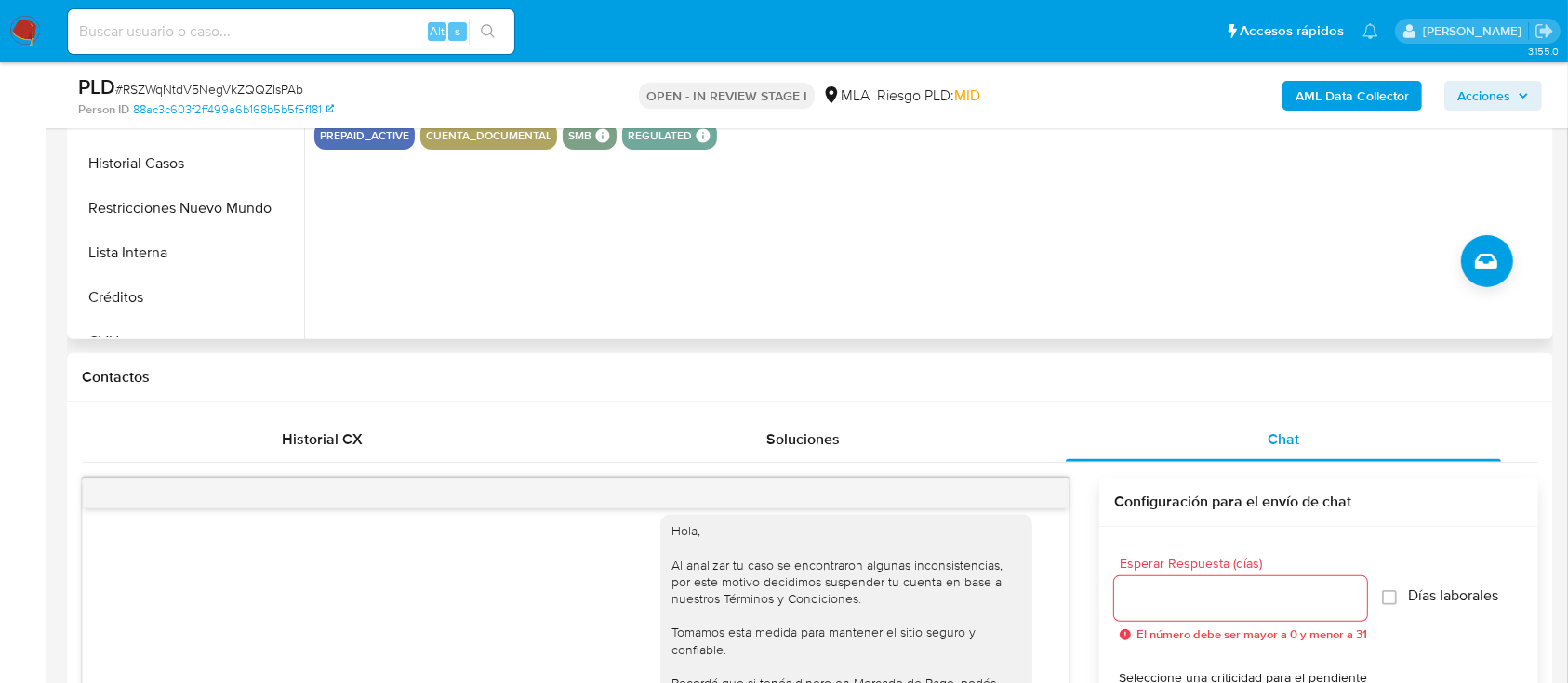
scroll to position [247, 0]
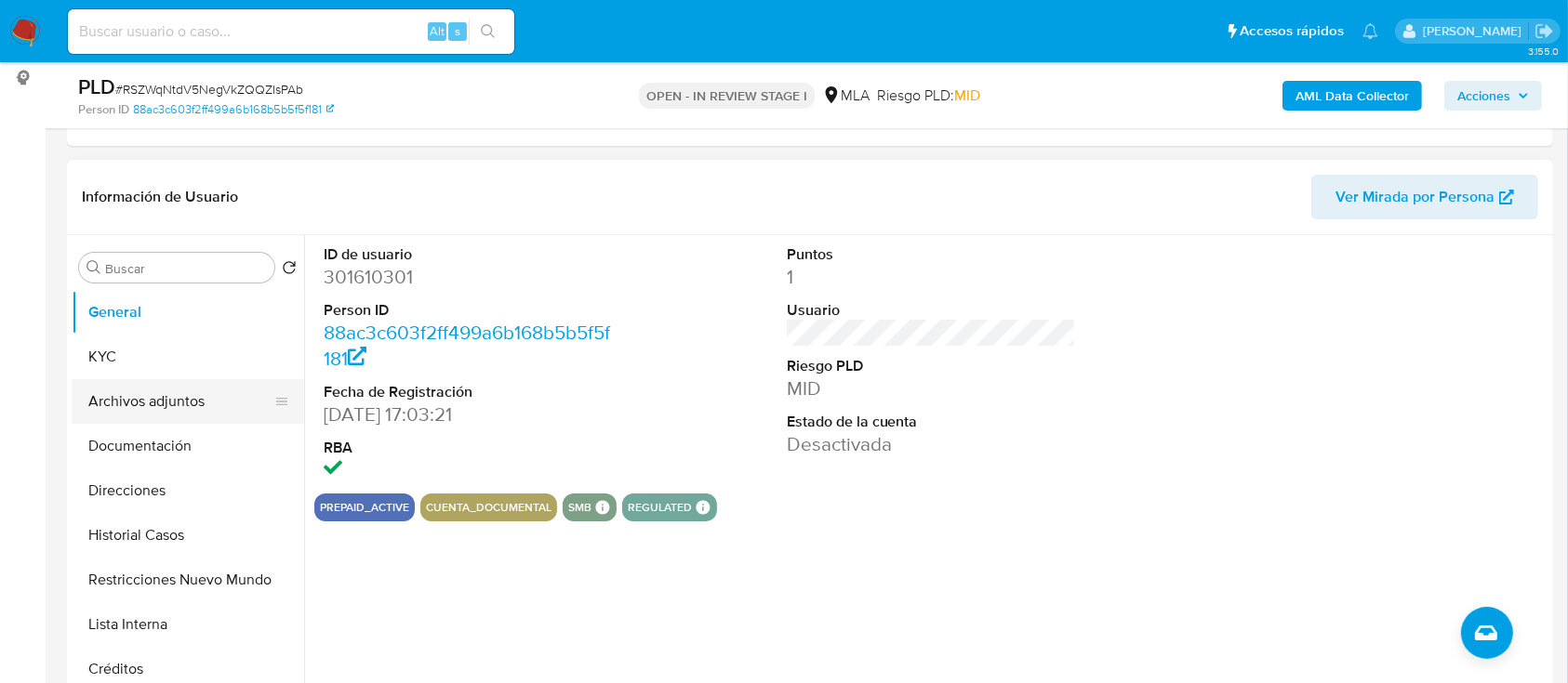
click at [115, 388] on button "Archivos adjuntos" at bounding box center [180, 401] width 218 height 44
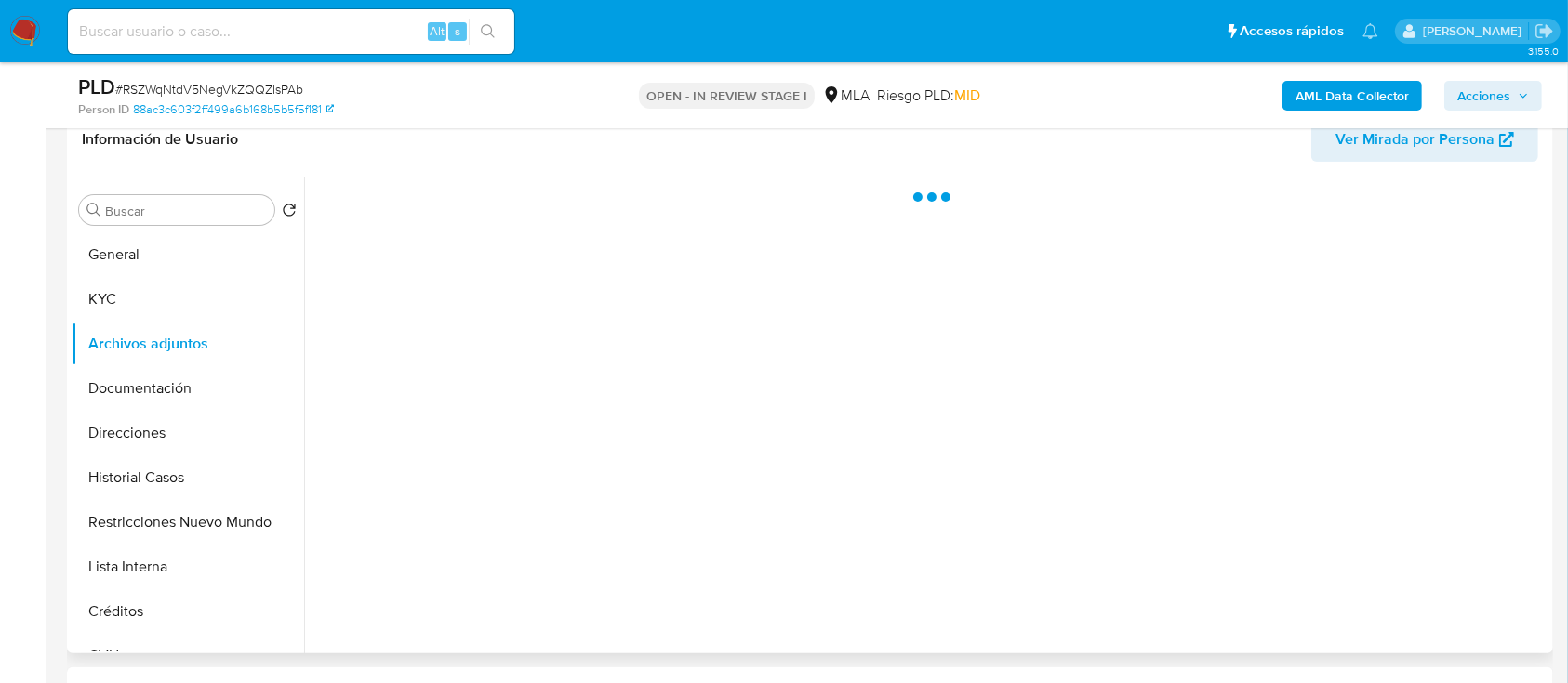
scroll to position [496, 0]
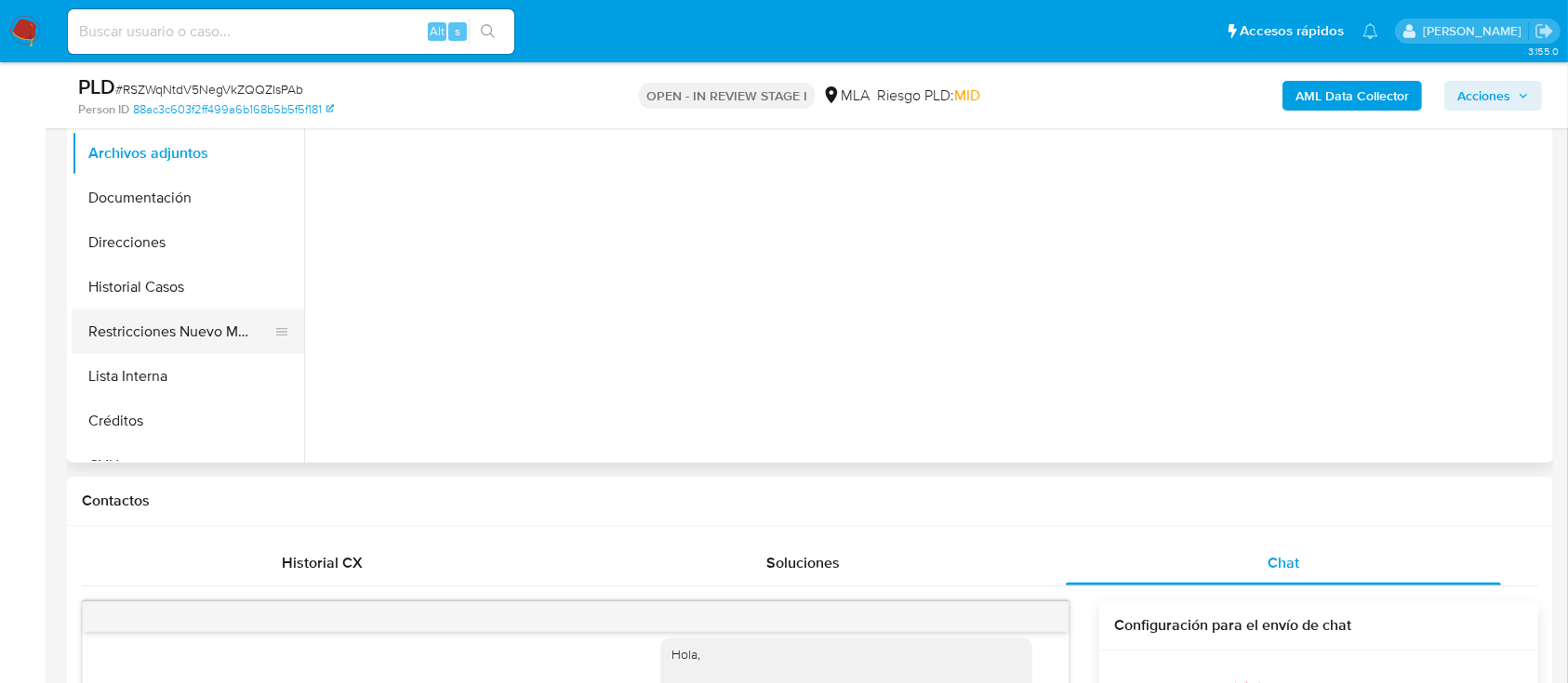
click at [158, 341] on button "Restricciones Nuevo Mundo" at bounding box center [180, 331] width 218 height 44
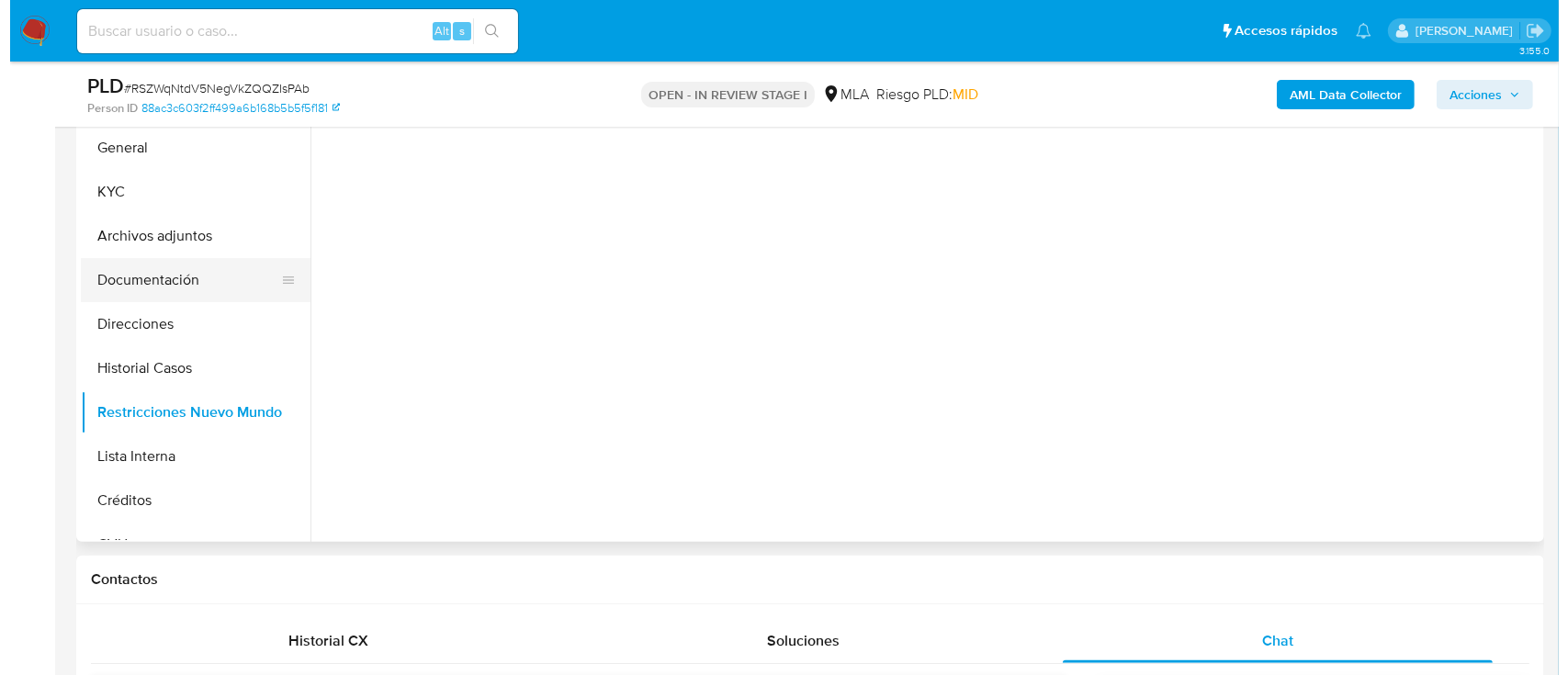
scroll to position [367, 0]
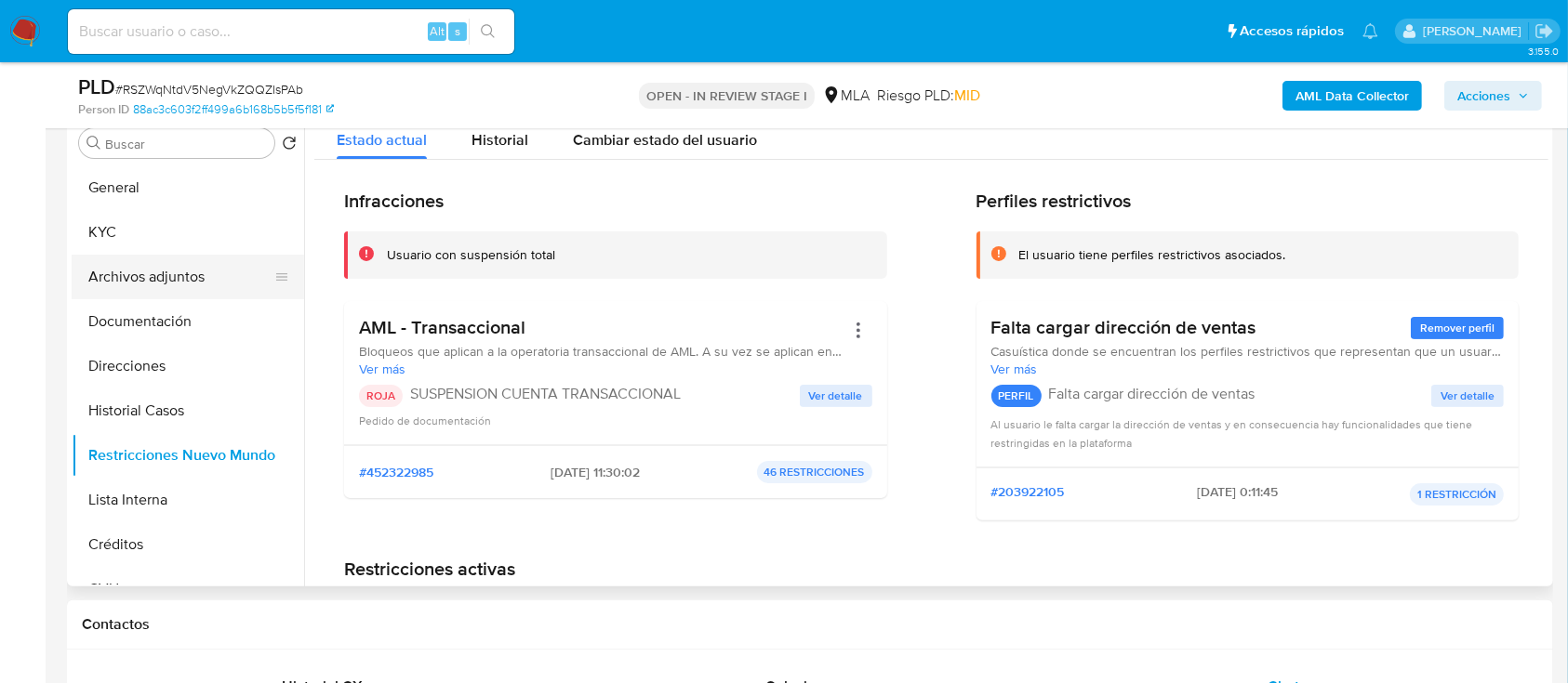
click at [156, 269] on button "Archivos adjuntos" at bounding box center [180, 277] width 218 height 44
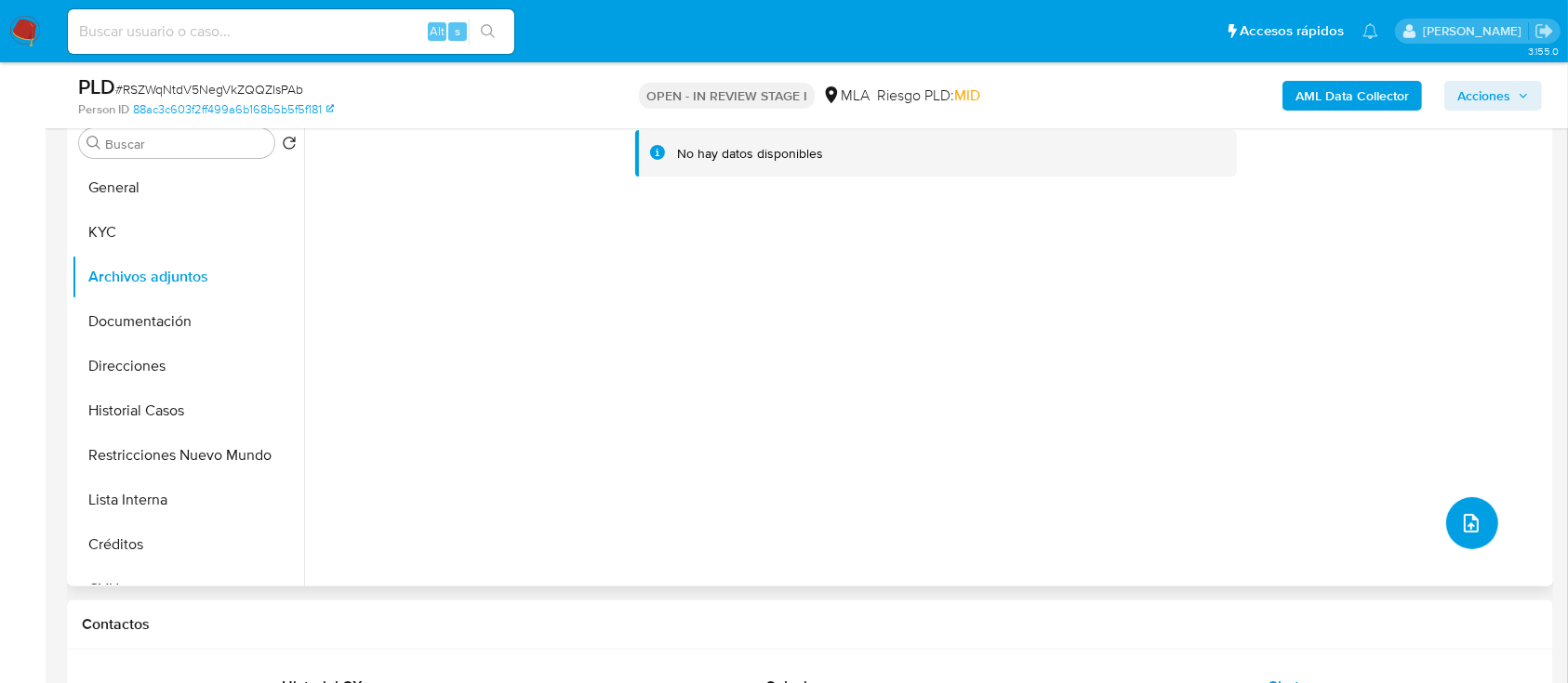
click at [1487, 530] on button "upload-file" at bounding box center [1471, 523] width 52 height 52
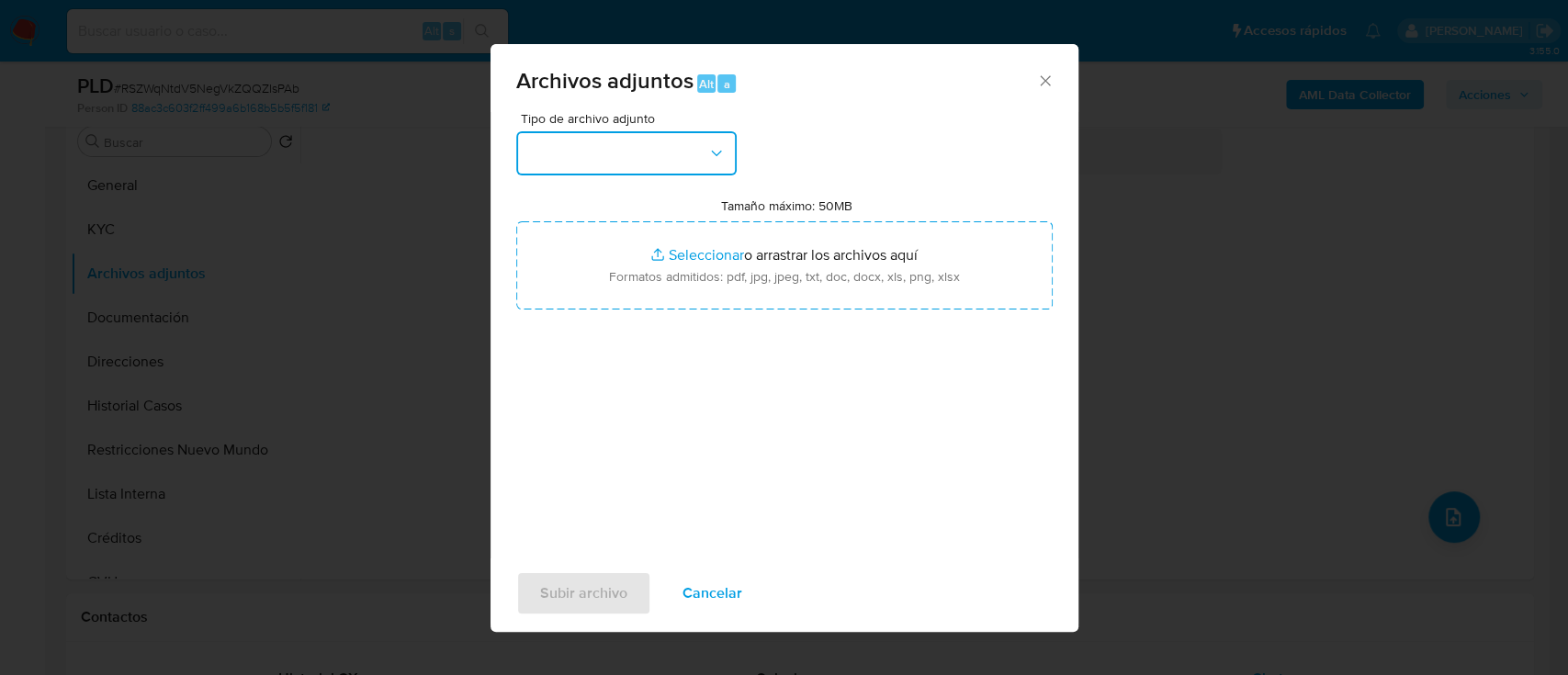
click at [699, 158] on button "button" at bounding box center [626, 153] width 220 height 44
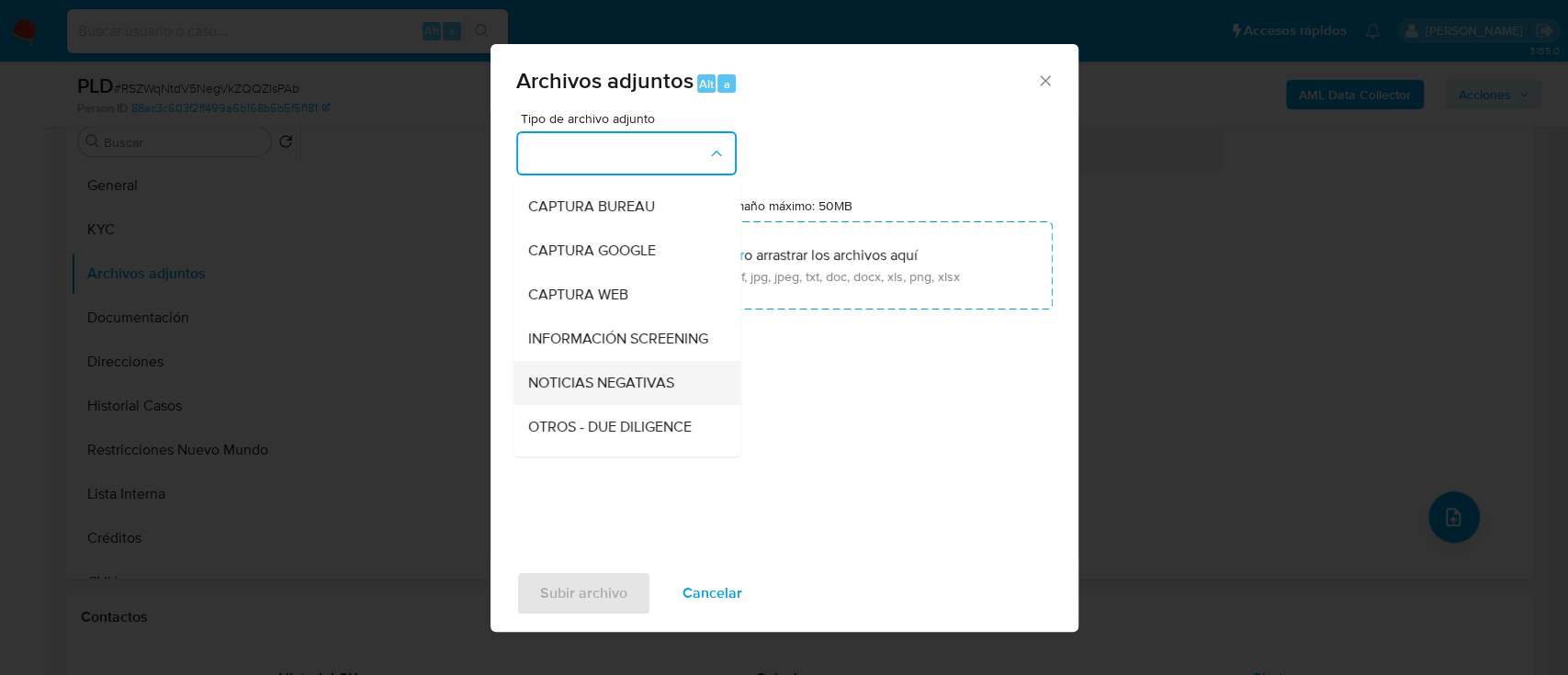
scroll to position [122, 0]
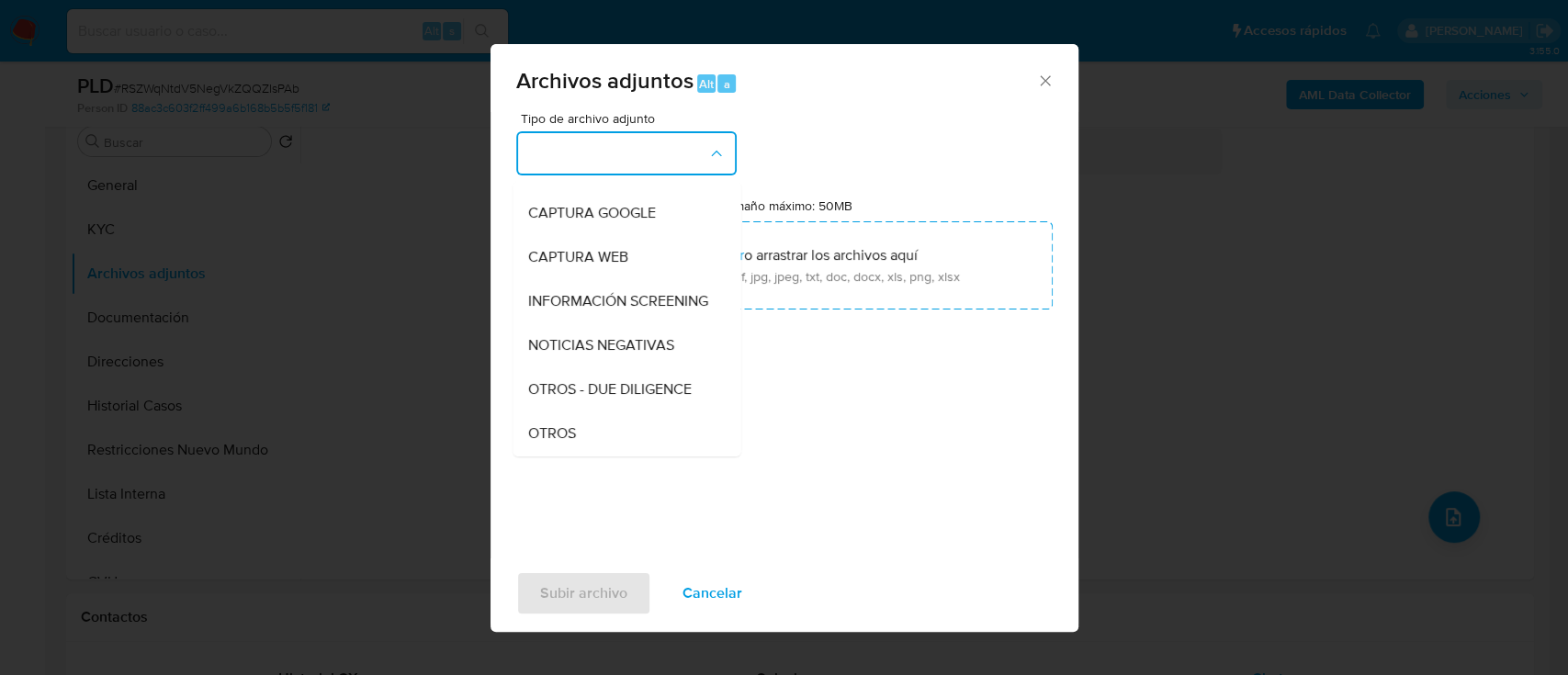
click at [559, 458] on div "Tipo de archivo adjunto IDENTIFICACIÓN INGRESOS CAPTURA BUREAU CAPTURA GOOGLE C…" at bounding box center [784, 328] width 537 height 433
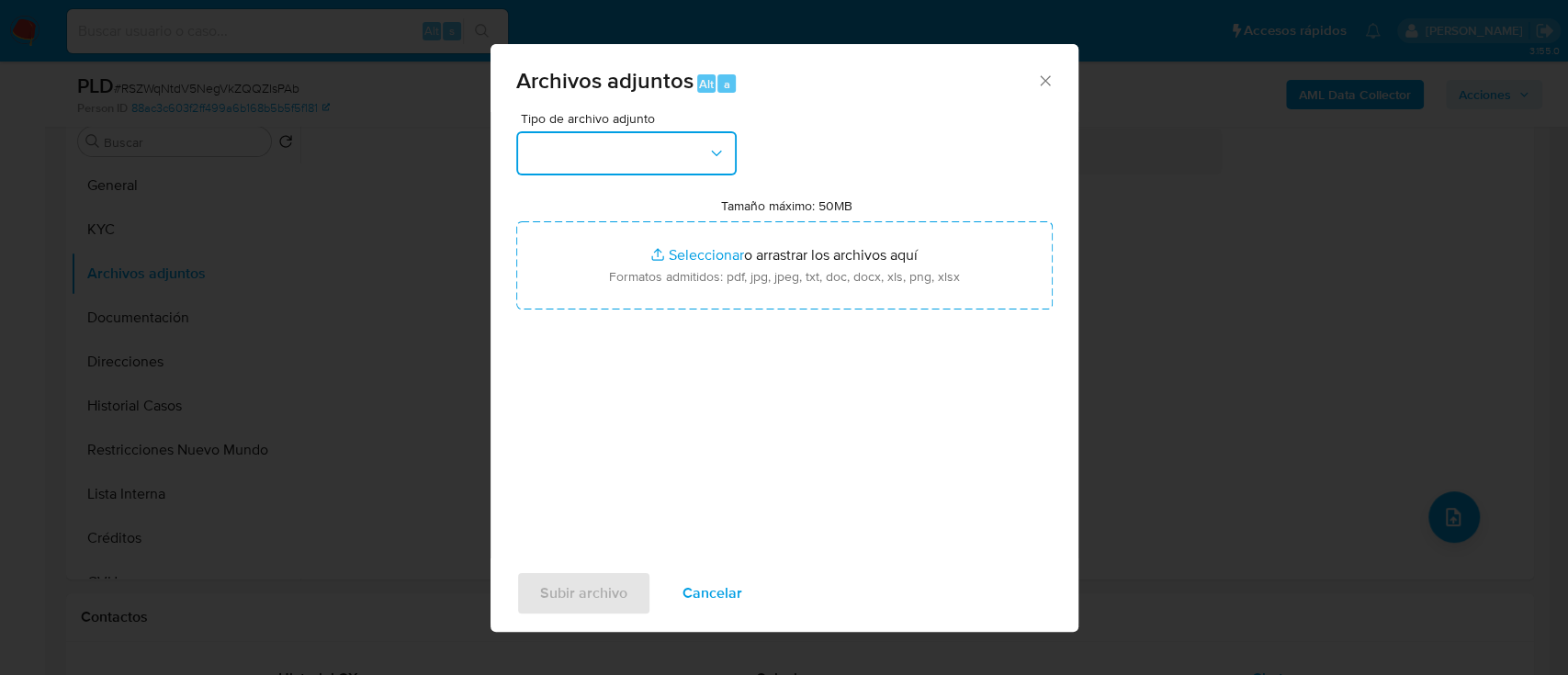
click at [631, 164] on button "button" at bounding box center [626, 153] width 220 height 44
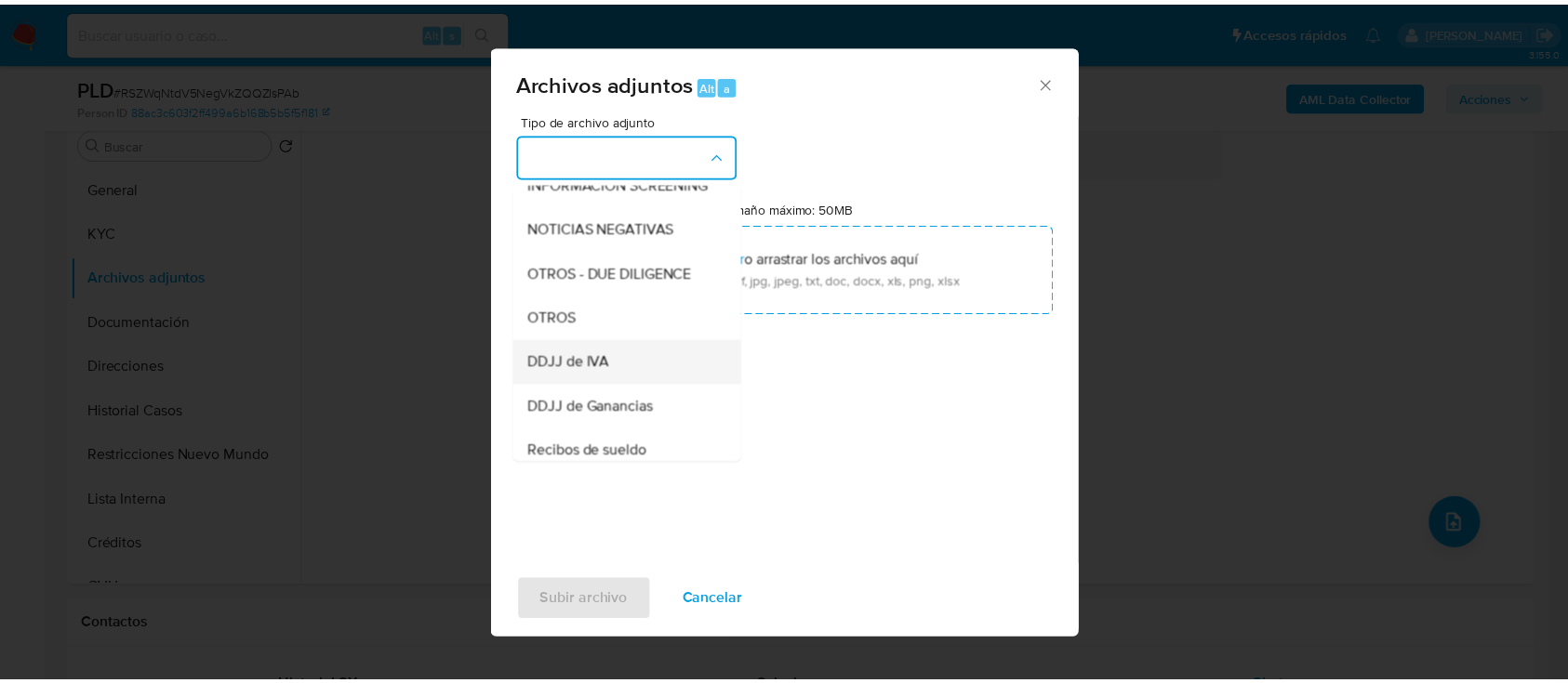
scroll to position [247, 0]
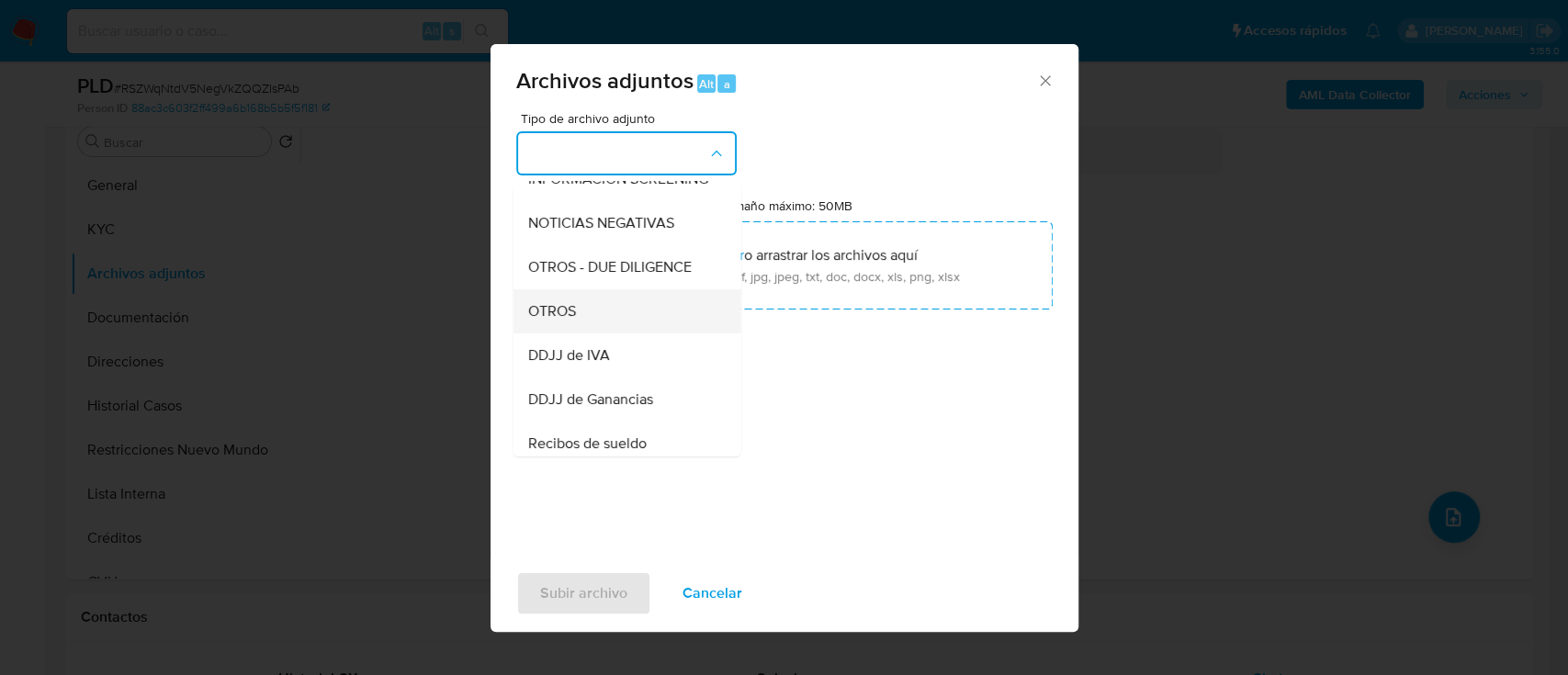
click at [579, 333] on div "OTROS" at bounding box center [621, 311] width 187 height 44
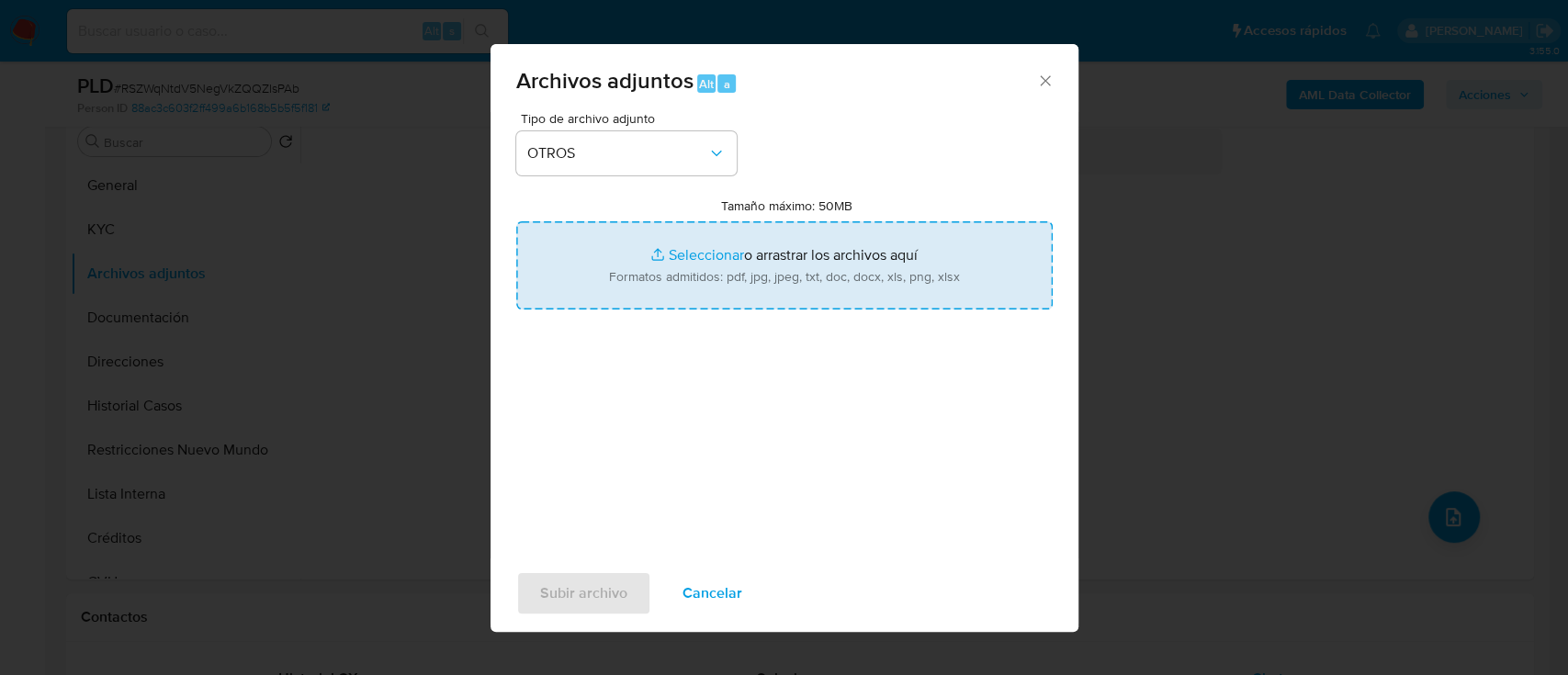
click at [674, 269] on input "Tamaño máximo: 50MB Seleccionar archivos" at bounding box center [784, 265] width 537 height 89
type input "C:\fakepath\301610301 - Movimientos.xlsx"
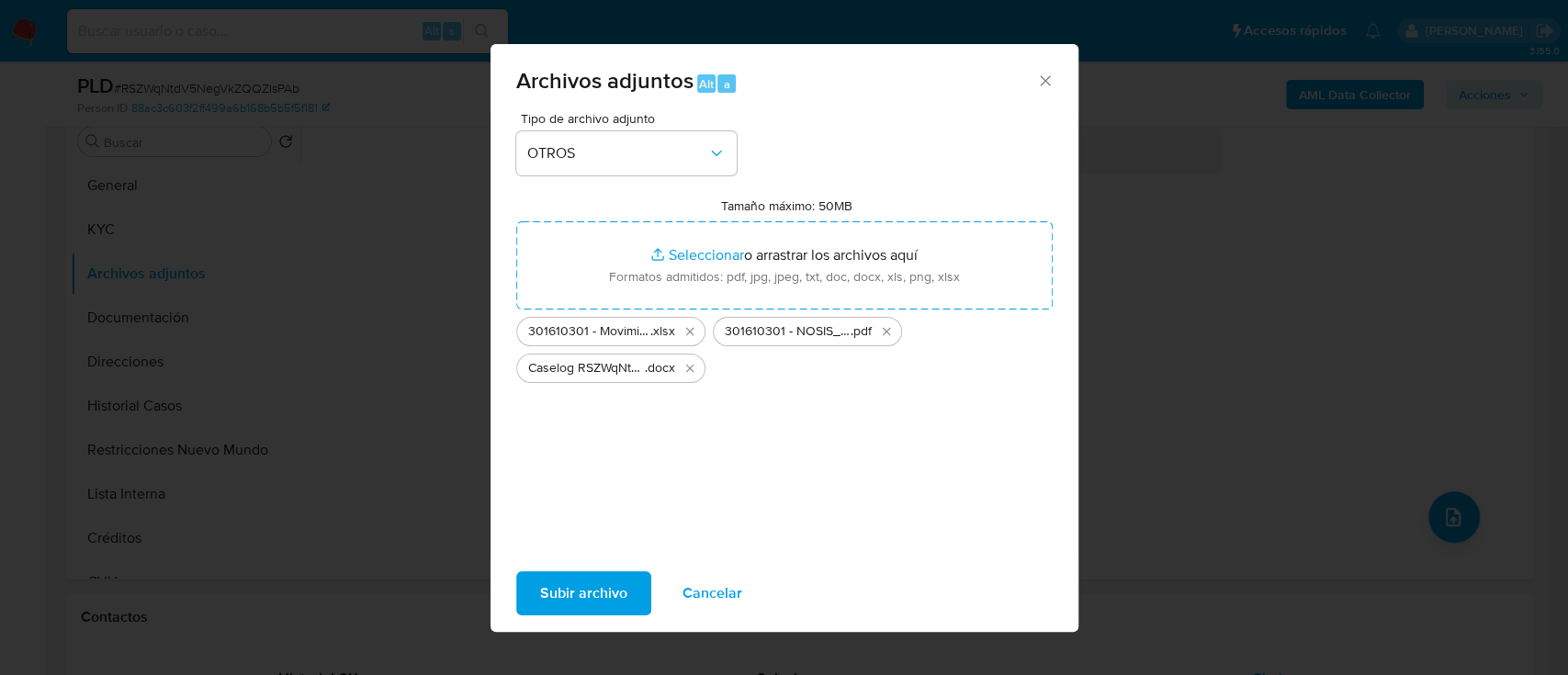
click at [565, 601] on span "Subir archivo" at bounding box center [584, 594] width 88 height 41
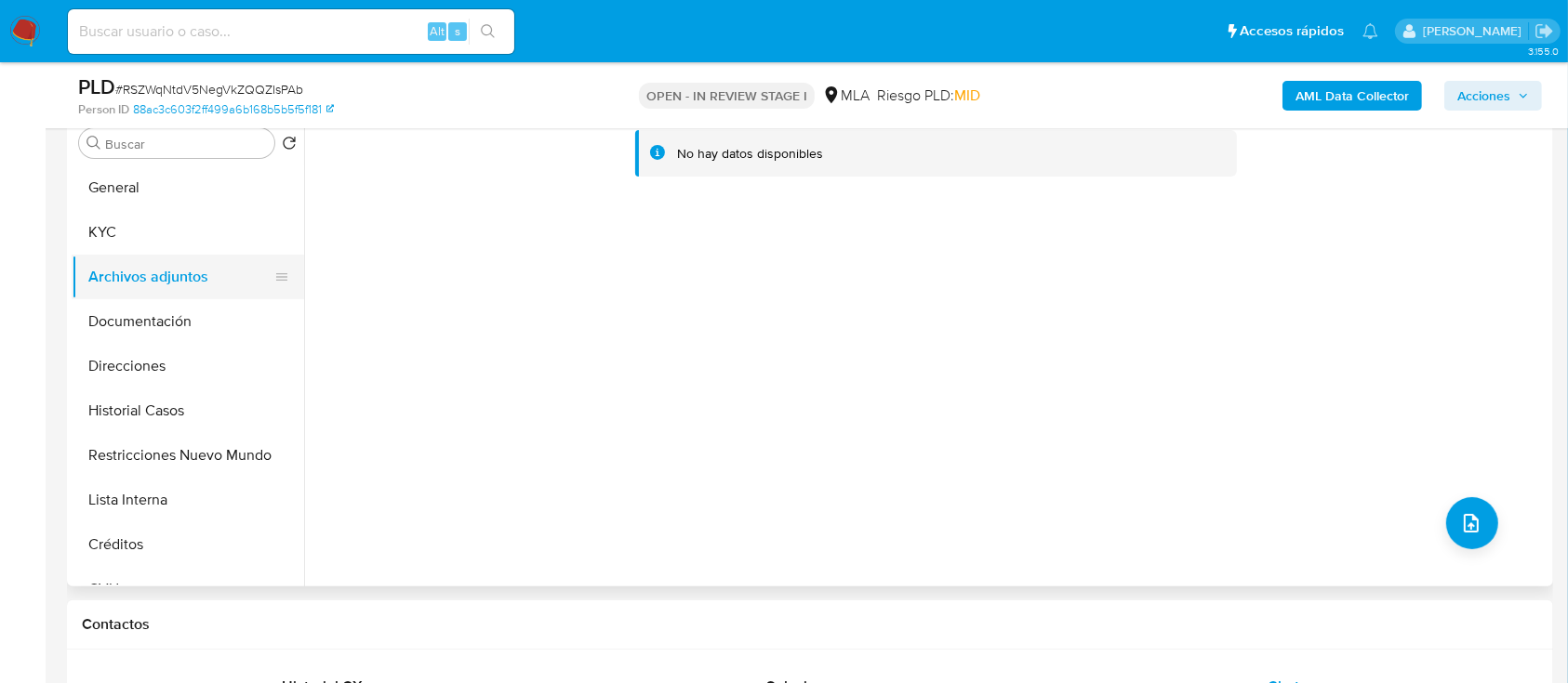
click at [171, 196] on button "General" at bounding box center [188, 187] width 233 height 44
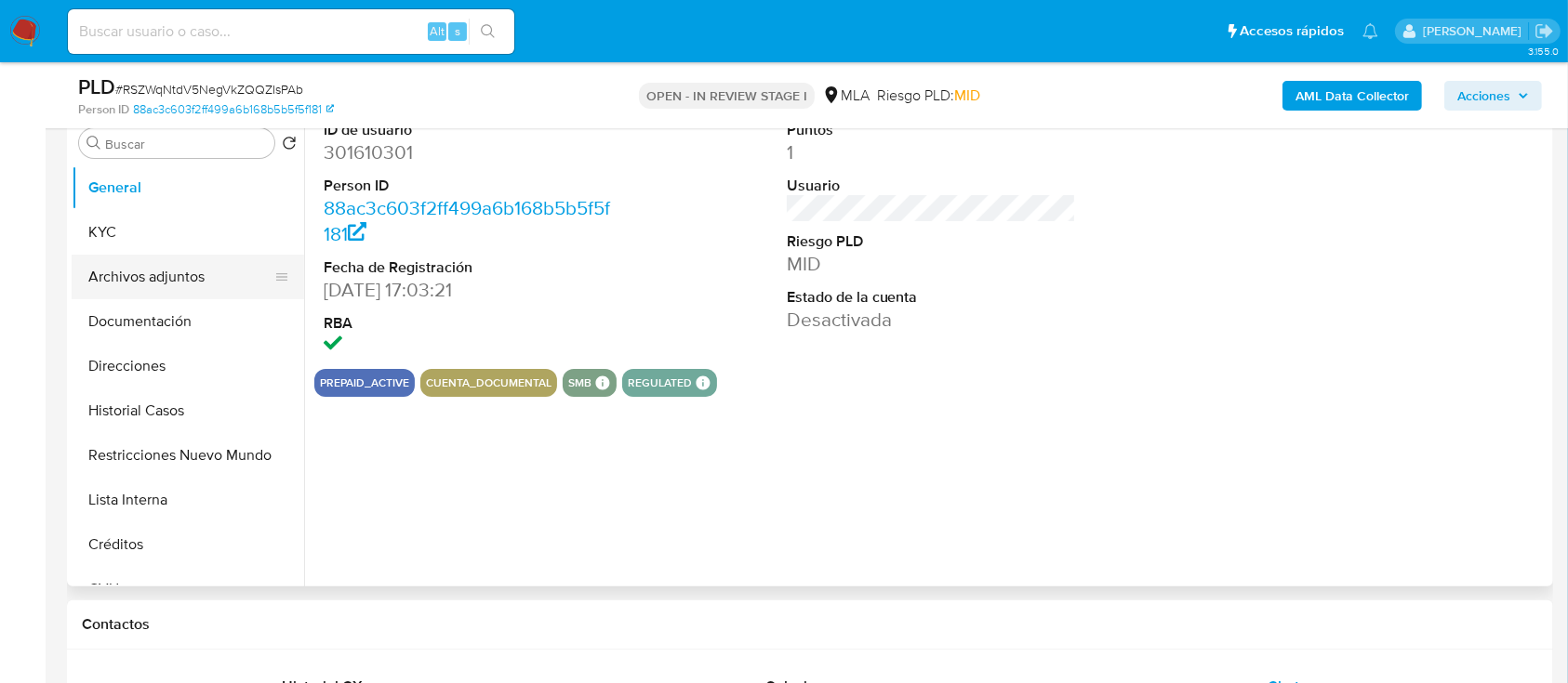
click at [202, 286] on button "Archivos adjuntos" at bounding box center [180, 277] width 218 height 44
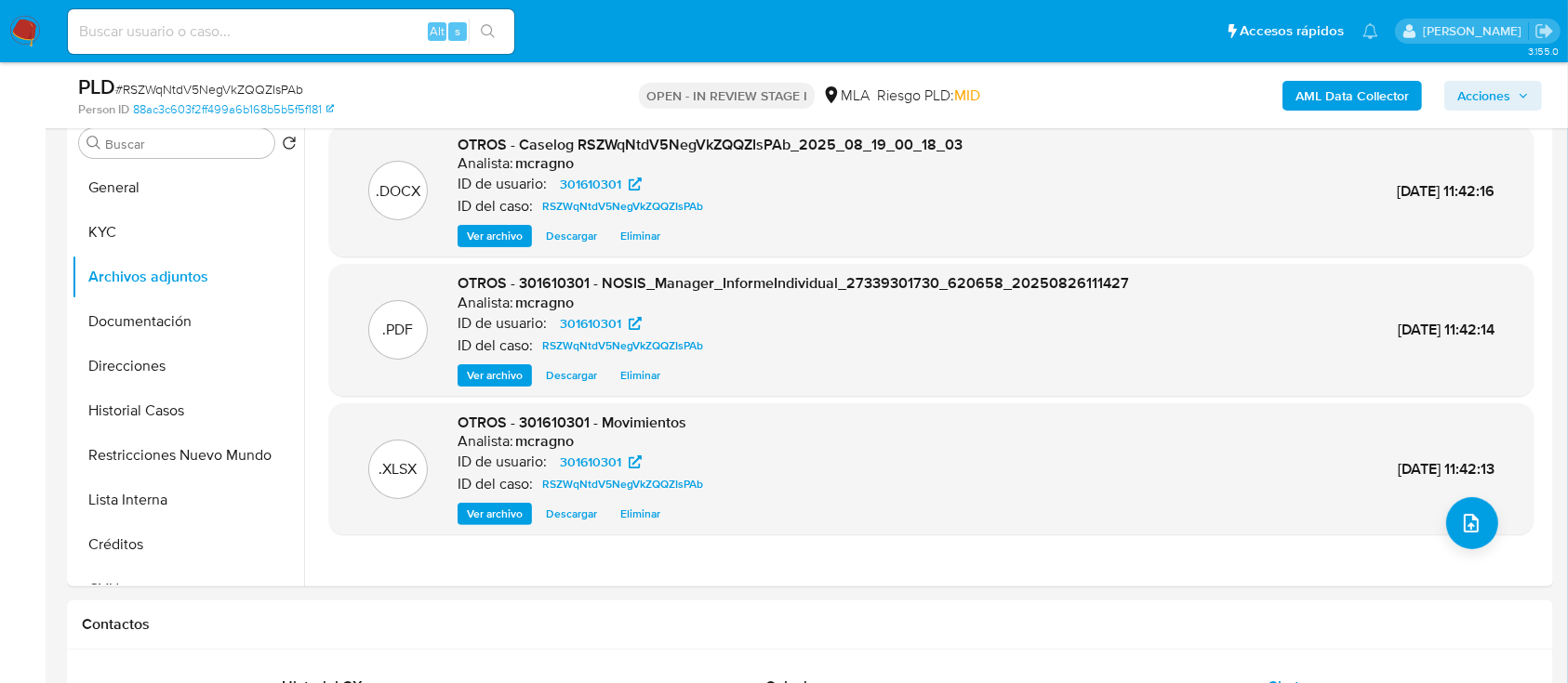
click at [1524, 91] on icon "button" at bounding box center [1523, 96] width 11 height 11
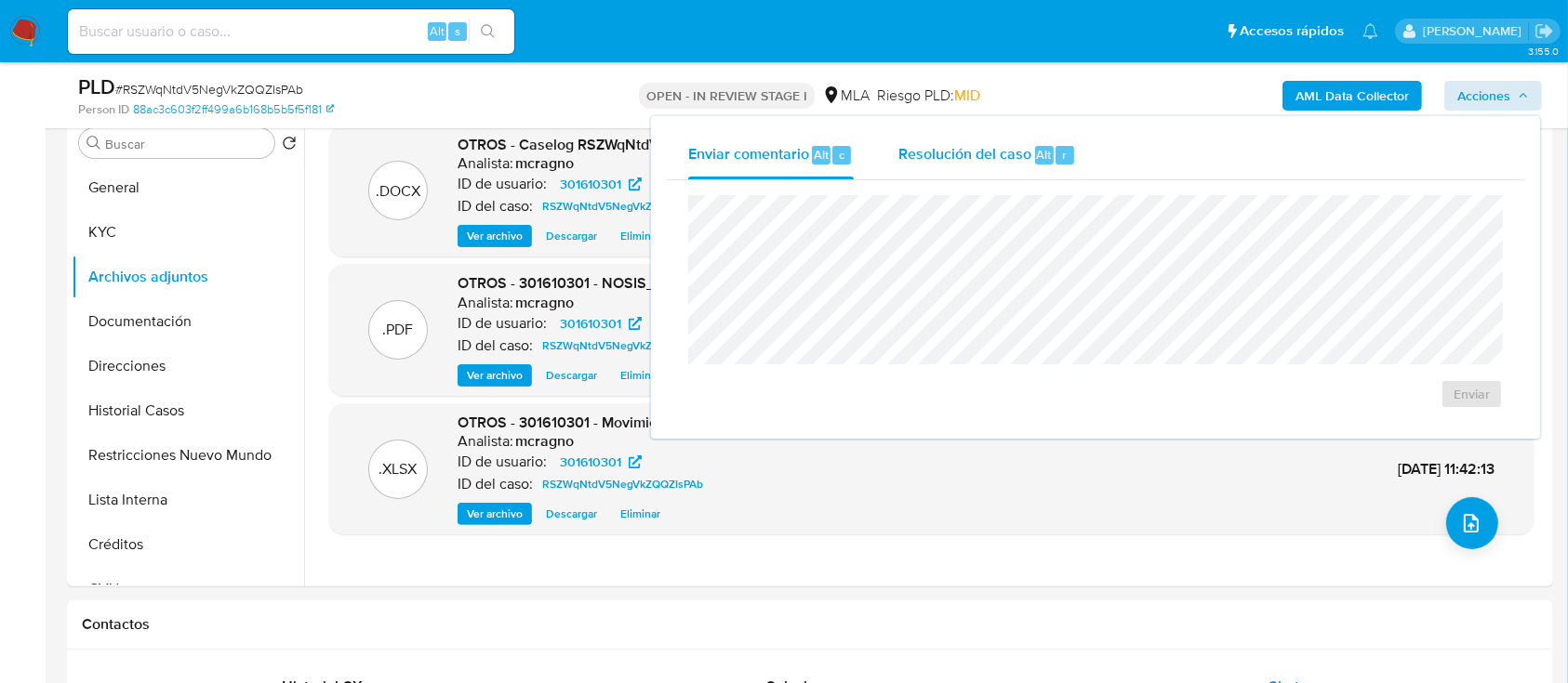
click at [964, 155] on span "Resolución del caso" at bounding box center [964, 154] width 133 height 22
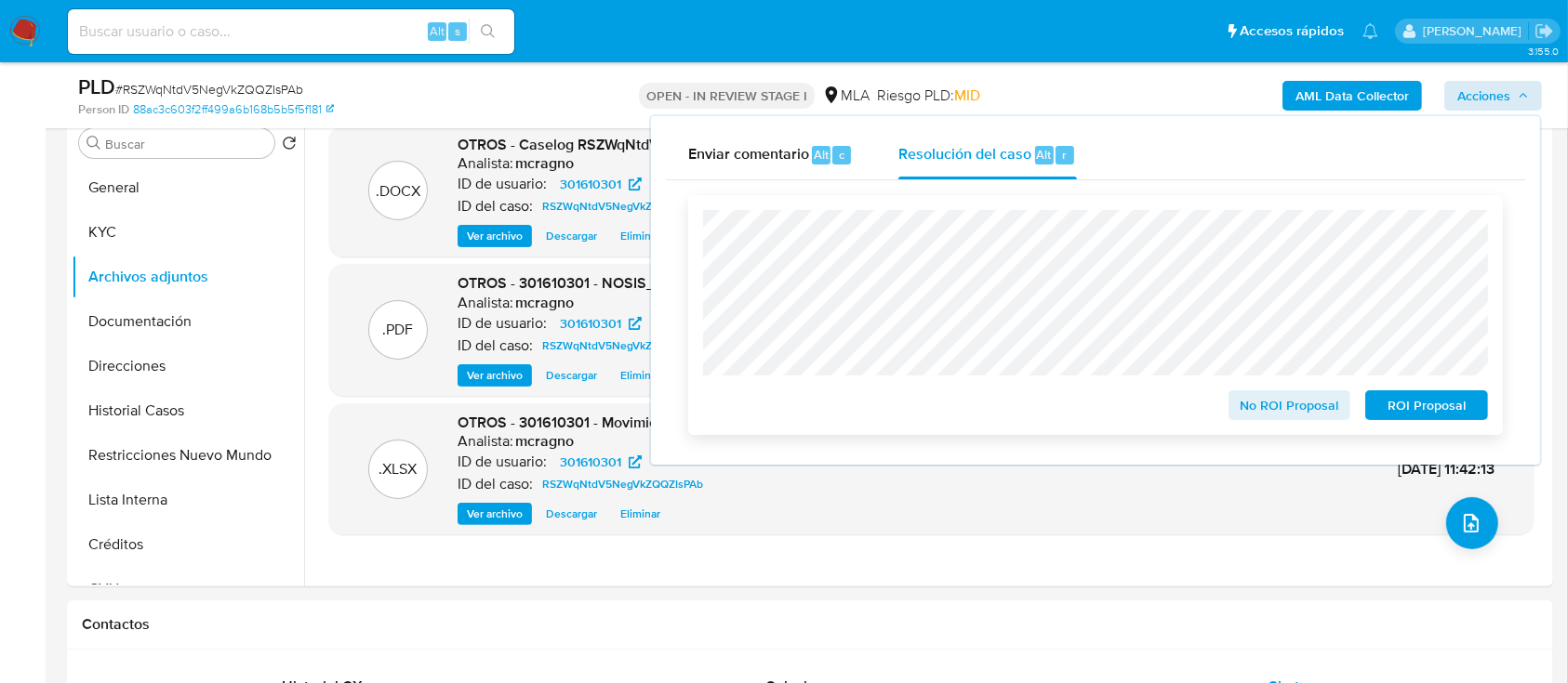
click at [1398, 398] on span "ROI Proposal" at bounding box center [1426, 405] width 97 height 26
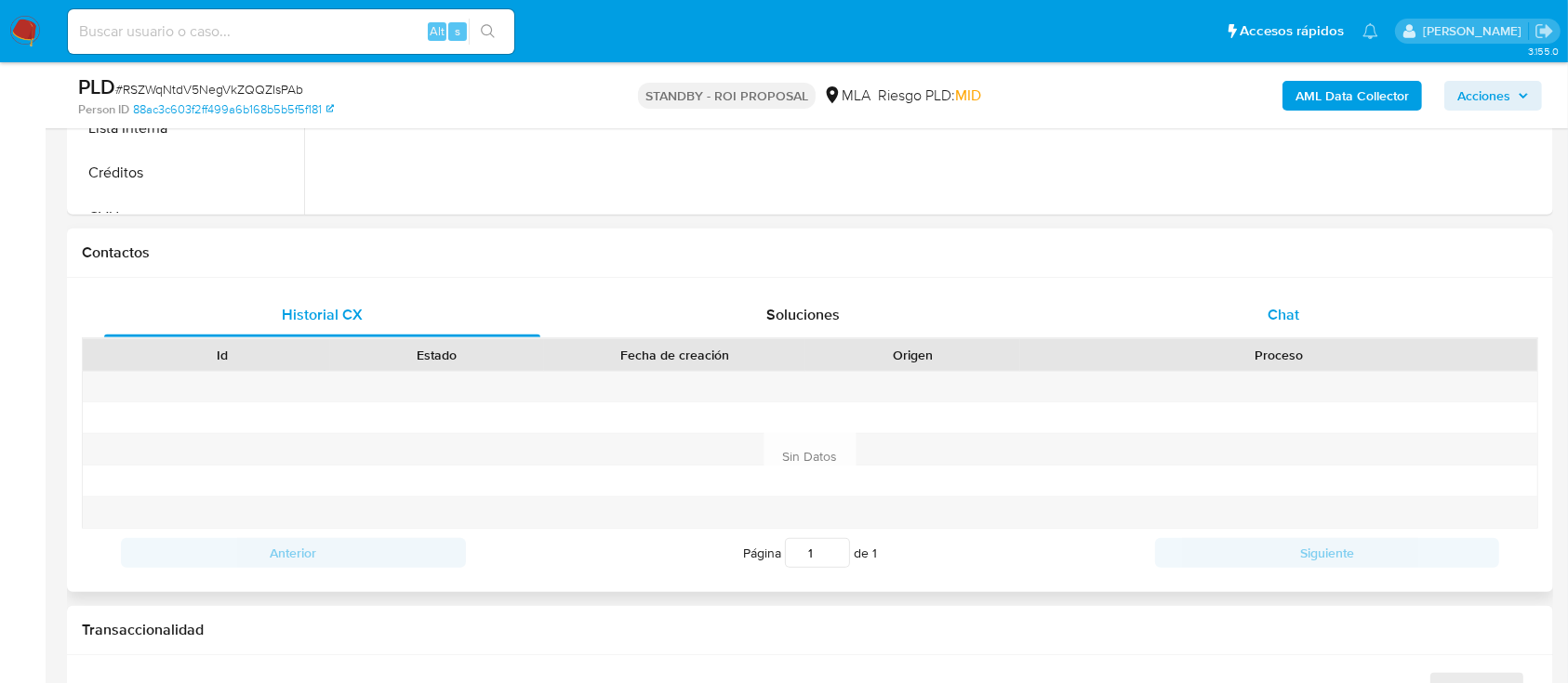
click at [1294, 316] on span "Chat" at bounding box center [1283, 315] width 32 height 22
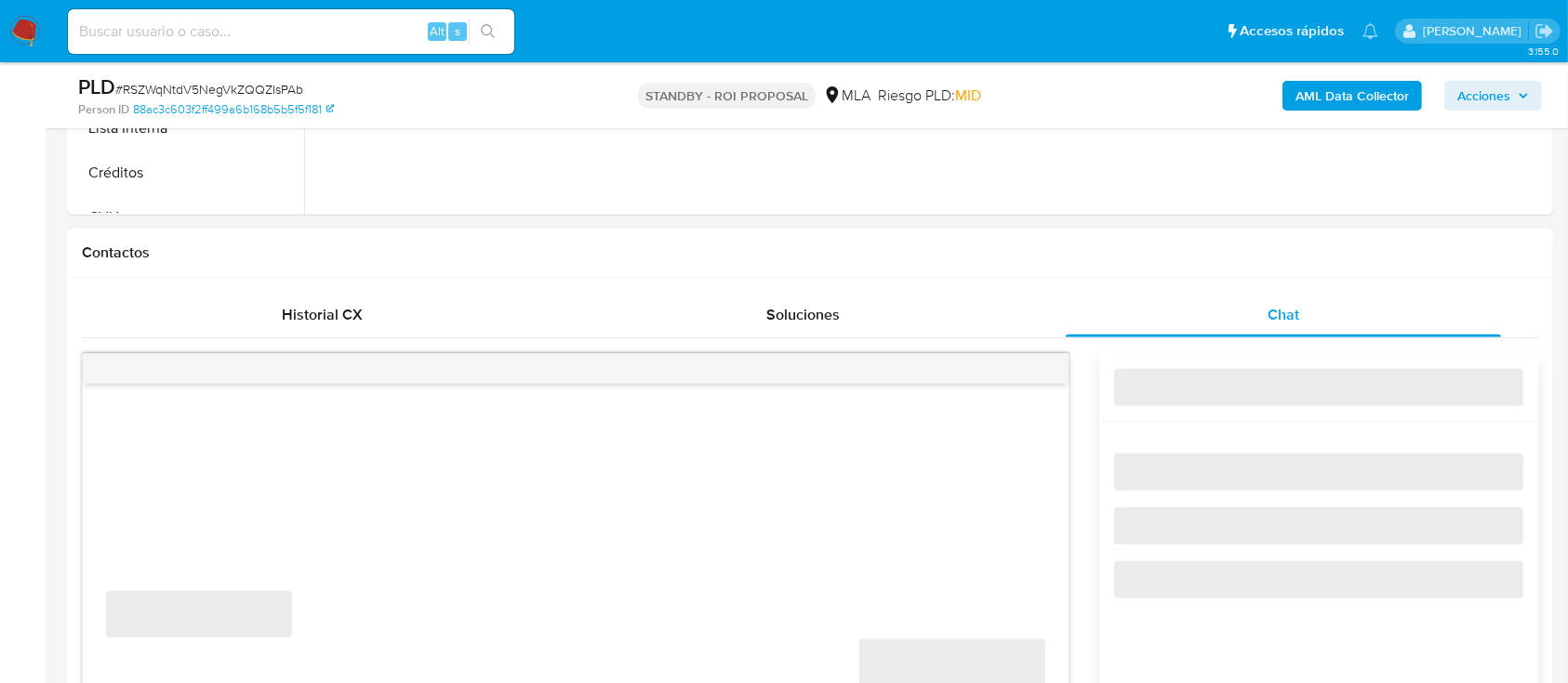
select select "10"
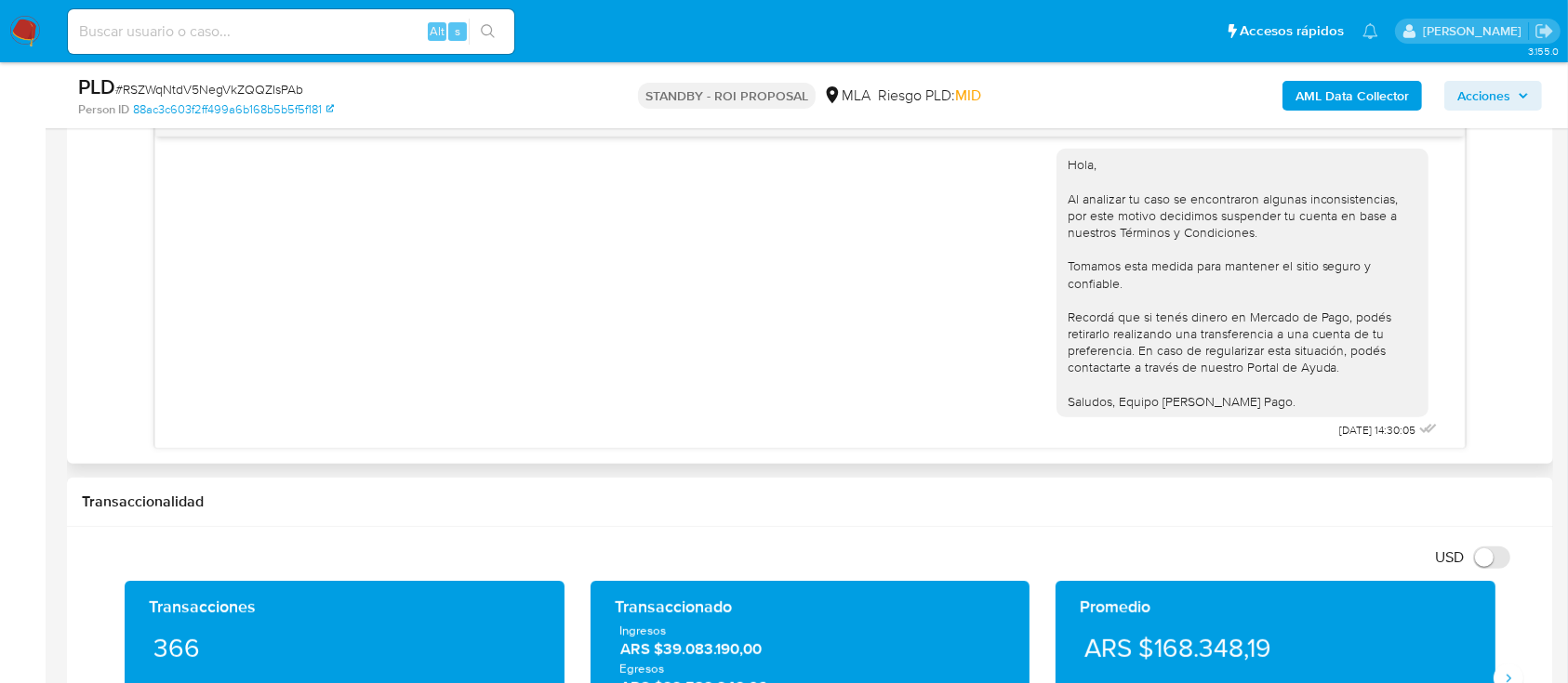
scroll to position [1458, 0]
